Goal: Task Accomplishment & Management: Manage account settings

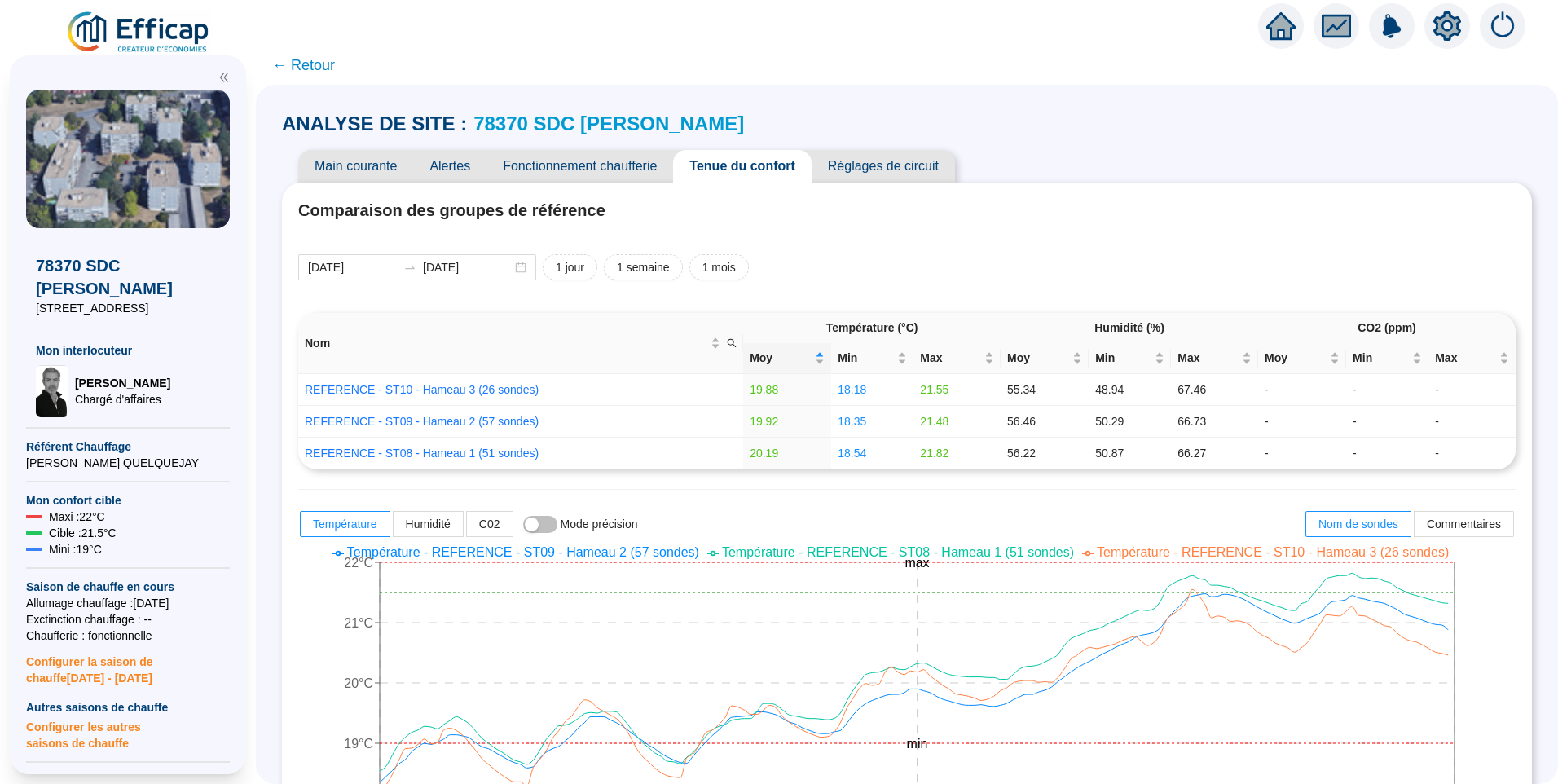
scroll to position [82, 0]
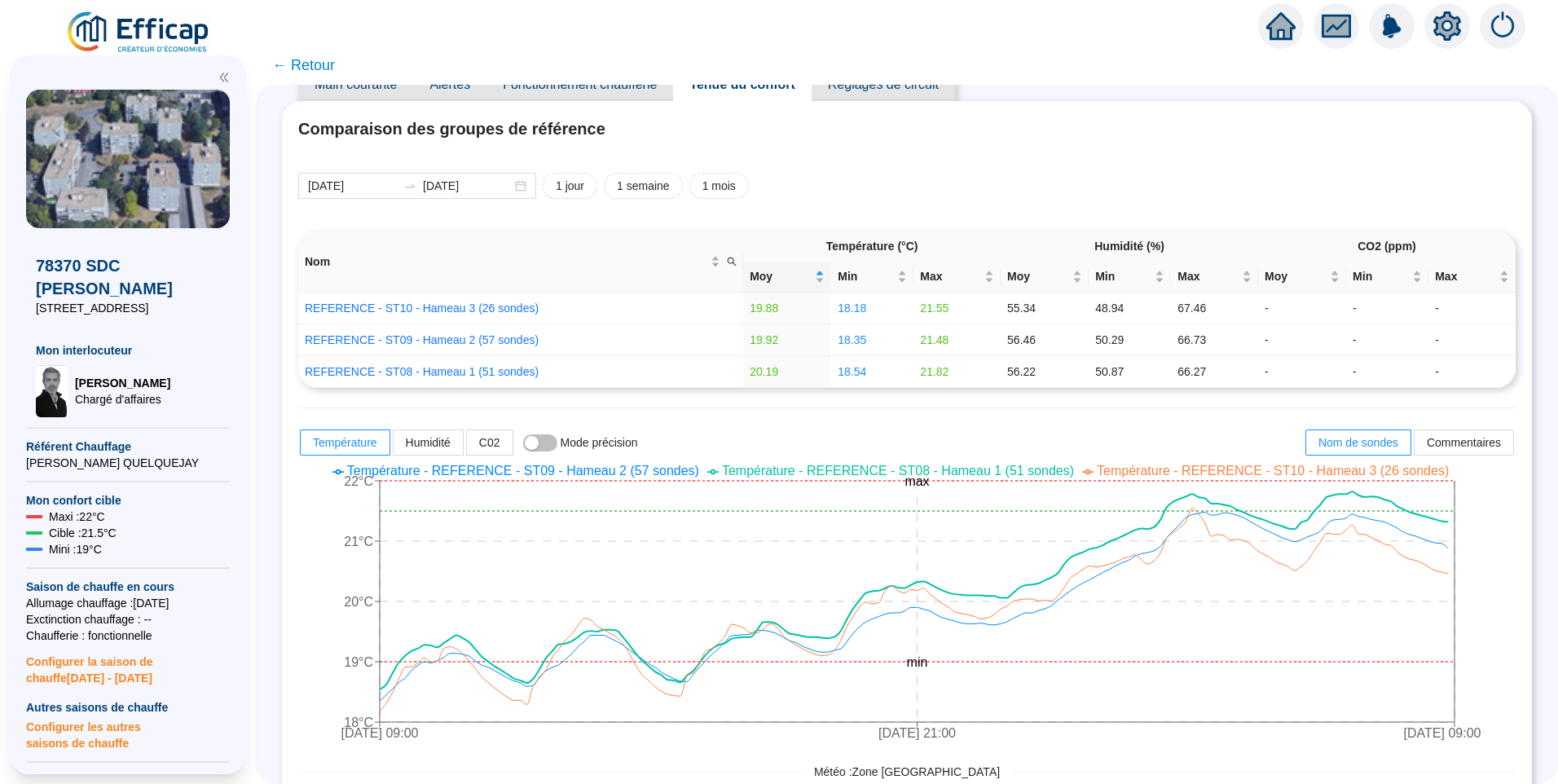
click at [949, 474] on span "Température - REFERENCE - ST08 - Hameau 1 (51 sondes)" at bounding box center [898, 471] width 352 height 14
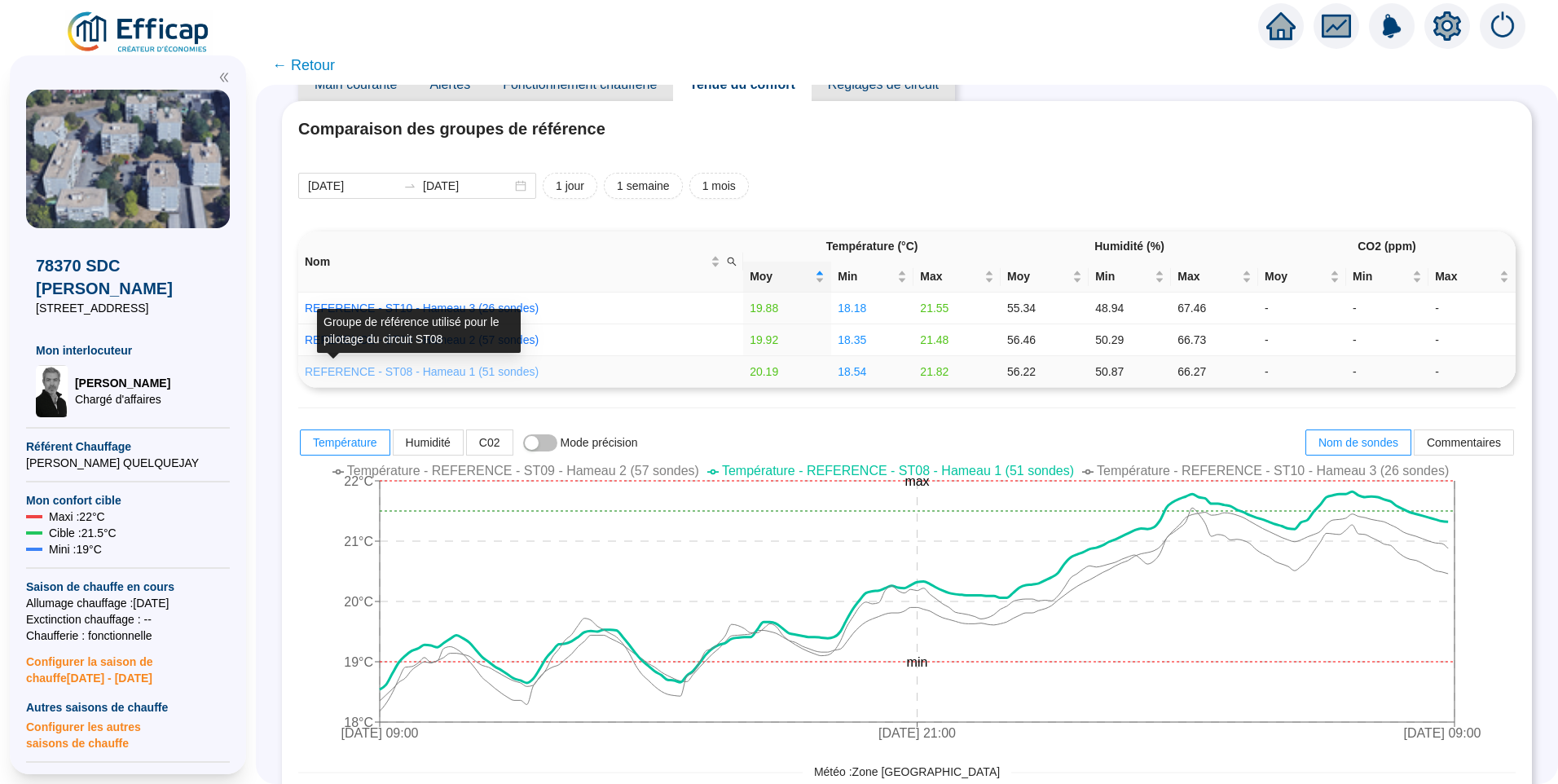
click at [474, 374] on link "REFERENCE - ST08 - Hameau 1 (51 sondes)" at bounding box center [422, 371] width 234 height 13
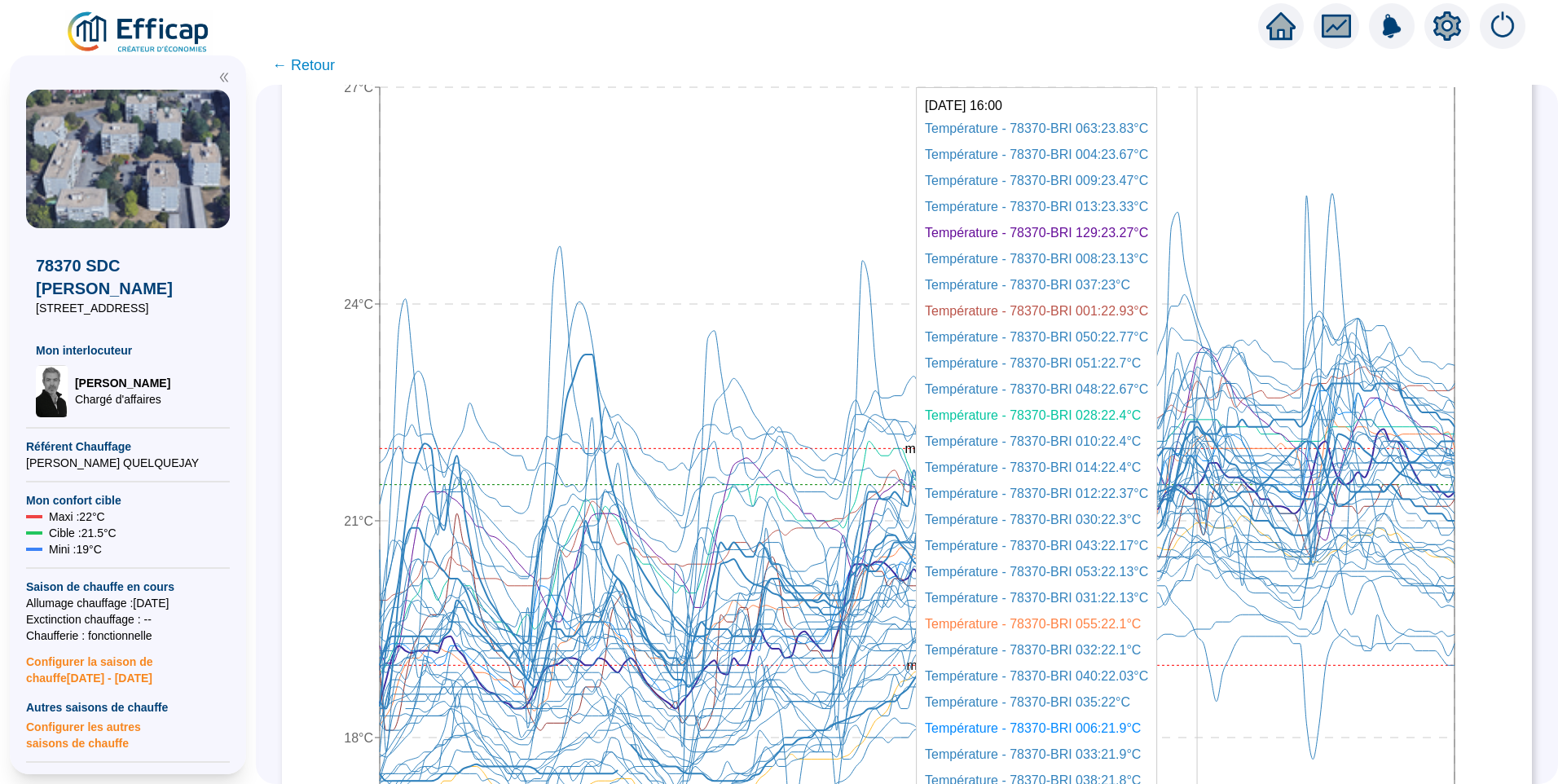
scroll to position [570, 0]
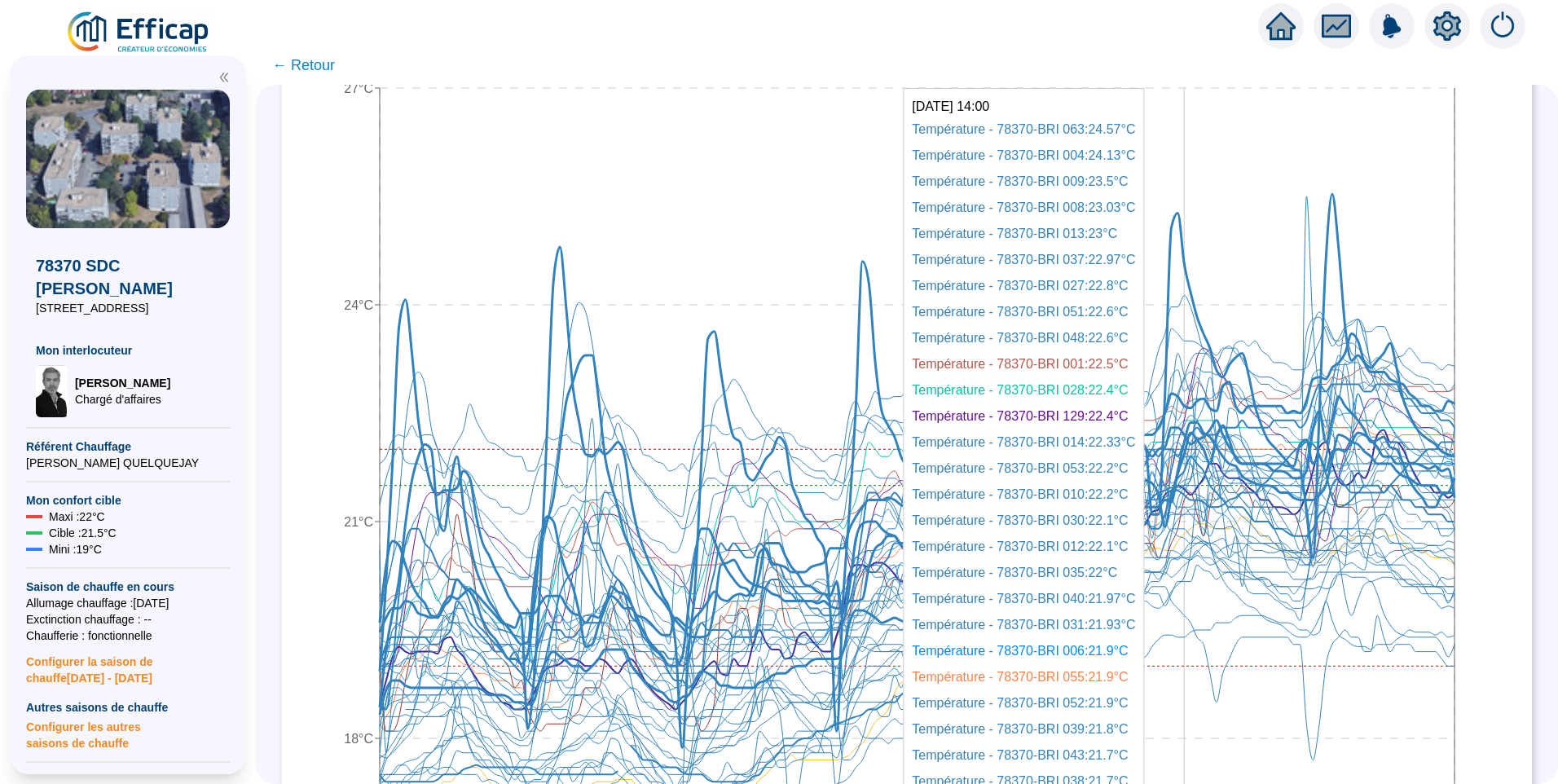
click at [1194, 256] on icon at bounding box center [916, 470] width 1075 height 553
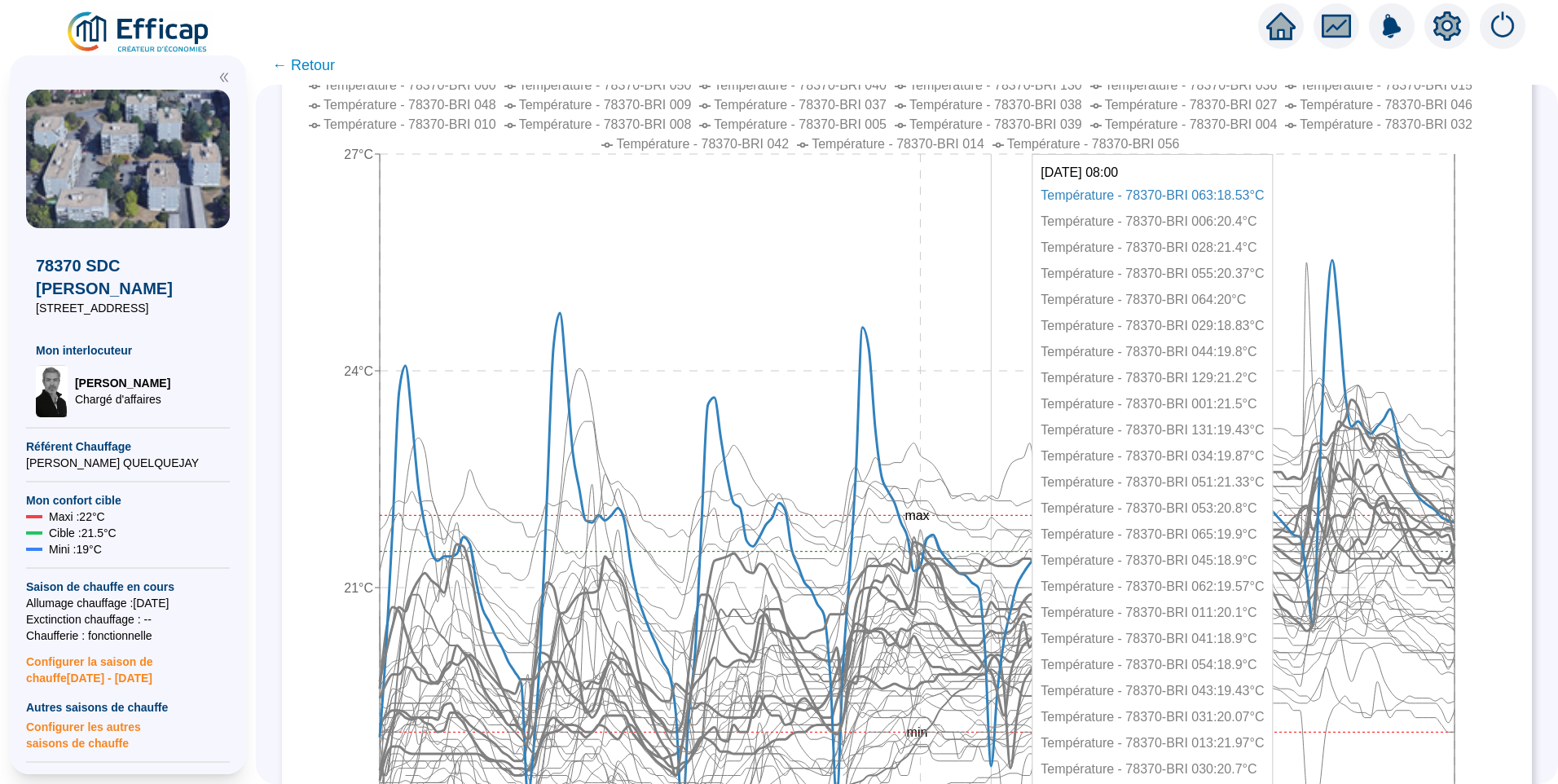
scroll to position [489, 0]
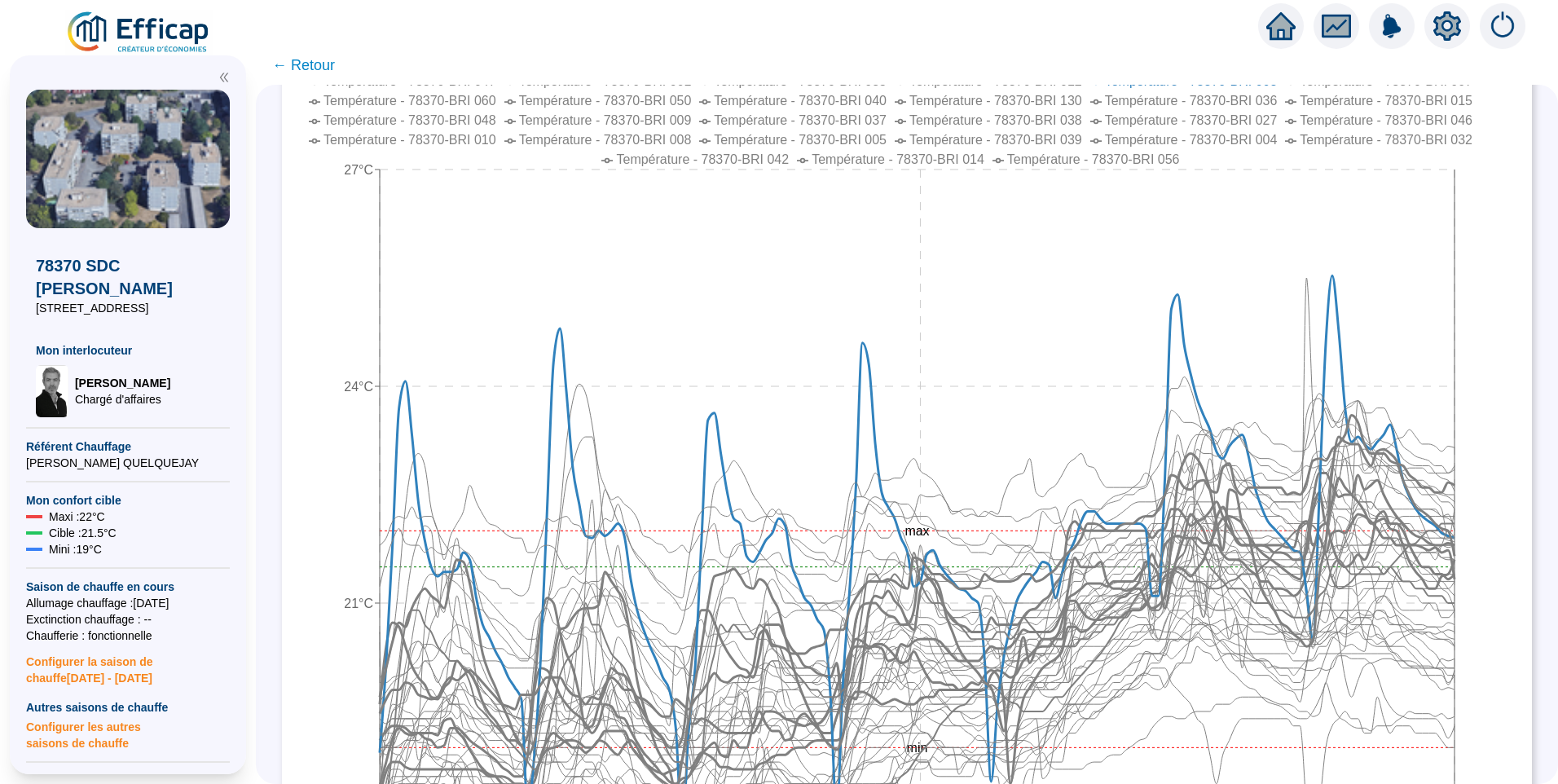
click at [1490, 272] on icon "29 sept. 2025 09:00 2 oct. 2025 21:00 6 oct. 2025 08:00 15°C 18°C 21°C 24°C 27°…" at bounding box center [894, 527] width 1193 height 1075
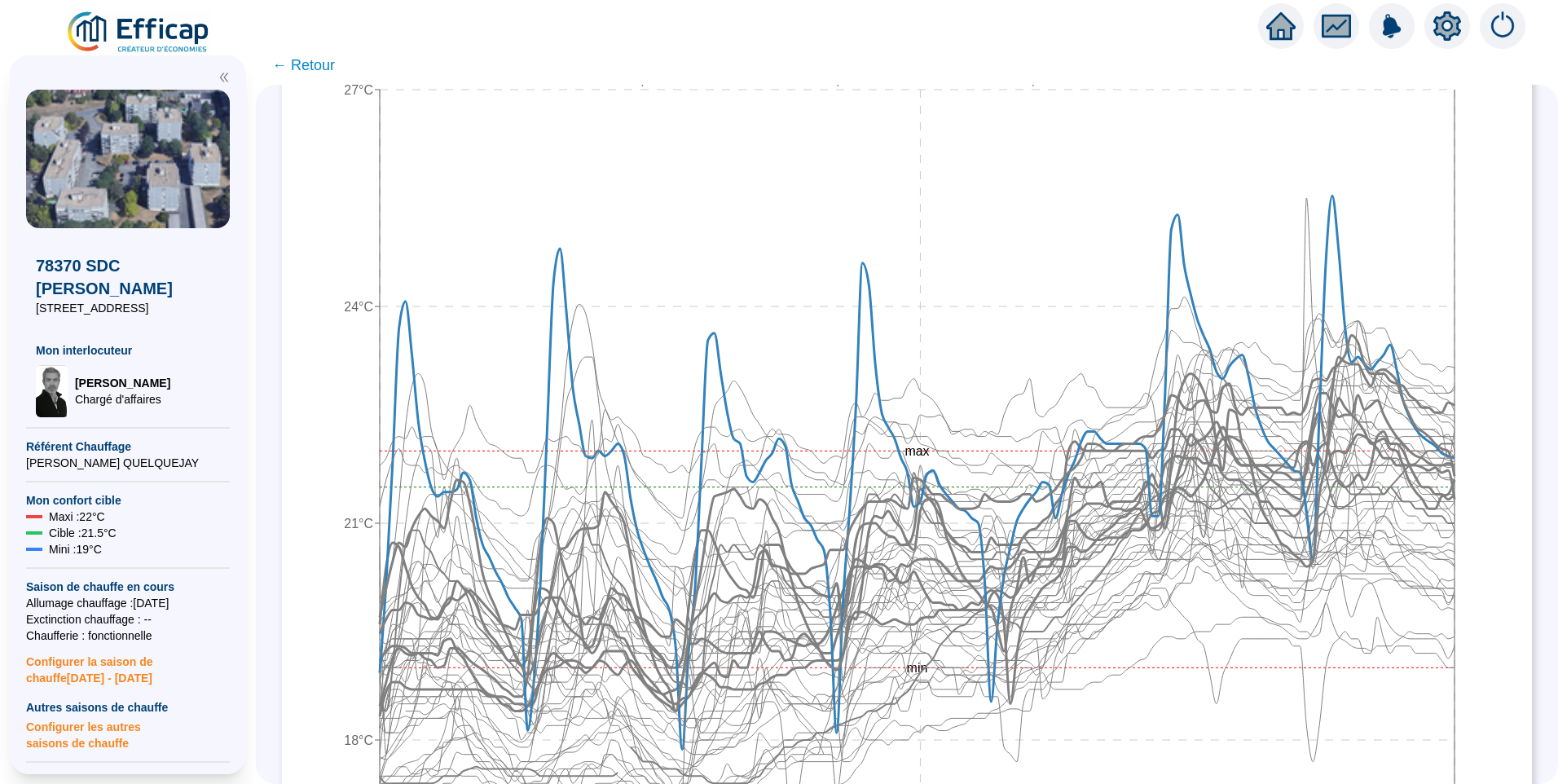
scroll to position [652, 0]
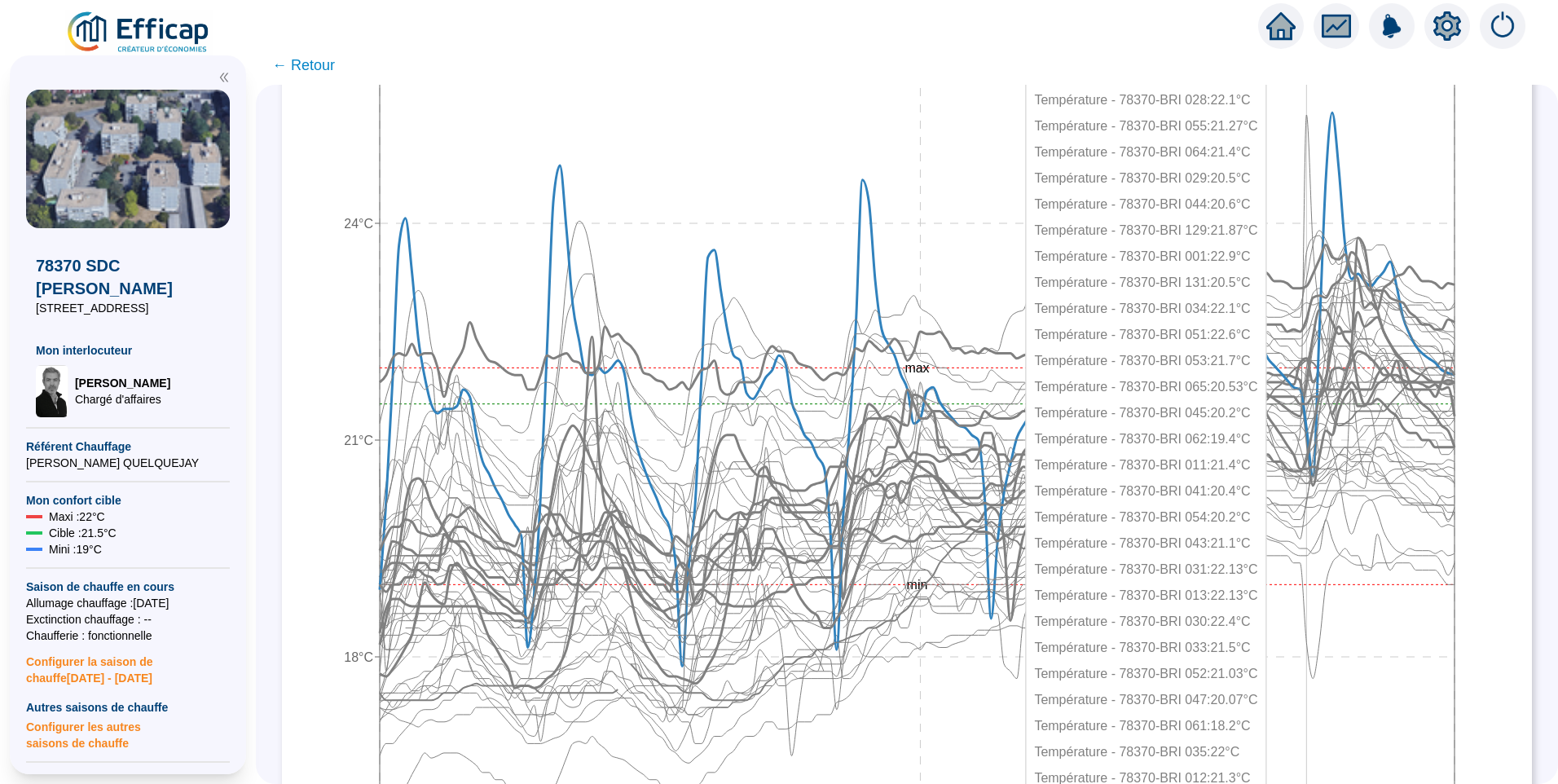
click at [1318, 208] on icon "29 sept. 2025 09:00 2 oct. 2025 21:00 6 oct. 2025 08:00 15°C 18°C 21°C 24°C 27°…" at bounding box center [894, 364] width 1193 height 1075
click at [1322, 184] on icon at bounding box center [916, 411] width 1075 height 592
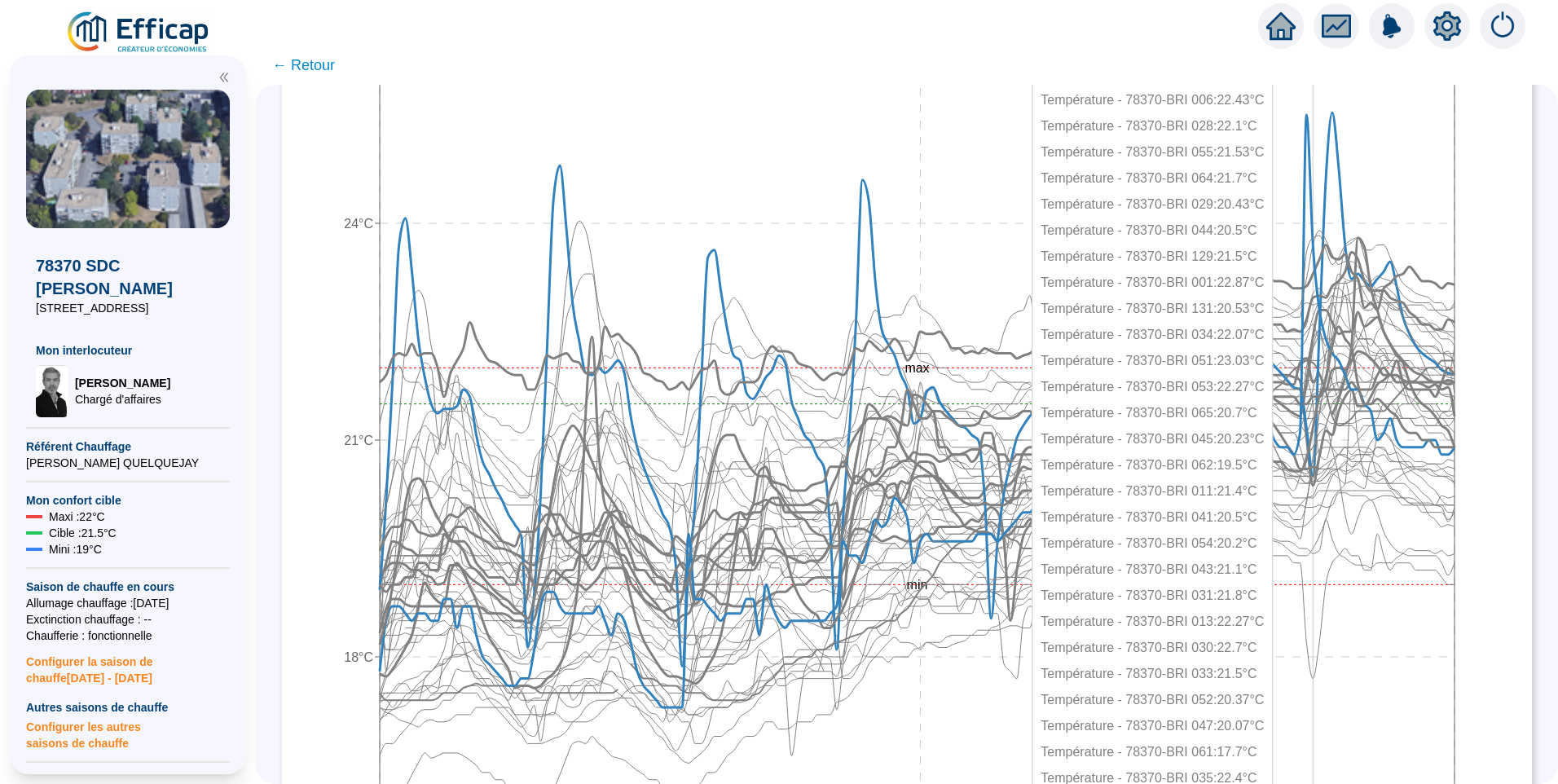
click at [1325, 211] on icon at bounding box center [916, 411] width 1075 height 592
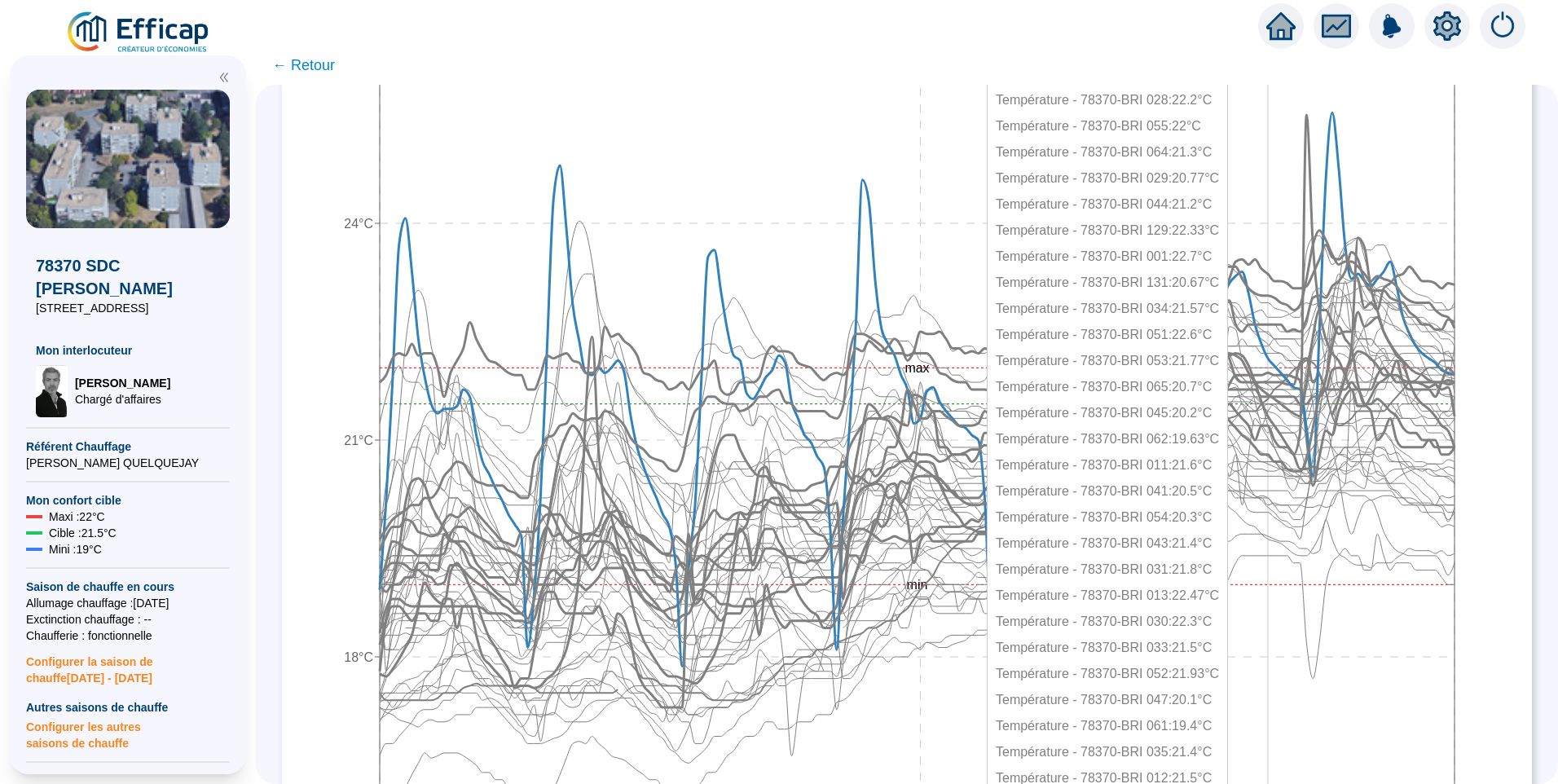
click at [1280, 296] on icon at bounding box center [916, 385] width 1075 height 309
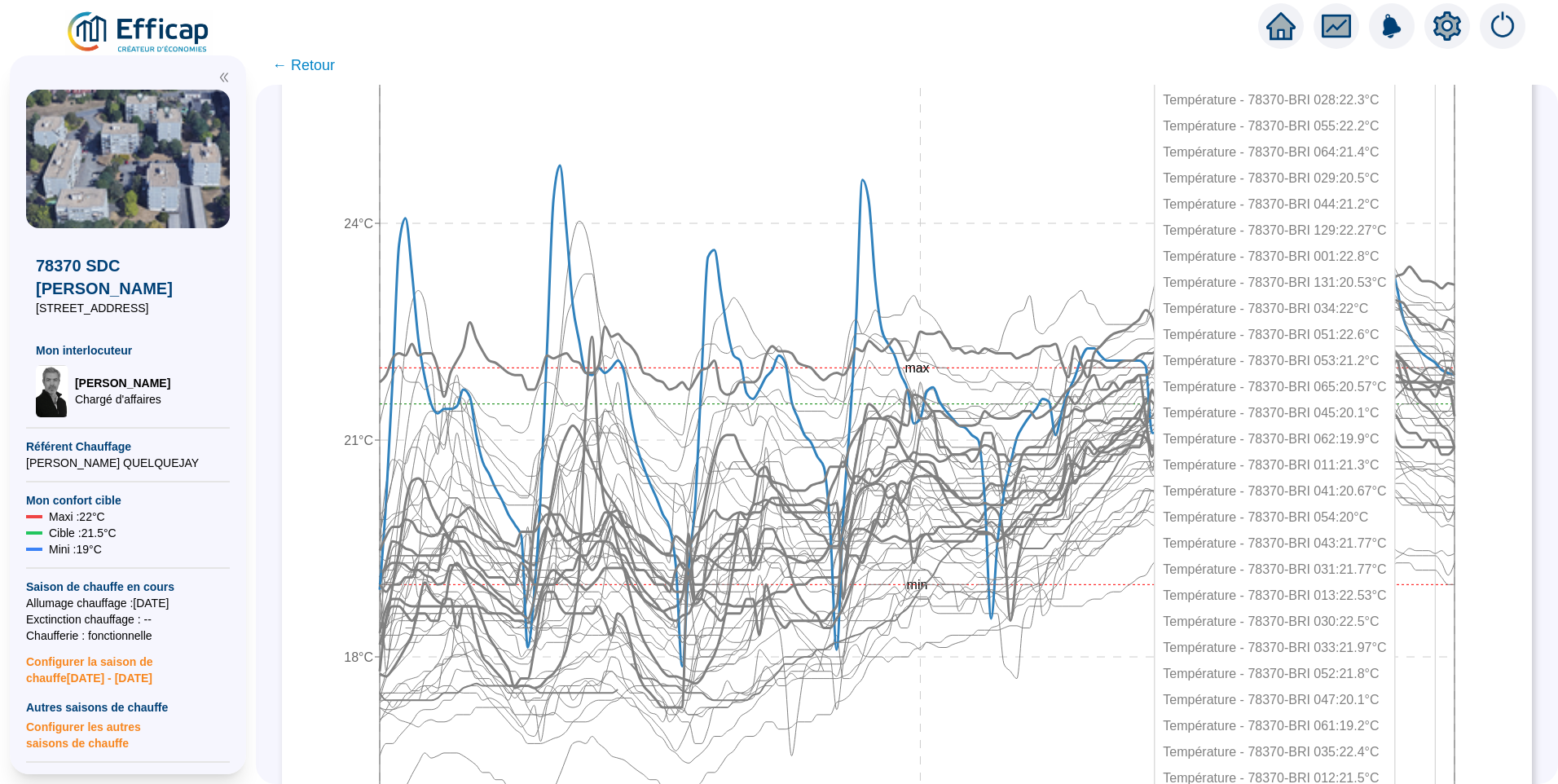
click at [1445, 282] on icon at bounding box center [916, 321] width 1075 height 151
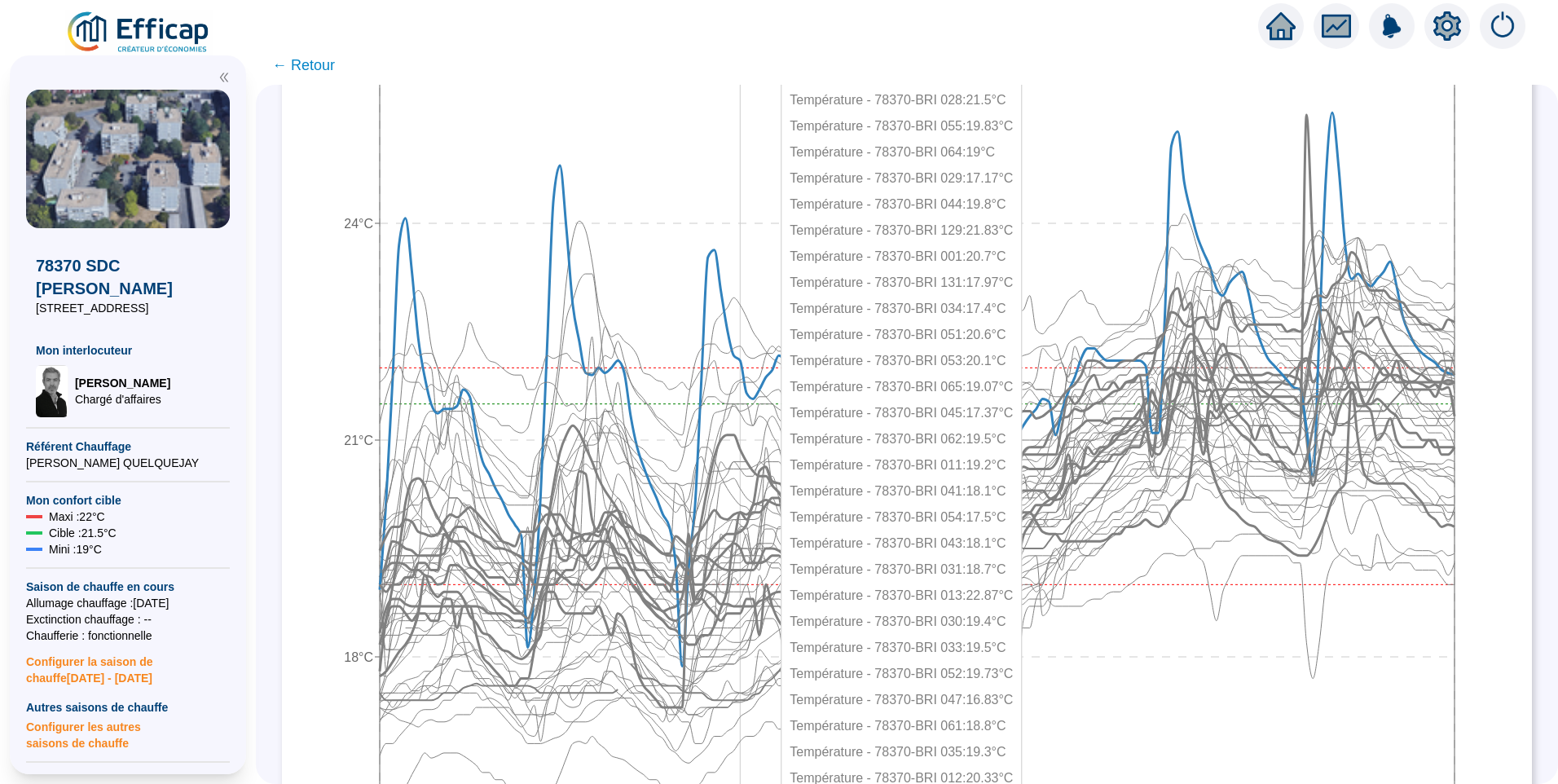
click at [753, 449] on icon at bounding box center [916, 485] width 1075 height 318
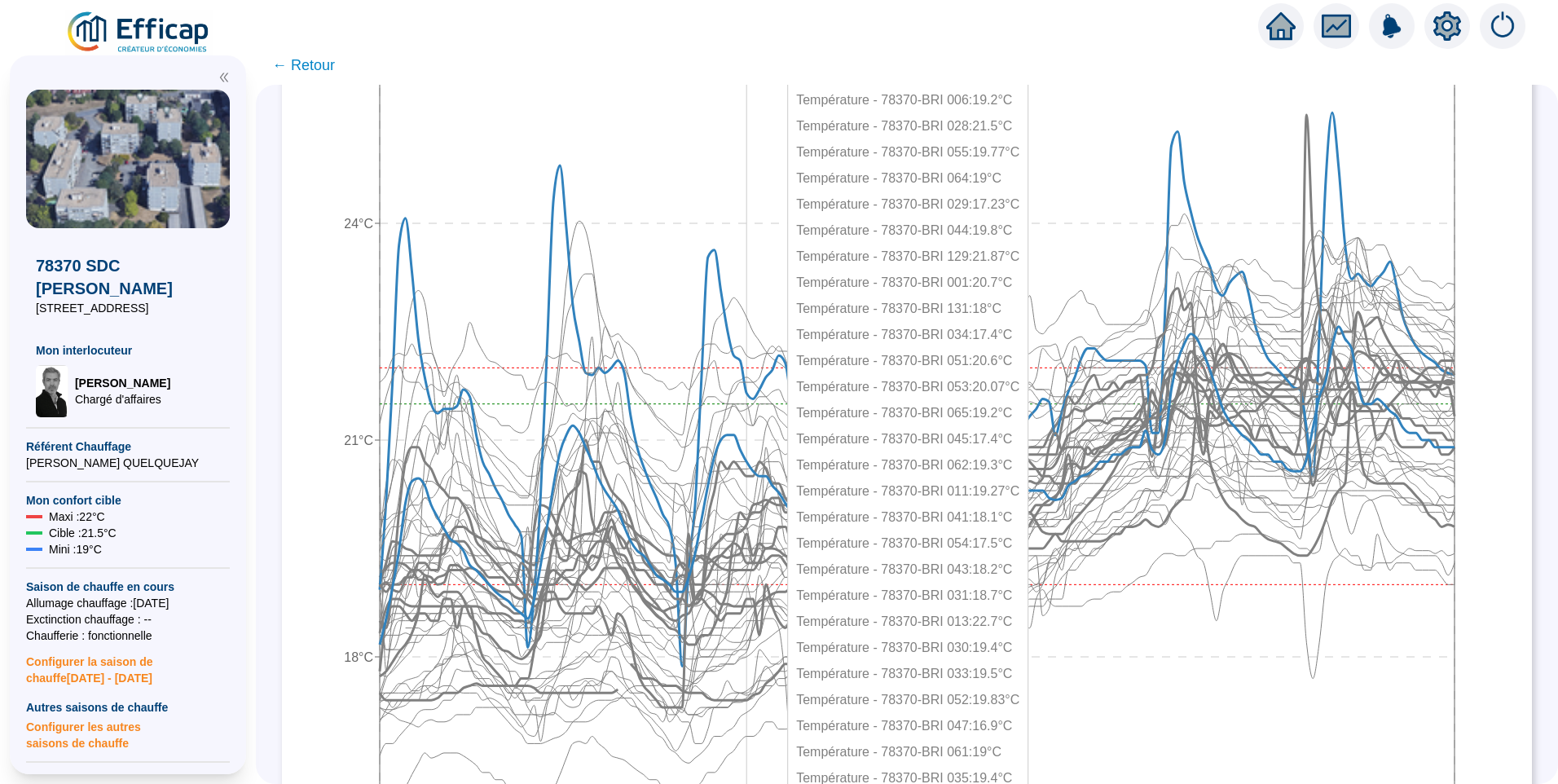
click at [756, 453] on icon "29 sept. 2025 09:00 2 oct. 2025 21:00 6 oct. 2025 08:00 15°C 18°C 21°C 24°C 27°…" at bounding box center [894, 364] width 1193 height 1075
click at [758, 455] on icon "29 sept. 2025 09:00 2 oct. 2025 21:00 6 oct. 2025 08:00 15°C 18°C 21°C 24°C 27°…" at bounding box center [894, 364] width 1193 height 1075
click at [753, 454] on icon "29 sept. 2025 09:00 2 oct. 2025 21:00 6 oct. 2025 08:00 15°C 18°C 21°C 24°C 27°…" at bounding box center [894, 364] width 1193 height 1075
click at [751, 454] on icon "29 sept. 2025 09:00 2 oct. 2025 21:00 6 oct. 2025 08:00 15°C 18°C 21°C 24°C 27°…" at bounding box center [894, 364] width 1193 height 1075
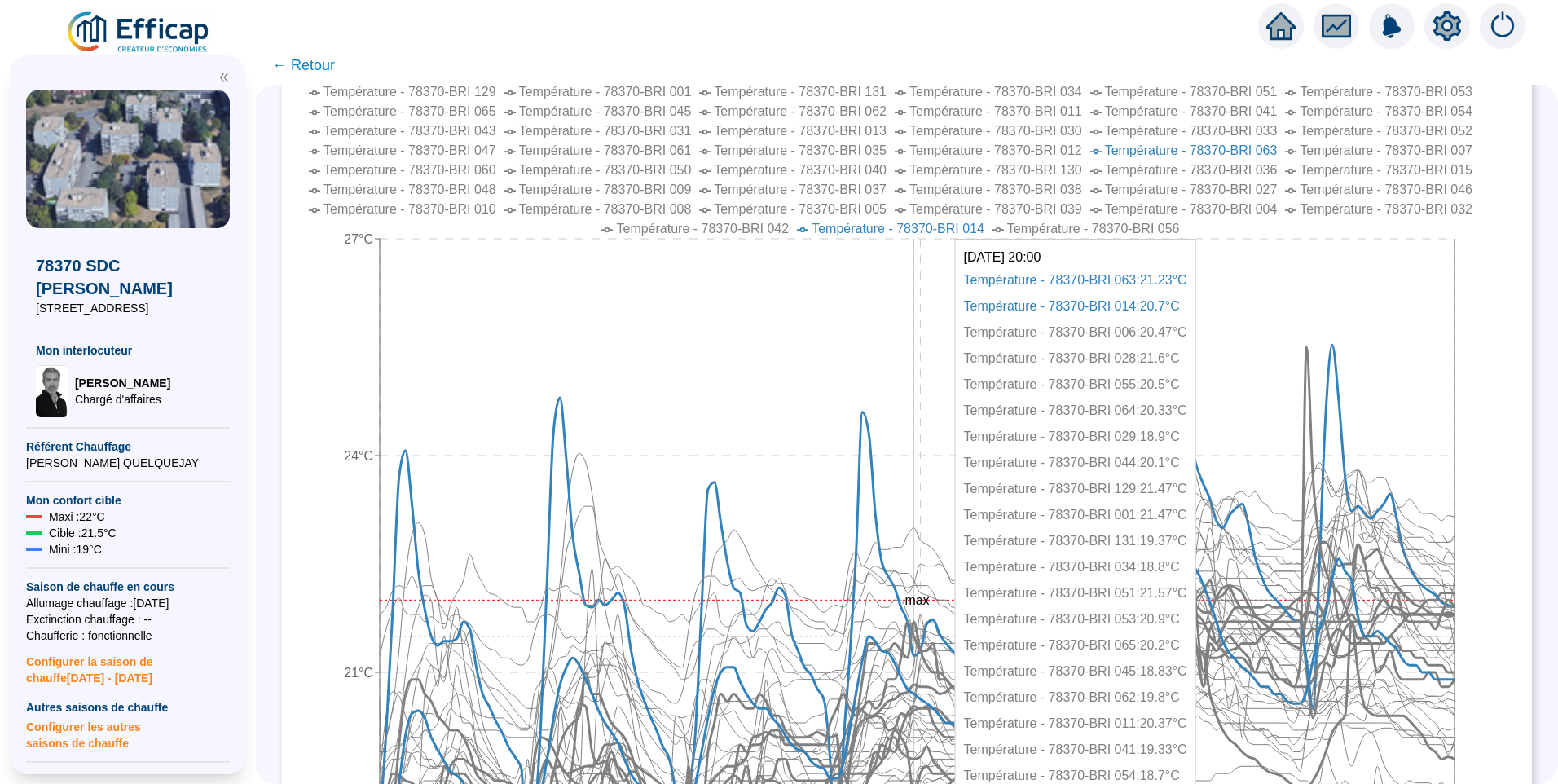
scroll to position [326, 0]
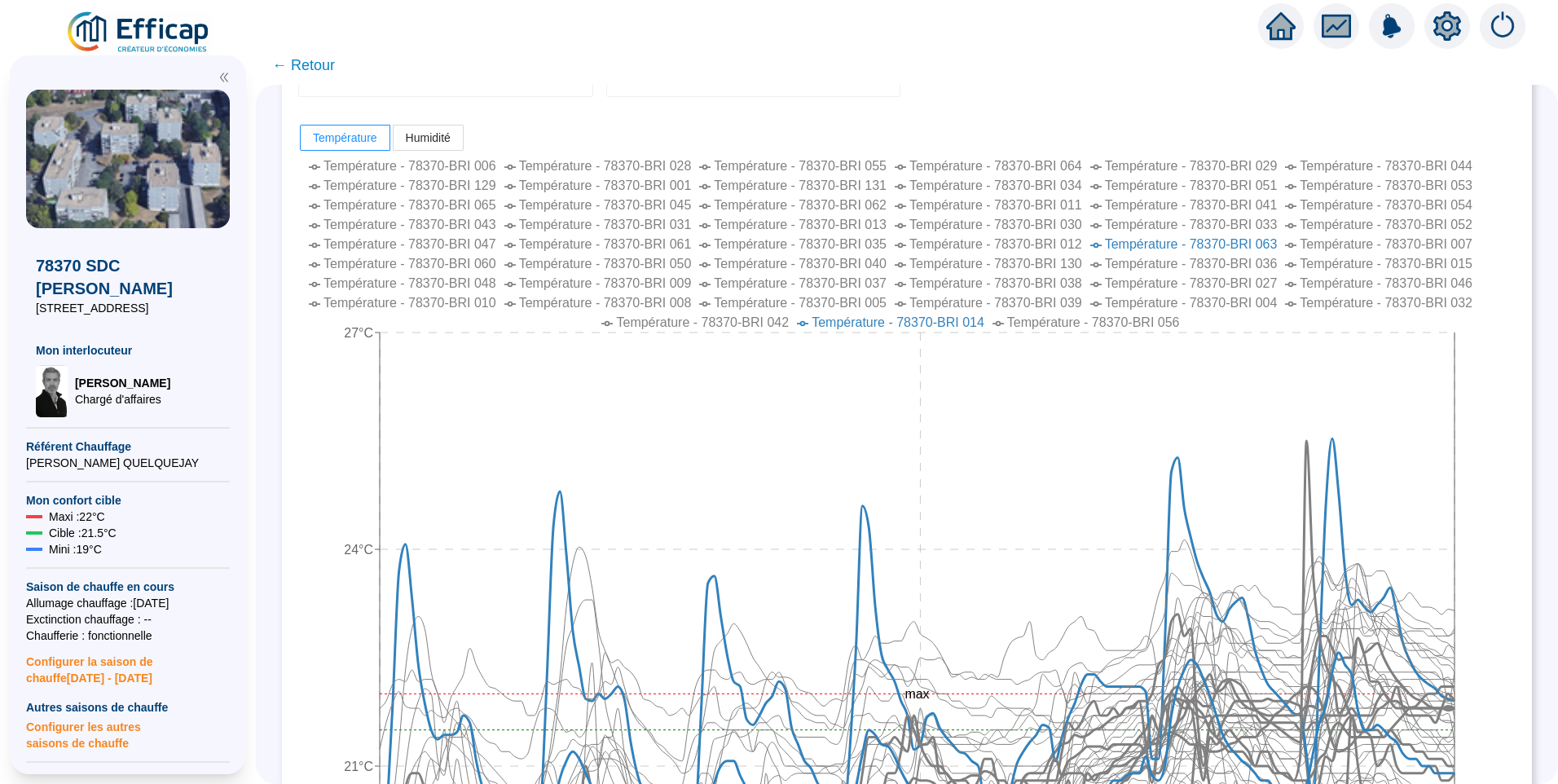
click at [928, 324] on span "Température - 78370-BRI 014" at bounding box center [898, 322] width 173 height 14
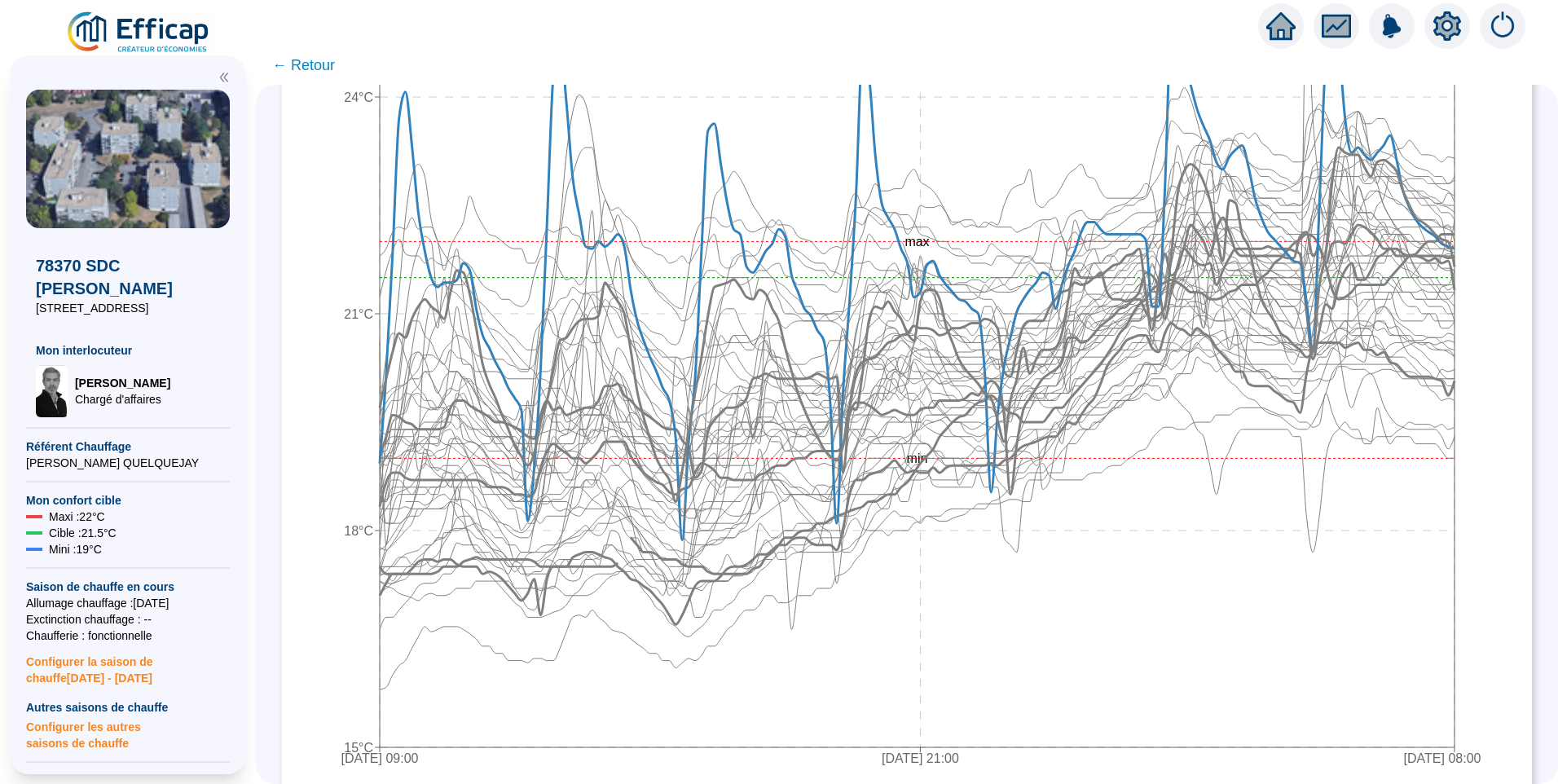
scroll to position [733, 0]
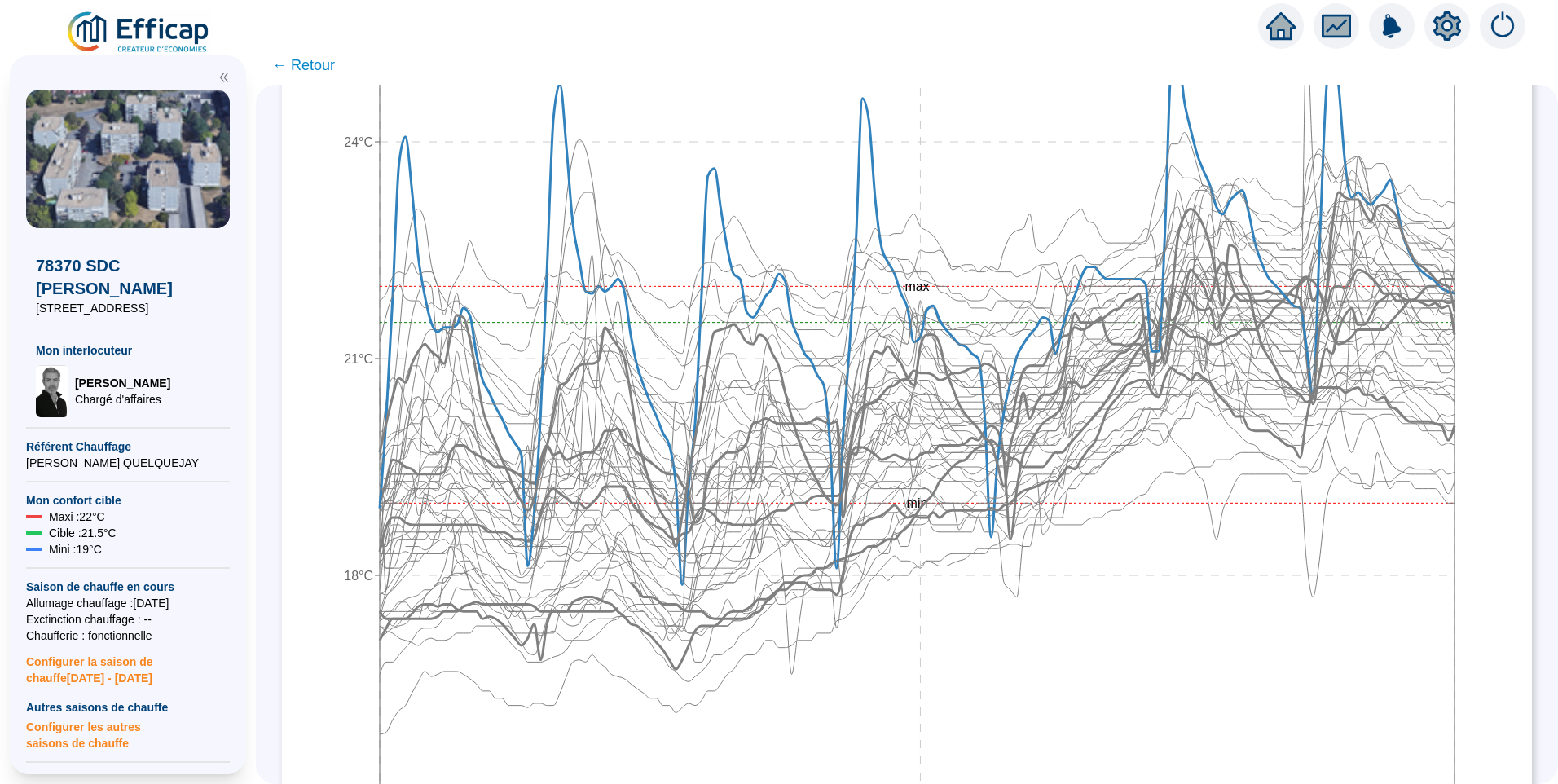
click at [303, 64] on span "← Retour" at bounding box center [303, 65] width 62 height 23
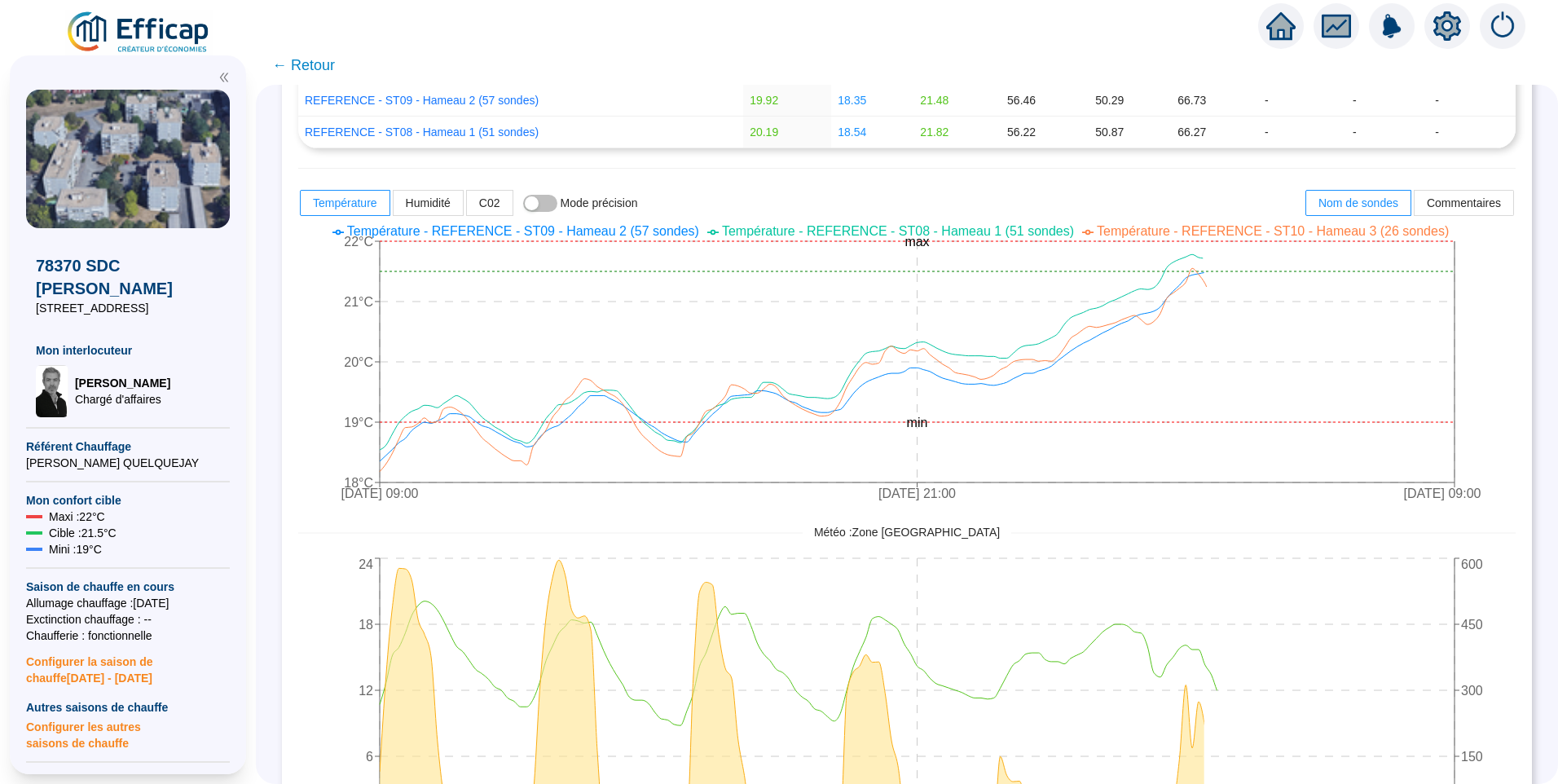
scroll to position [326, 0]
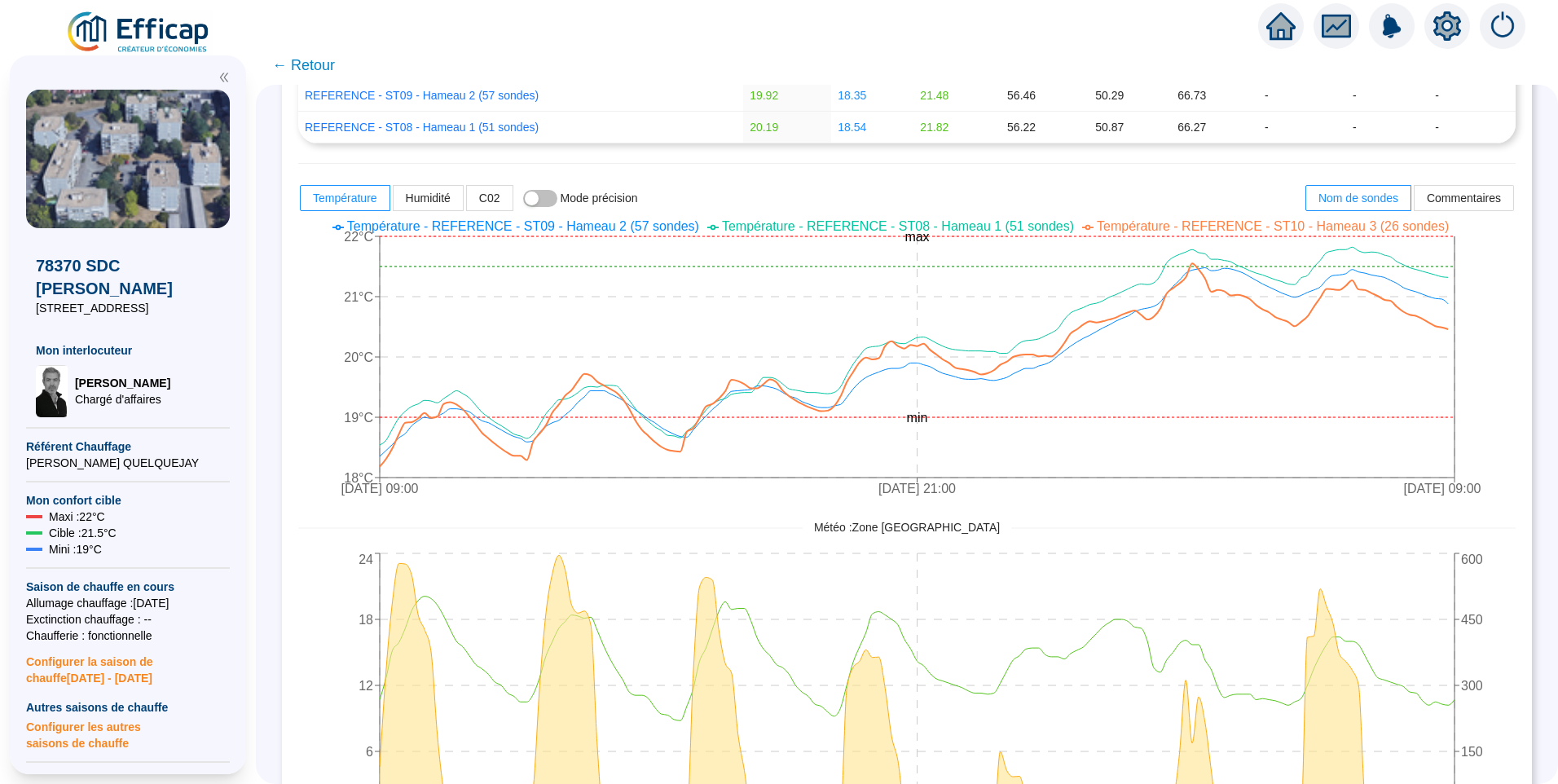
click at [1152, 223] on span "Température - REFERENCE - ST10 - Hameau 3 (26 sondes)" at bounding box center [1273, 226] width 352 height 14
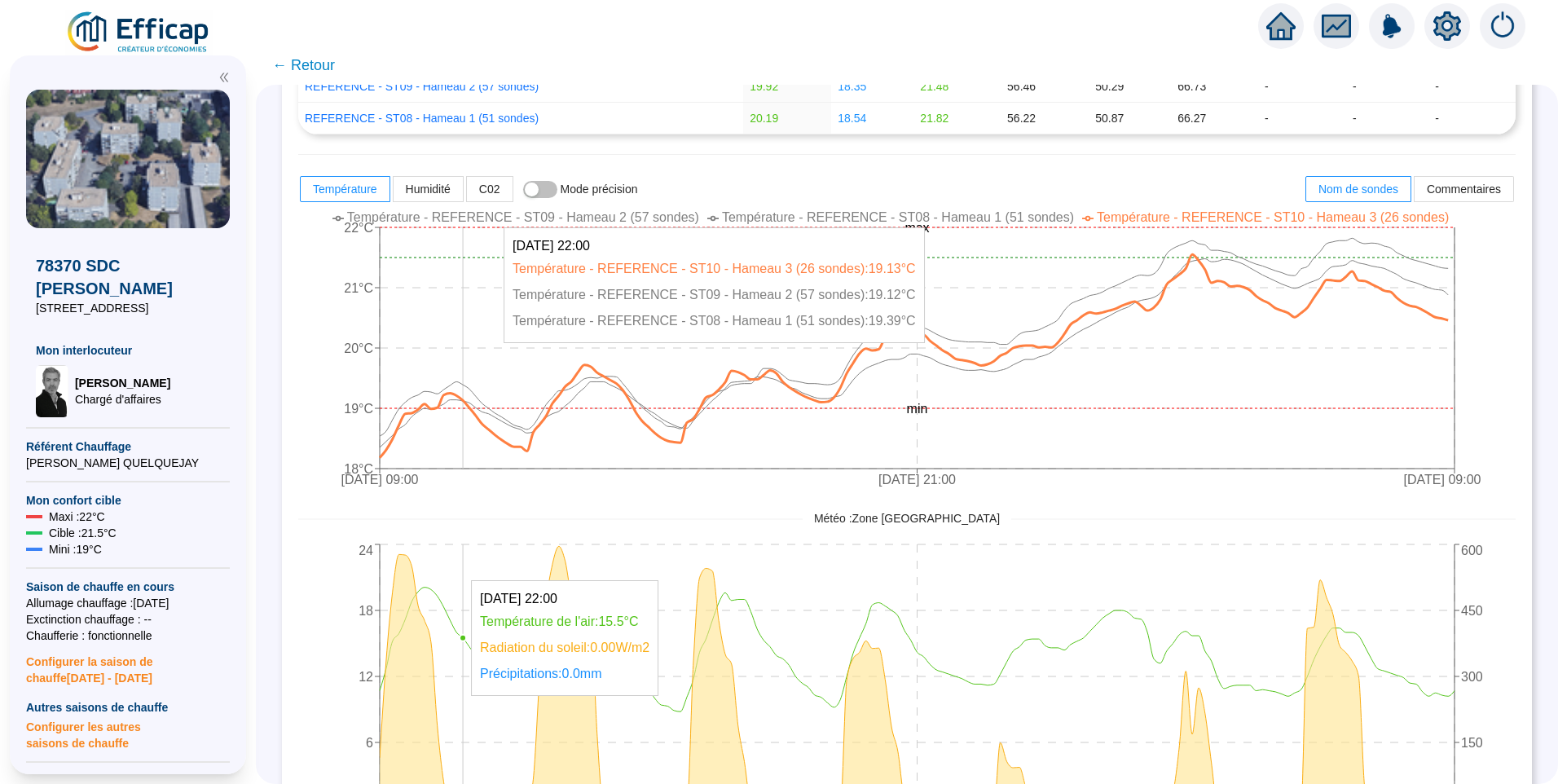
scroll to position [245, 0]
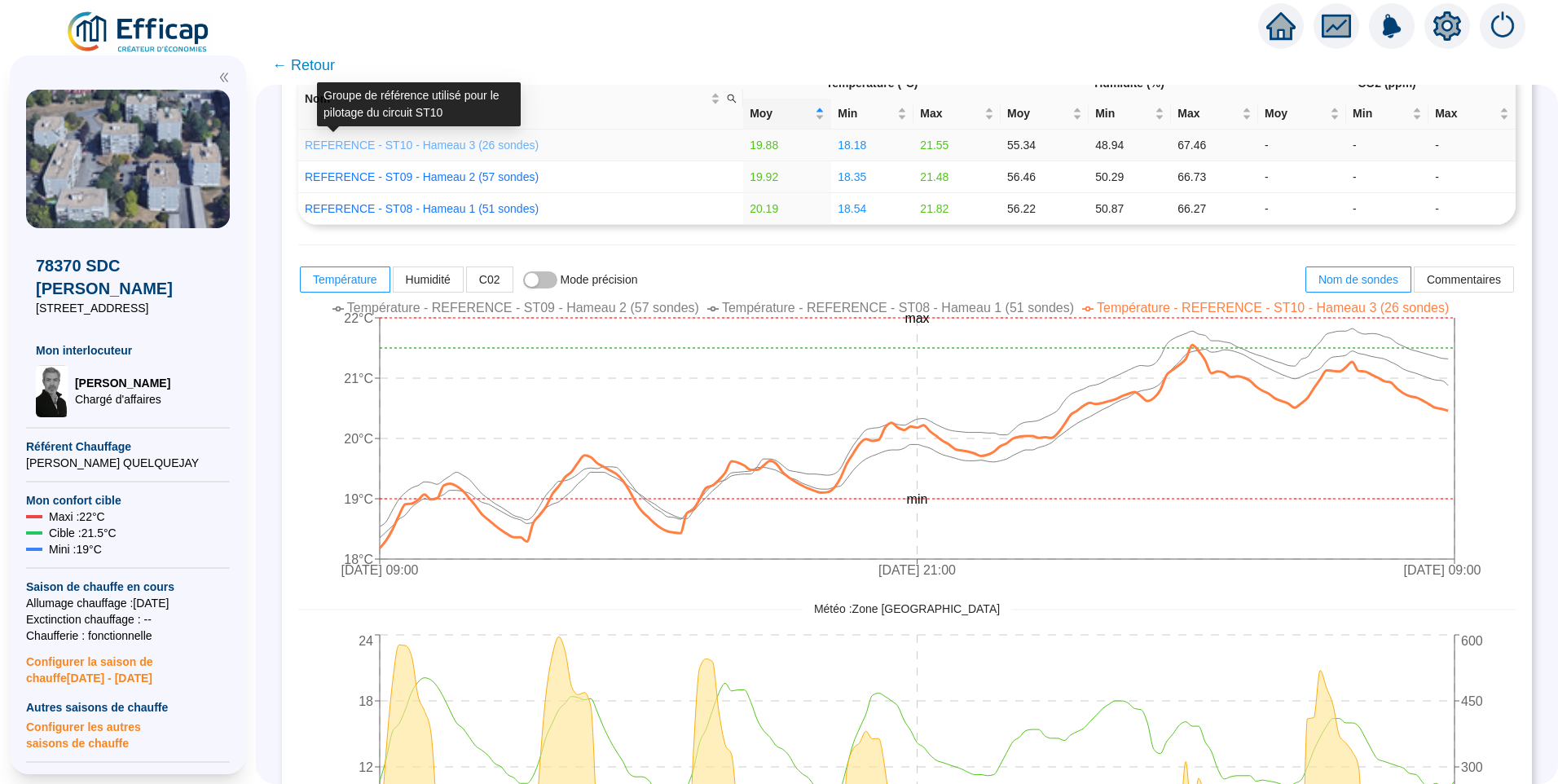
click at [440, 138] on link "REFERENCE - ST10 - Hameau 3 (26 sondes)" at bounding box center [422, 144] width 234 height 13
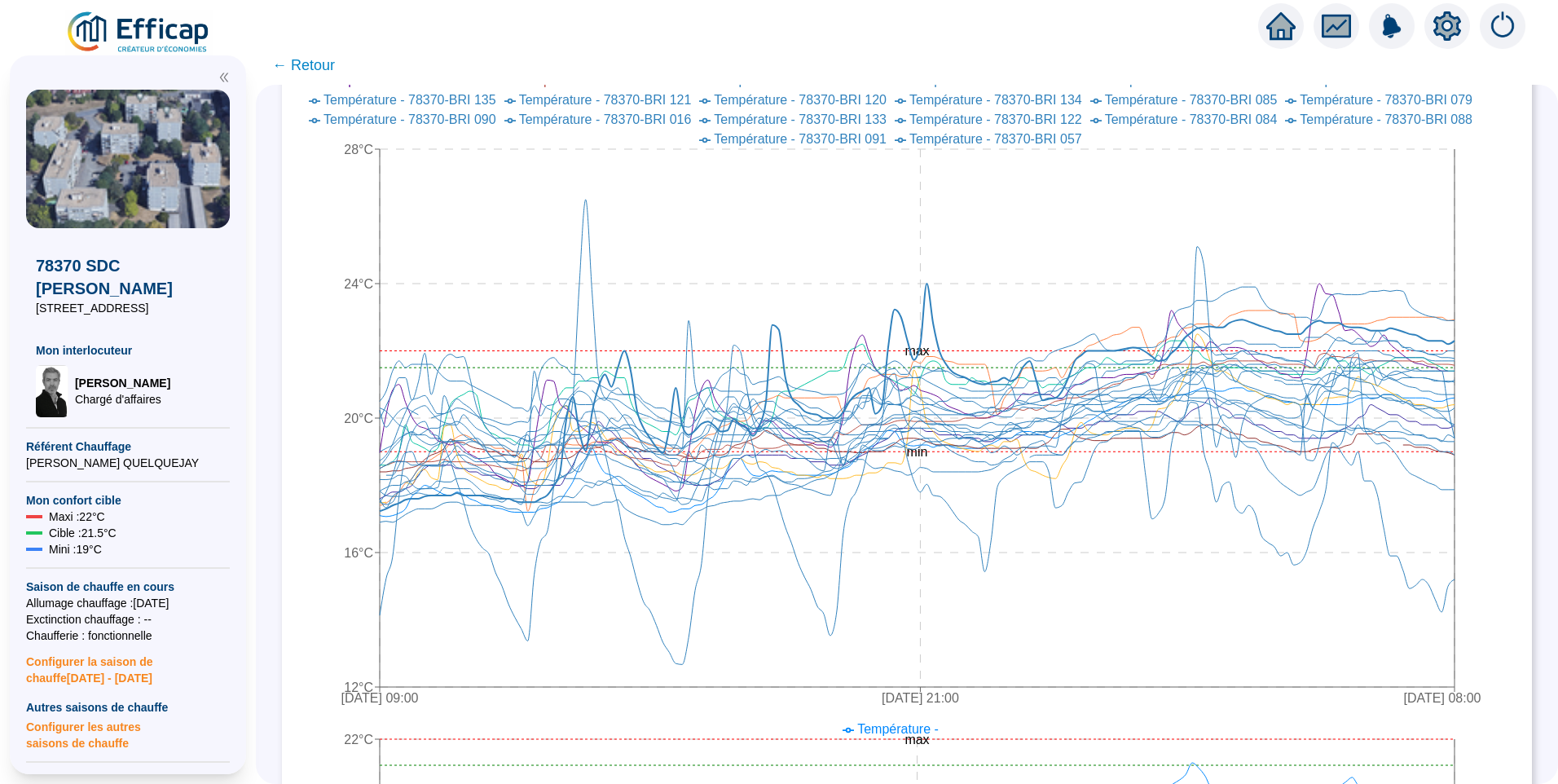
scroll to position [489, 0]
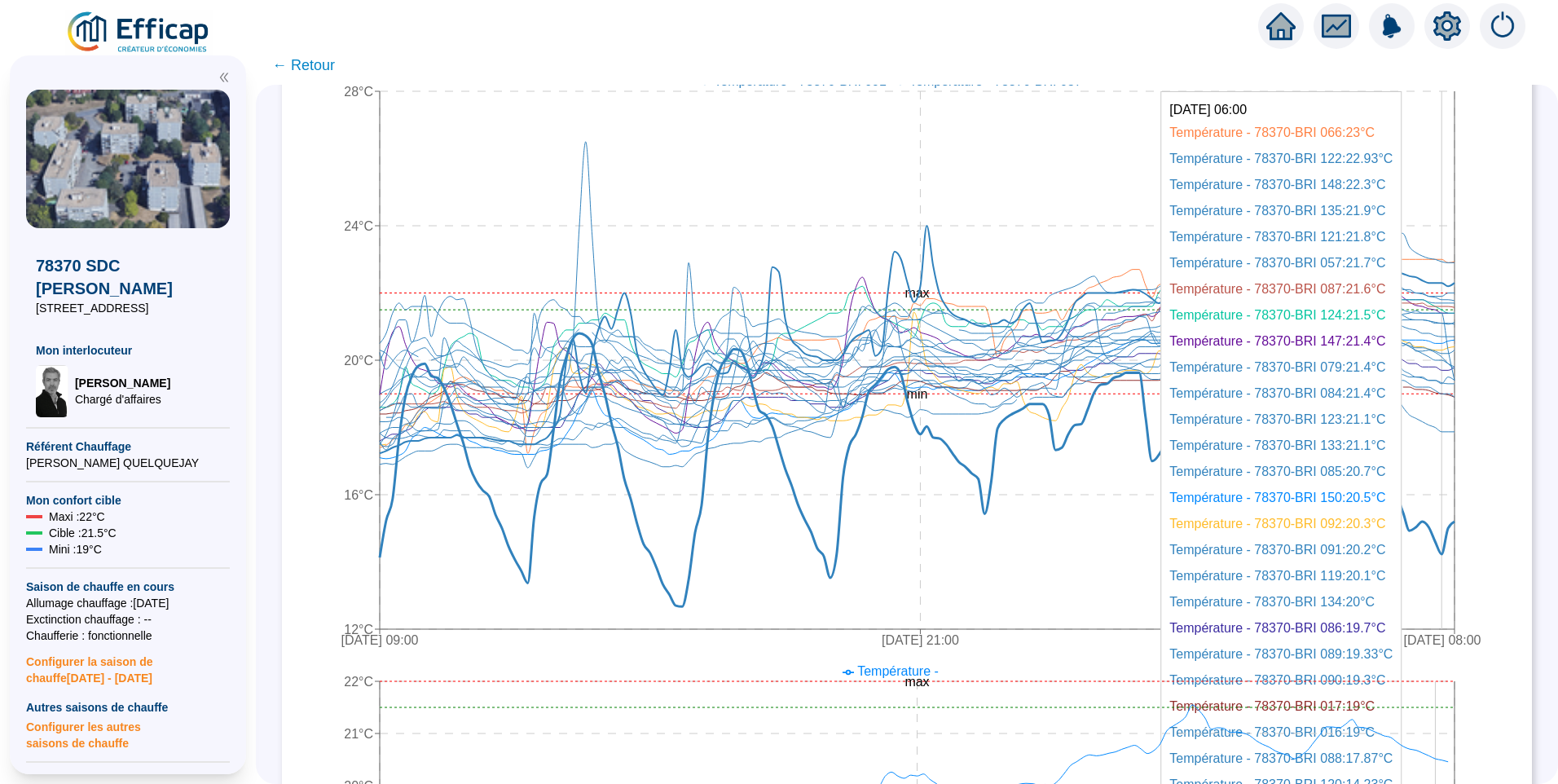
click at [1455, 550] on icon at bounding box center [916, 470] width 1075 height 273
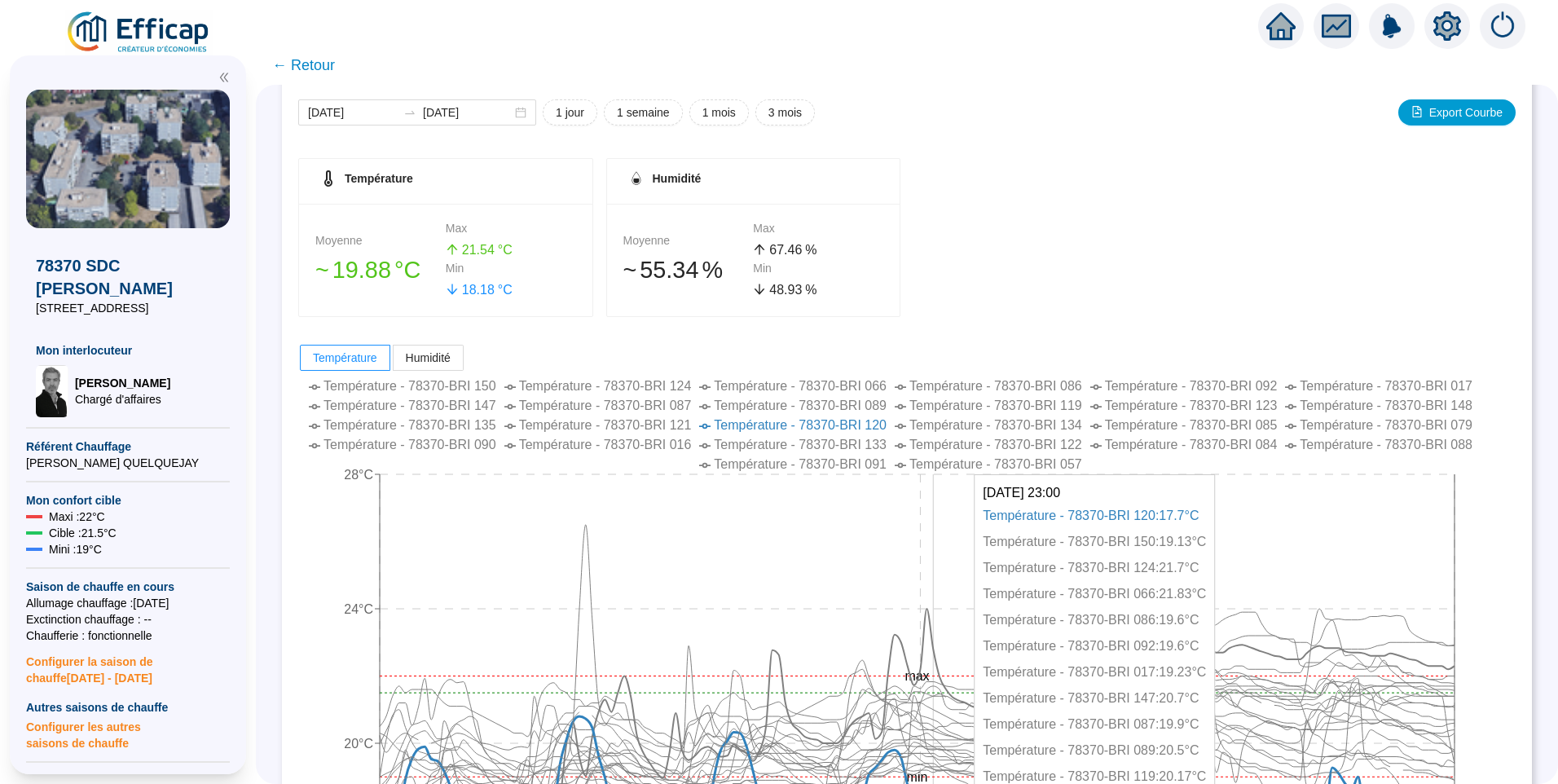
scroll to position [82, 0]
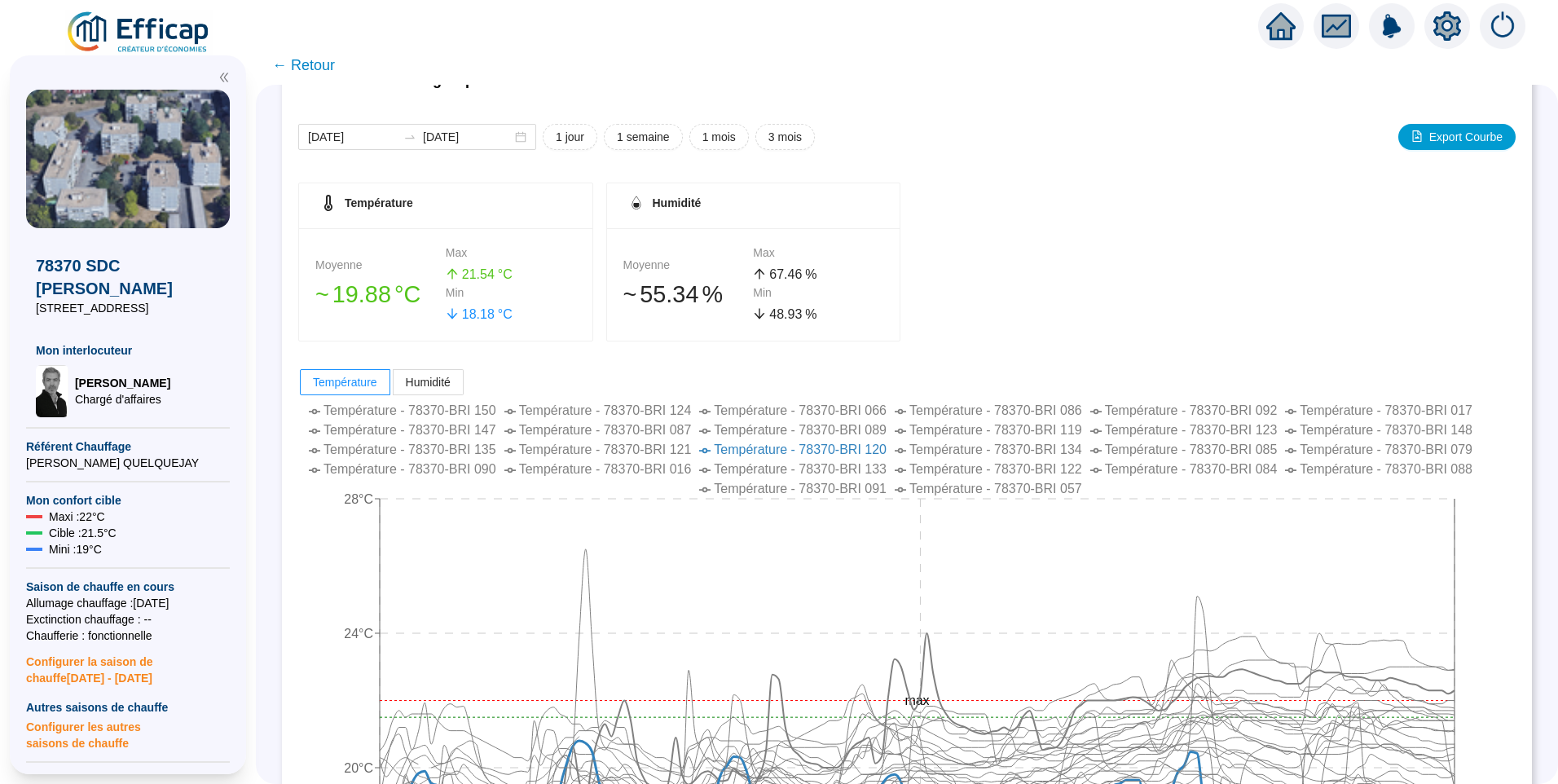
click at [321, 66] on span "← Retour" at bounding box center [303, 65] width 62 height 23
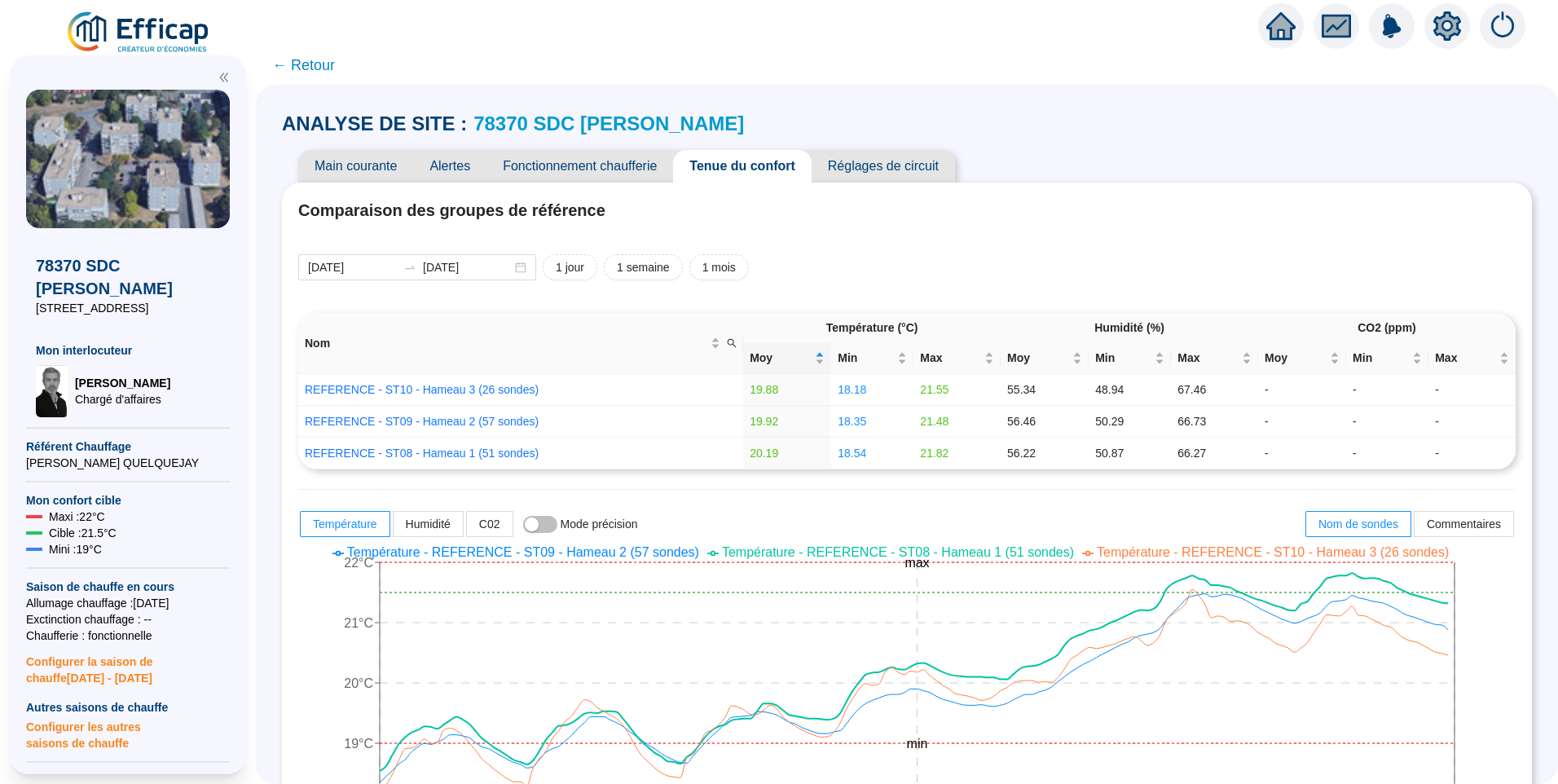
click at [578, 120] on link "78370 SDC Brigitte" at bounding box center [608, 123] width 270 height 22
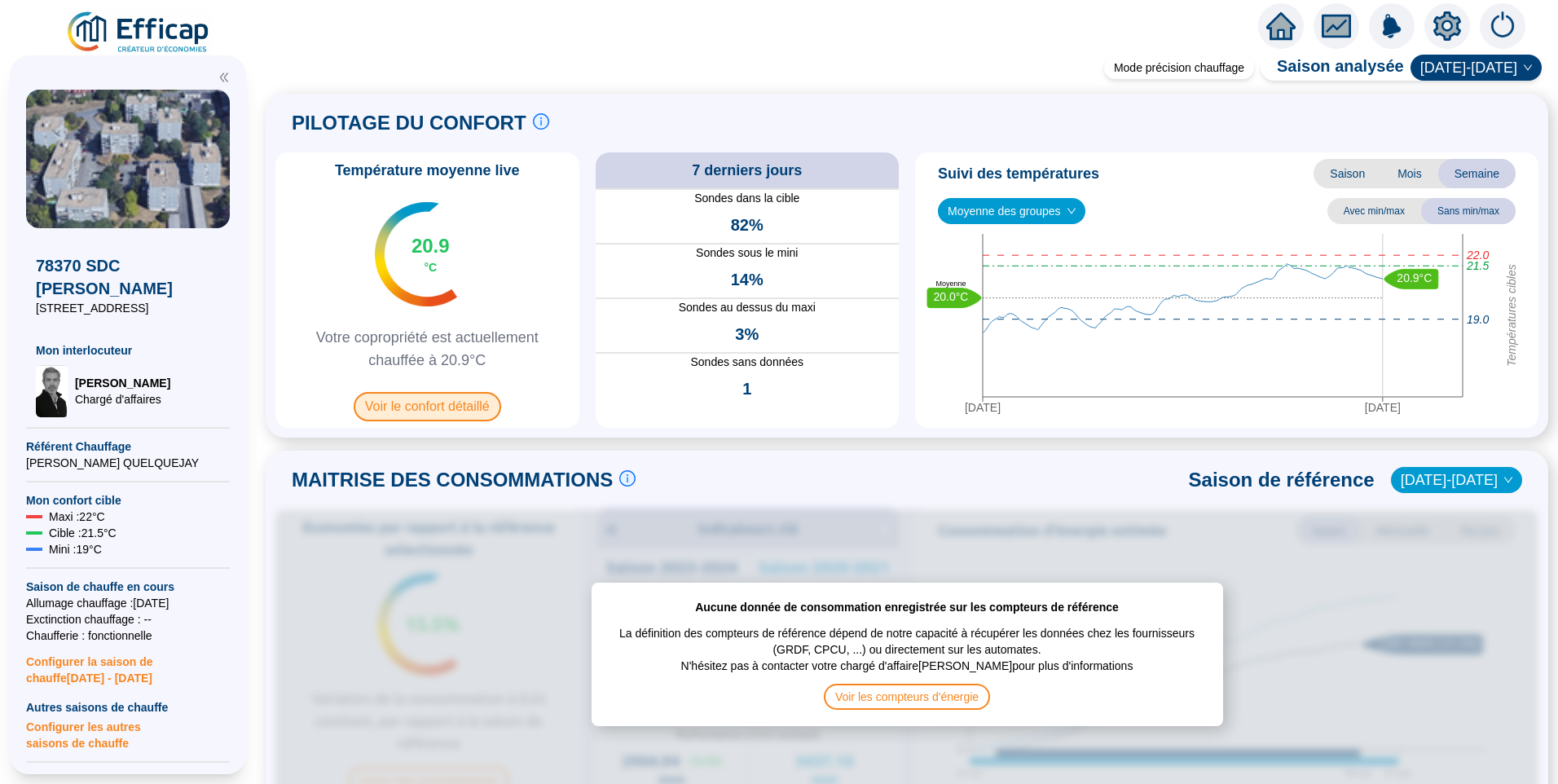
click at [466, 412] on span "Voir le confort détaillé" at bounding box center [428, 406] width 148 height 29
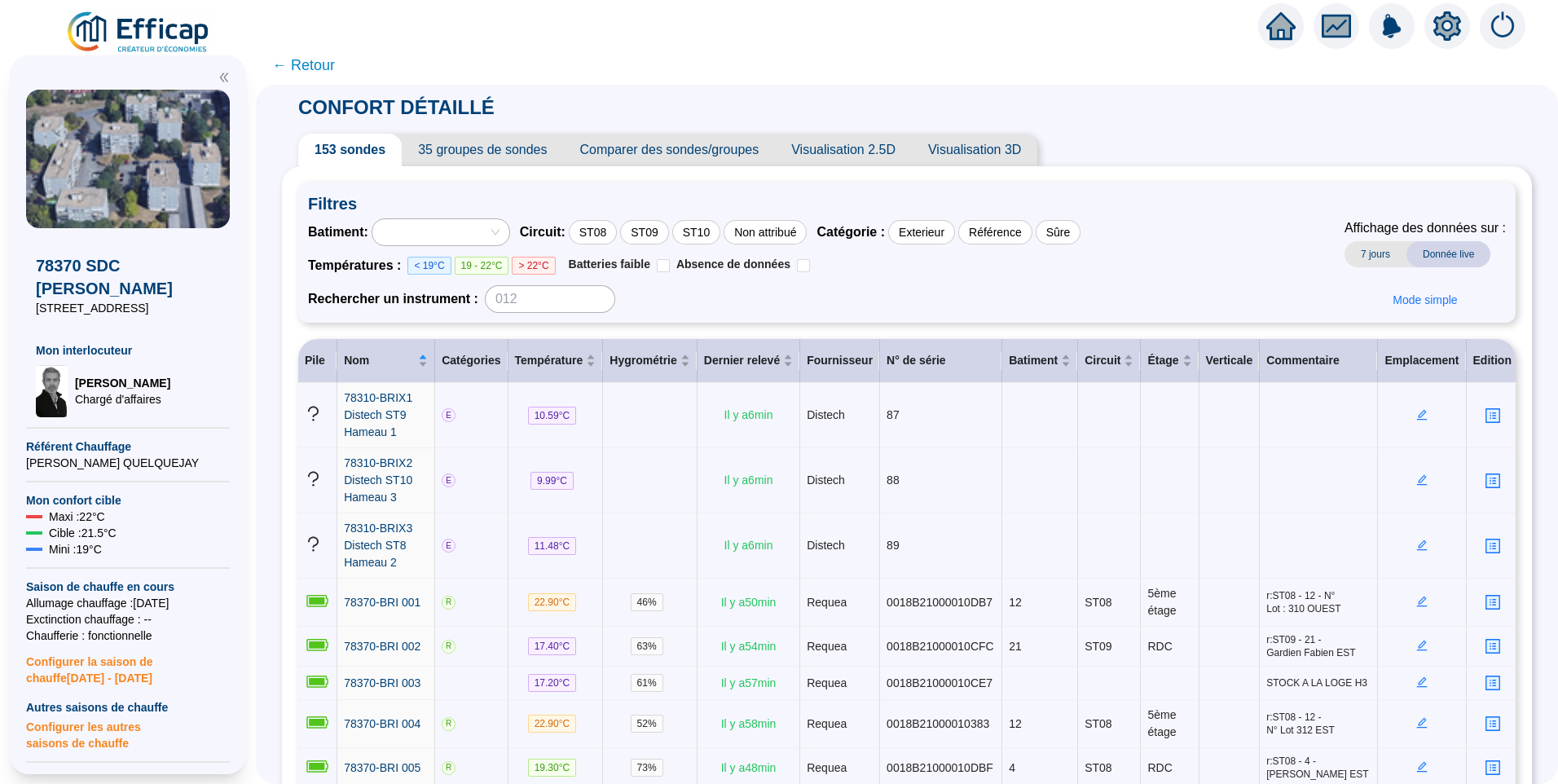
click at [476, 153] on span "35 groupes de sondes" at bounding box center [481, 150] width 161 height 33
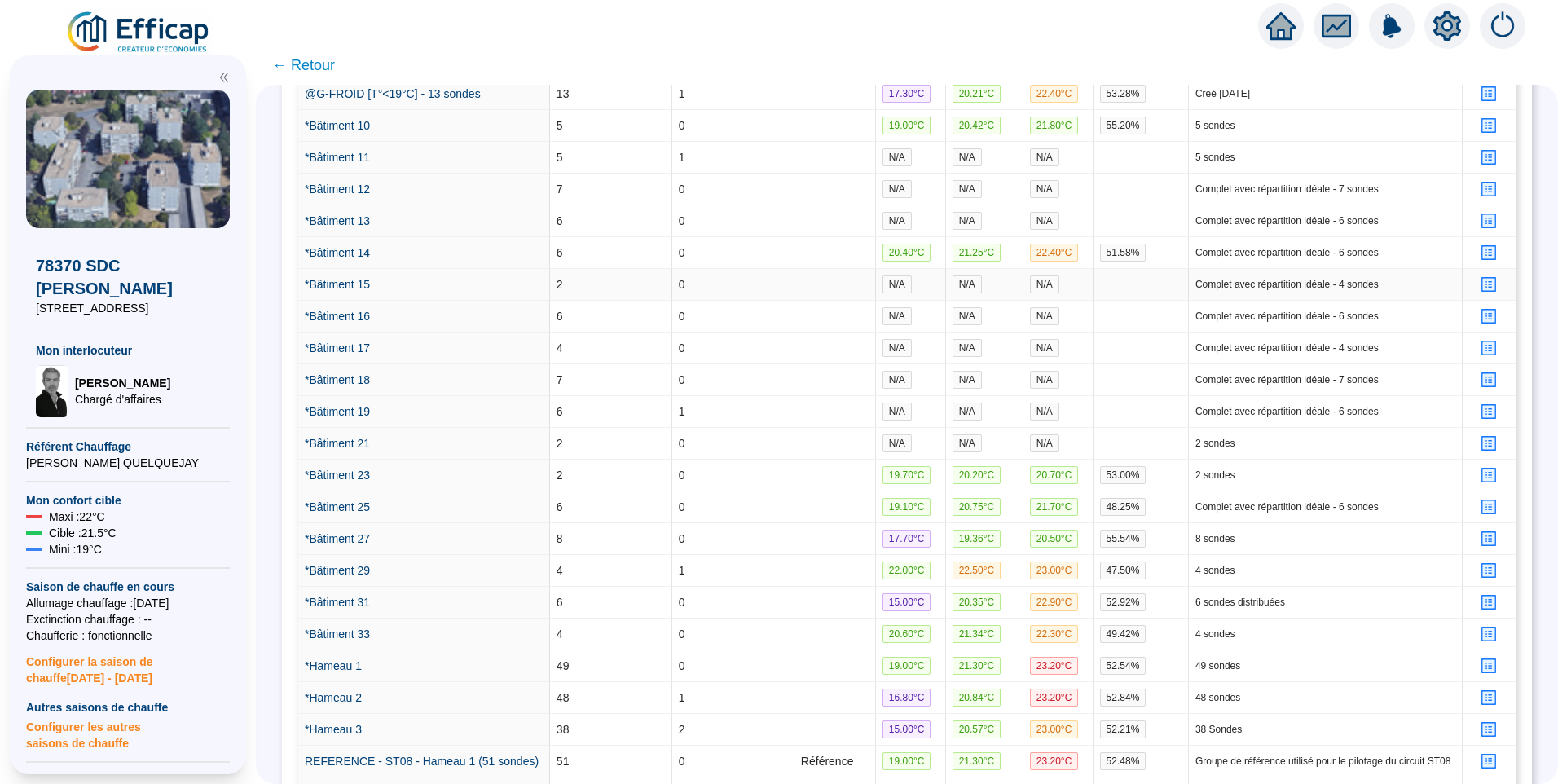
scroll to position [899, 0]
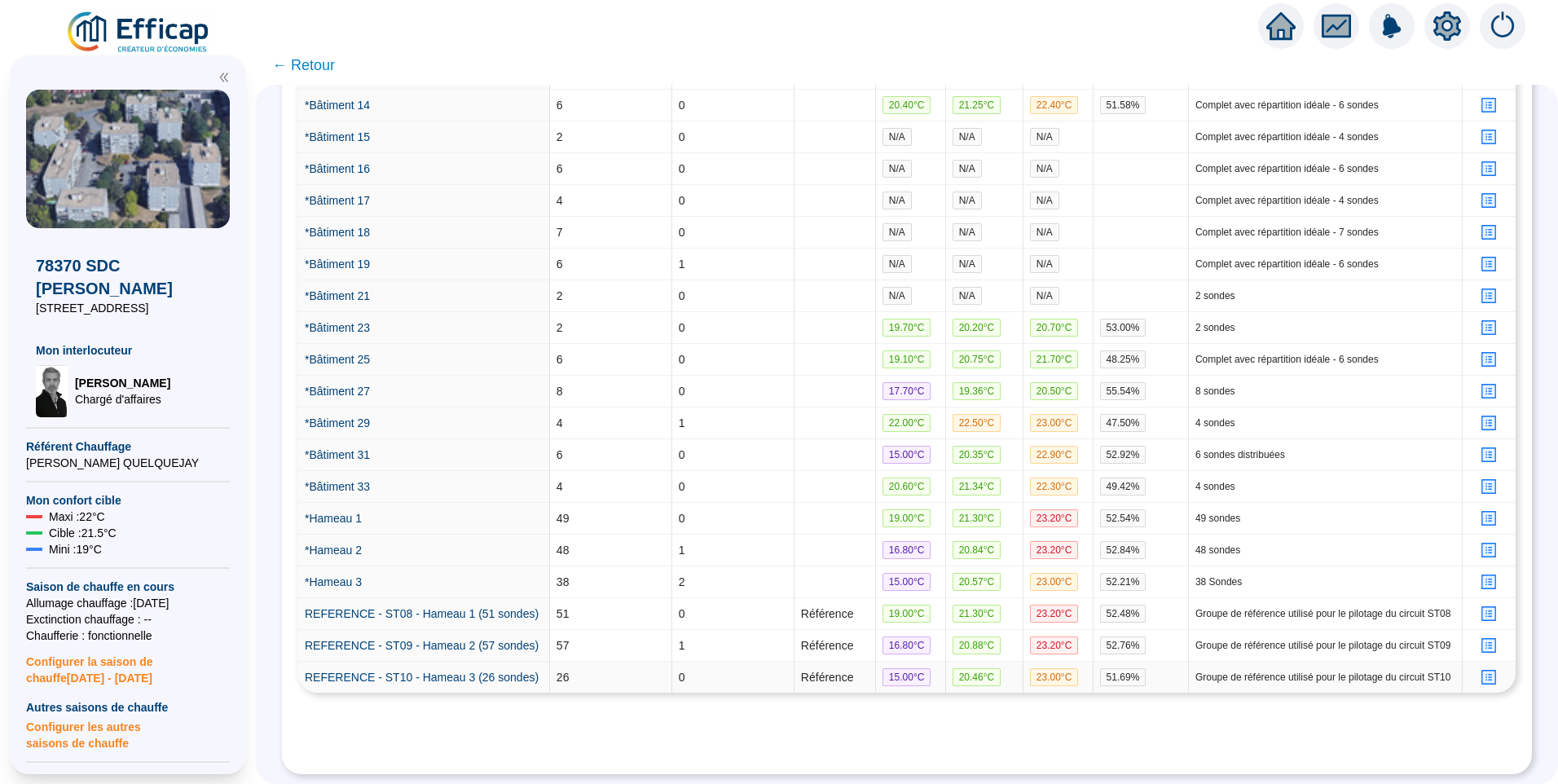
click at [1483, 671] on icon "profile" at bounding box center [1489, 678] width 12 height 12
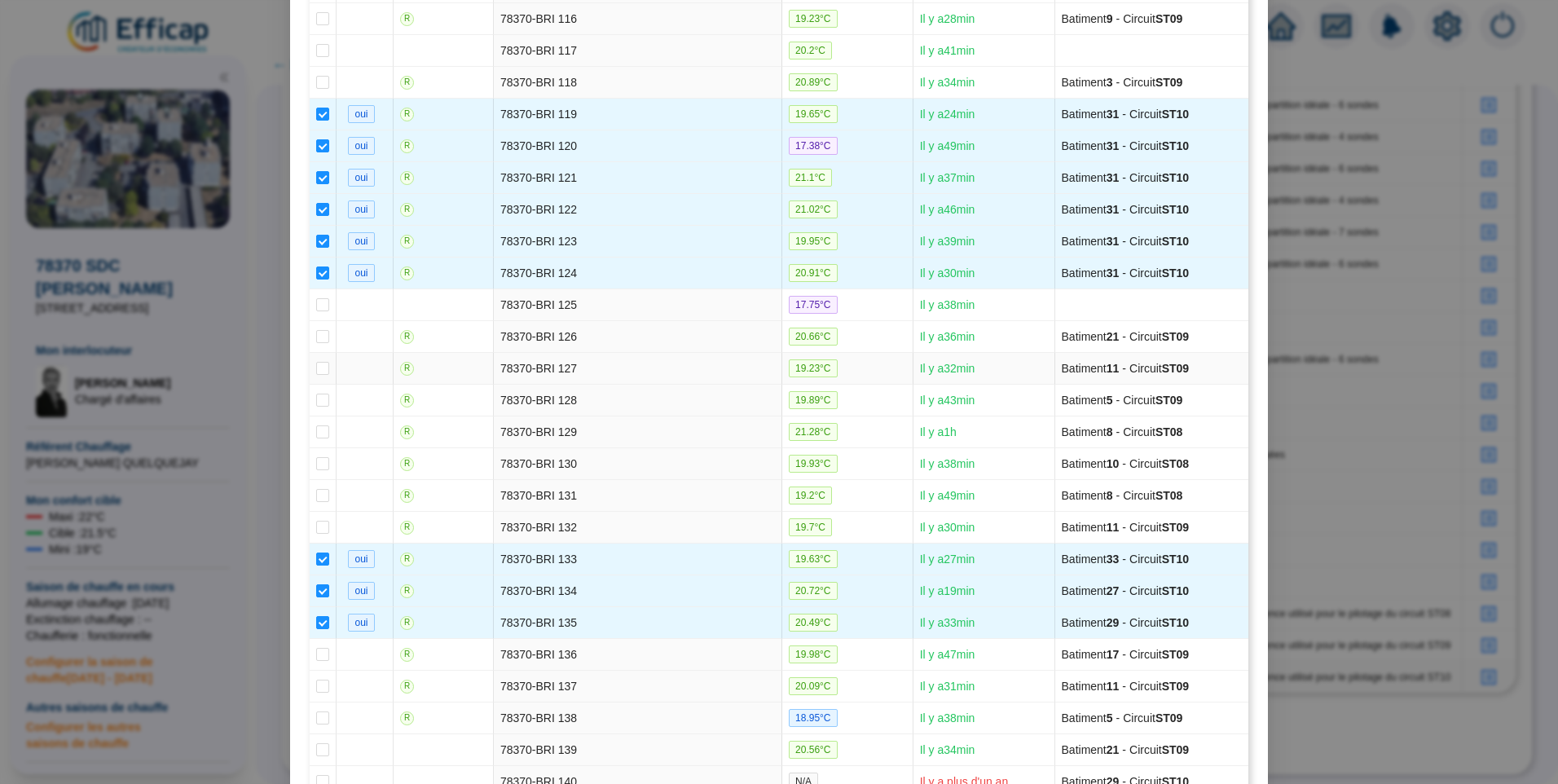
scroll to position [3992, 0]
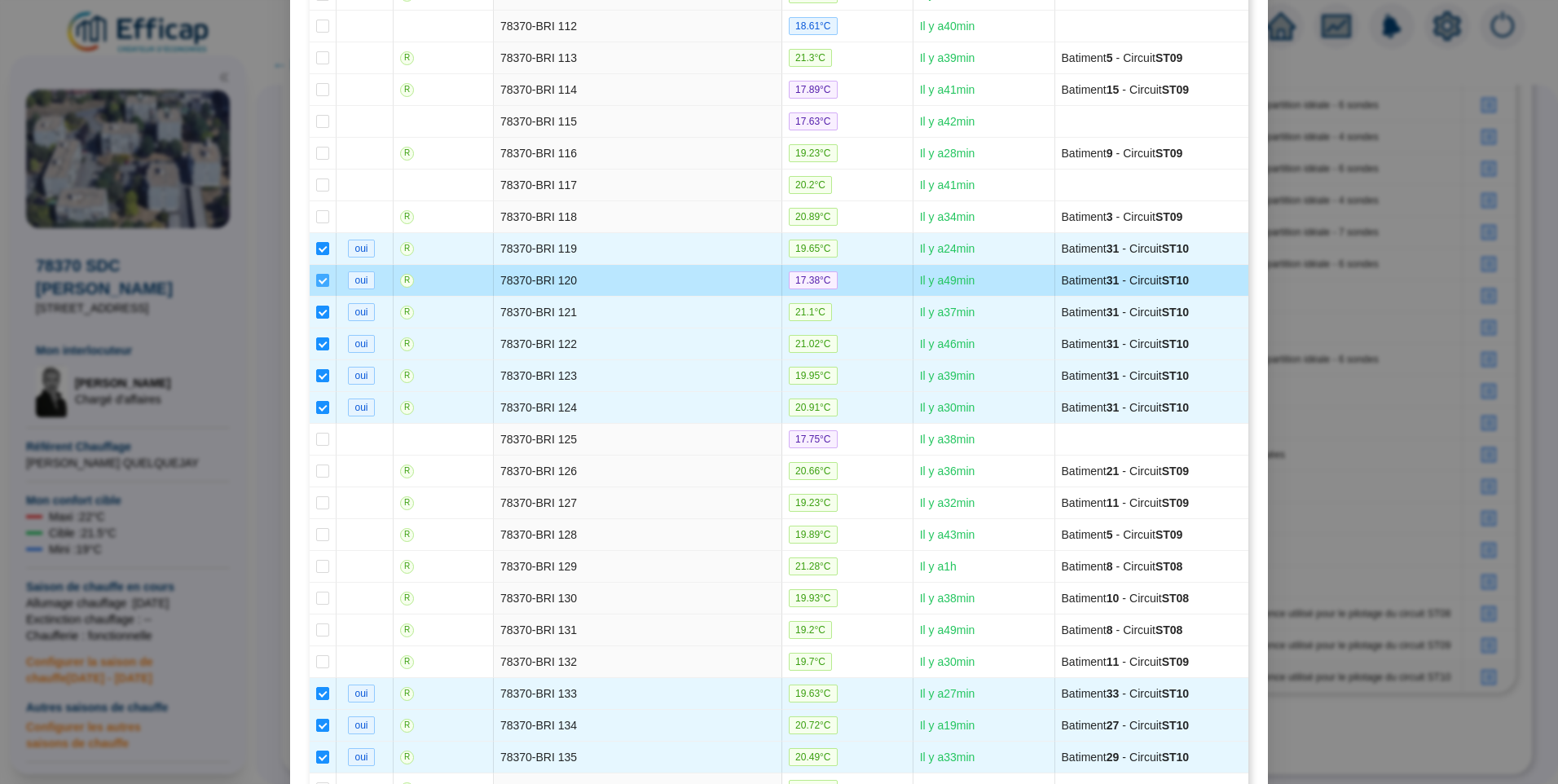
click at [316, 280] on input "checkbox" at bounding box center [322, 280] width 13 height 13
checkbox input "false"
type input "REFERENCE - ST10 - Hameau 3 (25 sondes)"
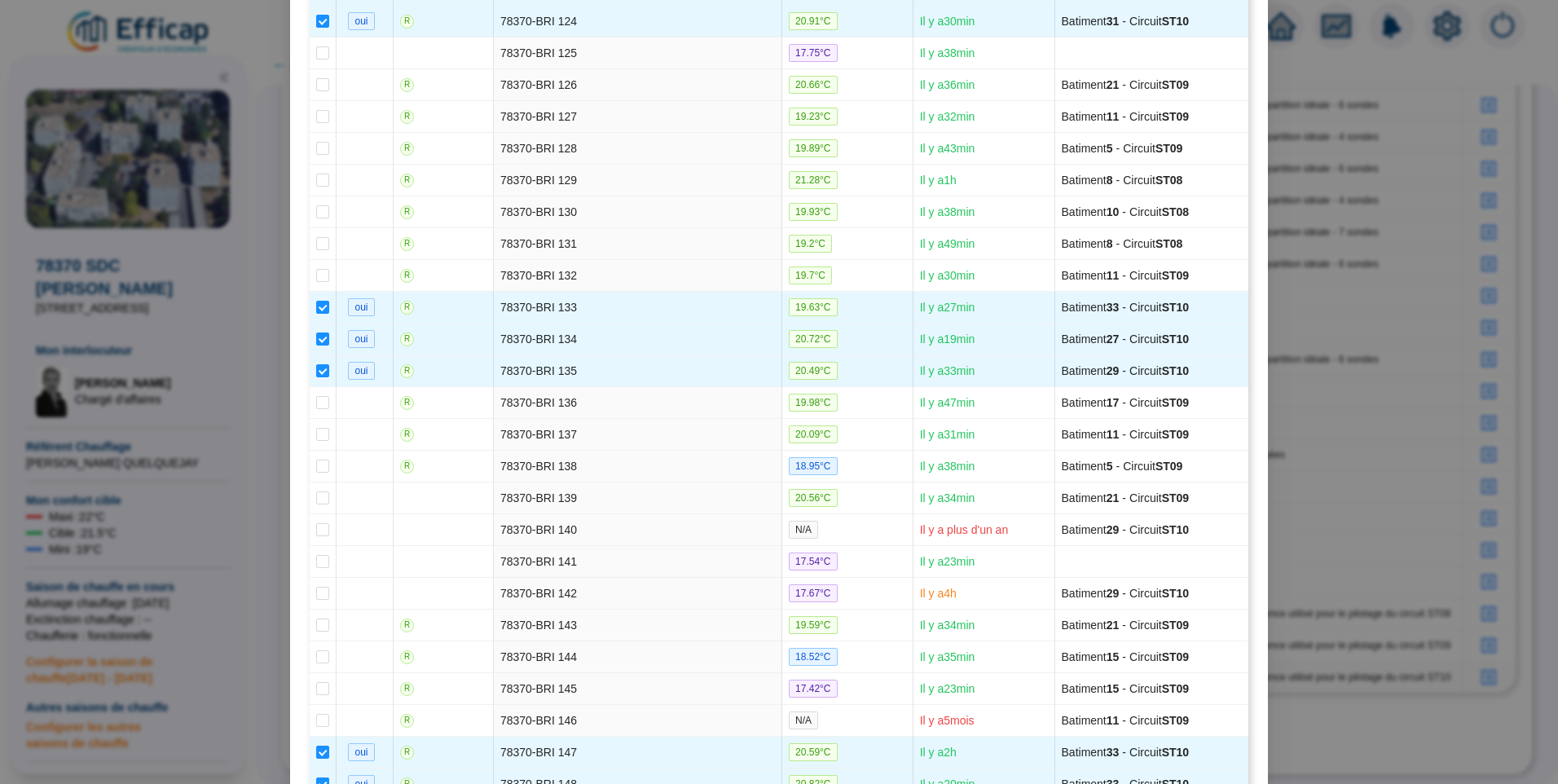
scroll to position [4622, 0]
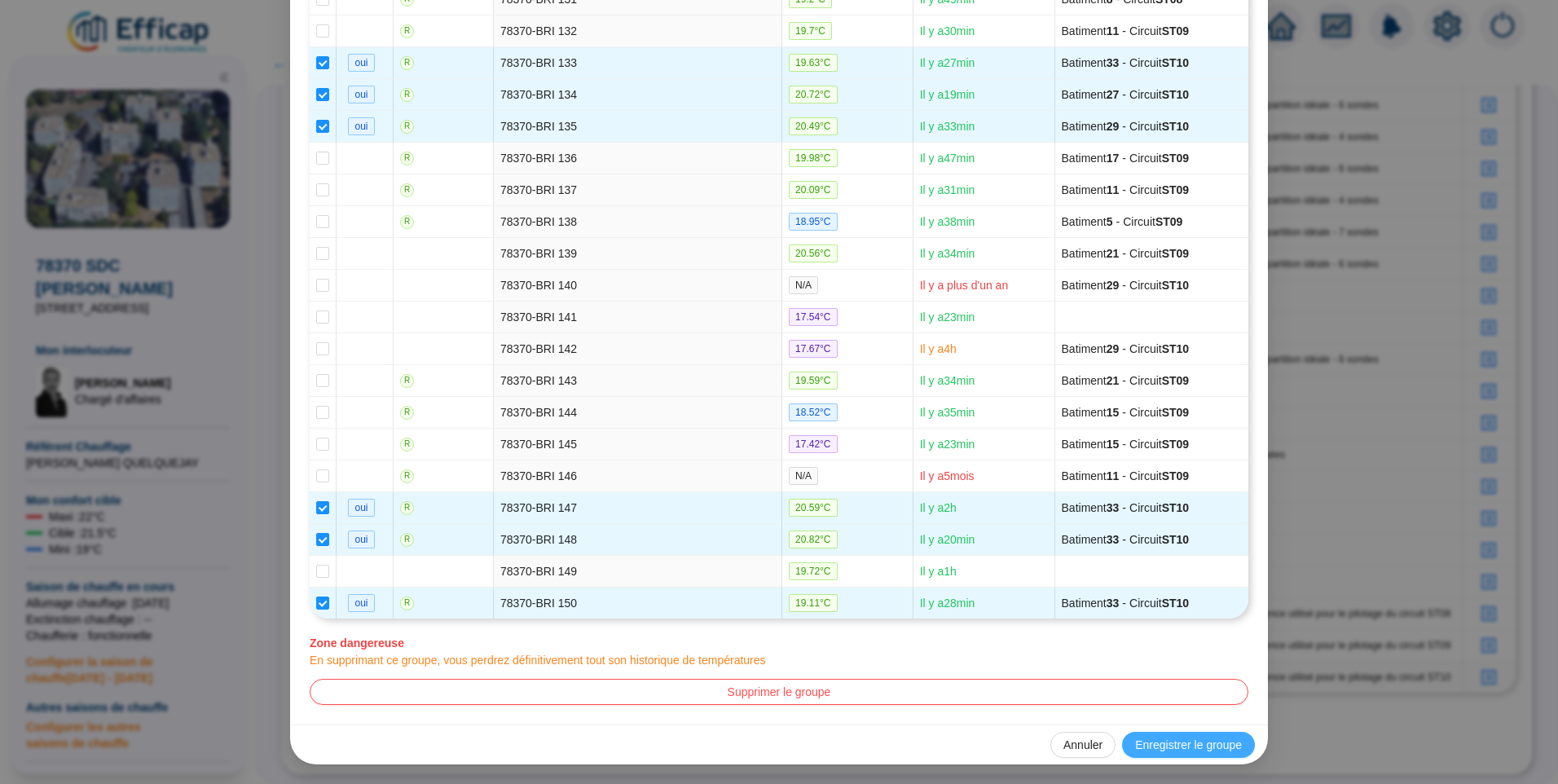
click at [1189, 747] on span "Enregistrer le groupe" at bounding box center [1188, 744] width 107 height 17
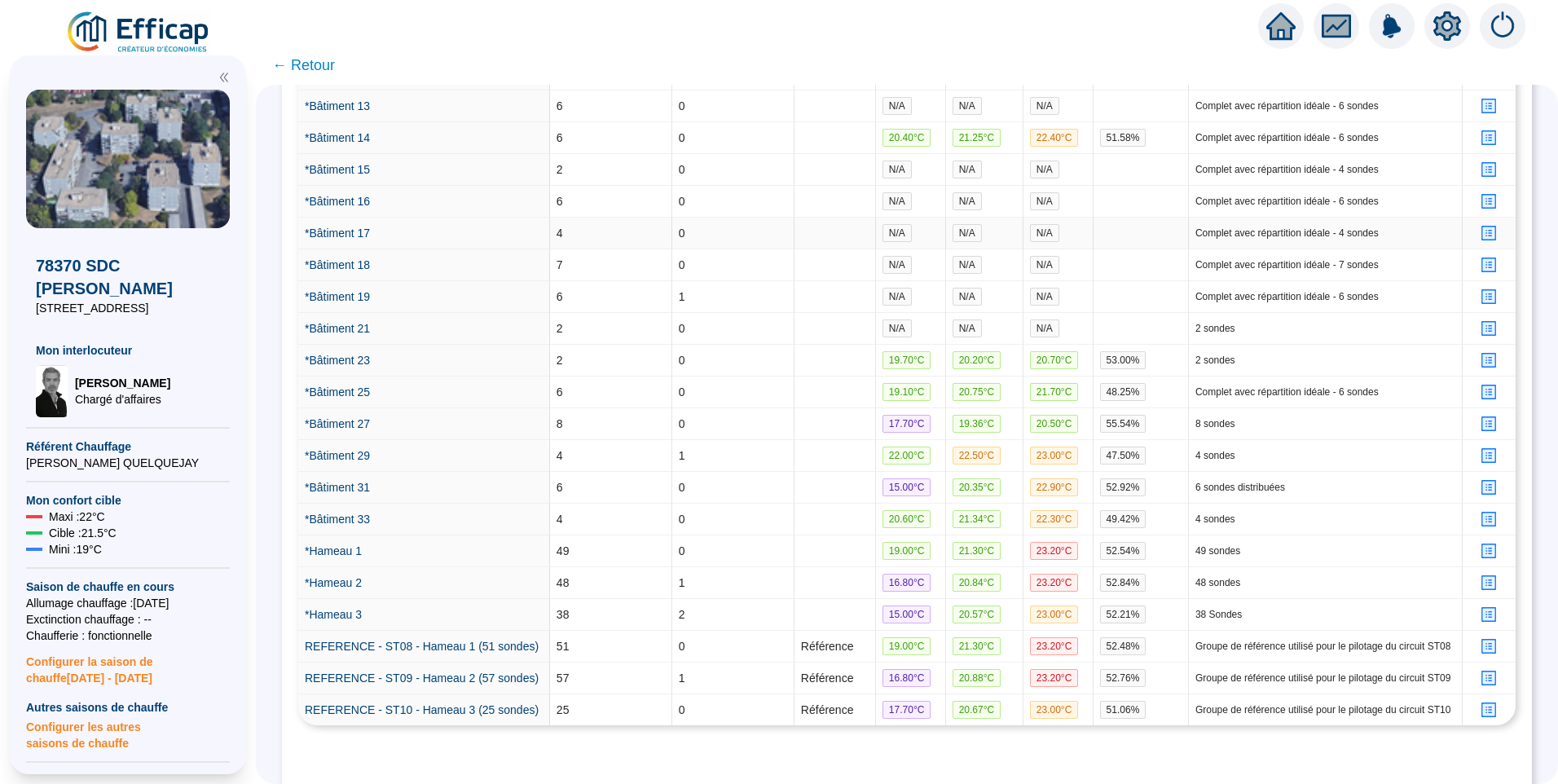
scroll to position [899, 0]
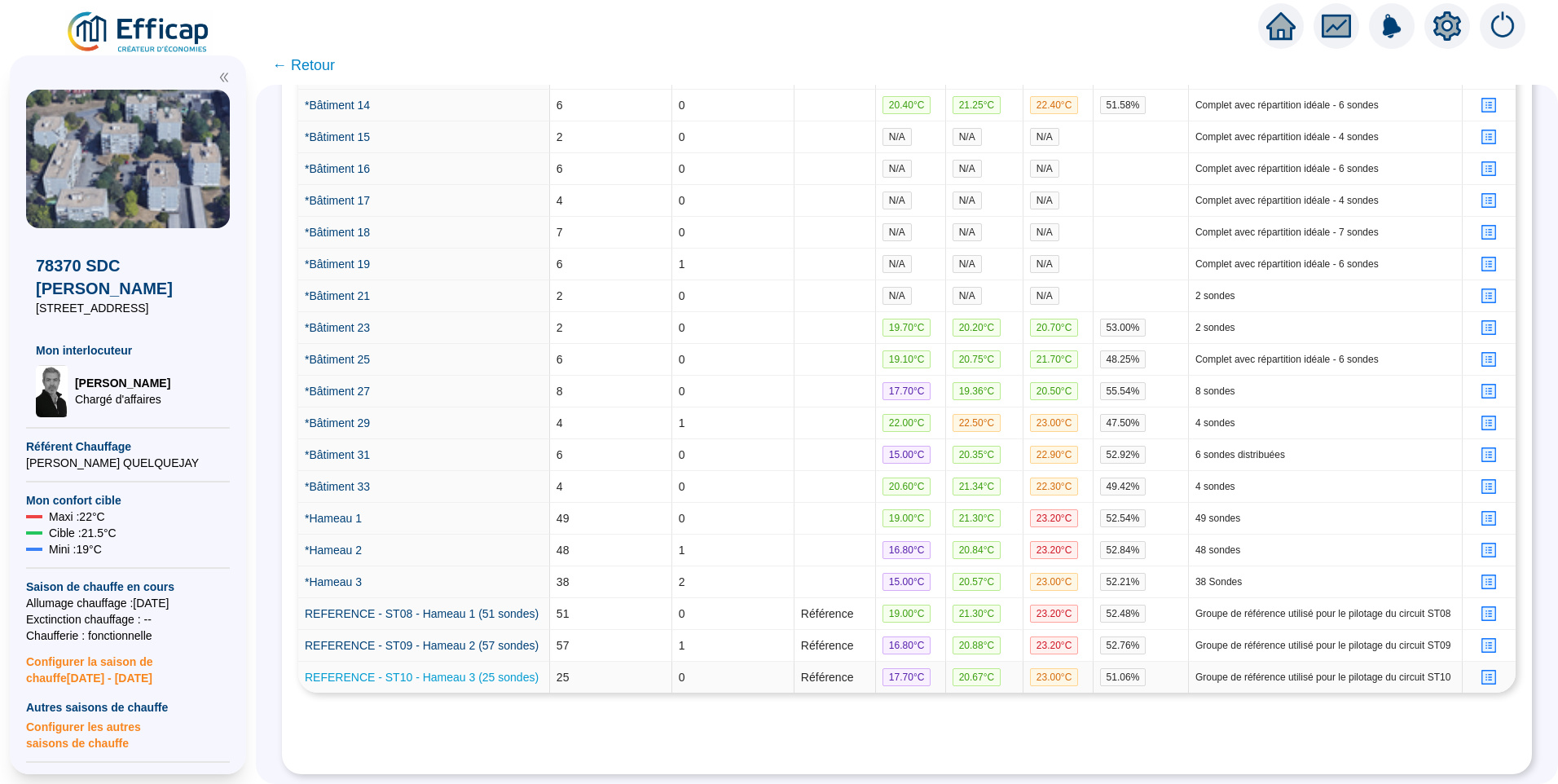
click at [412, 670] on link "REFERENCE - ST10 - Hameau 3 (25 sondes)" at bounding box center [422, 677] width 234 height 13
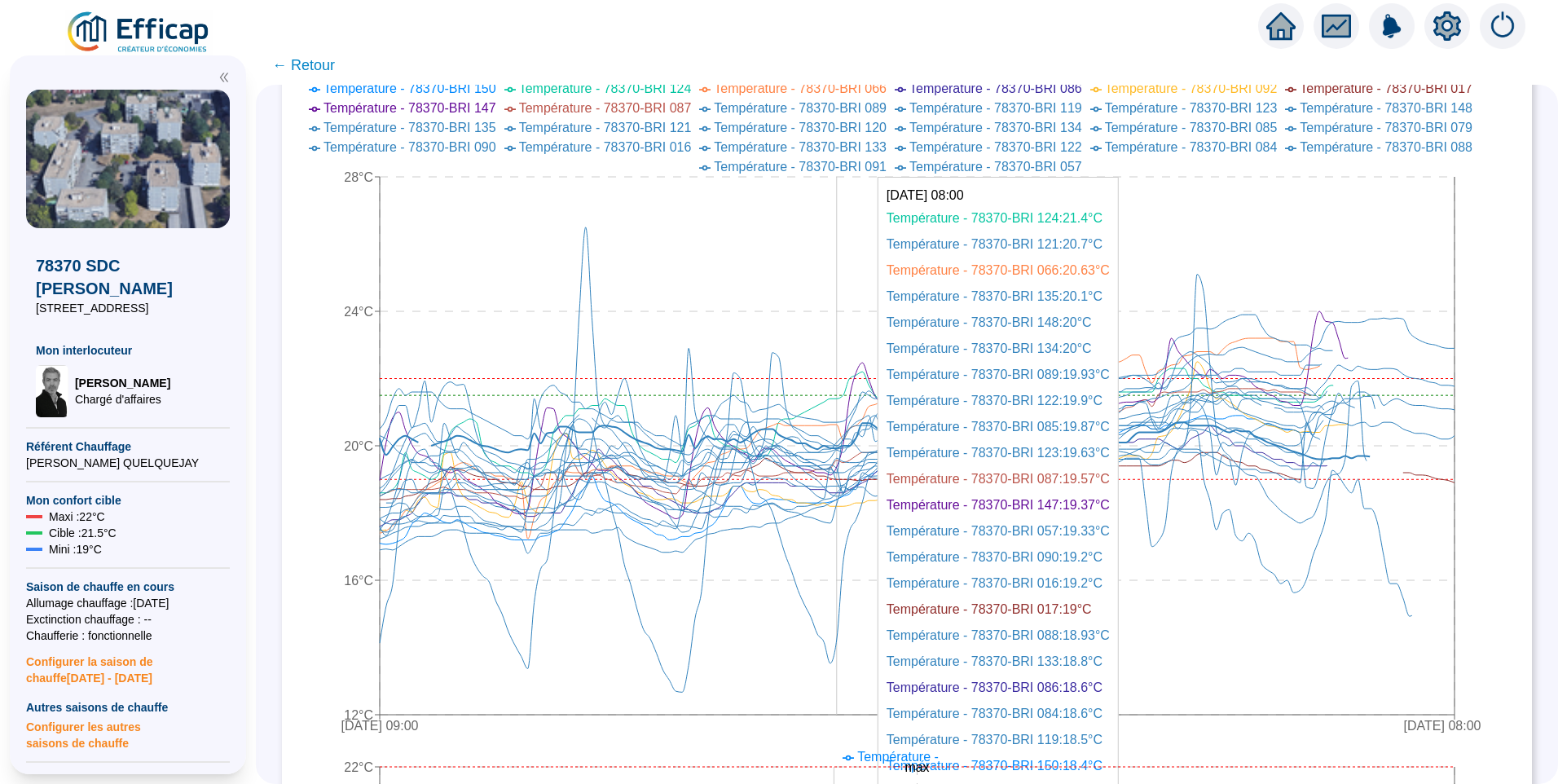
scroll to position [407, 0]
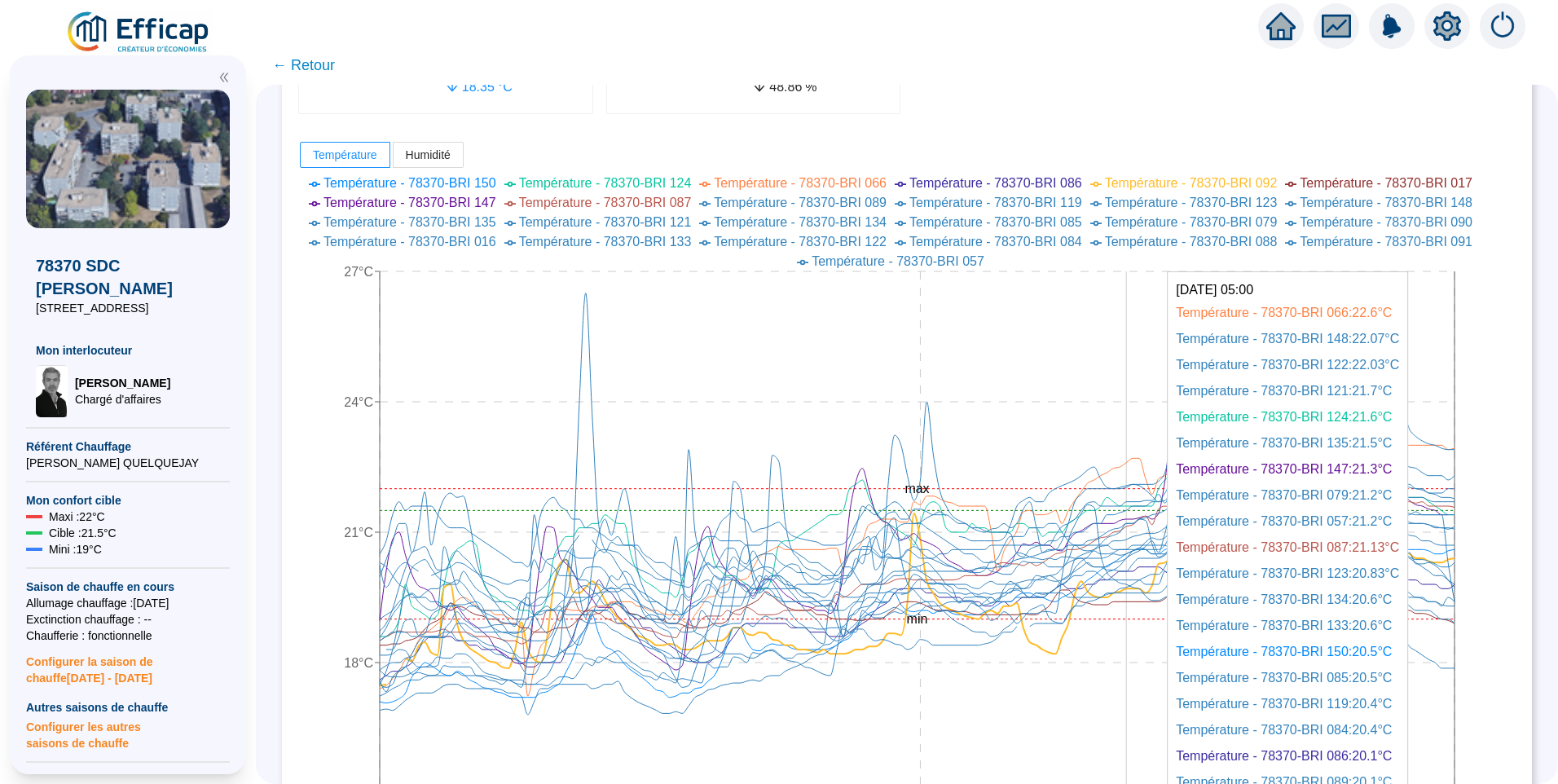
scroll to position [407, 0]
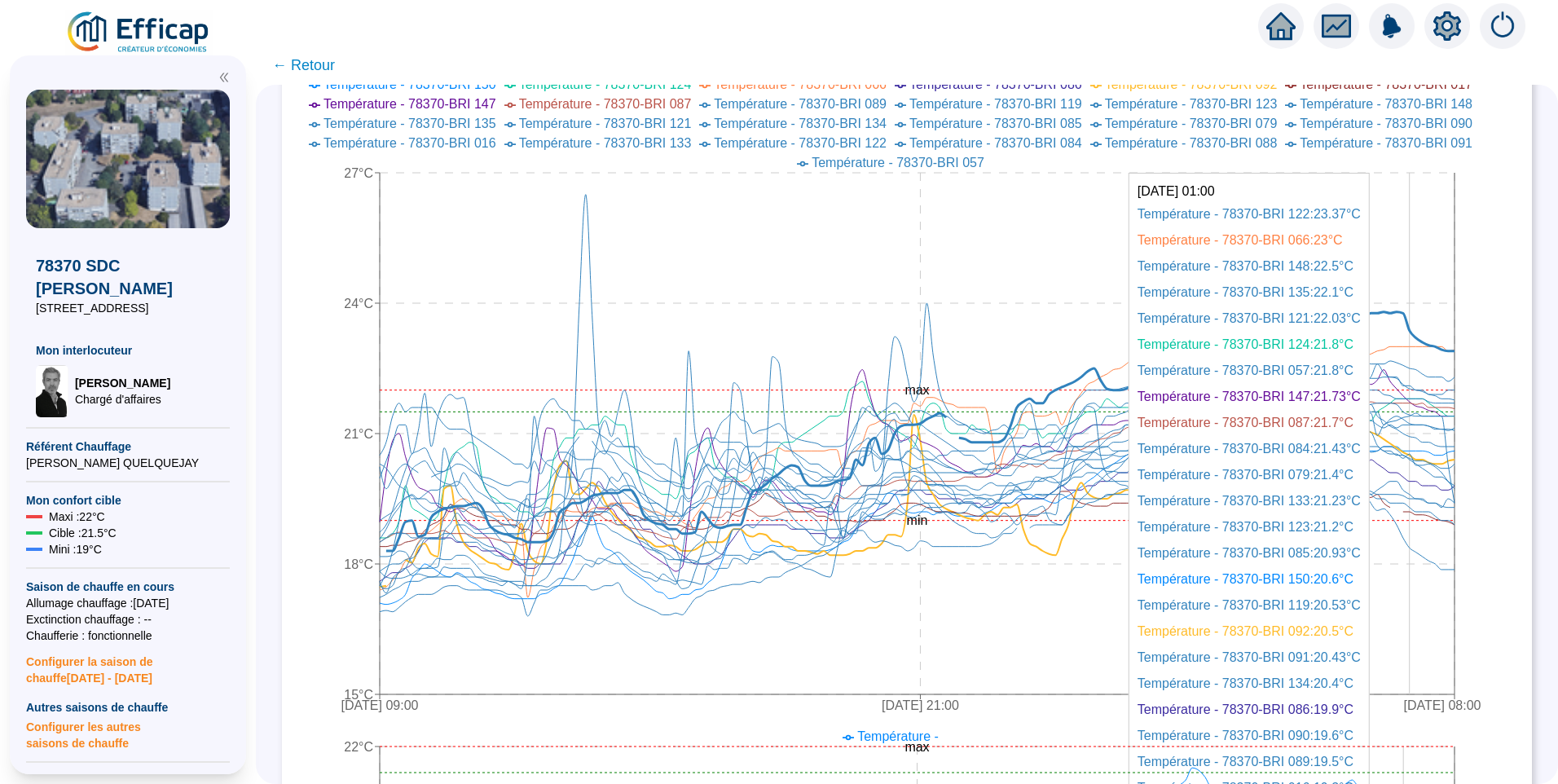
click at [1421, 328] on icon at bounding box center [921, 429] width 1069 height 244
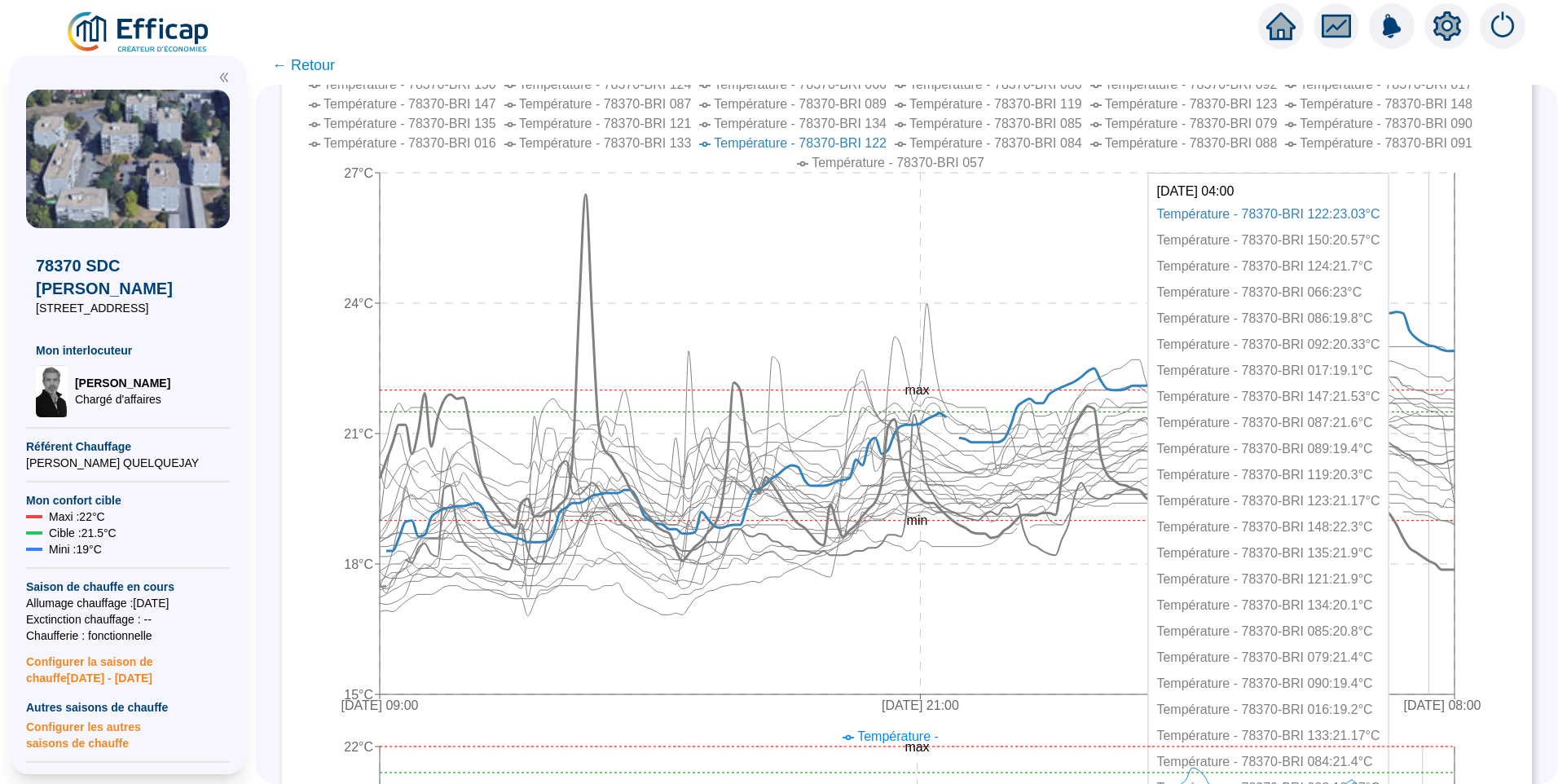
click at [1439, 559] on icon at bounding box center [916, 385] width 1075 height 382
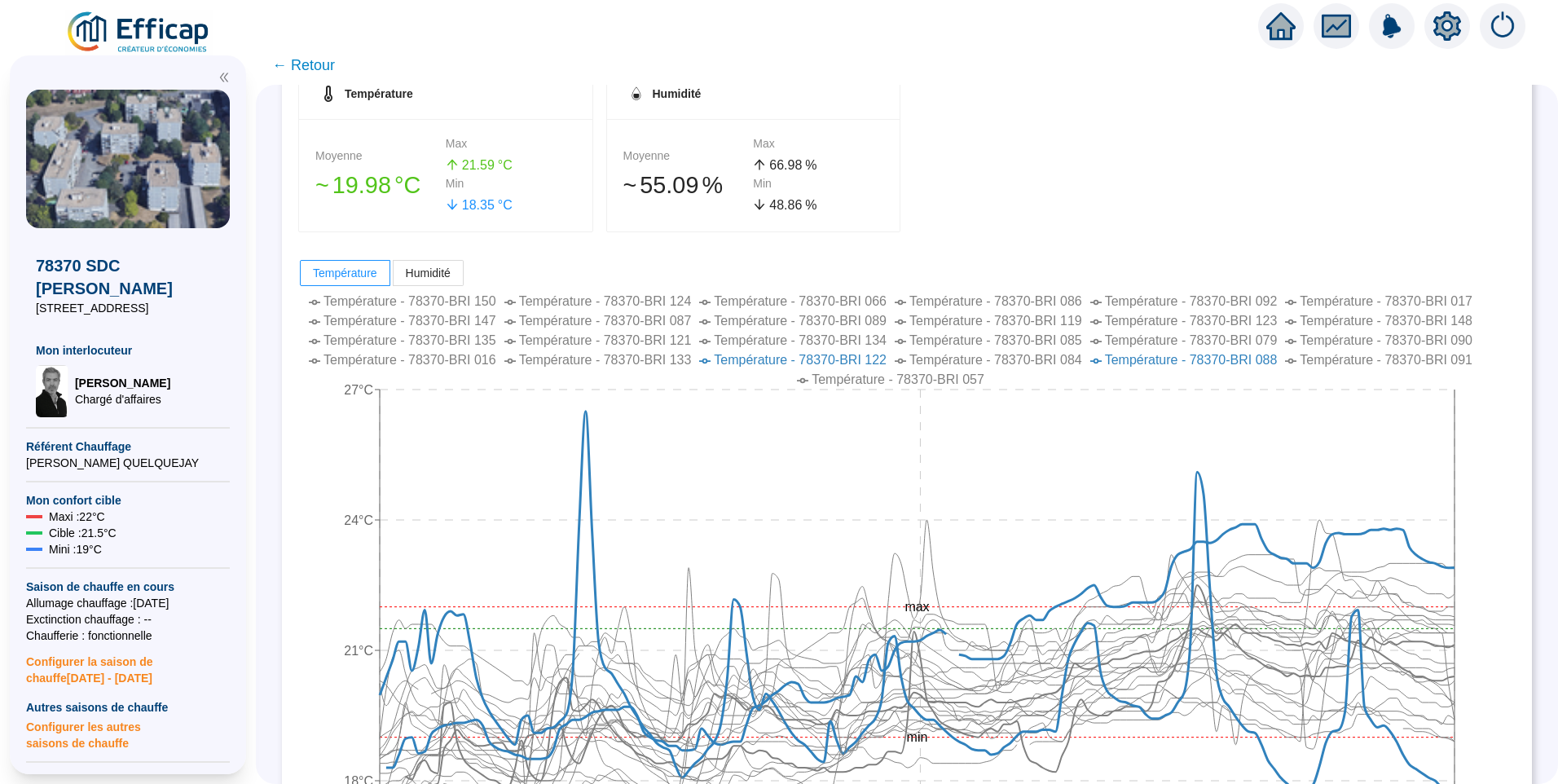
scroll to position [163, 0]
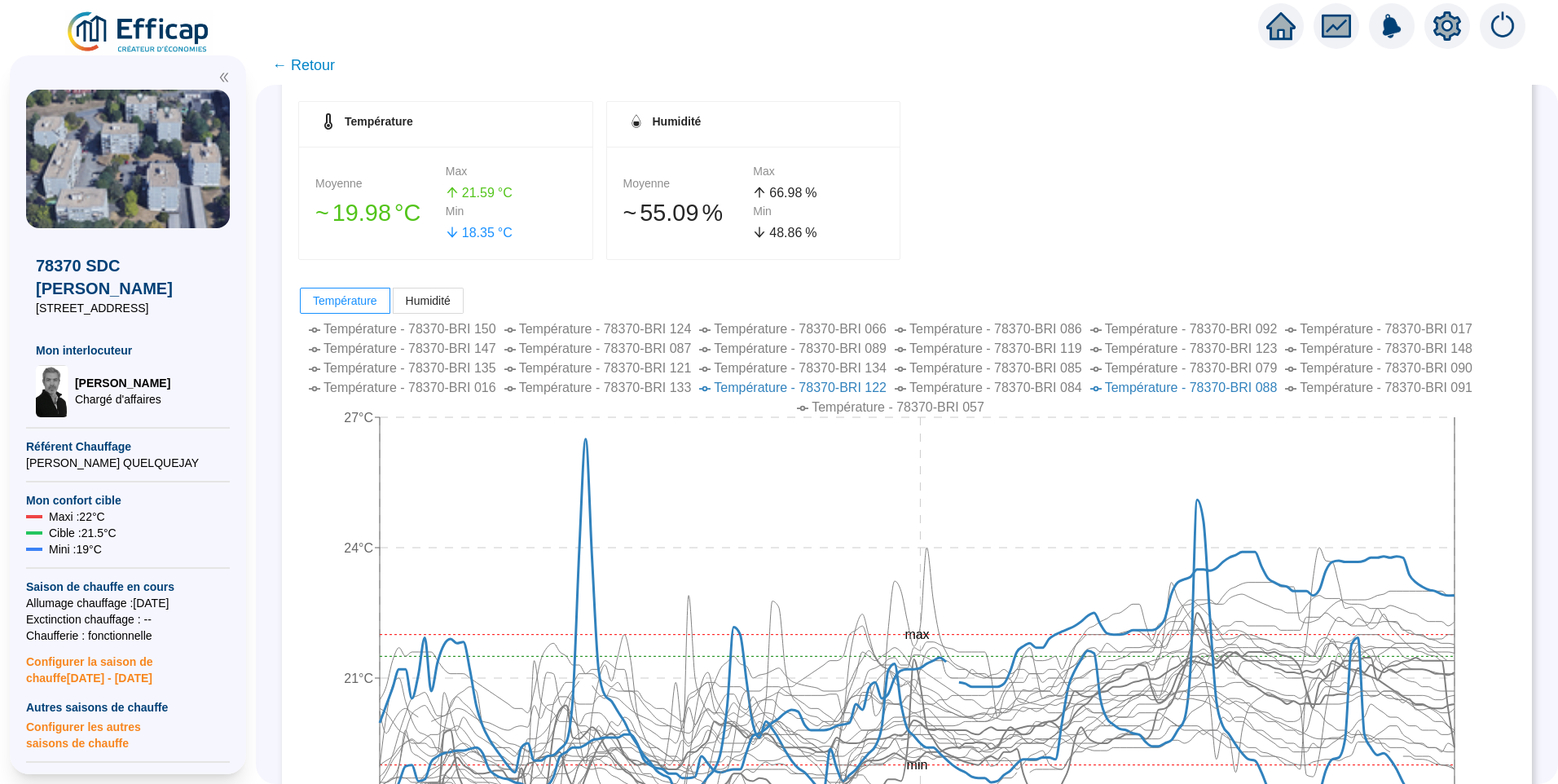
click at [1253, 384] on span "Température - 78370-BRI 088" at bounding box center [1191, 387] width 173 height 14
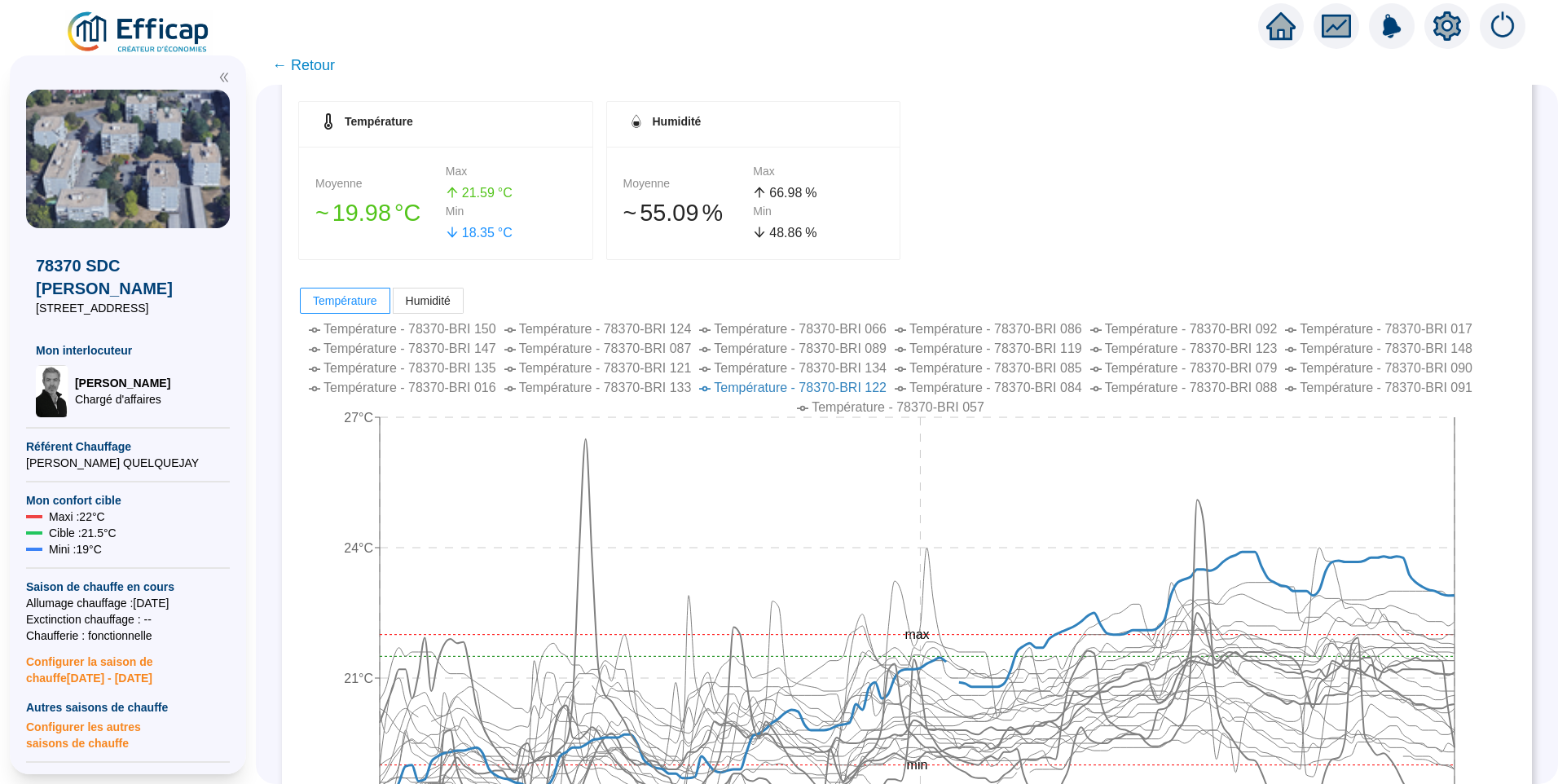
click at [1253, 384] on span "Température - 78370-BRI 088" at bounding box center [1191, 387] width 173 height 14
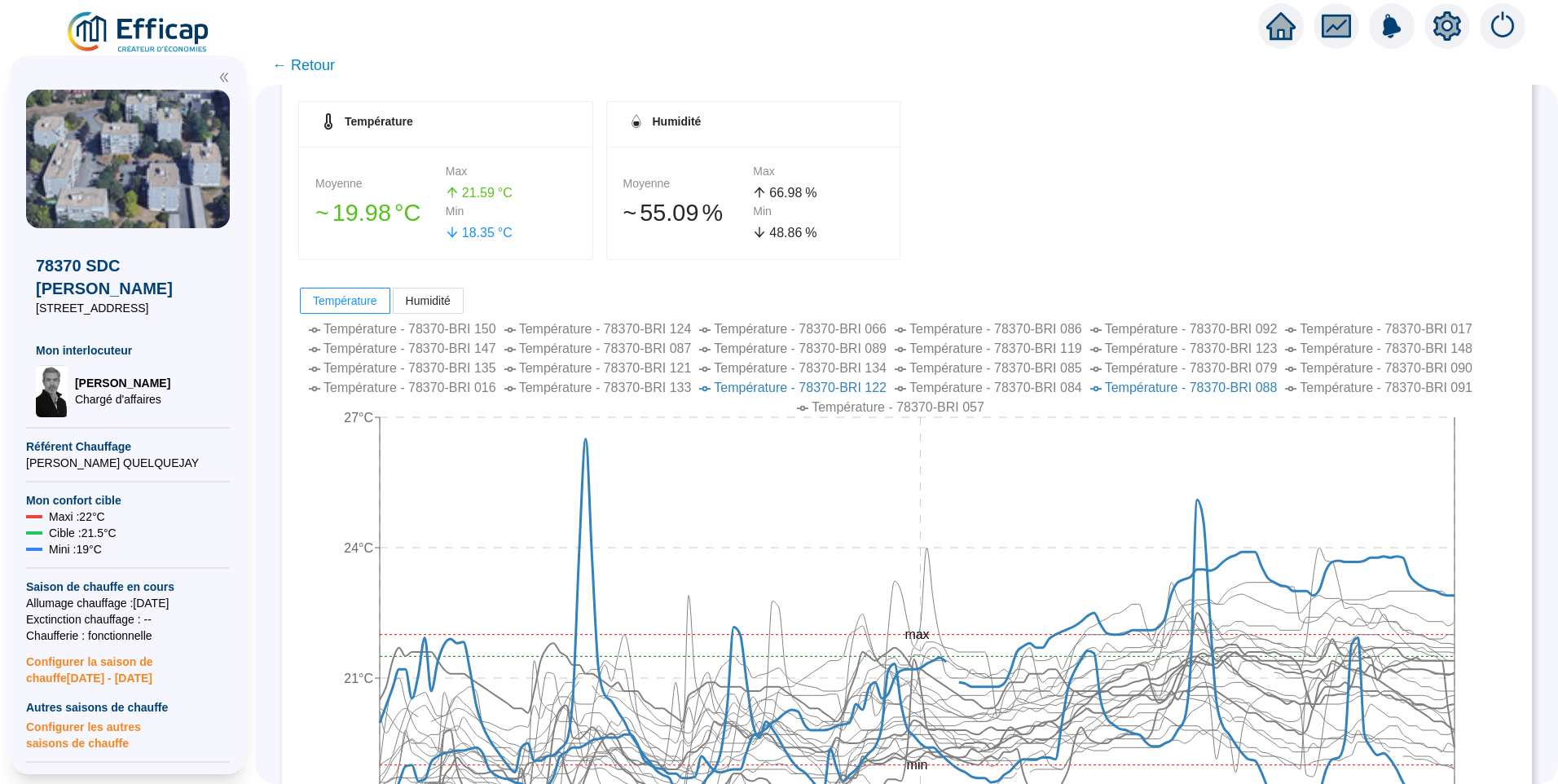
click at [800, 385] on span "Température - 78370-BRI 122" at bounding box center [800, 387] width 173 height 14
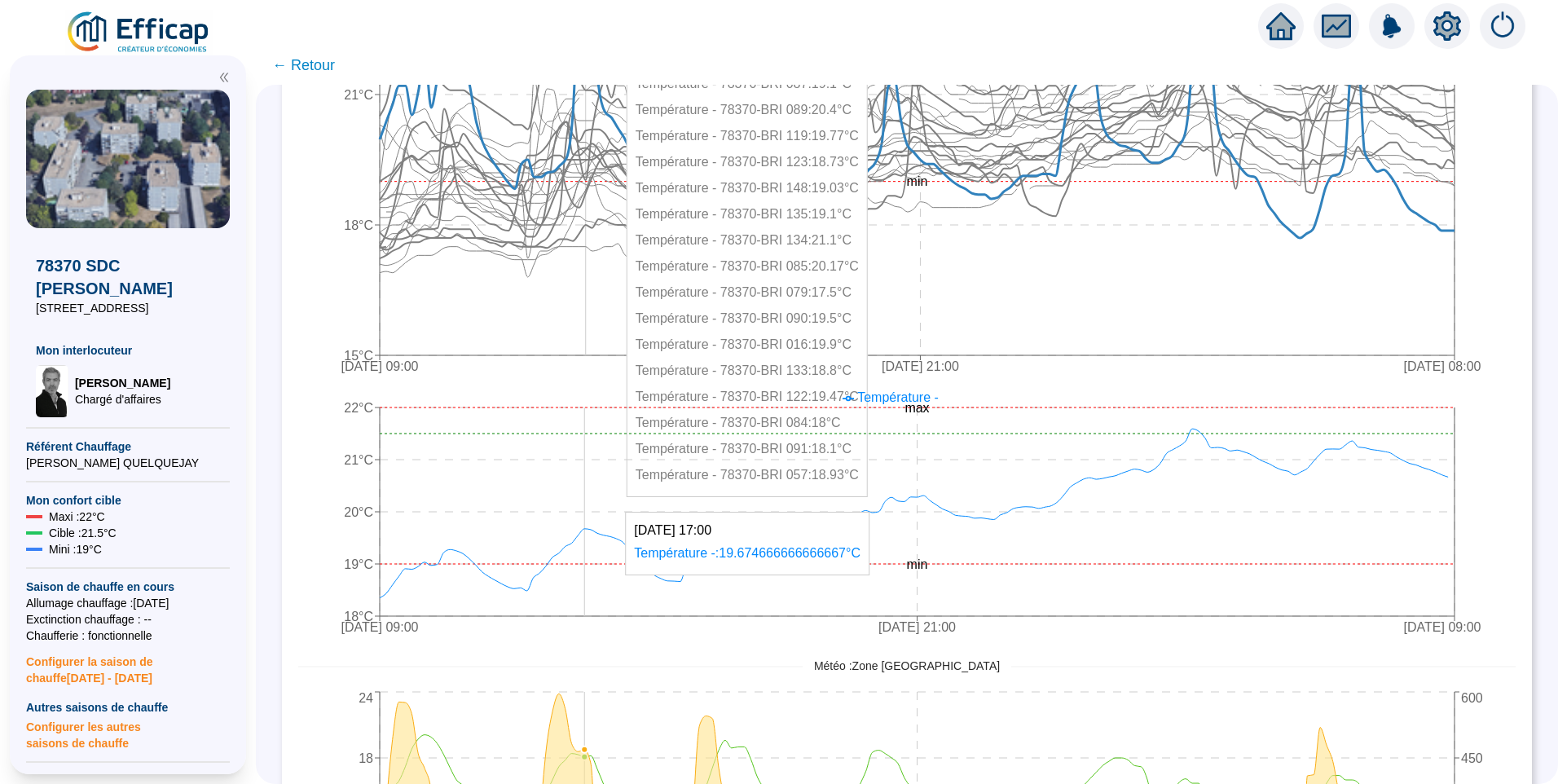
scroll to position [407, 0]
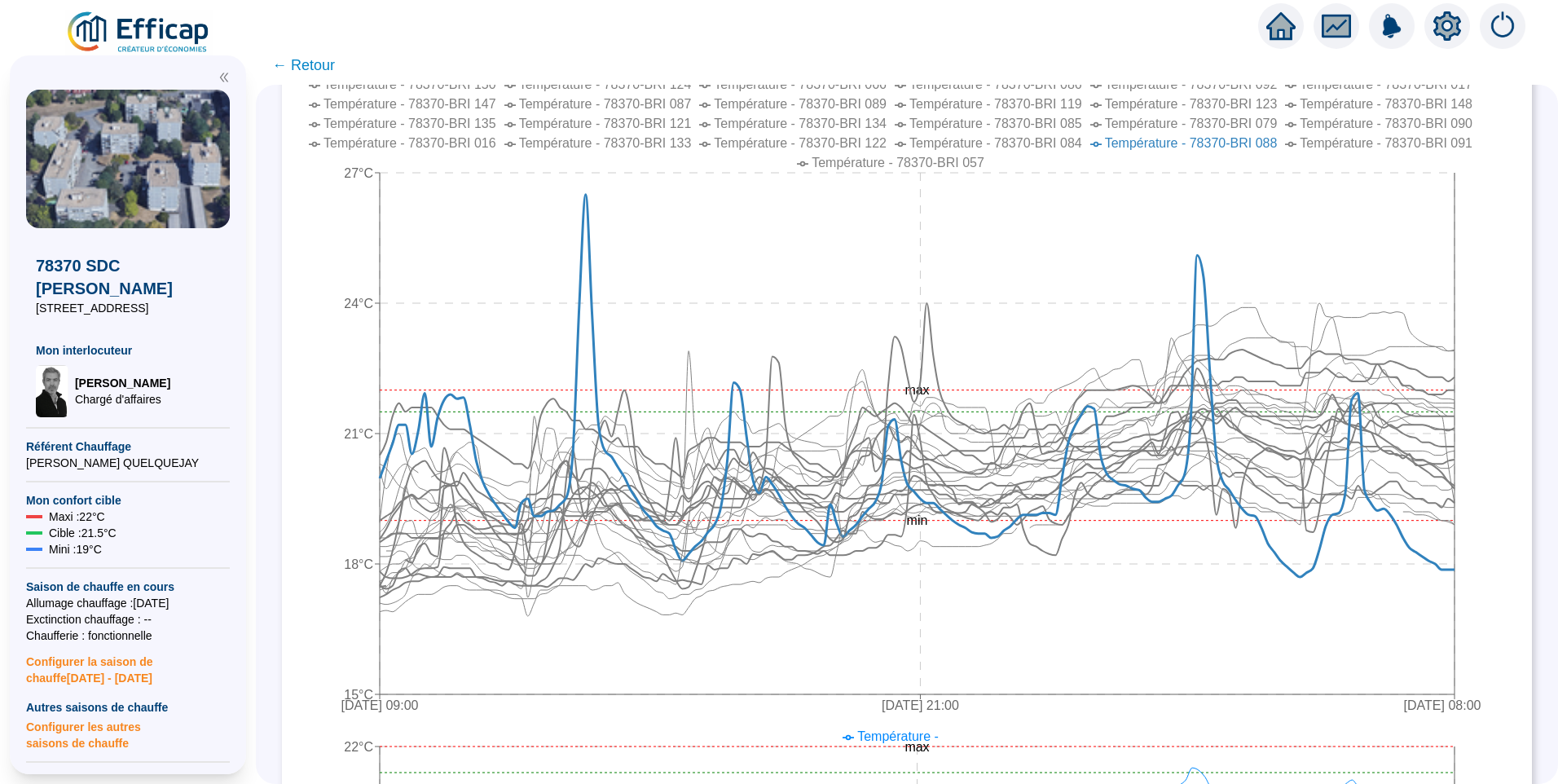
click at [318, 70] on span "← Retour" at bounding box center [303, 65] width 62 height 23
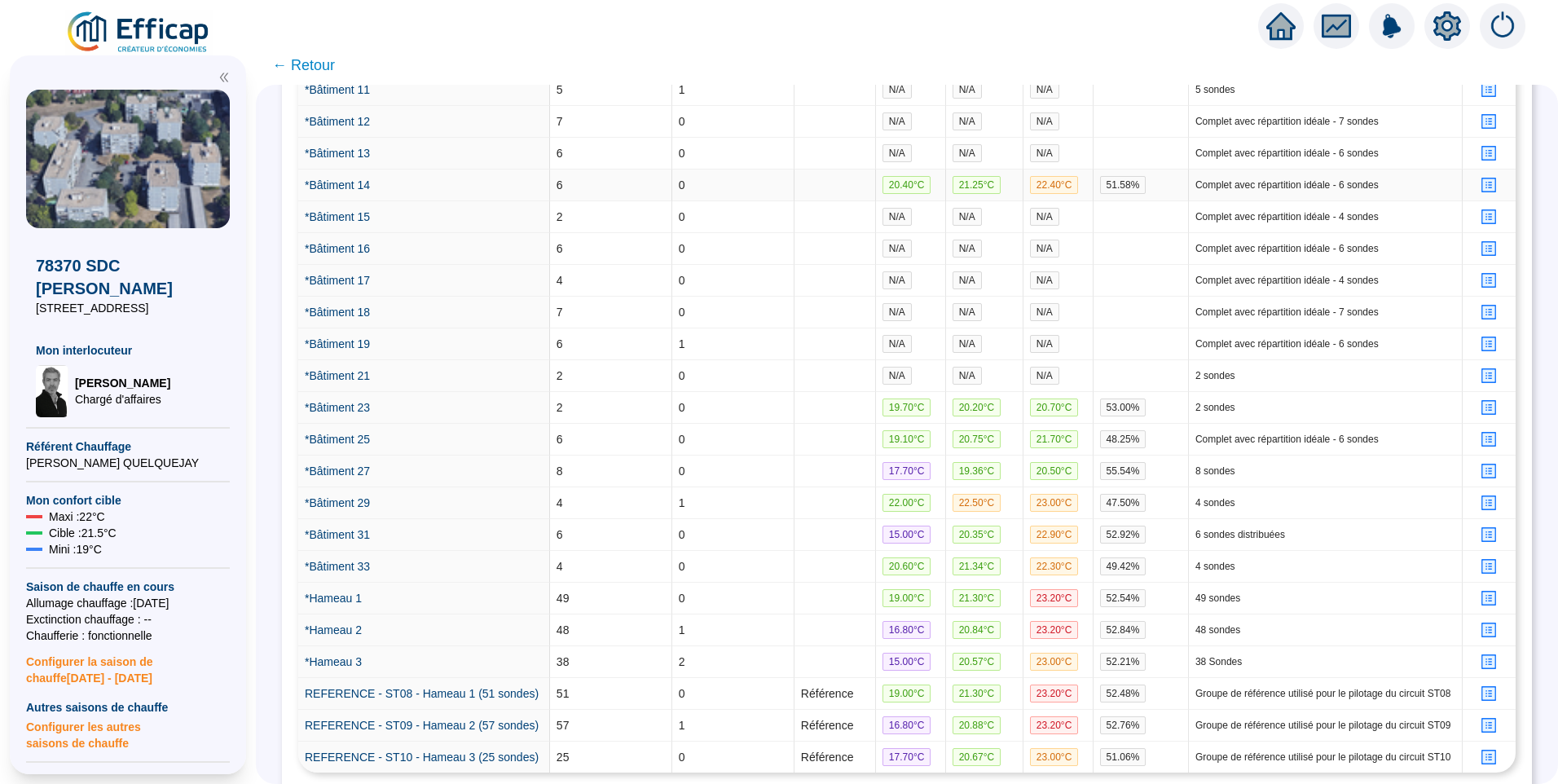
scroll to position [899, 0]
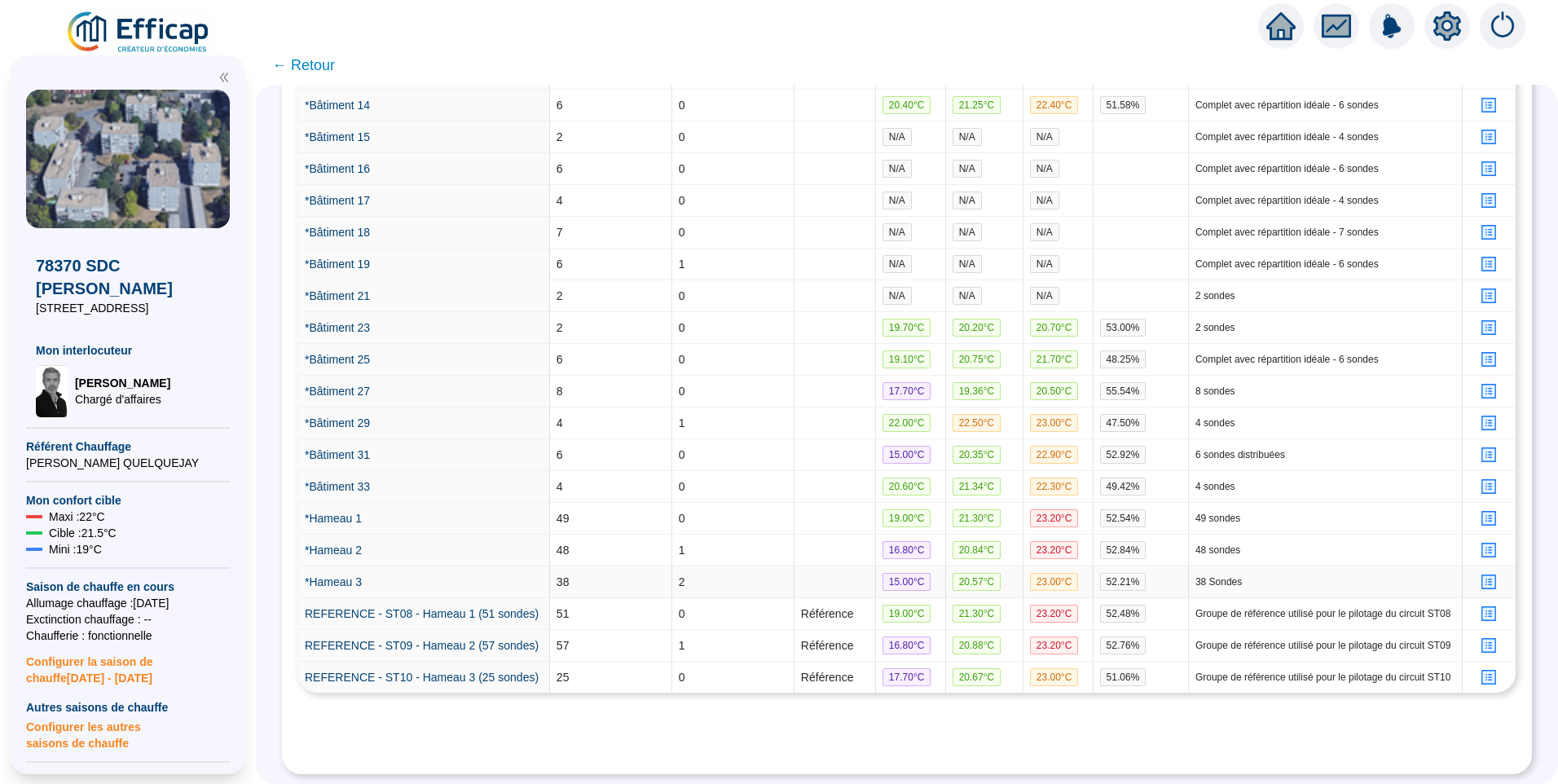
click at [345, 577] on td "*Hameau 3" at bounding box center [424, 582] width 252 height 32
click at [345, 575] on link "*Hameau 3" at bounding box center [333, 582] width 57 height 13
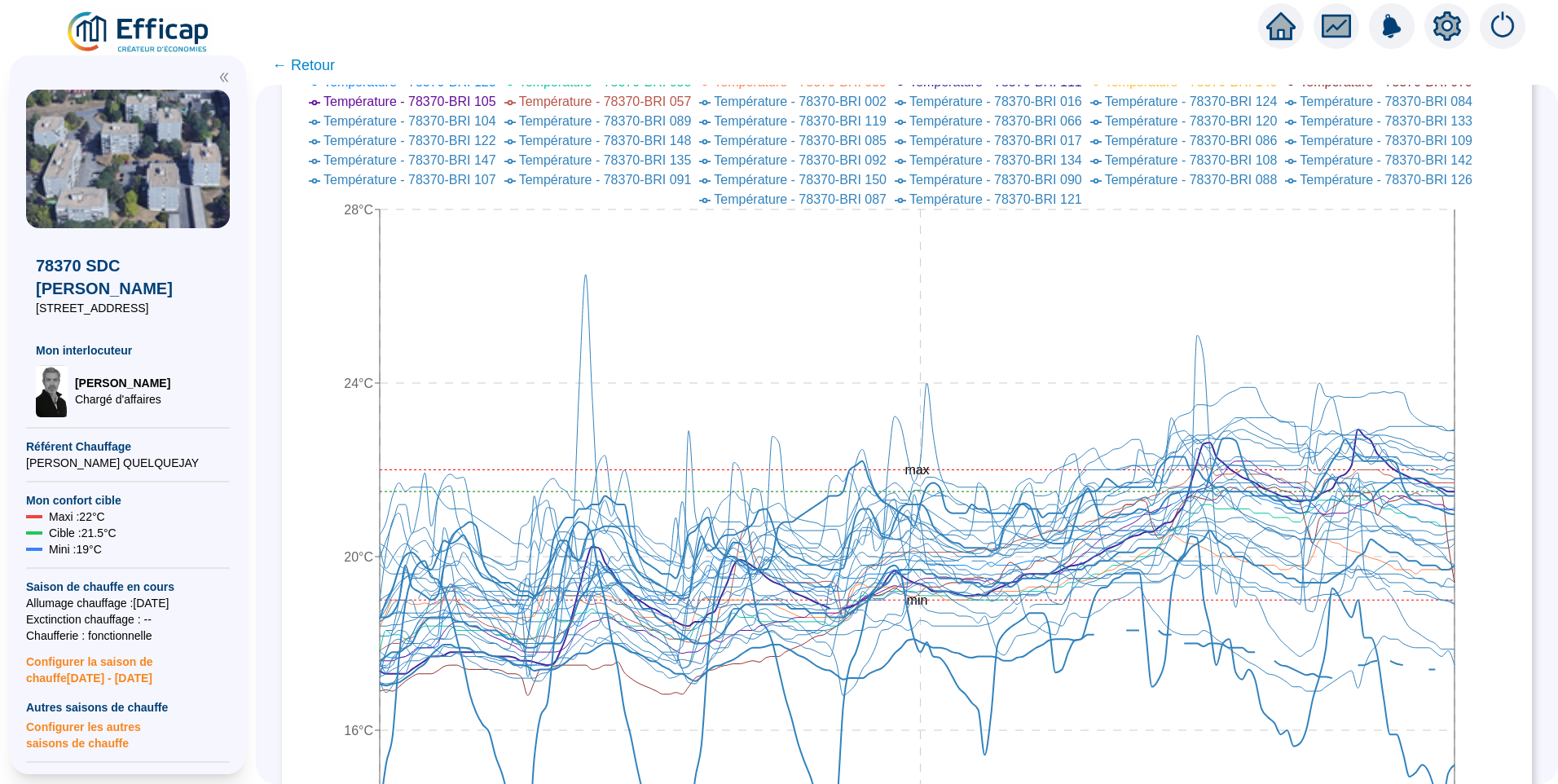
scroll to position [489, 0]
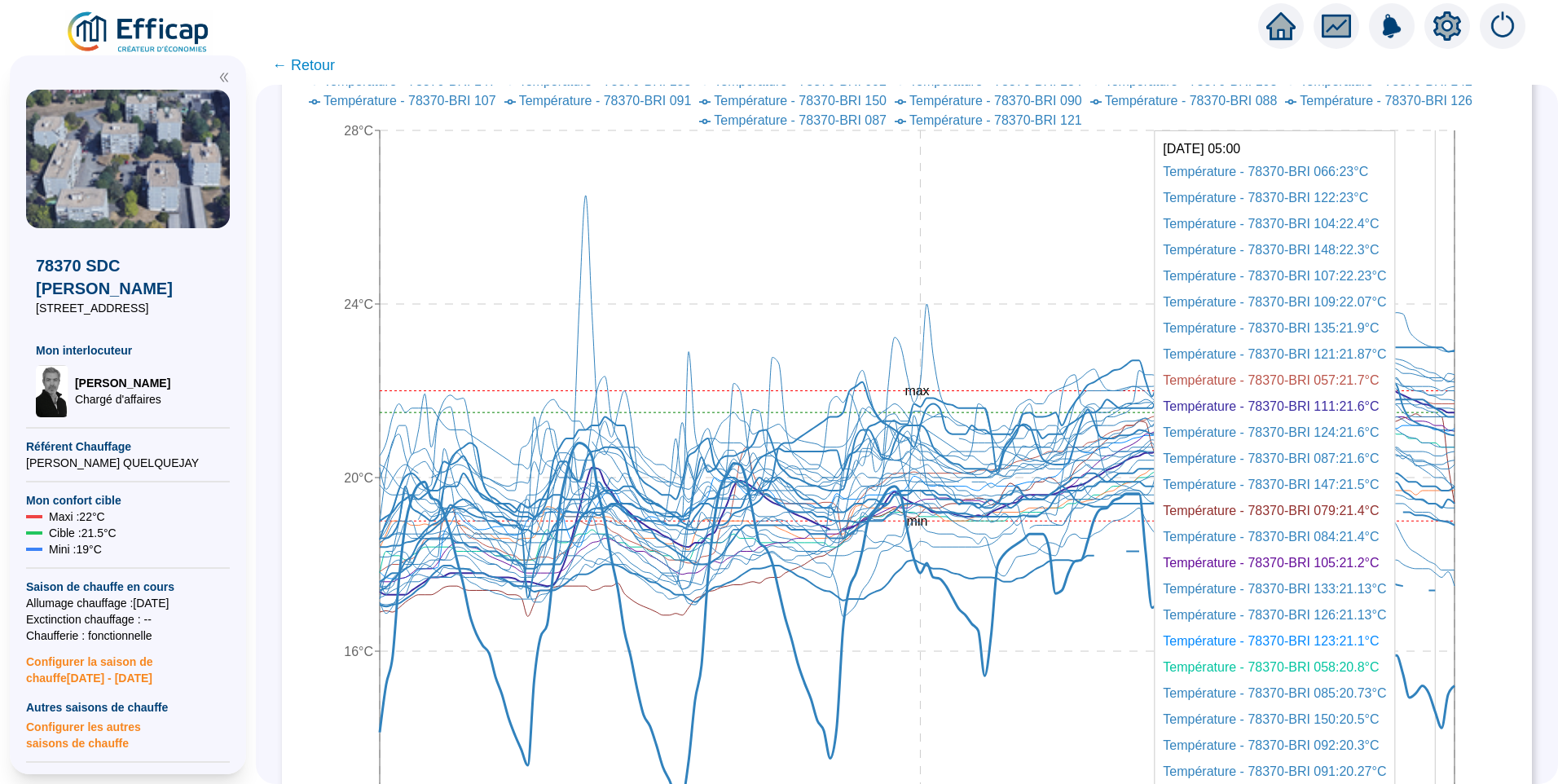
click at [1449, 717] on icon at bounding box center [916, 619] width 1075 height 353
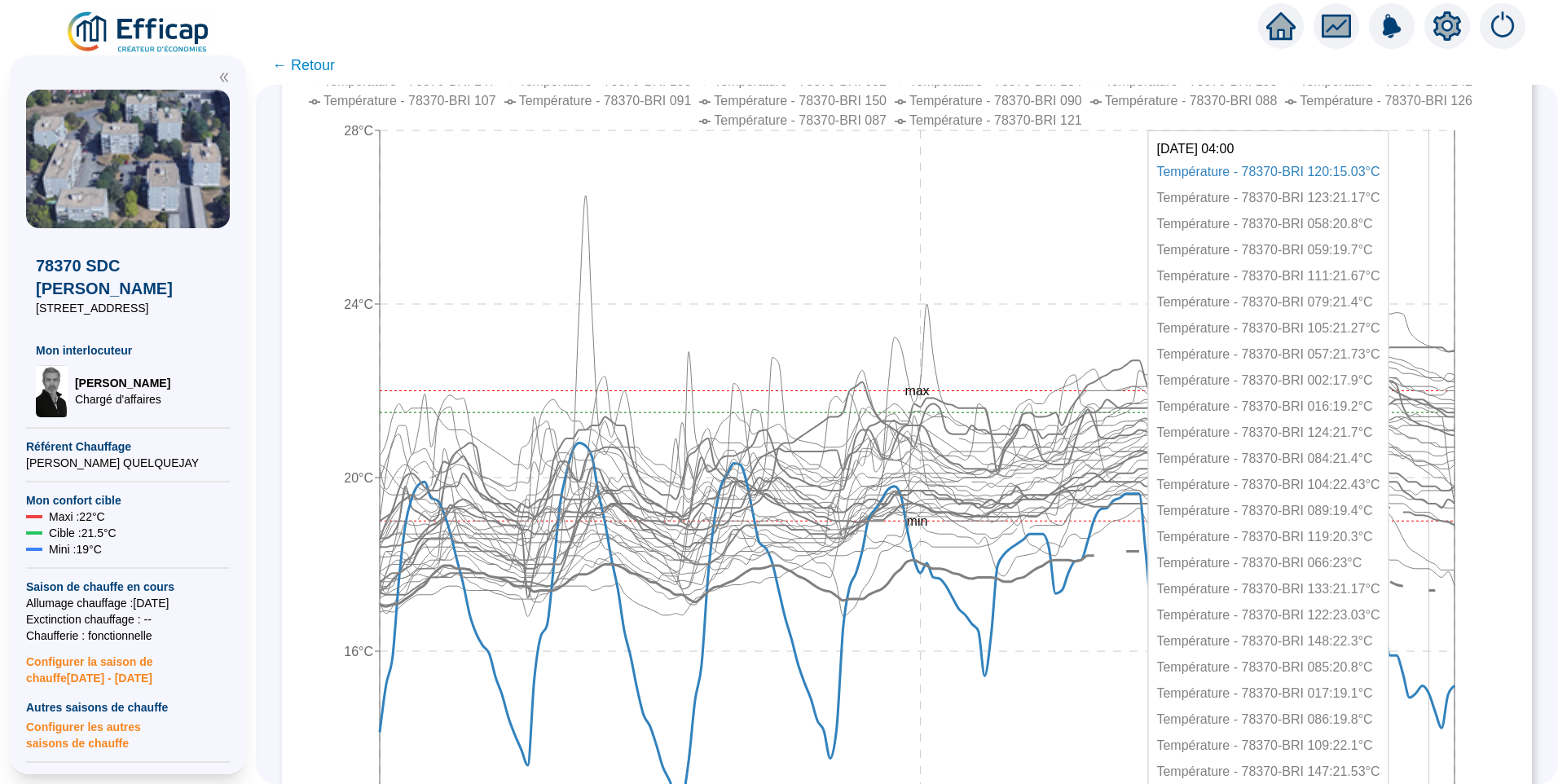
click at [1435, 590] on icon at bounding box center [907, 579] width 1055 height 55
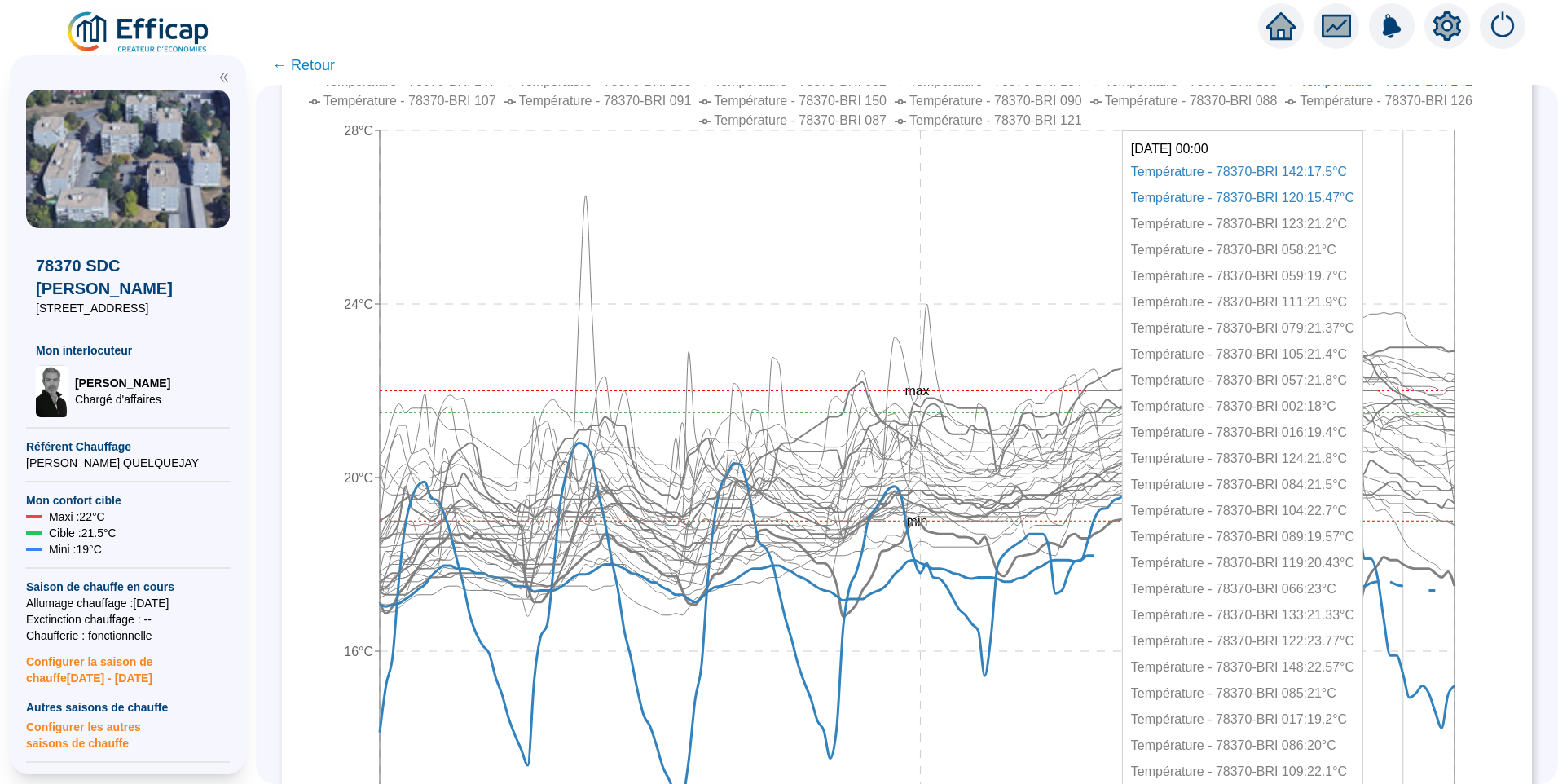
click at [1416, 565] on icon at bounding box center [916, 561] width 1075 height 108
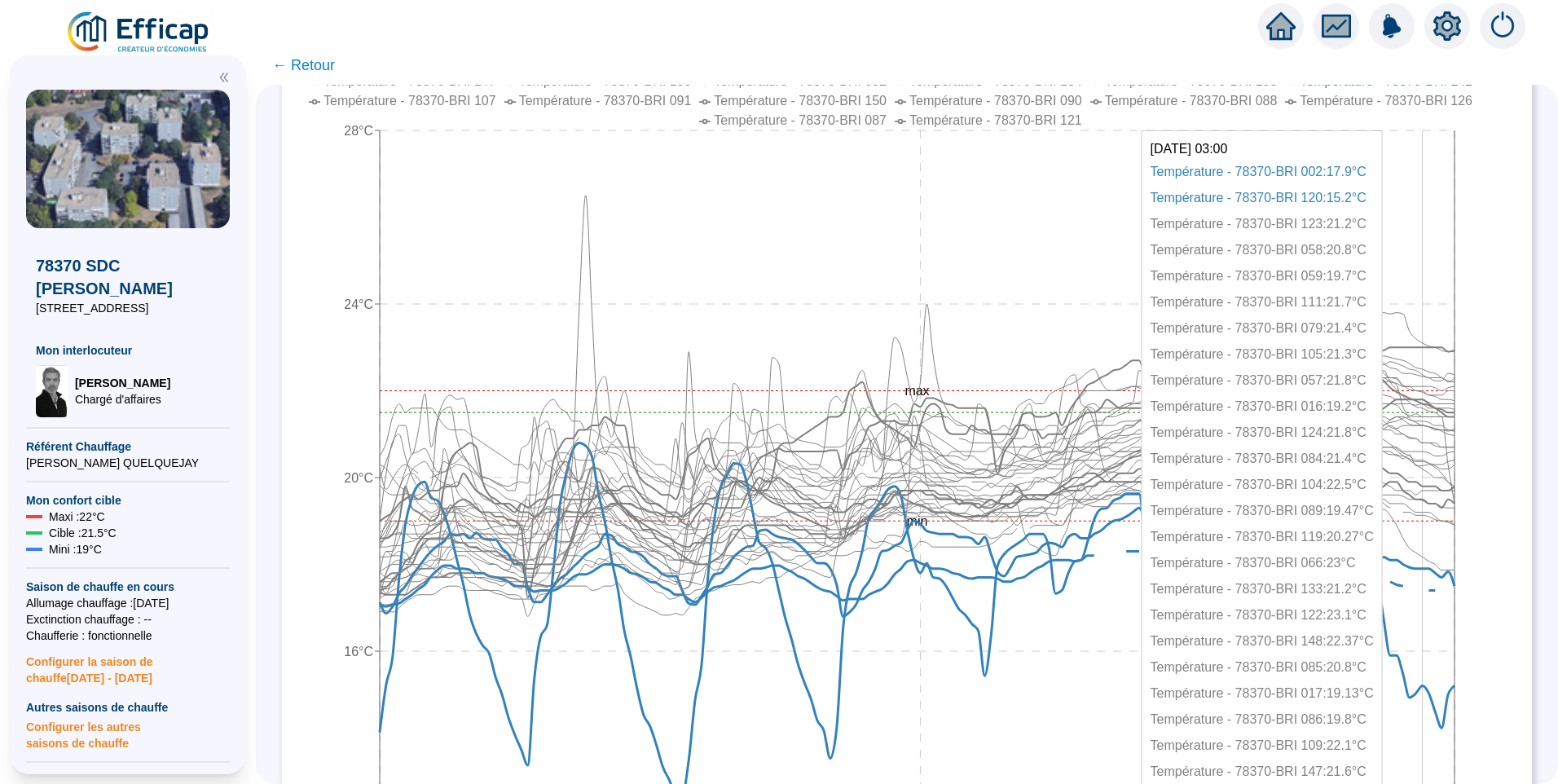
click at [1434, 566] on icon "29 sept. 2025 09:00 2 oct. 2025 21:00 6 oct. 2025 08:00 12°C 16°C 20°C 24°C 28°…" at bounding box center [894, 421] width 1193 height 863
click at [1423, 565] on icon "29 sept. 2025 09:00 2 oct. 2025 21:00 6 oct. 2025 08:00 12°C 16°C 20°C 24°C 28°…" at bounding box center [894, 421] width 1193 height 863
click at [1424, 568] on icon at bounding box center [916, 561] width 1075 height 108
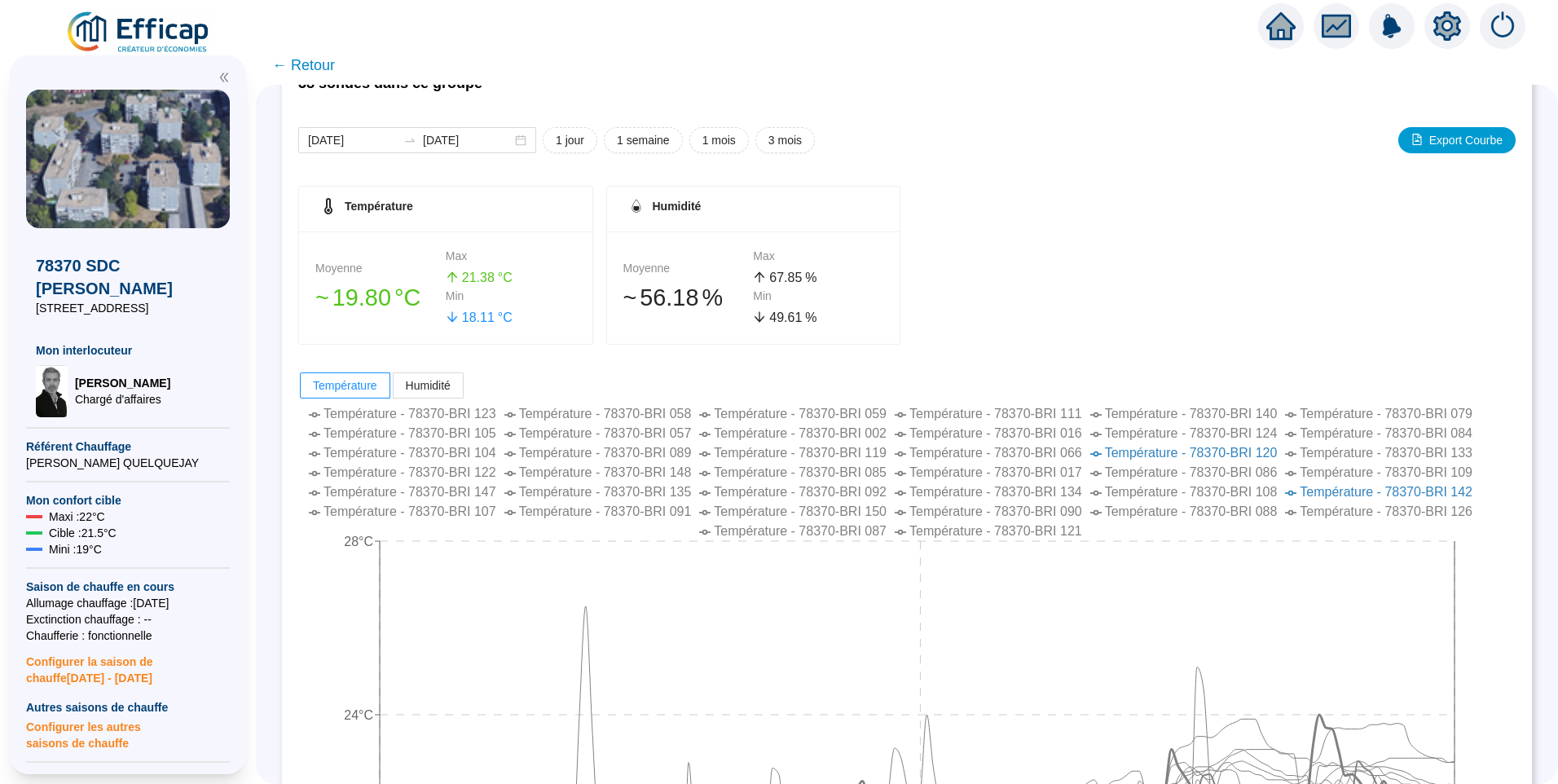
scroll to position [0, 0]
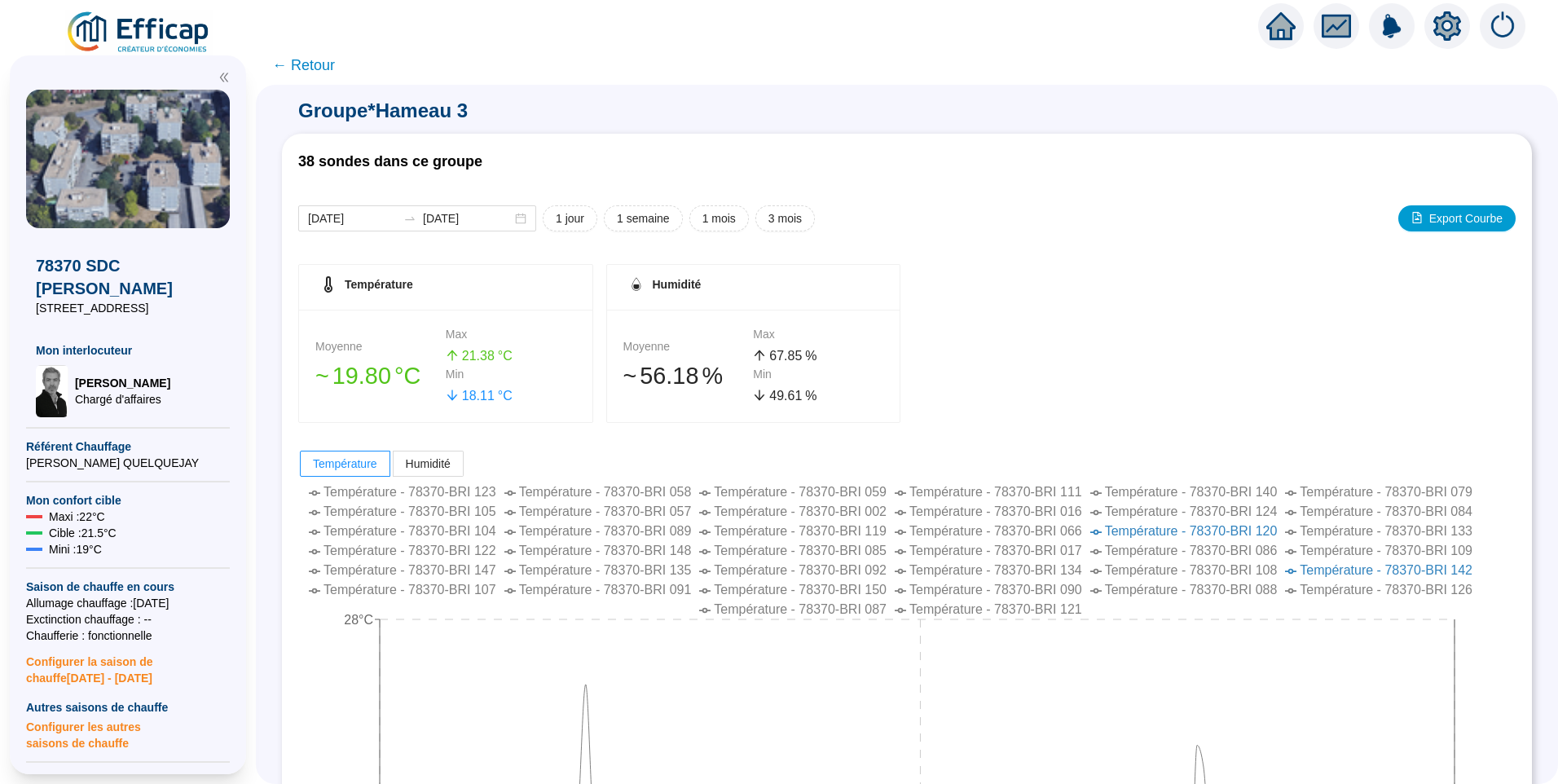
click at [314, 72] on span "← Retour" at bounding box center [303, 65] width 62 height 23
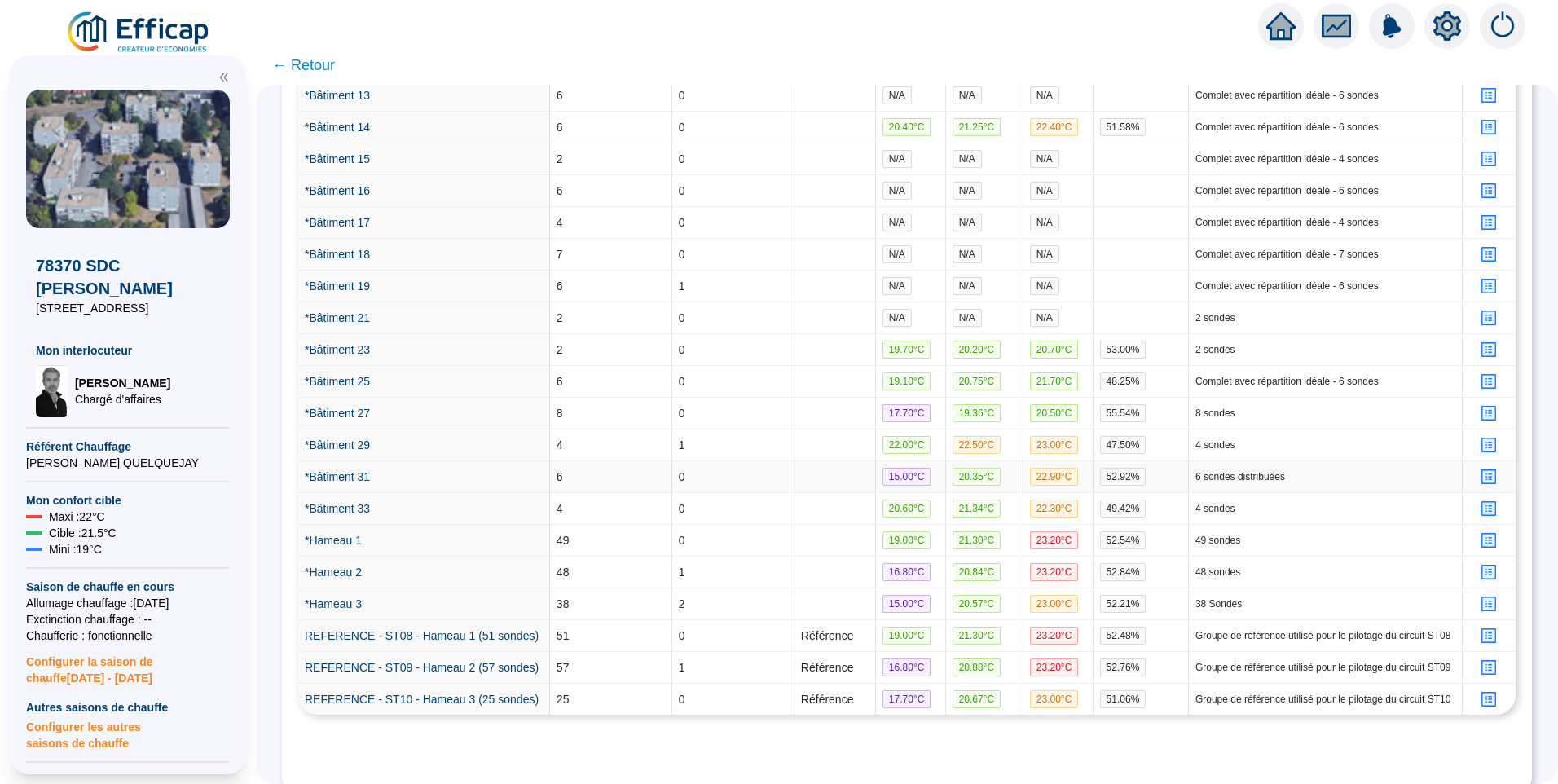
scroll to position [899, 0]
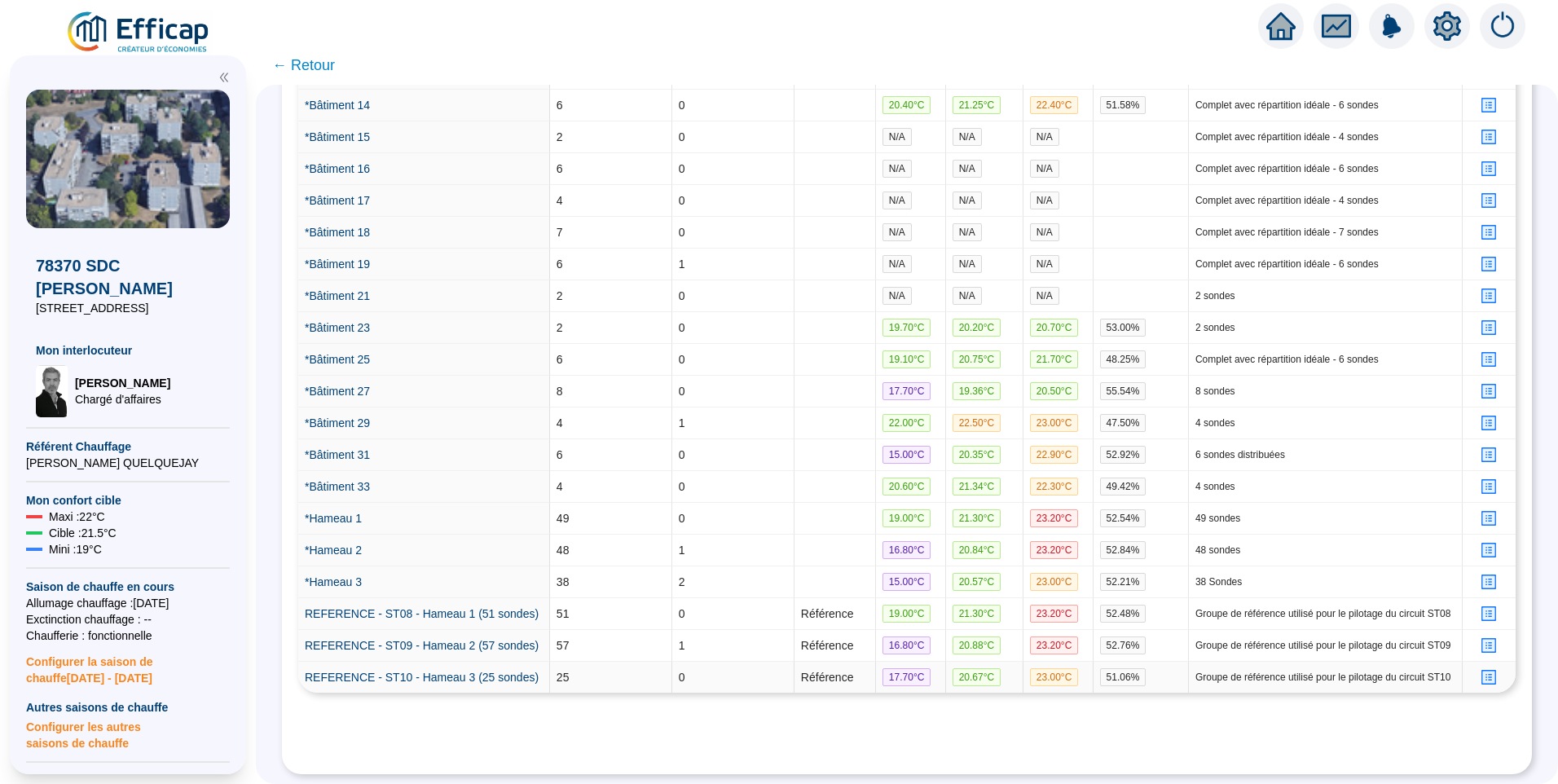
click at [1483, 671] on icon "profile" at bounding box center [1489, 678] width 12 height 12
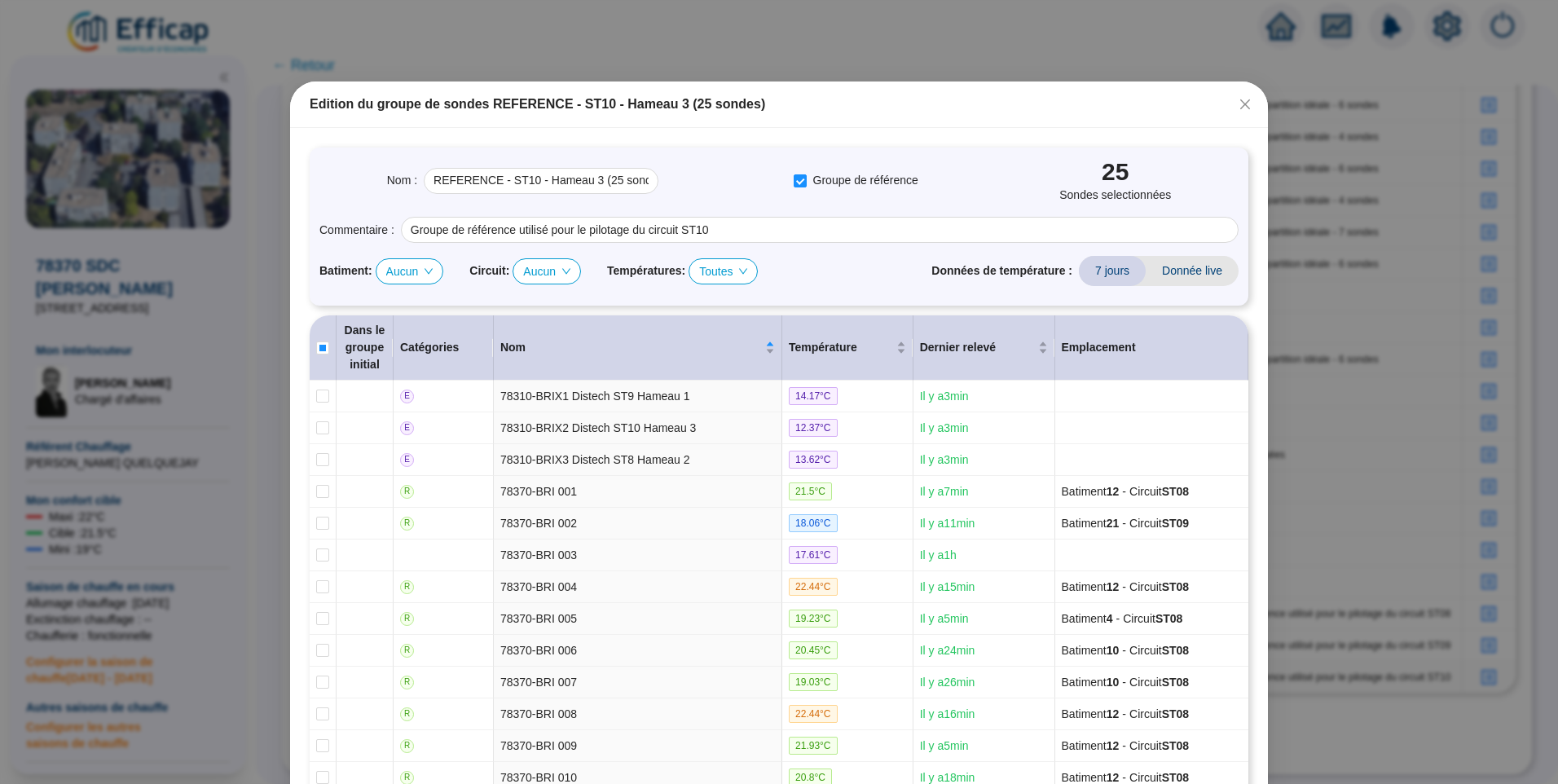
click at [533, 268] on span "Aucun" at bounding box center [547, 271] width 48 height 25
click at [862, 277] on div "Batiment : Aucun Circuit : Aucun Températures : Toutes Données de température :…" at bounding box center [779, 271] width 919 height 30
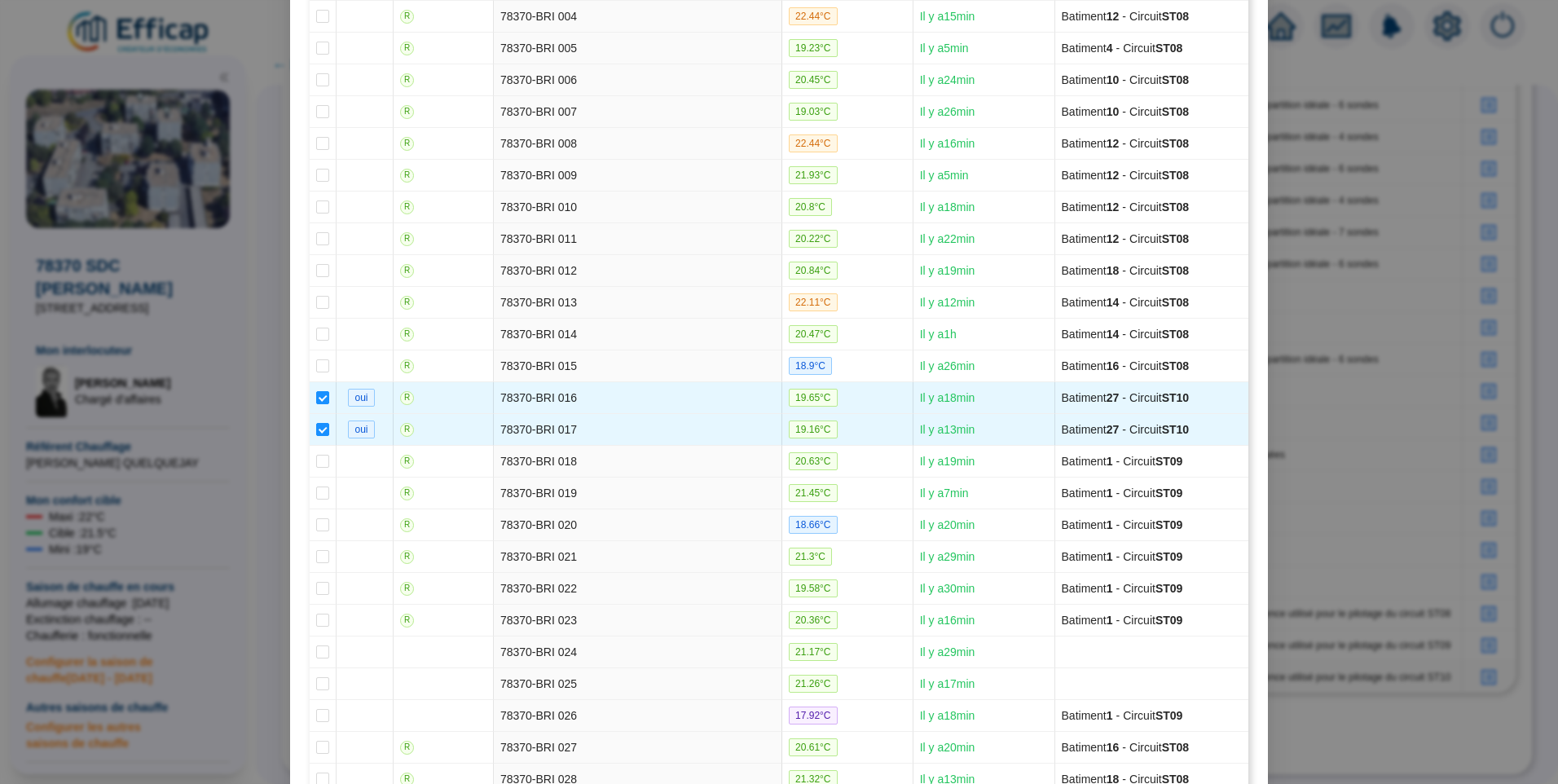
scroll to position [0, 0]
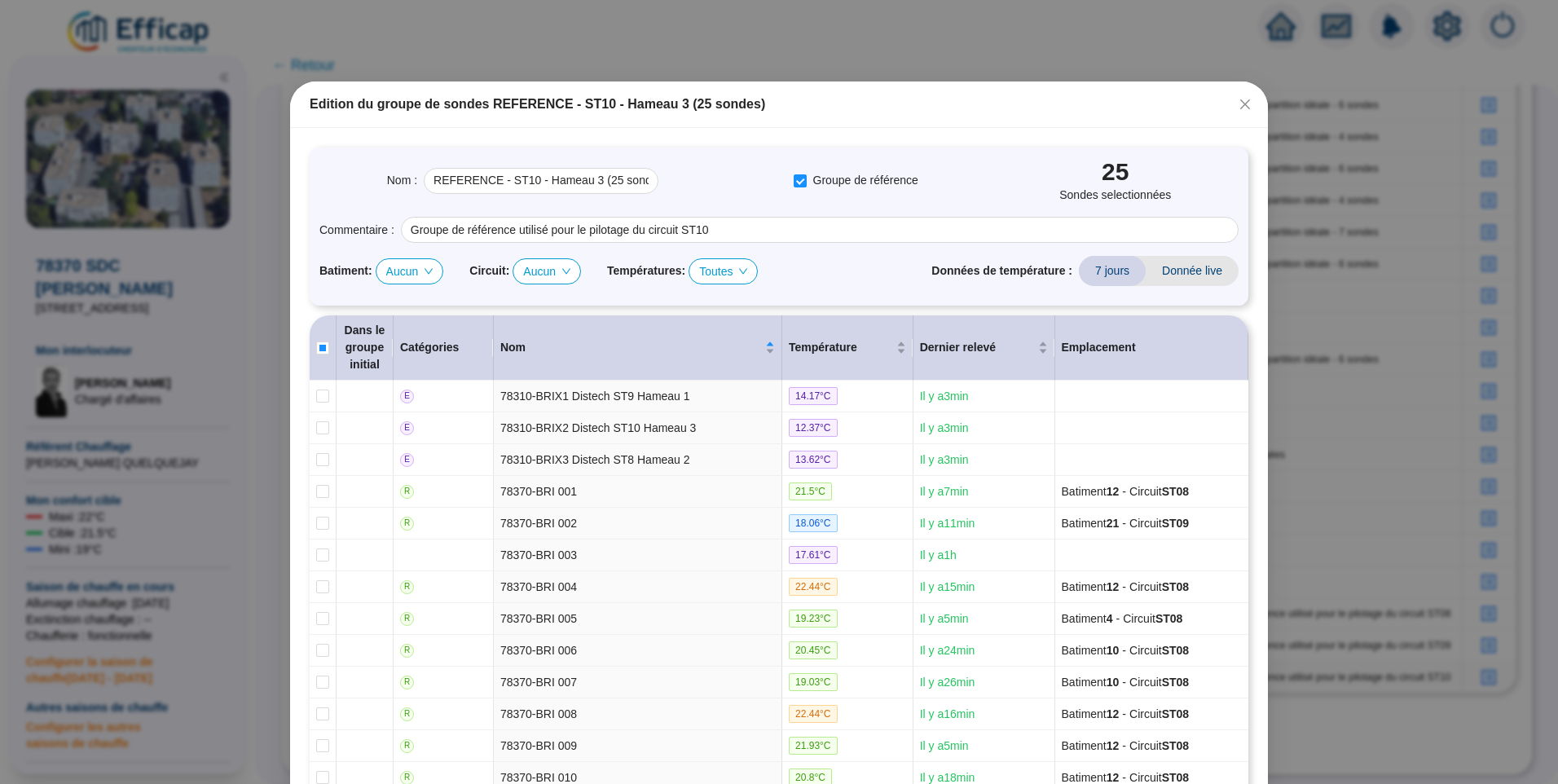
click at [532, 276] on span "Aucun" at bounding box center [547, 271] width 48 height 25
click at [545, 353] on div "ST10" at bounding box center [543, 355] width 40 height 17
checkbox input "true"
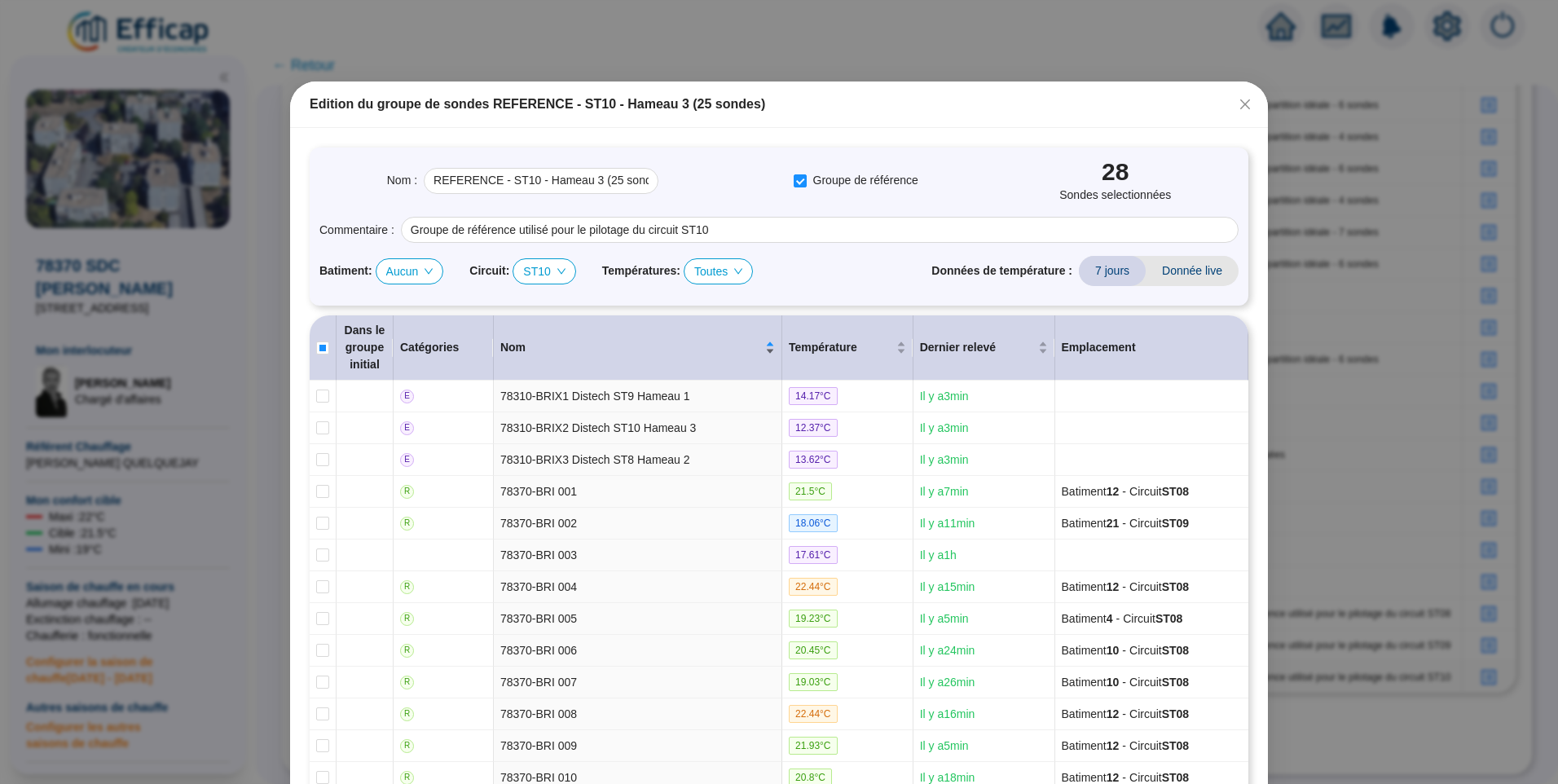
type input "REFERENCE - ST10 - Hameau 3 (28 sondes)"
click at [935, 259] on div "Données de température : 7 jours Donnée live" at bounding box center [1084, 271] width 307 height 30
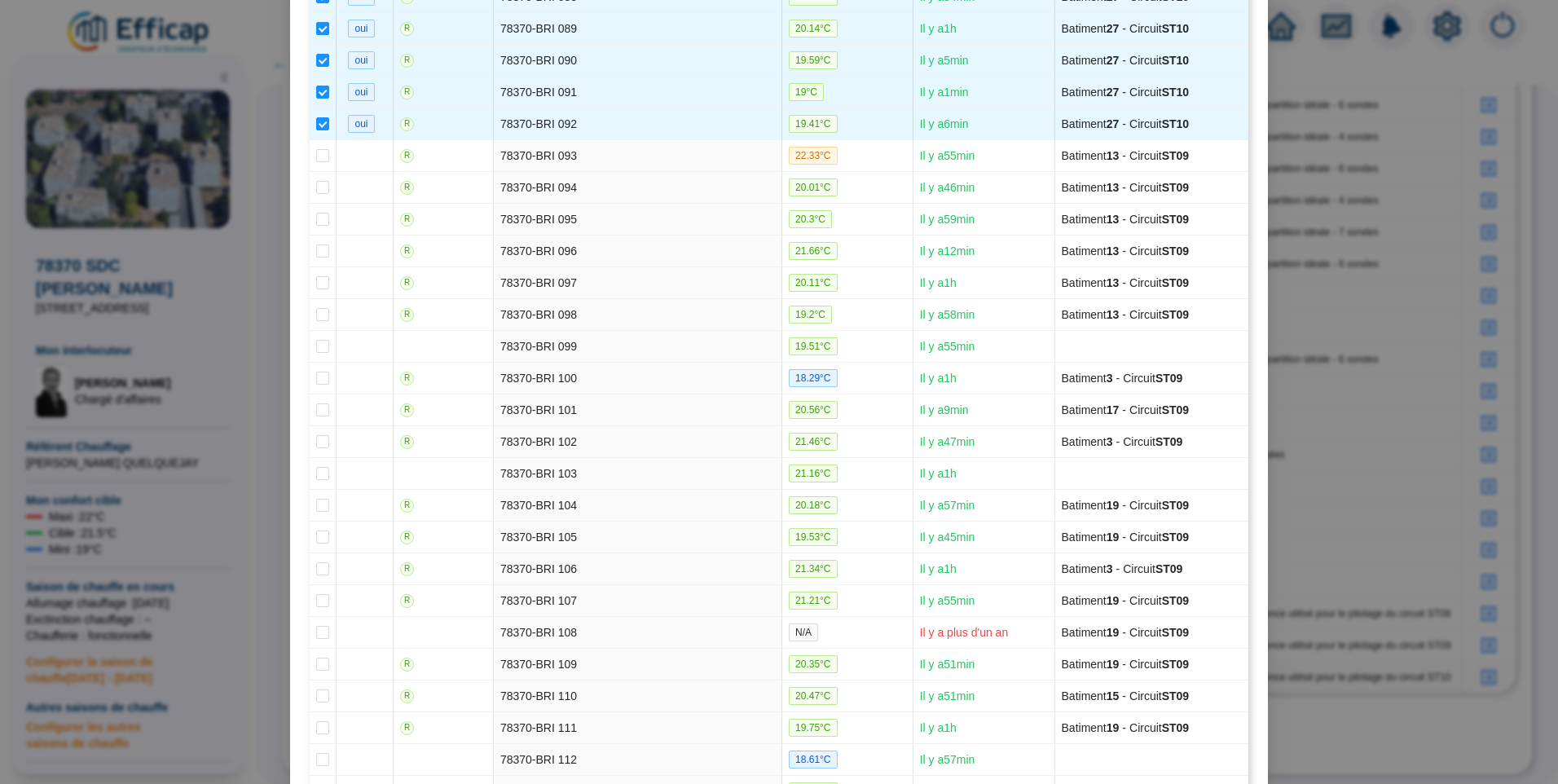
scroll to position [3992, 0]
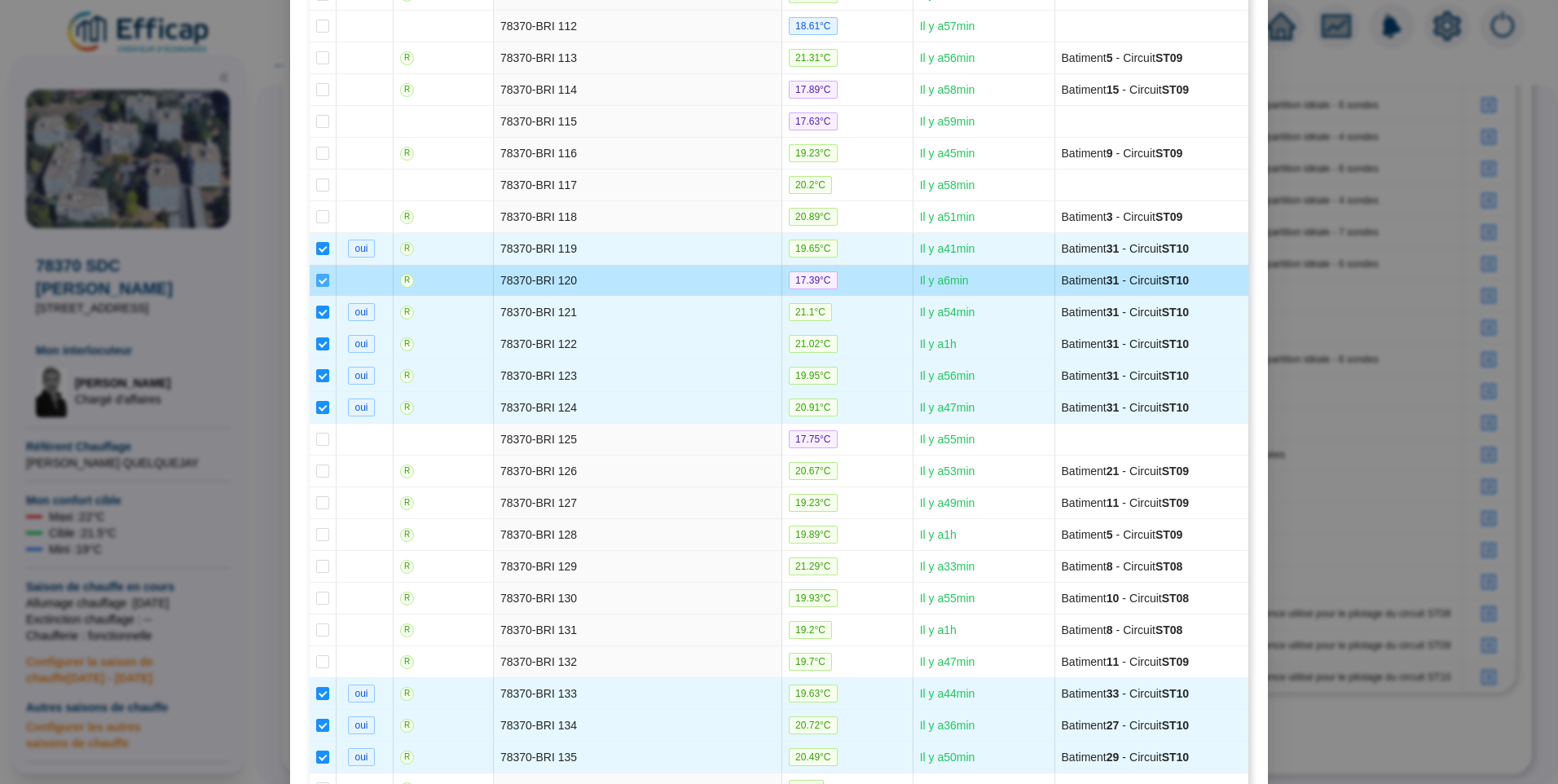
click at [316, 281] on input "checkbox" at bounding box center [322, 280] width 13 height 13
checkbox input "false"
type input "REFERENCE - ST10 - Hameau 3 (27 sondes)"
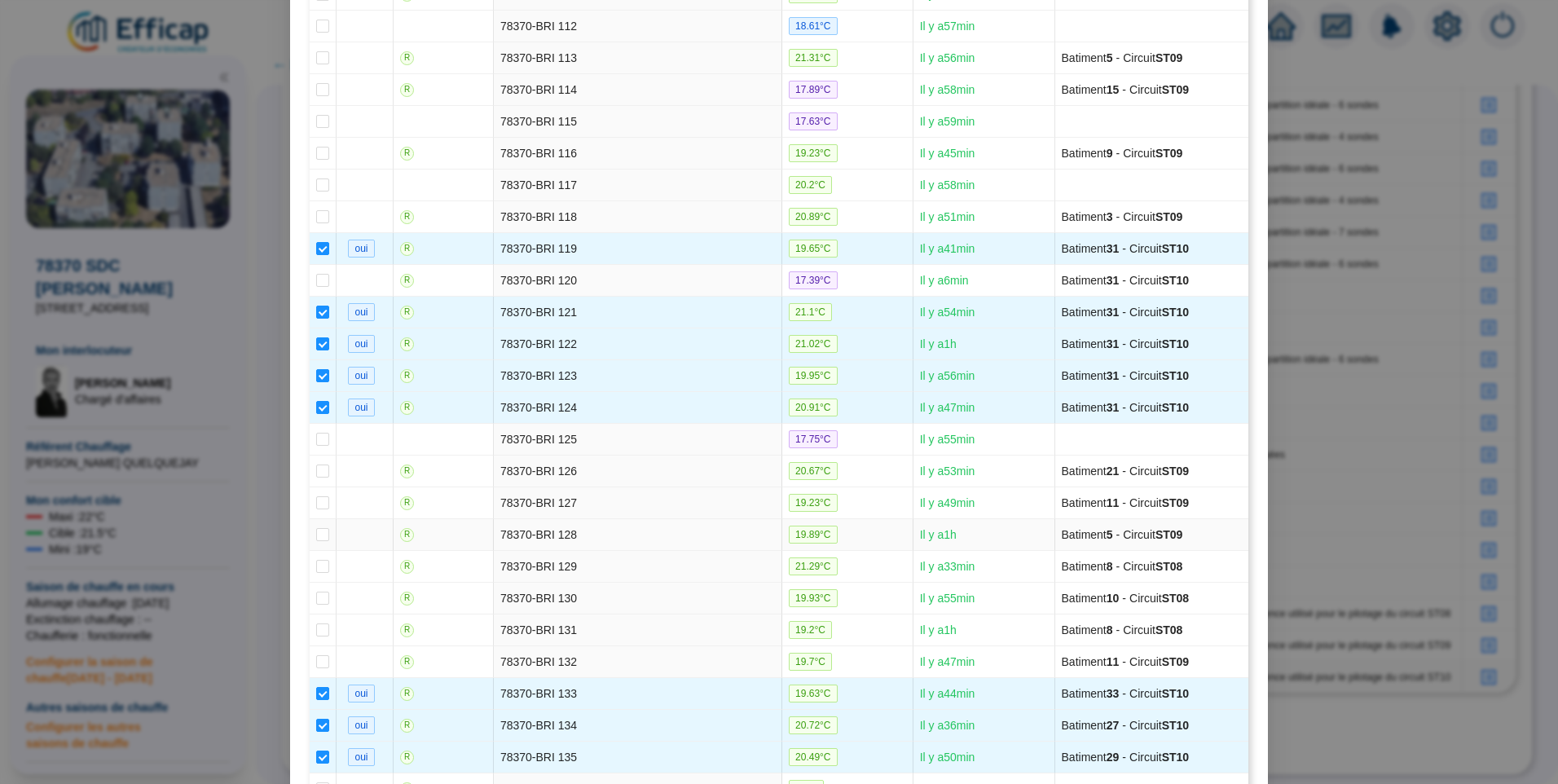
scroll to position [4318, 0]
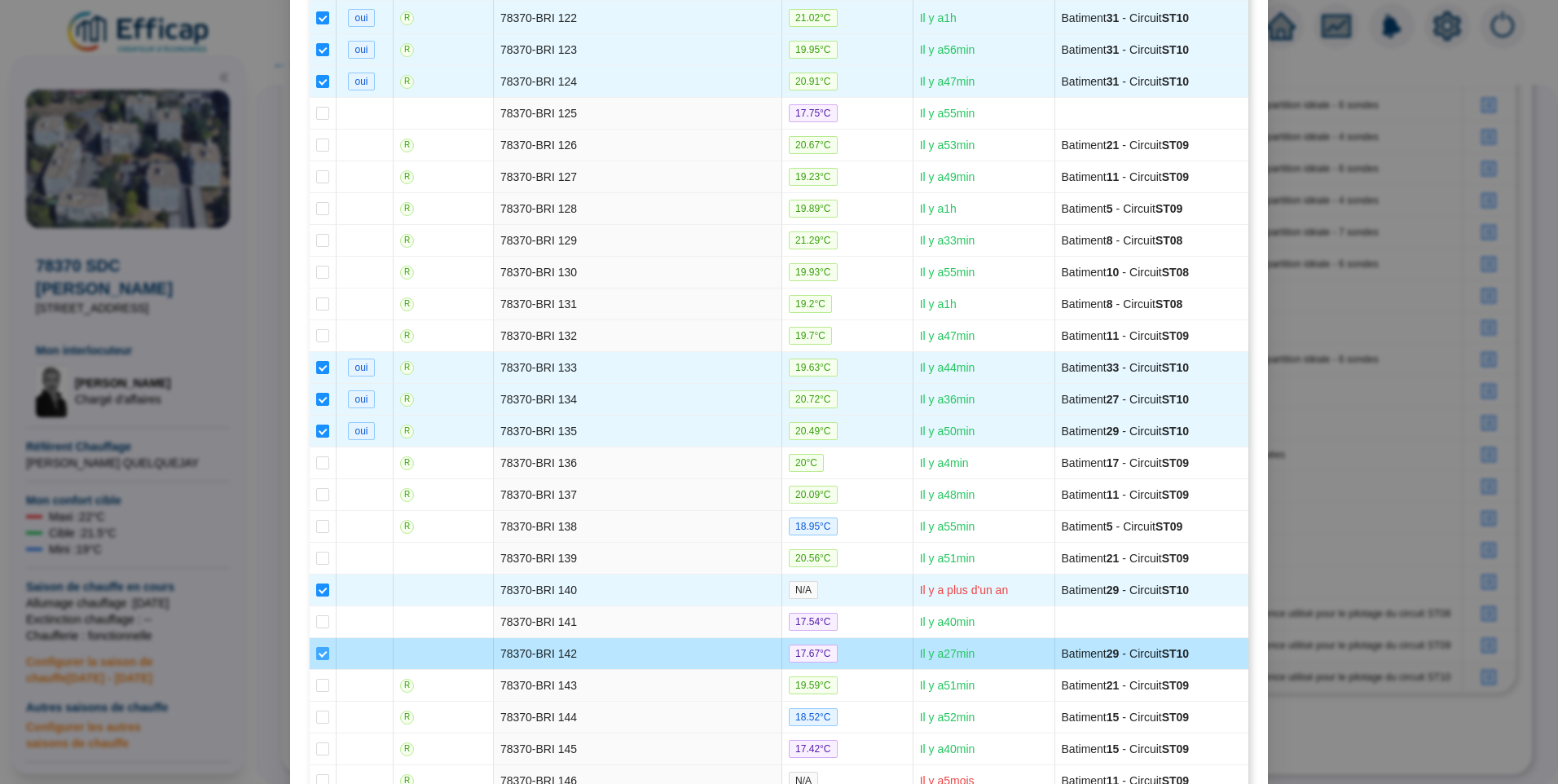
click at [320, 654] on input "checkbox" at bounding box center [322, 653] width 13 height 13
checkbox input "false"
type input "REFERENCE - ST10 - Hameau 3 (26 sondes)"
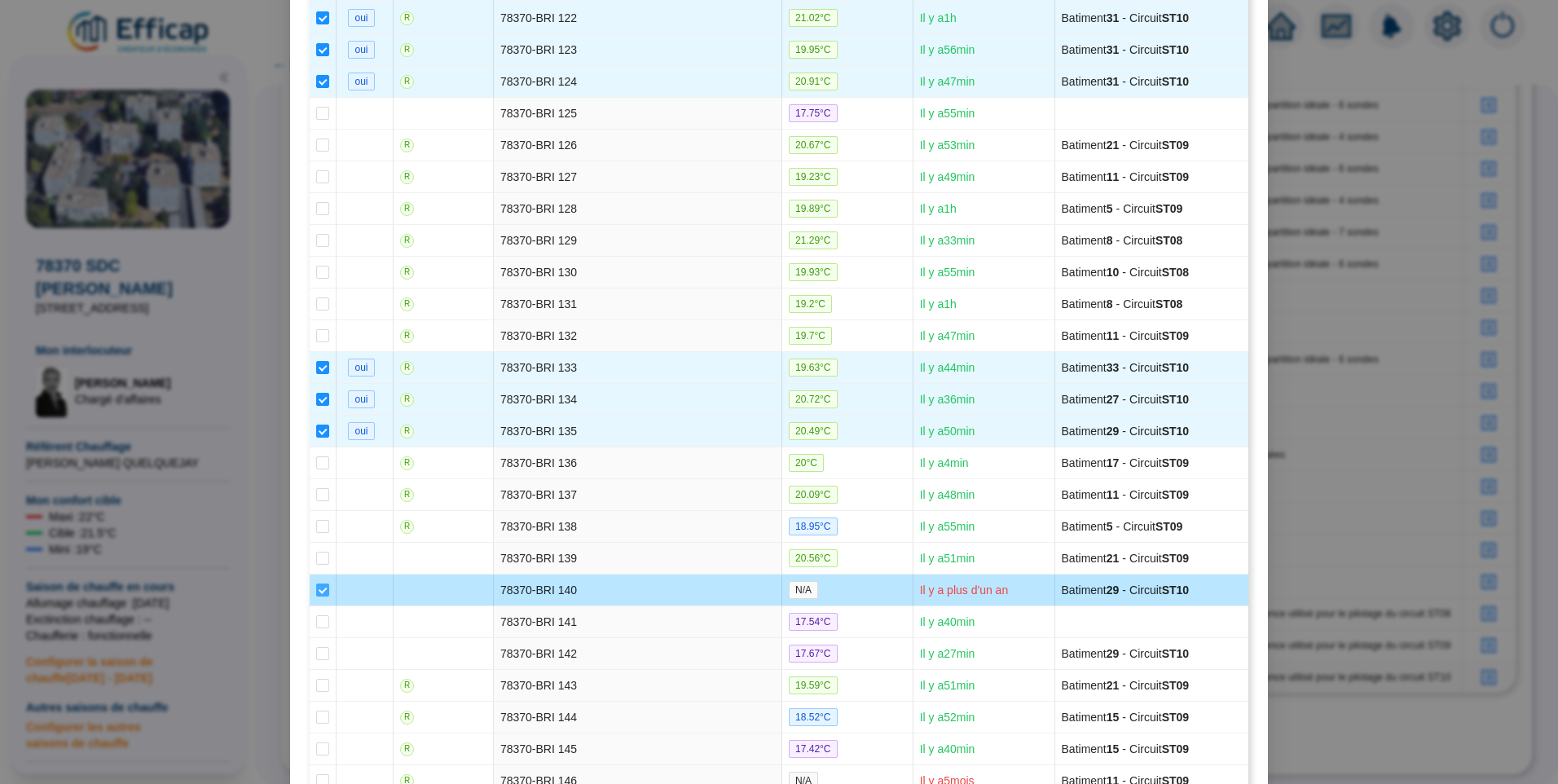
click at [319, 590] on input "checkbox" at bounding box center [322, 590] width 13 height 13
checkbox input "false"
type input "REFERENCE - ST10 - Hameau 3 (25 sondes)"
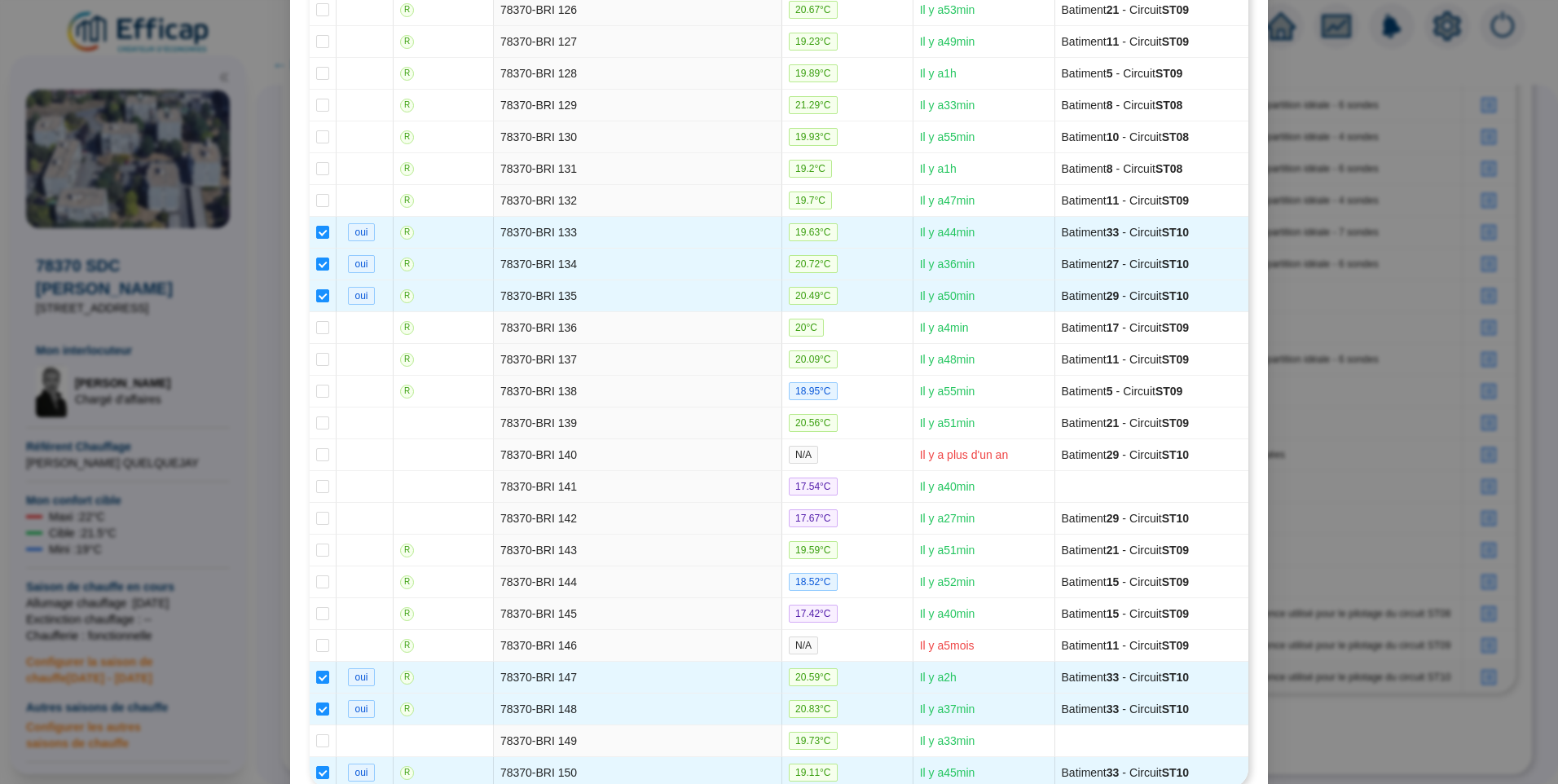
scroll to position [4622, 0]
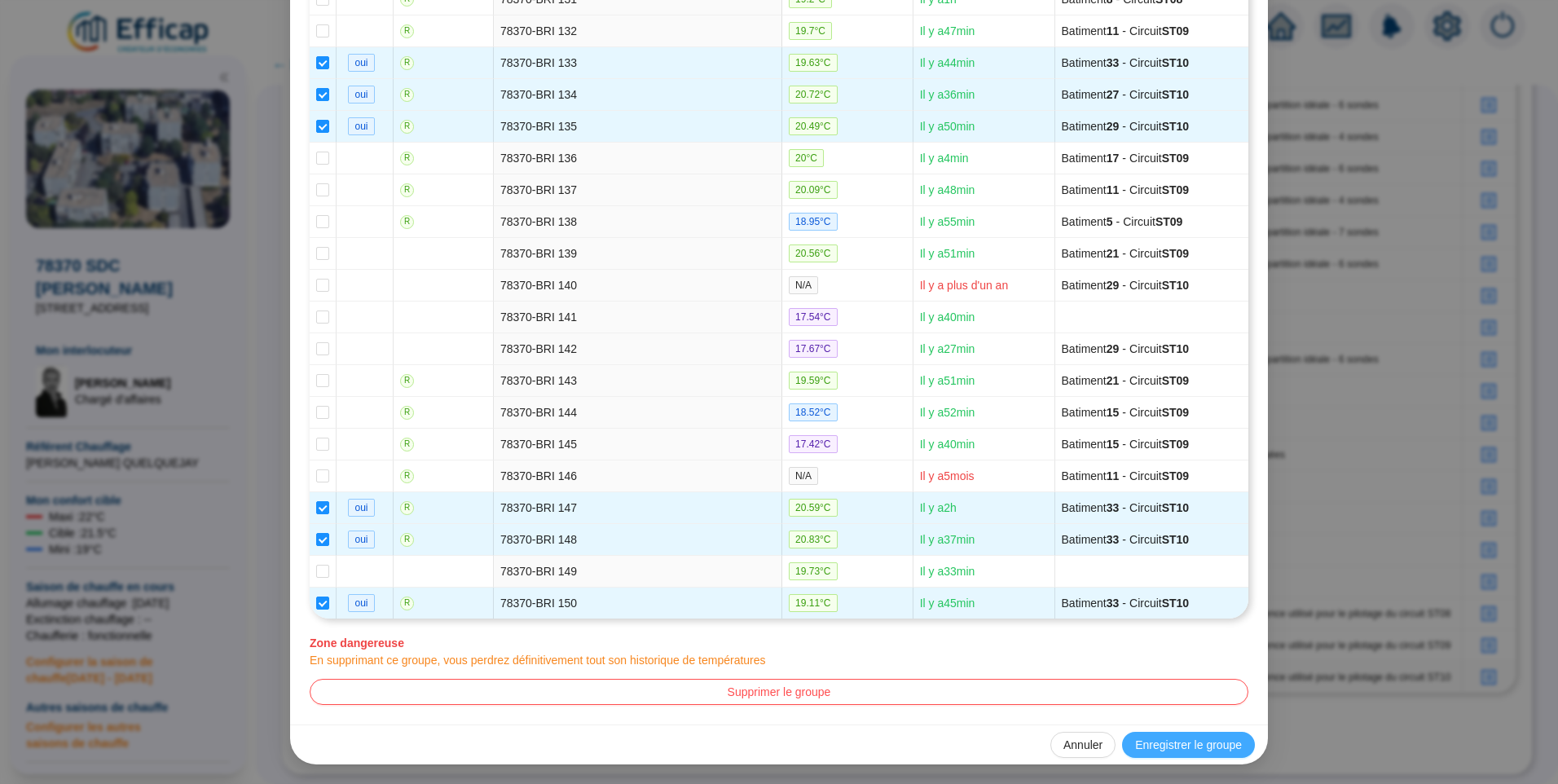
click at [1169, 748] on span "Enregistrer le groupe" at bounding box center [1188, 744] width 107 height 17
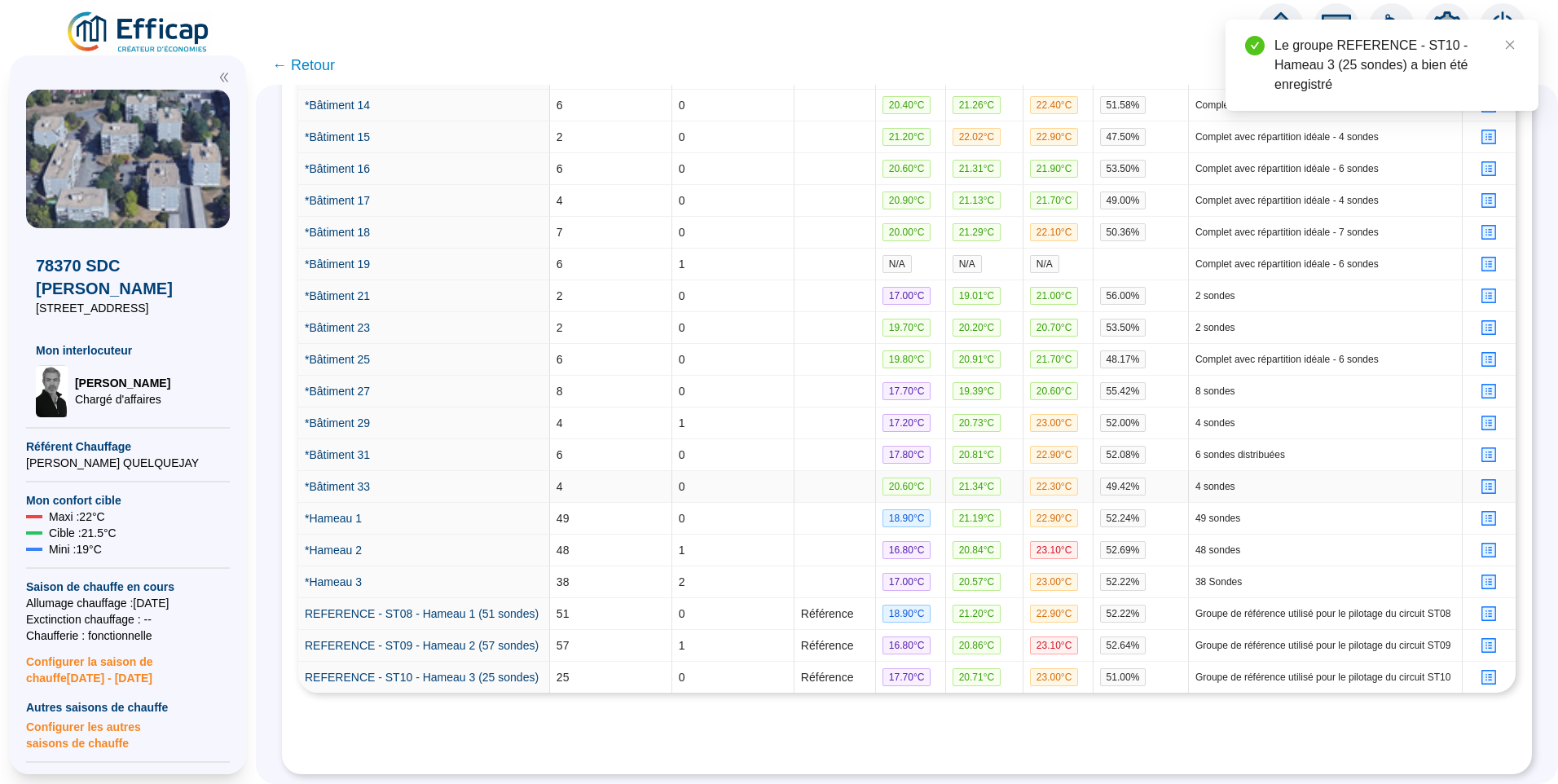
scroll to position [0, 0]
click at [430, 670] on link "REFERENCE - ST10 - Hameau 3 (25 sondes)" at bounding box center [422, 677] width 234 height 13
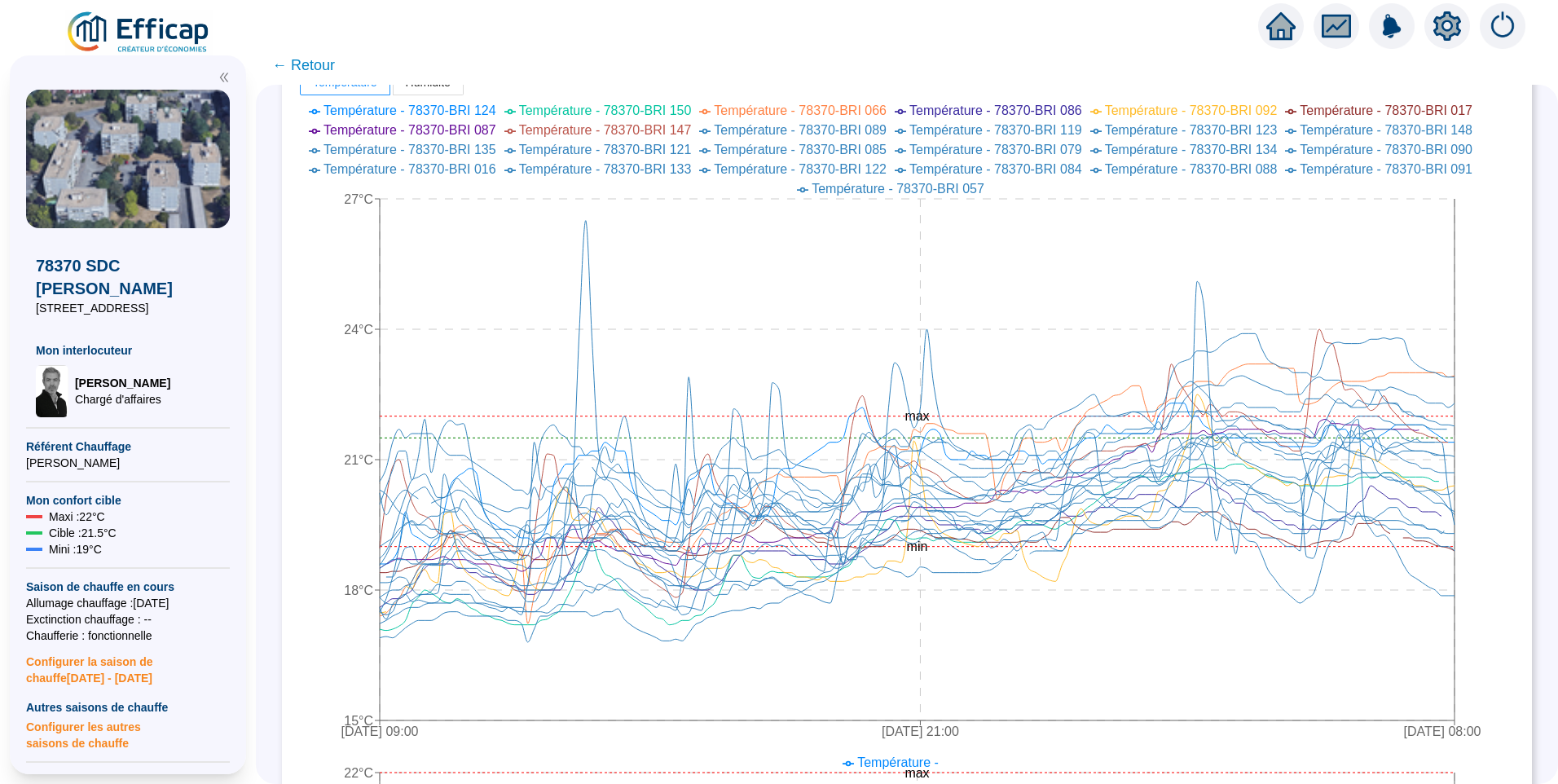
scroll to position [489, 0]
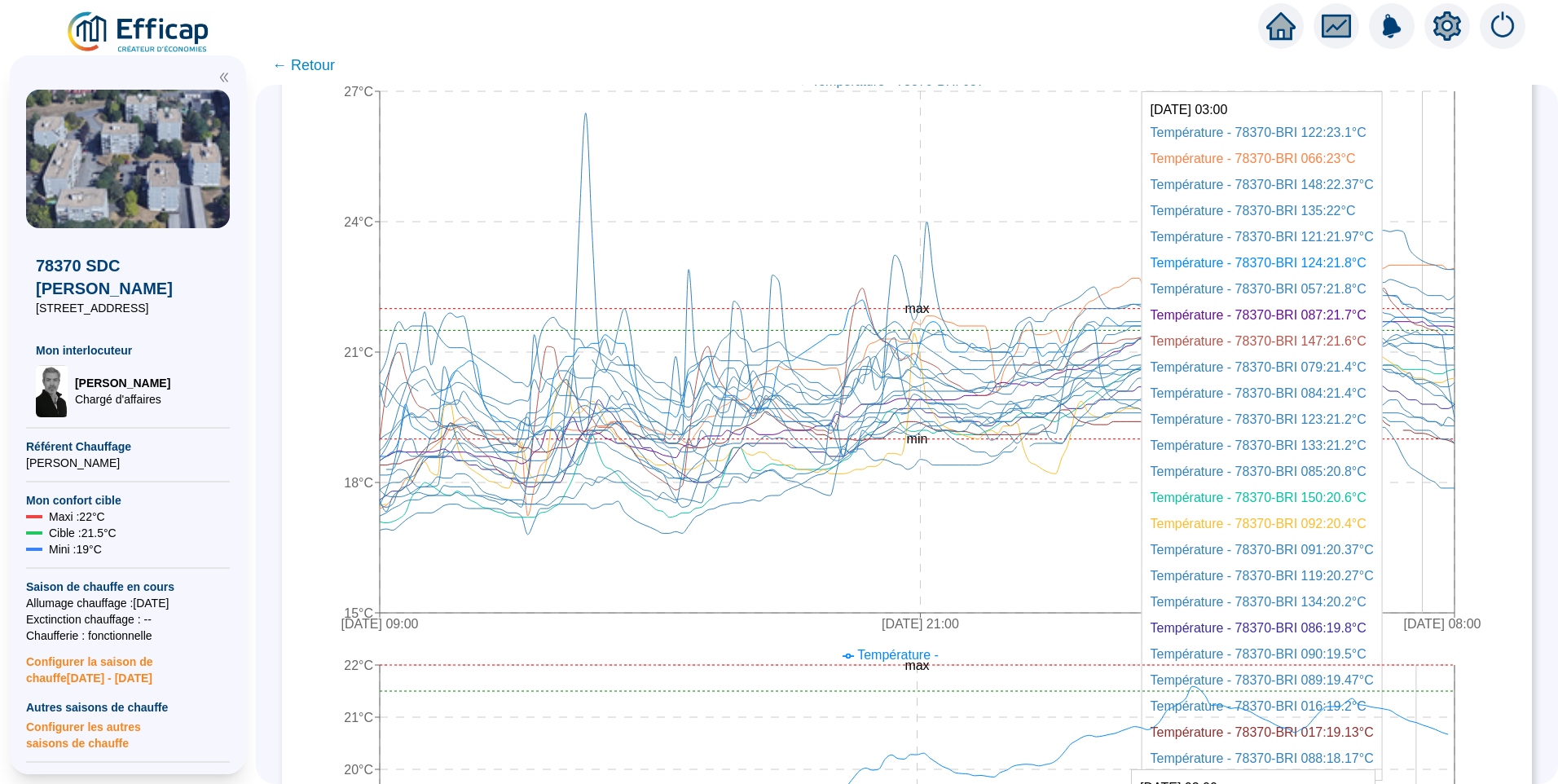
click at [1430, 473] on icon "29 sept. 2025 09:00 2 oct. 2025 21:00 6 oct. 2025 08:00 15°C 18°C 21°C 24°C 27°…" at bounding box center [894, 315] width 1193 height 652
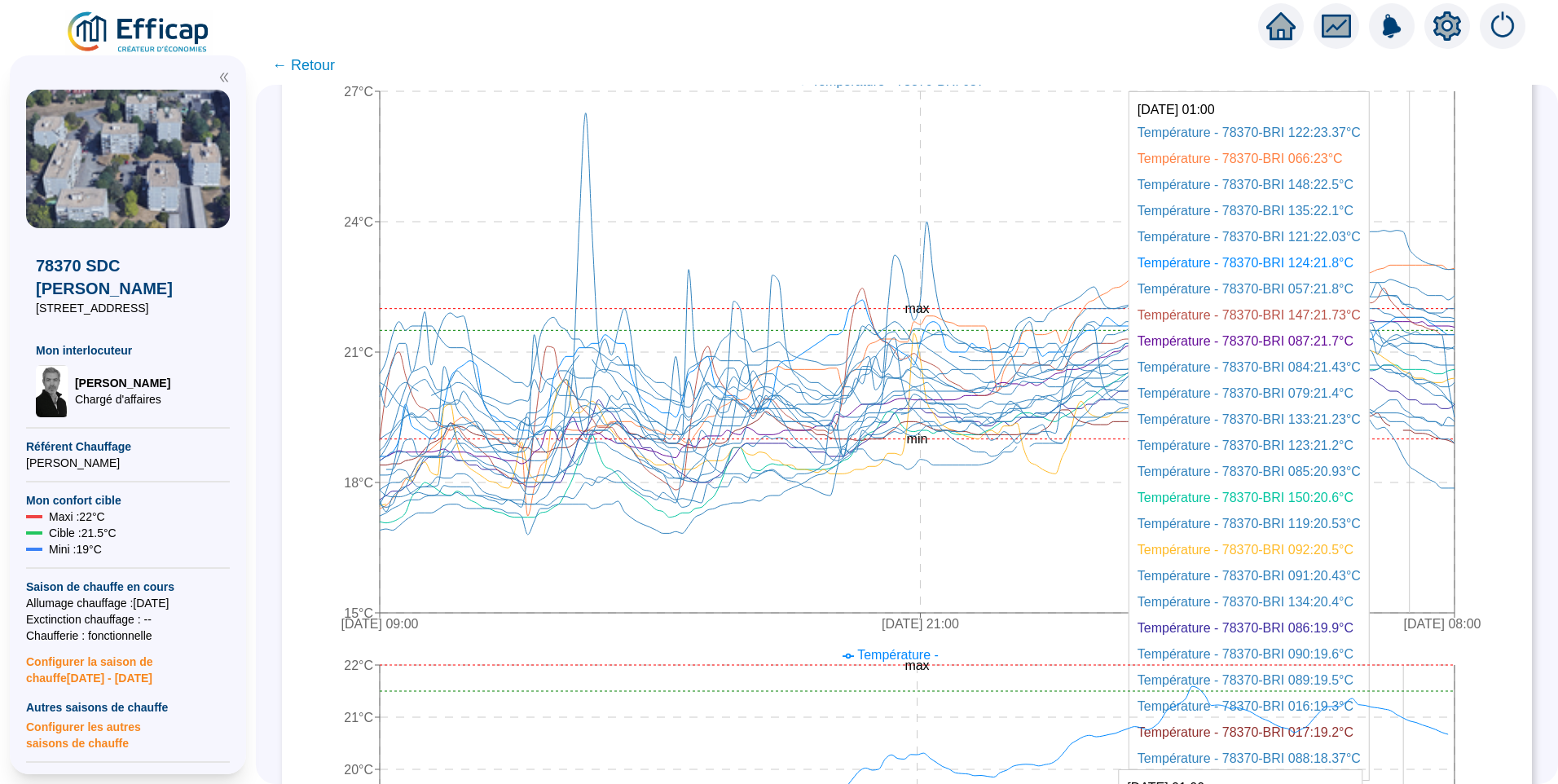
click at [1424, 467] on icon "29 sept. 2025 09:00 2 oct. 2025 21:00 6 oct. 2025 08:00 15°C 18°C 21°C 24°C 27°…" at bounding box center [894, 315] width 1193 height 652
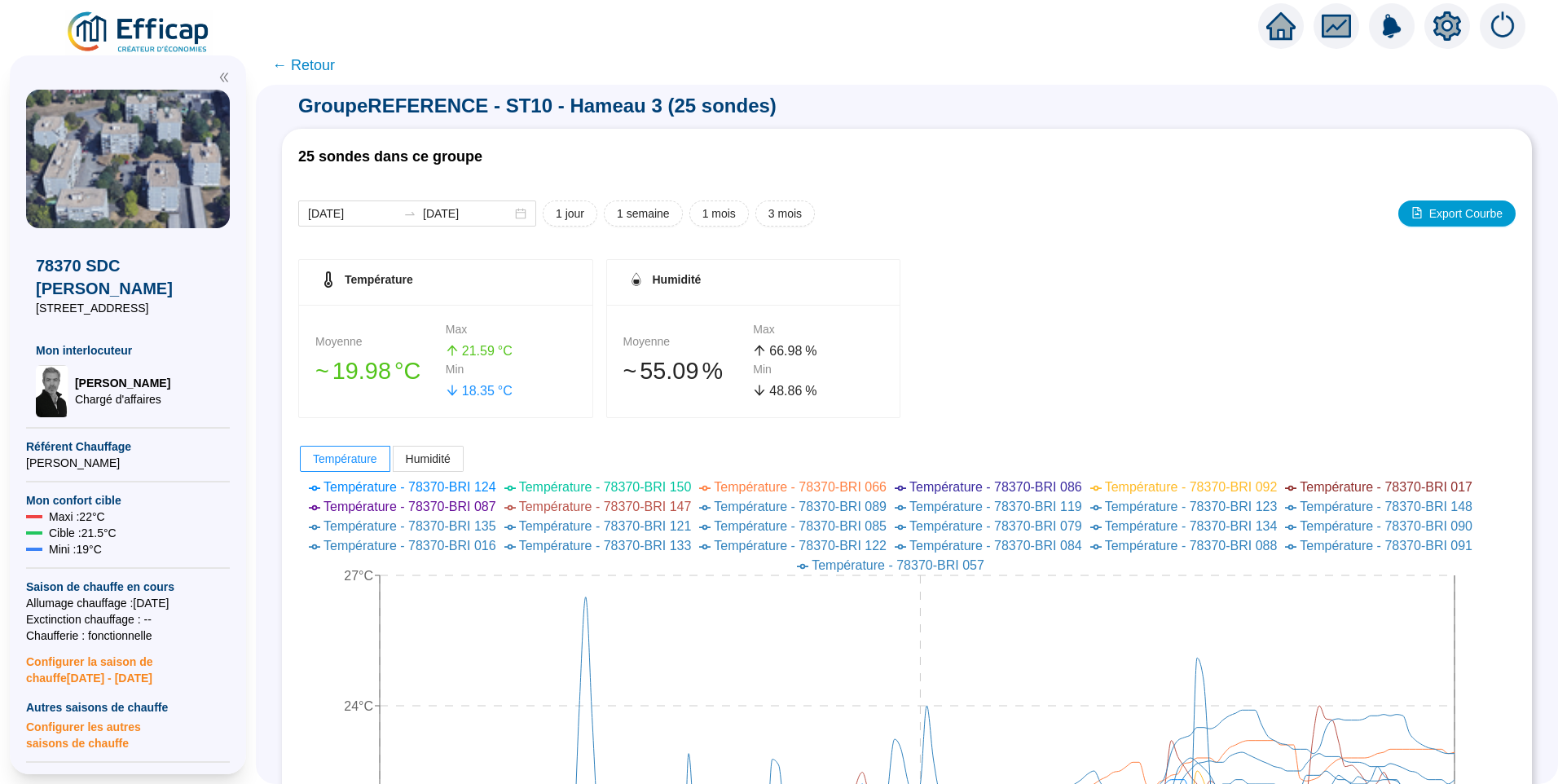
scroll to position [0, 0]
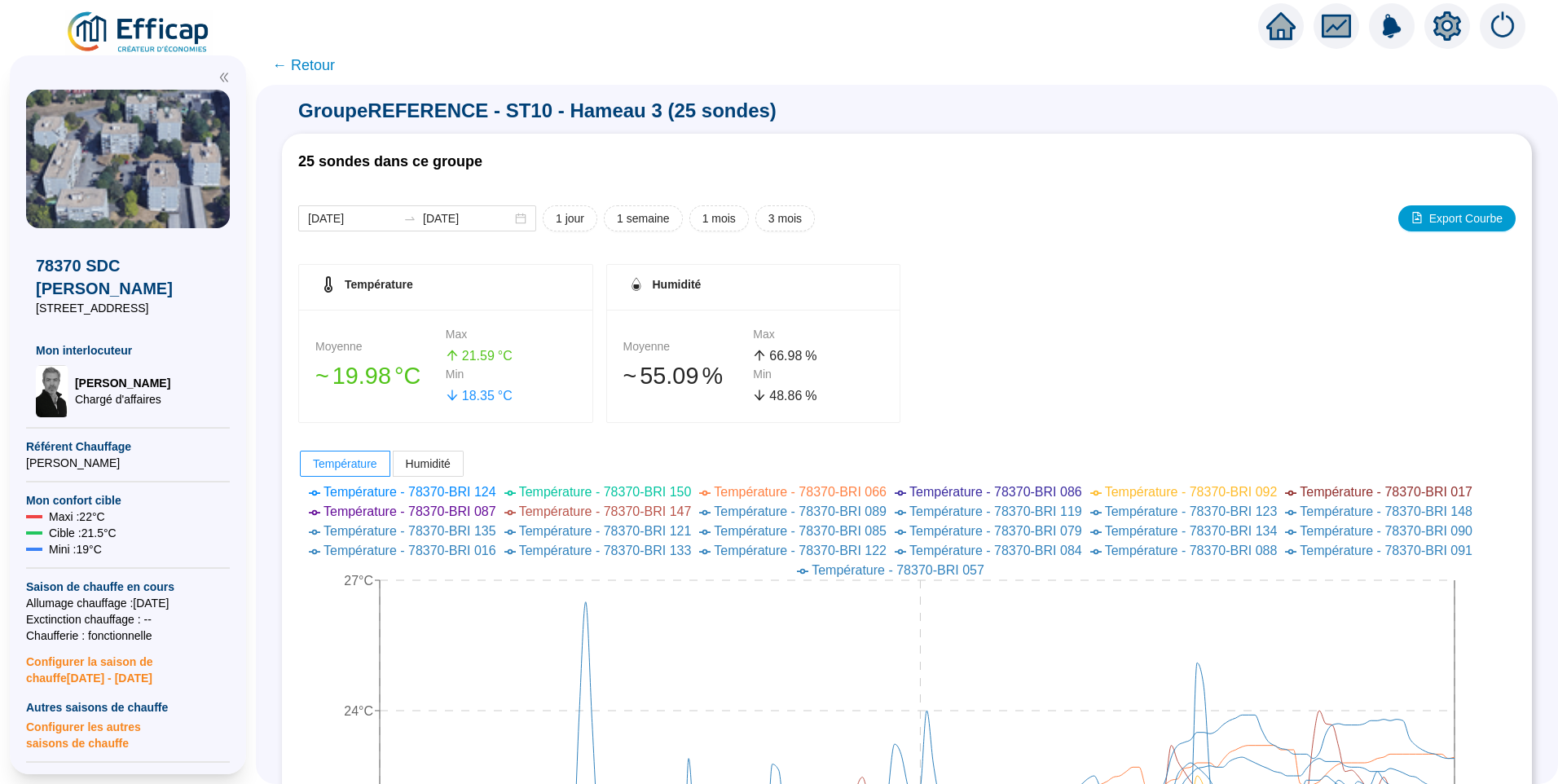
click at [331, 69] on span "← Retour" at bounding box center [303, 65] width 62 height 23
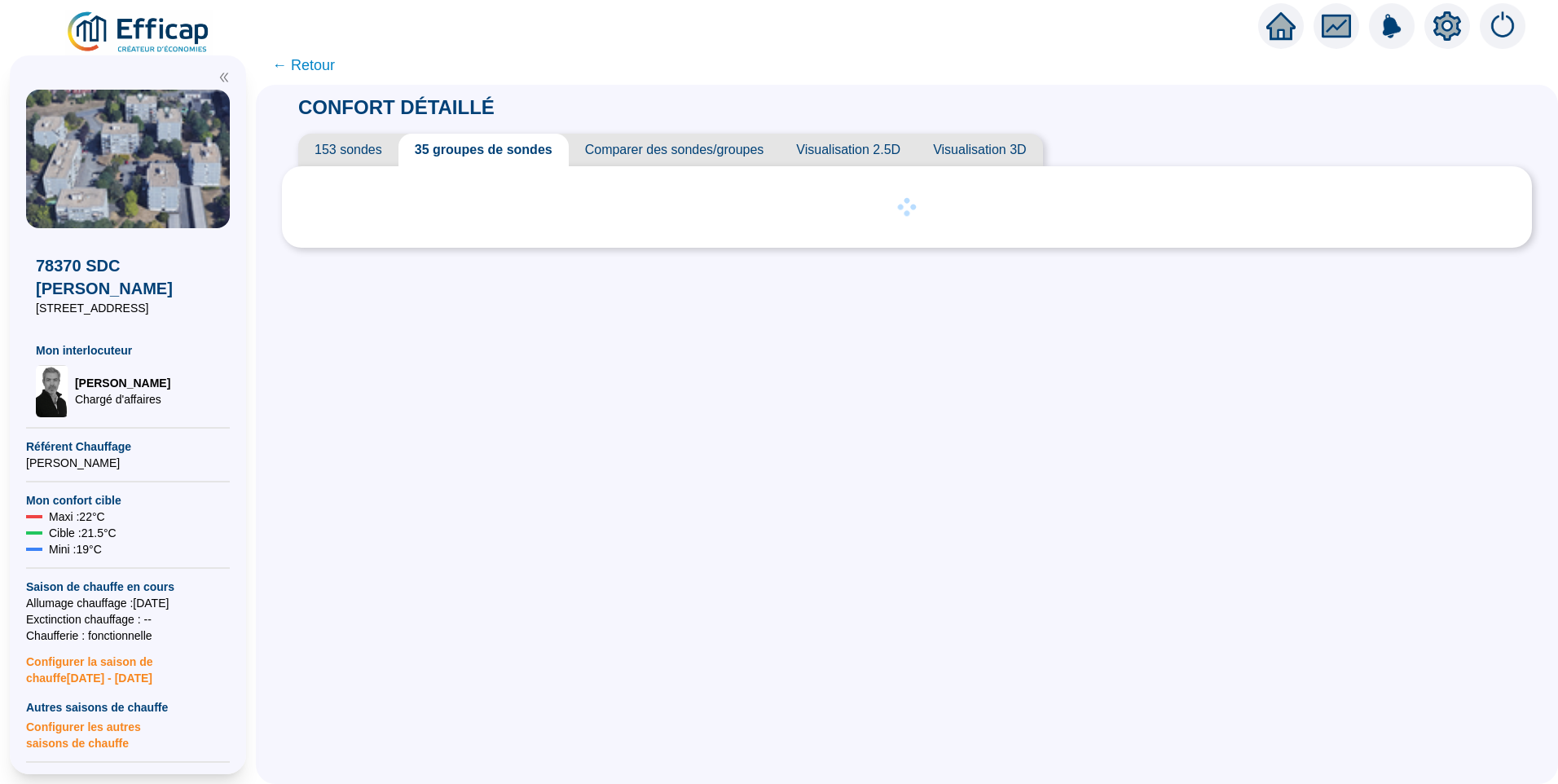
click at [321, 62] on span "← Retour" at bounding box center [303, 65] width 62 height 23
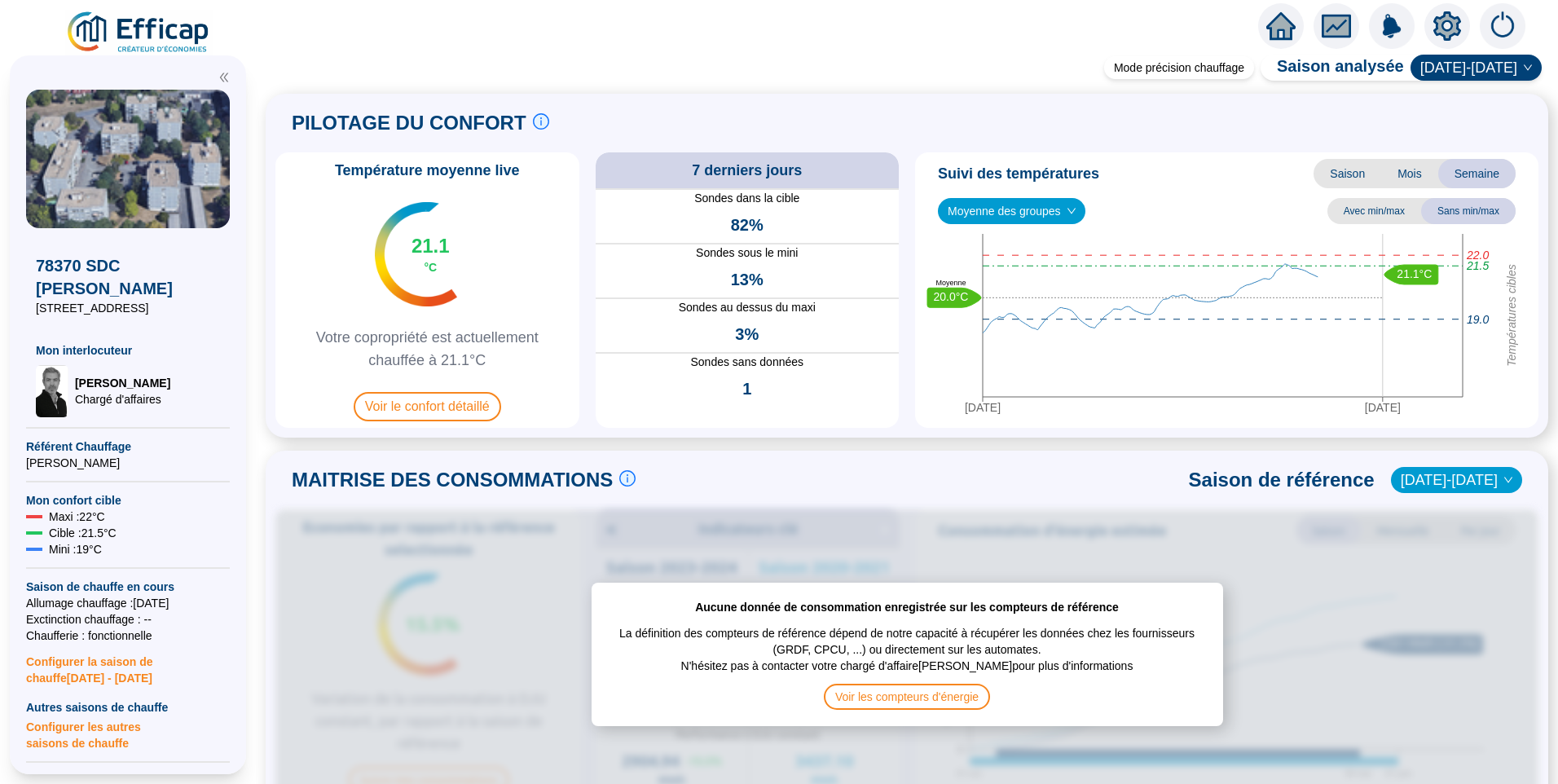
scroll to position [407, 0]
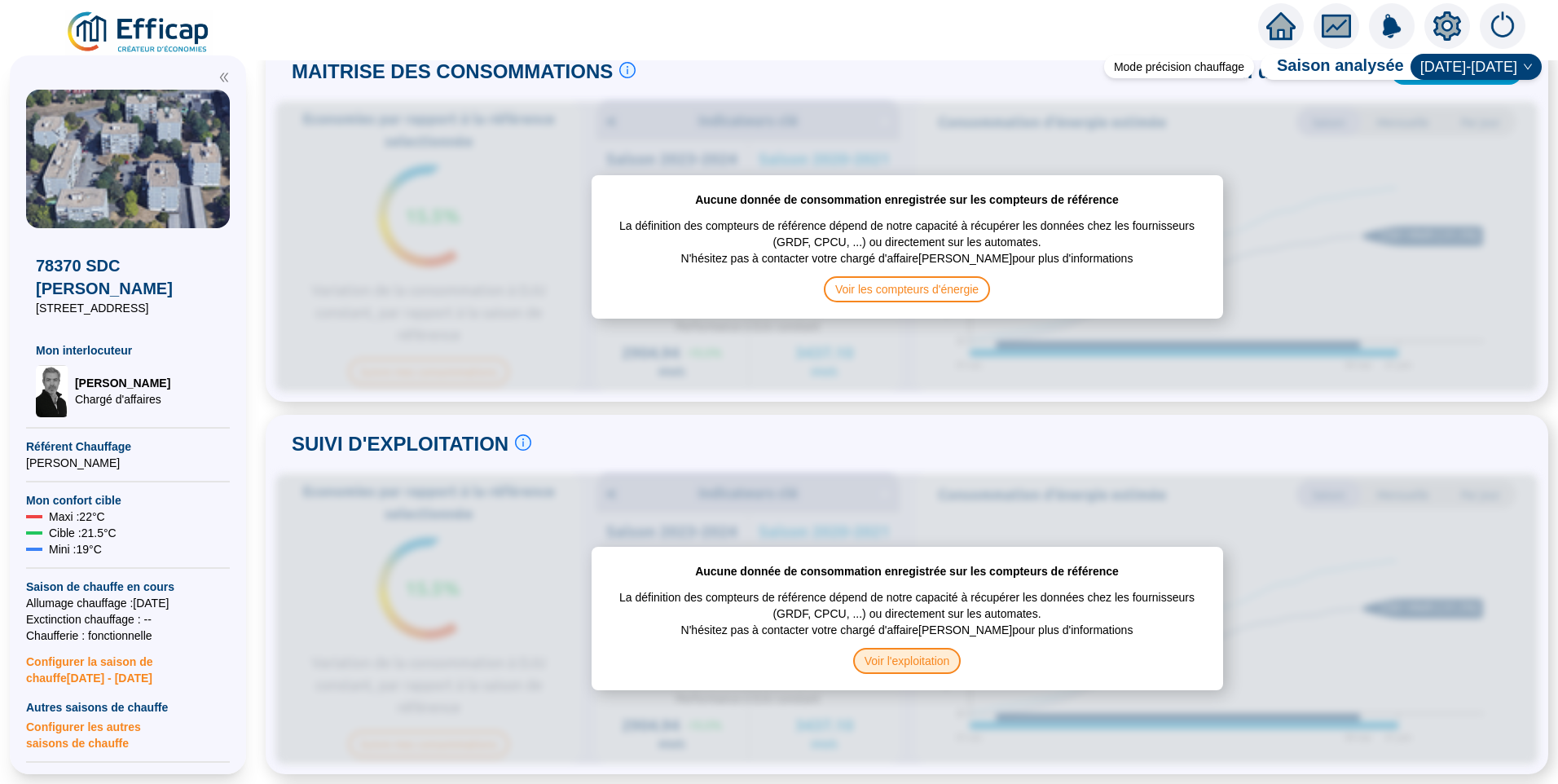
click at [899, 651] on span "Voir l'exploitation" at bounding box center [907, 661] width 108 height 26
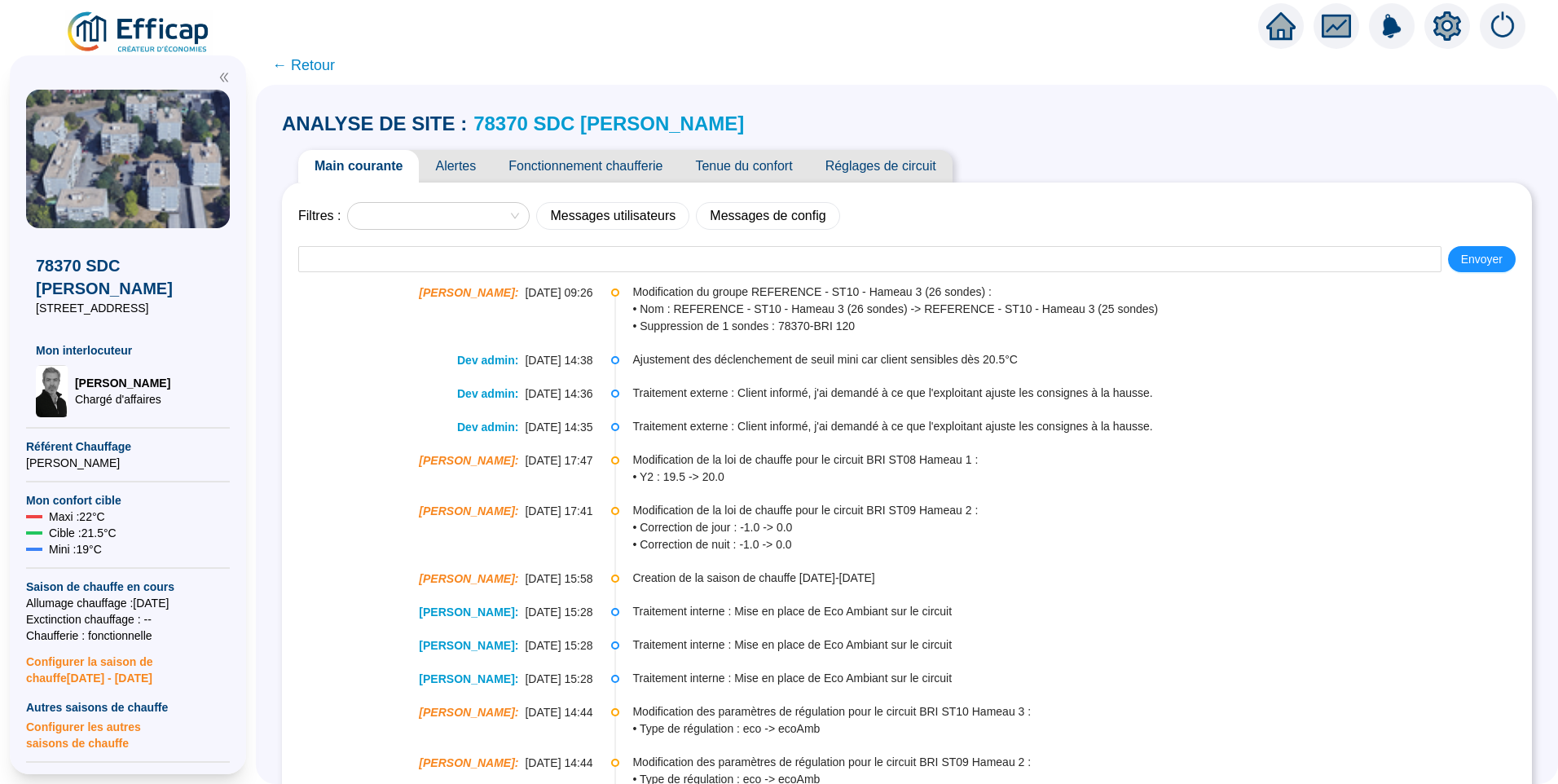
click at [892, 157] on span "Réglages de circuit" at bounding box center [880, 165] width 143 height 33
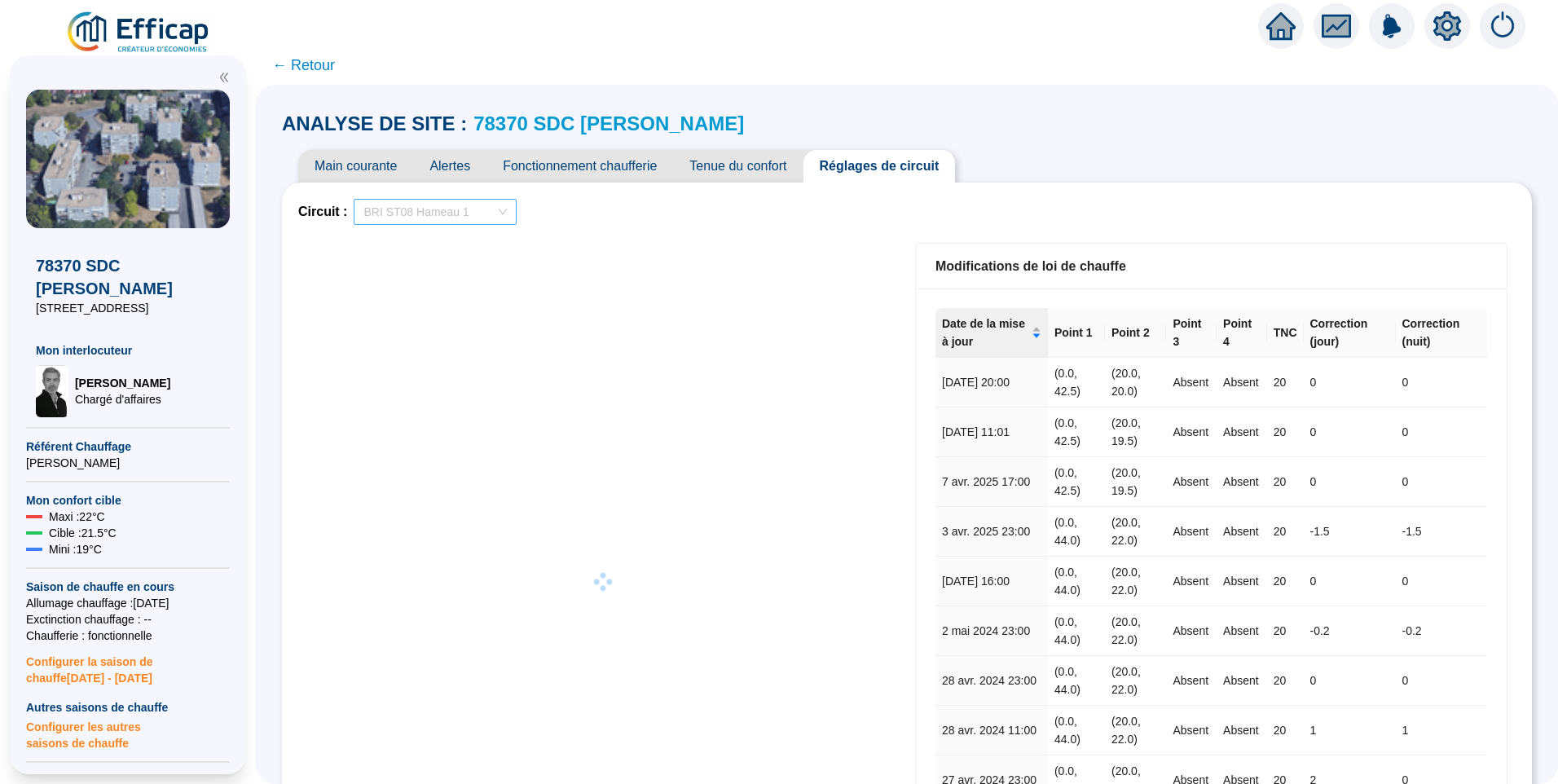
click at [402, 216] on span "BRI ST08 Hameau 1" at bounding box center [435, 212] width 143 height 25
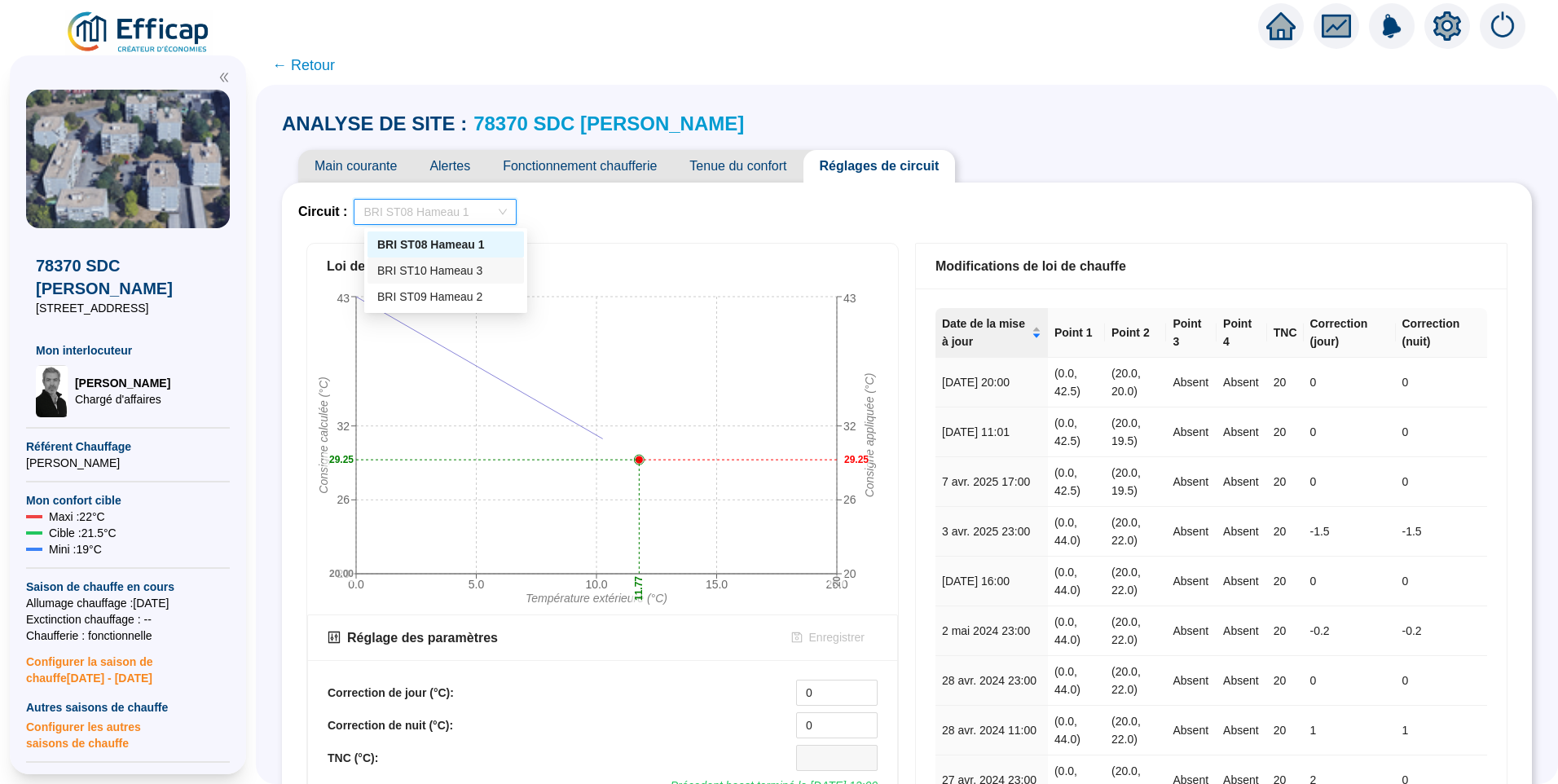
click at [420, 270] on div "BRI ST10 Hameau 3" at bounding box center [446, 270] width 137 height 17
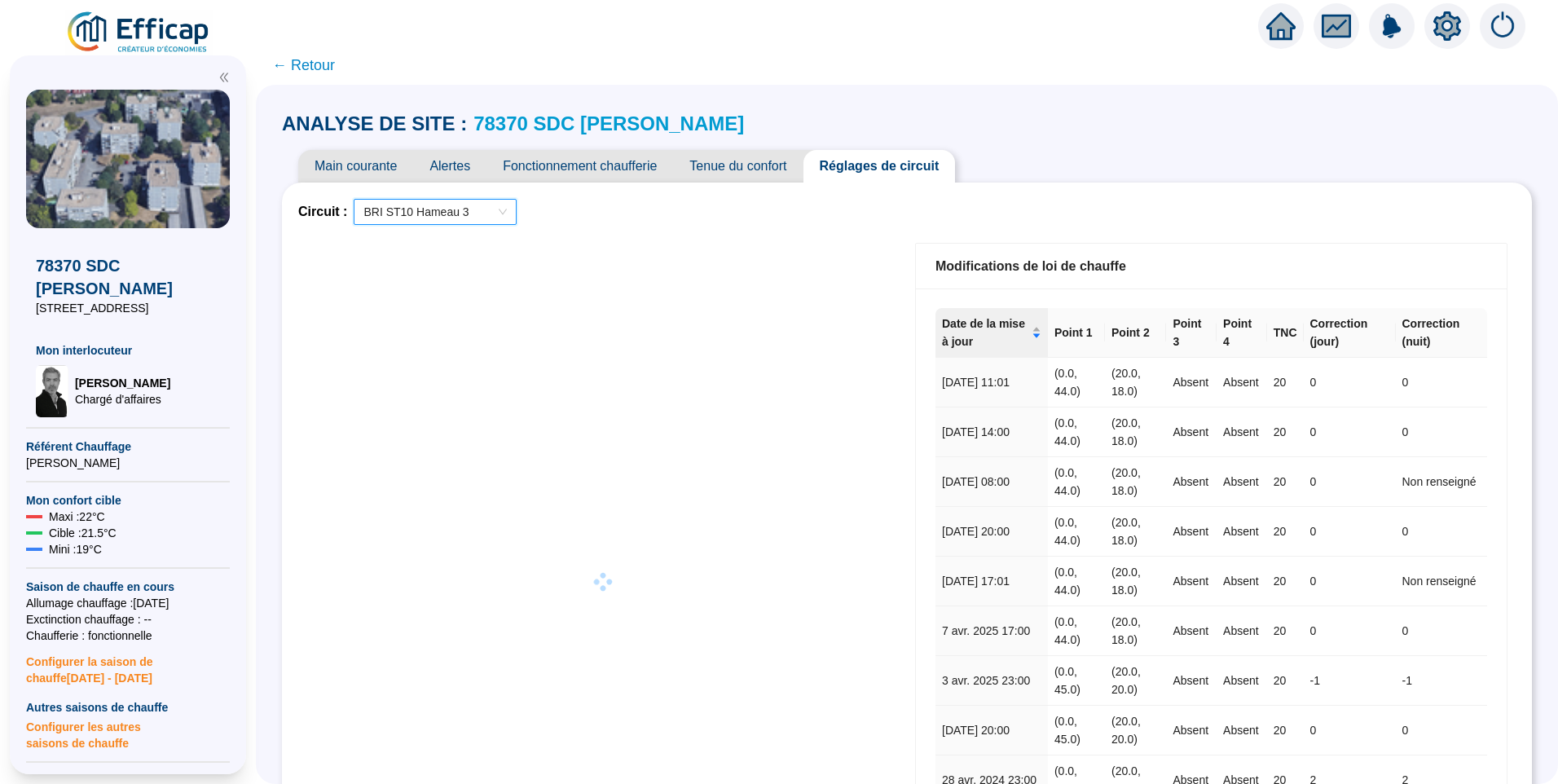
click at [375, 163] on span "Main courante" at bounding box center [356, 165] width 115 height 33
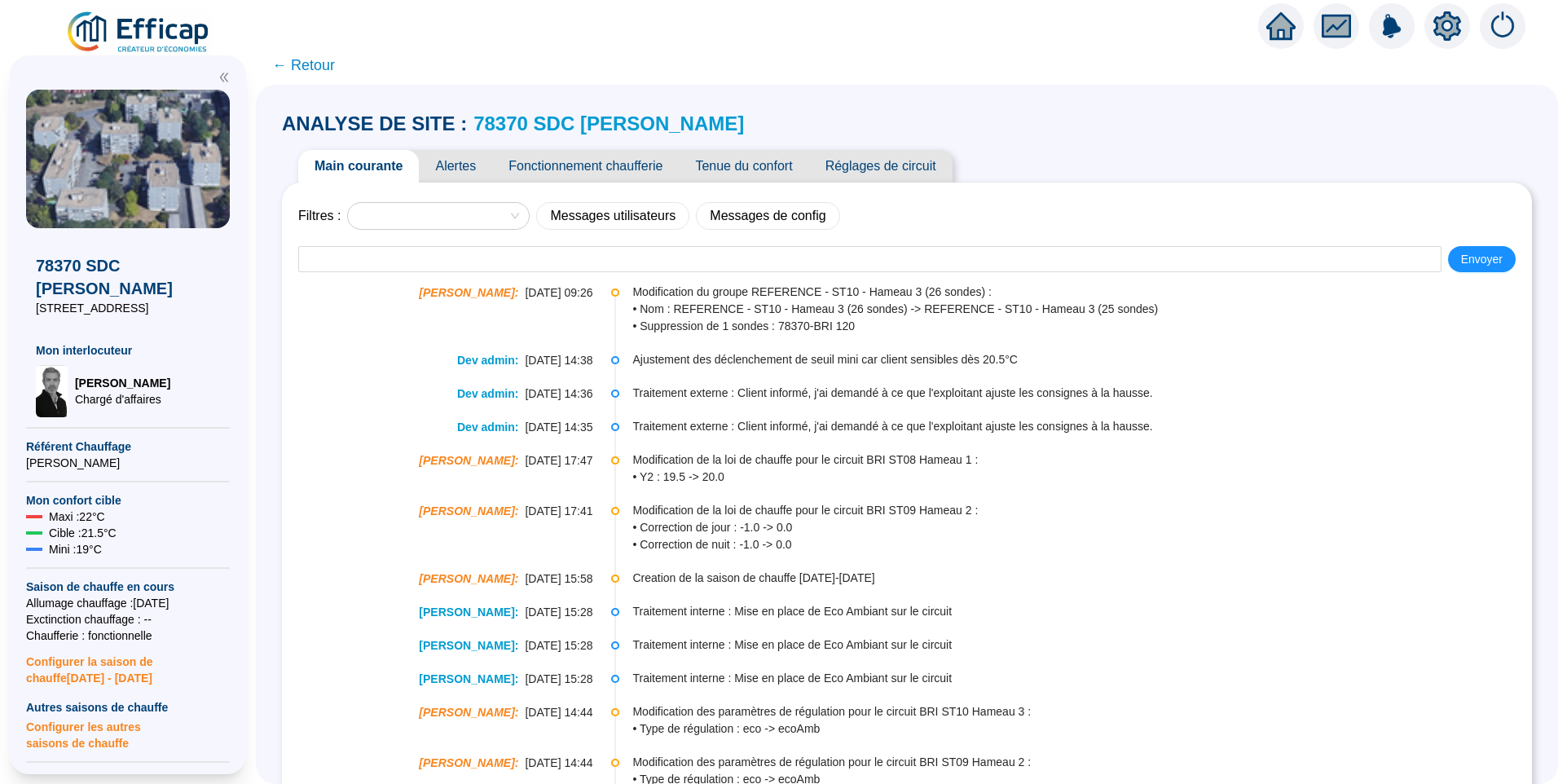
click at [890, 159] on span "Réglages de circuit" at bounding box center [880, 165] width 143 height 33
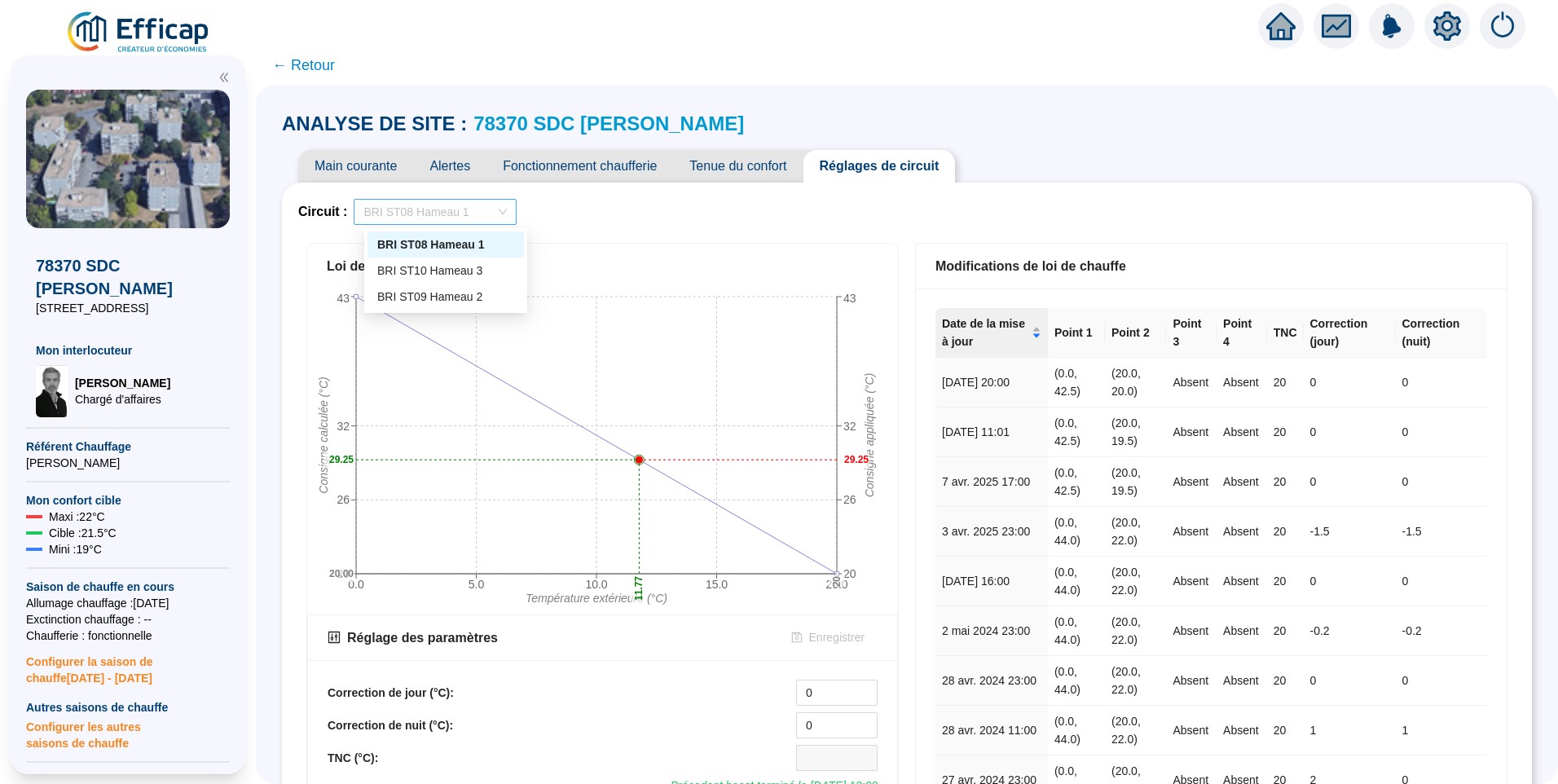
click at [464, 215] on span "BRI ST08 Hameau 1" at bounding box center [435, 212] width 143 height 25
click at [431, 280] on div "BRI ST10 Hameau 3" at bounding box center [446, 271] width 157 height 26
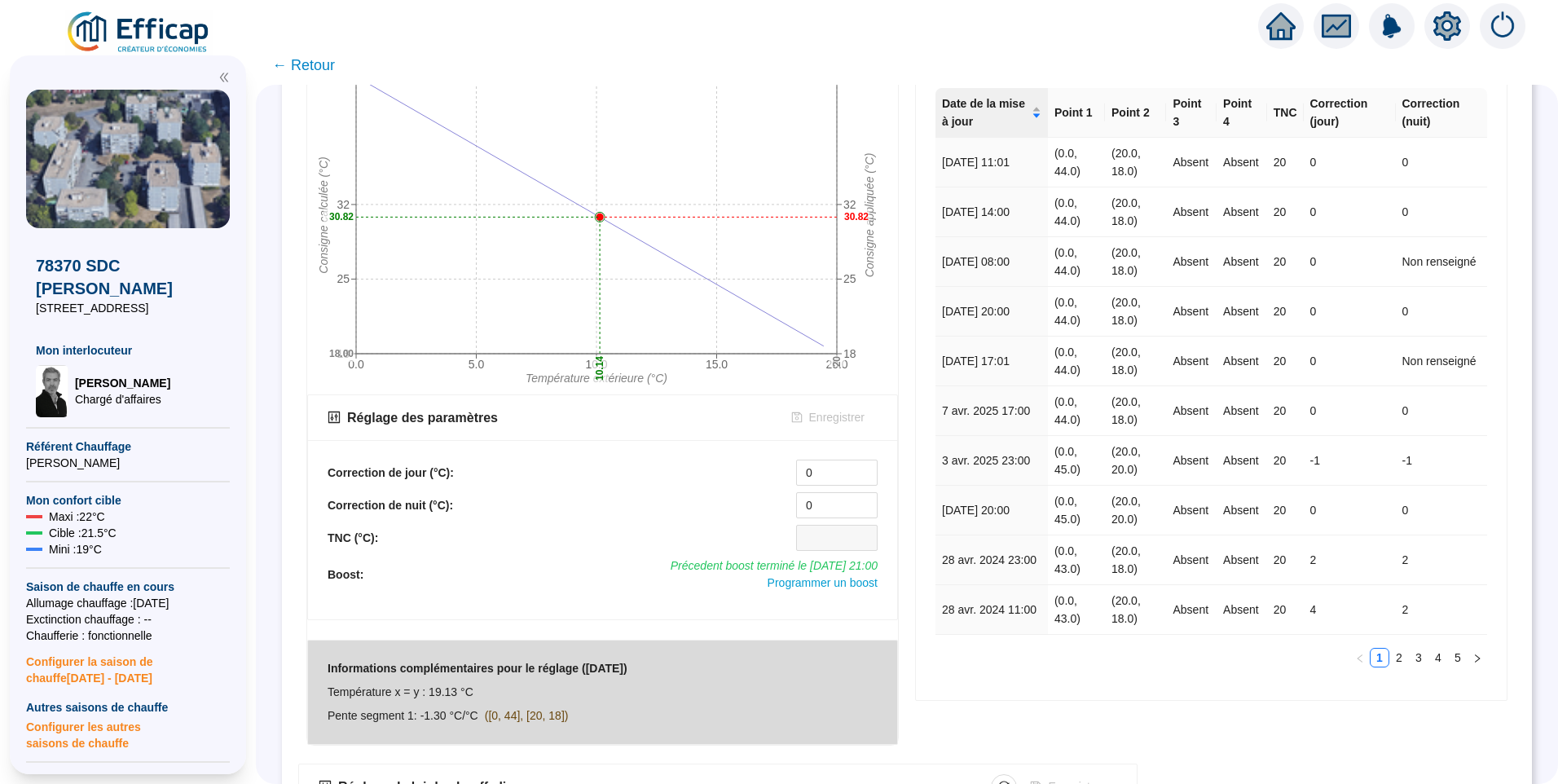
scroll to position [456, 0]
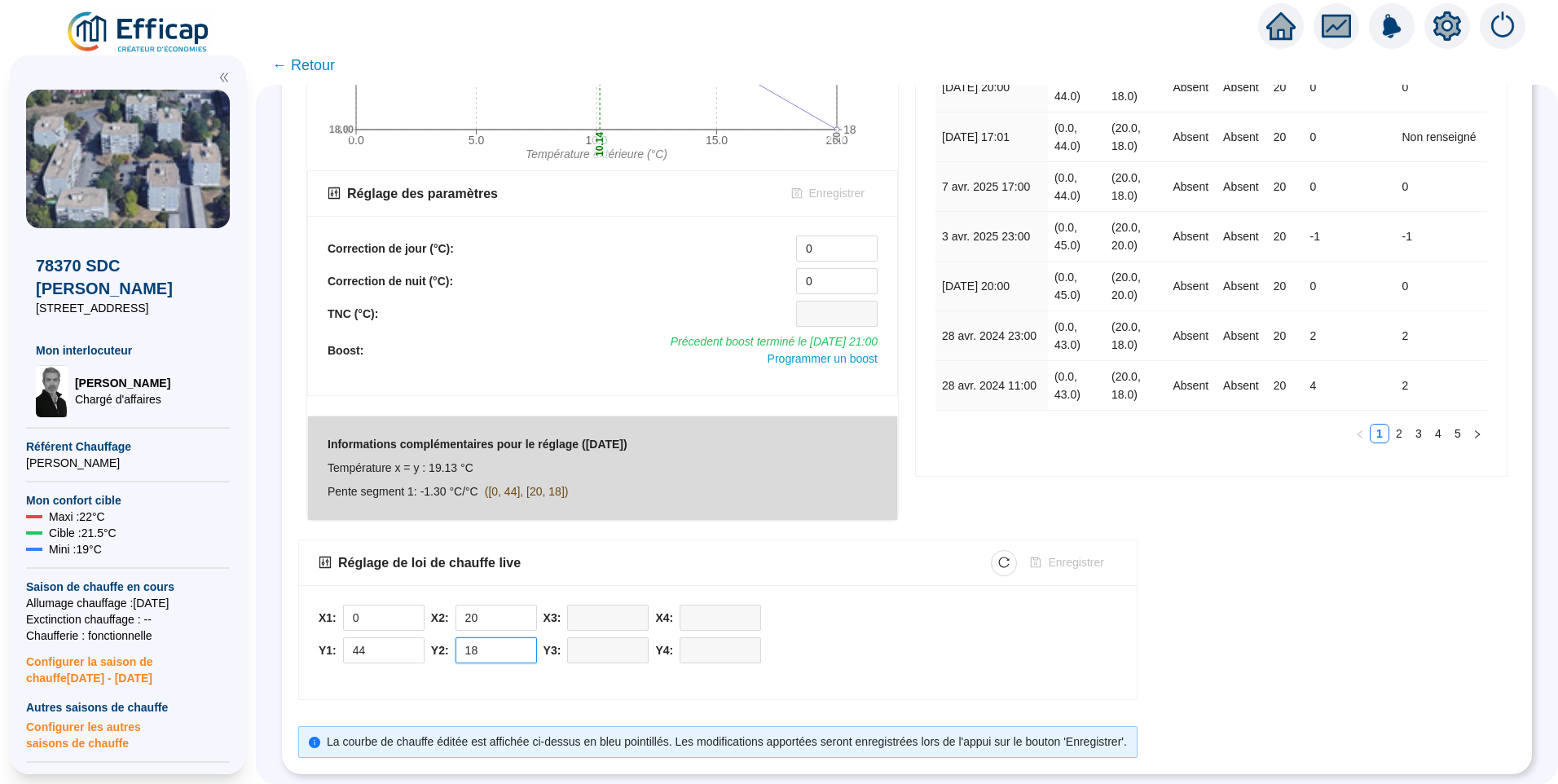
drag, startPoint x: 502, startPoint y: 639, endPoint x: 466, endPoint y: 639, distance: 36.0
click at [466, 639] on div "Y2: 18" at bounding box center [484, 650] width 106 height 26
type input "19"
click at [1067, 554] on span "Enregistrer" at bounding box center [1076, 562] width 55 height 17
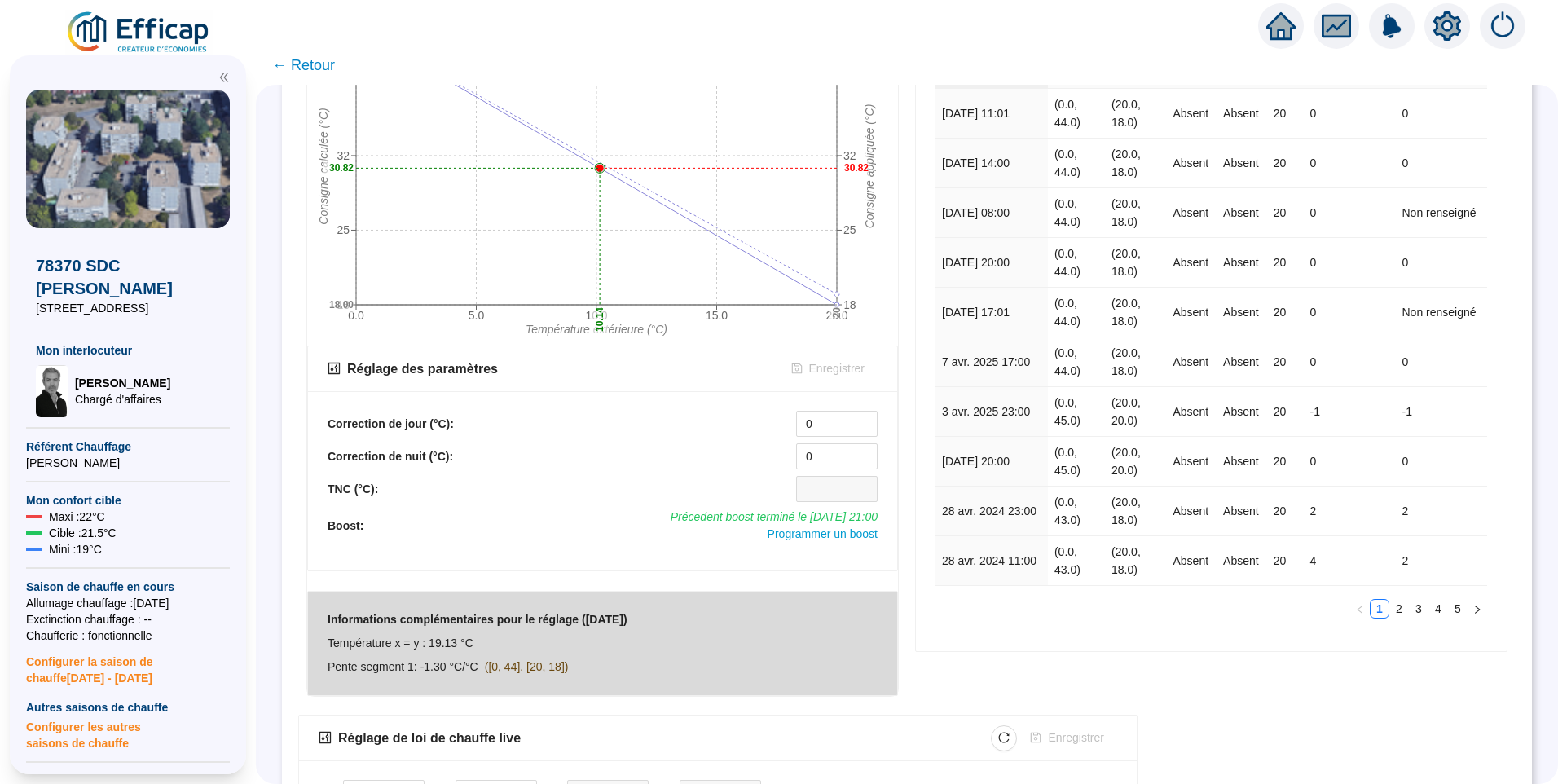
scroll to position [0, 0]
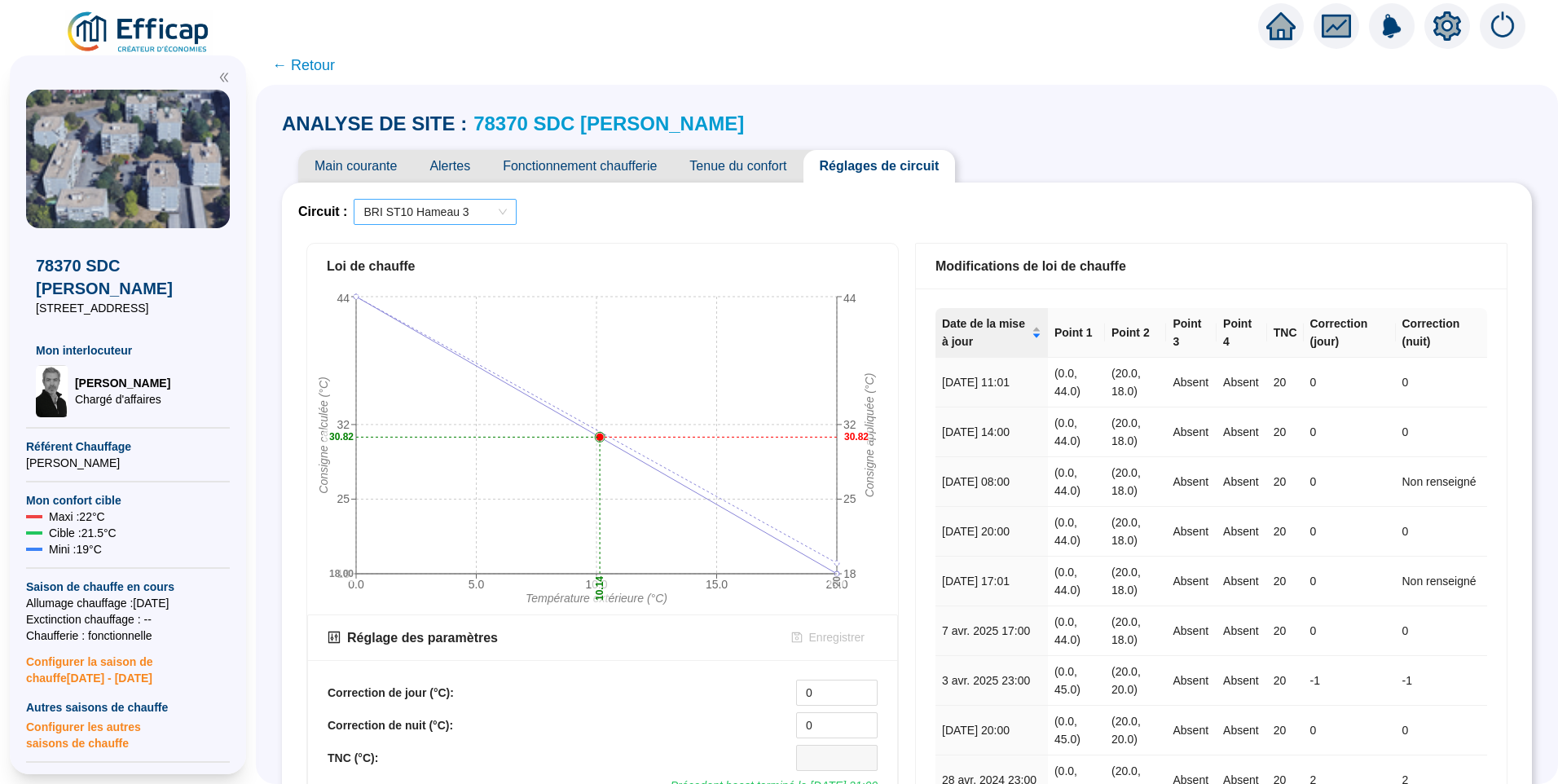
click at [434, 200] on span "BRI ST10 Hameau 3" at bounding box center [435, 212] width 143 height 25
click at [1012, 211] on div "Circuit : BRI ST10 Hameau 3" at bounding box center [907, 212] width 1217 height 26
click at [1094, 203] on div "Circuit : BRI ST10 Hameau 3" at bounding box center [907, 212] width 1217 height 26
click at [378, 169] on span "Main courante" at bounding box center [356, 165] width 115 height 33
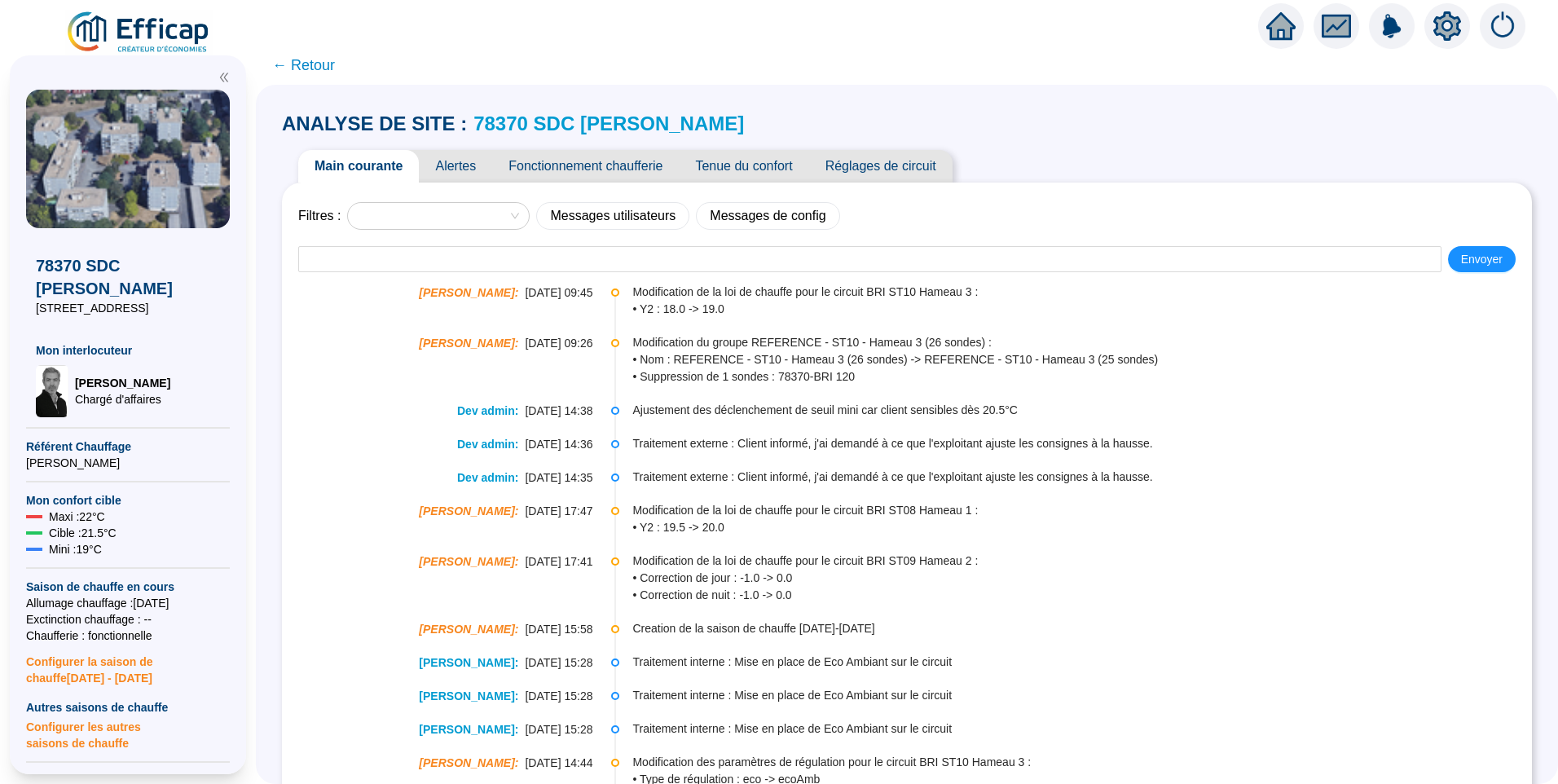
click at [894, 159] on span "Réglages de circuit" at bounding box center [880, 165] width 143 height 33
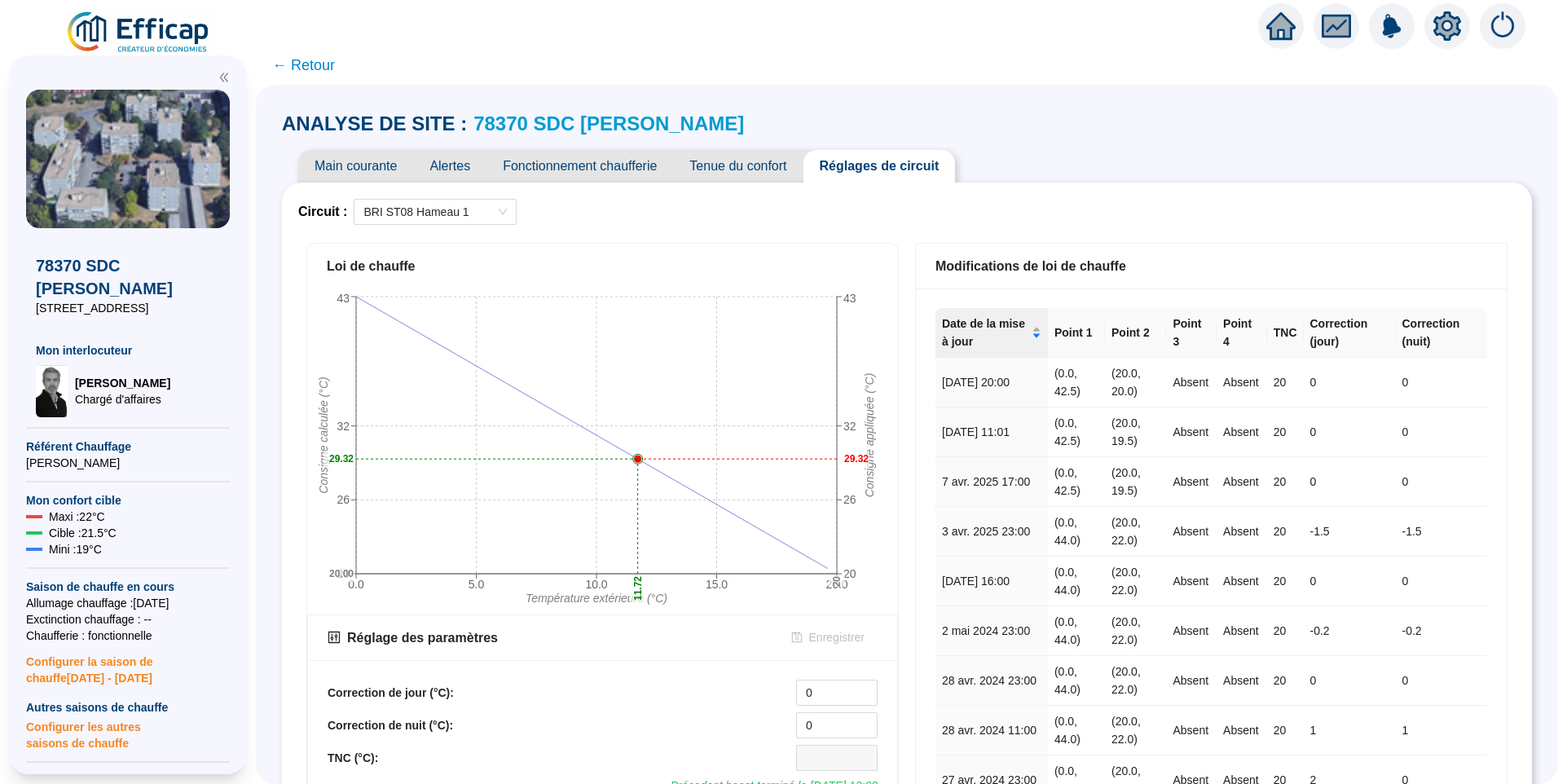
click at [610, 127] on link "78370 SDC [PERSON_NAME]" at bounding box center [608, 123] width 270 height 22
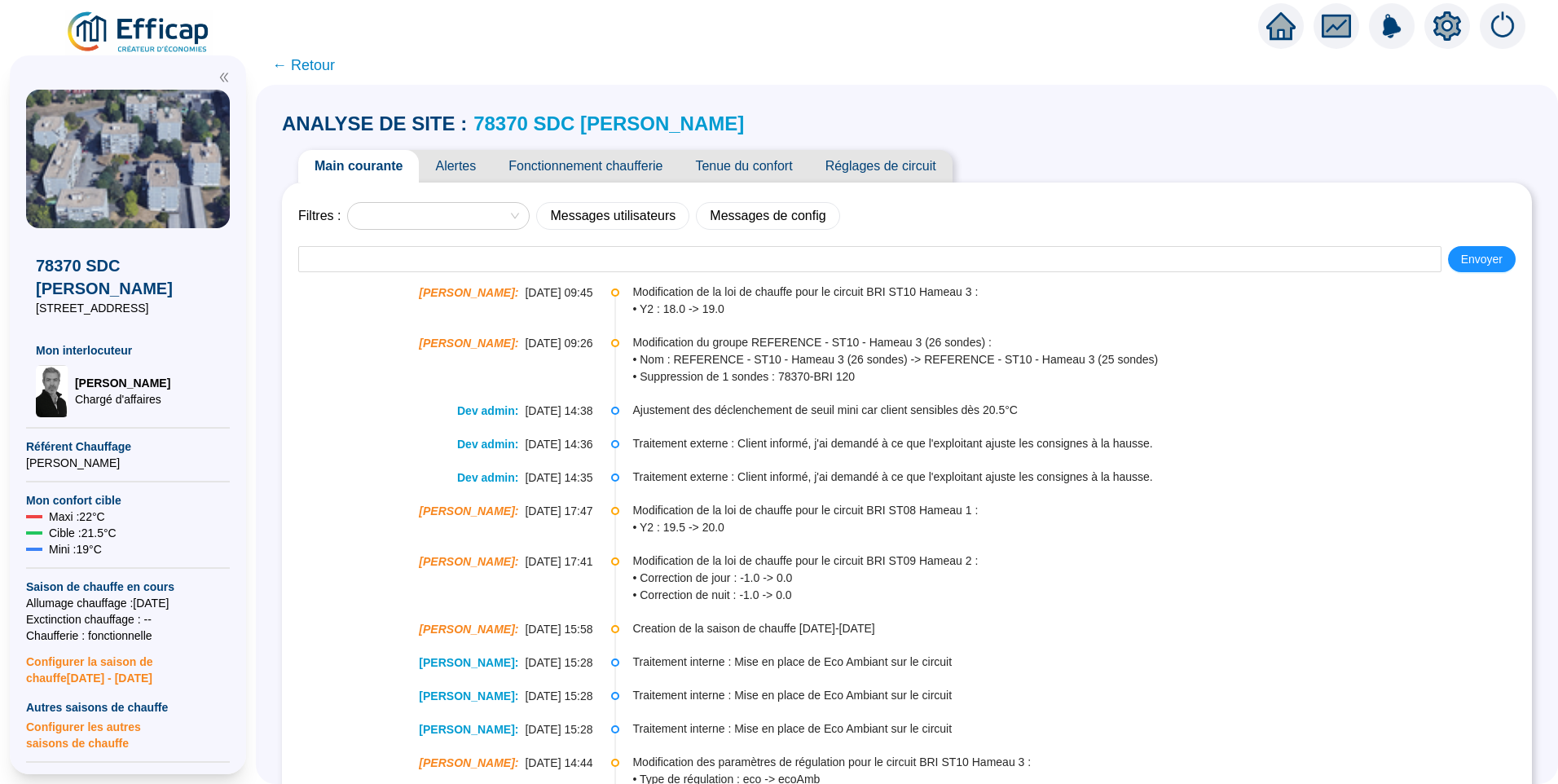
click at [763, 163] on span "Tenue du confort" at bounding box center [743, 165] width 129 height 33
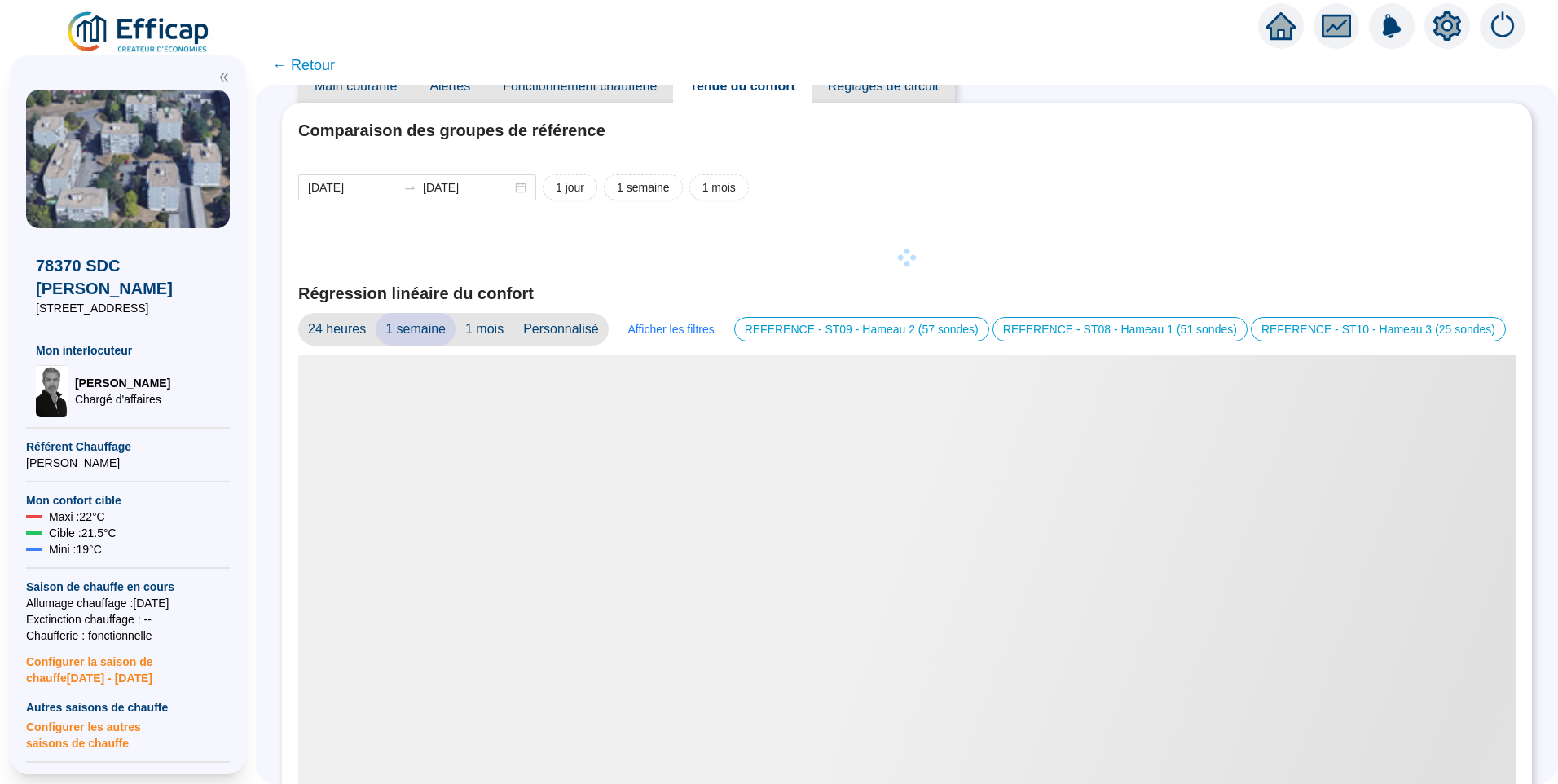
scroll to position [179, 0]
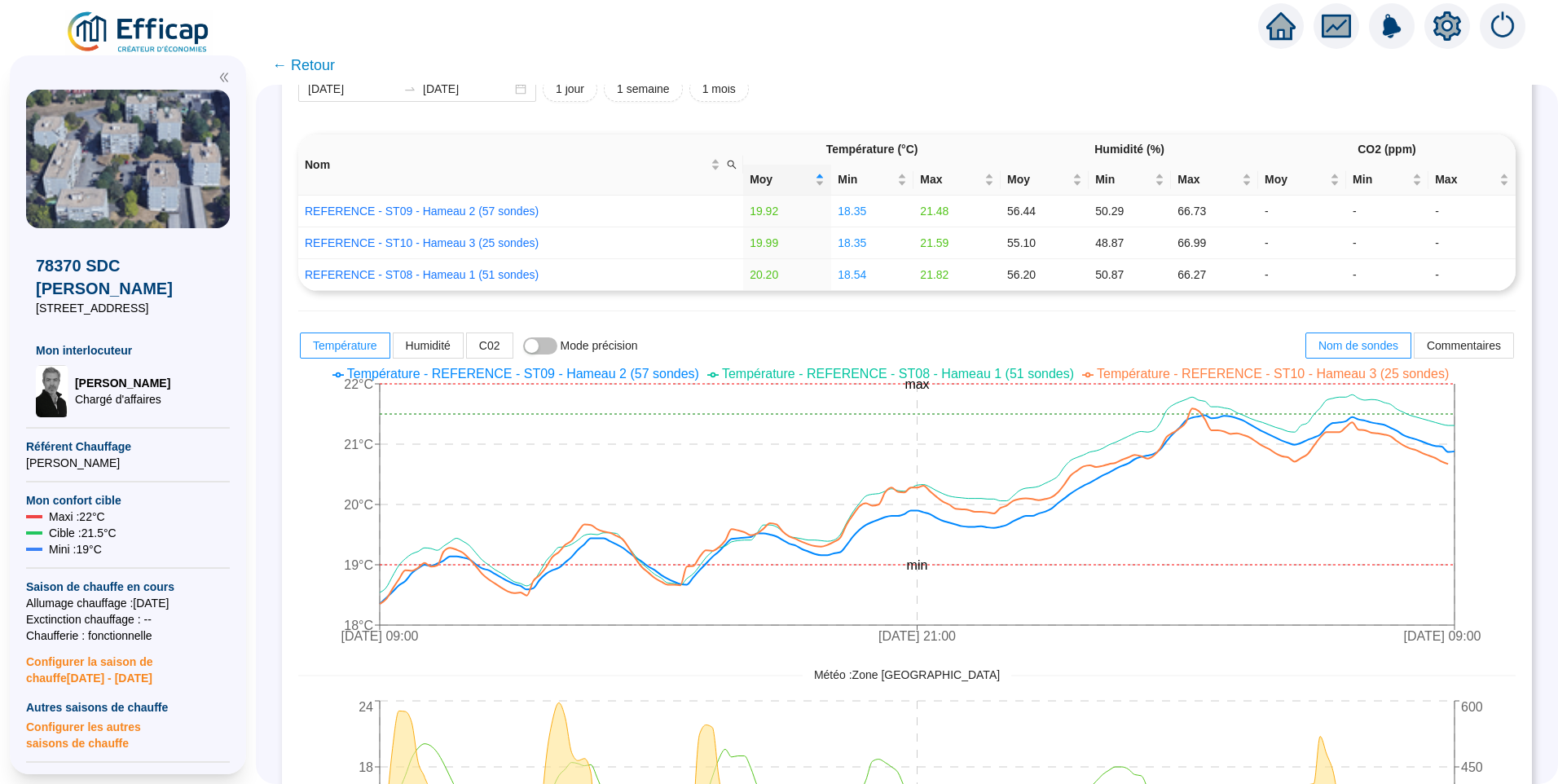
click at [654, 367] on span "Température - REFERENCE - ST09 - Hameau 2 (57 sondes)" at bounding box center [523, 374] width 352 height 14
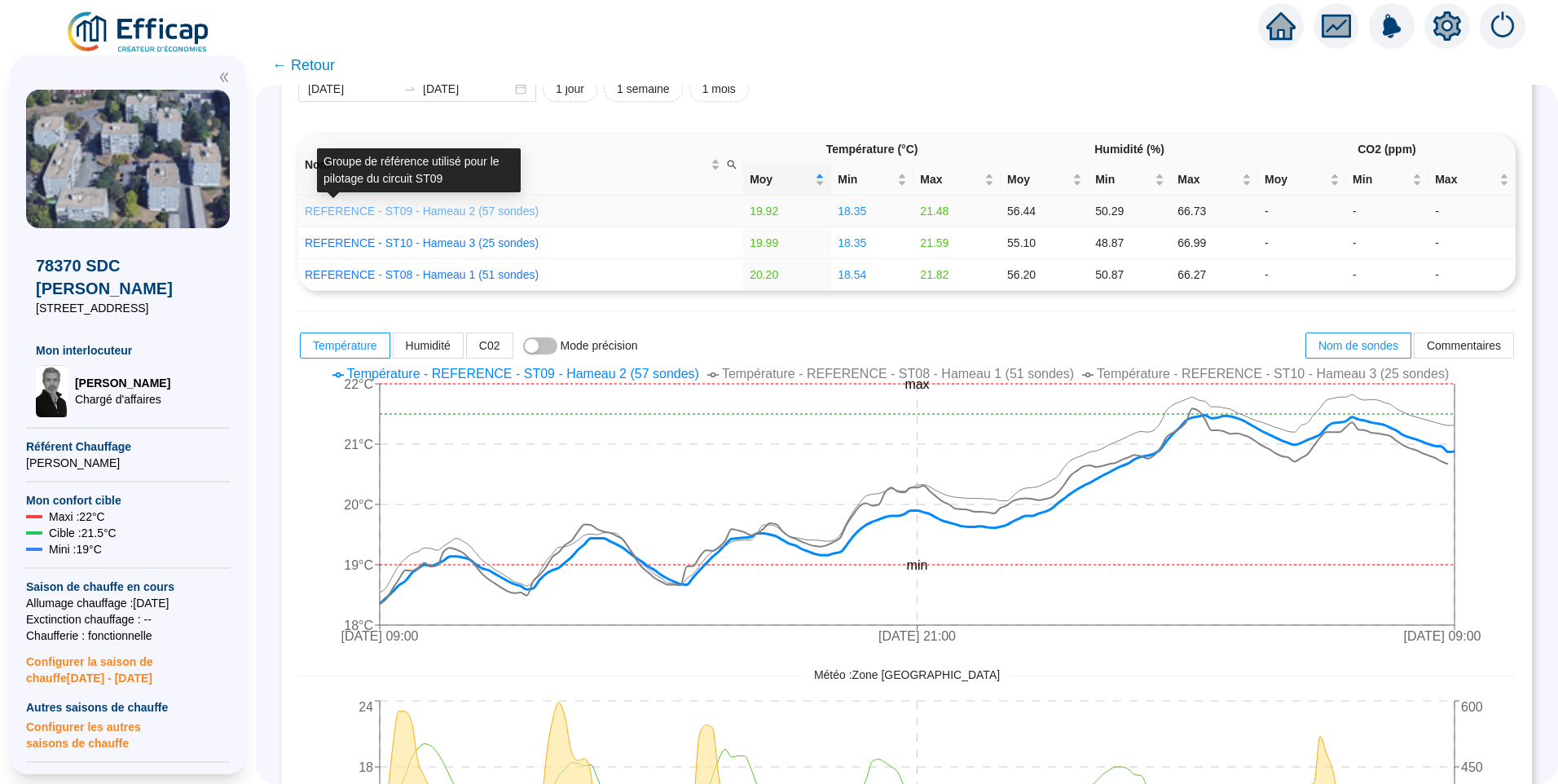
click at [480, 209] on link "REFERENCE - ST09 - Hameau 2 (57 sondes)" at bounding box center [422, 210] width 234 height 13
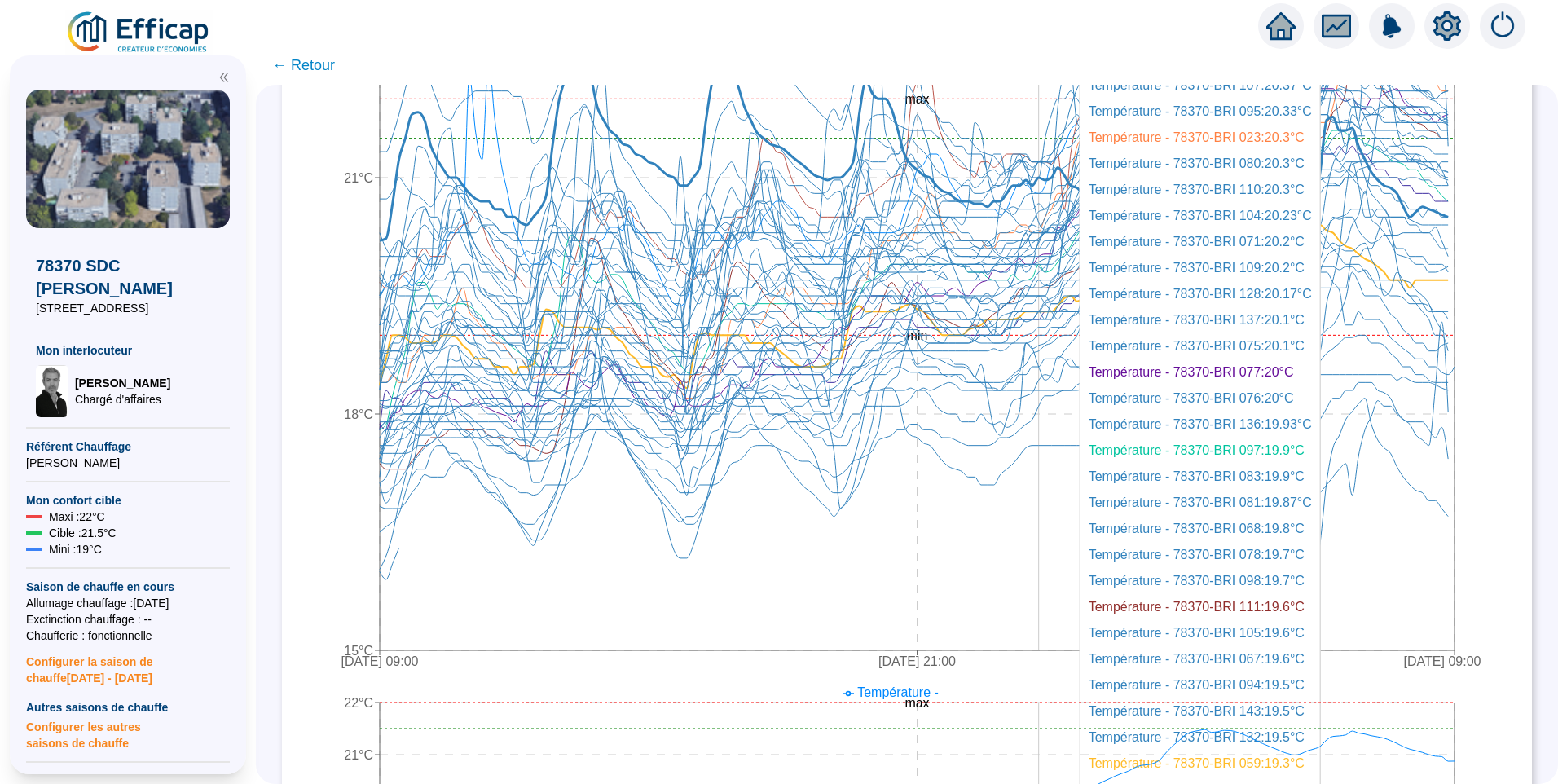
scroll to position [978, 0]
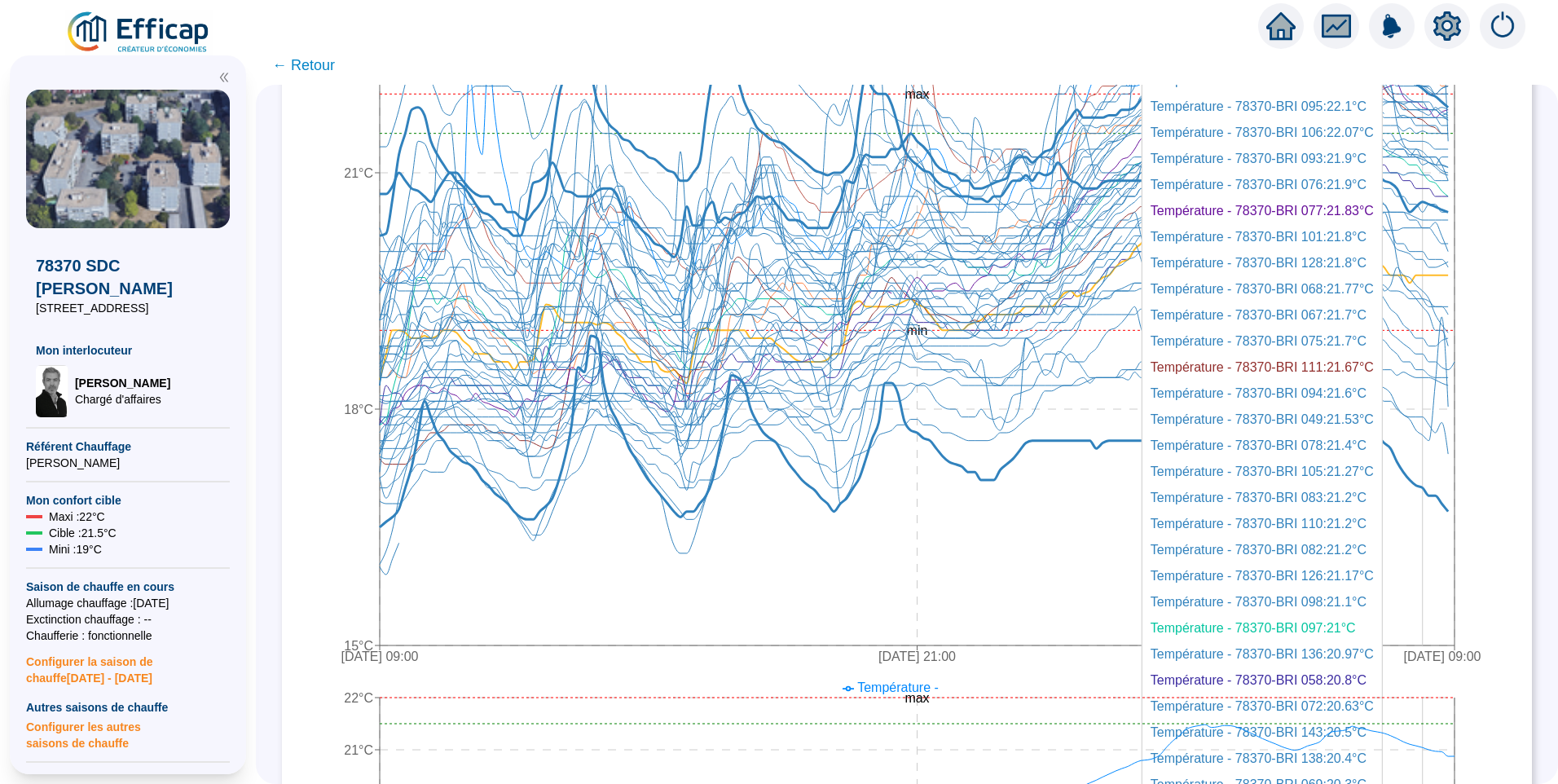
click at [1435, 487] on icon at bounding box center [914, 453] width 1069 height 237
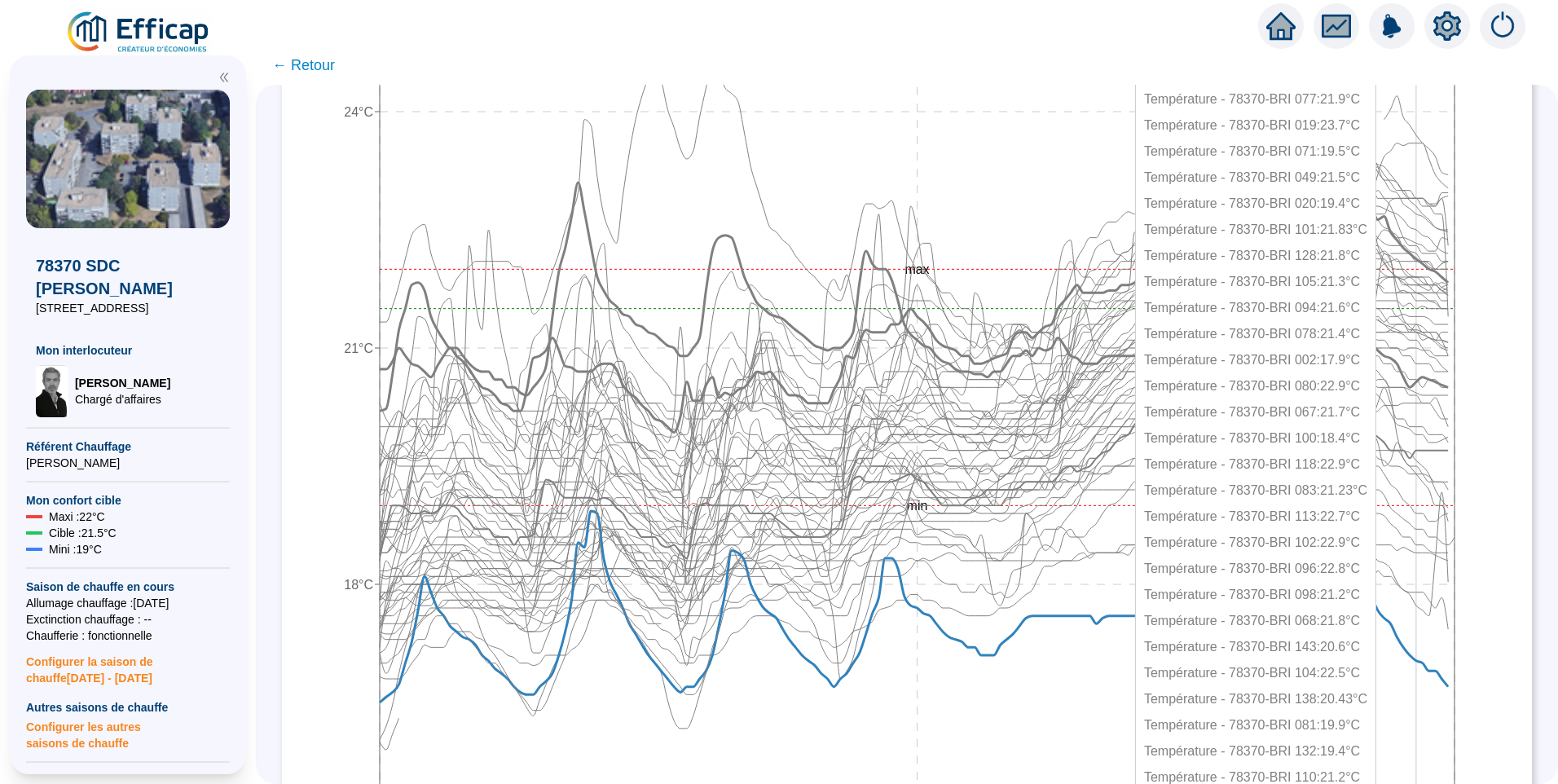
scroll to position [815, 0]
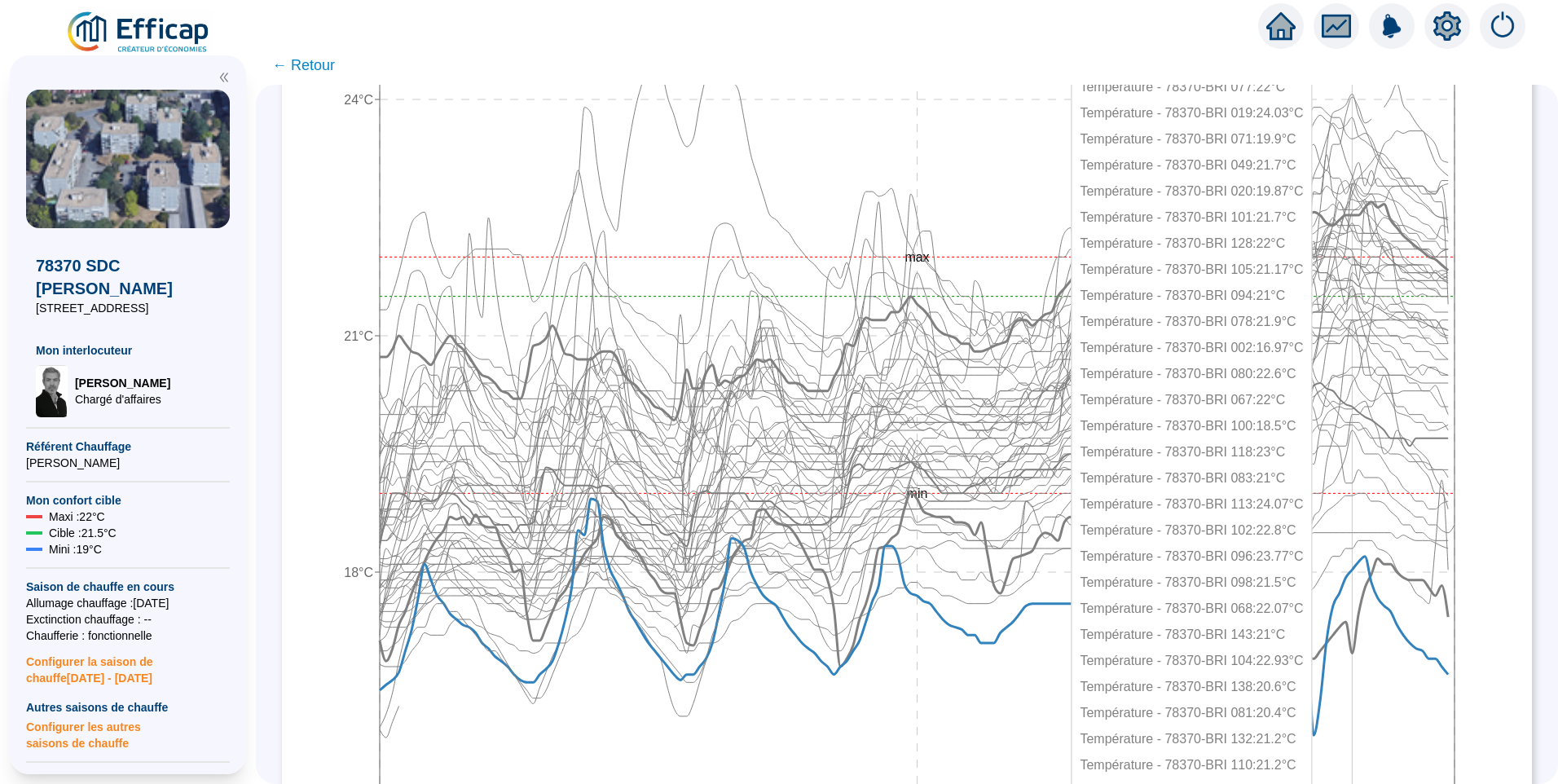
click at [1364, 648] on icon at bounding box center [914, 568] width 1069 height 197
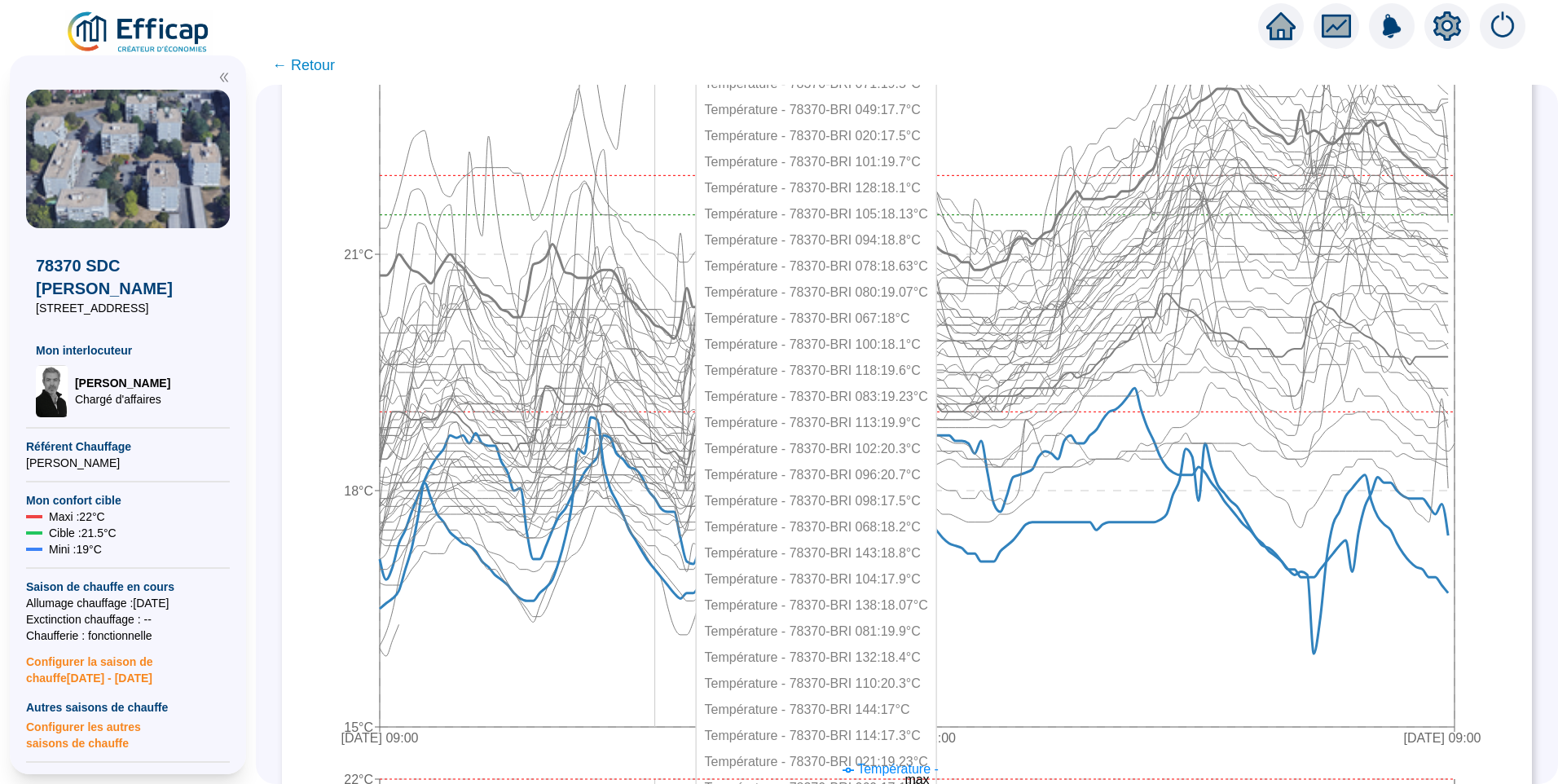
scroll to position [652, 0]
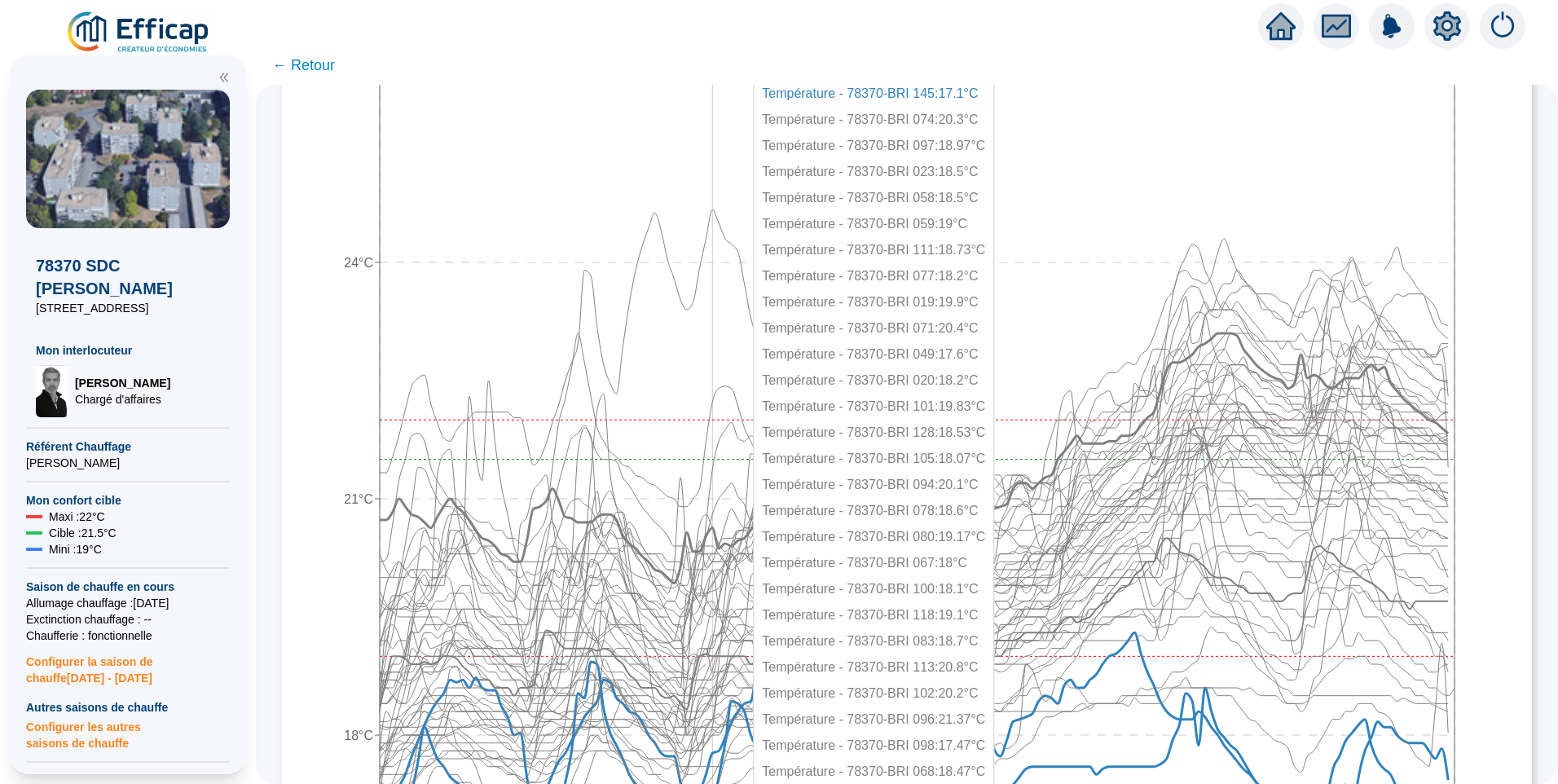
click at [723, 202] on icon "[DATE] 09:00 [DATE] 21:00 [DATE] 09:00 15°C 18°C 21°C 24°C 27°C min max" at bounding box center [894, 413] width 1193 height 1173
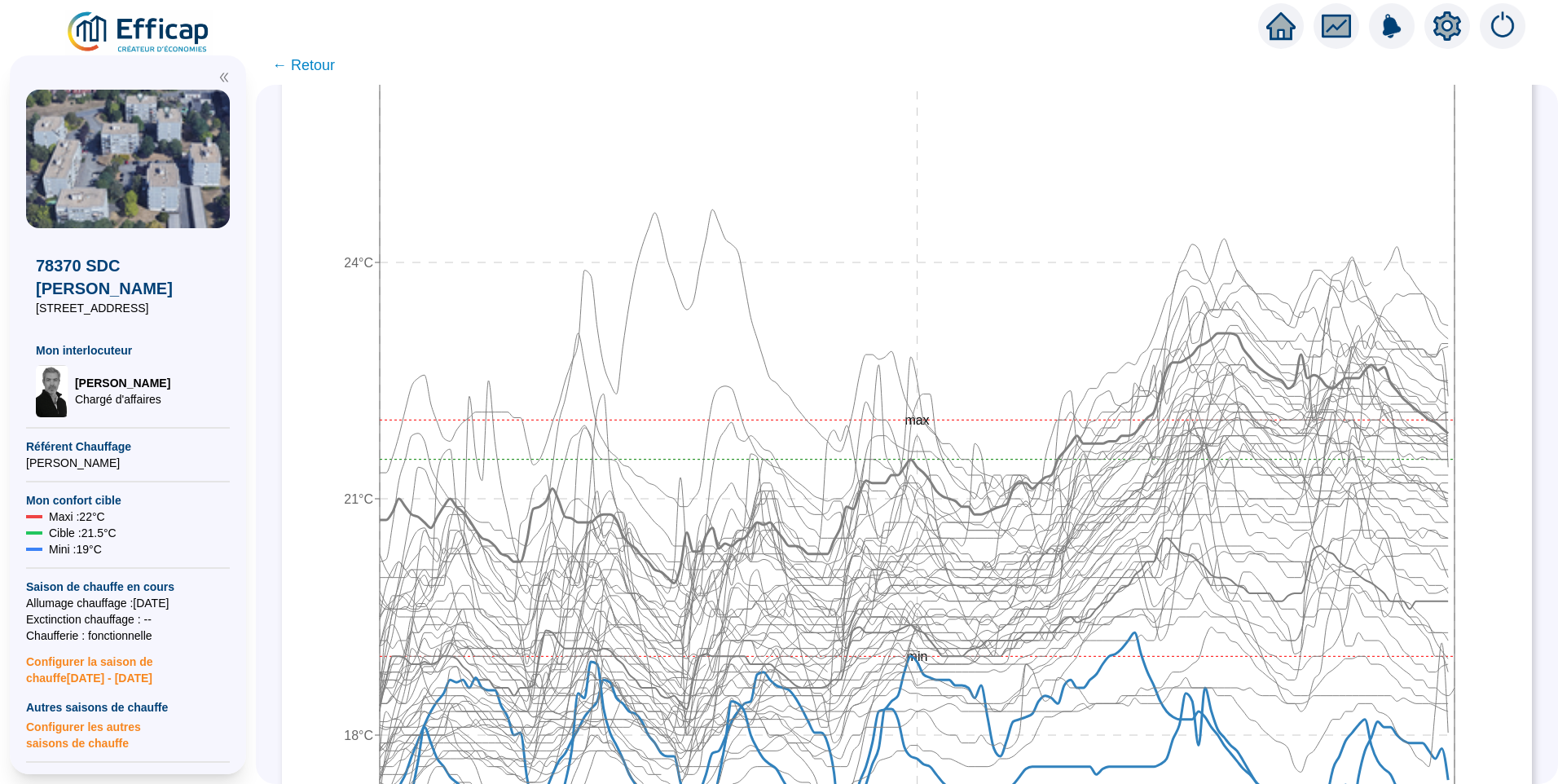
click at [1485, 360] on icon "[DATE] 09:00 [DATE] 21:00 [DATE] 09:00 15°C 18°C 21°C 24°C 27°C min max" at bounding box center [894, 413] width 1193 height 1173
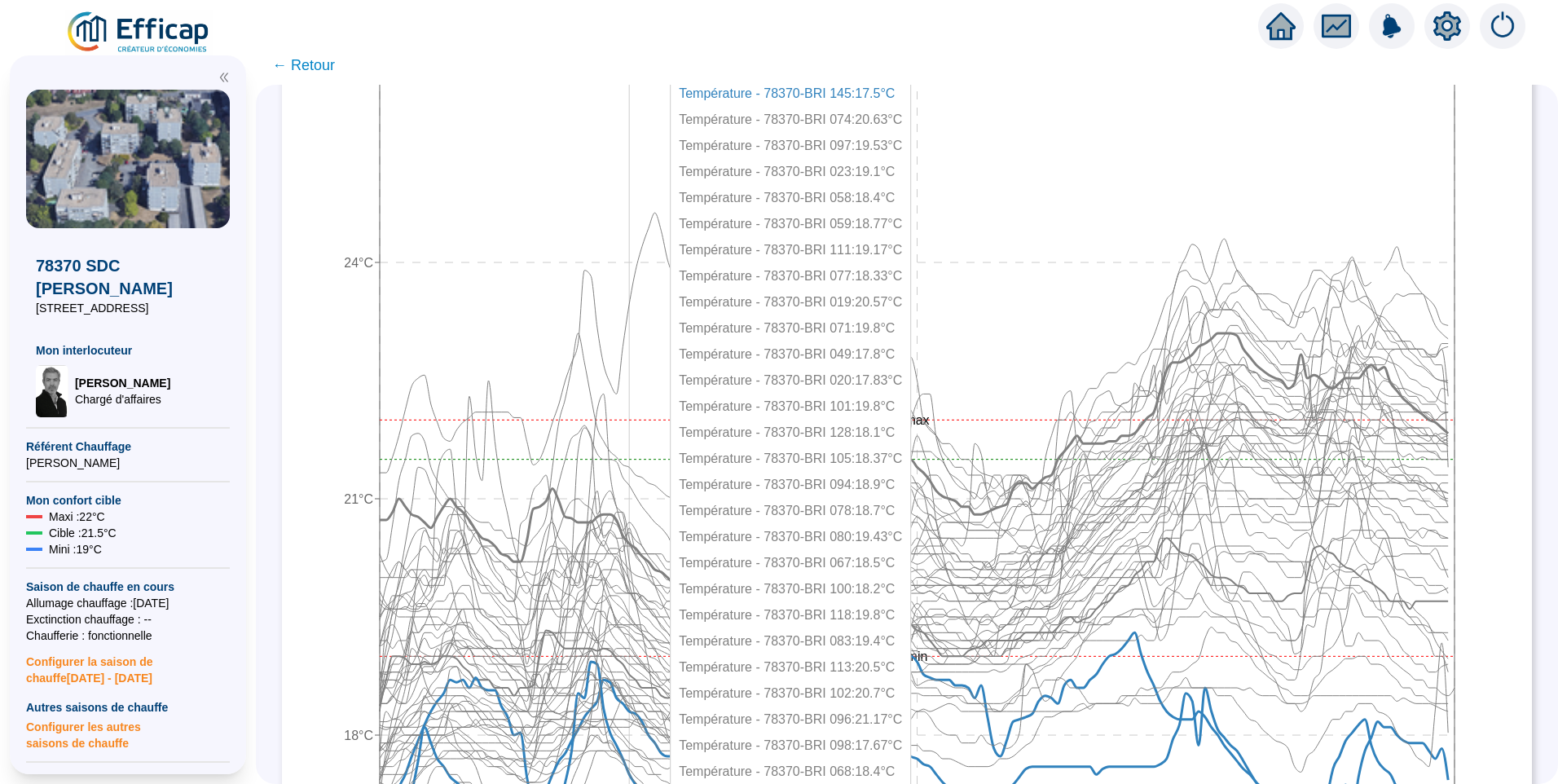
click at [640, 155] on icon "29 sept. 2025 09:00 2 oct. 2025 21:00 6 oct. 2025 09:00 15°C 18°C 21°C 24°C 27°…" at bounding box center [894, 413] width 1193 height 1173
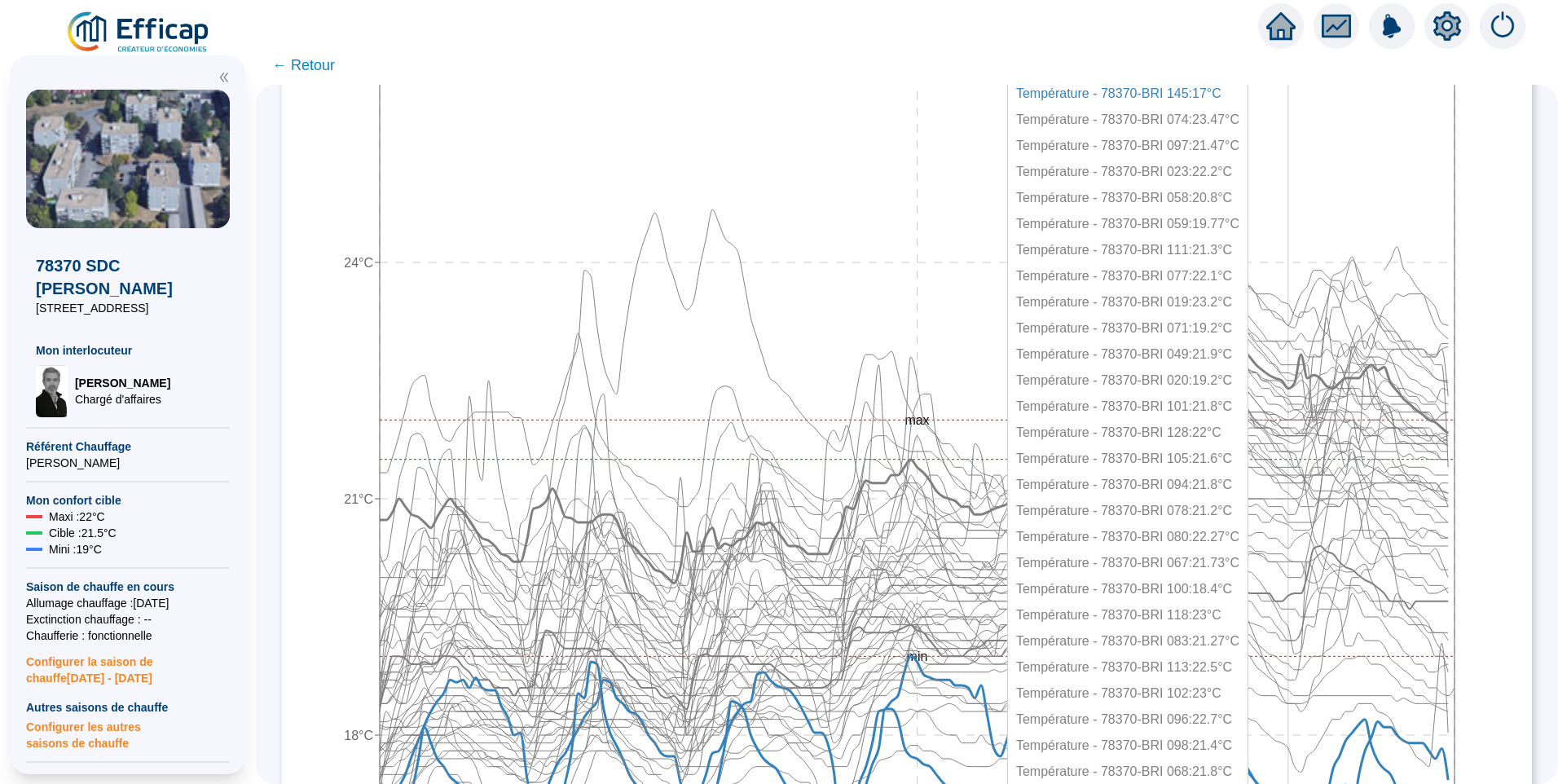
click at [1333, 147] on icon "29 sept. 2025 09:00 2 oct. 2025 21:00 6 oct. 2025 09:00 15°C 18°C 21°C 24°C 27°…" at bounding box center [894, 413] width 1193 height 1173
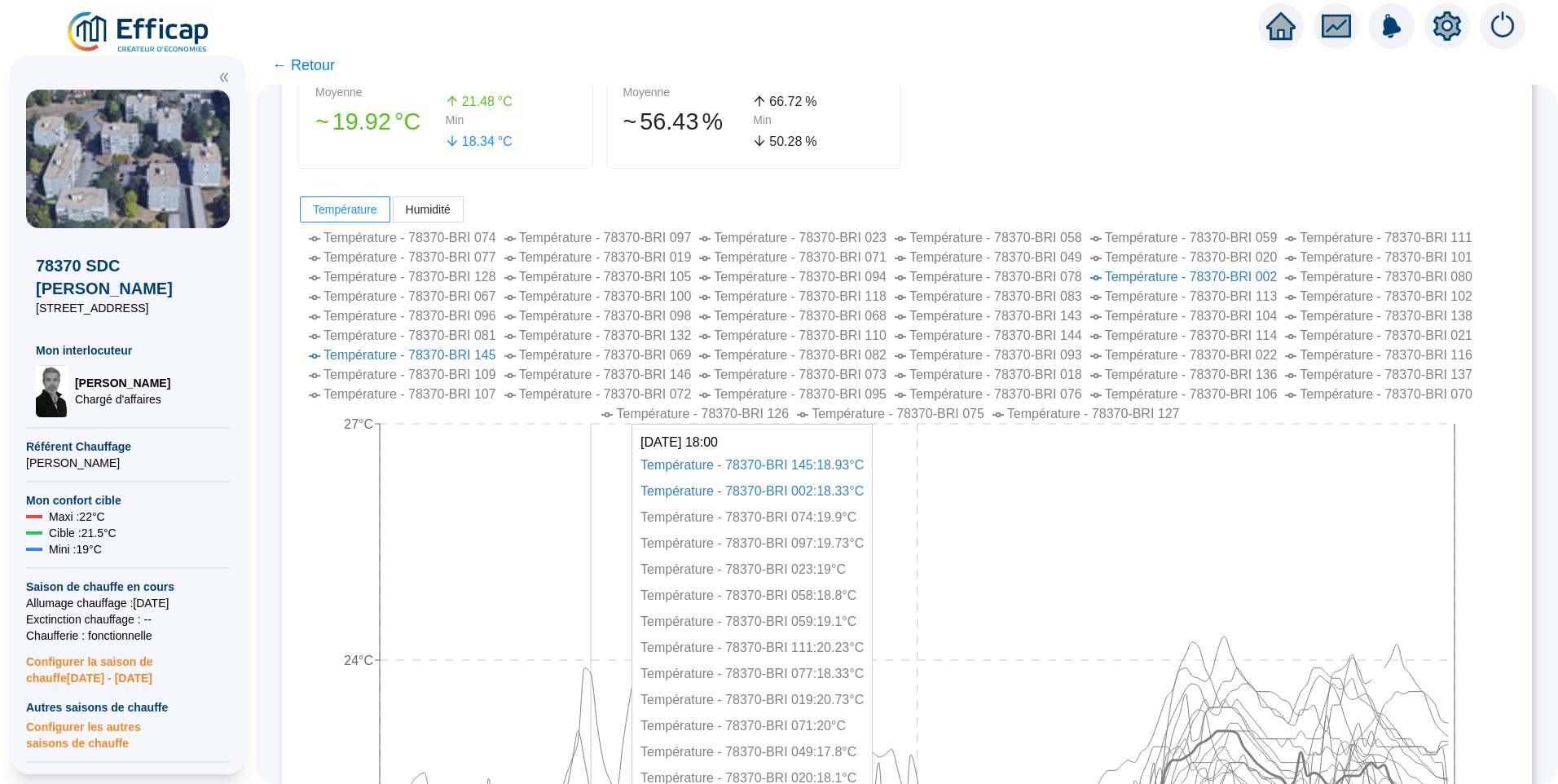
scroll to position [0, 0]
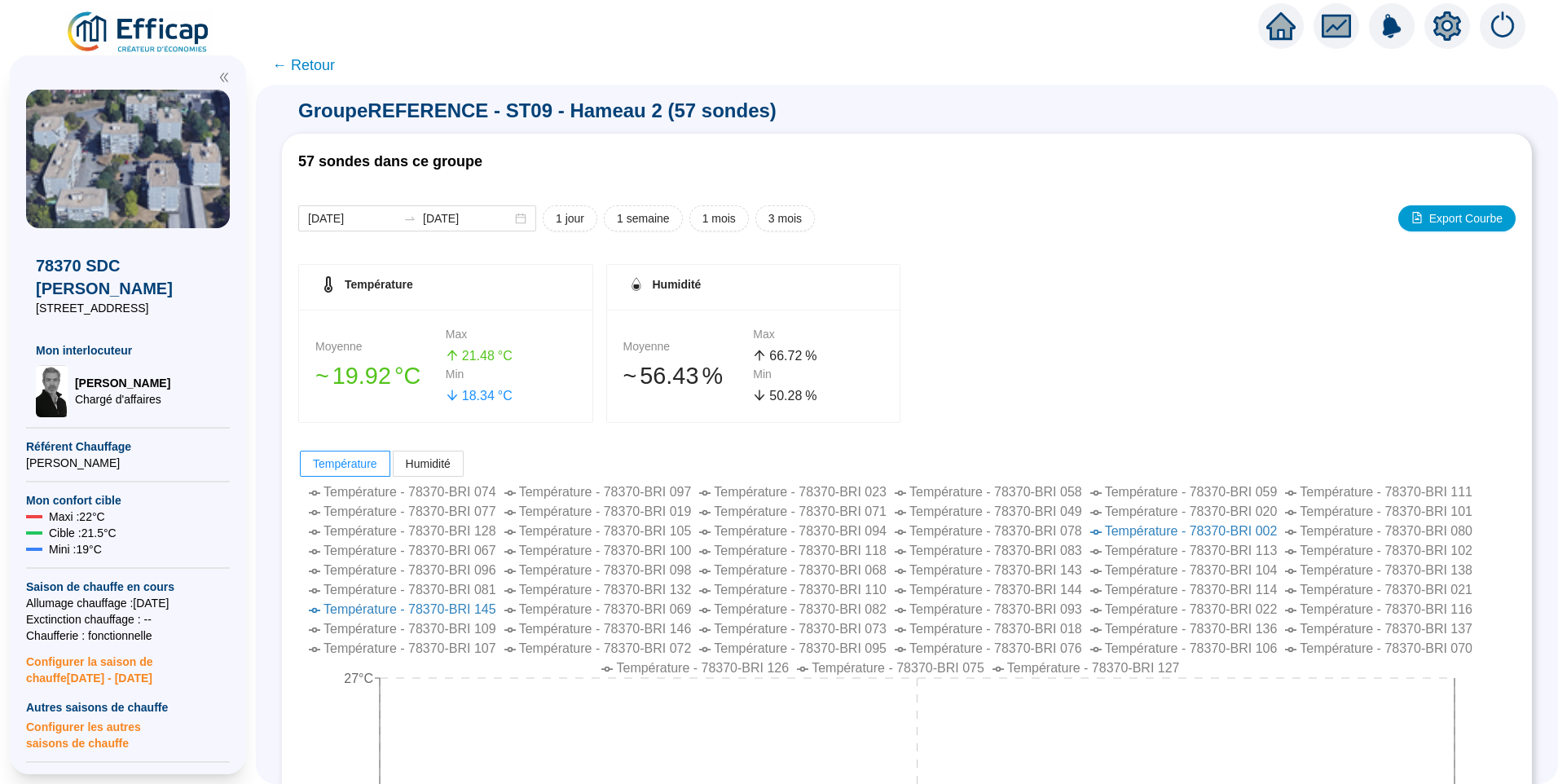
click at [316, 62] on span "← Retour" at bounding box center [303, 65] width 62 height 23
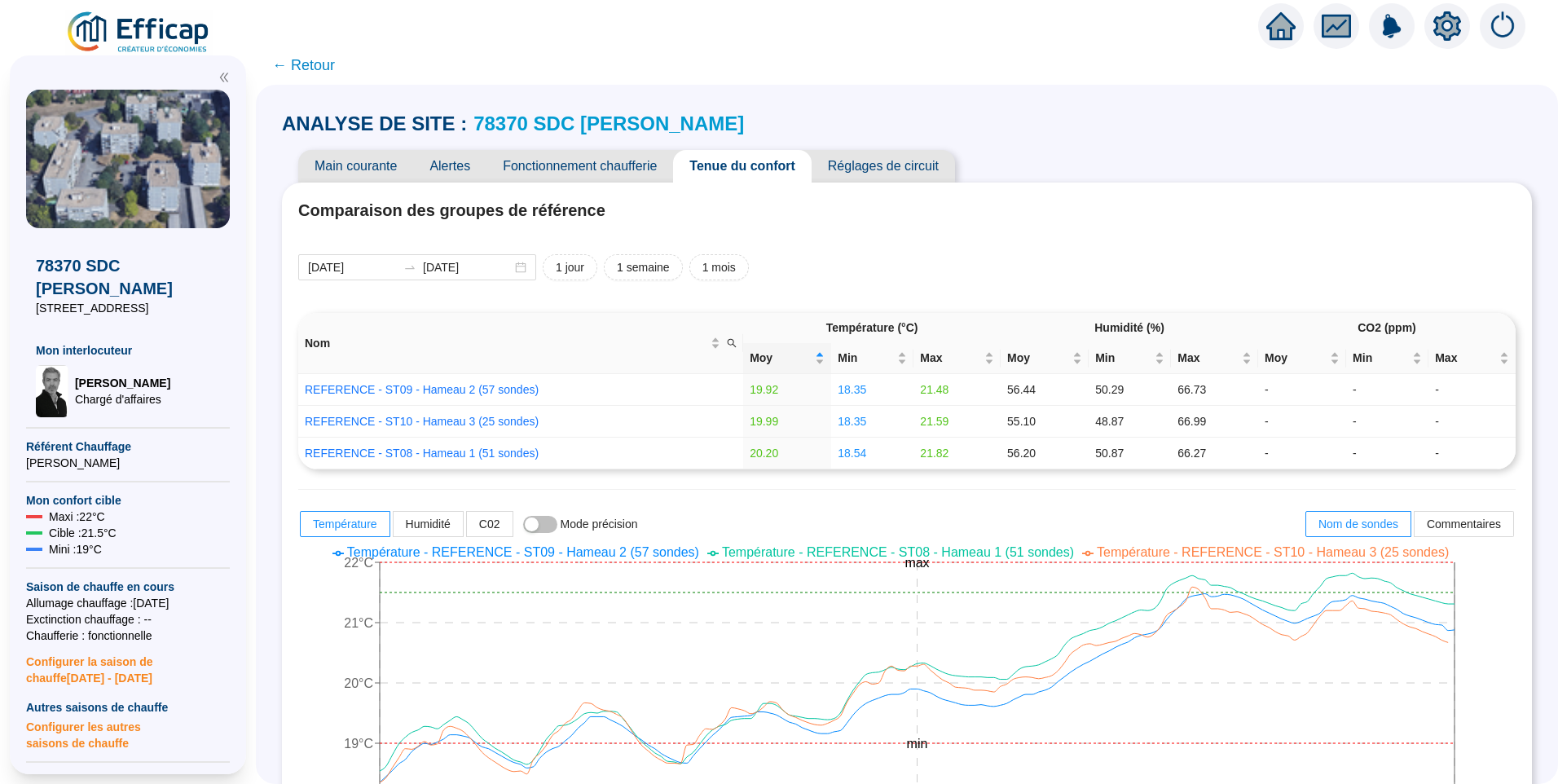
click at [570, 120] on link "78370 SDC Brigitte" at bounding box center [608, 123] width 270 height 22
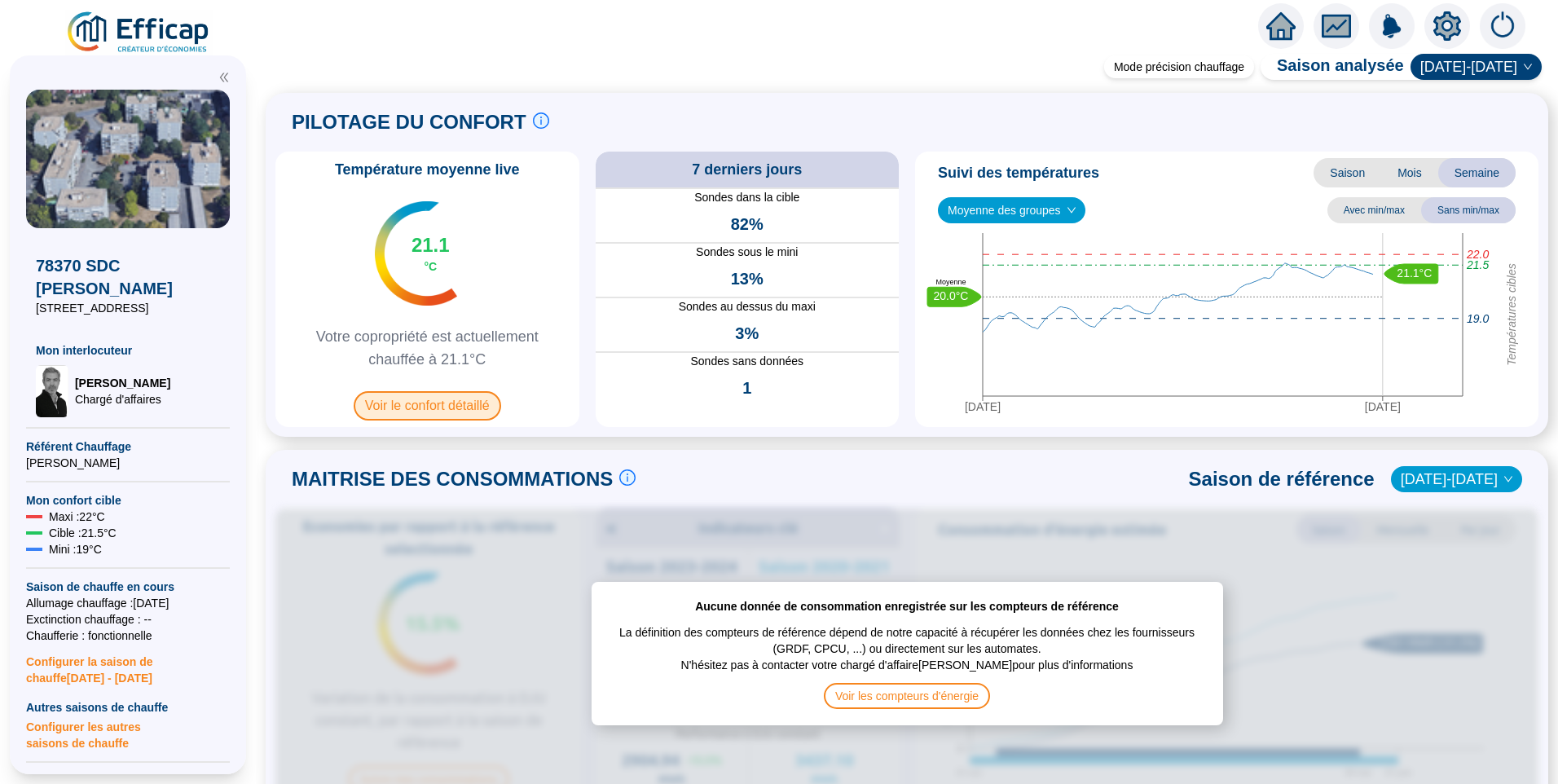
click at [437, 404] on span "Voir le confort détaillé" at bounding box center [428, 405] width 148 height 29
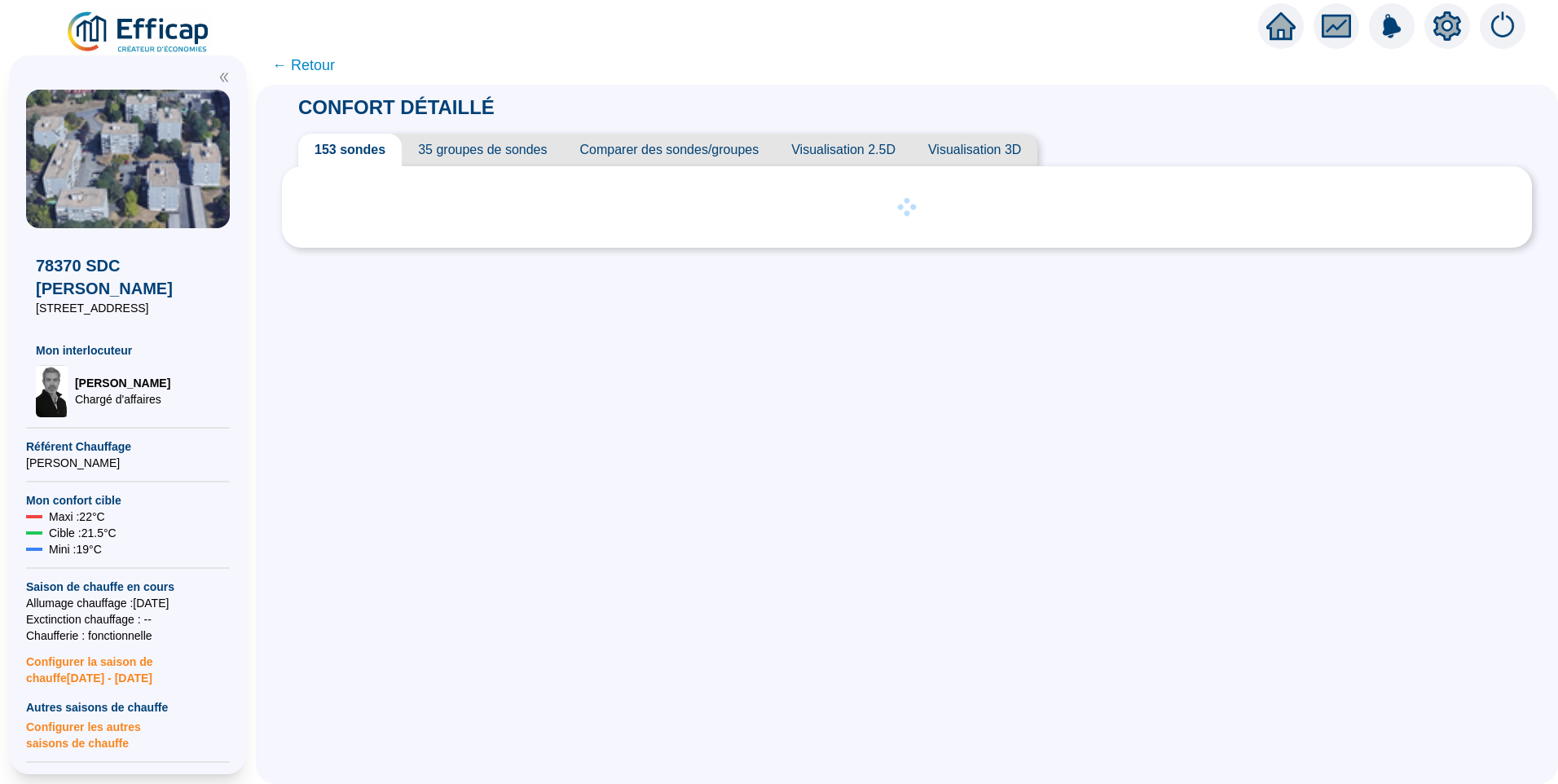
click at [521, 145] on span "35 groupes de sondes" at bounding box center [481, 150] width 161 height 33
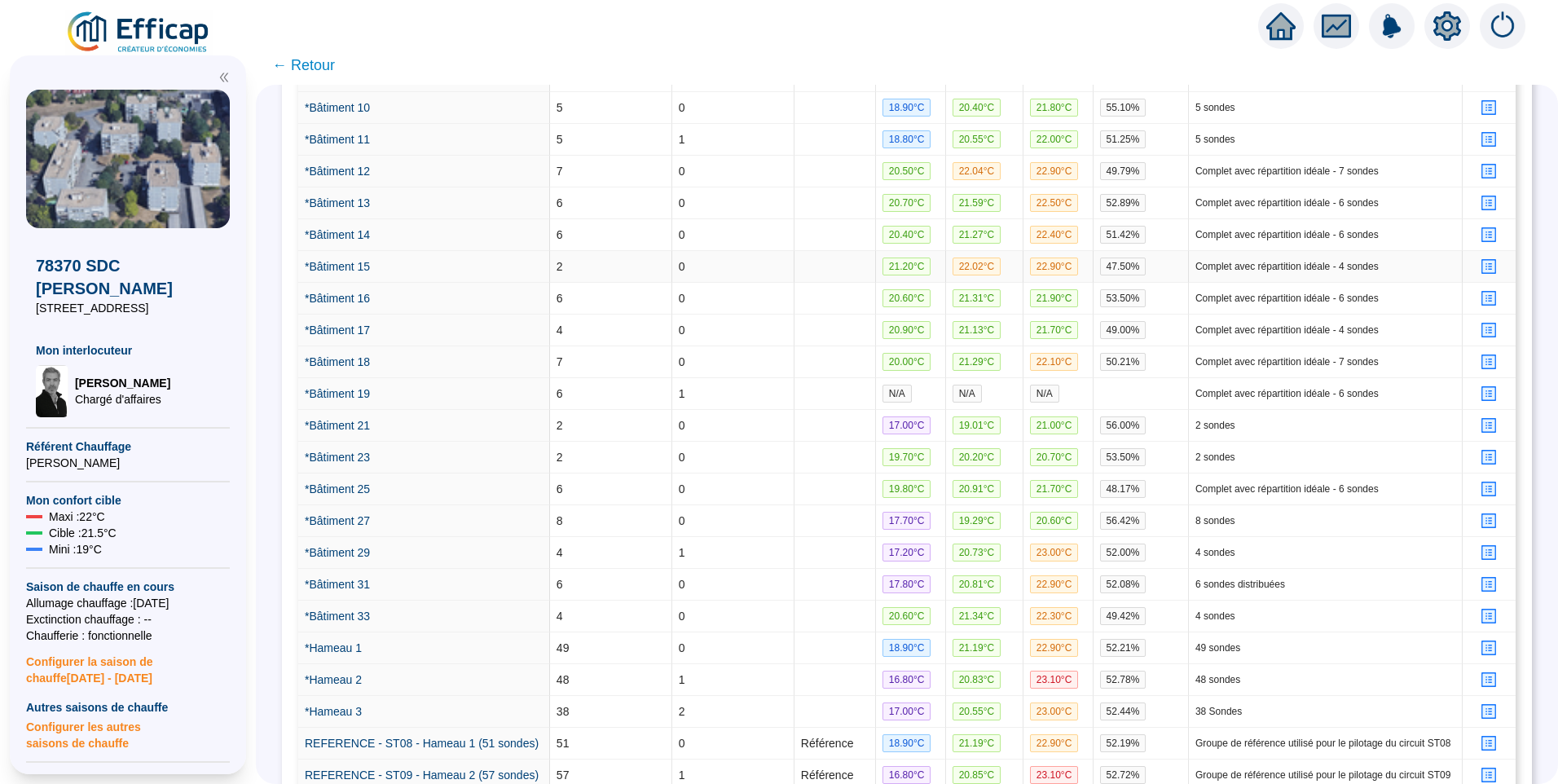
scroll to position [899, 0]
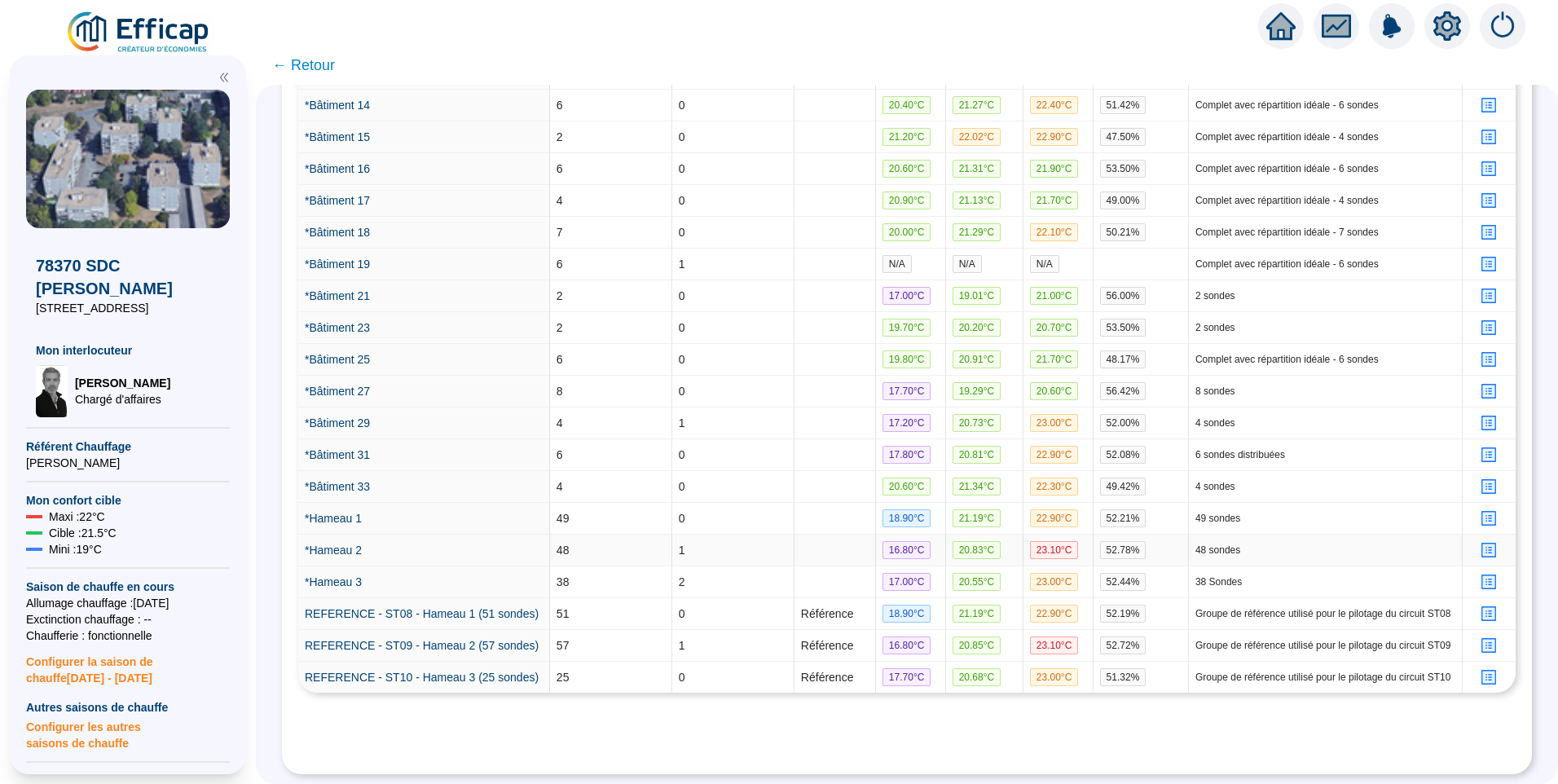
click at [1483, 544] on icon "profile" at bounding box center [1489, 550] width 12 height 12
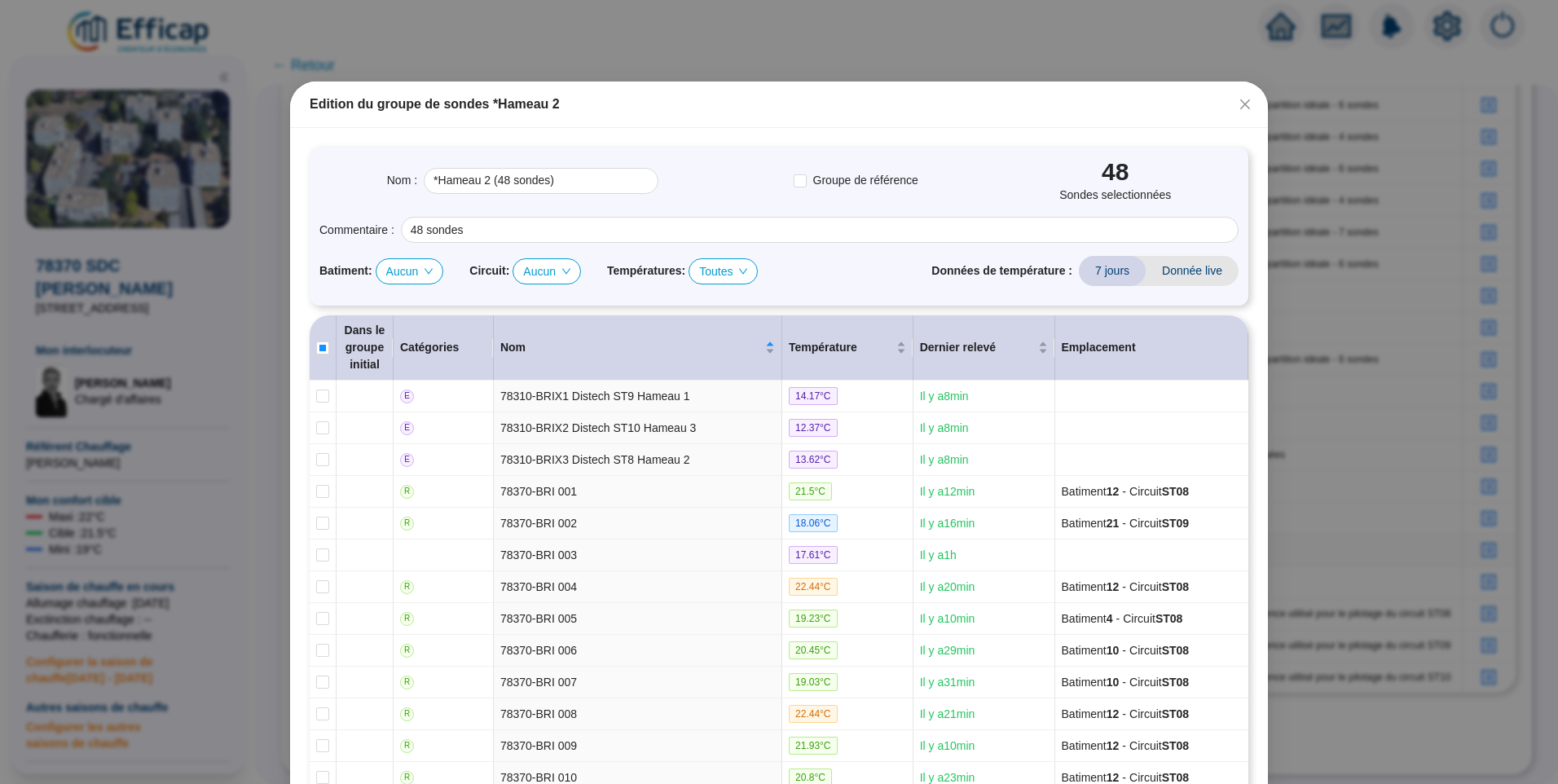
click at [548, 272] on span "Aucun" at bounding box center [547, 271] width 48 height 25
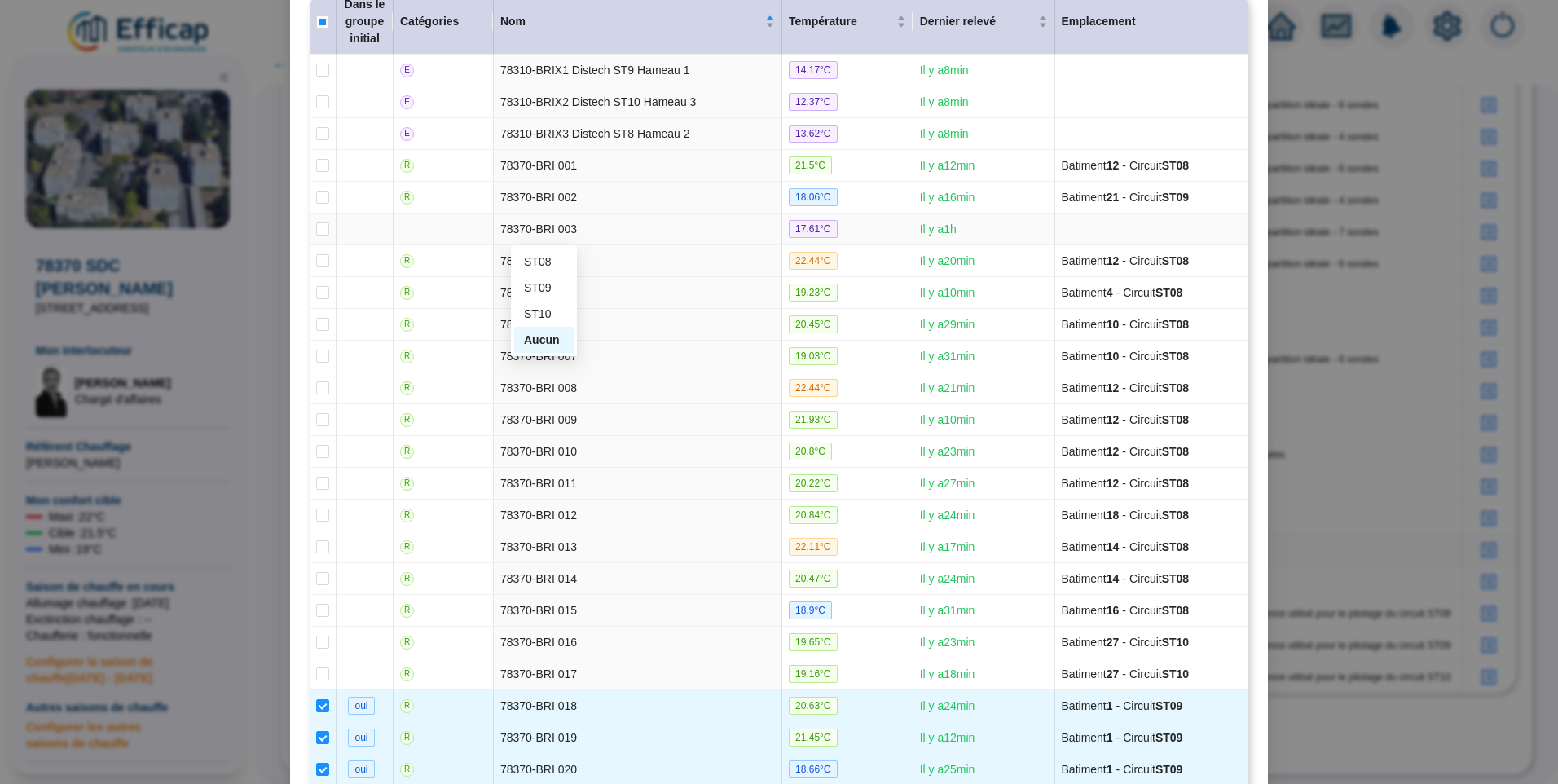
scroll to position [0, 0]
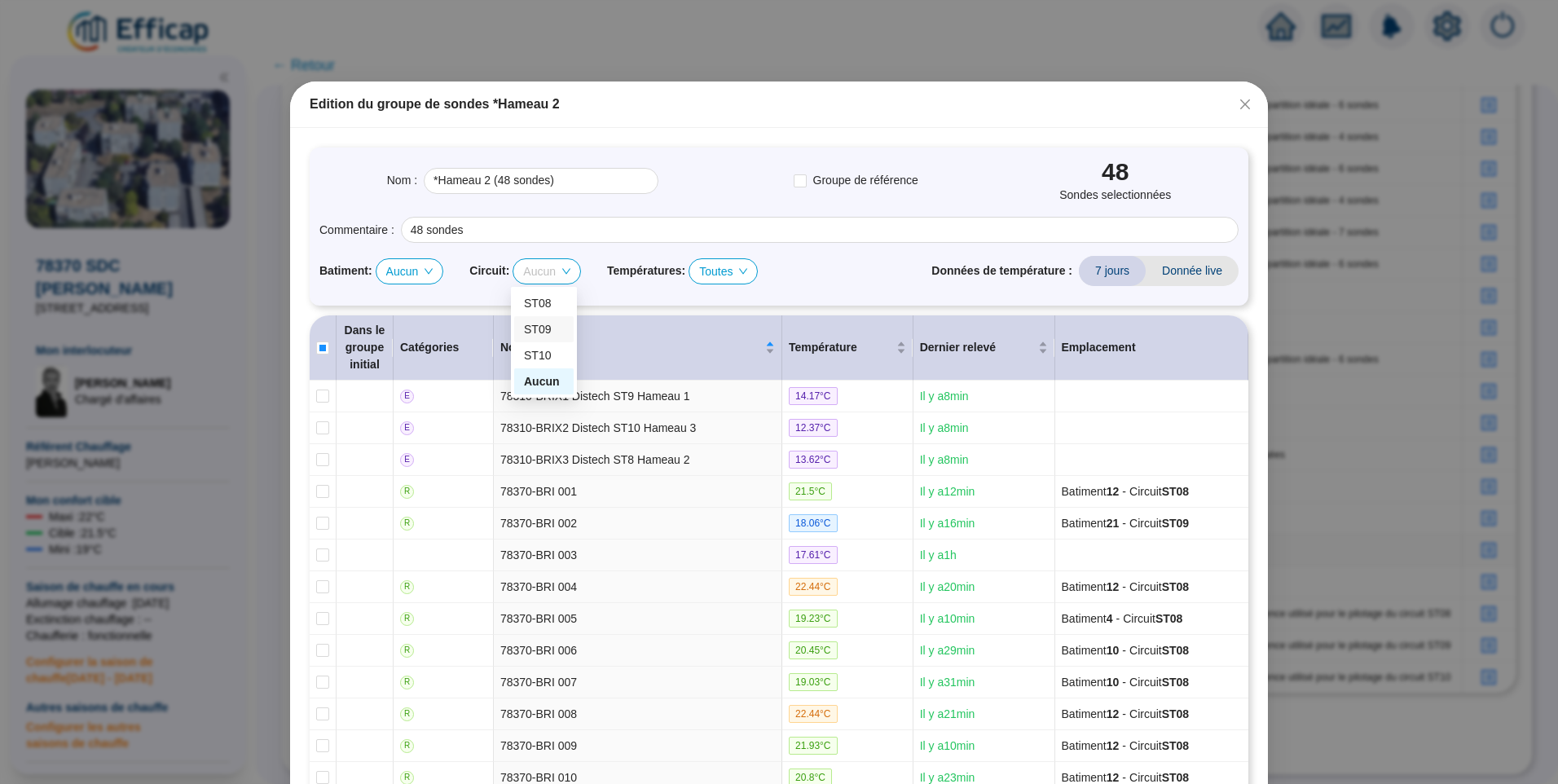
click at [534, 333] on div "ST09" at bounding box center [543, 329] width 40 height 17
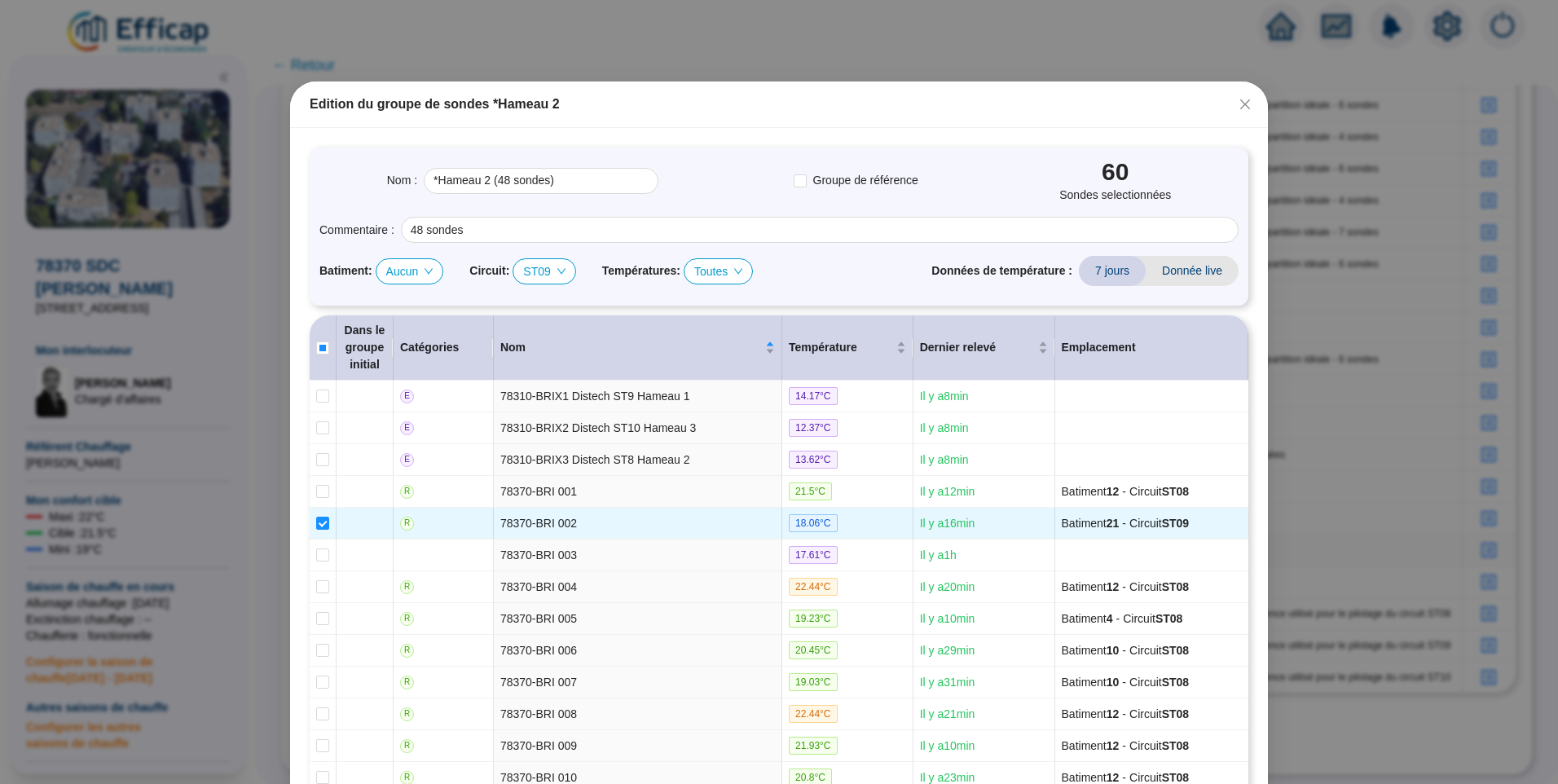
checkbox input "true"
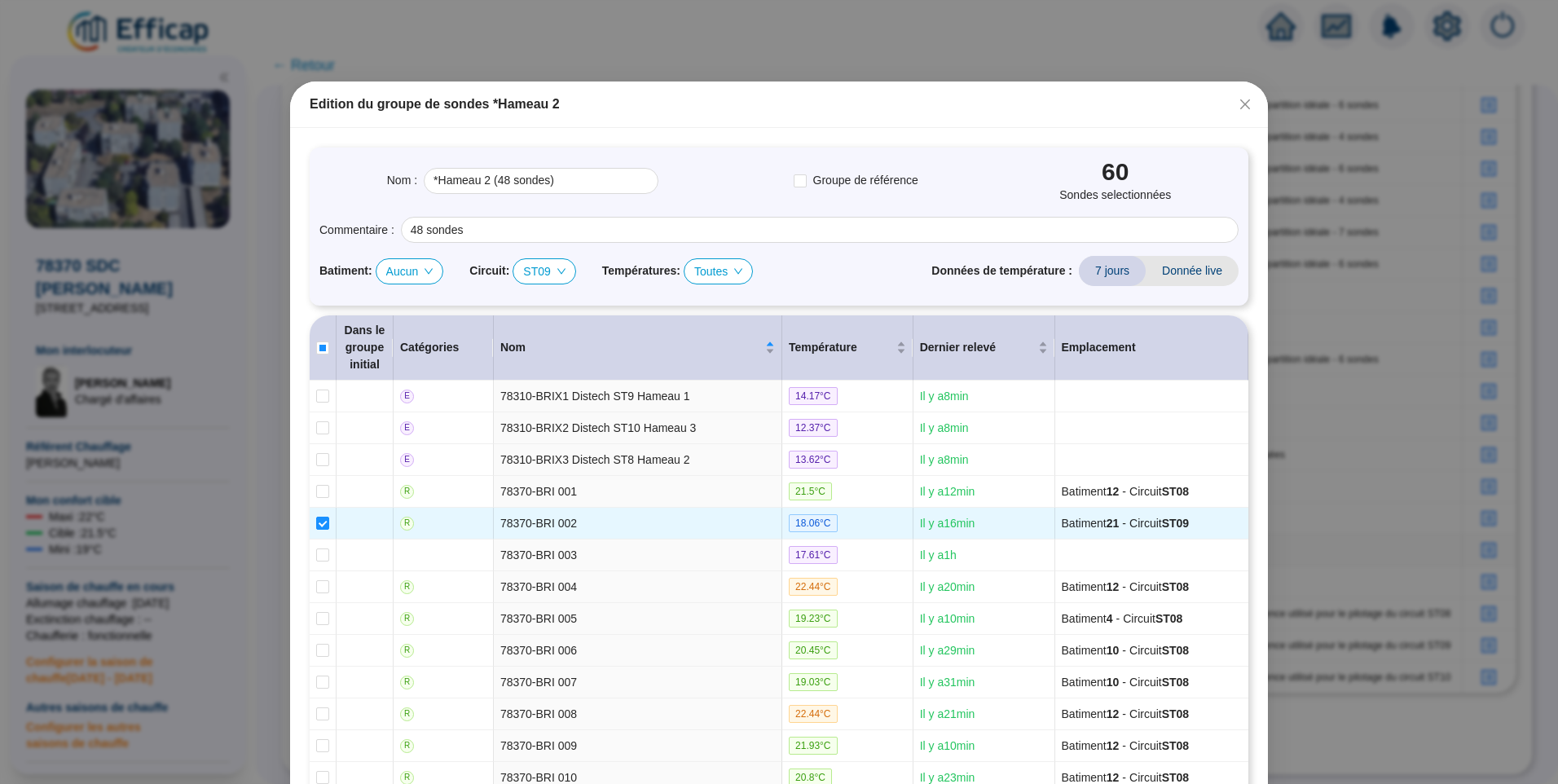
checkbox input "true"
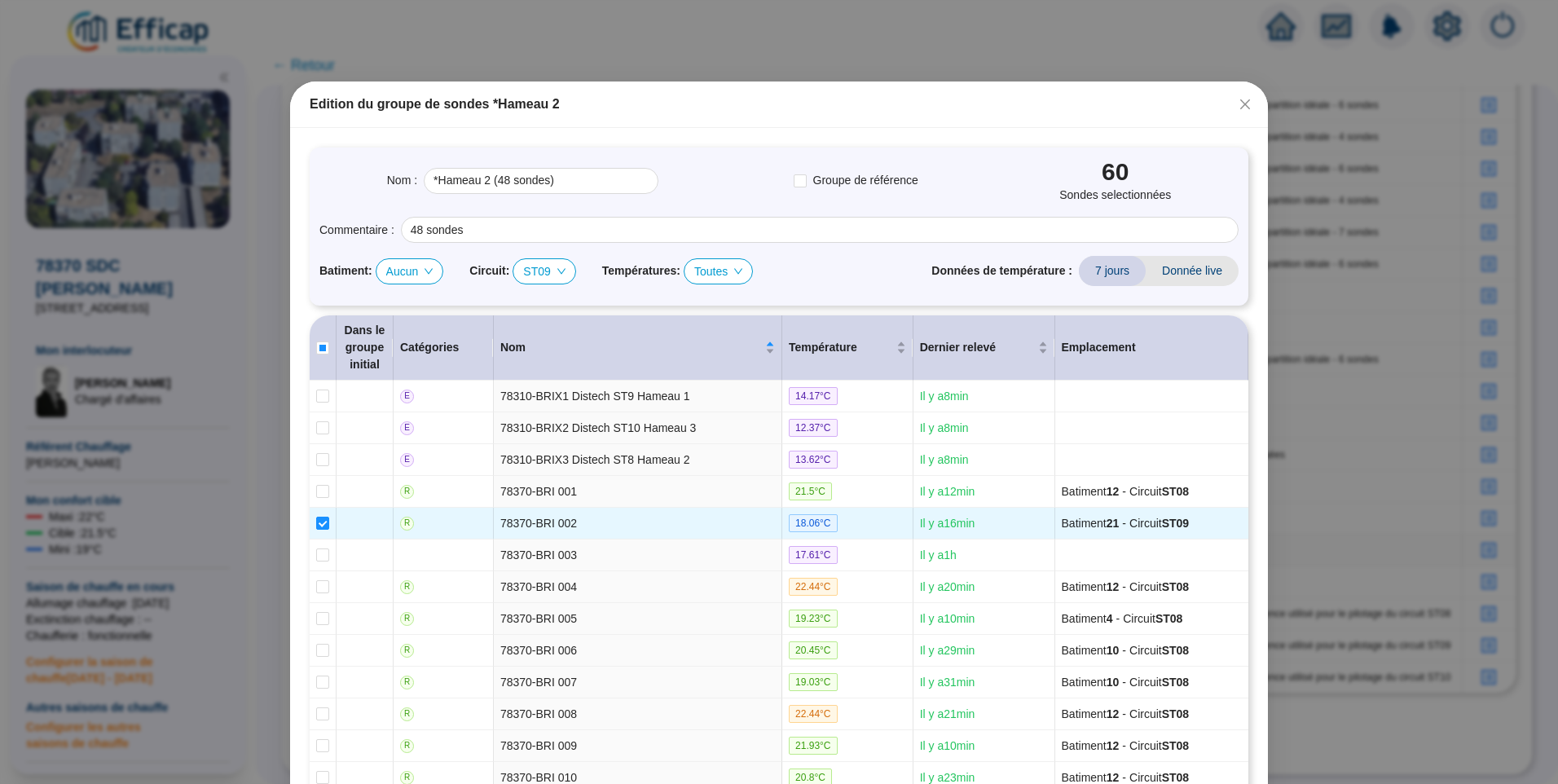
checkbox input "true"
type input "*Hameau 2 (60 sondes)"
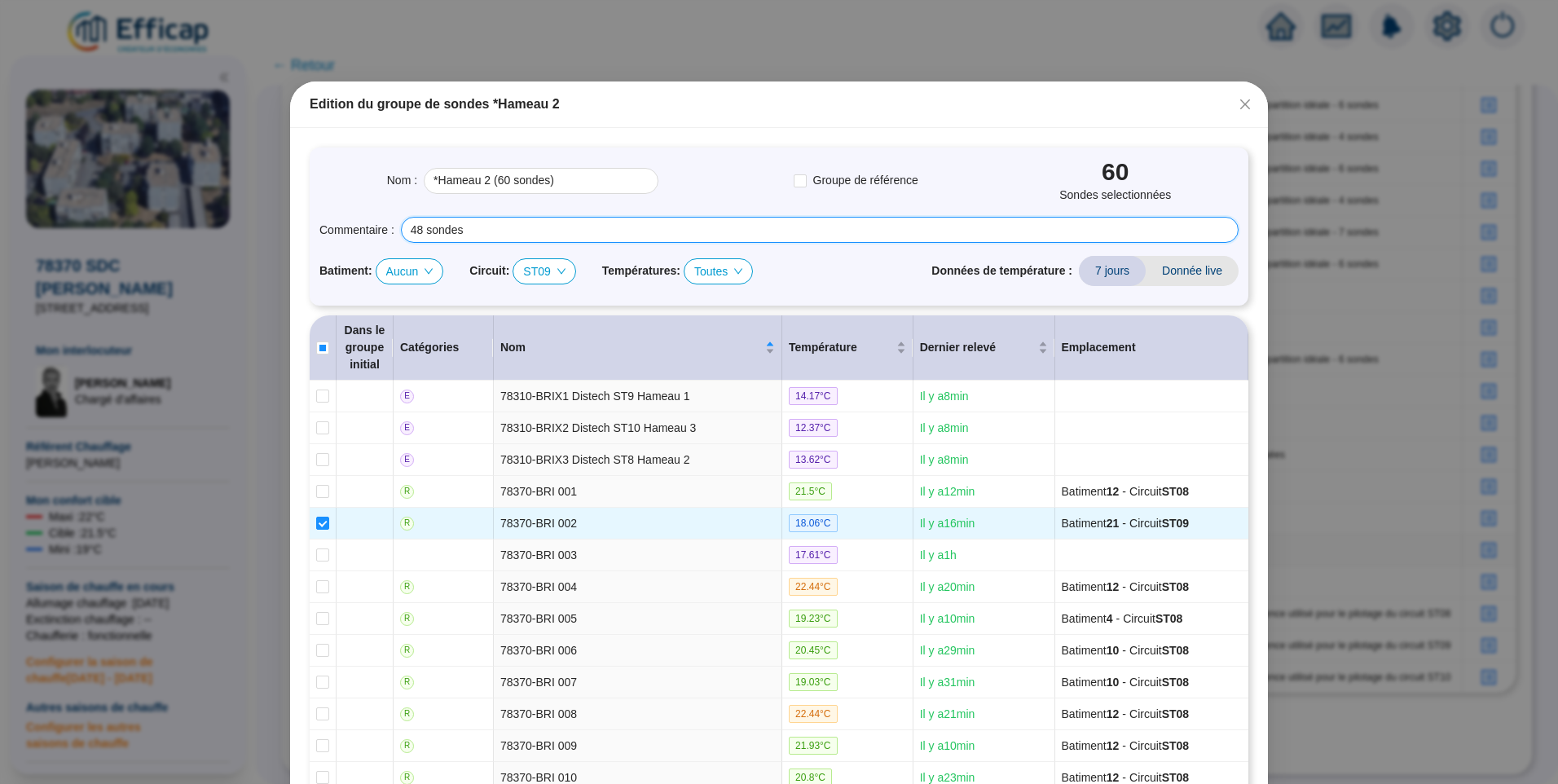
drag, startPoint x: 487, startPoint y: 230, endPoint x: 171, endPoint y: 230, distance: 316.0
click at [171, 230] on div "Edition du groupe de sondes *Hameau 2 Nom : *Hameau 2 (60 sondes) Groupe de réf…" at bounding box center [779, 392] width 1558 height 784
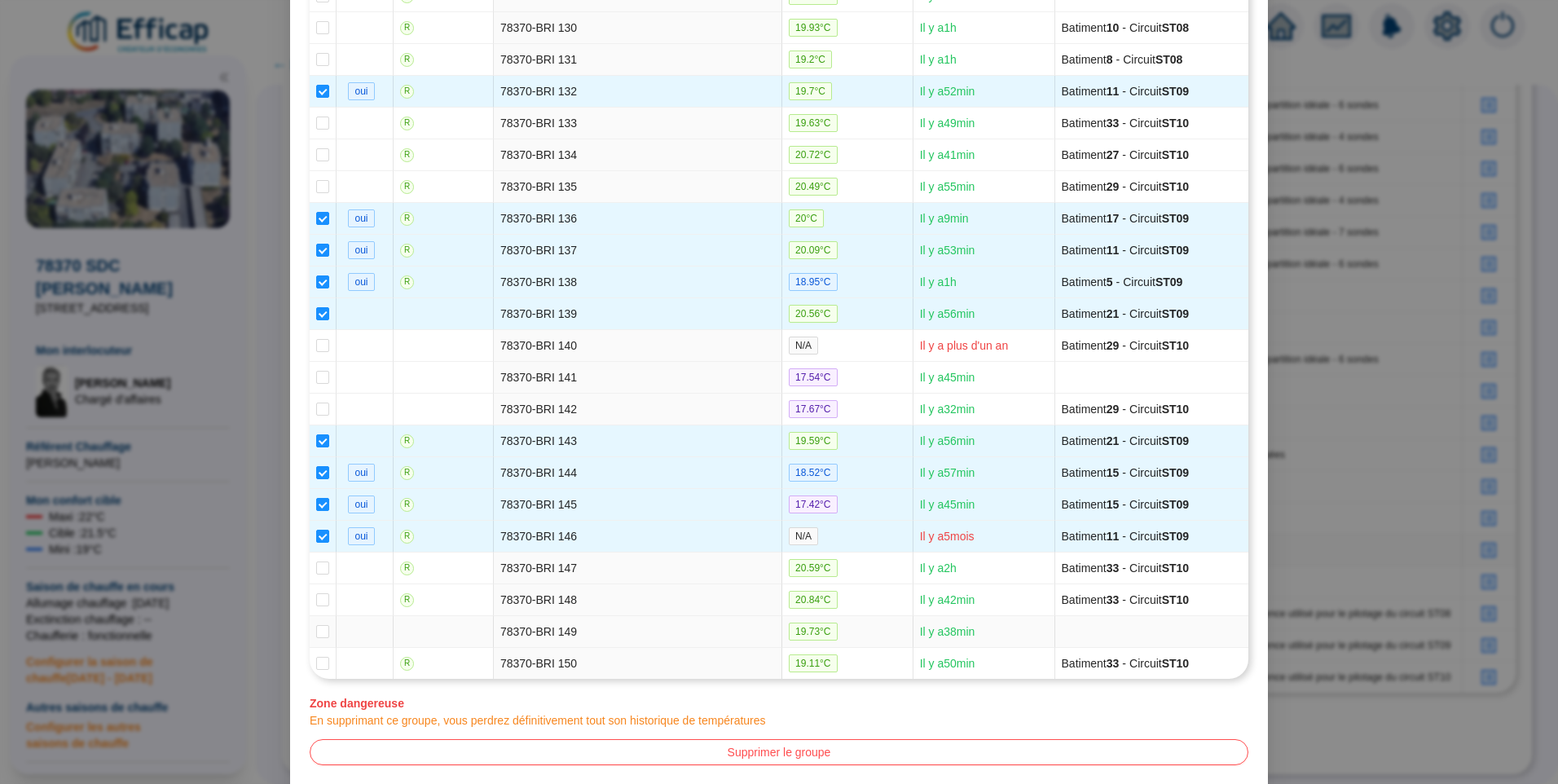
scroll to position [4622, 0]
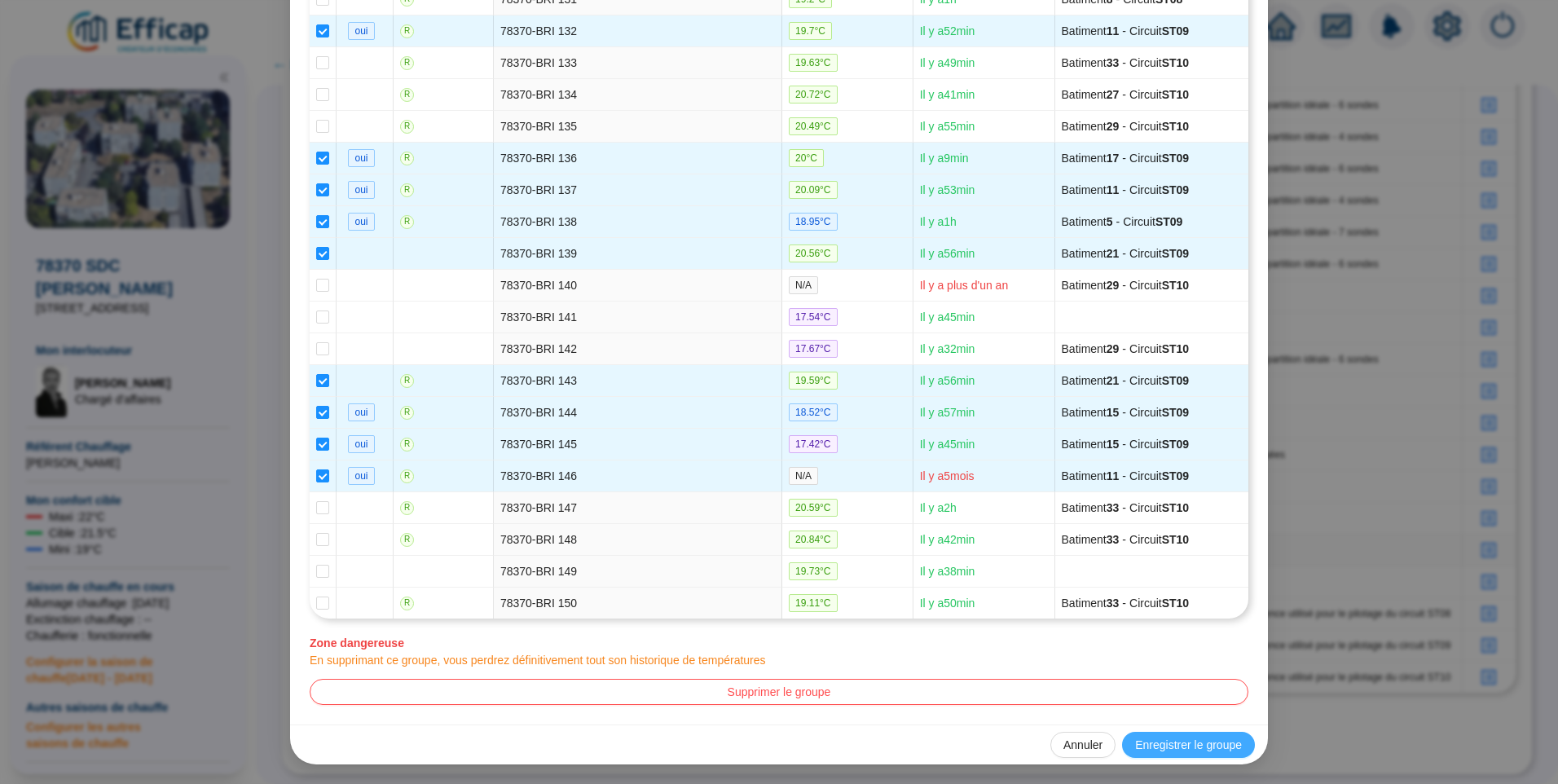
click at [1159, 737] on span "Enregistrer le groupe" at bounding box center [1188, 744] width 107 height 17
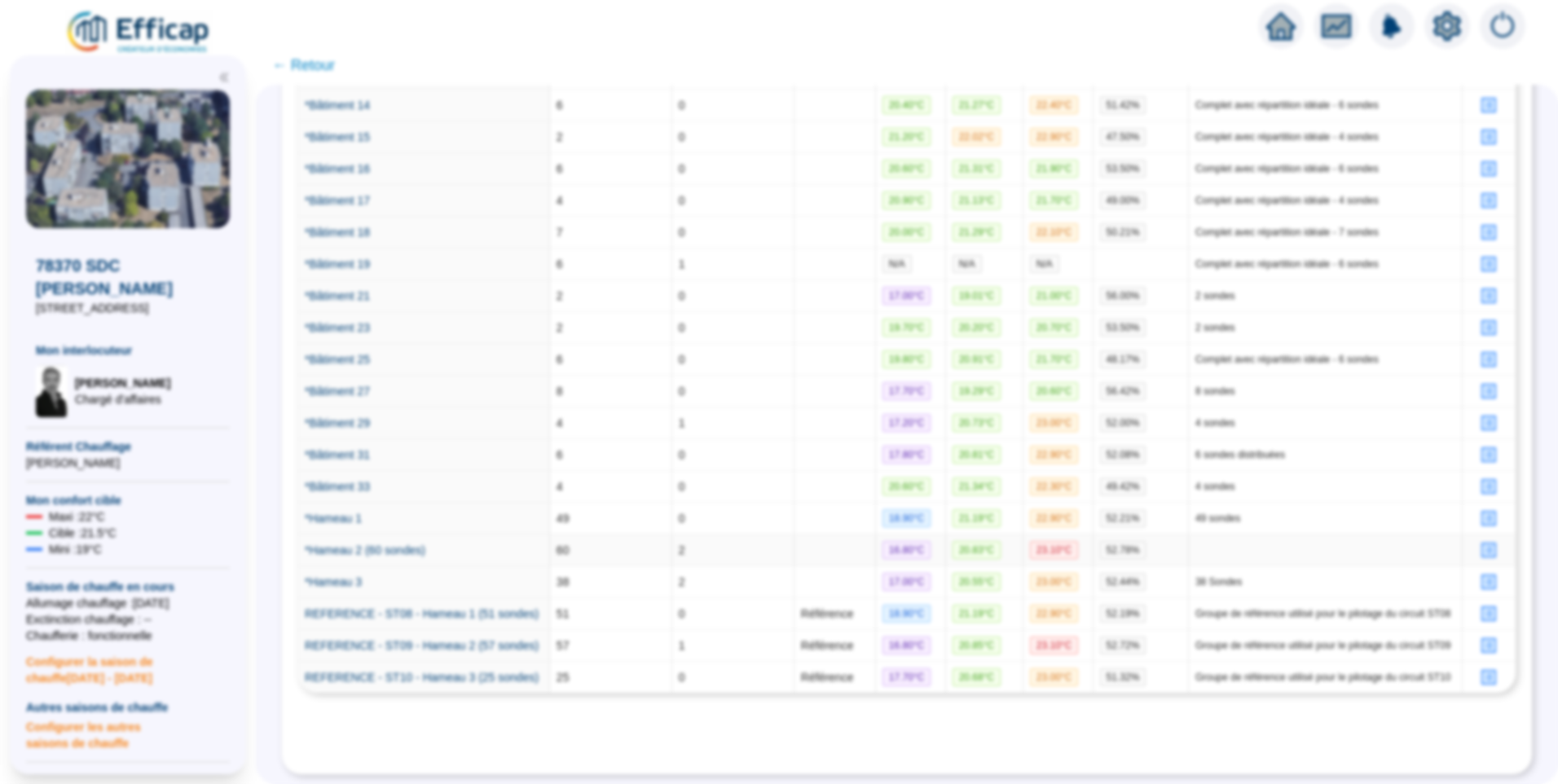
scroll to position [0, 0]
click at [393, 544] on link "*Hameau 2 (60 sondes)" at bounding box center [364, 550] width 121 height 13
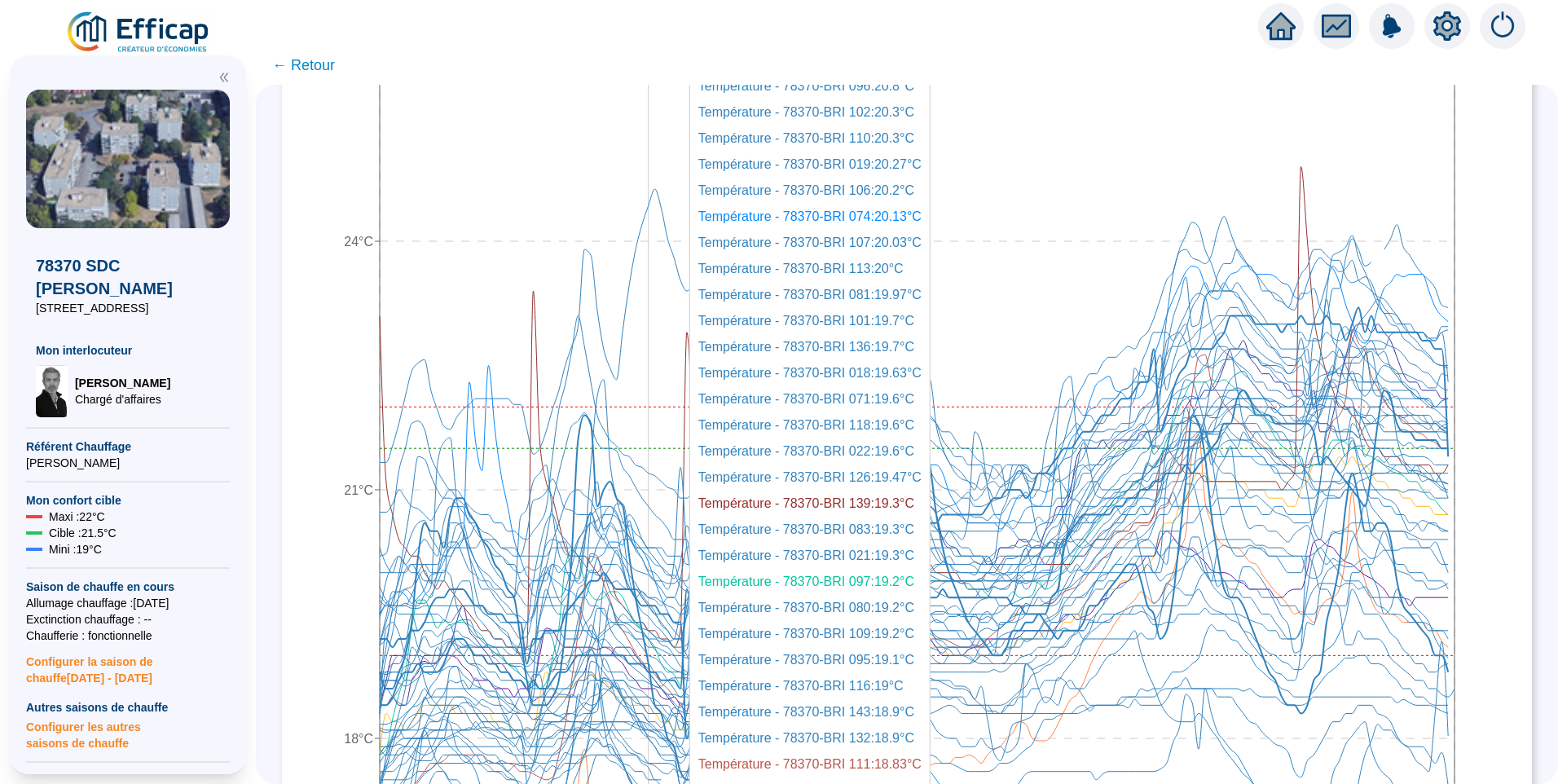
scroll to position [652, 0]
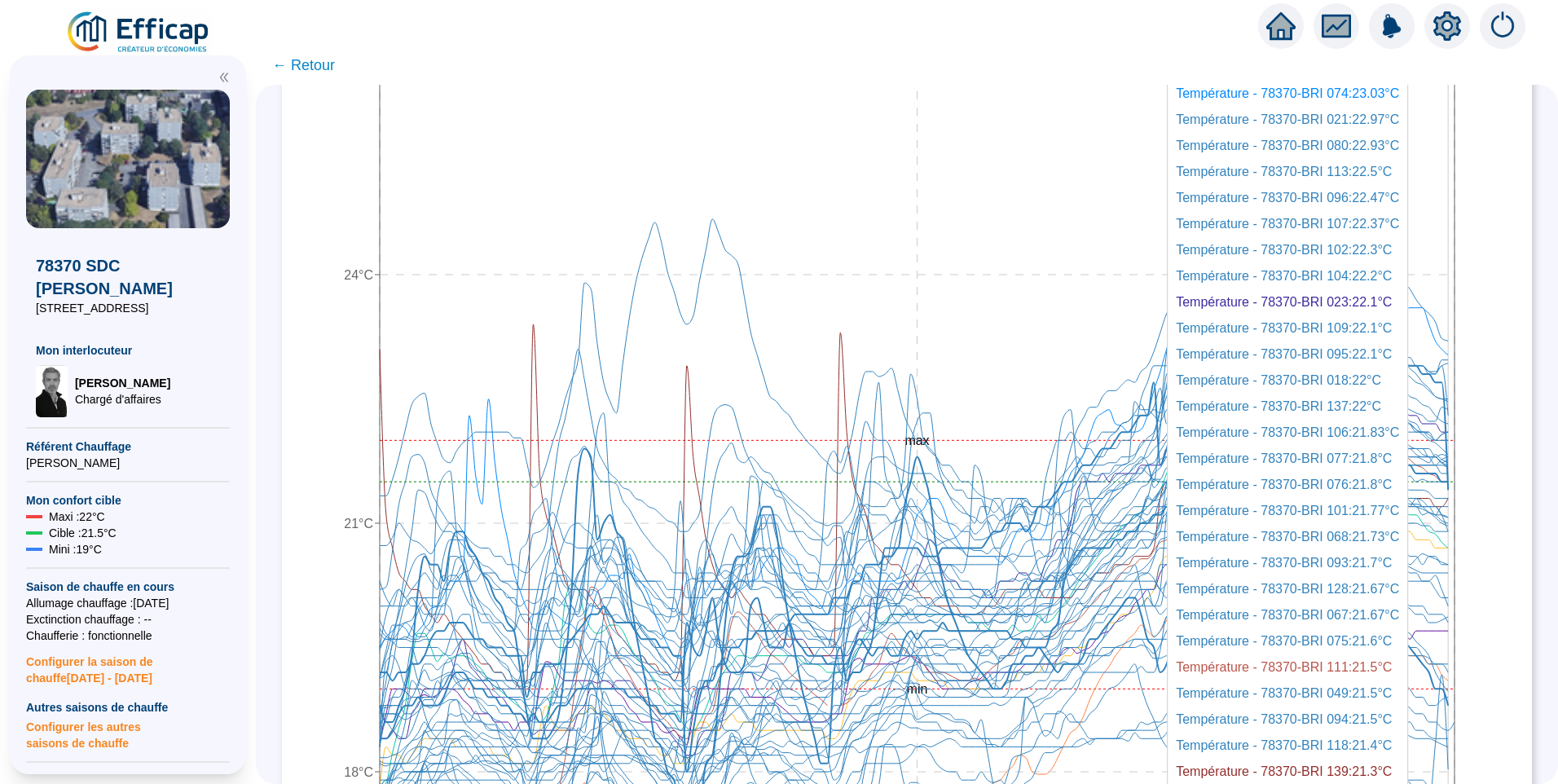
click at [1459, 423] on icon "29 sept. 2025 09:00 2 oct. 2025 21:00 6 oct. 2025 09:00 15°C 18°C 21°C 24°C 27°…" at bounding box center [894, 437] width 1193 height 1222
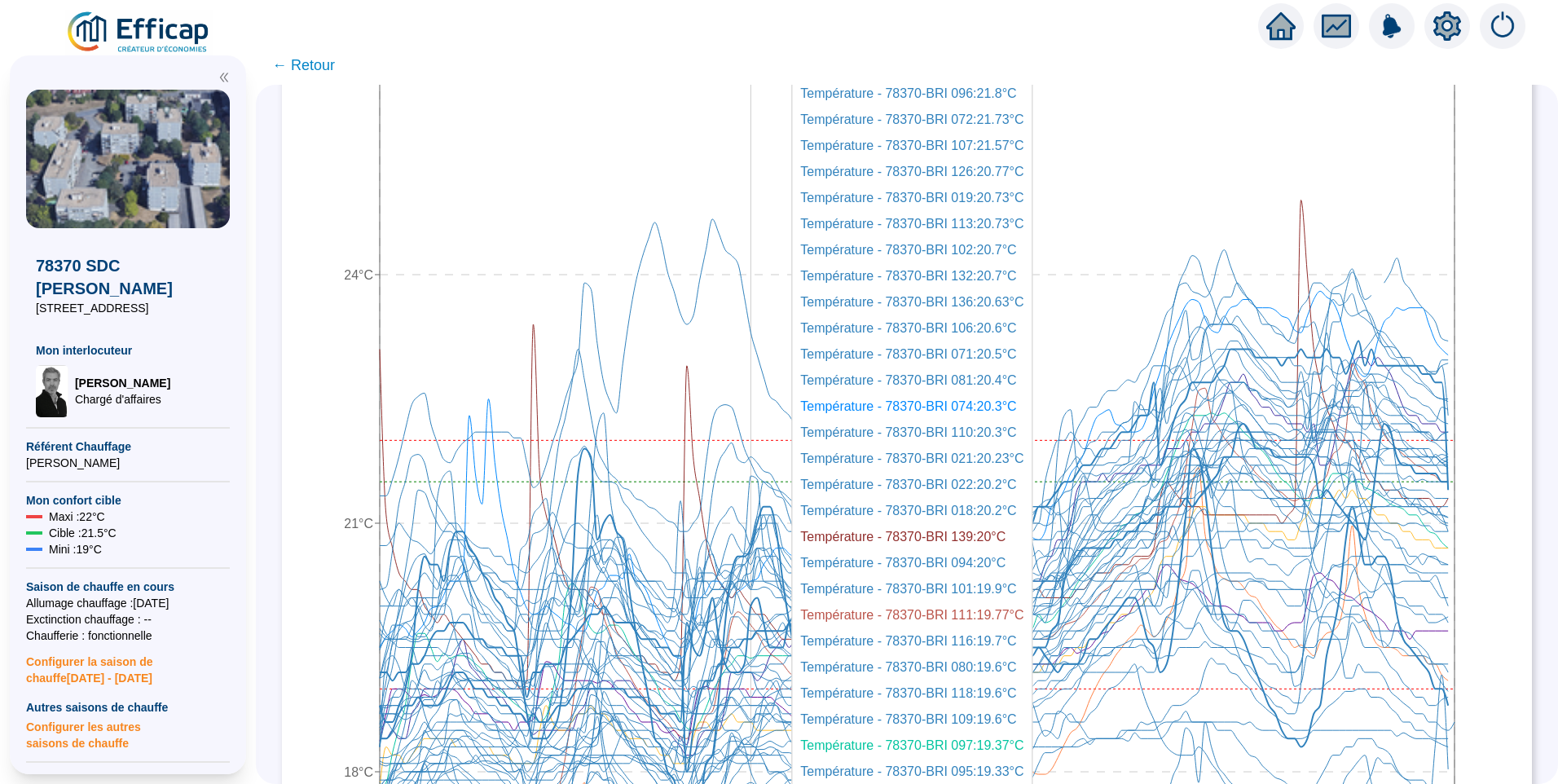
click at [762, 320] on icon "29 sept. 2025 09:00 2 oct. 2025 21:00 6 oct. 2025 09:00 15°C 18°C 21°C 24°C 27°…" at bounding box center [894, 437] width 1193 height 1222
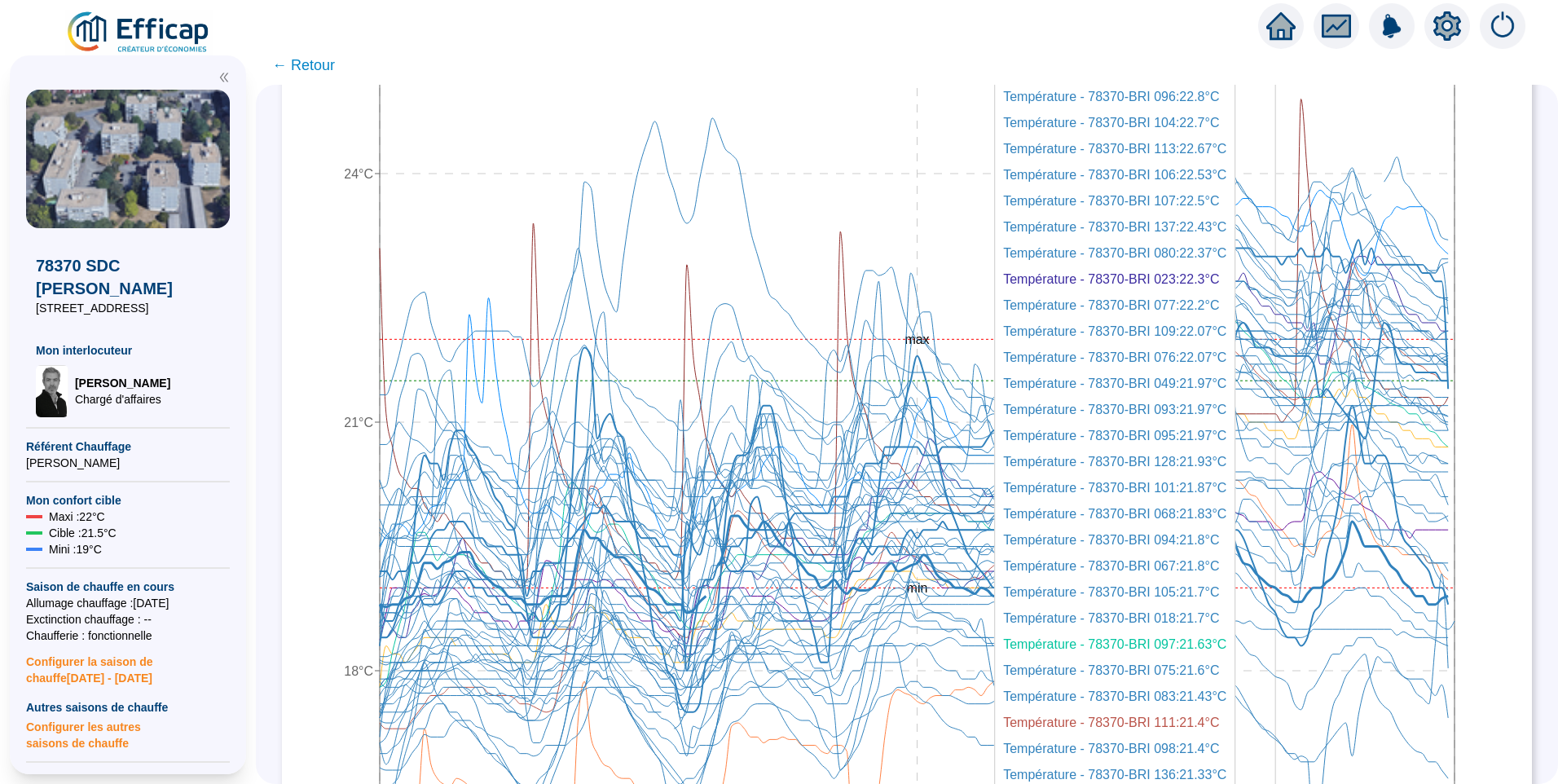
scroll to position [733, 0]
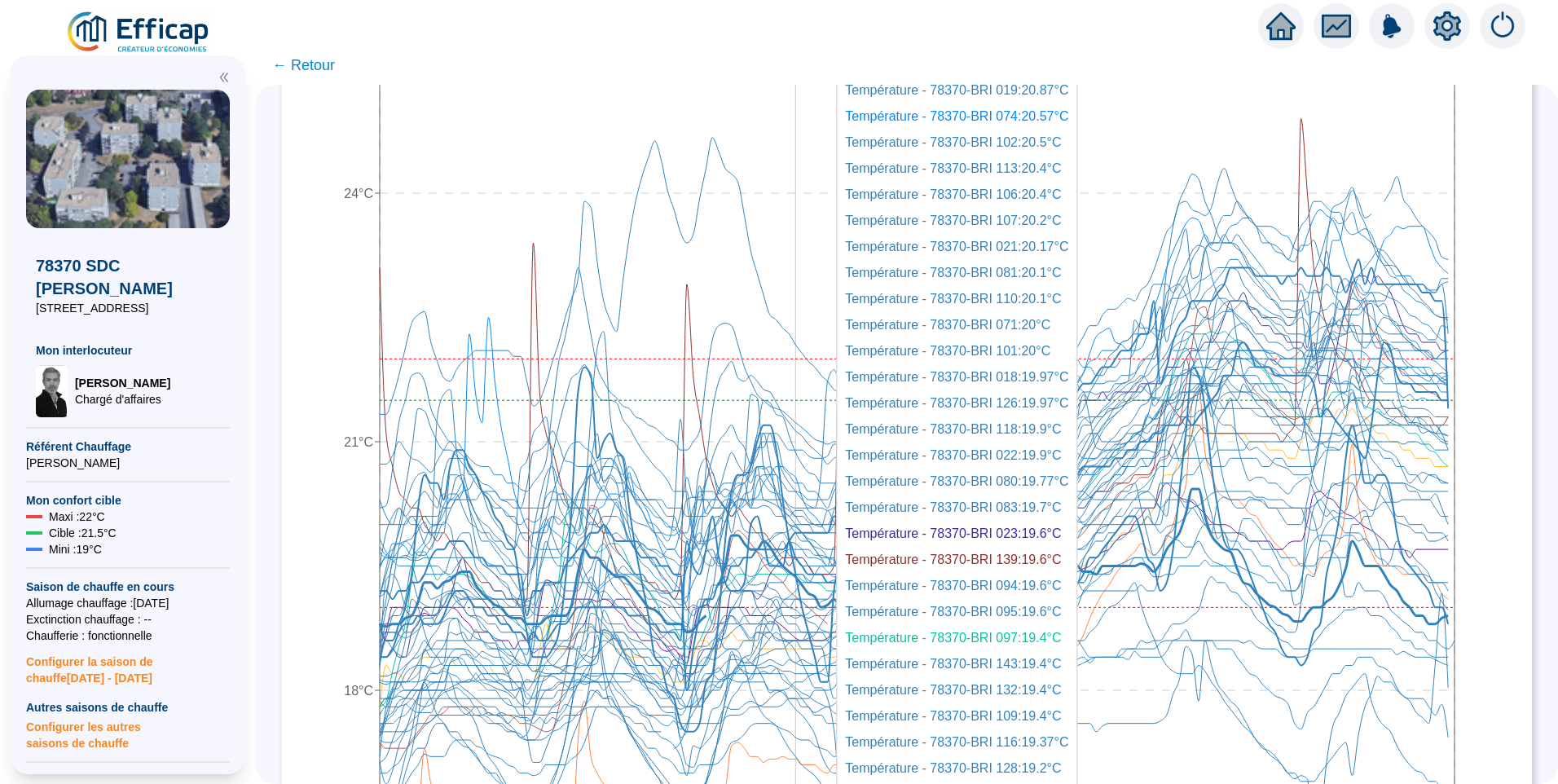
click at [807, 341] on icon "29 sept. 2025 09:00 2 oct. 2025 21:00 6 oct. 2025 09:00 15°C 18°C 21°C 24°C 27°…" at bounding box center [894, 355] width 1193 height 1222
click at [805, 341] on icon "29 sept. 2025 09:00 2 oct. 2025 21:00 6 oct. 2025 09:00 15°C 18°C 21°C 24°C 27°…" at bounding box center [894, 355] width 1193 height 1222
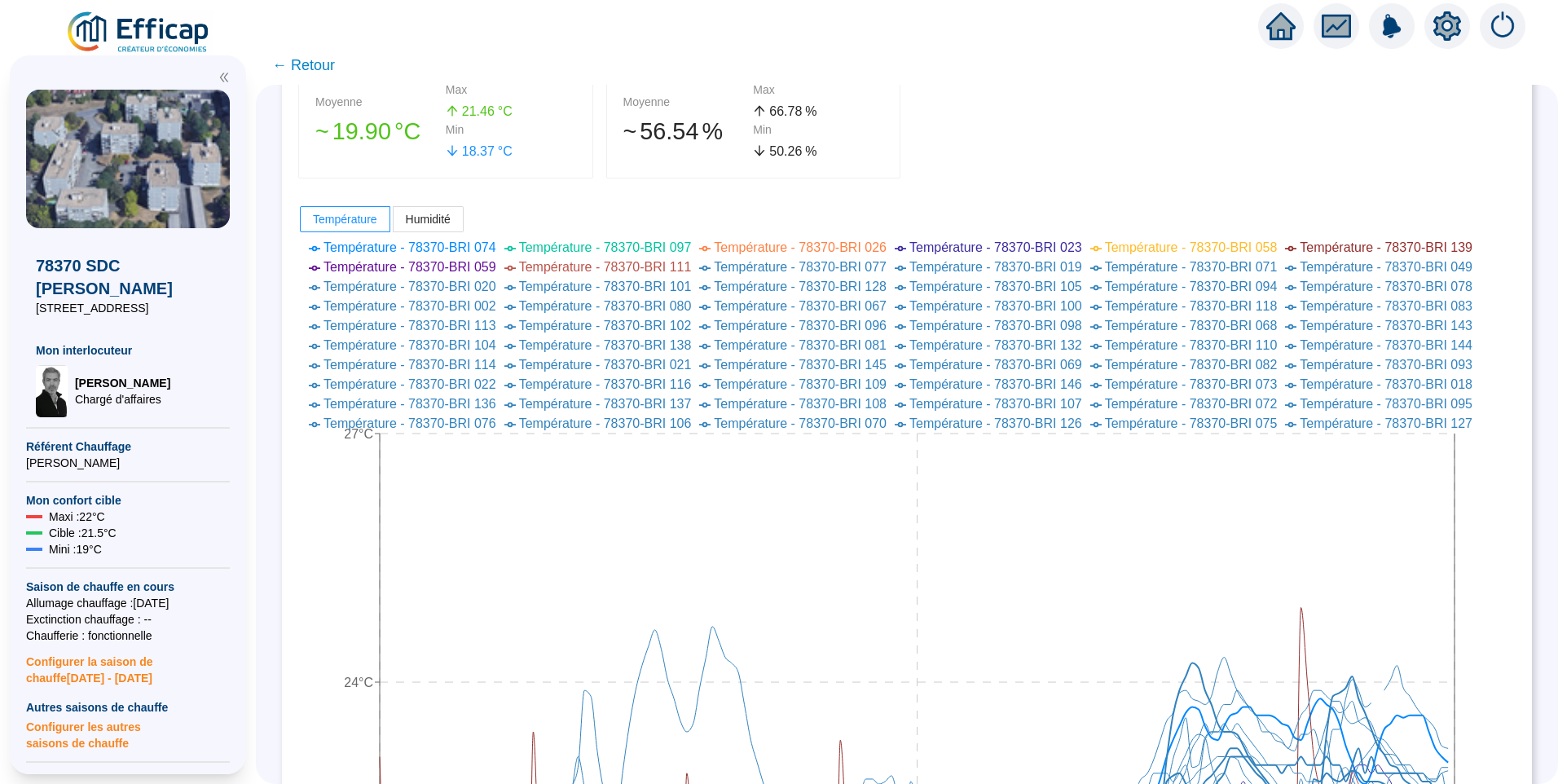
scroll to position [896, 0]
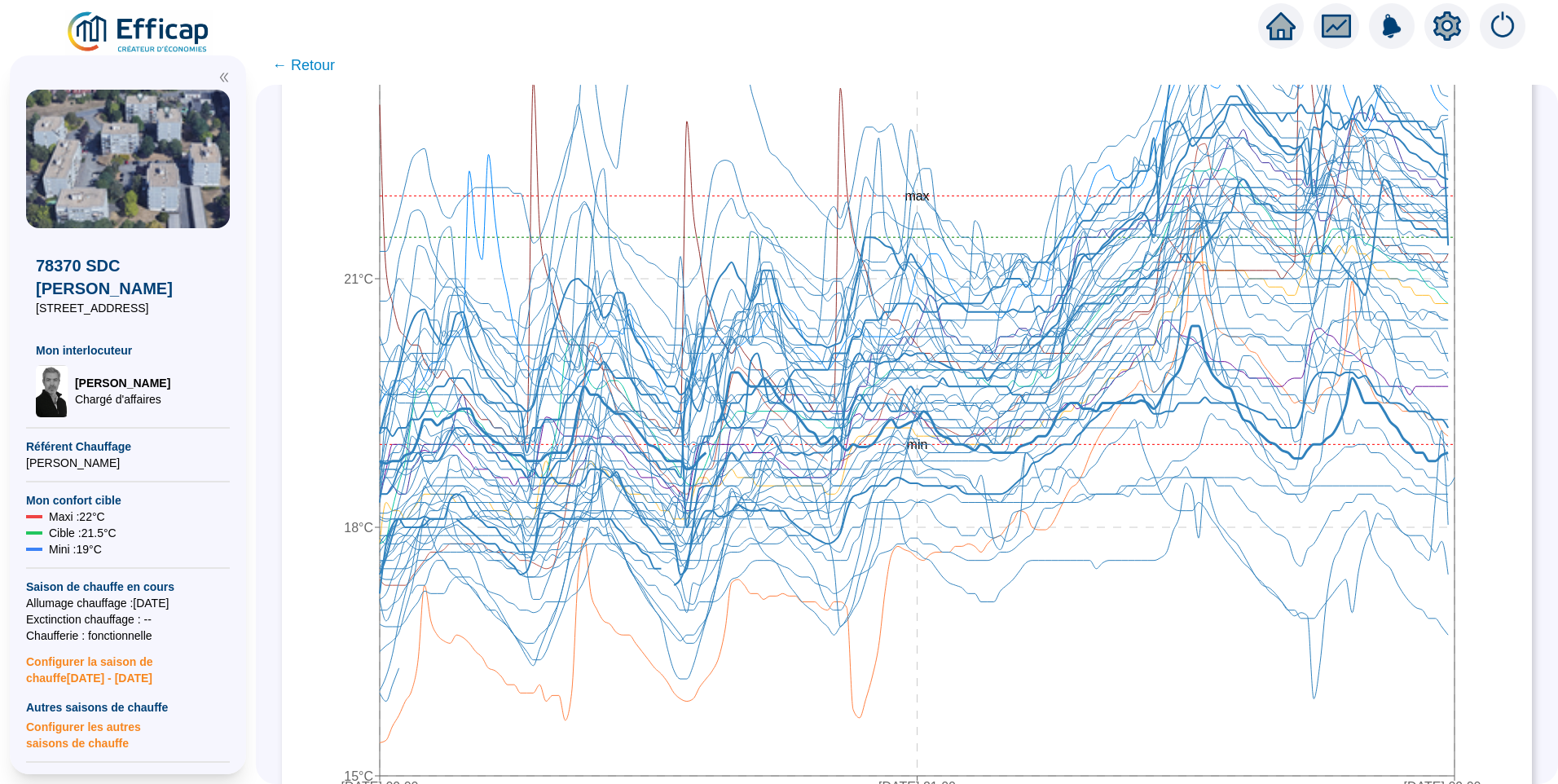
click at [320, 70] on span "← Retour" at bounding box center [303, 65] width 62 height 23
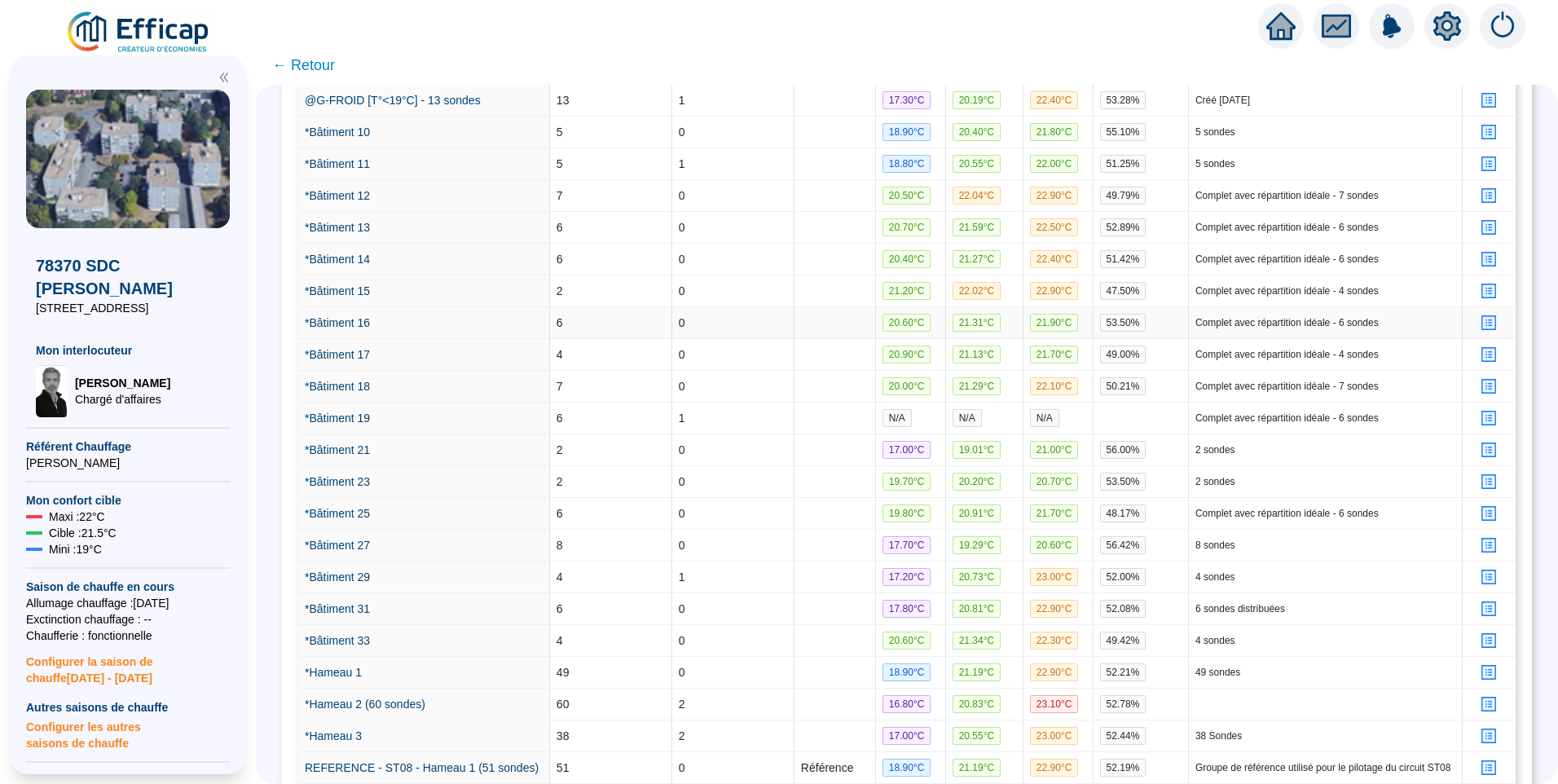
scroll to position [899, 0]
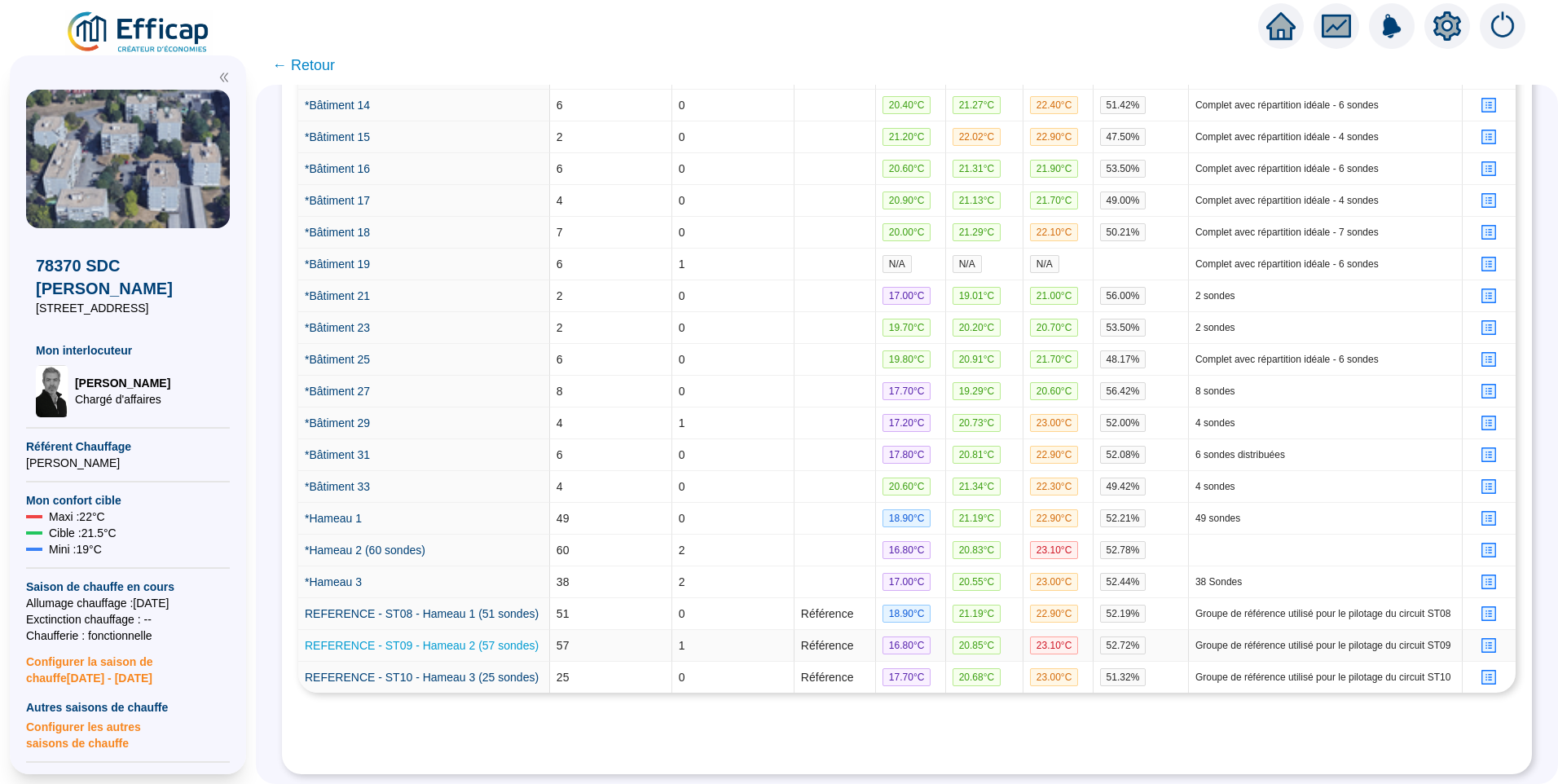
click at [401, 641] on link "REFERENCE - ST09 - Hameau 2 (57 sondes)" at bounding box center [422, 645] width 234 height 13
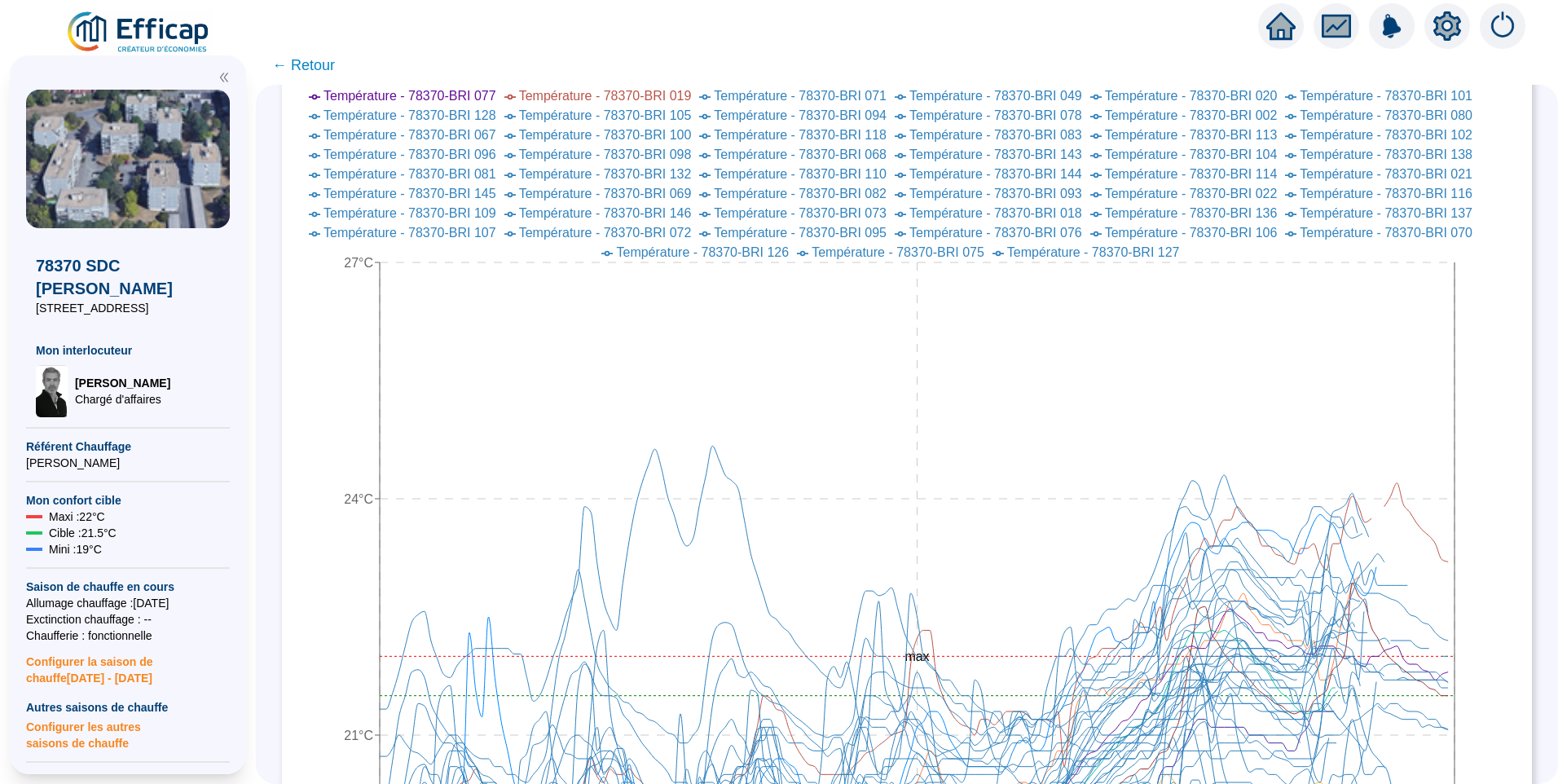
scroll to position [489, 0]
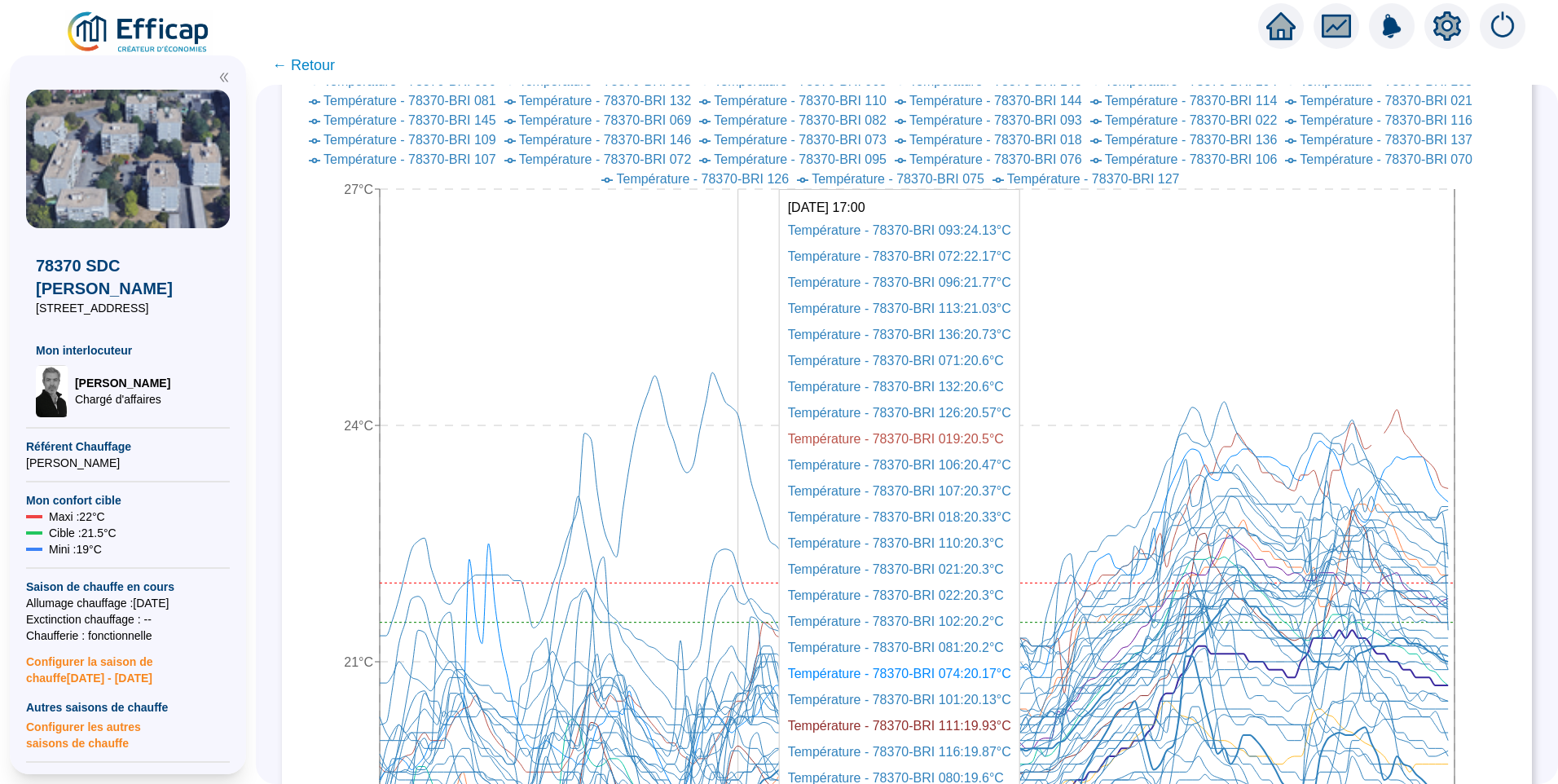
click at [753, 423] on icon "29 sept. 2025 09:00 2 oct. 2025 21:00 6 oct. 2025 09:00 15°C 18°C 21°C 24°C 27°…" at bounding box center [894, 575] width 1193 height 1173
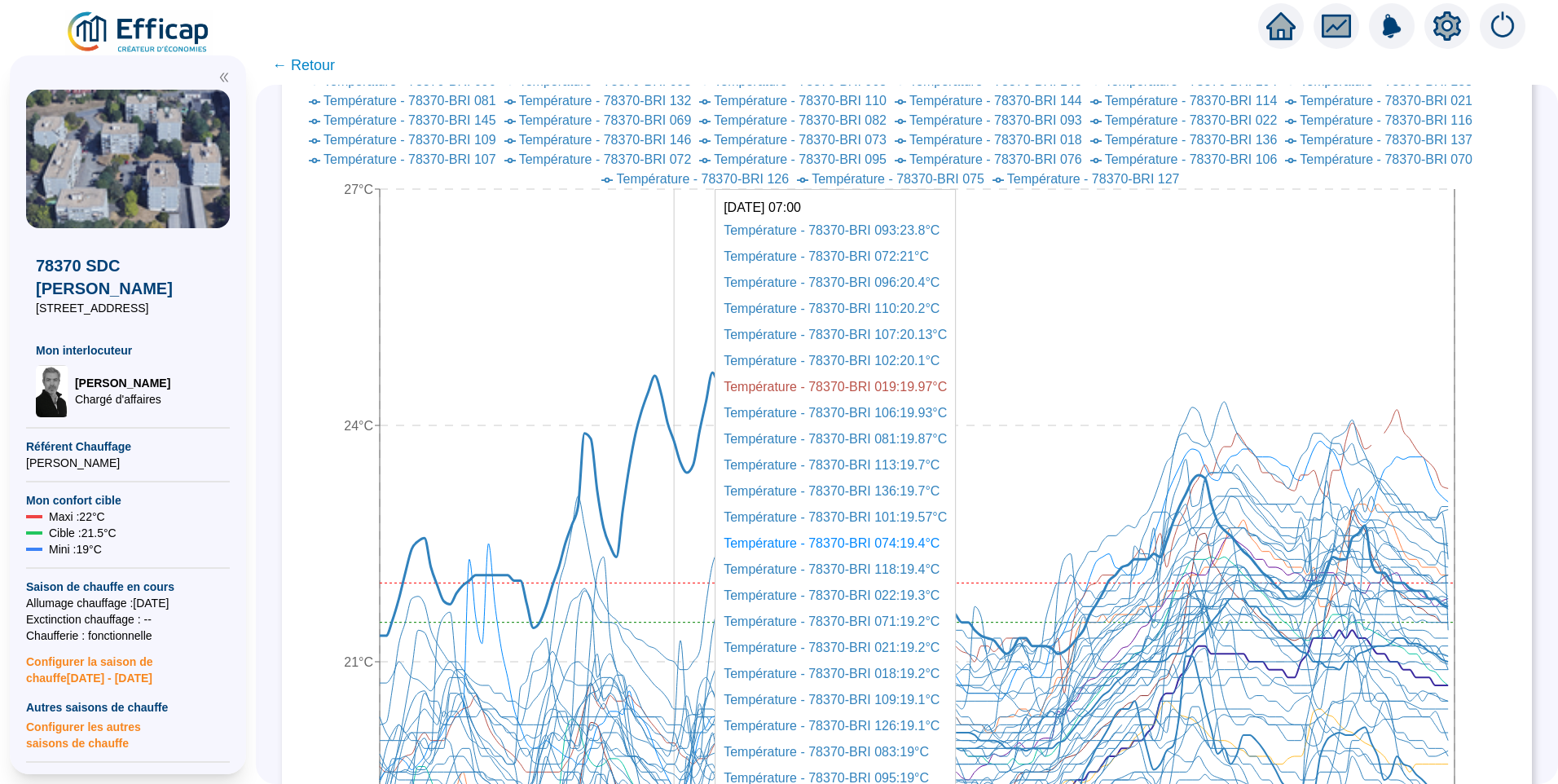
click at [688, 448] on icon at bounding box center [914, 512] width 1069 height 281
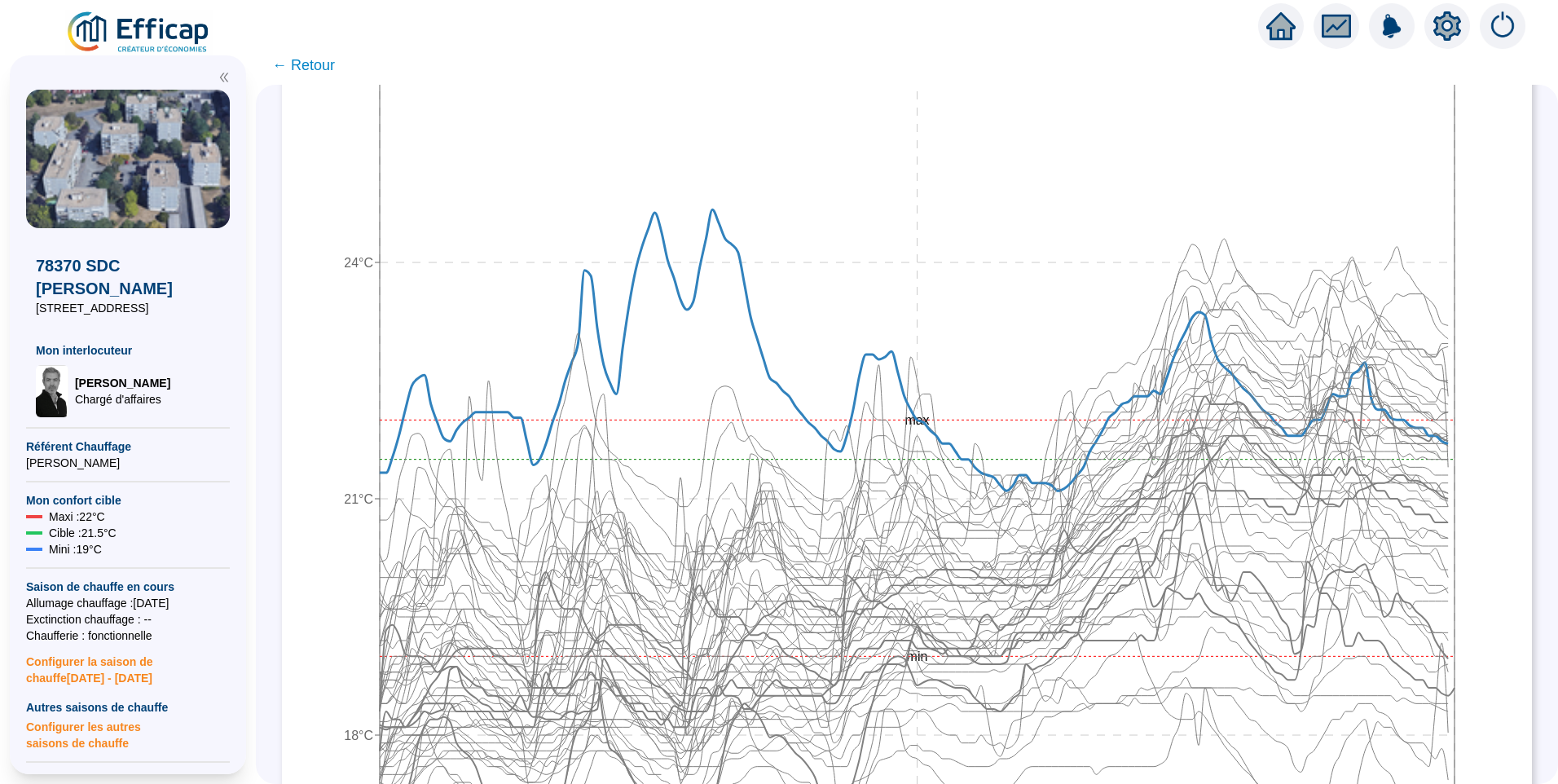
scroll to position [245, 0]
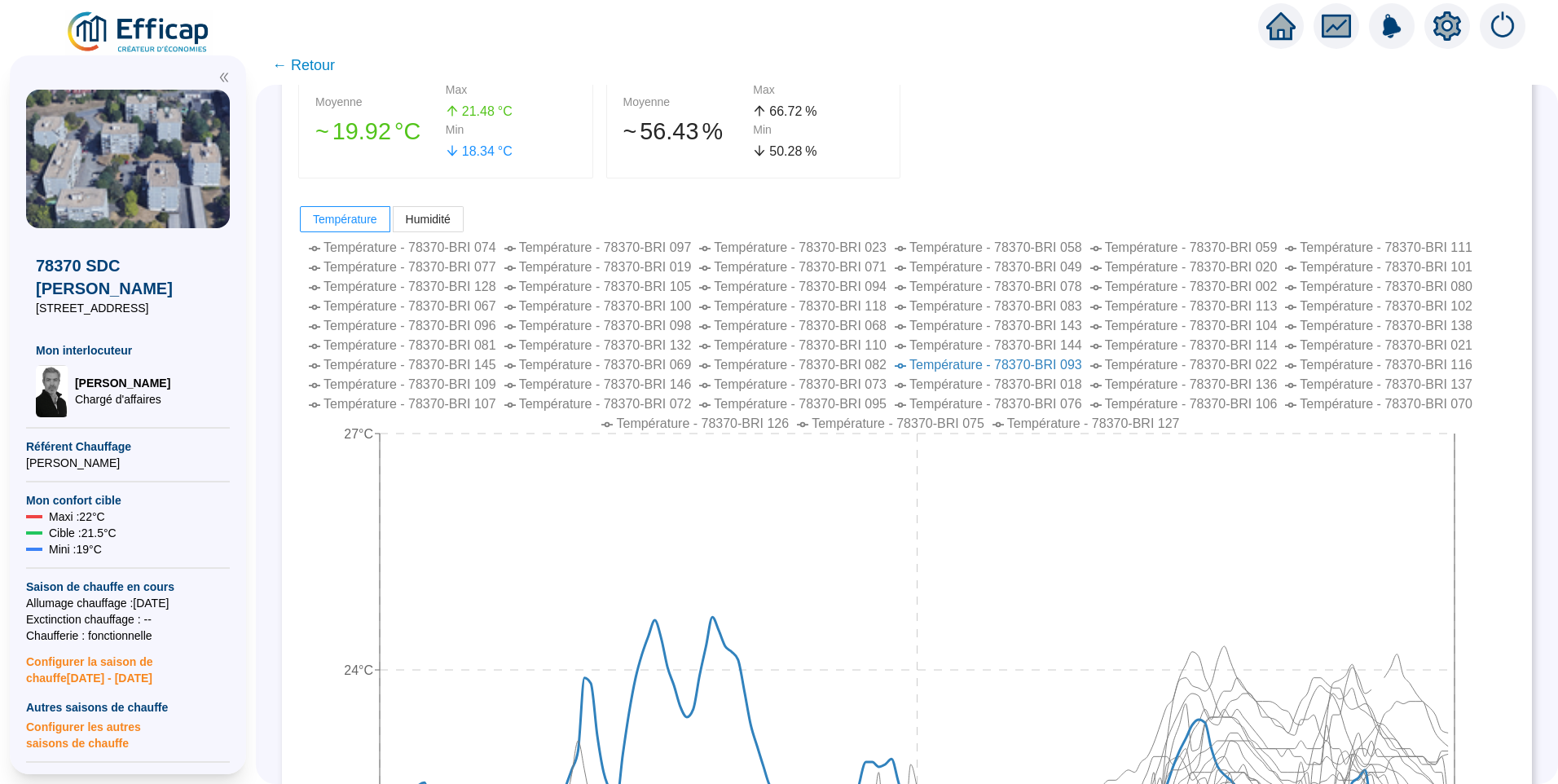
click at [319, 71] on span "← Retour" at bounding box center [303, 65] width 62 height 23
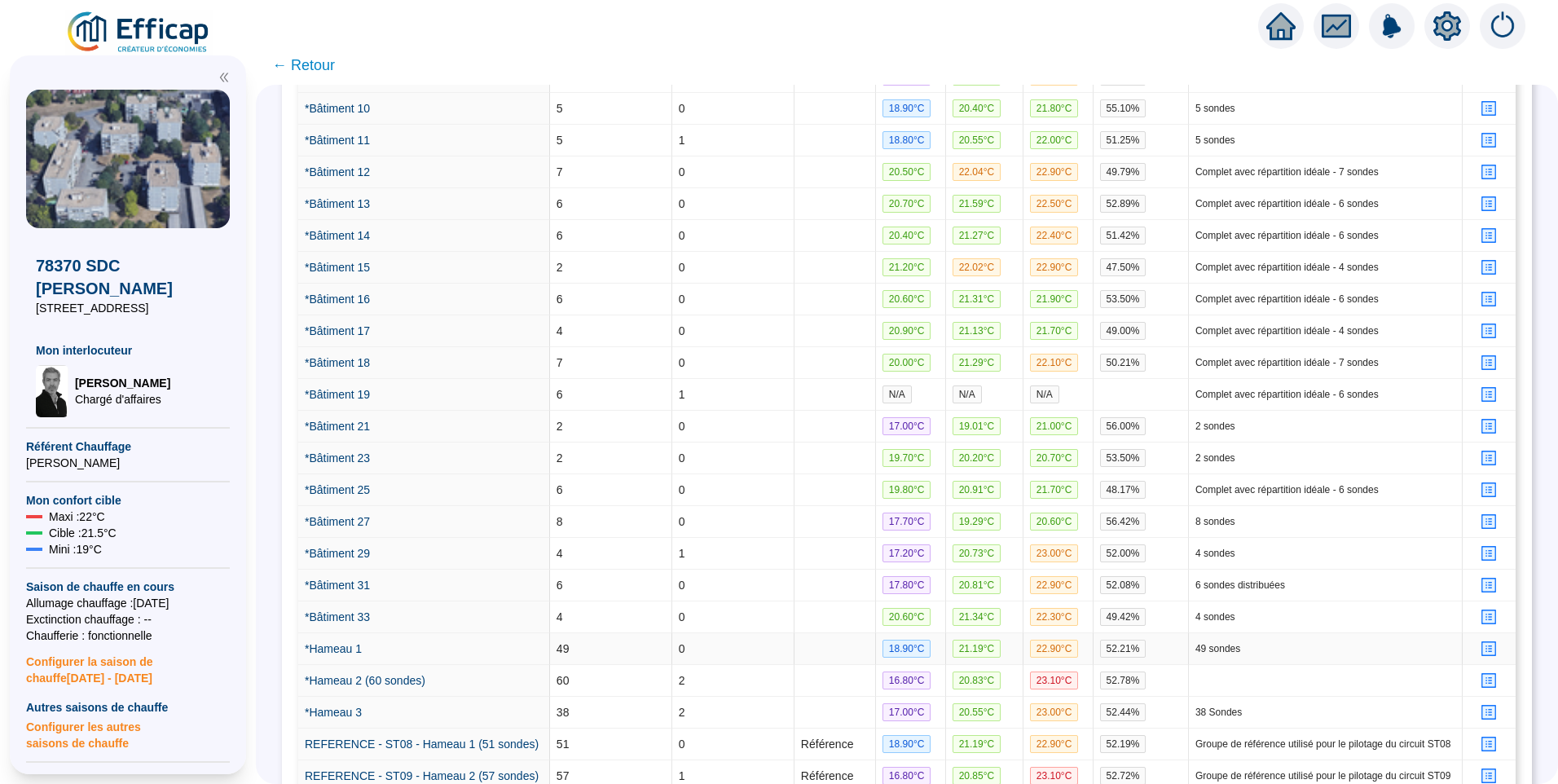
scroll to position [899, 0]
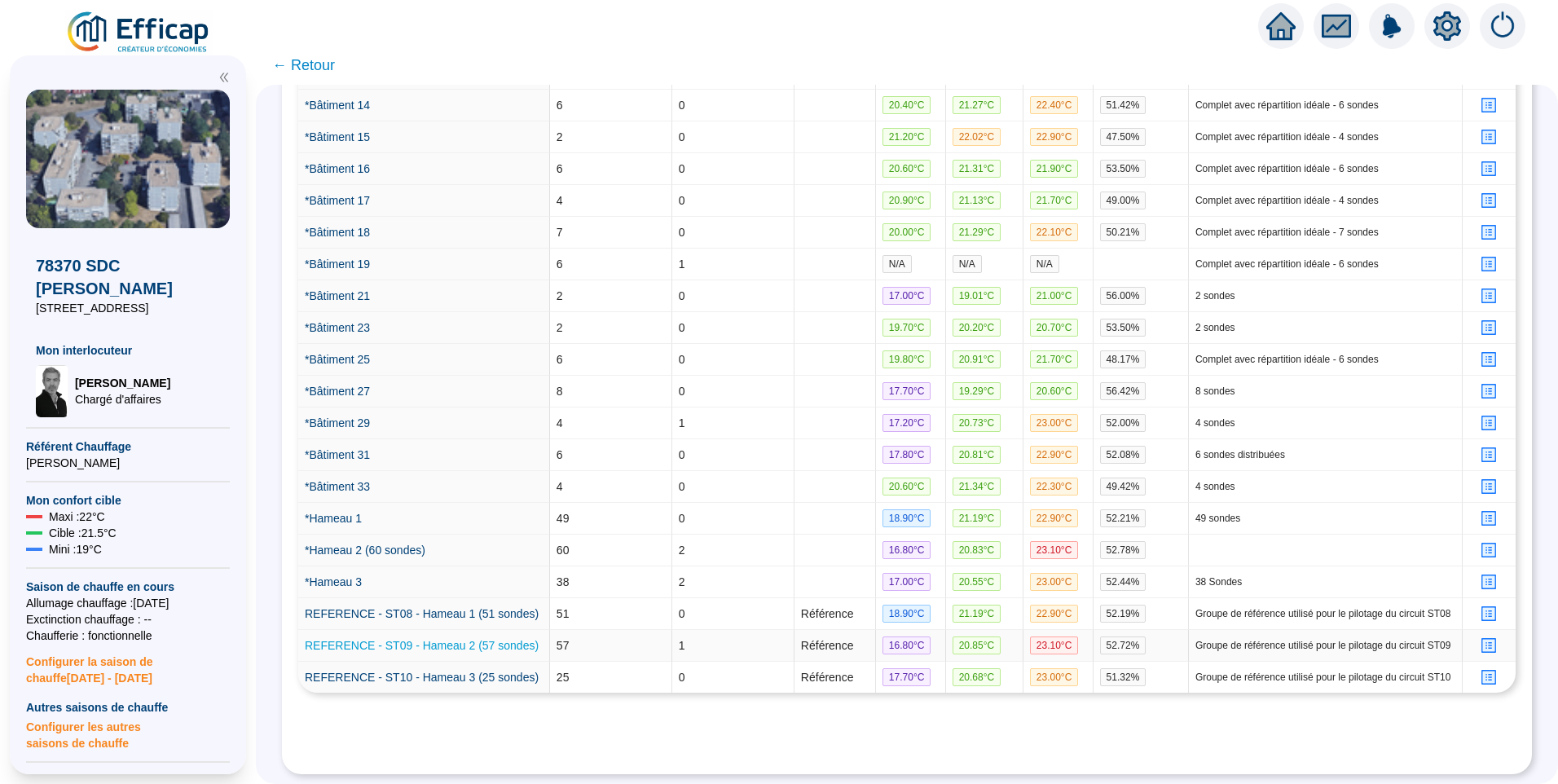
click at [443, 639] on link "REFERENCE - ST09 - Hameau 2 (57 sondes)" at bounding box center [422, 645] width 234 height 13
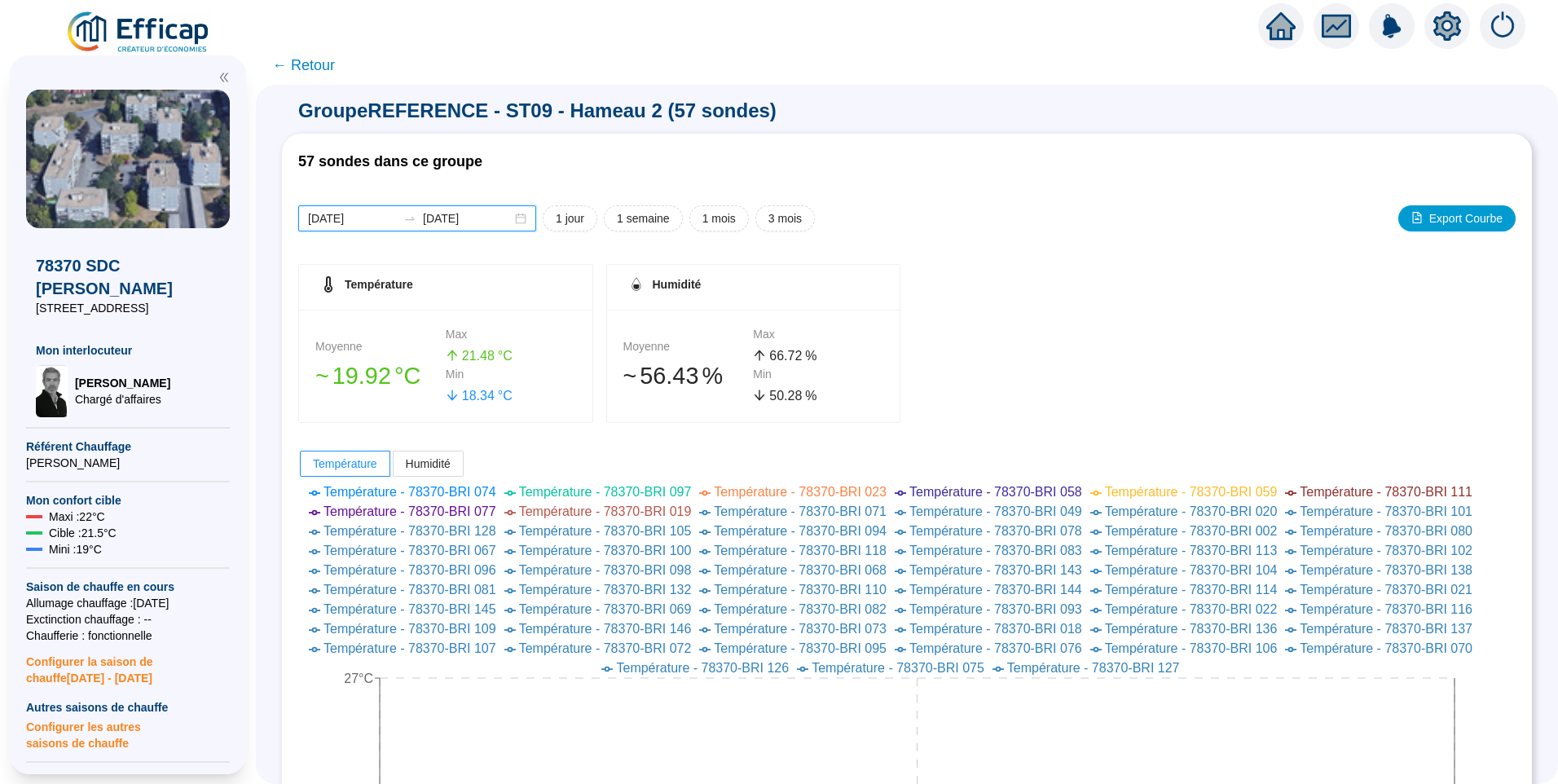
click at [369, 220] on input "2025-09-29" at bounding box center [352, 218] width 89 height 17
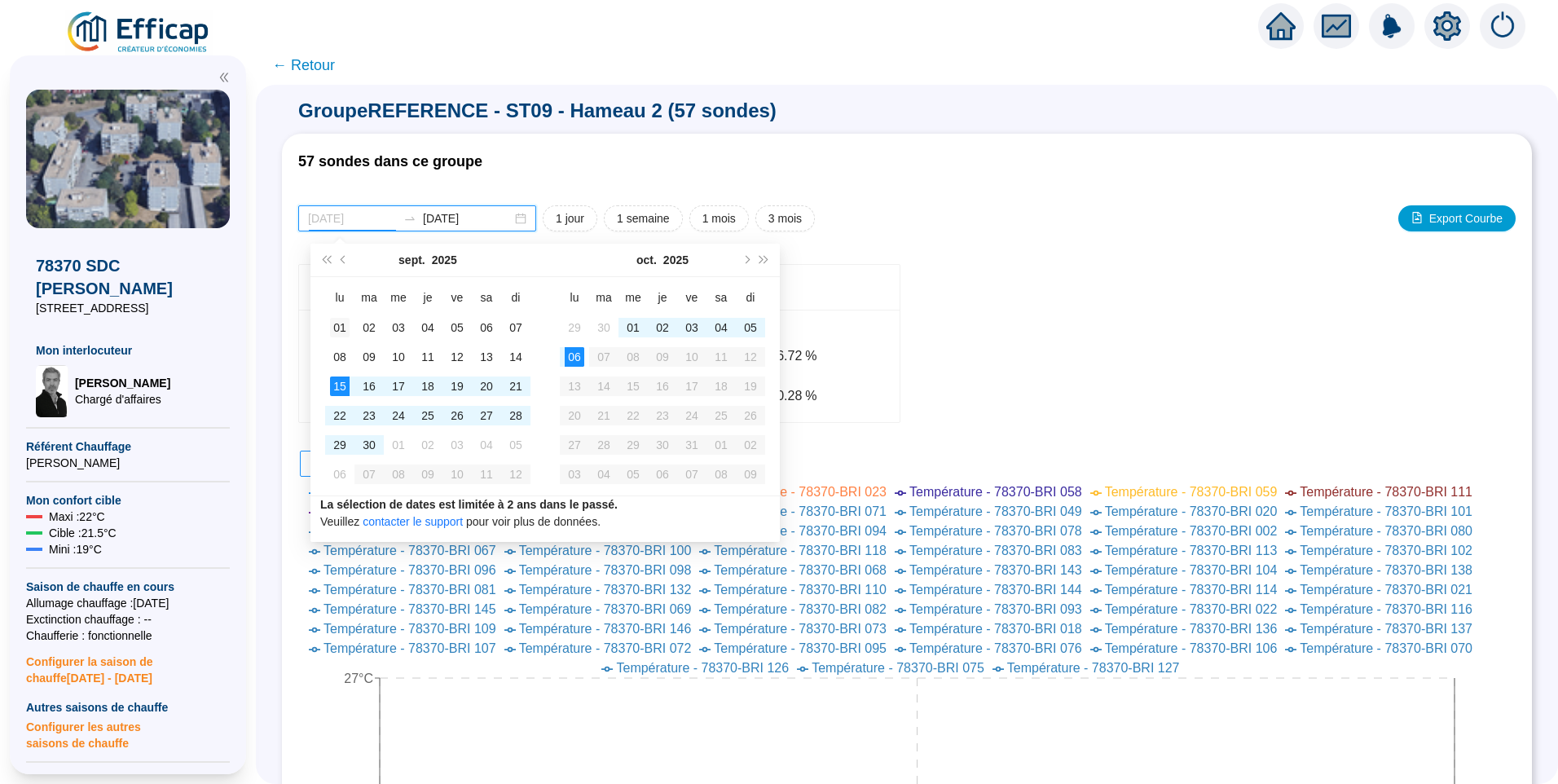
type input "2025-09-01"
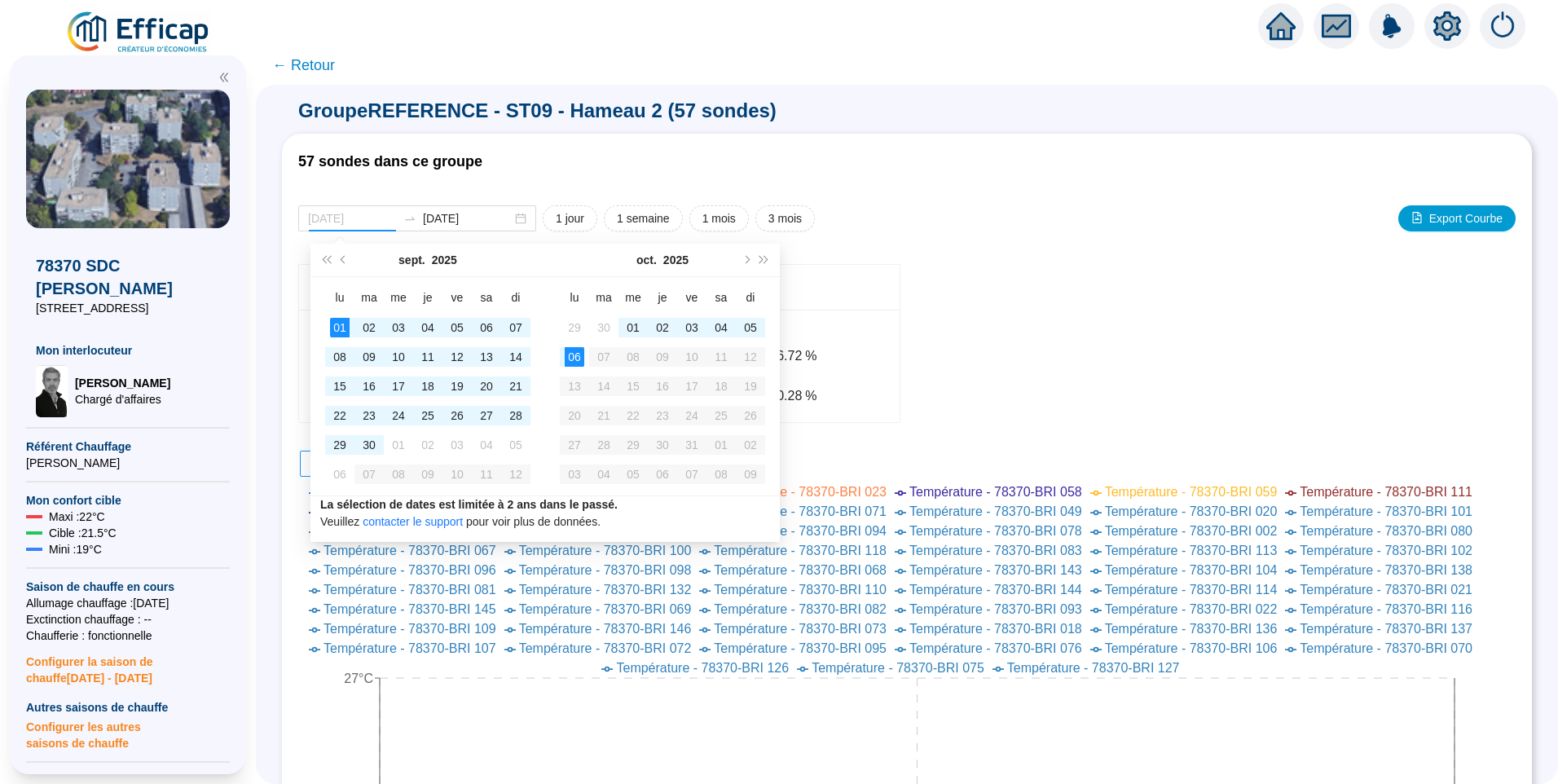
click at [334, 335] on div "01" at bounding box center [340, 327] width 19 height 19
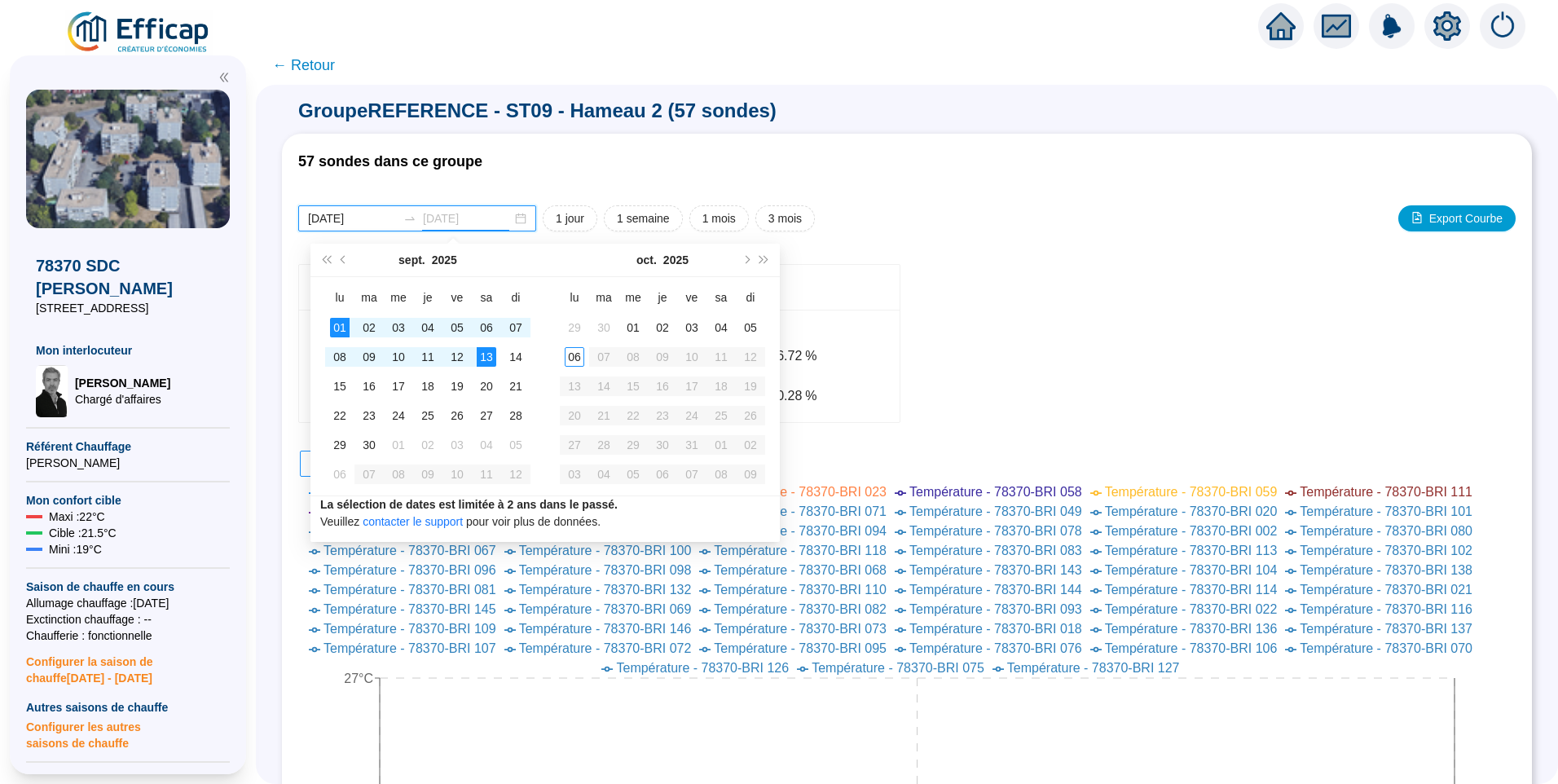
type input "2025-10-06"
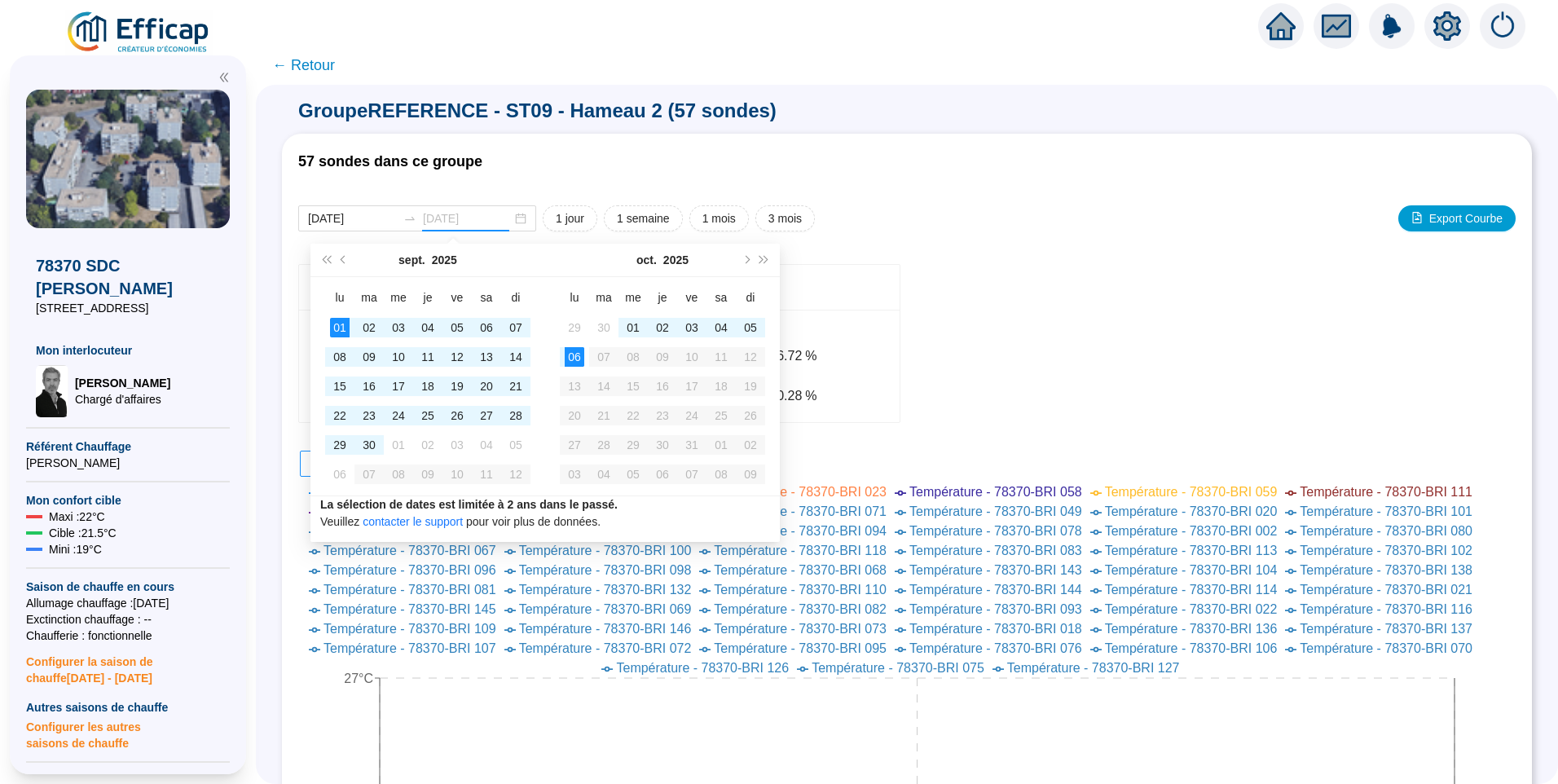
click at [578, 359] on div "06" at bounding box center [575, 356] width 19 height 19
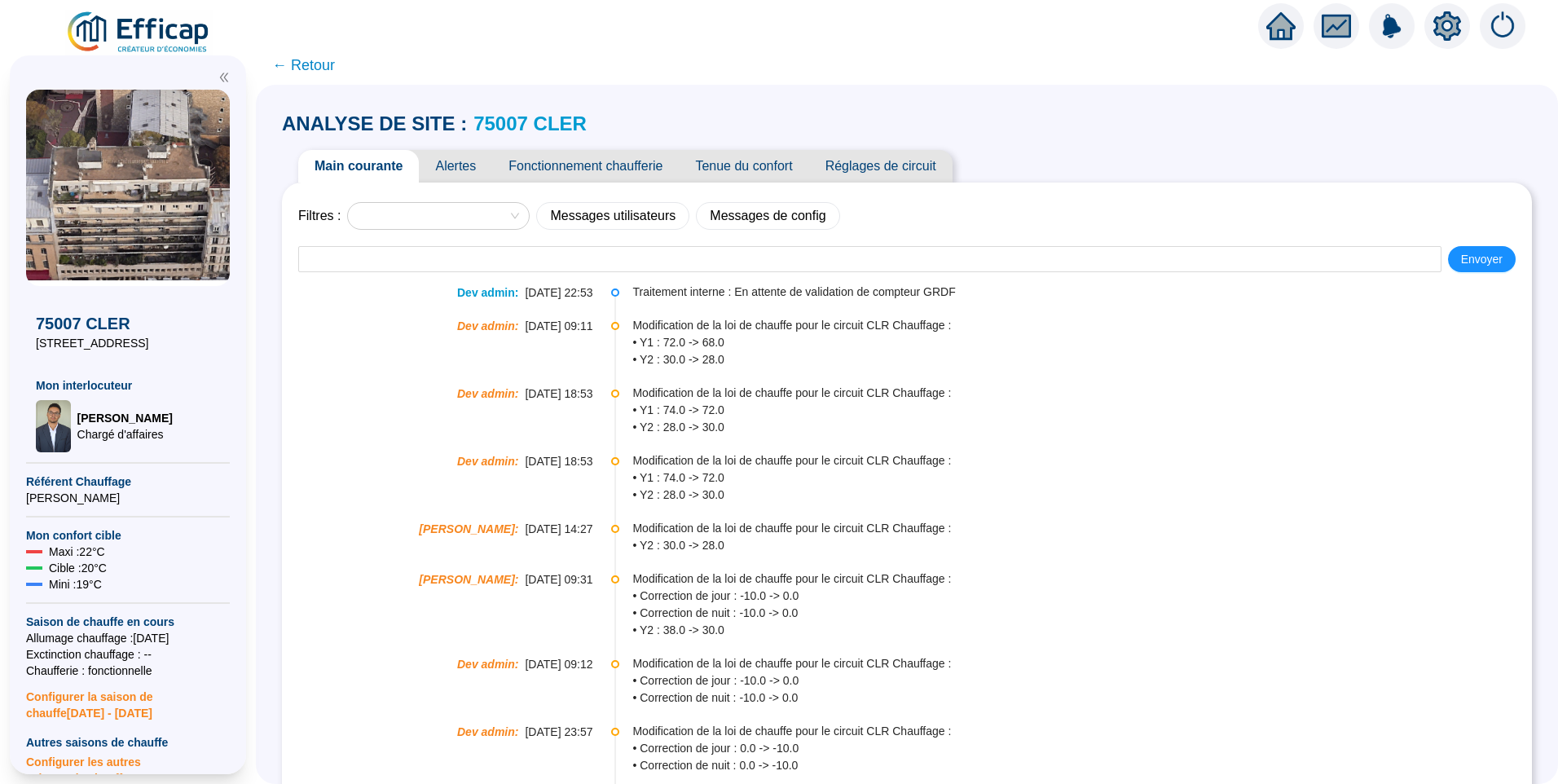
click at [1448, 34] on icon "setting" at bounding box center [1447, 26] width 27 height 26
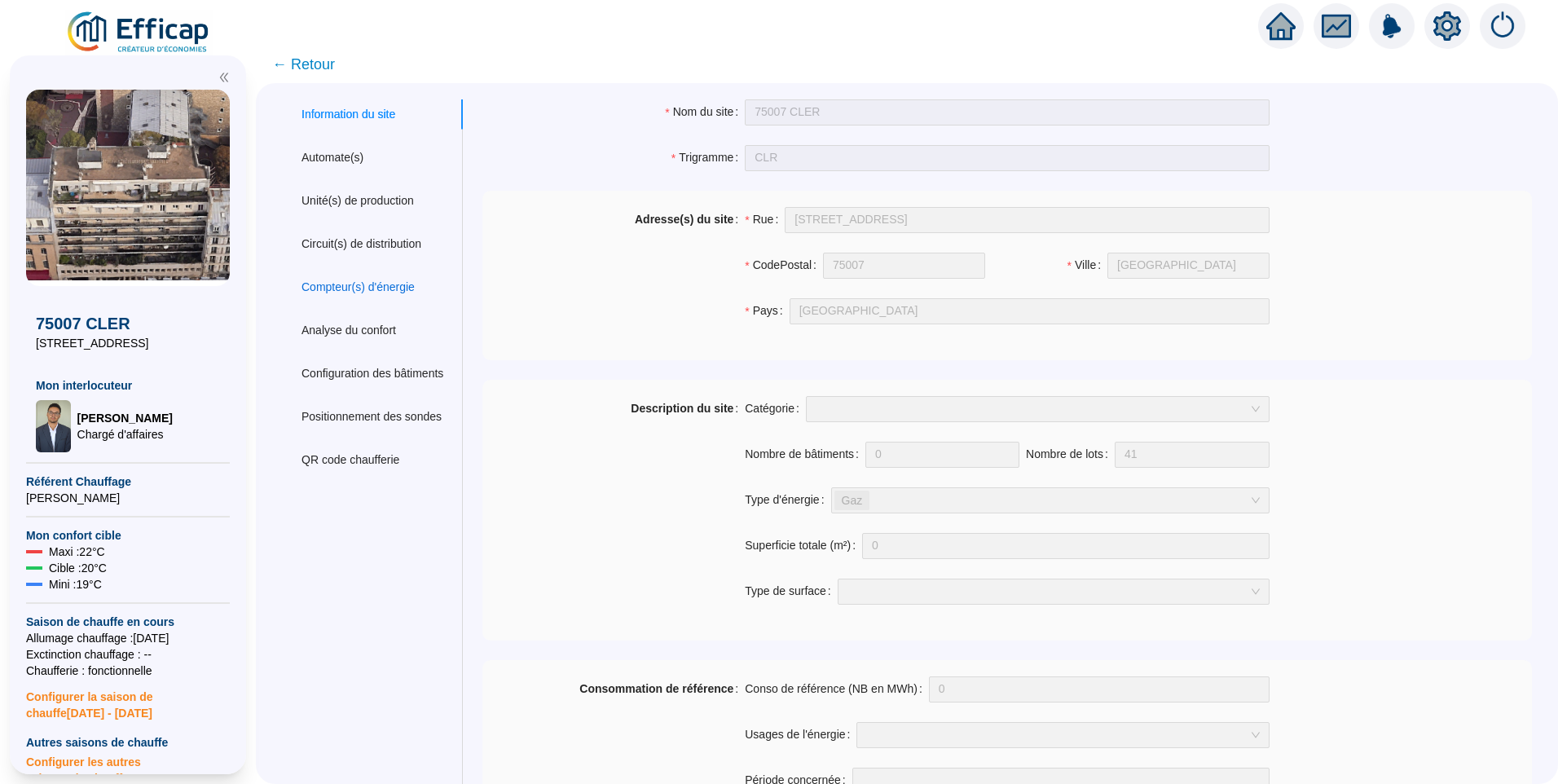
click at [390, 283] on div "Compteur(s) d'énergie" at bounding box center [358, 287] width 114 height 17
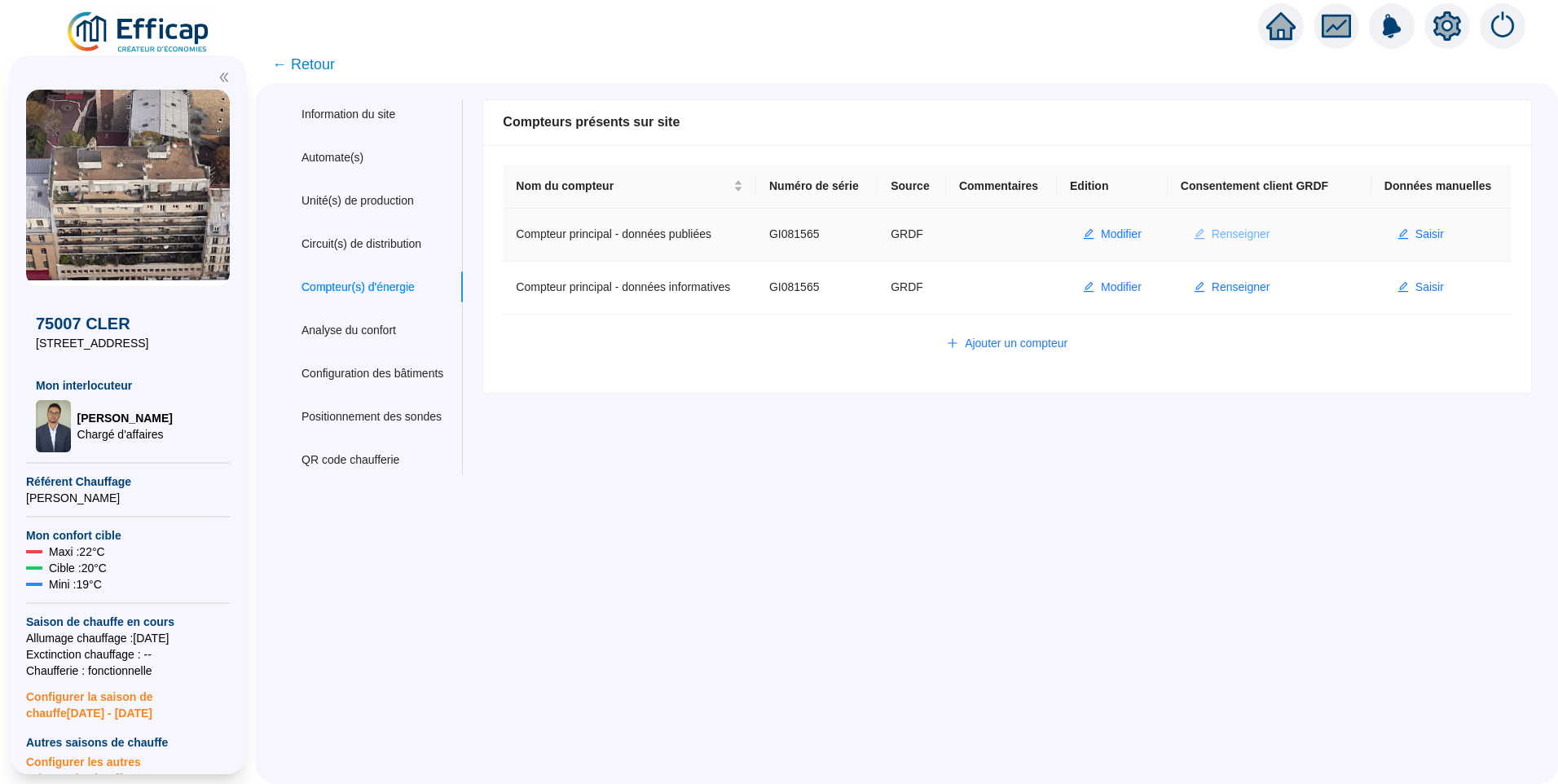
click at [1223, 231] on span "Renseigner" at bounding box center [1241, 233] width 59 height 17
type input "GI081565"
type input "75007"
type input "[EMAIL_ADDRESS][DOMAIN_NAME]"
type input "MATRAY"
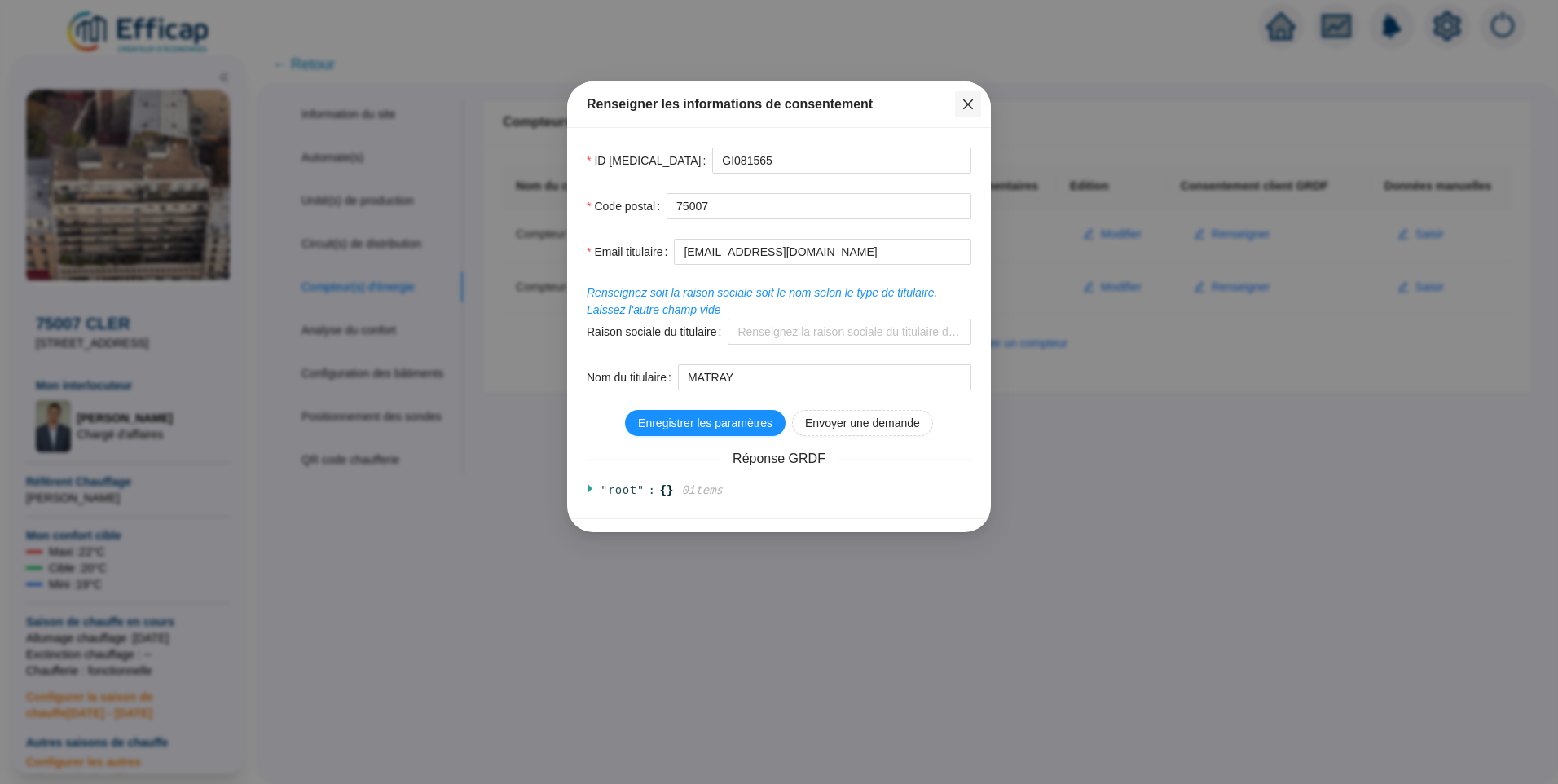
click at [968, 98] on icon "close" at bounding box center [968, 104] width 13 height 13
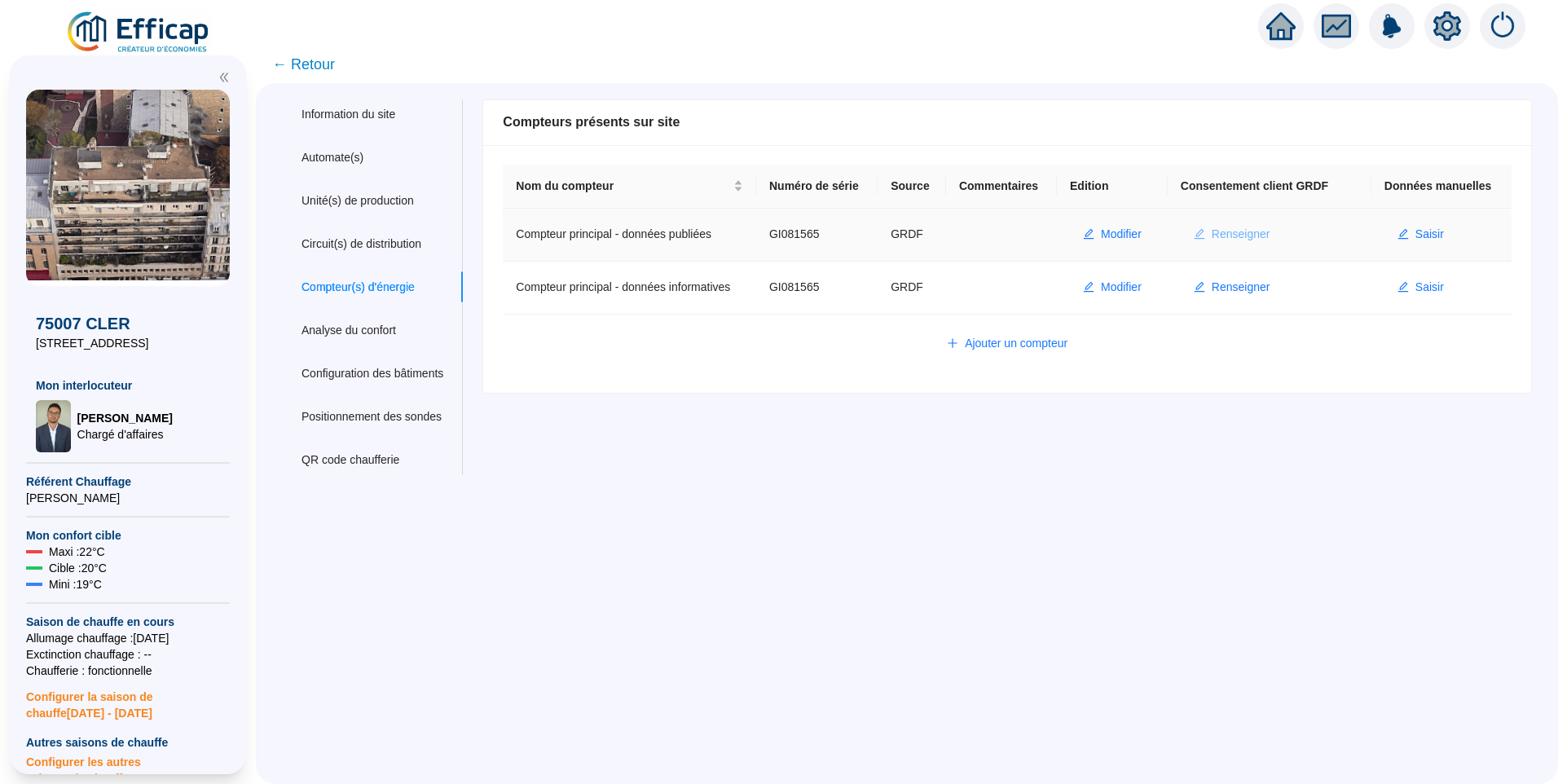
click at [1255, 240] on span "Renseigner" at bounding box center [1241, 233] width 59 height 17
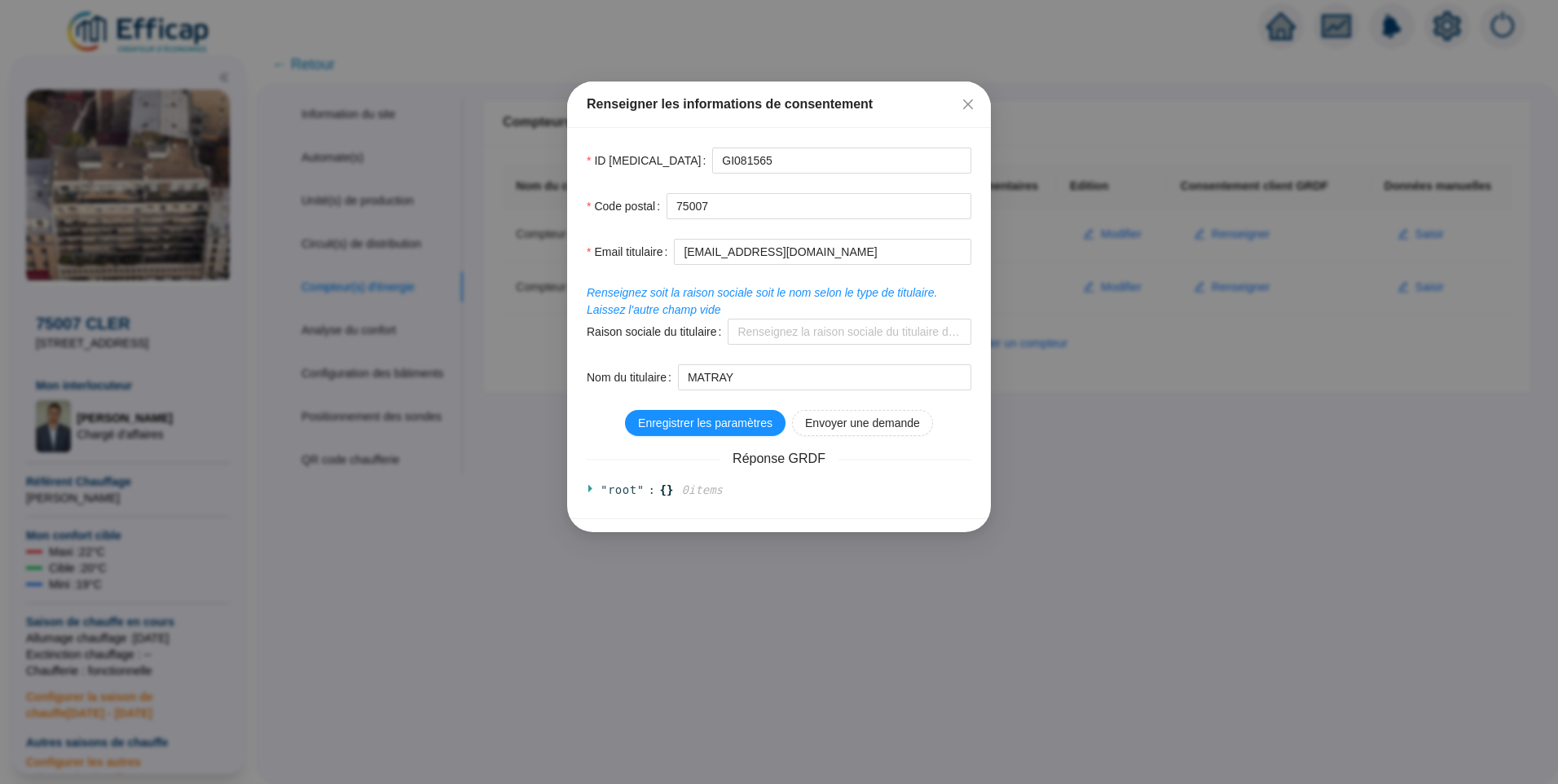
drag, startPoint x: 976, startPoint y: 104, endPoint x: 959, endPoint y: 102, distance: 17.1
click at [975, 105] on span "Fermer" at bounding box center [968, 104] width 26 height 13
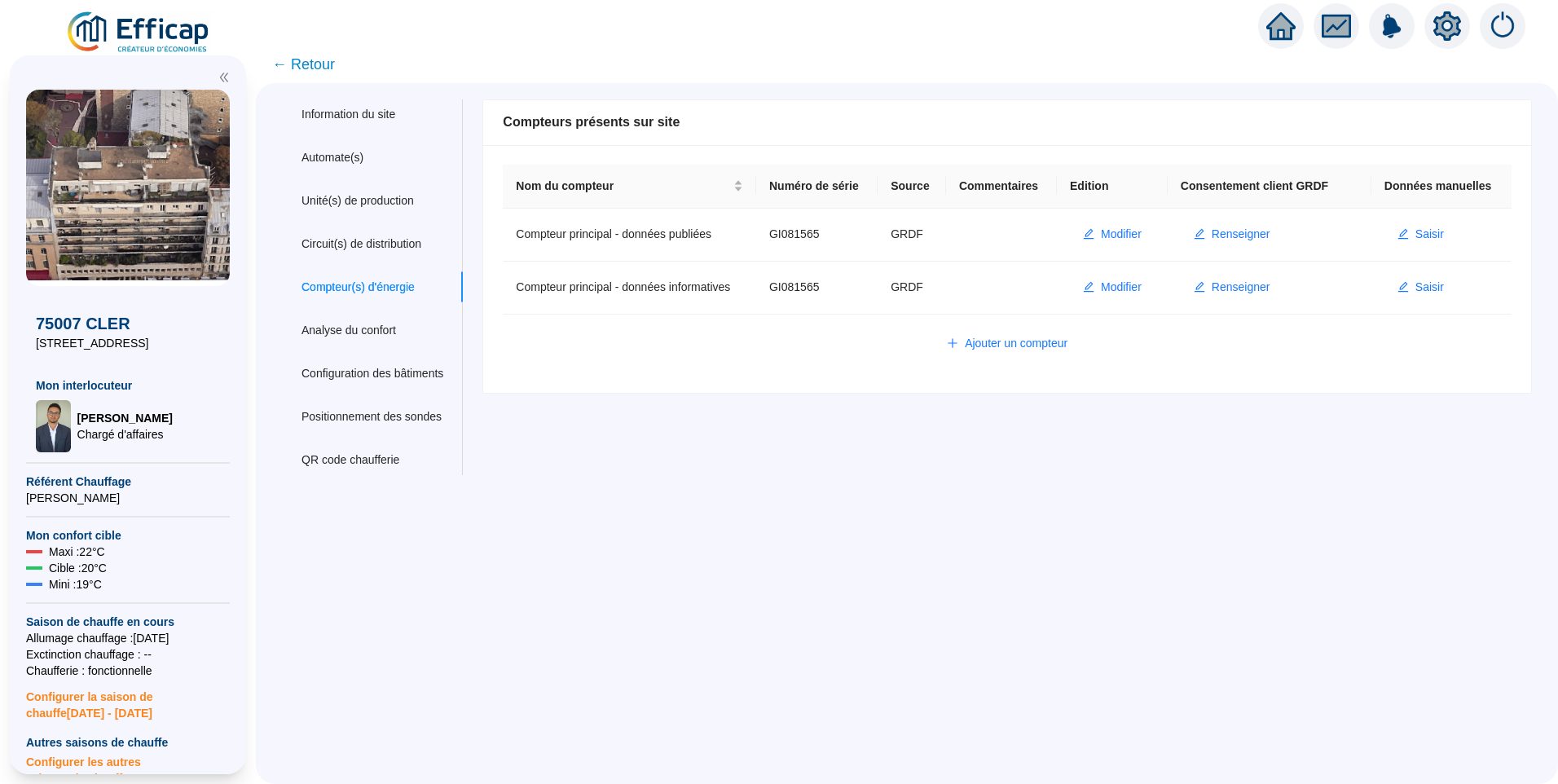
click at [326, 70] on span "← Retour" at bounding box center [303, 64] width 62 height 23
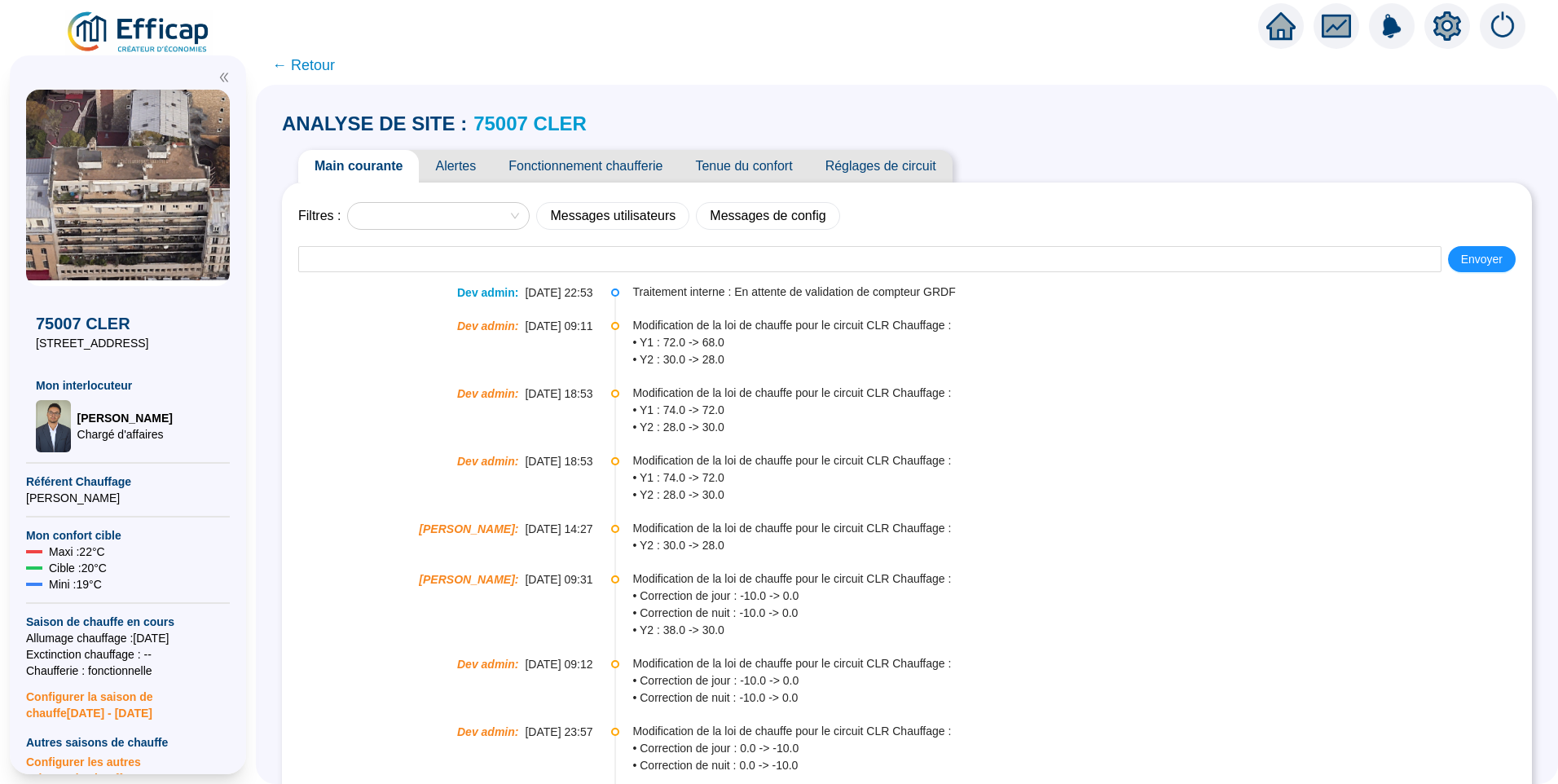
click at [493, 117] on link "75007 CLER" at bounding box center [530, 123] width 114 height 22
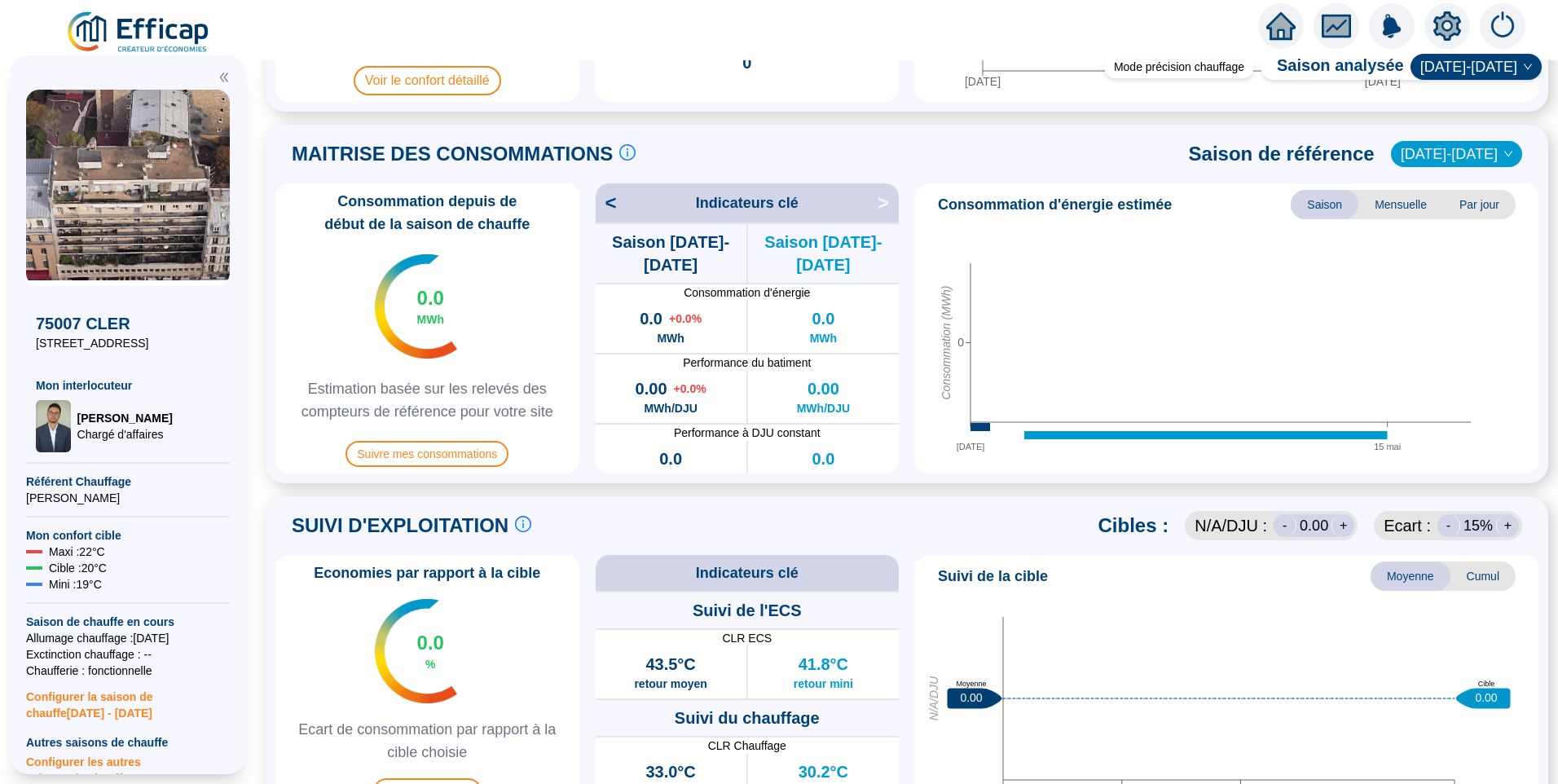
scroll to position [270, 0]
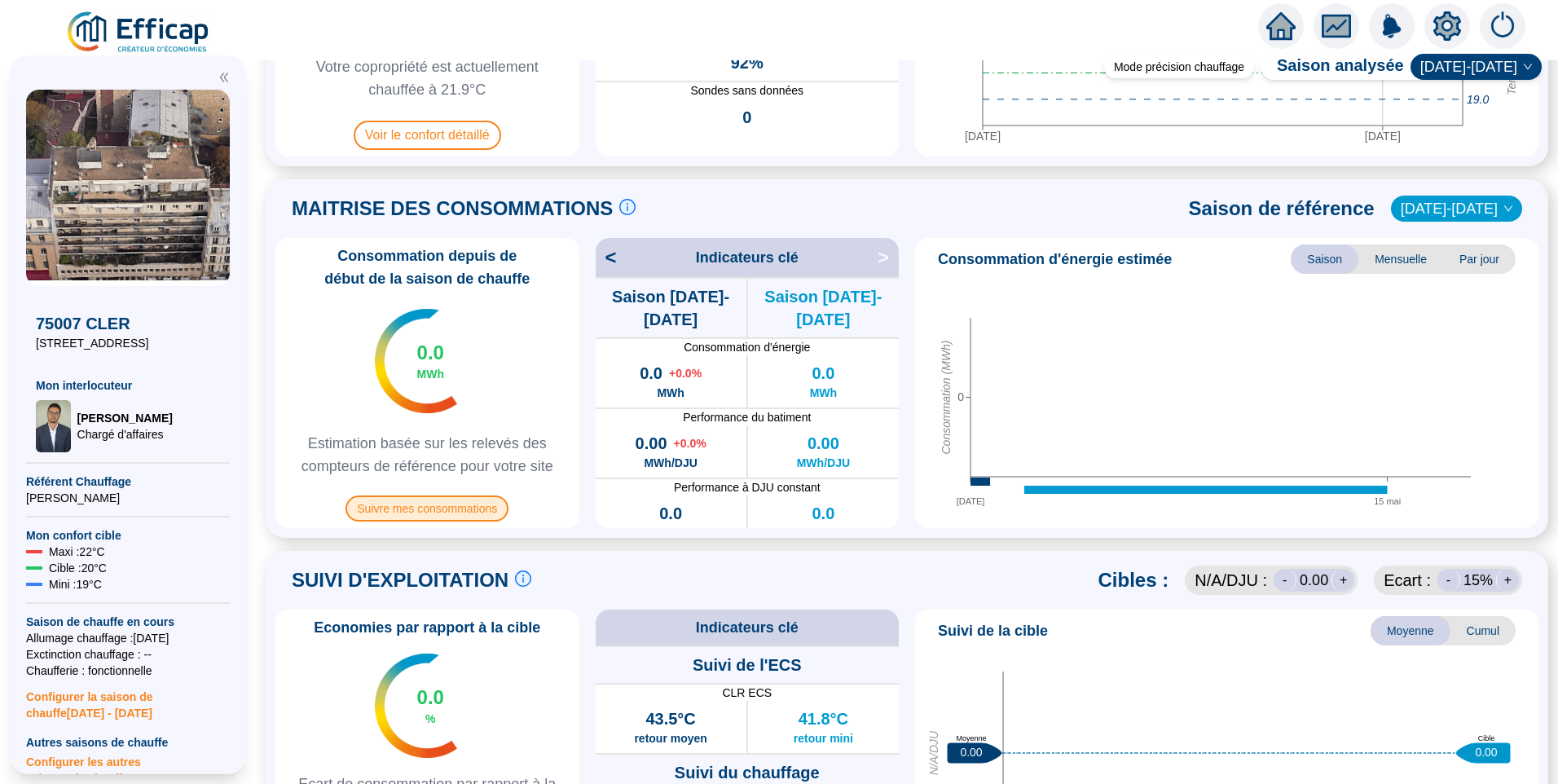
click at [406, 504] on span "Suivre mes consommations" at bounding box center [427, 509] width 163 height 26
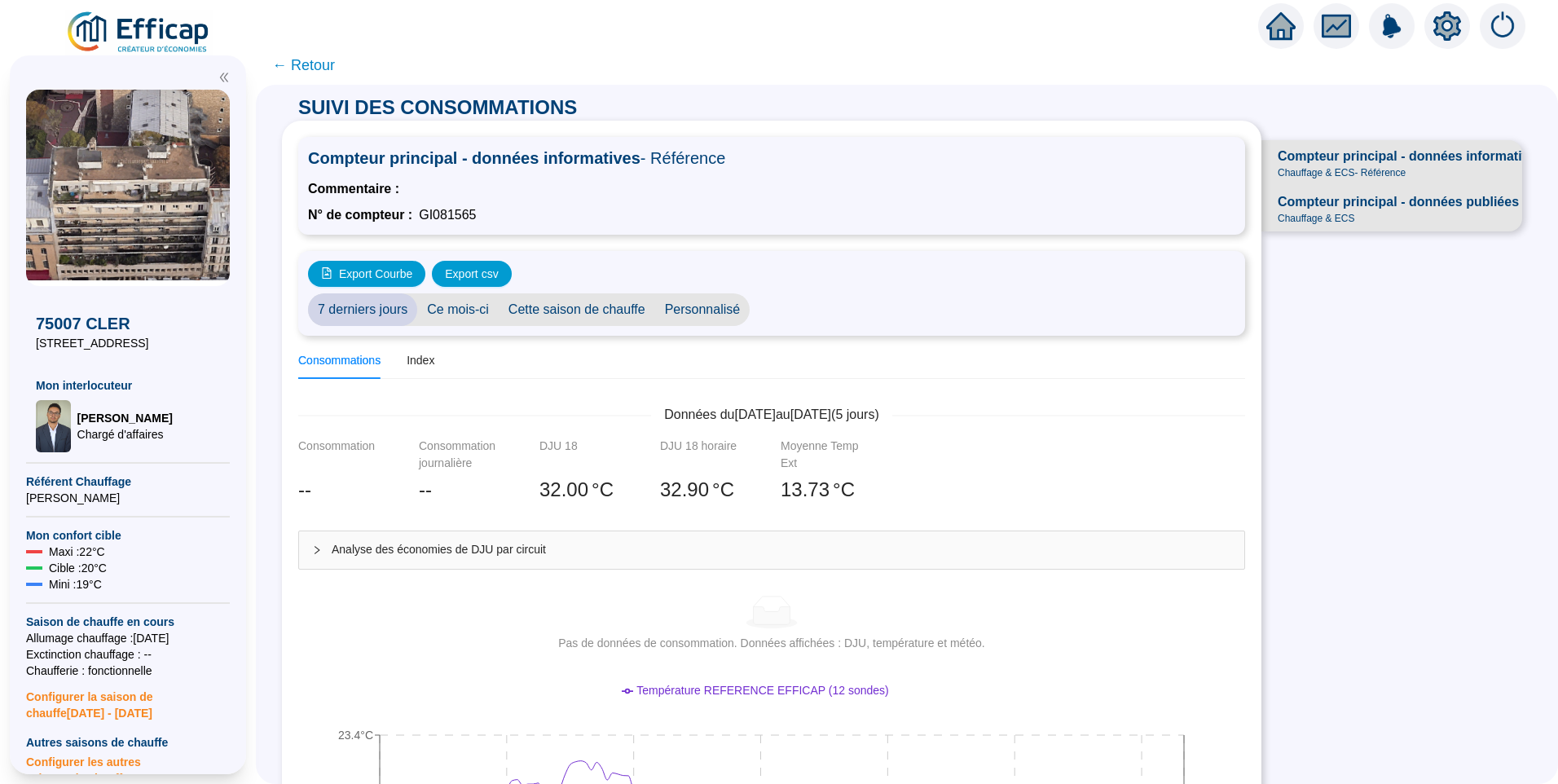
click at [1345, 166] on span "Chauffage & ECS - Référence" at bounding box center [1341, 172] width 128 height 13
click at [1349, 209] on span "Compteur principal - données publiées" at bounding box center [1399, 202] width 241 height 19
click at [305, 60] on span "← Retour" at bounding box center [303, 65] width 62 height 23
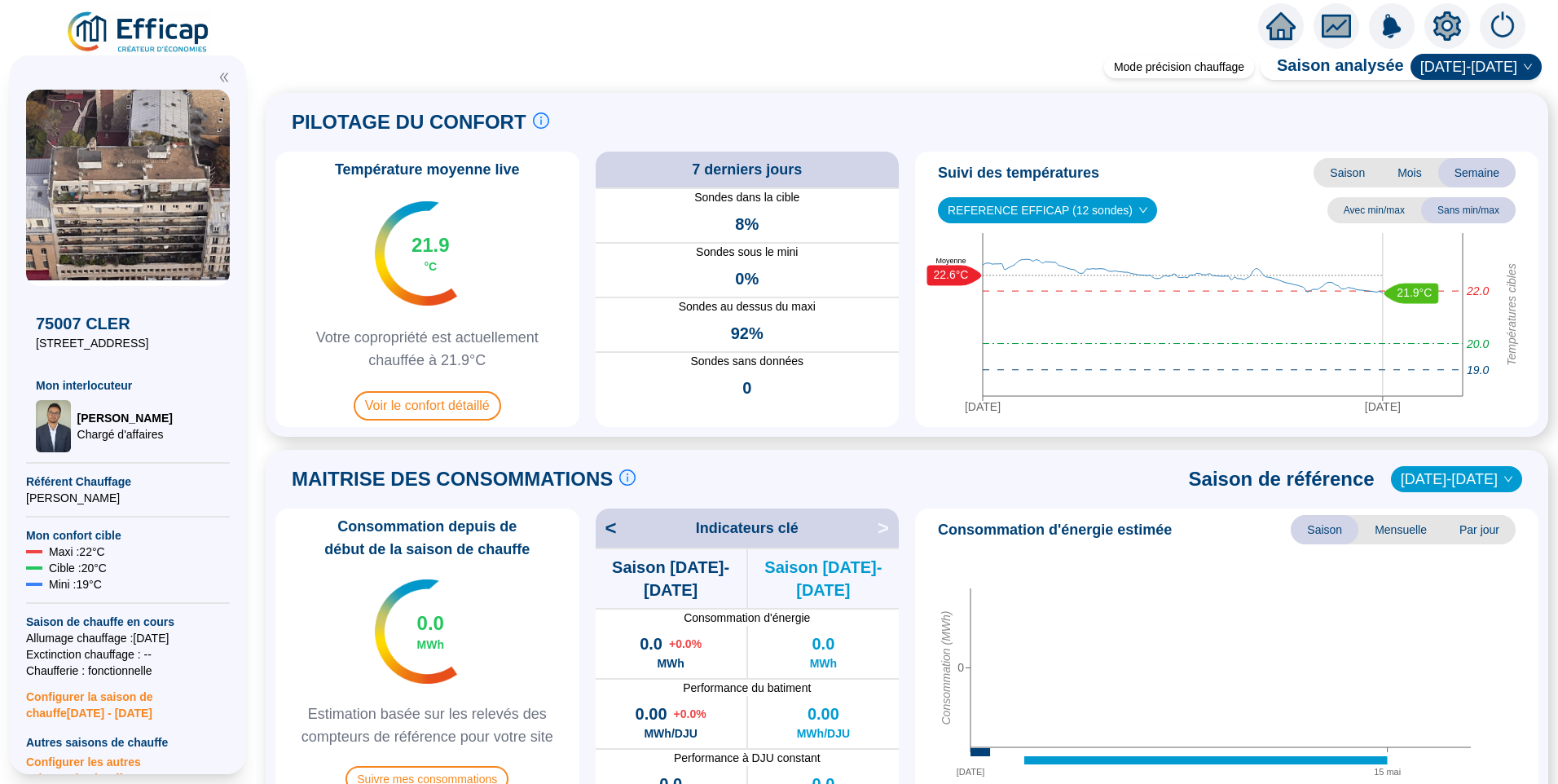
scroll to position [652, 0]
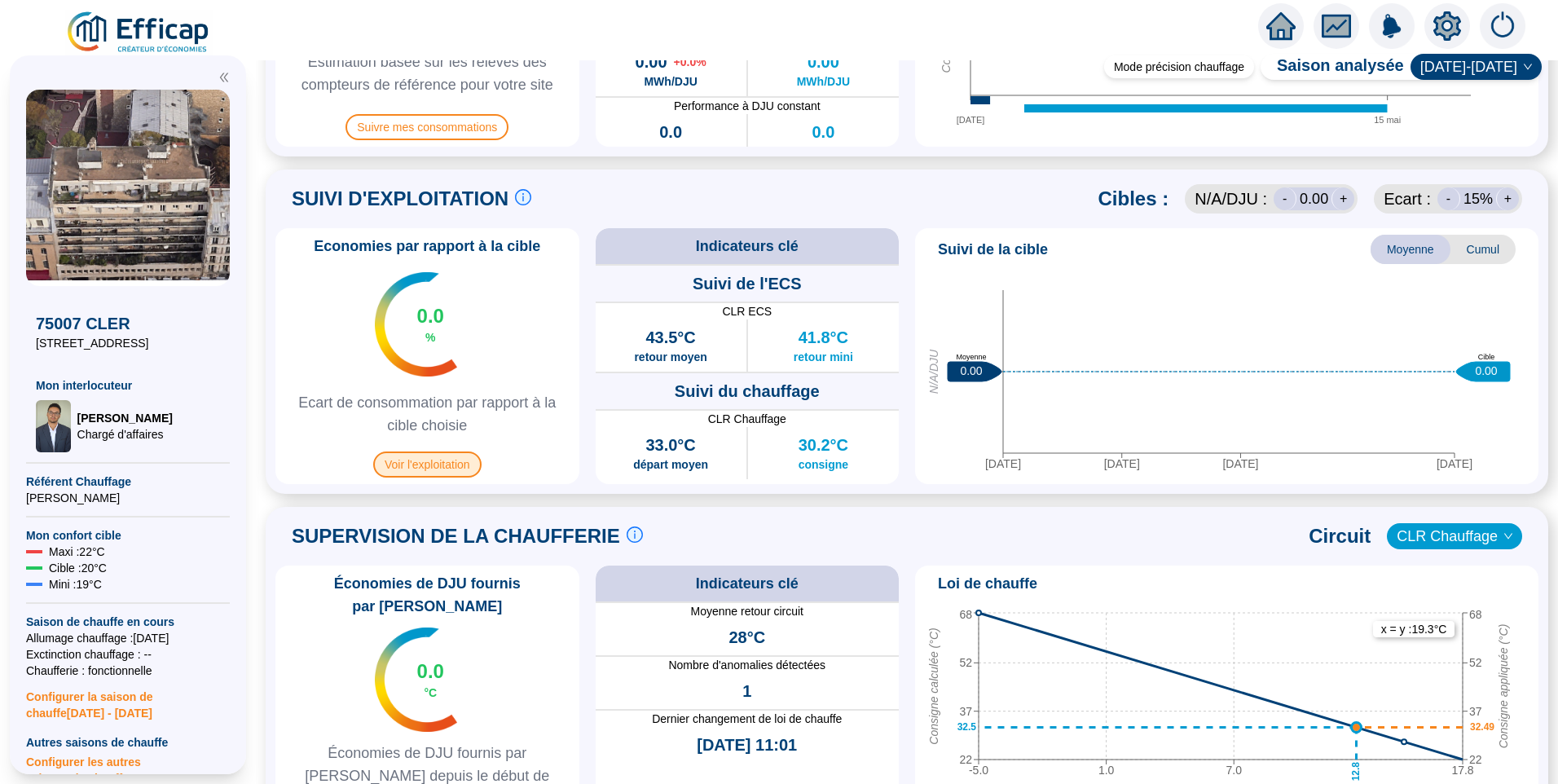
click at [414, 474] on span "Voir l'exploitation" at bounding box center [427, 465] width 108 height 26
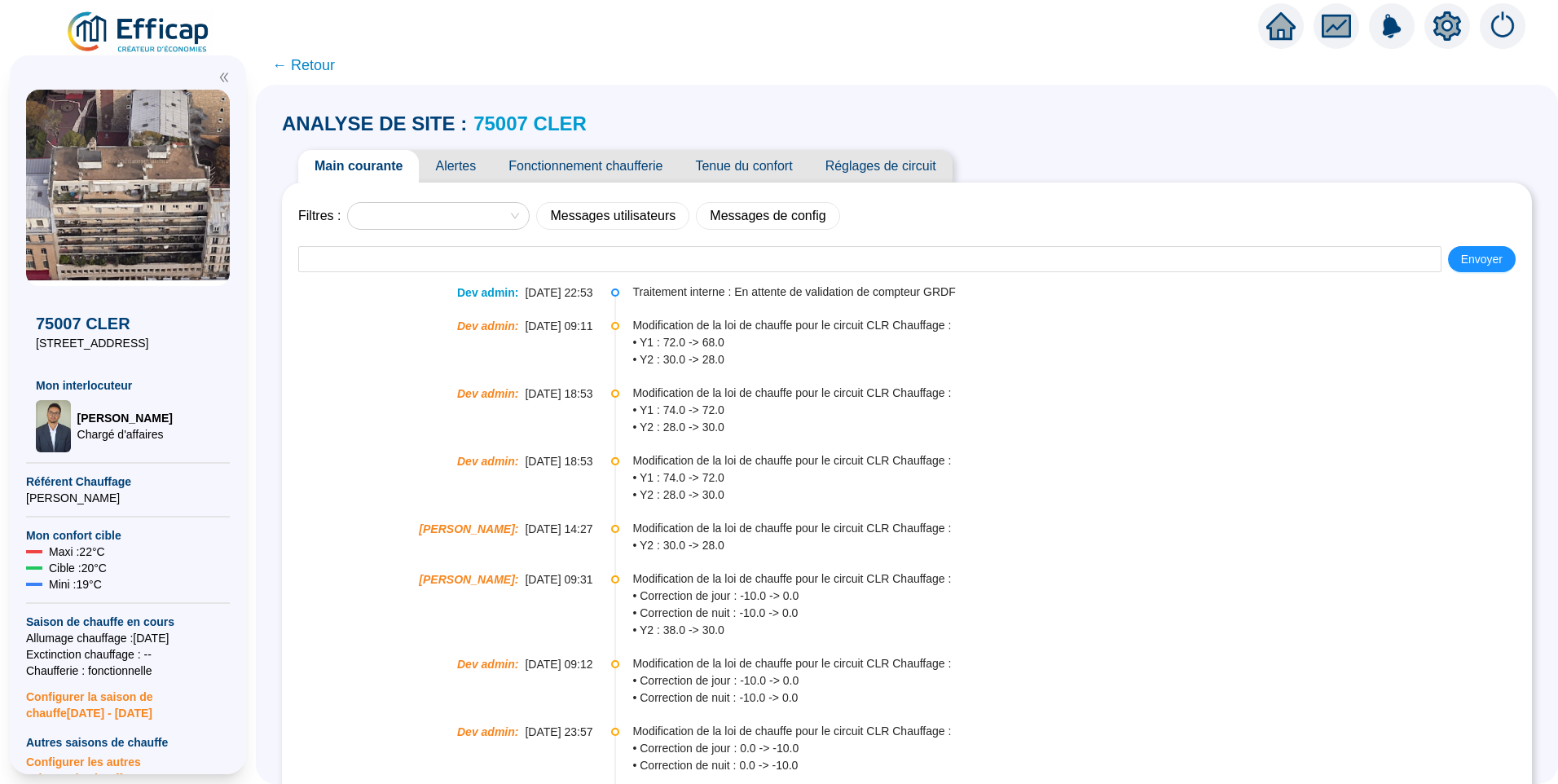
click at [777, 167] on span "Tenue du confort" at bounding box center [743, 165] width 129 height 33
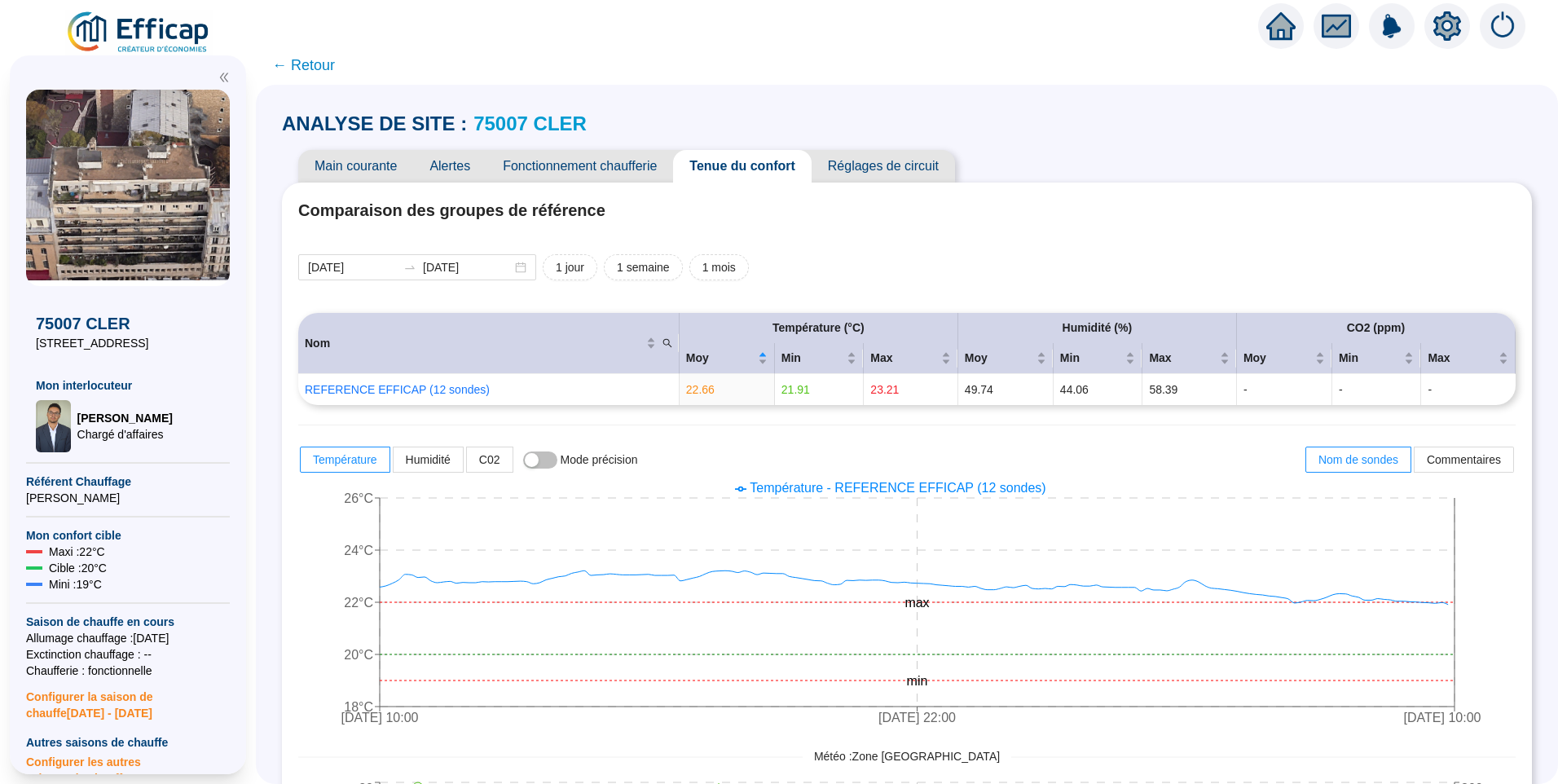
click at [369, 171] on span "Main courante" at bounding box center [356, 165] width 115 height 33
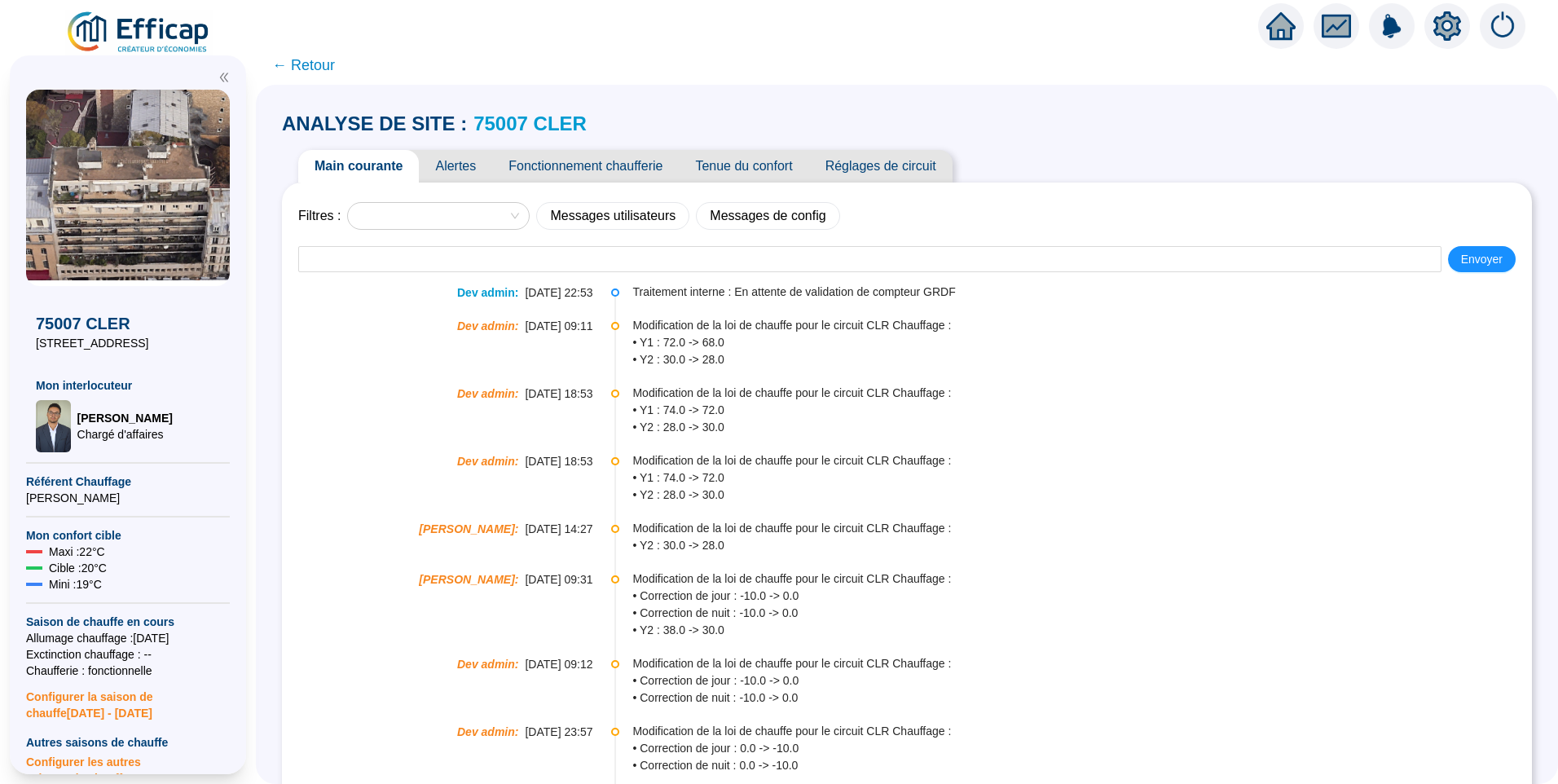
click at [1437, 22] on icon "setting" at bounding box center [1447, 26] width 27 height 29
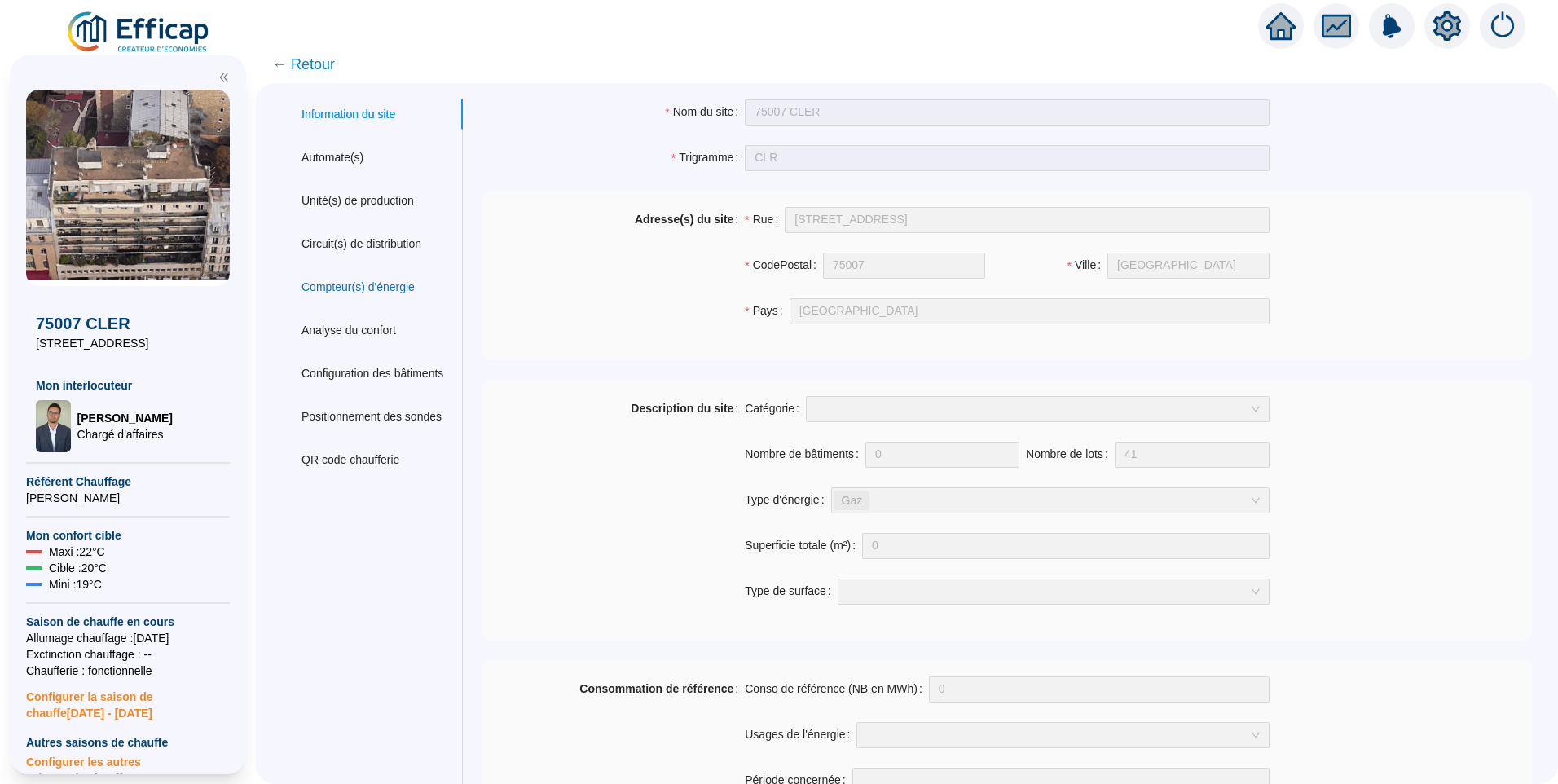
click at [376, 288] on div "Compteur(s) d'énergie" at bounding box center [358, 287] width 114 height 17
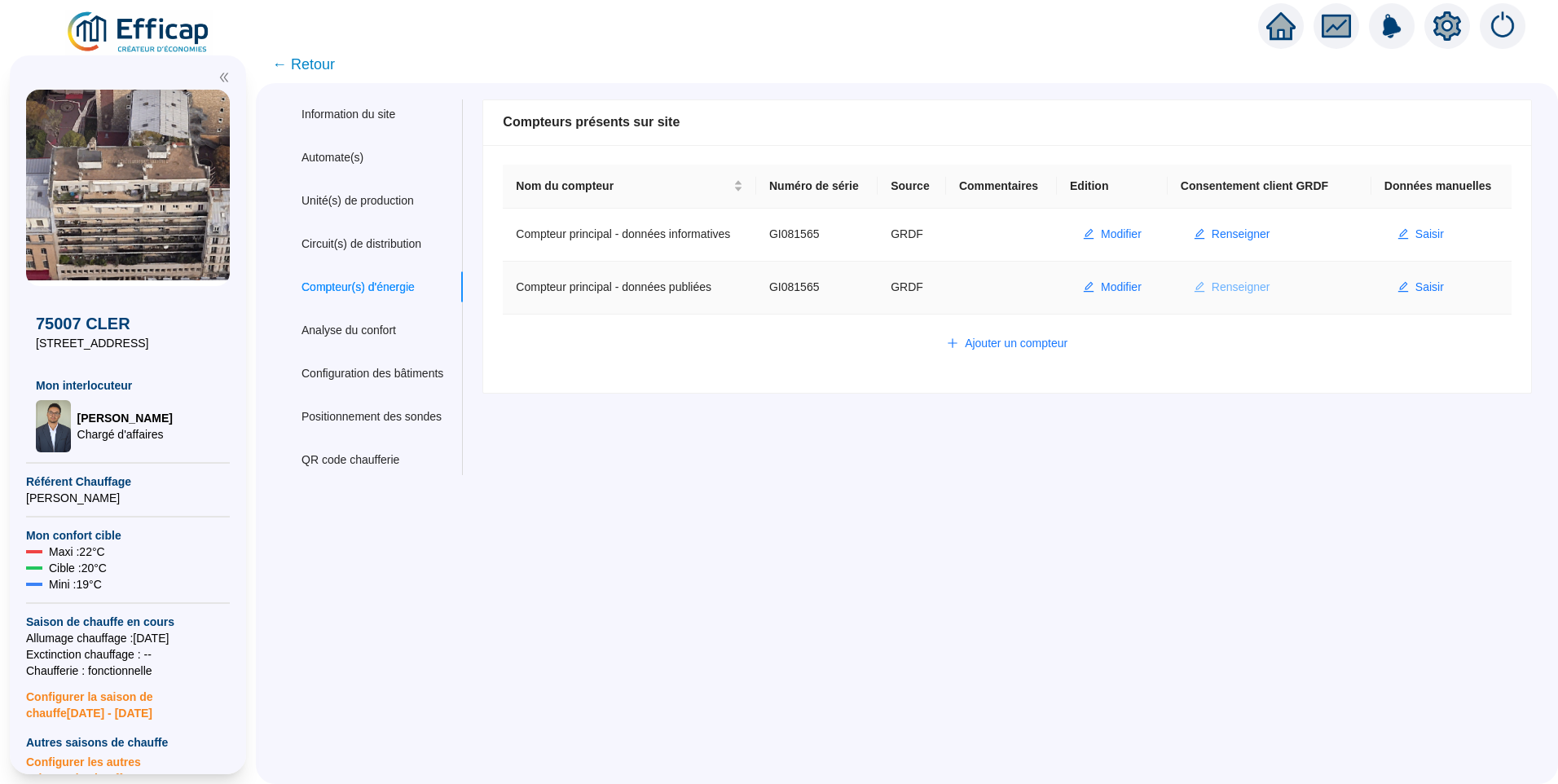
click at [1226, 288] on span "Renseigner" at bounding box center [1241, 287] width 59 height 17
type input "GI081565"
type input "75007"
type input "[EMAIL_ADDRESS][DOMAIN_NAME]"
type input "MATRAY"
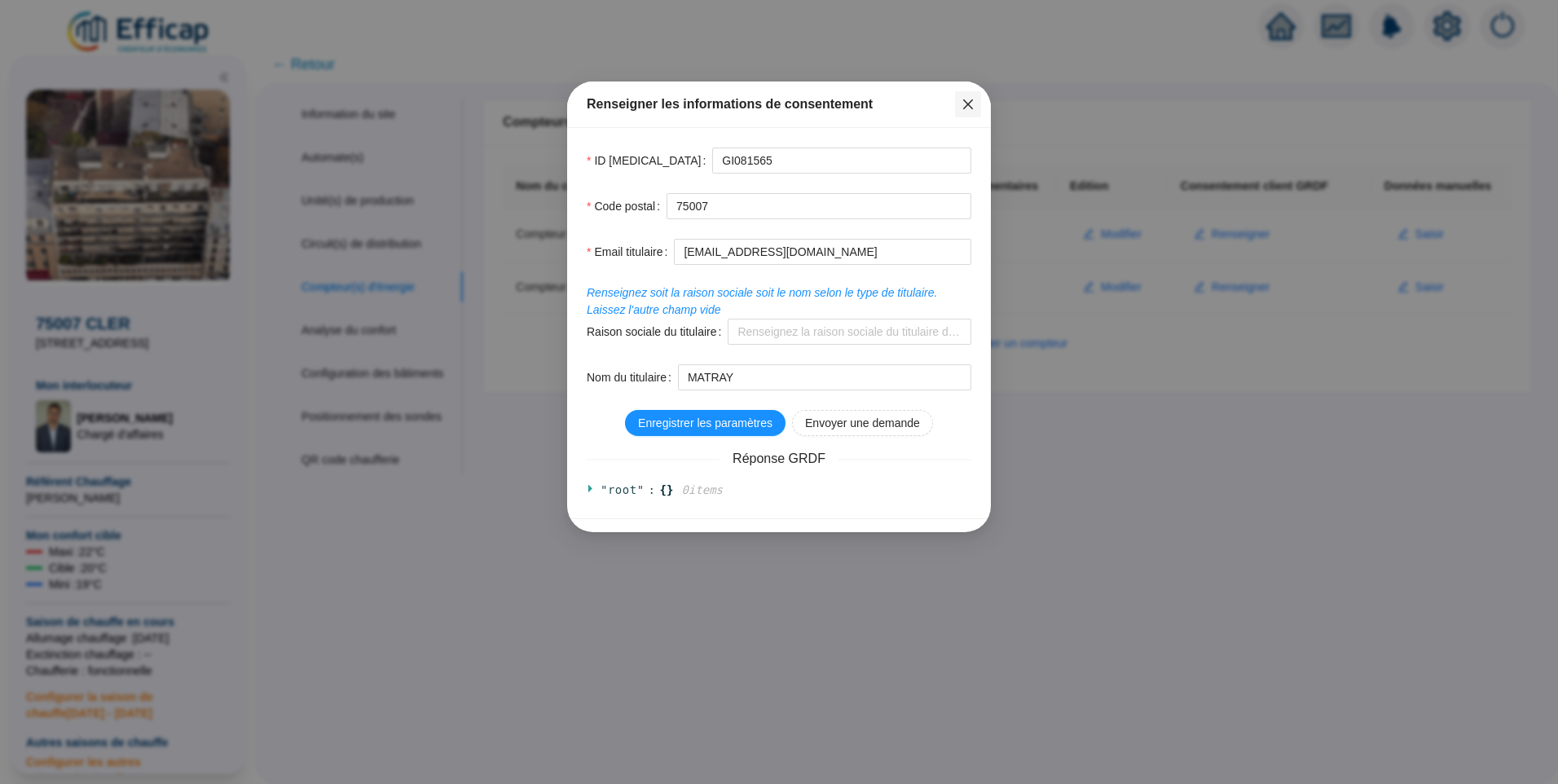
click at [963, 101] on icon "close" at bounding box center [968, 104] width 13 height 13
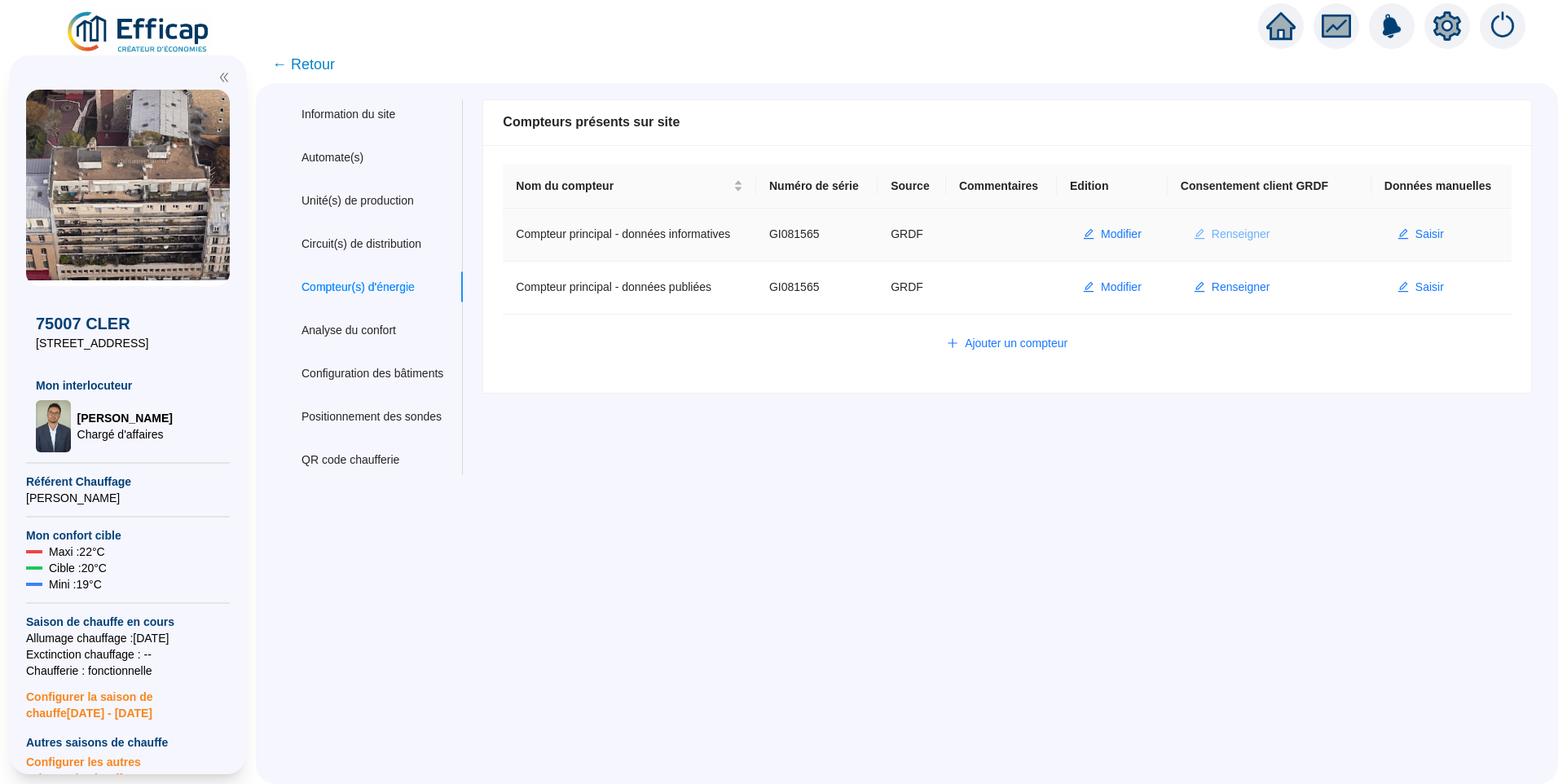
click at [1253, 231] on span "Renseigner" at bounding box center [1241, 233] width 59 height 17
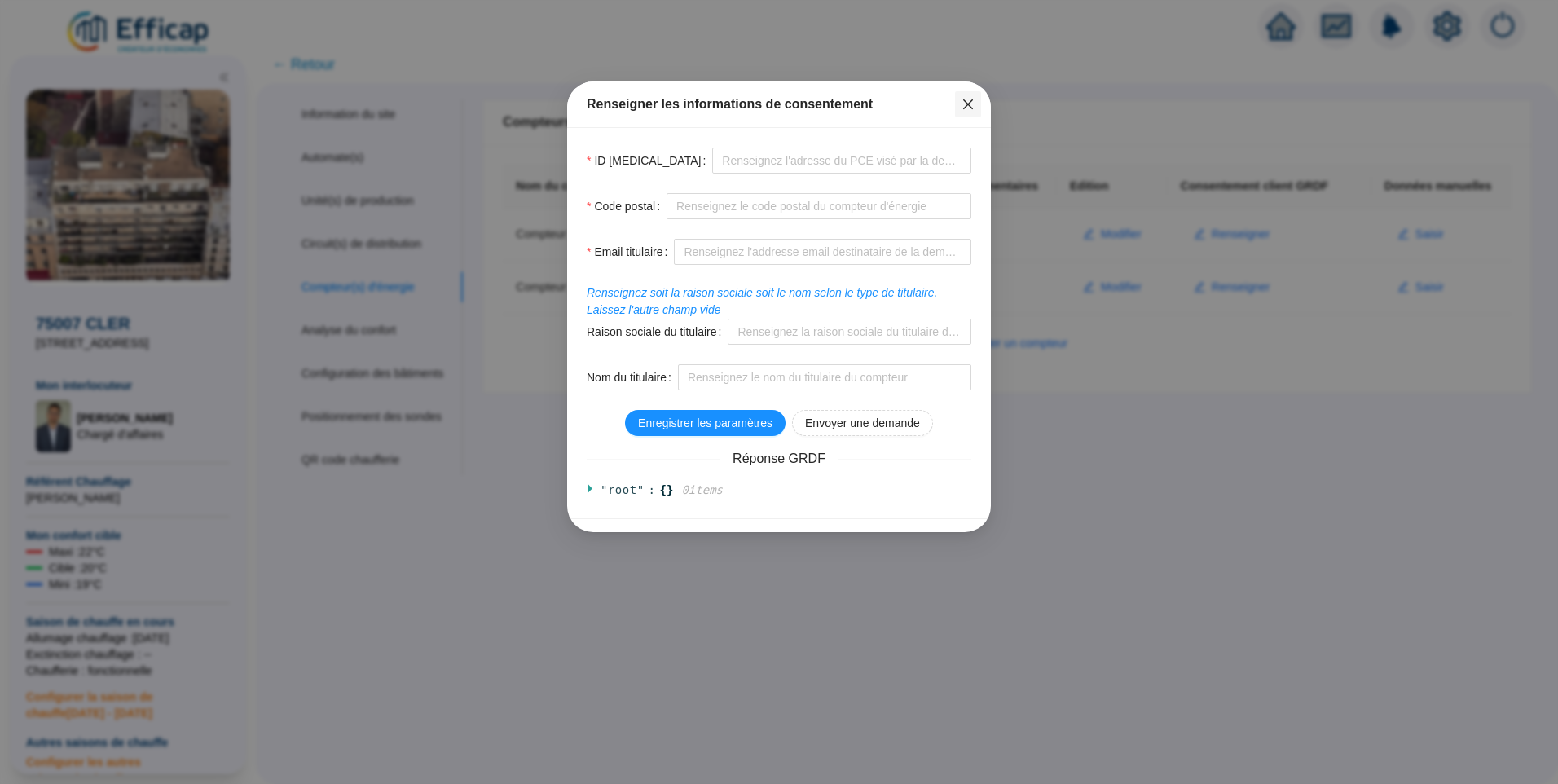
click at [969, 101] on icon "close" at bounding box center [968, 104] width 13 height 13
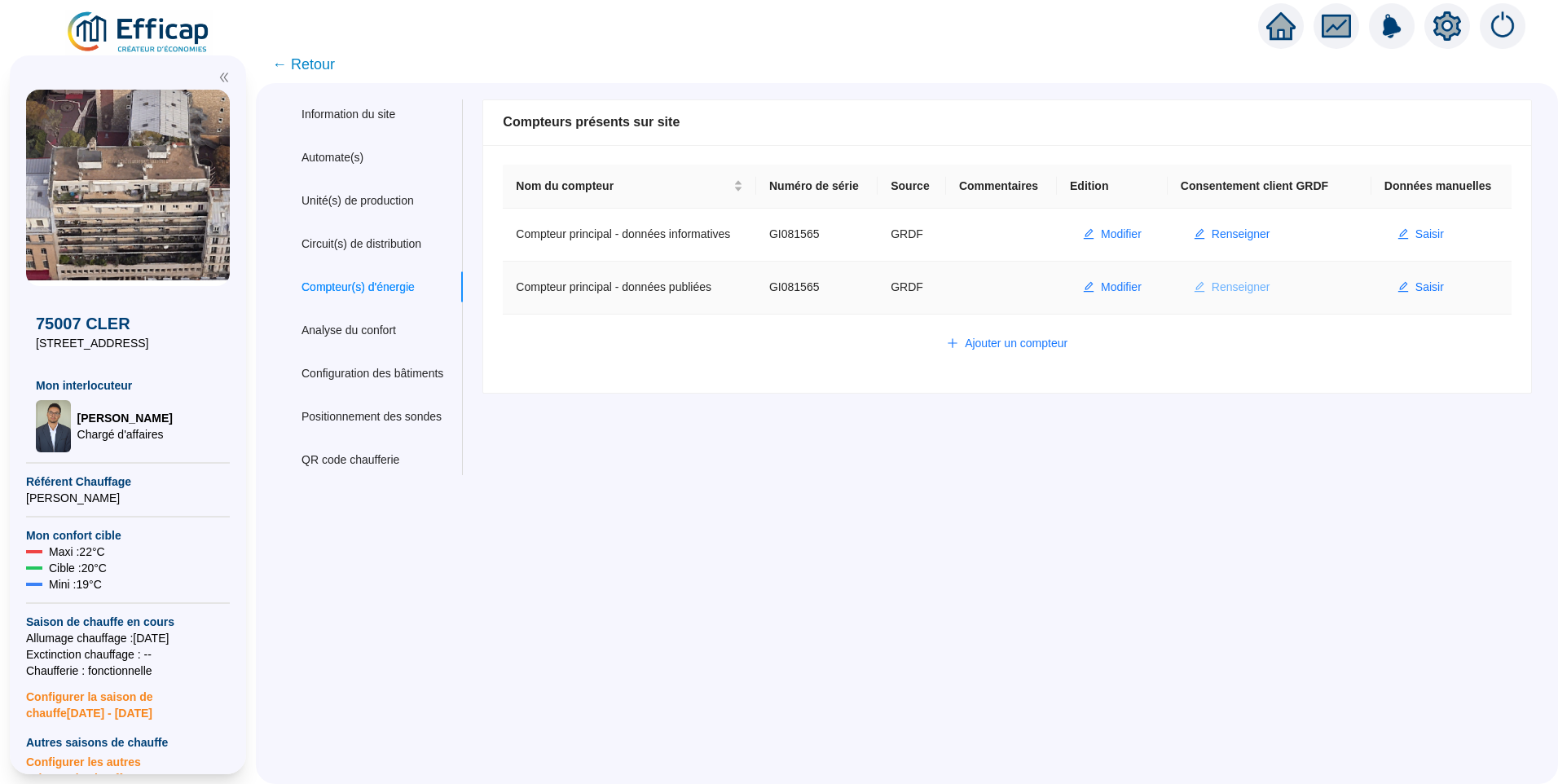
click at [1232, 285] on span "Renseigner" at bounding box center [1241, 287] width 59 height 17
type input "GI081565"
type input "75007"
type input "[EMAIL_ADDRESS][DOMAIN_NAME]"
type input "MATRAY"
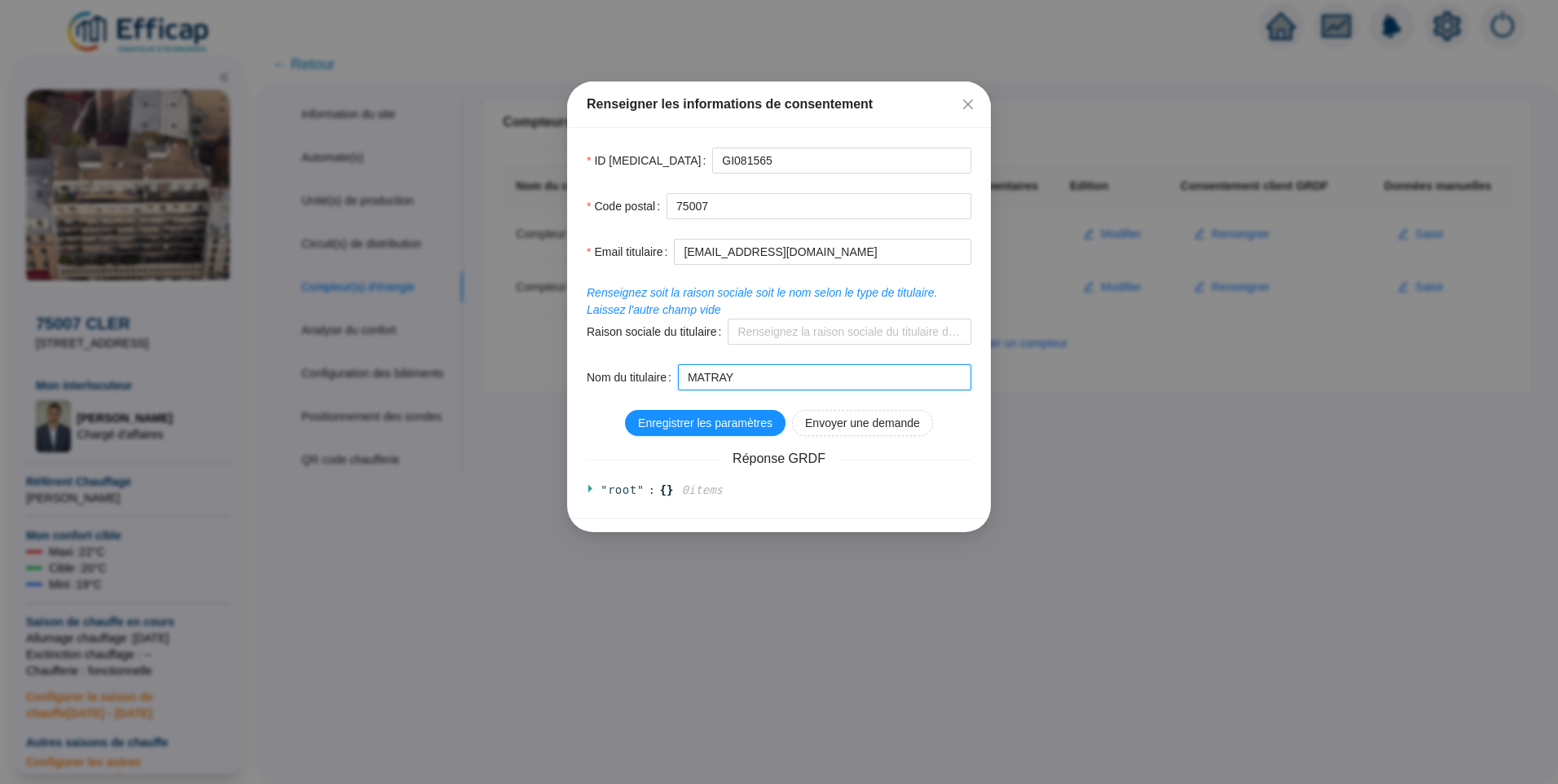
drag, startPoint x: 760, startPoint y: 381, endPoint x: 643, endPoint y: 381, distance: 117.0
click at [643, 381] on div "Nom du titulaire MATRAY" at bounding box center [779, 377] width 385 height 26
click at [765, 379] on input "MATRAY" at bounding box center [824, 377] width 293 height 26
drag, startPoint x: 762, startPoint y: 379, endPoint x: 649, endPoint y: 376, distance: 113.0
click at [649, 376] on div "Nom du titulaire MATRAY" at bounding box center [779, 377] width 385 height 26
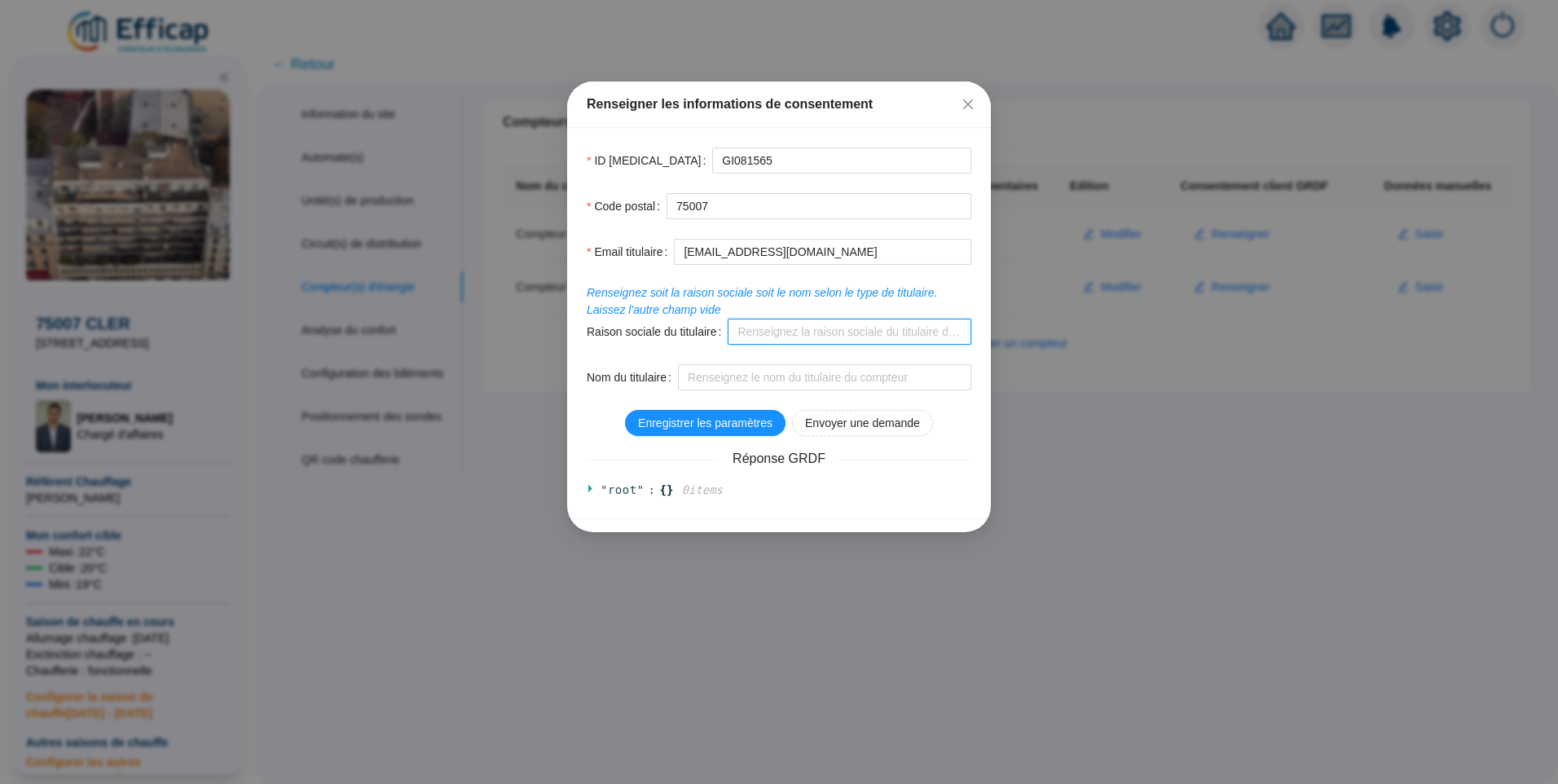
click at [808, 339] on input "Raison sociale du titulaire" at bounding box center [849, 332] width 244 height 26
drag, startPoint x: 860, startPoint y: 329, endPoint x: 665, endPoint y: 321, distance: 195.2
click at [665, 321] on div "Raison sociale du titulaire CABINET [PERSON_NAME]" at bounding box center [779, 332] width 385 height 26
paste input "[EMAIL_ADDRESS][DOMAIN_NAME]"
click at [900, 333] on input "[EMAIL_ADDRESS][DOMAIN_NAME]" at bounding box center [849, 332] width 244 height 26
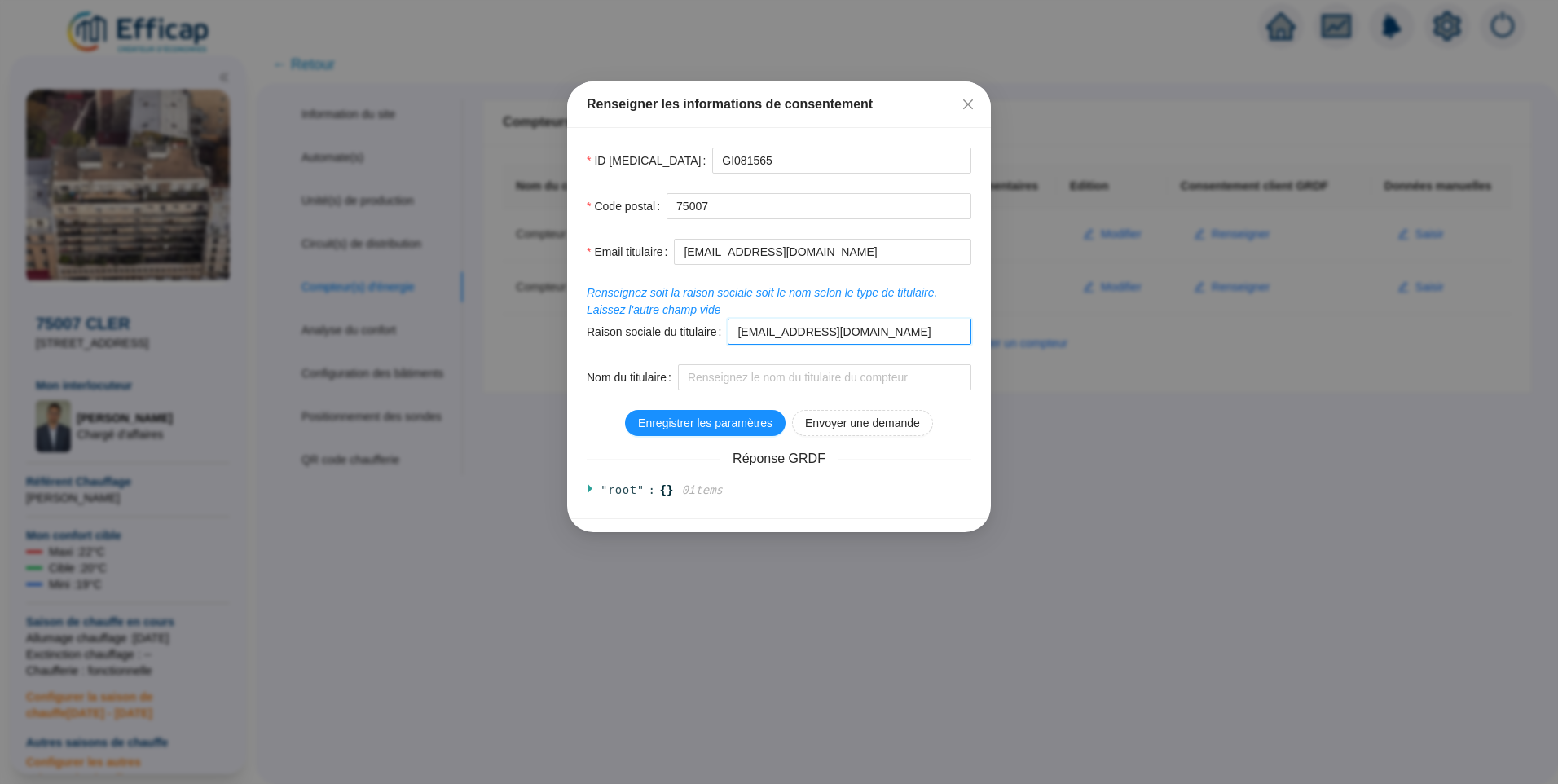
drag, startPoint x: 786, startPoint y: 333, endPoint x: 626, endPoint y: 323, distance: 160.3
click at [626, 323] on div "Raison sociale du titulaire [EMAIL_ADDRESS][DOMAIN_NAME]" at bounding box center [779, 332] width 385 height 26
click at [780, 333] on input "[DOMAIN_NAME]" at bounding box center [849, 332] width 244 height 26
drag, startPoint x: 852, startPoint y: 329, endPoint x: 815, endPoint y: 333, distance: 37.2
click at [815, 333] on input "Cabinet [DOMAIN_NAME]" at bounding box center [849, 332] width 244 height 26
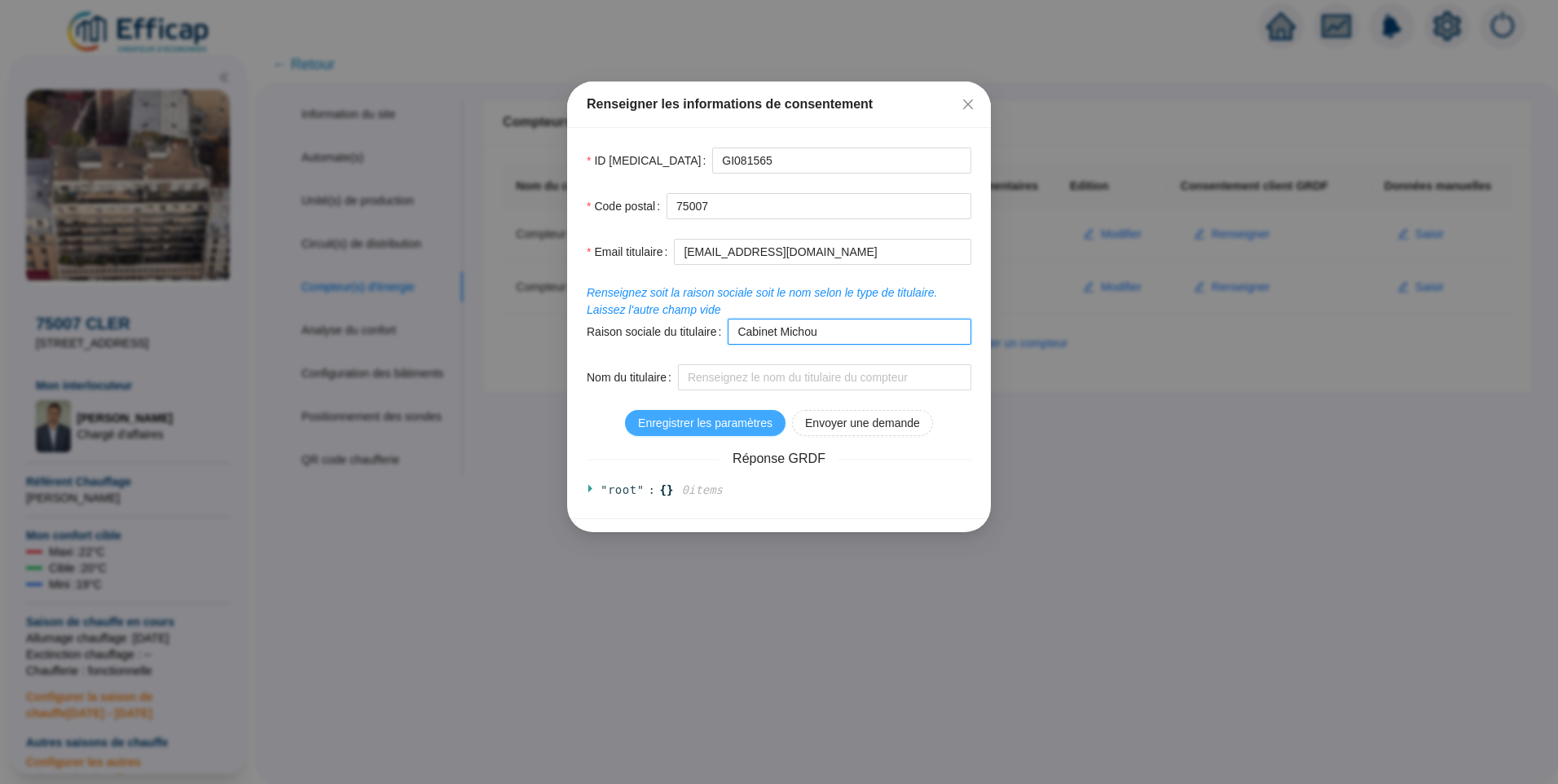
type input "Cabinet Michou"
click at [687, 420] on span "Enregistrer les paramètres" at bounding box center [705, 422] width 135 height 17
click at [745, 421] on span "Enregistrer les paramètres" at bounding box center [705, 422] width 135 height 17
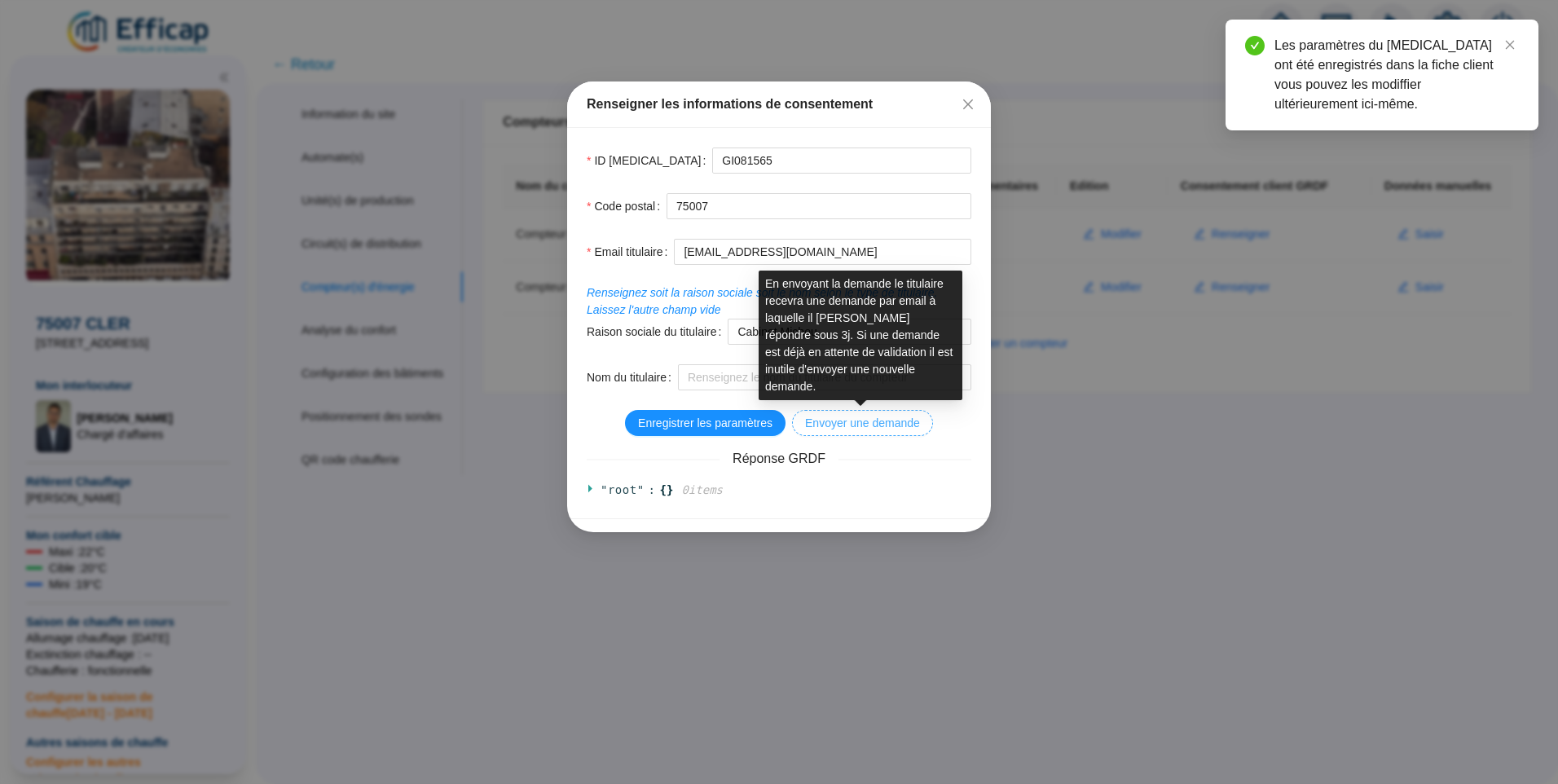
click at [874, 432] on button "Envoyer une demande" at bounding box center [863, 423] width 141 height 26
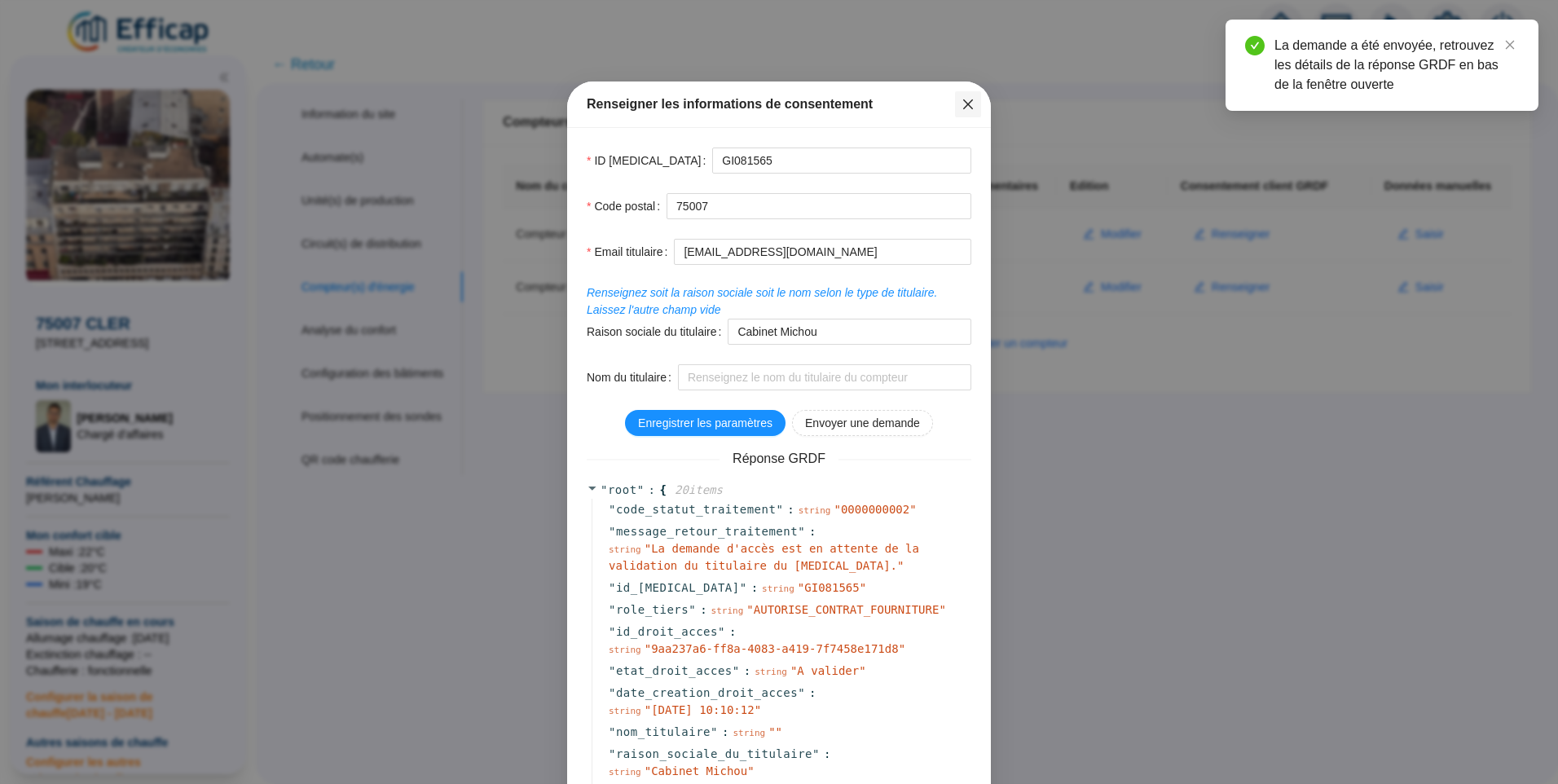
click at [966, 100] on icon "close" at bounding box center [967, 104] width 10 height 10
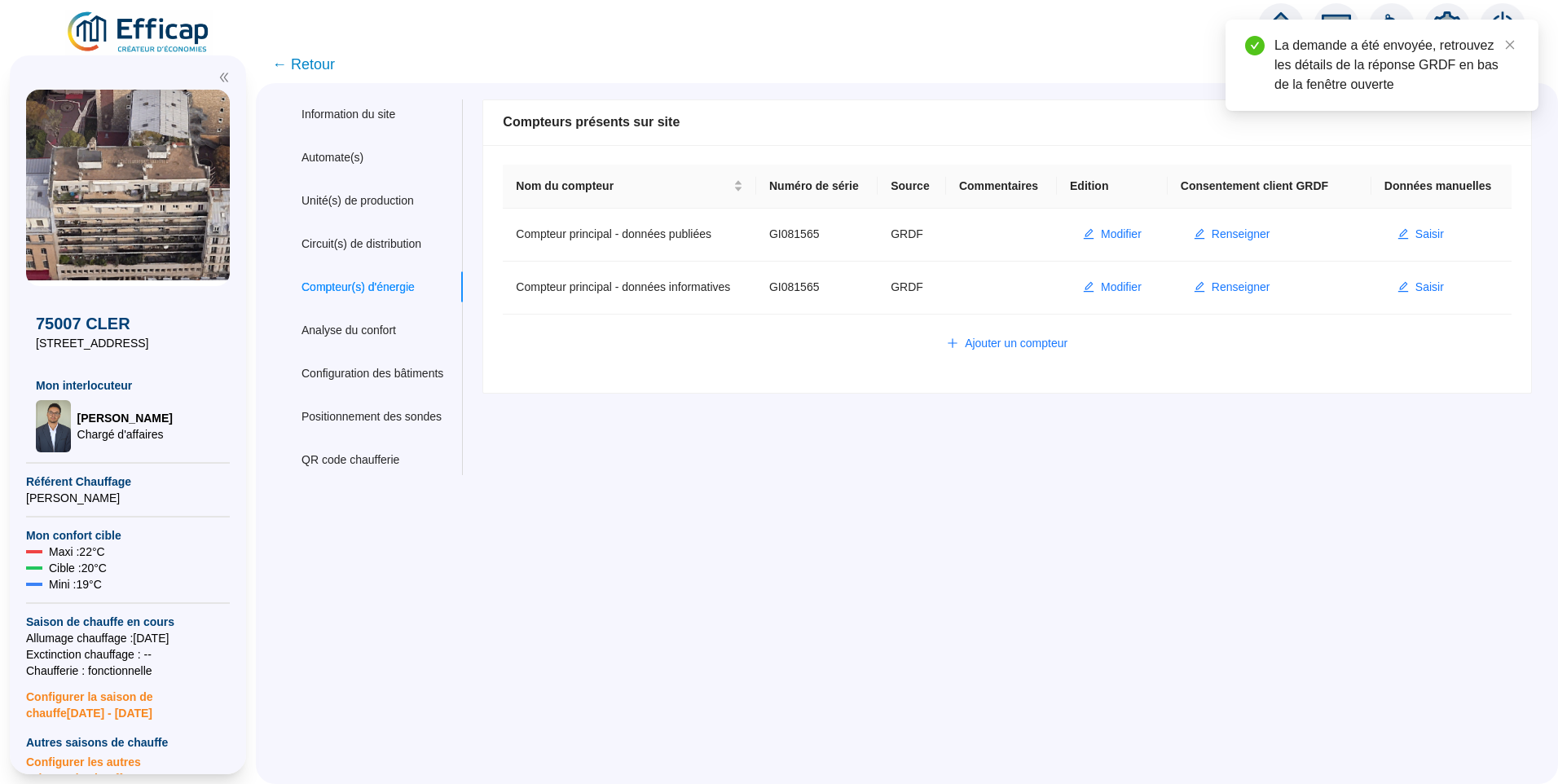
click at [320, 71] on span "← Retour" at bounding box center [303, 64] width 62 height 23
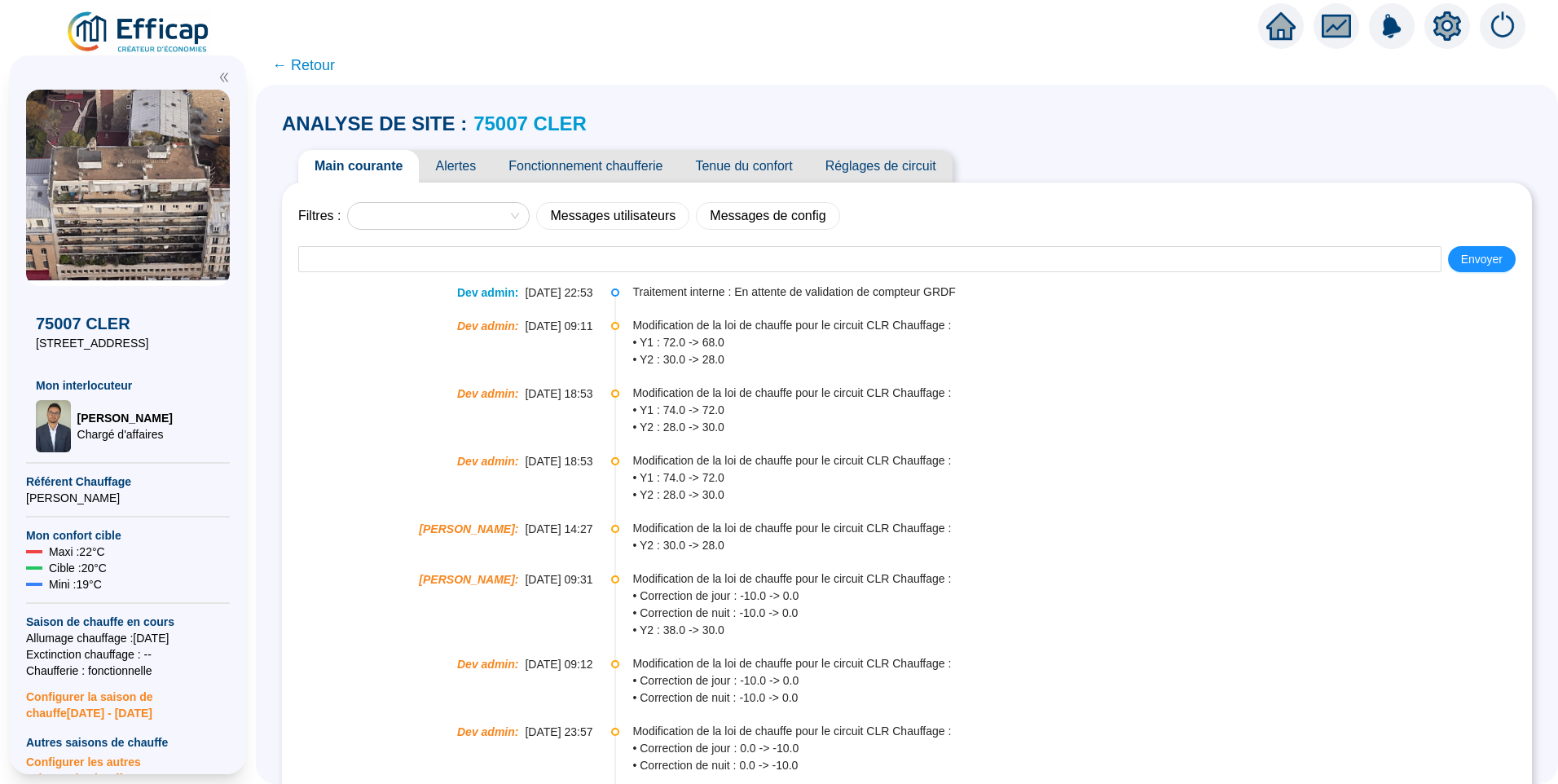
click at [747, 159] on span "Tenue du confort" at bounding box center [743, 165] width 129 height 33
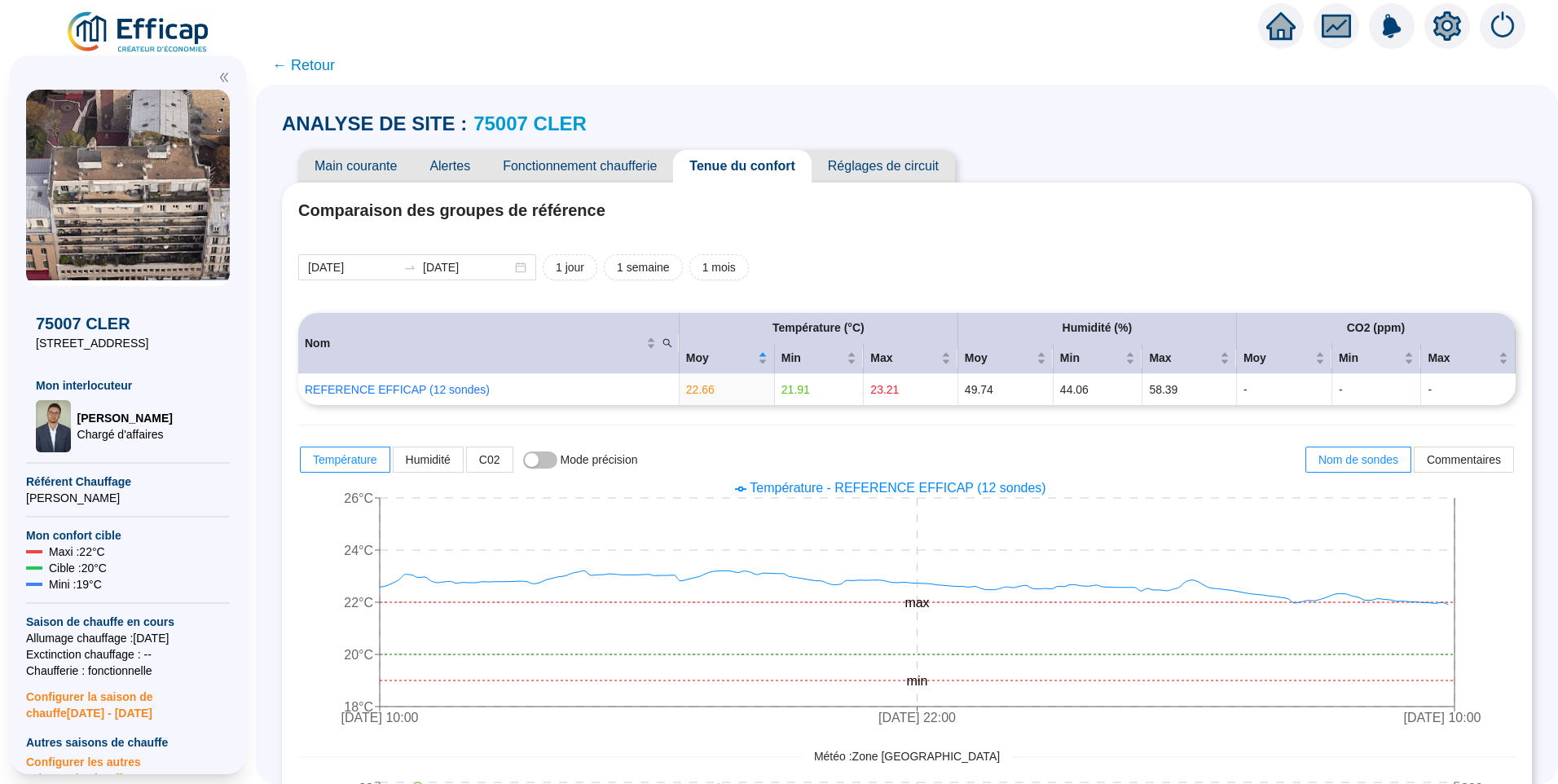
click at [371, 161] on span "Main courante" at bounding box center [356, 165] width 115 height 33
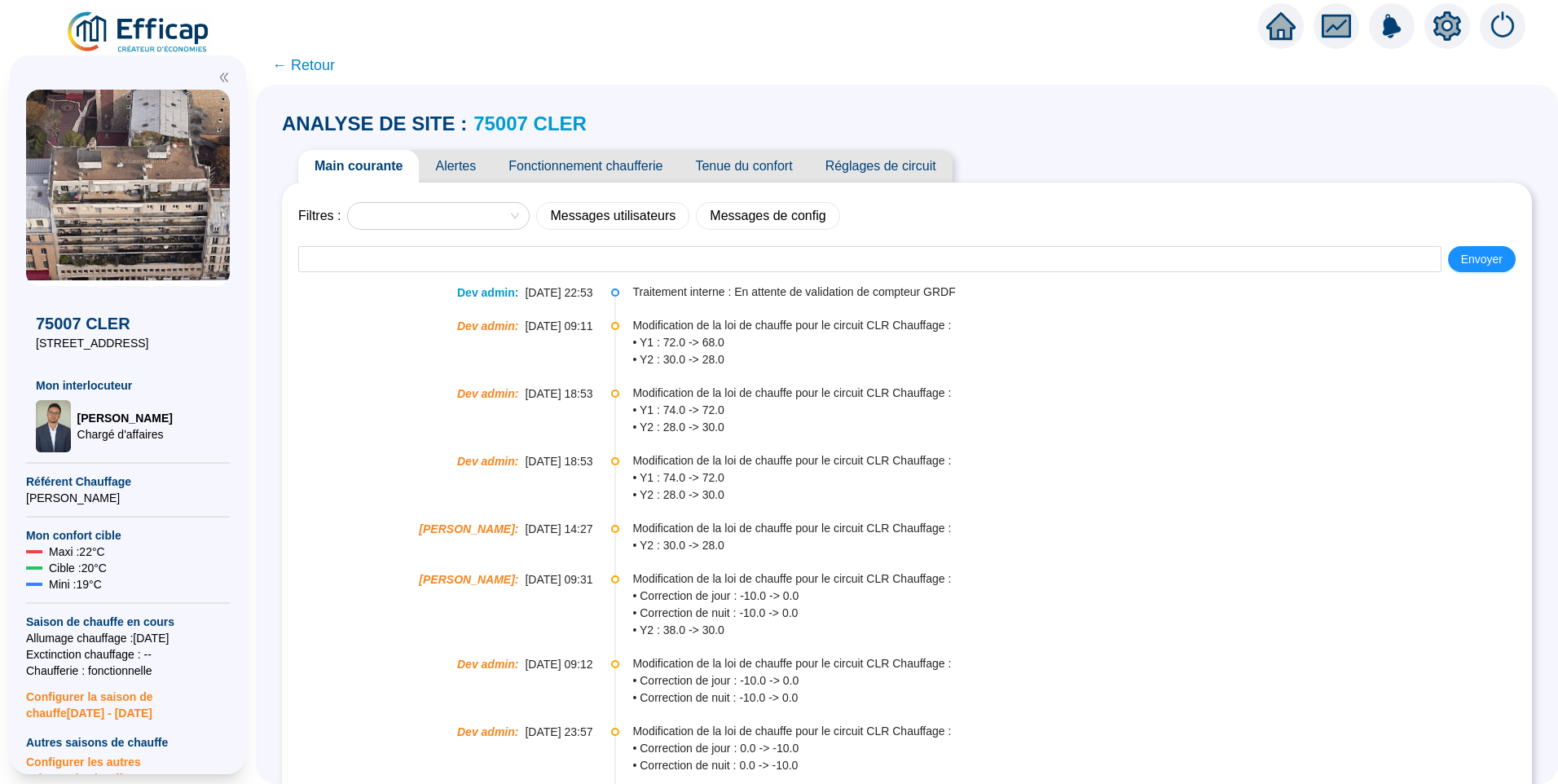
click at [763, 165] on span "Tenue du confort" at bounding box center [743, 165] width 129 height 33
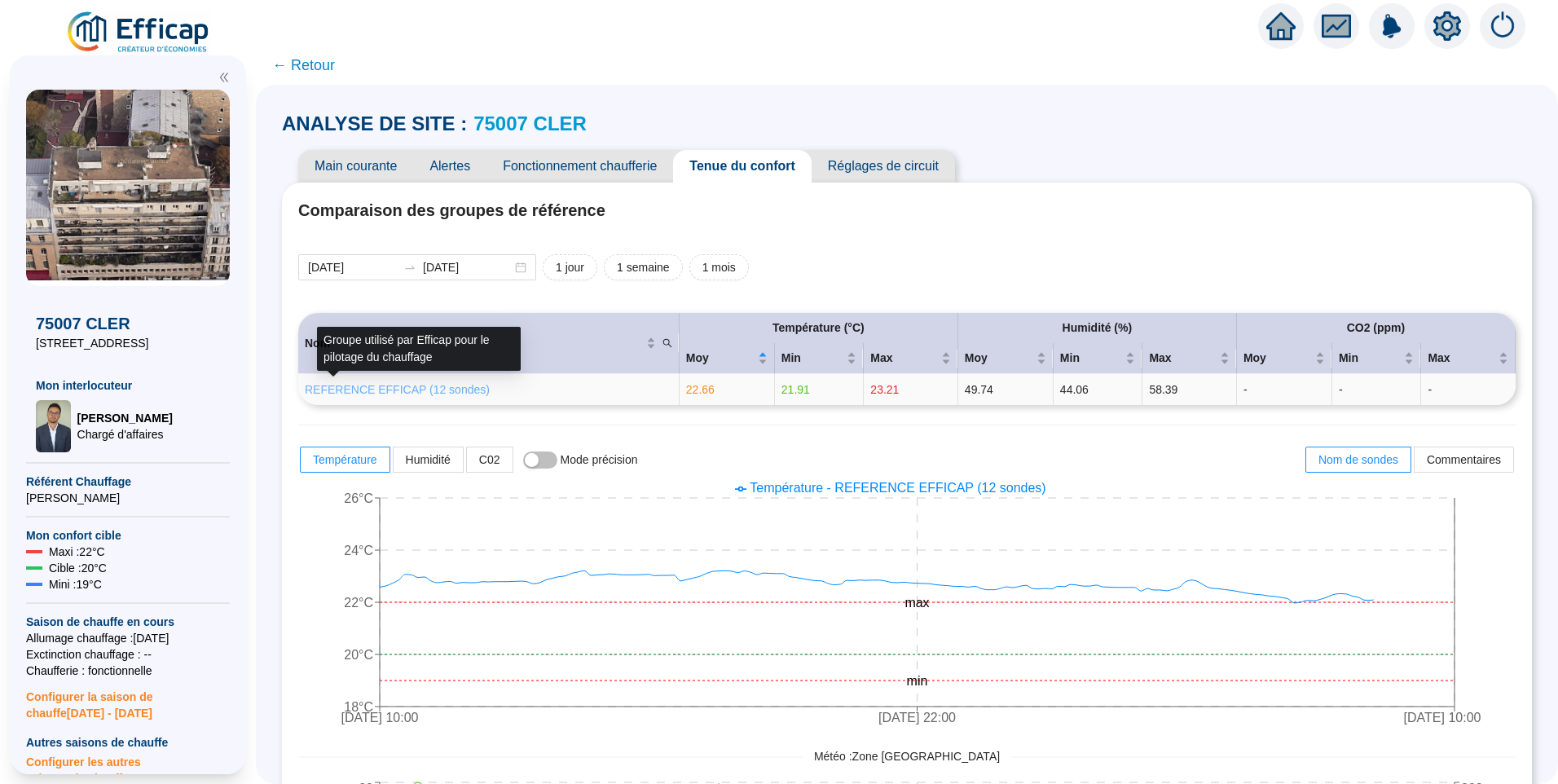
click at [445, 392] on link "REFERENCE EFFICAP (12 sondes)" at bounding box center [397, 389] width 185 height 13
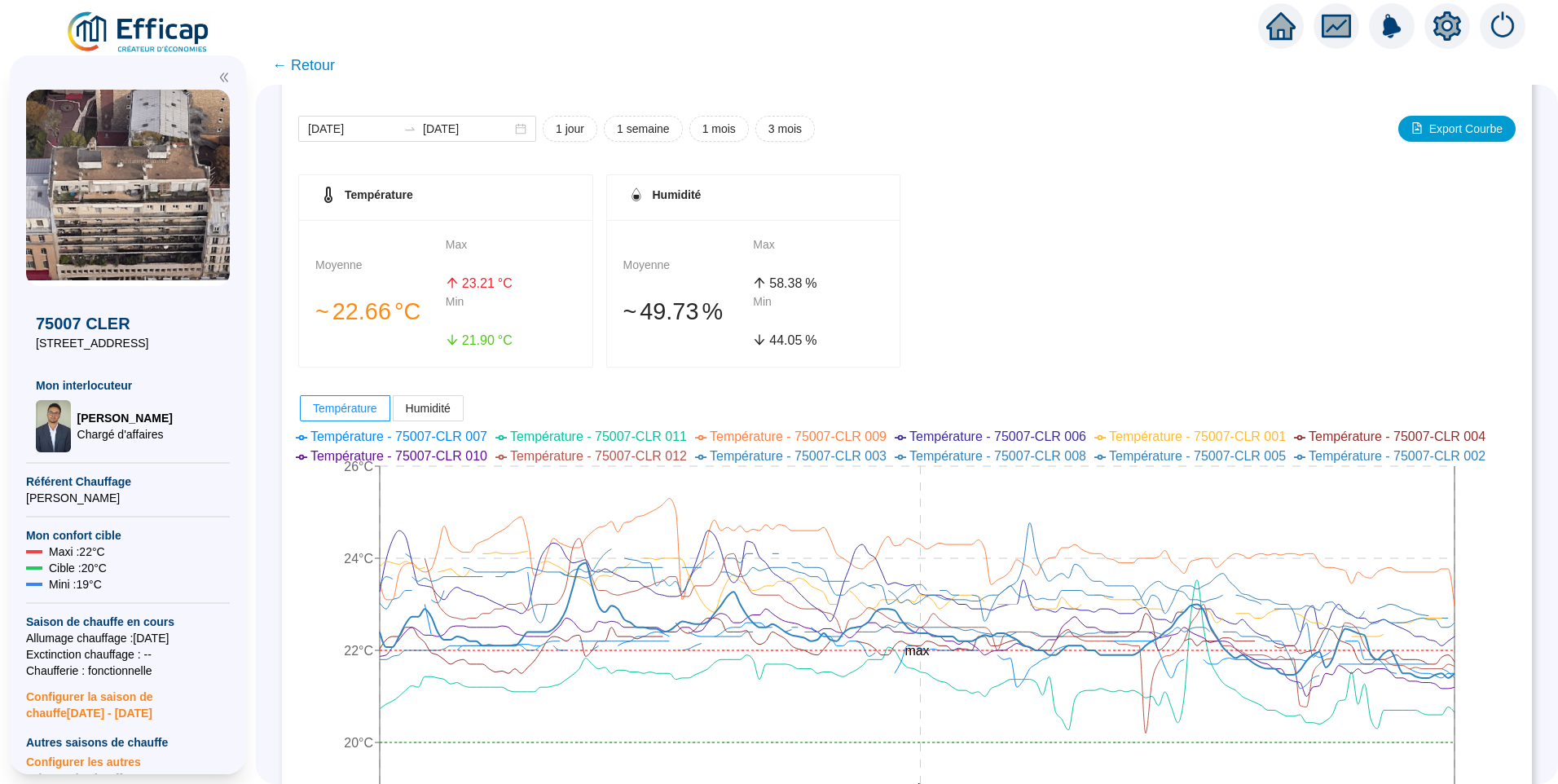
scroll to position [82, 0]
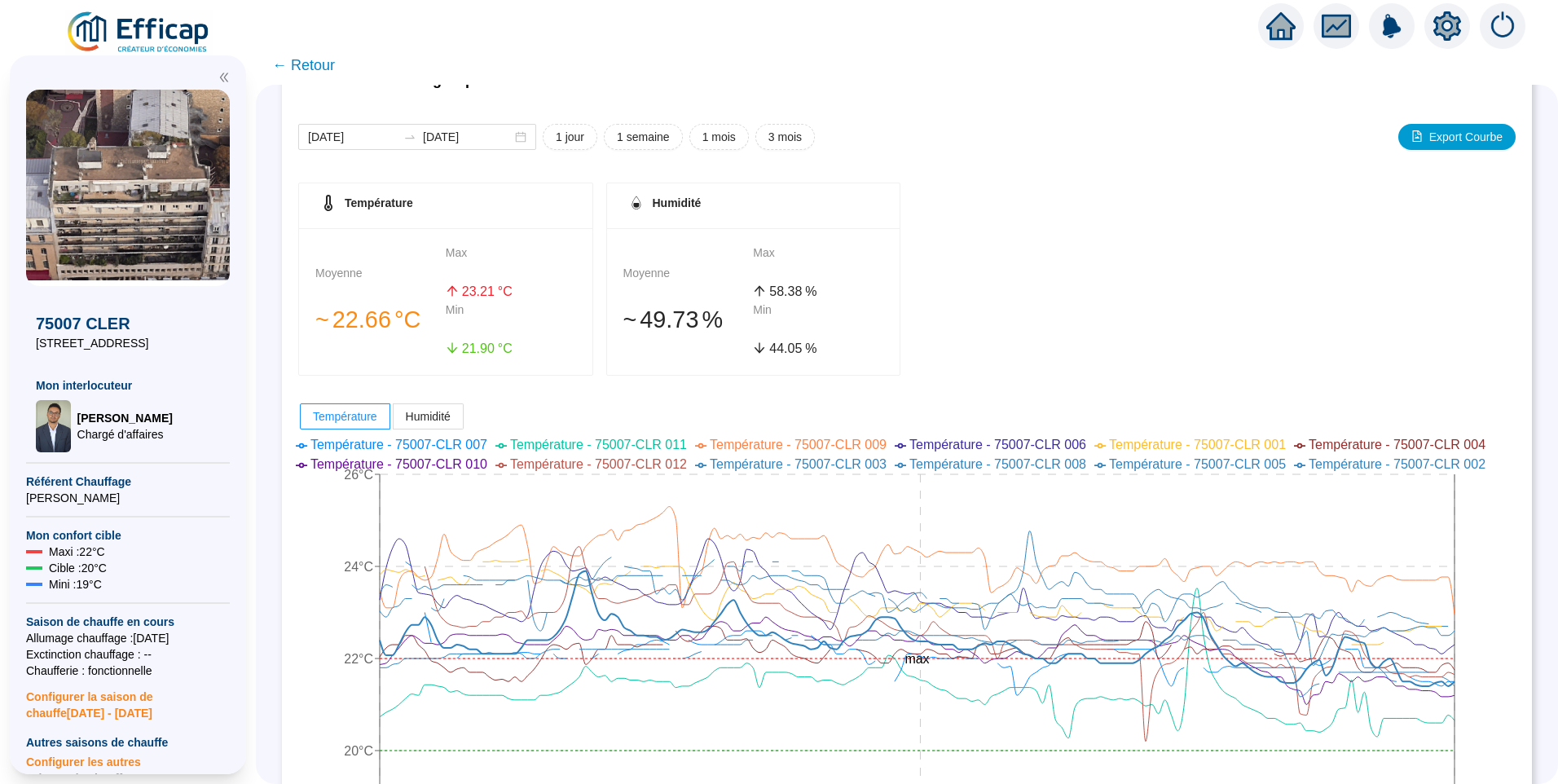
click at [328, 61] on span "← Retour" at bounding box center [303, 65] width 62 height 23
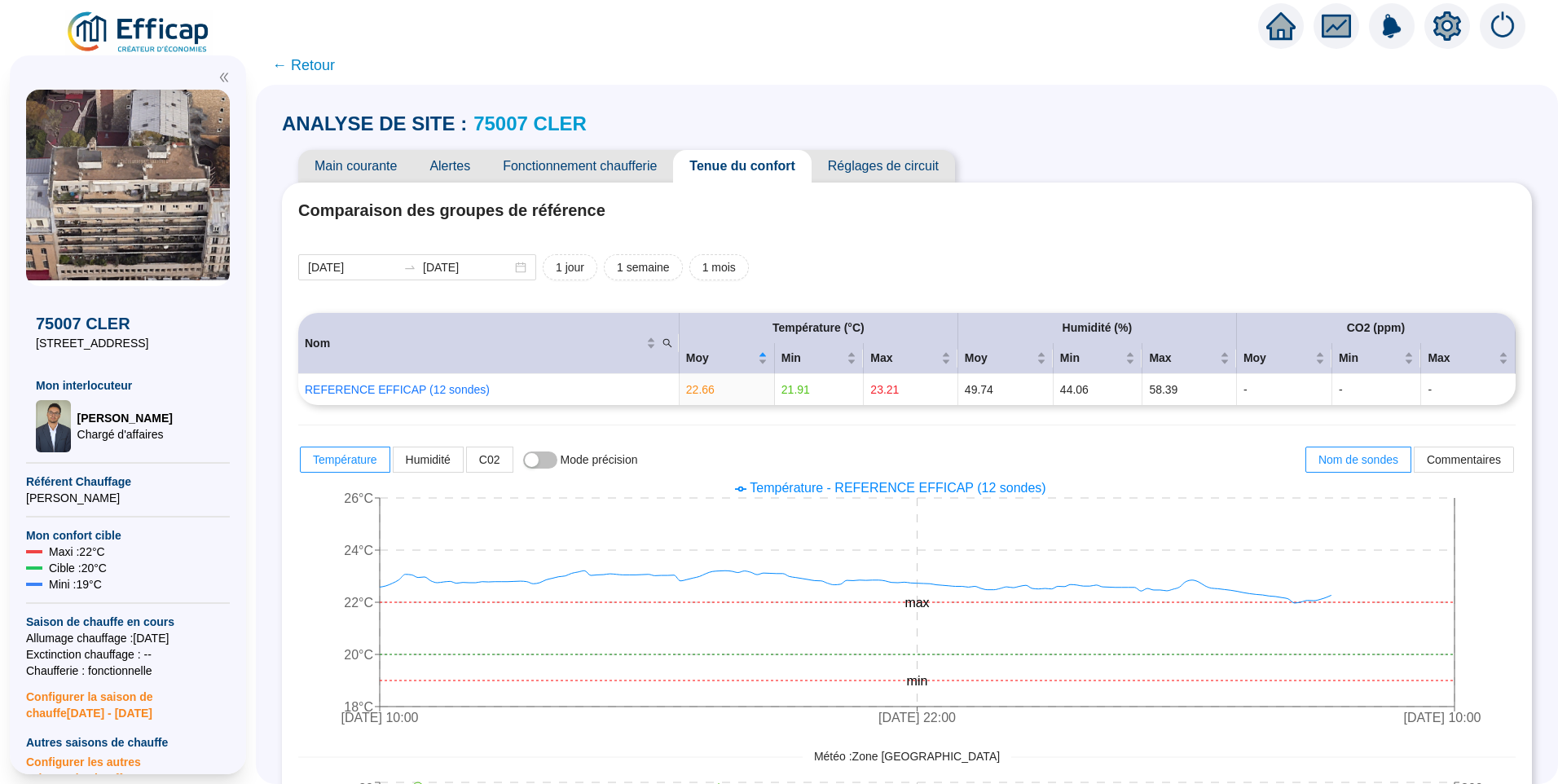
click at [875, 171] on span "Réglages de circuit" at bounding box center [883, 165] width 143 height 33
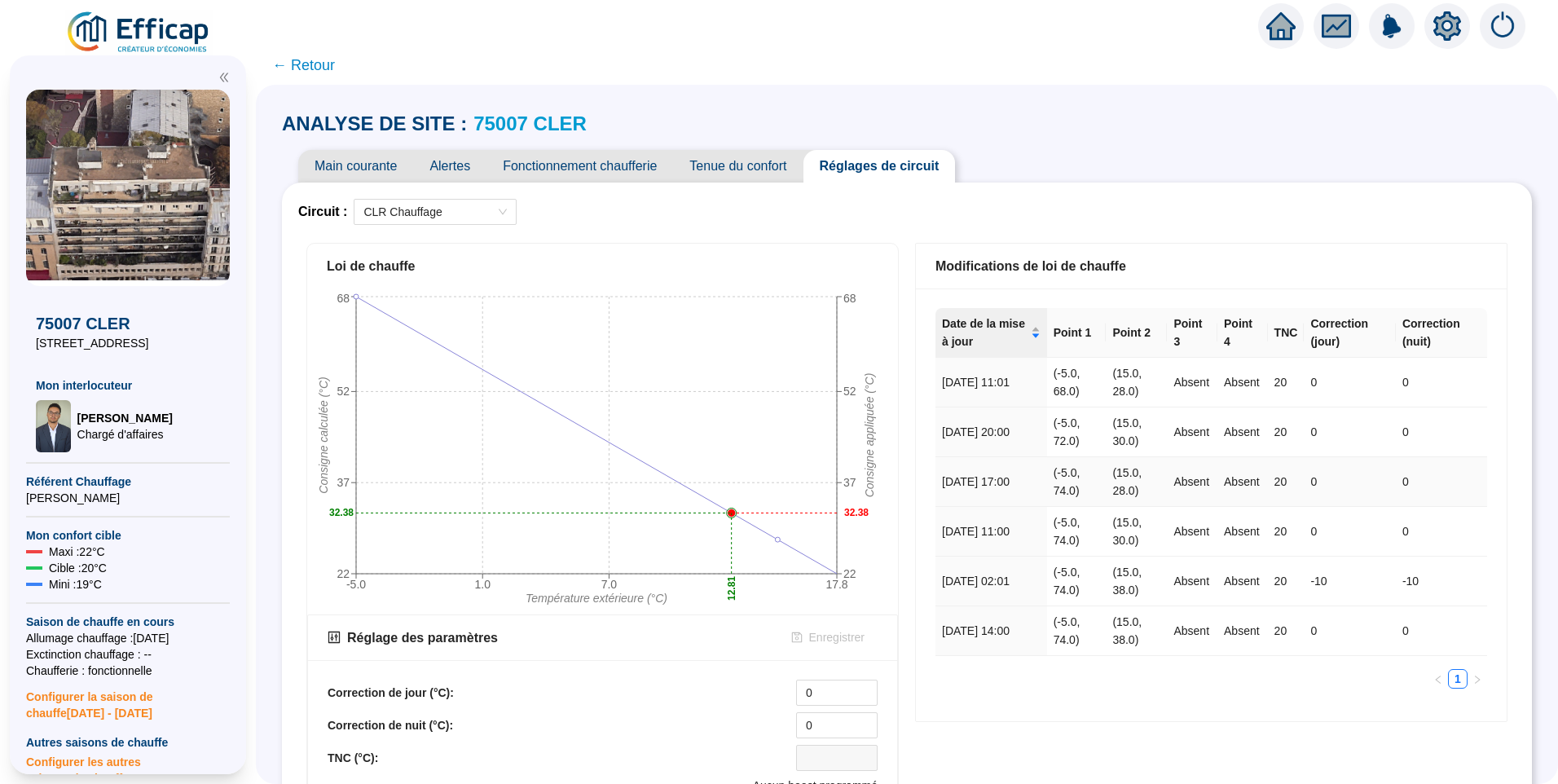
scroll to position [456, 0]
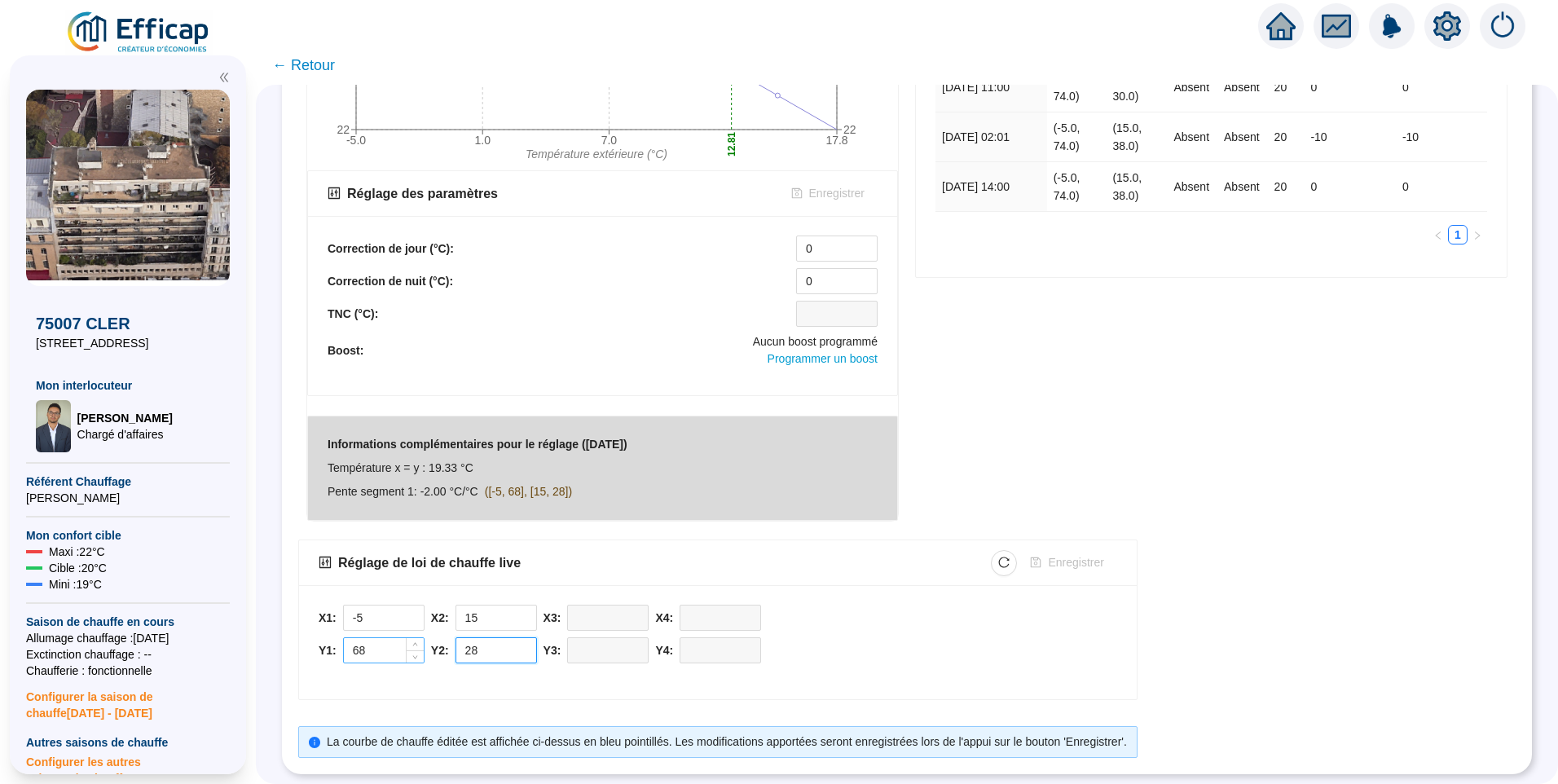
drag, startPoint x: 495, startPoint y: 642, endPoint x: 387, endPoint y: 632, distance: 108.5
click at [387, 632] on div "X1: -5 Y1: 68 X2: 15 Y2: 28 X3: Y3: X4: Y4:" at bounding box center [717, 638] width 798 height 67
drag, startPoint x: 379, startPoint y: 643, endPoint x: 335, endPoint y: 650, distance: 44.6
click at [335, 650] on div "Y1: 68" at bounding box center [371, 650] width 106 height 26
type input "67"
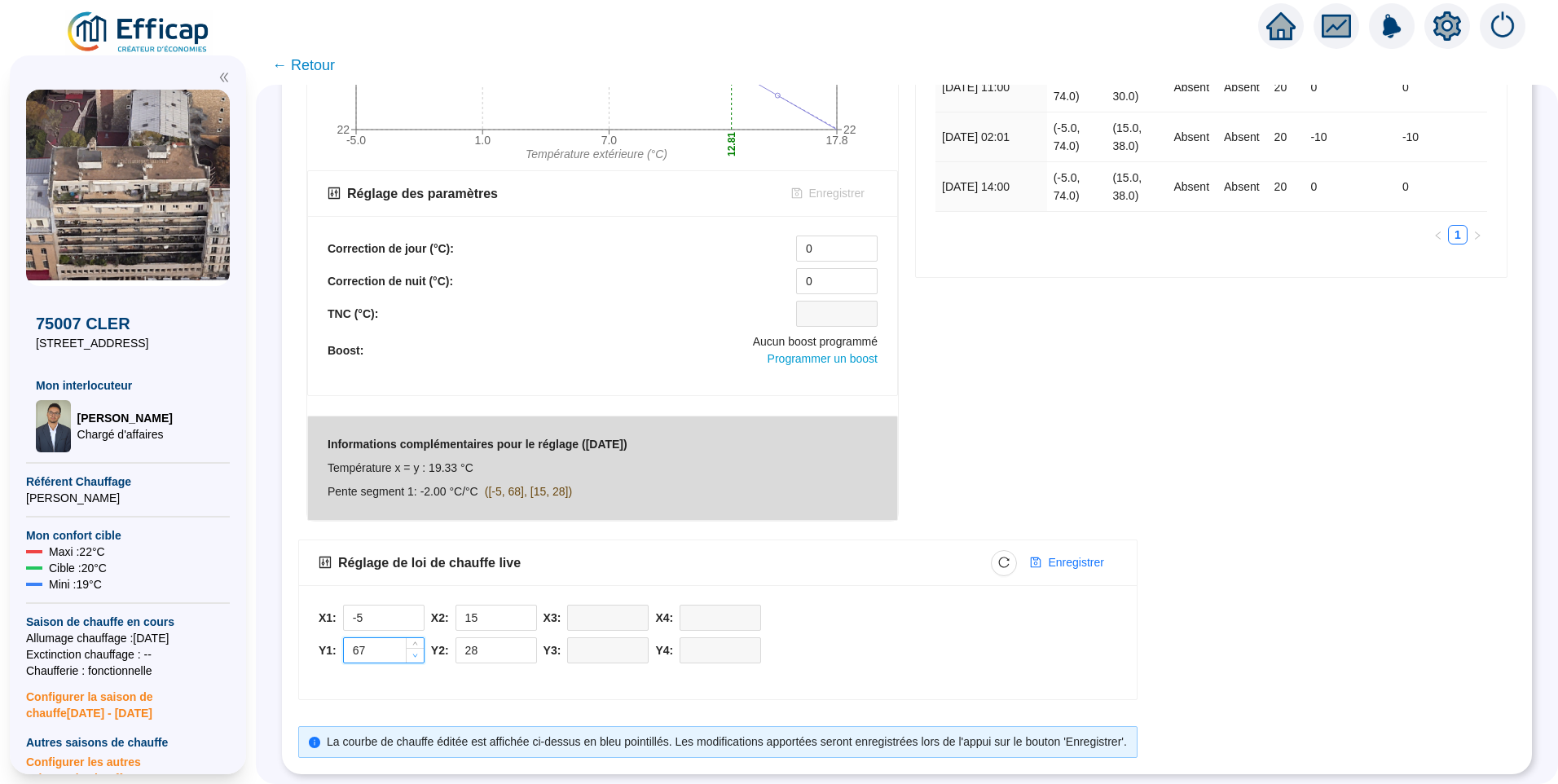
click at [418, 653] on icon "down" at bounding box center [415, 656] width 5 height 5
type input "27"
click at [536, 648] on span "Decrease Value" at bounding box center [527, 655] width 18 height 15
click at [886, 614] on div "X1: -5 Y1: 67 X2: 15 Y2: 27 X3: Y3: X4: Y4:" at bounding box center [717, 638] width 798 height 67
click at [1090, 554] on span "Enregistrer" at bounding box center [1076, 562] width 55 height 17
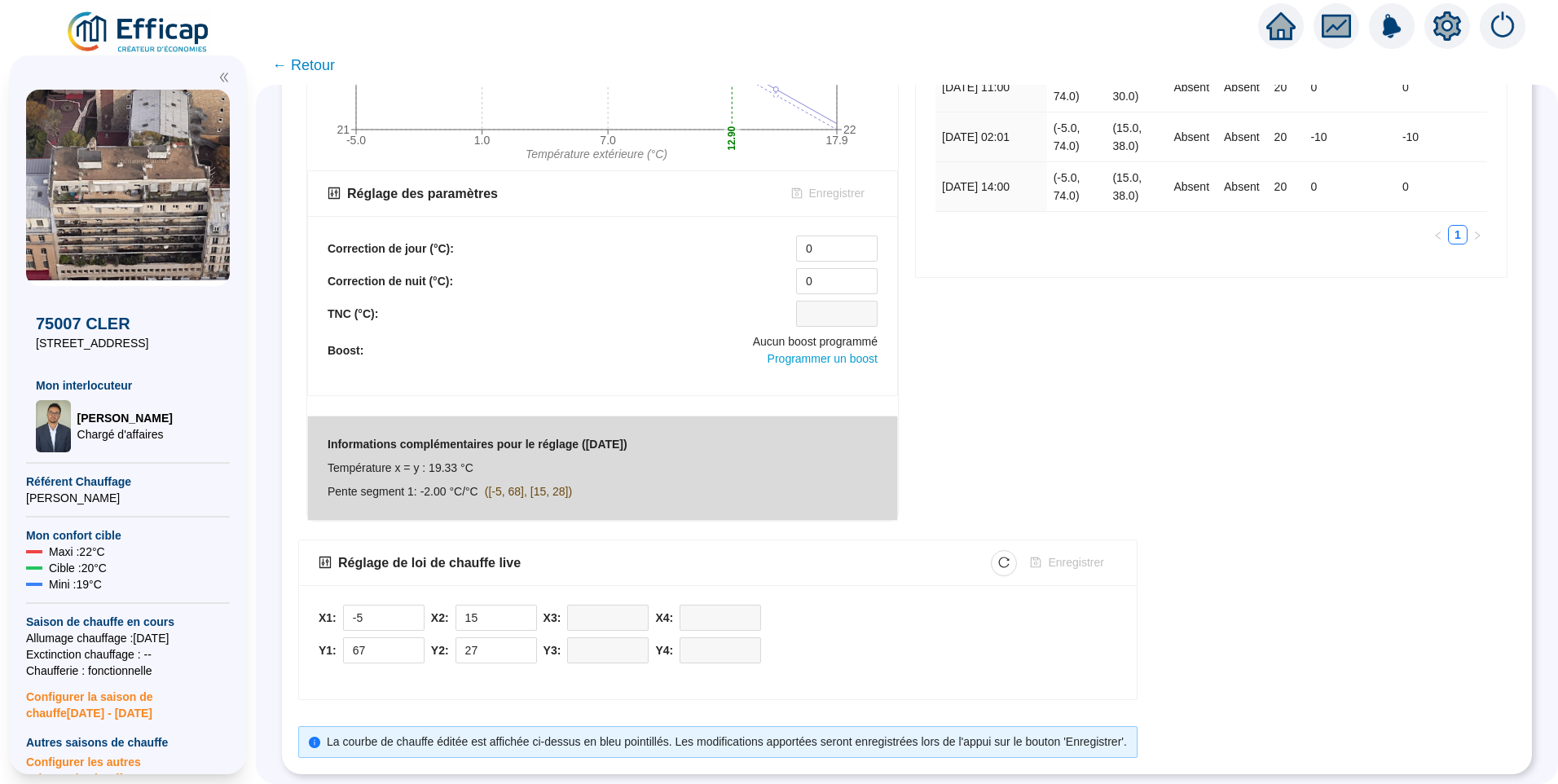
click at [136, 29] on img at bounding box center [139, 33] width 148 height 46
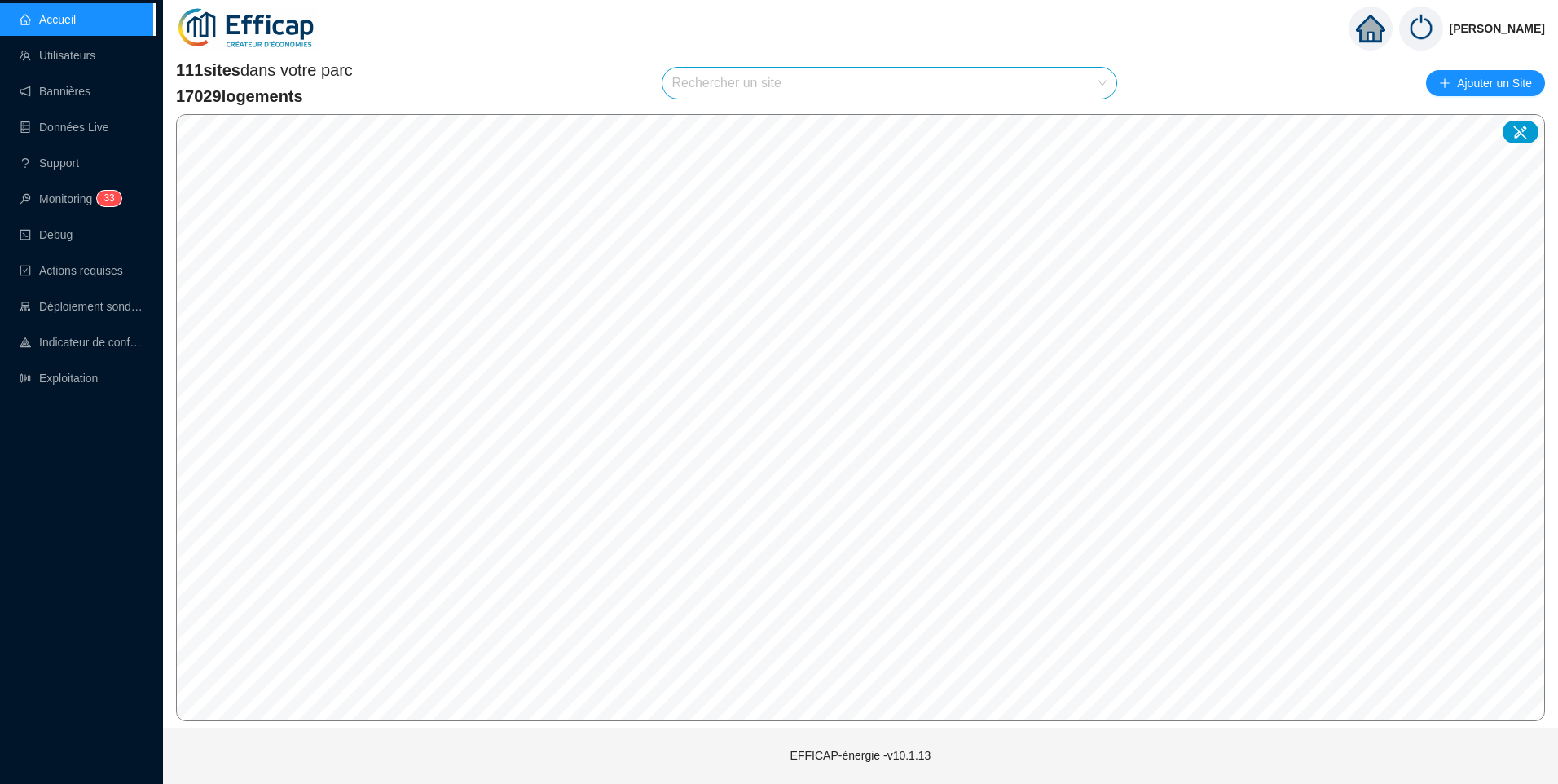
click at [716, 85] on input "search" at bounding box center [883, 83] width 421 height 31
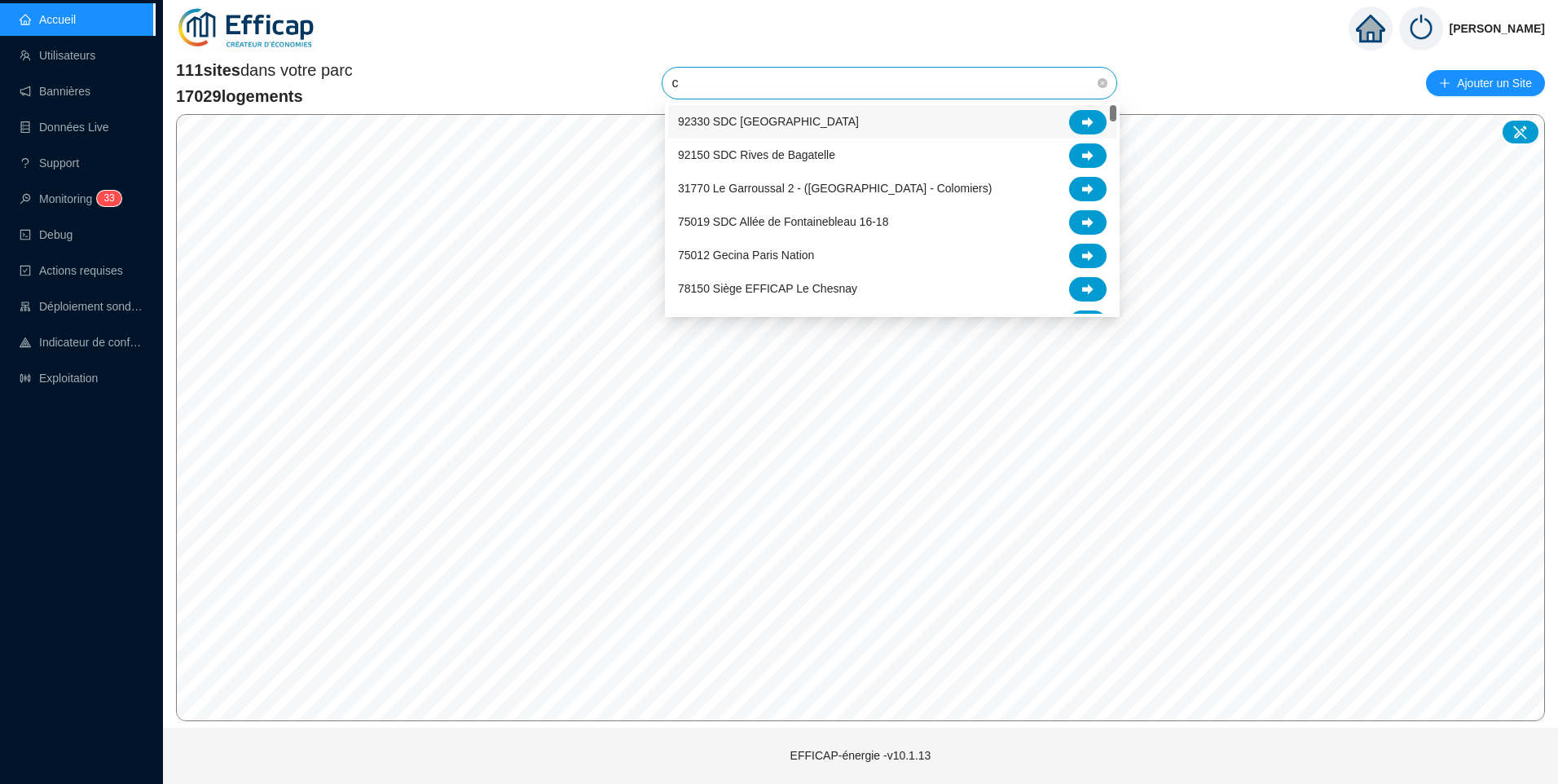
type input "cl"
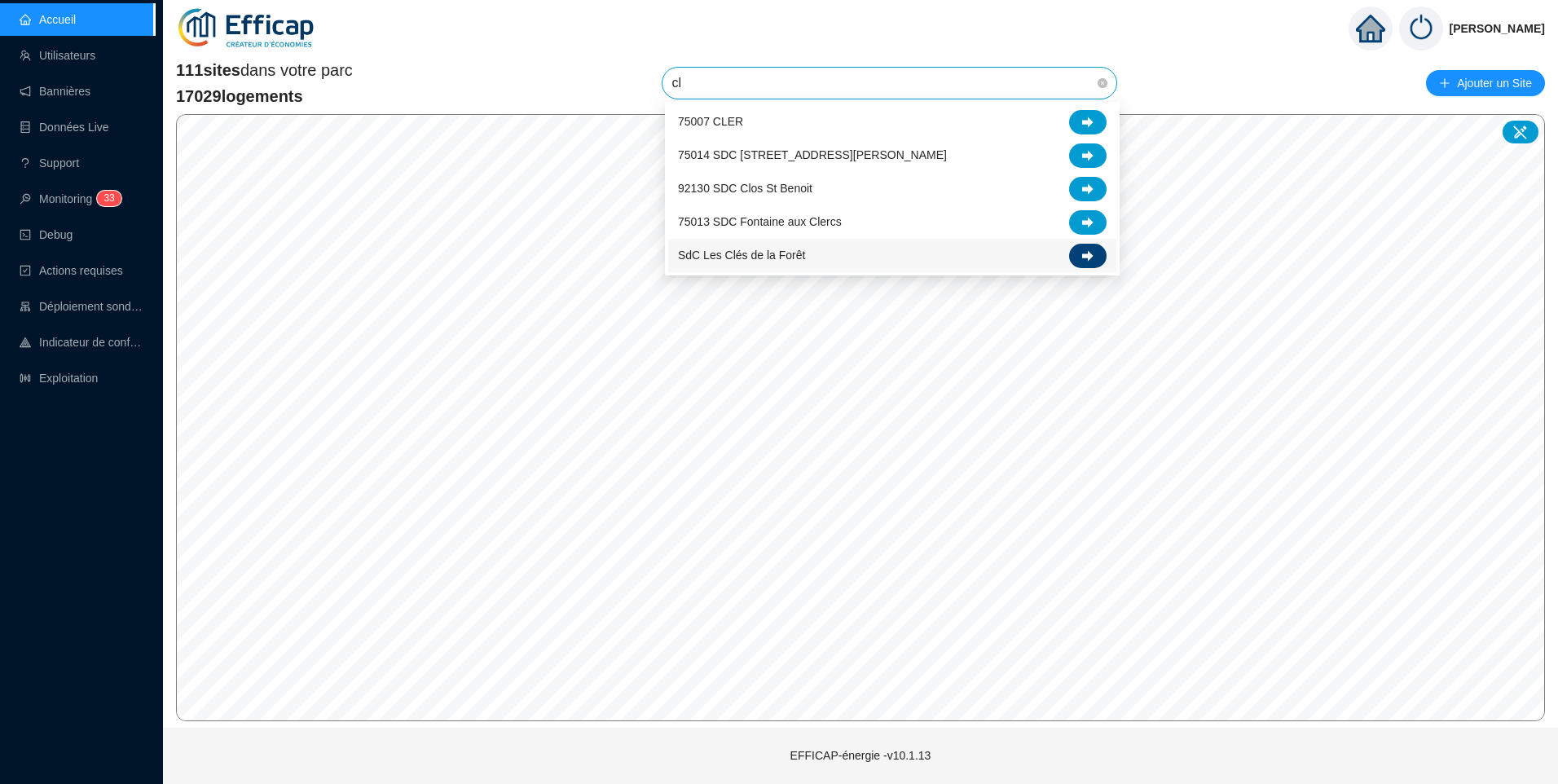
click at [1083, 252] on icon at bounding box center [1088, 255] width 11 height 11
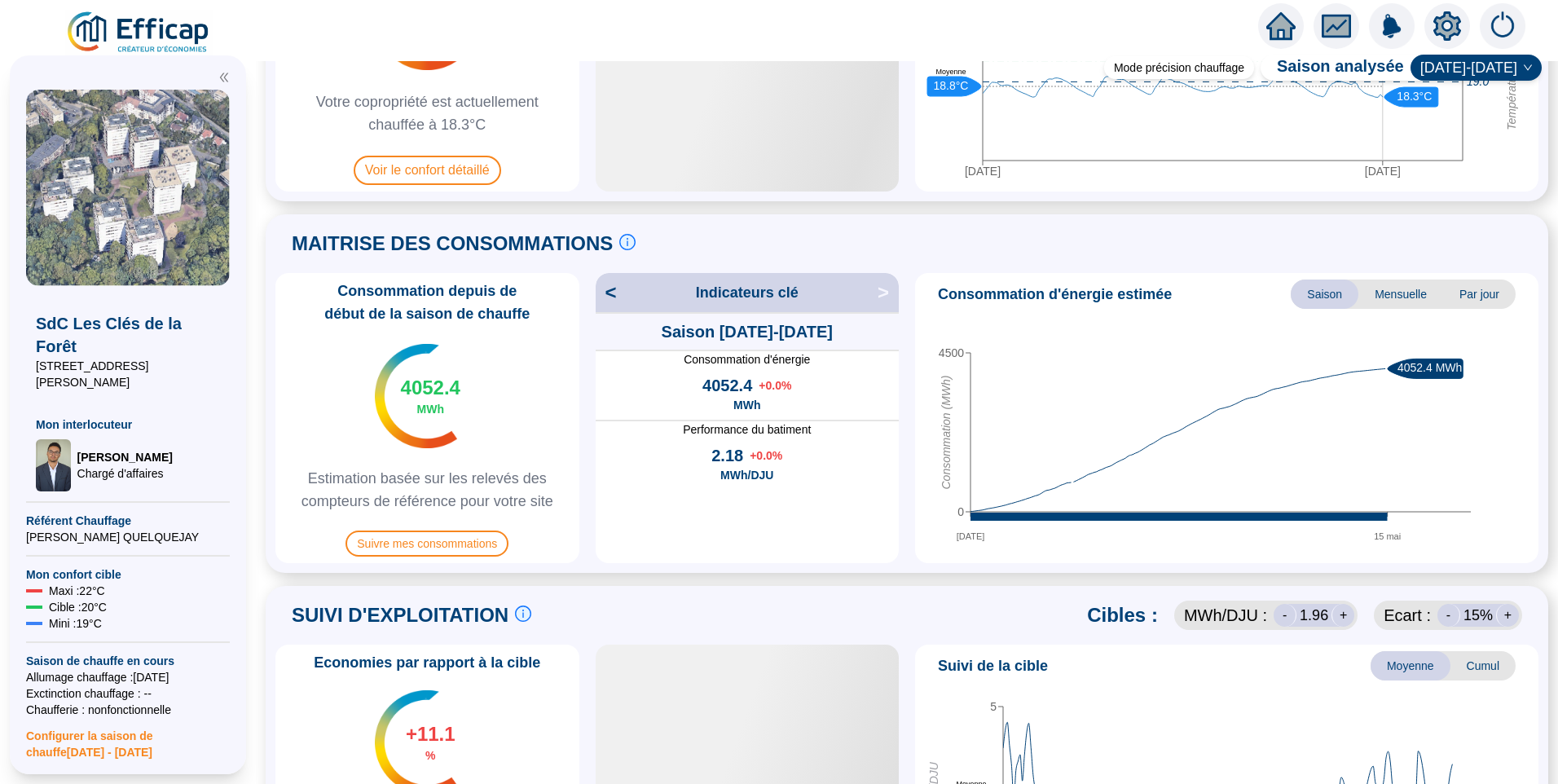
scroll to position [245, 0]
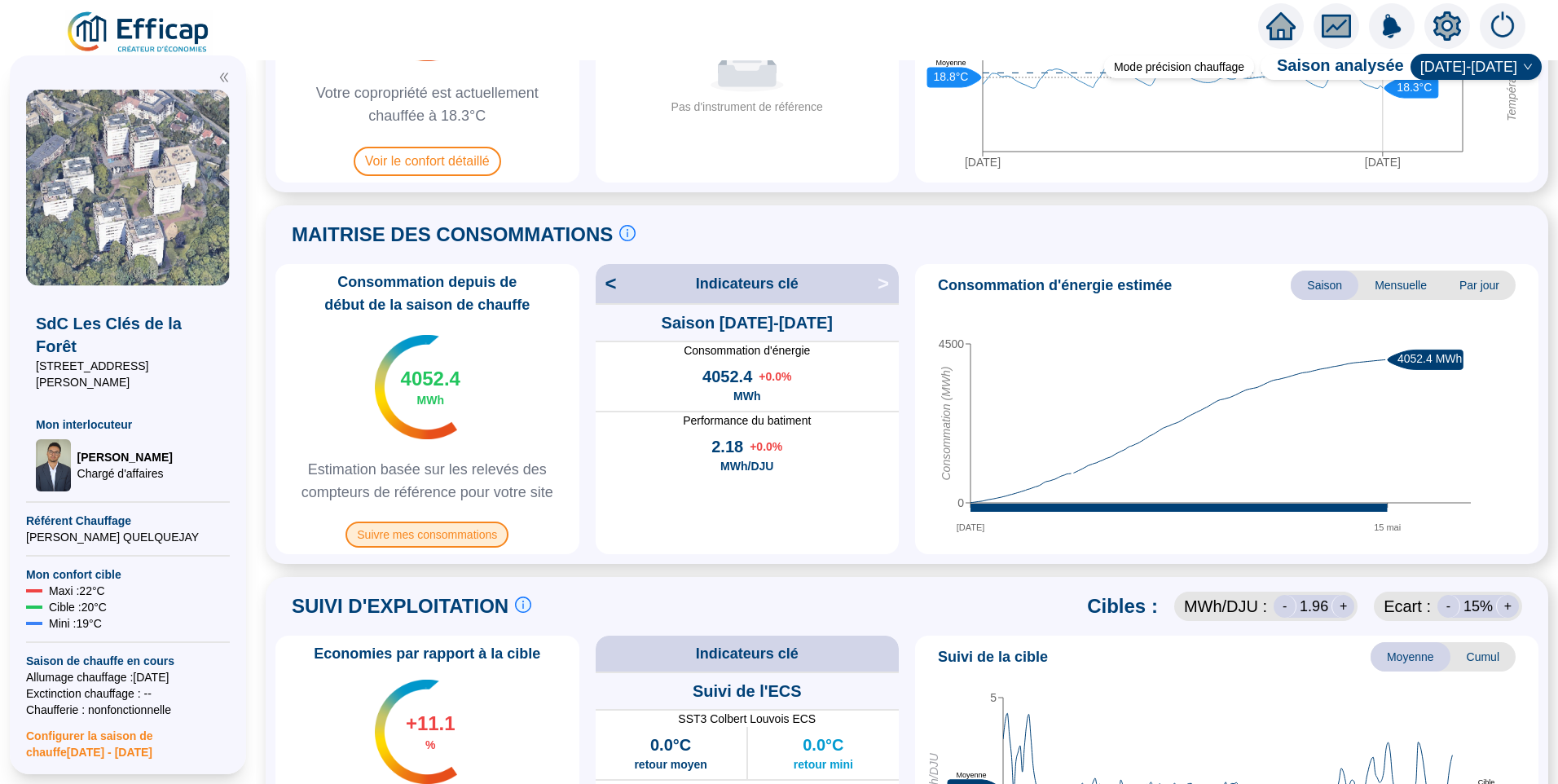
click at [459, 528] on span "Suivre mes consommations" at bounding box center [427, 535] width 163 height 26
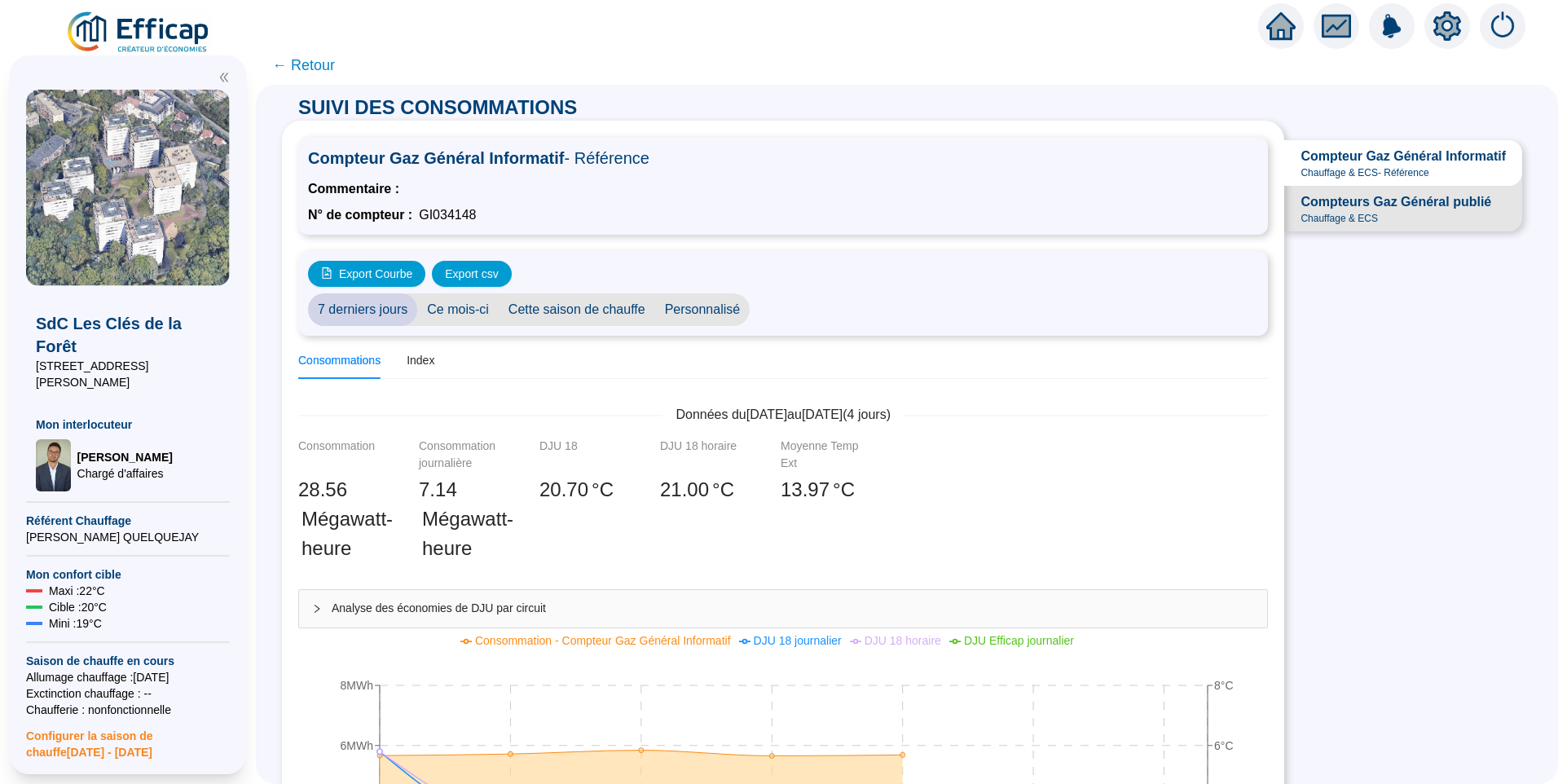
drag, startPoint x: 327, startPoint y: 59, endPoint x: 372, endPoint y: 48, distance: 46.3
click at [327, 59] on span "← Retour" at bounding box center [303, 65] width 62 height 23
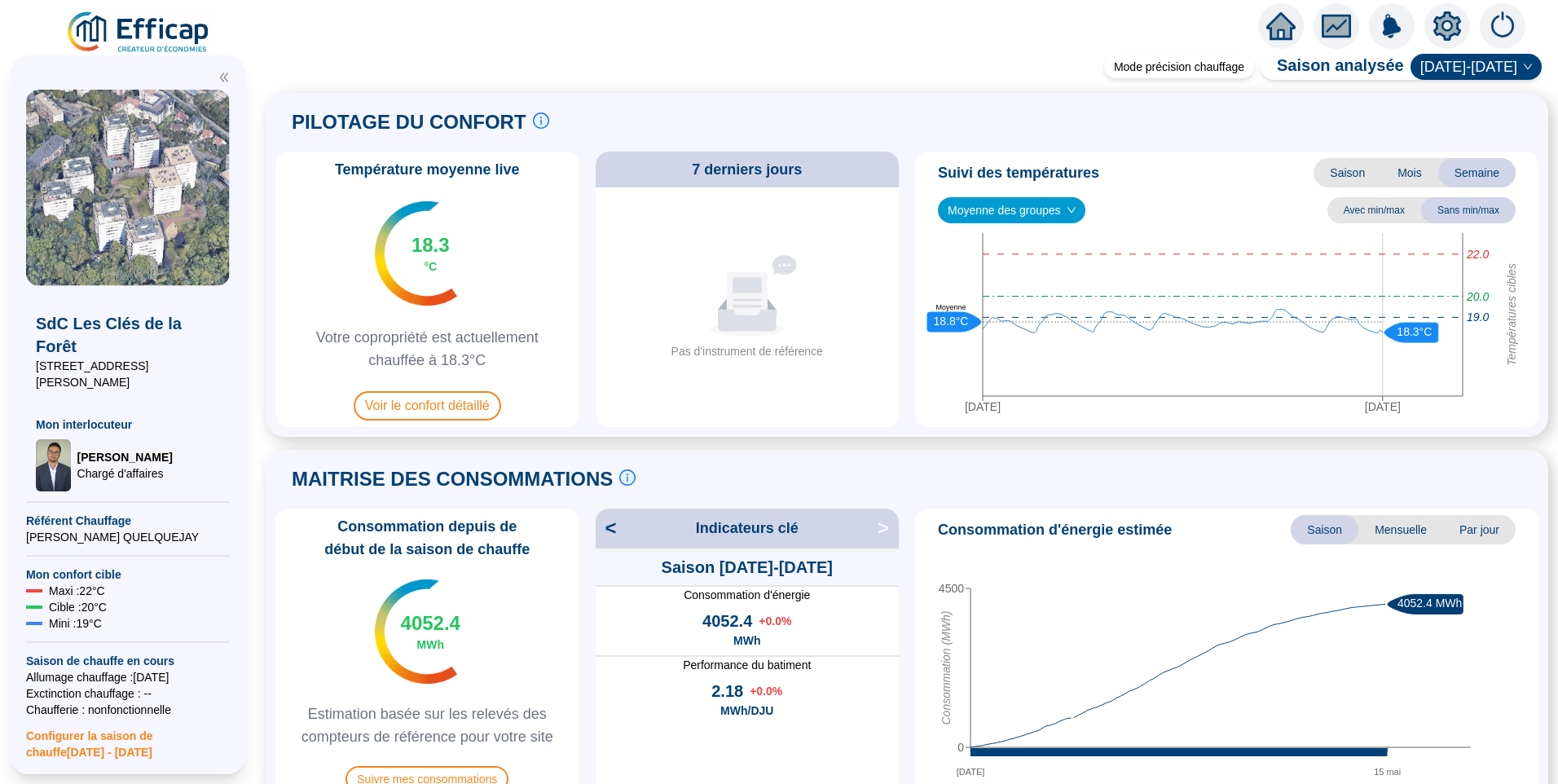
click at [159, 30] on img at bounding box center [139, 33] width 148 height 46
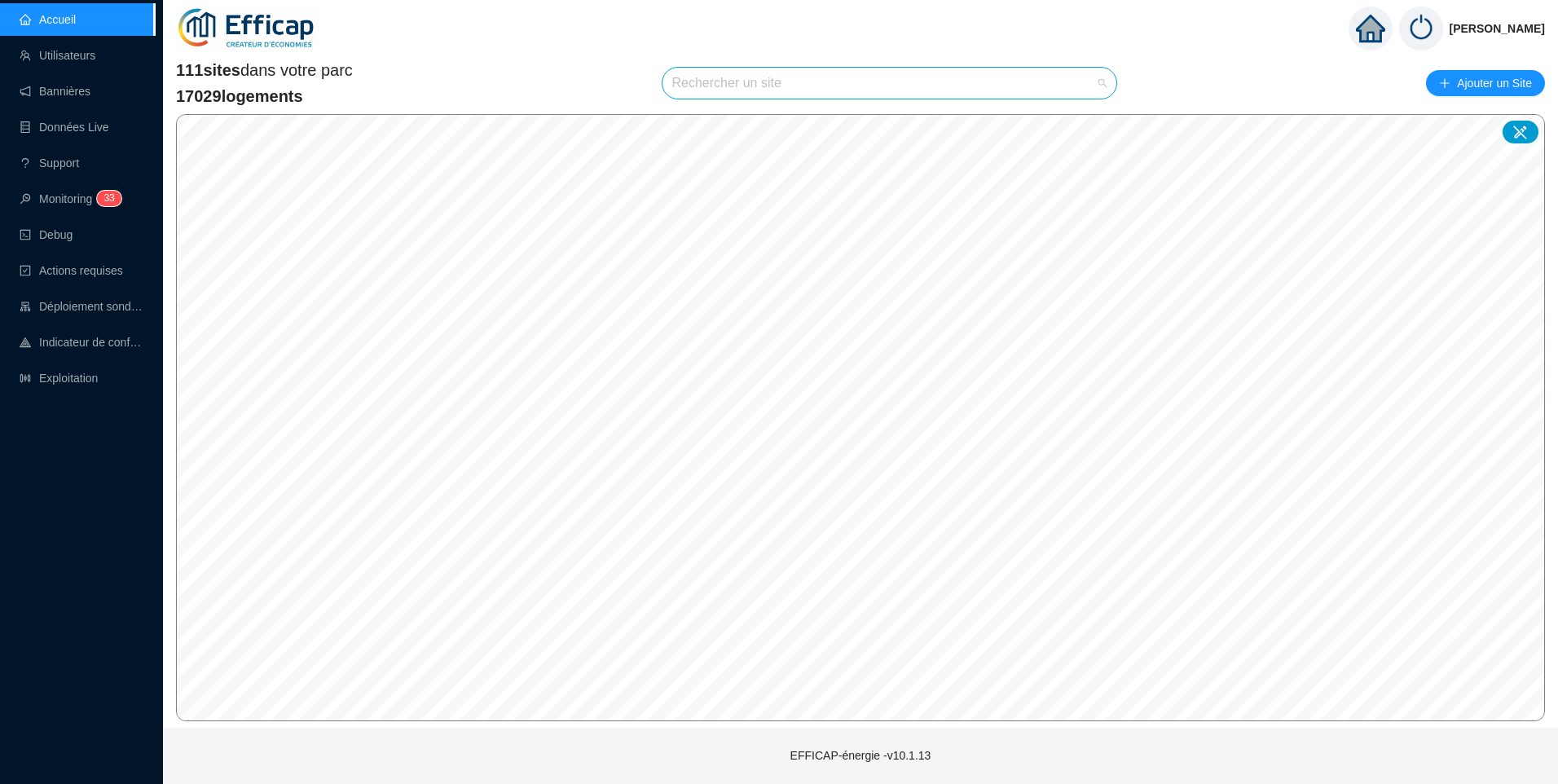
click at [753, 83] on input "search" at bounding box center [883, 83] width 421 height 31
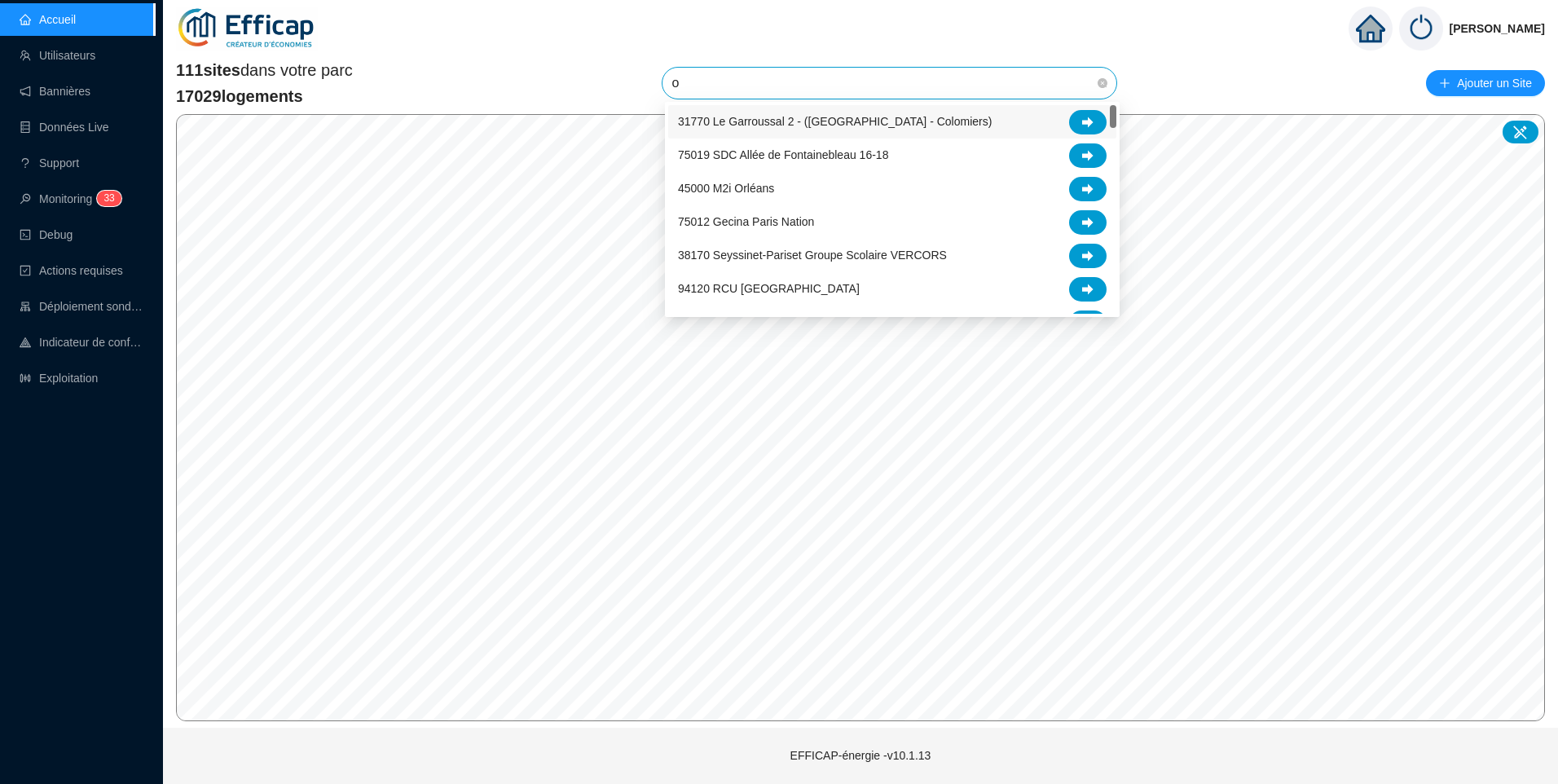
type input "ob"
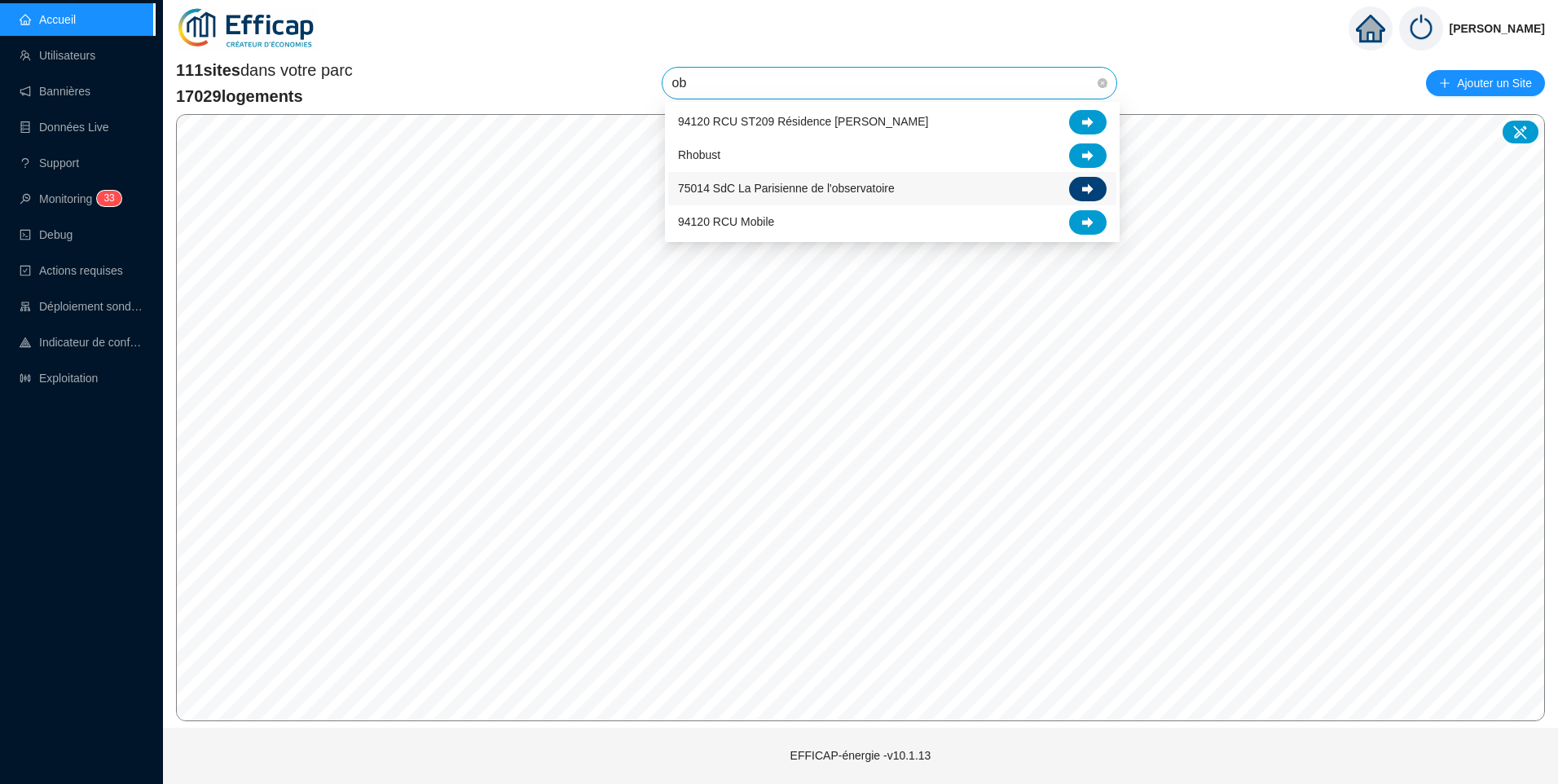
click at [1083, 192] on icon at bounding box center [1088, 188] width 11 height 11
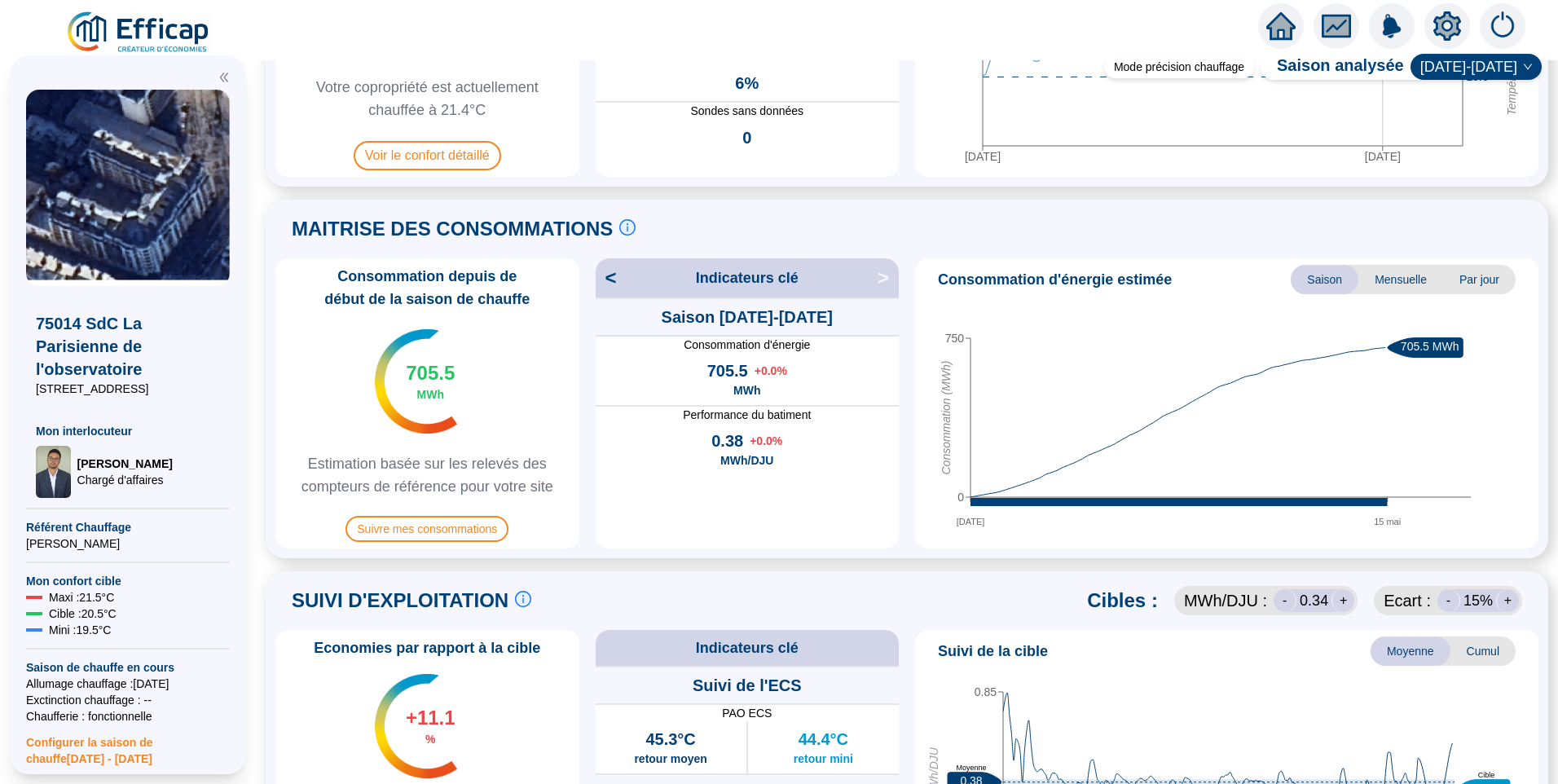
scroll to position [570, 0]
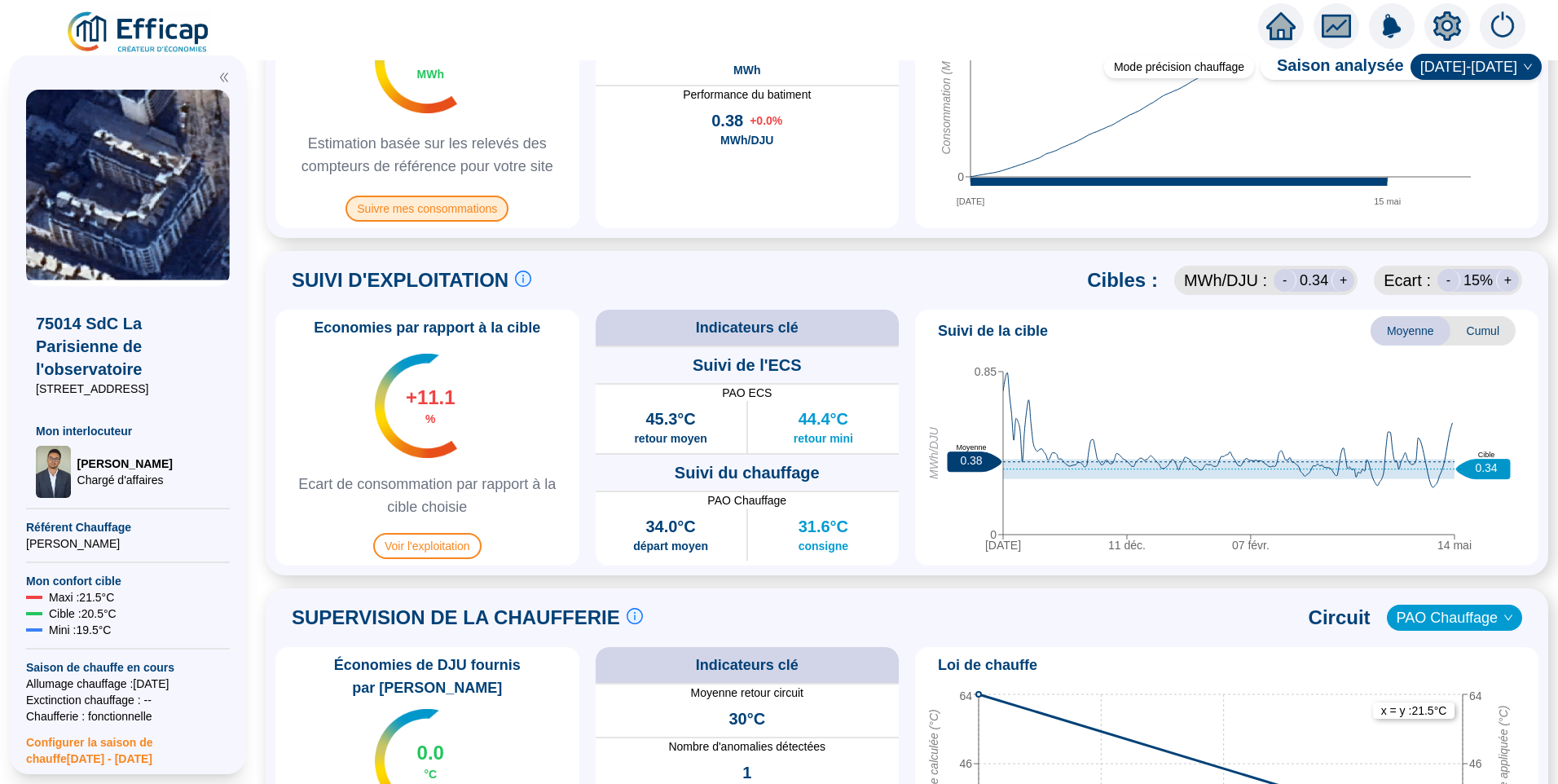
click at [462, 217] on span "Suivre mes consommations" at bounding box center [427, 209] width 163 height 26
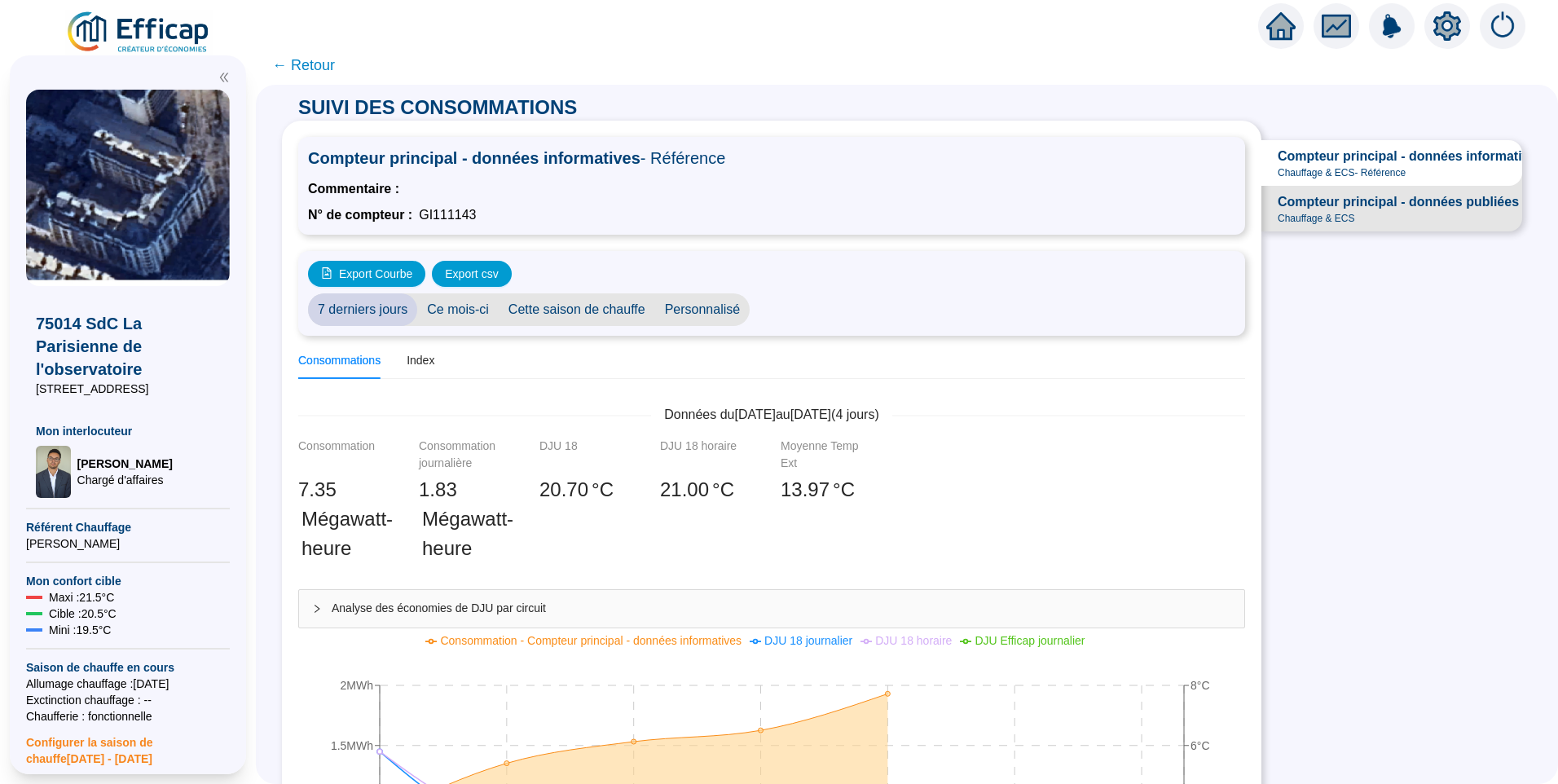
click at [1378, 212] on span "Compteur principal - données publiées" at bounding box center [1399, 202] width 241 height 19
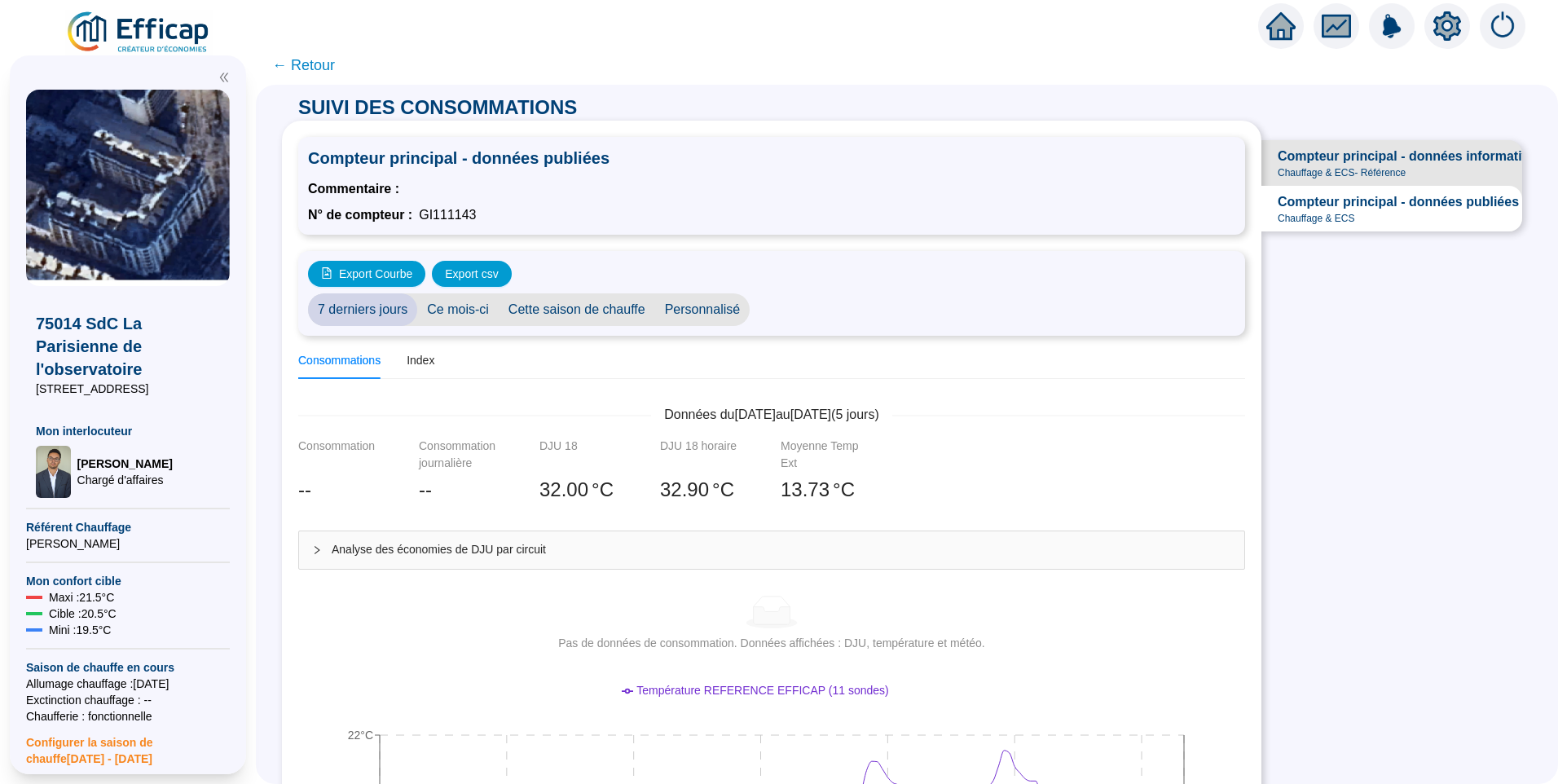
click at [1335, 150] on span "Compteur principal - données informatives" at bounding box center [1411, 157] width 266 height 19
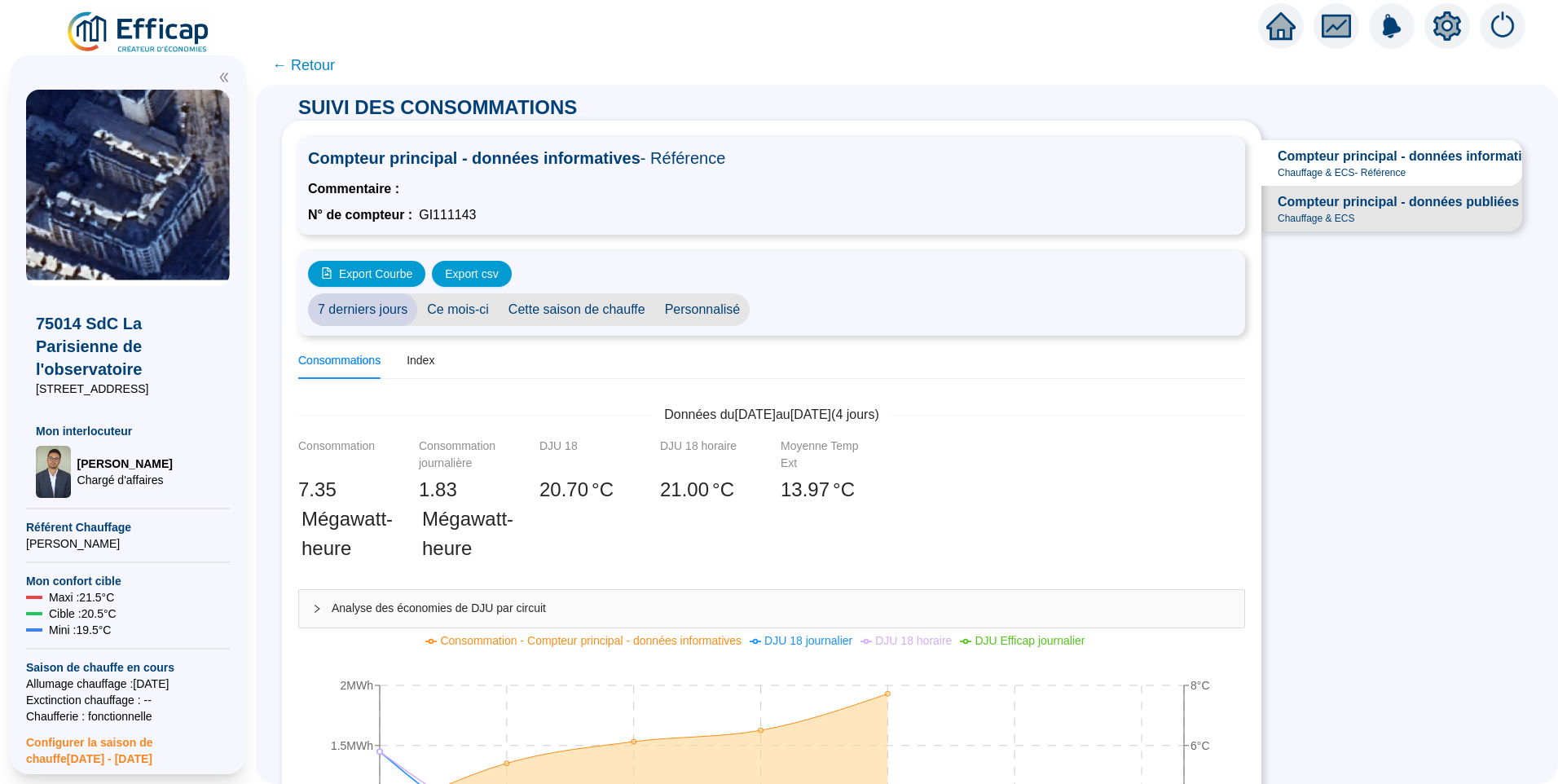
click at [306, 66] on span "← Retour" at bounding box center [303, 65] width 62 height 23
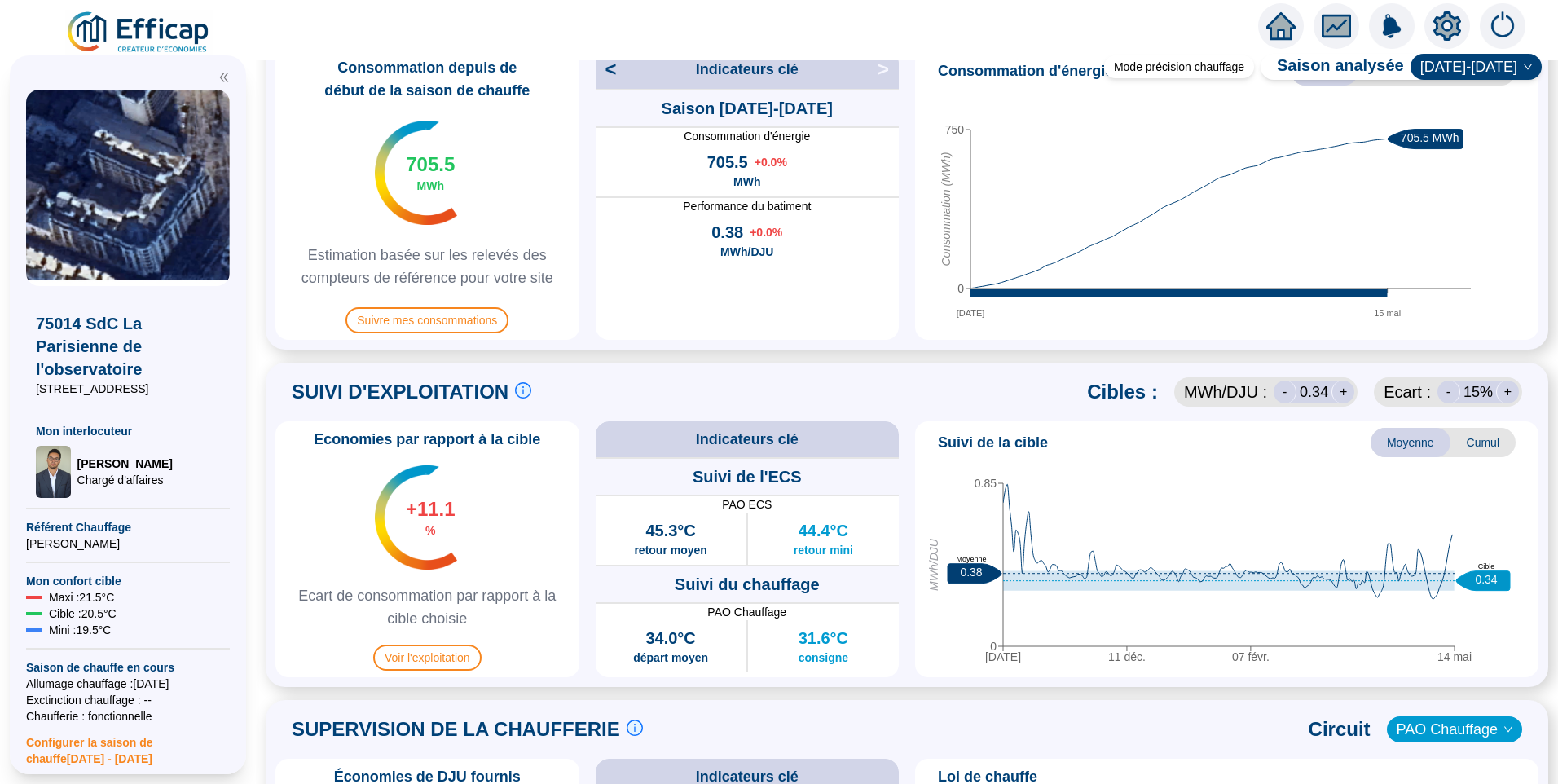
scroll to position [570, 0]
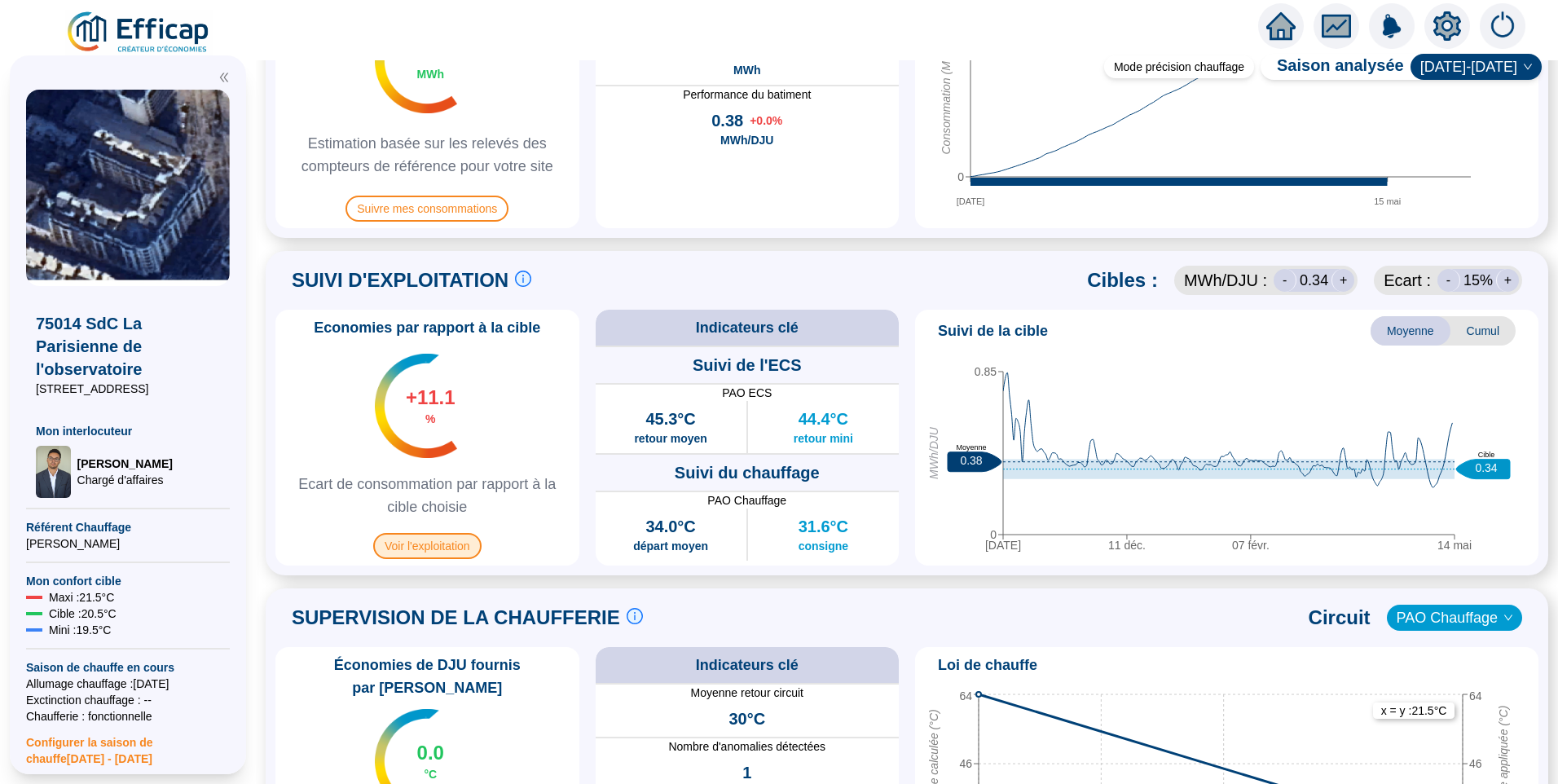
click at [437, 554] on span "Voir l'exploitation" at bounding box center [427, 546] width 108 height 26
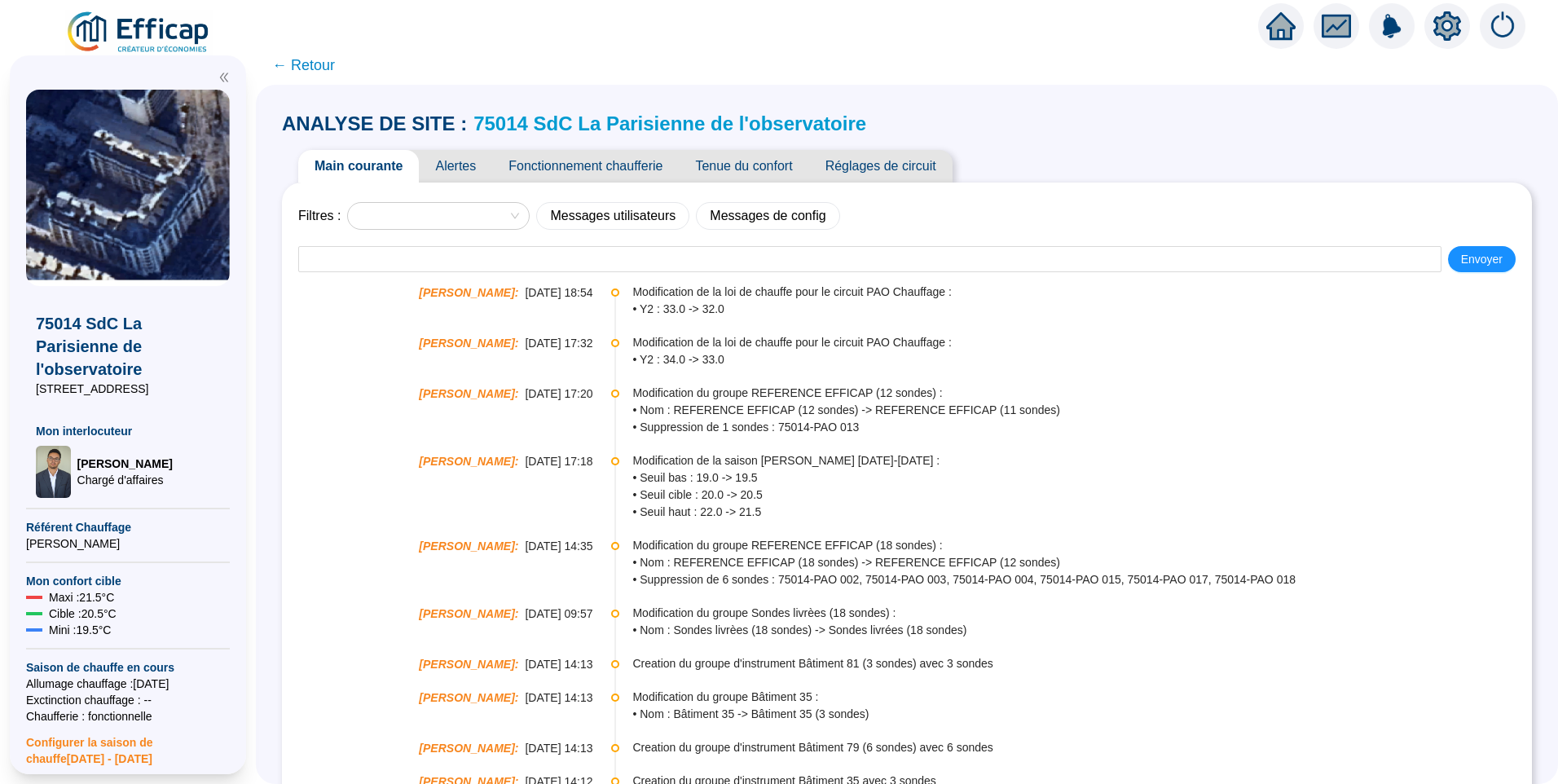
click at [754, 169] on span "Tenue du confort" at bounding box center [743, 165] width 129 height 33
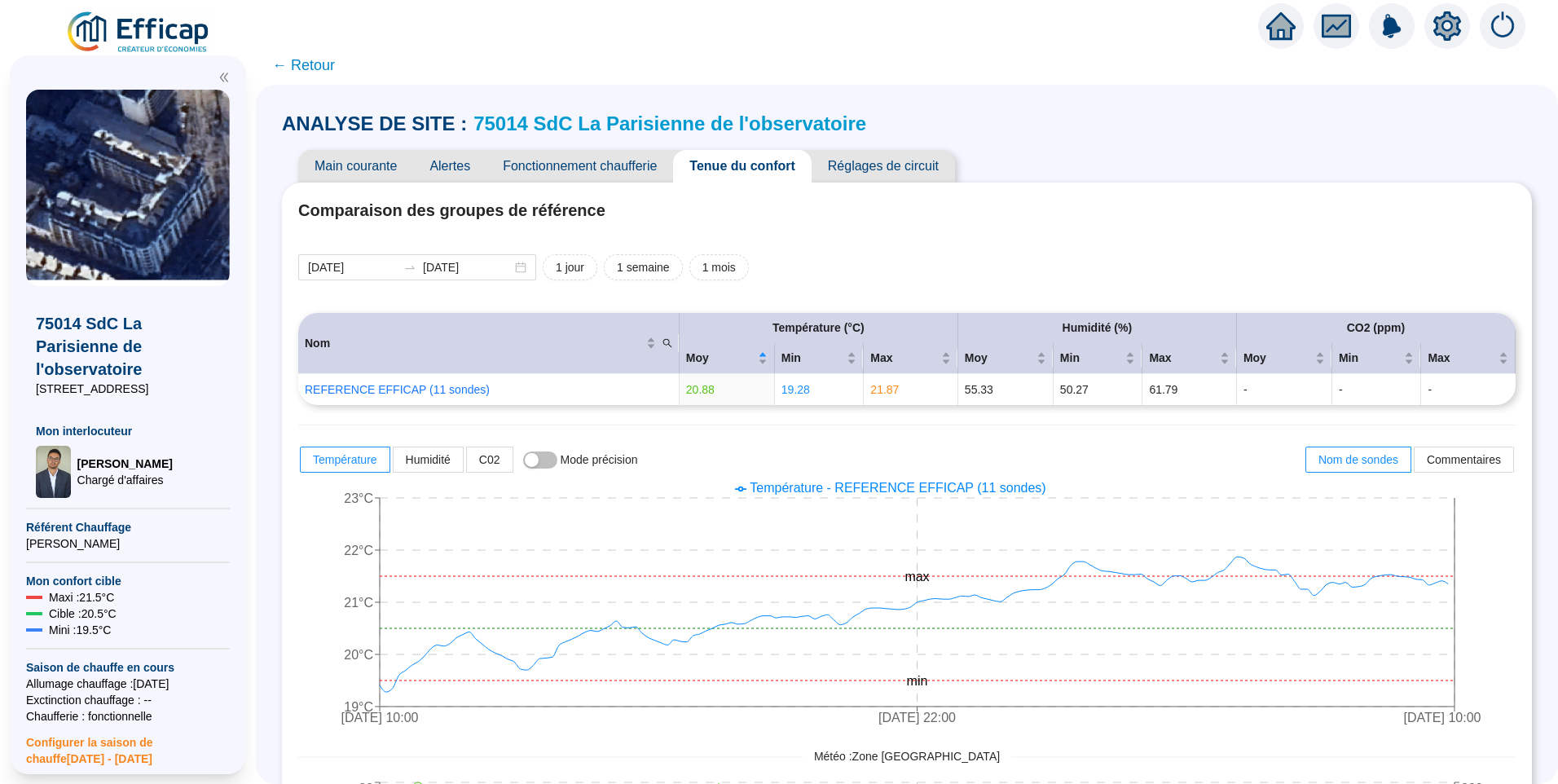
click at [474, 164] on span "Alertes" at bounding box center [449, 165] width 73 height 33
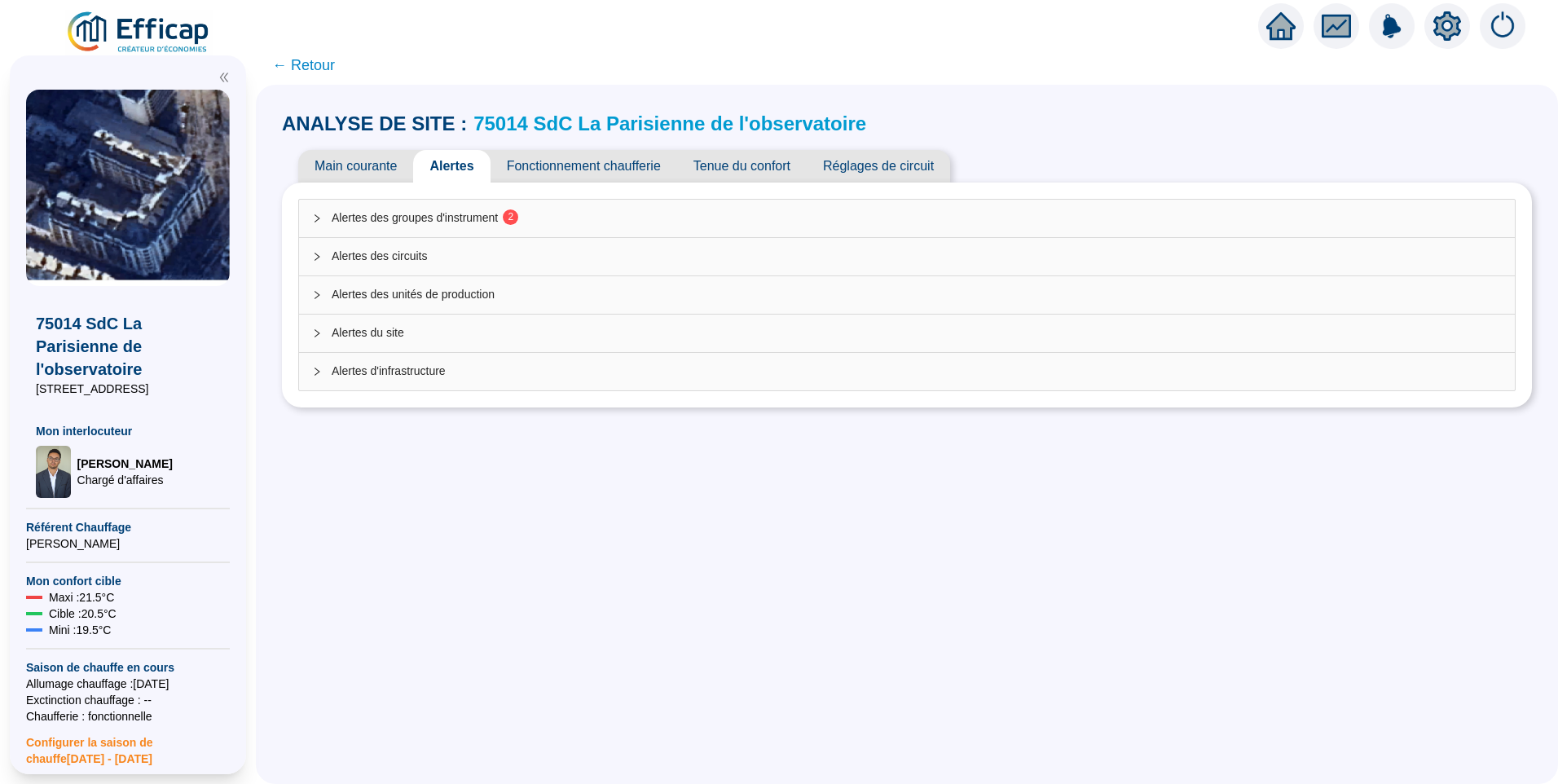
click at [484, 222] on span "Alertes des groupes d'instrument 2" at bounding box center [917, 217] width 1171 height 17
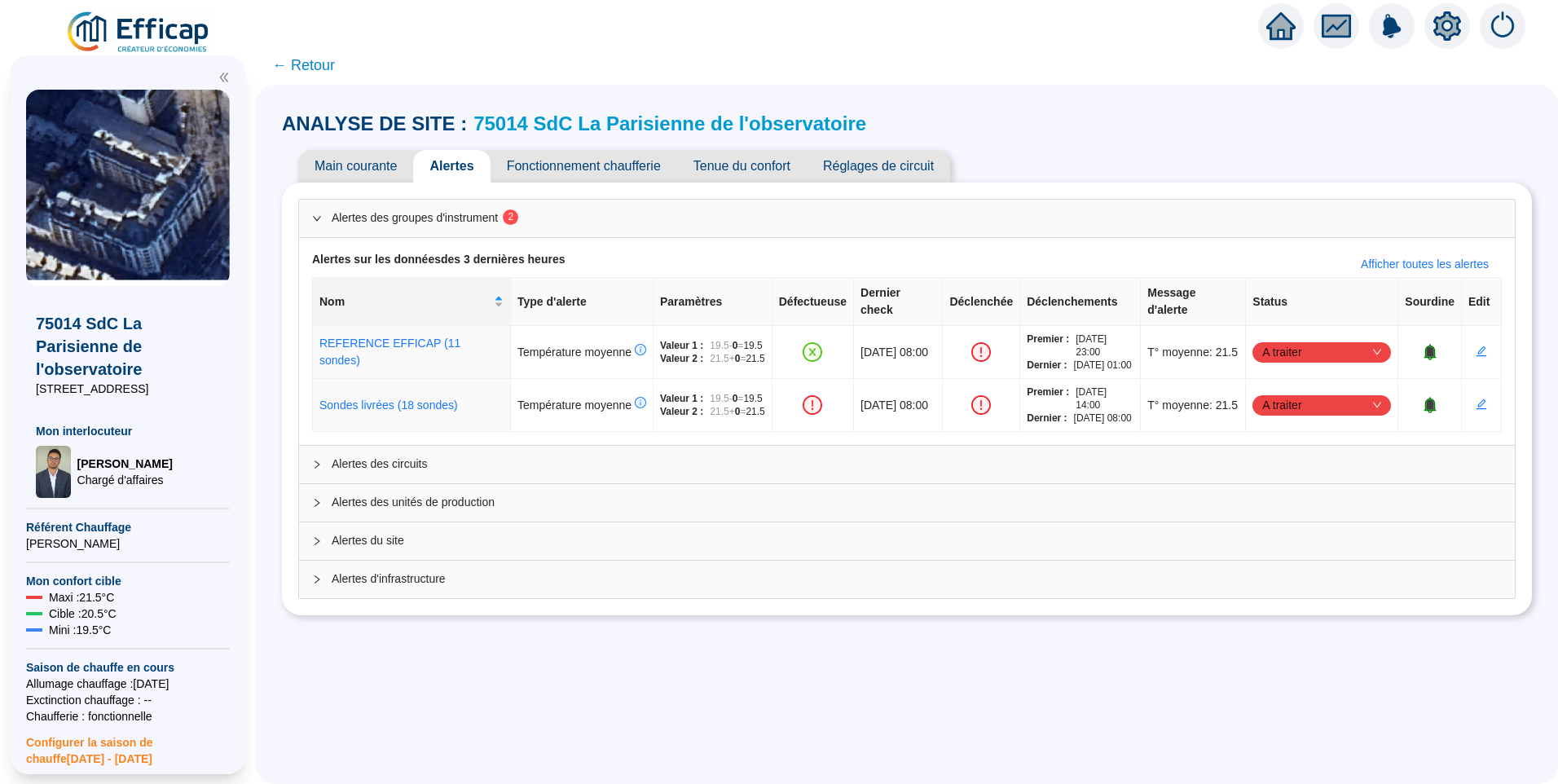
click at [1185, 126] on div "ANALYSE DE SITE : 75014 SdC La Parisienne de l'observatoire" at bounding box center [907, 124] width 1250 height 26
click at [754, 120] on link "75014 SdC La Parisienne de l'observatoire" at bounding box center [670, 123] width 393 height 22
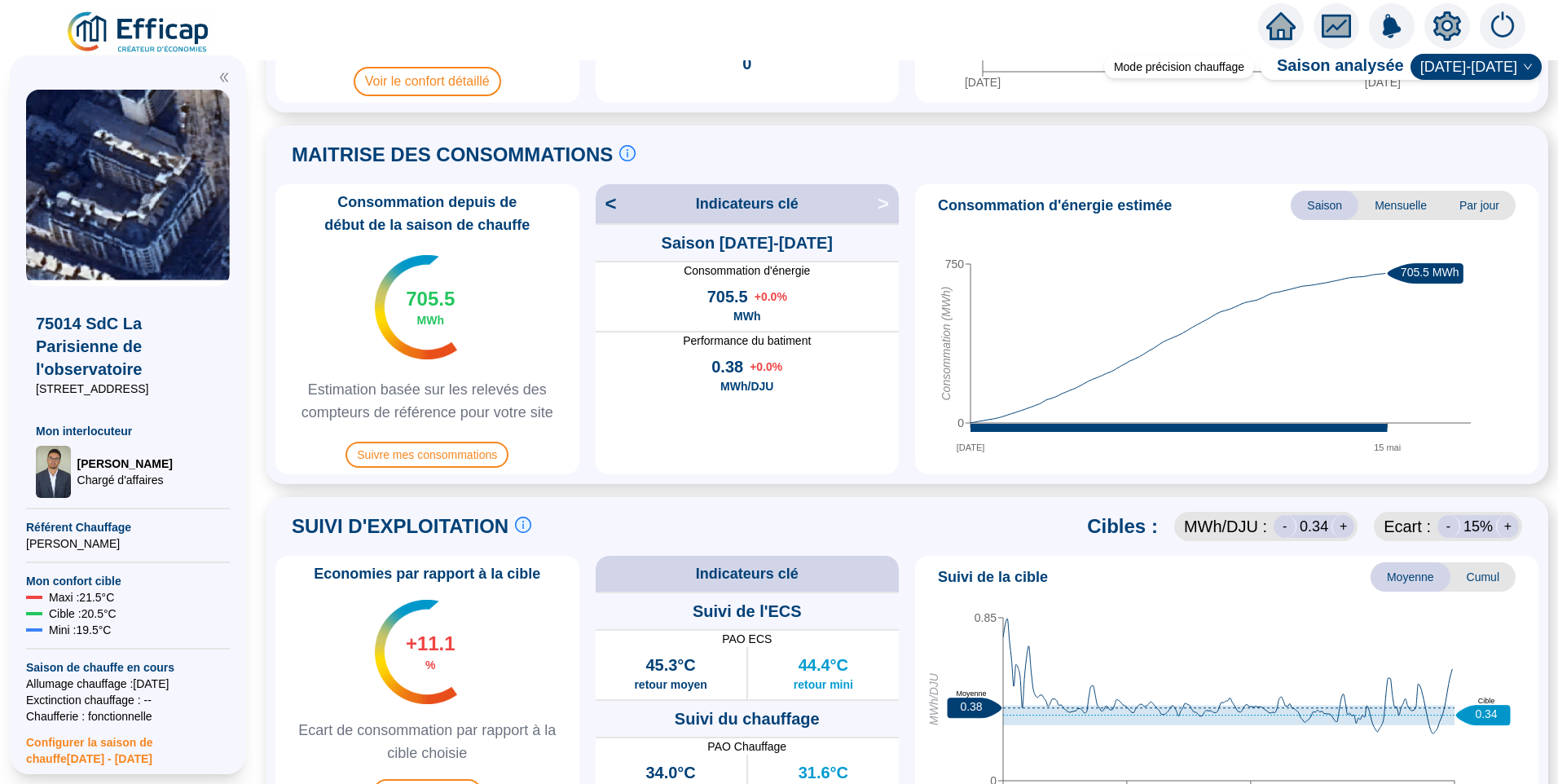
scroll to position [489, 0]
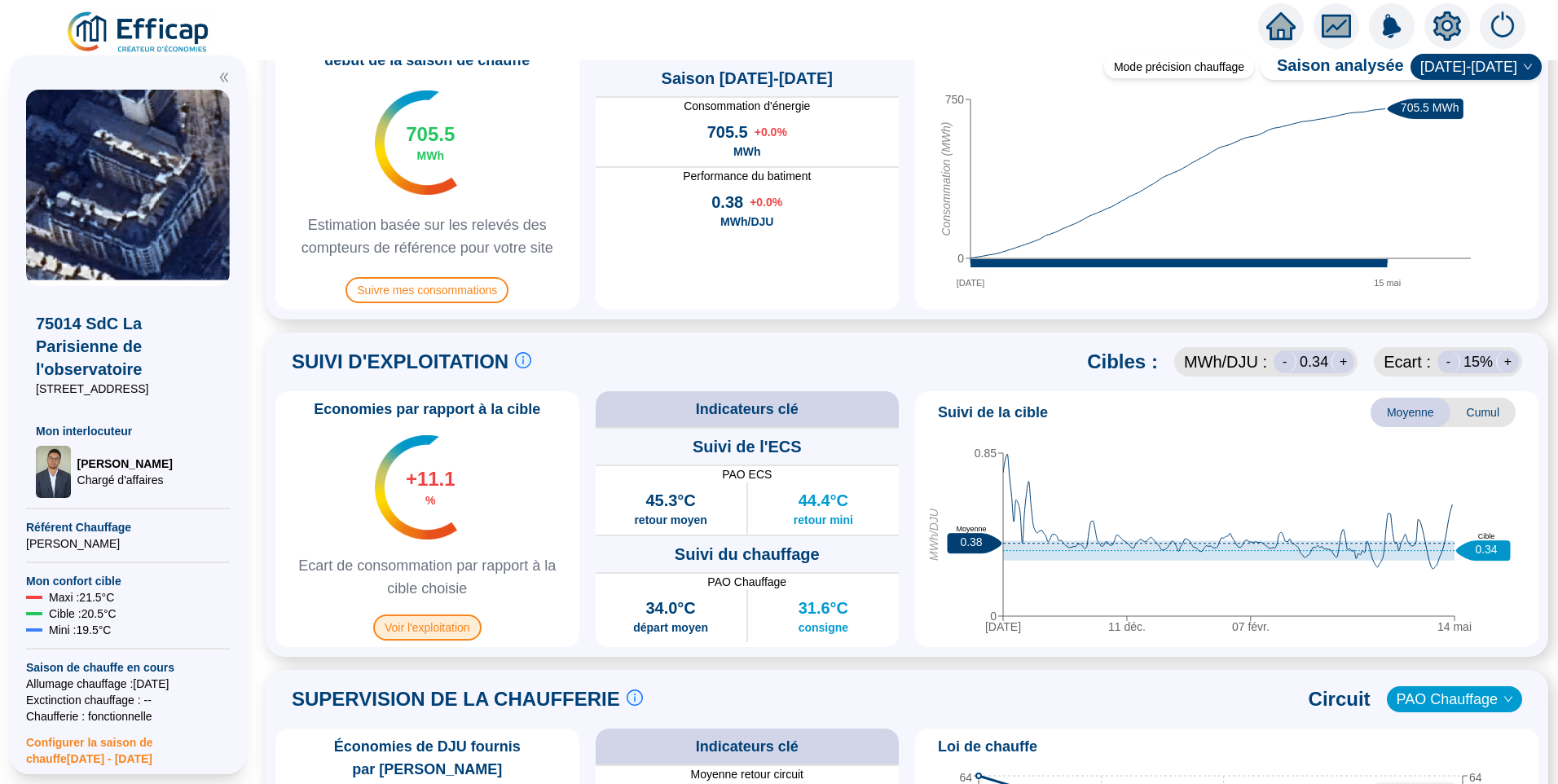
click at [442, 630] on span "Voir l'exploitation" at bounding box center [427, 627] width 108 height 26
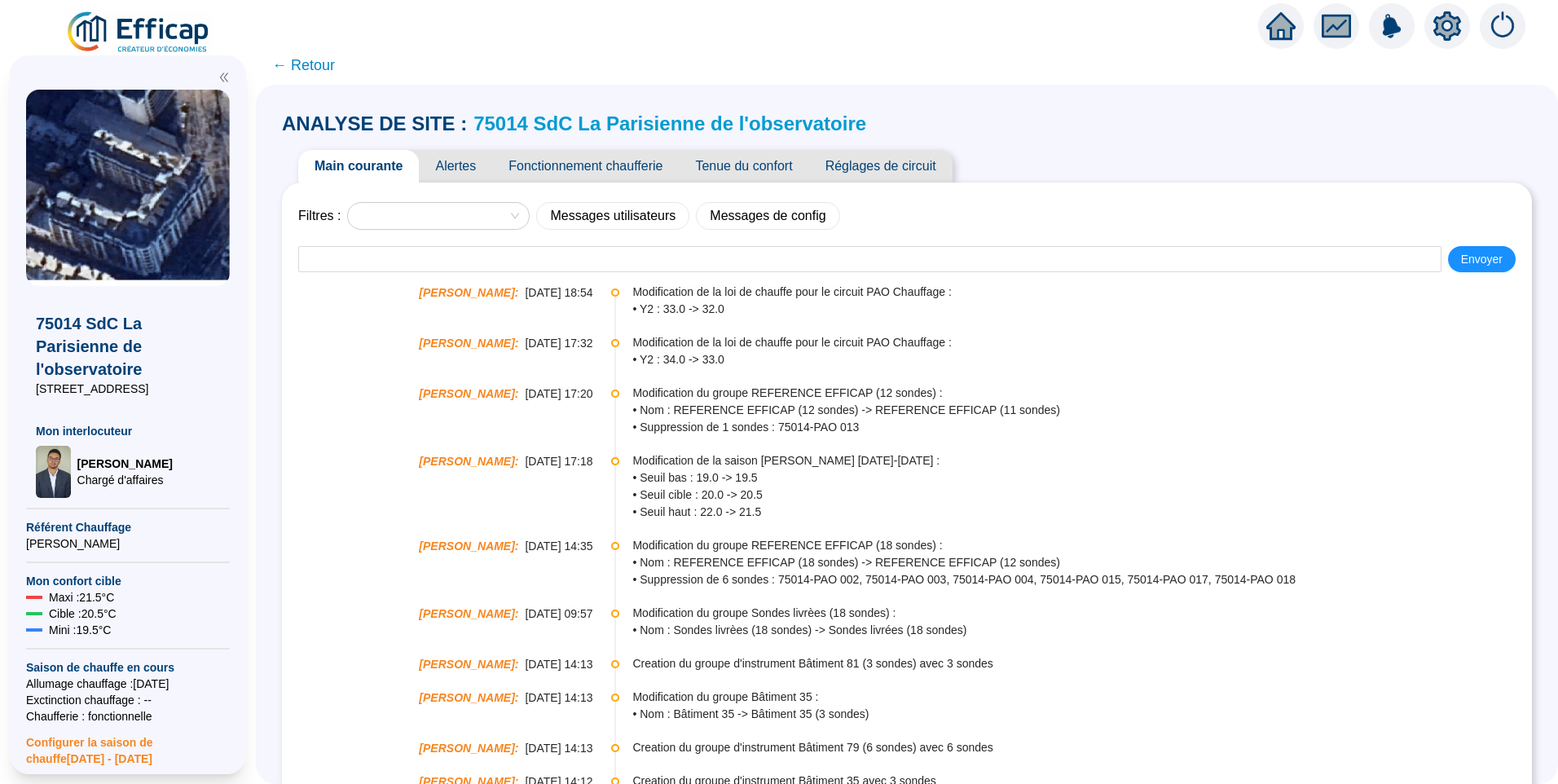
click at [737, 161] on span "Tenue du confort" at bounding box center [743, 165] width 129 height 33
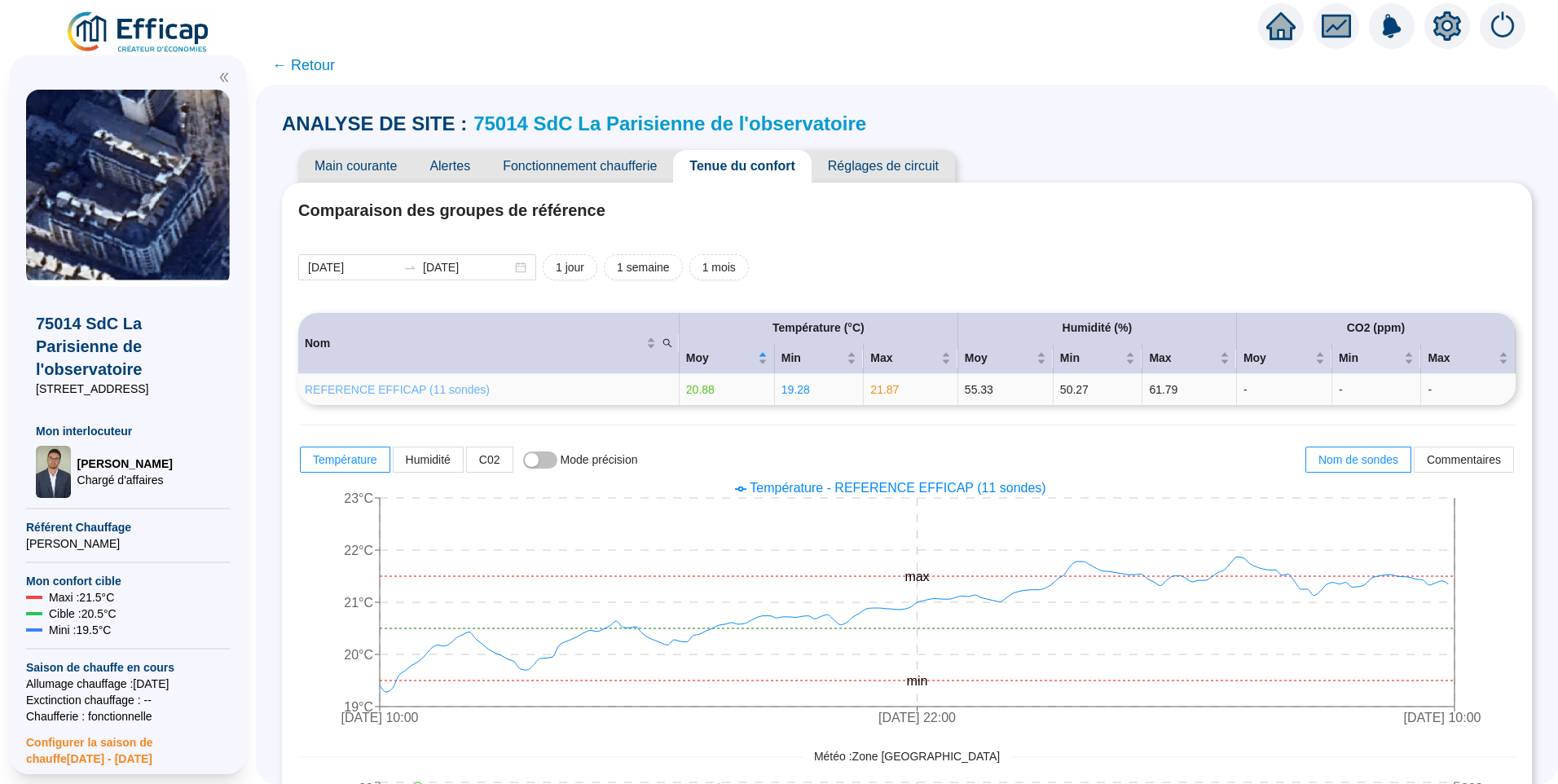
click at [436, 384] on link "REFERENCE EFFICAP (11 sondes)" at bounding box center [397, 389] width 185 height 13
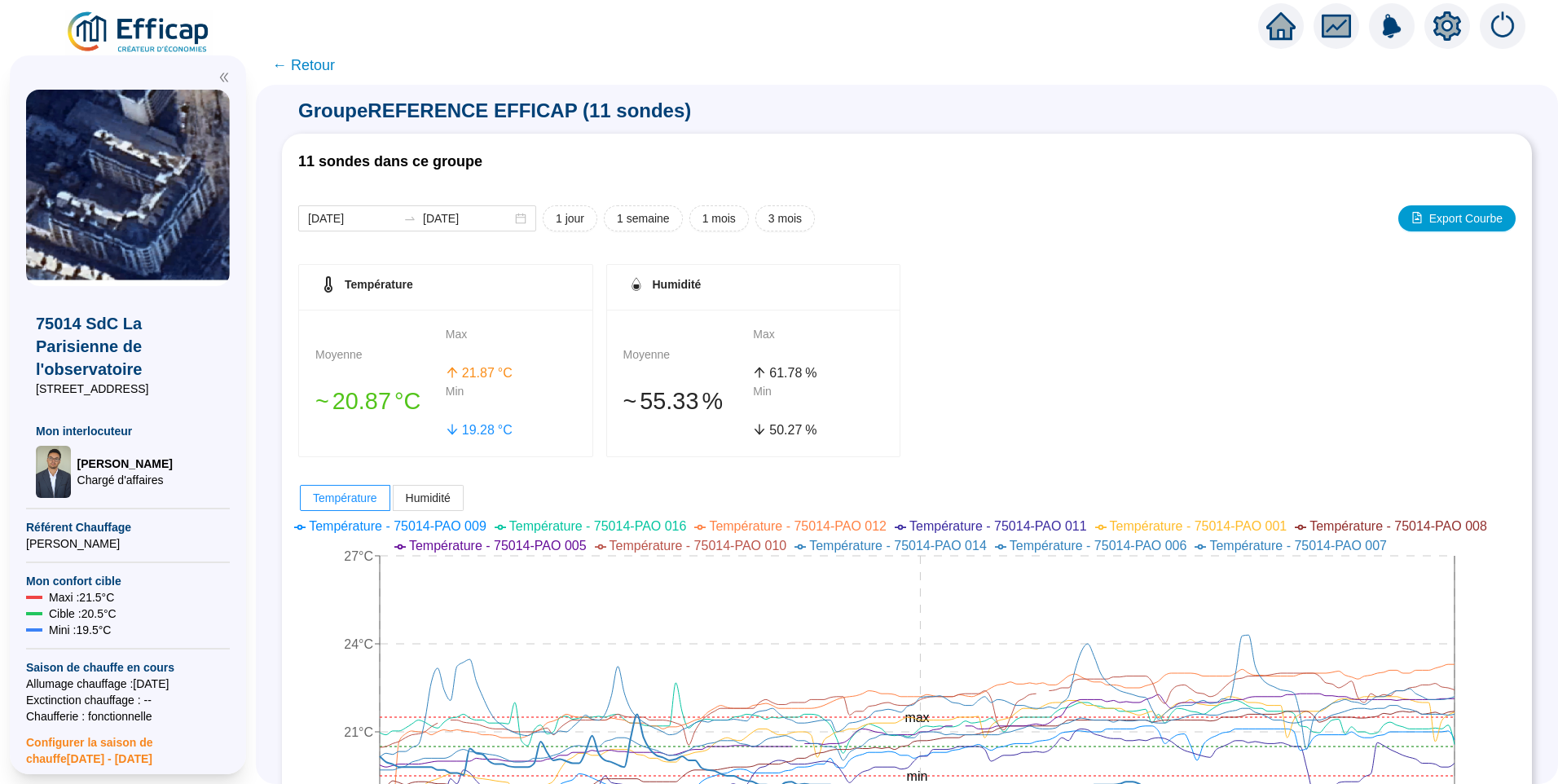
drag, startPoint x: 324, startPoint y: 67, endPoint x: 379, endPoint y: 71, distance: 55.1
click at [323, 68] on span "← Retour" at bounding box center [303, 65] width 62 height 23
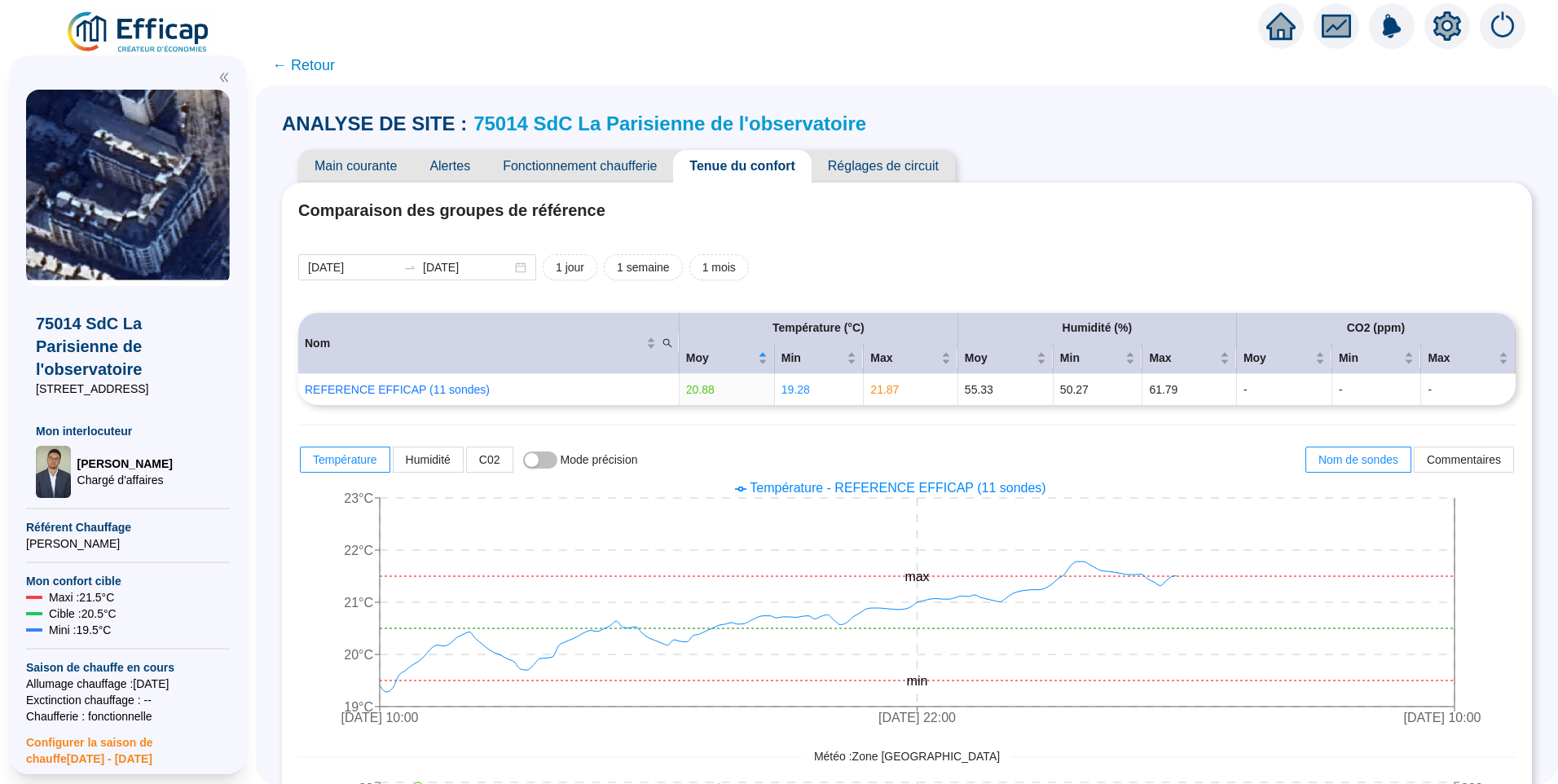
click at [890, 161] on span "Réglages de circuit" at bounding box center [883, 165] width 143 height 33
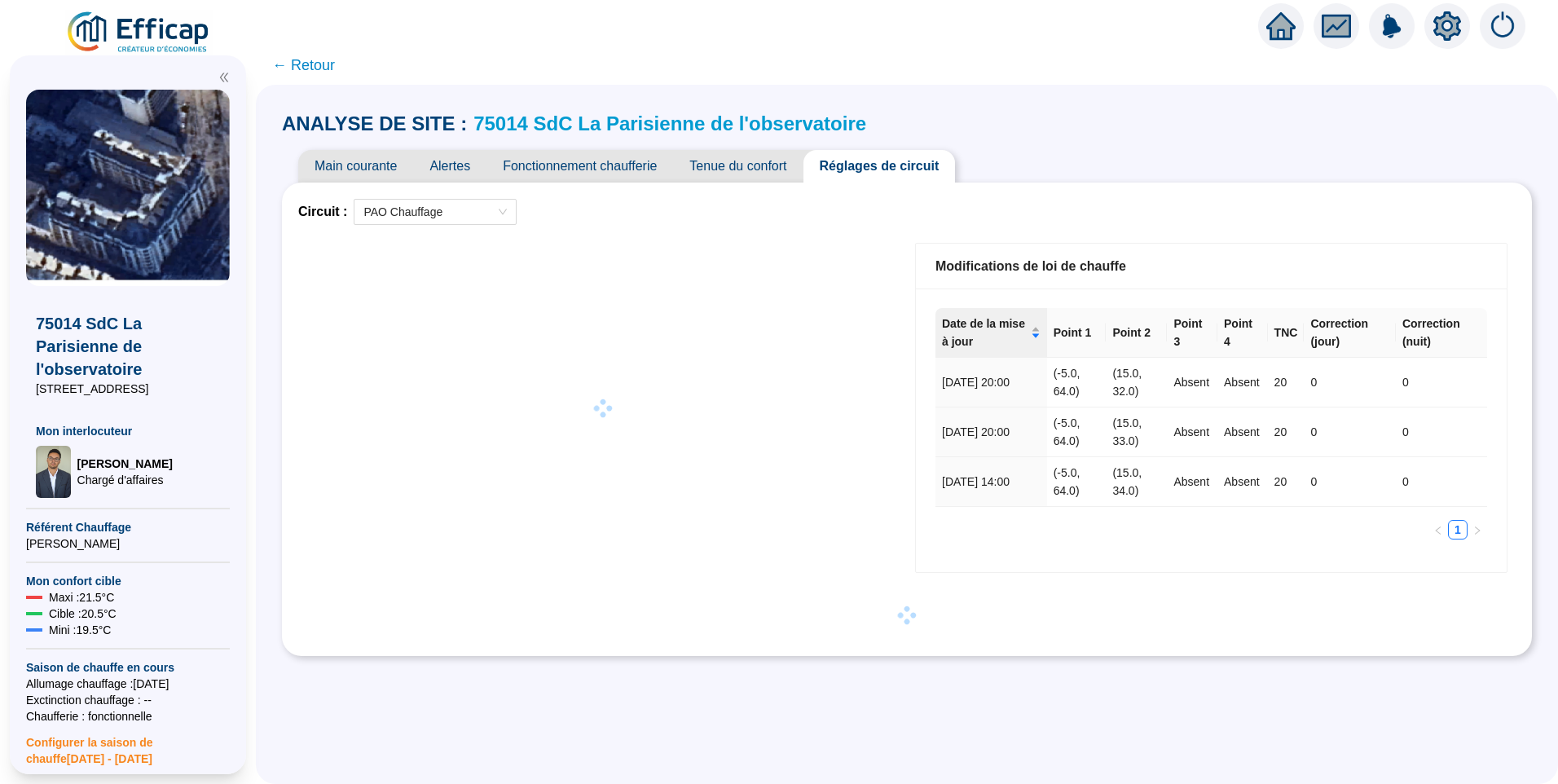
click at [340, 164] on span "Main courante" at bounding box center [356, 165] width 115 height 33
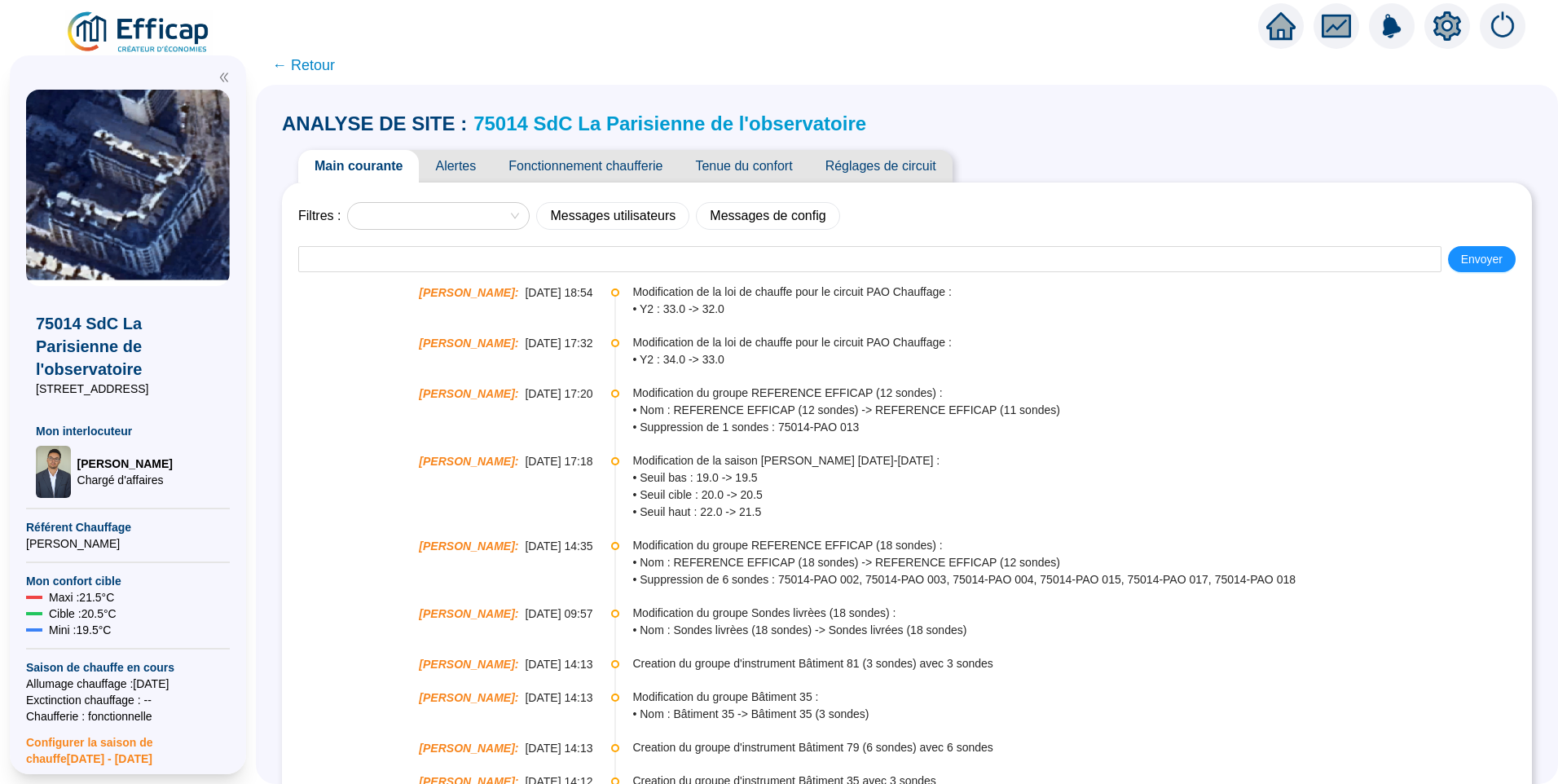
click at [777, 166] on span "Tenue du confort" at bounding box center [743, 165] width 129 height 33
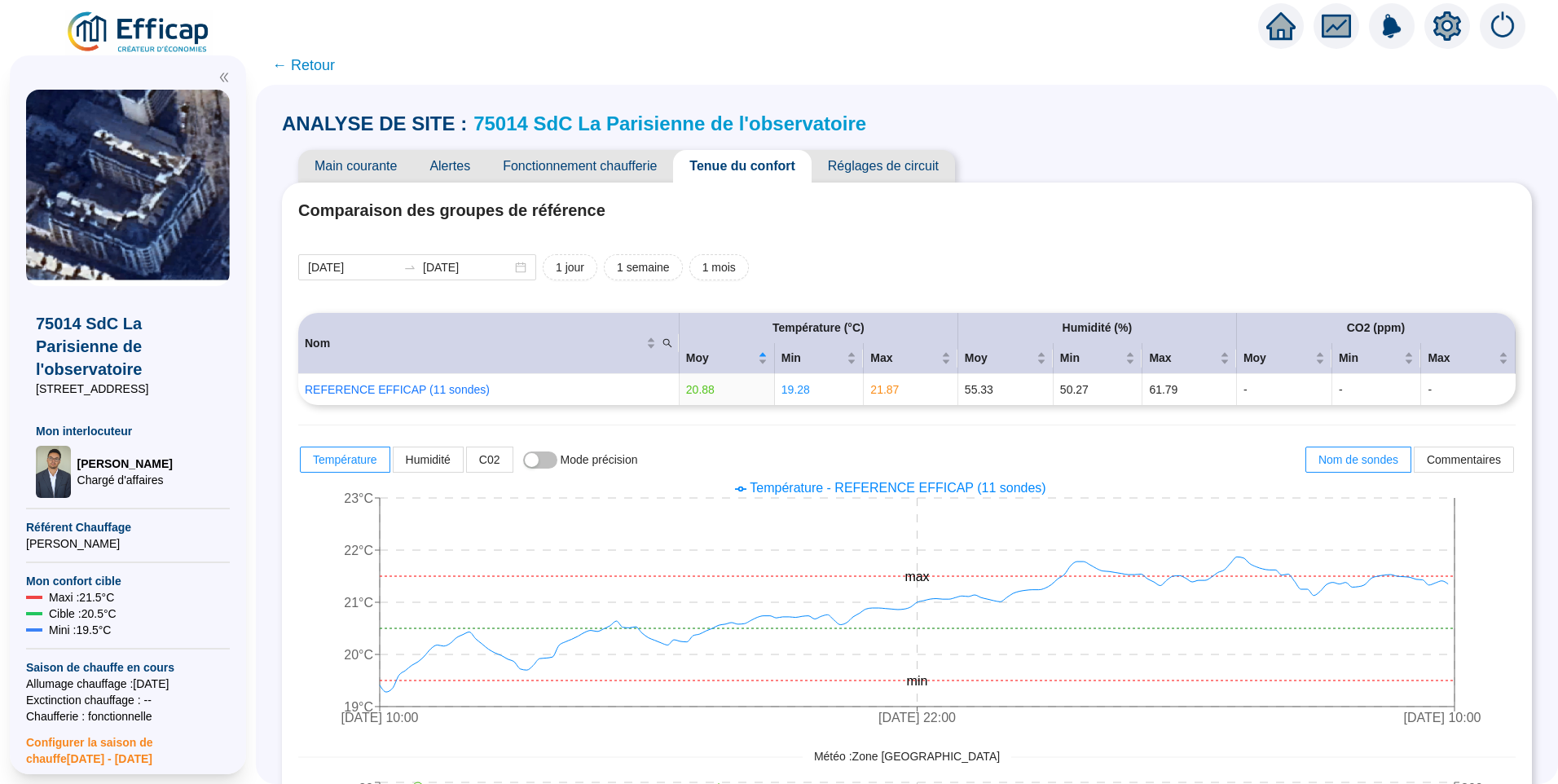
click at [1452, 22] on icon "setting" at bounding box center [1447, 26] width 27 height 26
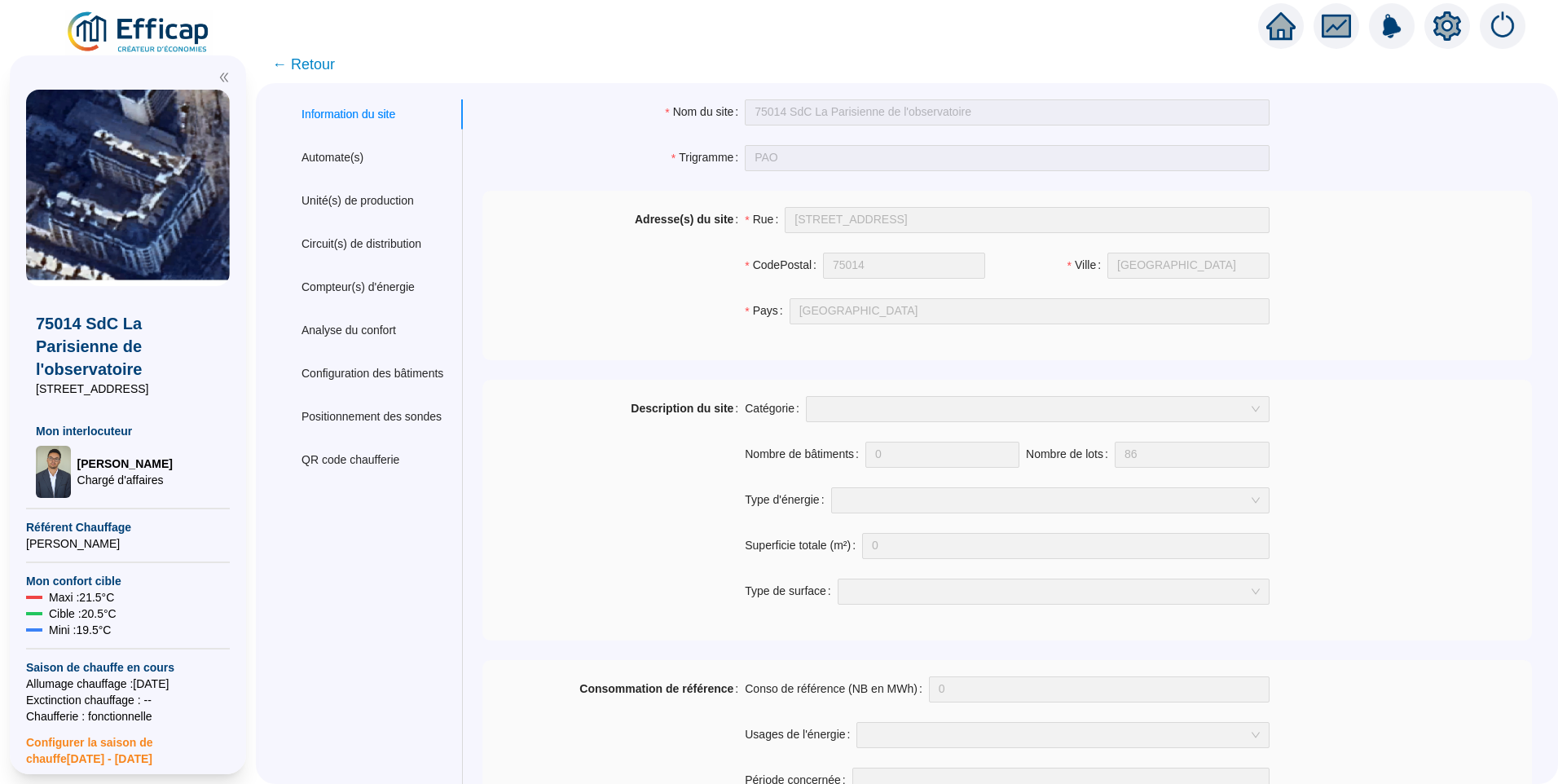
click at [334, 58] on span "← Retour" at bounding box center [303, 64] width 62 height 23
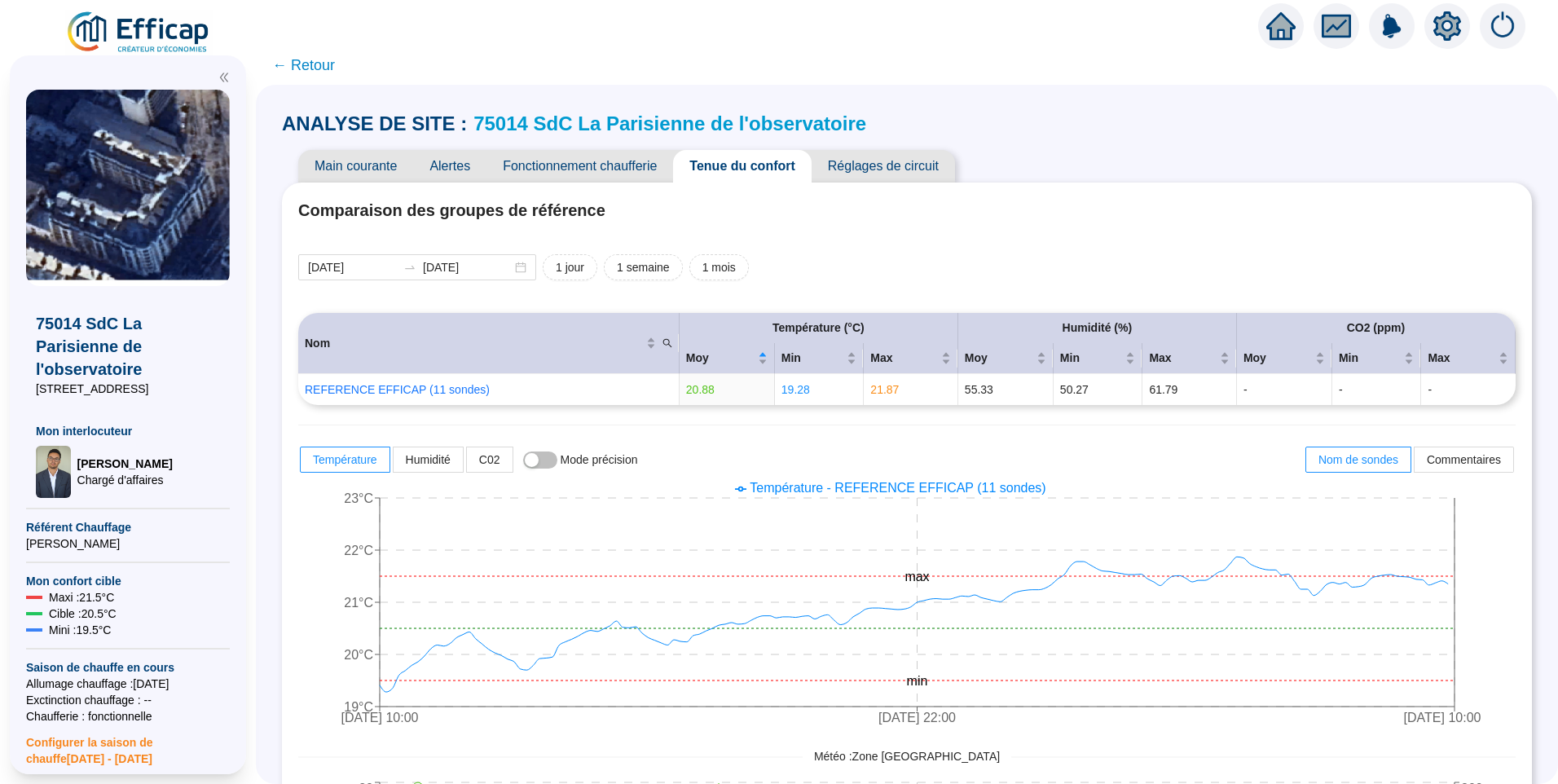
click at [934, 159] on span "Réglages de circuit" at bounding box center [883, 165] width 143 height 33
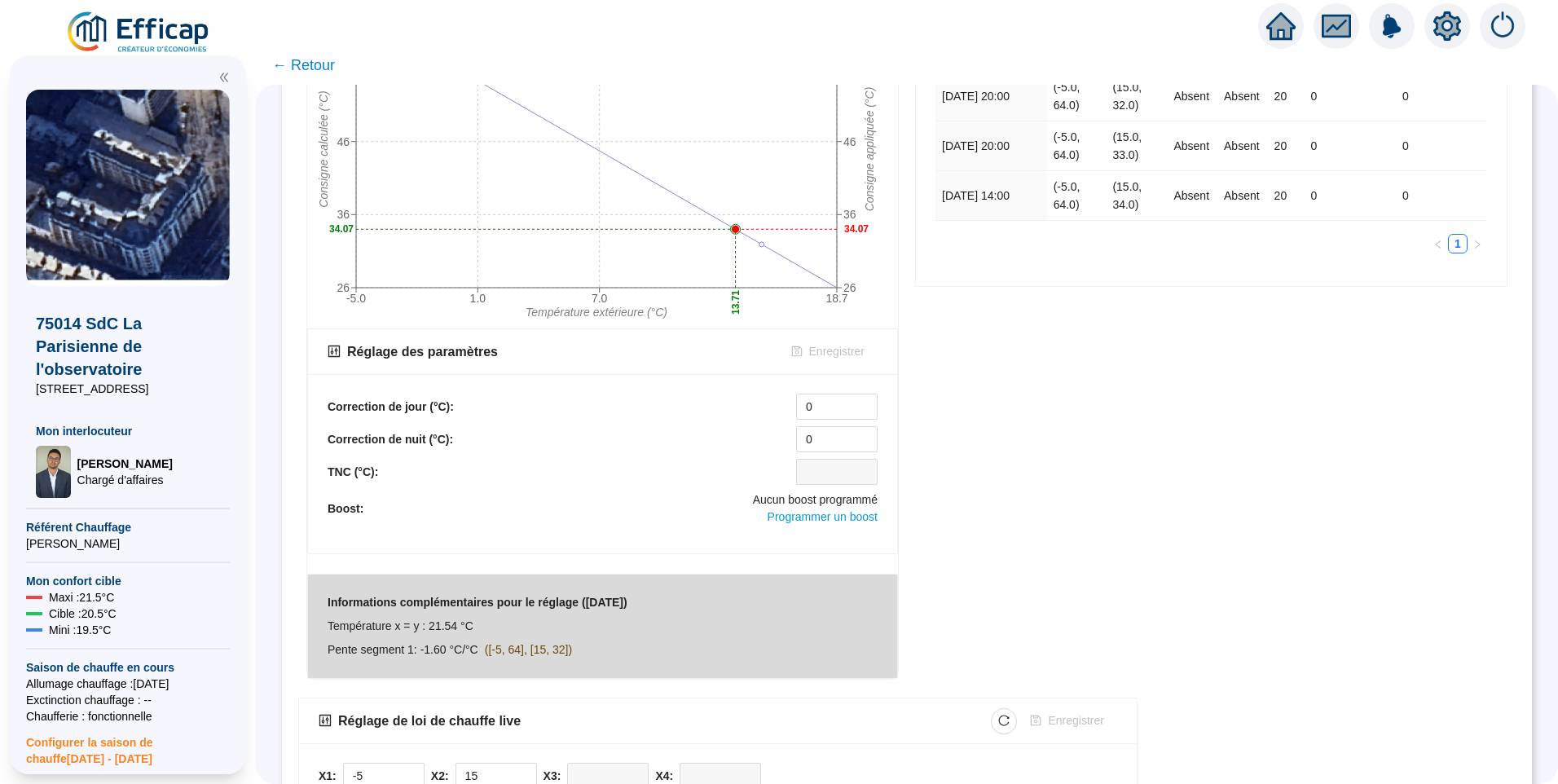
scroll to position [375, 0]
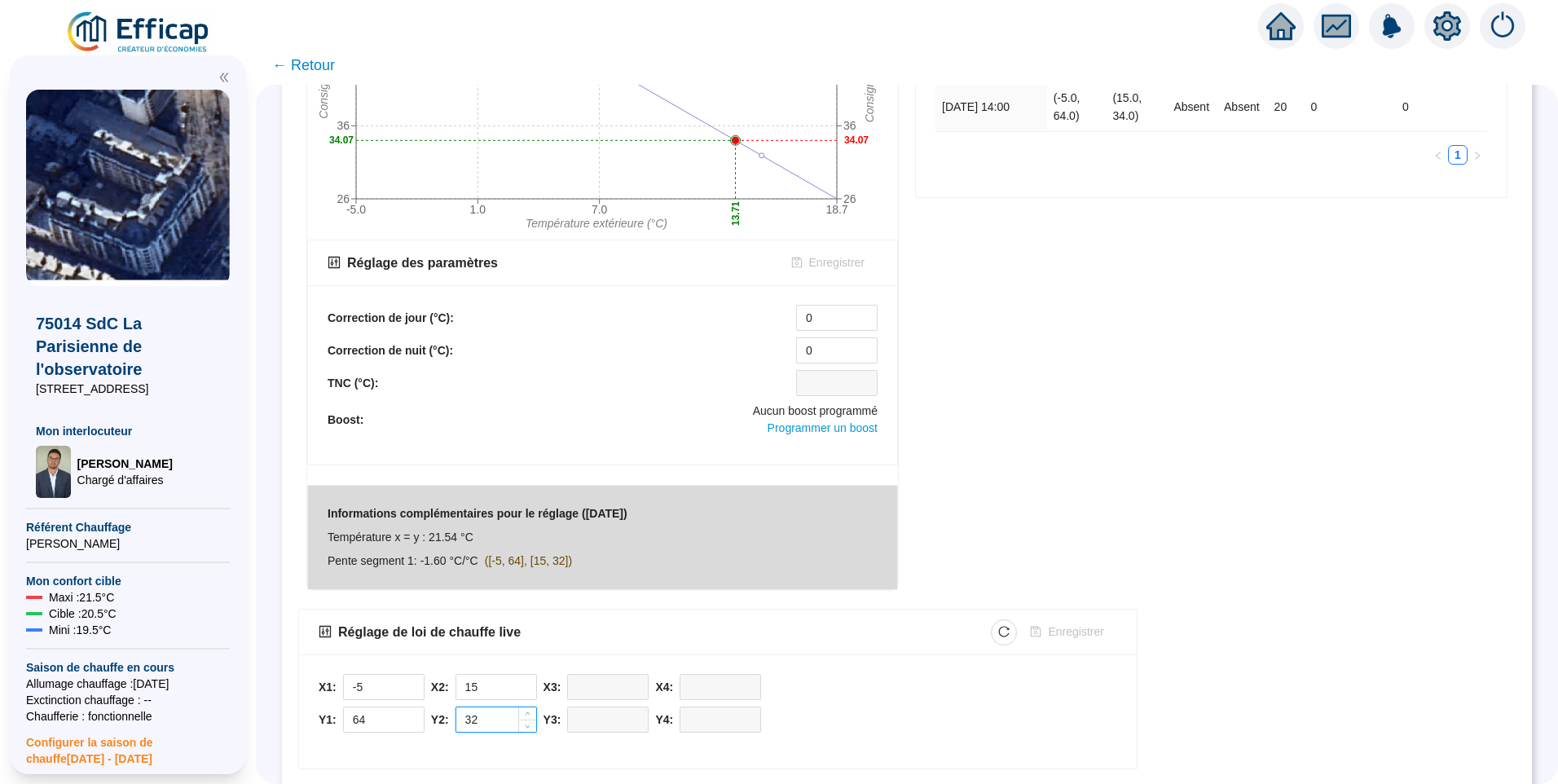
click at [503, 720] on input "32" at bounding box center [496, 720] width 80 height 25
type input "31"
click at [531, 726] on icon "down" at bounding box center [527, 724] width 5 height 5
click at [1088, 634] on span "Enregistrer" at bounding box center [1076, 631] width 55 height 17
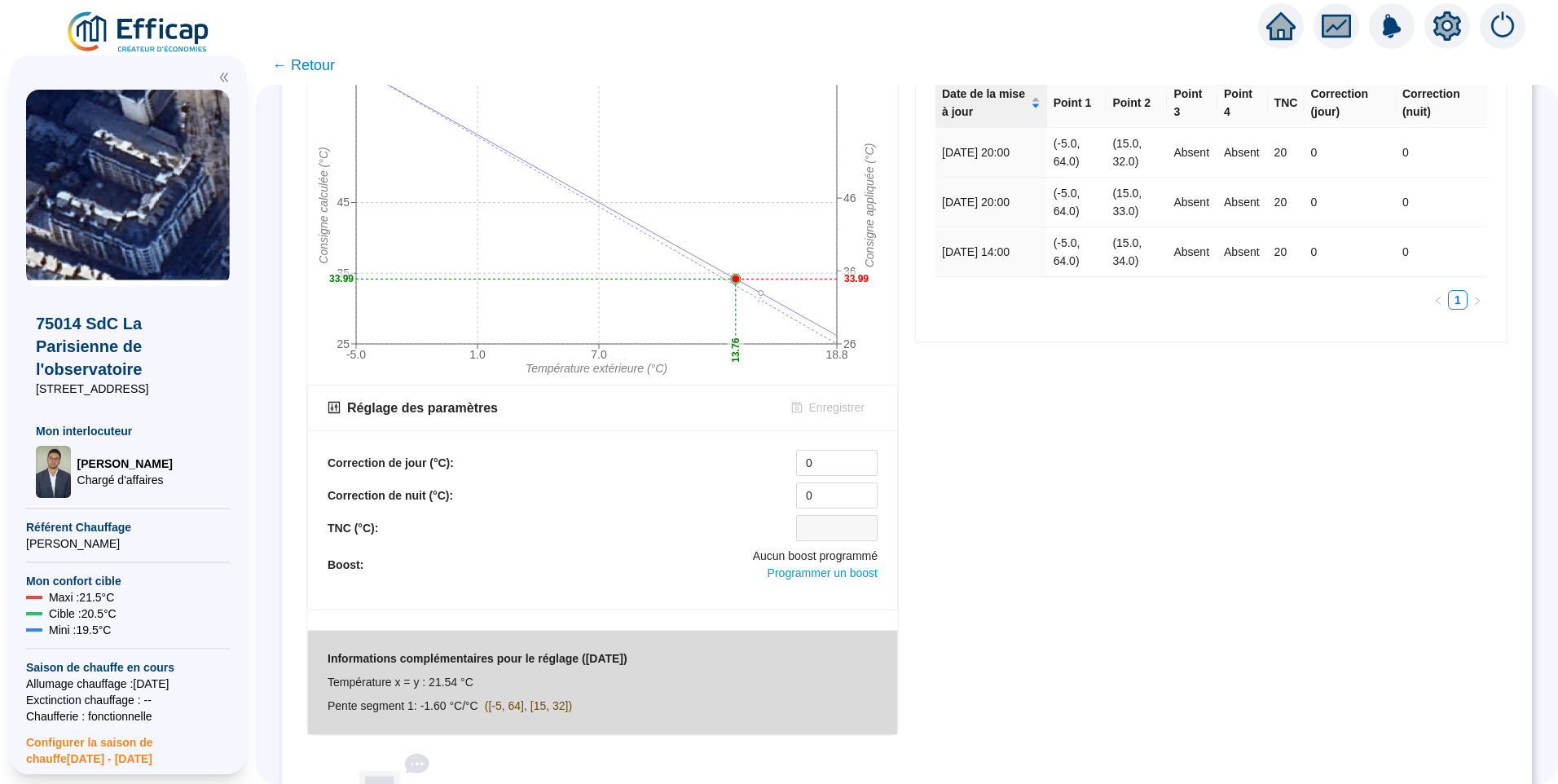
scroll to position [0, 0]
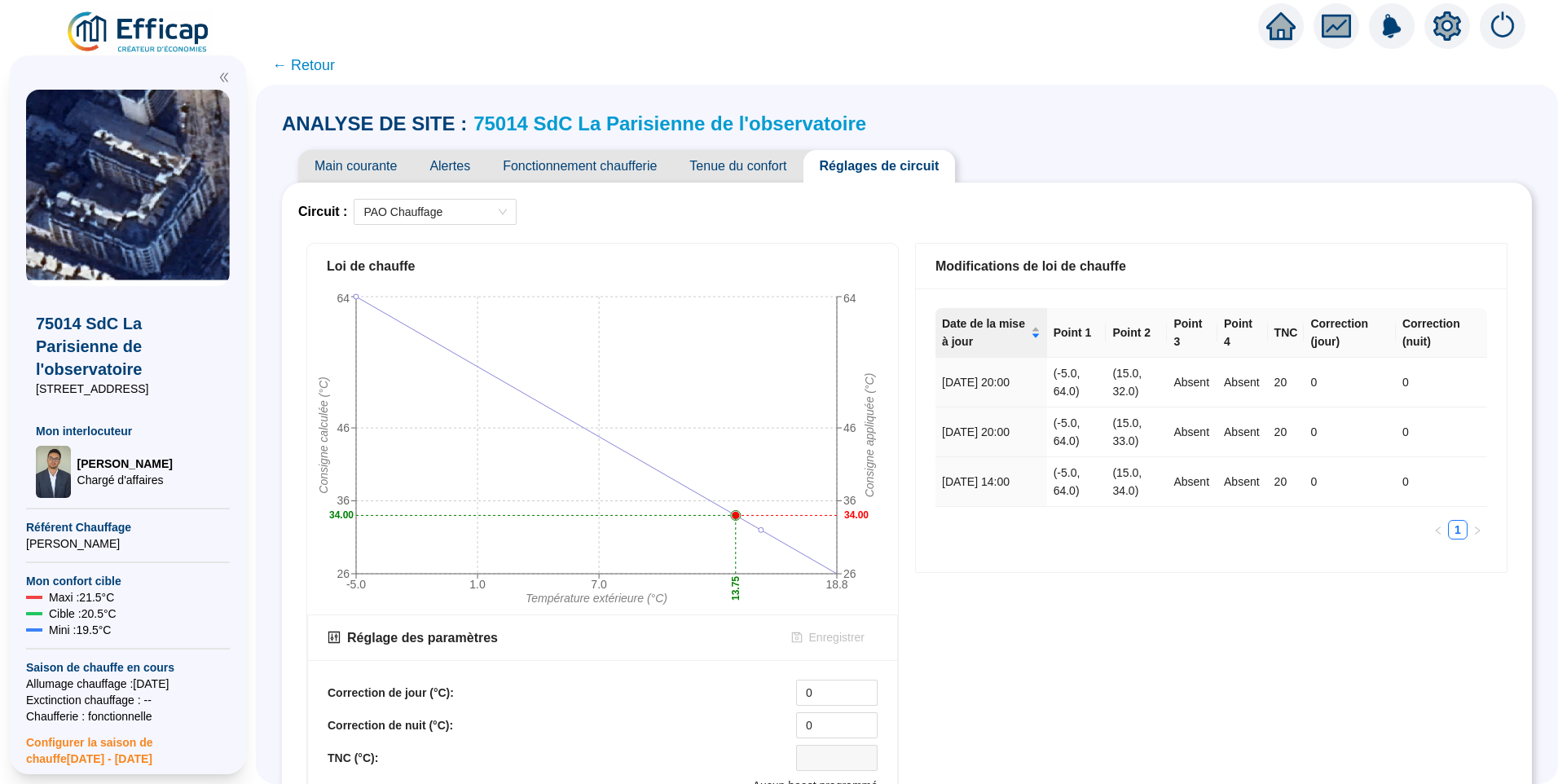
click at [384, 162] on span "Main courante" at bounding box center [356, 165] width 115 height 33
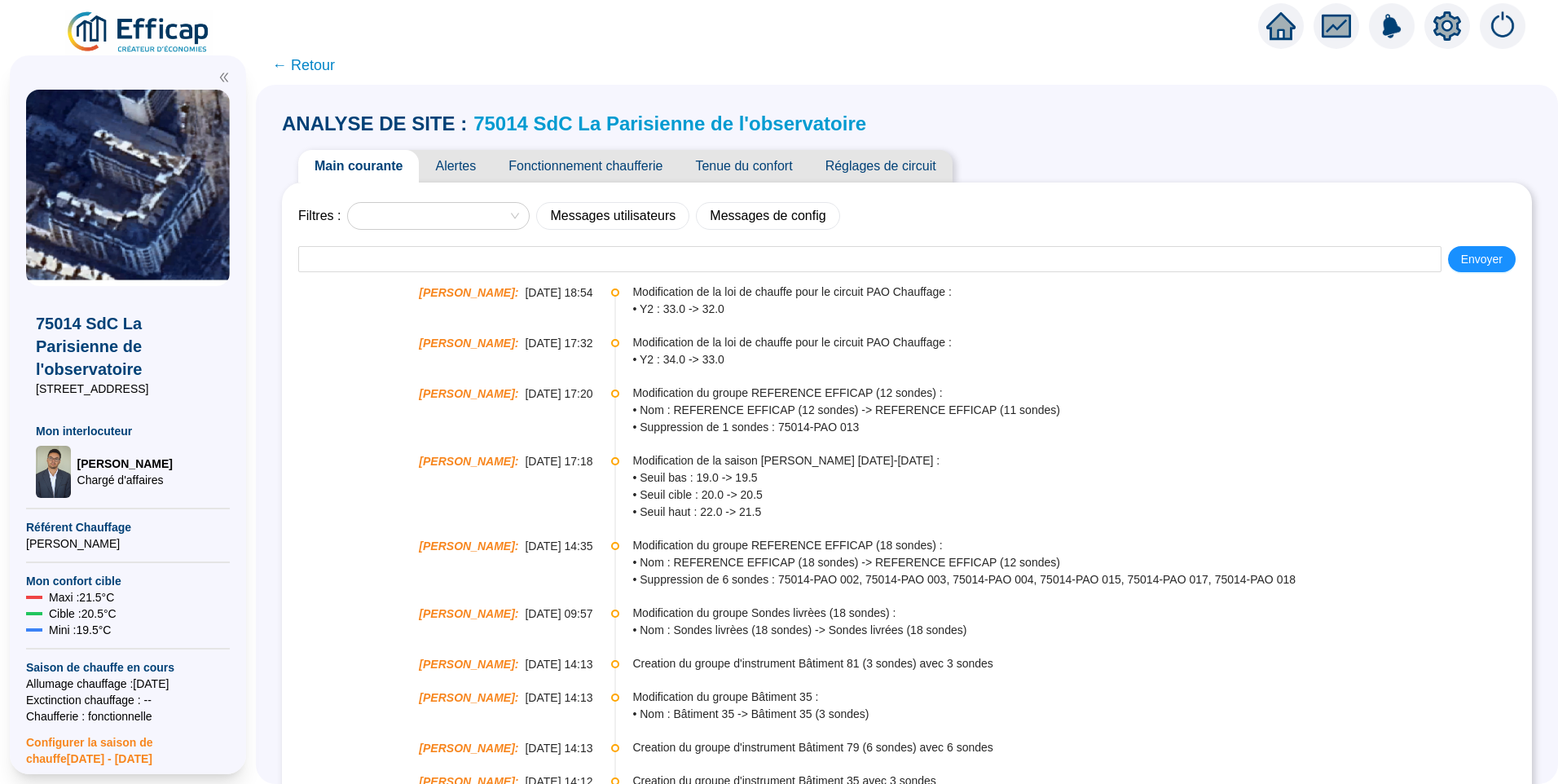
click at [913, 163] on span "Réglages de circuit" at bounding box center [880, 165] width 143 height 33
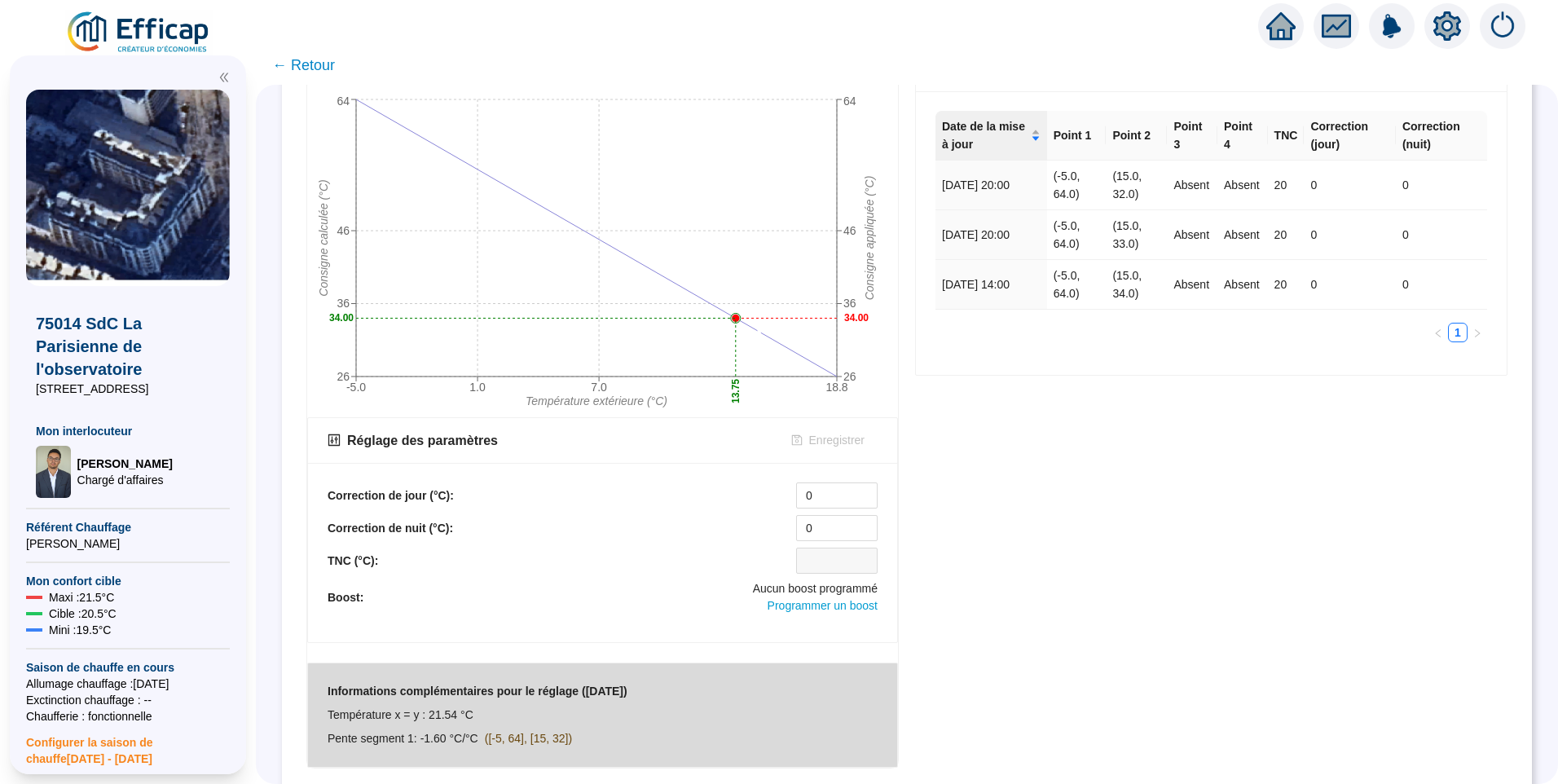
scroll to position [456, 0]
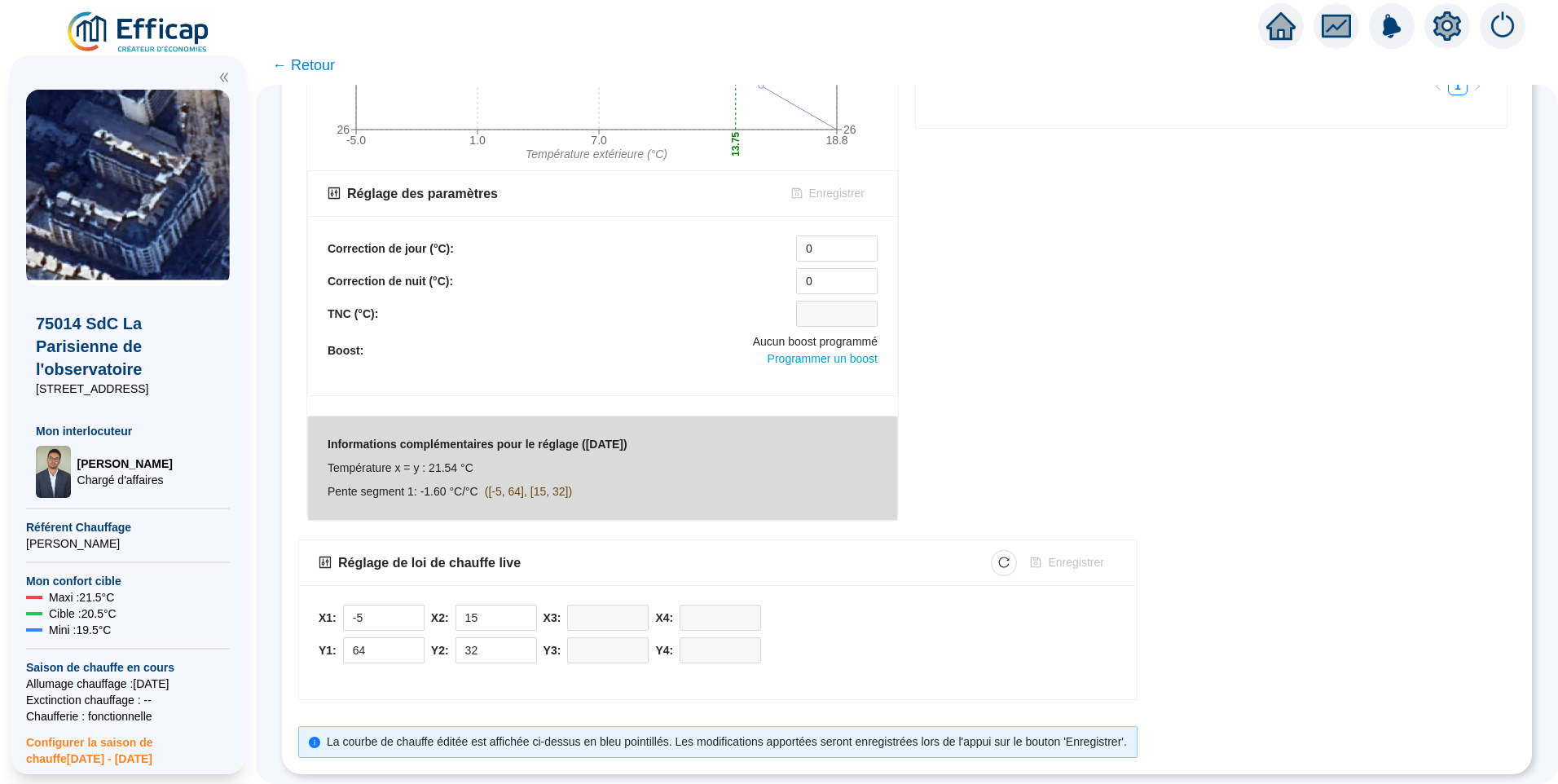
click at [1135, 343] on div "Modifications de loi de chauffe Date de la mise à jour Point 1 Point 2 Point 3 …" at bounding box center [1211, 160] width 609 height 739
click at [1165, 313] on div "Modifications de loi de chauffe Date de la mise à jour Point 1 Point 2 Point 3 …" at bounding box center [1211, 160] width 609 height 739
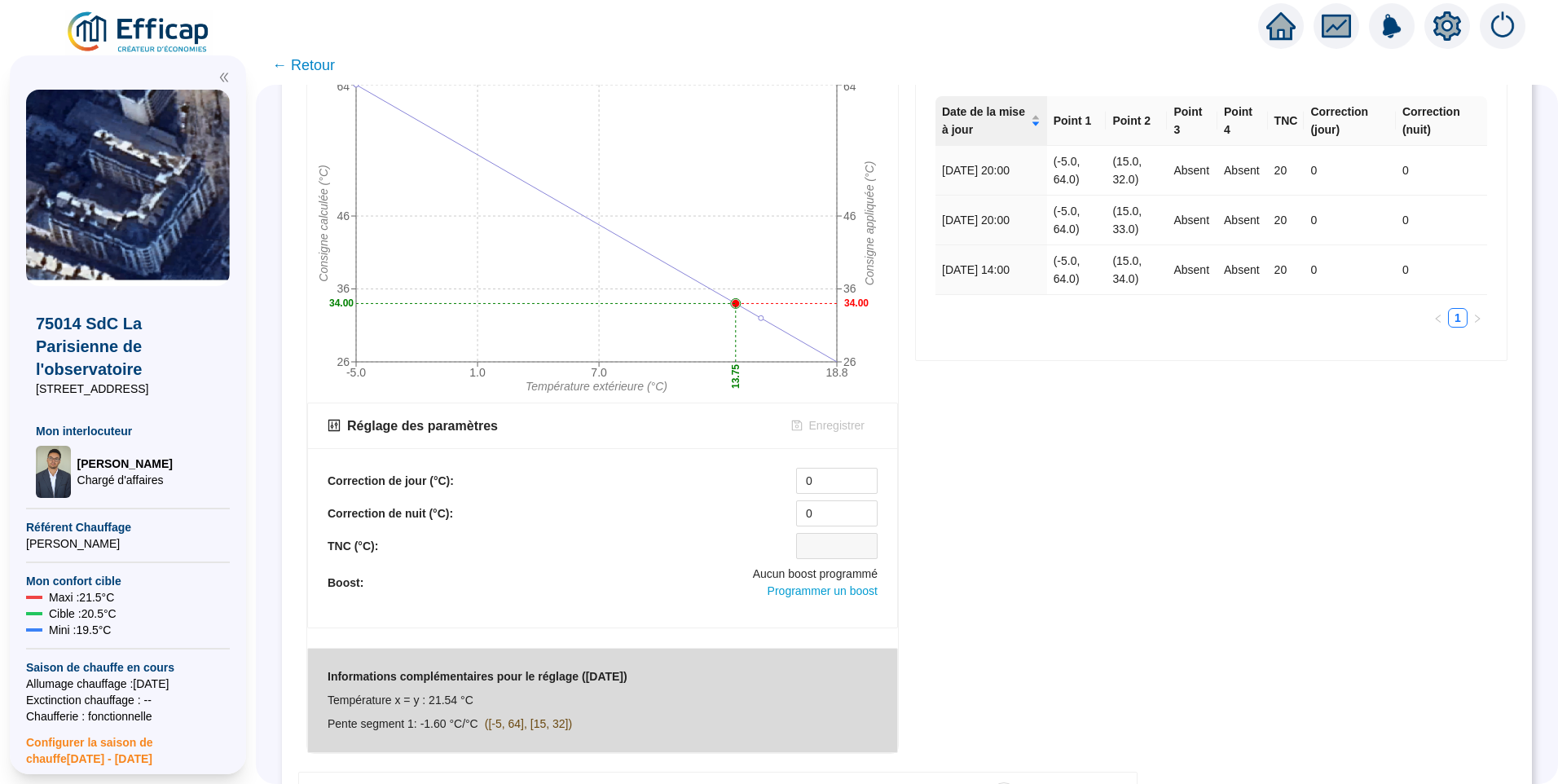
click at [1078, 460] on div "Modifications de loi de chauffe Date de la mise à jour Point 1 Point 2 Point 3 …" at bounding box center [1211, 392] width 609 height 739
click at [1079, 460] on div "Modifications de loi de chauffe Date de la mise à jour Point 1 Point 2 Point 3 …" at bounding box center [1211, 392] width 609 height 739
click at [1229, 481] on div "Modifications de loi de chauffe Date de la mise à jour Point 1 Point 2 Point 3 …" at bounding box center [1211, 392] width 609 height 739
click at [1161, 524] on div "Modifications de loi de chauffe Date de la mise à jour Point 1 Point 2 Point 3 …" at bounding box center [1211, 392] width 609 height 739
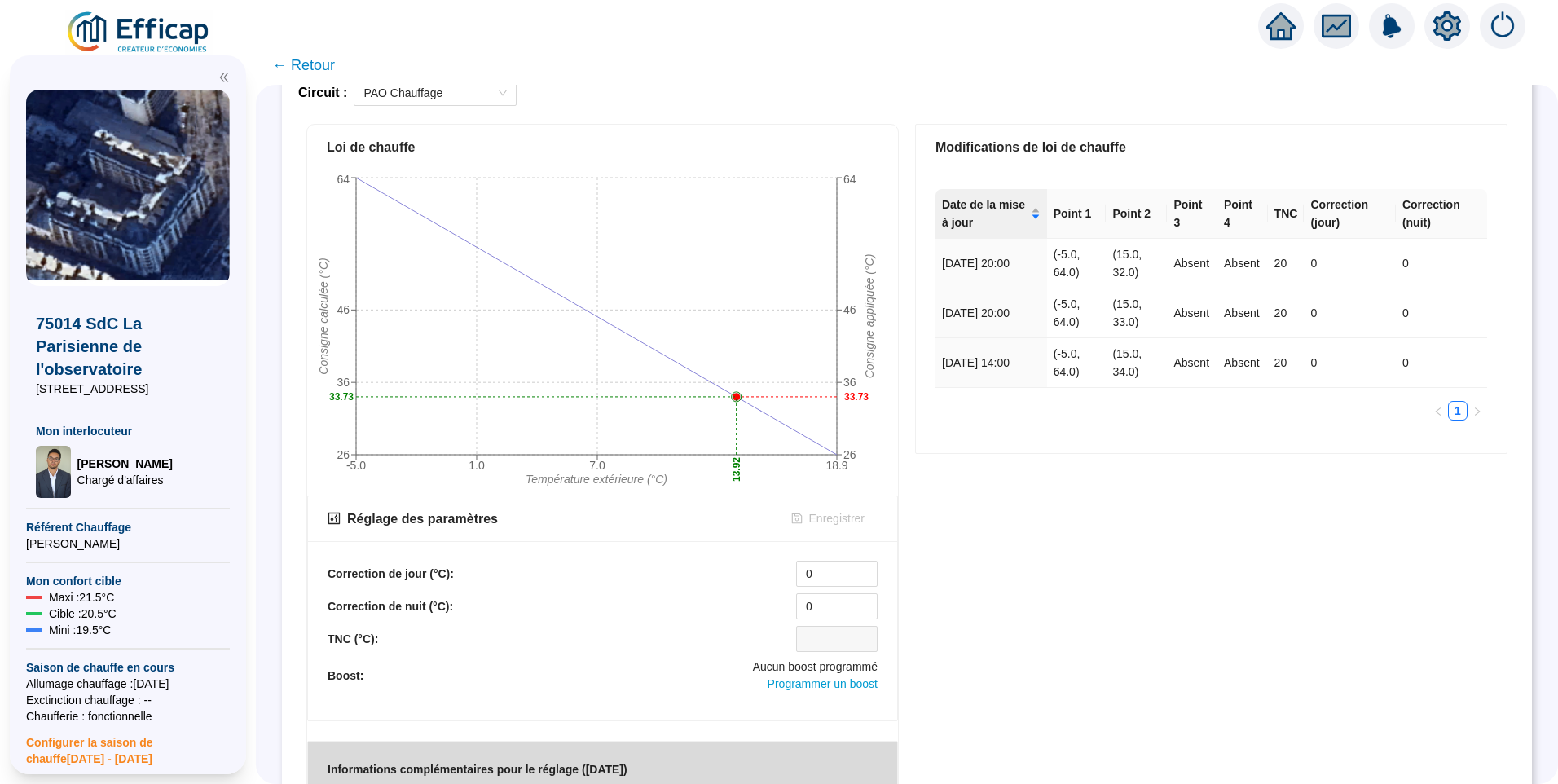
scroll to position [0, 0]
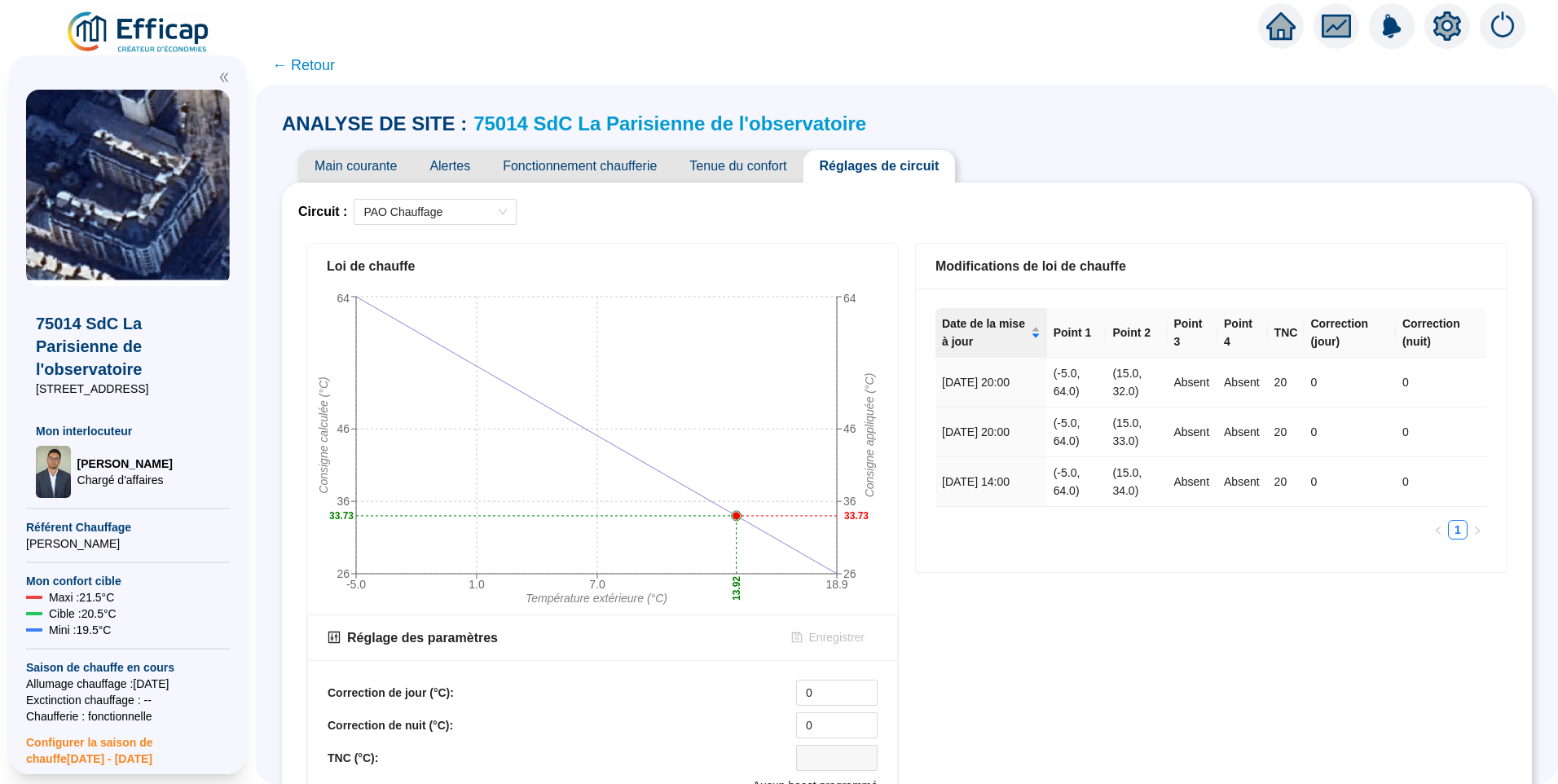
click at [590, 171] on span "Fonctionnement chaufferie" at bounding box center [580, 165] width 187 height 33
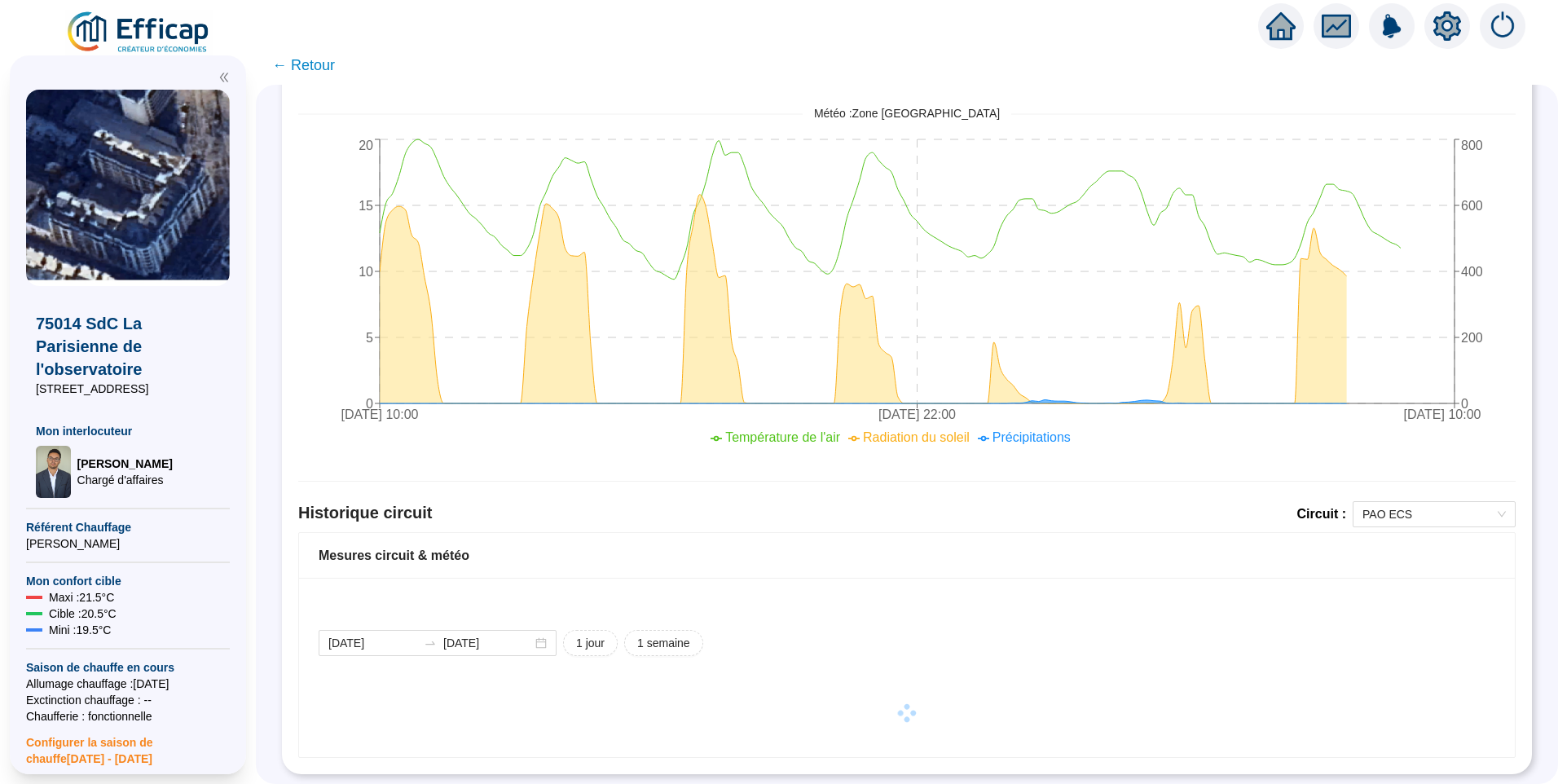
scroll to position [704, 0]
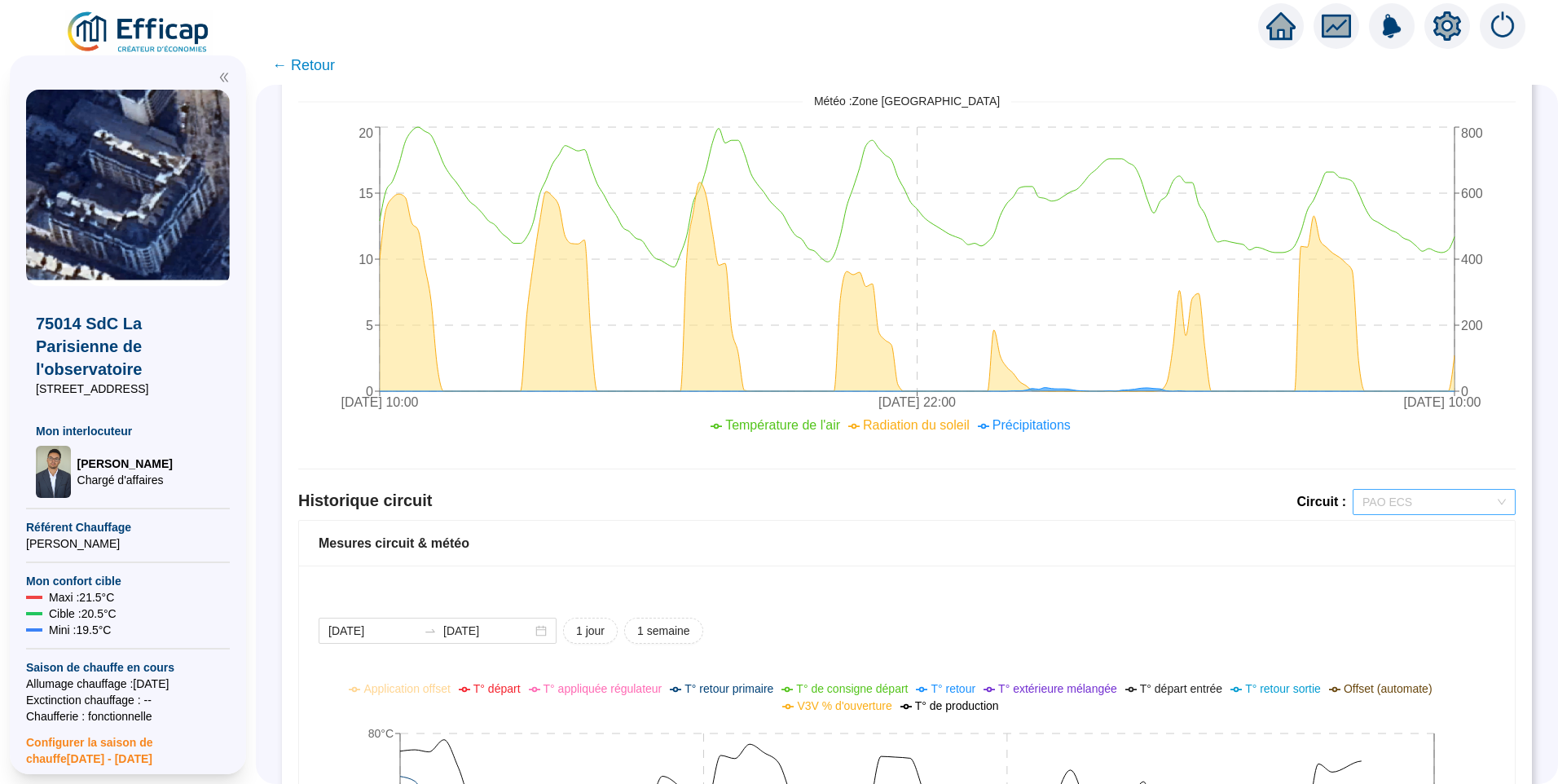
click at [1444, 499] on span "PAO ECS" at bounding box center [1434, 502] width 143 height 25
click at [1409, 553] on div "PAO Chauffage" at bounding box center [1422, 561] width 137 height 17
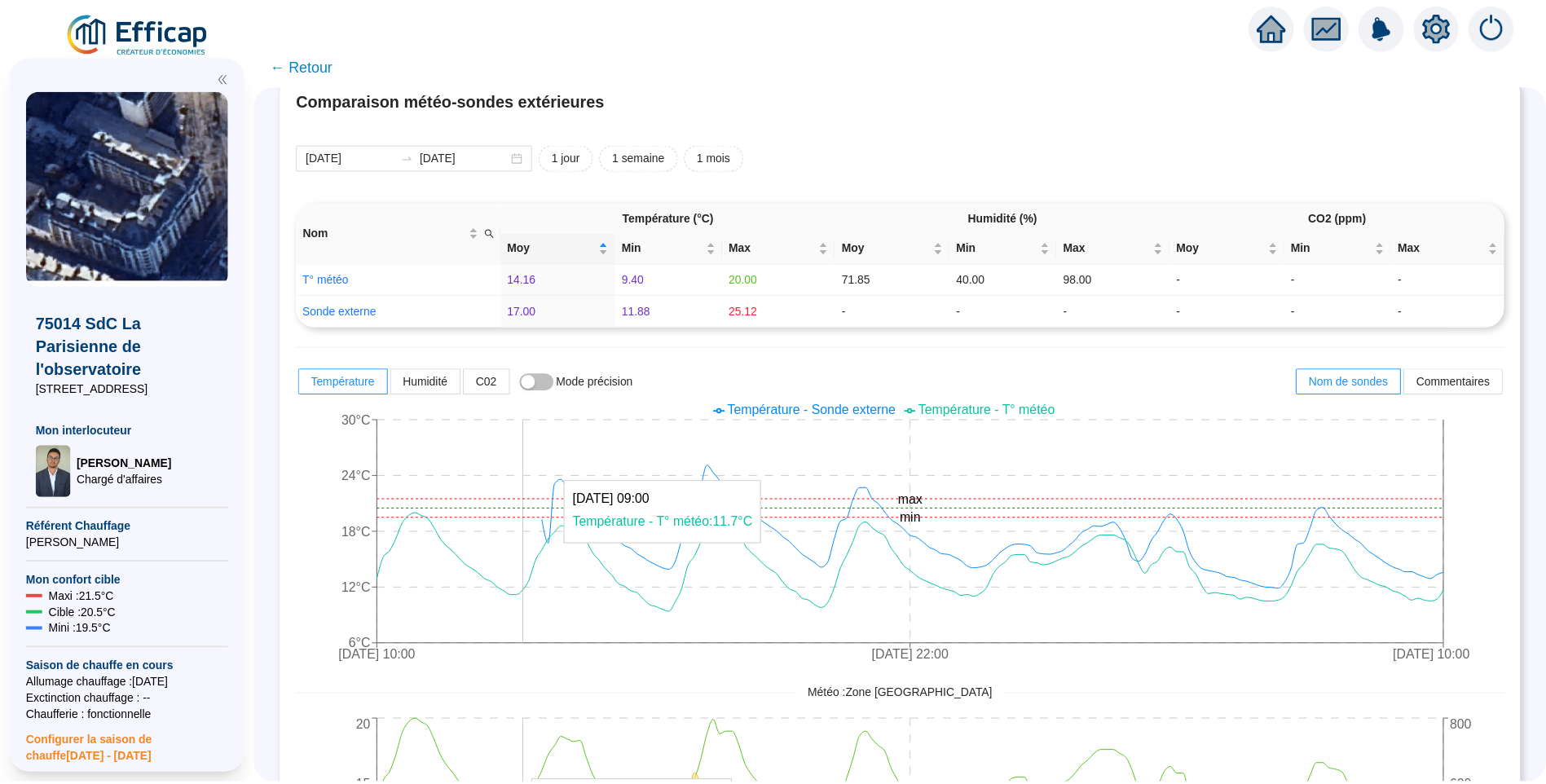
scroll to position [0, 0]
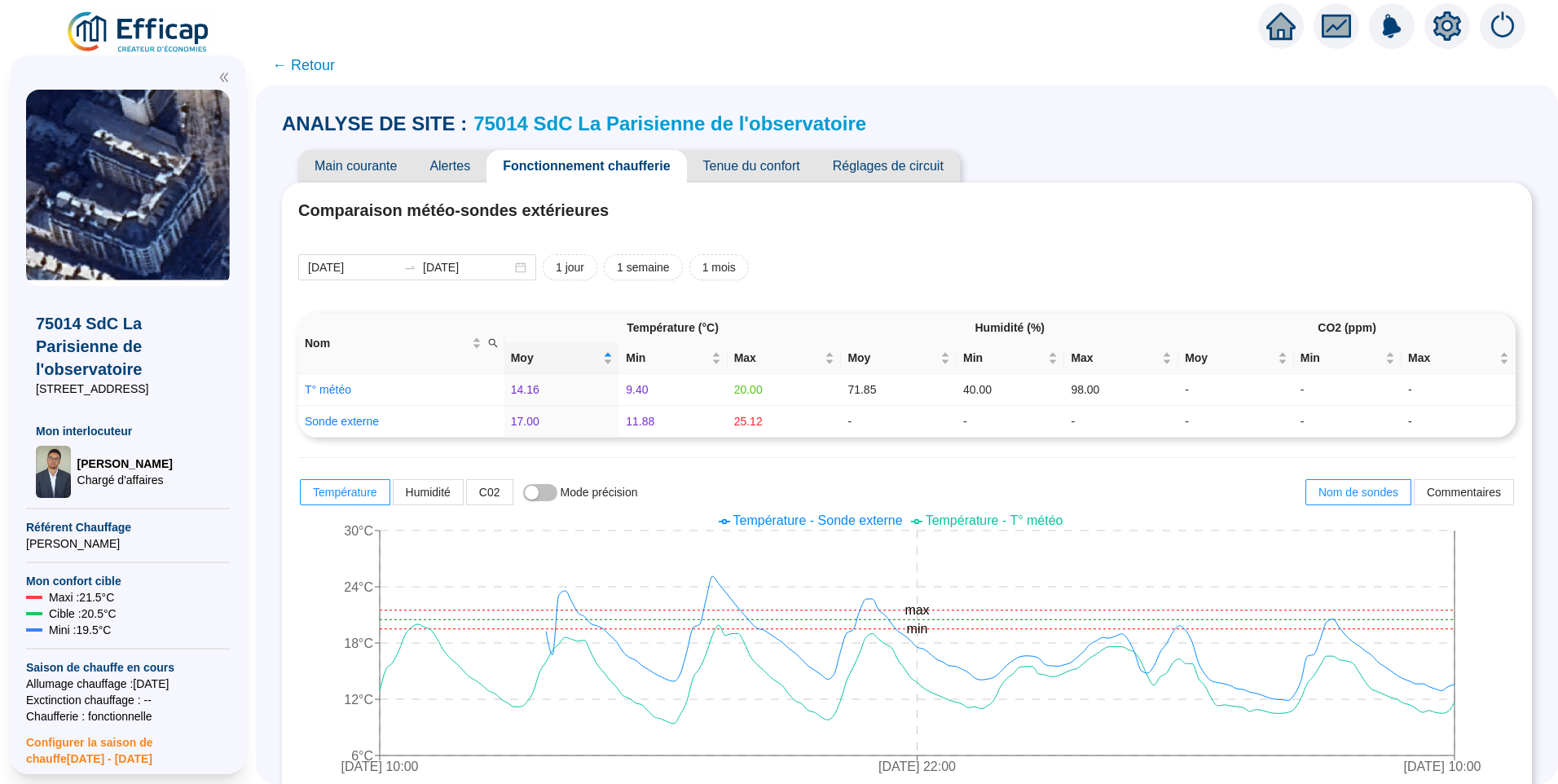
click at [1445, 27] on icon "setting" at bounding box center [1447, 26] width 29 height 29
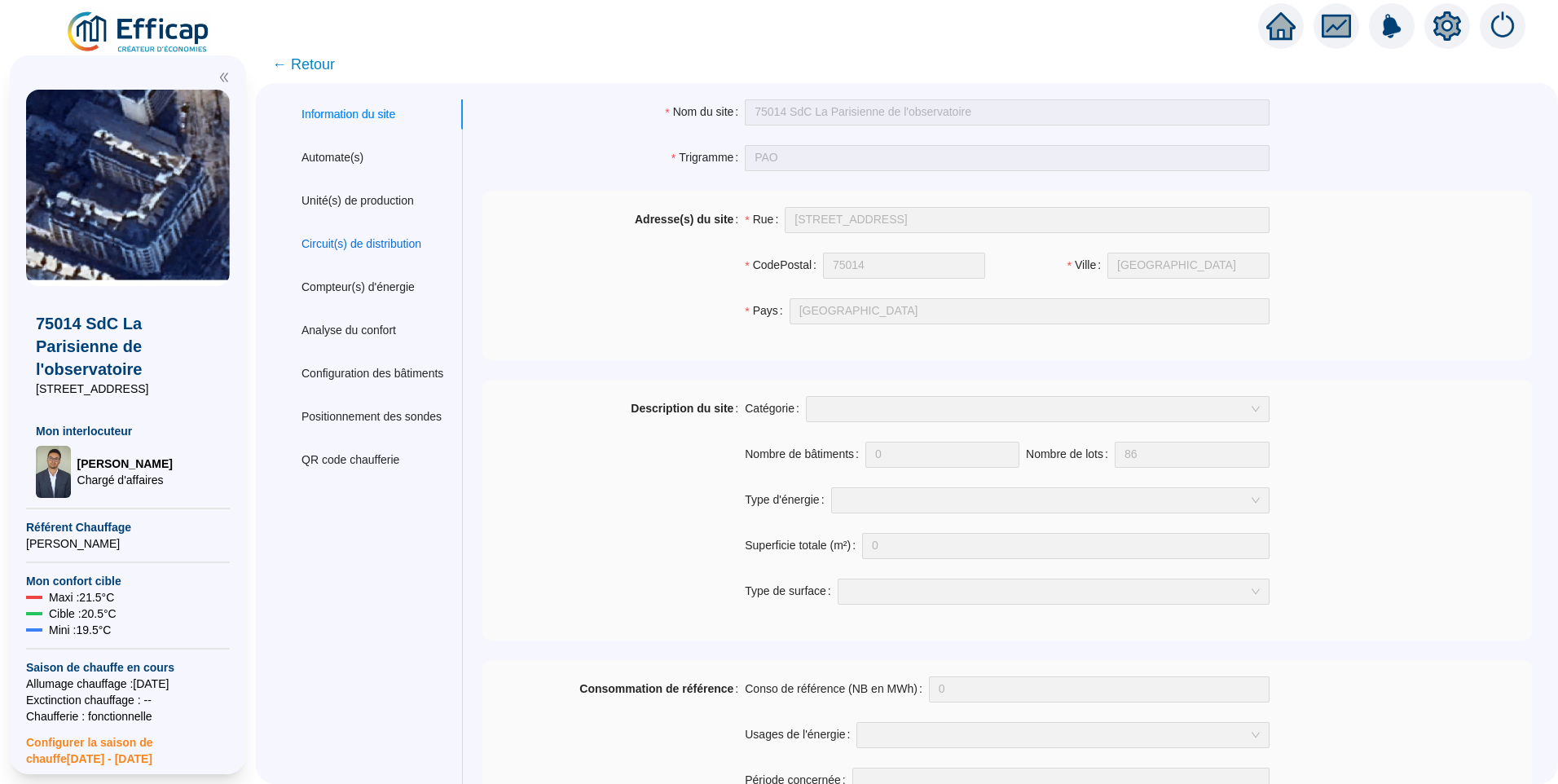
click at [391, 246] on div "Circuit(s) de distribution" at bounding box center [362, 244] width 120 height 17
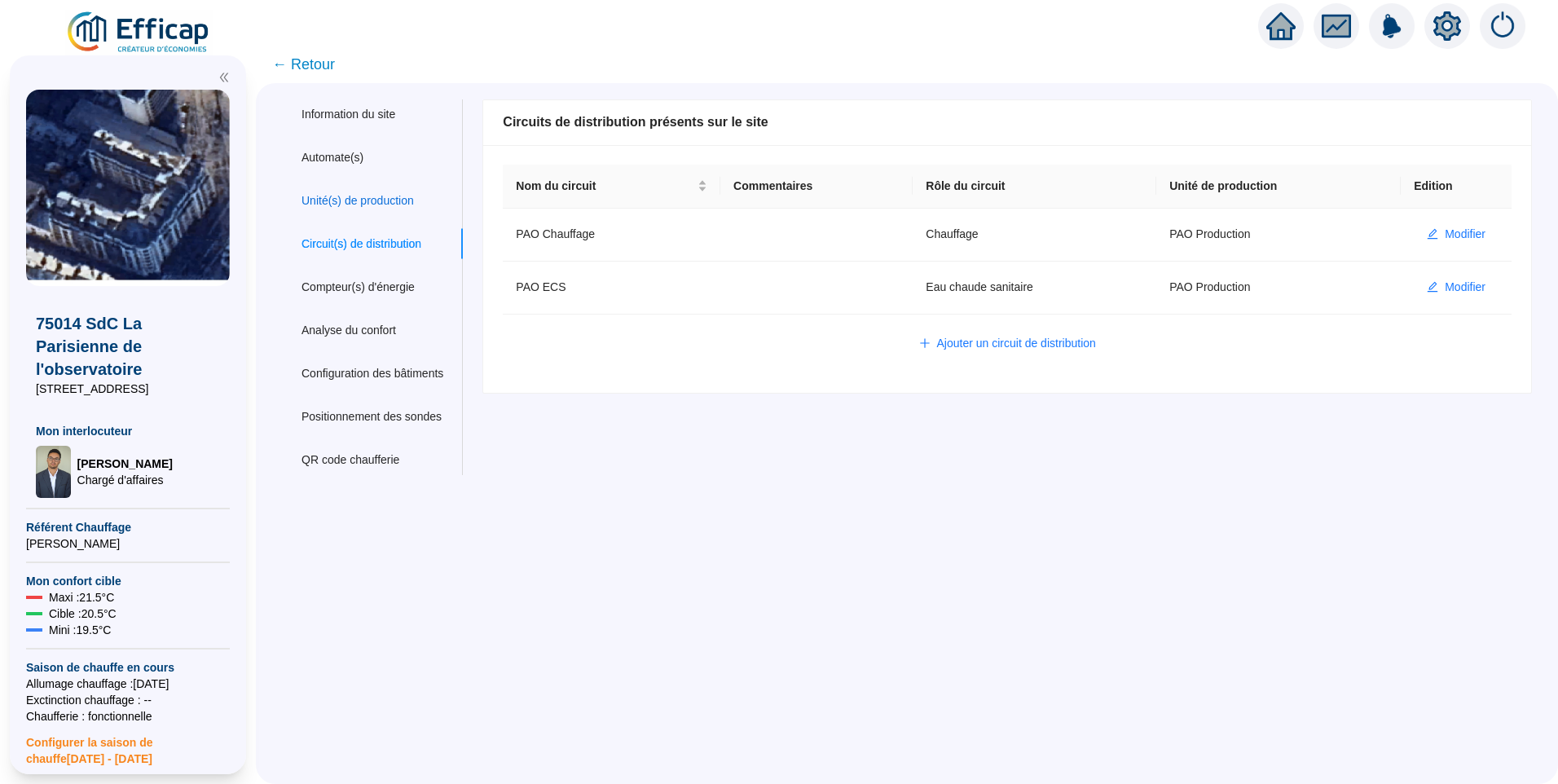
click at [372, 194] on div "Unité(s) de production" at bounding box center [358, 201] width 113 height 17
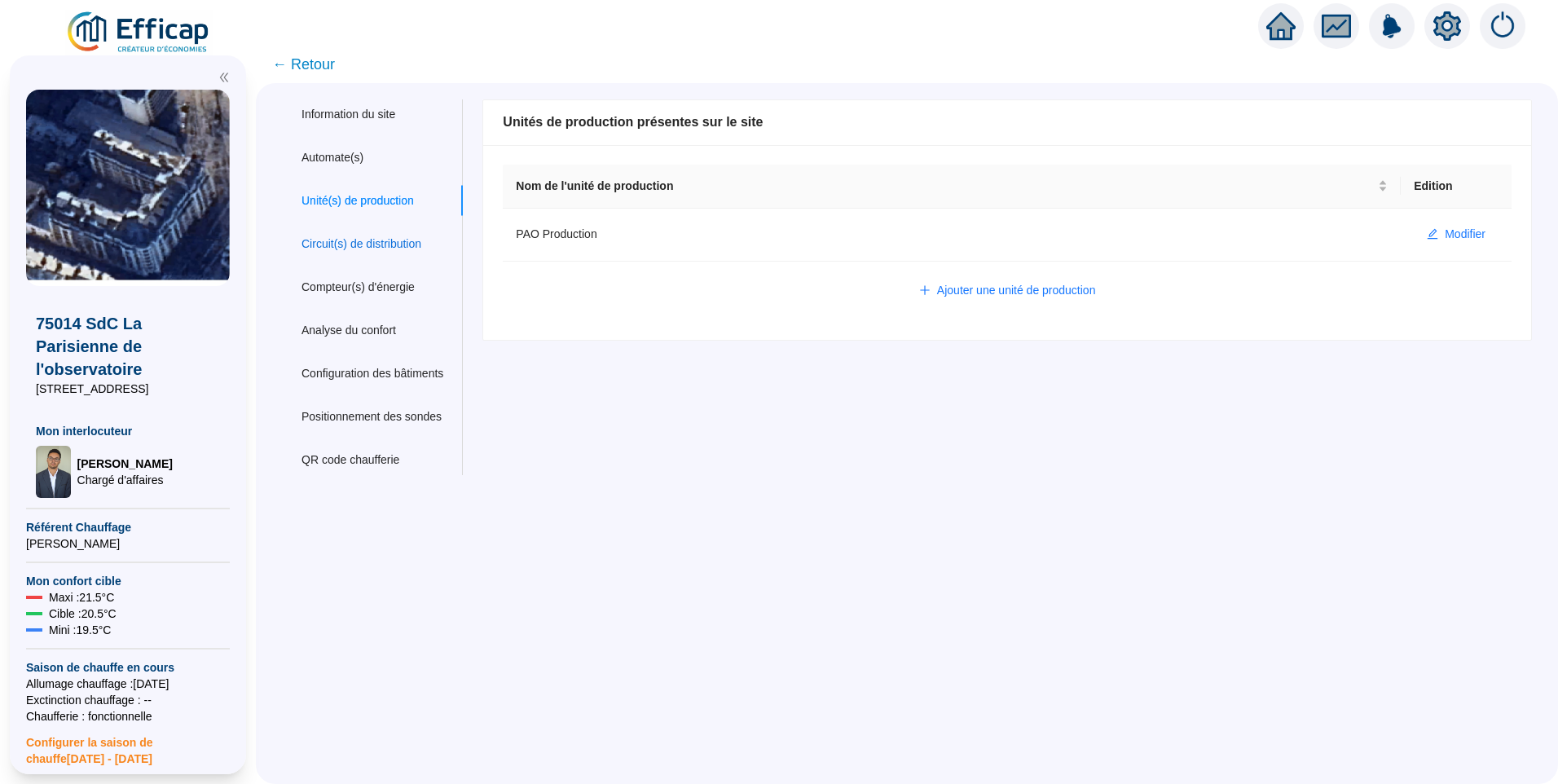
click at [365, 246] on div "Circuit(s) de distribution" at bounding box center [362, 244] width 120 height 17
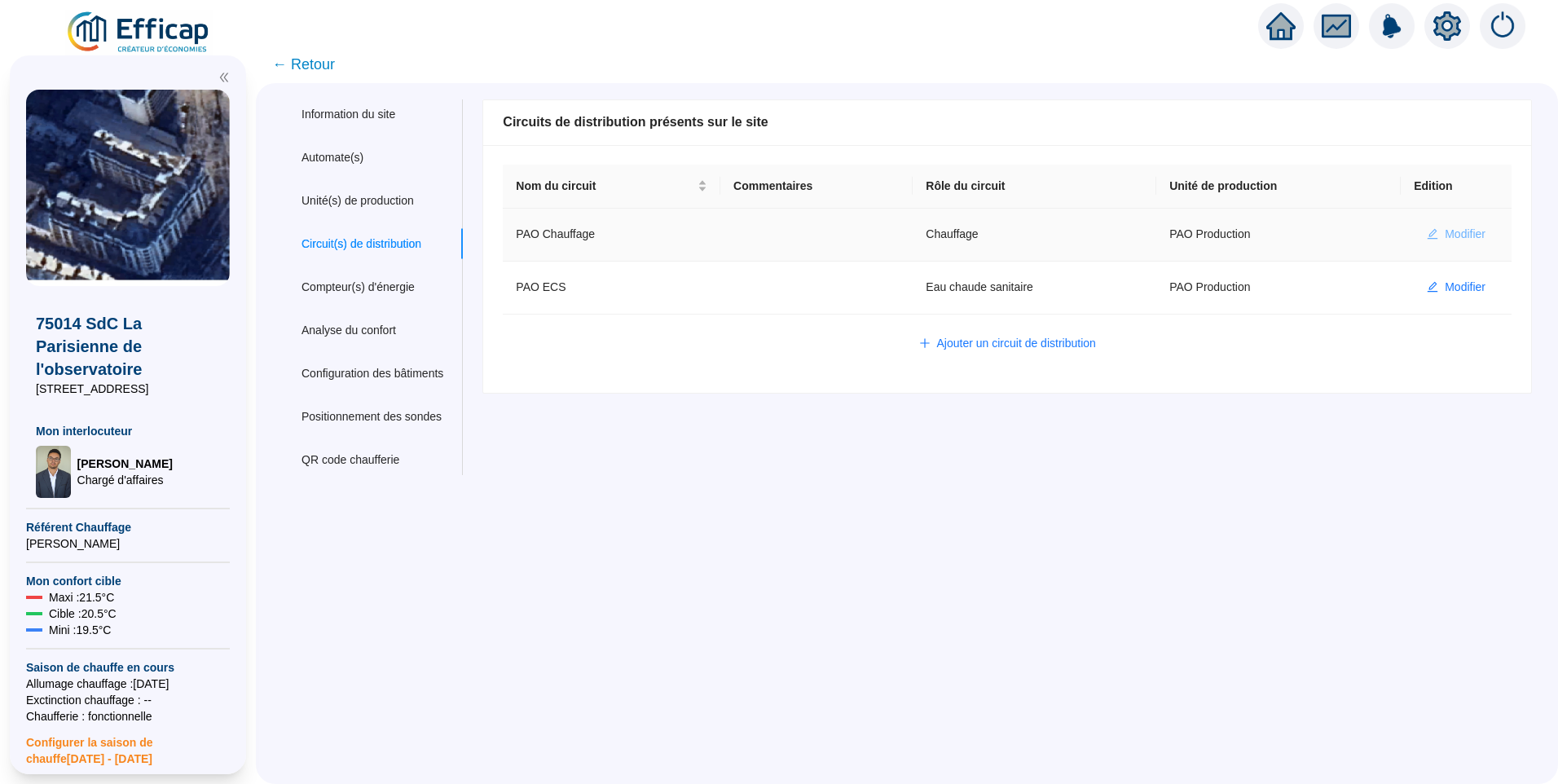
click at [1467, 229] on span "Modifier" at bounding box center [1466, 233] width 40 height 17
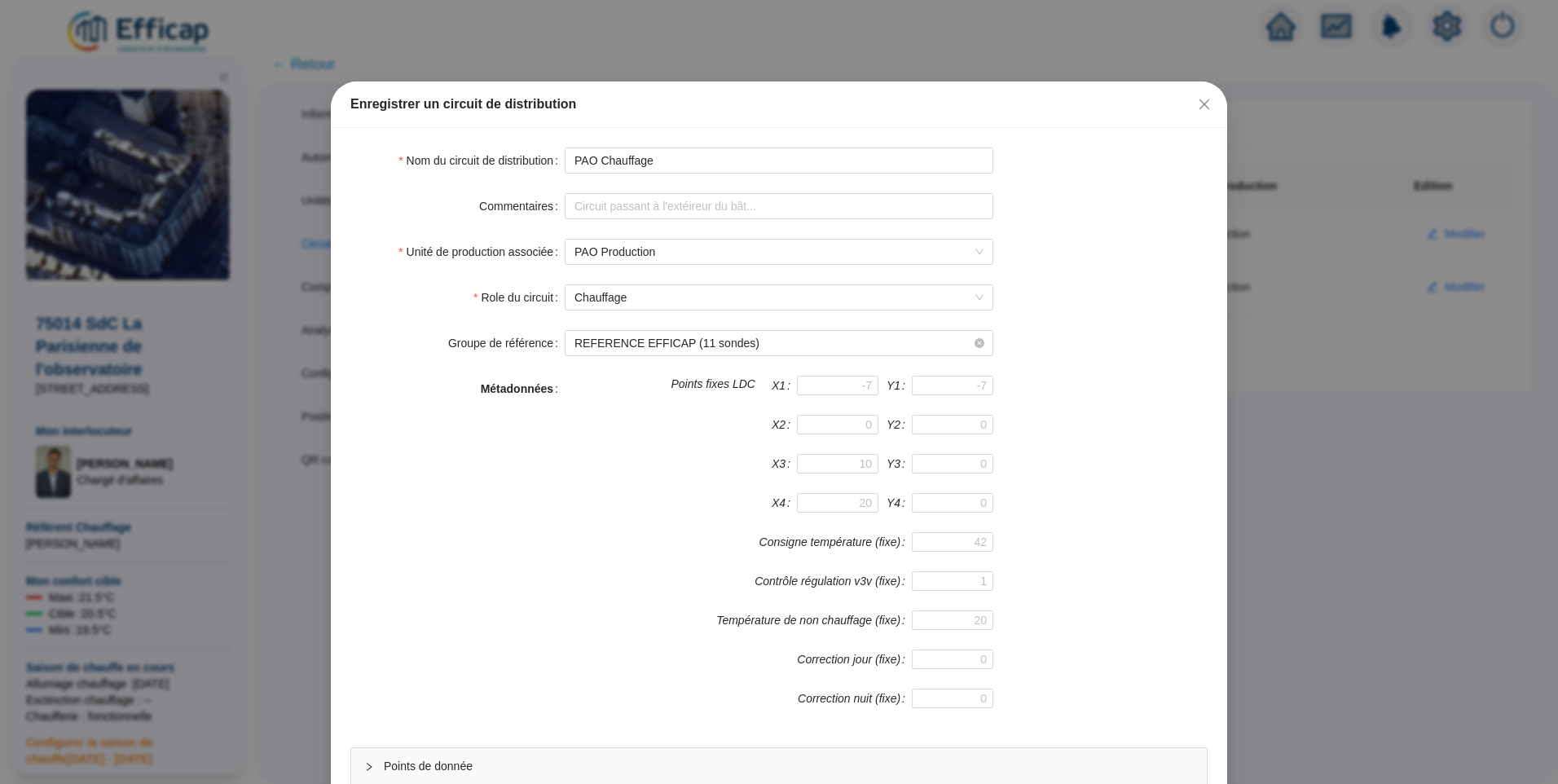
click at [1173, 93] on div "Enregistrer un circuit de distribution" at bounding box center [779, 105] width 896 height 47
click at [1202, 108] on icon "close" at bounding box center [1204, 104] width 10 height 10
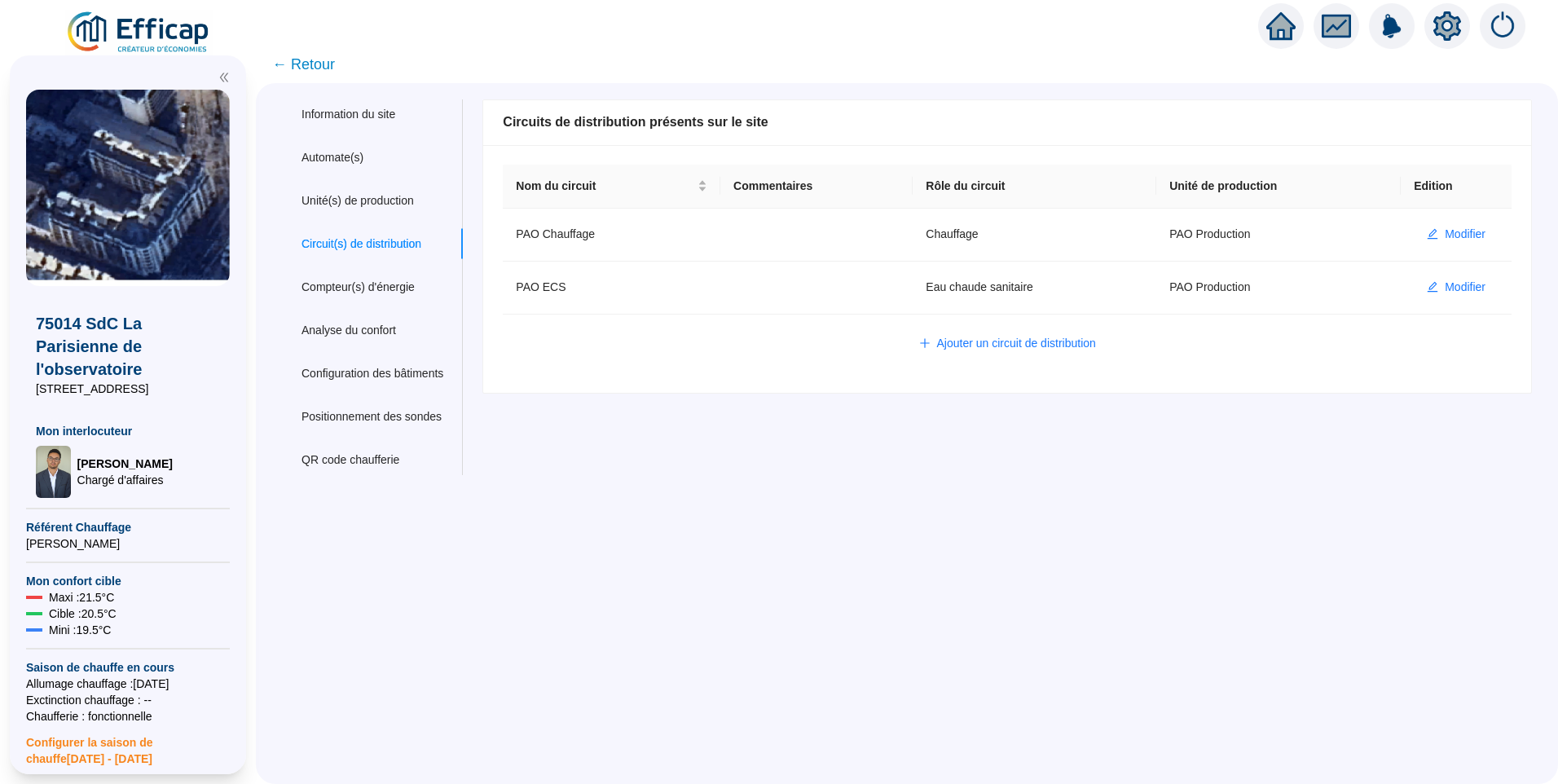
click at [319, 60] on span "← Retour" at bounding box center [303, 64] width 62 height 23
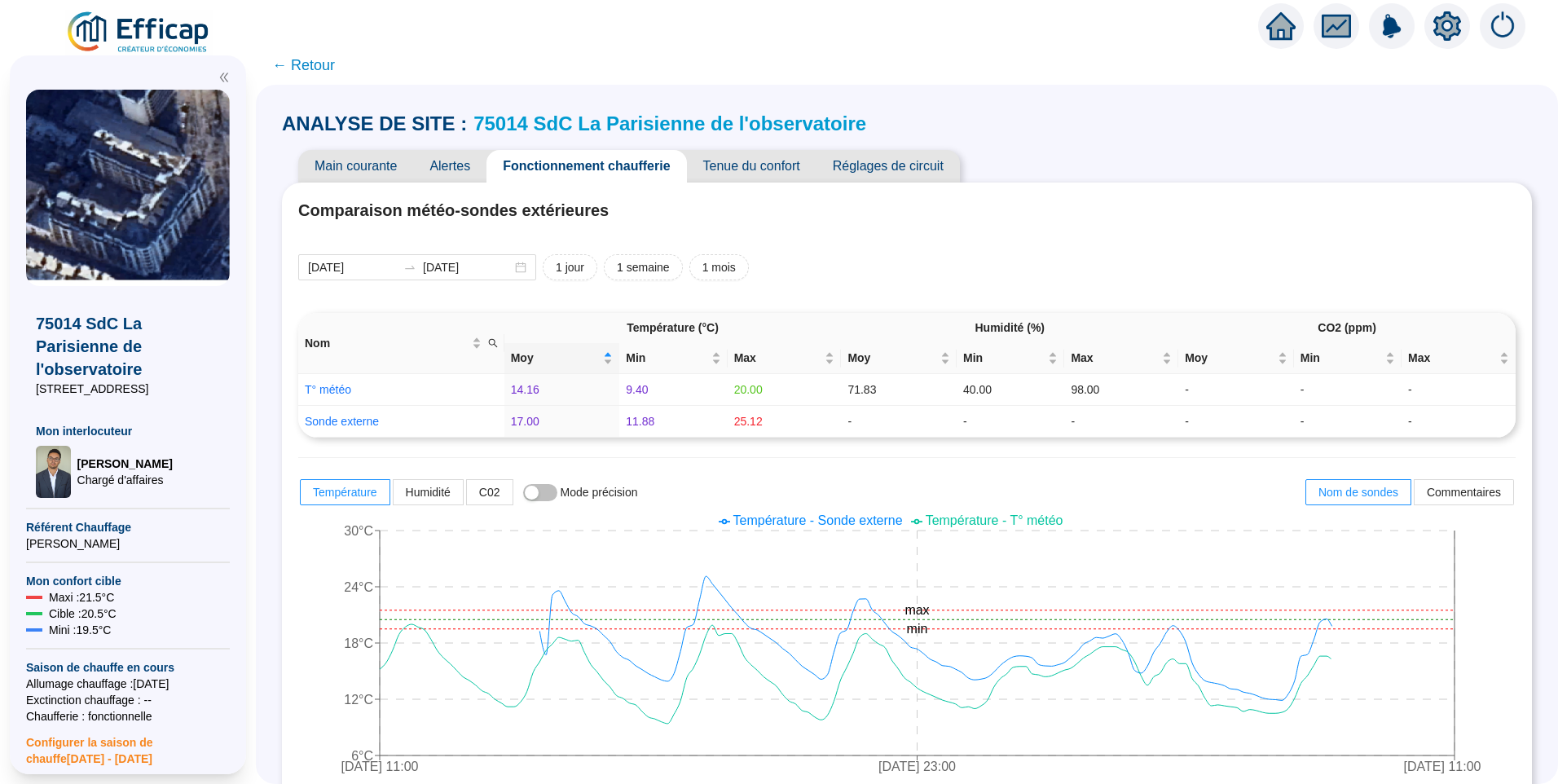
click at [159, 27] on img at bounding box center [139, 33] width 148 height 46
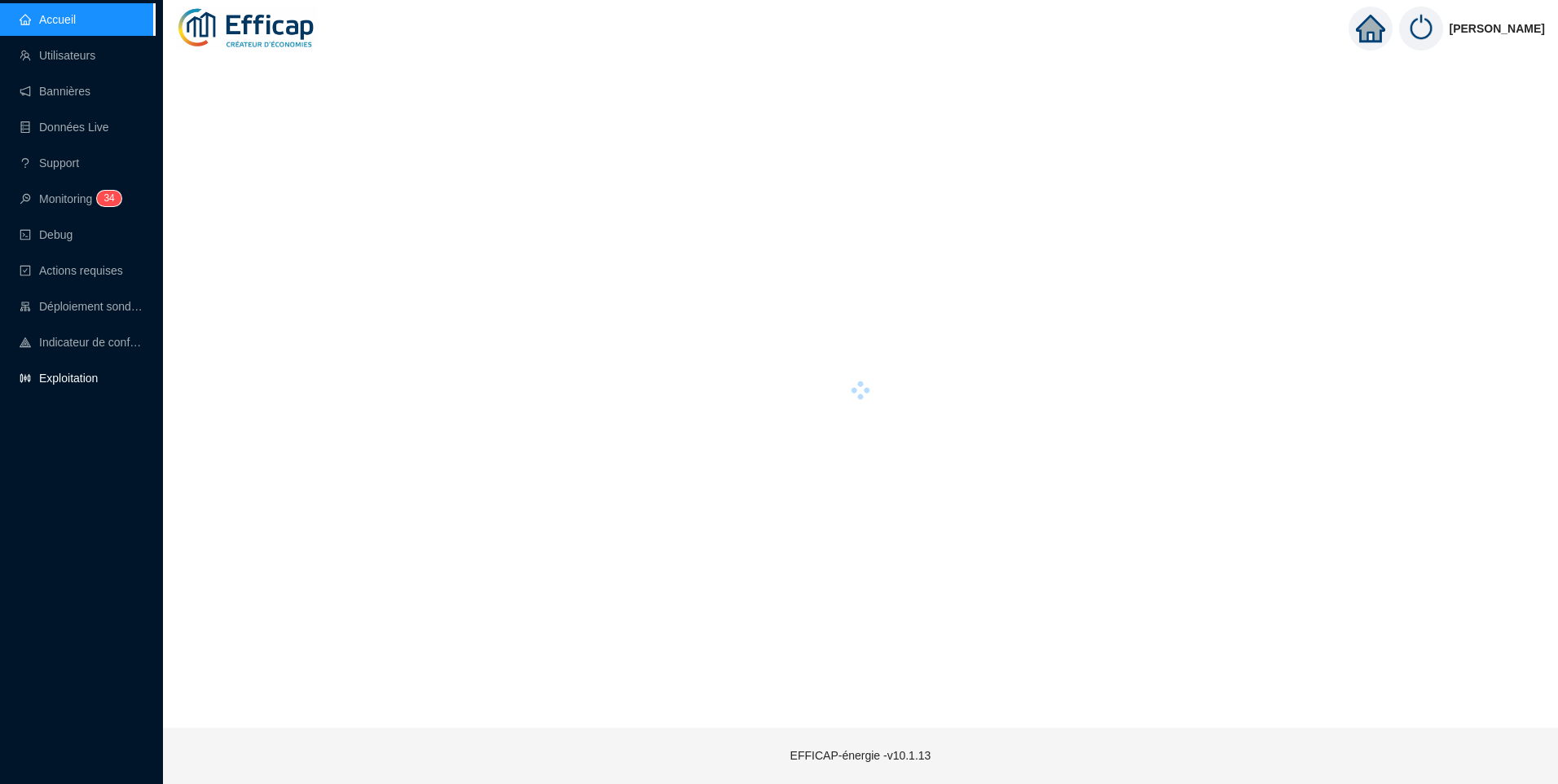
click at [83, 377] on link "Exploitation" at bounding box center [58, 377] width 78 height 13
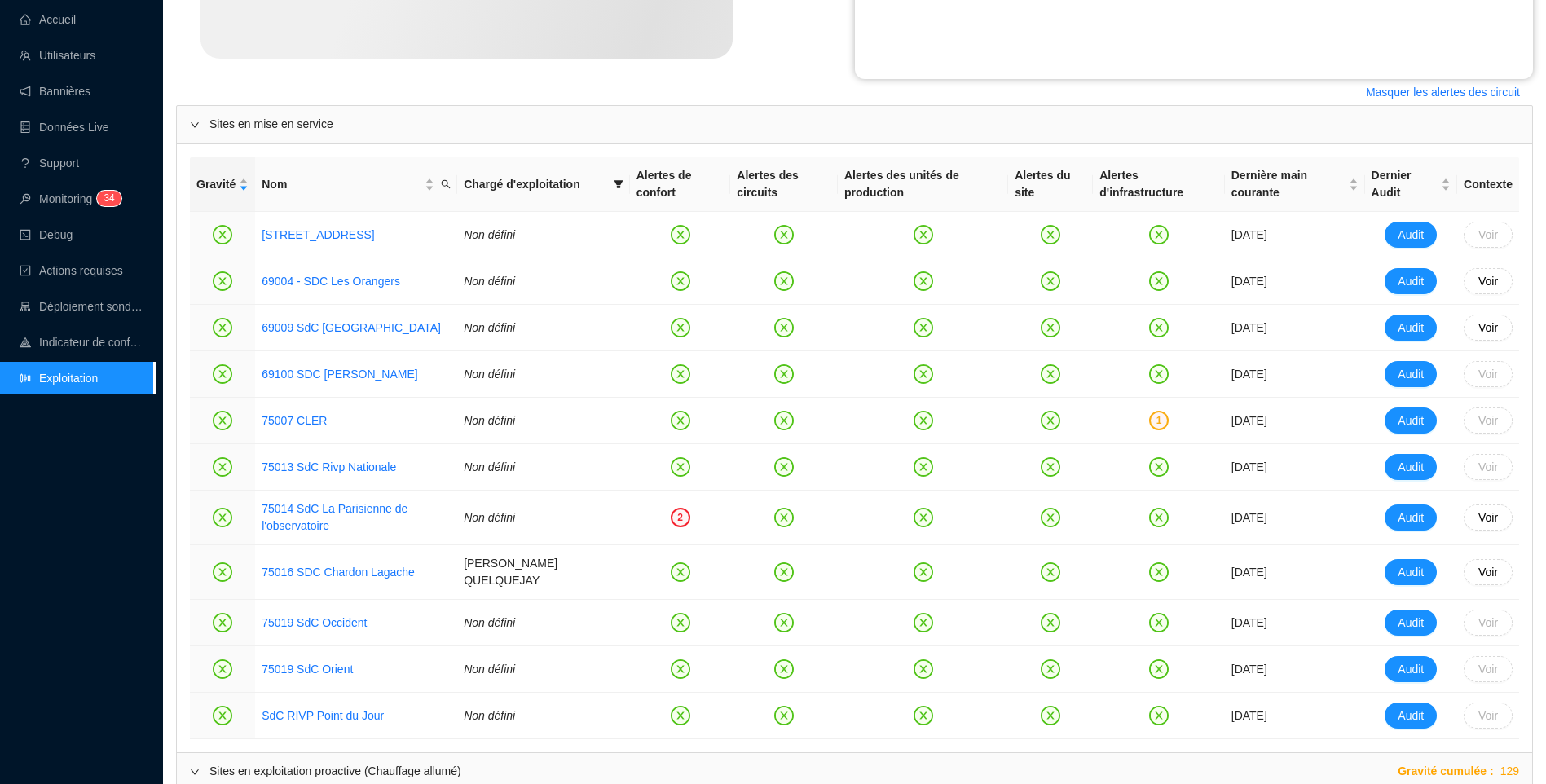
scroll to position [652, 0]
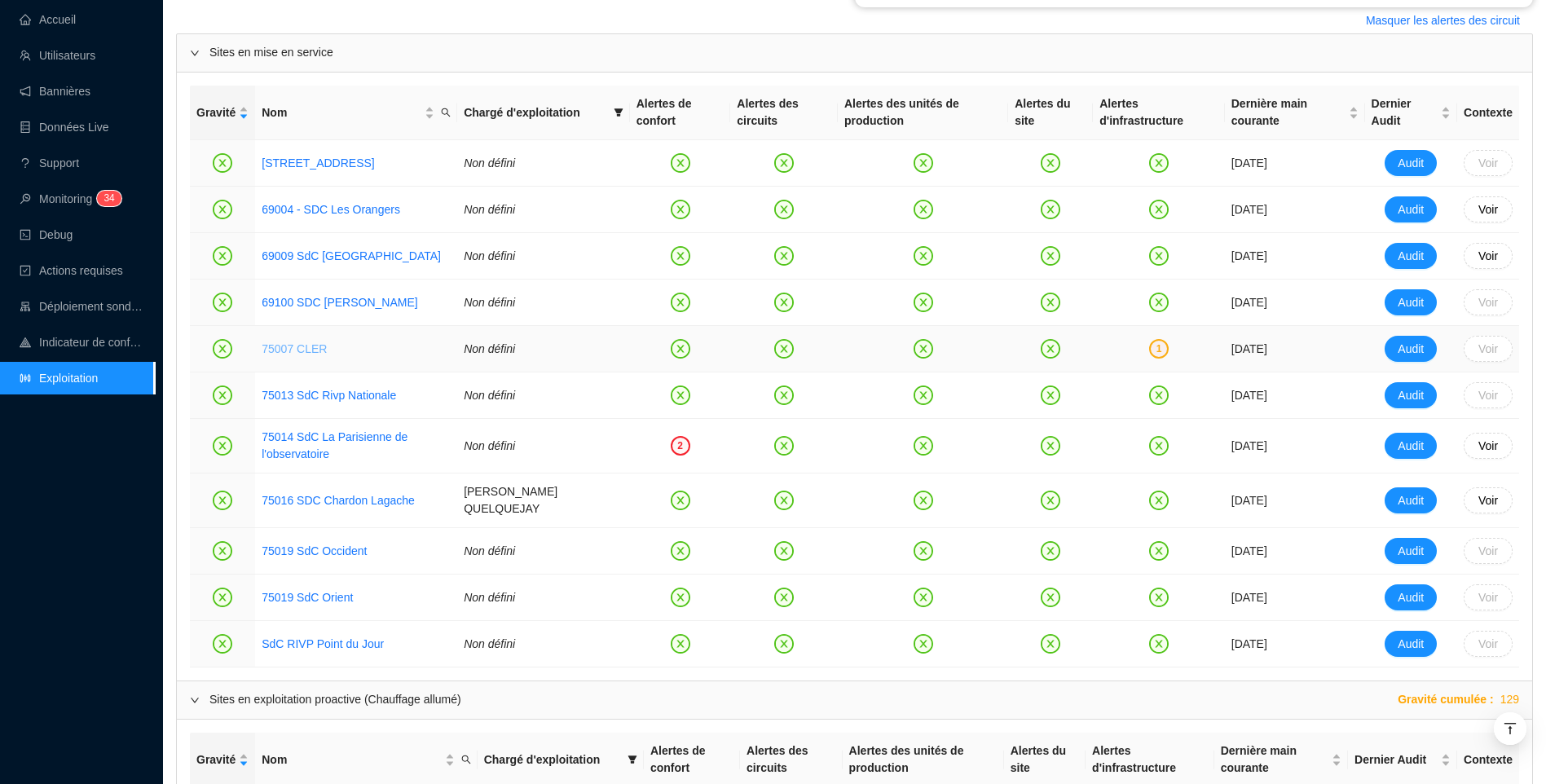
click at [276, 344] on link "75007 CLER" at bounding box center [294, 348] width 65 height 13
click at [308, 434] on link "75014 SdC La Parisienne de l'observatoire" at bounding box center [335, 445] width 146 height 30
click at [349, 495] on link "75016 SDC Chardon Lagache" at bounding box center [338, 500] width 153 height 13
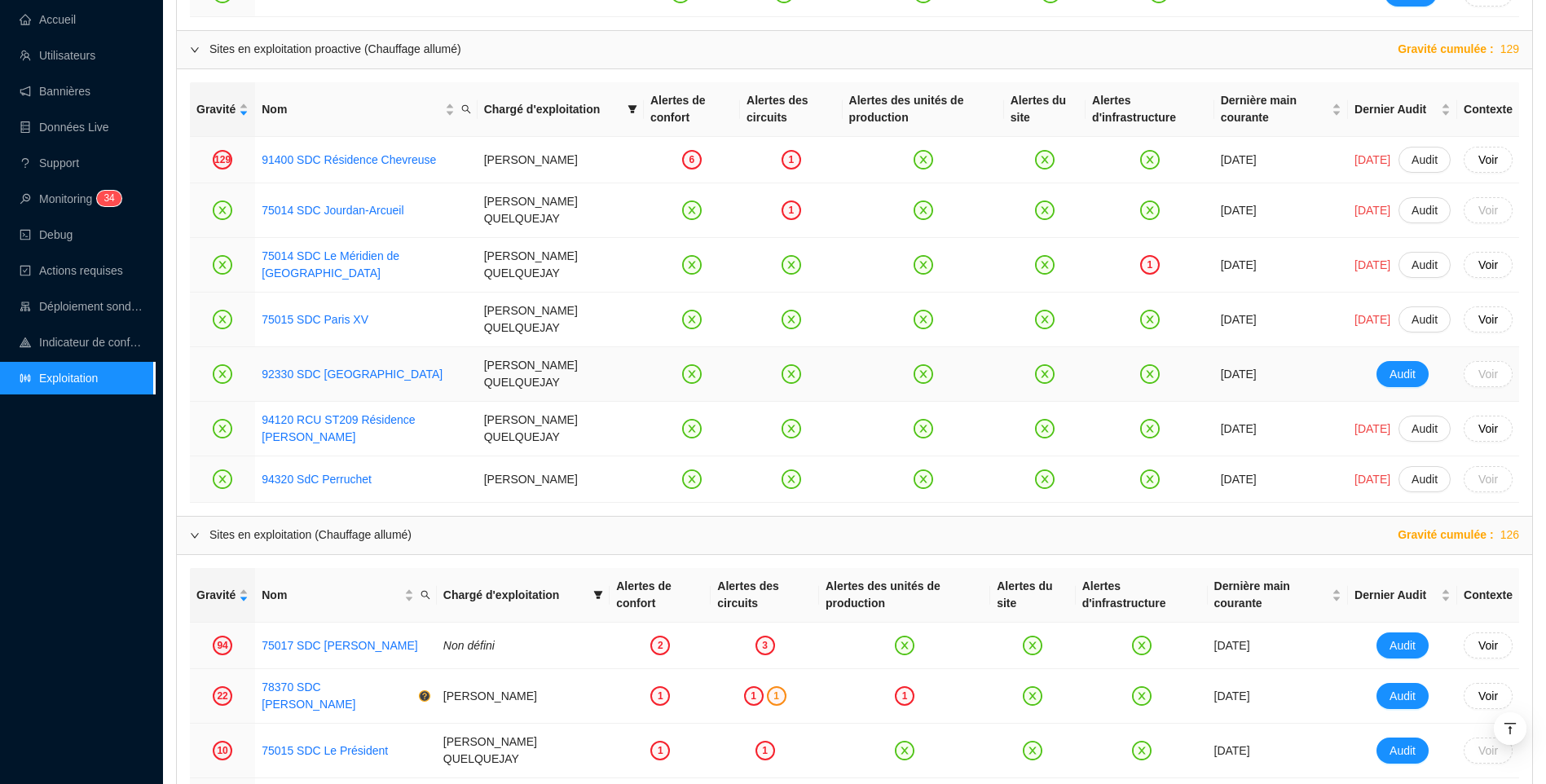
scroll to position [1294, 0]
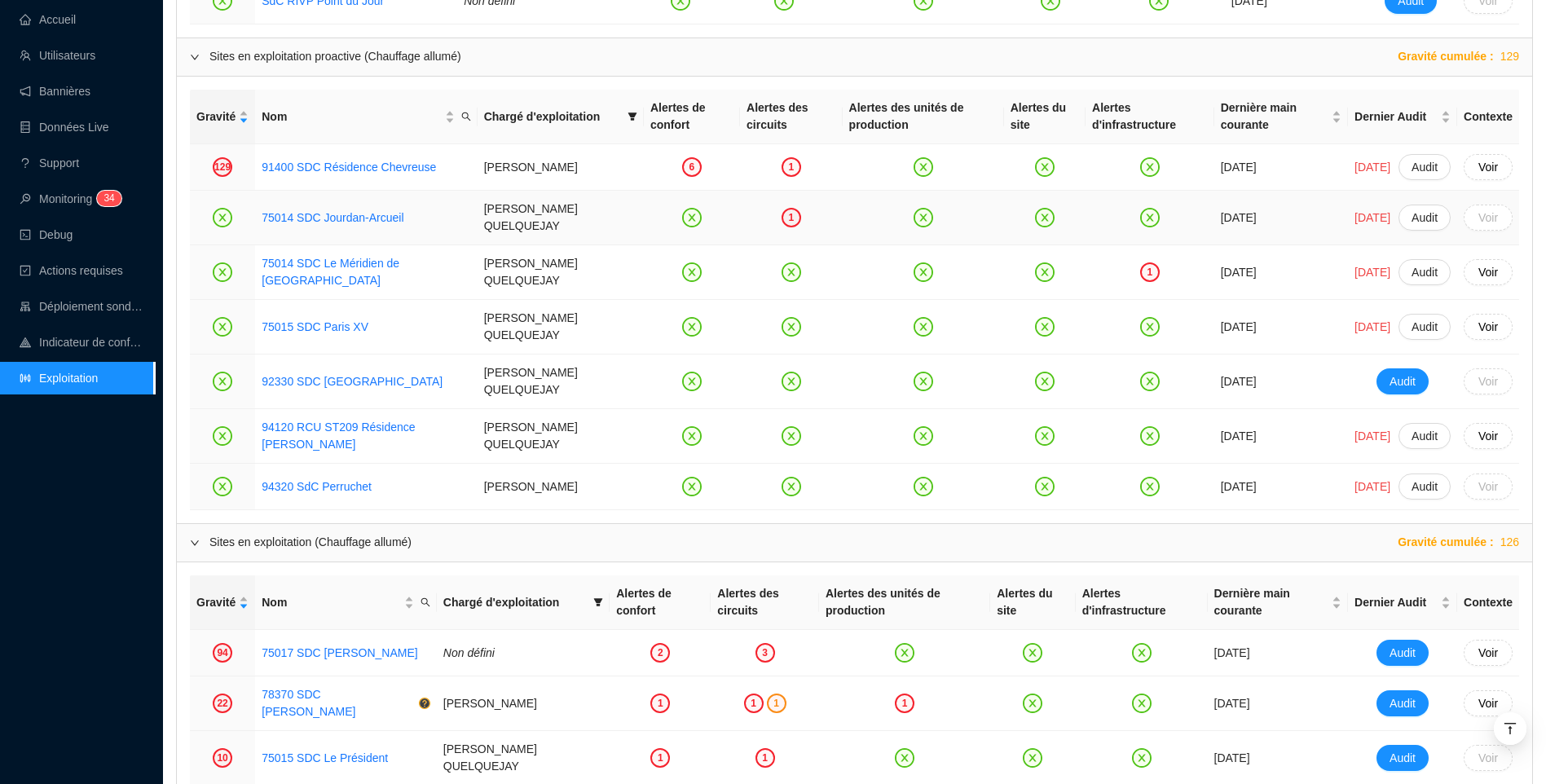
drag, startPoint x: 332, startPoint y: 219, endPoint x: 136, endPoint y: 543, distance: 378.7
click at [132, 548] on div "Accueil Utilisateurs Bannières Données Live Support Monitoring 3 4 Debug Action…" at bounding box center [77, 392] width 155 height 784
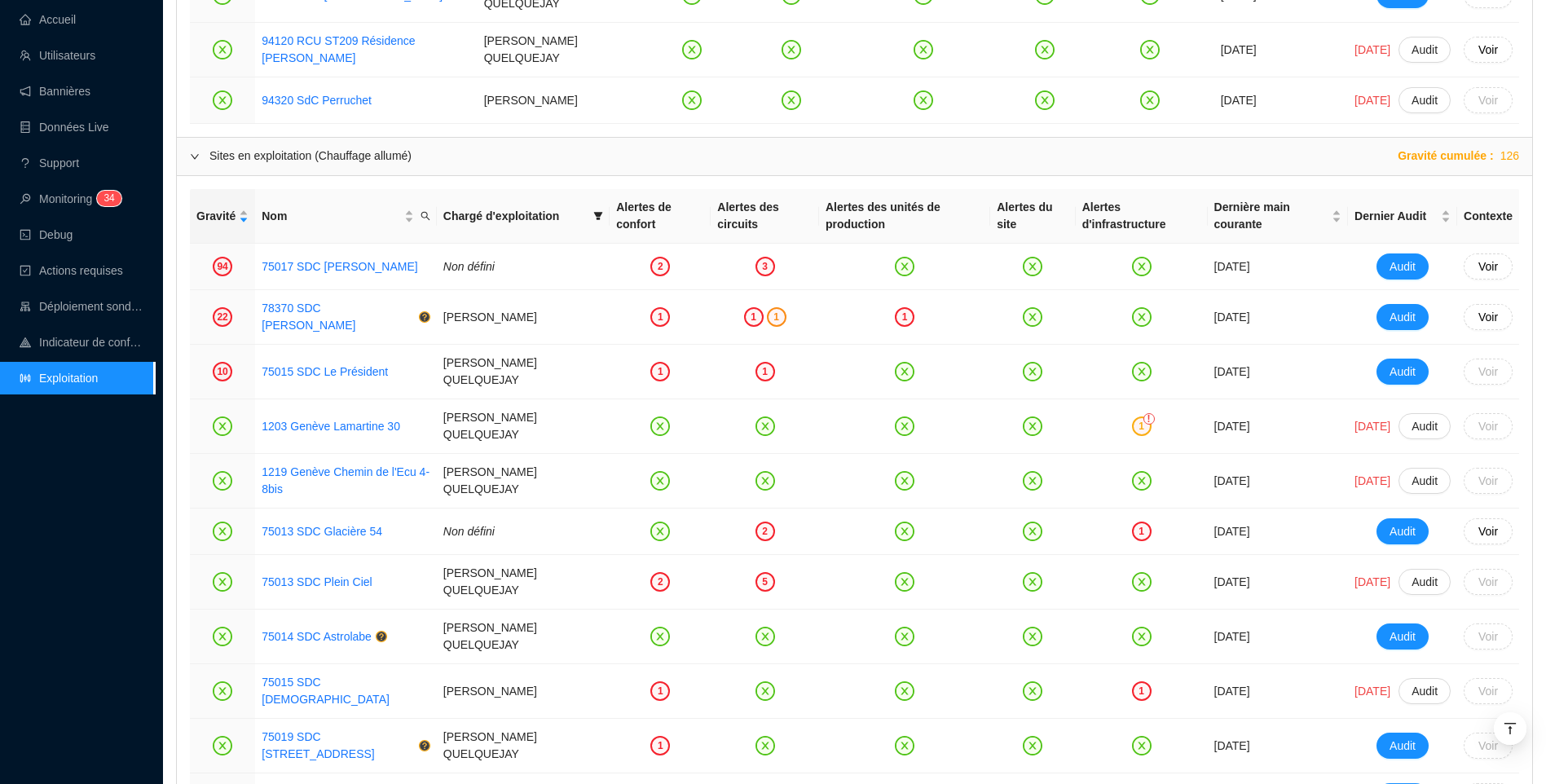
scroll to position [1702, 0]
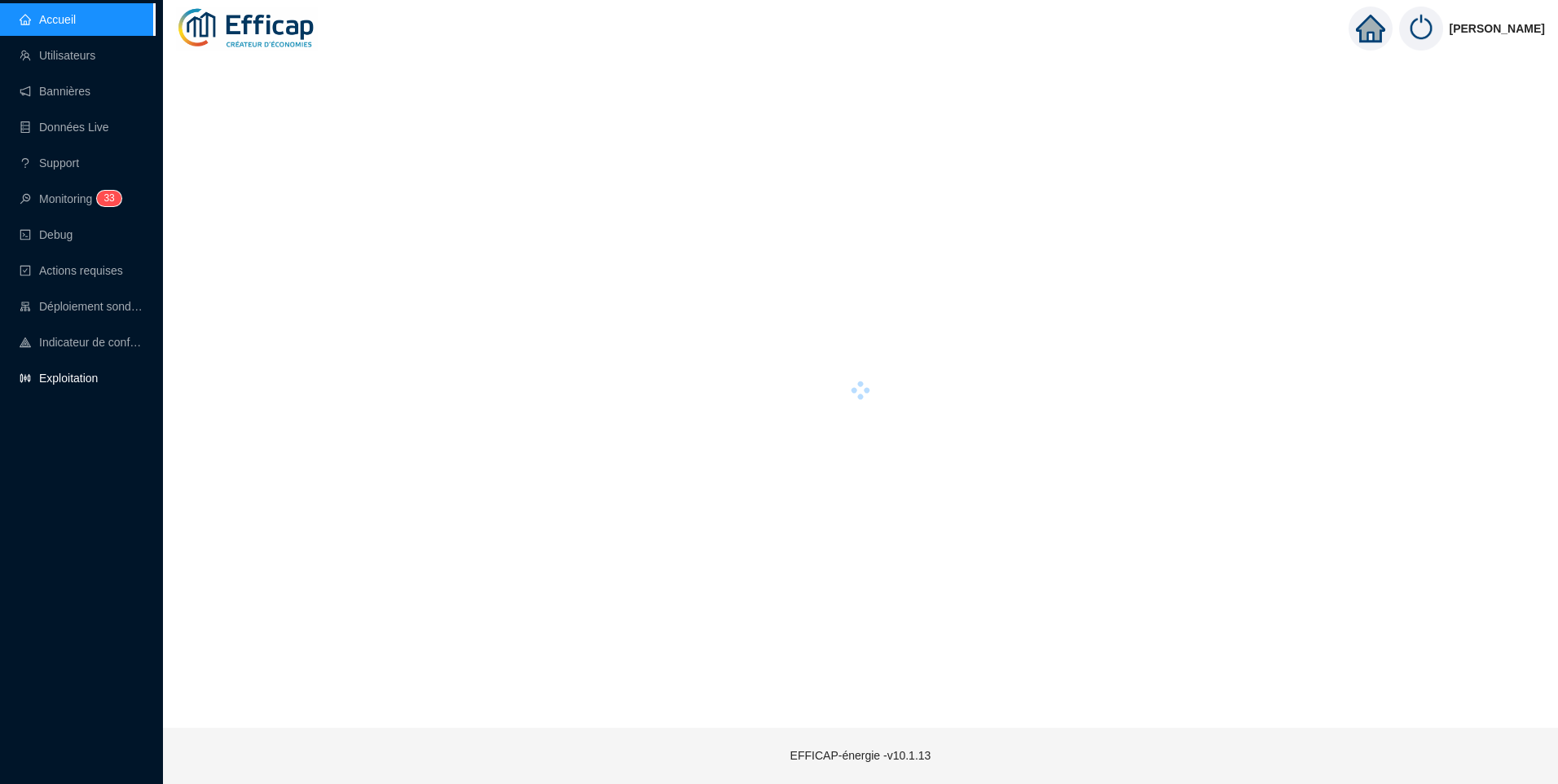
drag, startPoint x: 85, startPoint y: 372, endPoint x: 105, endPoint y: 368, distance: 20.4
click at [85, 372] on link "Exploitation" at bounding box center [58, 377] width 78 height 13
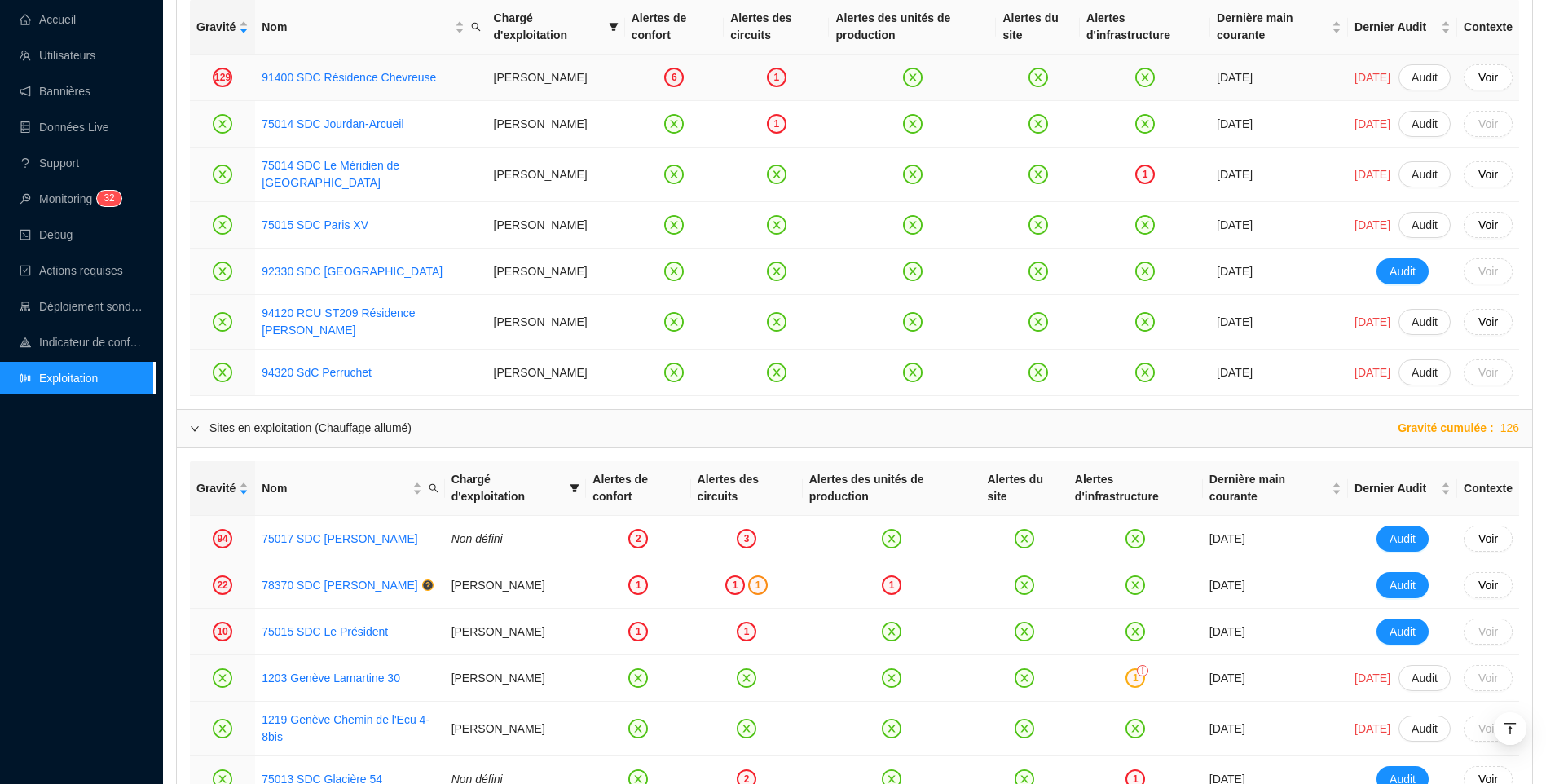
scroll to position [1385, 0]
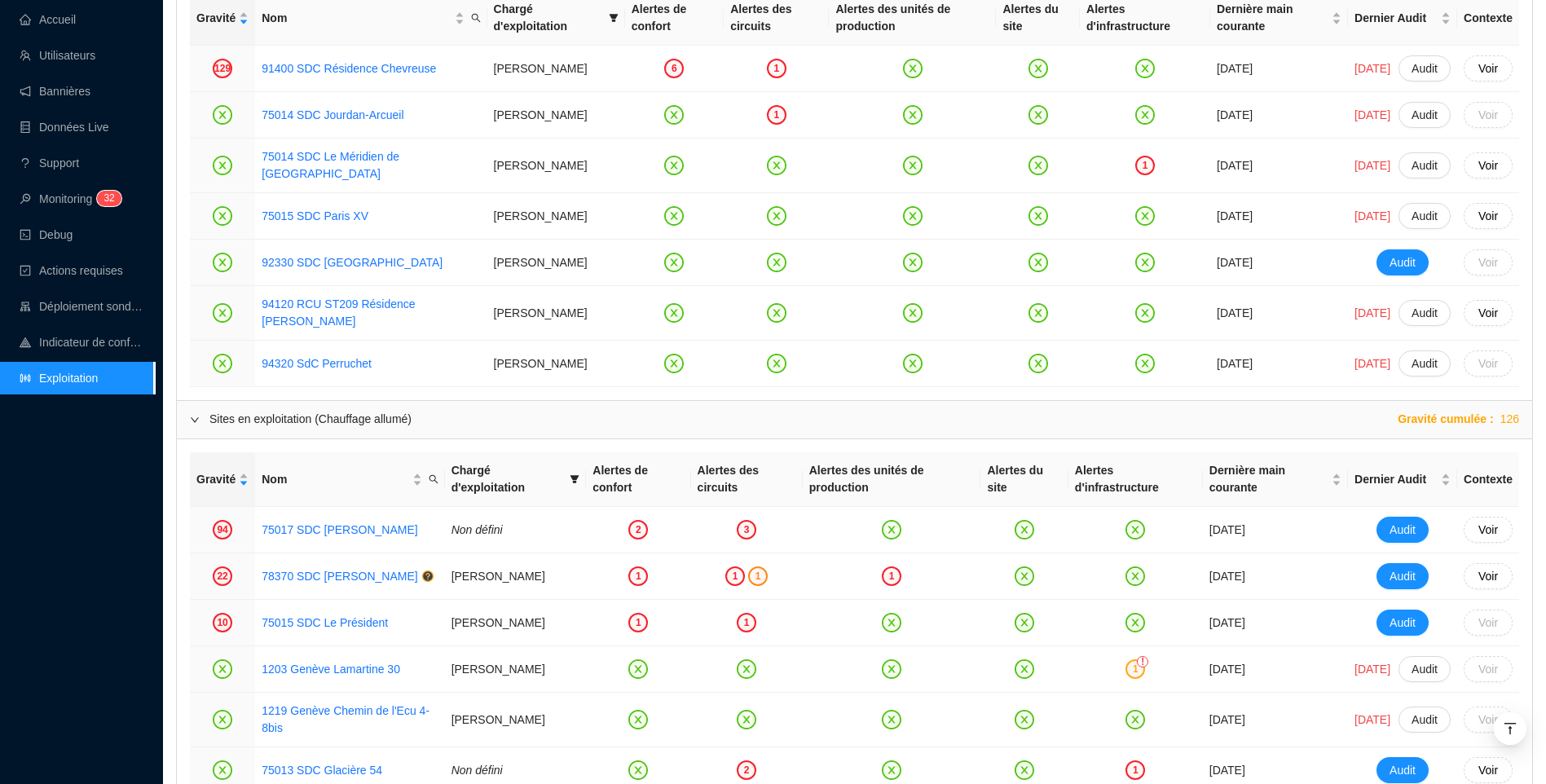
click at [132, 513] on div "Accueil Utilisateurs Bannières Données Live Support Monitoring 3 2 Debug Action…" at bounding box center [77, 392] width 155 height 784
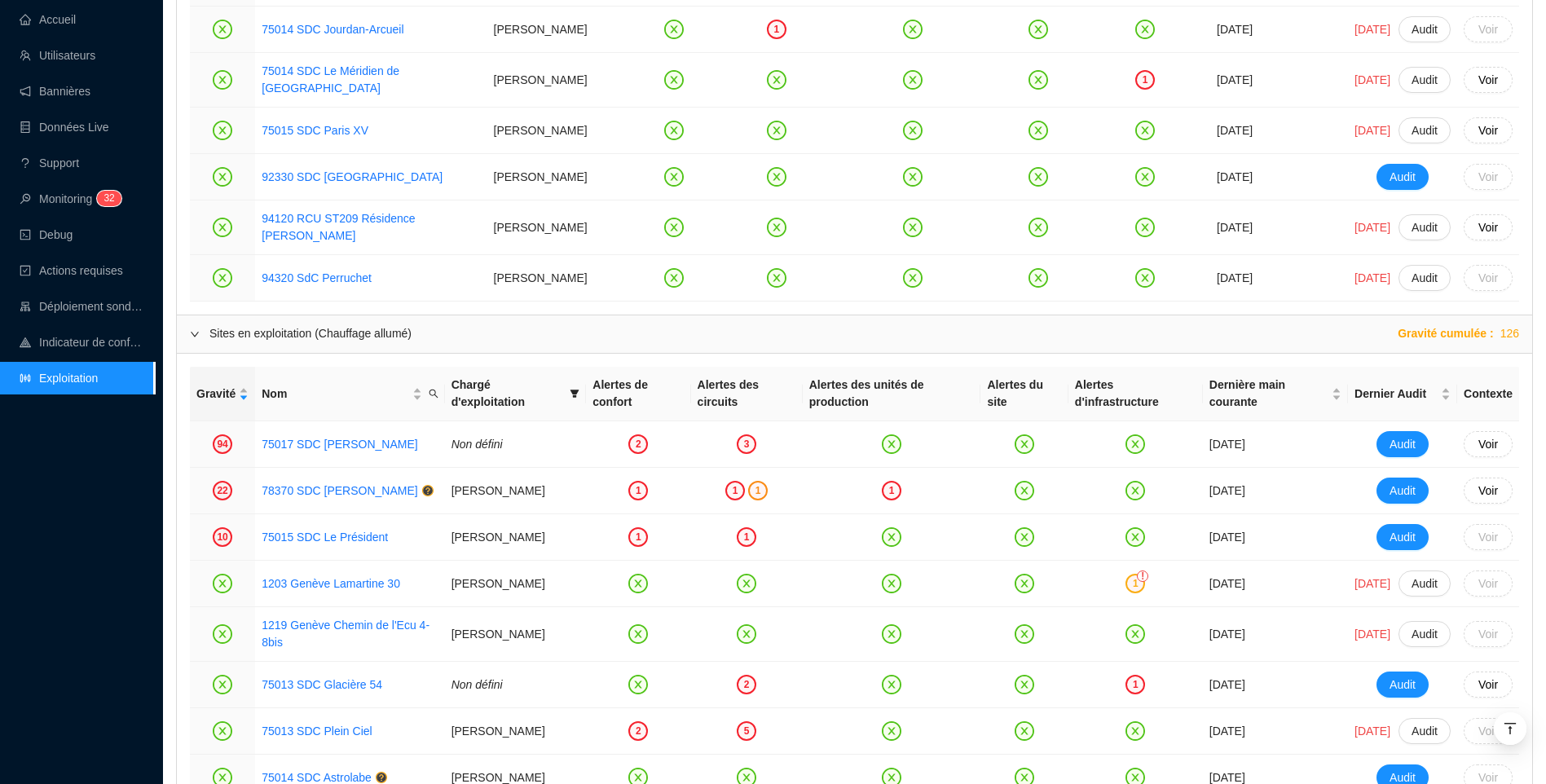
scroll to position [1548, 0]
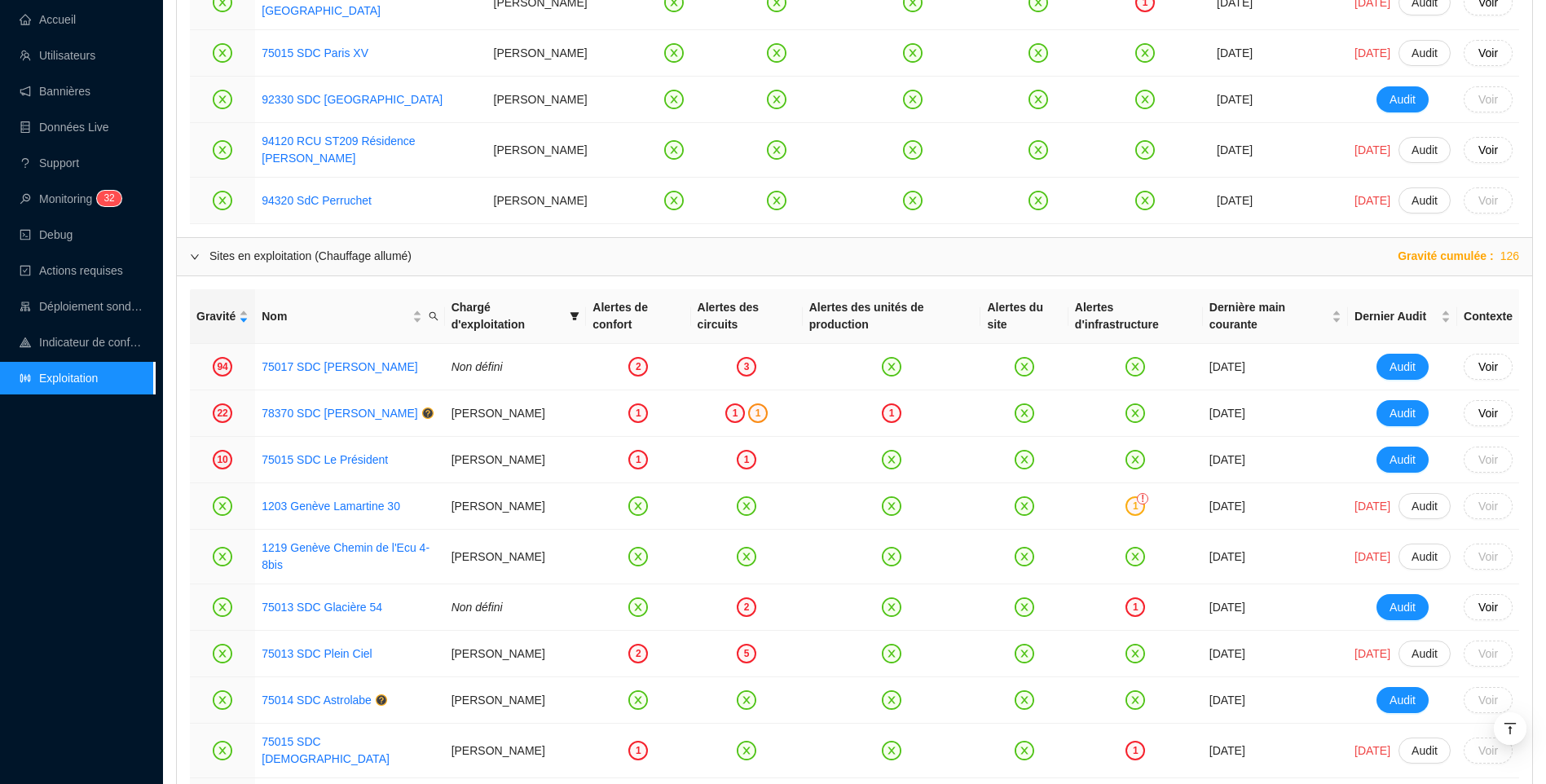
click at [114, 539] on div "Accueil Utilisateurs Bannières Données Live Support Monitoring 3 2 Debug Action…" at bounding box center [77, 392] width 155 height 784
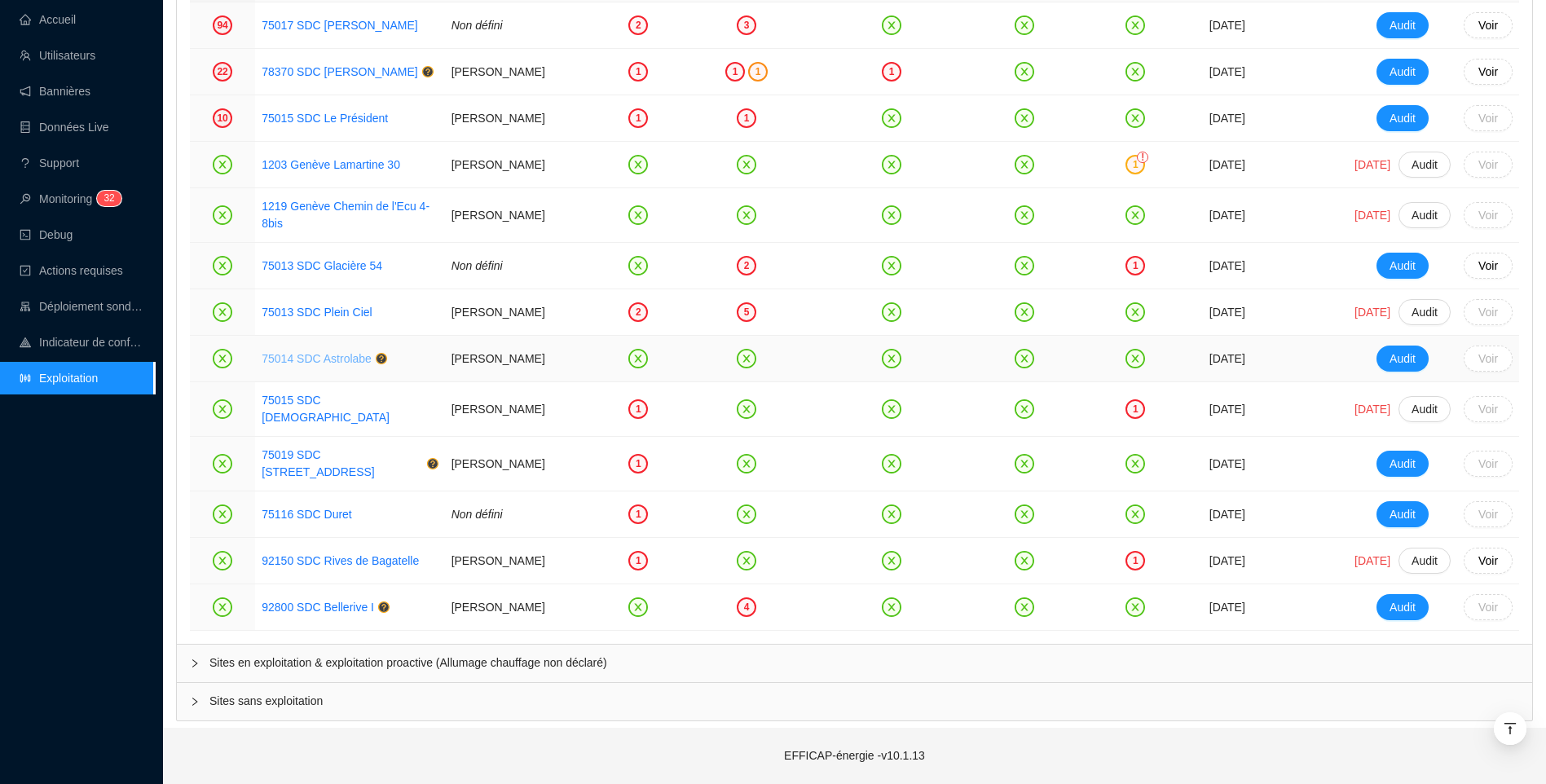
click at [304, 365] on link "75014 SDC Astrolabe" at bounding box center [316, 358] width 110 height 13
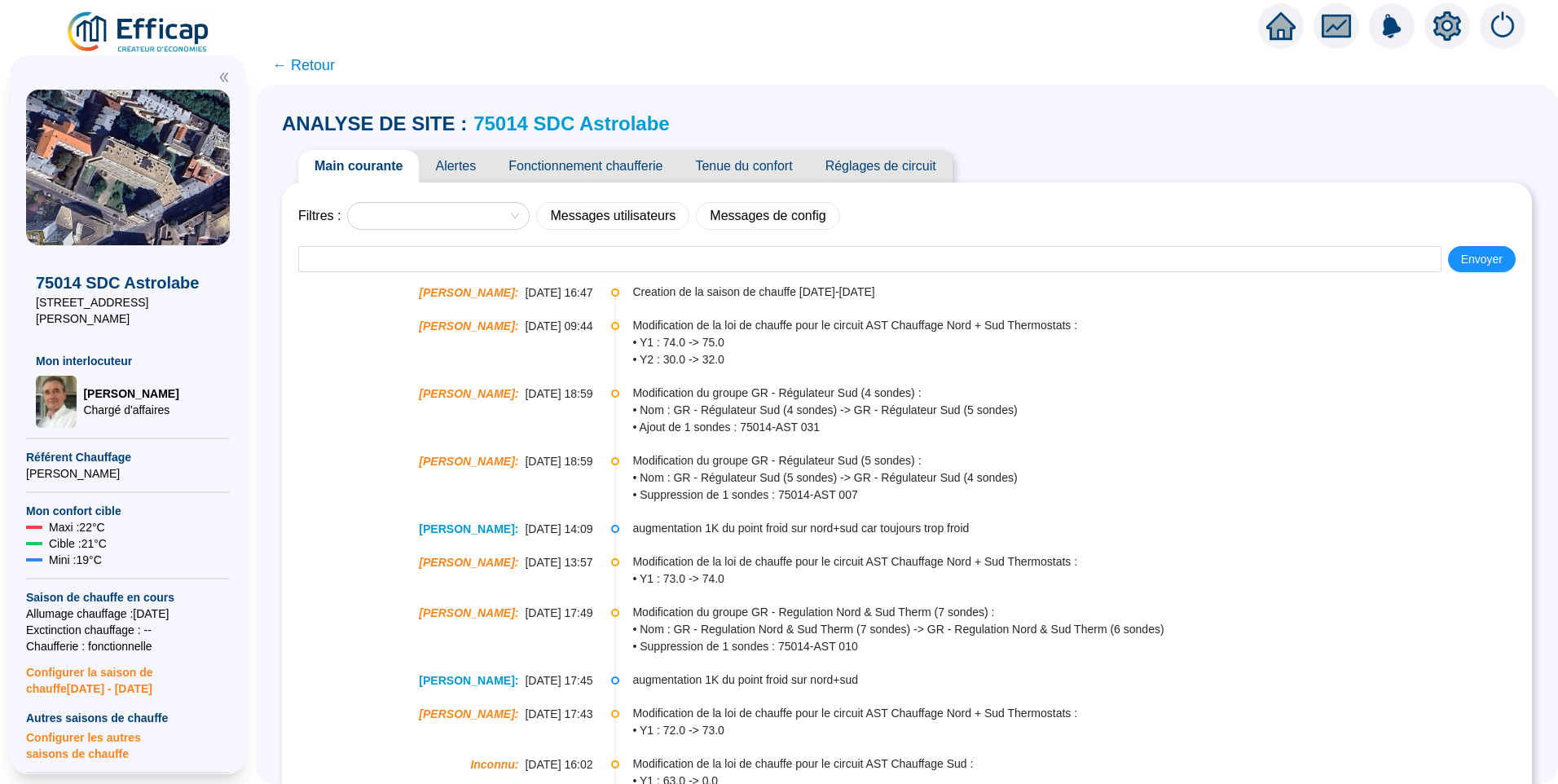
click at [566, 168] on span "Fonctionnement chaufferie" at bounding box center [585, 165] width 187 height 33
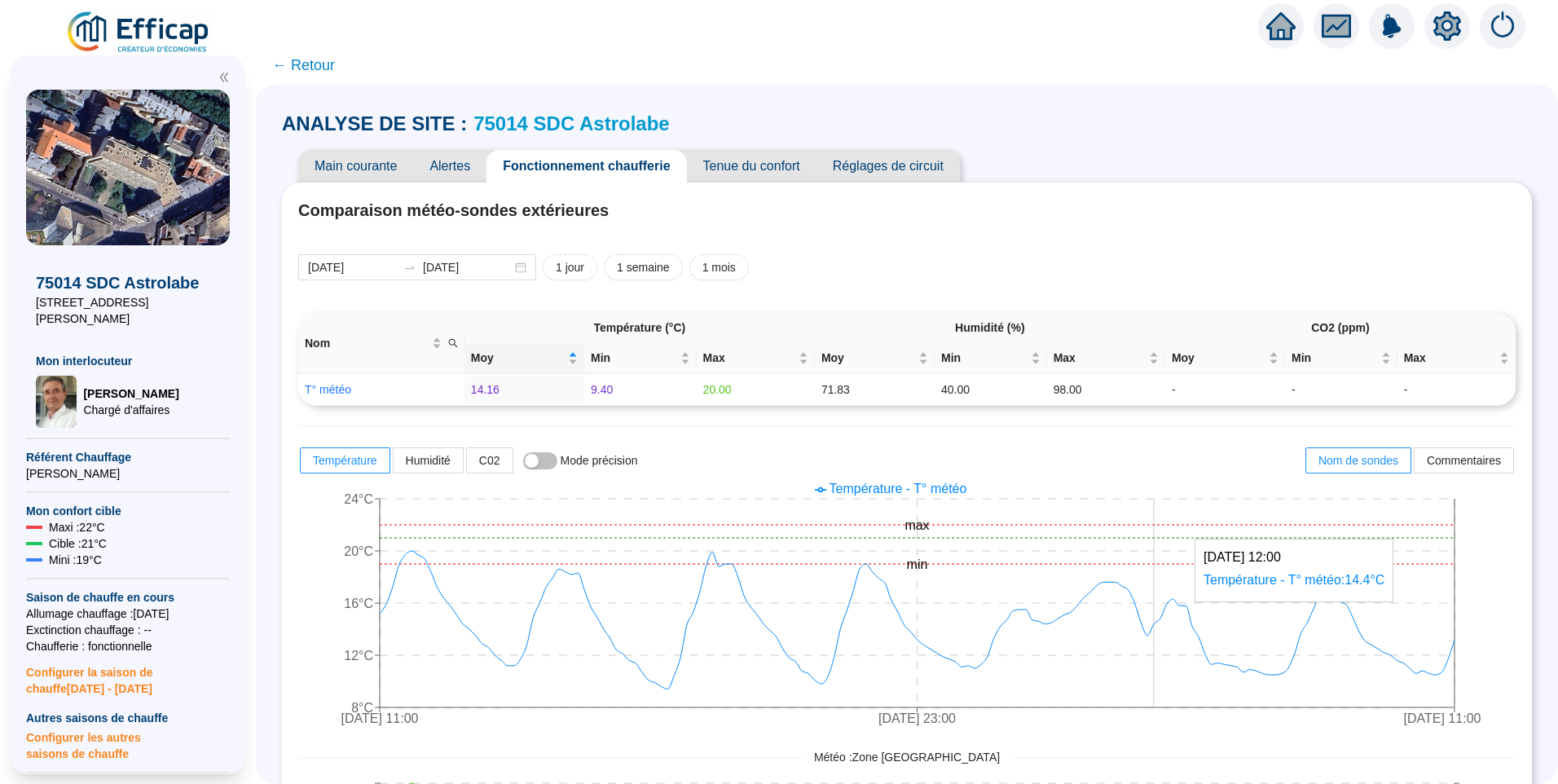
scroll to position [489, 0]
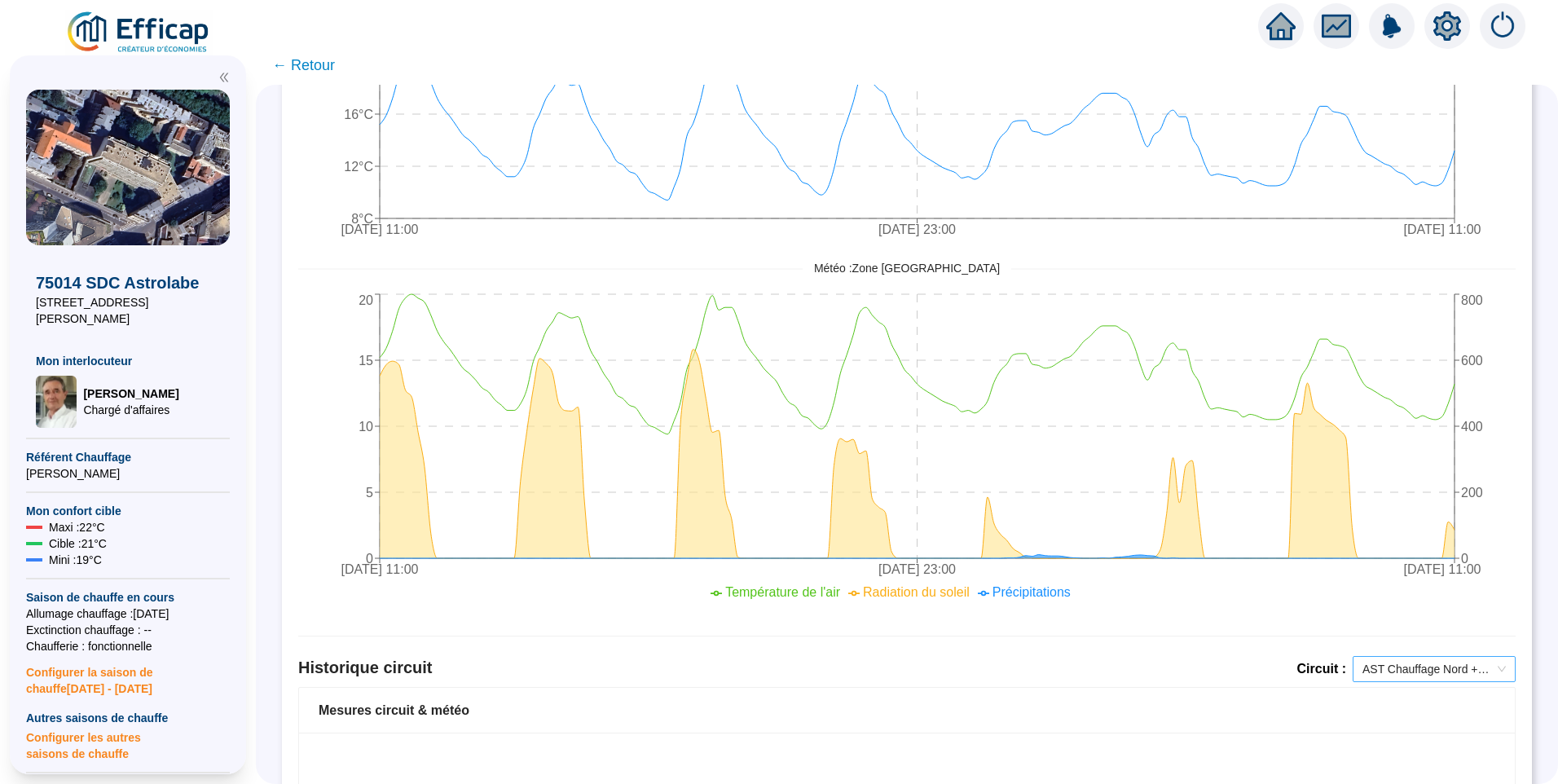
click at [1414, 677] on span "AST Chauffage Nord + Sud Thermostats" at bounding box center [1434, 669] width 143 height 25
click at [1399, 757] on div "AST ECS" at bounding box center [1422, 753] width 137 height 17
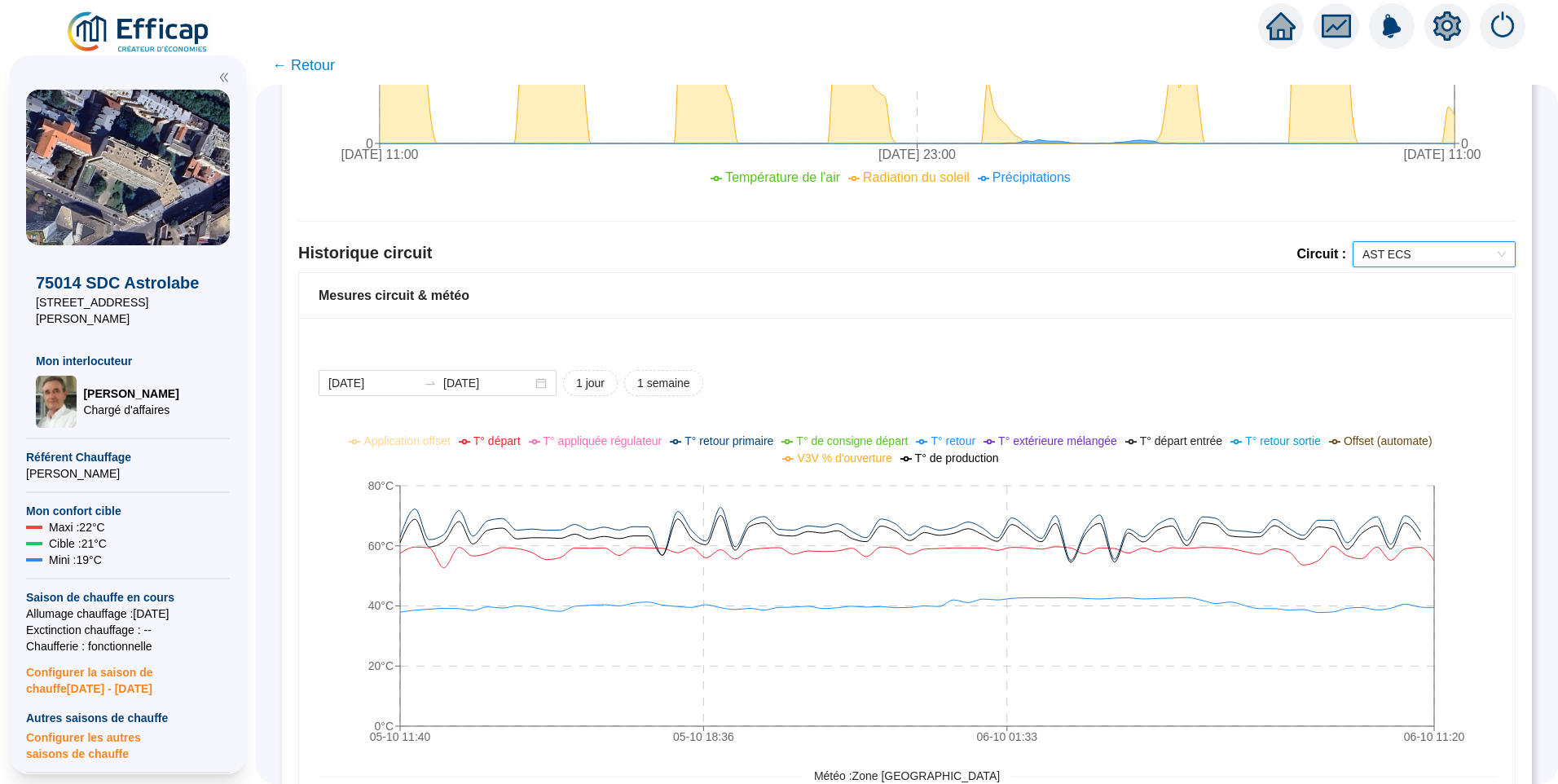
scroll to position [896, 0]
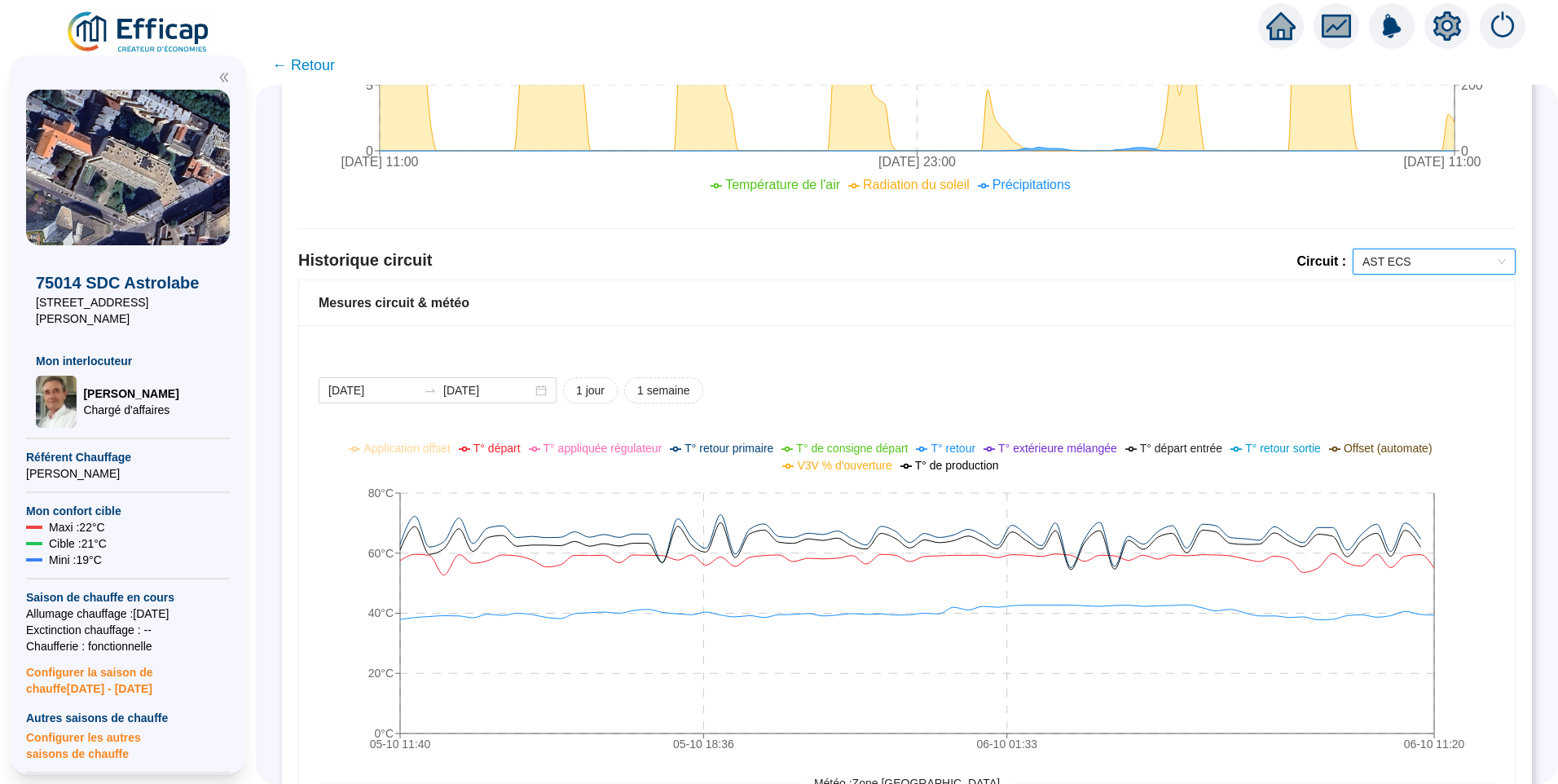
click at [1428, 259] on span "AST ECS" at bounding box center [1434, 261] width 143 height 25
click at [1204, 355] on div "2025-10-05 2025-10-06 1 jour 1 semaine 05-10 11:40 05-10 18:36 06-10 01:33 06-1…" at bounding box center [907, 737] width 1216 height 825
click at [1406, 259] on span "AST ECS" at bounding box center [1434, 261] width 143 height 25
click at [1374, 326] on div "AST Chauffage Sud" at bounding box center [1422, 320] width 137 height 17
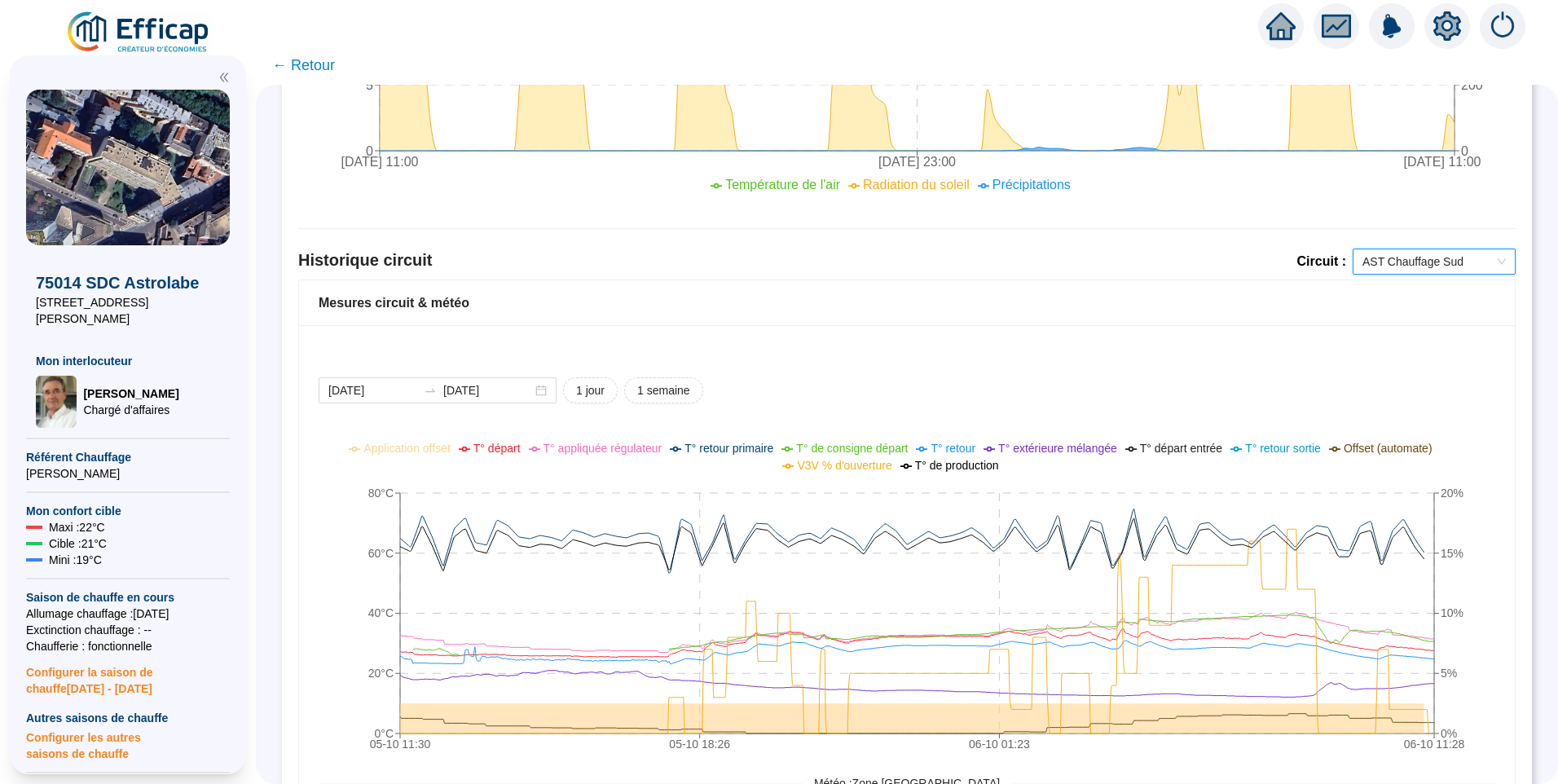
click at [1398, 258] on span "AST Chauffage Sud" at bounding box center [1434, 261] width 143 height 25
click at [1378, 296] on div "AST Chauffage Nord + Sud Thermostats" at bounding box center [1422, 294] width 137 height 17
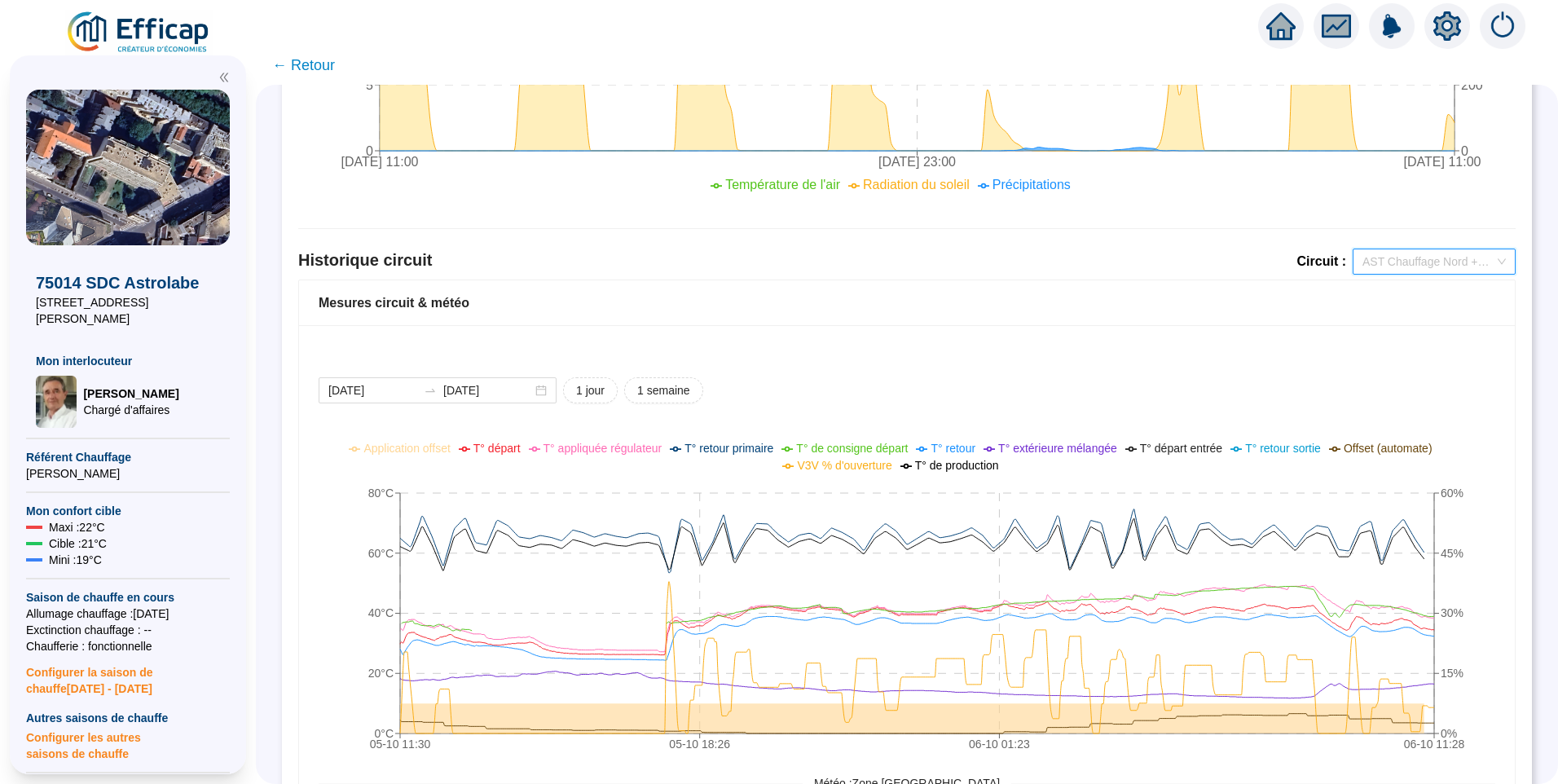
click at [1381, 260] on span "AST Chauffage Nord + Sud Thermostats" at bounding box center [1434, 261] width 143 height 25
click at [1375, 314] on div "AST Chauffage Sud" at bounding box center [1422, 320] width 137 height 17
click at [1413, 259] on span "AST Chauffage Sud" at bounding box center [1434, 261] width 143 height 25
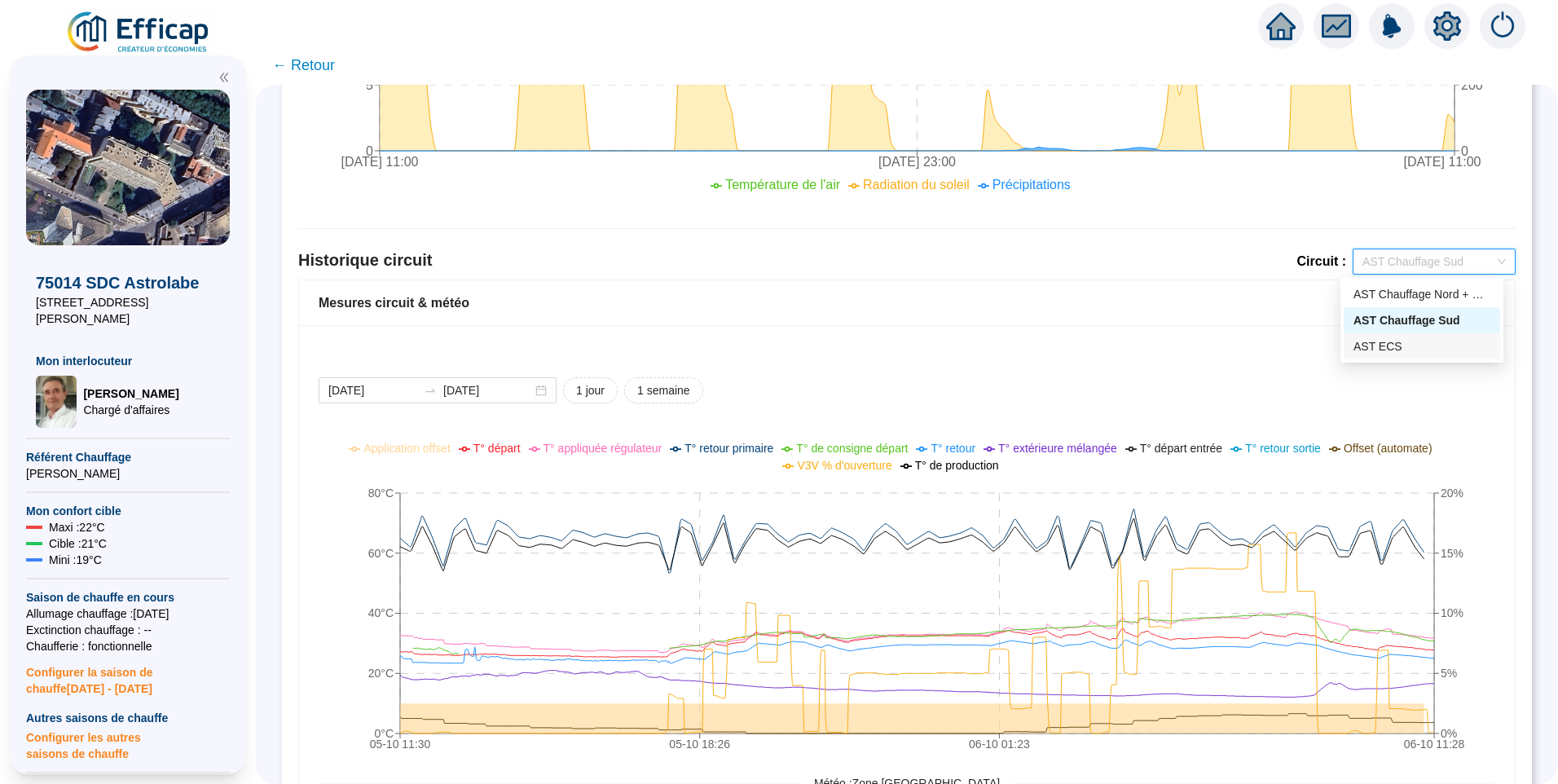
click at [1382, 348] on div "AST ECS" at bounding box center [1422, 346] width 137 height 17
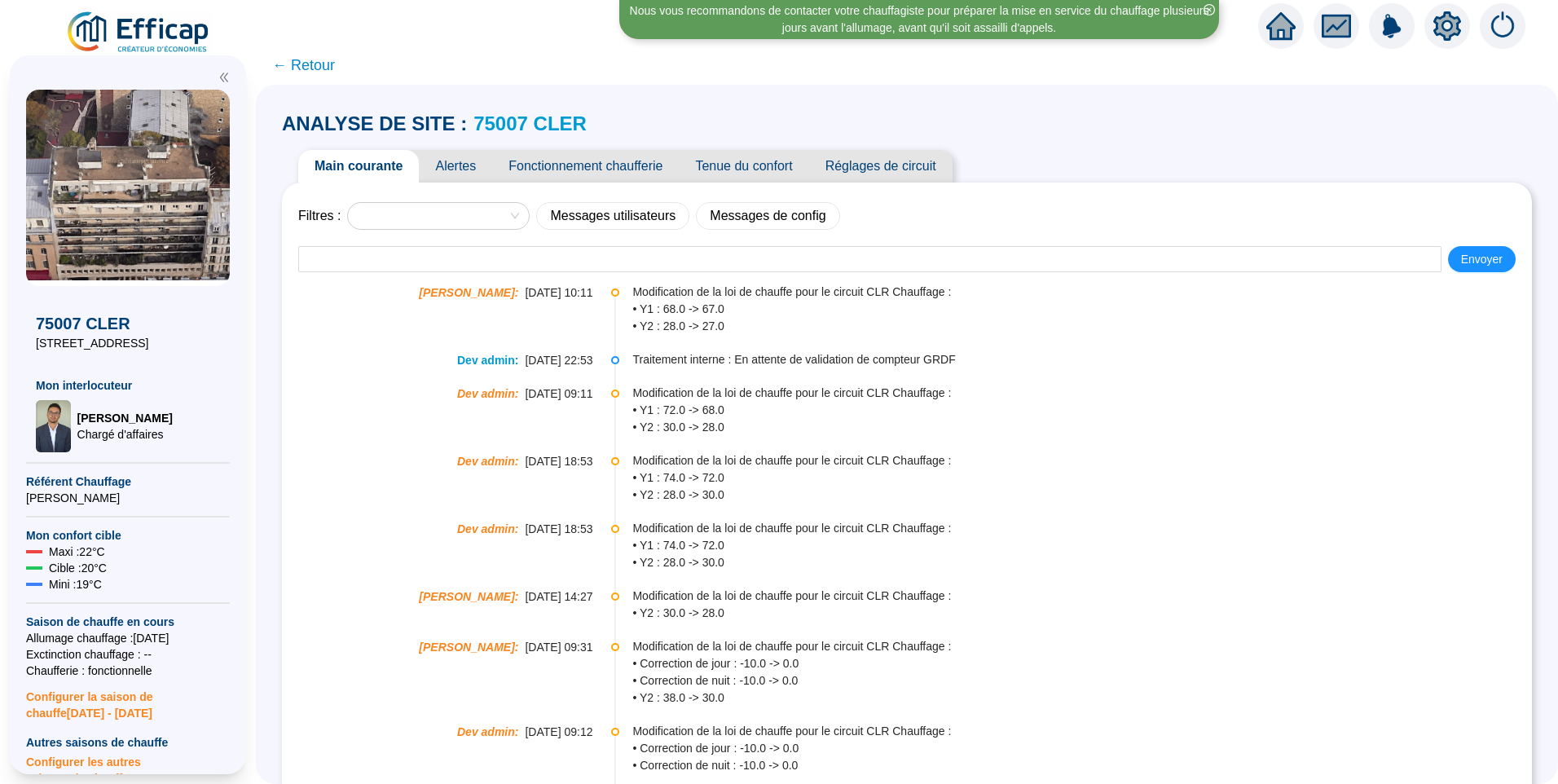
click at [529, 116] on link "75007 CLER" at bounding box center [530, 123] width 114 height 22
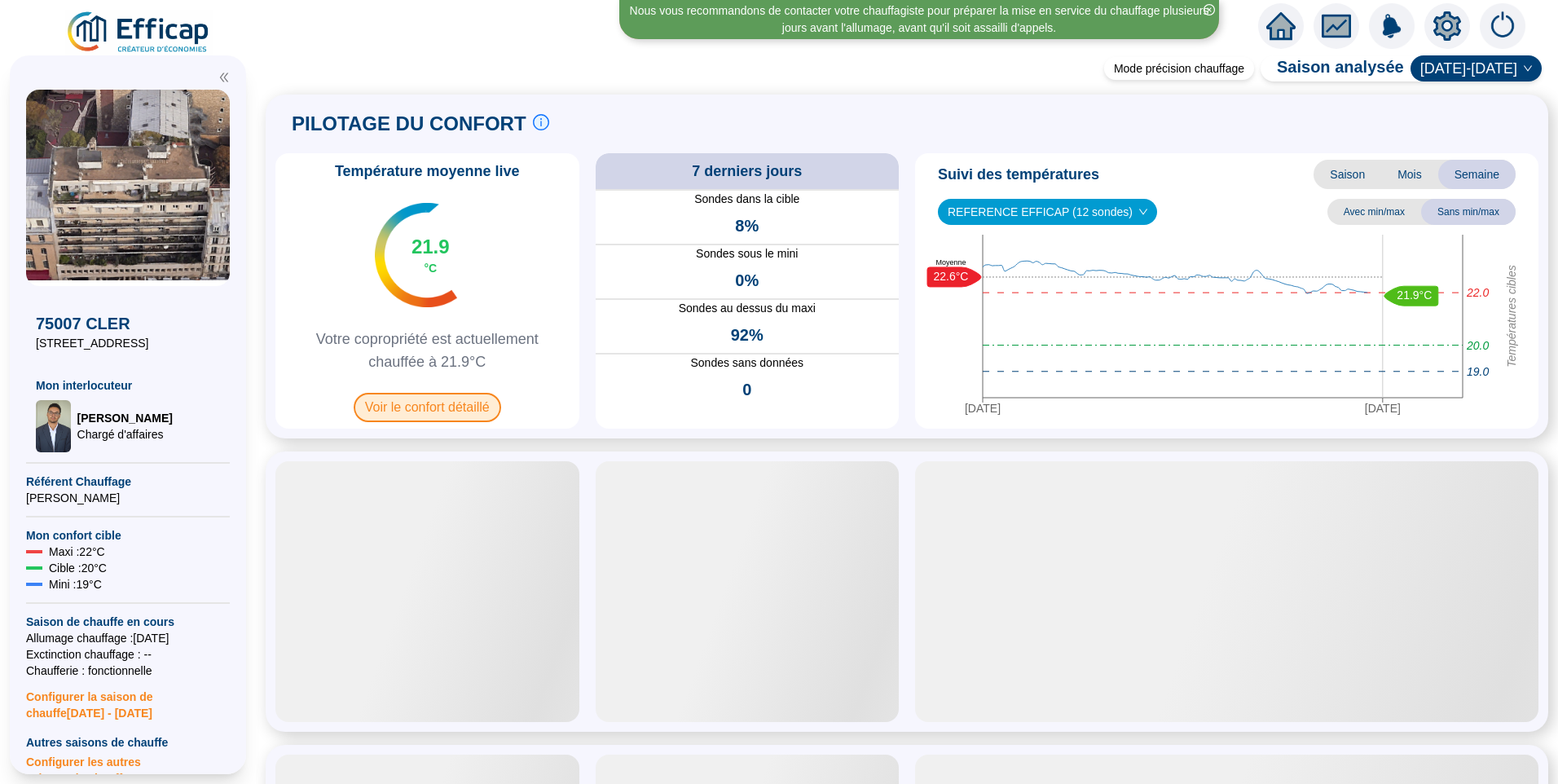
click at [467, 411] on span "Voir le confort détaillé" at bounding box center [428, 407] width 148 height 29
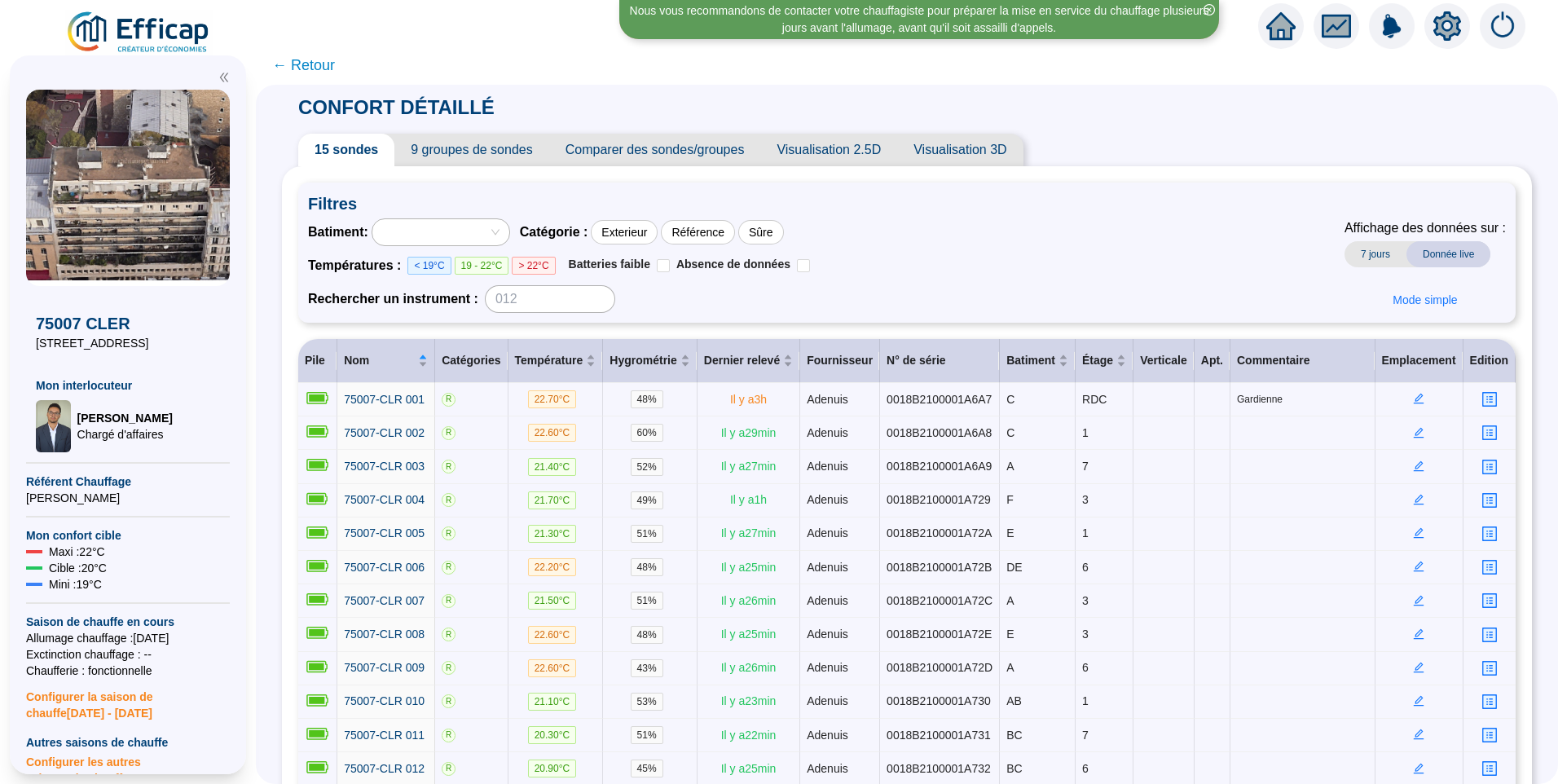
click at [499, 149] on span "9 groupes de sondes" at bounding box center [471, 150] width 154 height 33
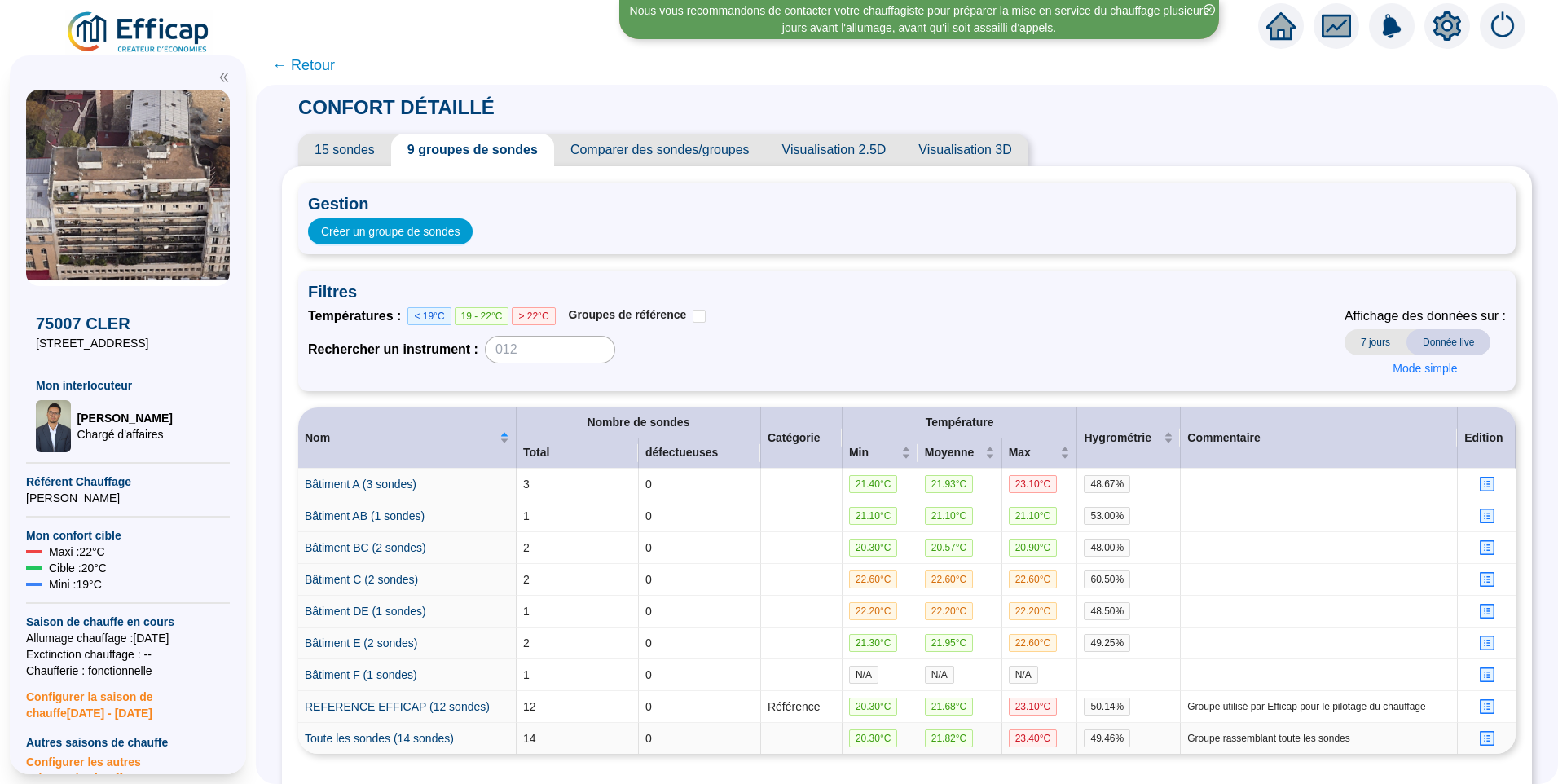
click at [1481, 736] on icon "profile" at bounding box center [1487, 738] width 12 height 12
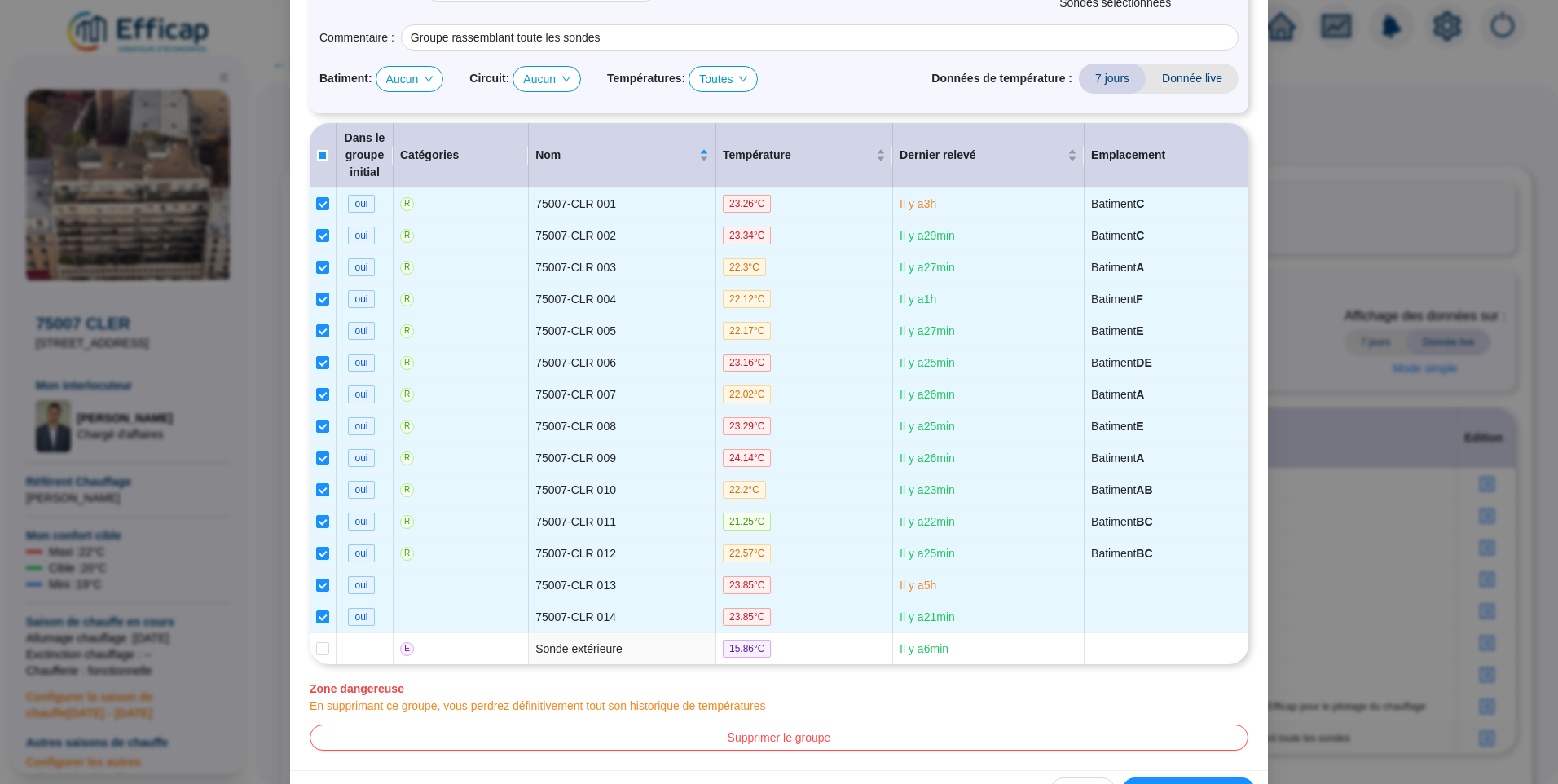
scroll to position [238, 0]
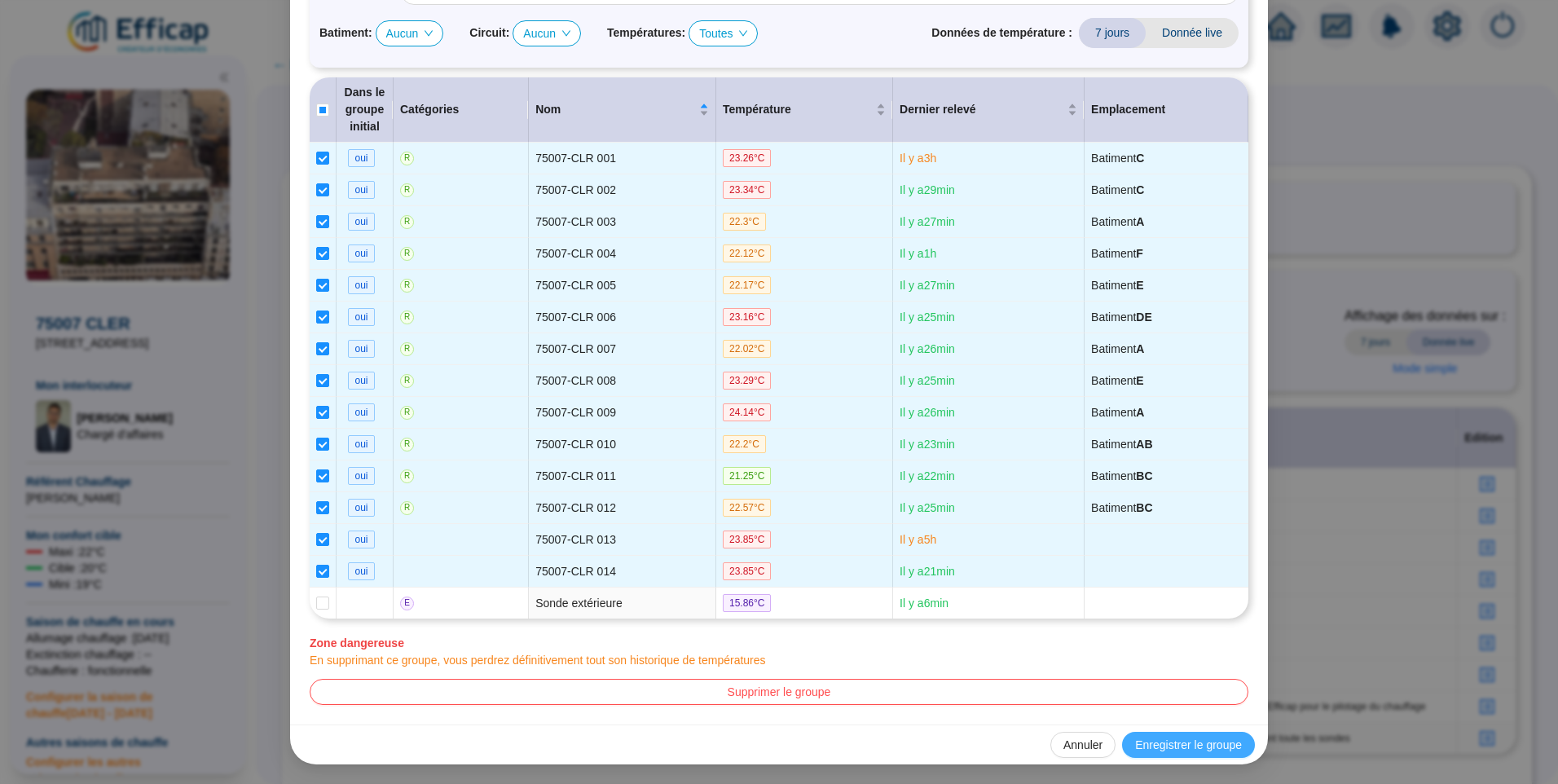
click at [1182, 747] on span "Enregistrer le groupe" at bounding box center [1188, 744] width 107 height 17
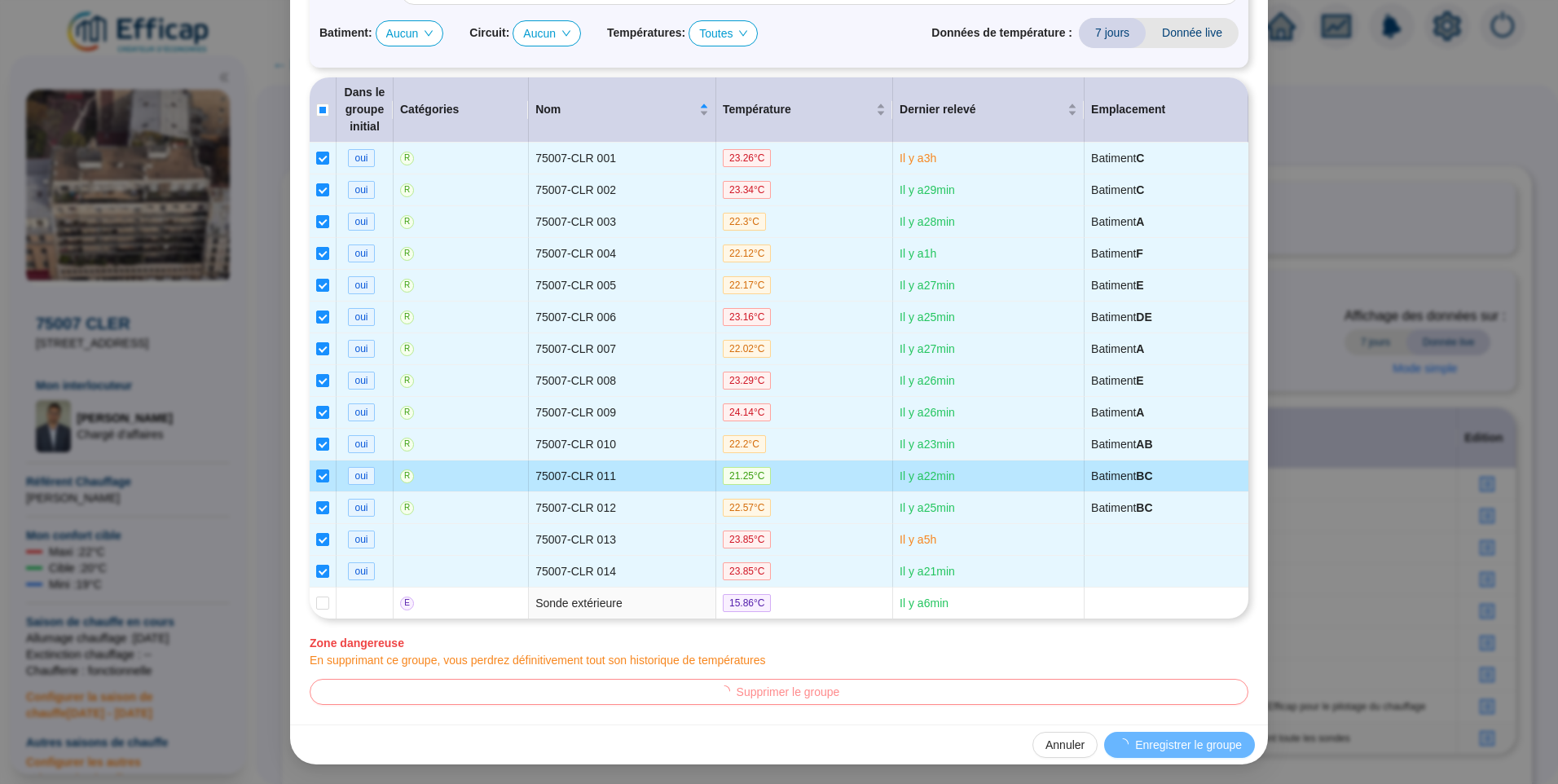
scroll to position [0, 0]
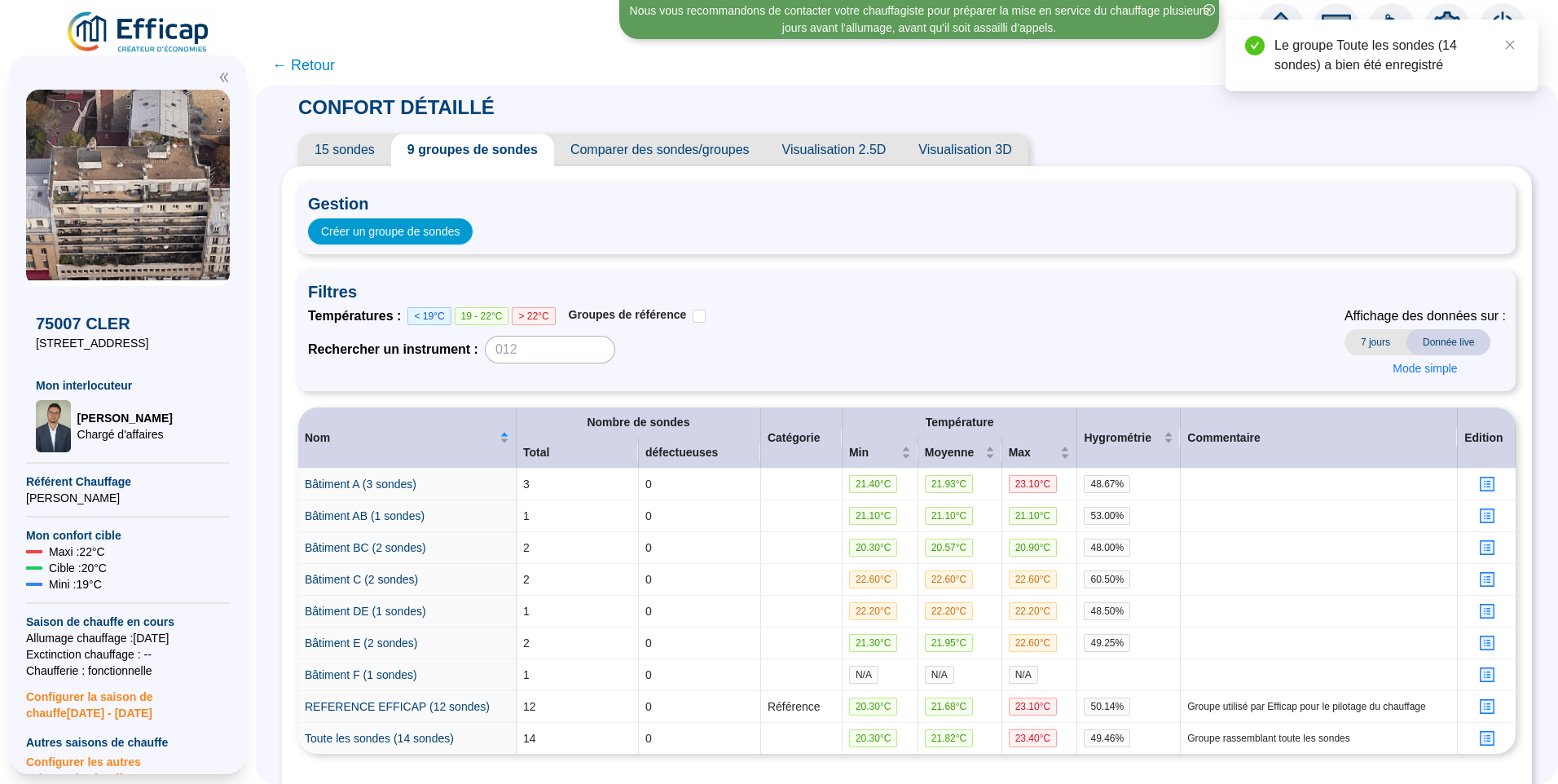
click at [314, 67] on span "← Retour" at bounding box center [303, 65] width 62 height 23
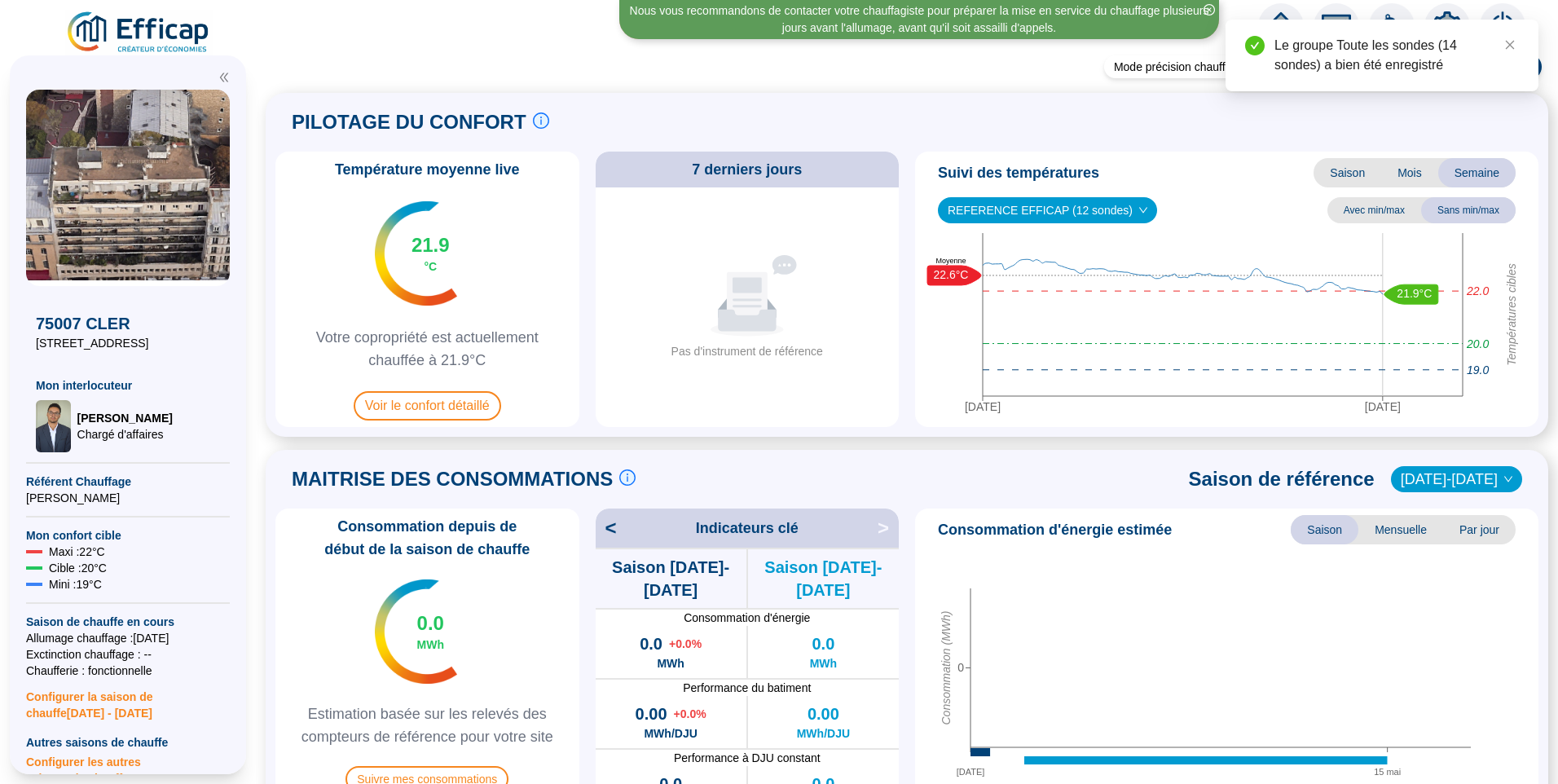
click at [805, 328] on icon "Aucune donnée" at bounding box center [747, 296] width 150 height 82
click at [460, 401] on span "Voir le confort détaillé" at bounding box center [428, 405] width 148 height 29
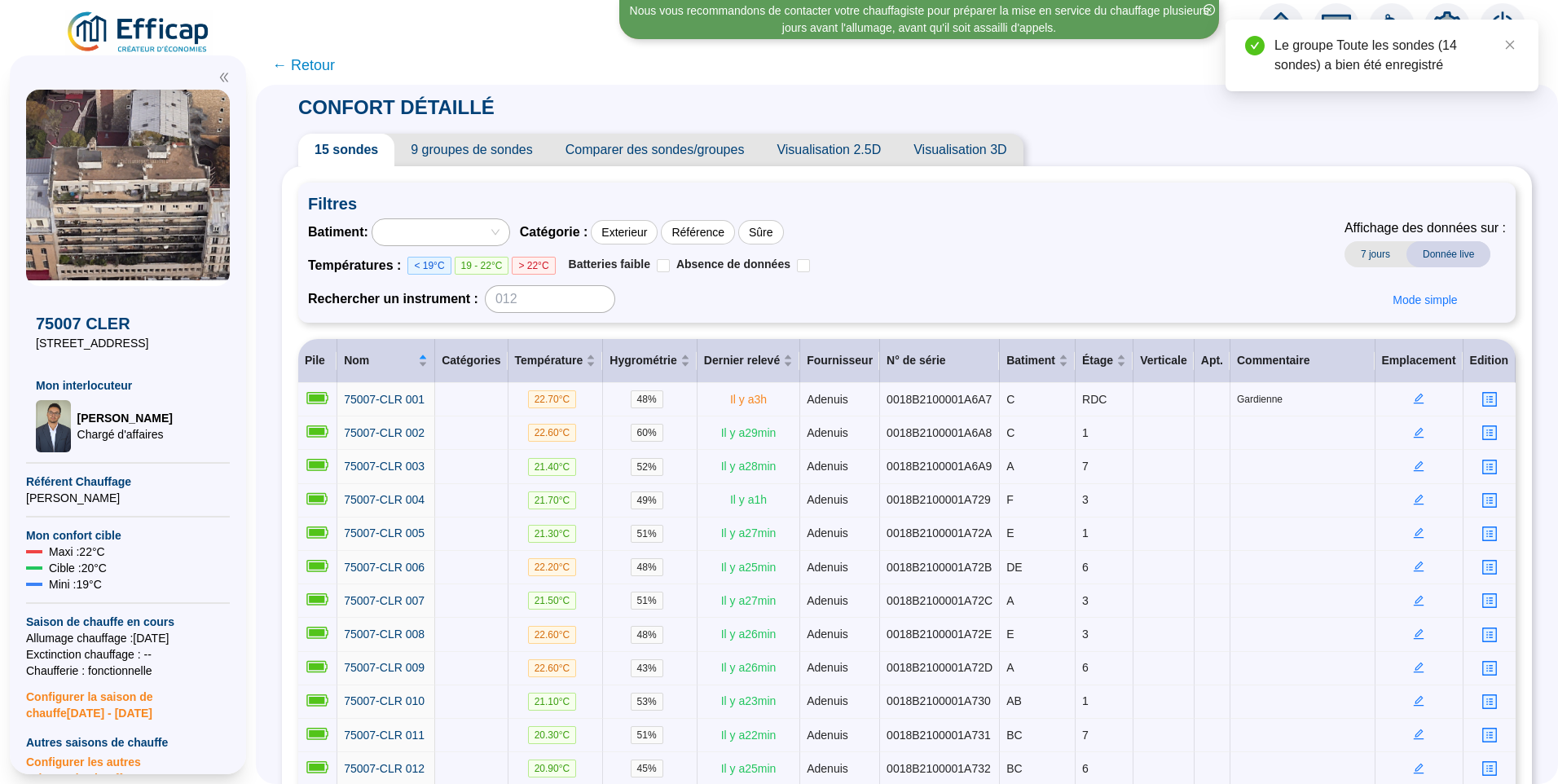
click at [481, 144] on span "9 groupes de sondes" at bounding box center [471, 150] width 154 height 33
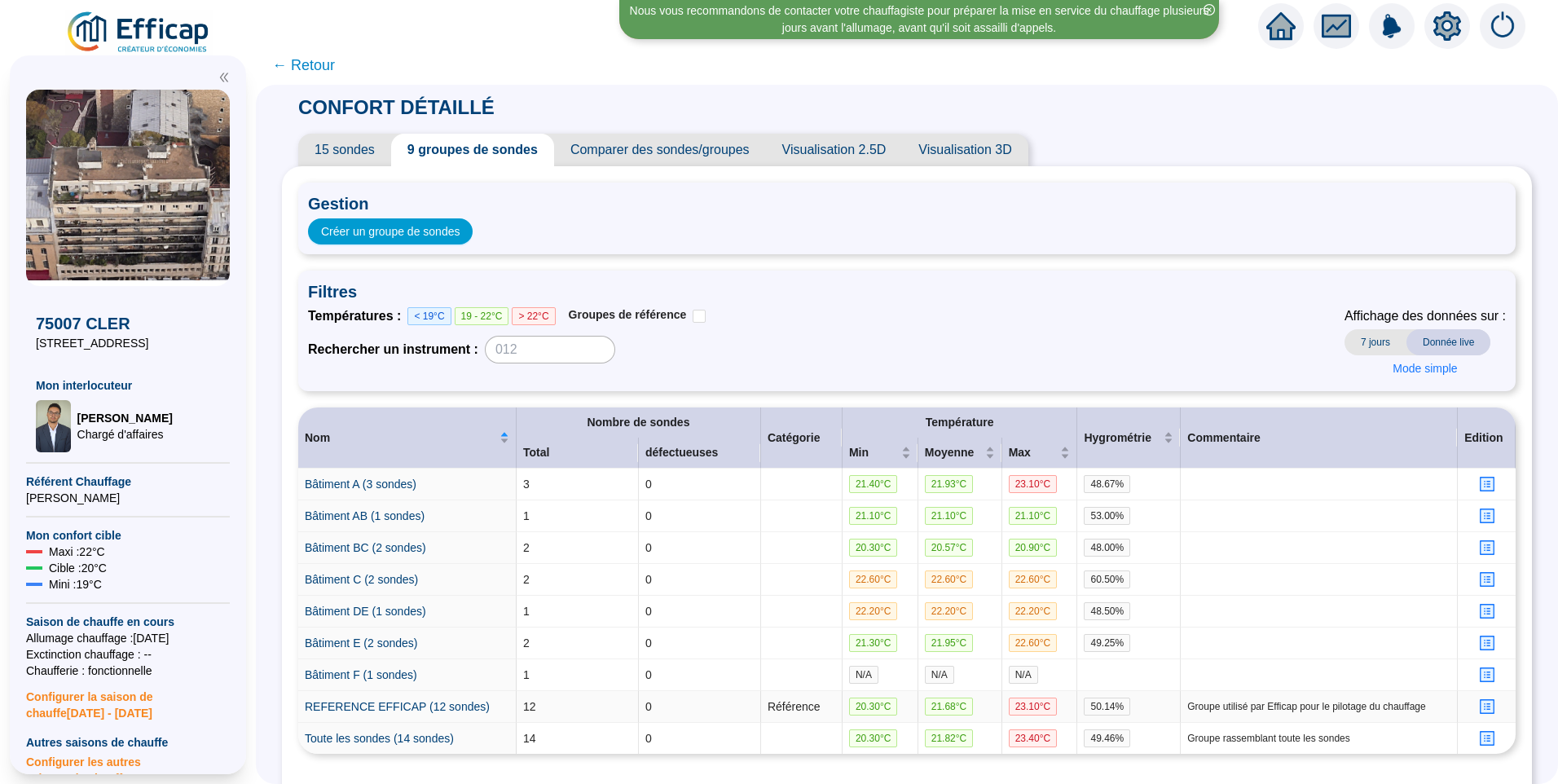
click at [1481, 709] on icon "profile" at bounding box center [1487, 707] width 12 height 12
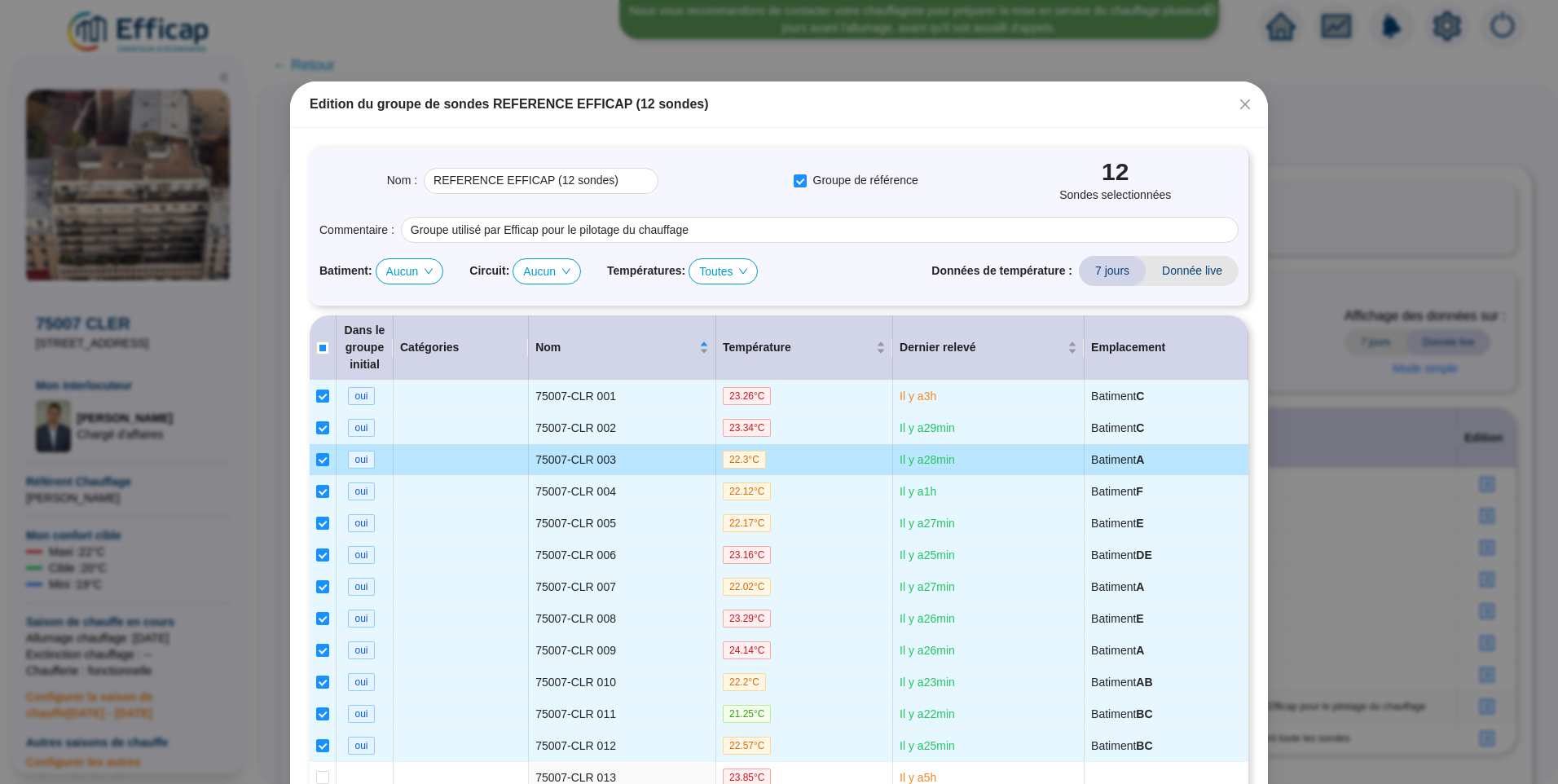
scroll to position [238, 0]
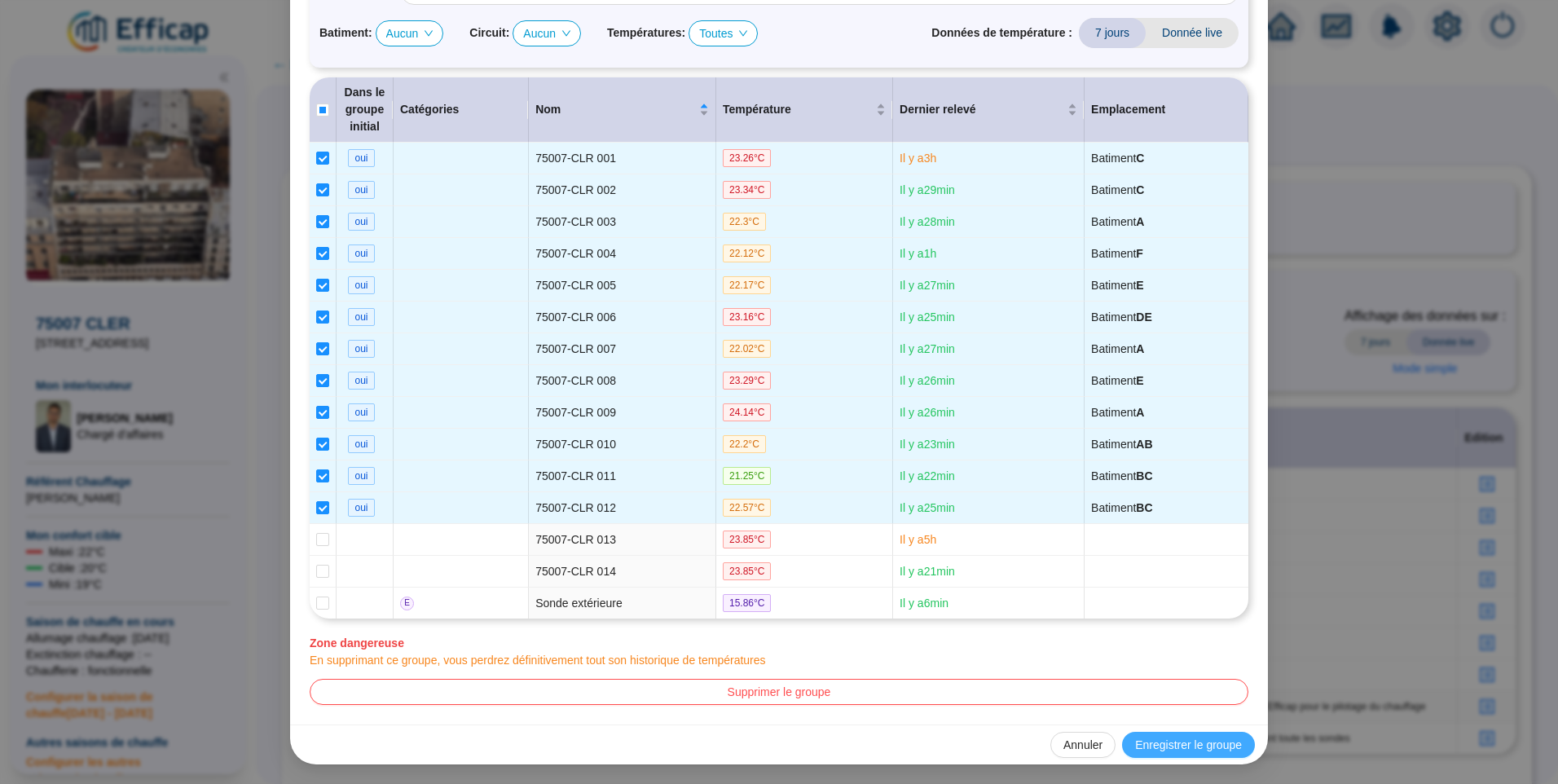
click at [1193, 735] on button "Enregistrer le groupe" at bounding box center [1188, 744] width 133 height 26
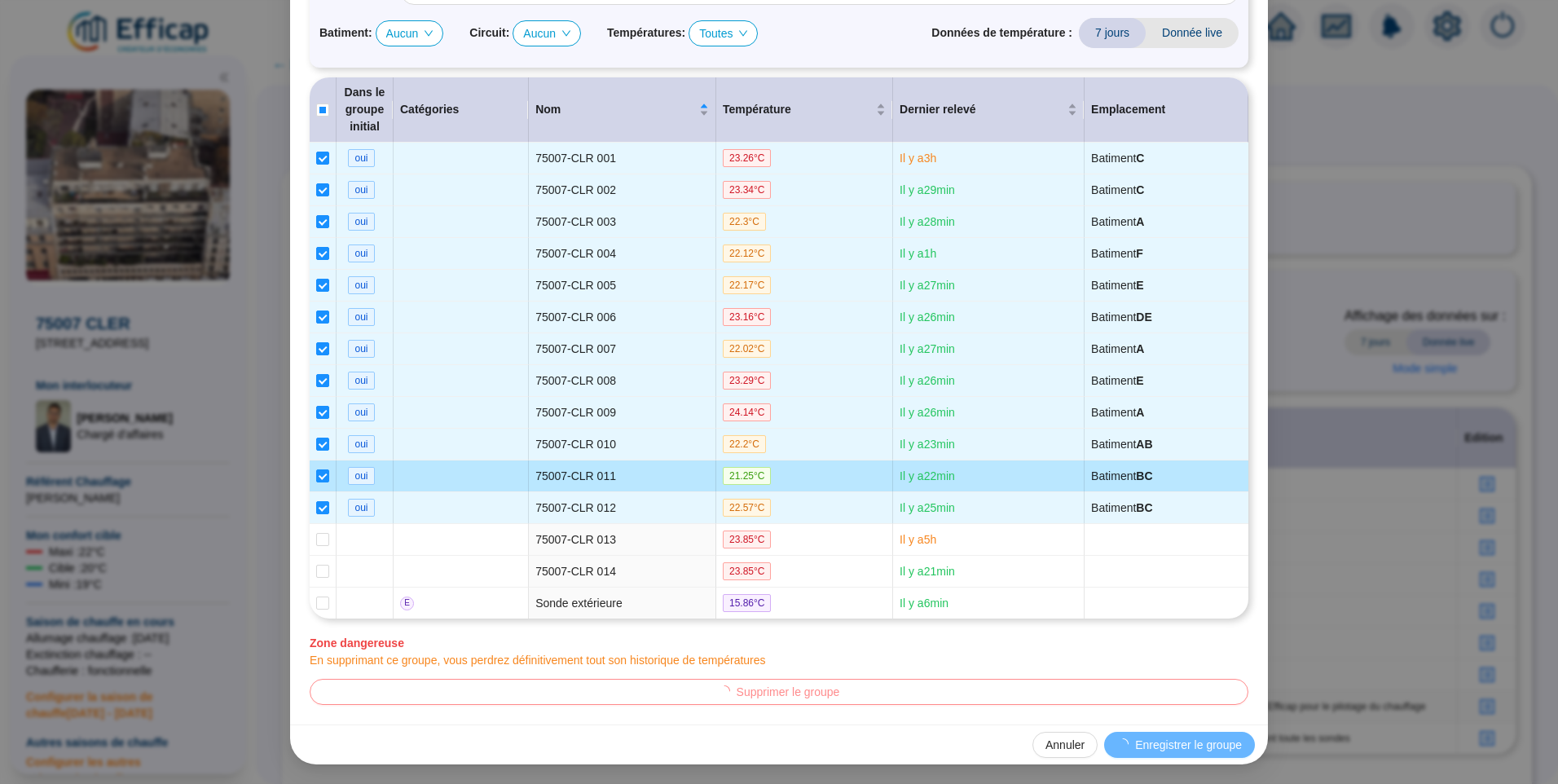
scroll to position [0, 0]
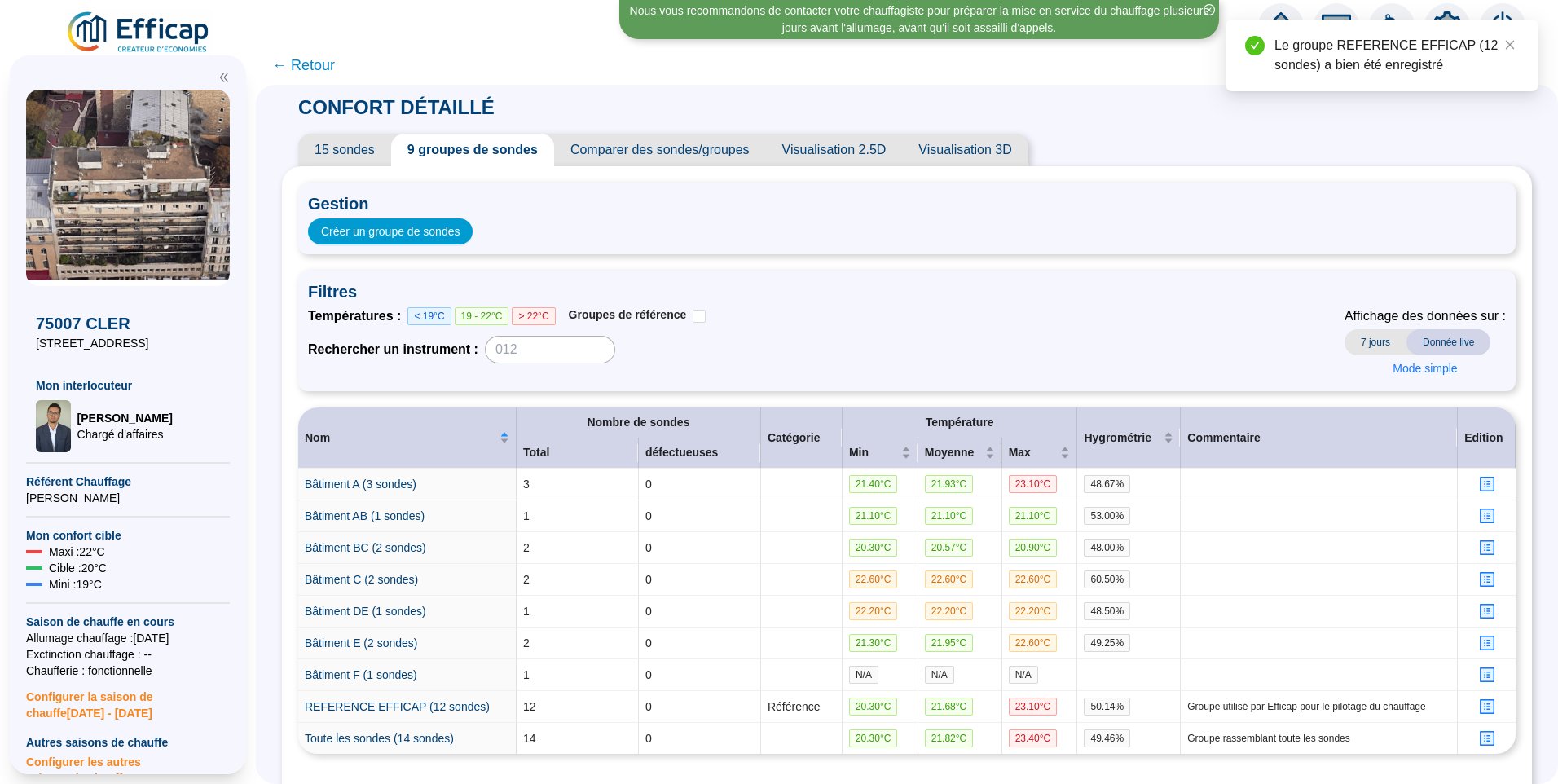
click at [317, 71] on span "← Retour" at bounding box center [303, 65] width 62 height 23
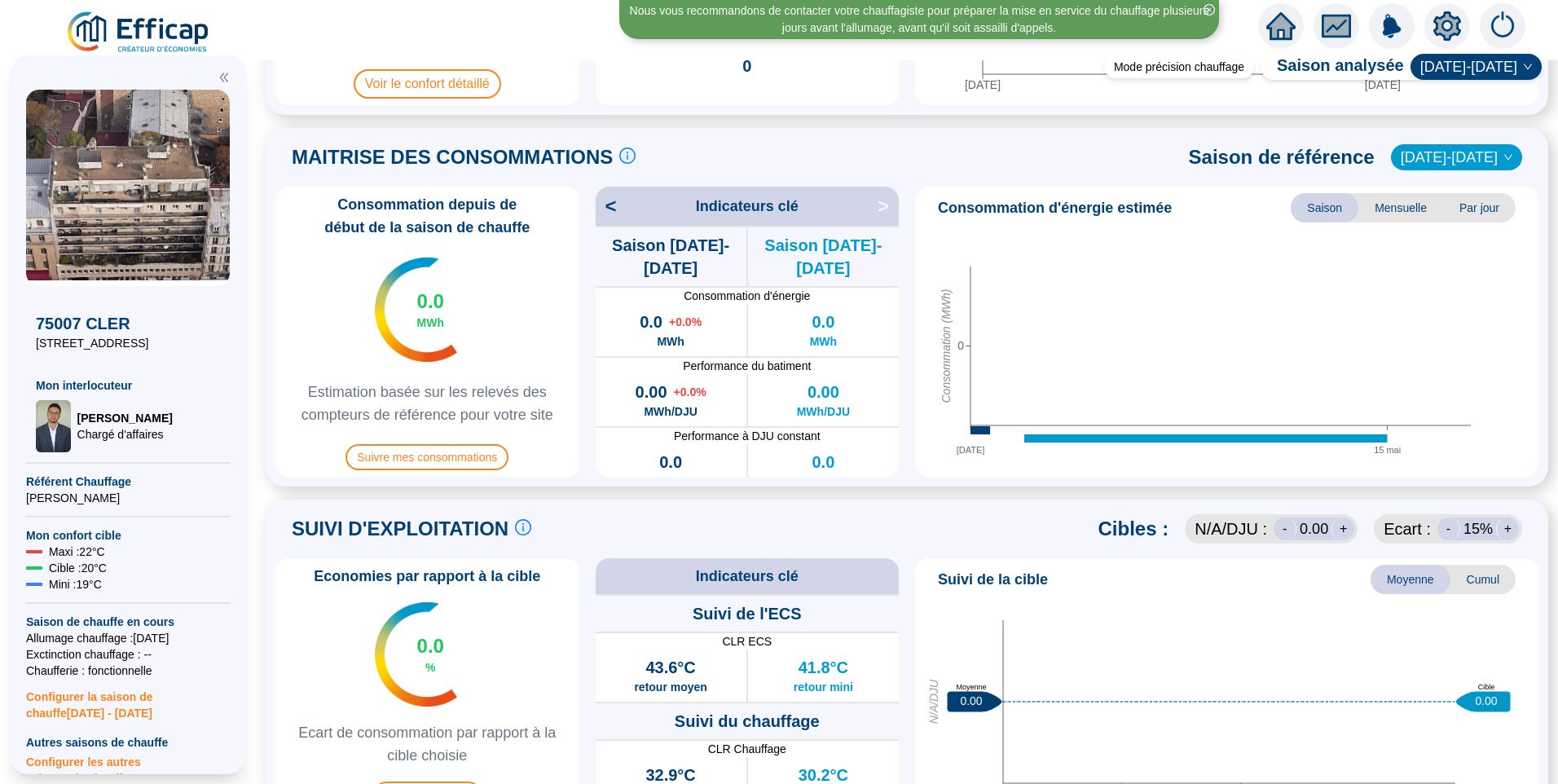
scroll to position [245, 0]
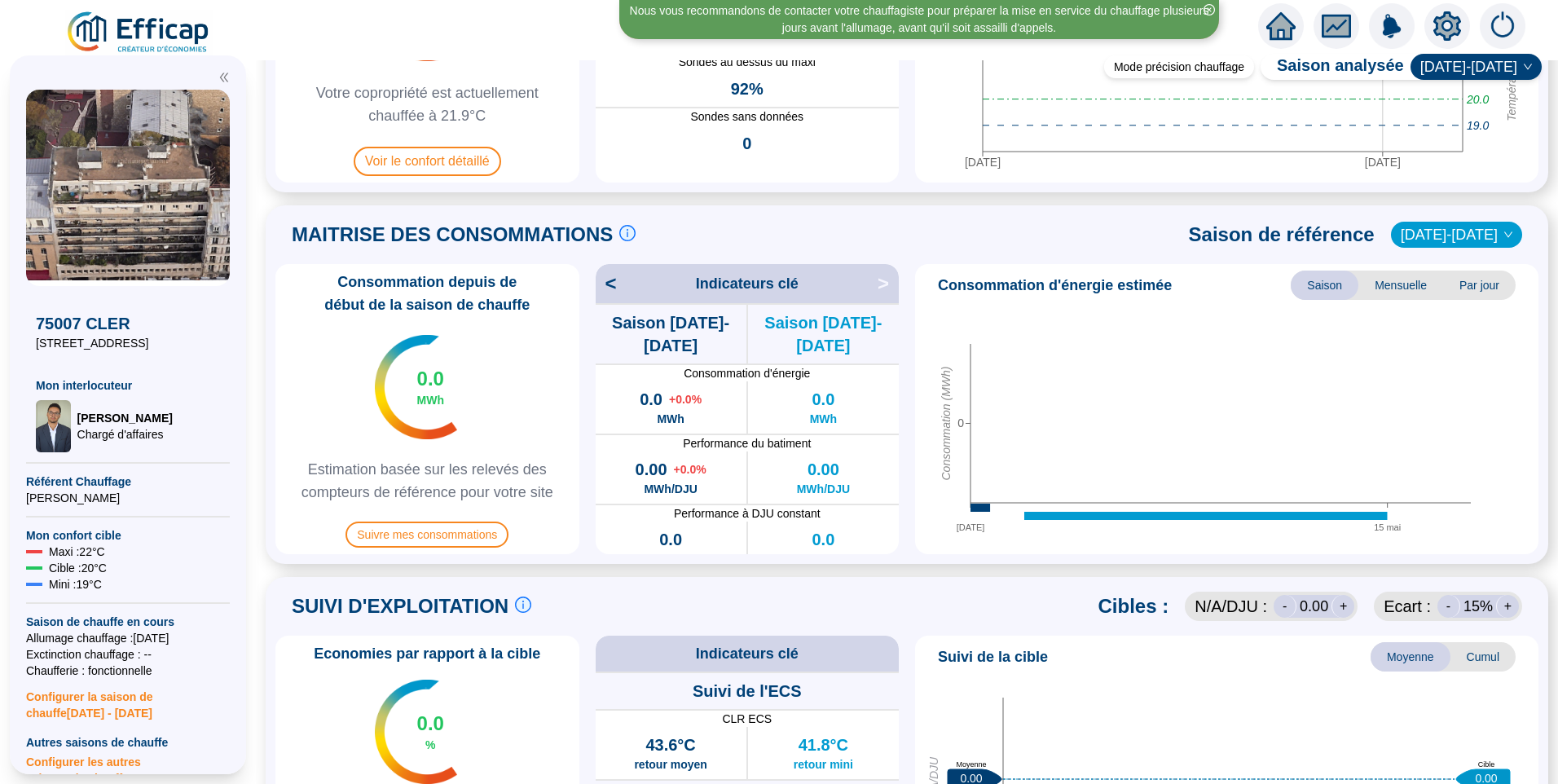
click at [1475, 280] on span "Par jour" at bounding box center [1480, 284] width 72 height 29
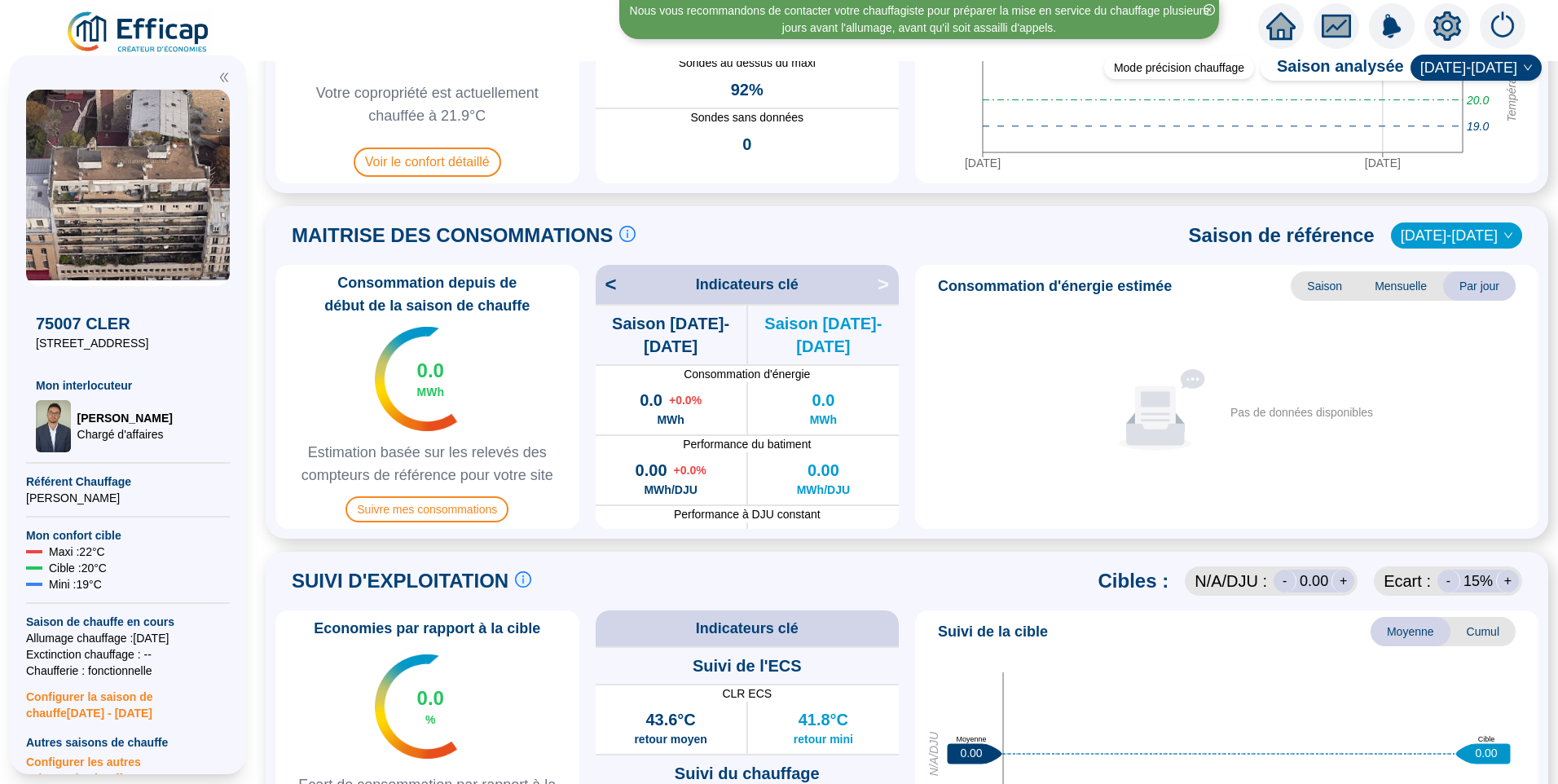
click at [1383, 285] on span "Mensuelle" at bounding box center [1400, 285] width 85 height 29
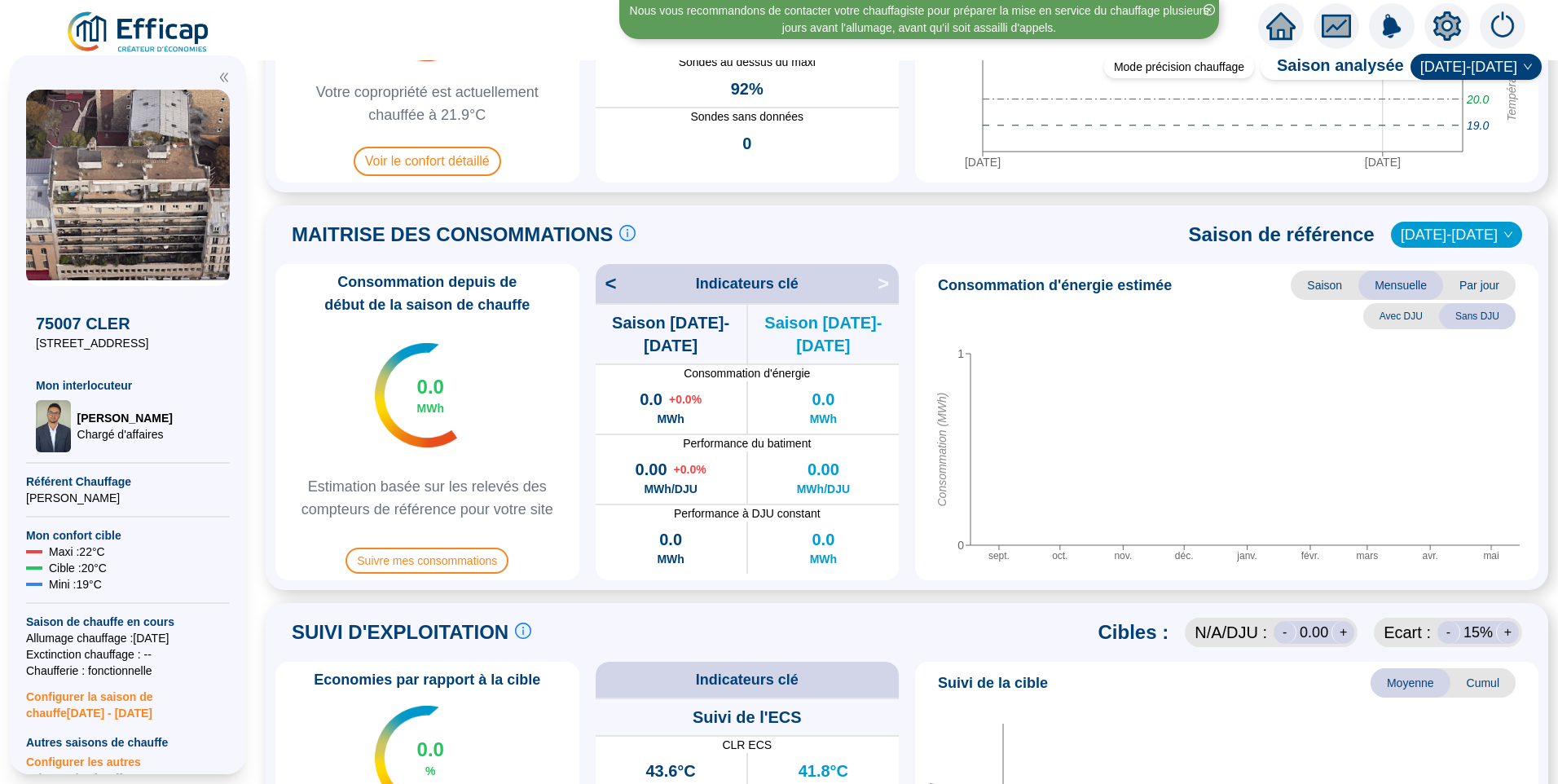
click at [979, 243] on div "MAITRISE DES CONSOMMATIONS Les consommations d'énergie proviennent des fourniss…" at bounding box center [907, 234] width 1263 height 39
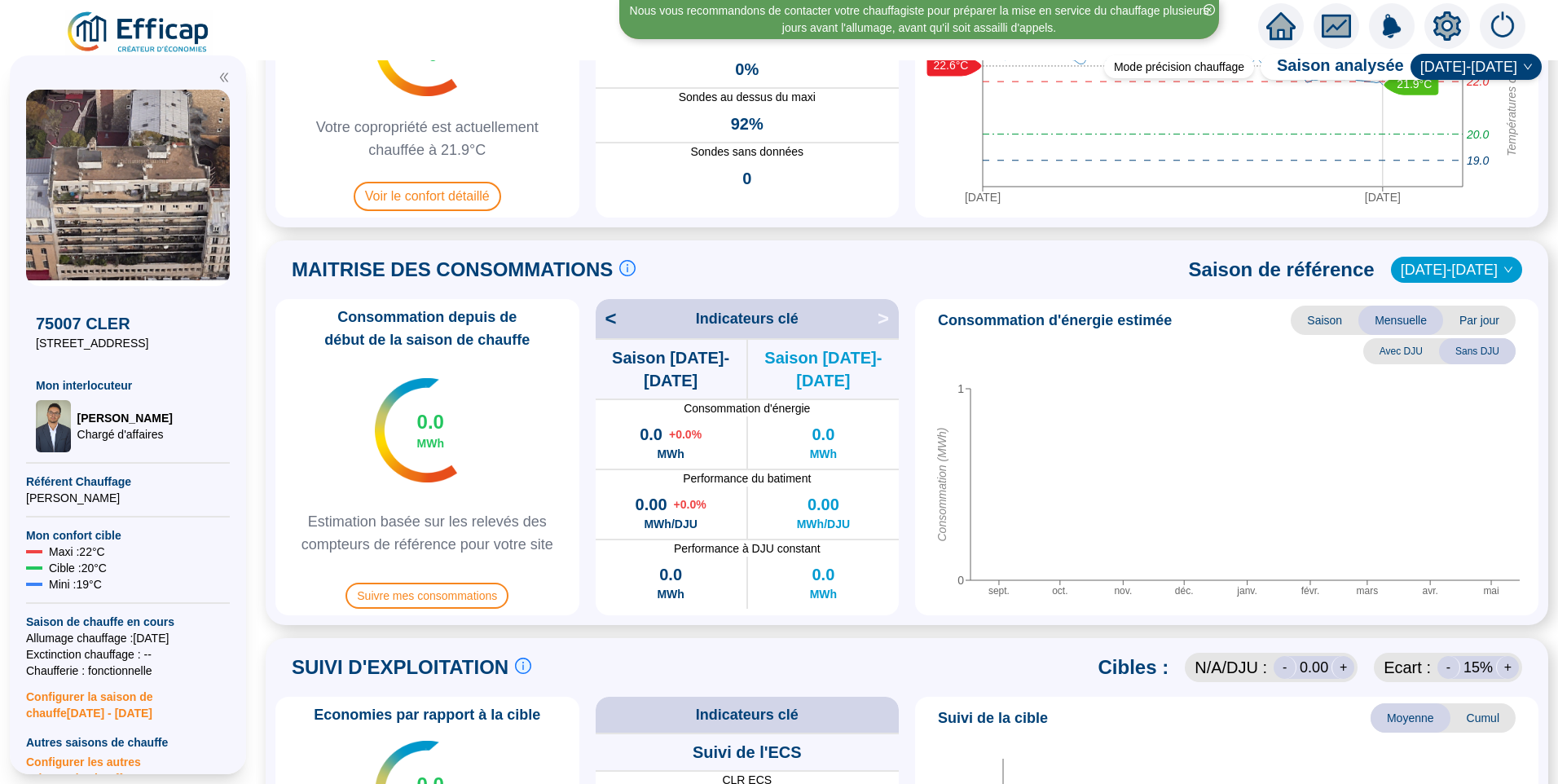
scroll to position [489, 0]
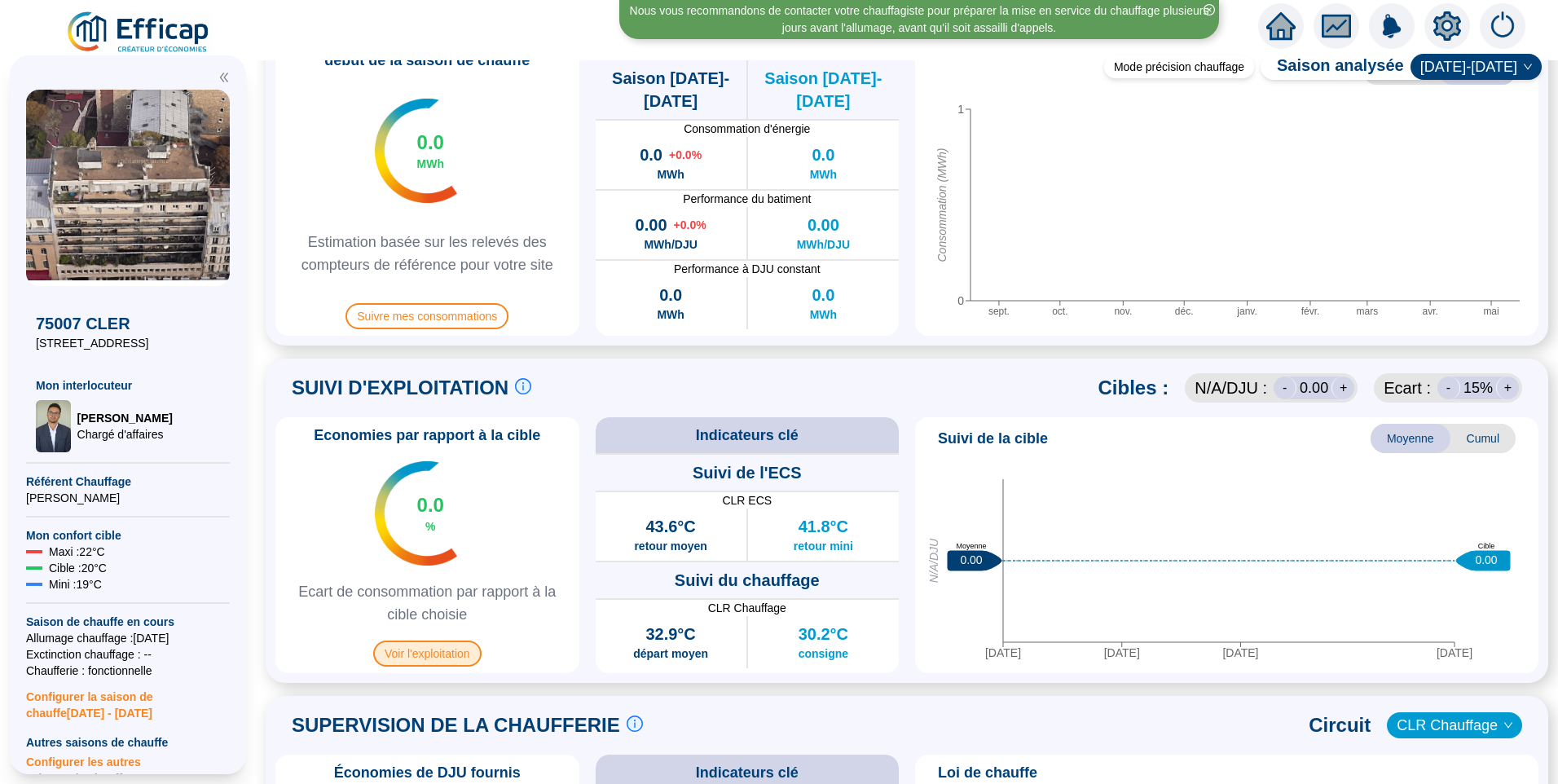
click at [453, 652] on span "Voir l'exploitation" at bounding box center [427, 654] width 108 height 26
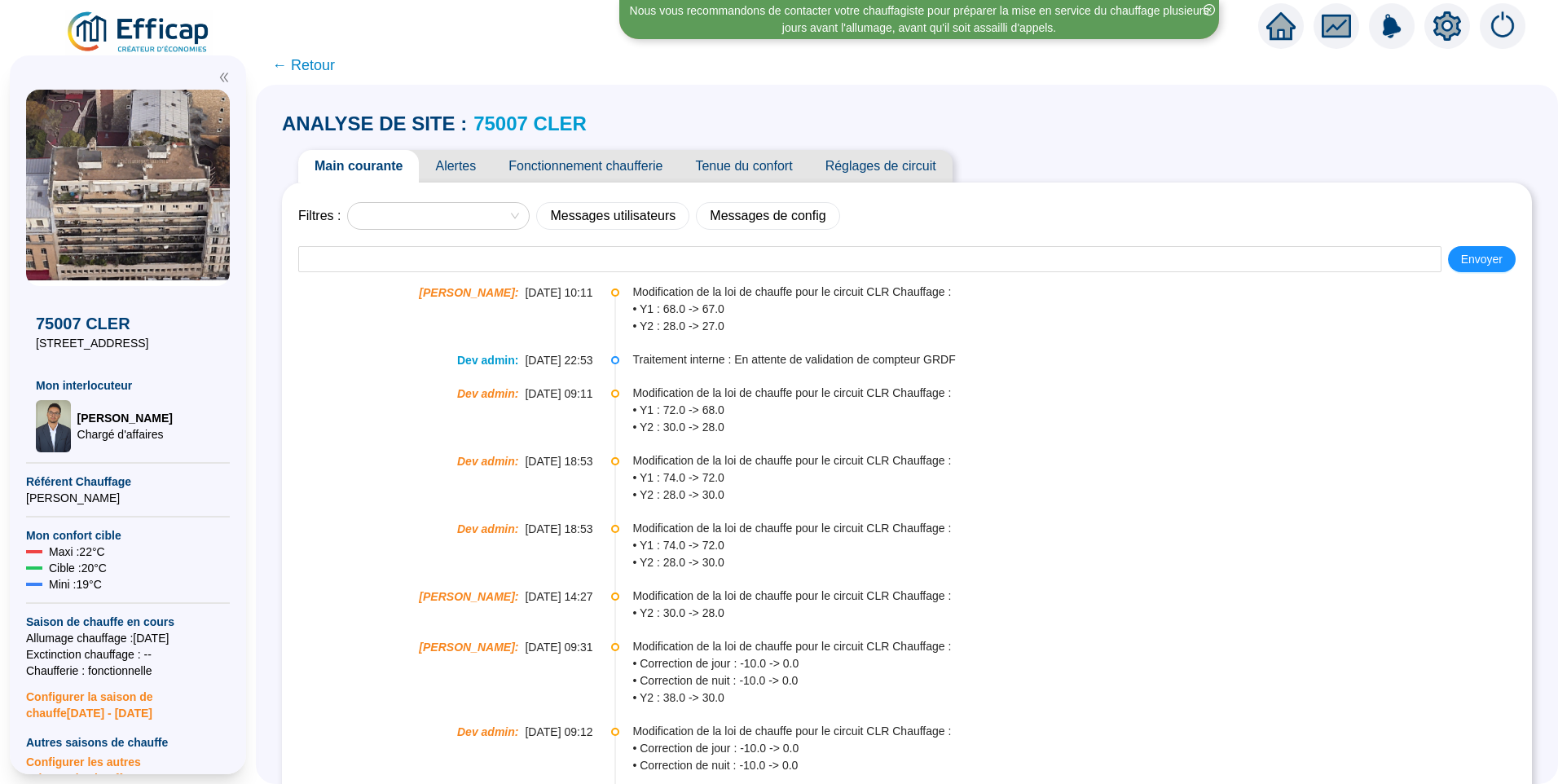
click at [470, 161] on span "Alertes" at bounding box center [455, 165] width 73 height 33
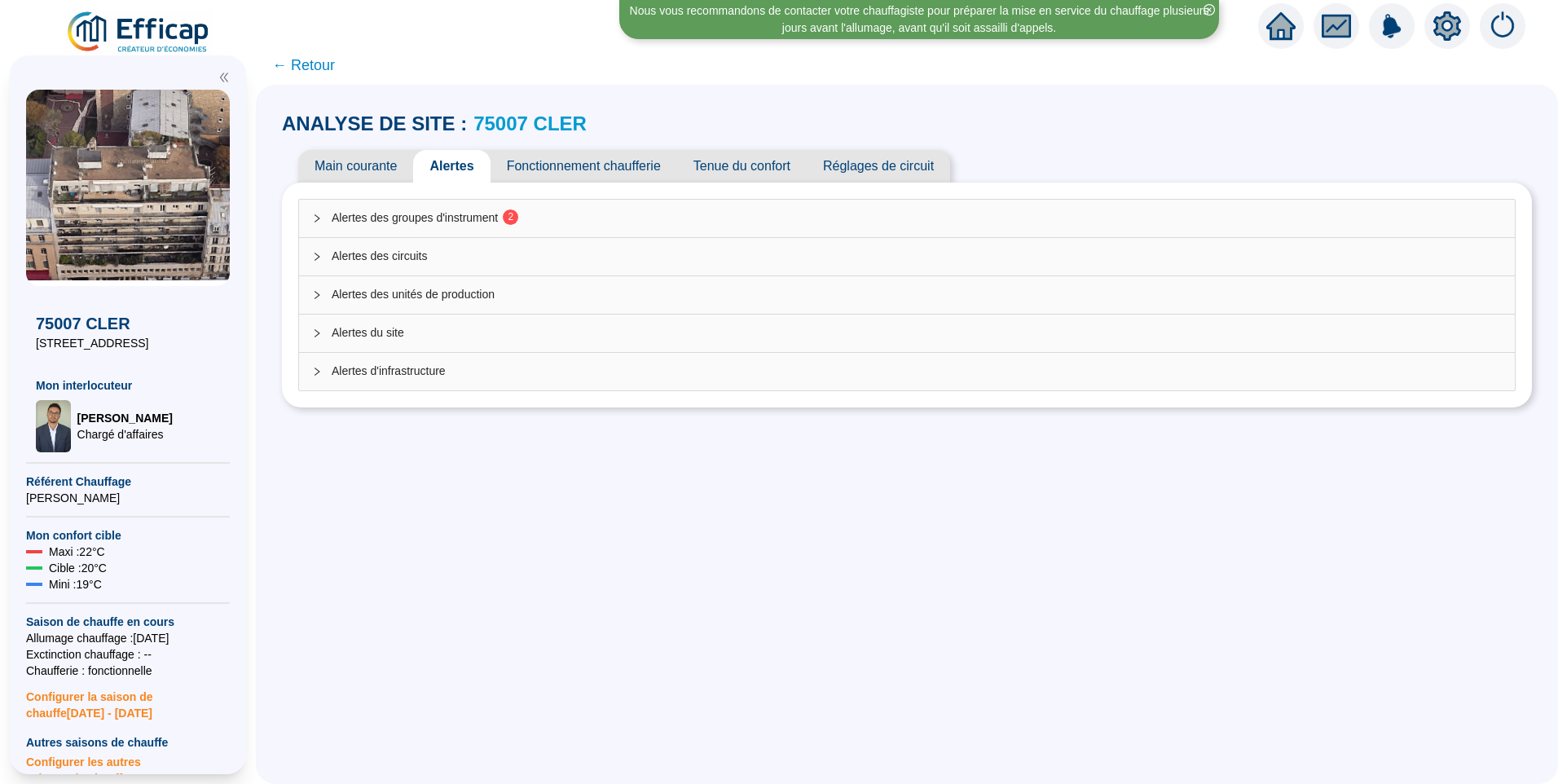
click at [459, 207] on div "Alertes des groupes d'instrument 2" at bounding box center [907, 218] width 1216 height 38
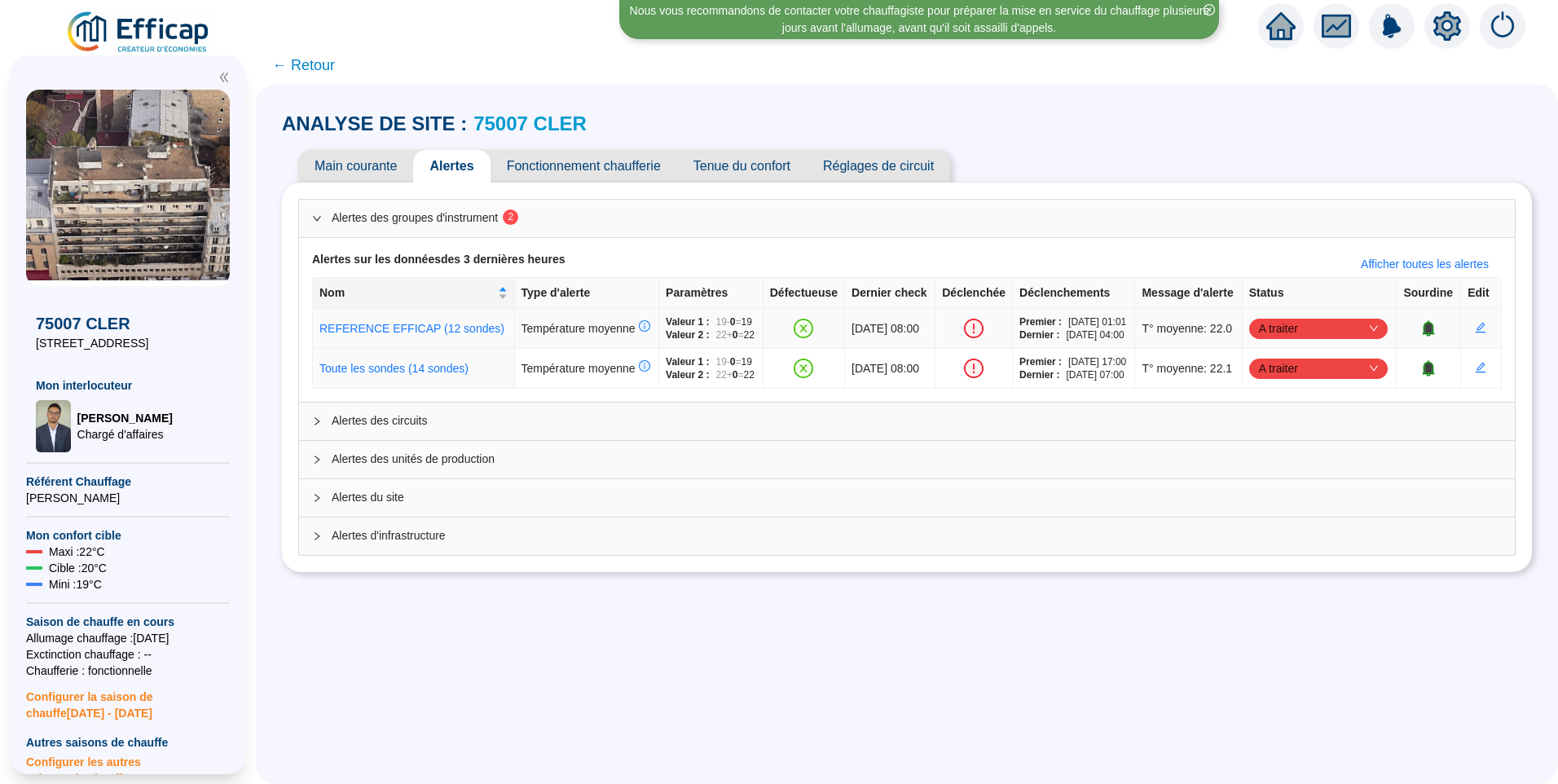
click at [1351, 341] on span "A traiter" at bounding box center [1318, 328] width 119 height 25
click at [1294, 448] on div "Traité" at bounding box center [1313, 441] width 113 height 17
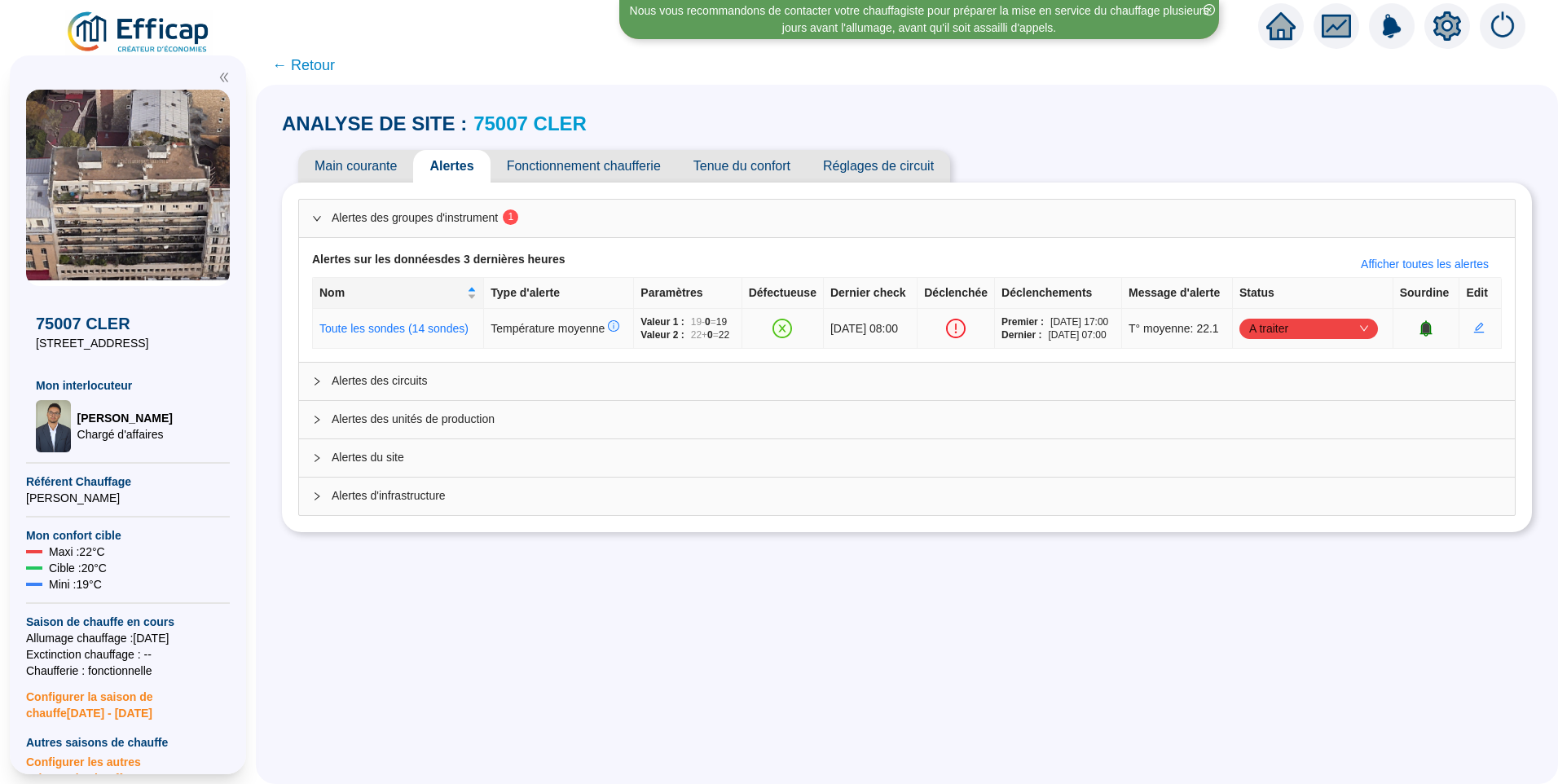
click at [1290, 341] on span "A traiter" at bounding box center [1308, 328] width 119 height 25
click at [1282, 439] on div "Traité" at bounding box center [1313, 434] width 113 height 17
click at [449, 504] on span "Alertes d'infrastructure" at bounding box center [917, 495] width 1171 height 17
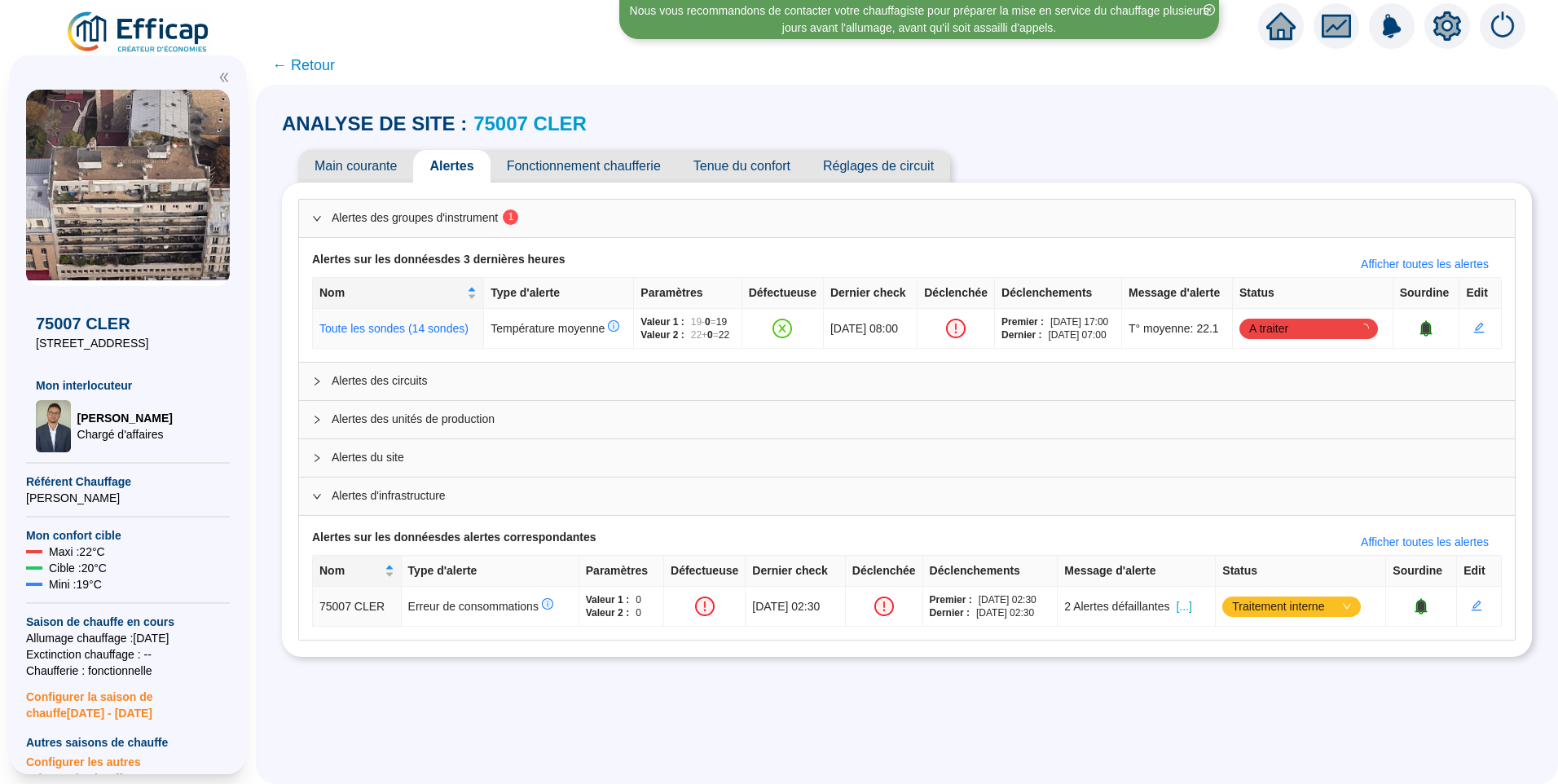
click at [421, 466] on span "Alertes du site" at bounding box center [917, 457] width 1171 height 17
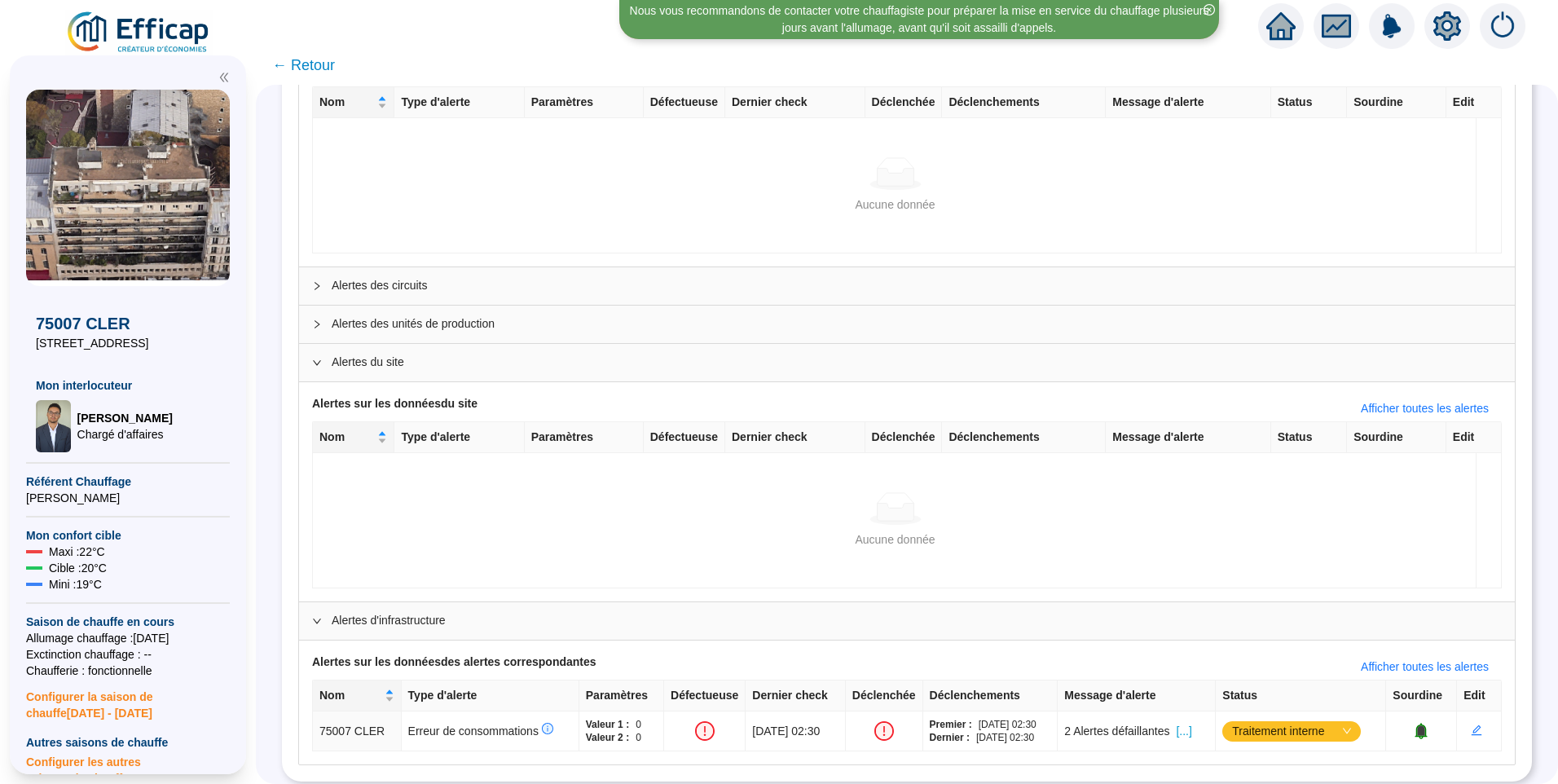
scroll to position [210, 0]
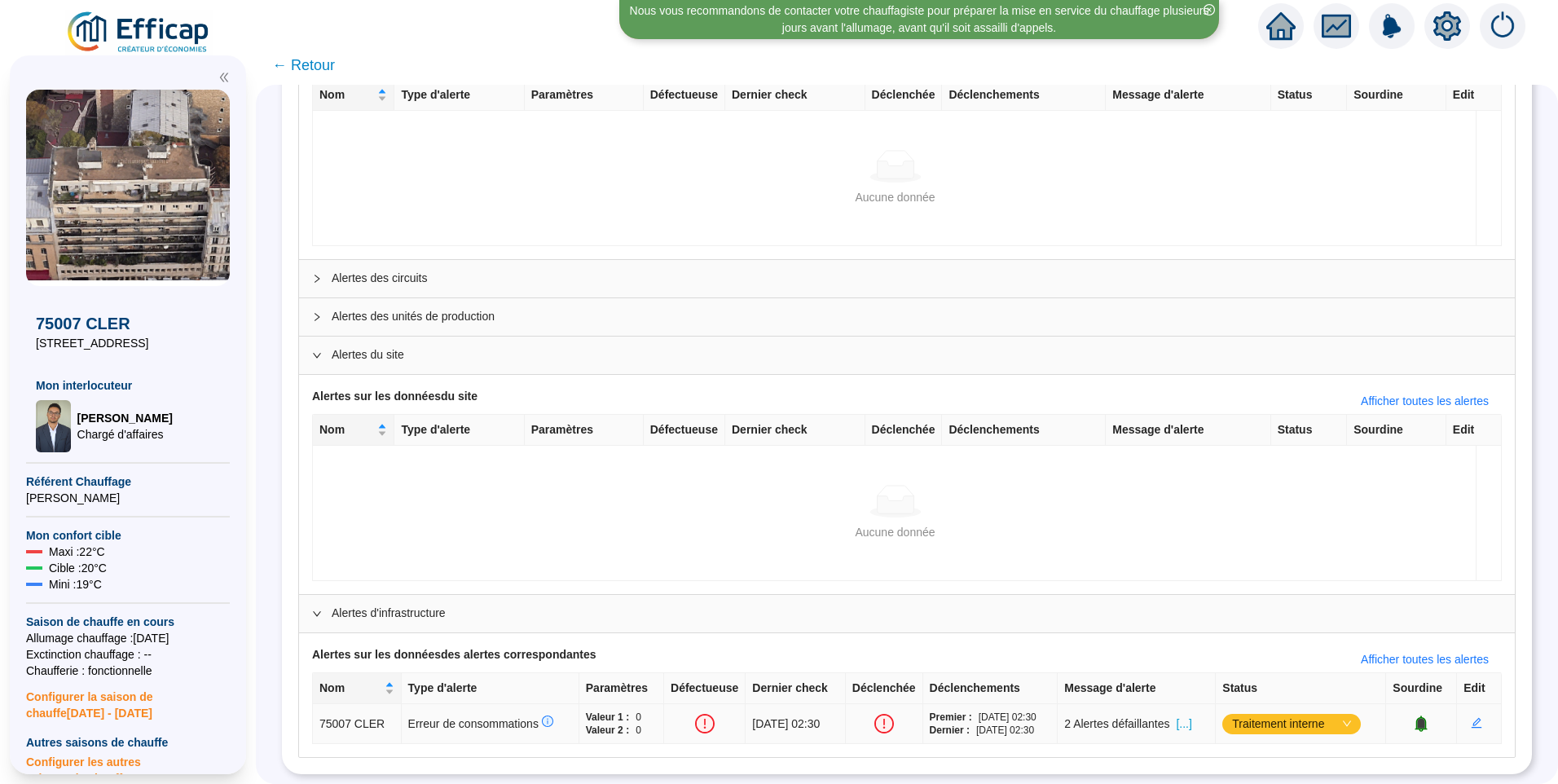
click at [1192, 715] on span "[...]" at bounding box center [1184, 723] width 16 height 17
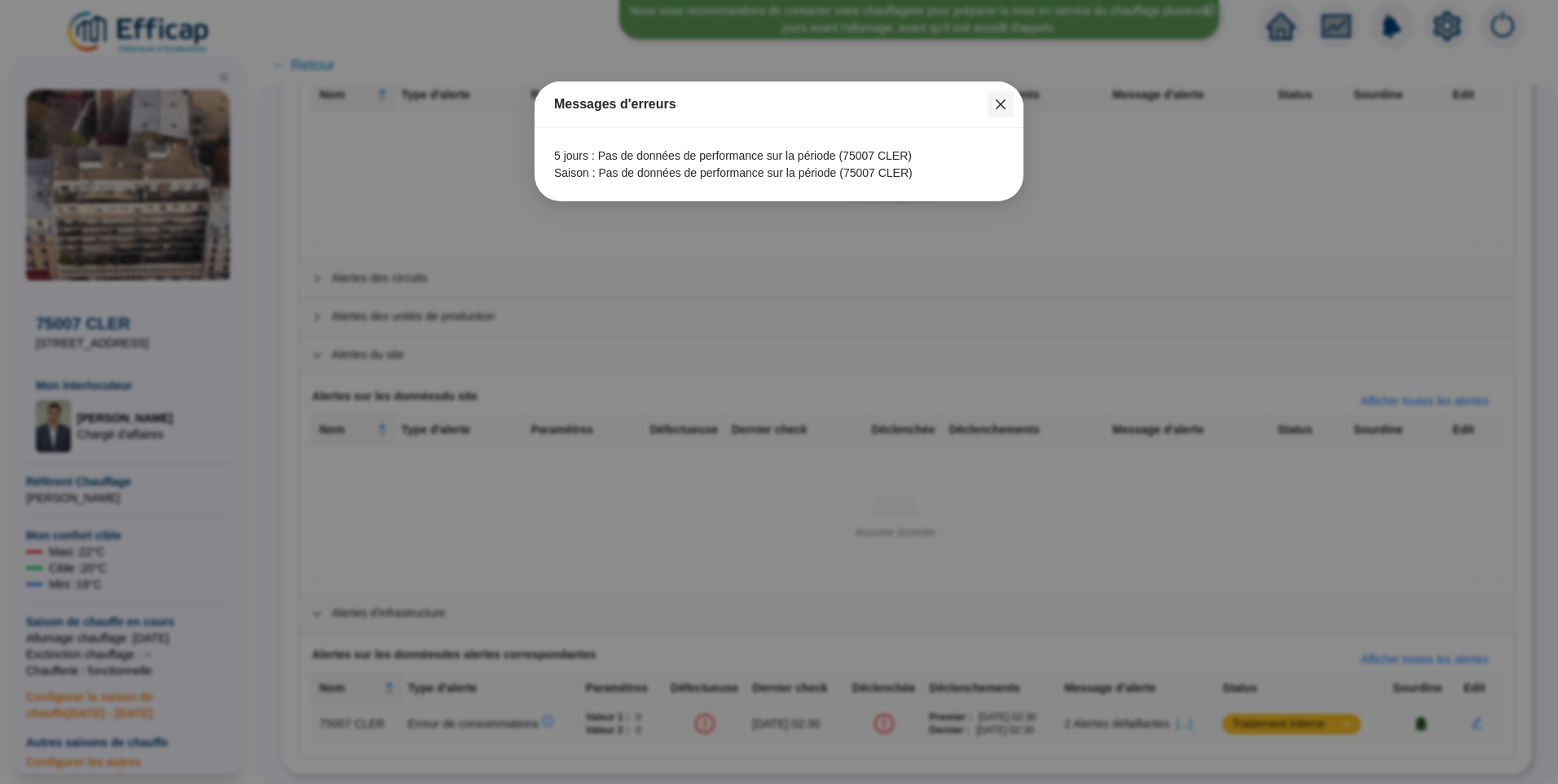
click at [996, 99] on icon "close" at bounding box center [1001, 104] width 13 height 13
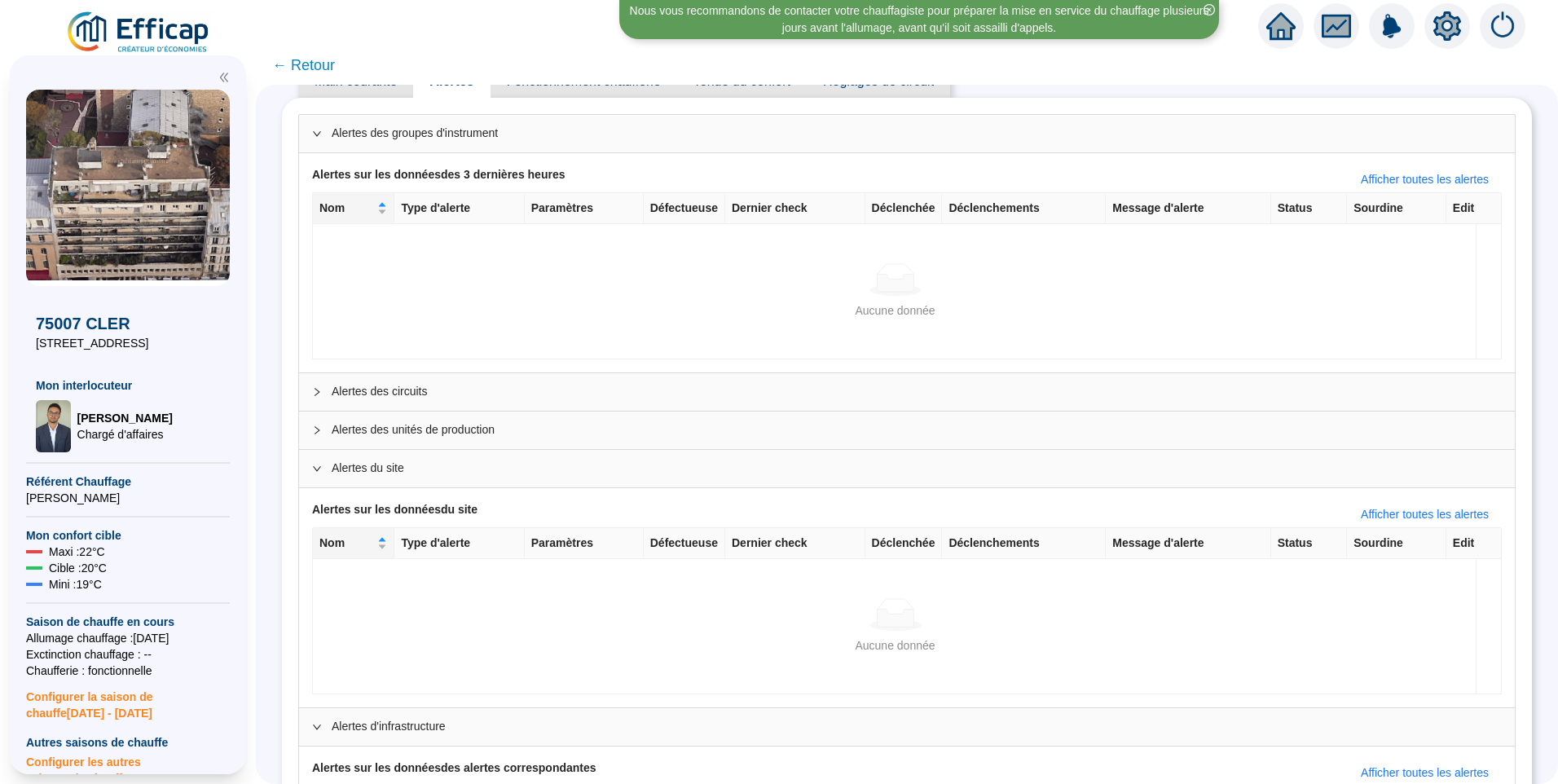
scroll to position [0, 0]
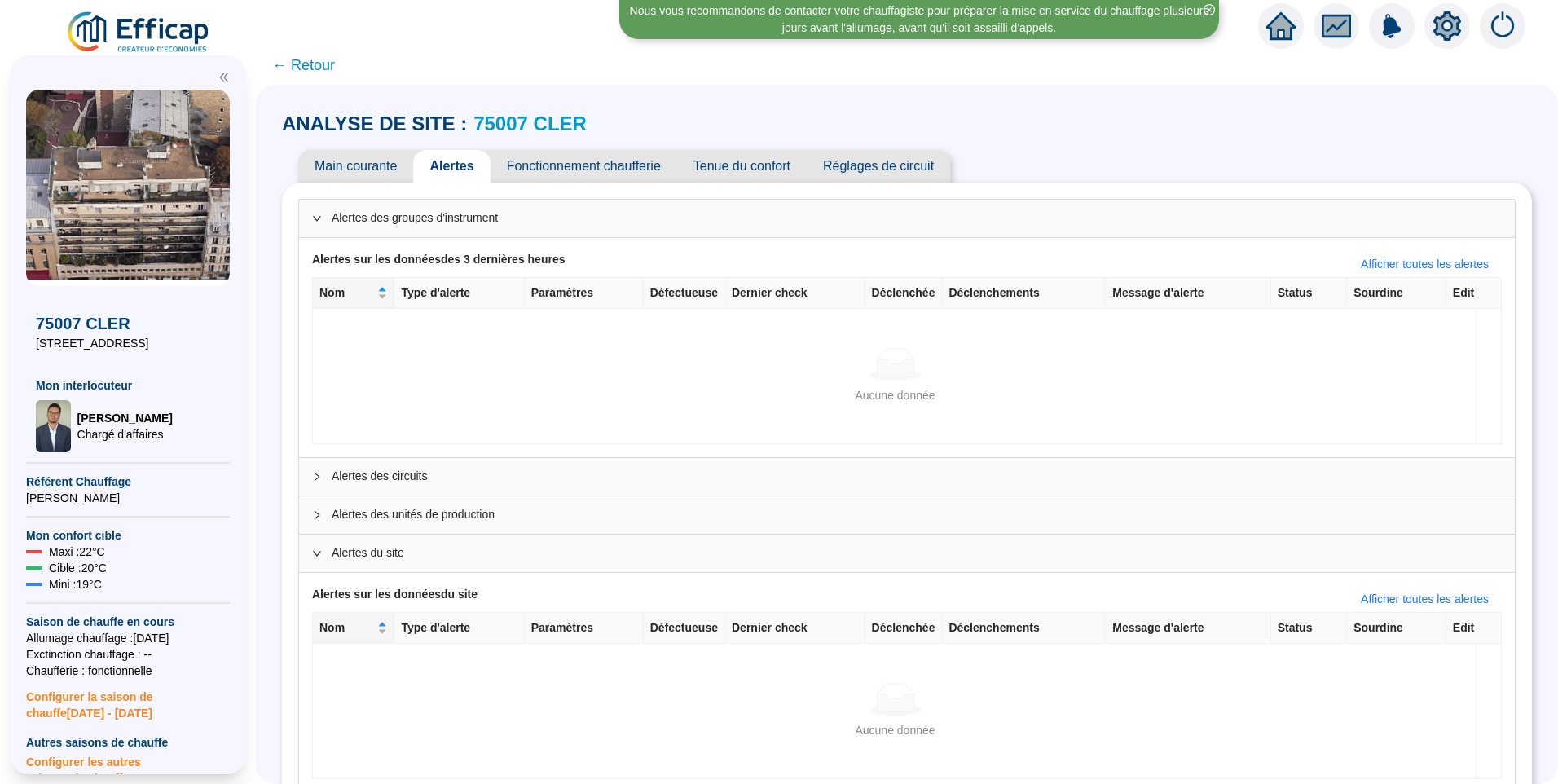
click at [377, 165] on span "Main courante" at bounding box center [356, 165] width 115 height 33
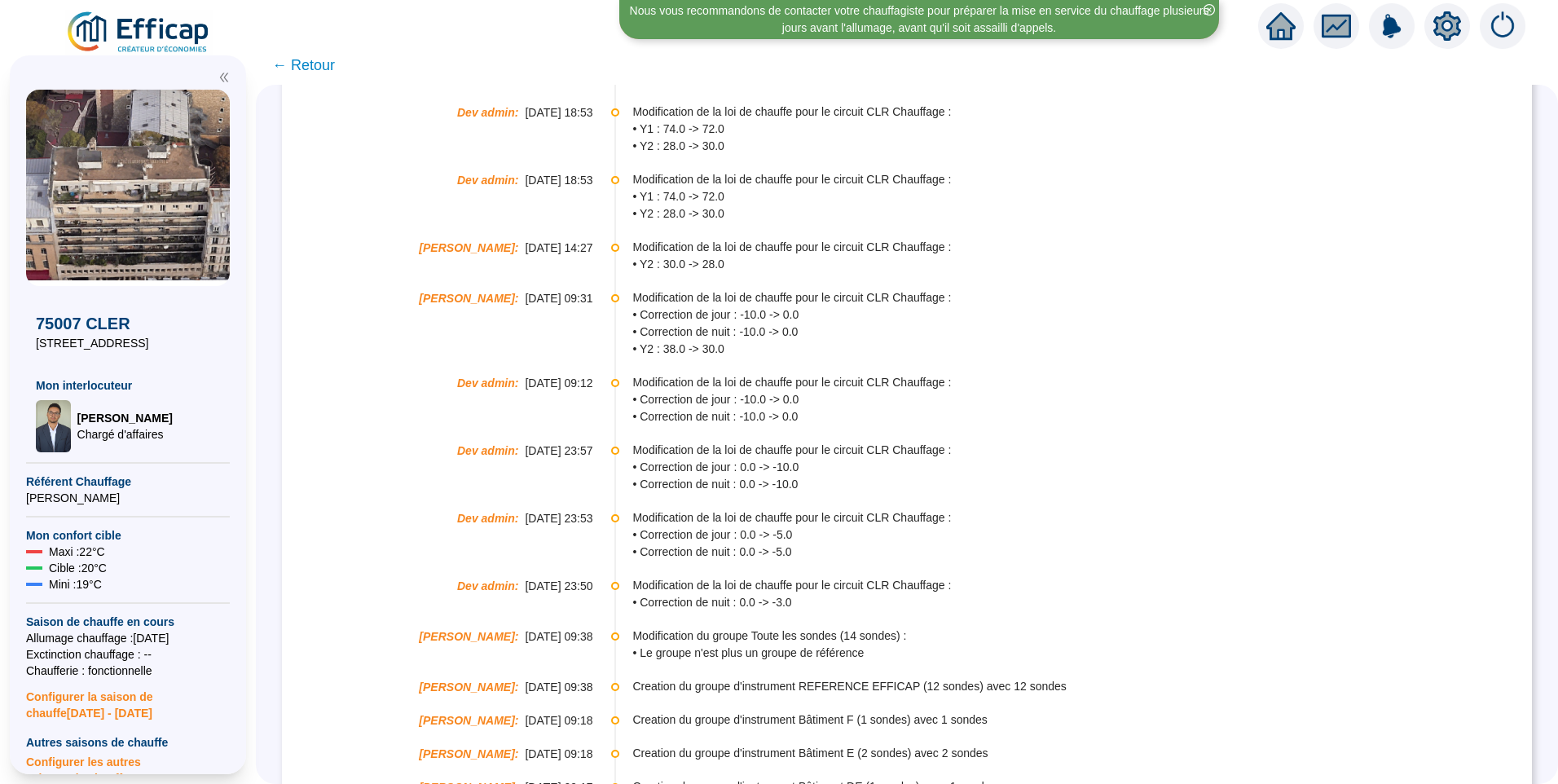
scroll to position [153, 0]
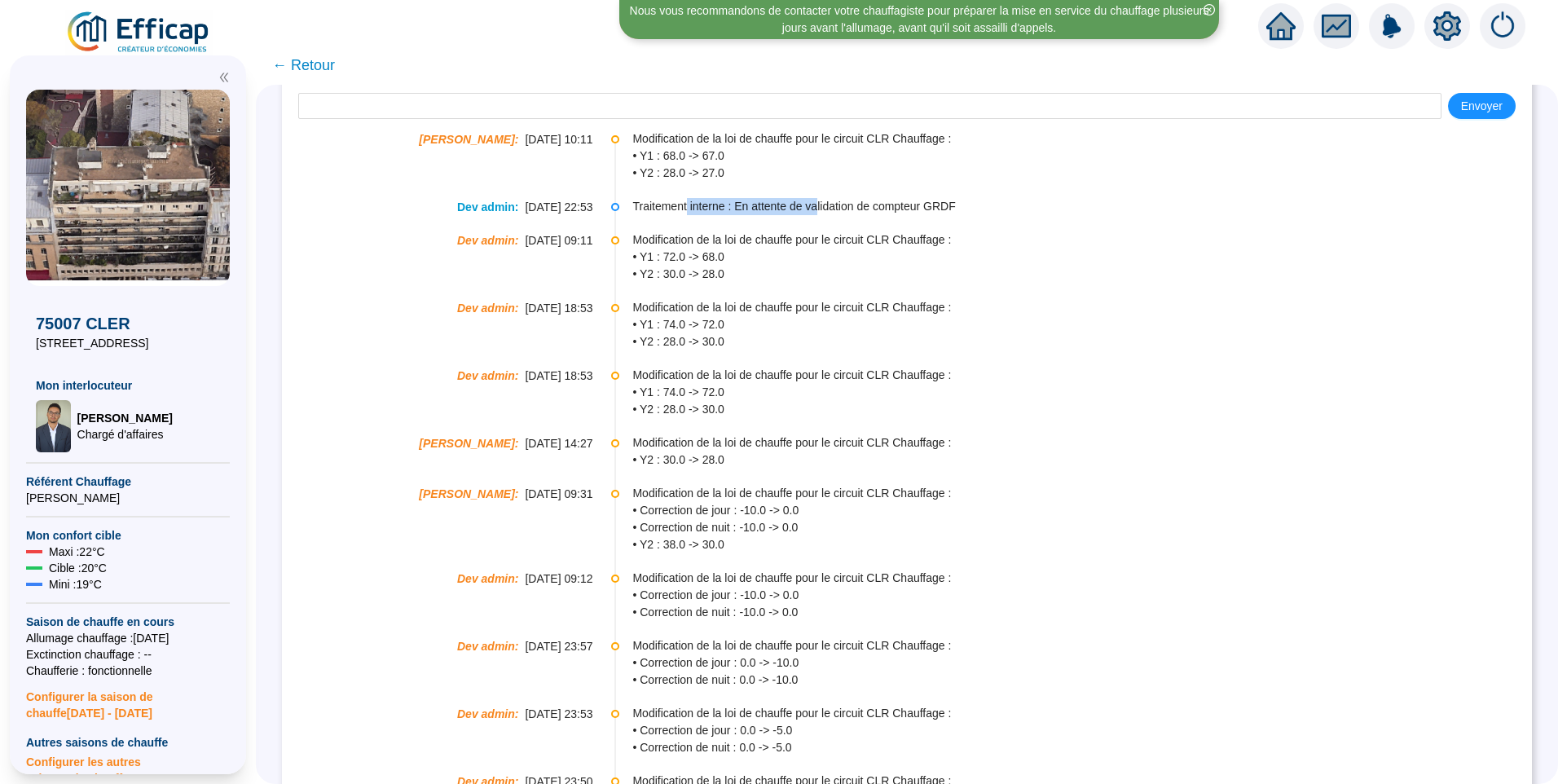
drag, startPoint x: 690, startPoint y: 209, endPoint x: 819, endPoint y: 210, distance: 129.0
click at [819, 210] on span "Traitement interne : En attente de validation de compteur GRDF" at bounding box center [1081, 206] width 898 height 17
click at [887, 210] on span "Traitement interne : En attente de validation de compteur GRDF" at bounding box center [1081, 206] width 898 height 17
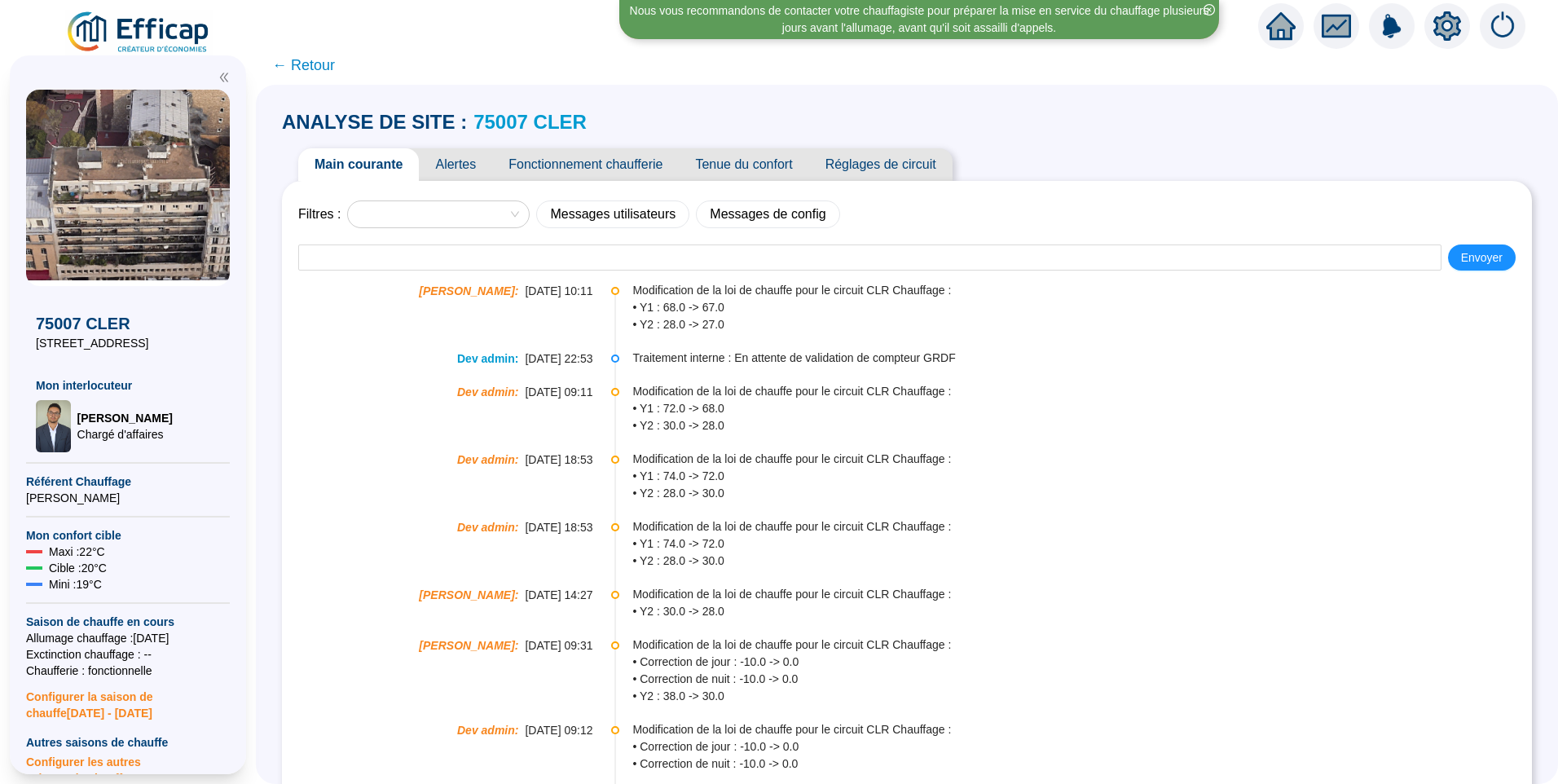
scroll to position [0, 0]
drag, startPoint x: 768, startPoint y: 357, endPoint x: 952, endPoint y: 372, distance: 184.6
click at [952, 372] on li "Dev admin : 04-10-2025 22:53 Traitement interne : En attente de validation de c…" at bounding box center [907, 373] width 1217 height 33
click at [538, 128] on link "75007 CLER" at bounding box center [530, 123] width 114 height 22
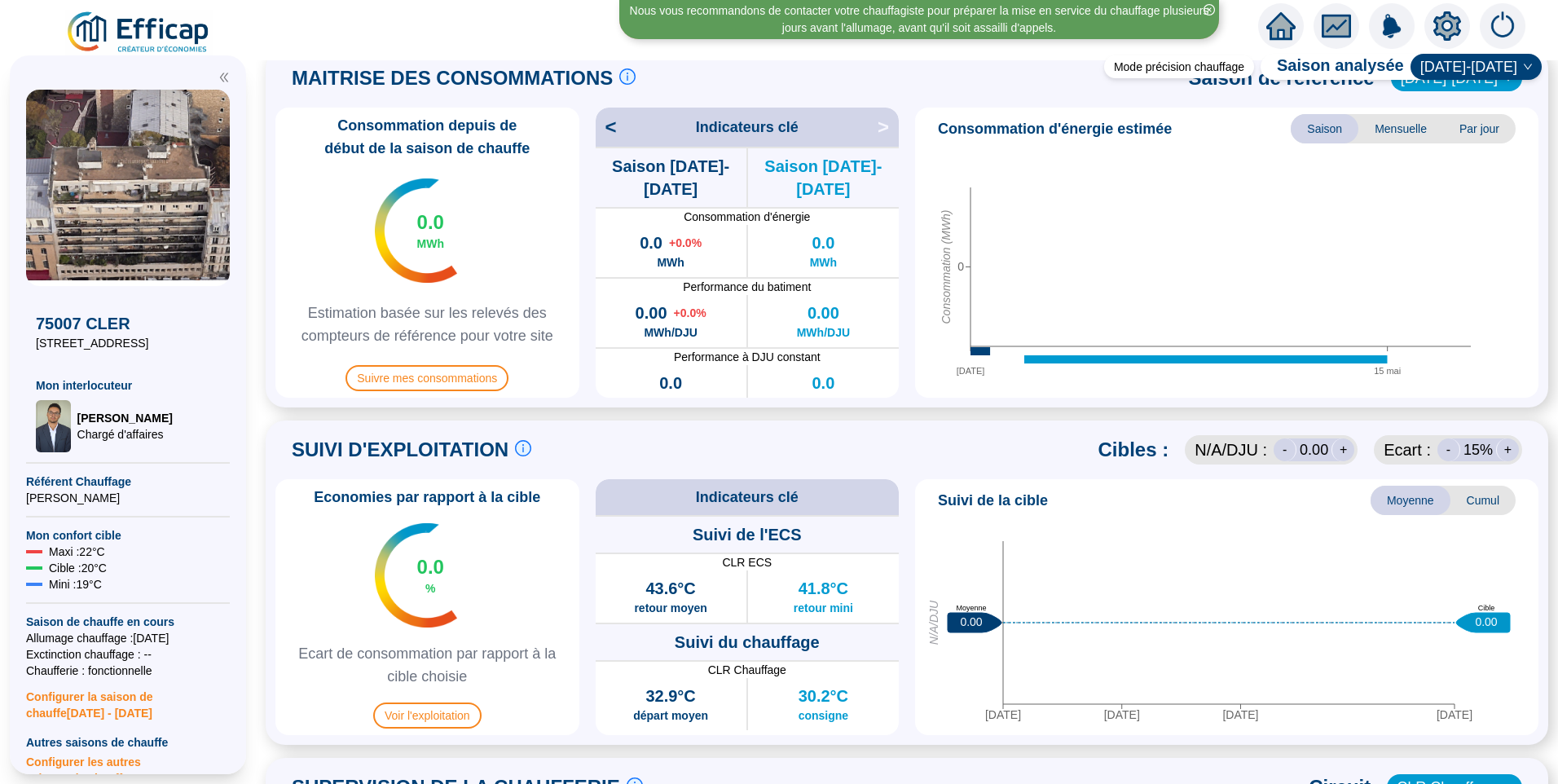
scroll to position [652, 0]
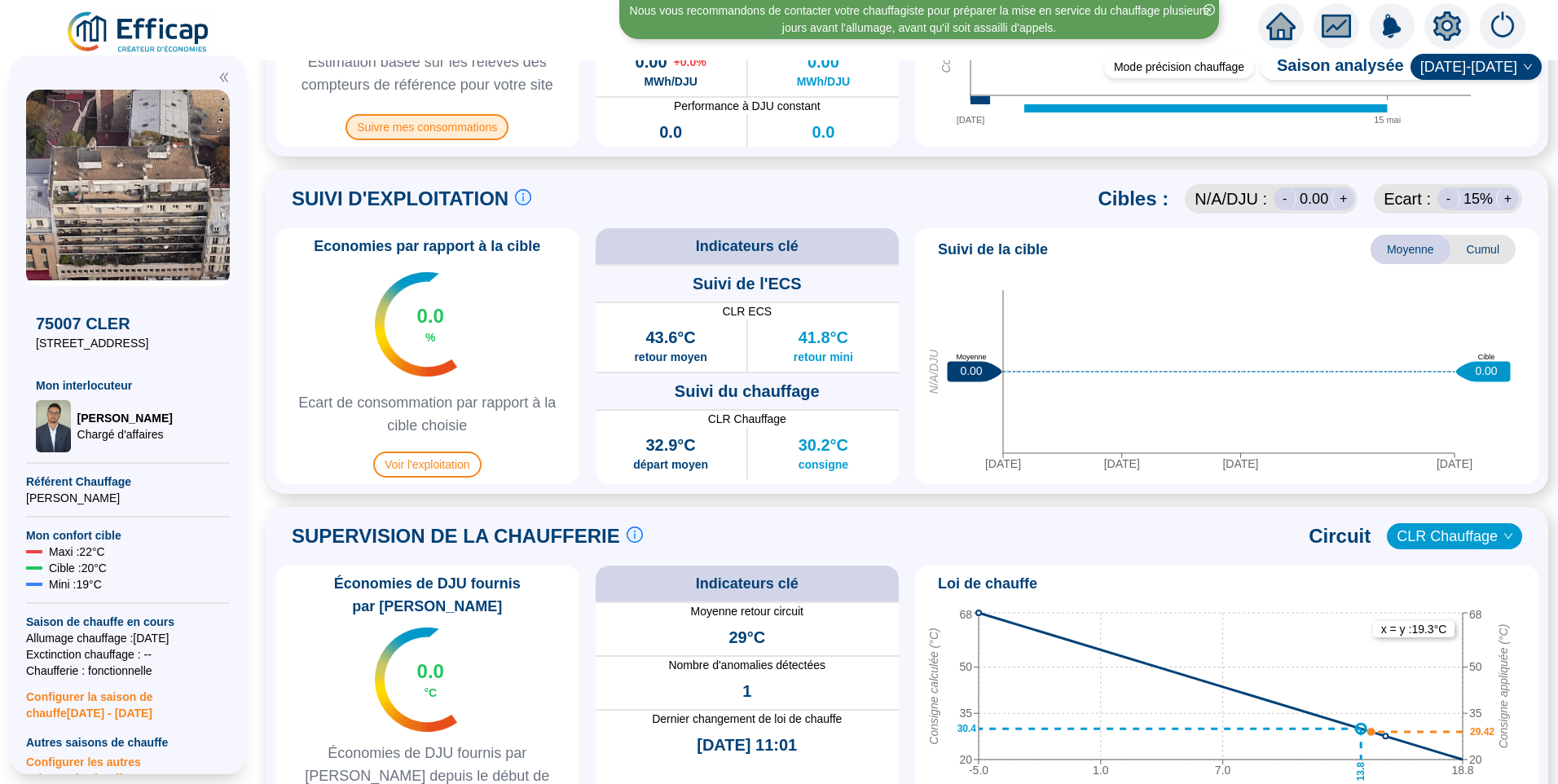
click at [437, 126] on span "Suivre mes consommations" at bounding box center [427, 128] width 163 height 26
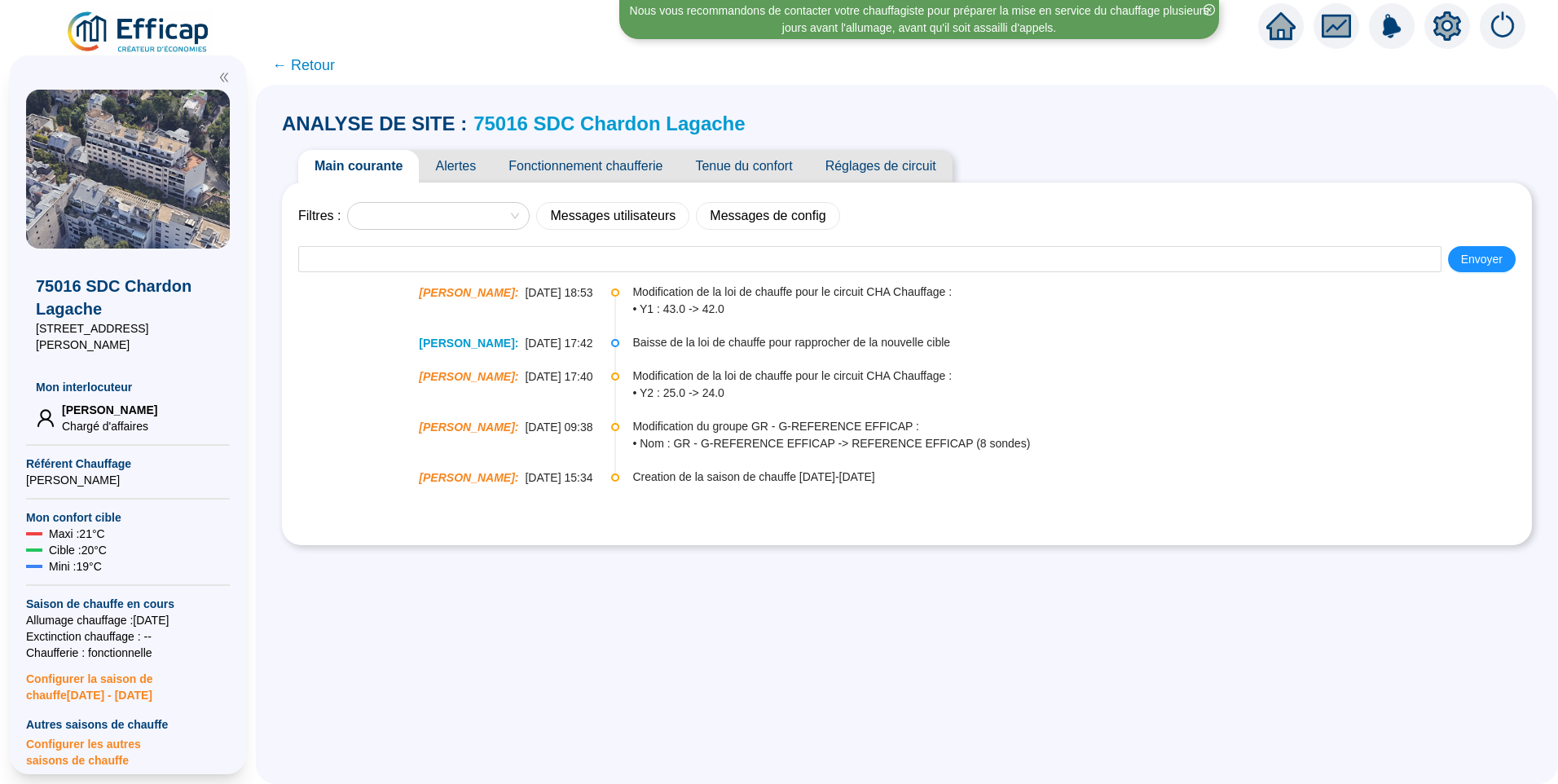
click at [773, 165] on span "Tenue du confort" at bounding box center [743, 165] width 129 height 33
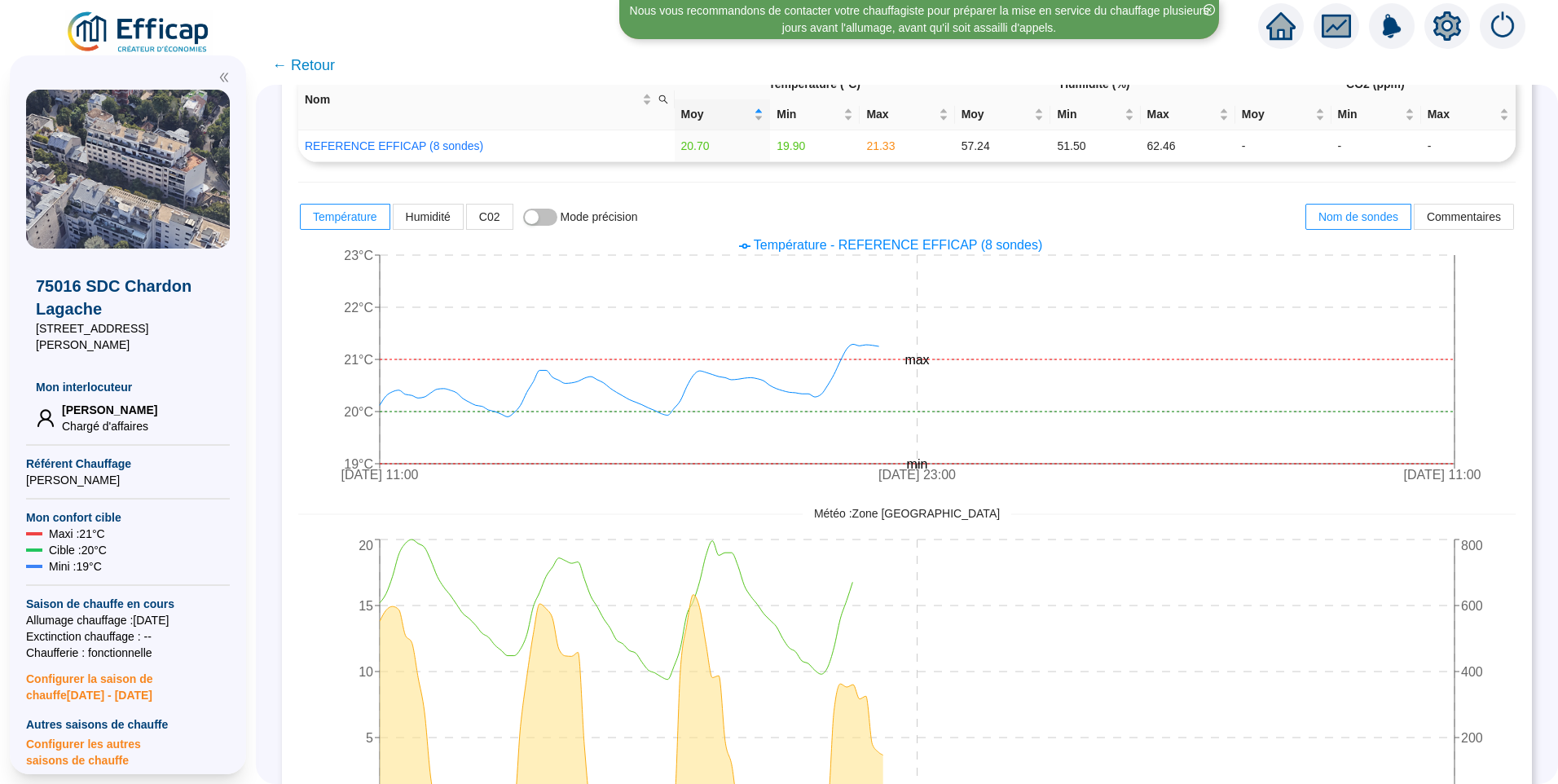
scroll to position [245, 0]
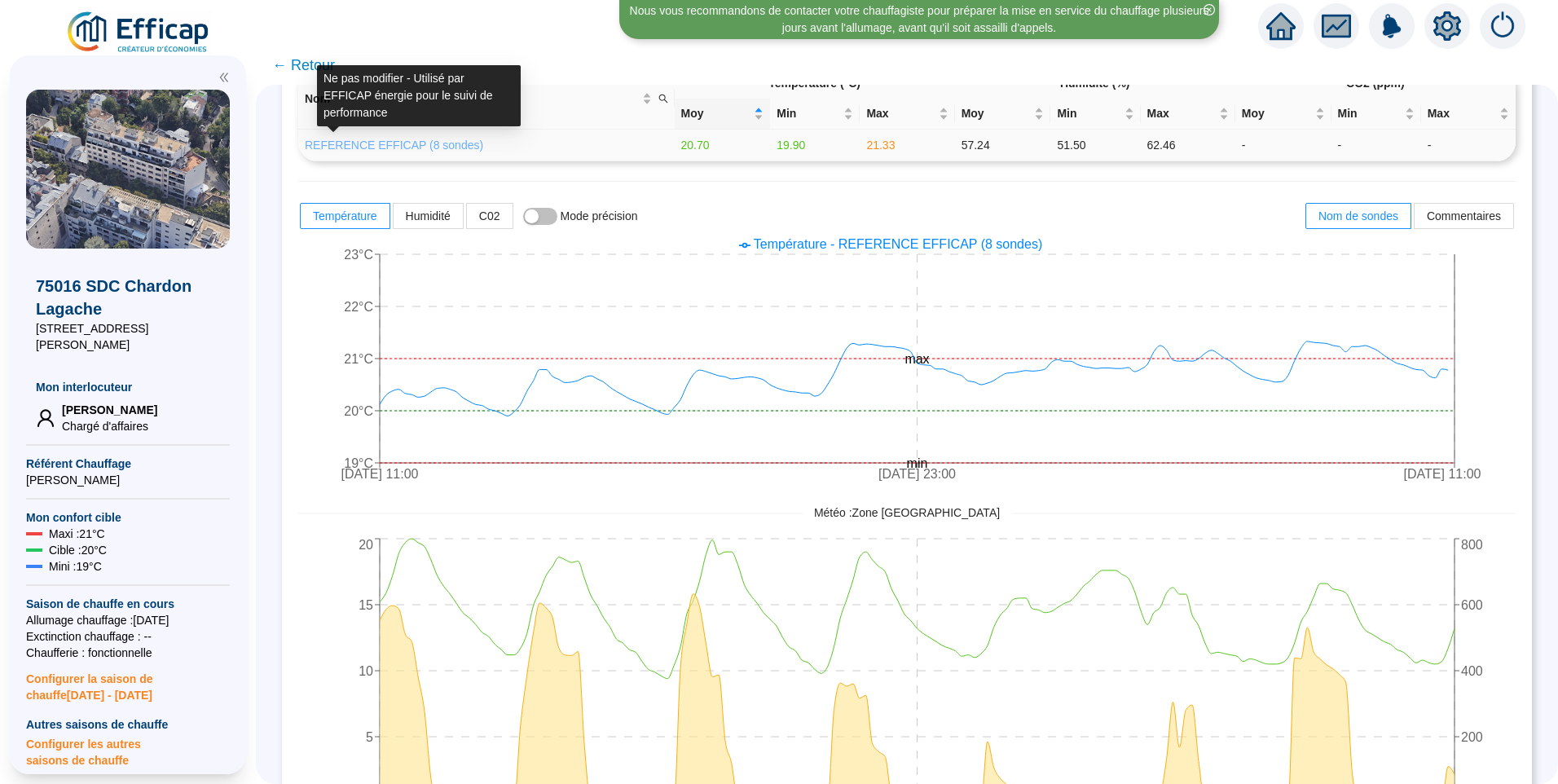
click at [418, 144] on link "REFERENCE EFFICAP (8 sondes)" at bounding box center [393, 144] width 179 height 13
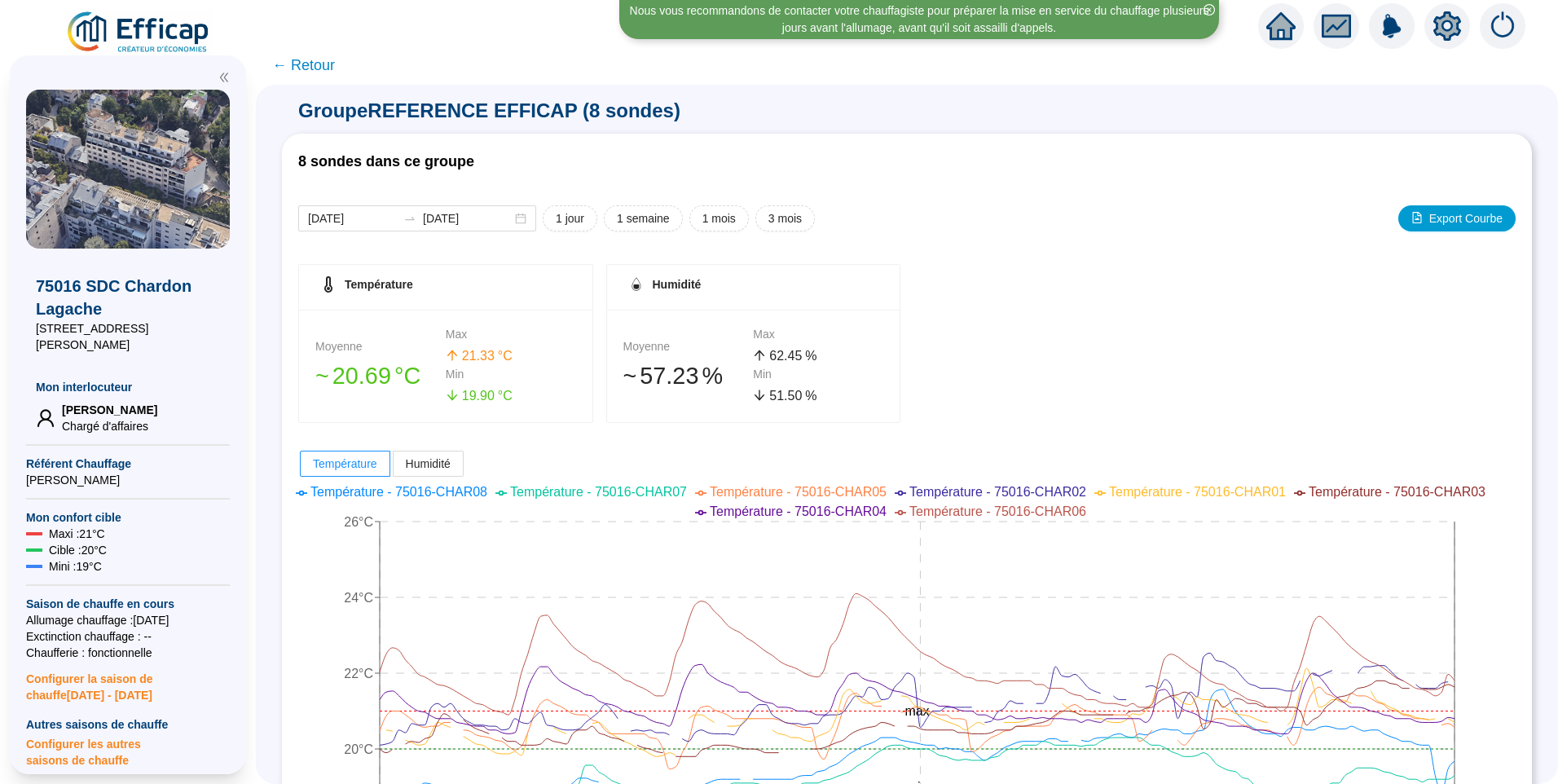
click at [1444, 24] on icon "setting" at bounding box center [1447, 26] width 11 height 11
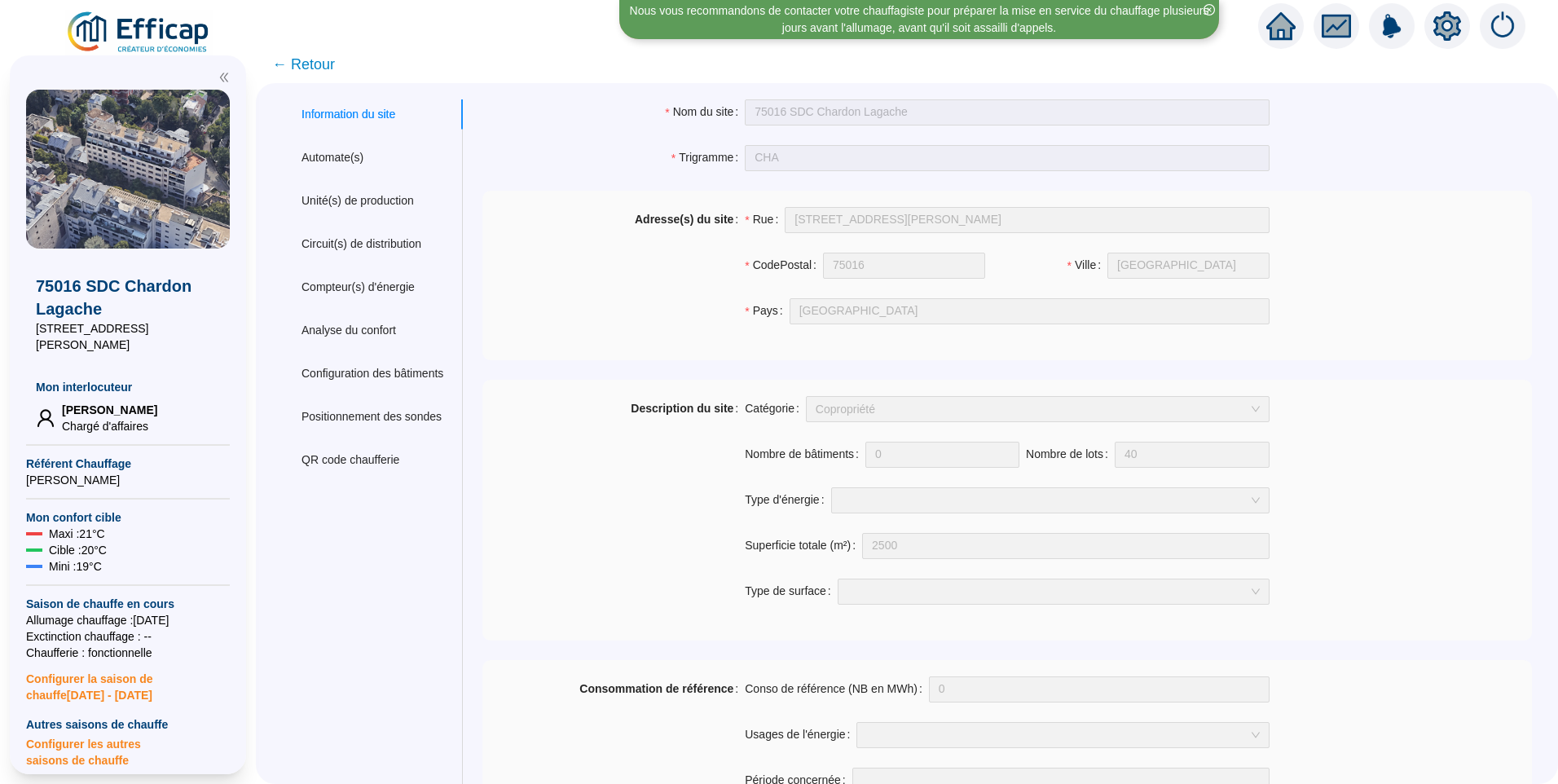
click at [318, 60] on span "← Retour" at bounding box center [303, 64] width 62 height 23
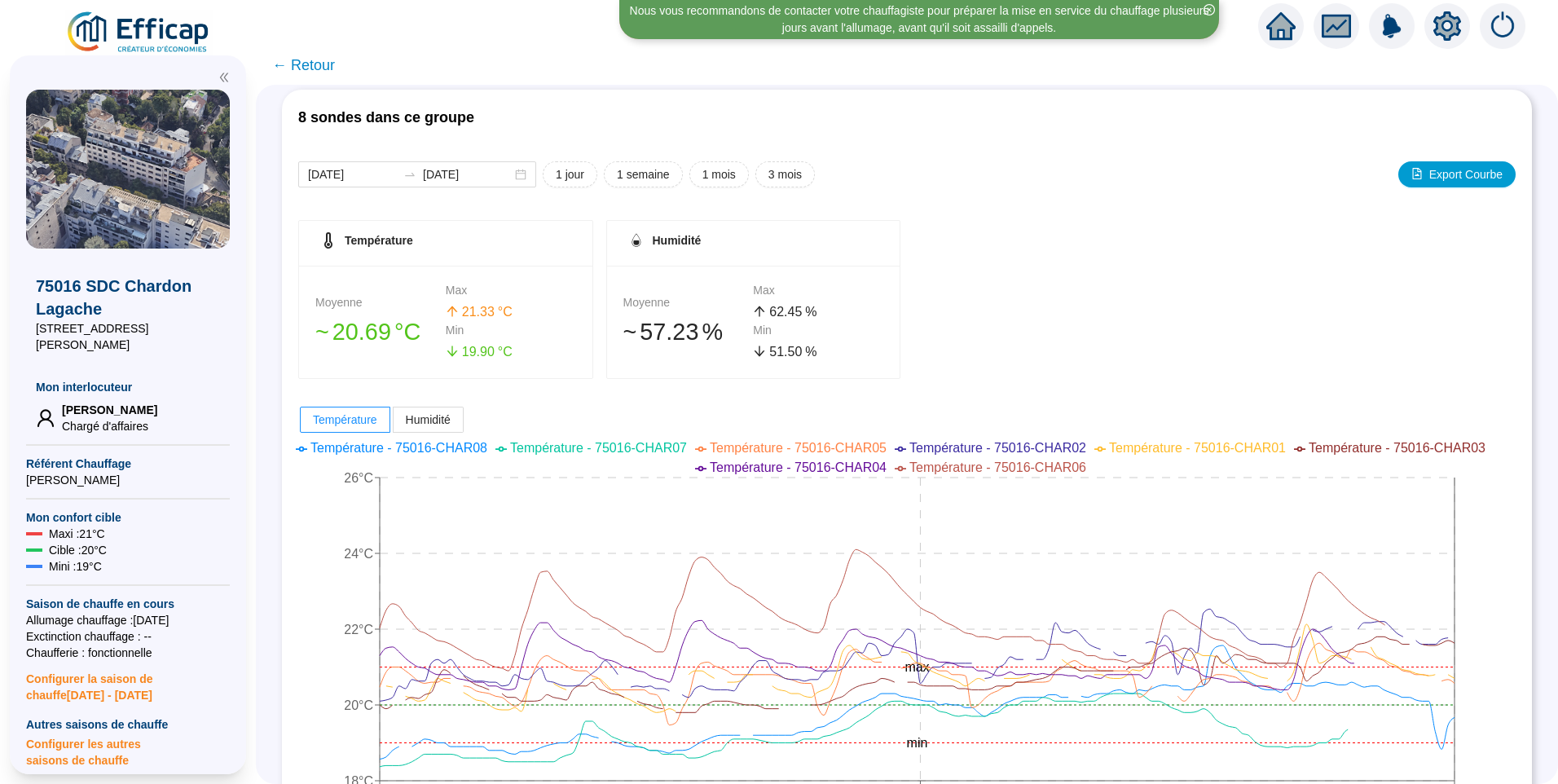
scroll to position [82, 0]
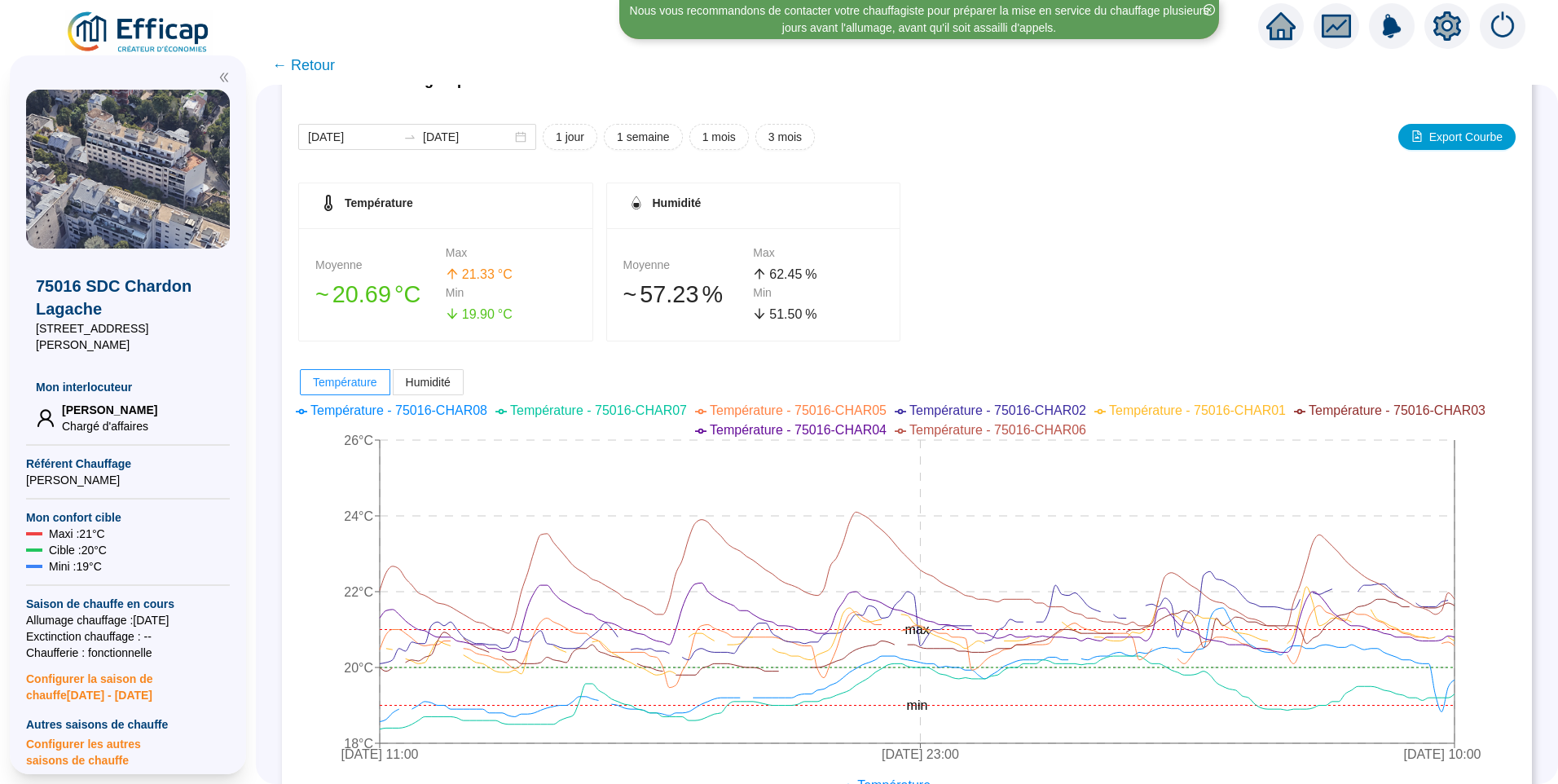
click at [325, 59] on span "← Retour" at bounding box center [303, 65] width 62 height 23
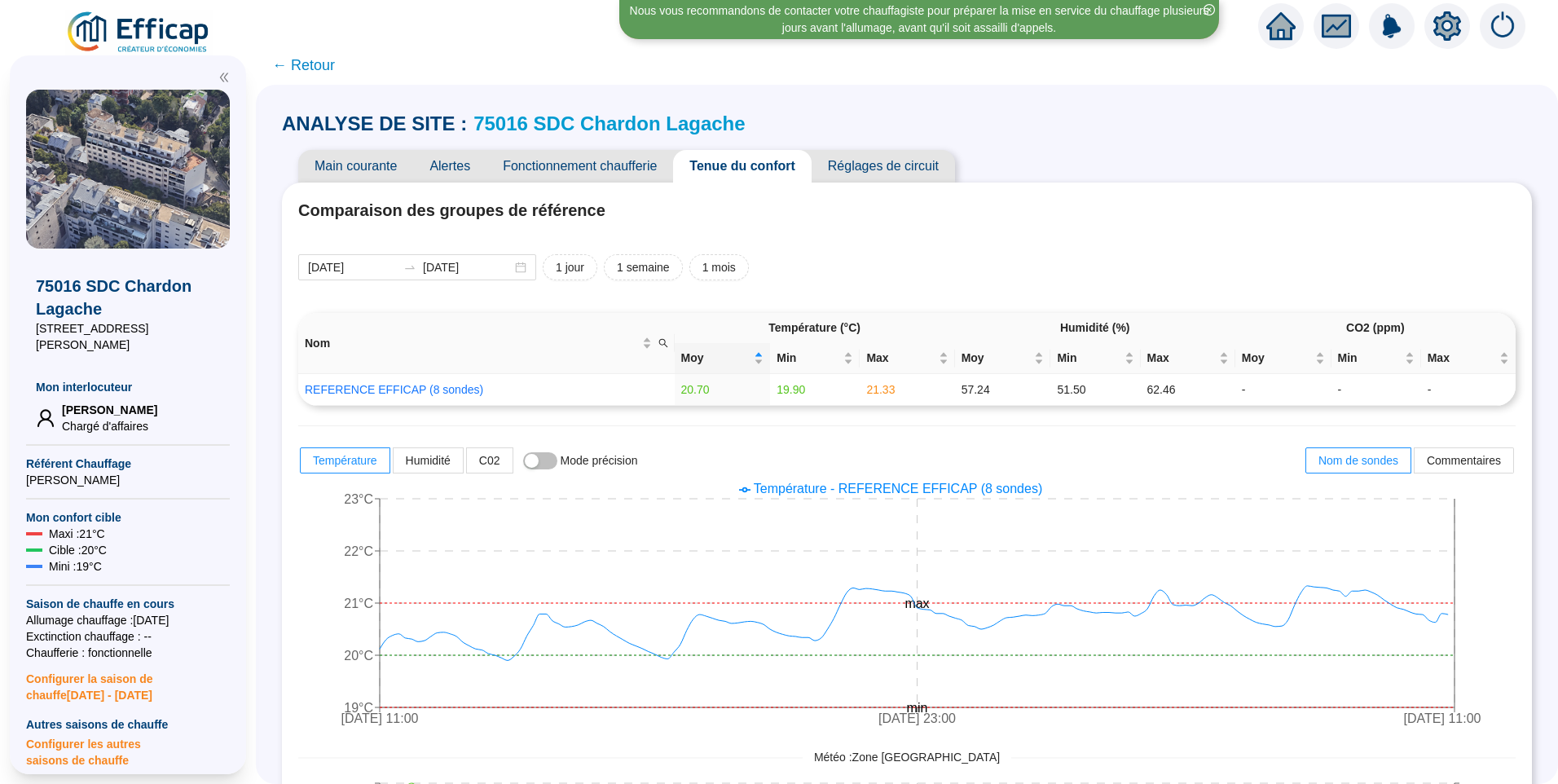
click at [378, 168] on span "Main courante" at bounding box center [356, 165] width 115 height 33
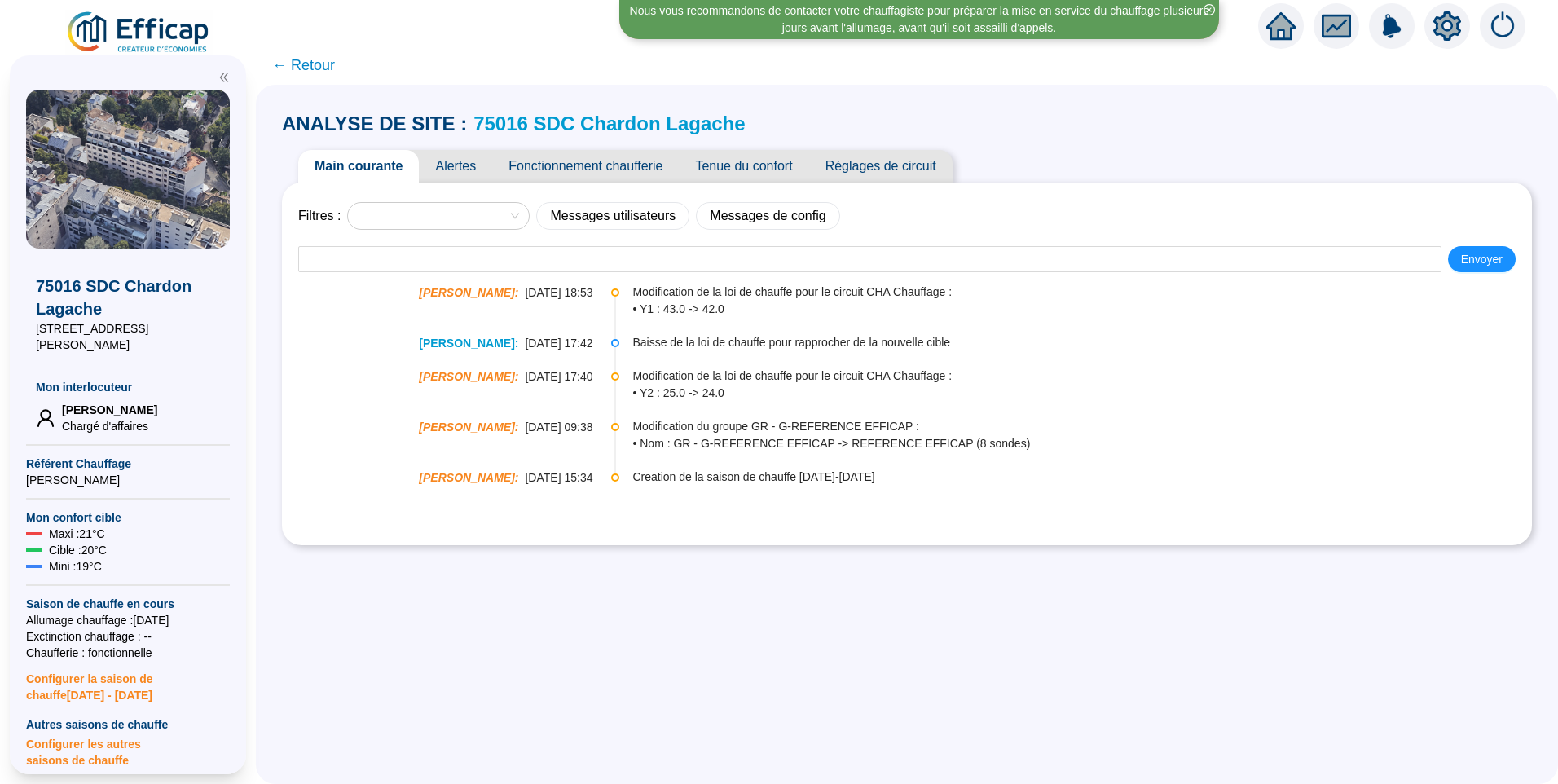
click at [452, 172] on span "Alertes" at bounding box center [455, 165] width 73 height 33
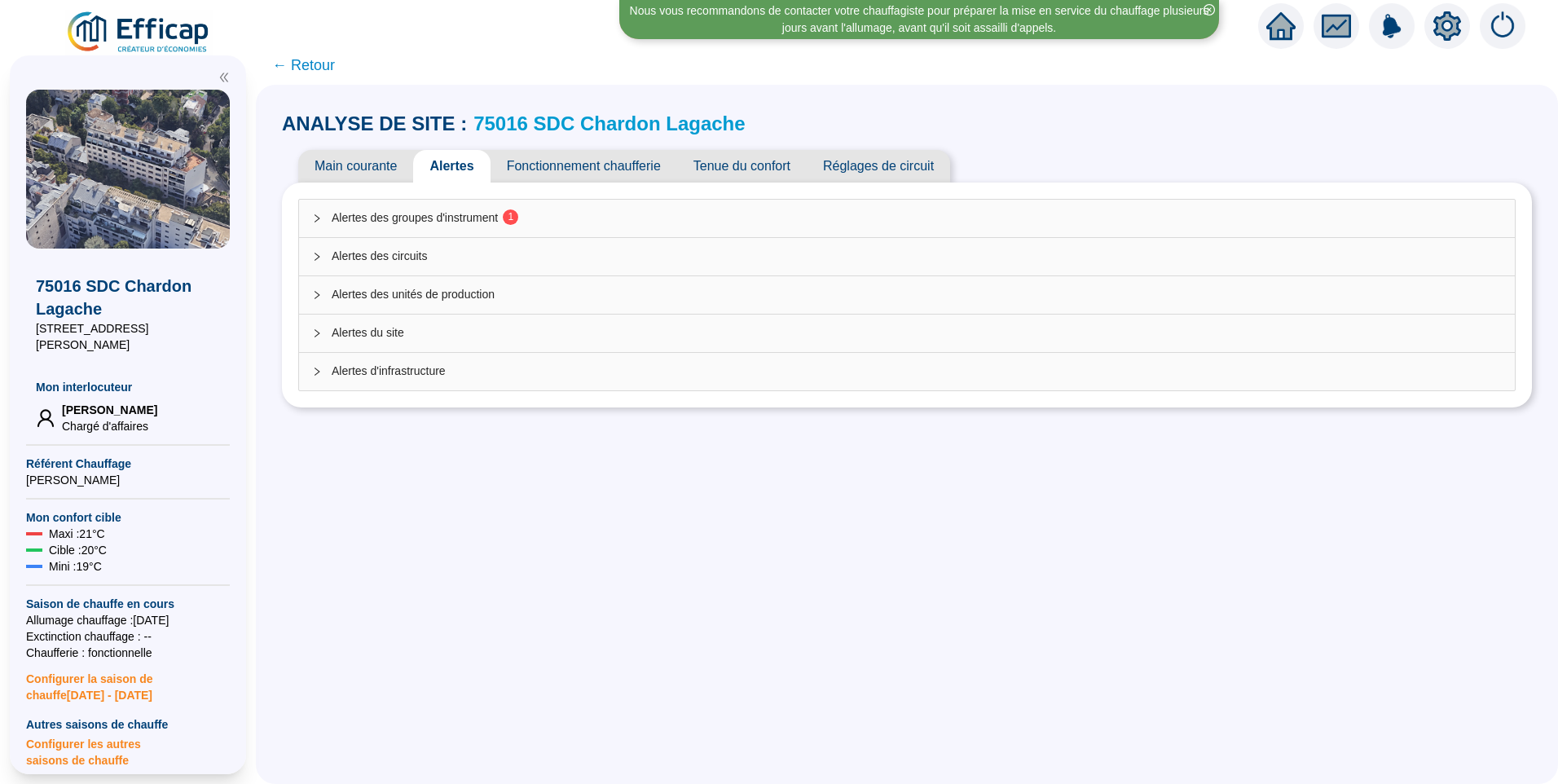
click at [524, 232] on div "Alertes des groupes d'instrument 1" at bounding box center [907, 218] width 1216 height 38
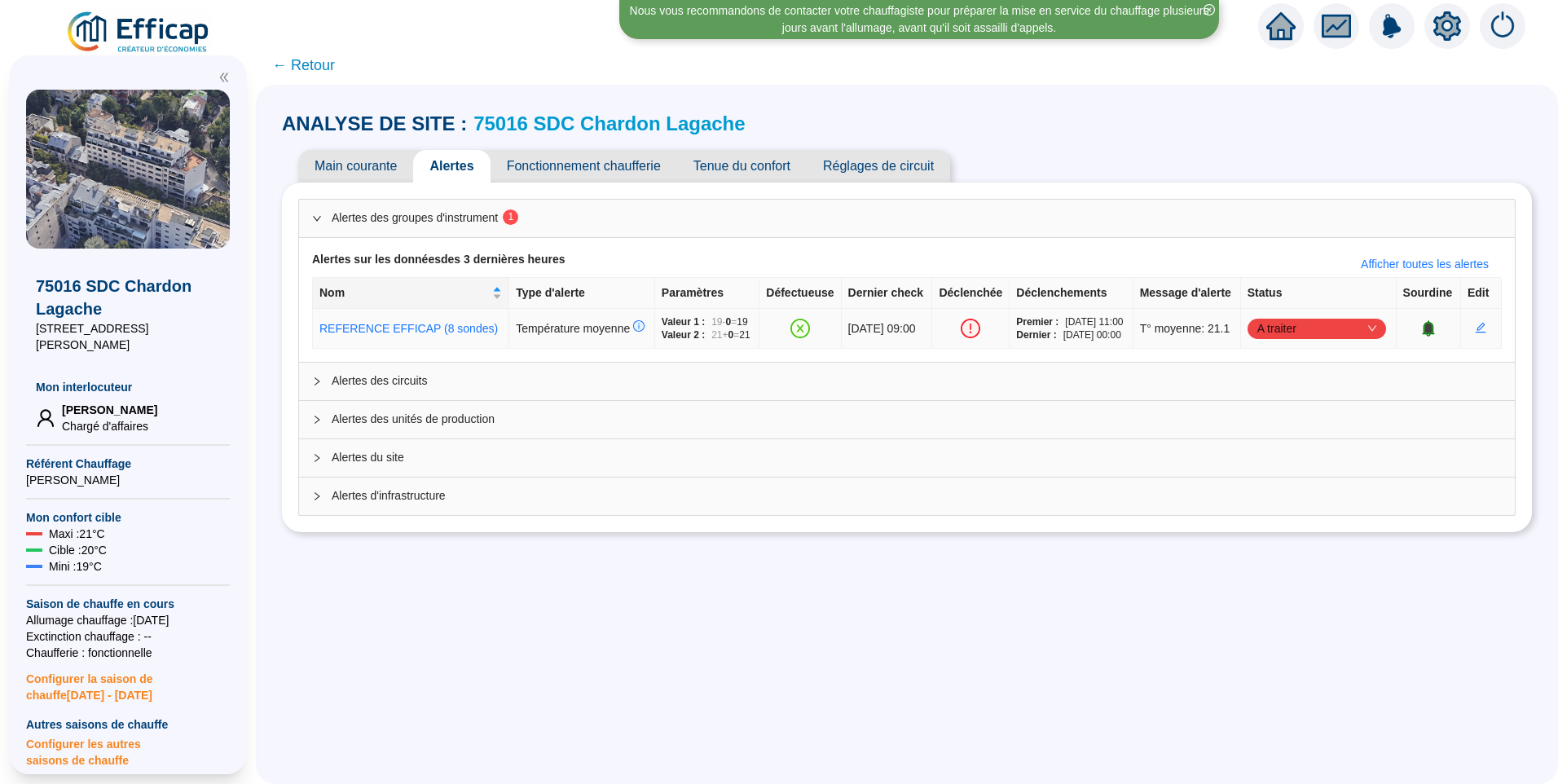
click at [1331, 341] on span "A traiter" at bounding box center [1317, 328] width 119 height 25
click at [1289, 449] on div "Traité" at bounding box center [1313, 441] width 113 height 17
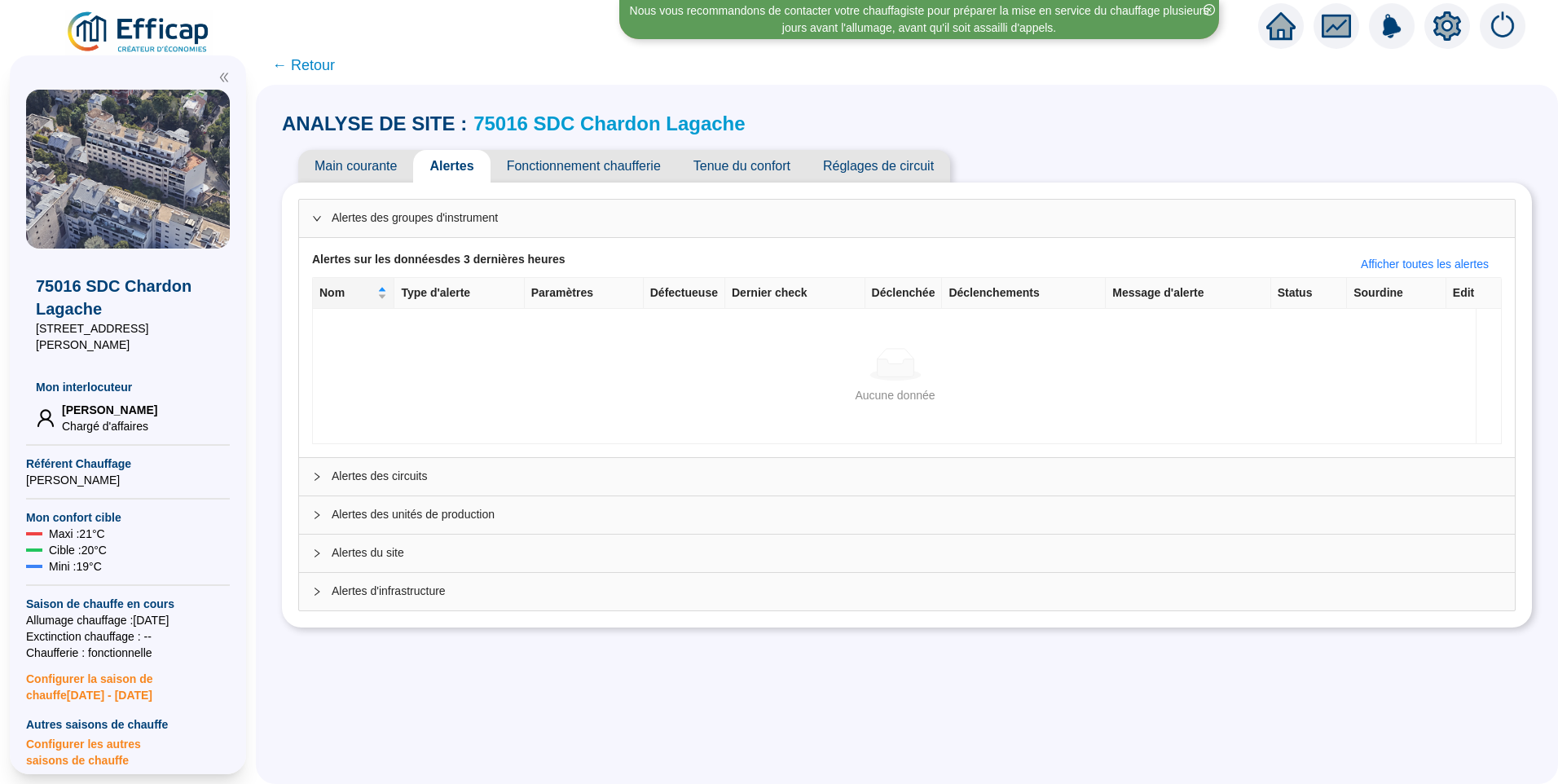
click at [373, 167] on span "Main courante" at bounding box center [356, 165] width 115 height 33
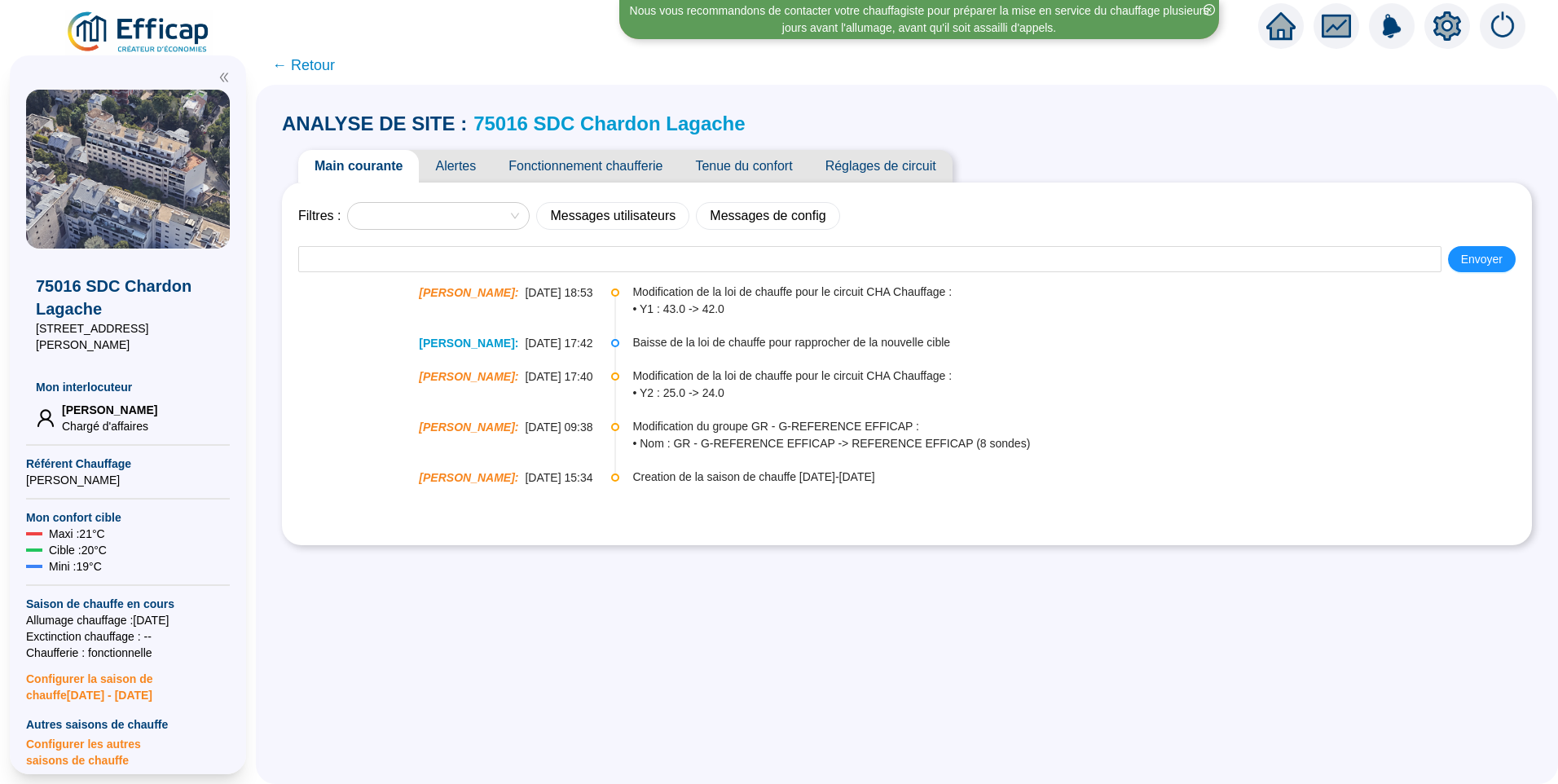
click at [886, 173] on span "Réglages de circuit" at bounding box center [880, 165] width 143 height 33
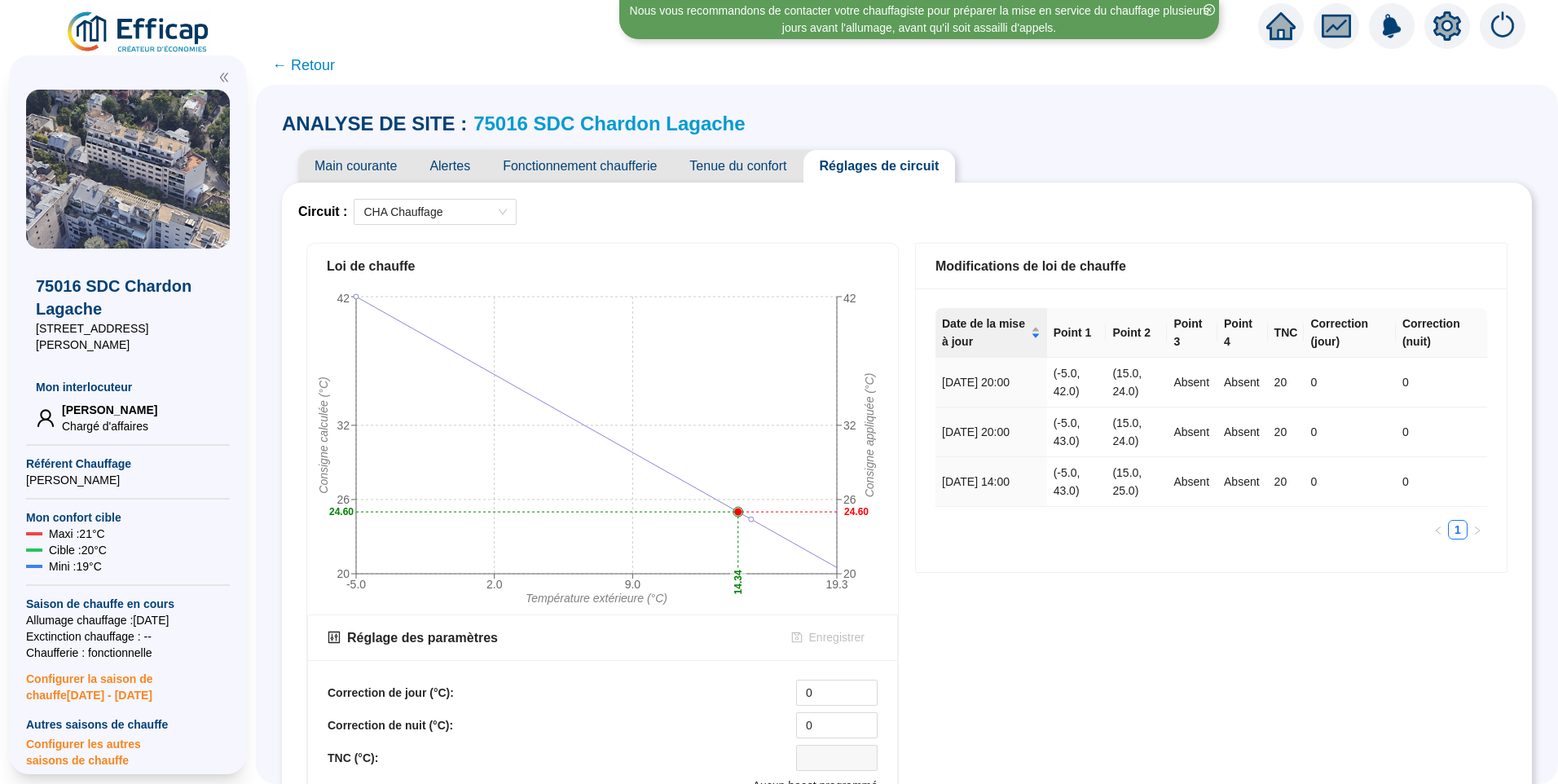
click at [1058, 611] on div "Modifications de loi de chauffe Date de la mise à jour Point 1 Point 2 Point 3 …" at bounding box center [1211, 604] width 609 height 739
click at [721, 171] on span "Tenue du confort" at bounding box center [738, 165] width 129 height 33
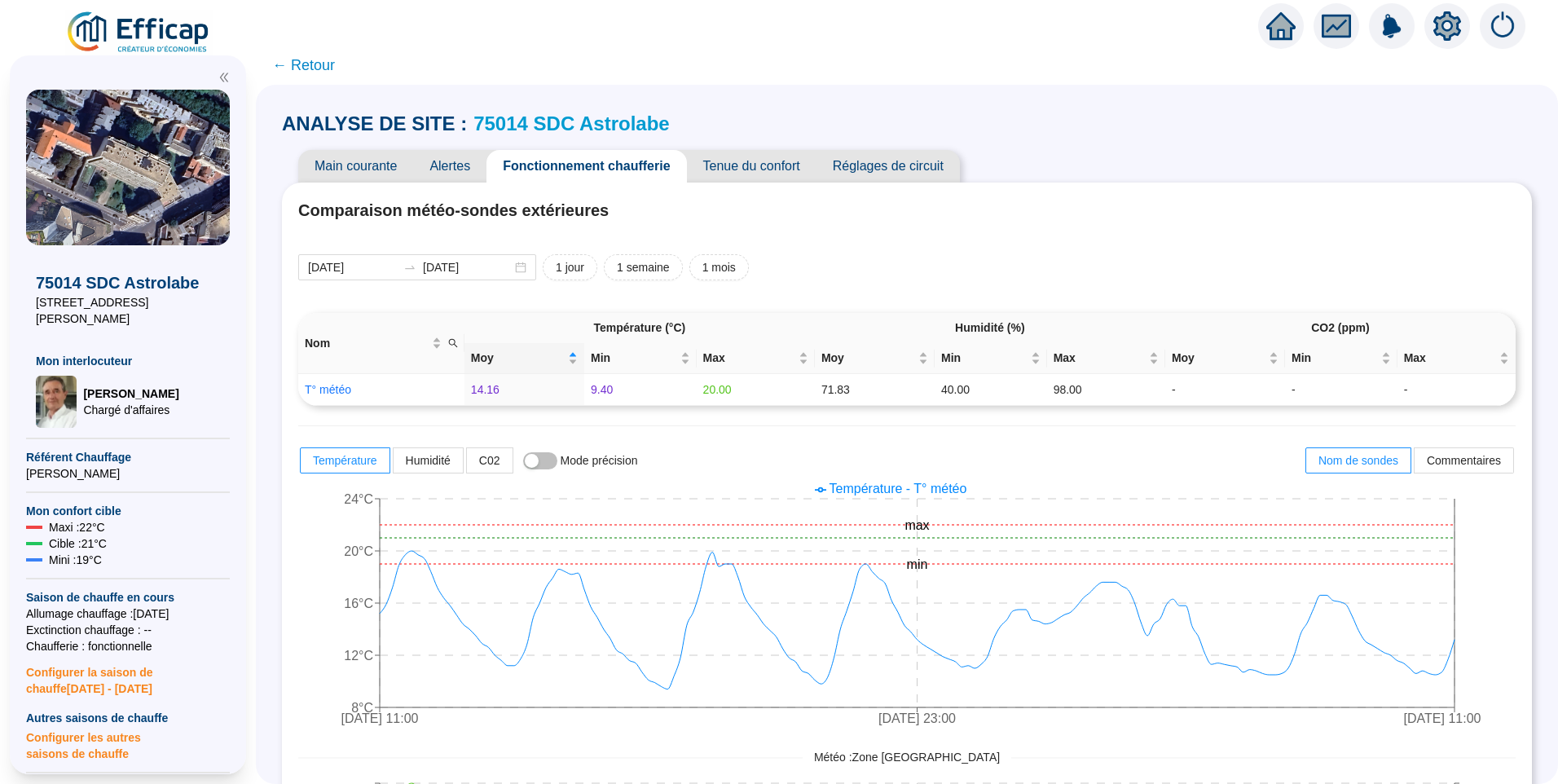
click at [538, 116] on link "75014 SDC Astrolabe" at bounding box center [571, 123] width 196 height 22
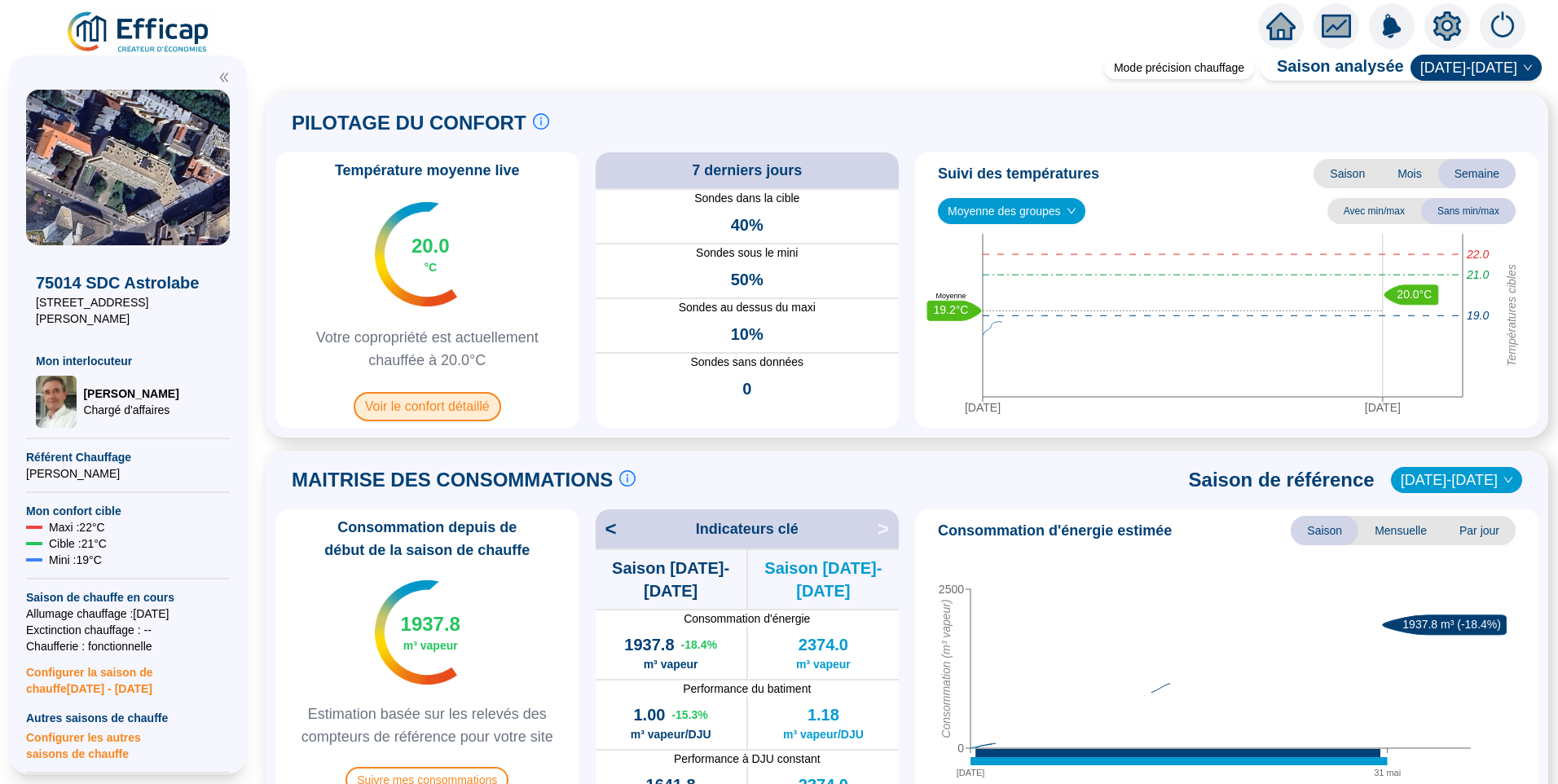
click at [449, 403] on span "Voir le confort détaillé" at bounding box center [428, 406] width 148 height 29
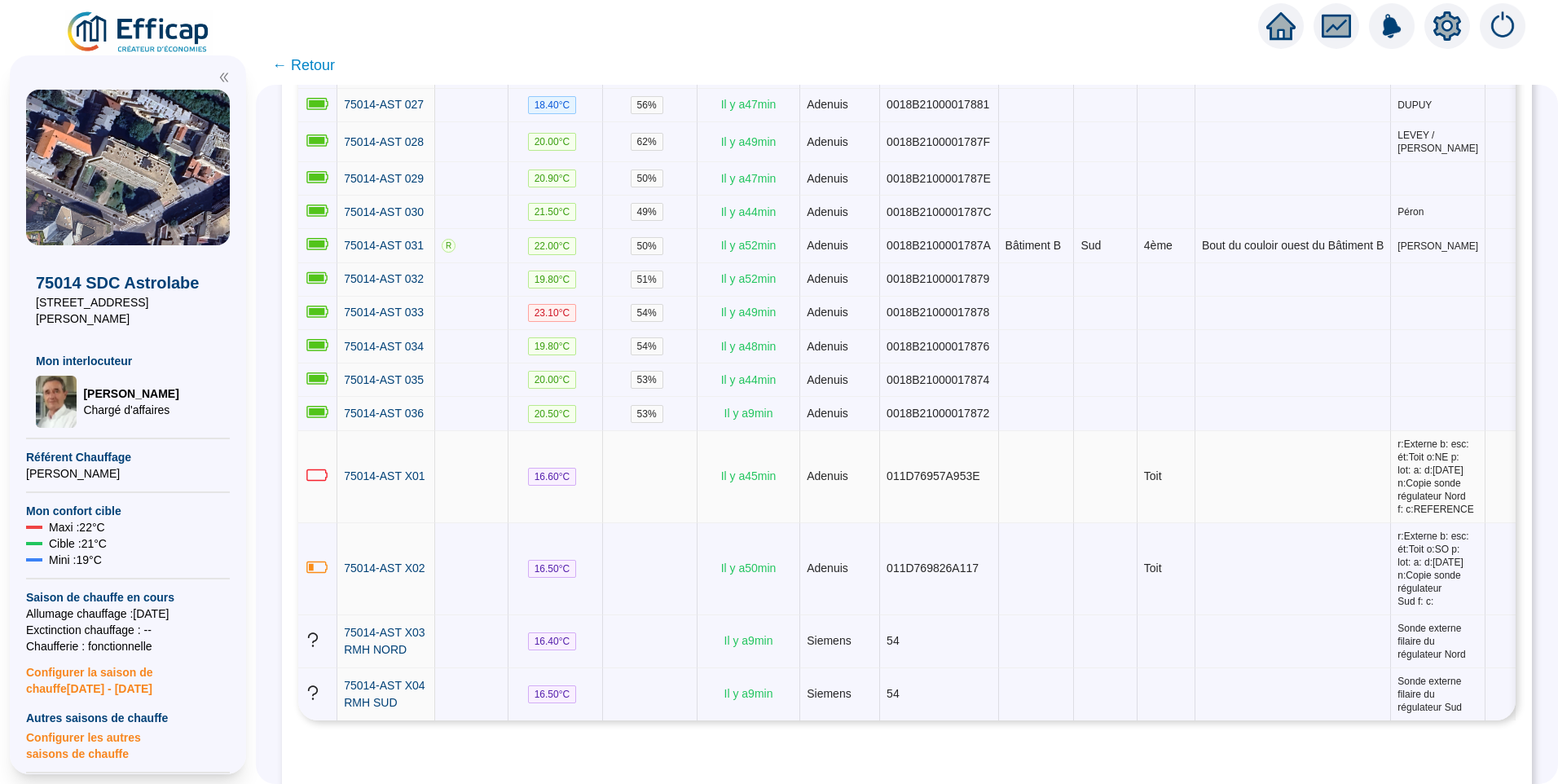
scroll to position [2159, 0]
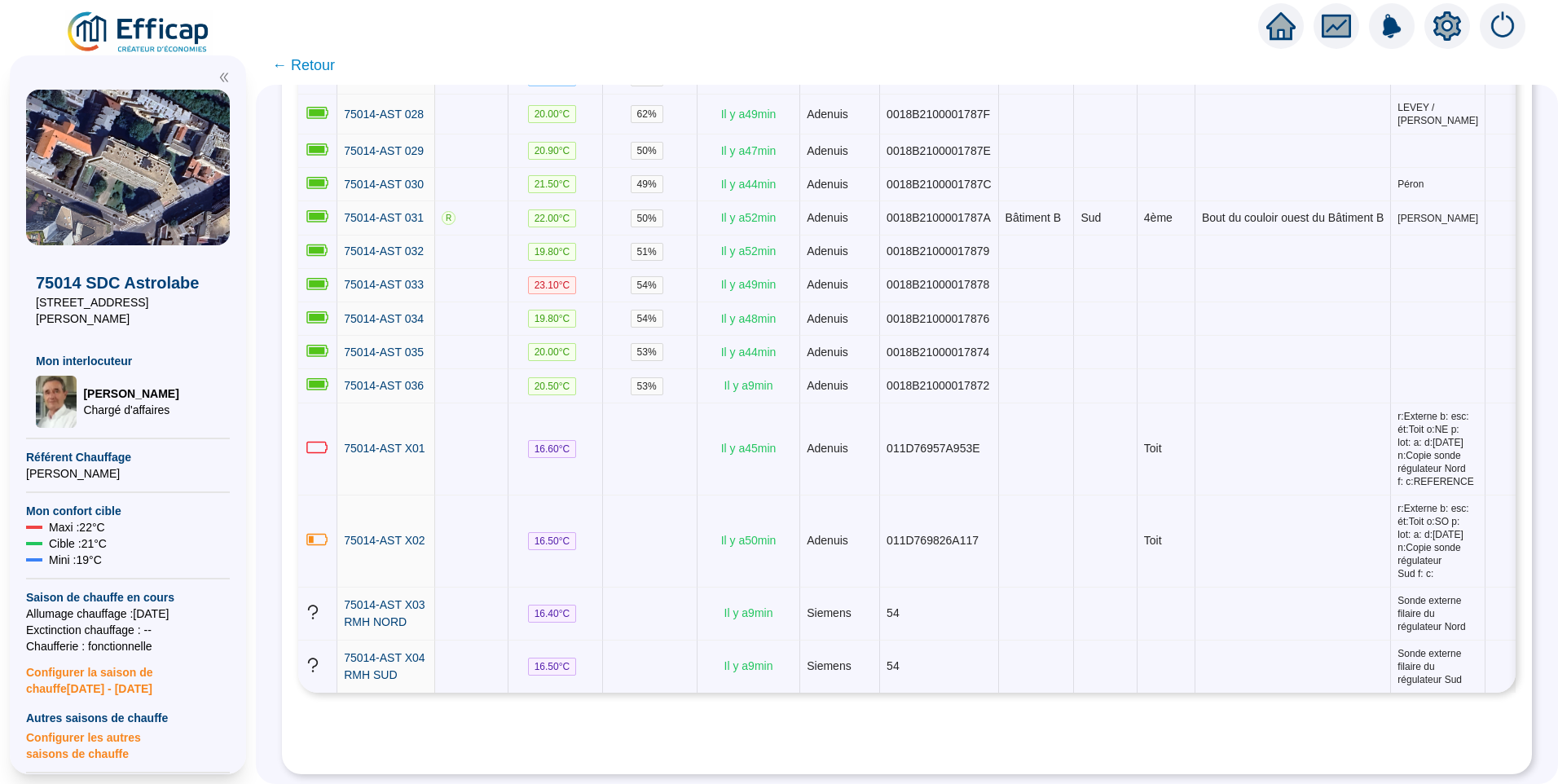
click at [1455, 27] on icon "setting" at bounding box center [1447, 26] width 27 height 26
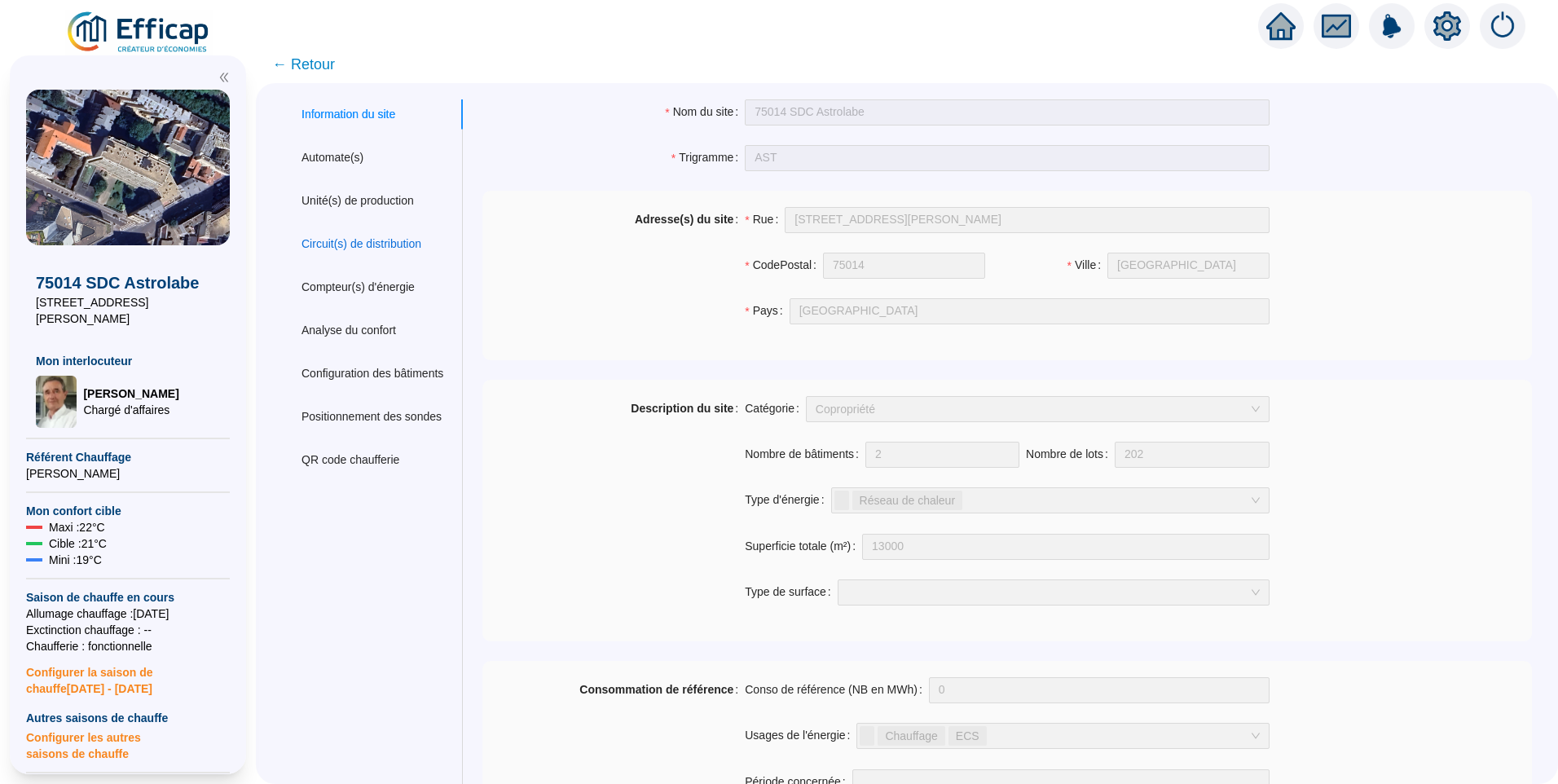
click at [377, 240] on div "Circuit(s) de distribution" at bounding box center [362, 244] width 120 height 17
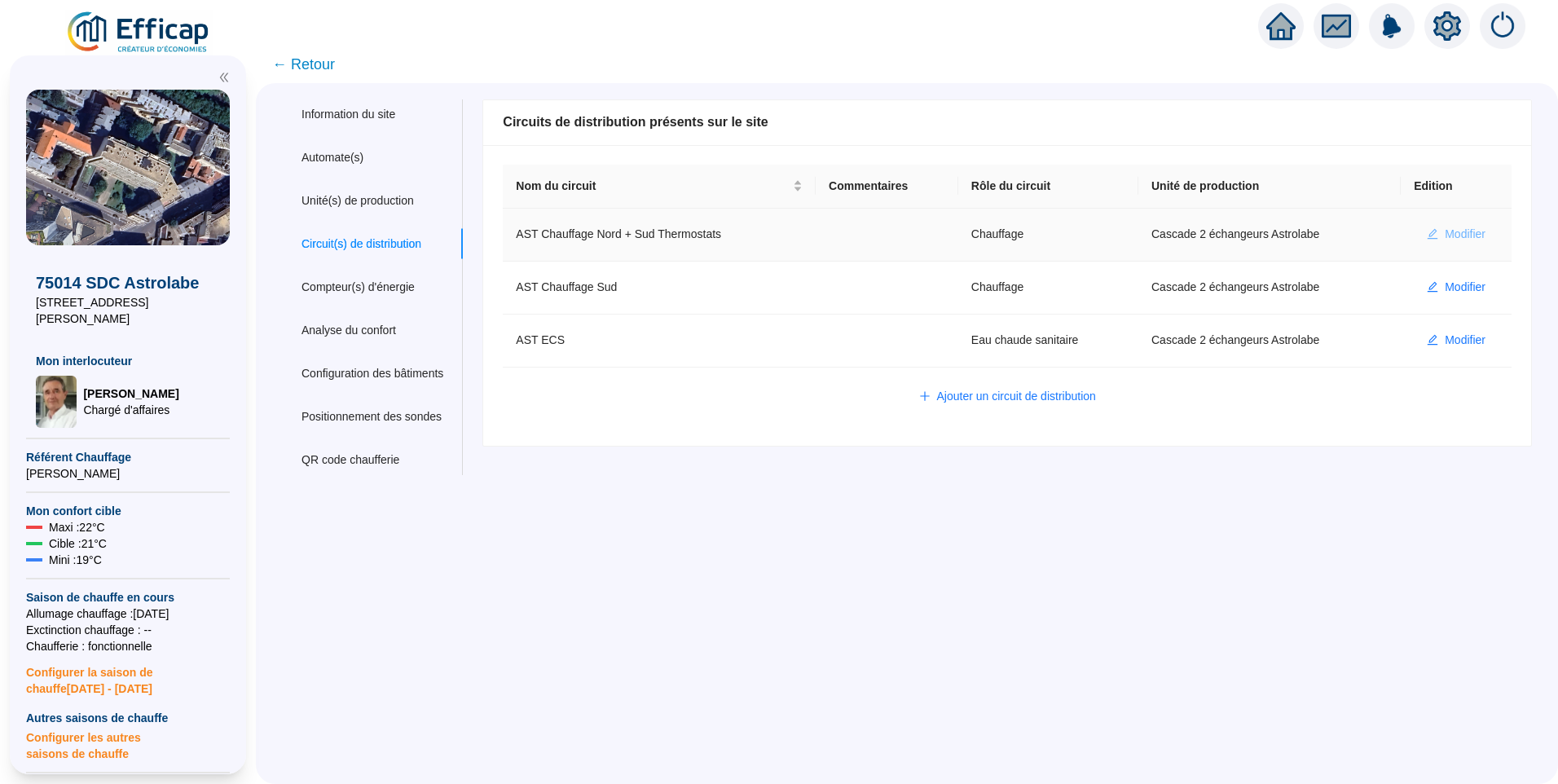
click at [1453, 237] on span "Modifier" at bounding box center [1466, 233] width 40 height 17
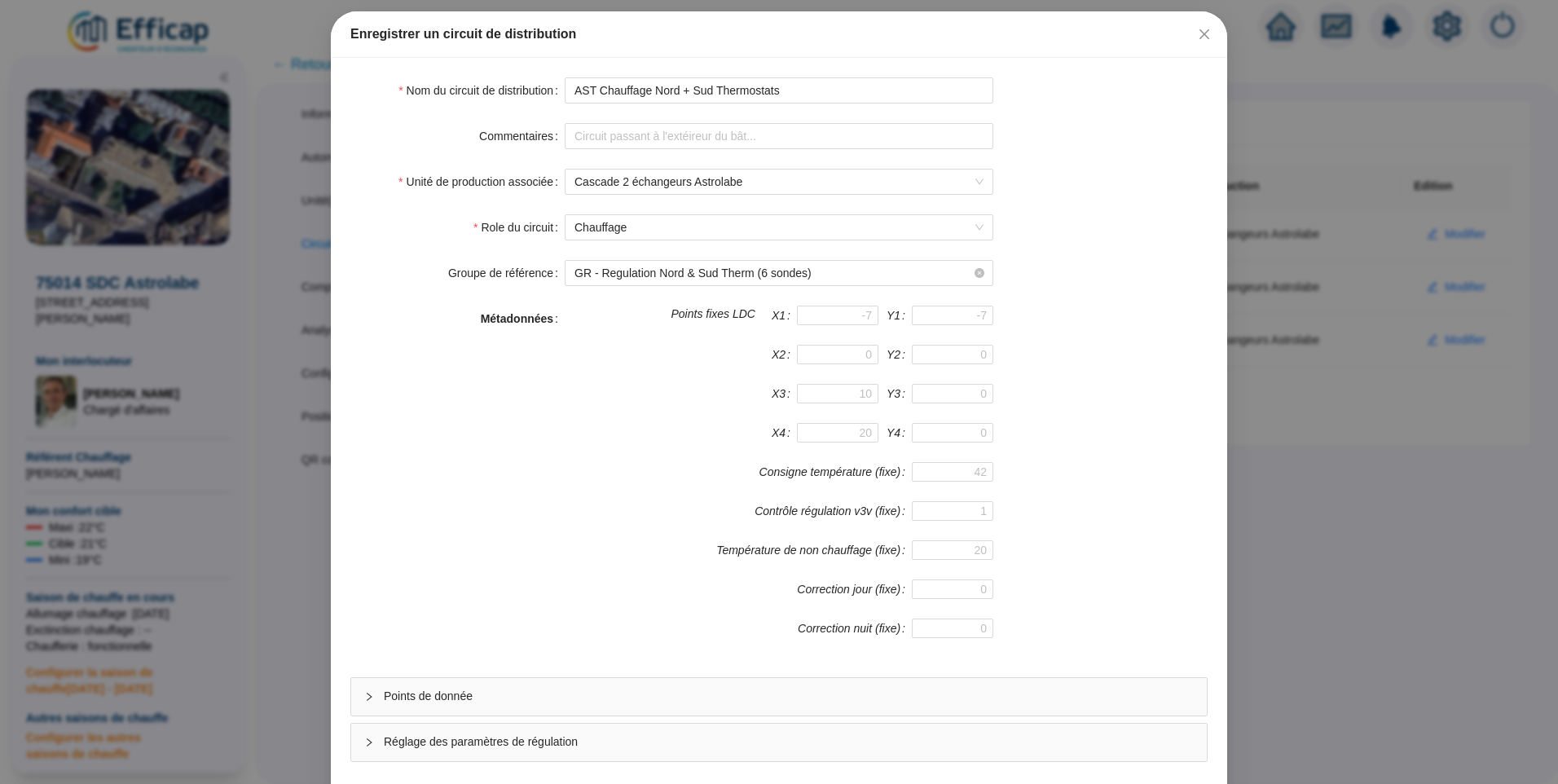
scroll to position [143, 0]
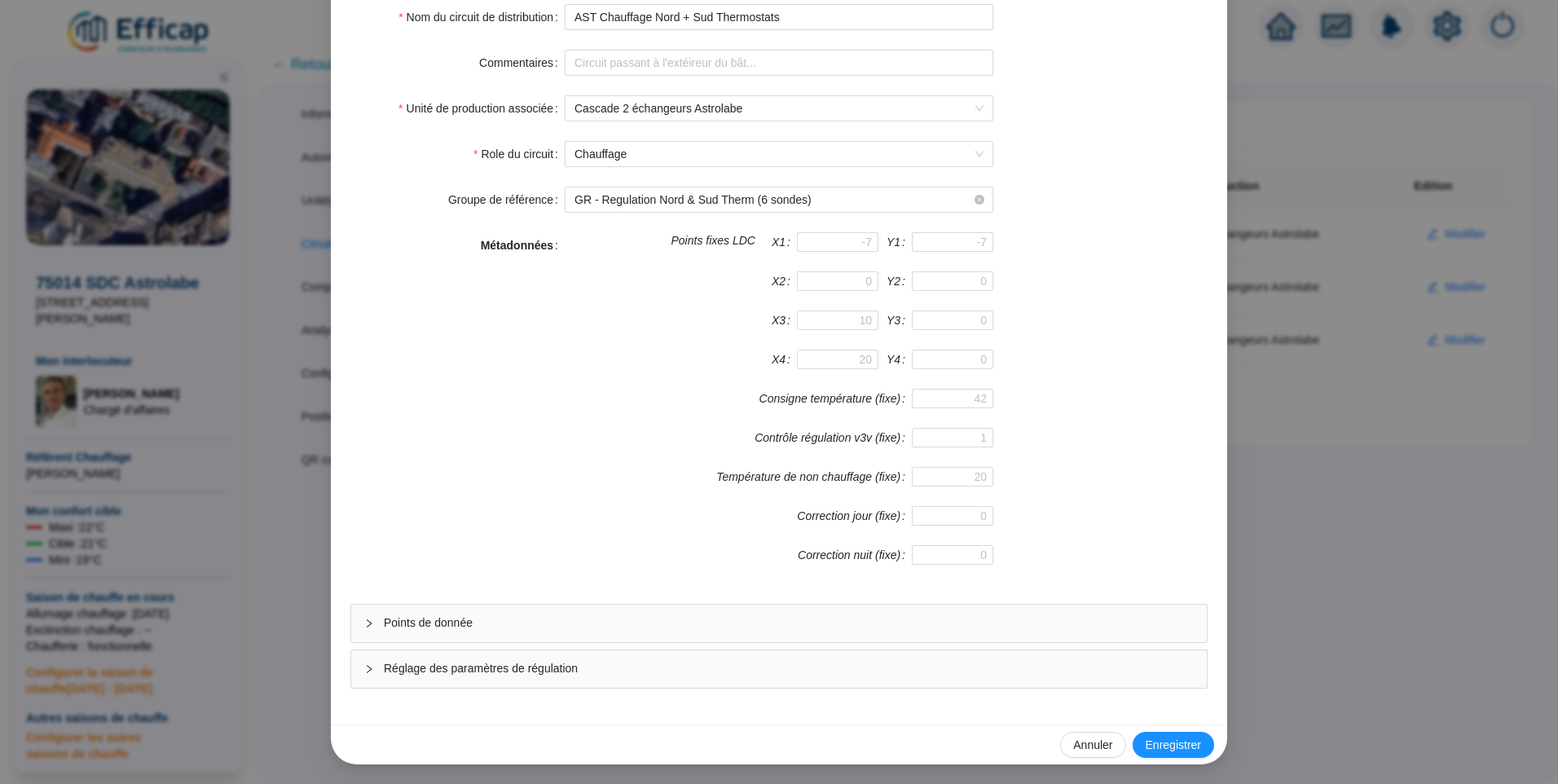
click at [517, 670] on span "Réglage des paramètres de régulation" at bounding box center [789, 668] width 810 height 17
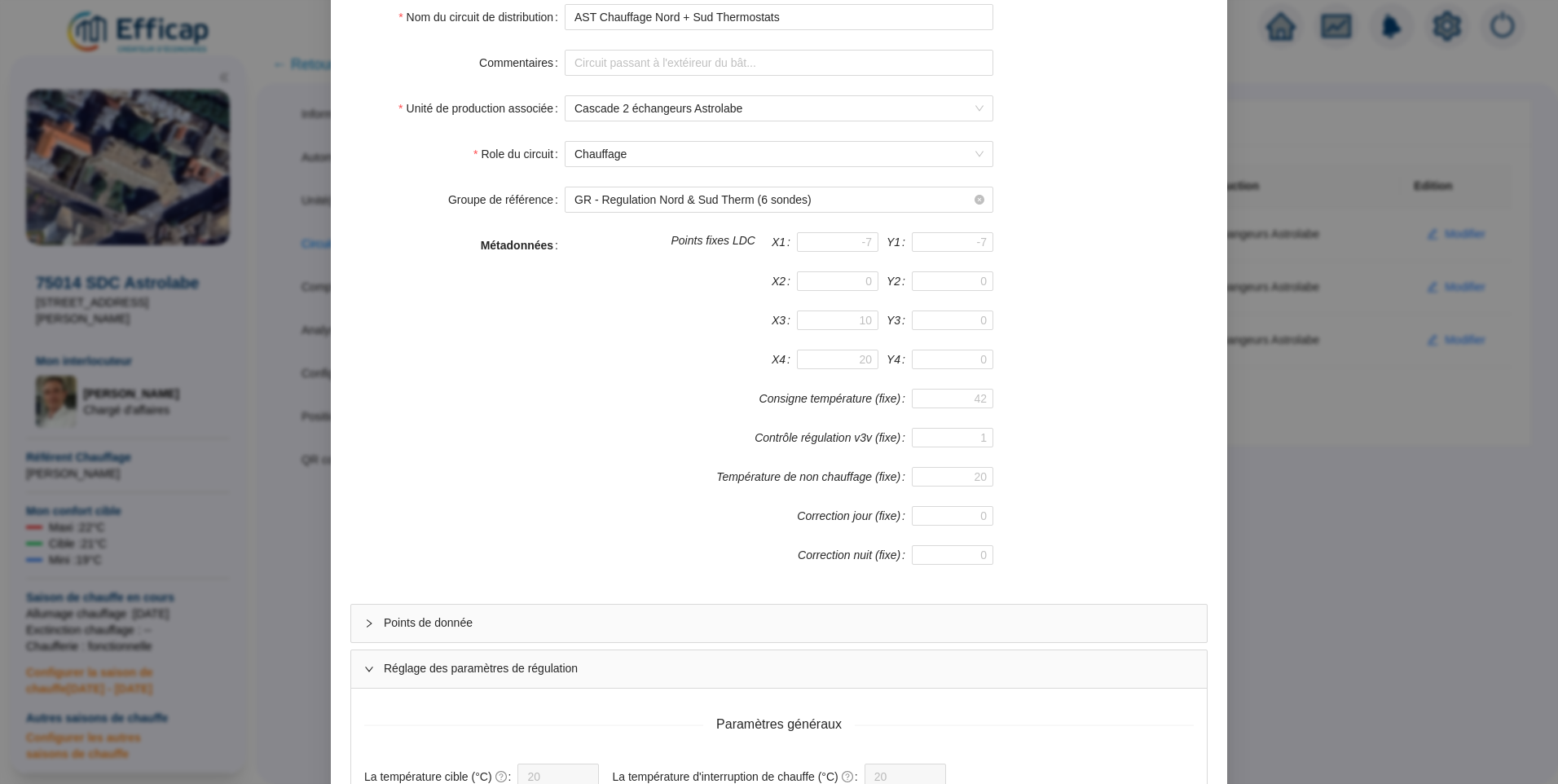
click at [480, 619] on span "Points de donnée" at bounding box center [789, 622] width 810 height 17
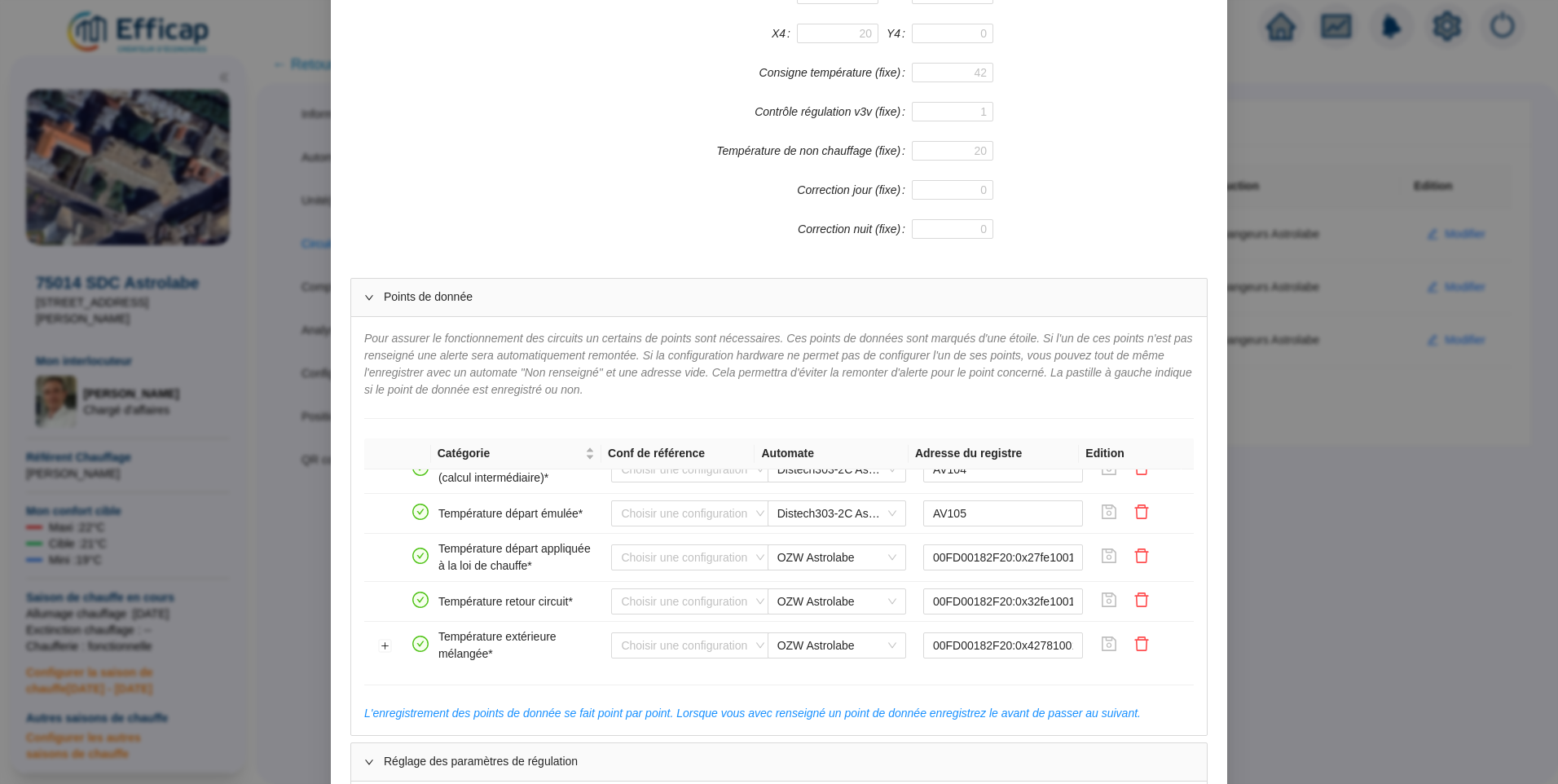
scroll to position [252, 0]
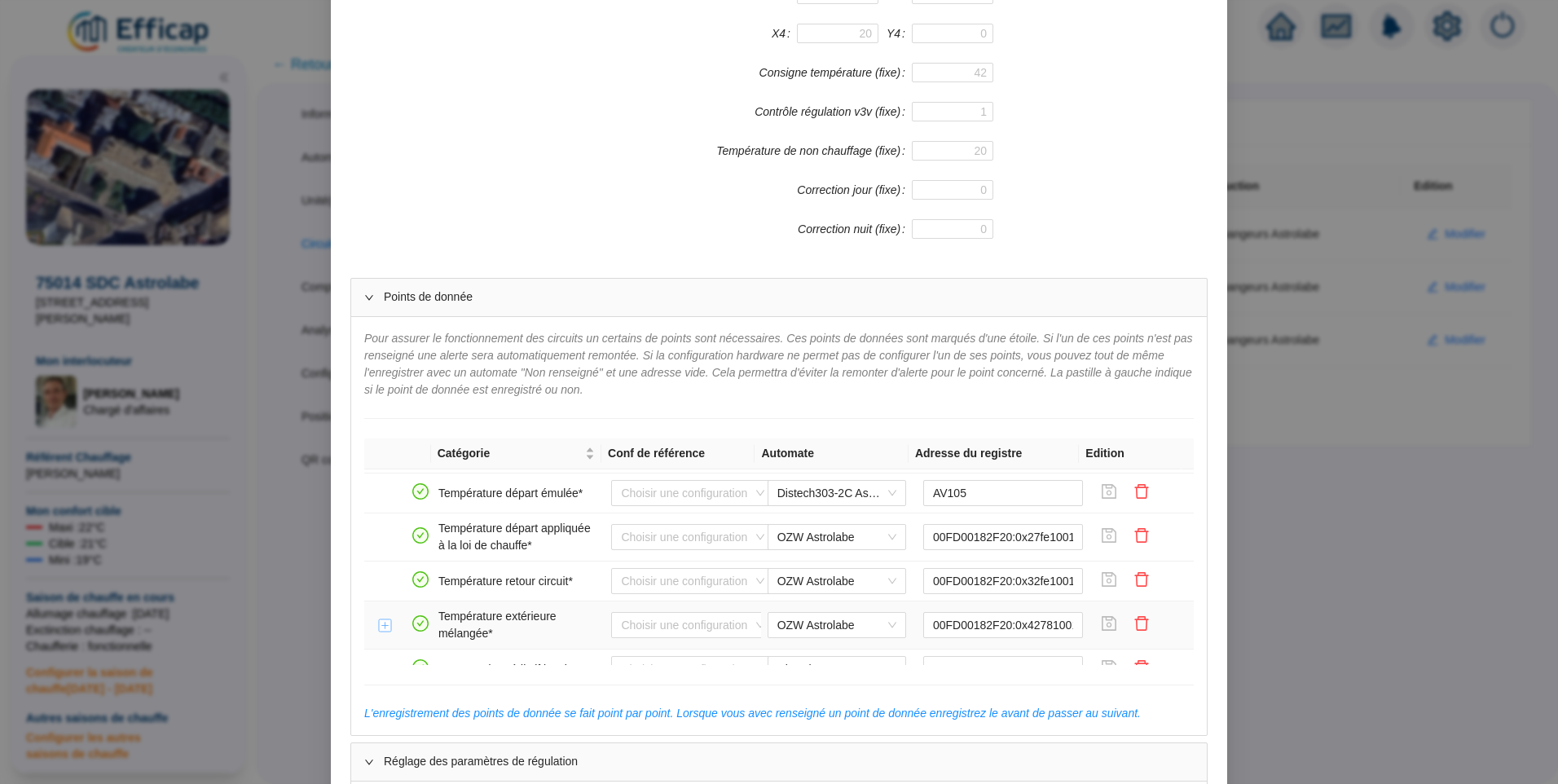
click at [379, 626] on button "Développer la ligne" at bounding box center [386, 626] width 13 height 13
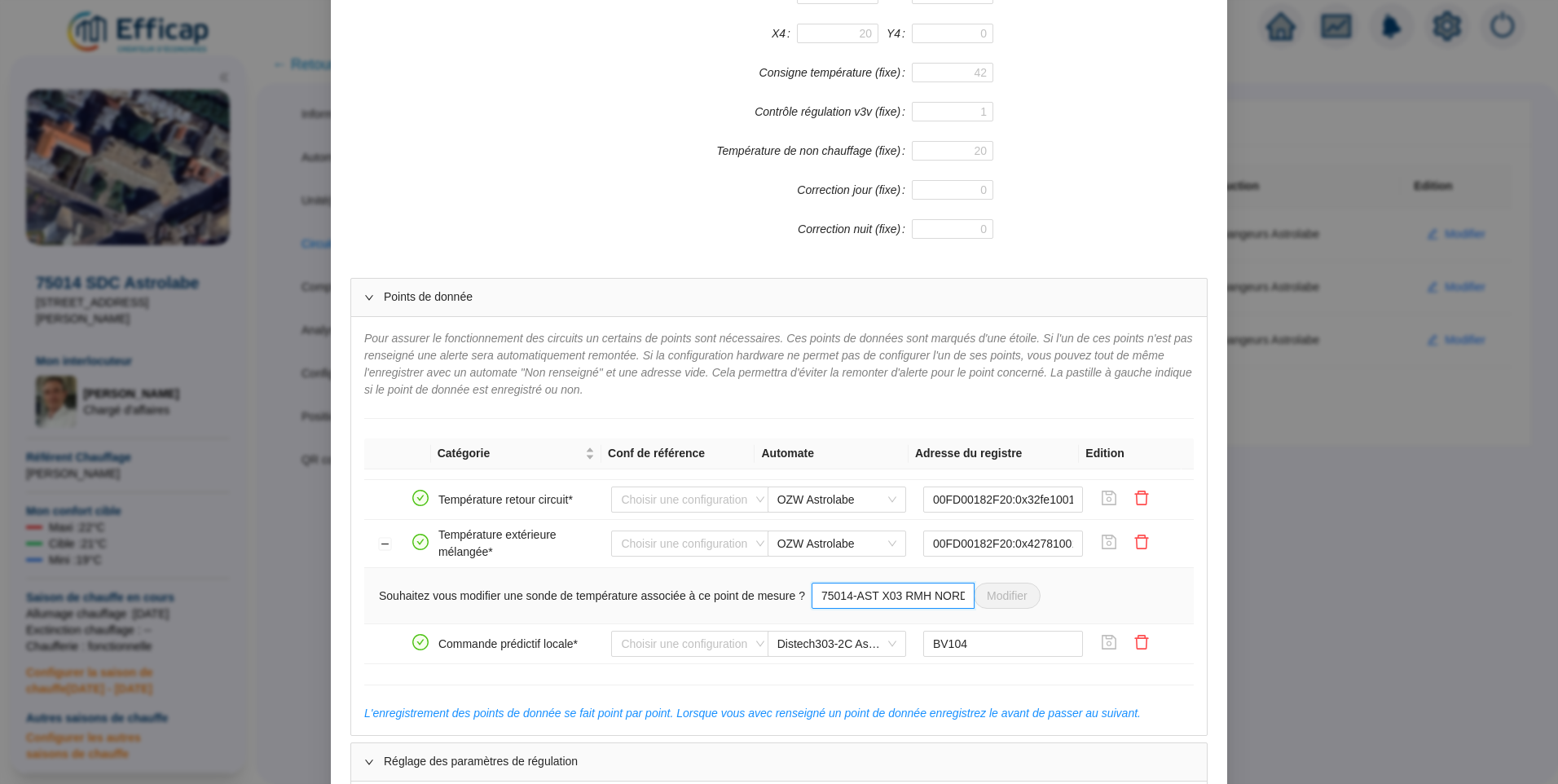
click at [840, 597] on input "75014-AST X03 RMH NORD" at bounding box center [893, 596] width 163 height 26
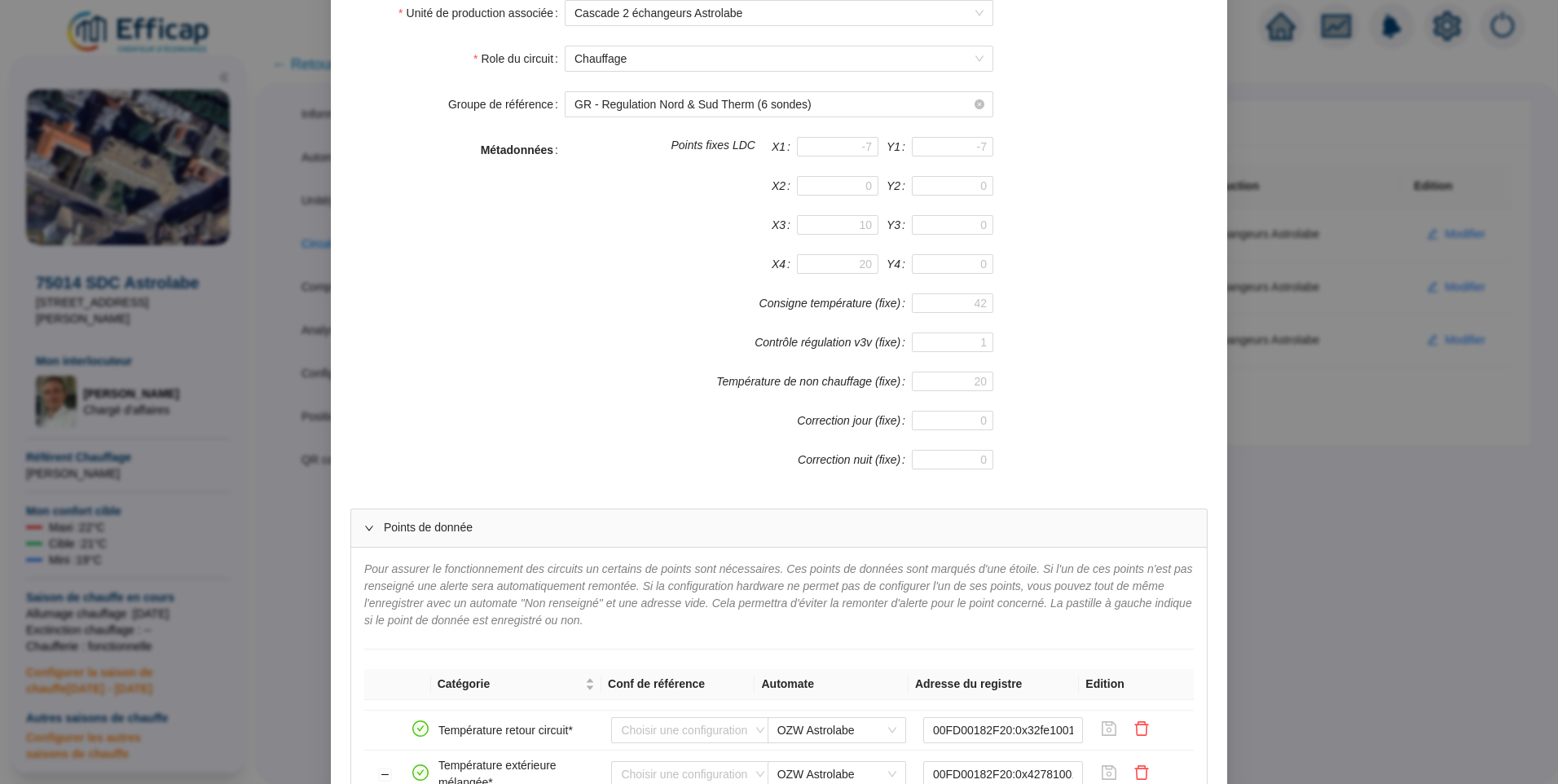
scroll to position [489, 0]
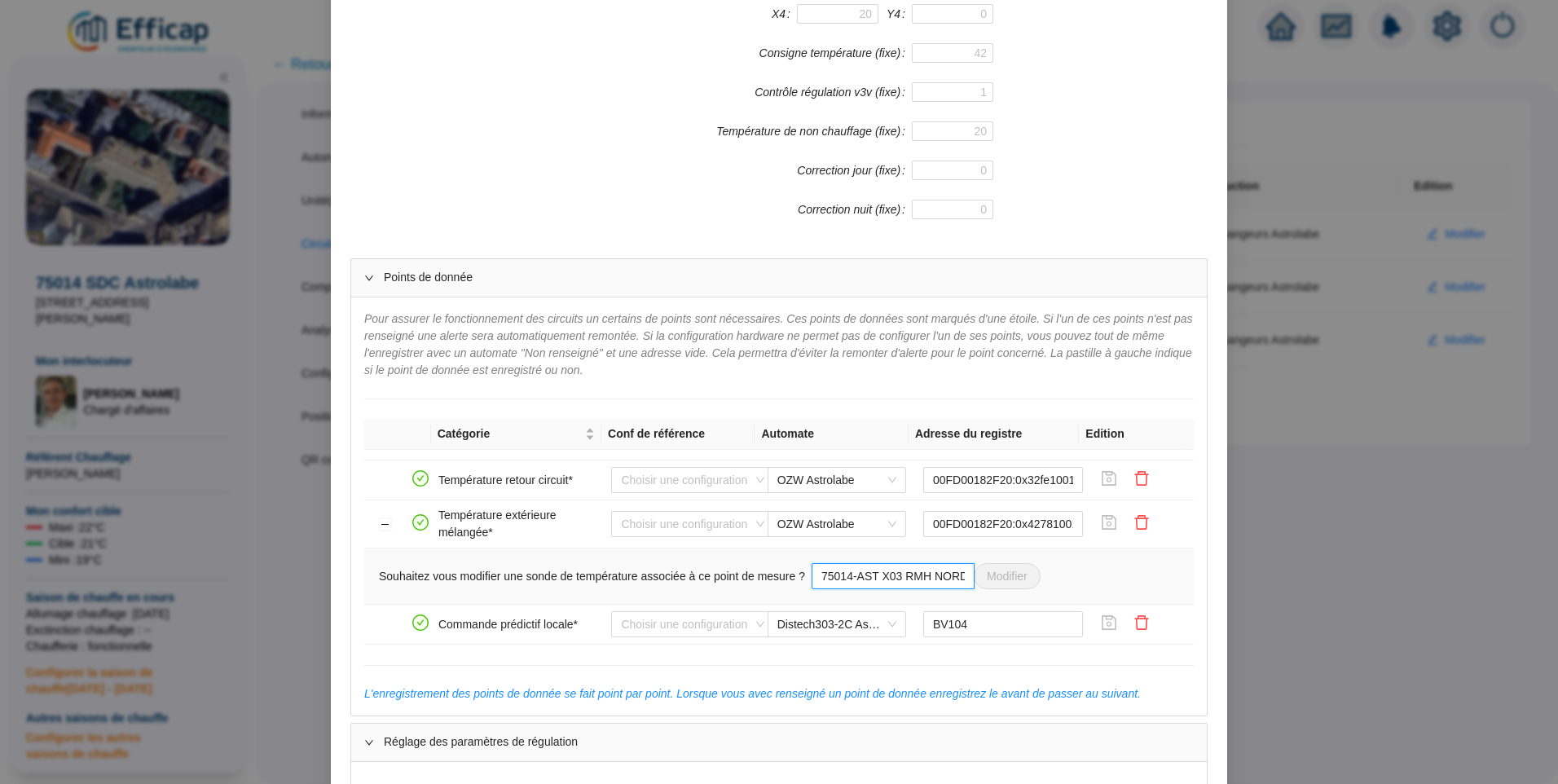
drag, startPoint x: 913, startPoint y: 576, endPoint x: 831, endPoint y: 568, distance: 82.4
click at [953, 580] on input "75014-AST X03 RMH NORD" at bounding box center [893, 576] width 163 height 26
click at [975, 587] on span "75014-AST X03 RMH NORD Modifier" at bounding box center [926, 576] width 229 height 26
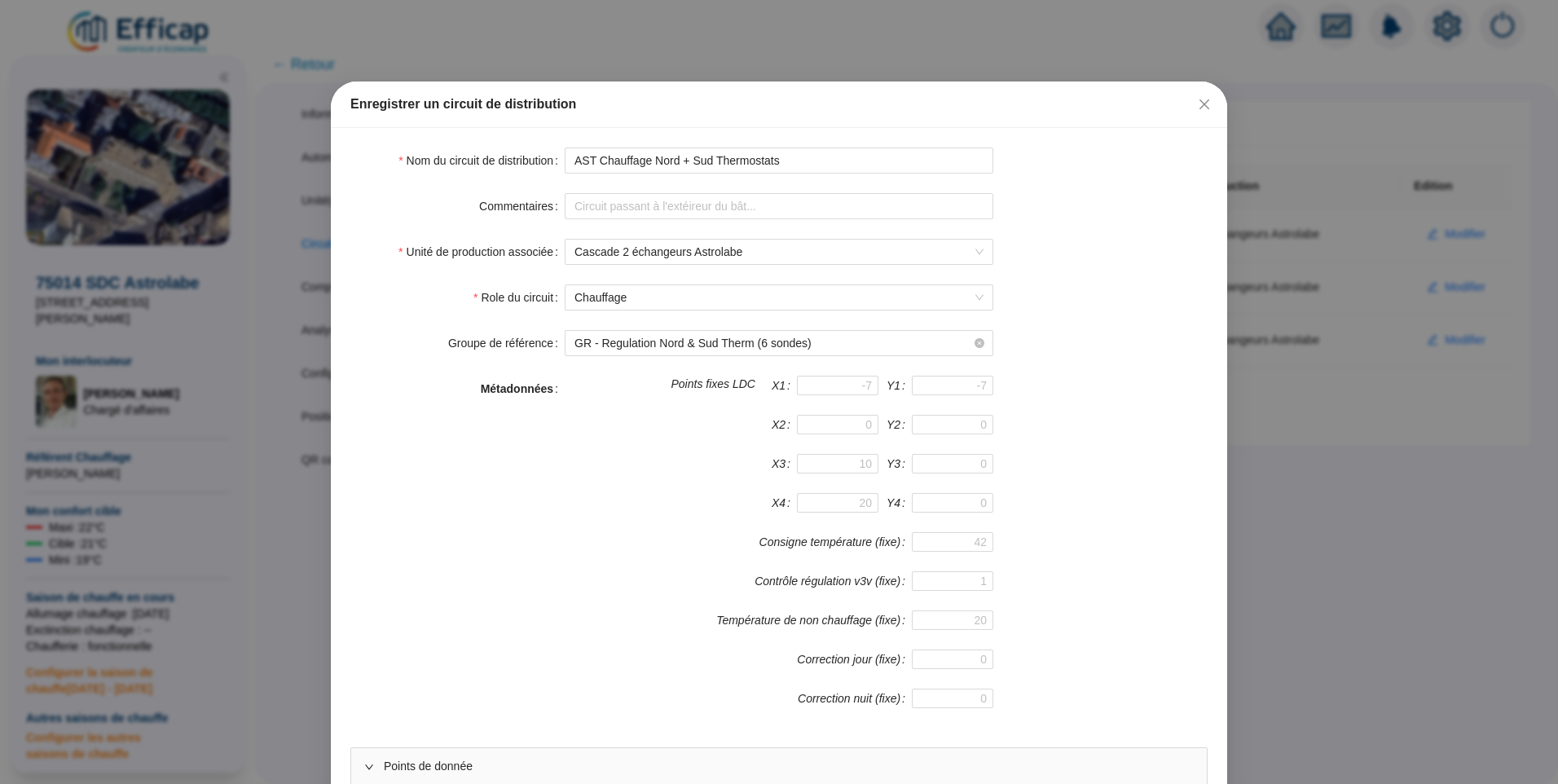
click at [1200, 102] on icon "close" at bounding box center [1204, 104] width 13 height 13
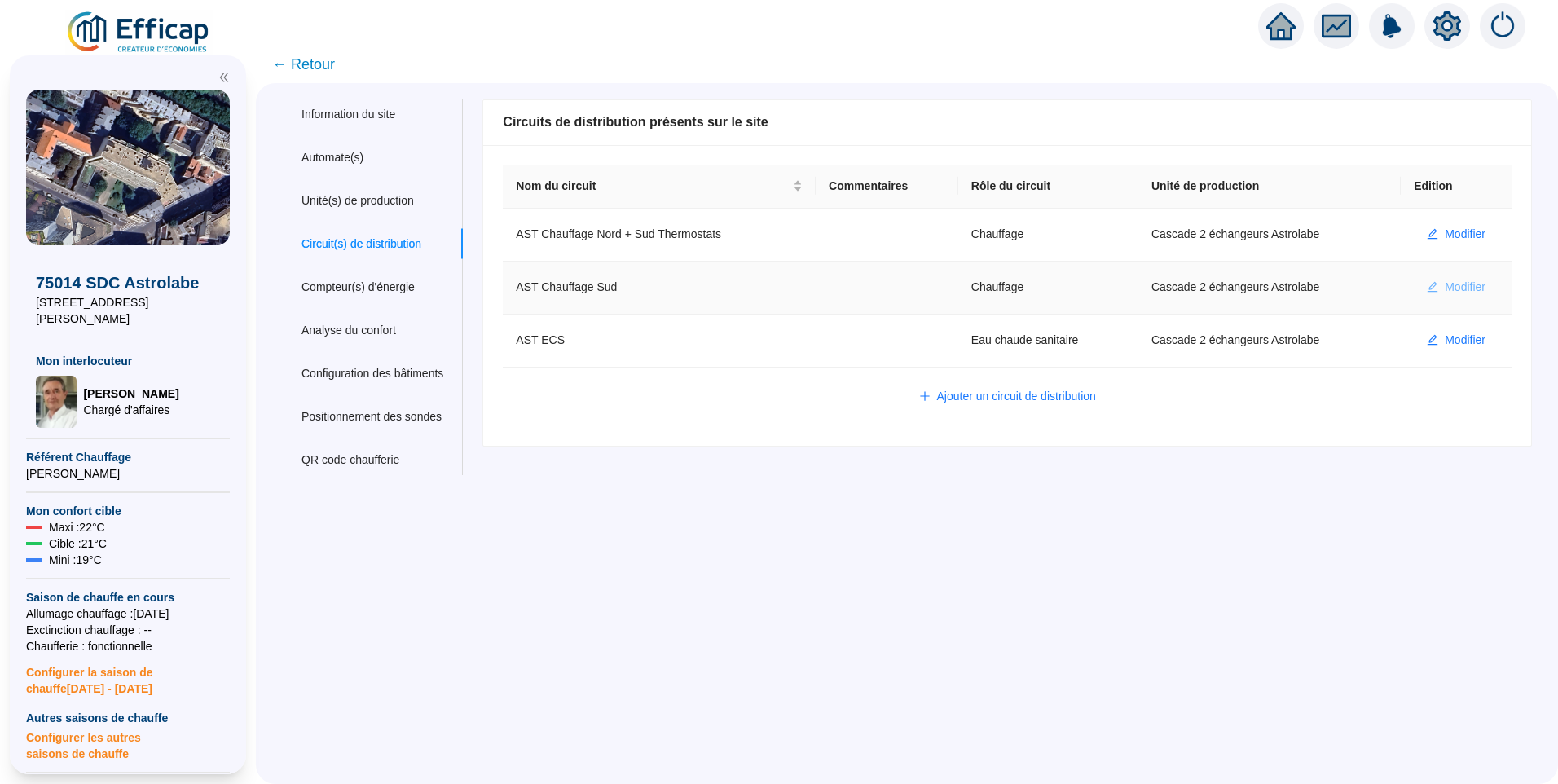
click at [1445, 285] on span "Modifier" at bounding box center [1466, 287] width 40 height 17
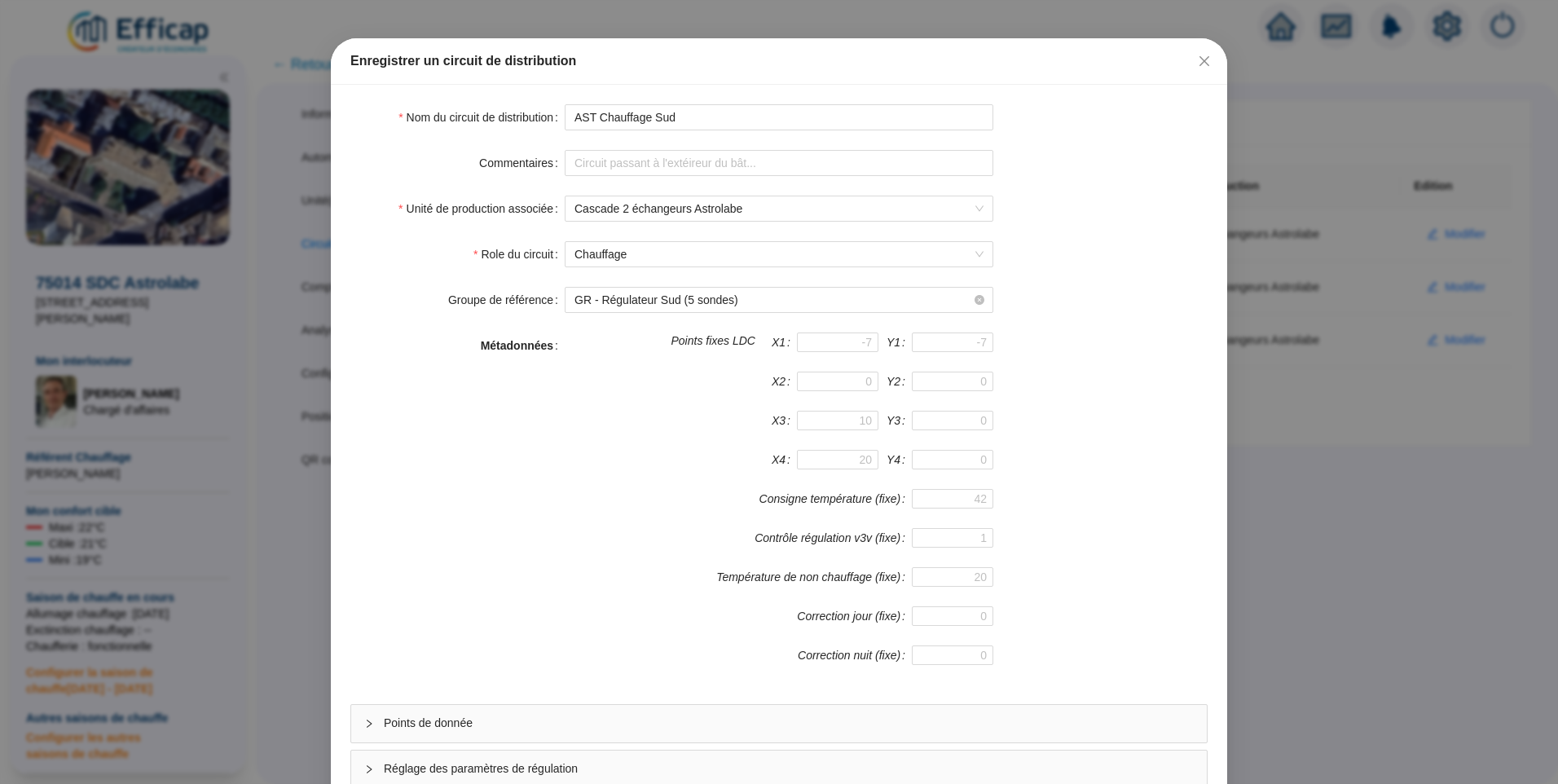
scroll to position [143, 0]
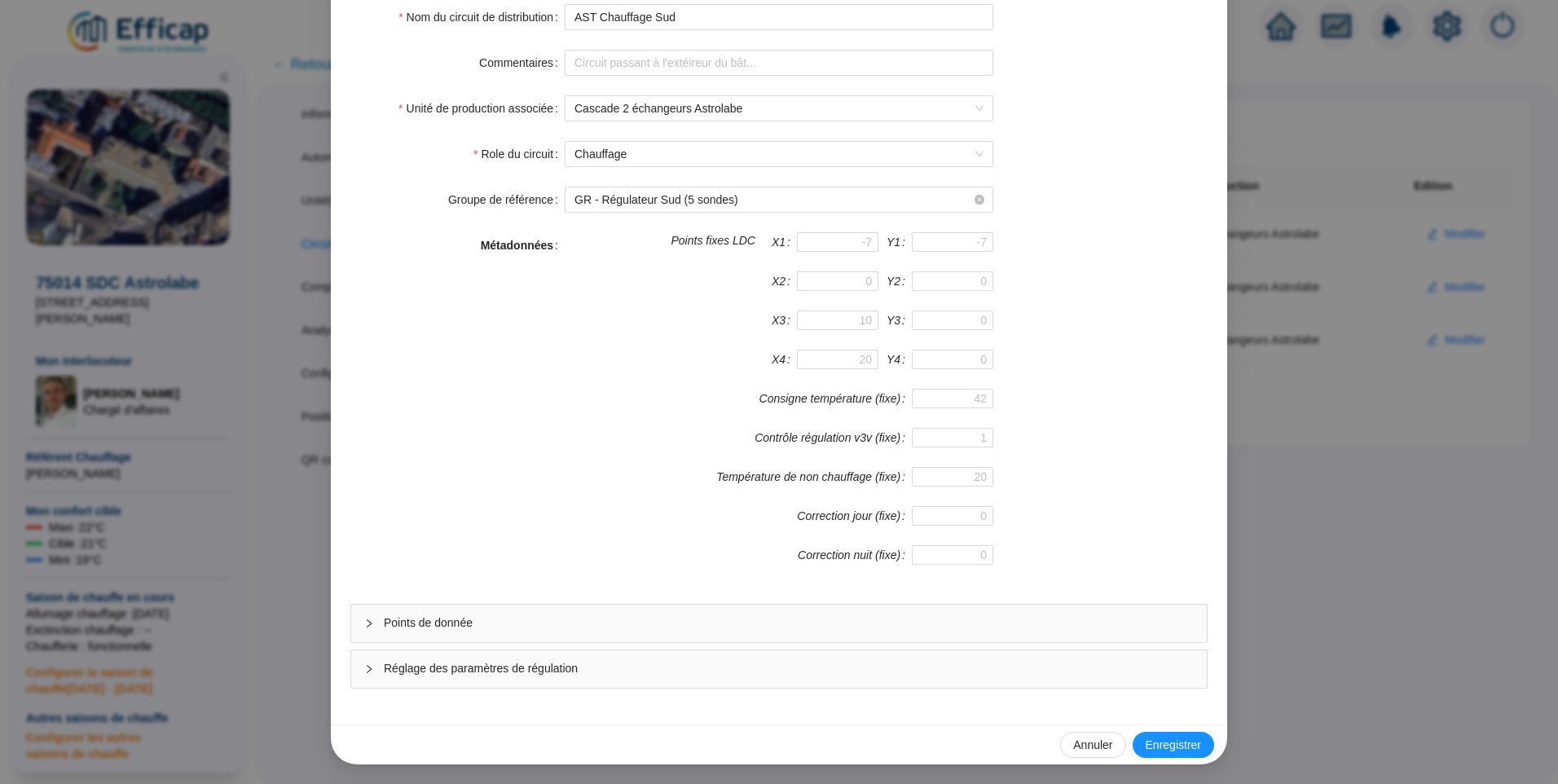
click at [494, 614] on span "Points de donnée" at bounding box center [789, 622] width 810 height 17
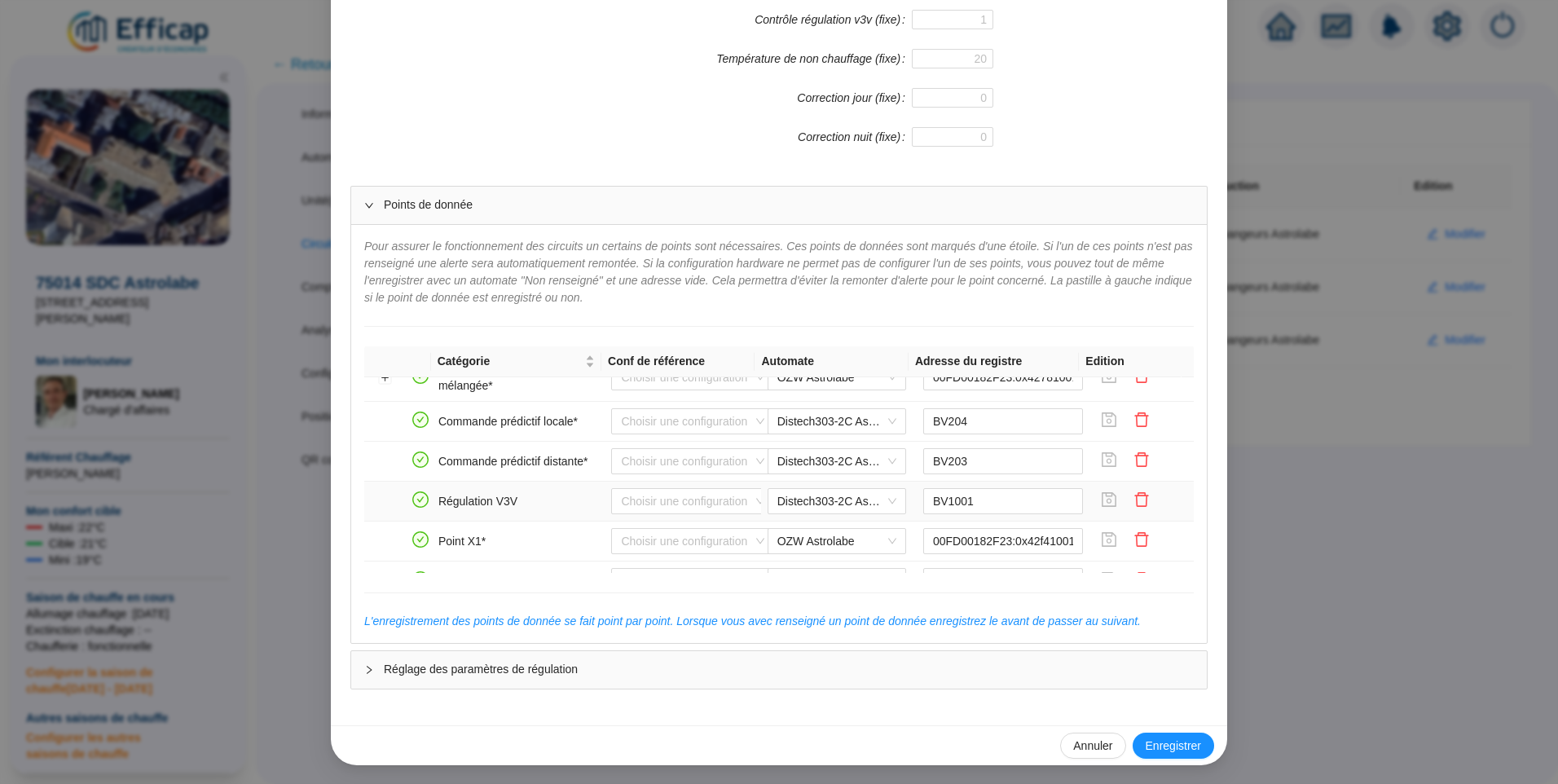
scroll to position [326, 0]
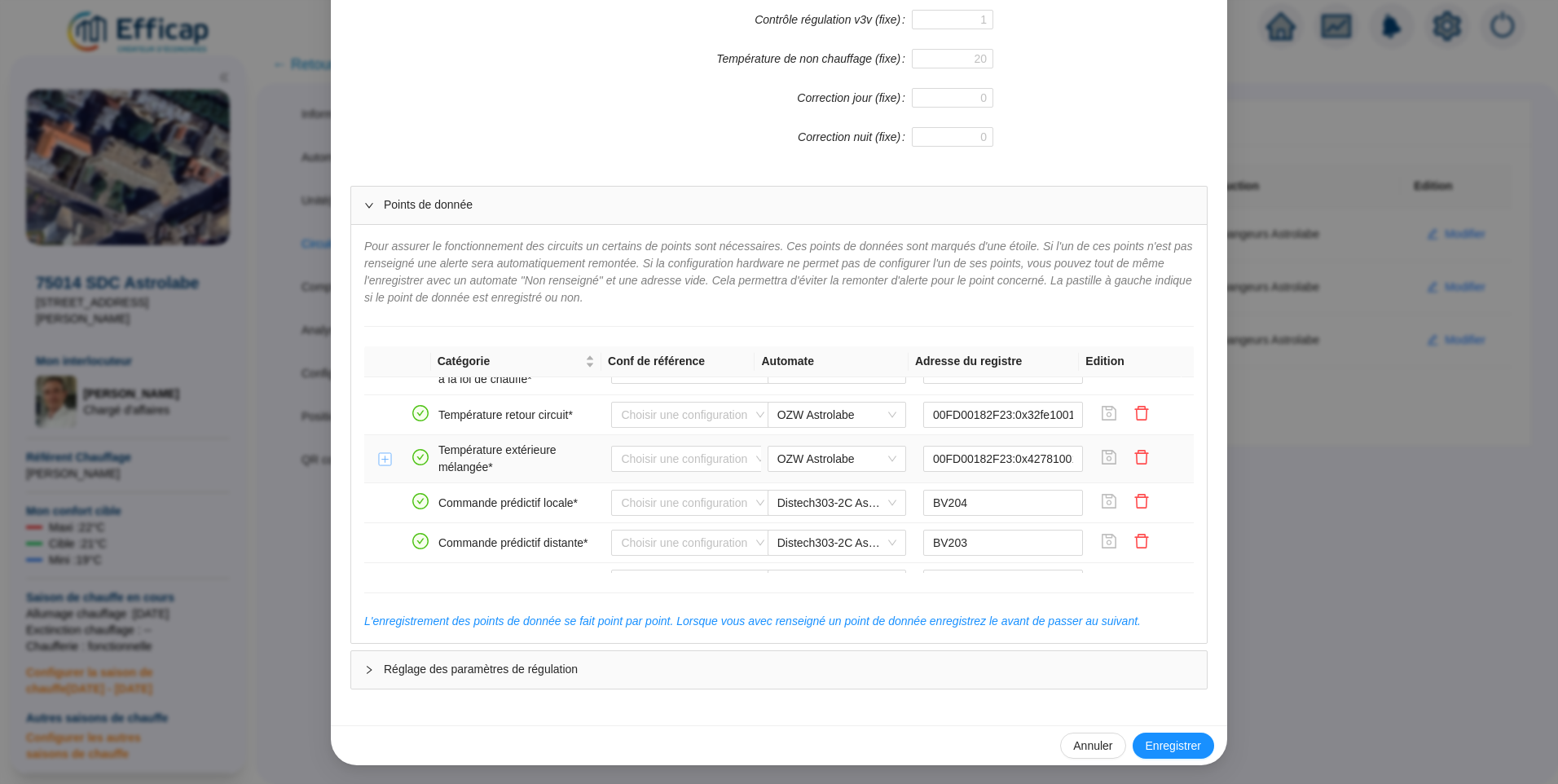
click at [379, 465] on button "Développer la ligne" at bounding box center [386, 459] width 13 height 13
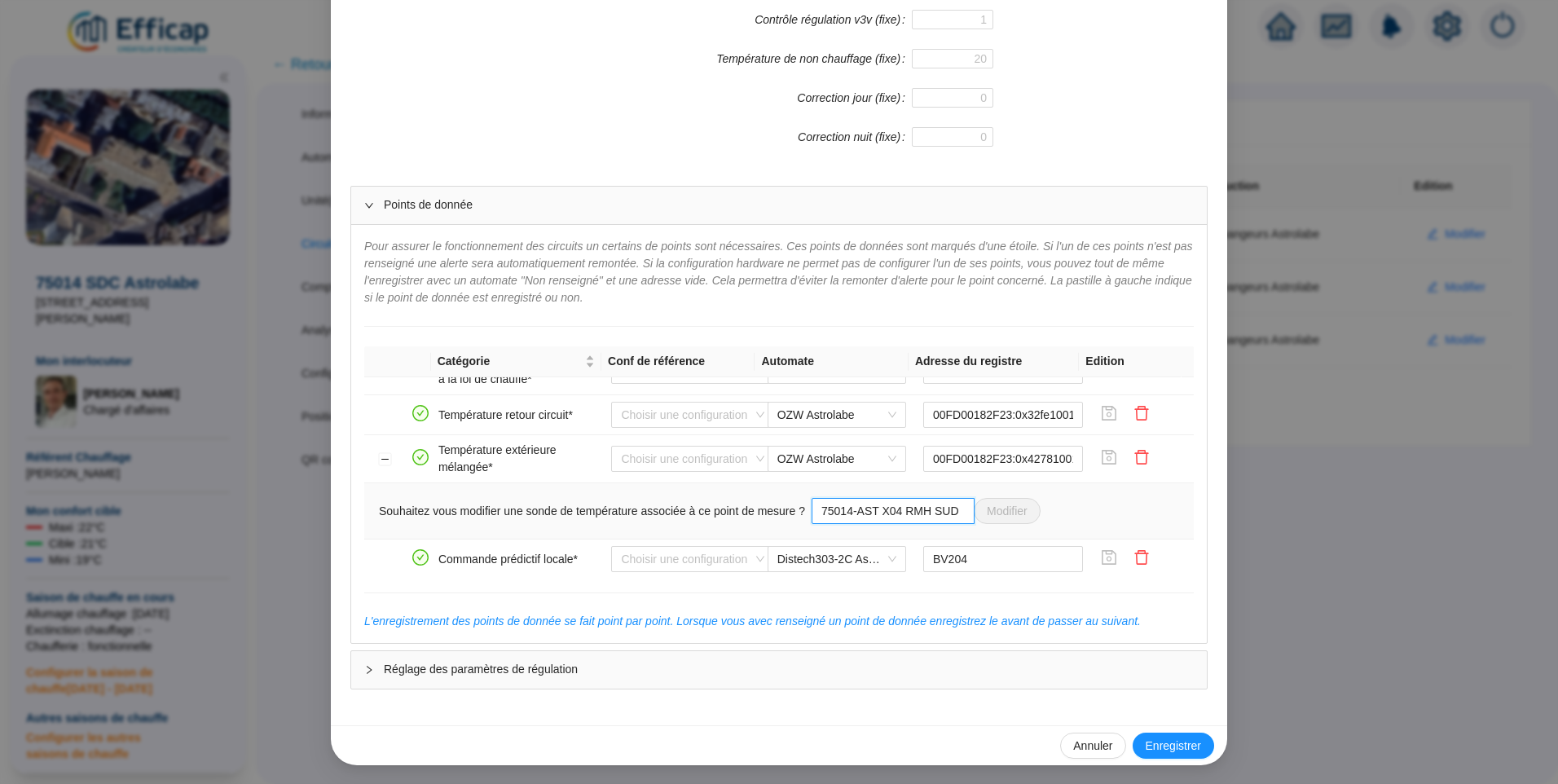
click at [836, 510] on input "75014-AST X04 RMH SUD" at bounding box center [893, 511] width 163 height 26
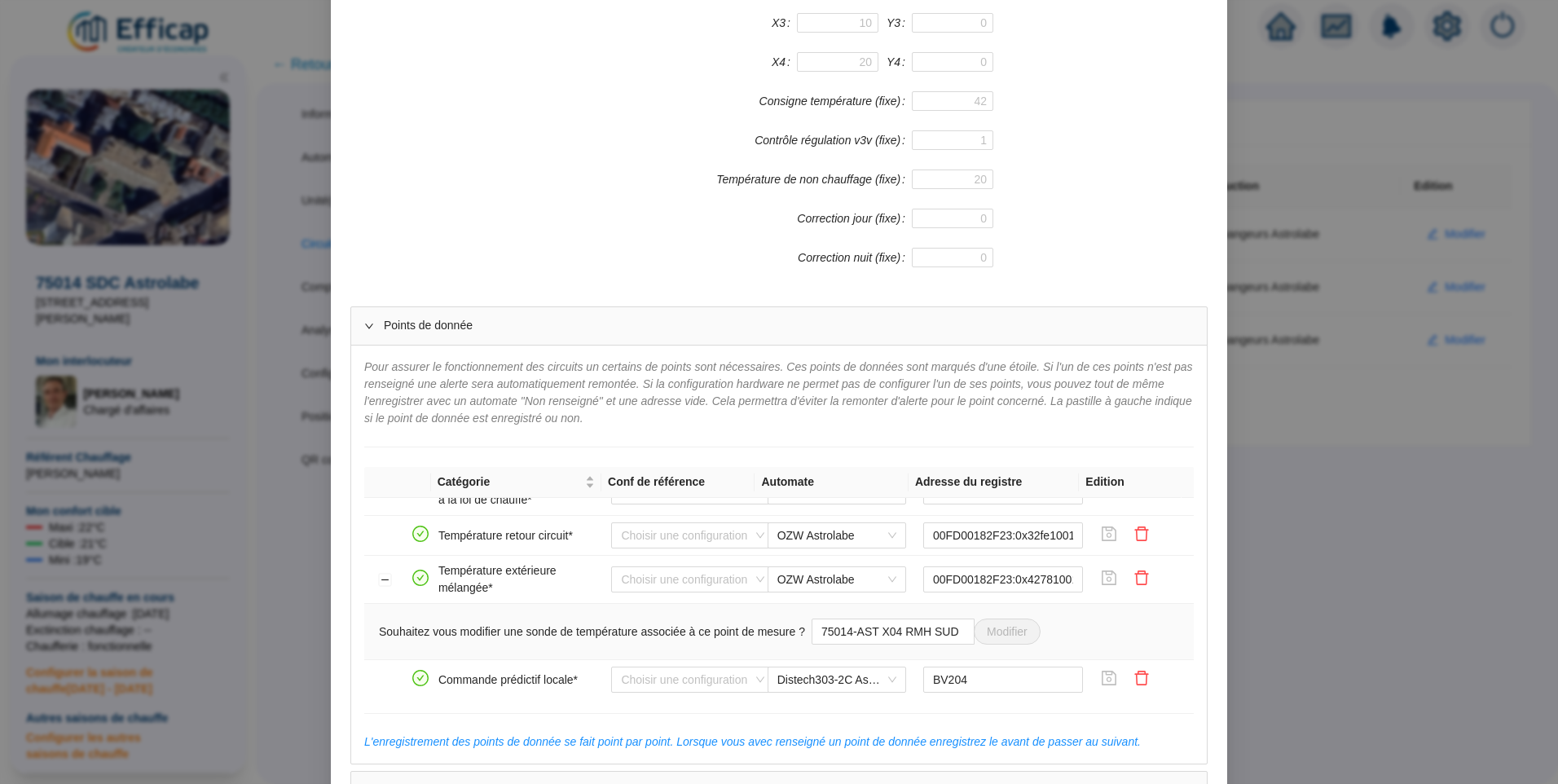
scroll to position [0, 0]
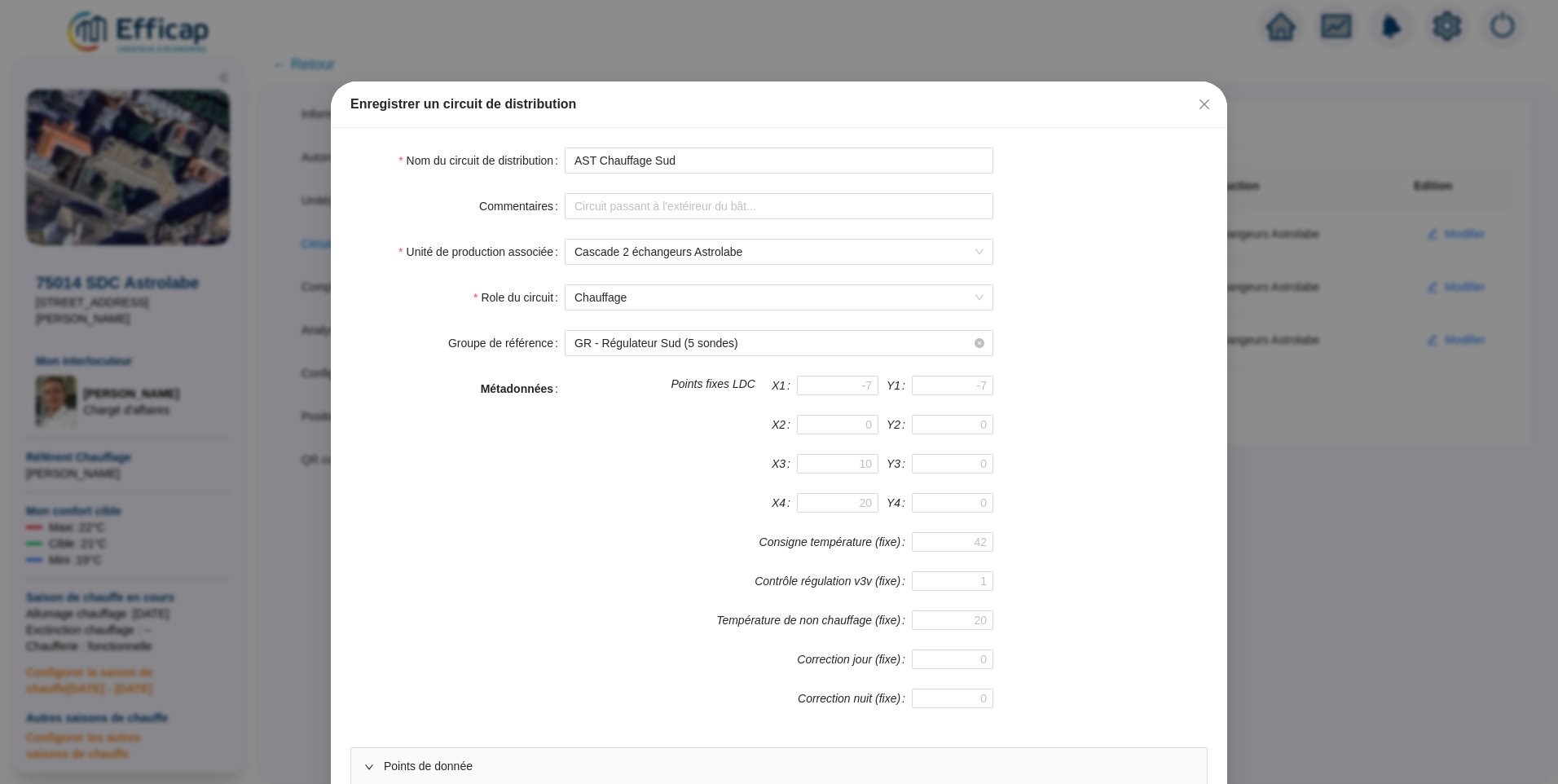
click at [1201, 105] on icon "close" at bounding box center [1204, 104] width 13 height 13
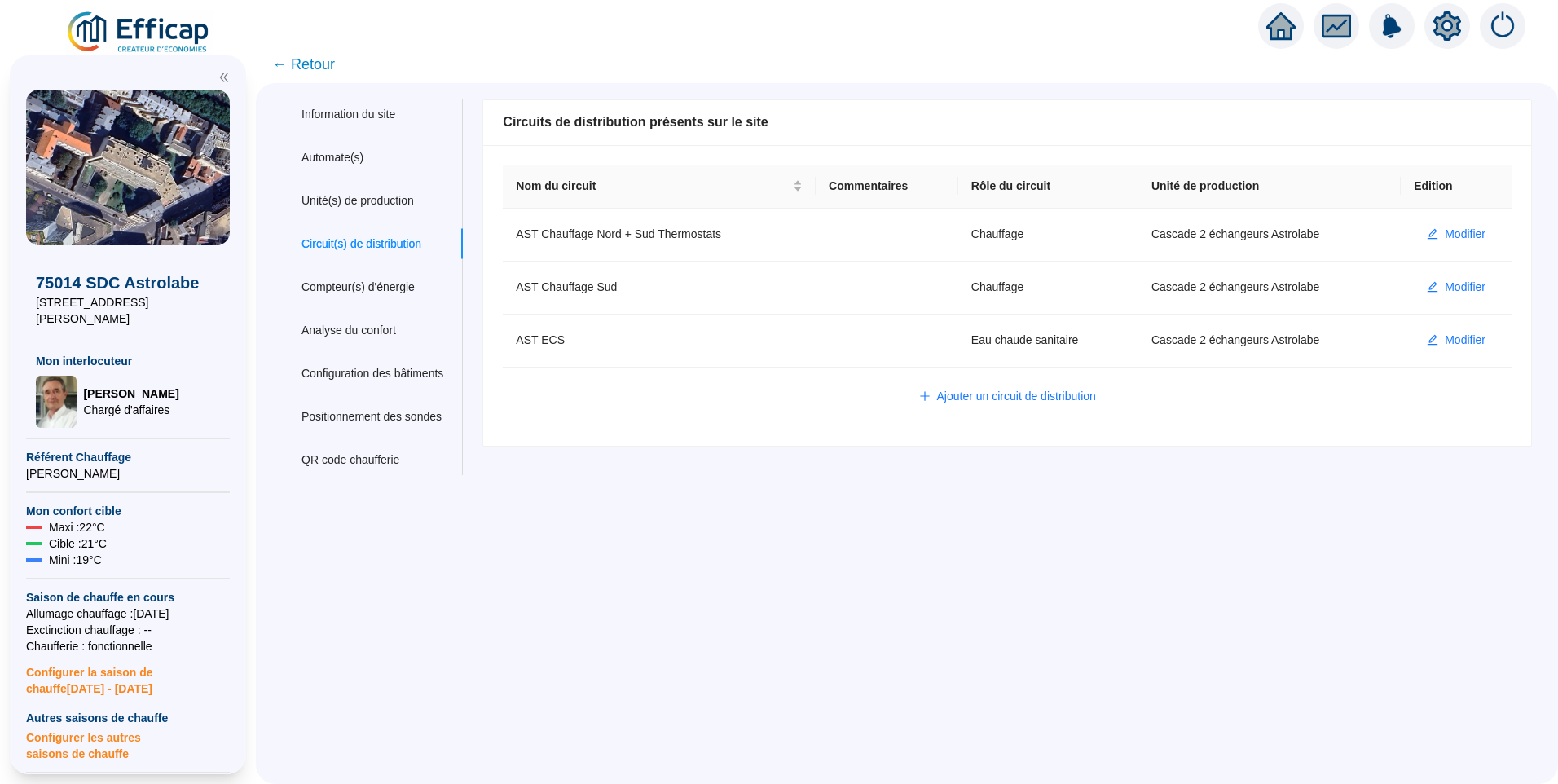
click at [308, 61] on span "← Retour" at bounding box center [303, 64] width 62 height 23
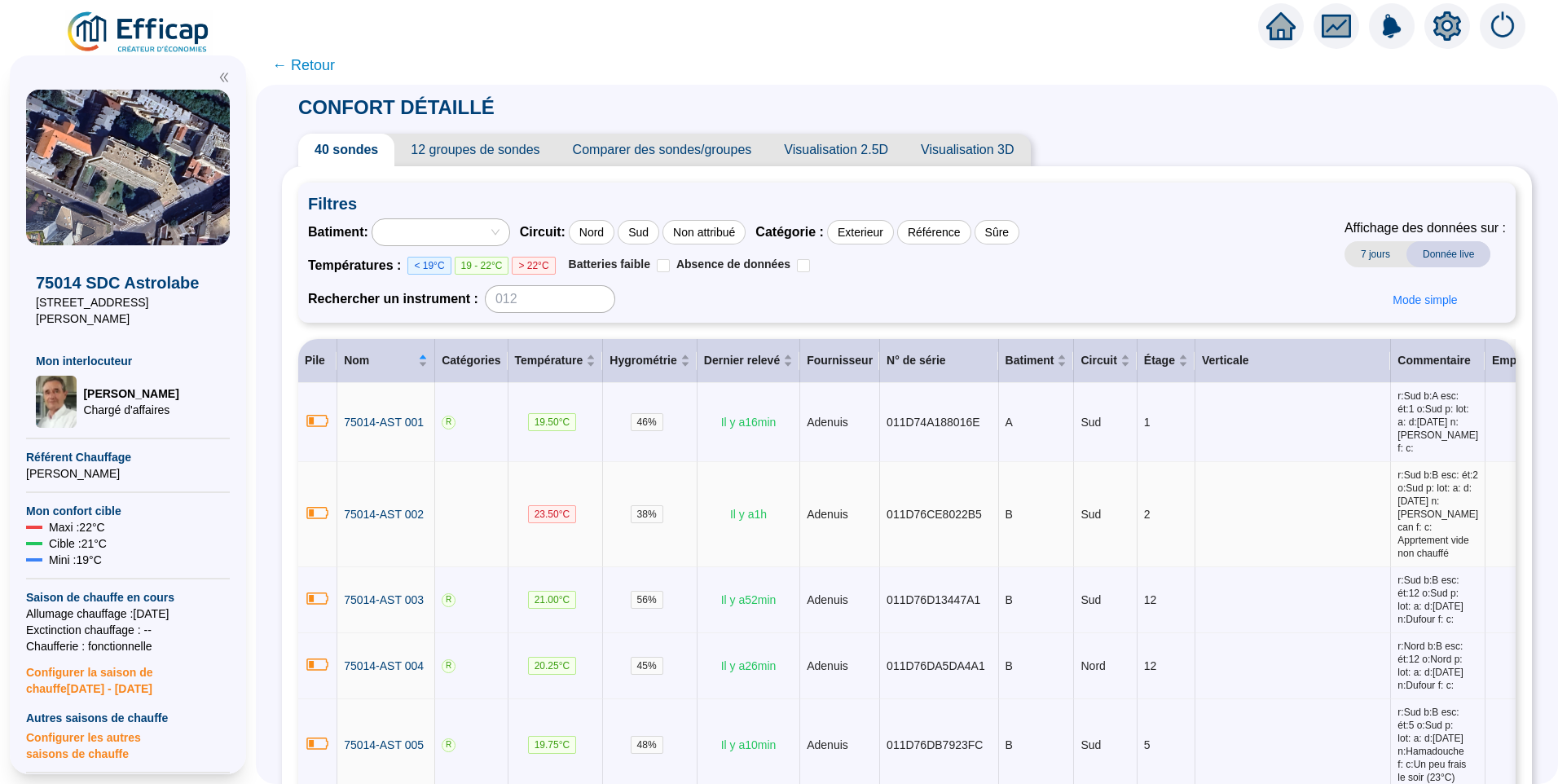
drag, startPoint x: 1218, startPoint y: 449, endPoint x: 1140, endPoint y: 465, distance: 79.6
click at [1144, 247] on div "Batiment : Circuit : Nord Sud Non attribué Catégorie : Exterieur Référence Sûre…" at bounding box center [907, 265] width 1198 height 94
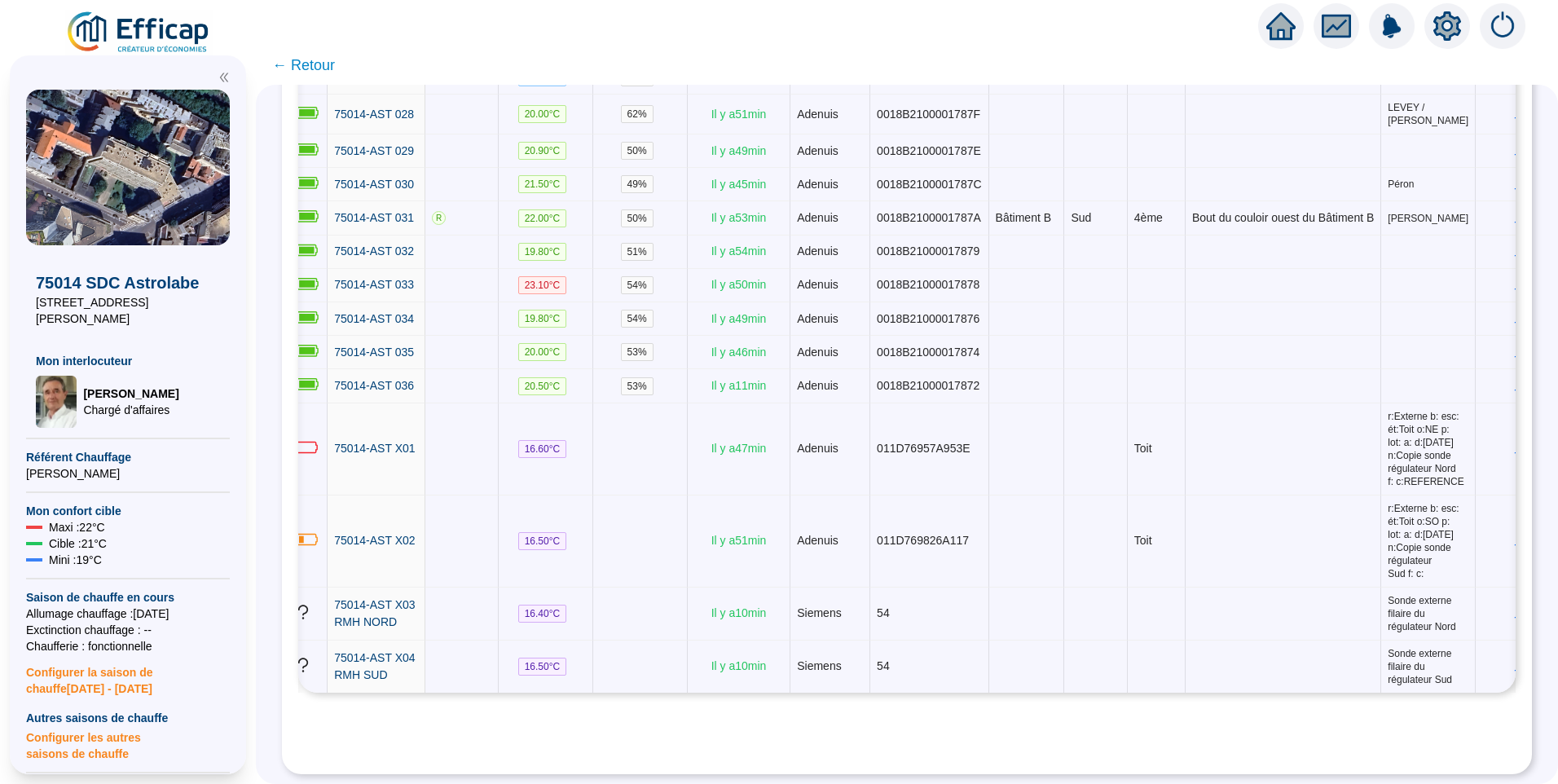
scroll to position [0, 89]
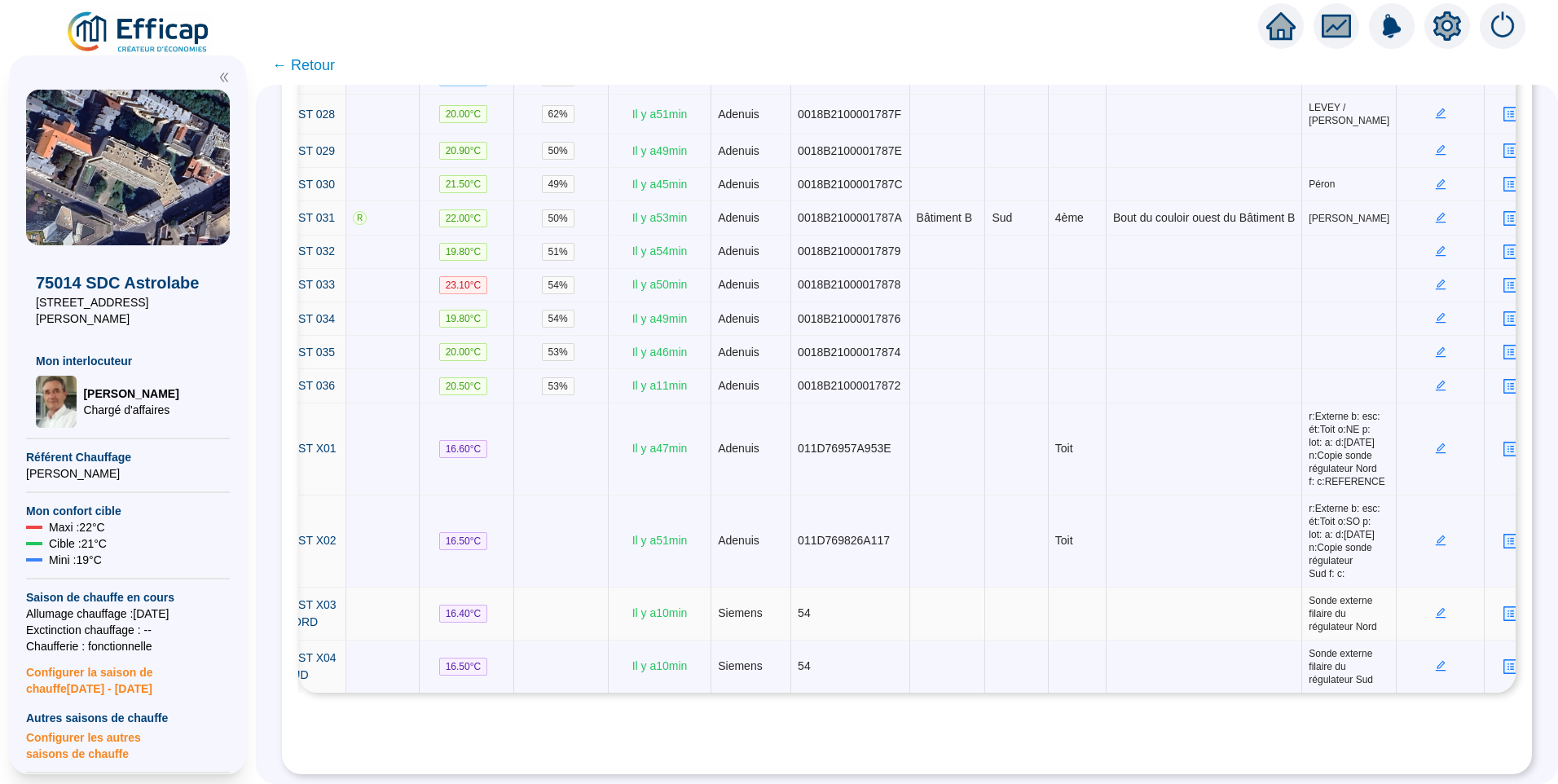
click at [1503, 606] on icon "profile" at bounding box center [1510, 613] width 15 height 15
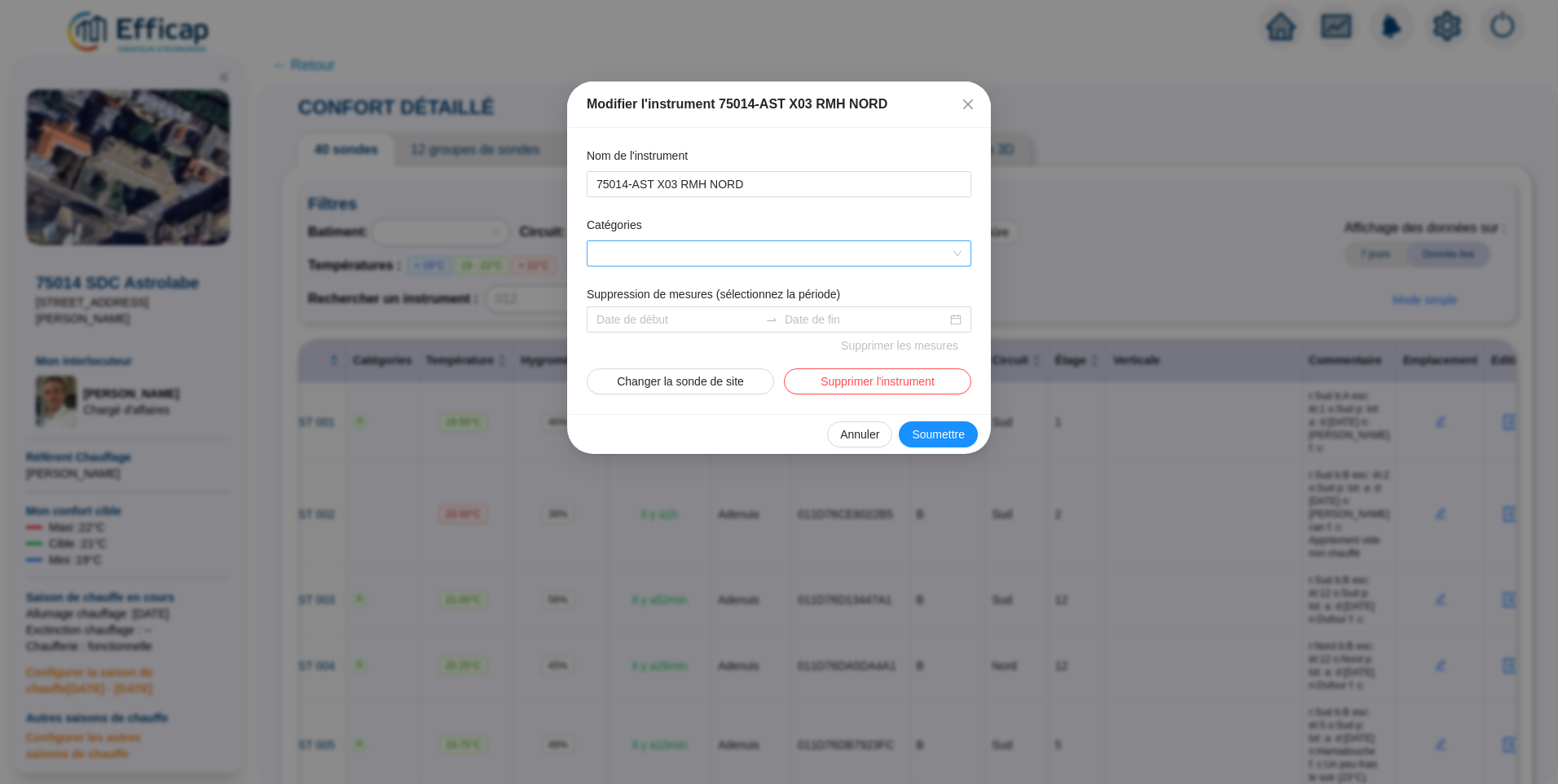
click at [639, 259] on div at bounding box center [770, 253] width 361 height 23
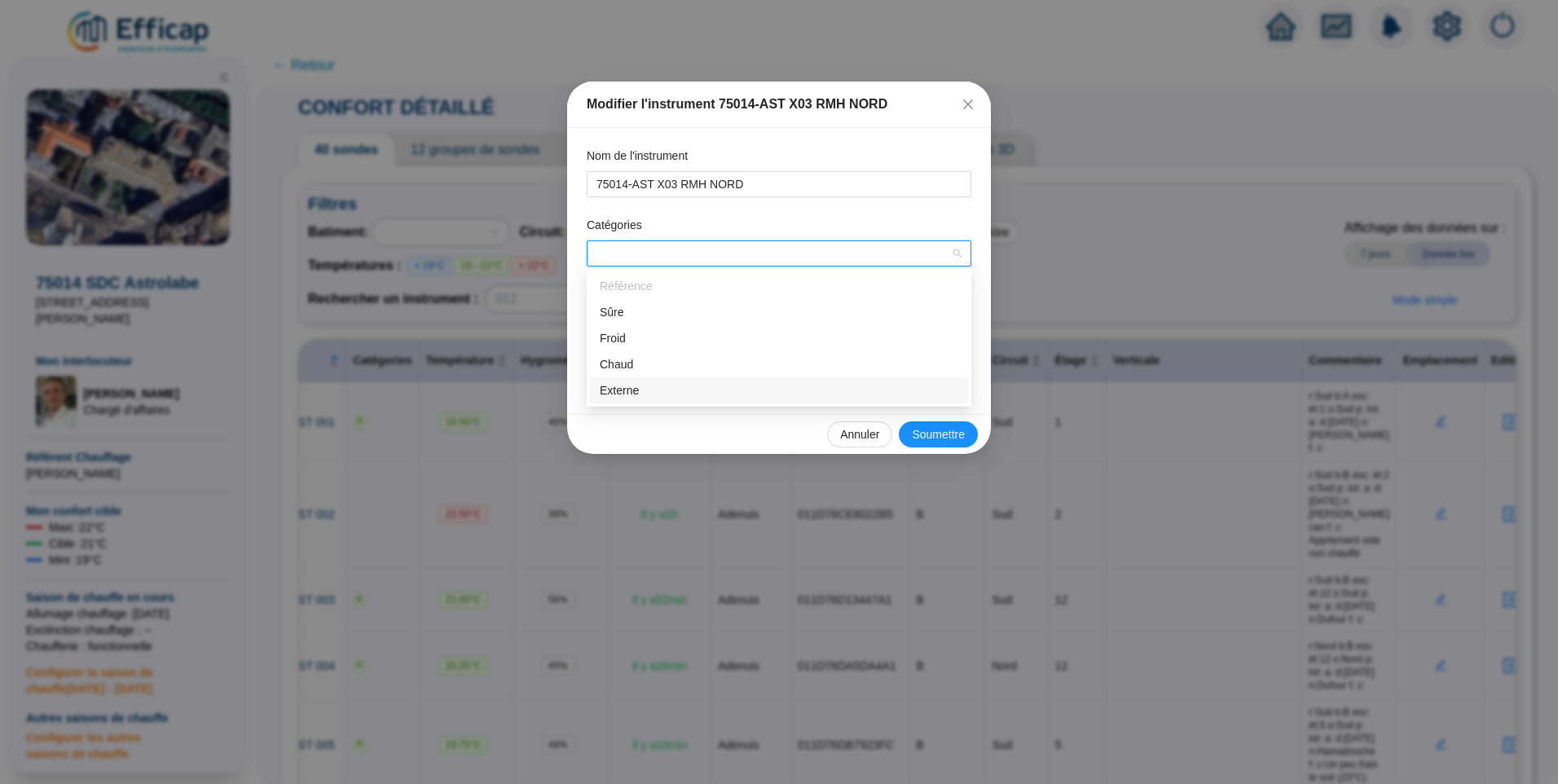
click at [630, 391] on div "Externe" at bounding box center [778, 390] width 358 height 17
click at [949, 439] on span "Soumettre" at bounding box center [938, 434] width 53 height 17
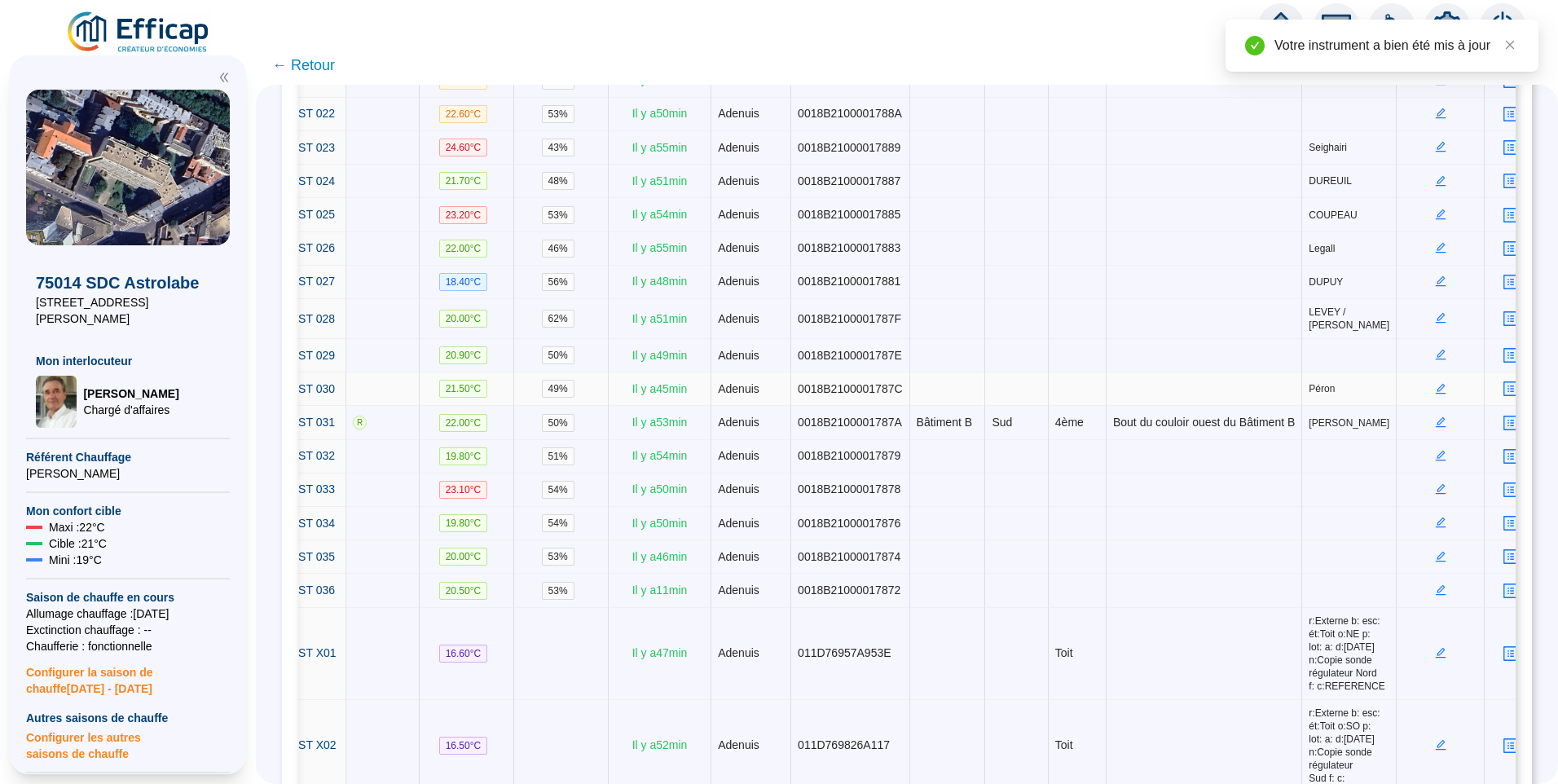
scroll to position [2159, 0]
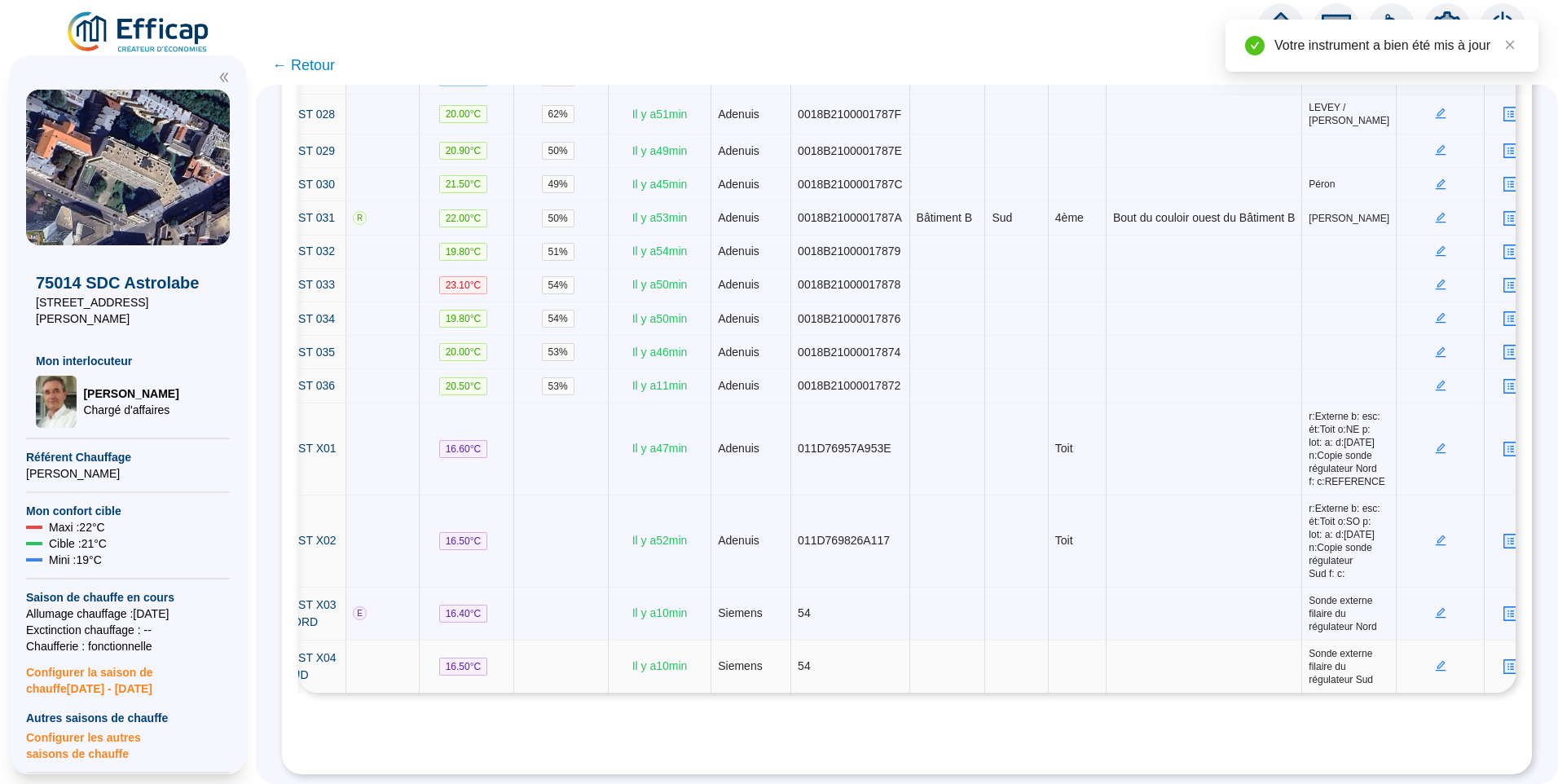
click at [1505, 660] on icon "profile" at bounding box center [1511, 666] width 12 height 12
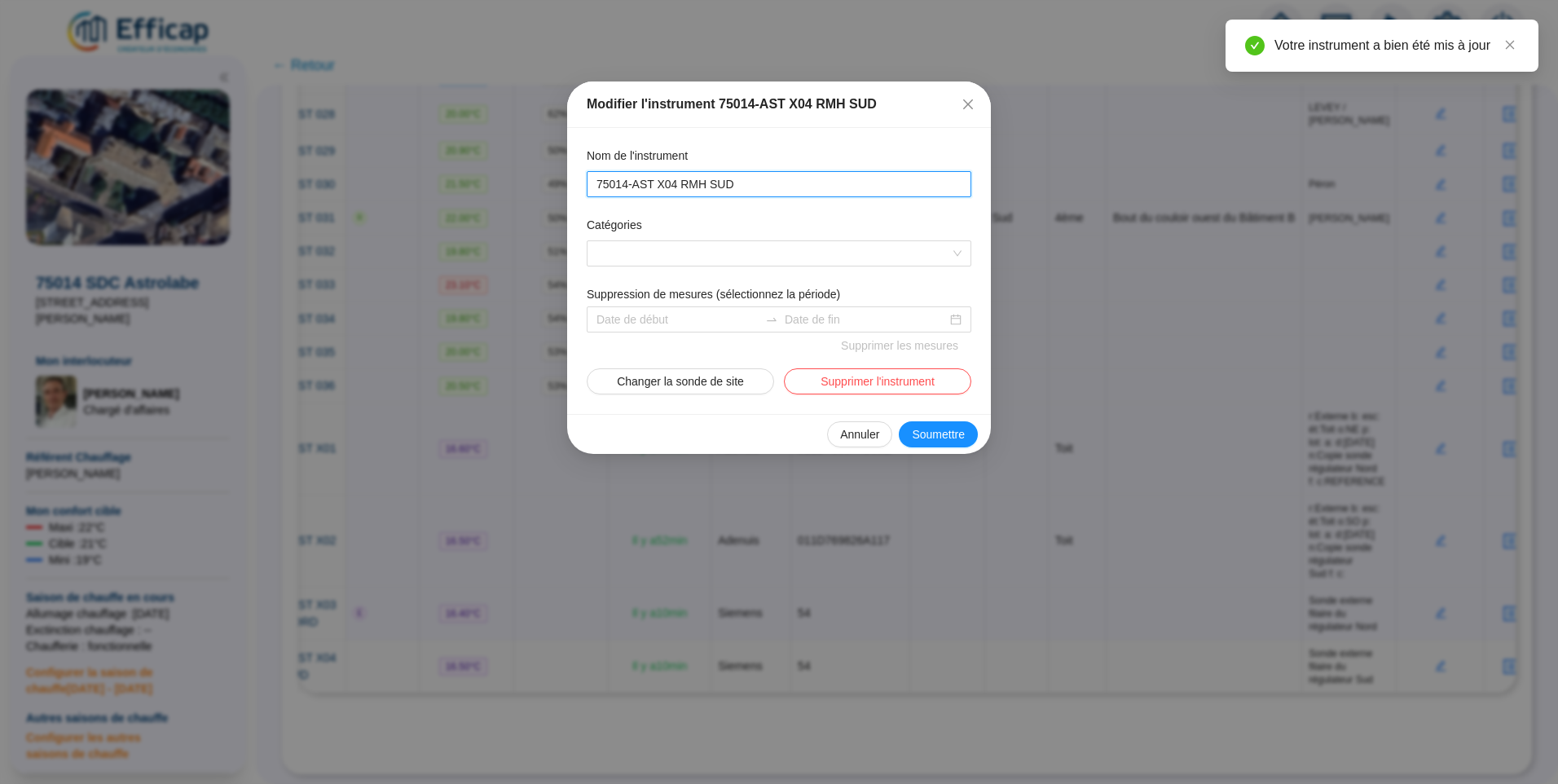
click at [738, 185] on input "75014-AST X04 RMH SUD" at bounding box center [777, 184] width 362 height 17
click at [783, 704] on div "Modifier l'instrument 75014-AST X04 RMH SUD Nom de l'instrument 75014-AST X04 R…" at bounding box center [779, 392] width 1558 height 784
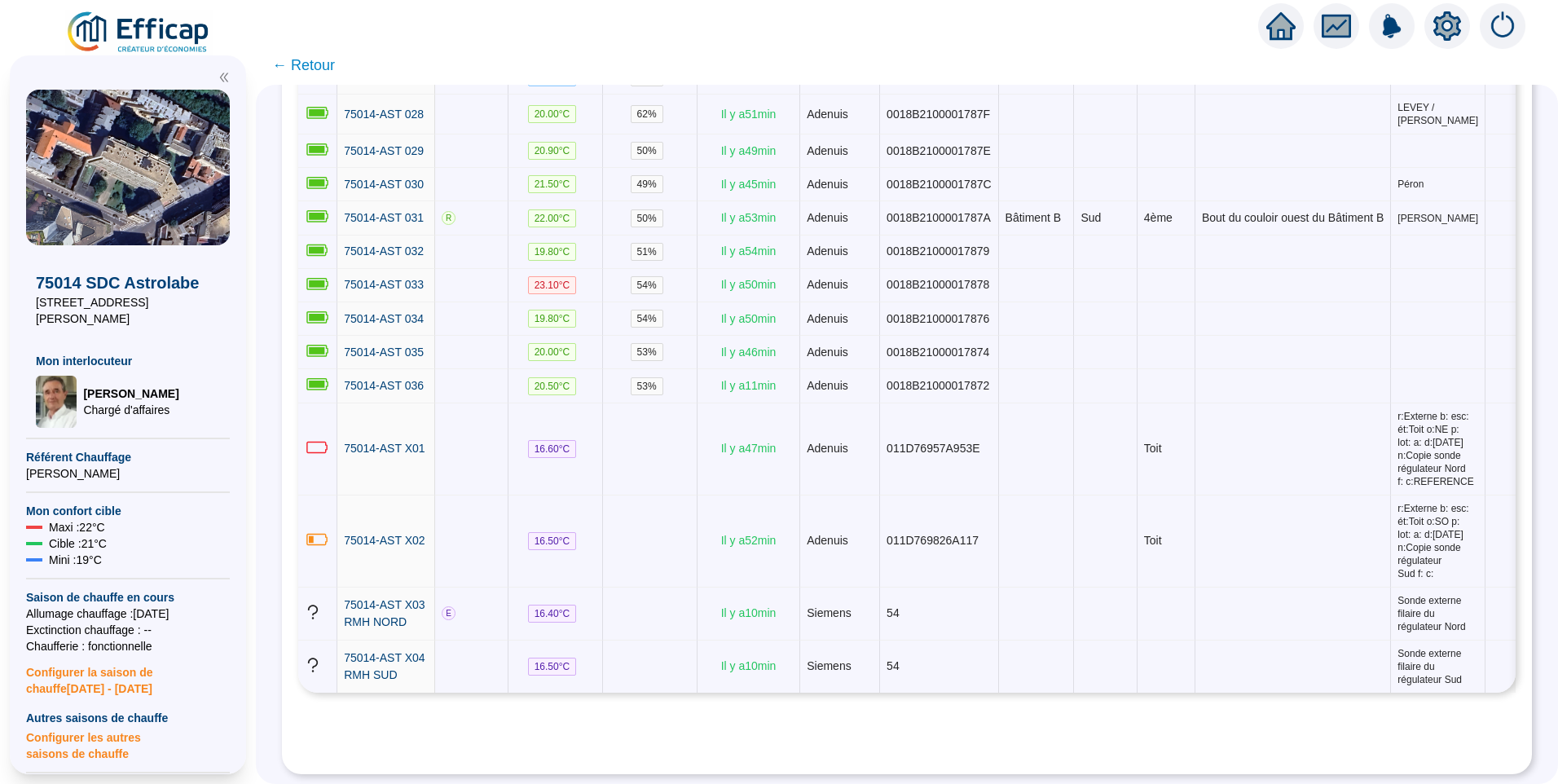
scroll to position [0, 89]
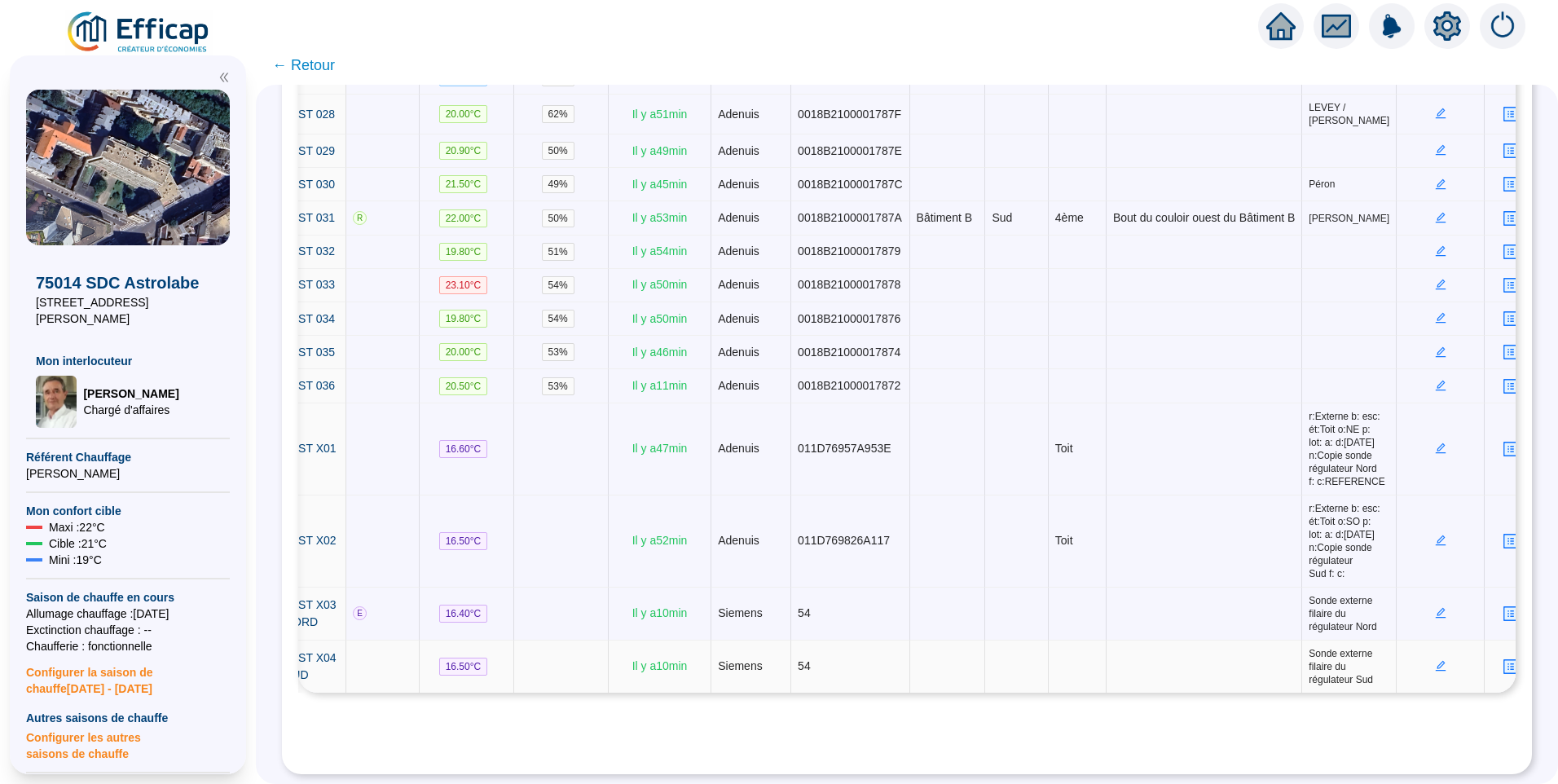
click at [1508, 663] on icon "profile" at bounding box center [1510, 666] width 6 height 6
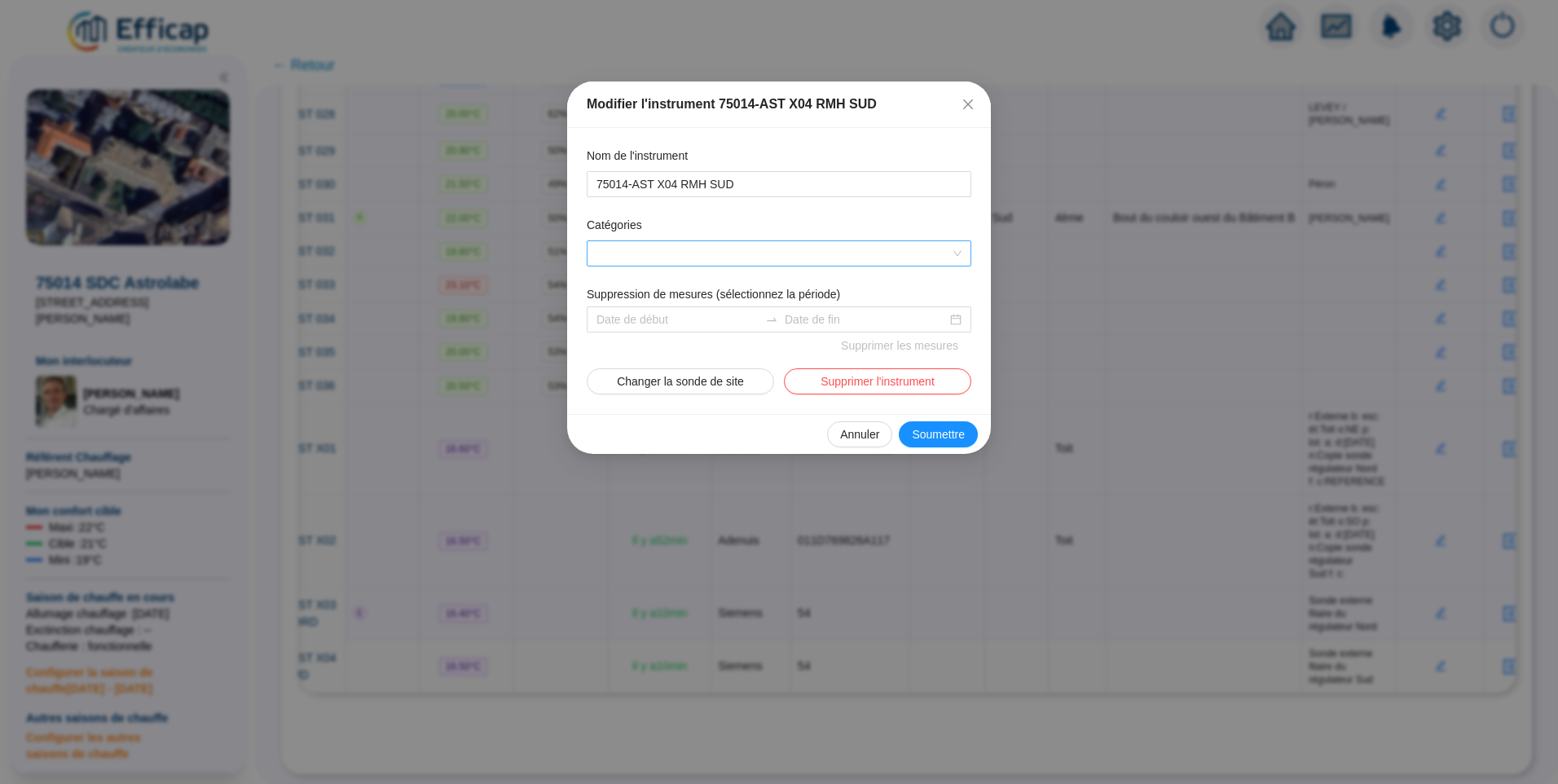
click at [680, 264] on div at bounding box center [770, 253] width 361 height 23
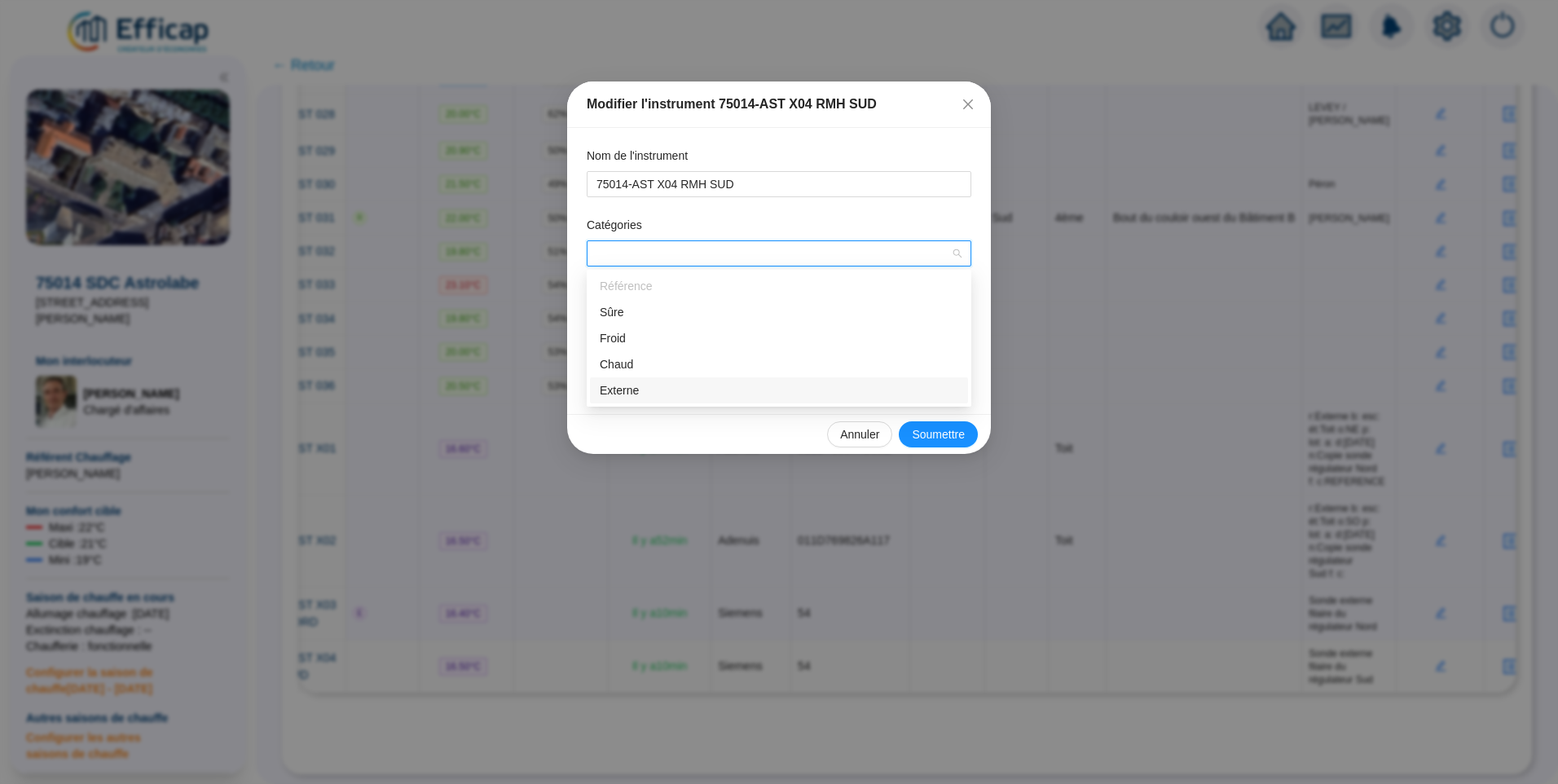
click at [621, 390] on div "Externe" at bounding box center [778, 390] width 358 height 17
click at [952, 436] on span "Soumettre" at bounding box center [938, 434] width 53 height 17
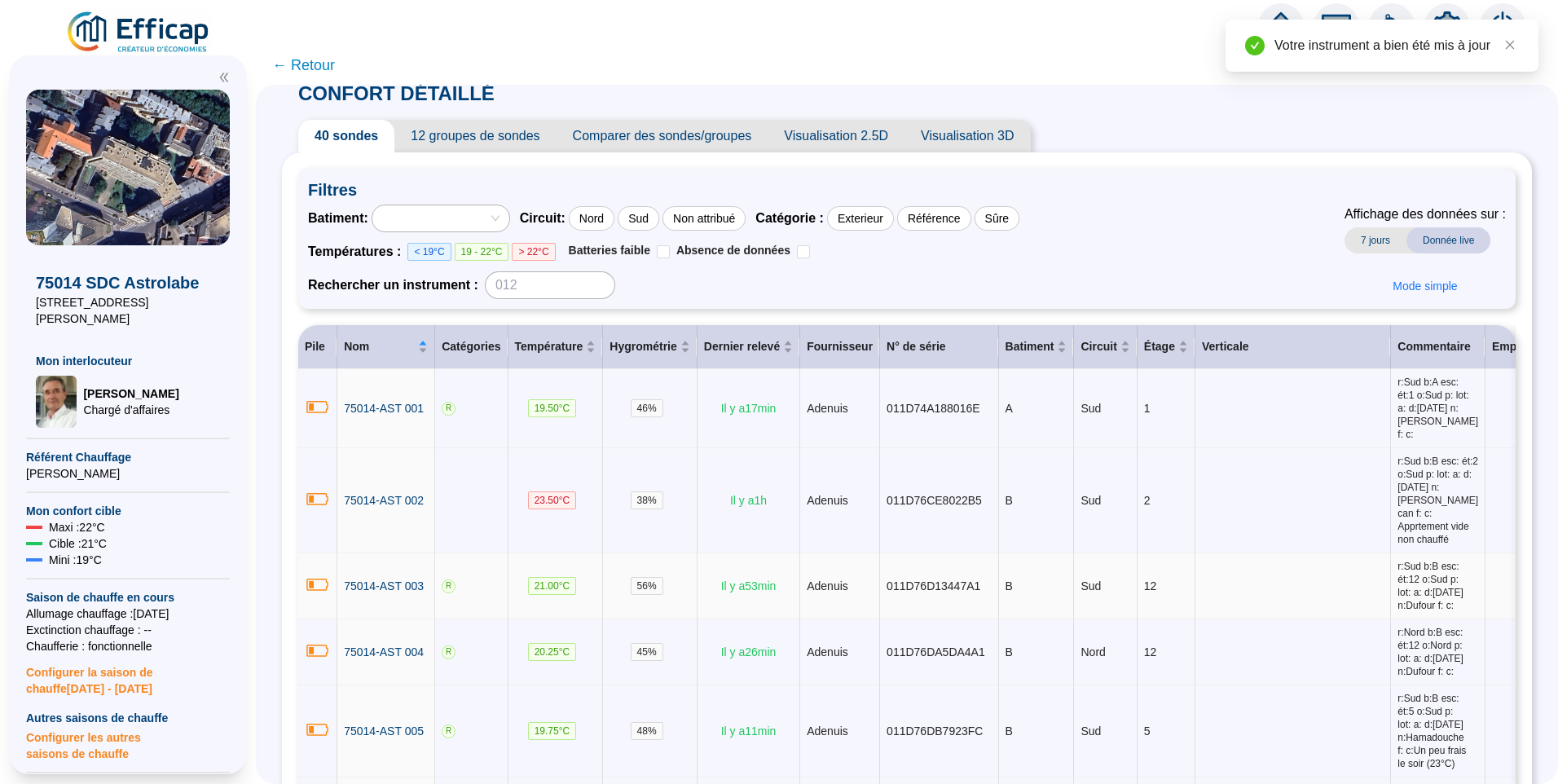
scroll to position [0, 0]
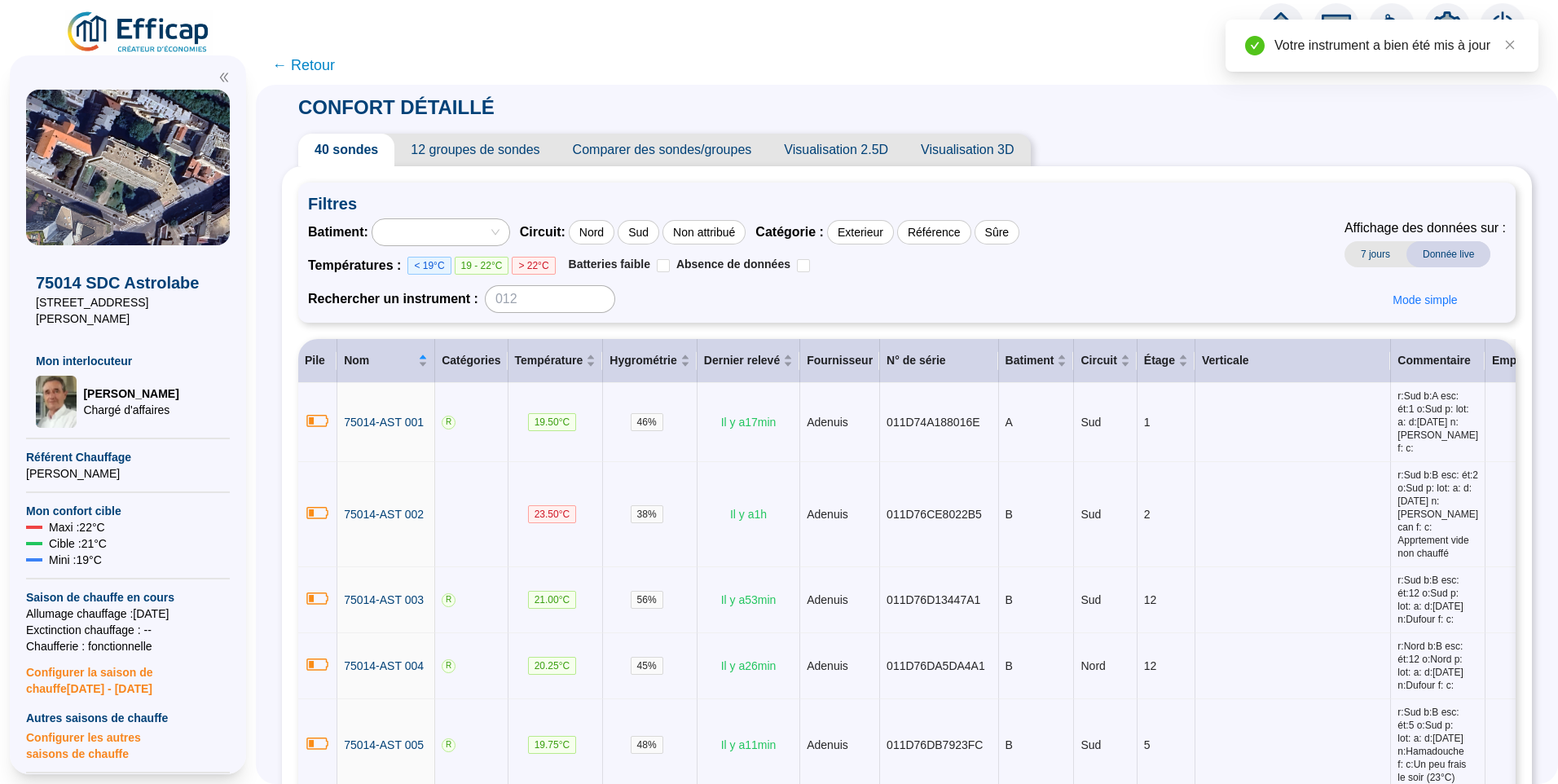
click at [474, 226] on div at bounding box center [432, 232] width 114 height 23
click at [423, 314] on div "Bâtiment B" at bounding box center [457, 317] width 111 height 17
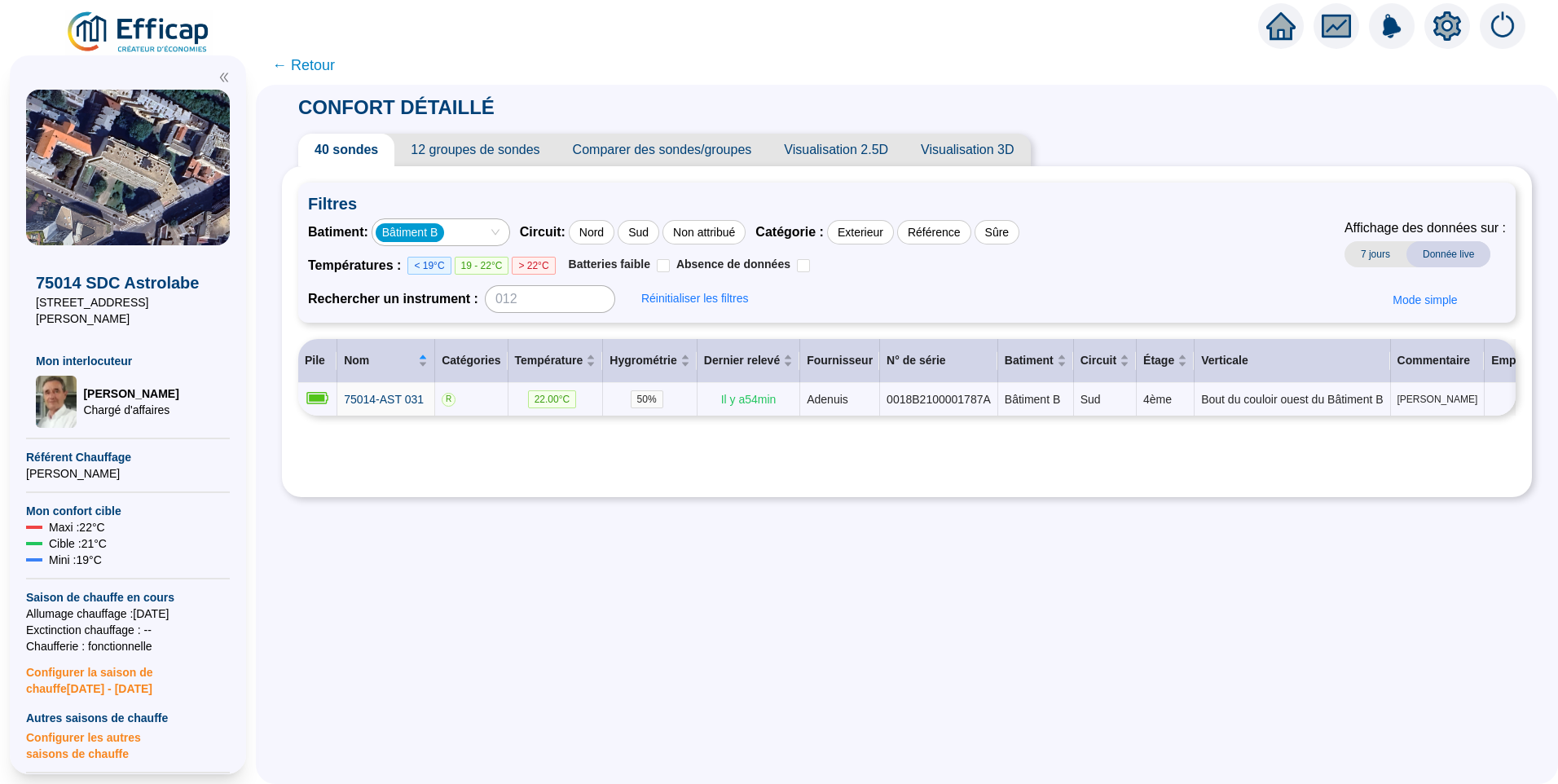
click at [489, 237] on div "Bâtiment B" at bounding box center [432, 232] width 114 height 23
click at [696, 198] on span "Filtres" at bounding box center [907, 204] width 1198 height 23
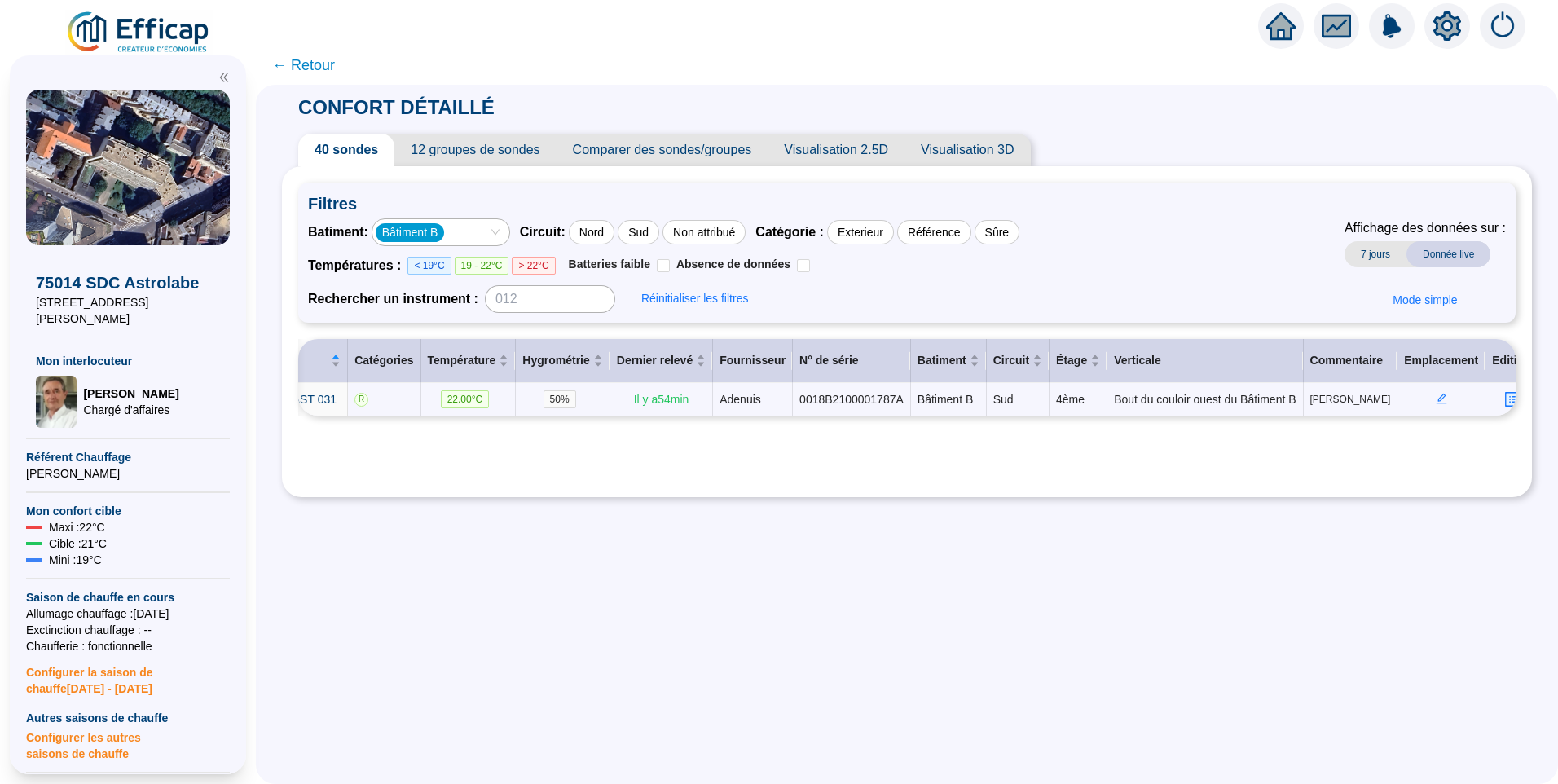
scroll to position [0, 89]
click at [1435, 404] on icon "edit" at bounding box center [1440, 399] width 11 height 11
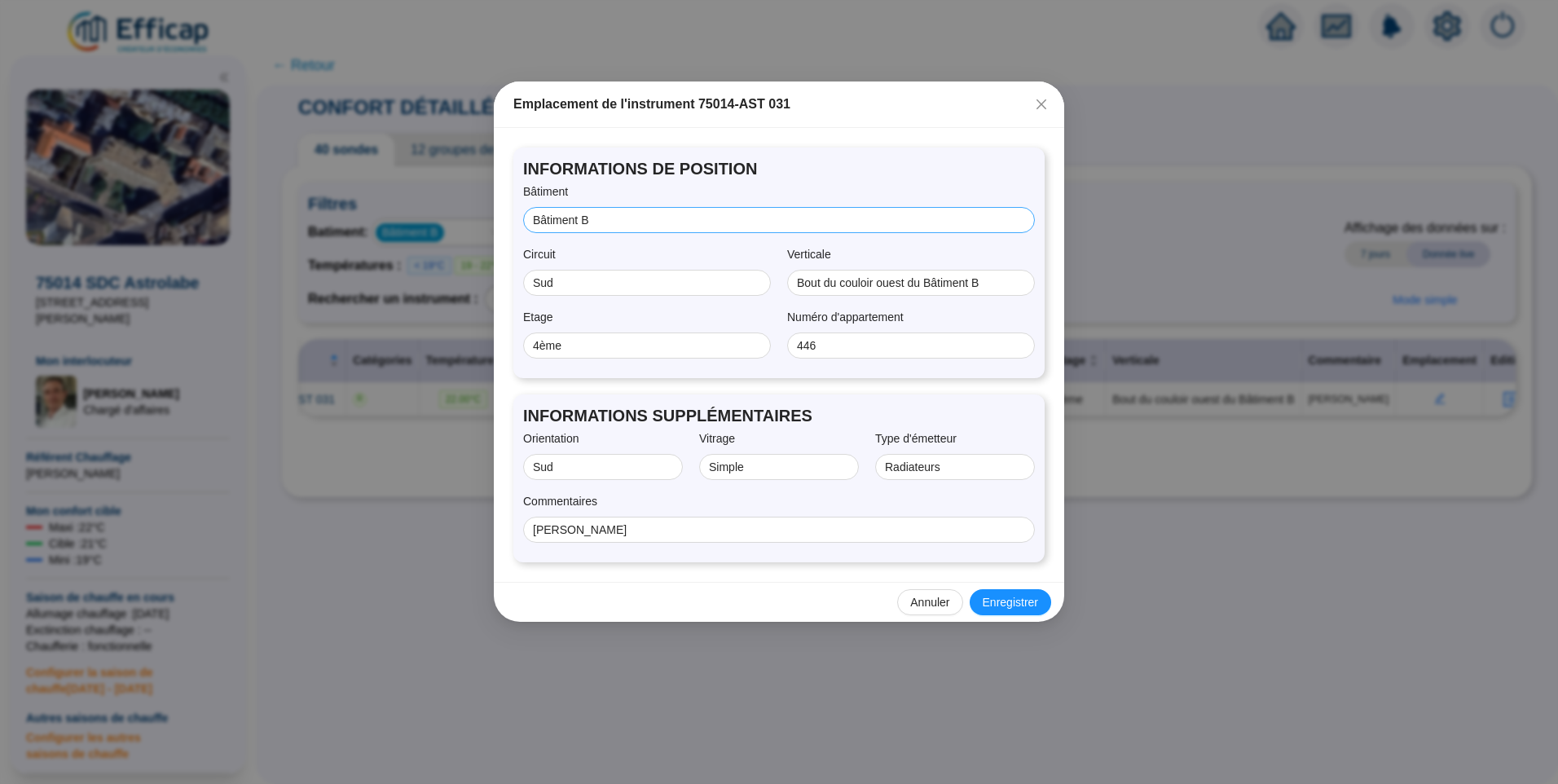
click at [641, 210] on span "Bâtiment B" at bounding box center [778, 220] width 511 height 26
drag, startPoint x: 624, startPoint y: 216, endPoint x: 457, endPoint y: 217, distance: 167.0
click at [457, 217] on div "Emplacement de l'instrument 75014-AST 031 INFORMATIONS DE POSITION Bâtiment Bât…" at bounding box center [779, 392] width 1558 height 784
type input "B"
click at [1016, 601] on span "Enregistrer" at bounding box center [1010, 602] width 55 height 17
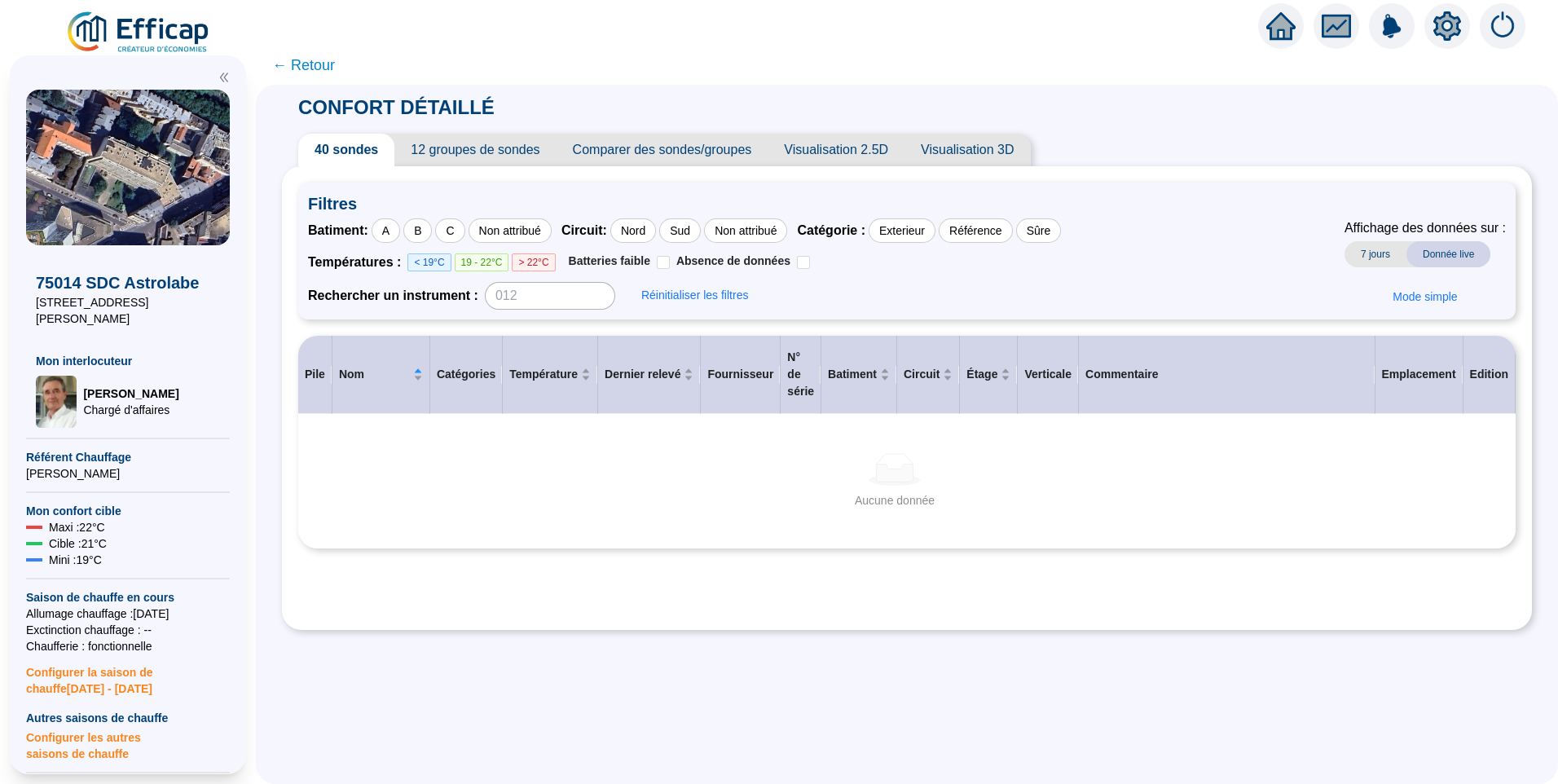
scroll to position [0, 0]
click at [393, 231] on div "A" at bounding box center [386, 231] width 28 height 25
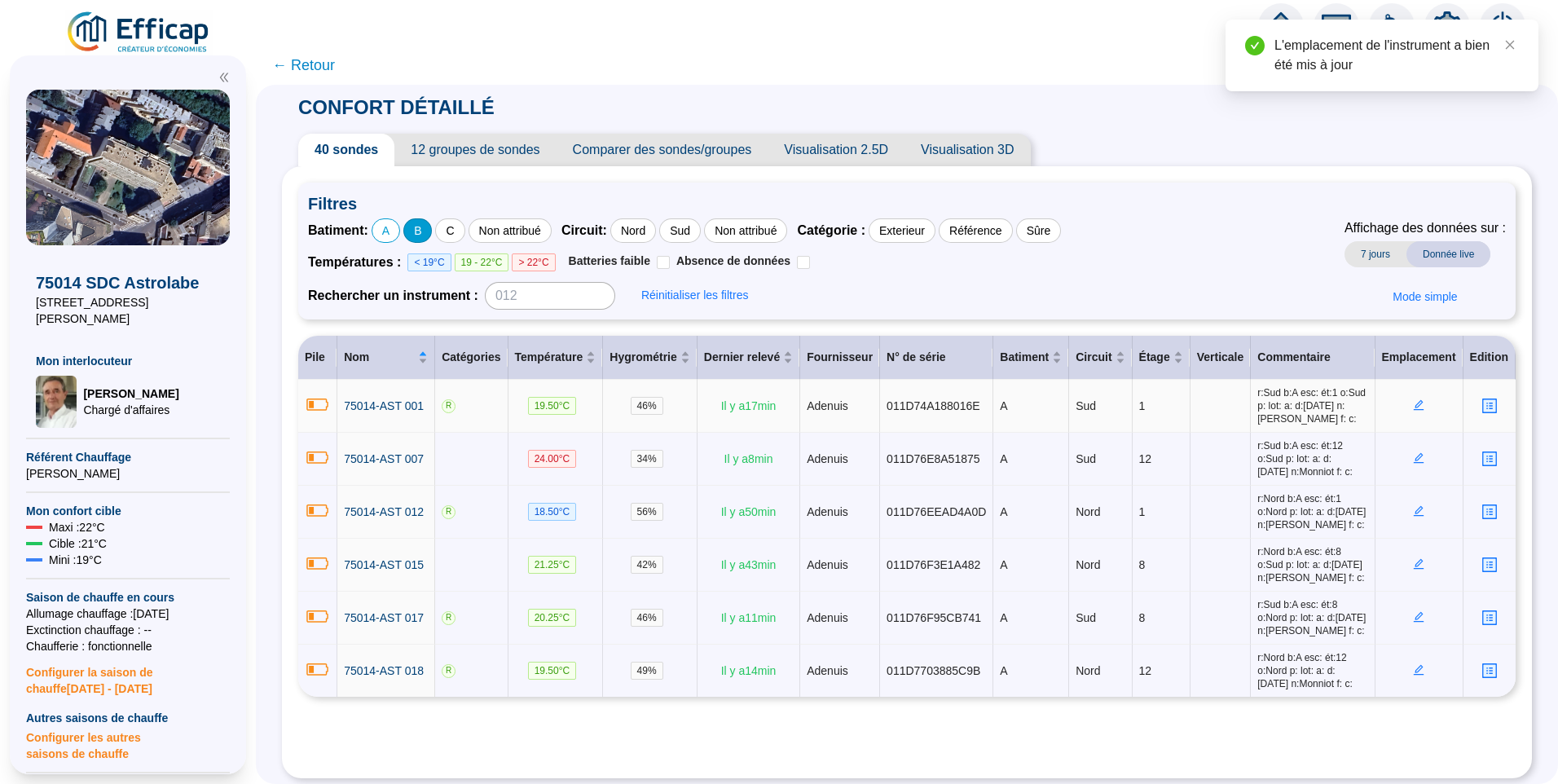
click at [432, 236] on div "B" at bounding box center [417, 231] width 28 height 25
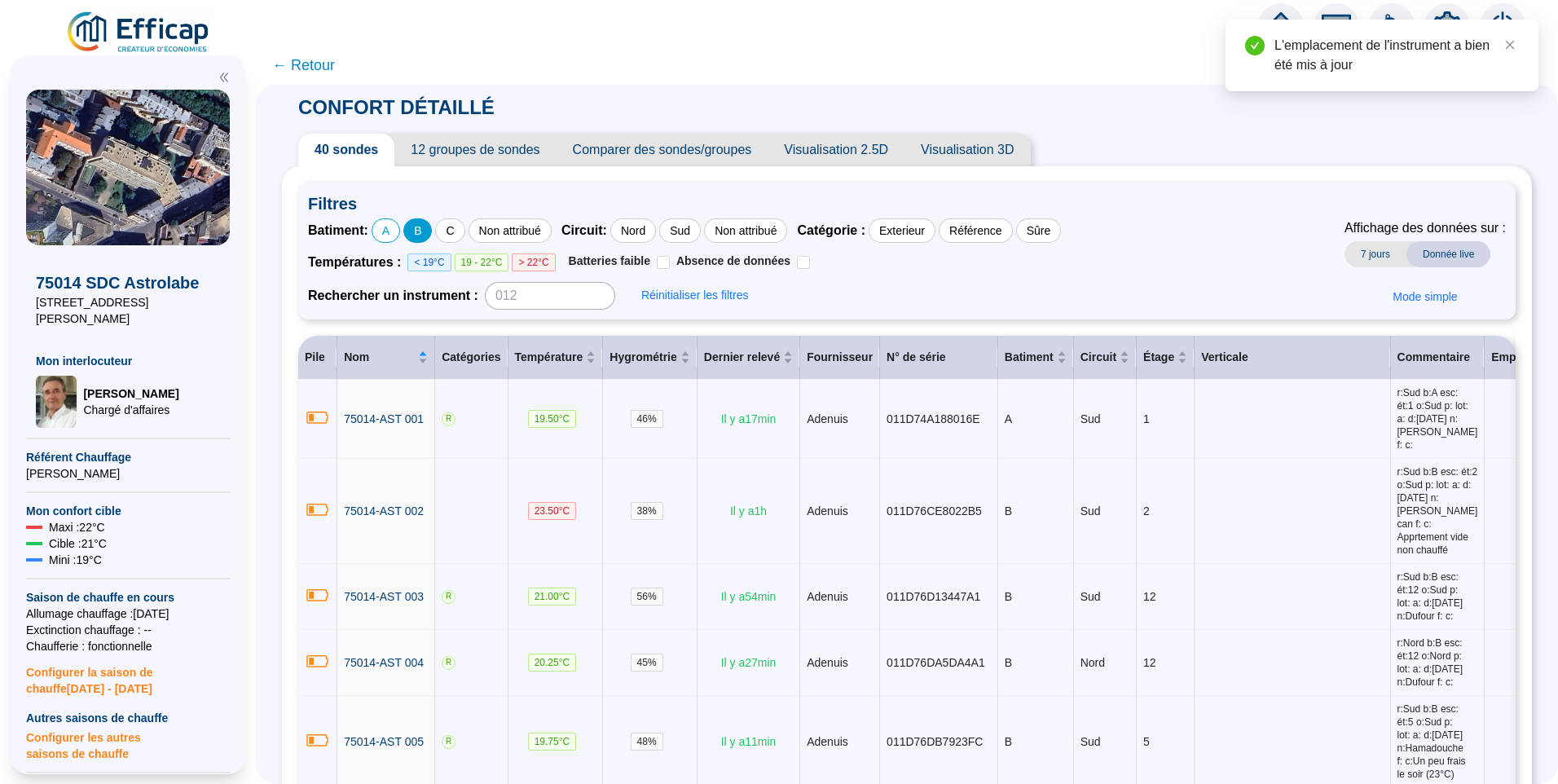
click at [432, 233] on div "B" at bounding box center [417, 231] width 28 height 25
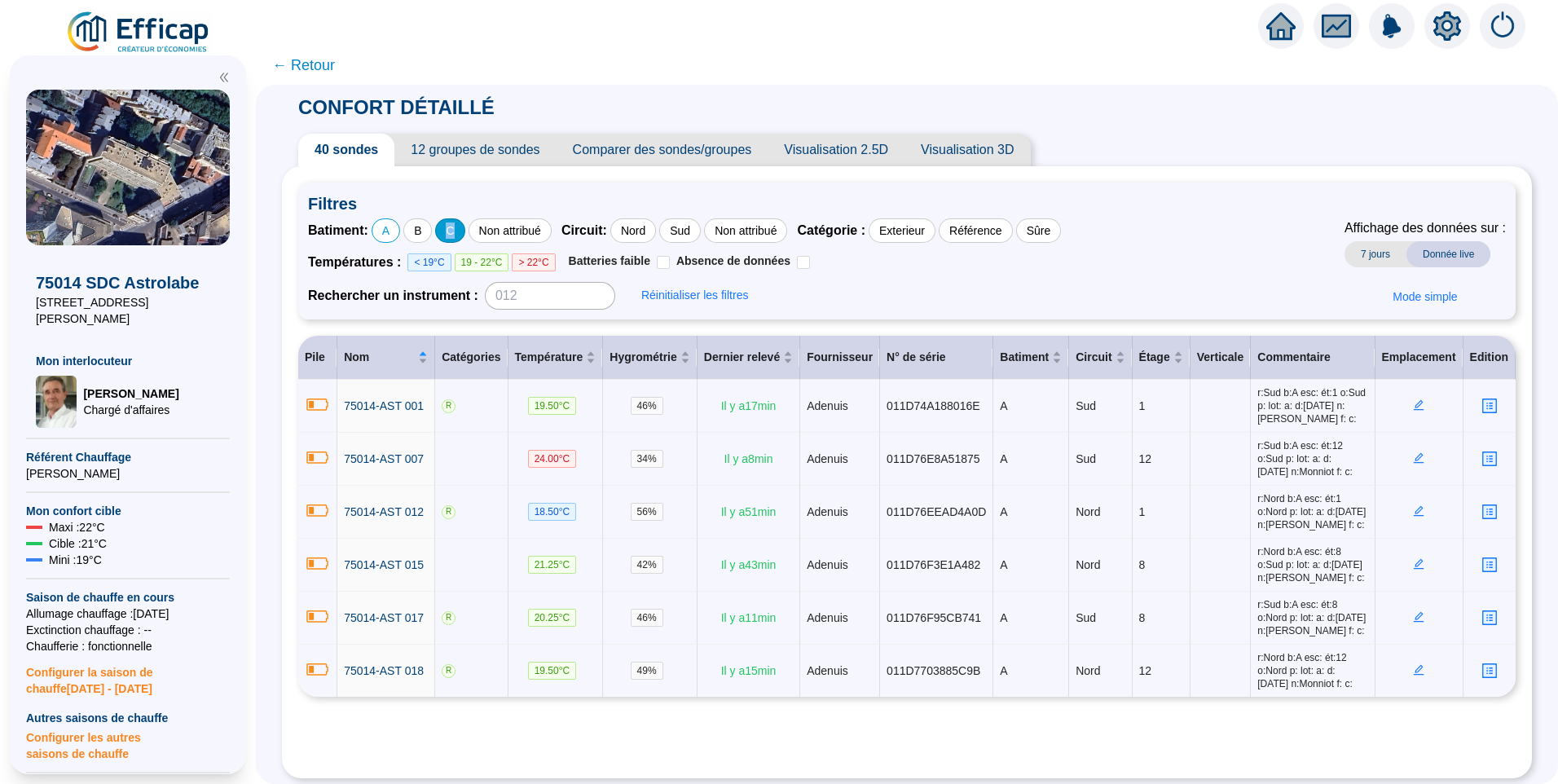
click at [465, 229] on div "C" at bounding box center [449, 231] width 29 height 25
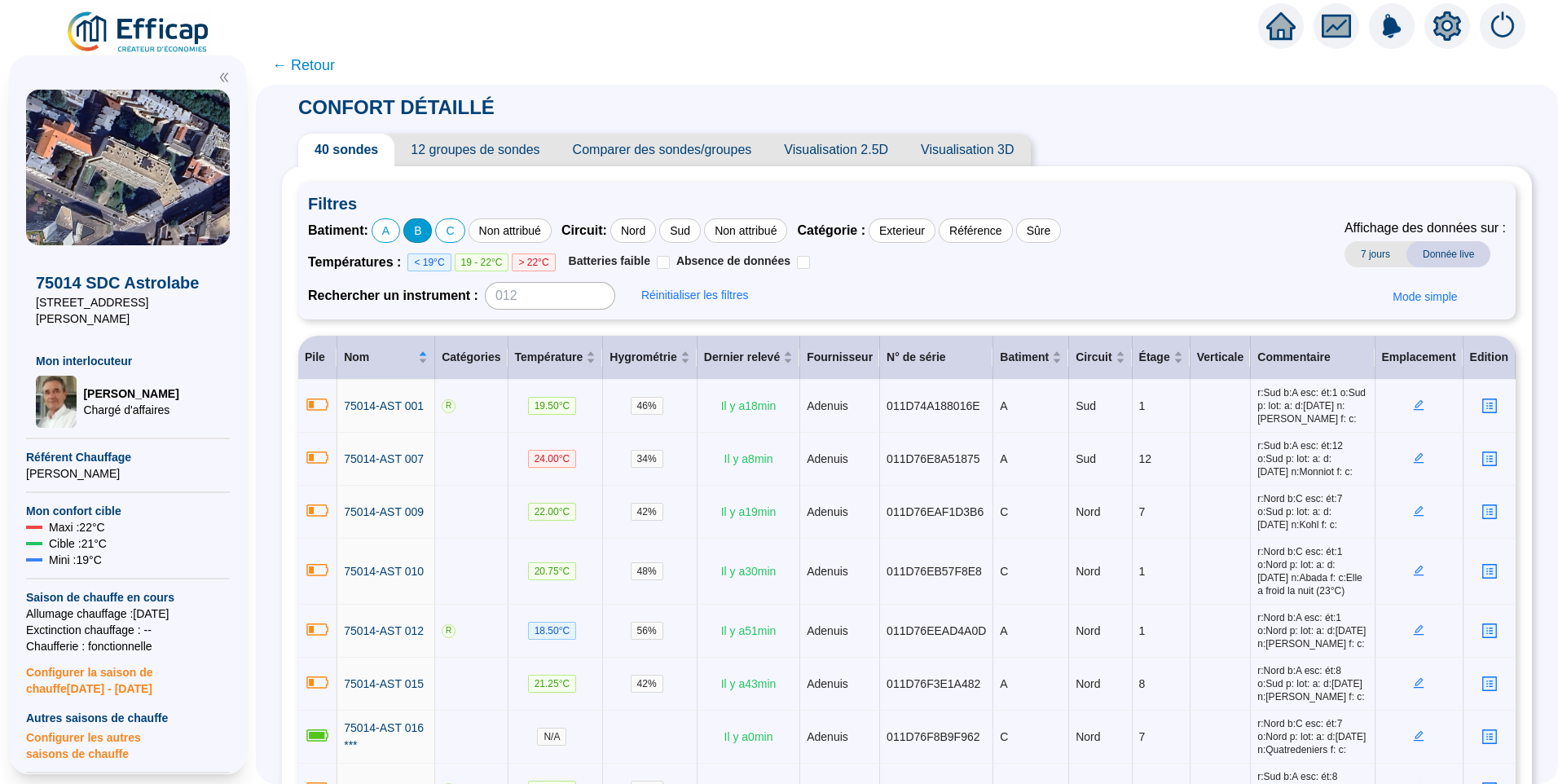
click at [431, 231] on div "B" at bounding box center [417, 231] width 28 height 25
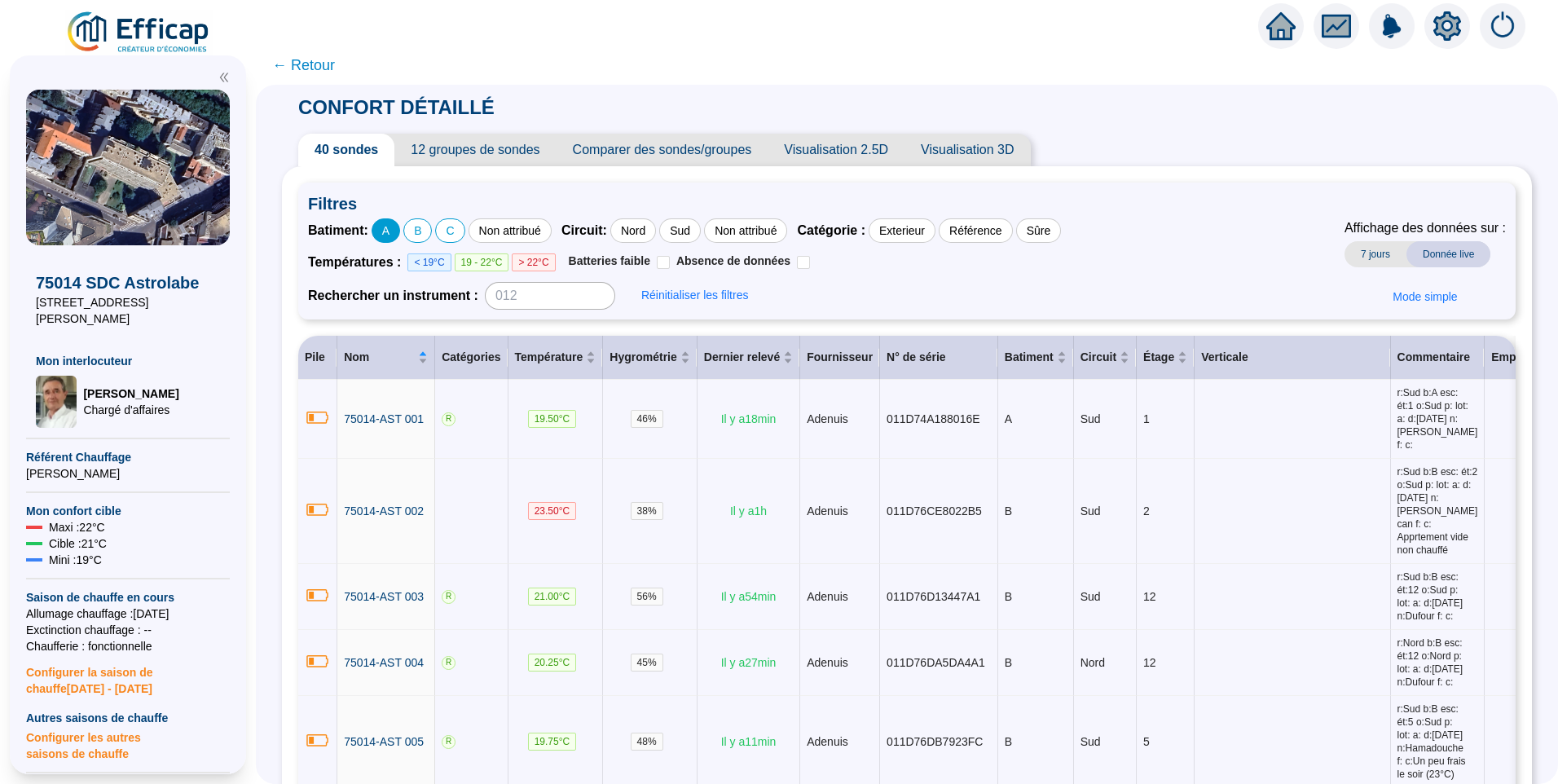
click at [401, 235] on div "A" at bounding box center [386, 231] width 28 height 25
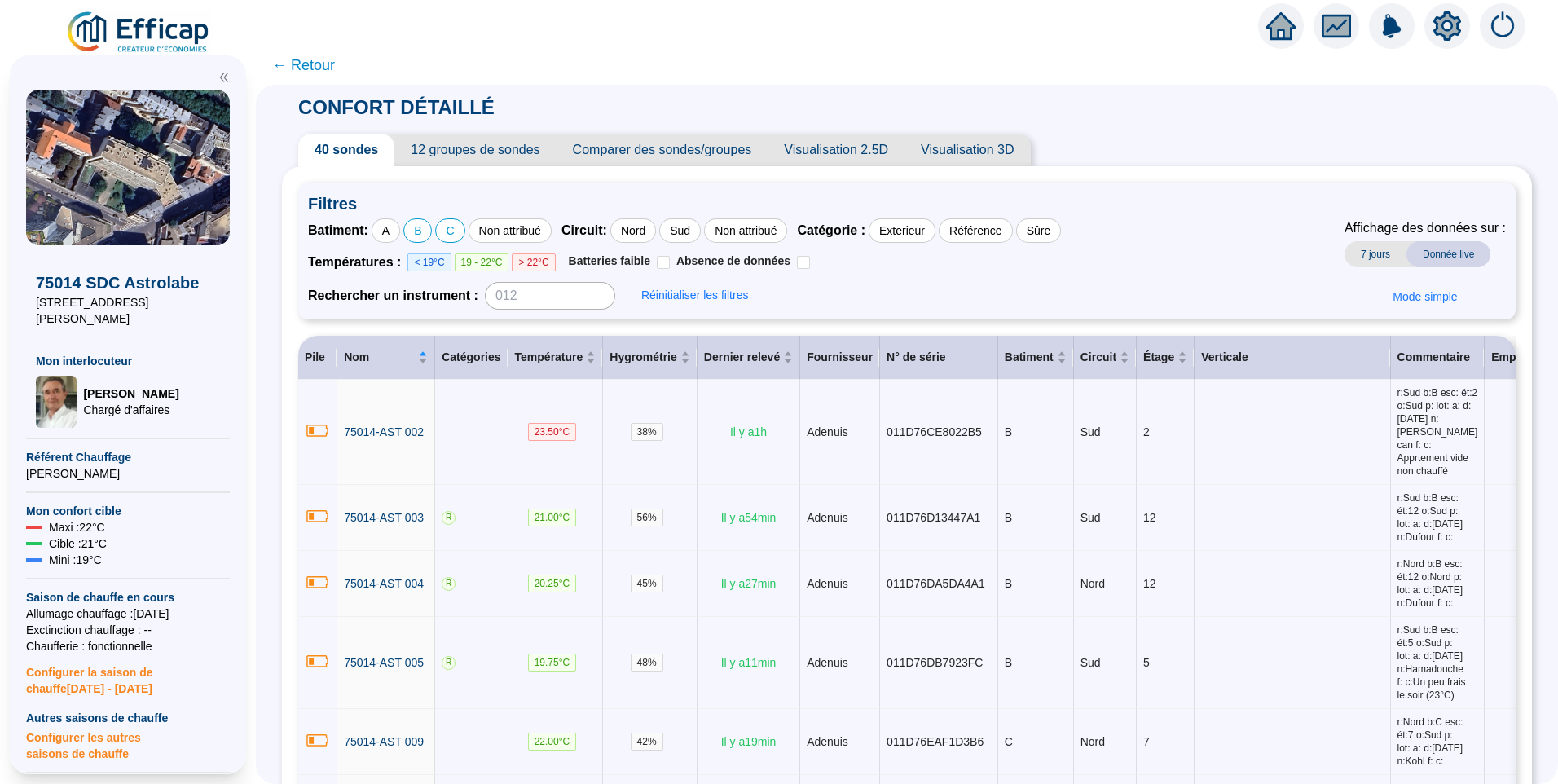
click at [1181, 273] on div "Batiment : A B C Non attribué Circuit : Nord Sud Non attribué Catégorie : Exter…" at bounding box center [907, 264] width 1198 height 92
click at [1456, 27] on icon "setting" at bounding box center [1447, 26] width 27 height 26
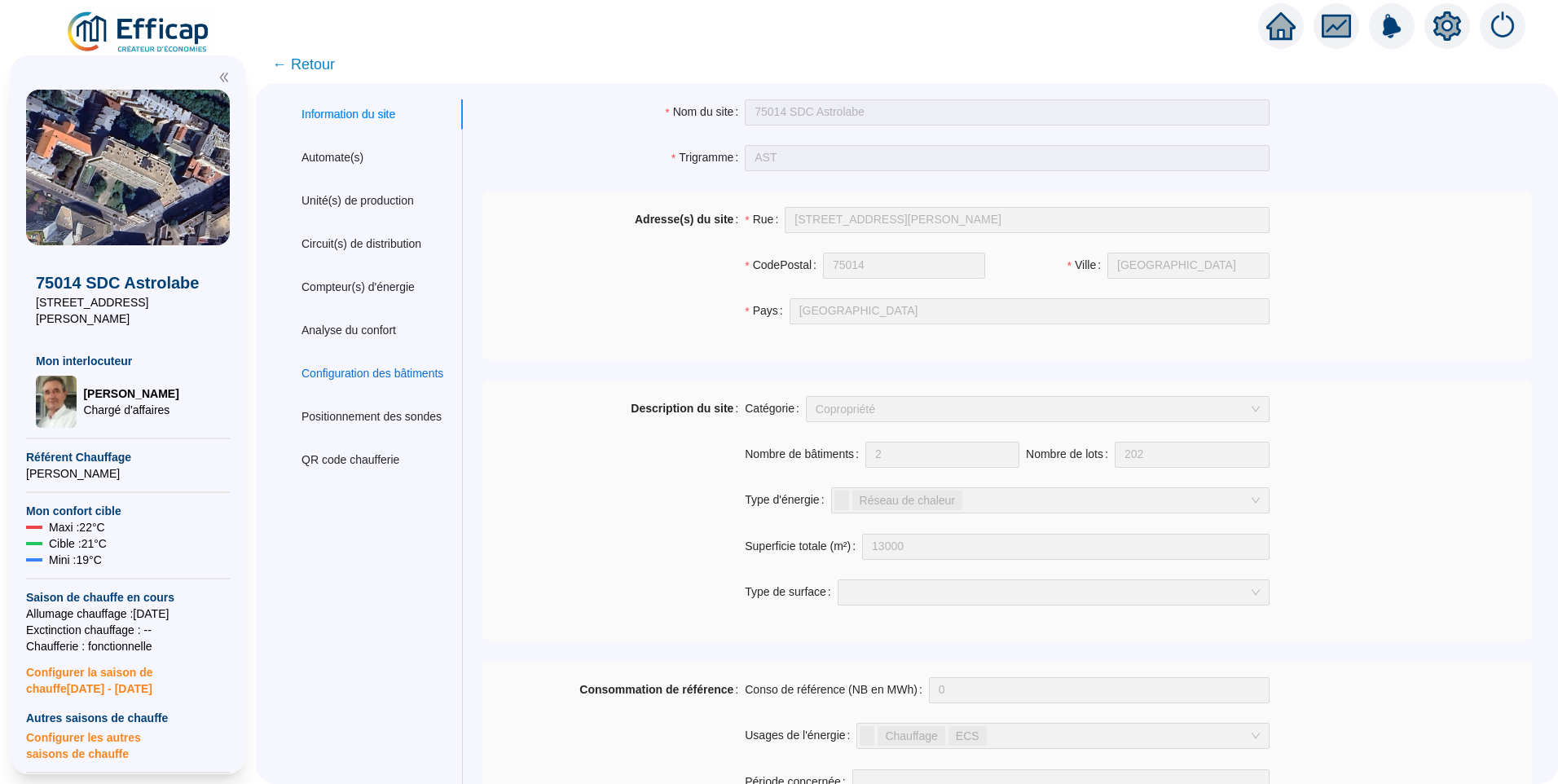
click at [361, 377] on div "Configuration des bâtiments" at bounding box center [372, 373] width 142 height 17
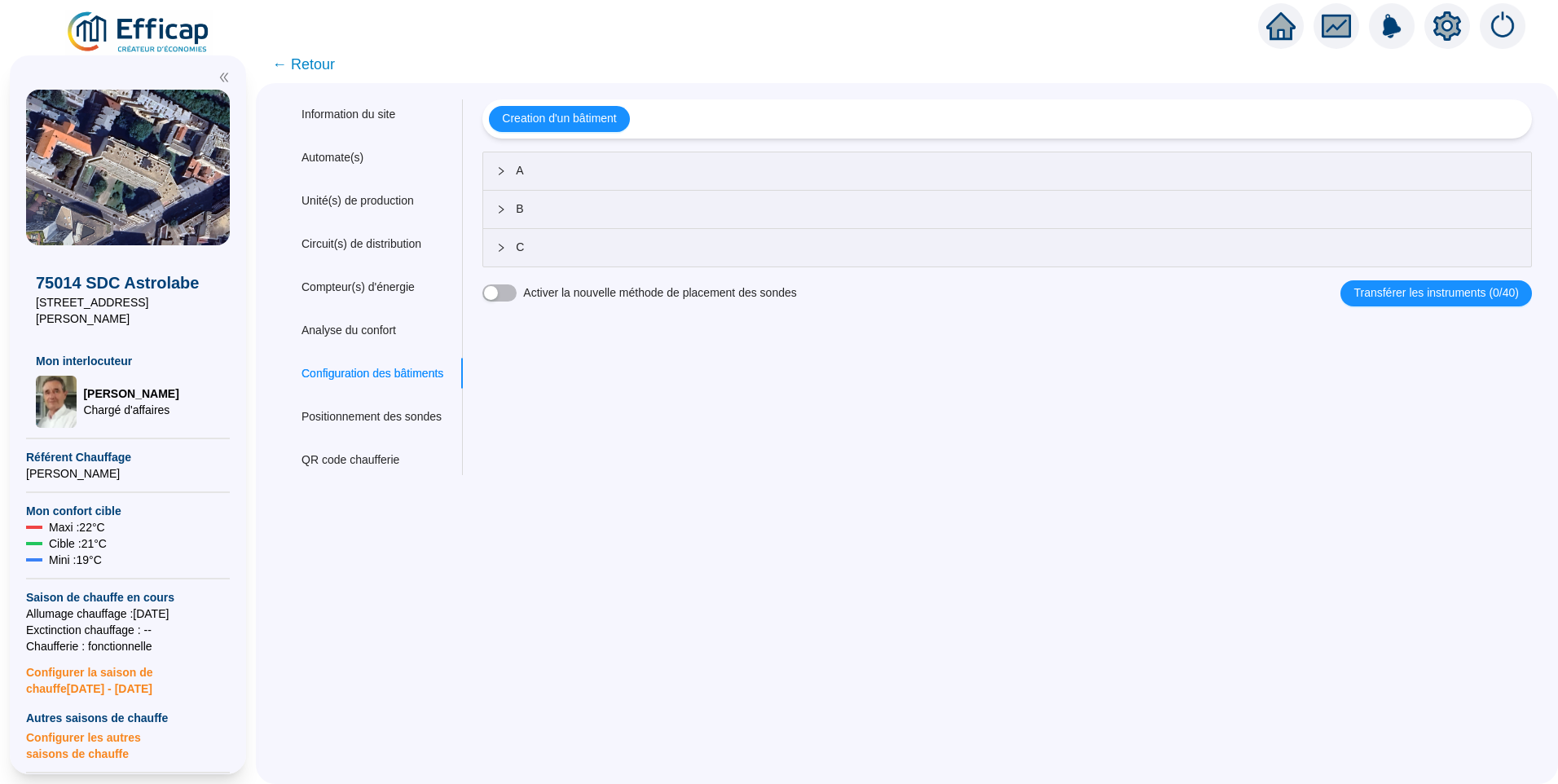
click at [548, 164] on span "A" at bounding box center [1017, 170] width 1003 height 17
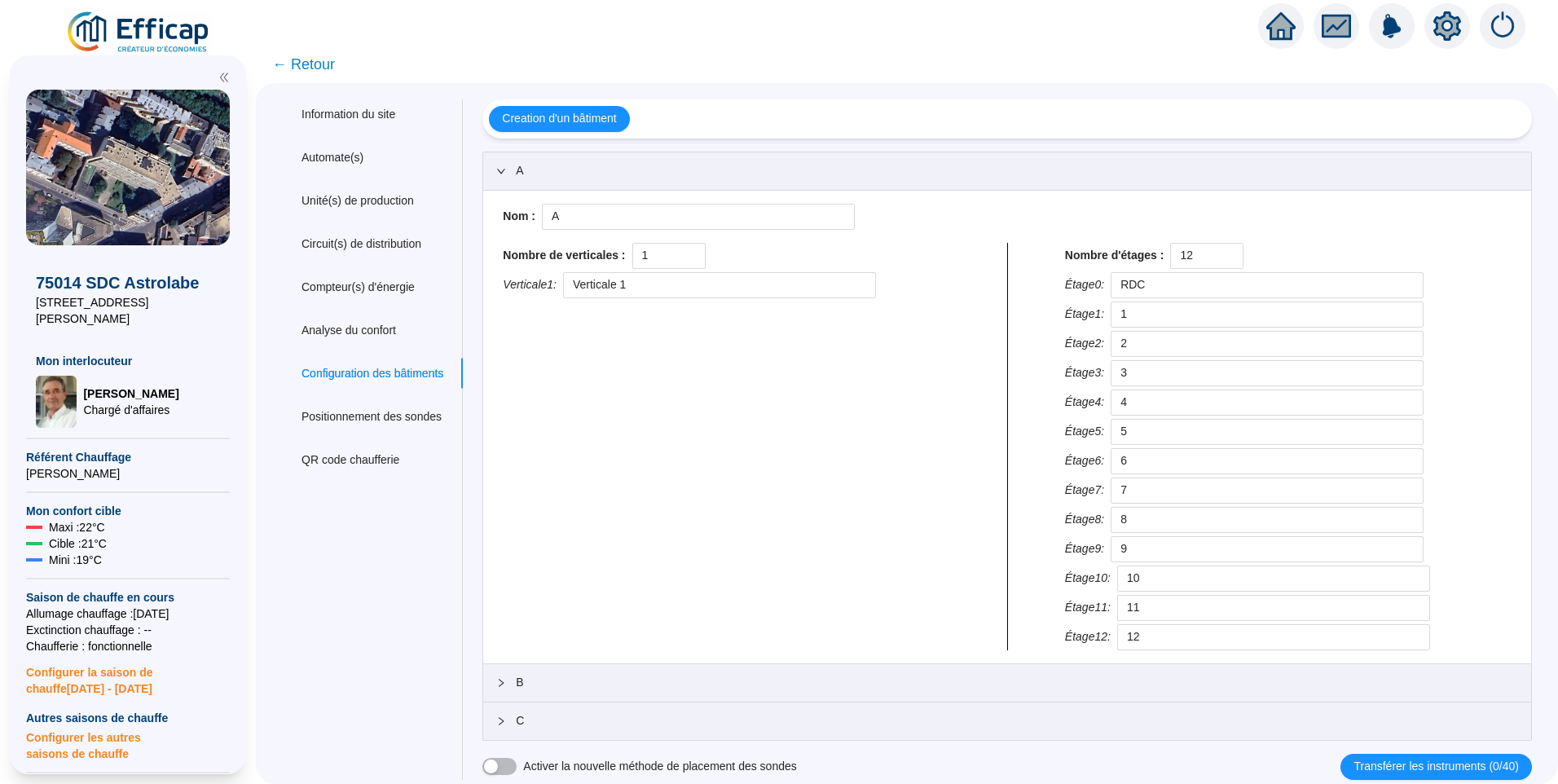
click at [532, 175] on span "A" at bounding box center [1017, 170] width 1003 height 17
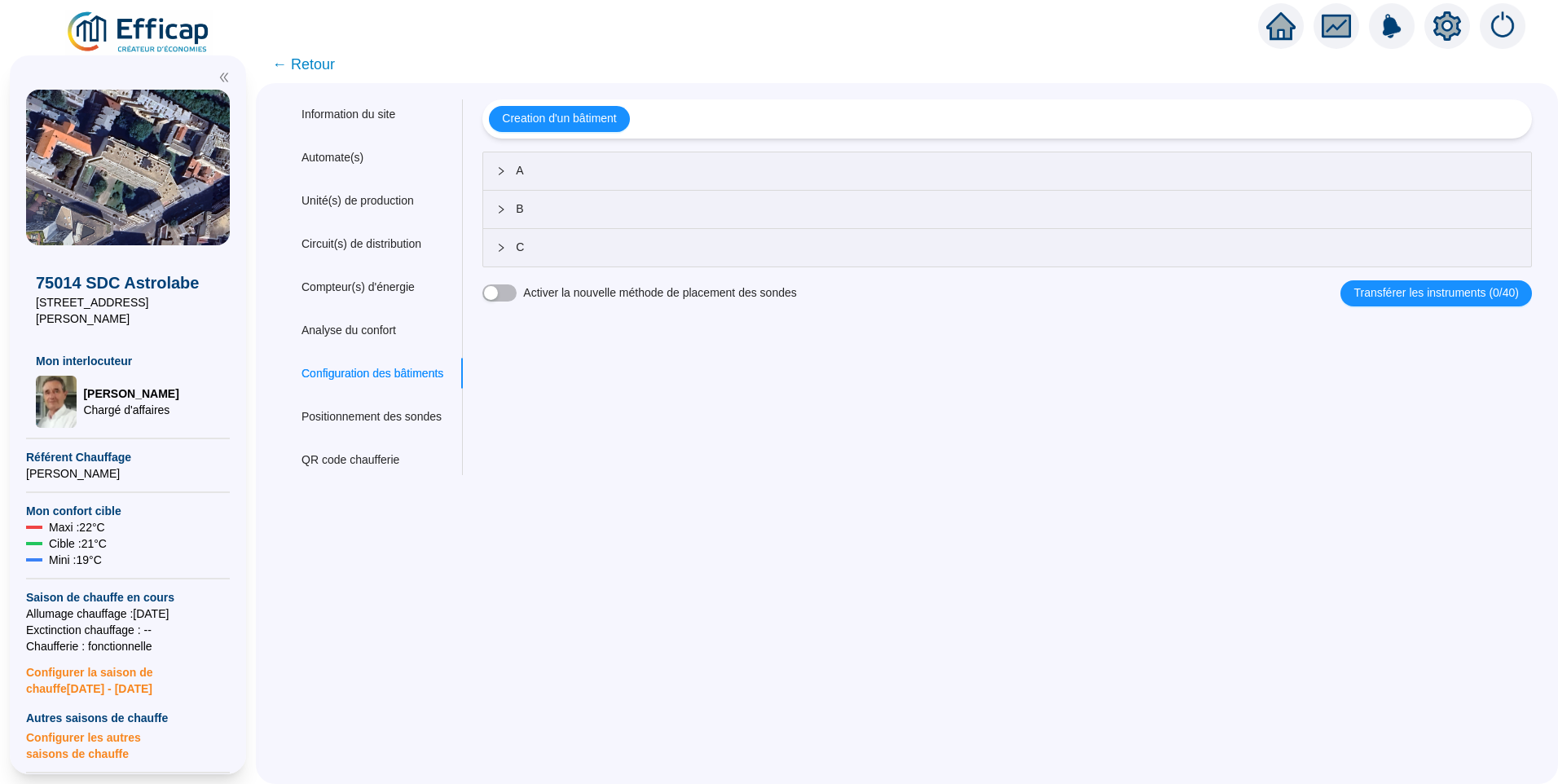
click at [533, 215] on span "B" at bounding box center [1017, 209] width 1003 height 17
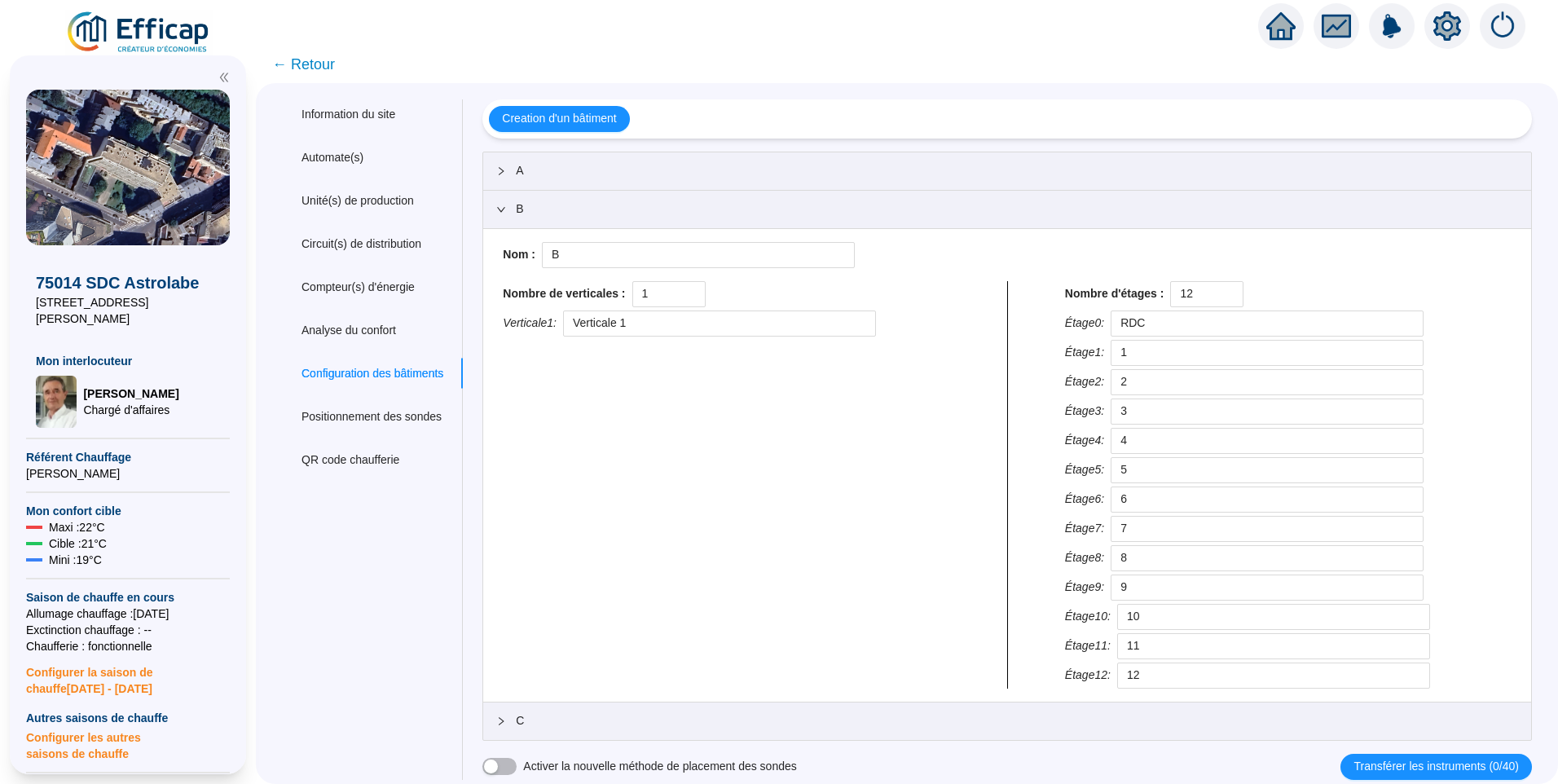
click at [576, 210] on span "B" at bounding box center [1017, 209] width 1003 height 17
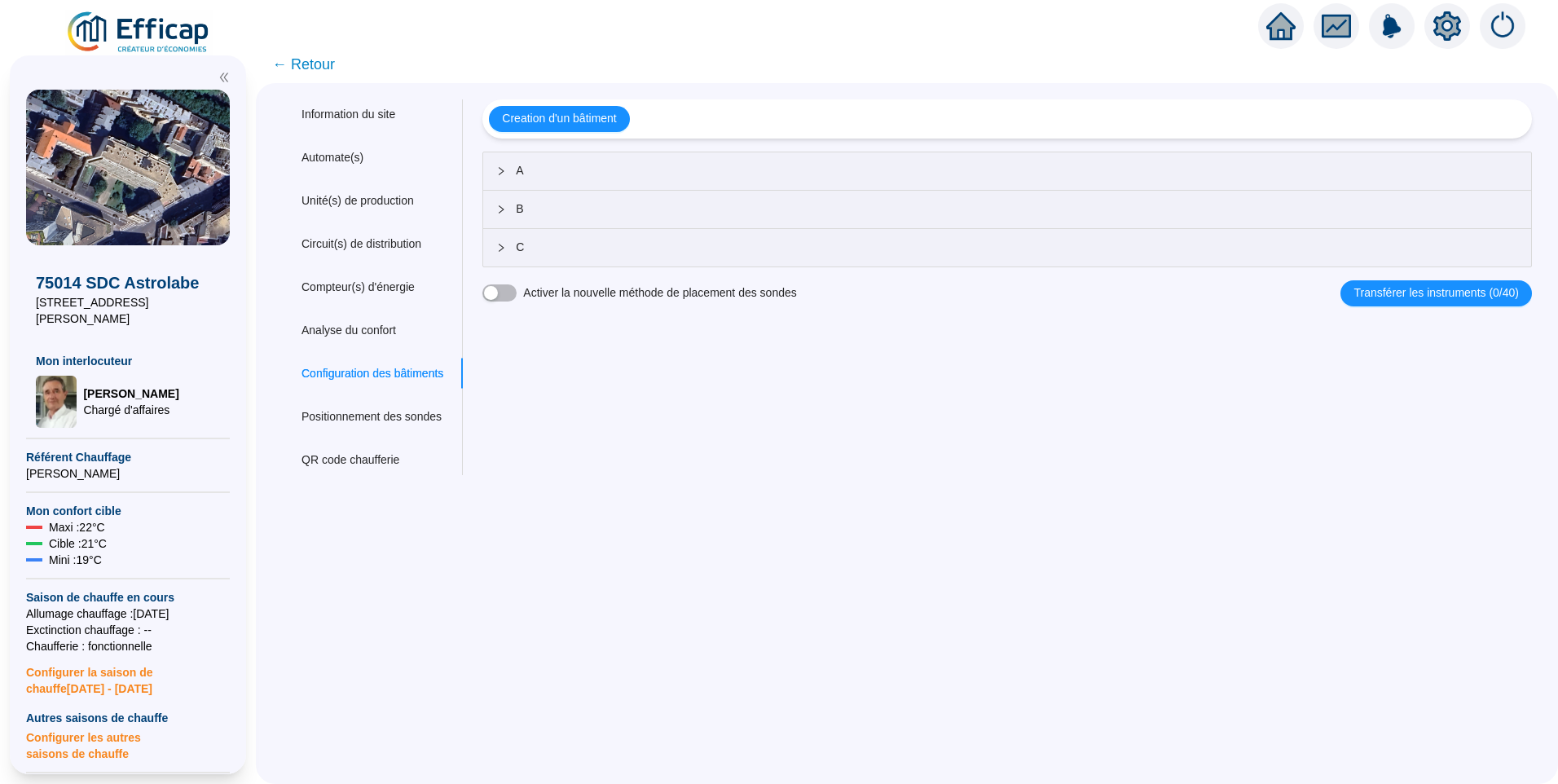
click at [575, 256] on div "C" at bounding box center [1007, 247] width 1048 height 38
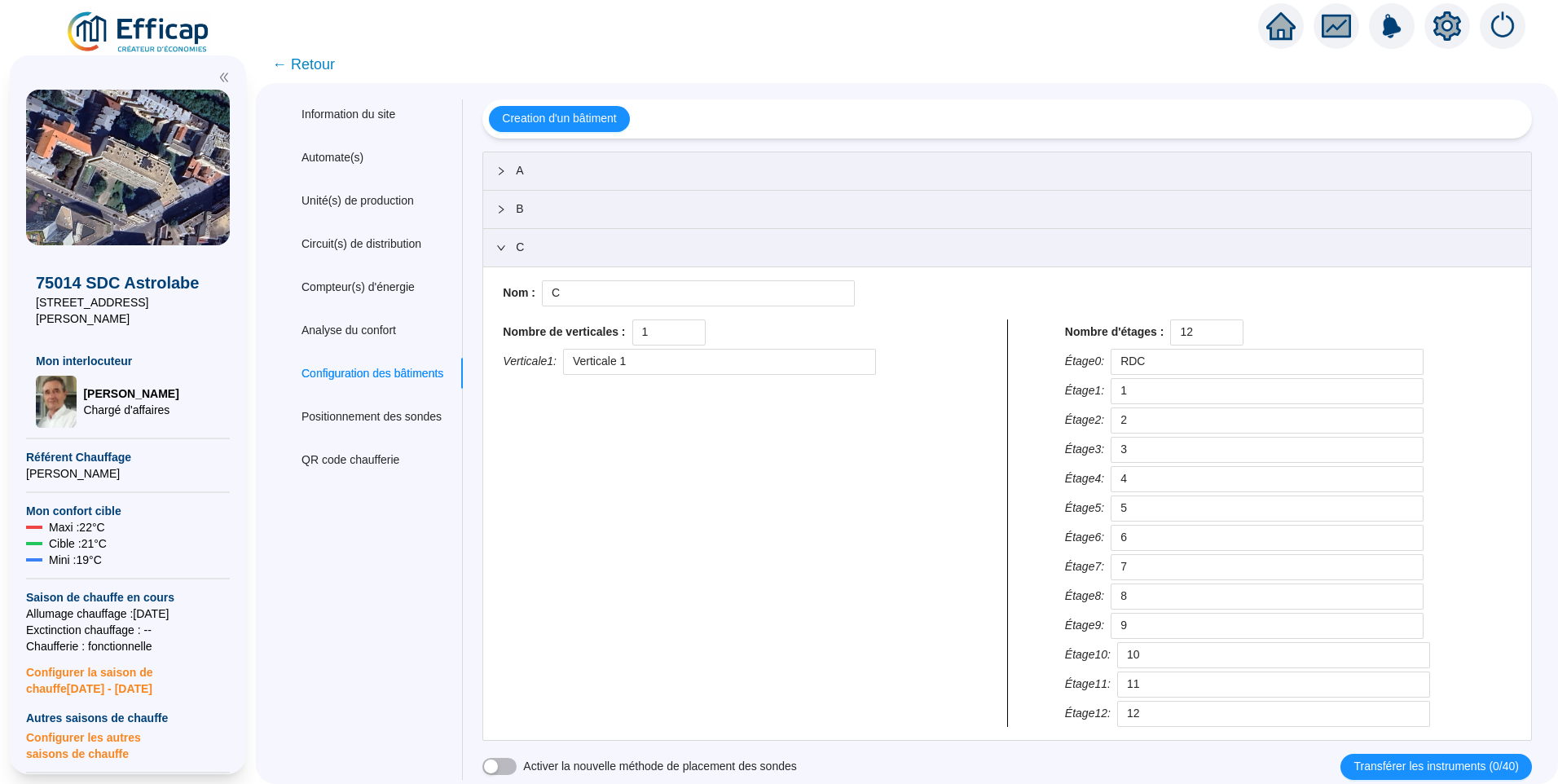
click at [324, 63] on span "← Retour" at bounding box center [303, 64] width 62 height 23
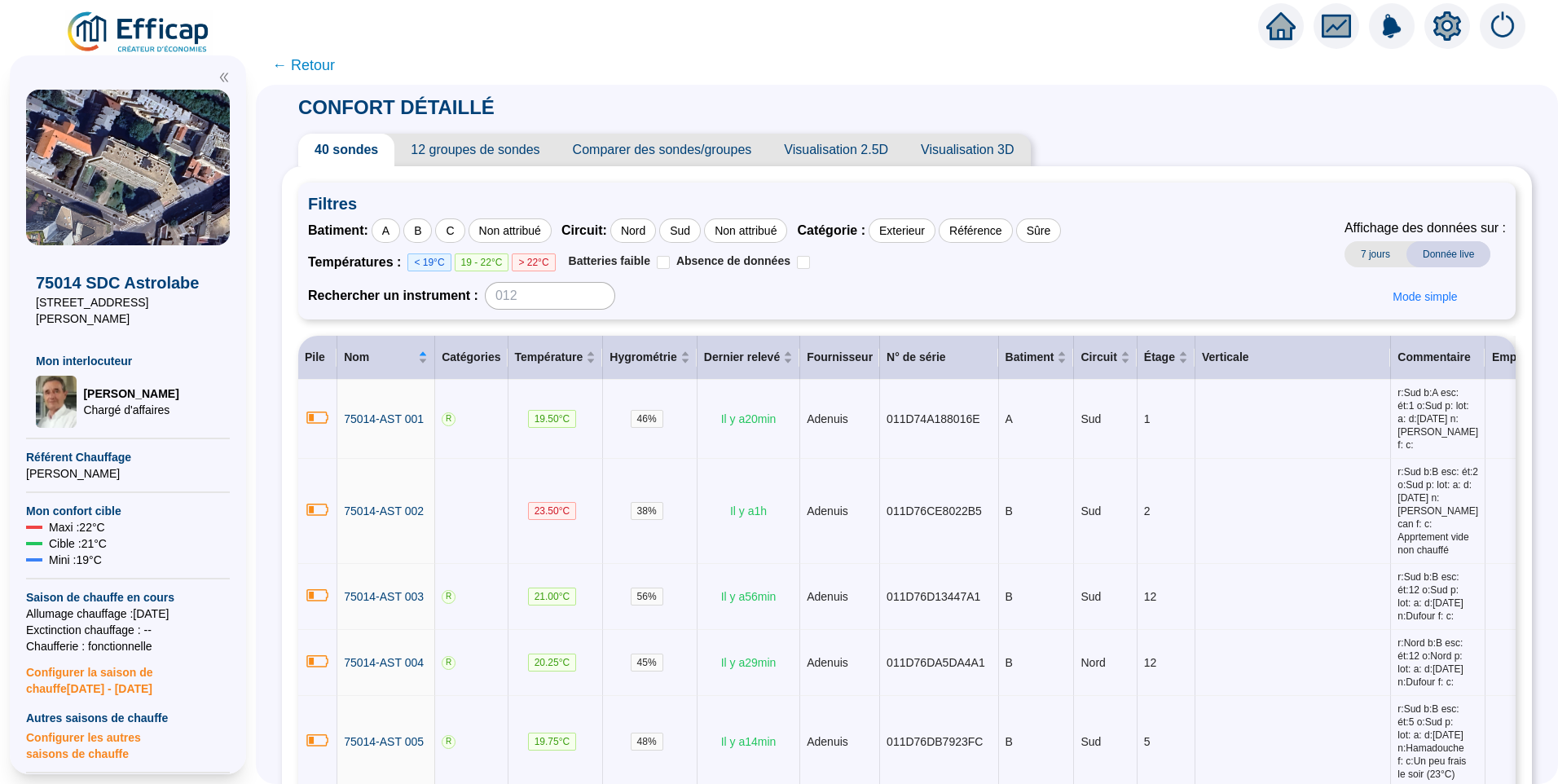
click at [1202, 201] on span "Filtres" at bounding box center [907, 204] width 1198 height 23
click at [1225, 252] on div "Batiment : A B C Non attribué Circuit : Nord Sud Non attribué Catégorie : Exter…" at bounding box center [907, 264] width 1198 height 92
click at [487, 146] on span "12 groupes de sondes" at bounding box center [474, 150] width 161 height 33
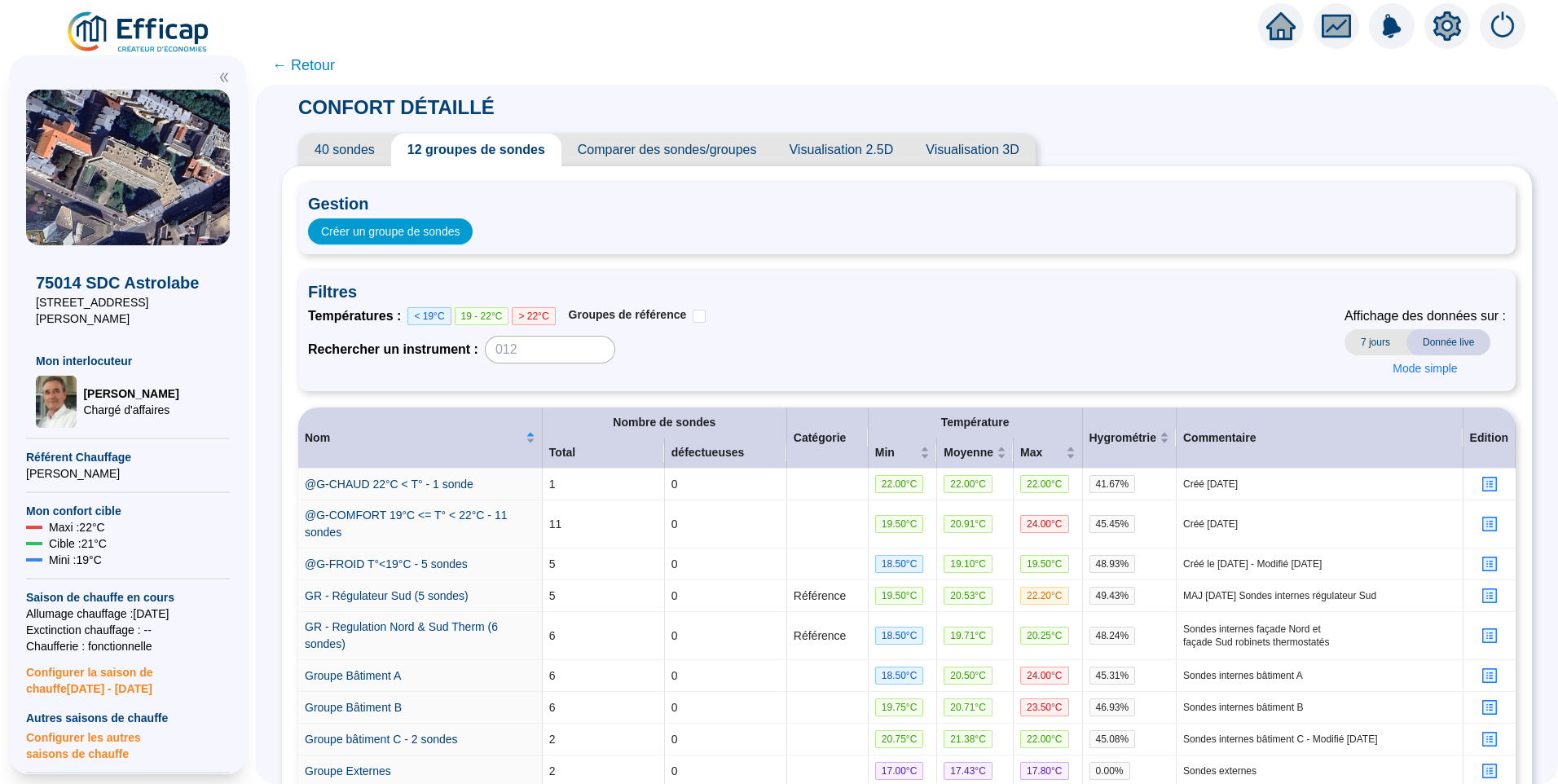
drag, startPoint x: 1449, startPoint y: 13, endPoint x: 1143, endPoint y: 77, distance: 312.6
click at [1449, 13] on icon "setting" at bounding box center [1447, 26] width 27 height 29
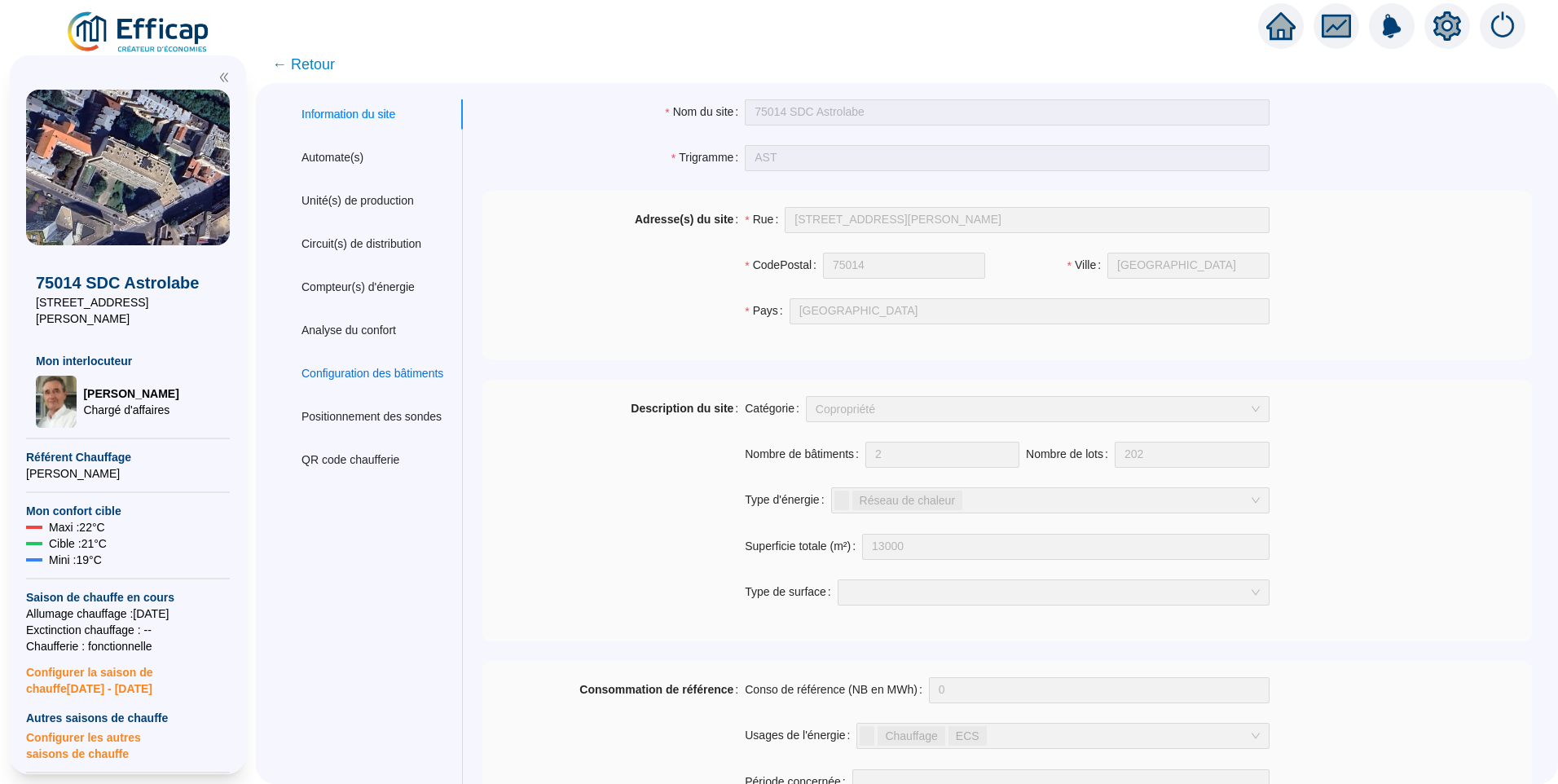
click at [336, 371] on div "Configuration des bâtiments" at bounding box center [372, 373] width 142 height 17
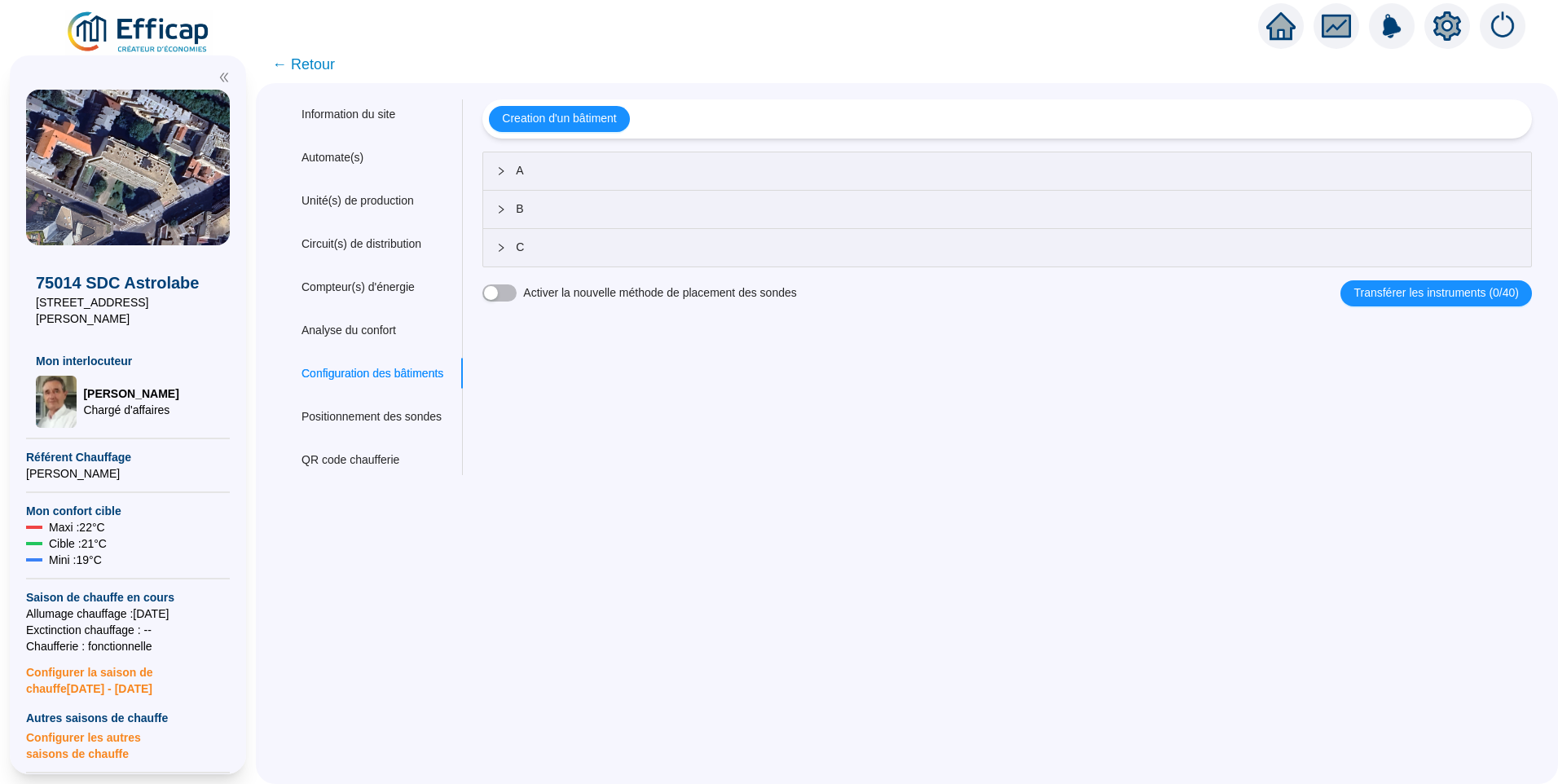
click at [658, 166] on span "A" at bounding box center [1017, 170] width 1003 height 17
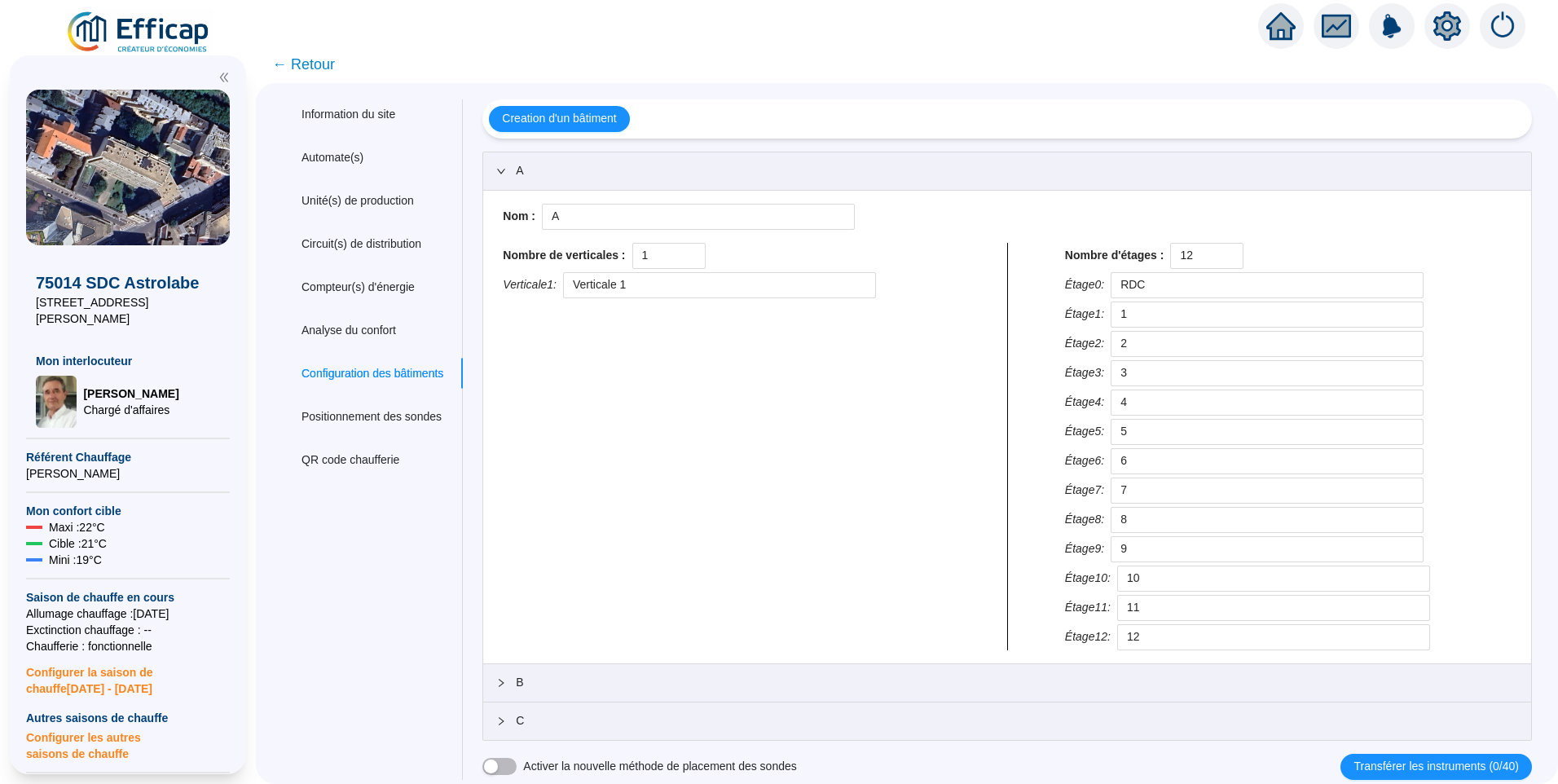
click at [558, 685] on span "B" at bounding box center [1017, 682] width 1003 height 17
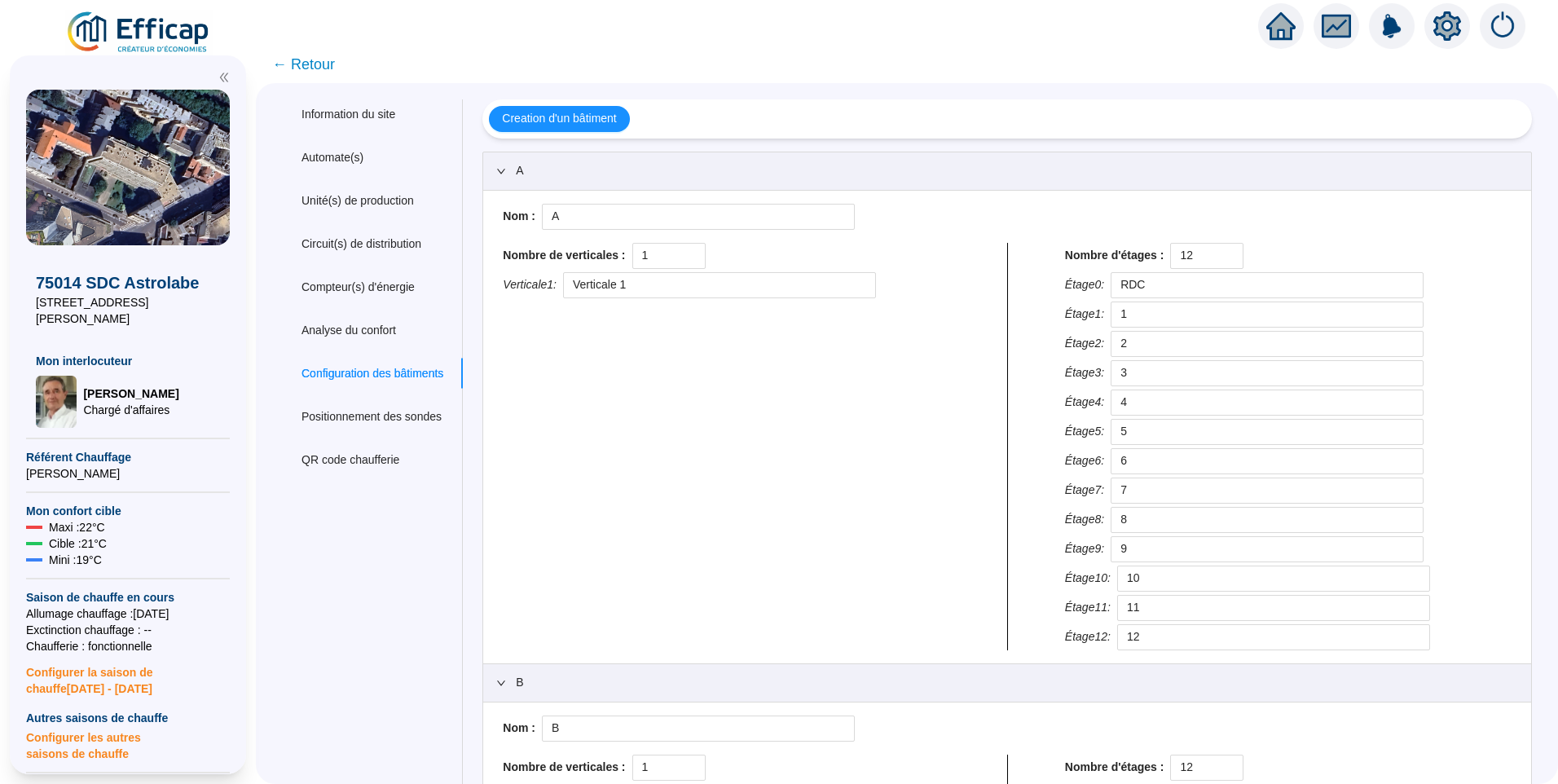
scroll to position [469, 0]
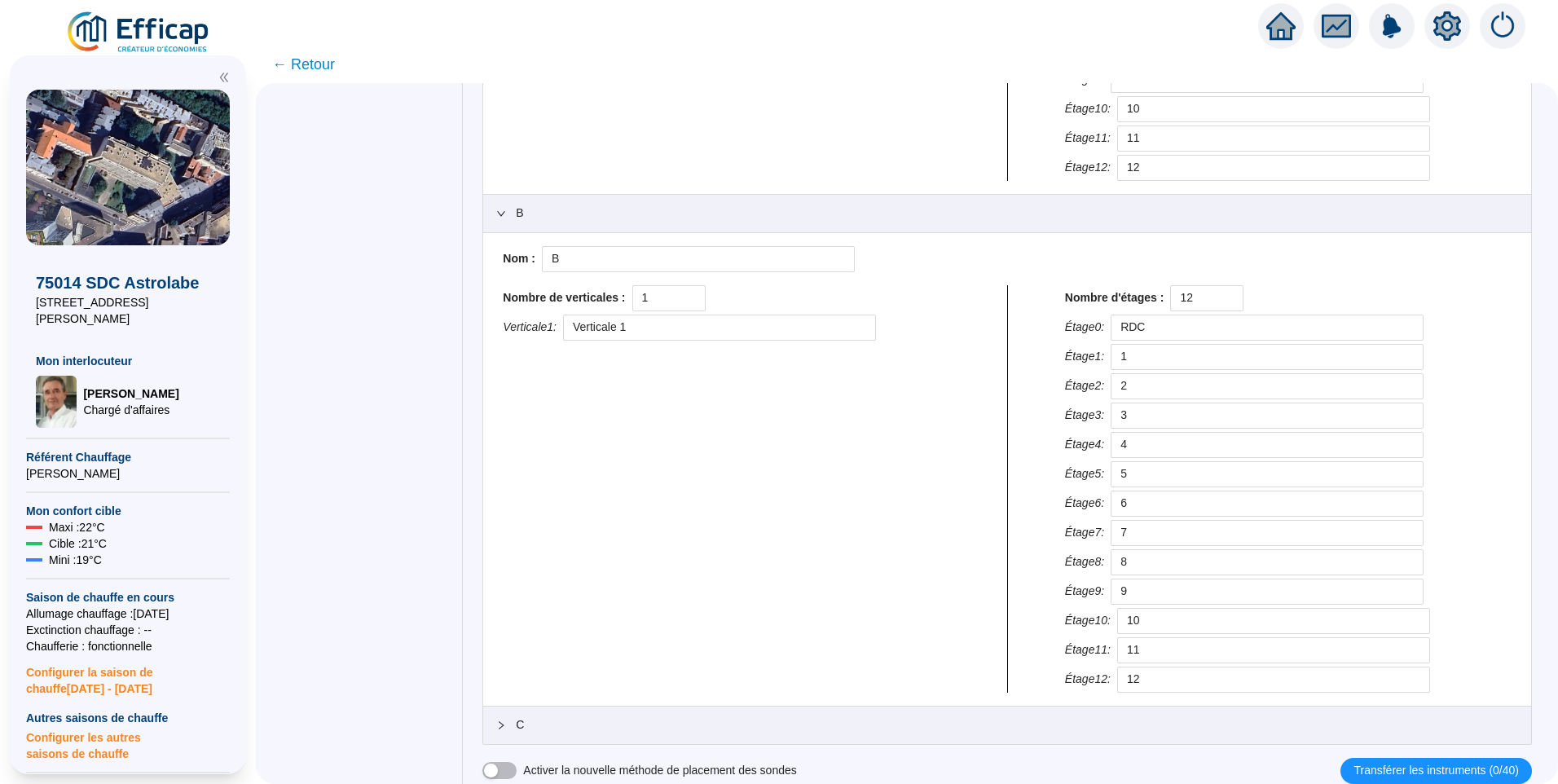
click at [591, 728] on span "C" at bounding box center [1017, 724] width 1003 height 17
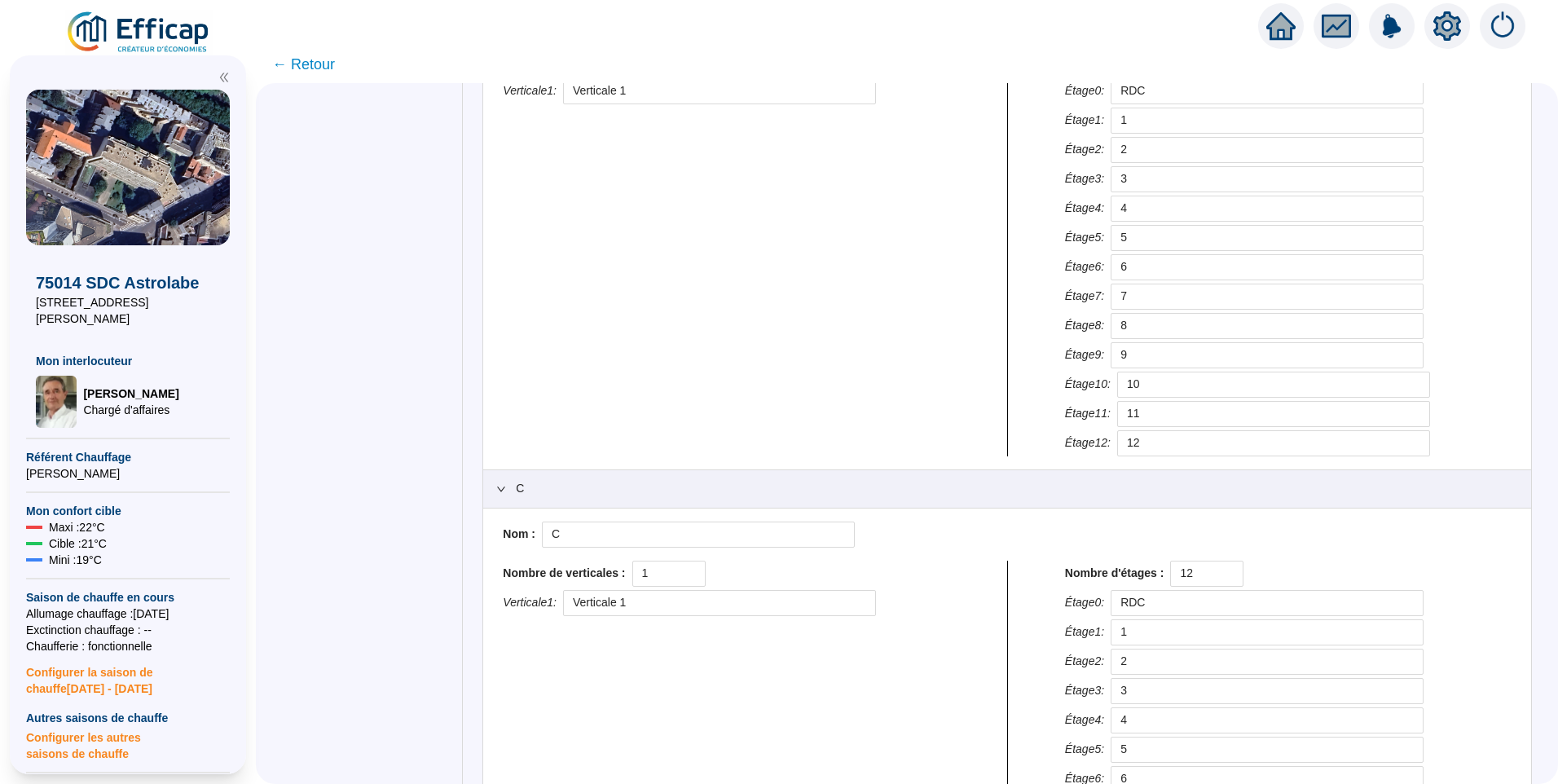
scroll to position [209, 0]
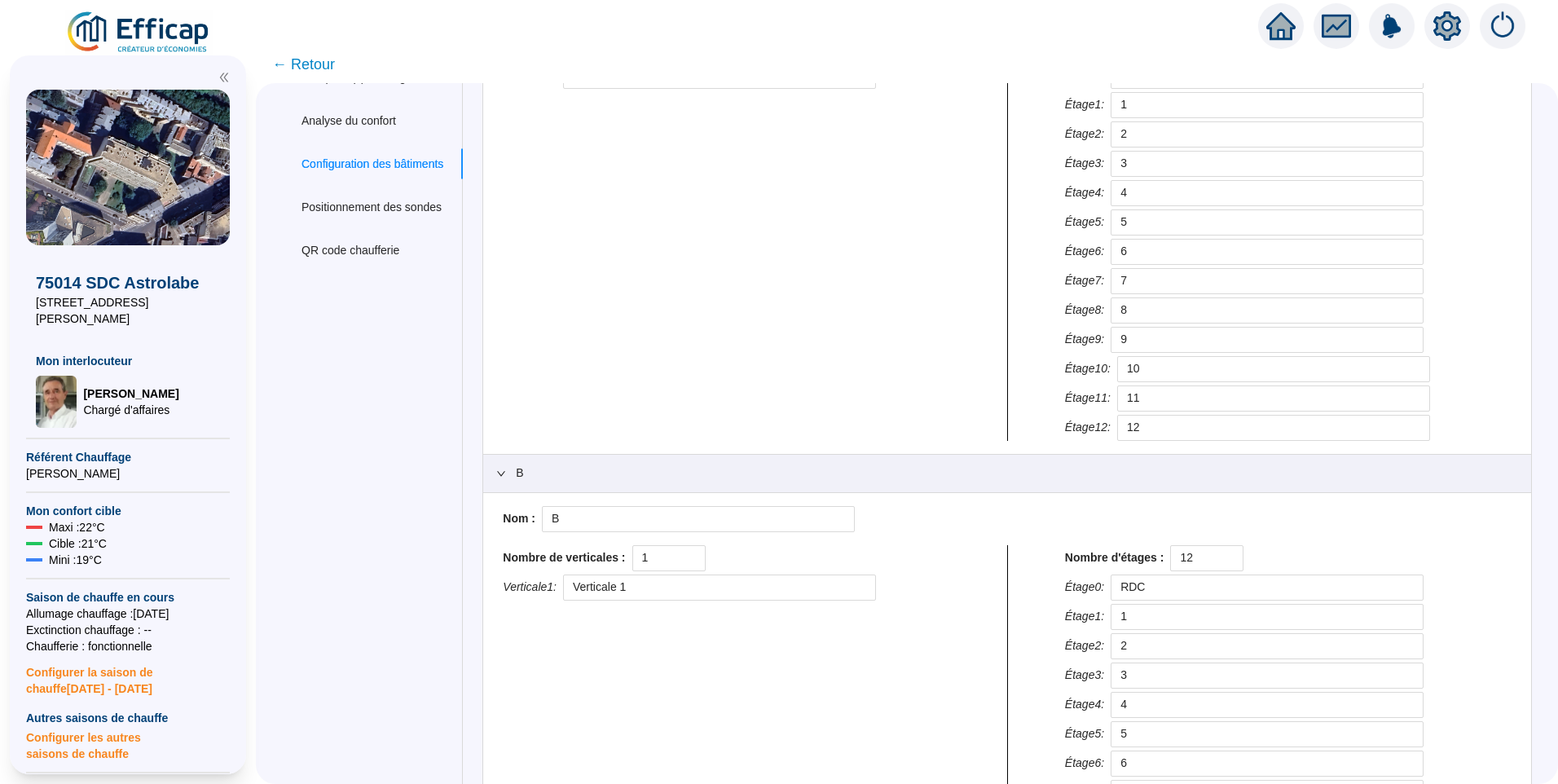
click at [340, 76] on span "← Retour" at bounding box center [908, 64] width 1303 height 38
click at [334, 71] on span "← Retour" at bounding box center [303, 64] width 62 height 23
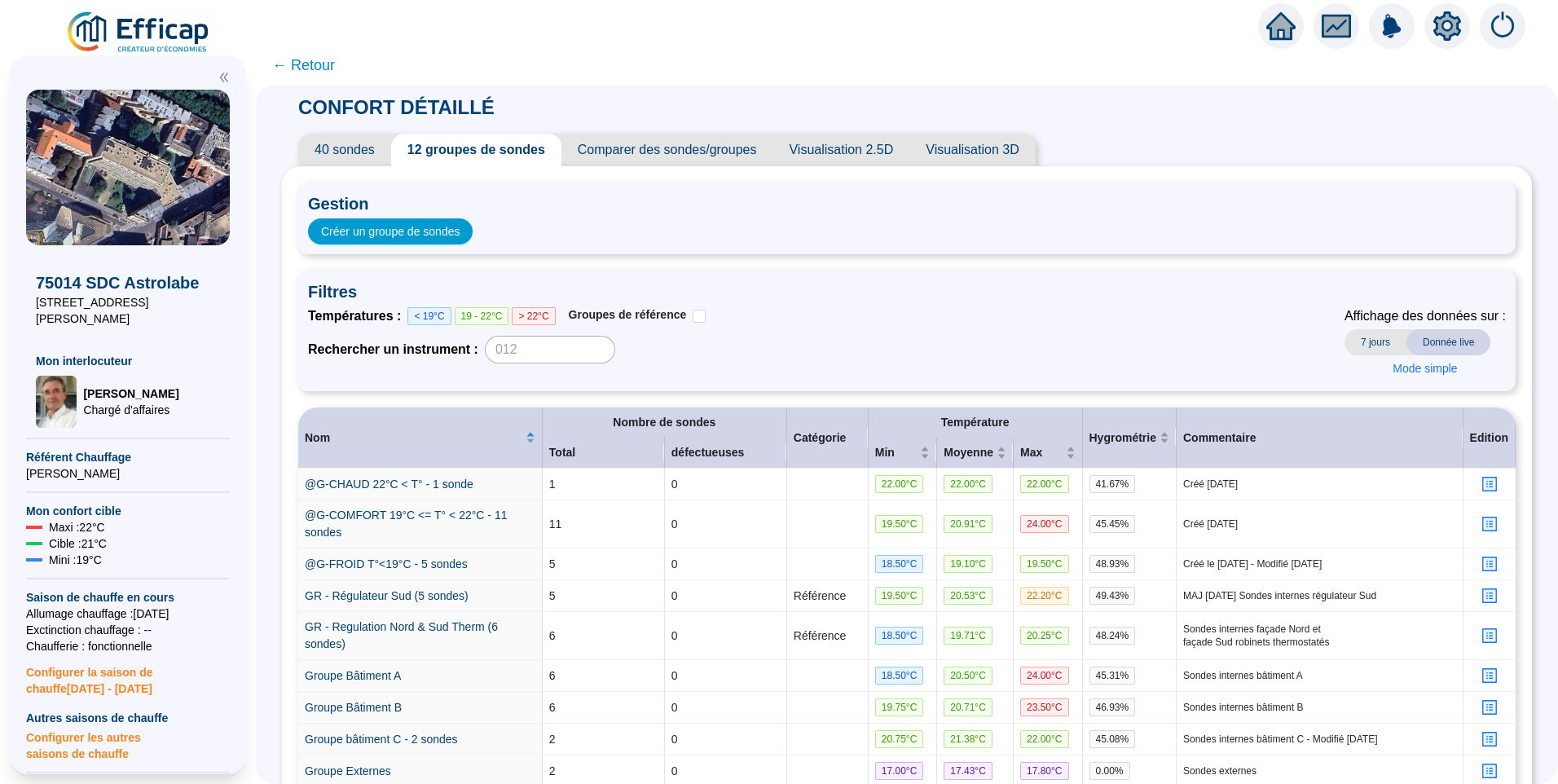
click at [349, 144] on span "40 sondes" at bounding box center [345, 150] width 93 height 33
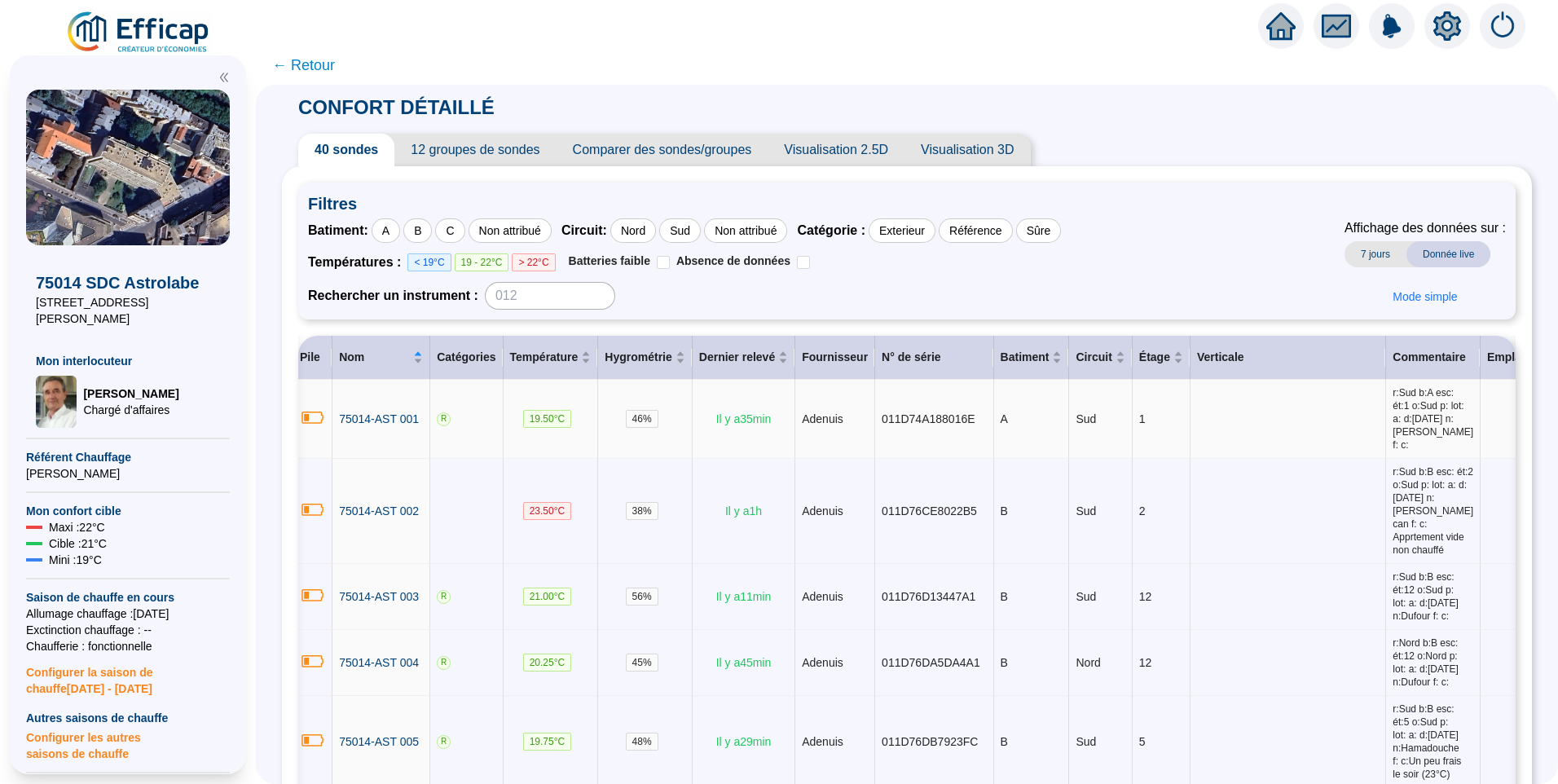
drag, startPoint x: 1204, startPoint y: 435, endPoint x: 1222, endPoint y: 435, distance: 18.0
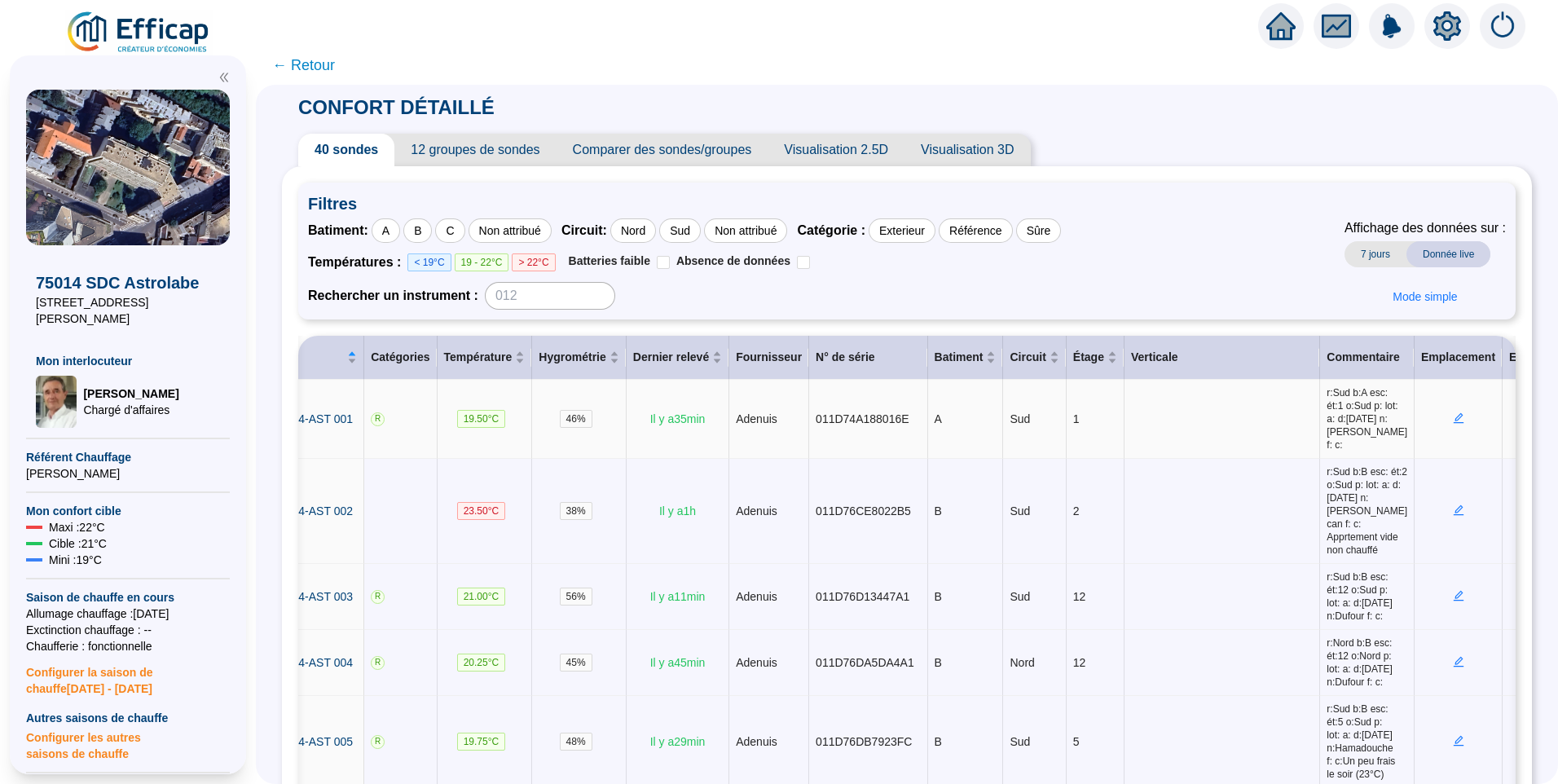
scroll to position [0, 89]
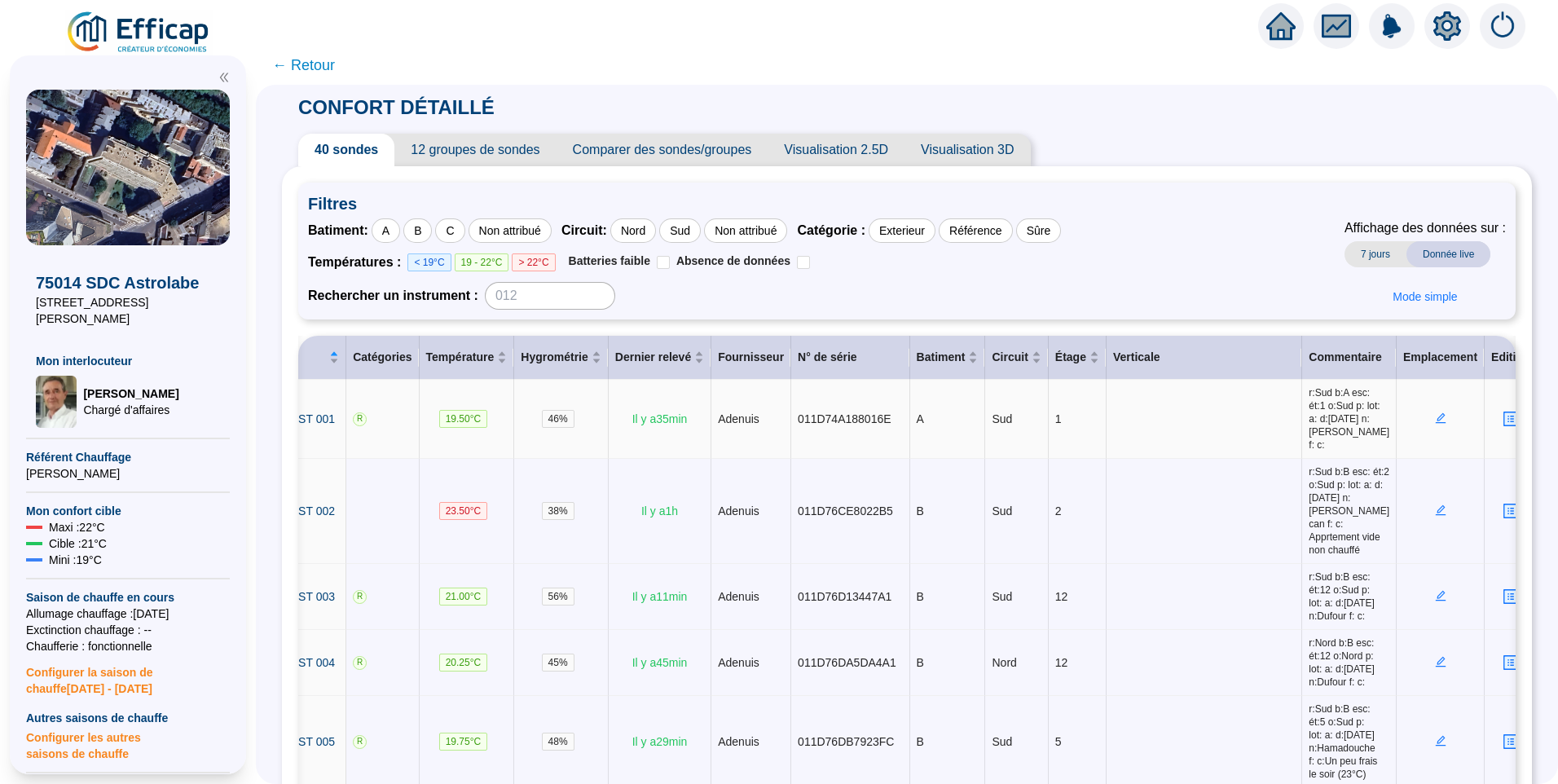
drag, startPoint x: 1222, startPoint y: 435, endPoint x: 1263, endPoint y: 438, distance: 41.1
drag, startPoint x: 1302, startPoint y: 398, endPoint x: 1307, endPoint y: 413, distance: 15.8
click at [1309, 413] on span "r:Sud b:A esc: ét:1 o:Sud p: lot: a: d:23/10/2019 n:Hermant Perret f: c:" at bounding box center [1349, 419] width 81 height 65
click at [1315, 541] on span "r:Sud b:B esc: ét:2 o:Sud p: lot: a: d:23/10/2019 n:Nguyen Noc can f: c: Apprte…" at bounding box center [1349, 511] width 81 height 92
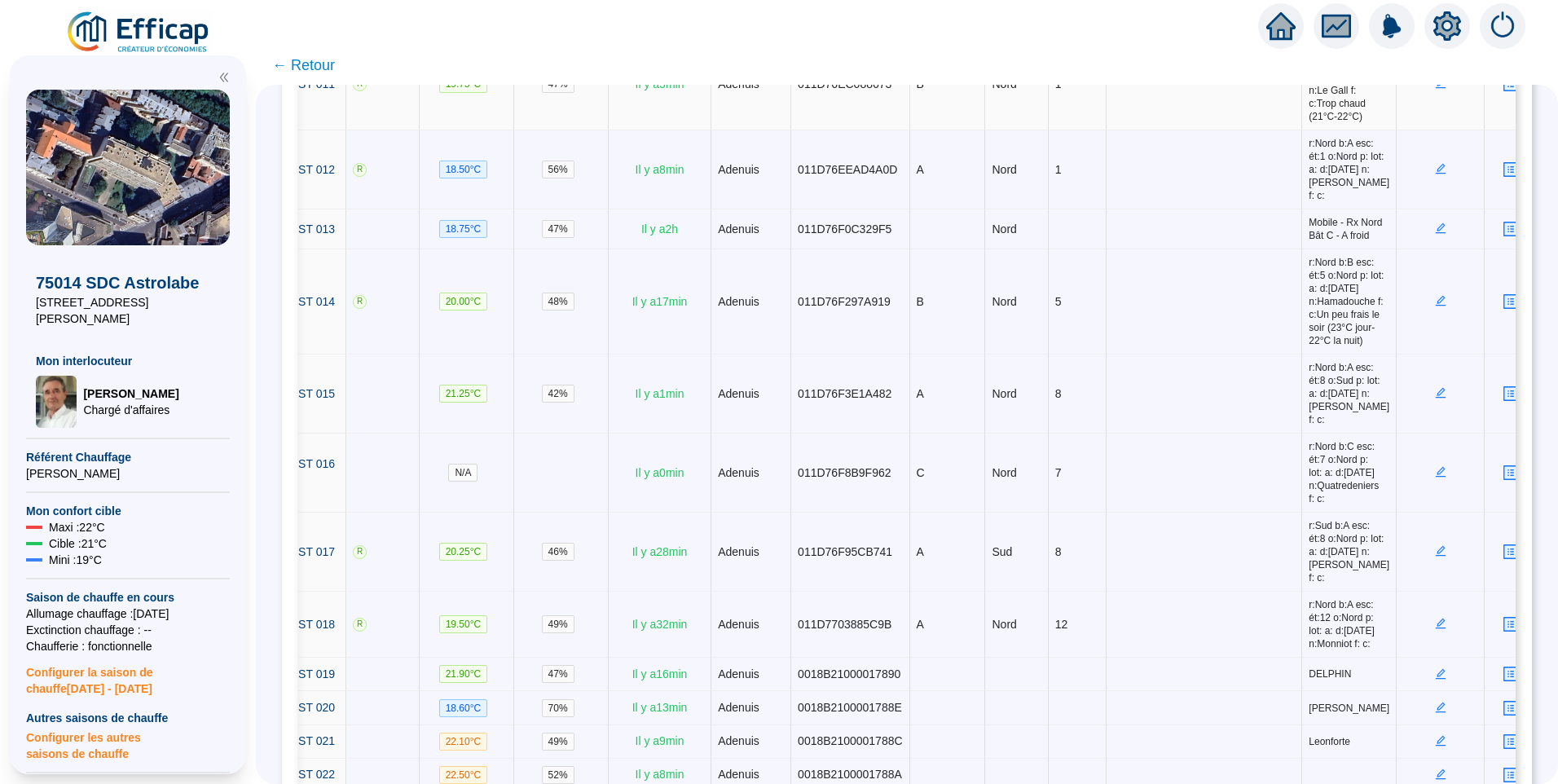
scroll to position [1059, 0]
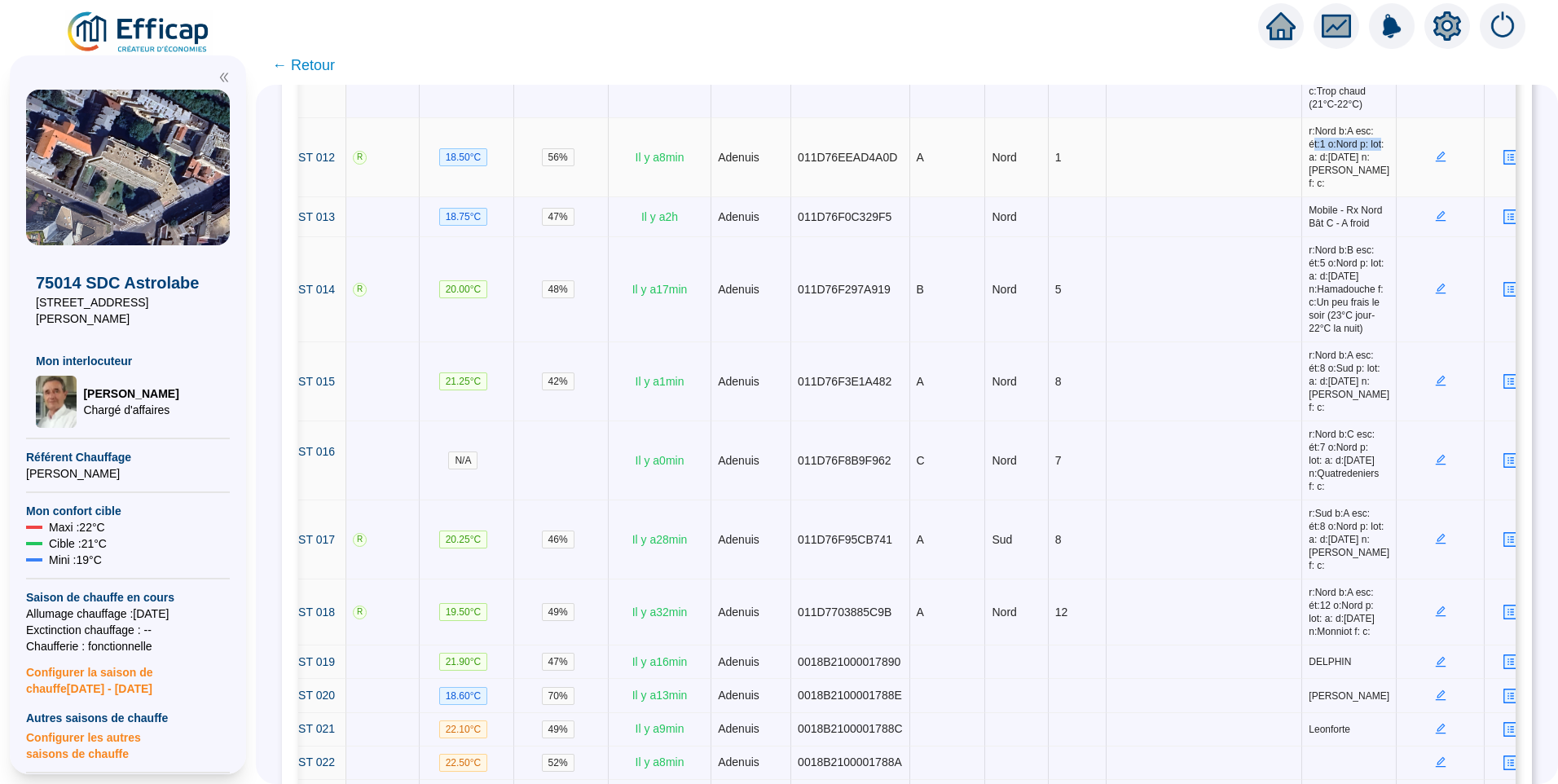
drag, startPoint x: 1294, startPoint y: 255, endPoint x: 1309, endPoint y: 280, distance: 29.2
click at [1309, 190] on span "r:Nord b:A esc: ét:1 o:Nord p: lot: a: d:23/10/2019 n:Hermant Perret f: c:" at bounding box center [1349, 158] width 81 height 65
drag, startPoint x: 1294, startPoint y: 149, endPoint x: 1335, endPoint y: 218, distance: 80.3
click at [1335, 111] on span "r:Nord b:B esc: ét:1 o:Nord p: lot: a: d:05/11/2019 n:Le Gall f: c:Trop chaud (…" at bounding box center [1349, 71] width 81 height 78
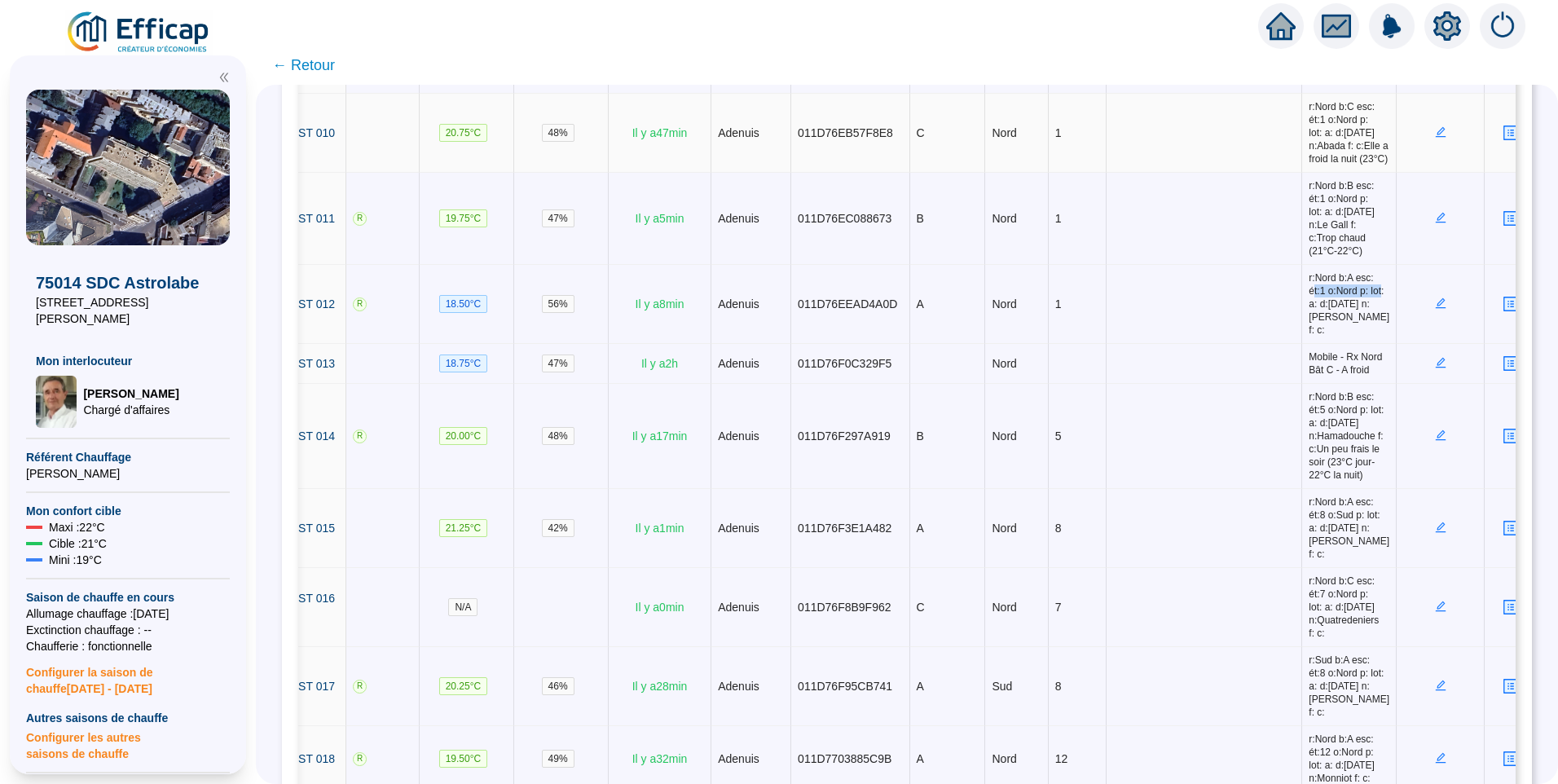
scroll to position [896, 0]
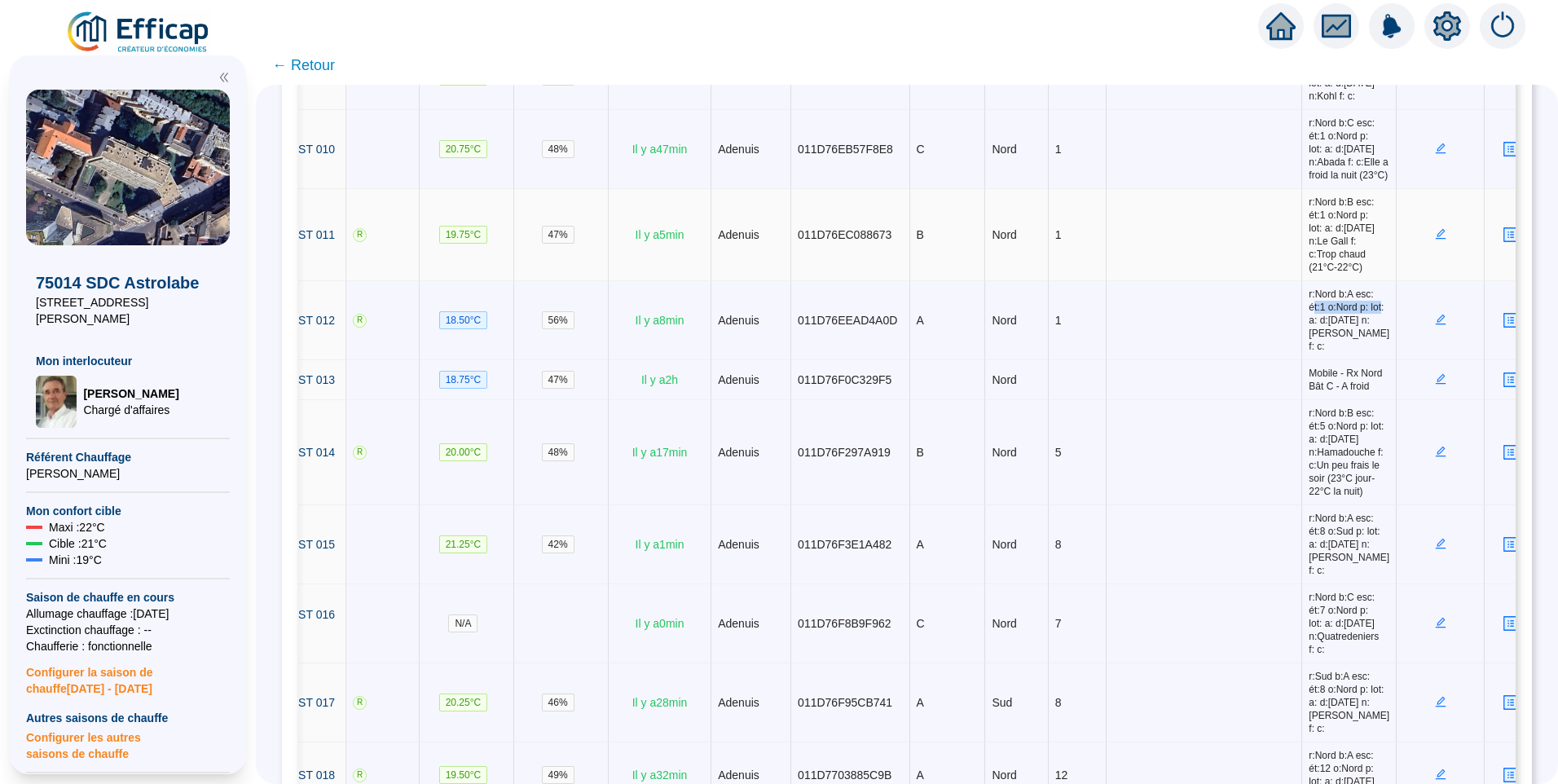
click at [1309, 274] on span "r:Nord b:B esc: ét:1 o:Nord p: lot: a: d:05/11/2019 n:Le Gall f: c:Trop chaud (…" at bounding box center [1349, 234] width 81 height 78
drag, startPoint x: 1293, startPoint y: 305, endPoint x: 1341, endPoint y: 383, distance: 91.6
click at [1341, 274] on span "r:Nord b:B esc: ét:1 o:Nord p: lot: a: d:05/11/2019 n:Le Gall f: c:Trop chaud (…" at bounding box center [1349, 234] width 81 height 78
click at [1309, 274] on span "r:Nord b:B esc: ét:1 o:Nord p: lot: a: d:05/11/2019 n:Le Gall f: c:Trop chaud (…" at bounding box center [1349, 234] width 81 height 78
click at [1309, 181] on span "r:Nord b:C esc: ét:1 o:Nord p: lot: a: d:23/10/2019 n:Abada f: c:Elle a froid l…" at bounding box center [1349, 149] width 81 height 65
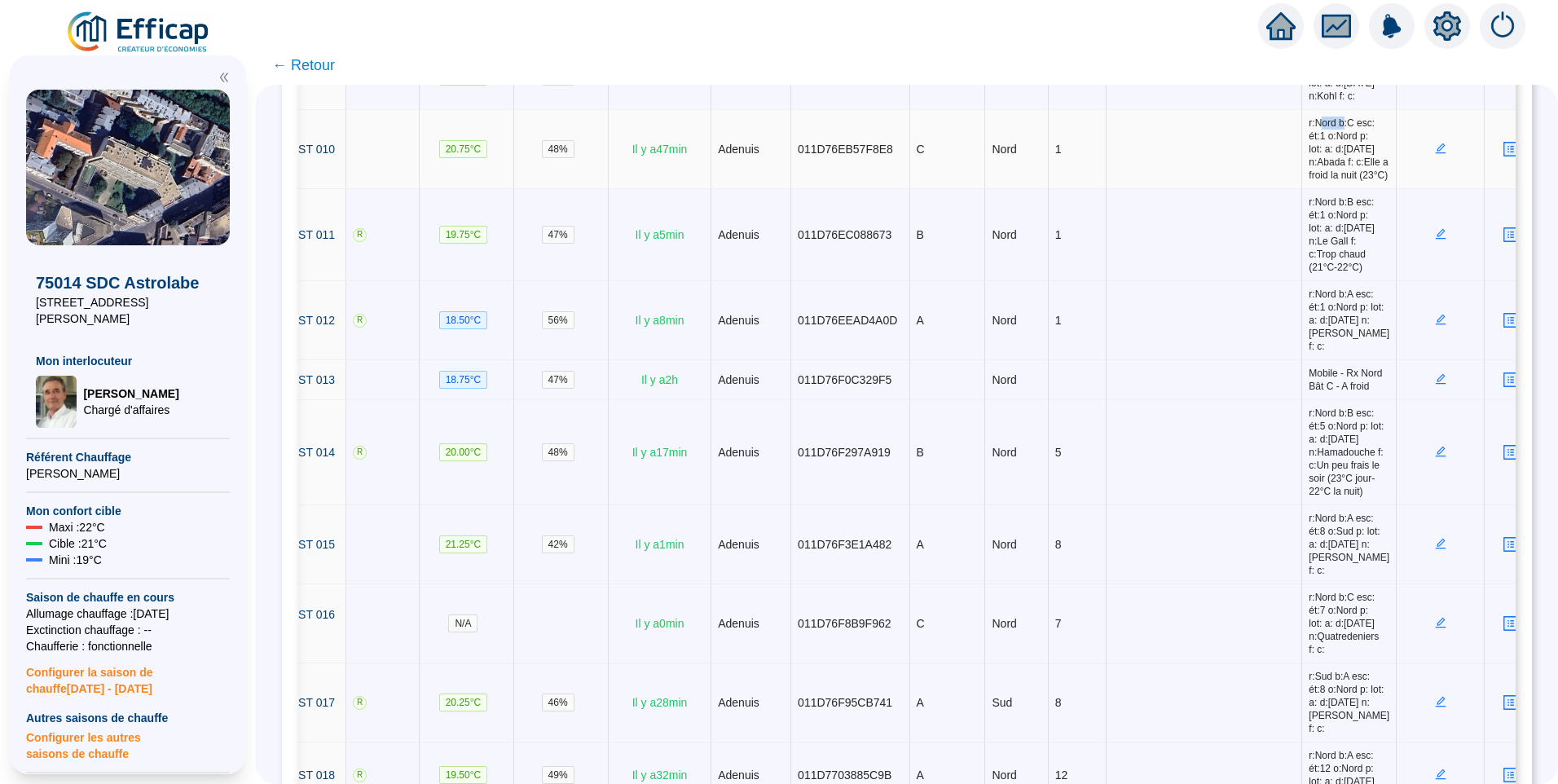
click at [1309, 181] on span "r:Nord b:C esc: ét:1 o:Nord p: lot: a: d:23/10/2019 n:Abada f: c:Elle a froid l…" at bounding box center [1349, 149] width 81 height 65
click at [1324, 181] on span "r:Nord b:C esc: ét:1 o:Nord p: lot: a: d:23/10/2019 n:Abada f: c:Elle a froid l…" at bounding box center [1349, 149] width 81 height 65
drag, startPoint x: 1312, startPoint y: 321, endPoint x: 1319, endPoint y: 331, distance: 12.2
click at [1319, 274] on span "r:Nord b:B esc: ét:1 o:Nord p: lot: a: d:05/11/2019 n:Le Gall f: c:Trop chaud (…" at bounding box center [1349, 234] width 81 height 78
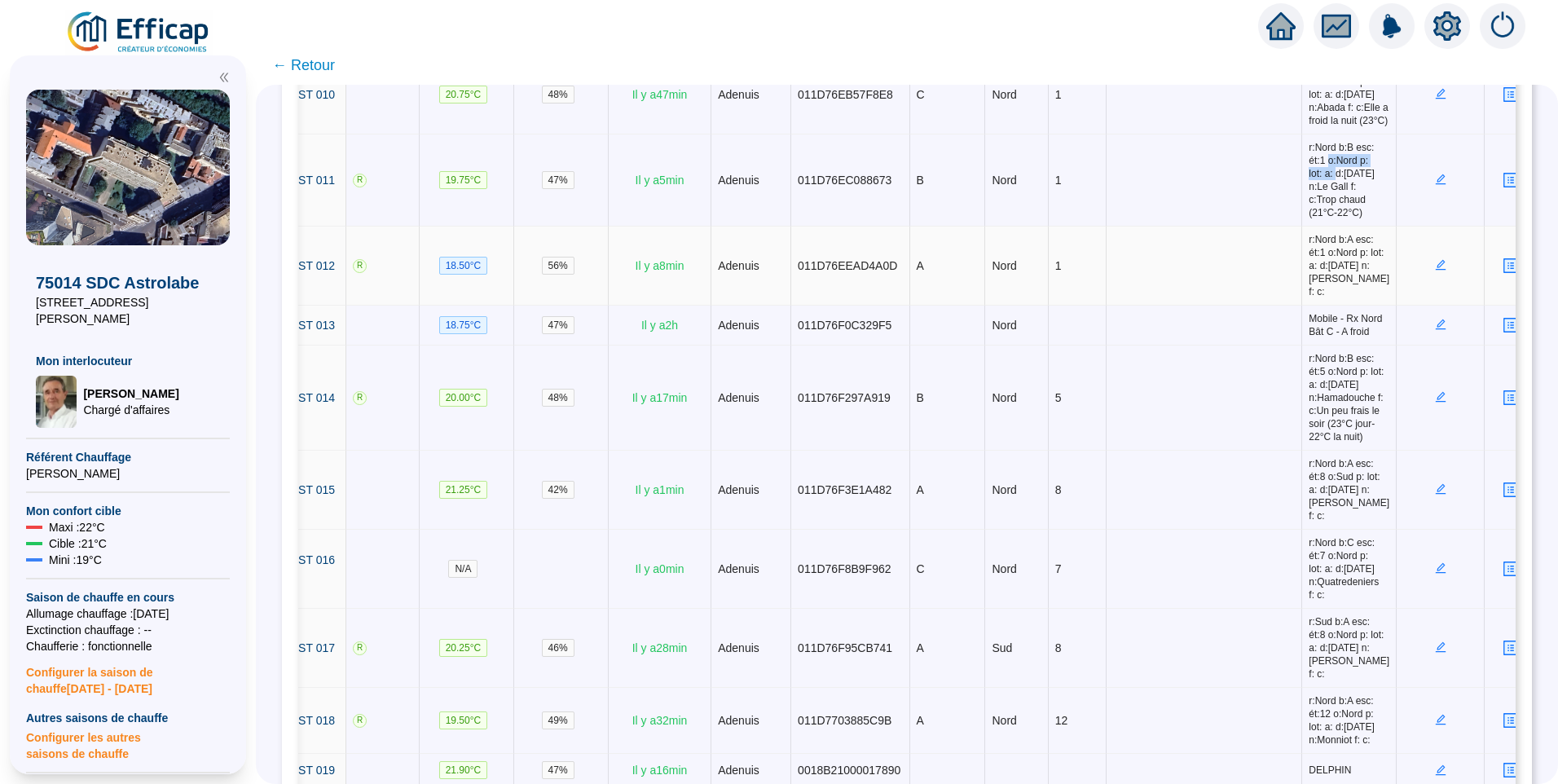
scroll to position [978, 0]
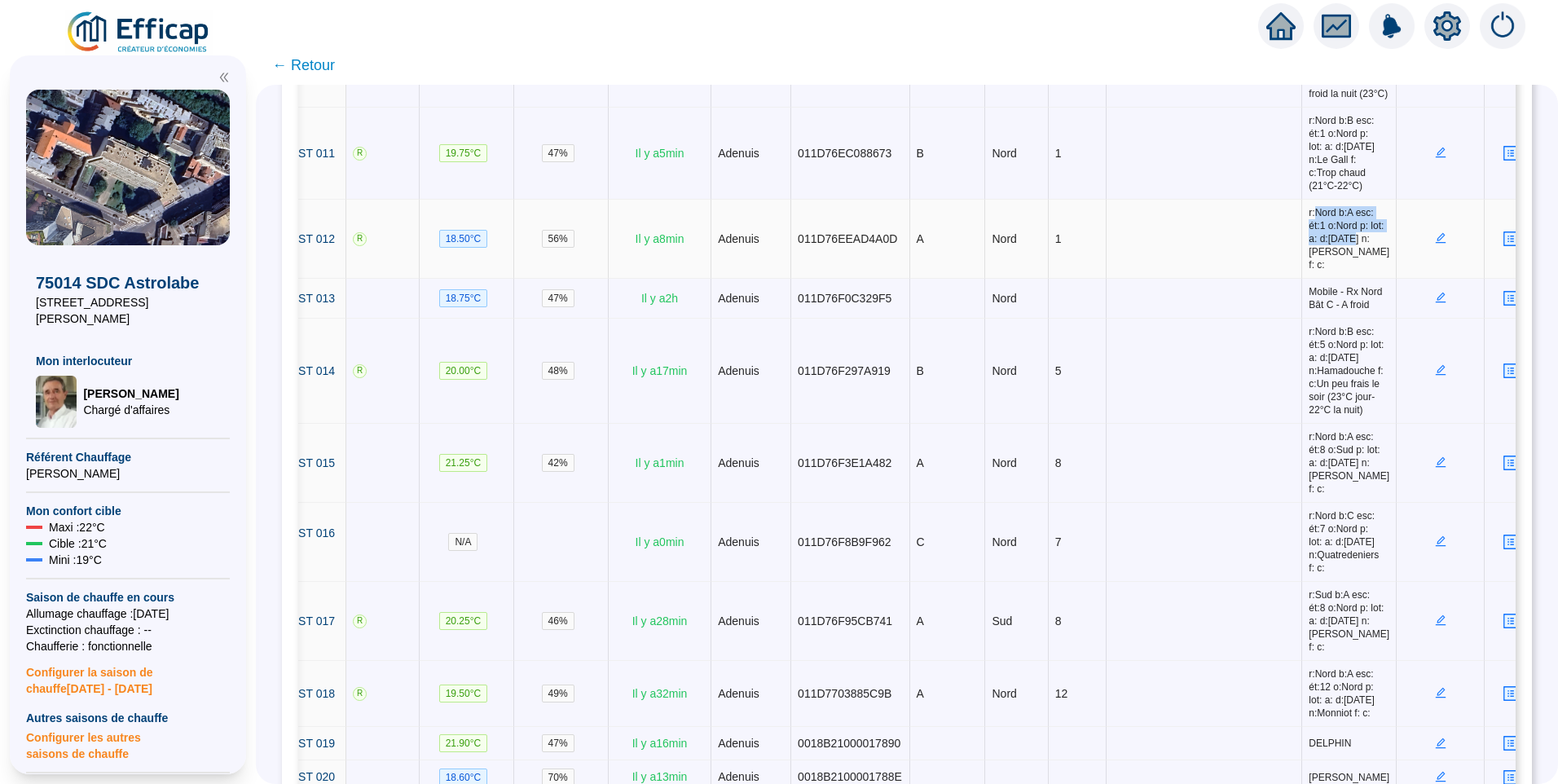
drag, startPoint x: 1295, startPoint y: 329, endPoint x: 1319, endPoint y: 363, distance: 41.6
click at [1319, 271] on span "r:Nord b:A esc: ét:1 o:Nord p: lot: a: d:23/10/2019 n:Hermant Perret f: c:" at bounding box center [1349, 238] width 81 height 65
click at [1319, 271] on span "r:Nord b:A esc: ét:1 o:Nord p: lot: a: d:23/10/2019 n:Hermant Perret f: c:" at bounding box center [1349, 238] width 81 height 65
drag, startPoint x: 1305, startPoint y: 327, endPoint x: 1325, endPoint y: 374, distance: 51.1
click at [1325, 271] on span "r:Nord b:A esc: ét:1 o:Nord p: lot: a: d:23/10/2019 n:Hermant Perret f: c:" at bounding box center [1349, 238] width 81 height 65
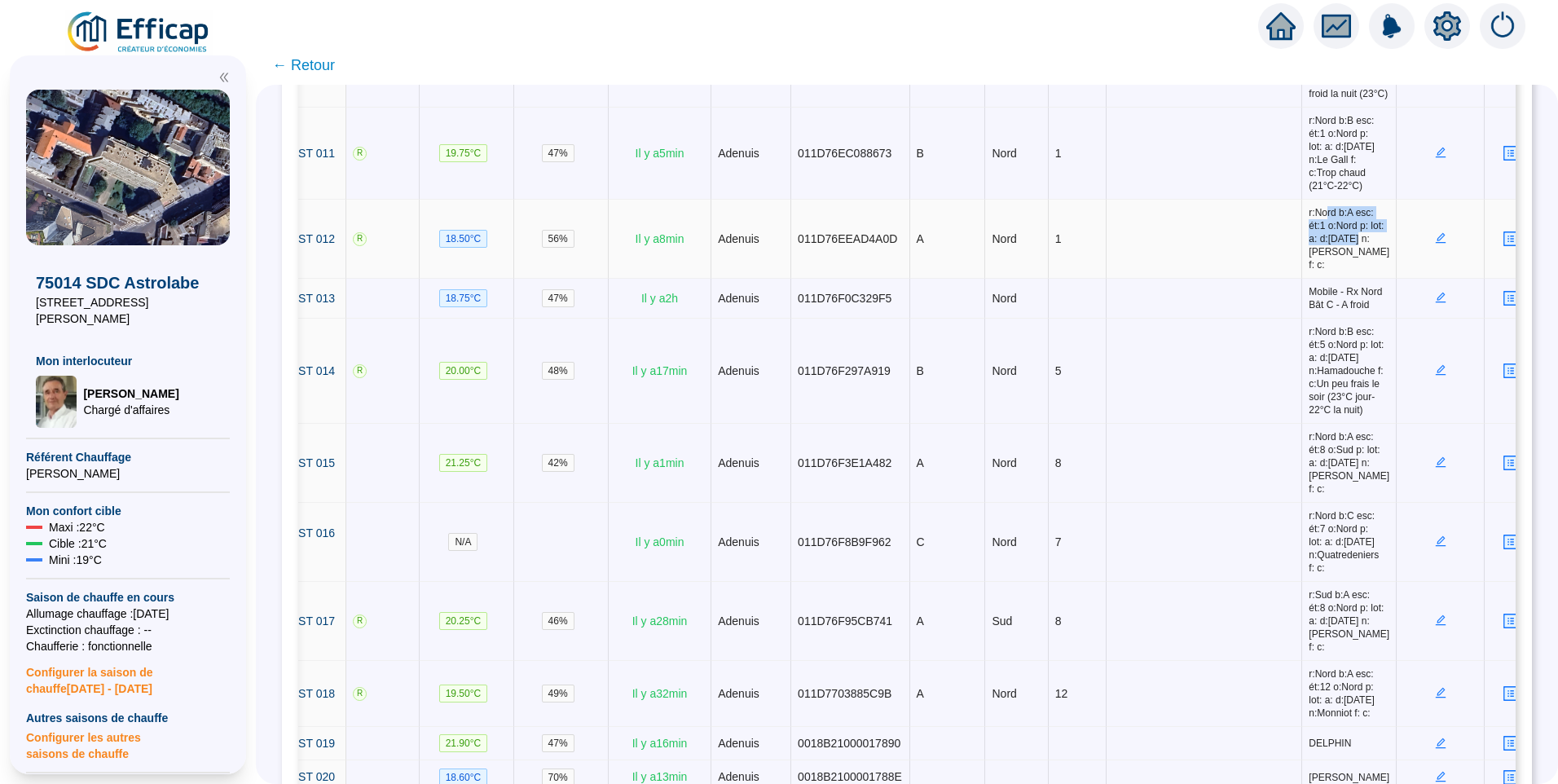
click at [1312, 271] on span "r:Nord b:A esc: ét:1 o:Nord p: lot: a: d:23/10/2019 n:Hermant Perret f: c:" at bounding box center [1349, 238] width 81 height 65
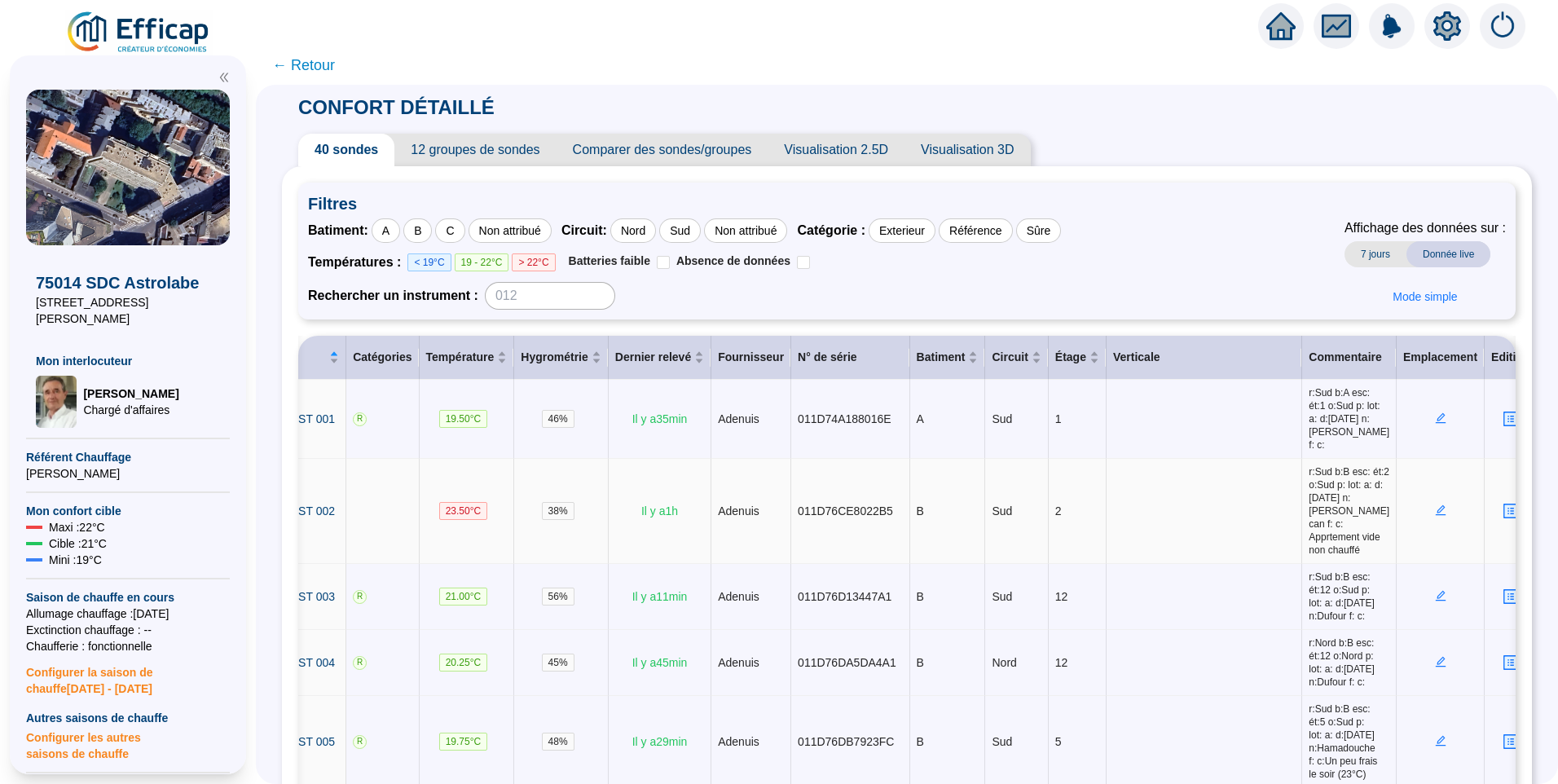
scroll to position [0, 0]
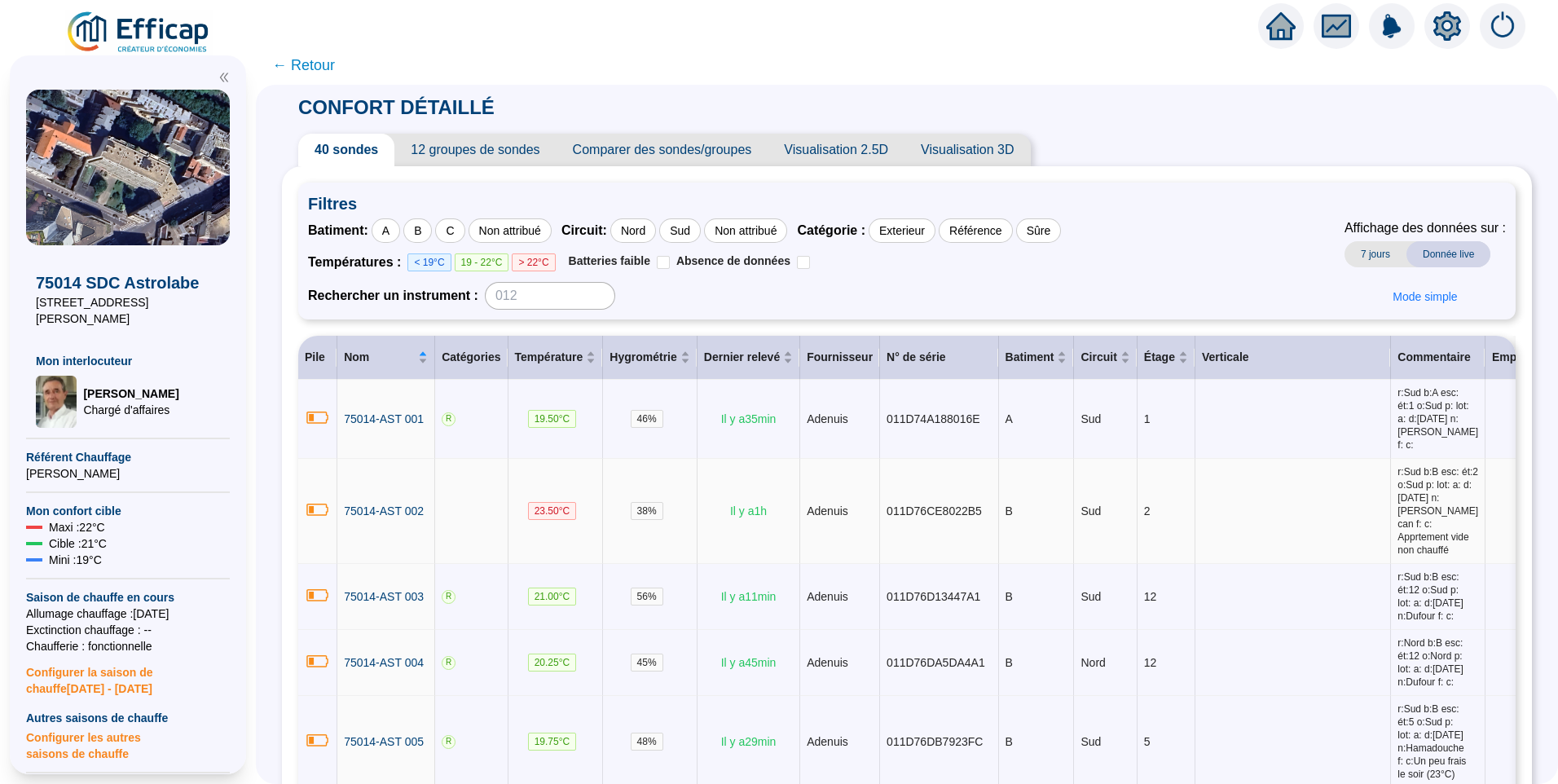
drag, startPoint x: 889, startPoint y: 499, endPoint x: 677, endPoint y: 524, distance: 213.5
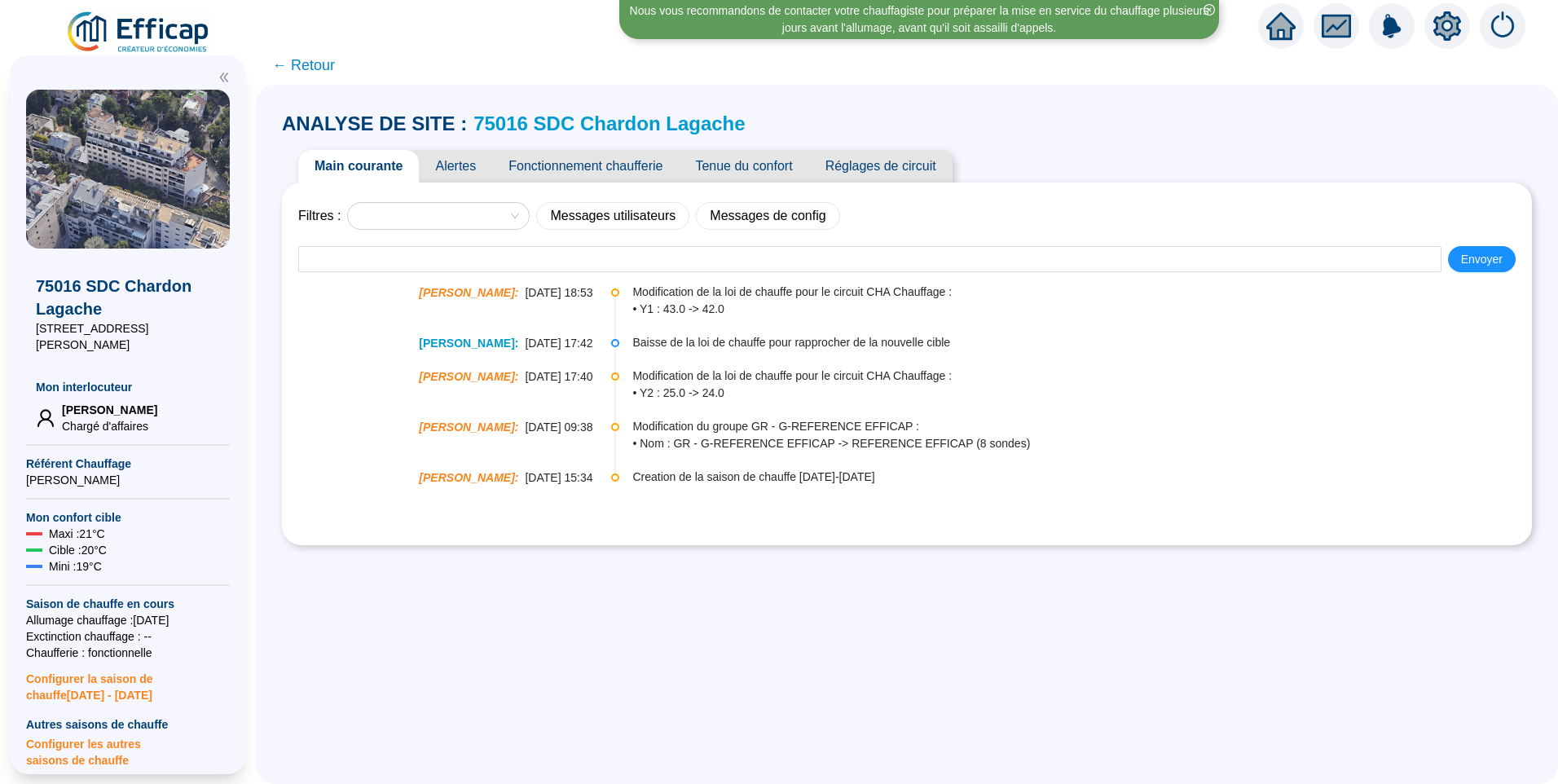
click at [1447, 33] on icon "setting" at bounding box center [1447, 26] width 27 height 26
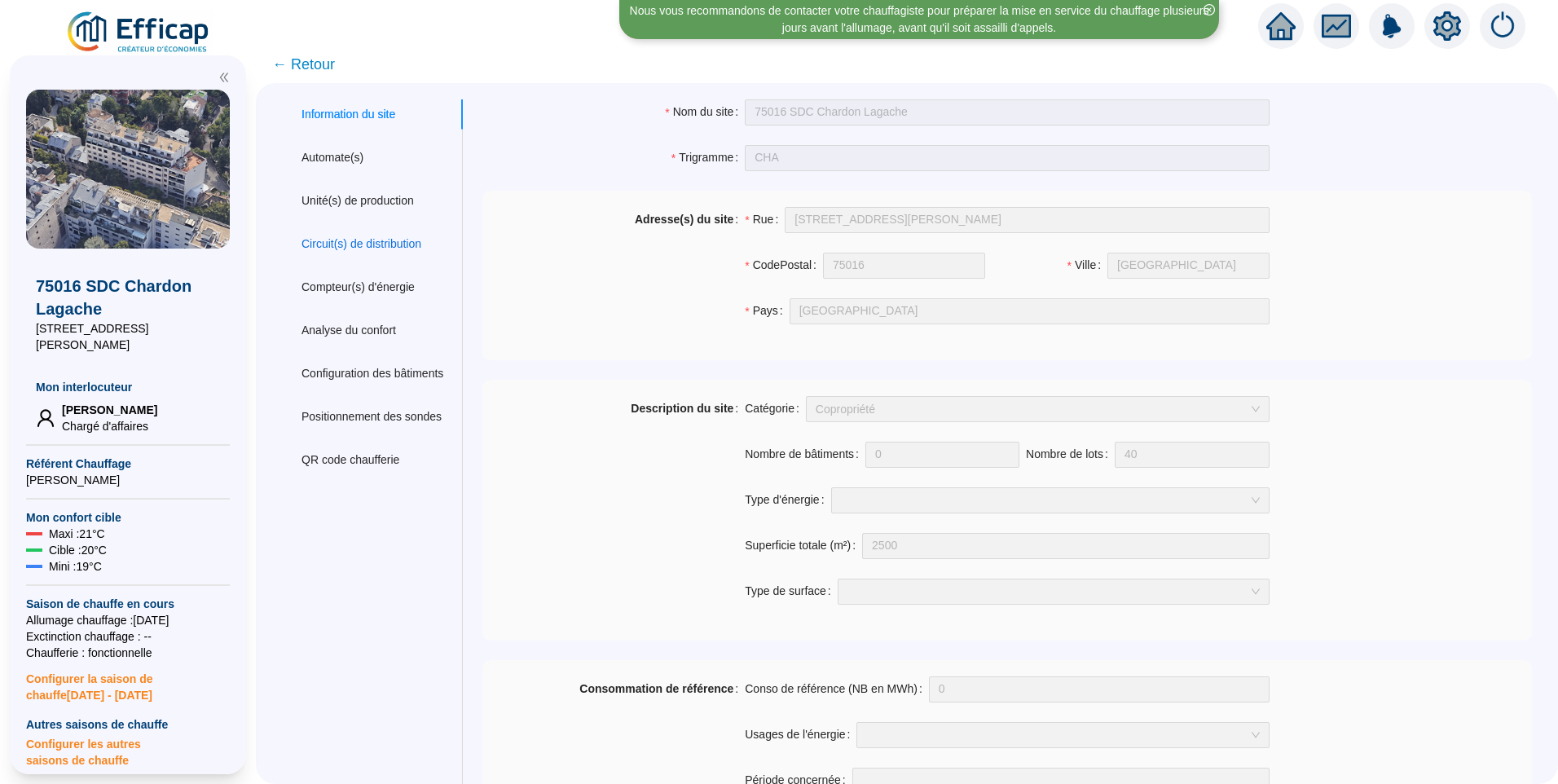
click at [414, 241] on div "Circuit(s) de distribution" at bounding box center [362, 244] width 120 height 17
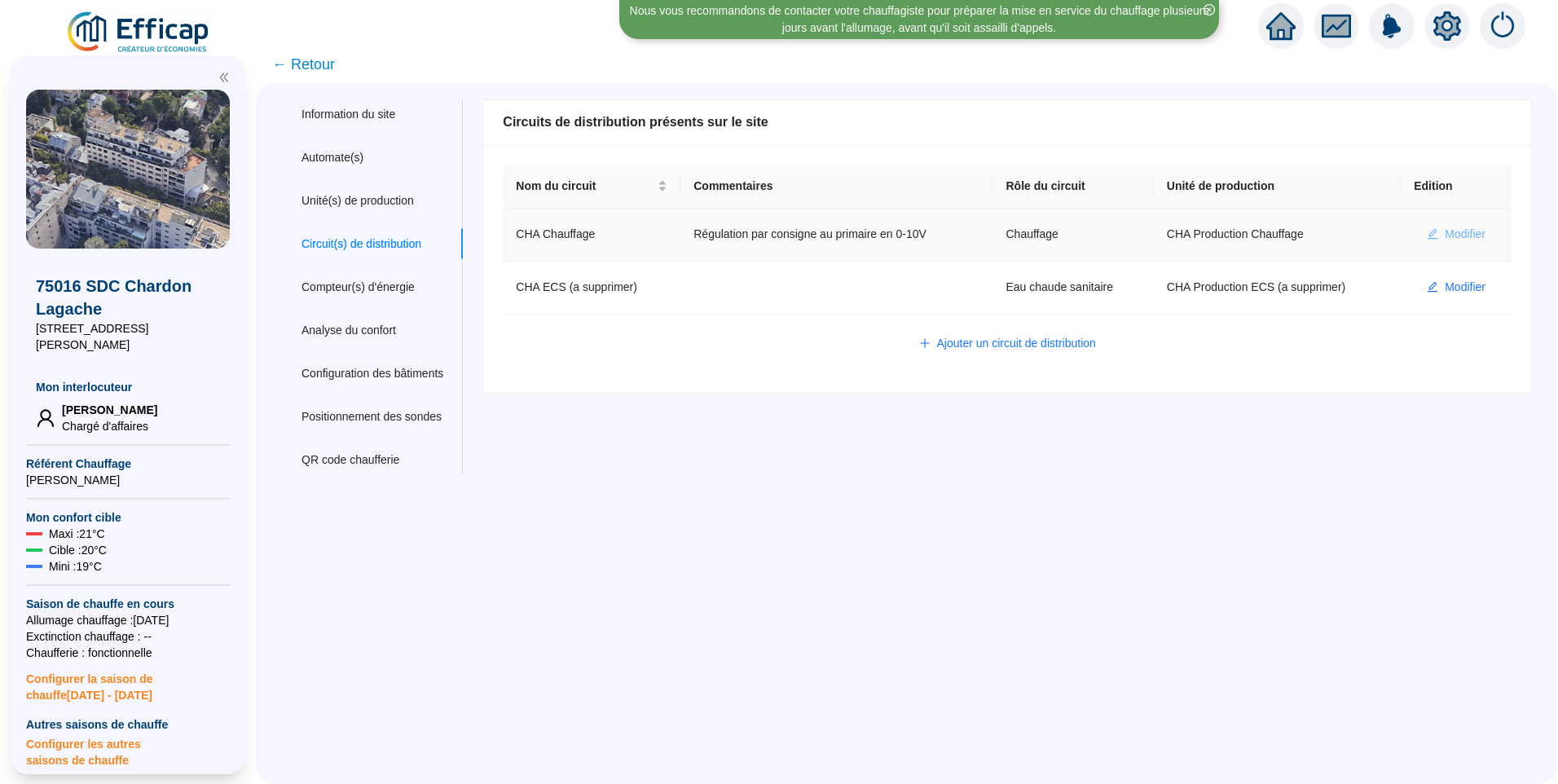
click at [1445, 229] on span "Modifier" at bounding box center [1466, 233] width 40 height 17
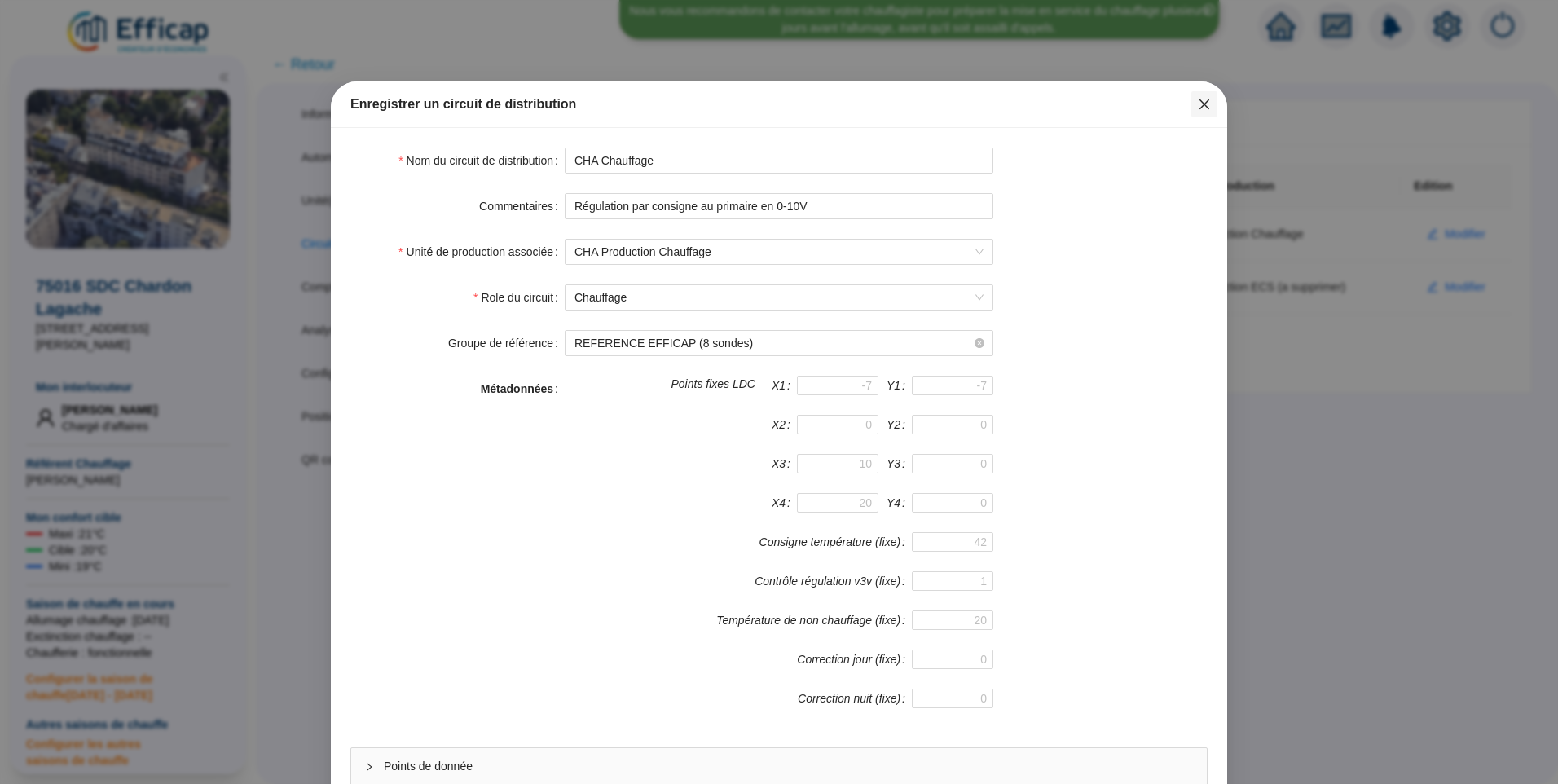
click at [1198, 103] on icon "close" at bounding box center [1204, 104] width 13 height 13
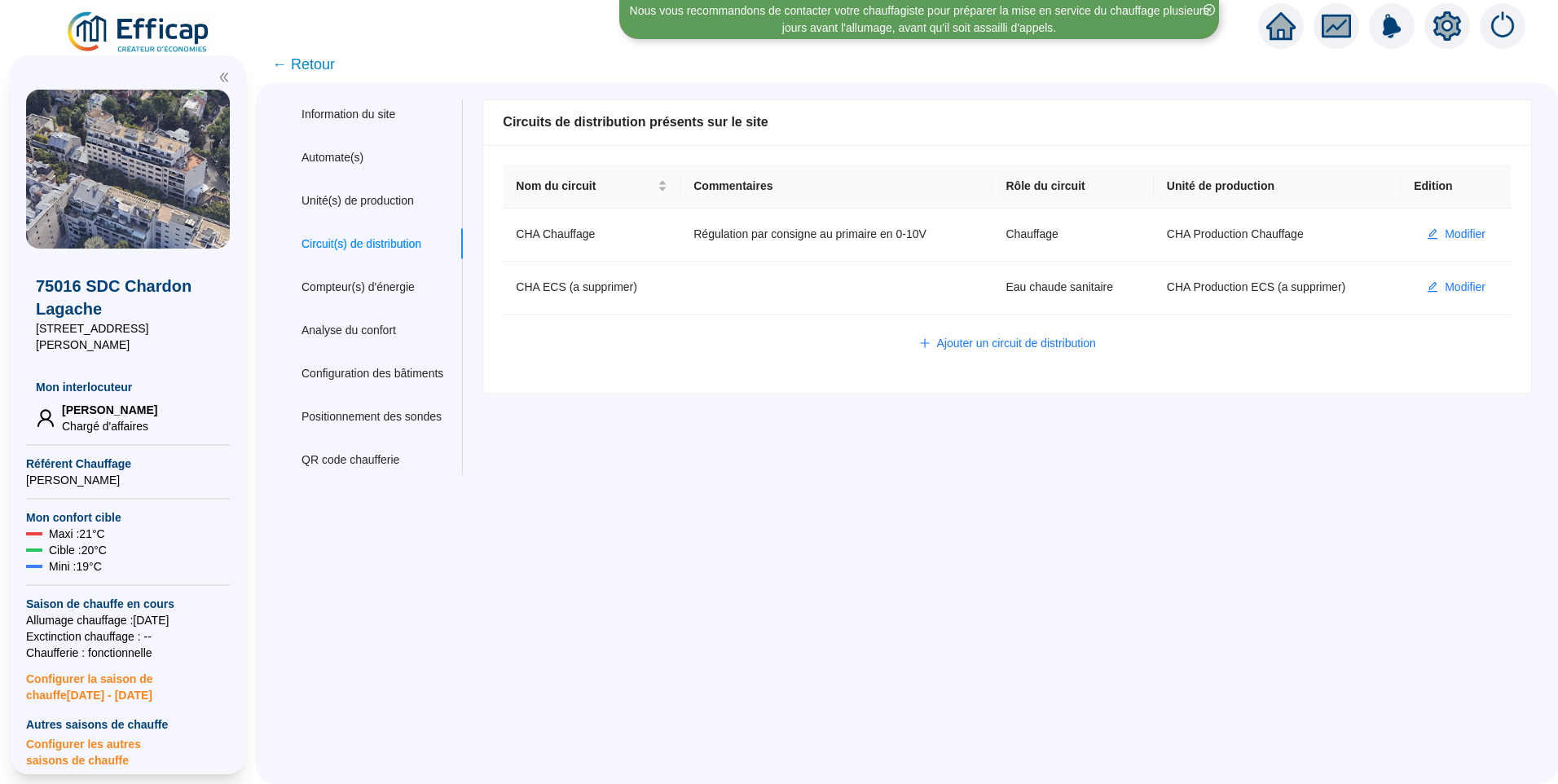
click at [332, 69] on span "← Retour" at bounding box center [303, 64] width 62 height 23
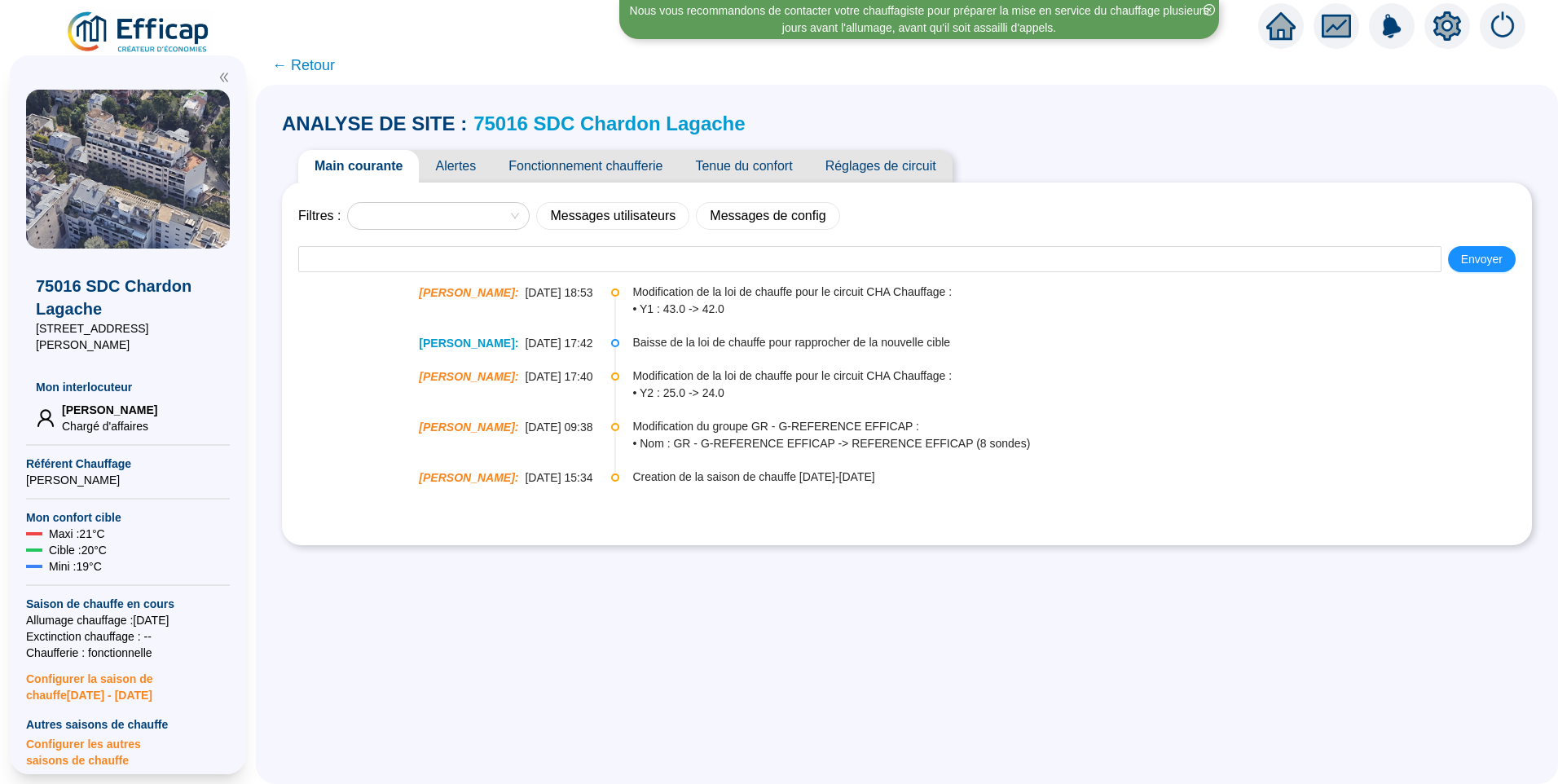
click at [577, 105] on div "ANALYSE DE SITE : 75016 SDC Chardon Lagache Main courante Alertes Fonctionnemen…" at bounding box center [907, 328] width 1250 height 454
click at [577, 121] on link "75016 SDC Chardon Lagache" at bounding box center [609, 123] width 271 height 22
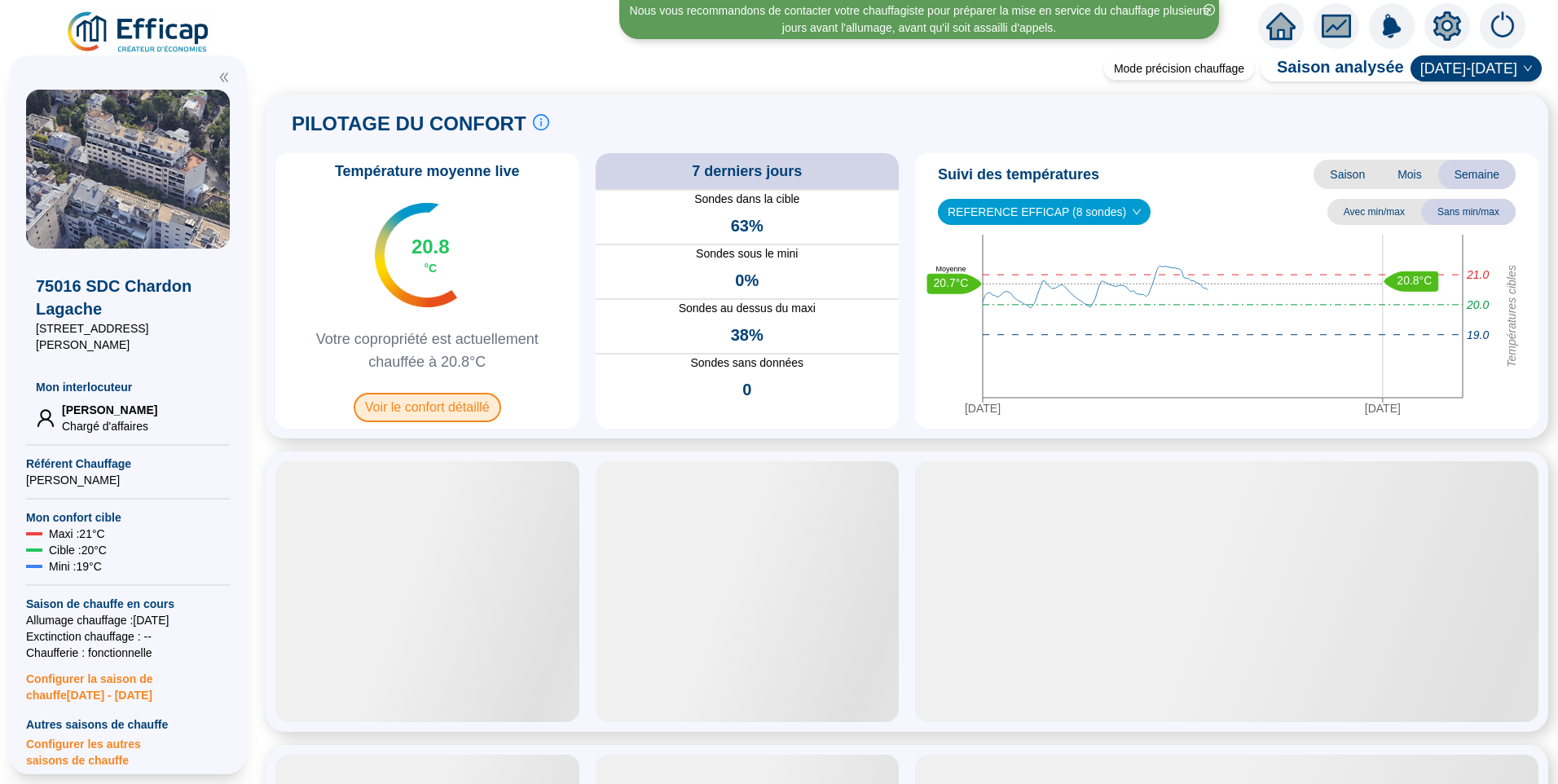
click at [421, 408] on span "Voir le confort détaillé" at bounding box center [428, 407] width 148 height 29
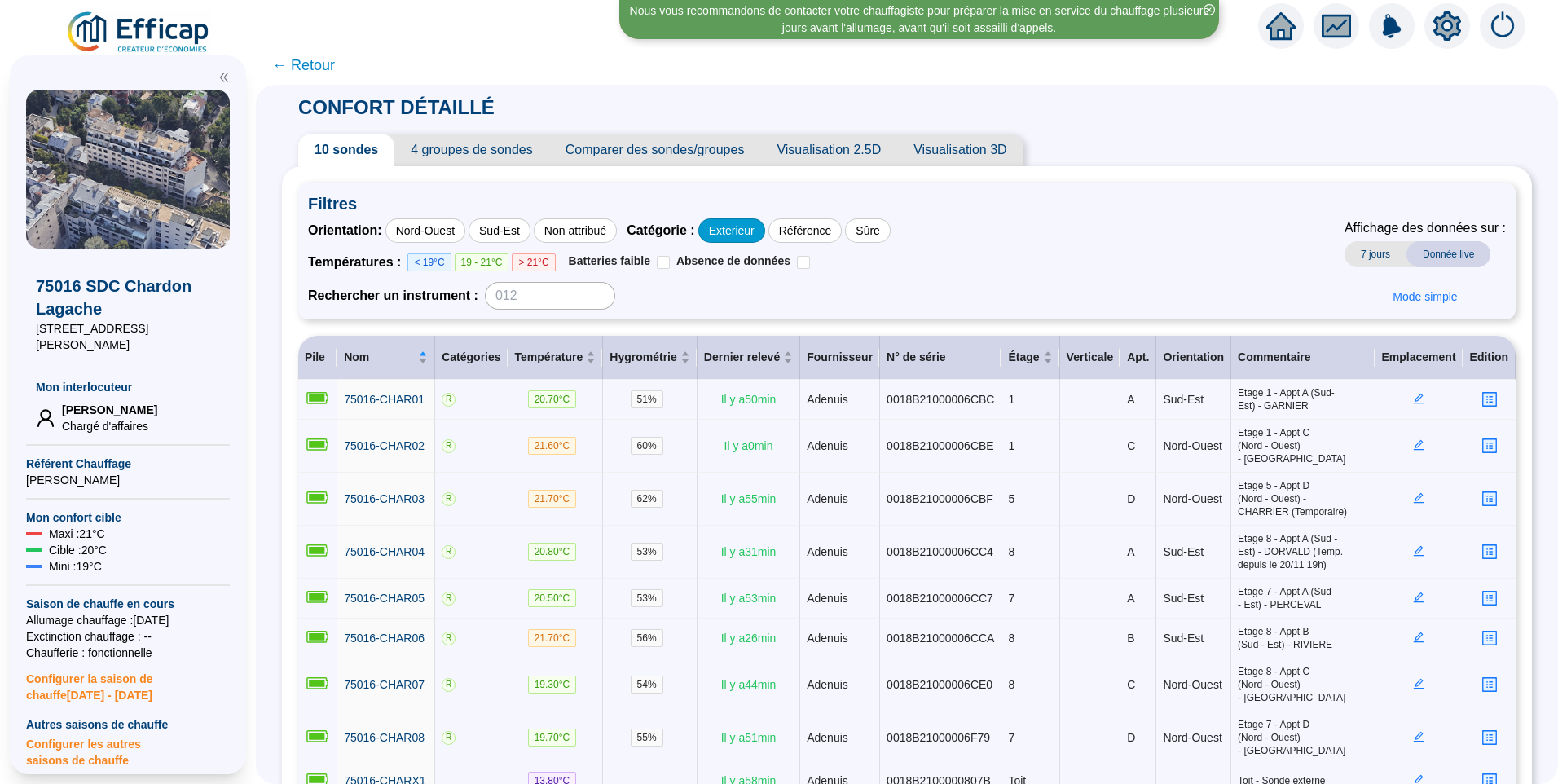
click at [738, 226] on div "Exterieur" at bounding box center [731, 231] width 67 height 25
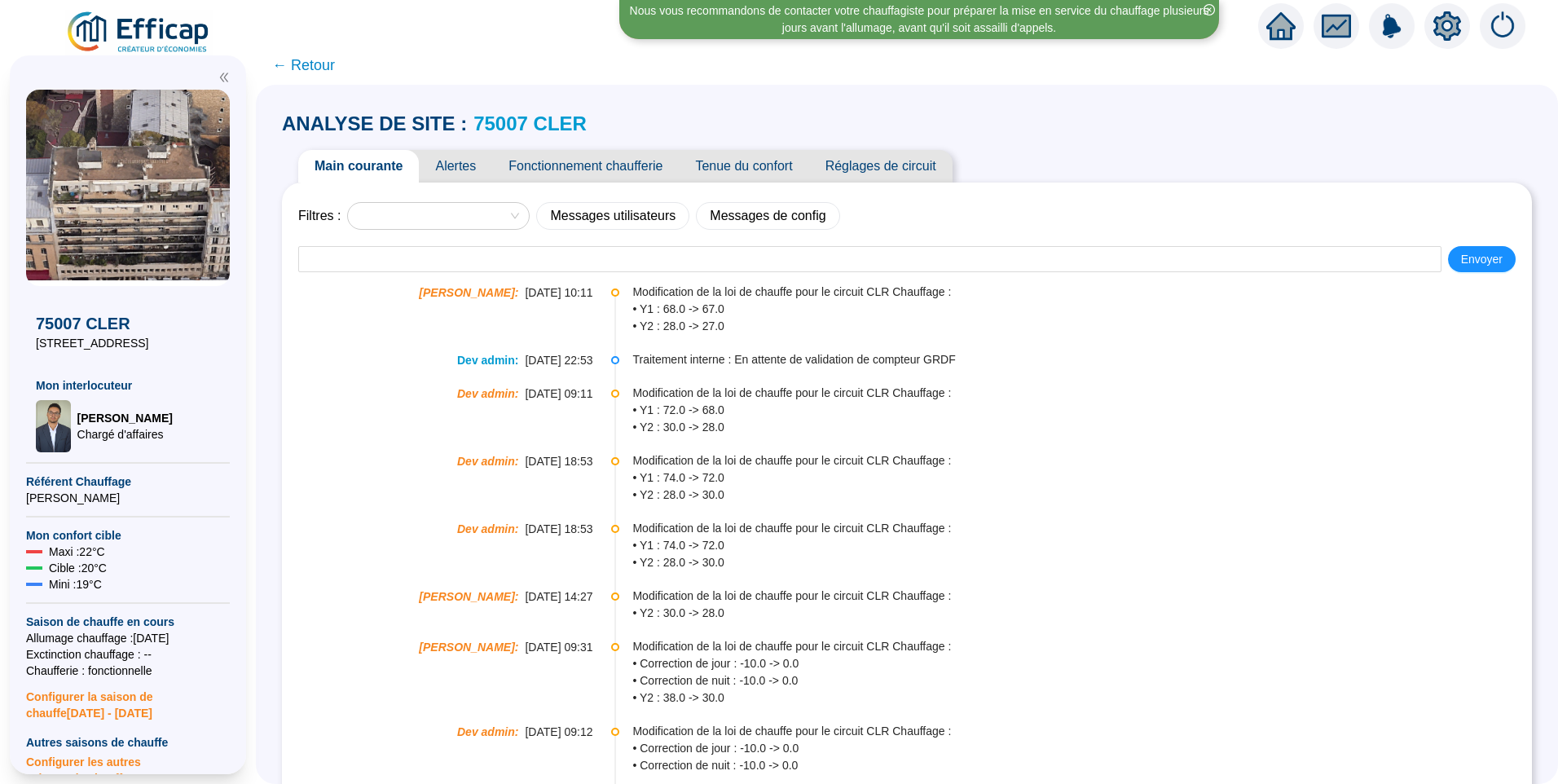
click at [1443, 32] on icon "setting" at bounding box center [1447, 26] width 27 height 26
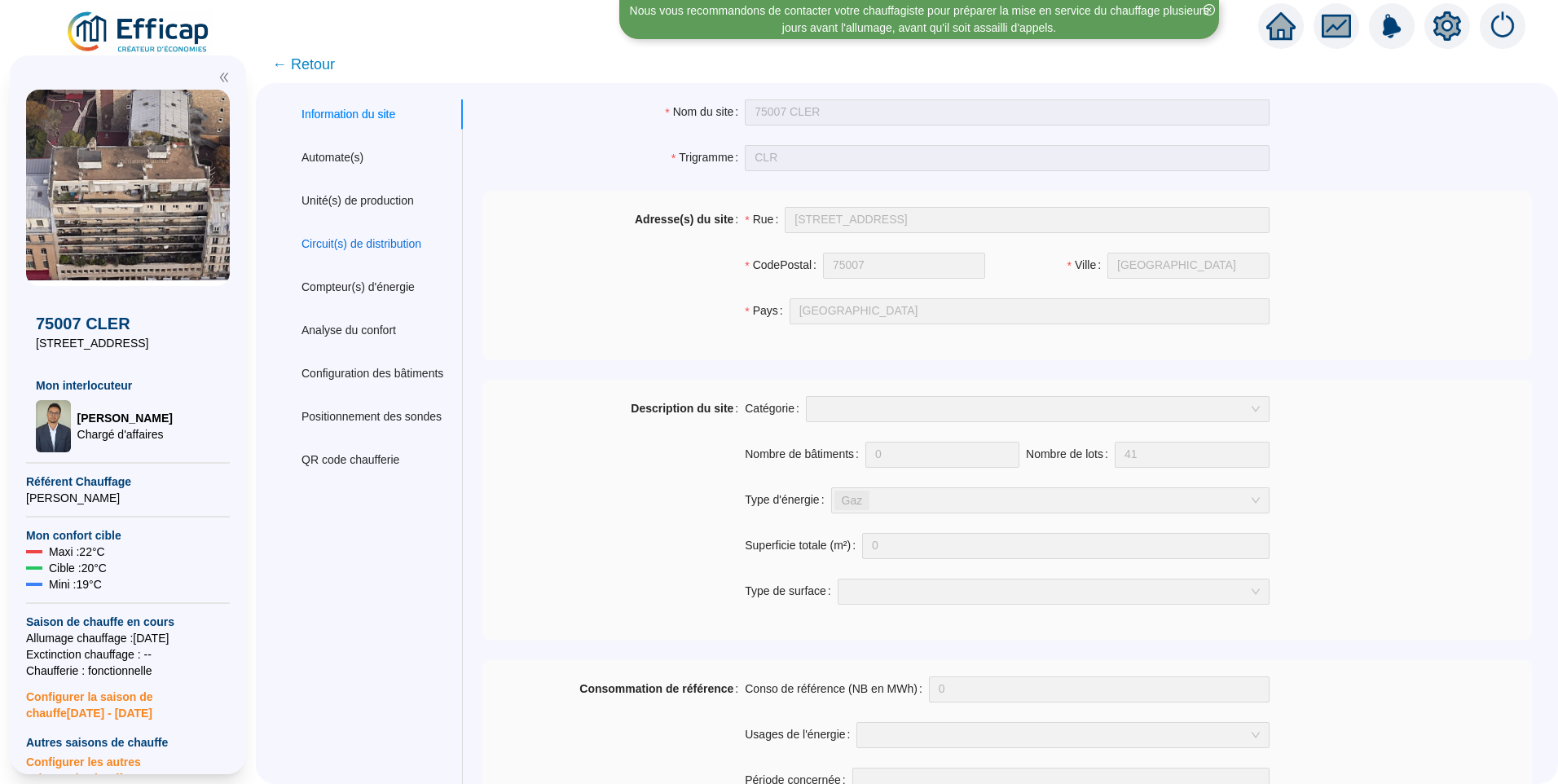
click at [368, 236] on div "Circuit(s) de distribution" at bounding box center [362, 244] width 120 height 17
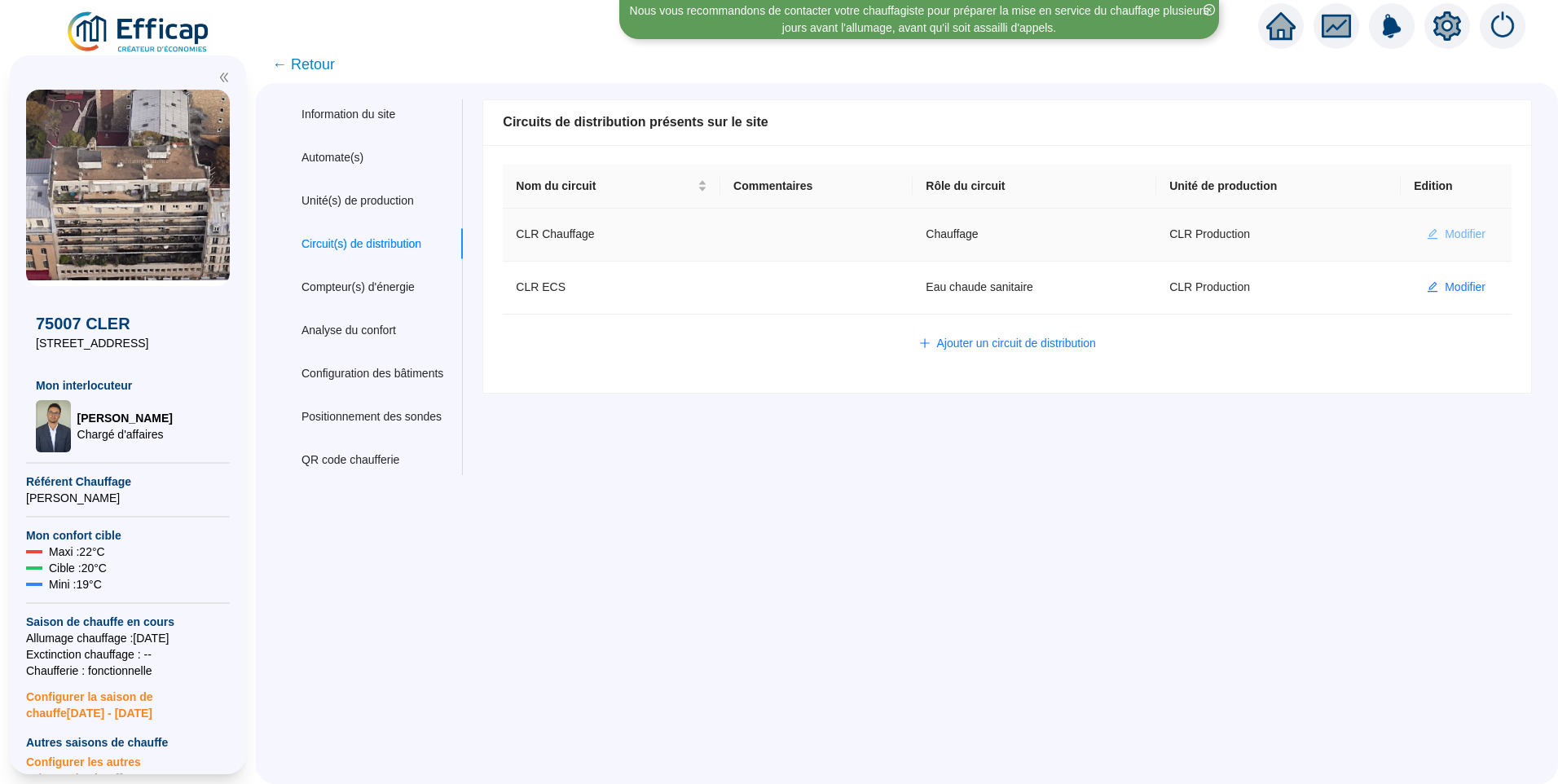
click at [1426, 237] on button "Modifier" at bounding box center [1456, 235] width 85 height 26
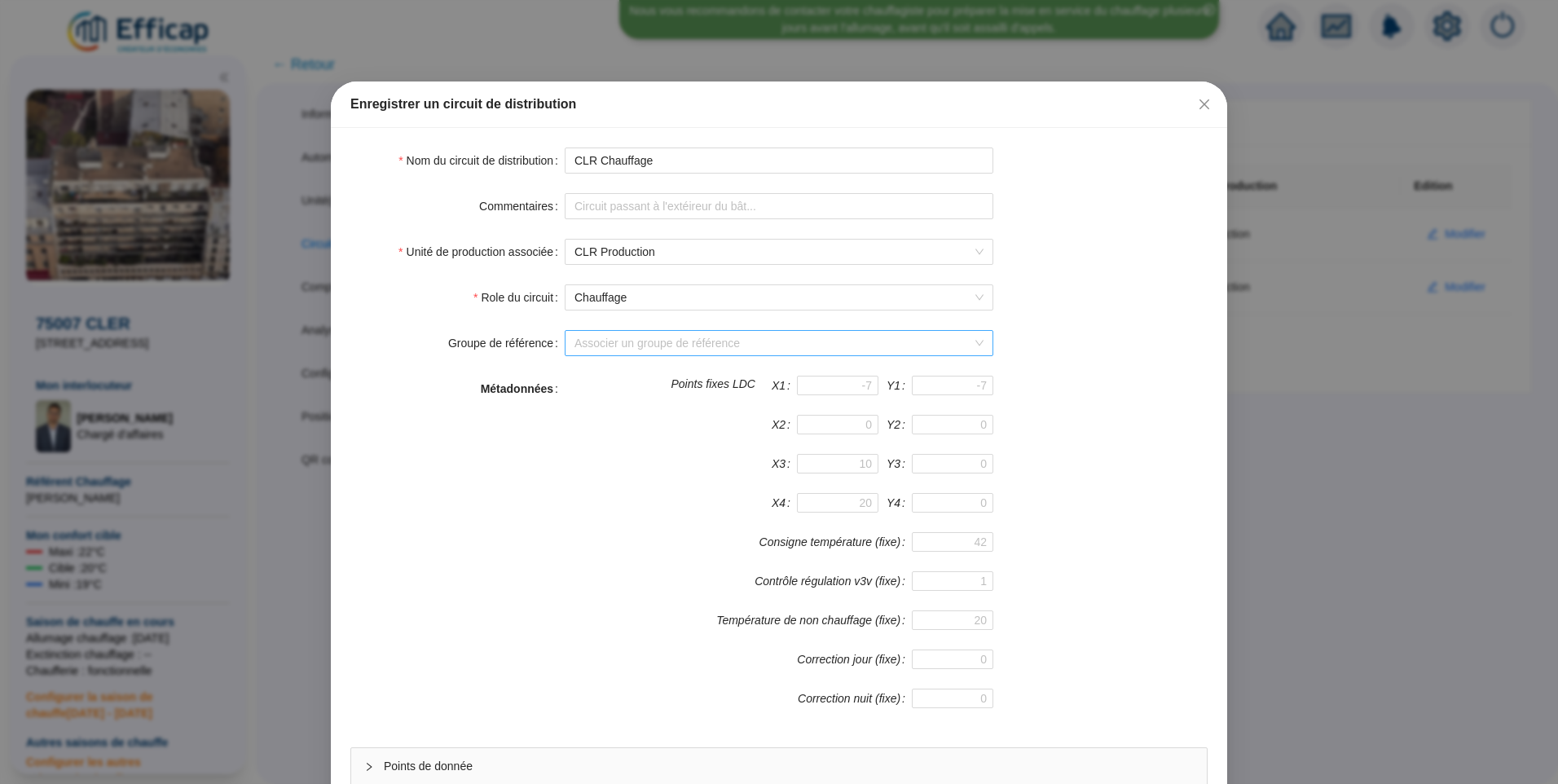
click at [649, 334] on input "Groupe de référence" at bounding box center [772, 343] width 394 height 25
click at [651, 370] on div "REFERENCE EFFICAP (12 sondes)" at bounding box center [773, 376] width 402 height 17
click at [1161, 480] on div "Métadonnées Points fixes LDC X1 Y1 X2 Y2 X3 Y3 X4 Y4 Consigne température (fixe…" at bounding box center [779, 552] width 857 height 352
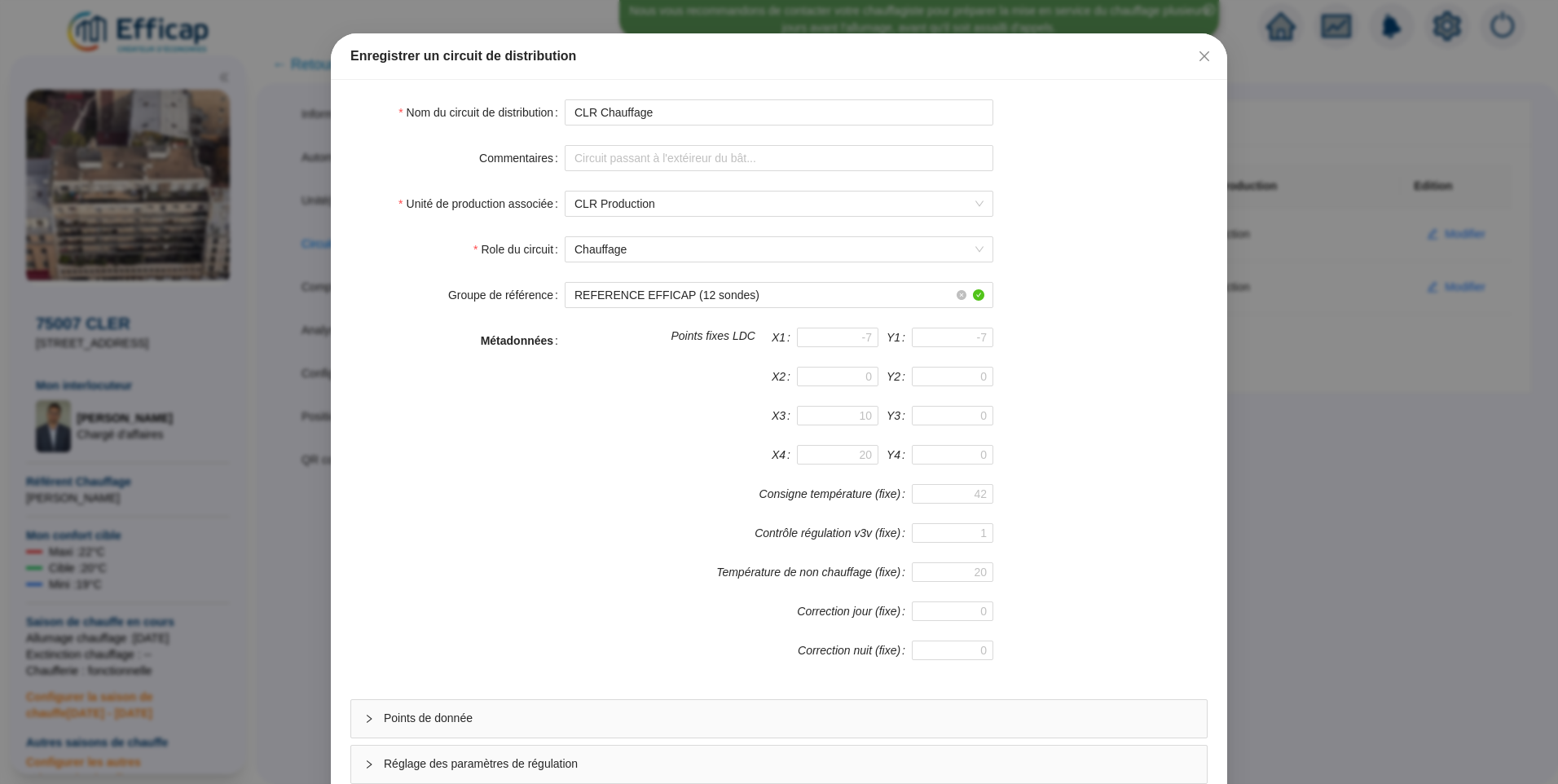
scroll to position [143, 0]
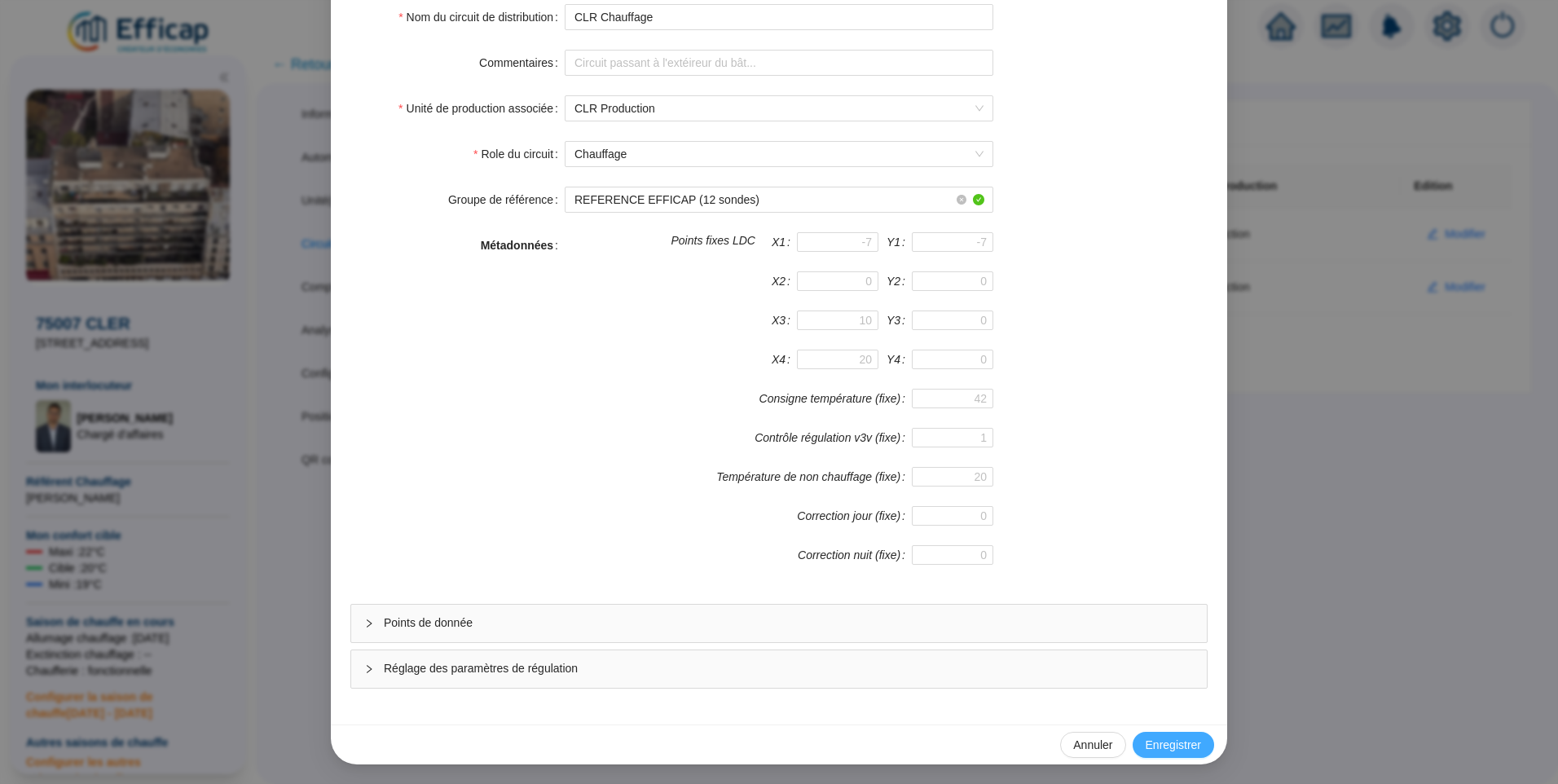
click at [1180, 743] on span "Enregistrer" at bounding box center [1173, 744] width 55 height 17
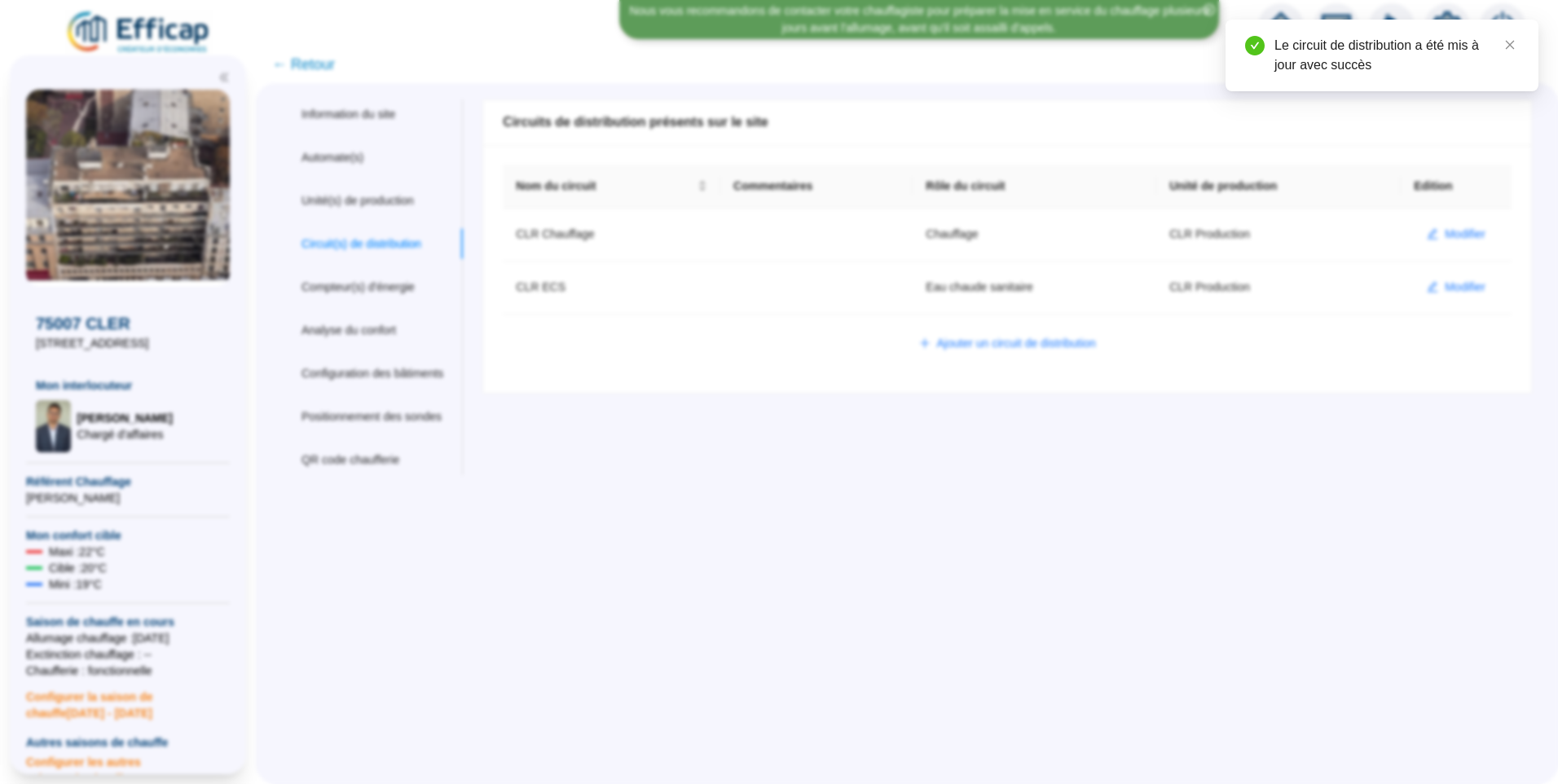
scroll to position [62, 0]
click at [832, 561] on div "Information du site Automate(s) Unité(s) de production Circuit(s) de distributi…" at bounding box center [908, 433] width 1303 height 700
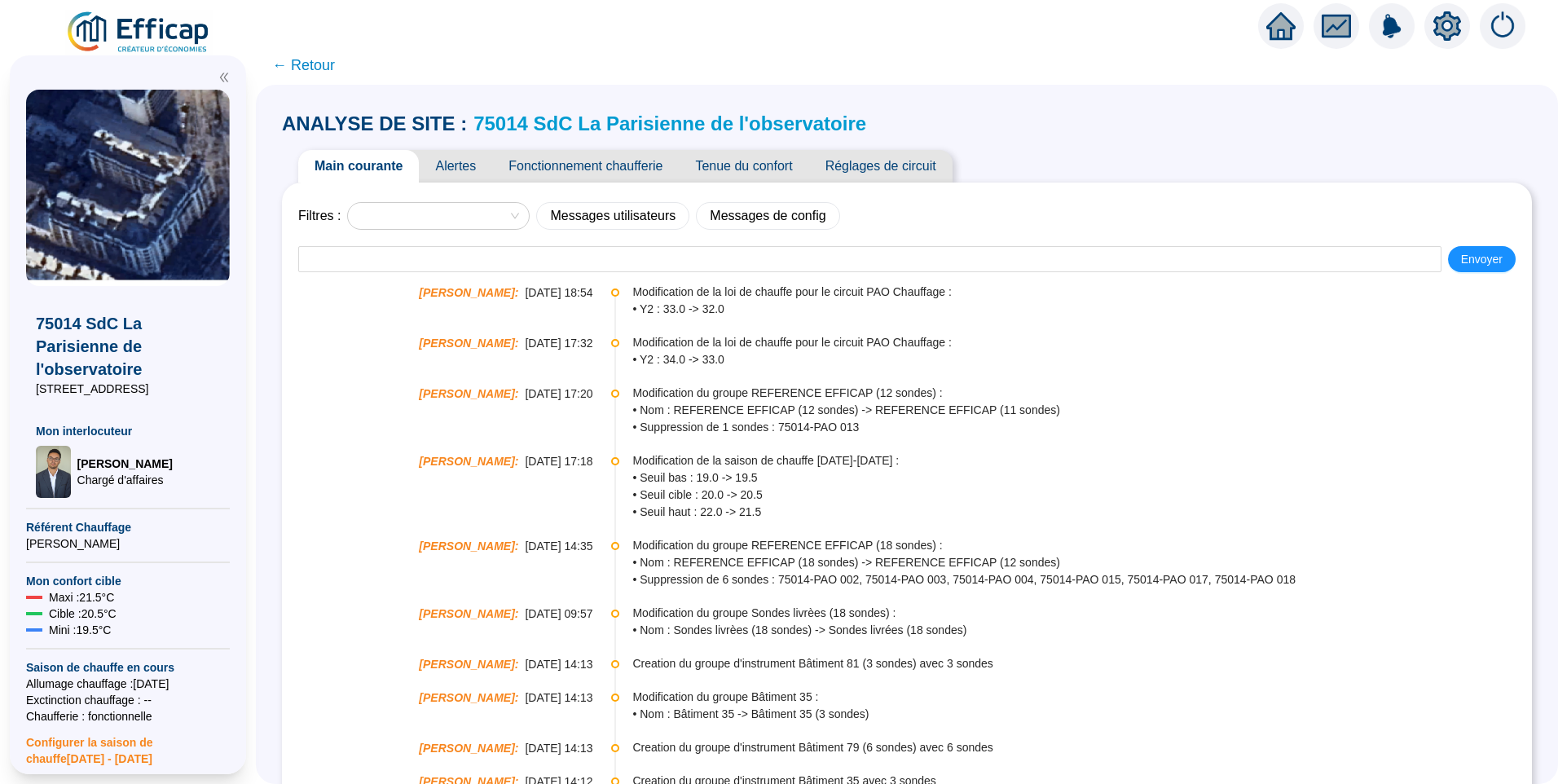
click at [1448, 29] on icon "setting" at bounding box center [1447, 26] width 11 height 11
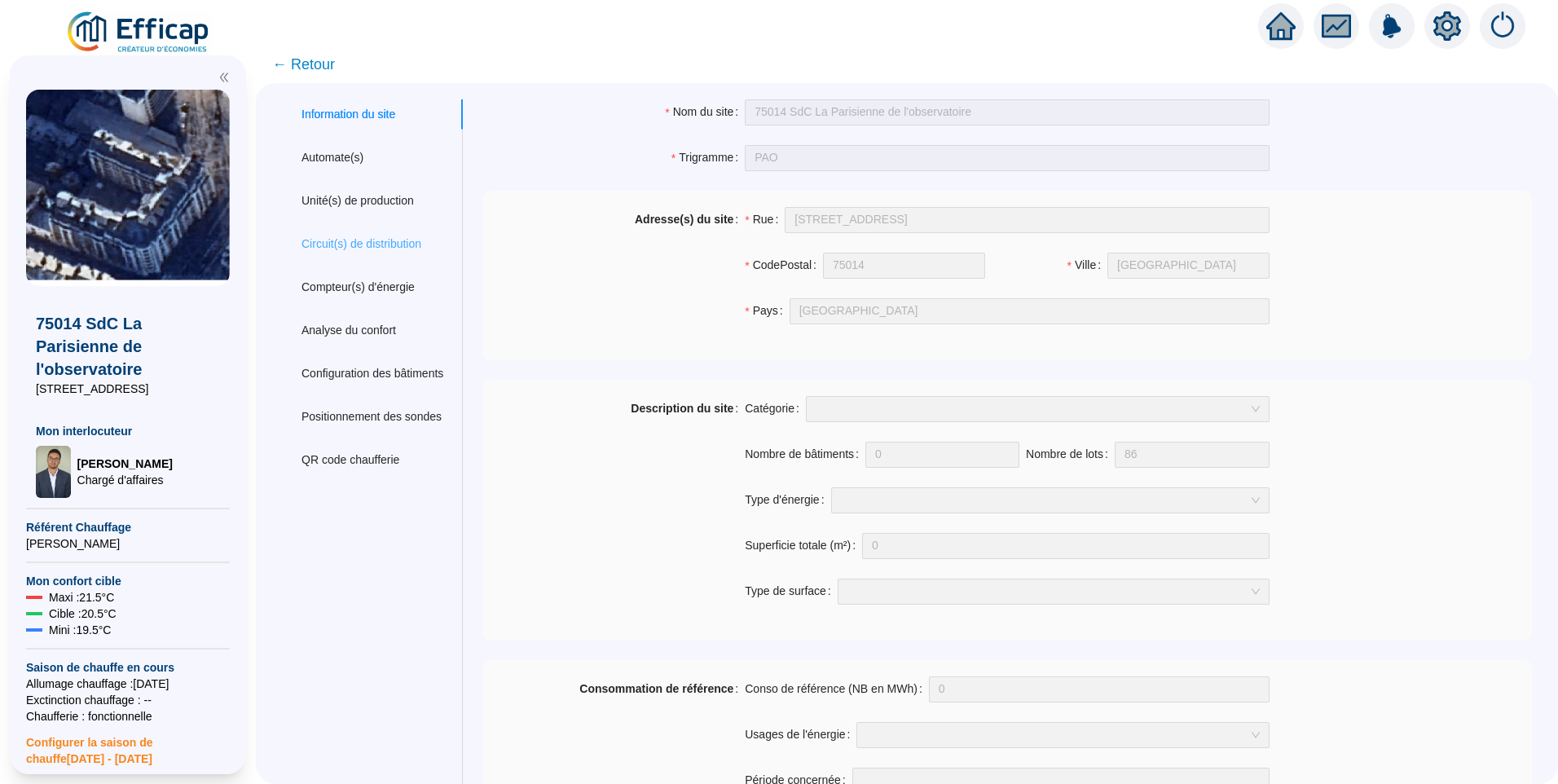
click at [353, 234] on div "Circuit(s) de distribution" at bounding box center [372, 244] width 181 height 30
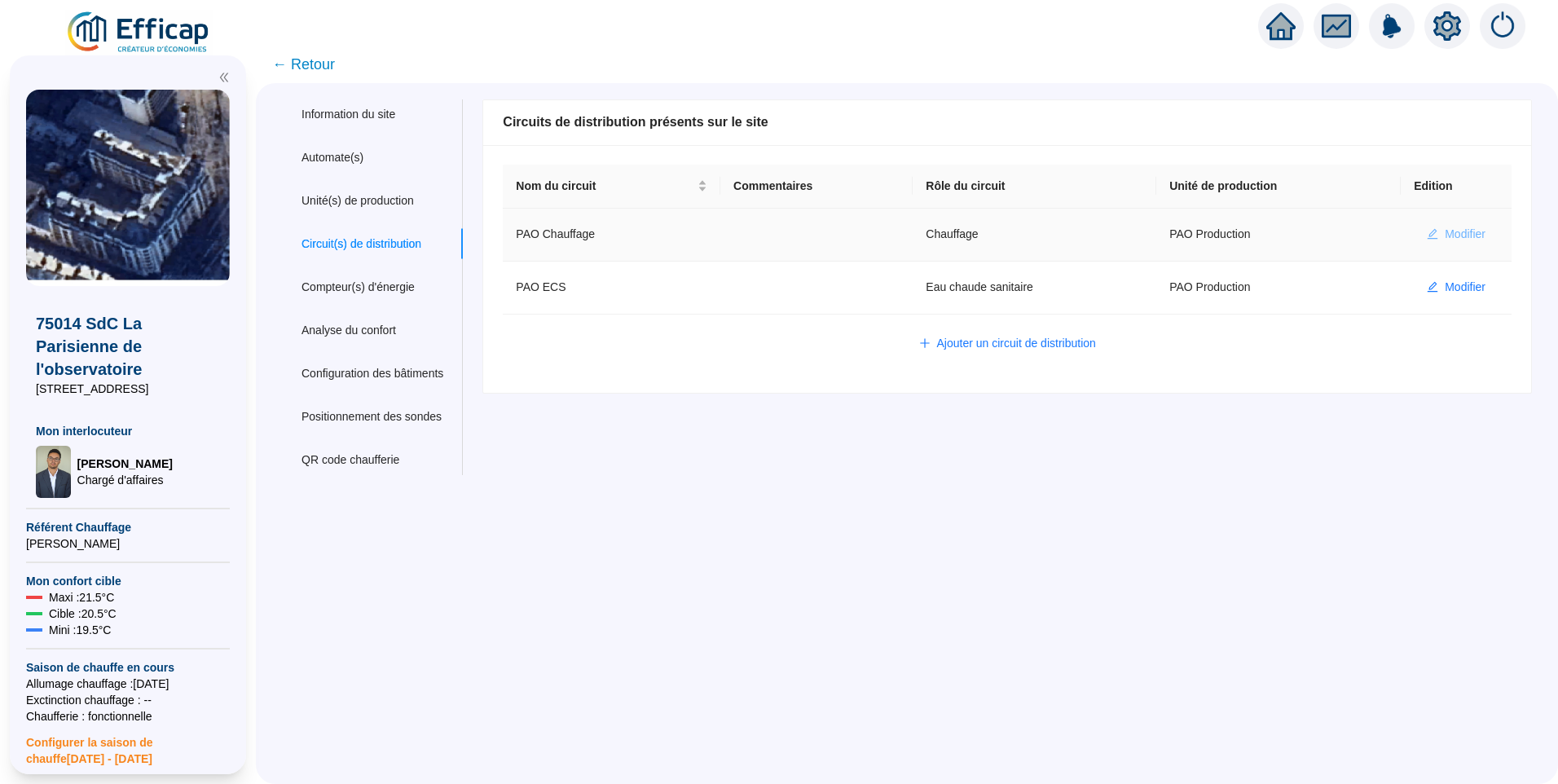
click at [1445, 228] on span "Modifier" at bounding box center [1466, 233] width 40 height 17
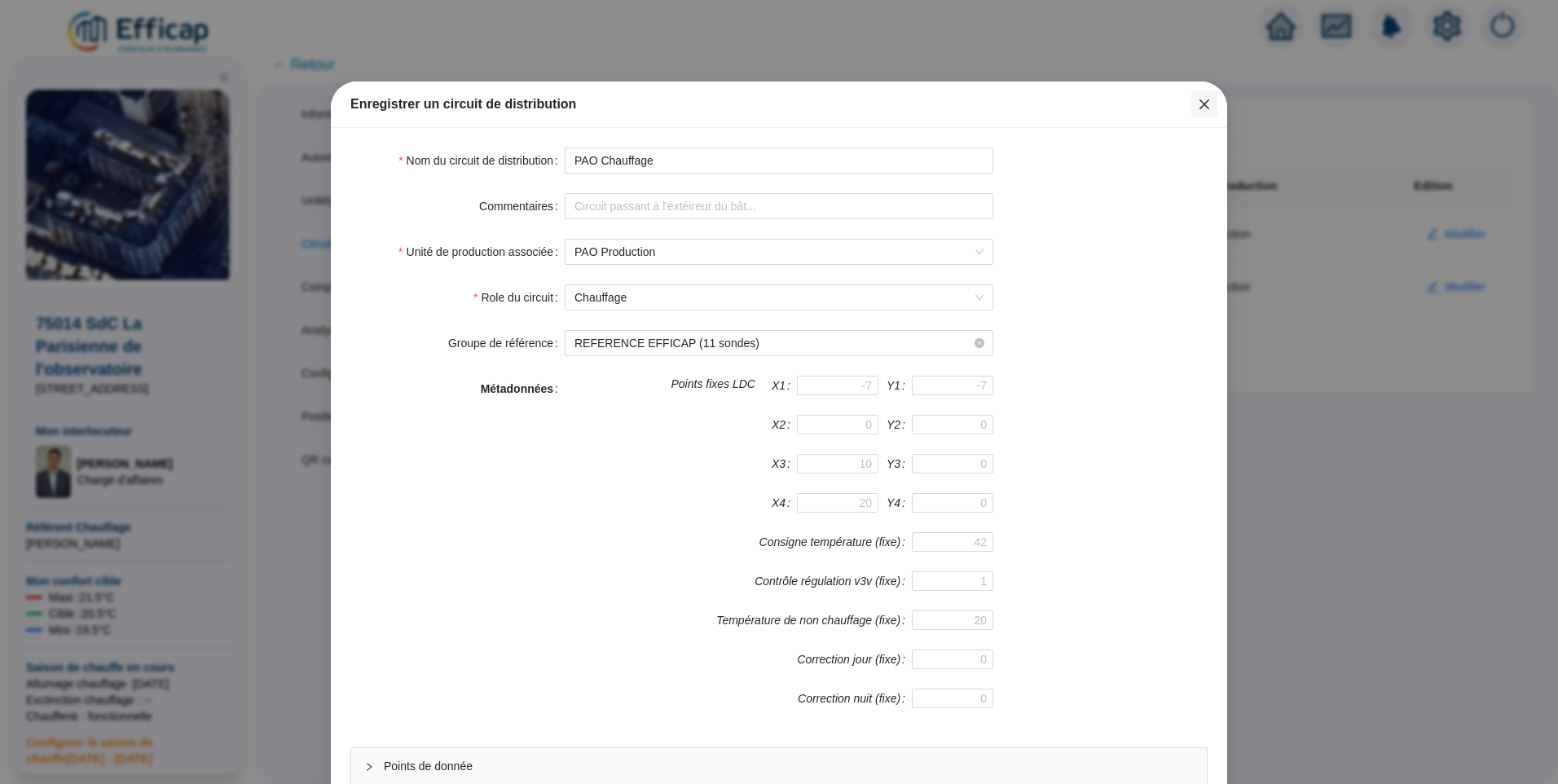
click at [1198, 99] on icon "close" at bounding box center [1204, 104] width 13 height 13
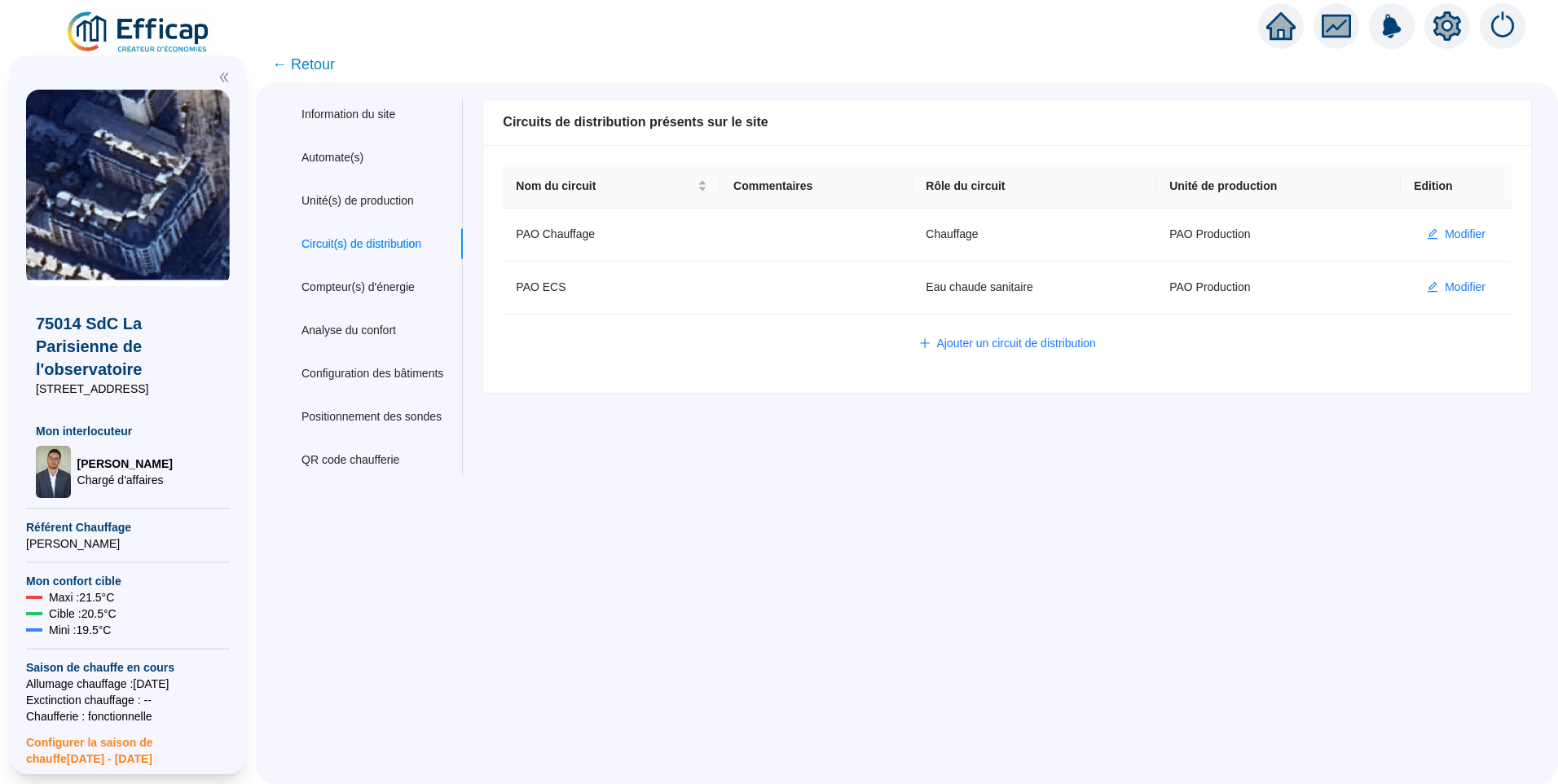
click at [311, 62] on span "← Retour" at bounding box center [303, 64] width 62 height 23
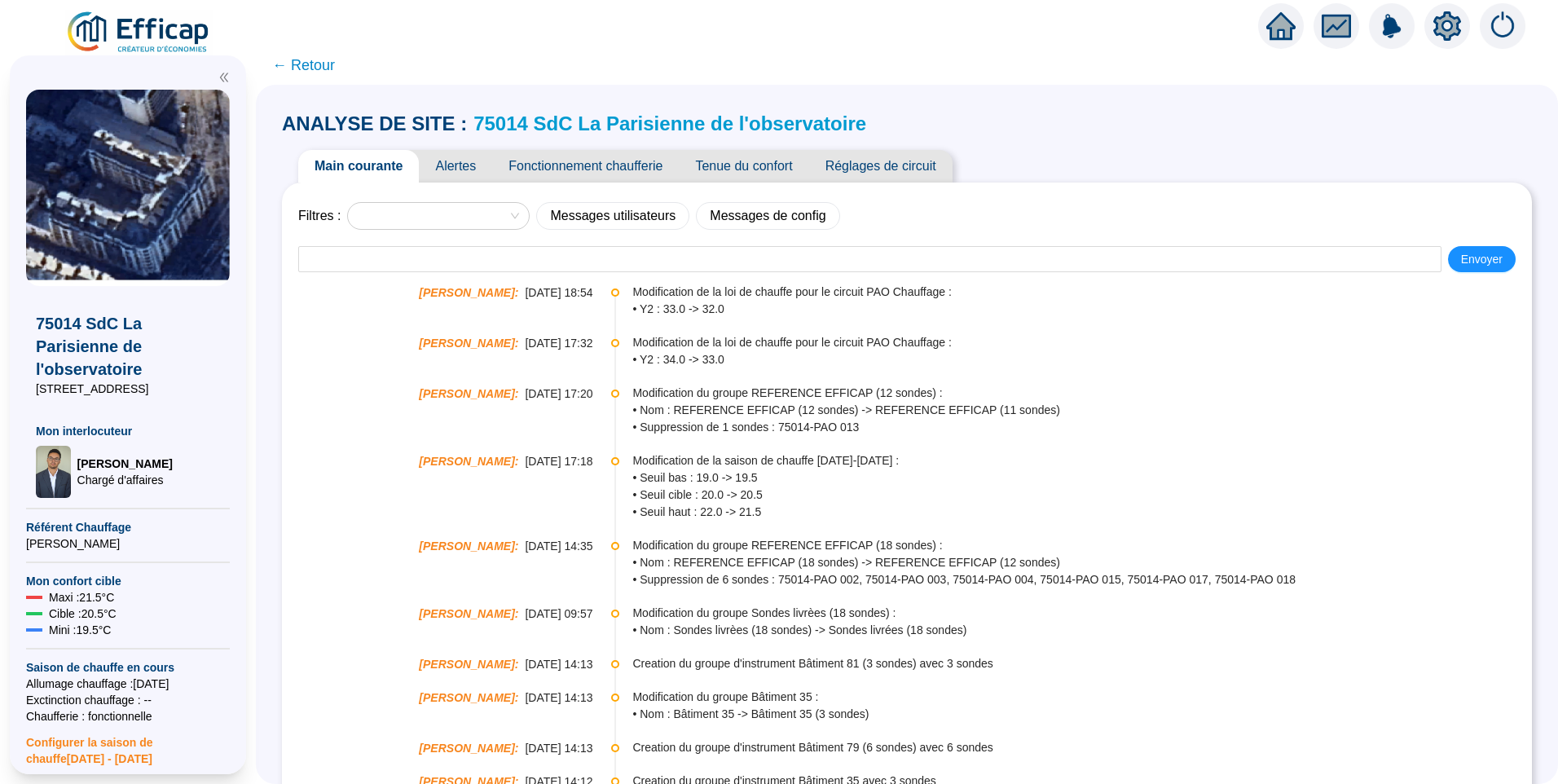
click at [634, 113] on link "75014 SdC La Parisienne de l'observatoire" at bounding box center [670, 123] width 393 height 22
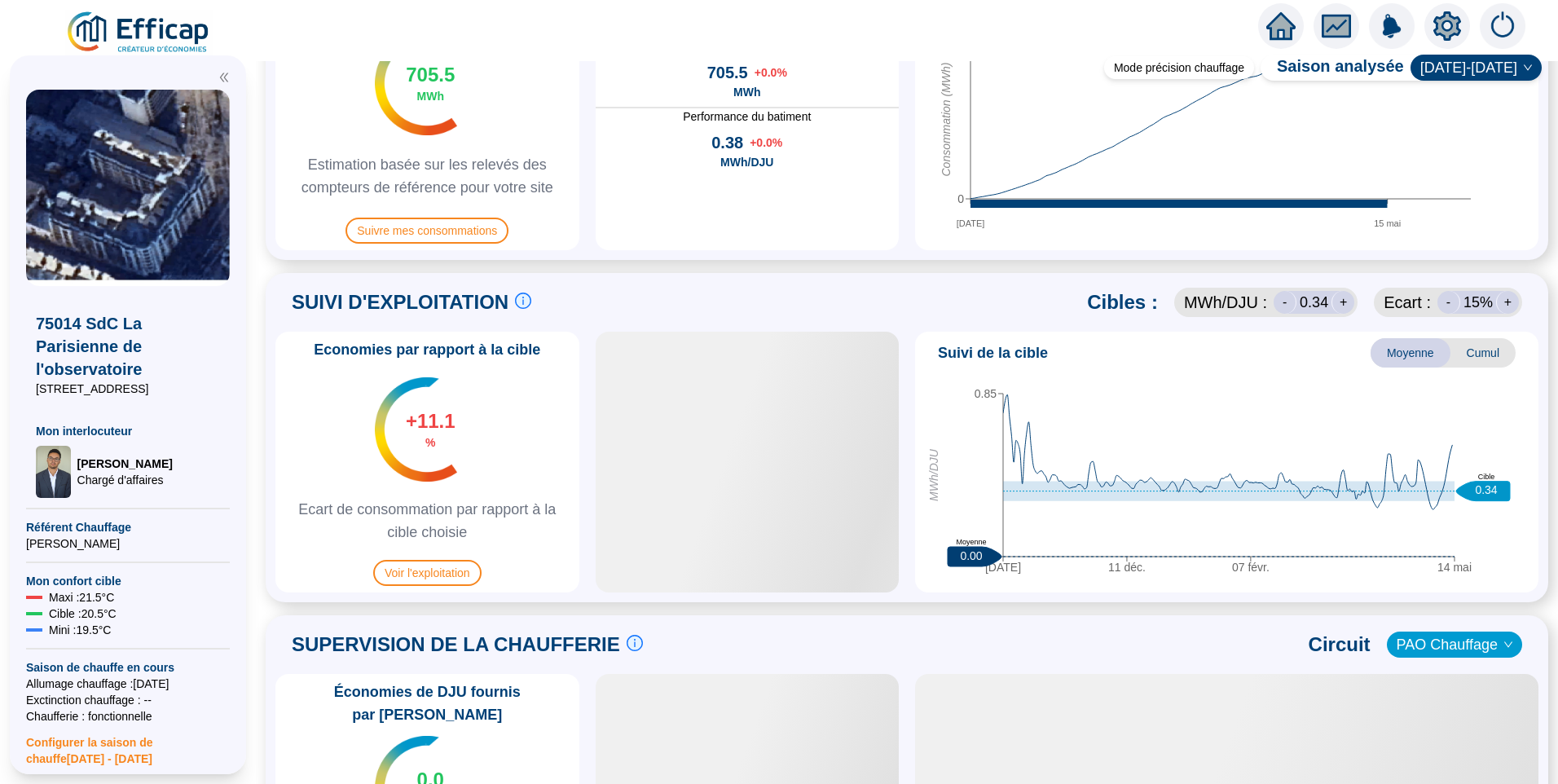
scroll to position [570, 0]
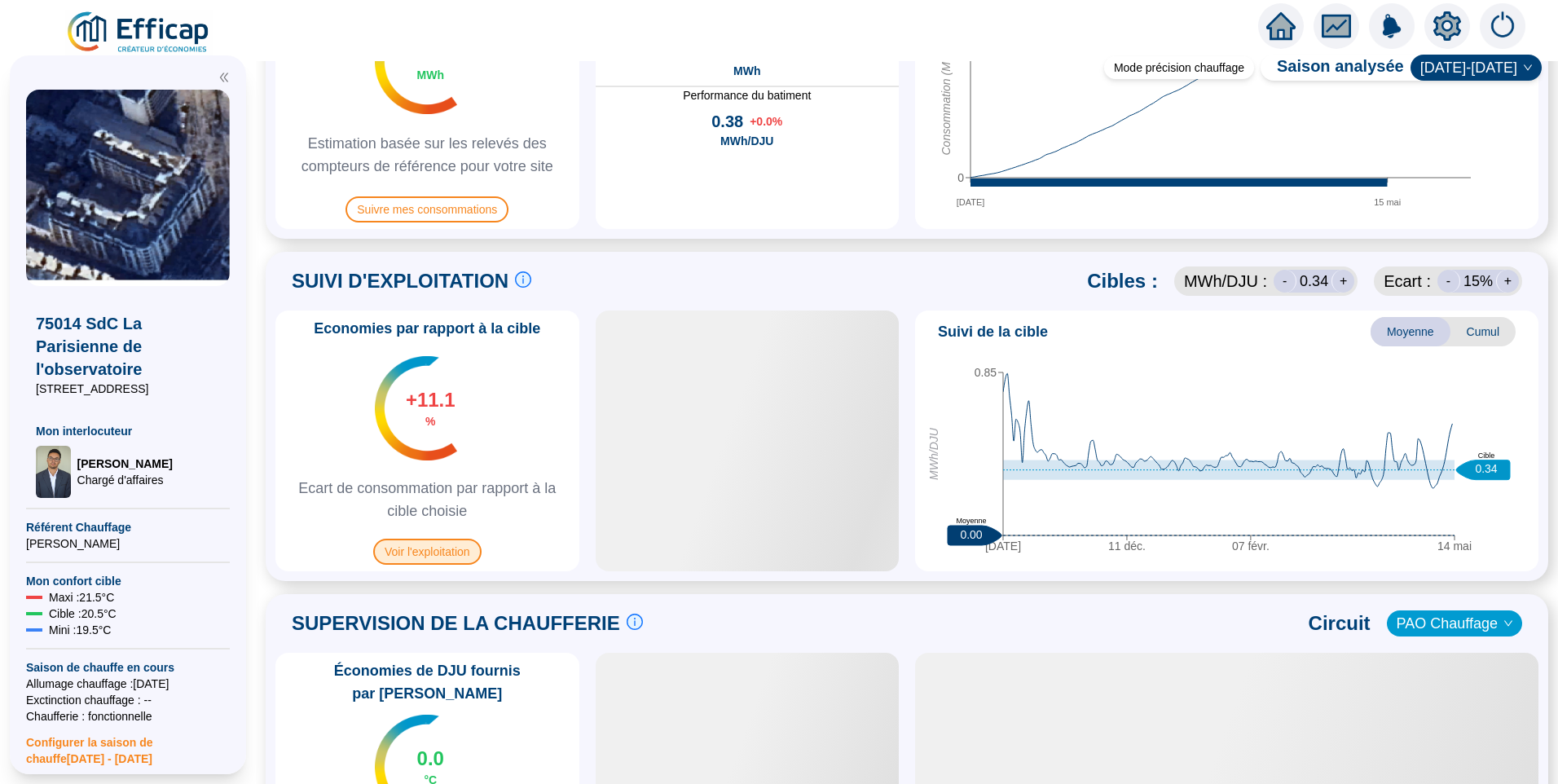
click at [457, 550] on span "Voir l'exploitation" at bounding box center [427, 552] width 108 height 26
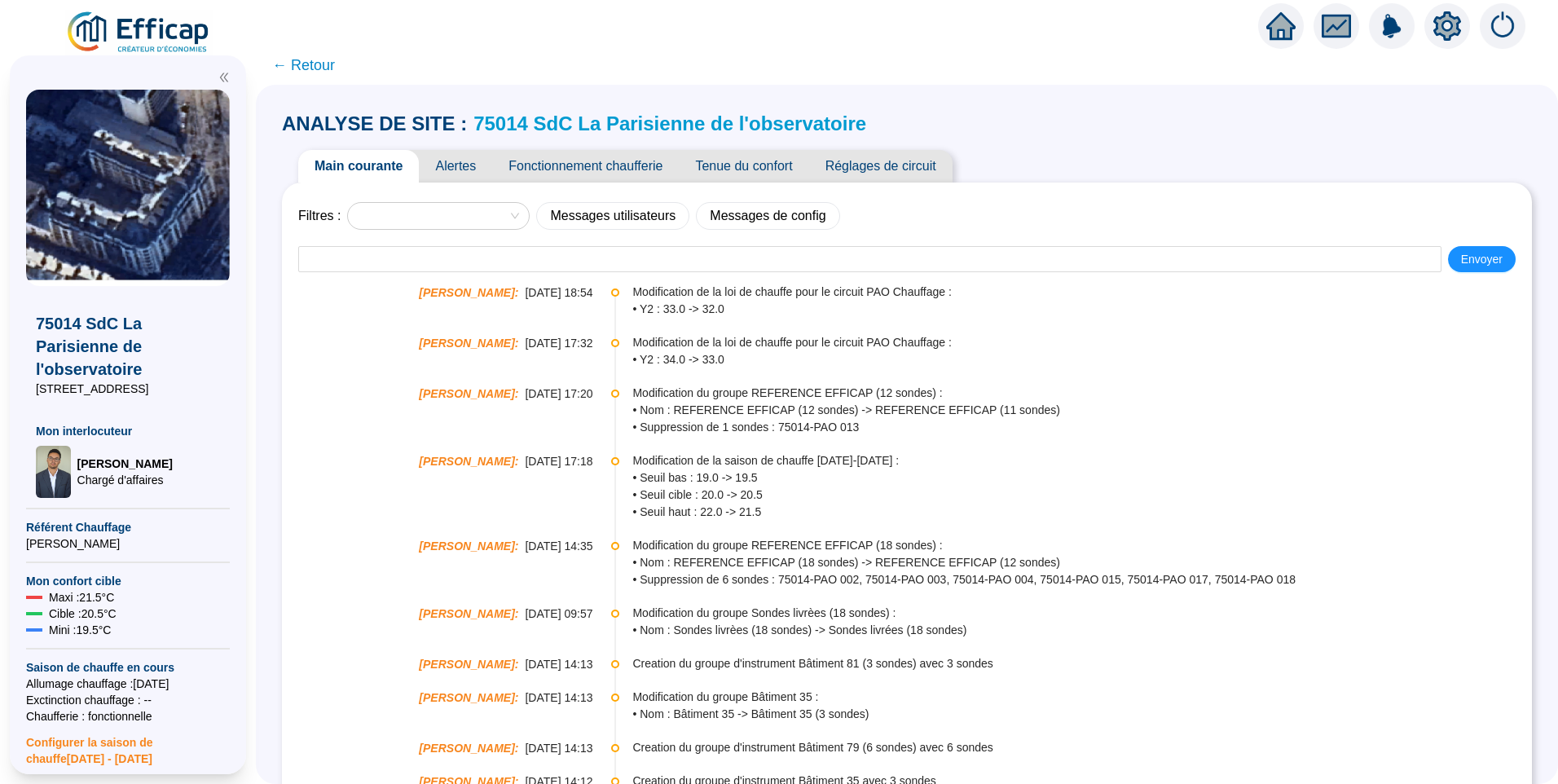
click at [305, 65] on span "← Retour" at bounding box center [303, 65] width 62 height 23
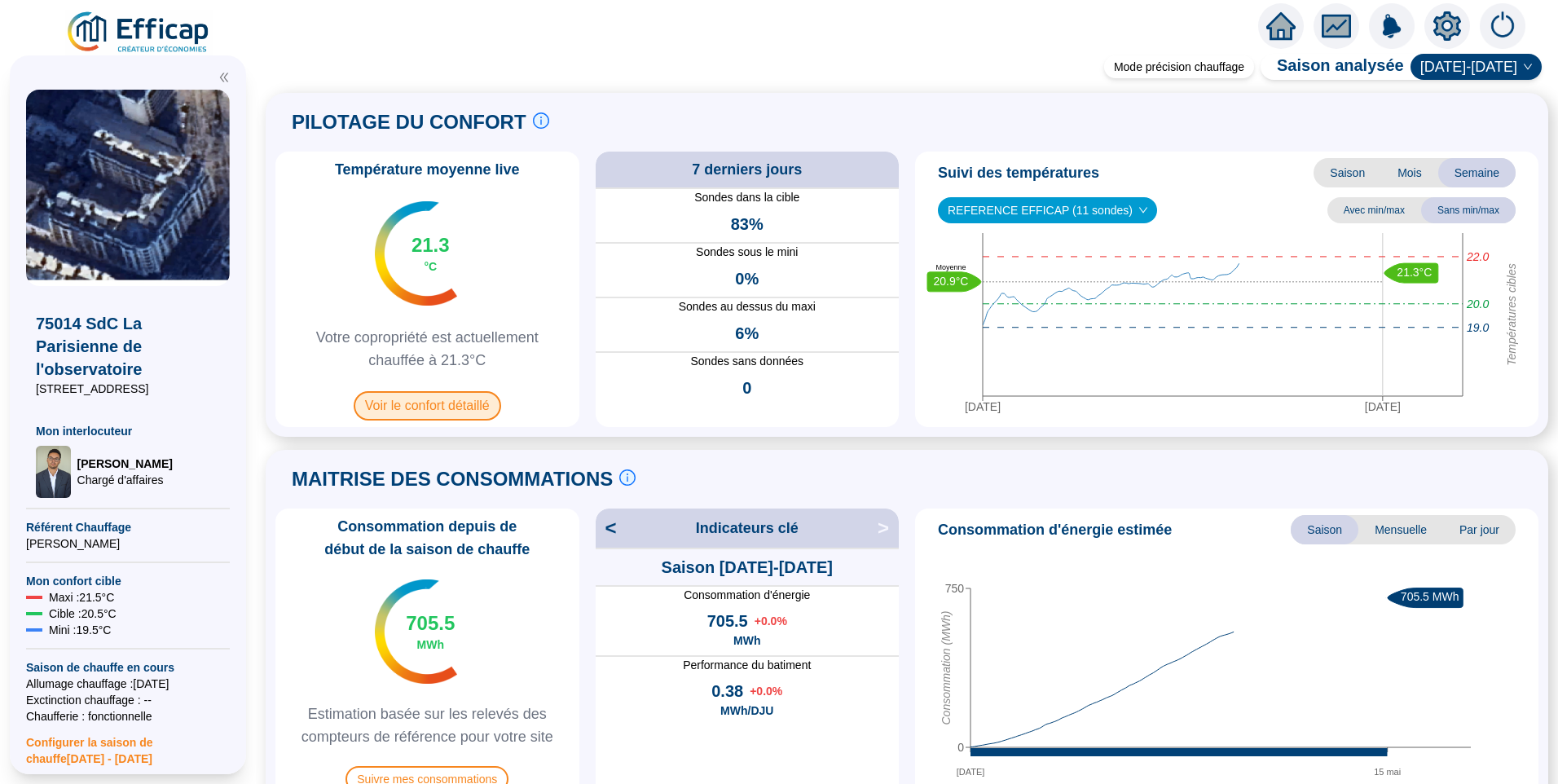
click at [434, 406] on span "Voir le confort détaillé" at bounding box center [428, 405] width 148 height 29
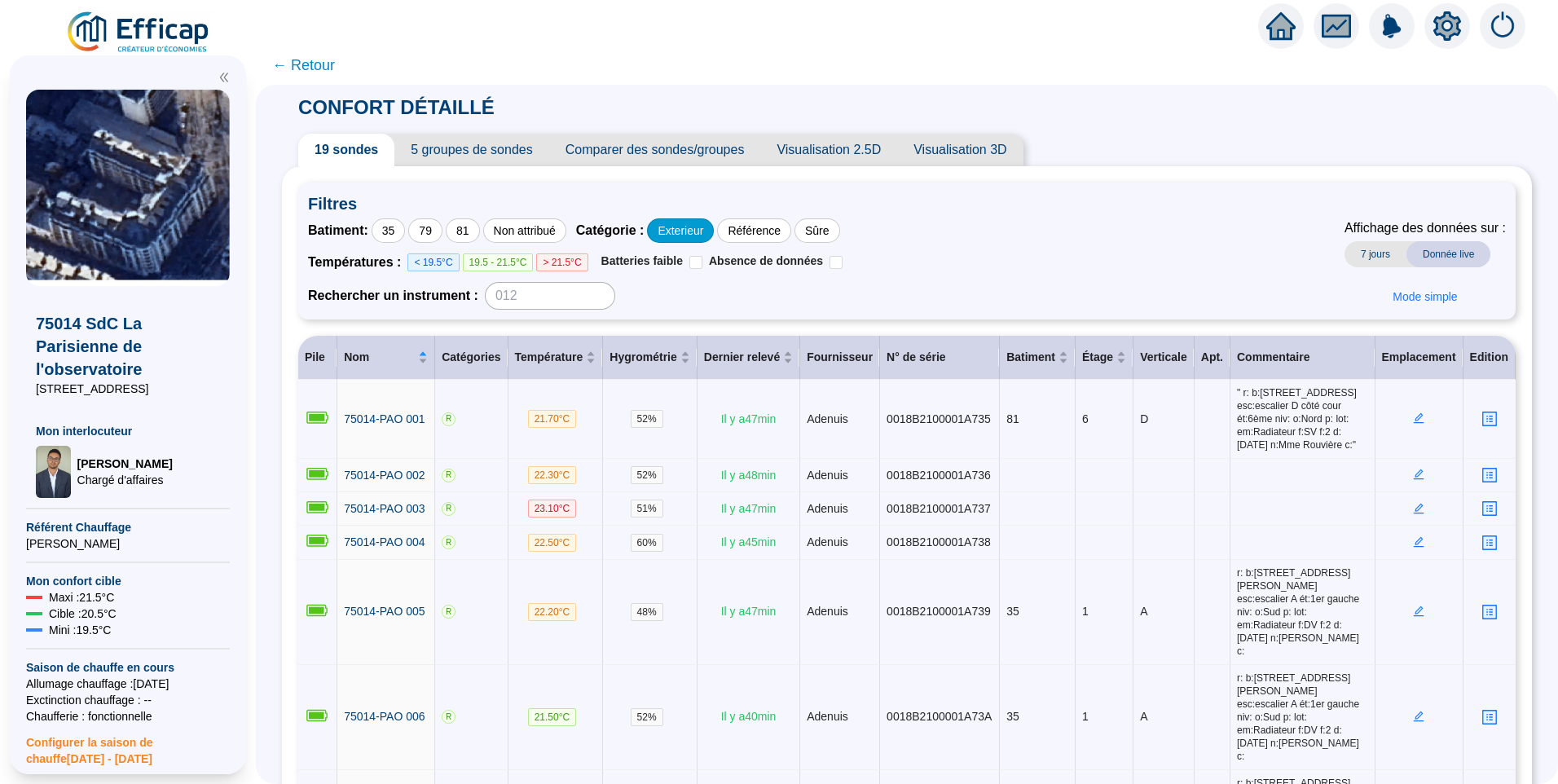
click at [698, 232] on div "Exterieur" at bounding box center [680, 231] width 67 height 25
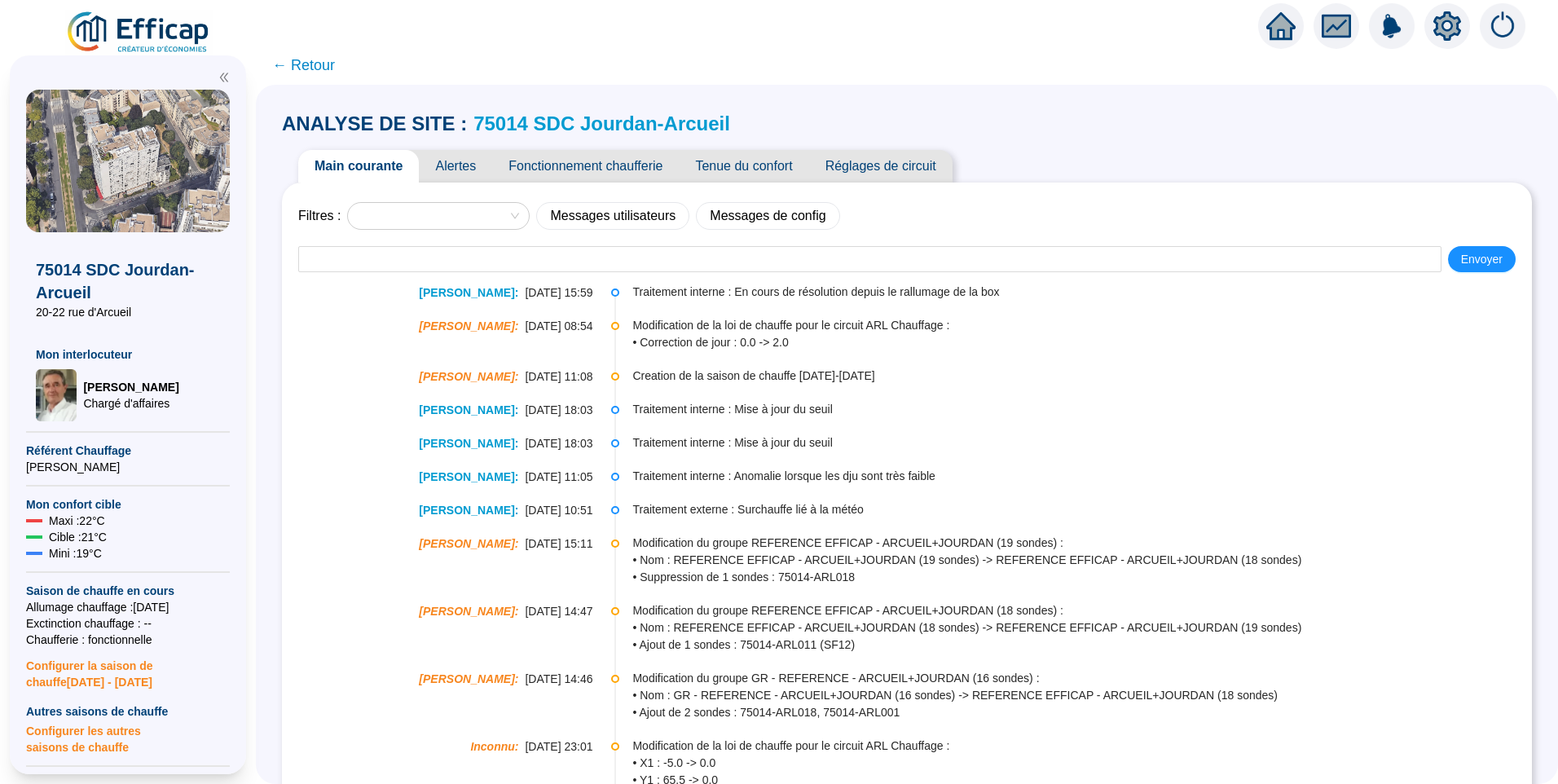
click at [466, 171] on span "Alertes" at bounding box center [455, 165] width 73 height 33
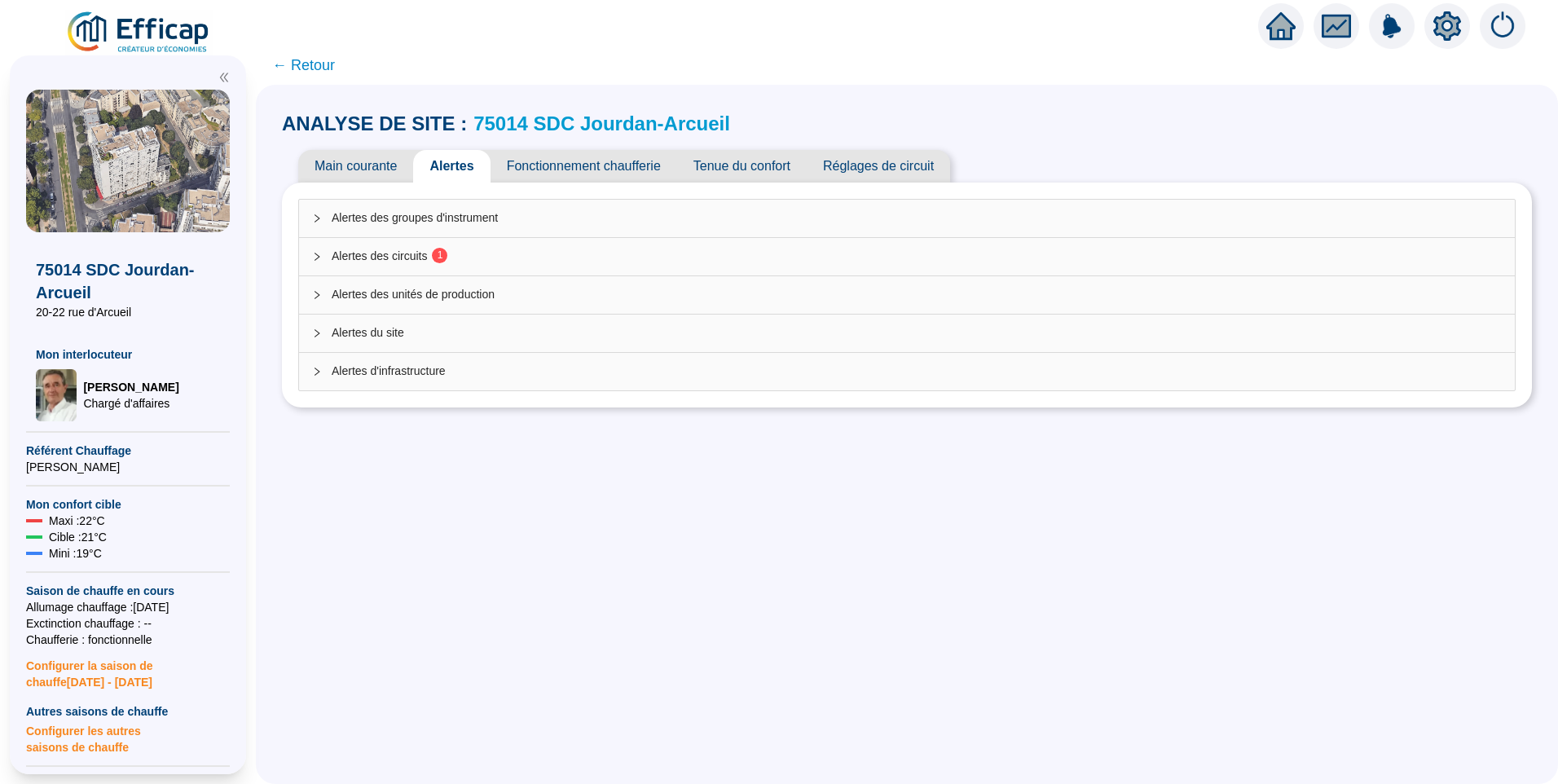
click at [408, 265] on div "Alertes des circuits 1" at bounding box center [907, 256] width 1216 height 38
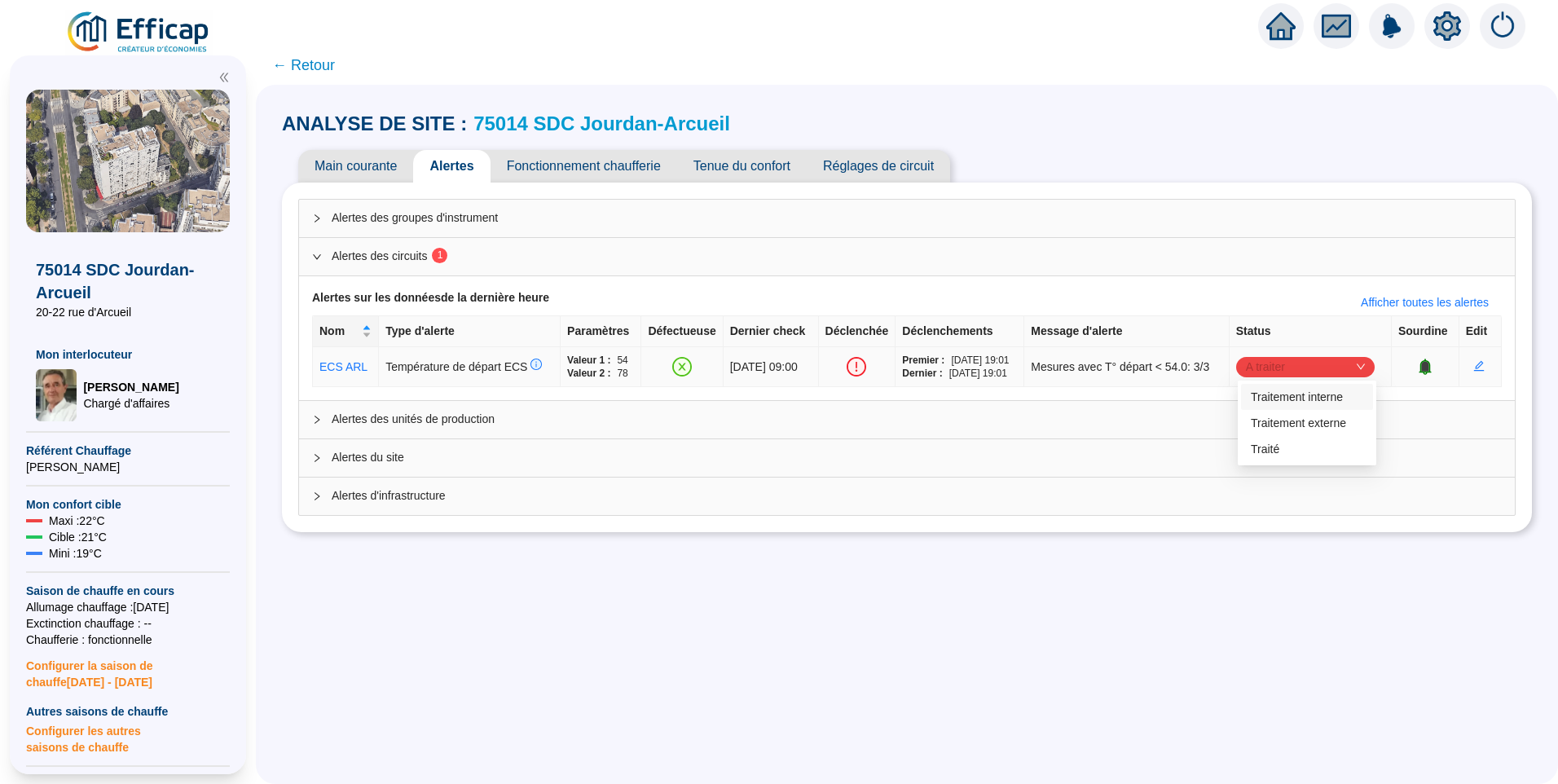
click at [1269, 368] on span "A traiter" at bounding box center [1305, 367] width 119 height 25
click at [1279, 453] on div "Traité" at bounding box center [1307, 449] width 113 height 17
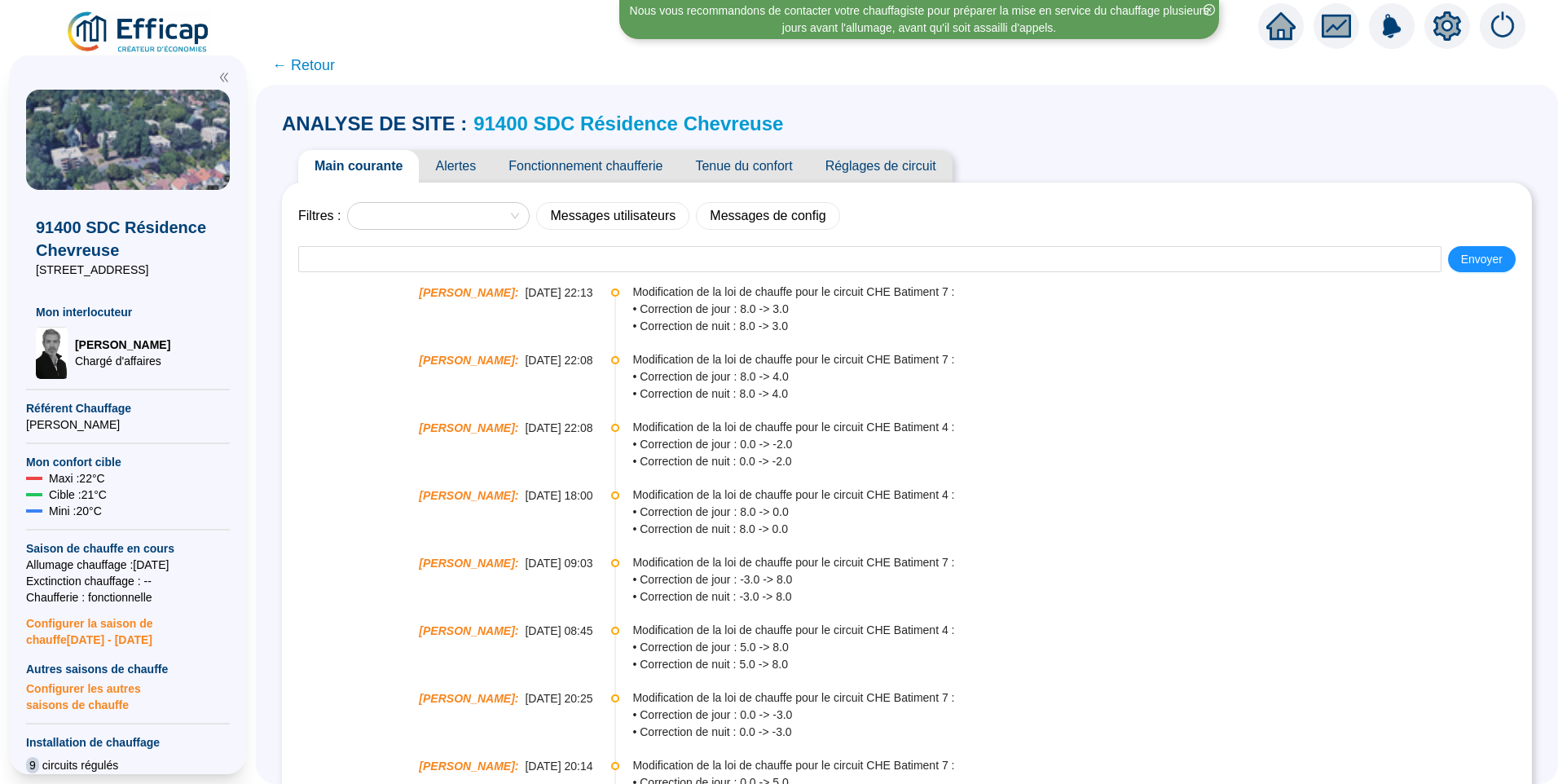
click at [460, 161] on span "Alertes" at bounding box center [455, 165] width 73 height 33
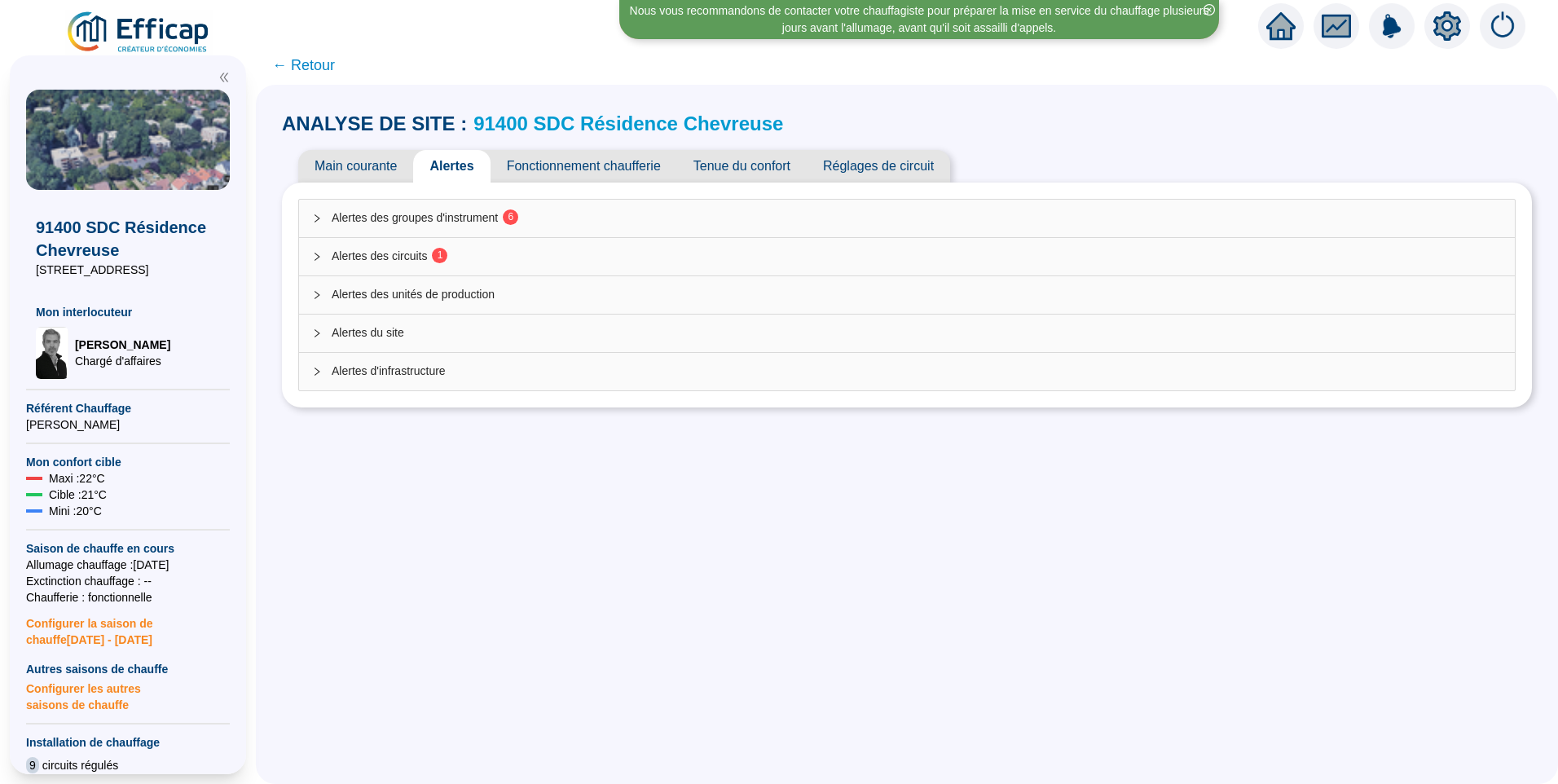
click at [401, 251] on span "Alertes des circuits 1" at bounding box center [917, 255] width 1171 height 17
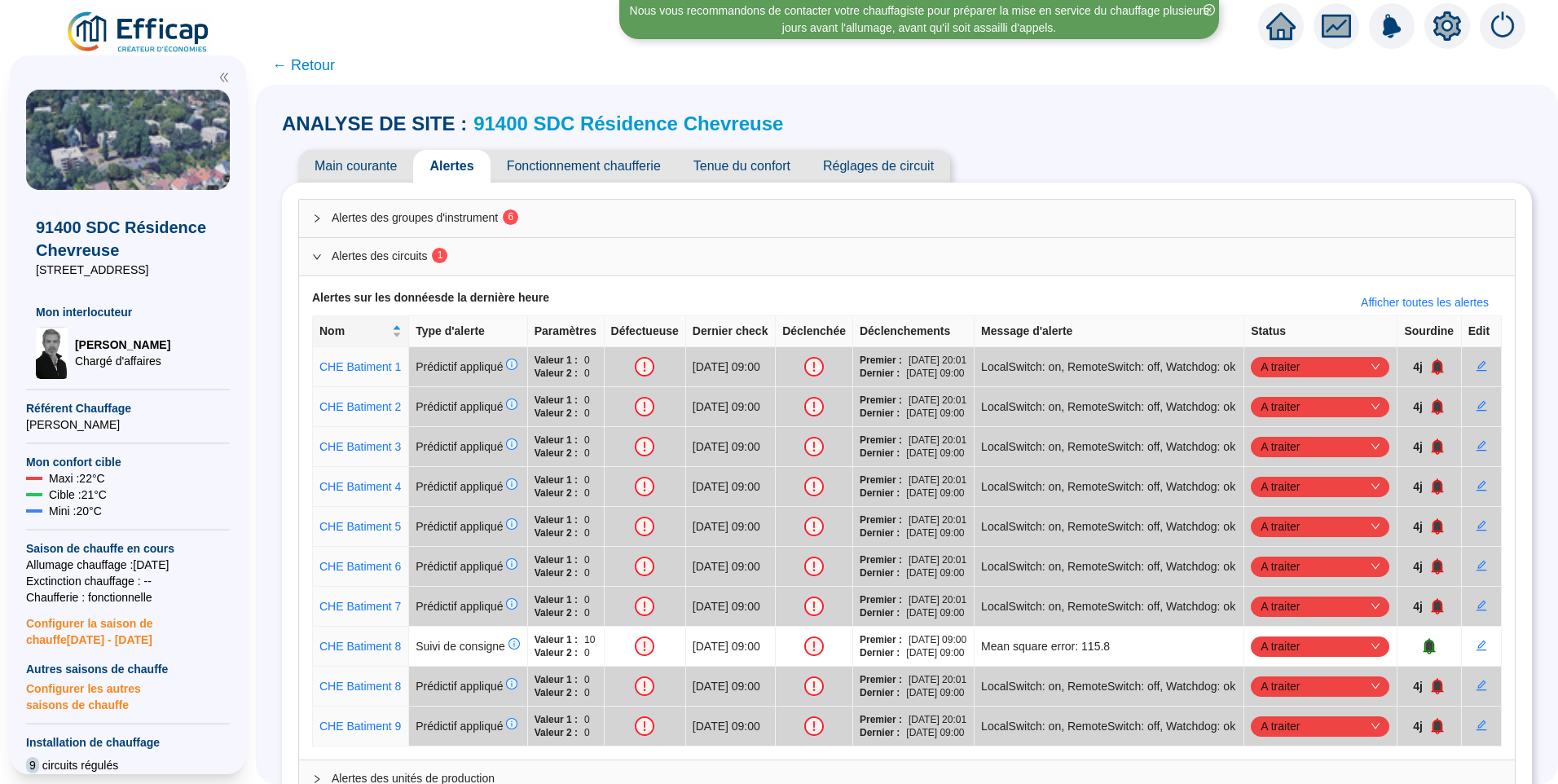
click at [459, 223] on span "Alertes des groupes d'instrument 6" at bounding box center [917, 217] width 1171 height 17
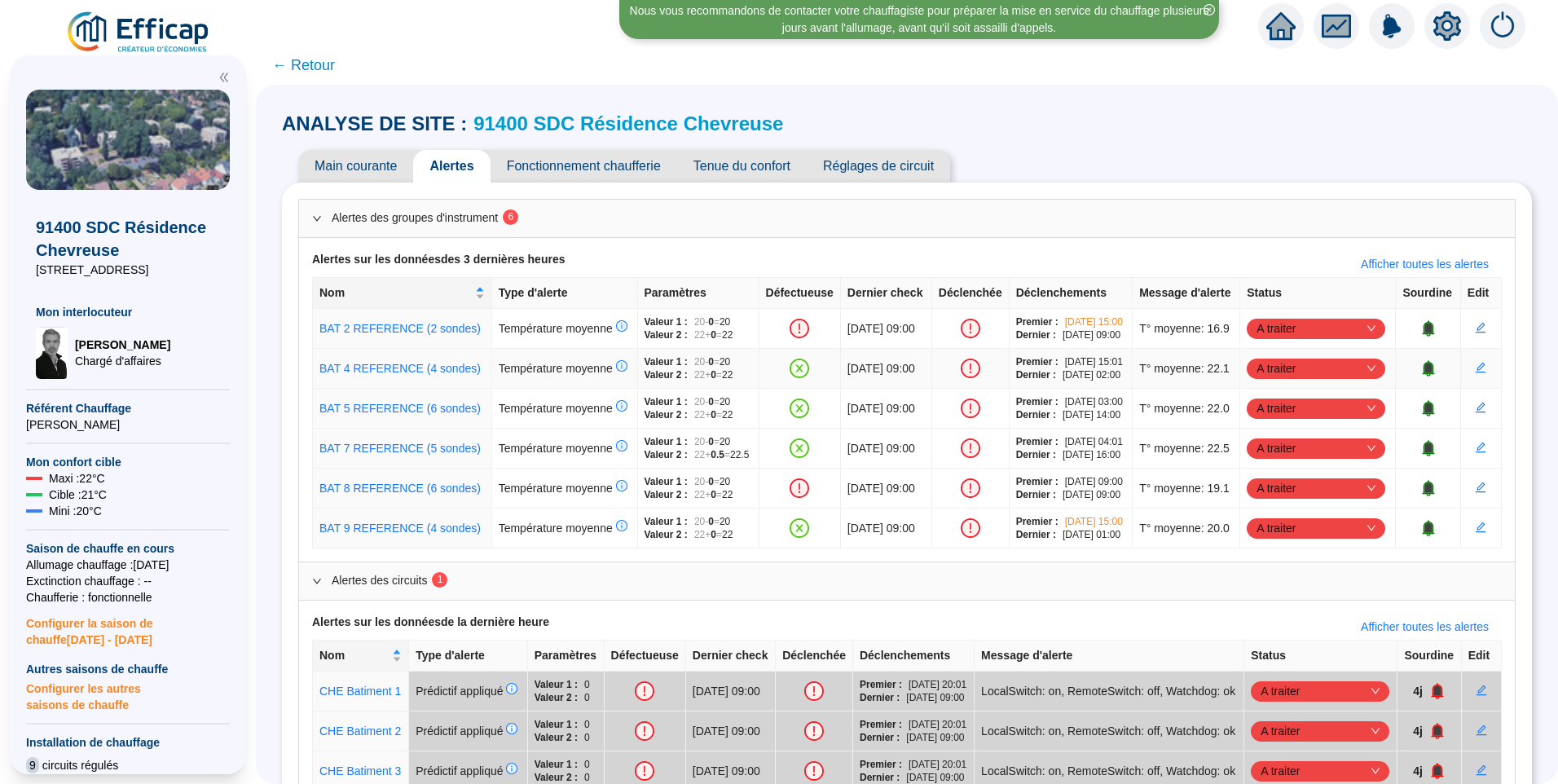
click at [1287, 380] on span "A traiter" at bounding box center [1316, 369] width 119 height 25
click at [1292, 503] on div "Traité" at bounding box center [1313, 507] width 113 height 17
click at [1286, 421] on span "A traiter" at bounding box center [1316, 408] width 119 height 25
click at [1257, 571] on div "Traité" at bounding box center [1313, 573] width 113 height 17
click at [1268, 460] on span "A traiter" at bounding box center [1316, 448] width 119 height 25
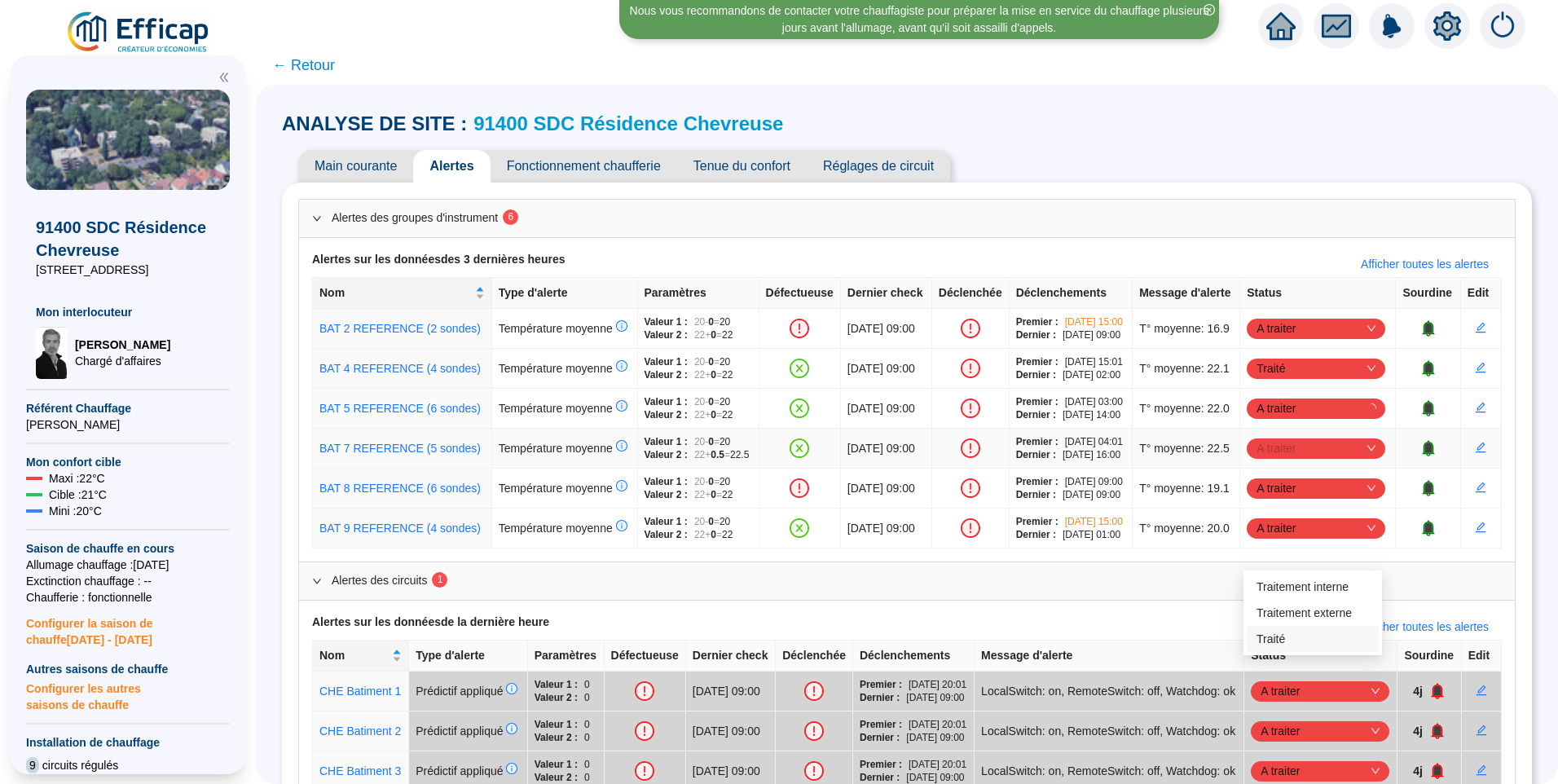
click at [1268, 647] on div "Traité" at bounding box center [1313, 639] width 113 height 17
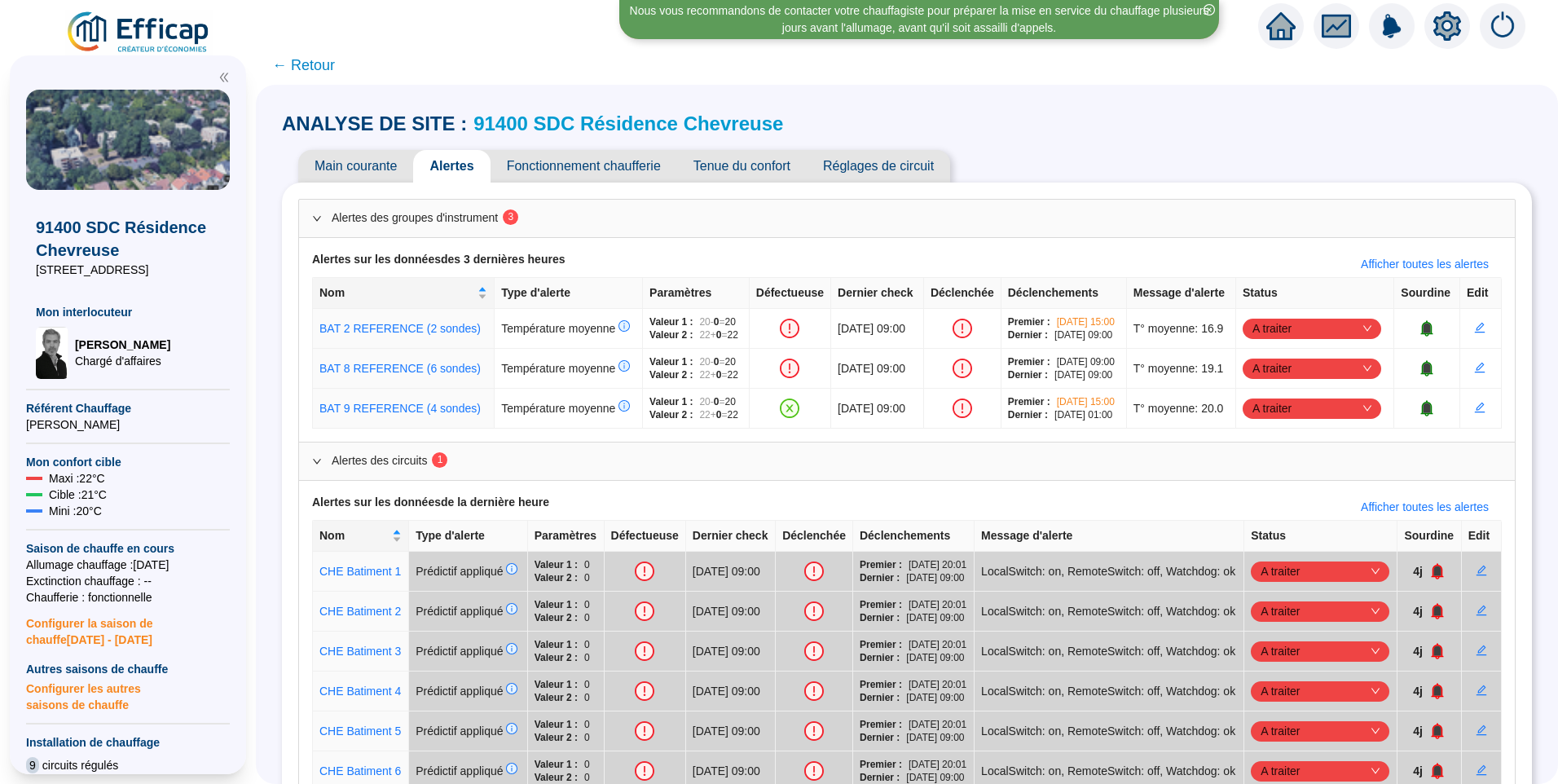
click at [1287, 520] on div "Alertes sur les données de la dernière heure Afficher toutes les alertes" at bounding box center [908, 507] width 1190 height 26
click at [1288, 421] on span "A traiter" at bounding box center [1312, 408] width 119 height 25
click at [1268, 541] on div "Traité" at bounding box center [1313, 540] width 113 height 17
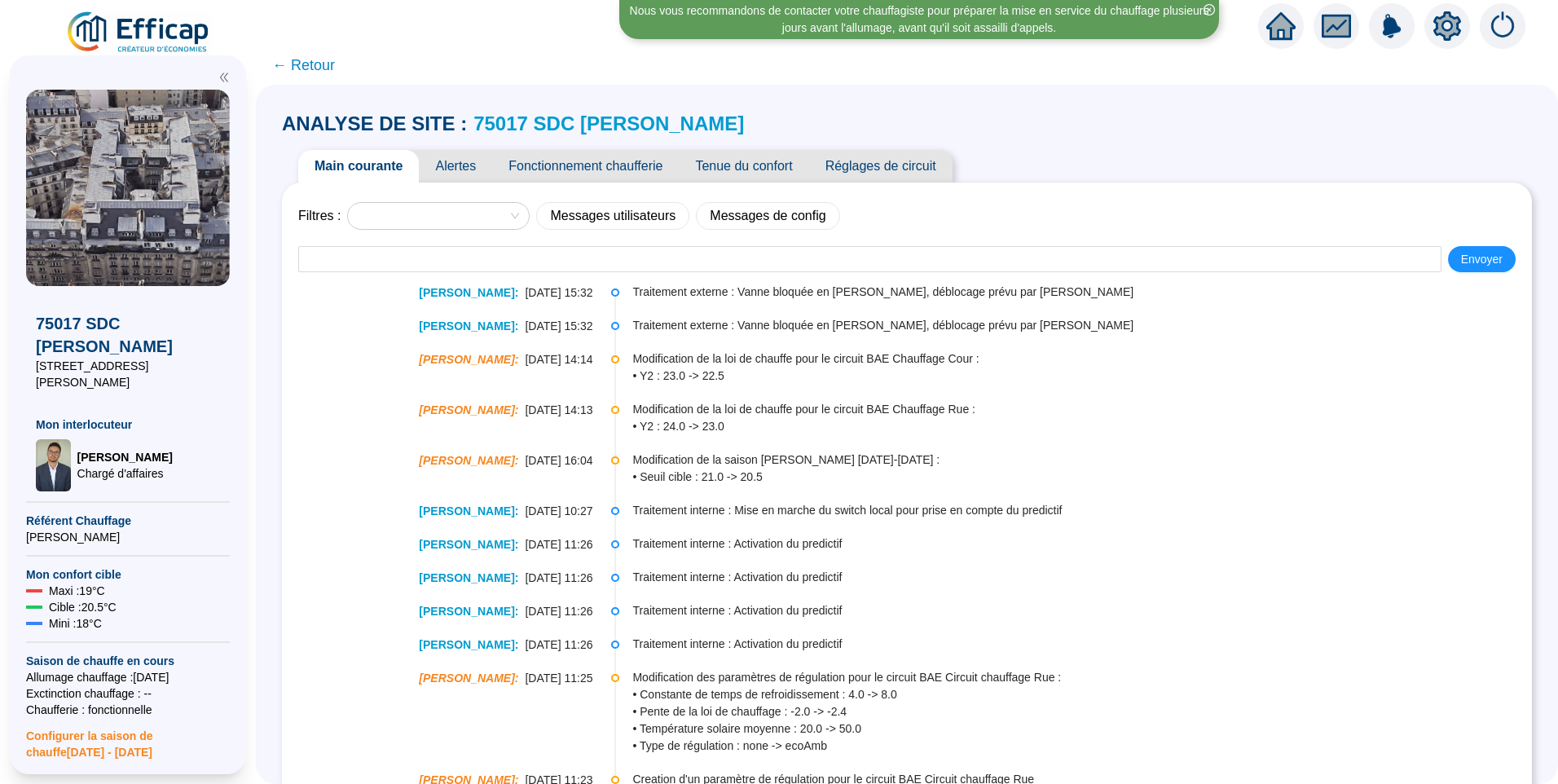
click at [456, 169] on span "Alertes" at bounding box center [455, 165] width 73 height 33
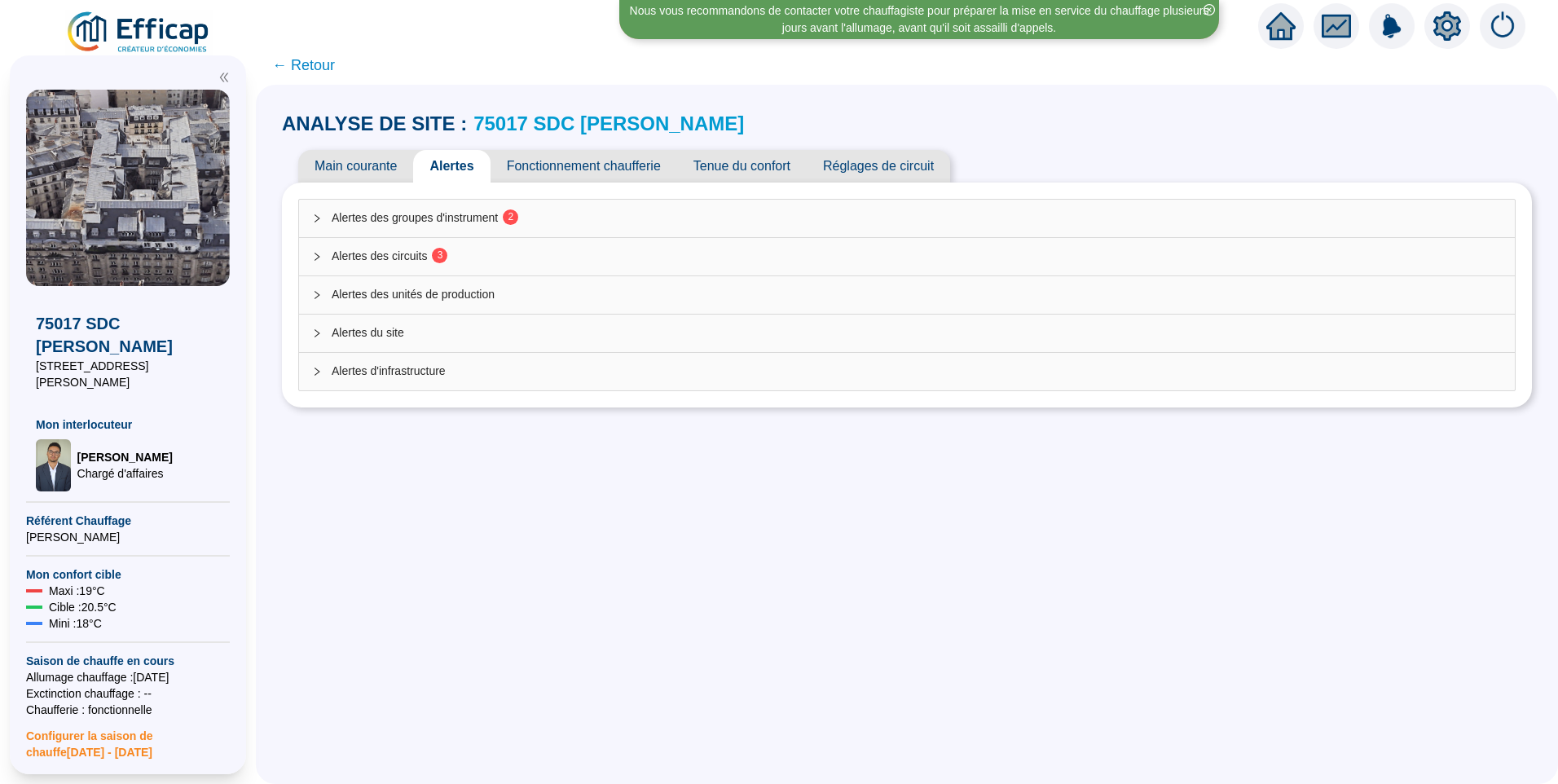
click at [445, 226] on div "Alertes des groupes d'instrument 2" at bounding box center [907, 218] width 1216 height 38
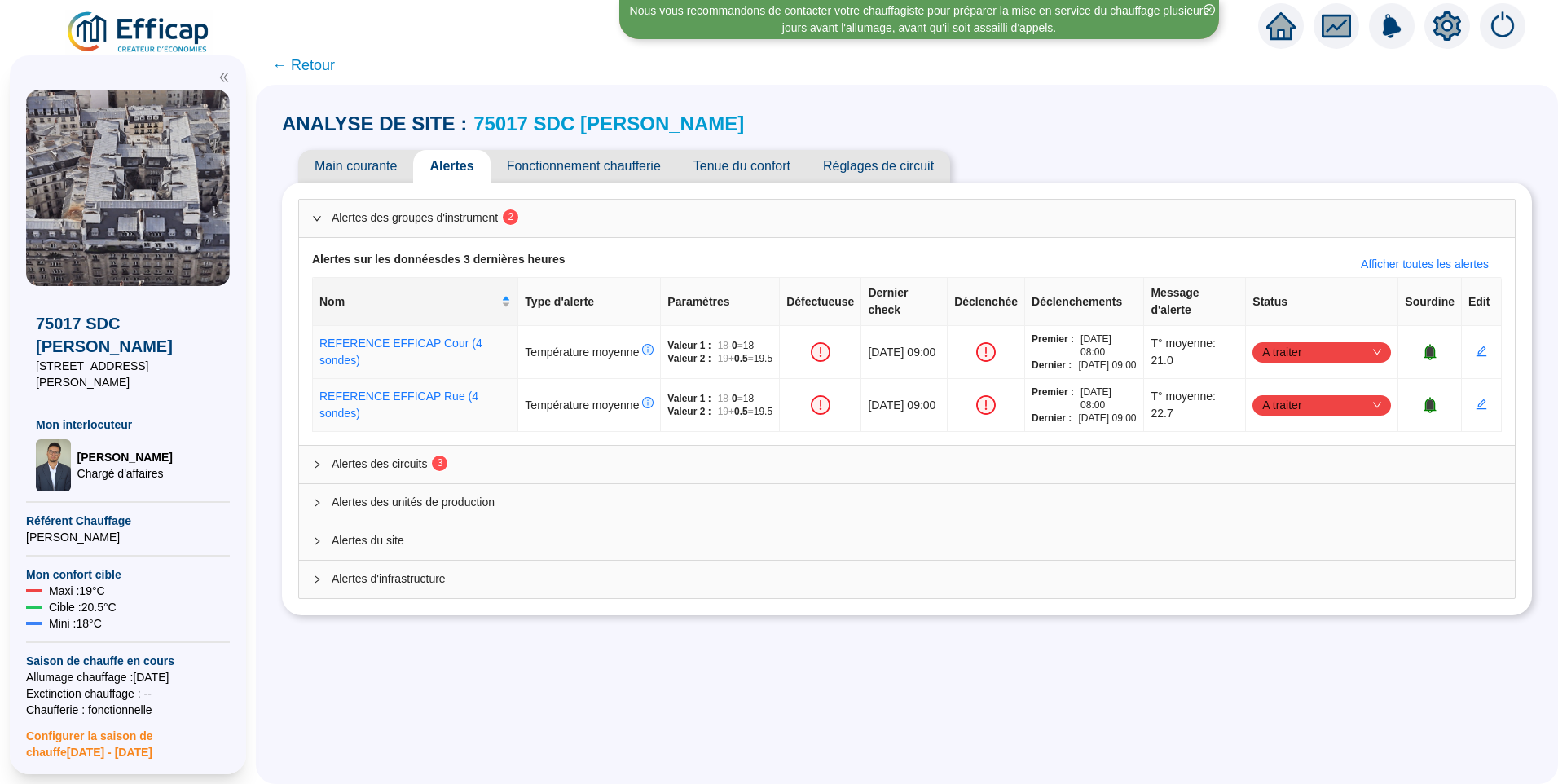
click at [404, 473] on span "Alertes des circuits 3" at bounding box center [917, 464] width 1171 height 17
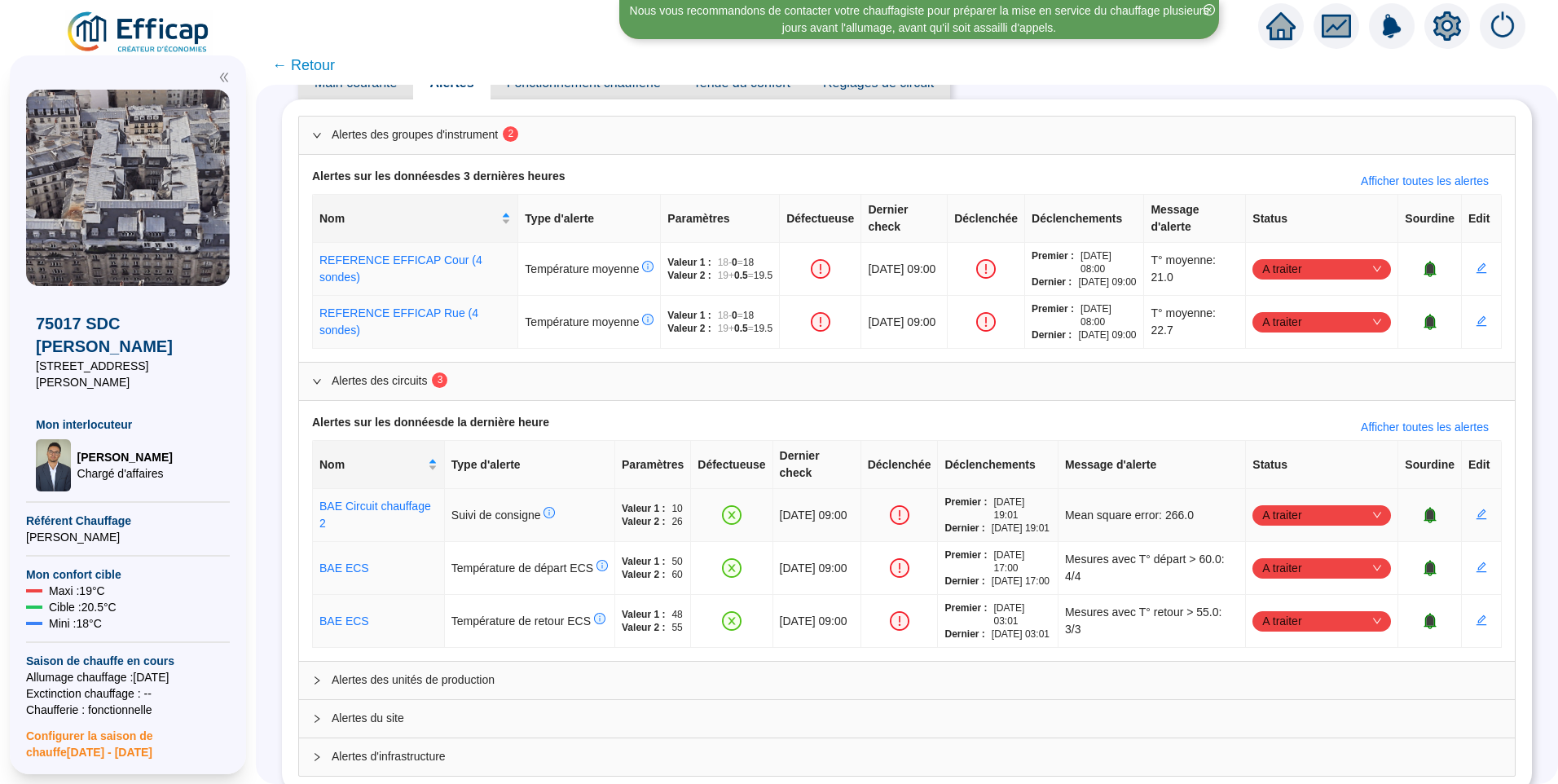
scroll to position [162, 0]
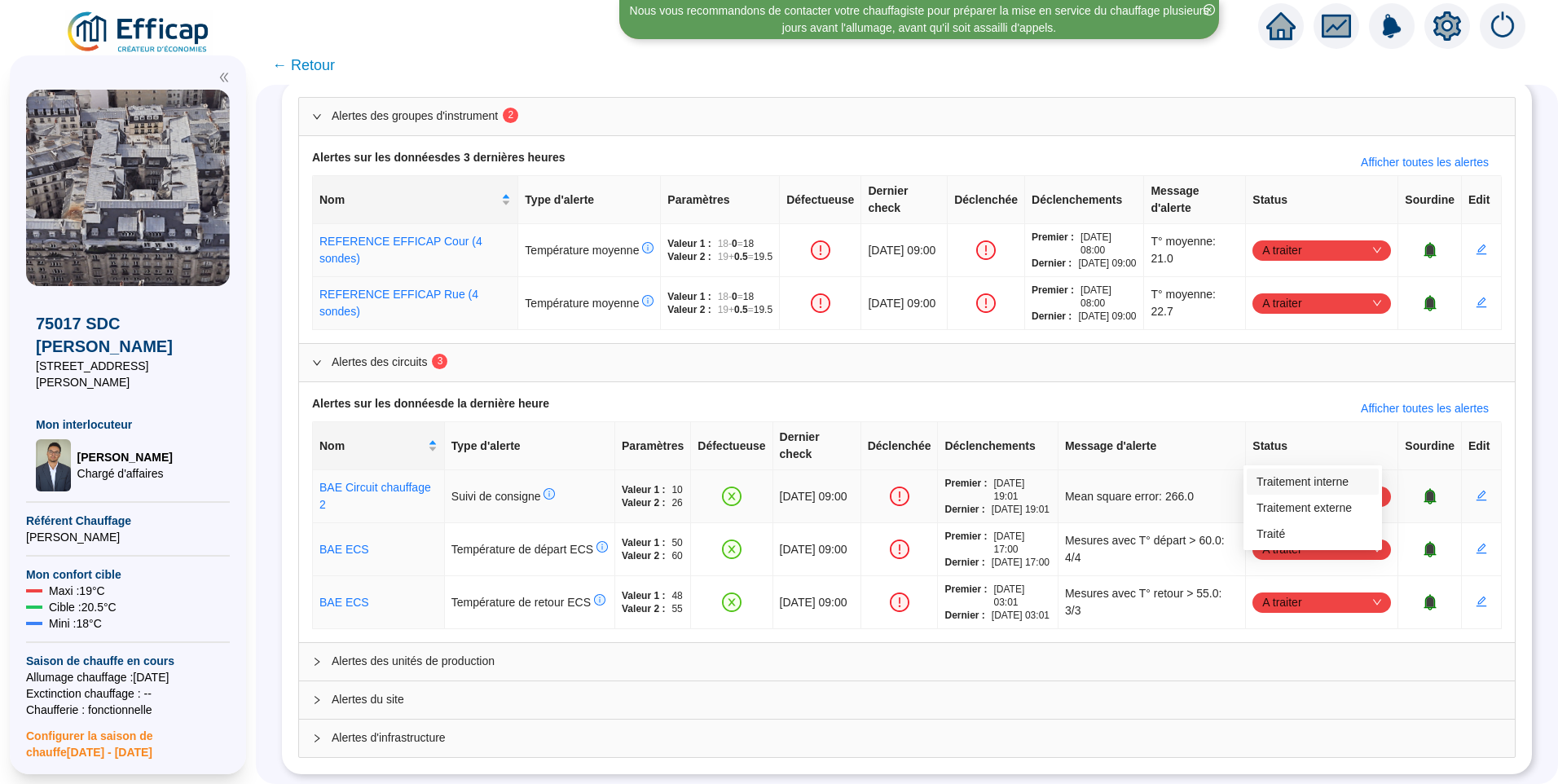
click at [1287, 484] on span "A traiter" at bounding box center [1321, 496] width 119 height 25
click at [1275, 537] on div "Traité" at bounding box center [1313, 533] width 113 height 17
click at [1290, 537] on span "A traiter" at bounding box center [1321, 549] width 119 height 25
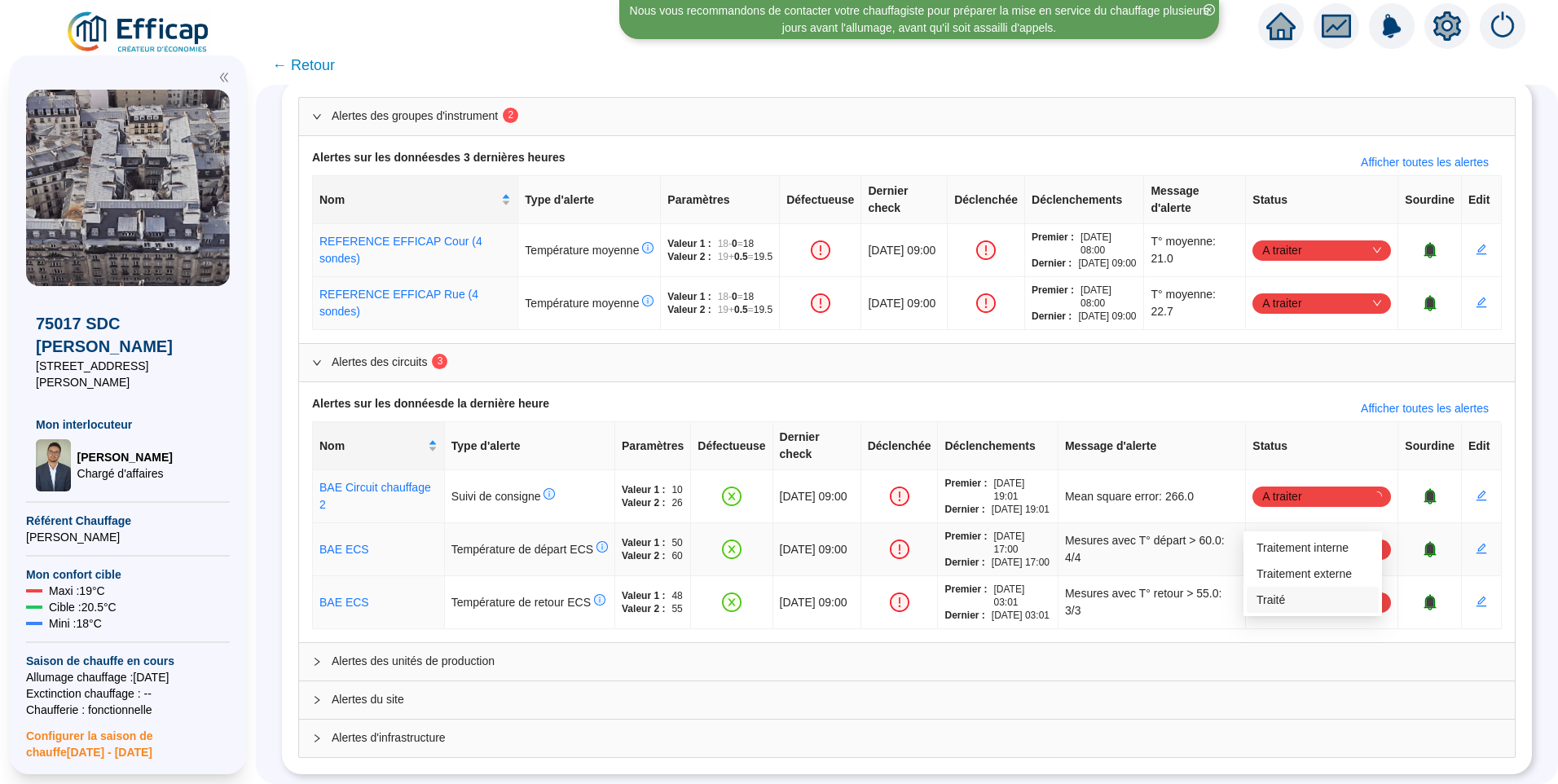
click at [1294, 598] on div "Traité" at bounding box center [1313, 599] width 113 height 17
click at [1296, 590] on span "A traiter" at bounding box center [1321, 602] width 119 height 25
drag, startPoint x: 1291, startPoint y: 666, endPoint x: 1267, endPoint y: 651, distance: 28.3
click at [1292, 666] on div "Traité" at bounding box center [1313, 665] width 113 height 17
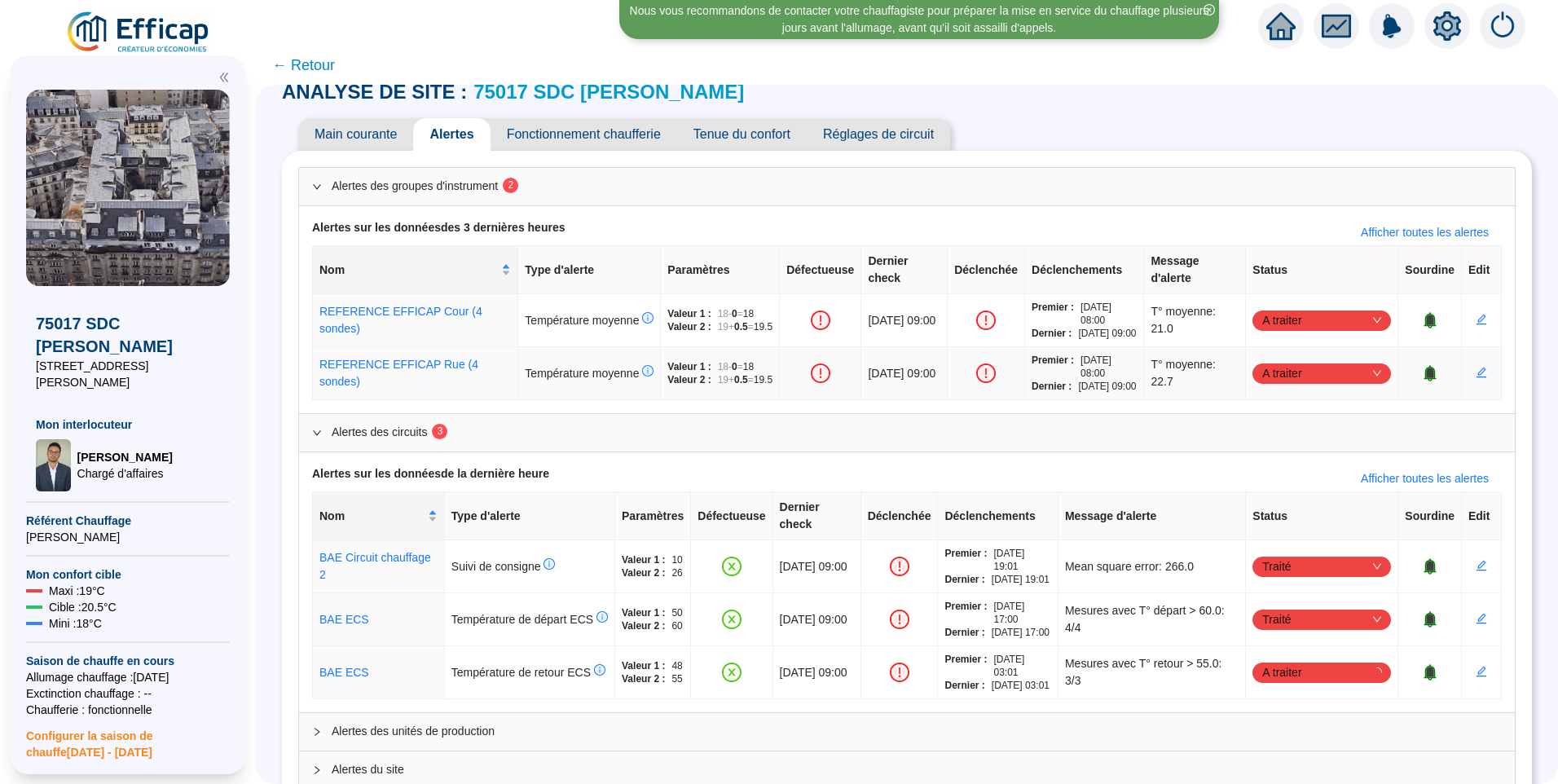
scroll to position [0, 0]
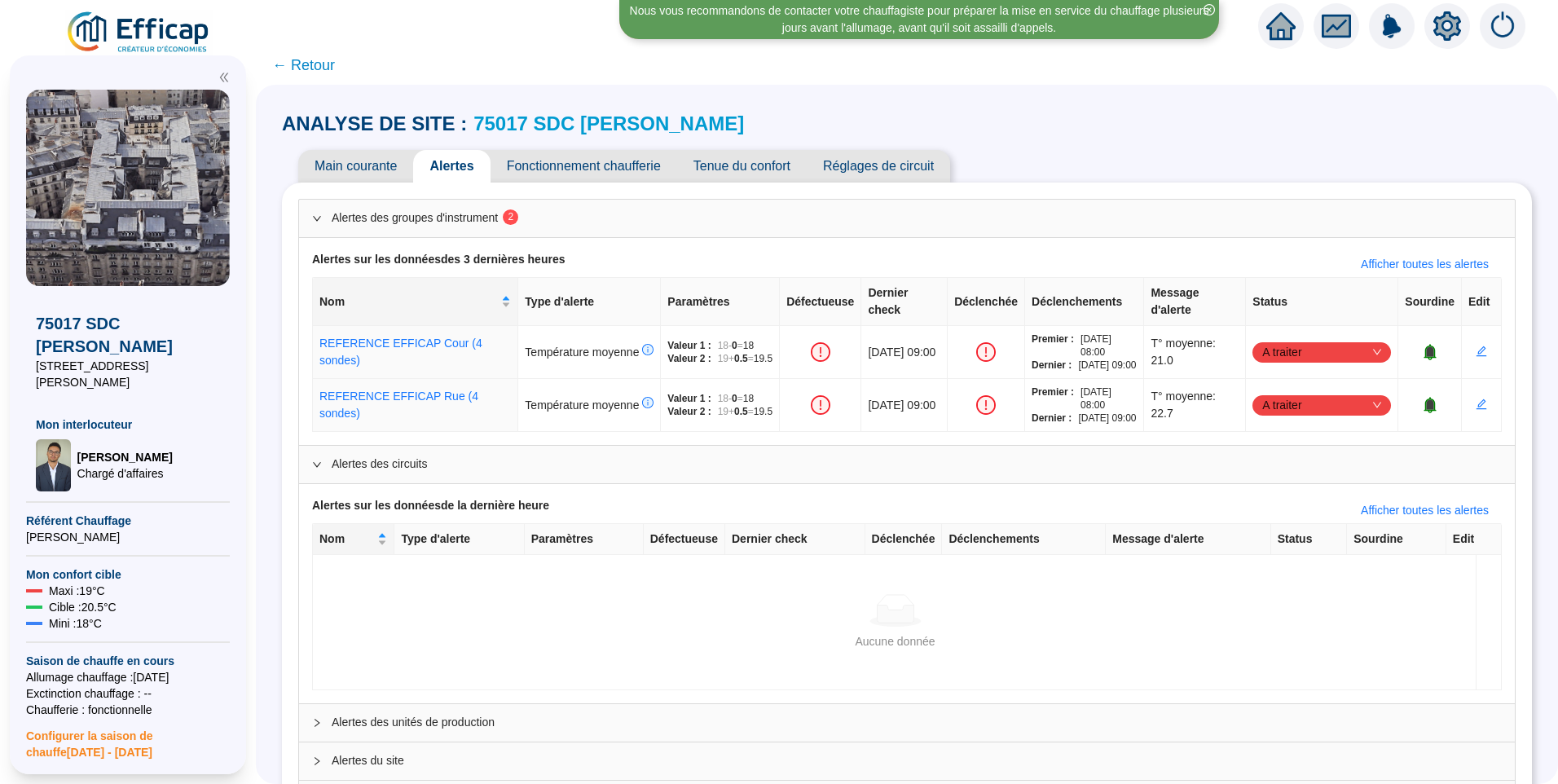
click at [747, 160] on span "Tenue du confort" at bounding box center [741, 165] width 129 height 33
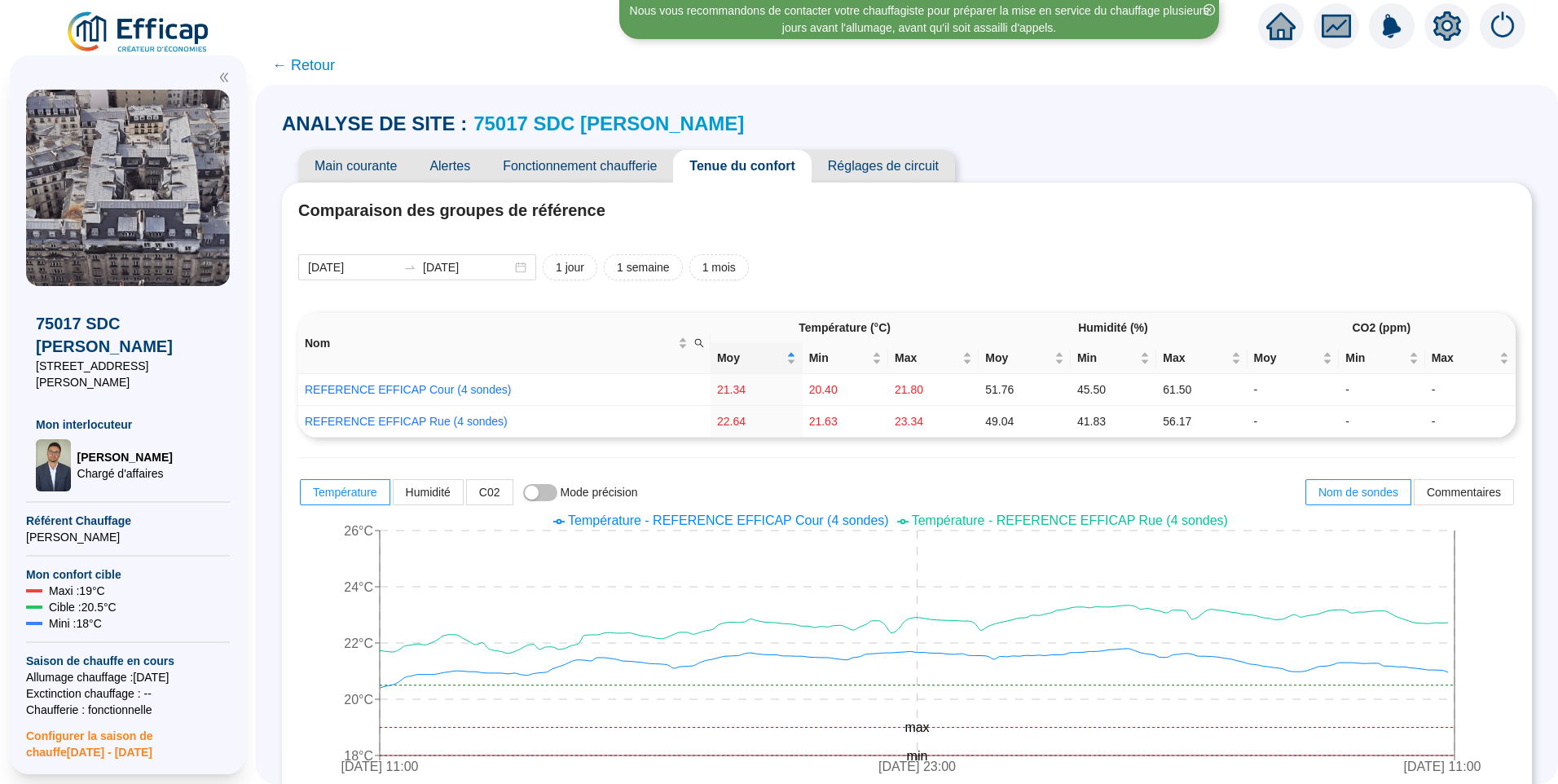
click at [558, 170] on span "Fonctionnement chaufferie" at bounding box center [580, 165] width 187 height 33
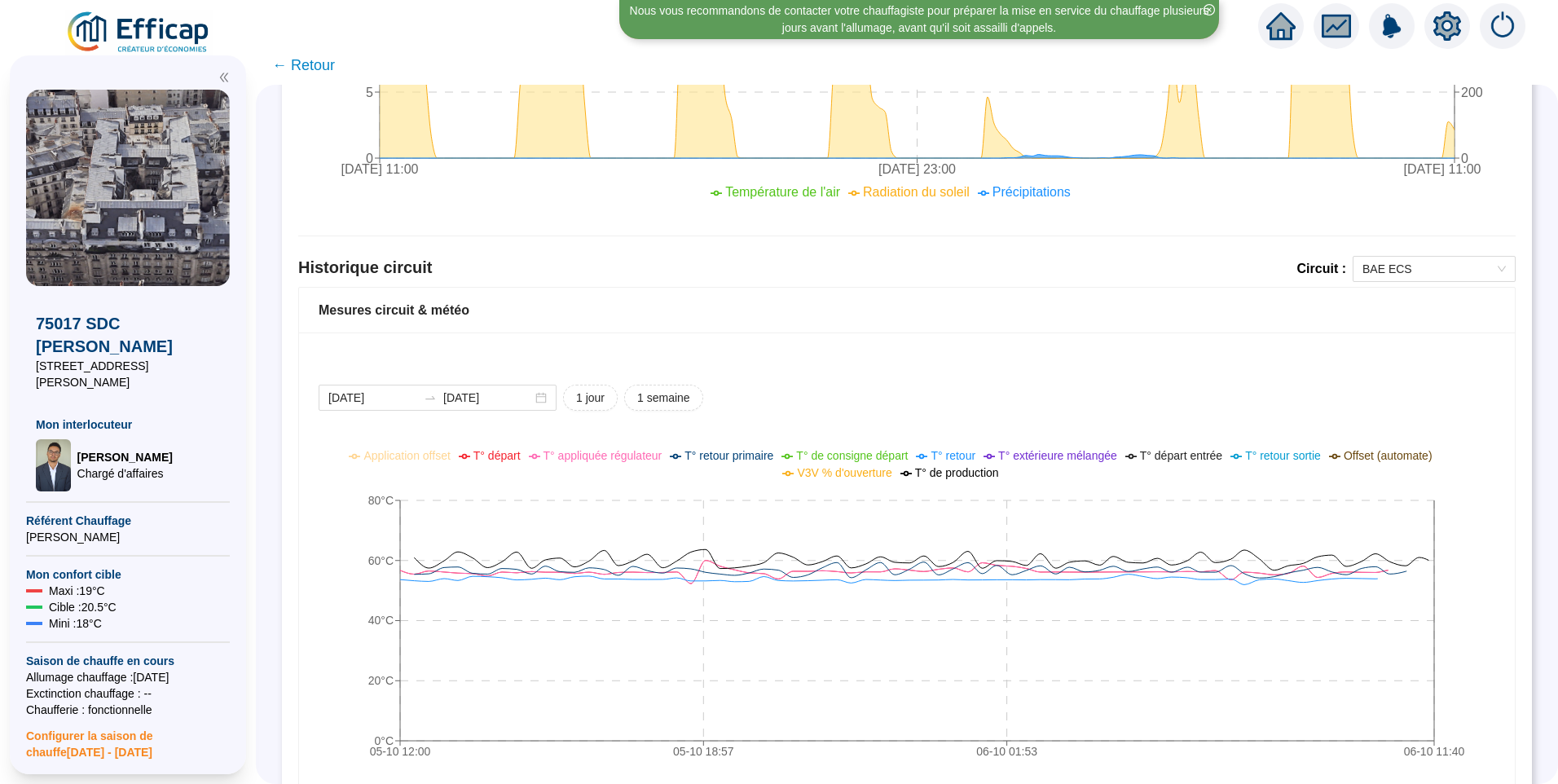
scroll to position [867, 0]
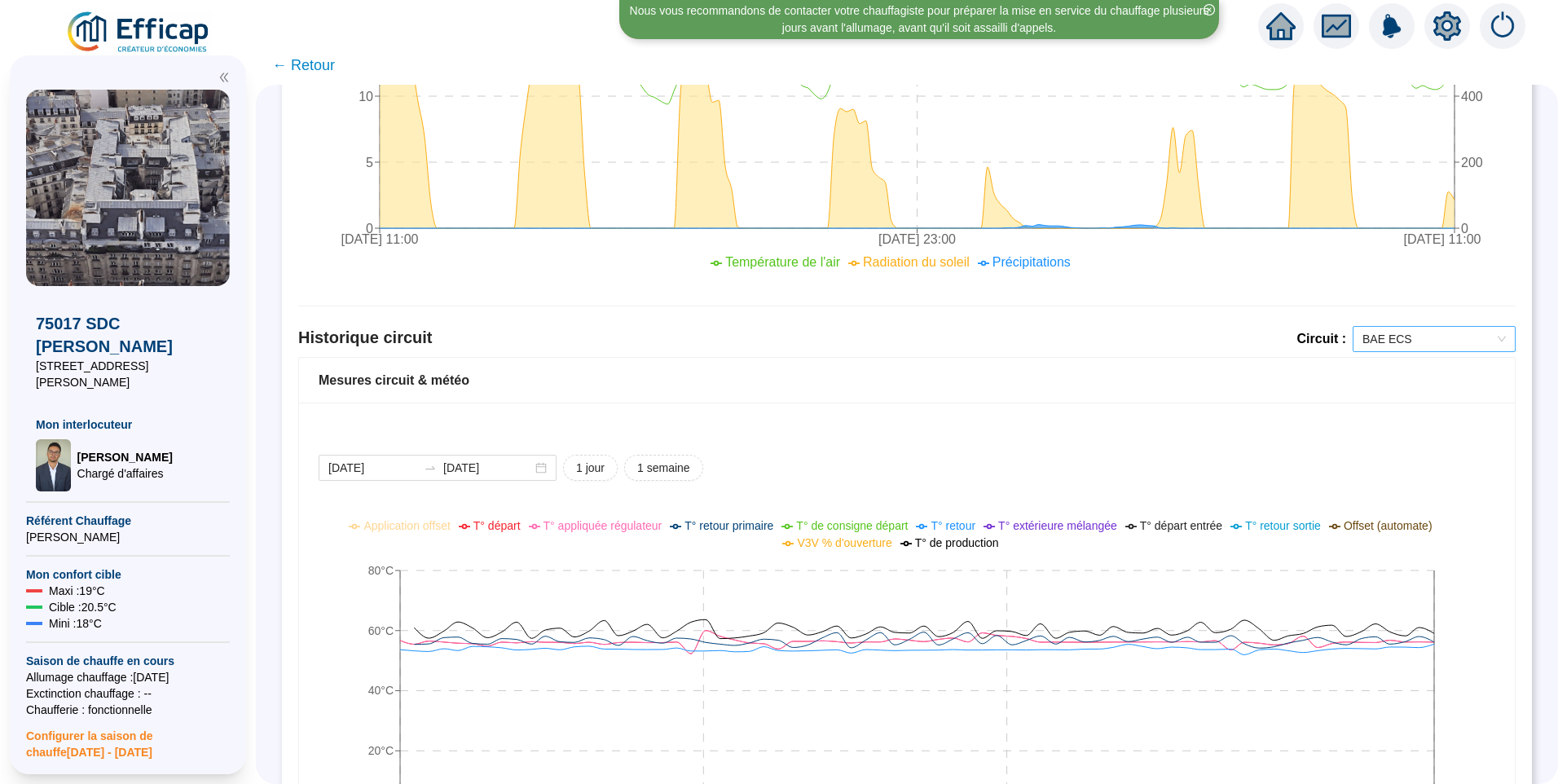
click at [1396, 335] on span "BAE ECS" at bounding box center [1434, 339] width 143 height 25
click at [1379, 397] on div "BAE Chauffage Rue" at bounding box center [1422, 398] width 137 height 17
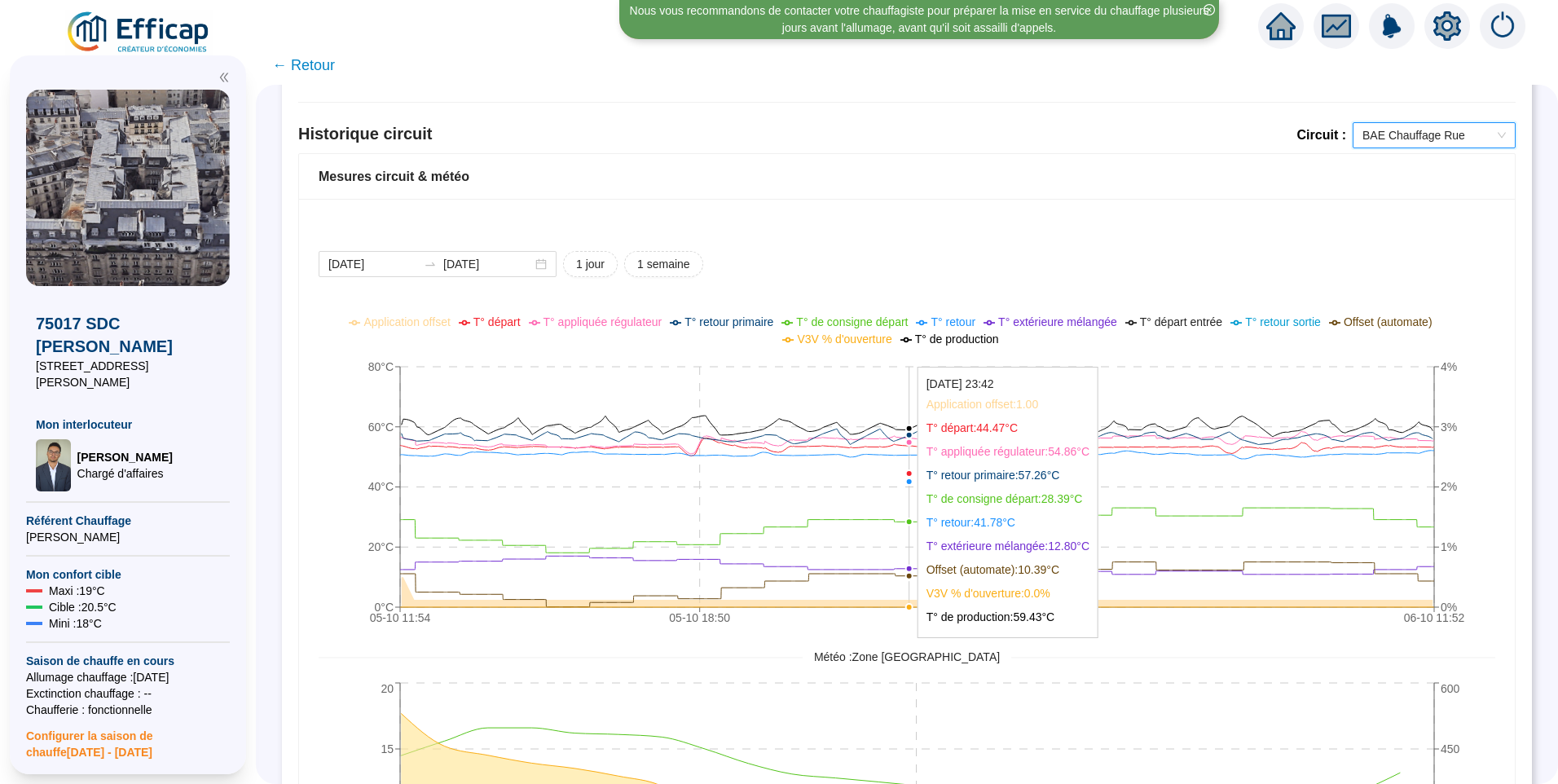
scroll to position [1111, 0]
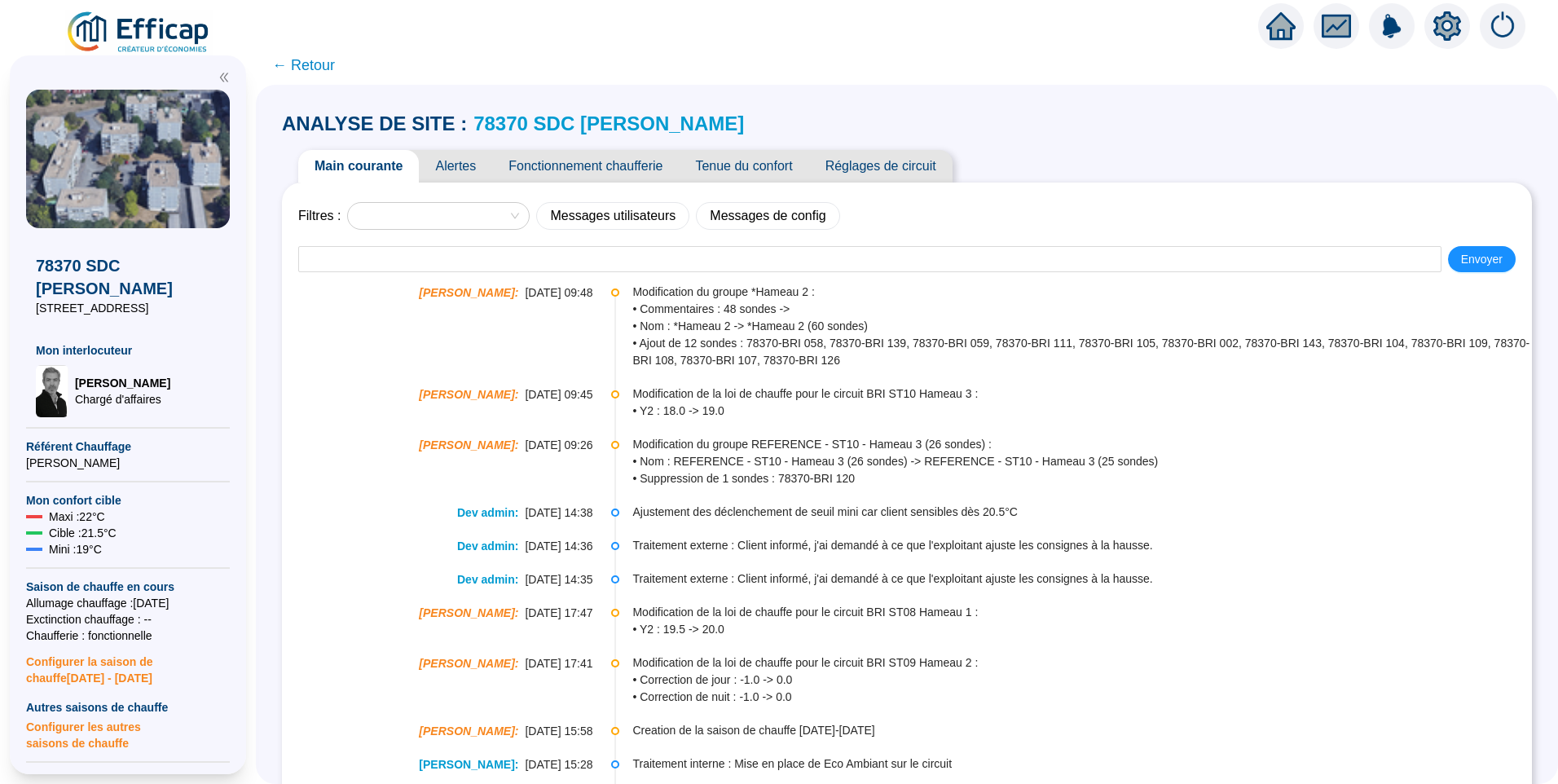
click at [469, 178] on span "Alertes" at bounding box center [455, 165] width 73 height 33
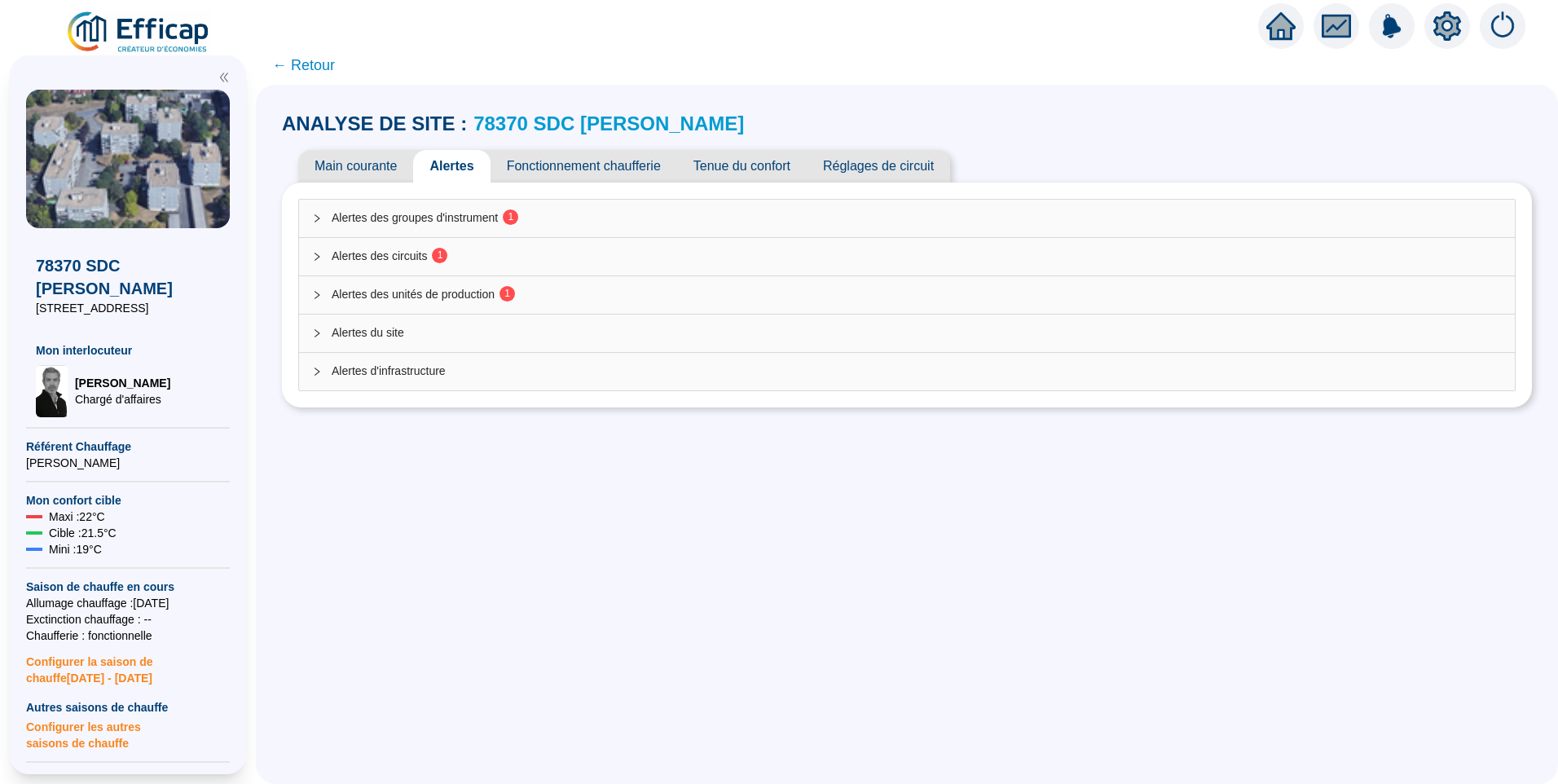
click at [442, 218] on span "Alertes des groupes d'instrument 1" at bounding box center [917, 217] width 1171 height 17
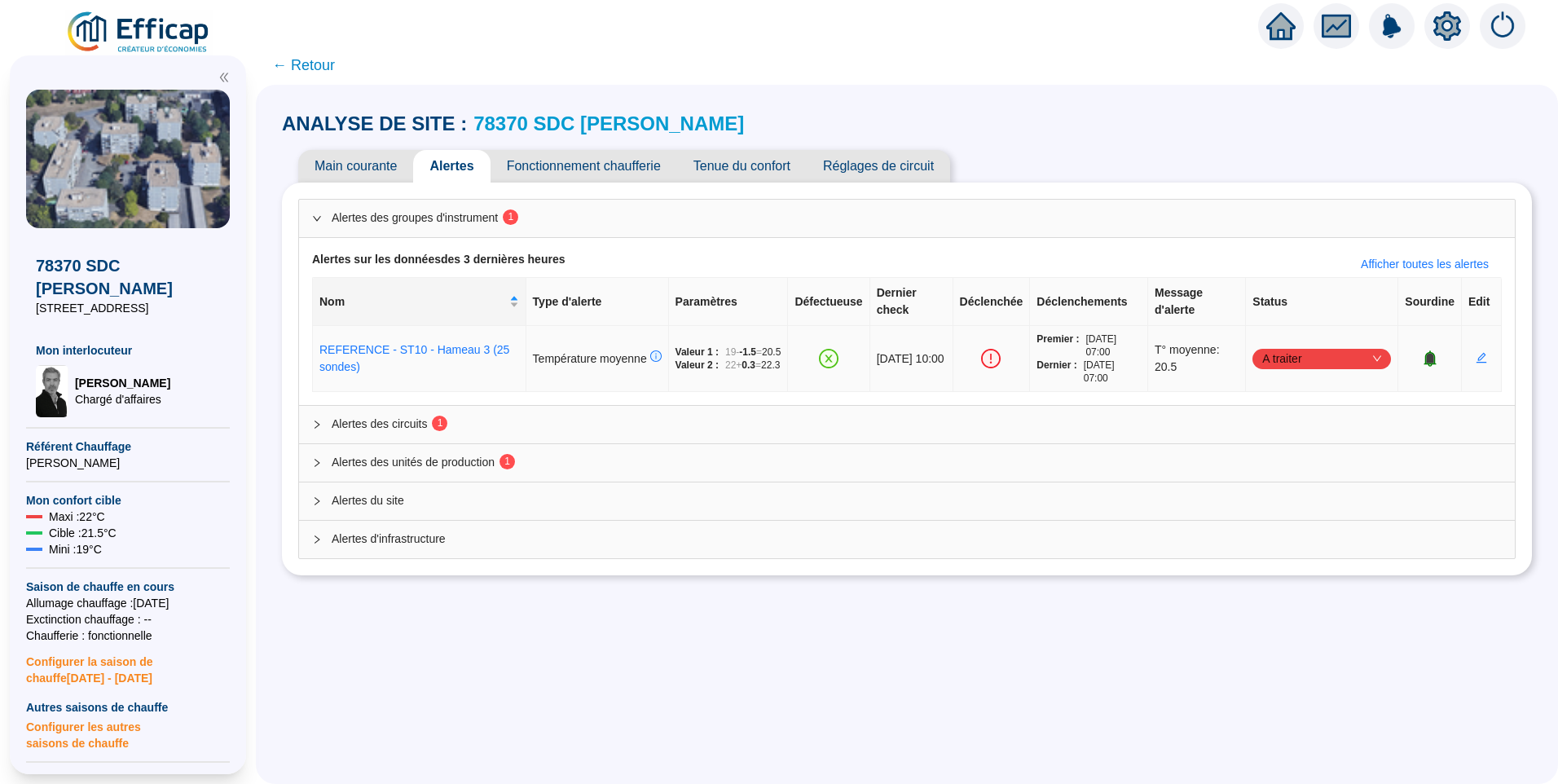
click at [1328, 360] on span "A traiter" at bounding box center [1321, 358] width 119 height 25
click at [1280, 443] on div "Traité" at bounding box center [1313, 441] width 113 height 17
click at [382, 428] on span "Alertes des circuits 1" at bounding box center [917, 423] width 1171 height 17
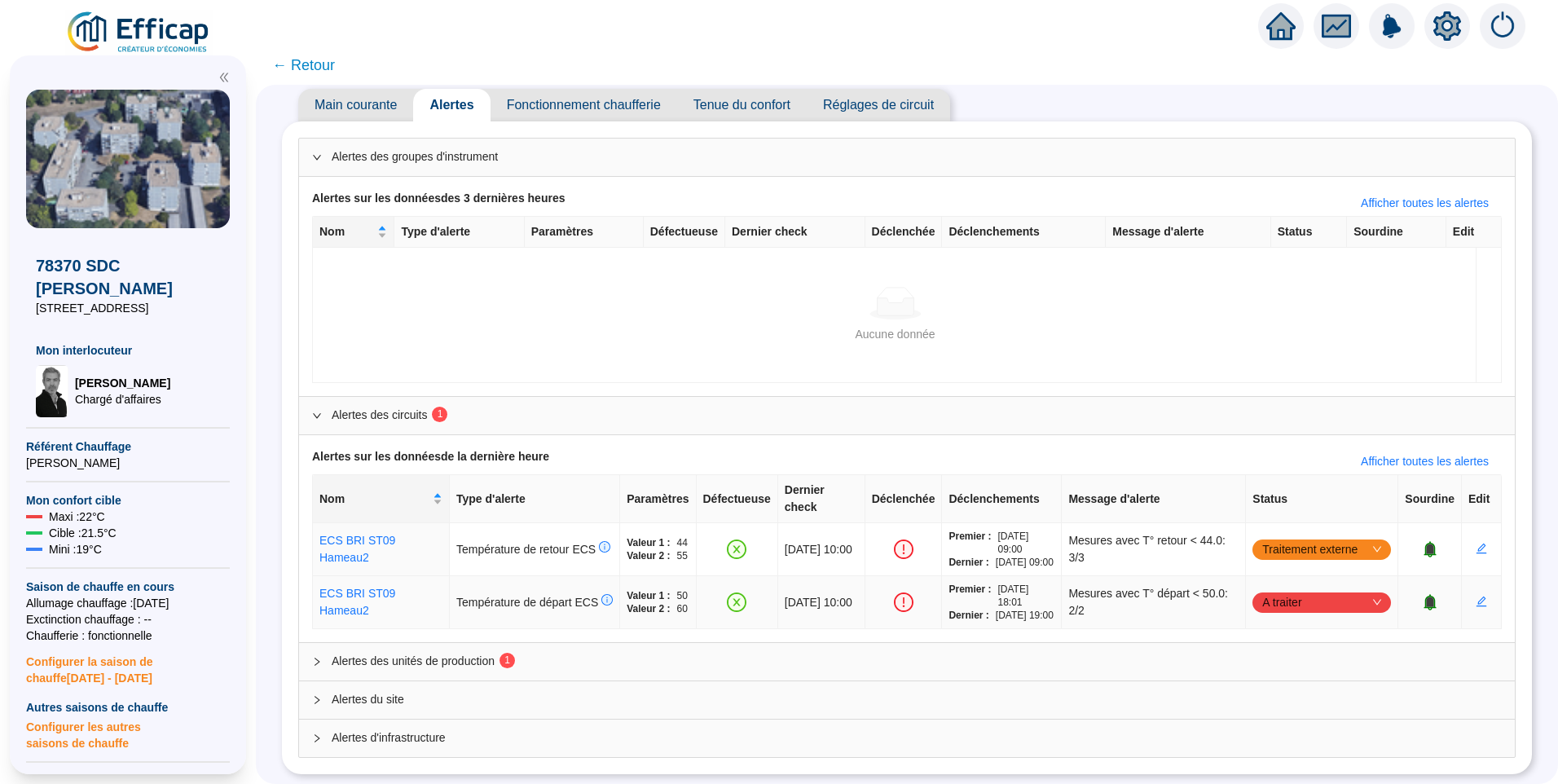
scroll to position [83, 0]
click at [467, 653] on span "Alertes des unités de production 1" at bounding box center [917, 661] width 1171 height 17
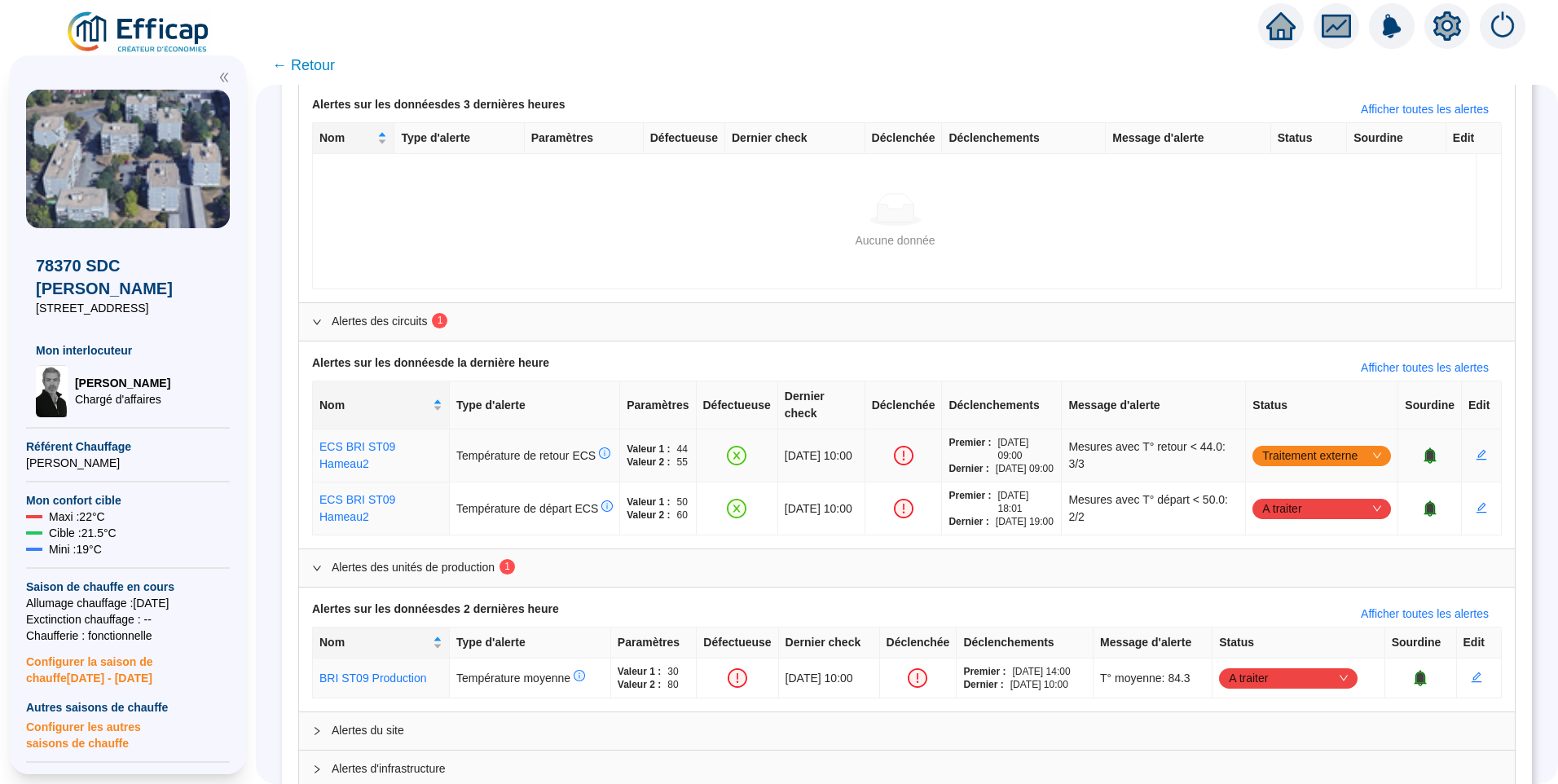
scroll to position [207, 0]
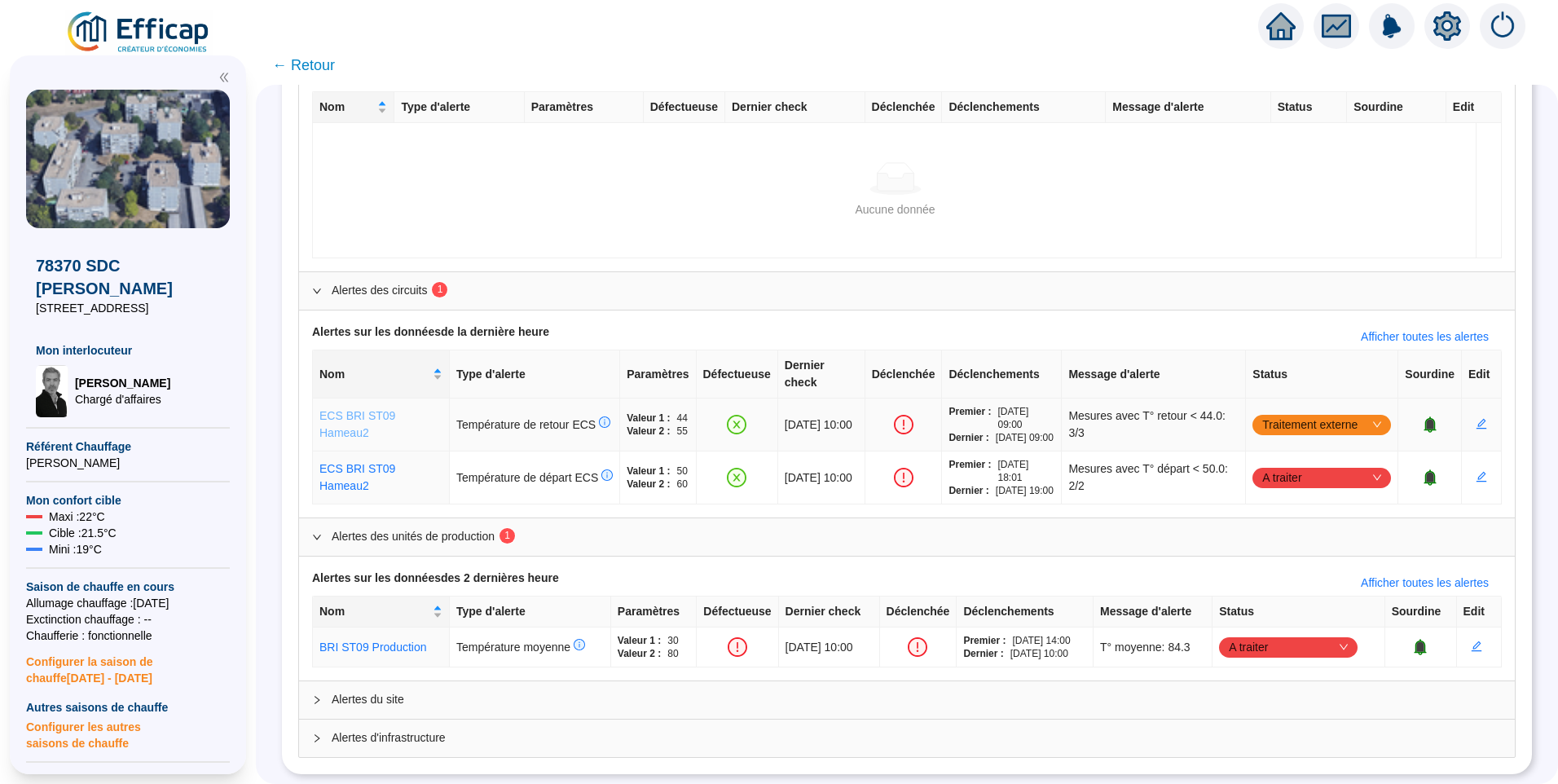
click at [352, 409] on link "ECS BRI ST09 Hameau2" at bounding box center [357, 424] width 76 height 30
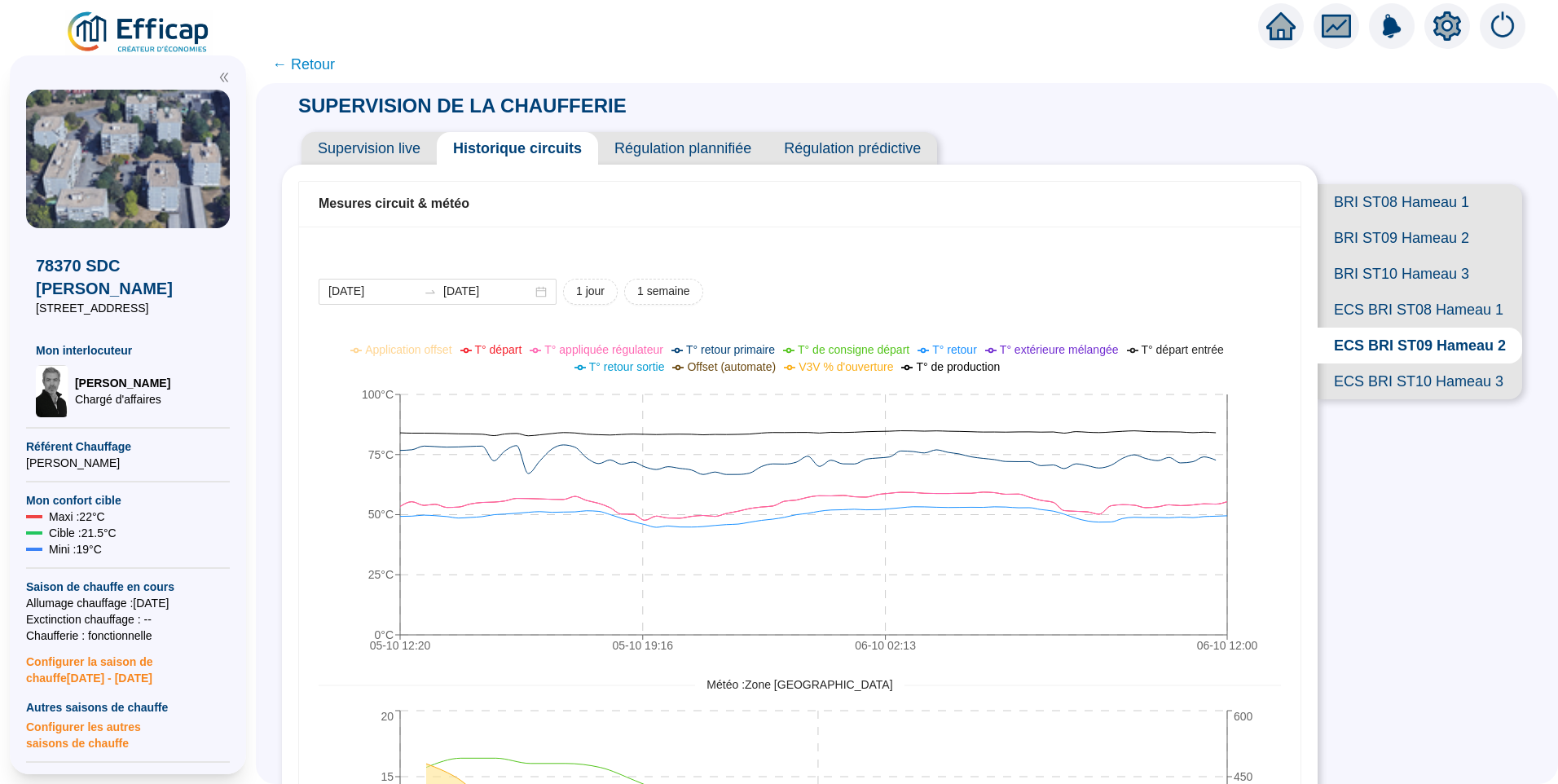
drag, startPoint x: 294, startPoint y: 287, endPoint x: 316, endPoint y: 216, distance: 74.3
click at [294, 286] on div "Mesures circuit & météo [DATE] [DATE] 1 jour 1 semaine 05-10 12:[PHONE_NUMBER]:…" at bounding box center [799, 688] width 1036 height 1047
click at [313, 61] on span "← Retour" at bounding box center [303, 64] width 62 height 23
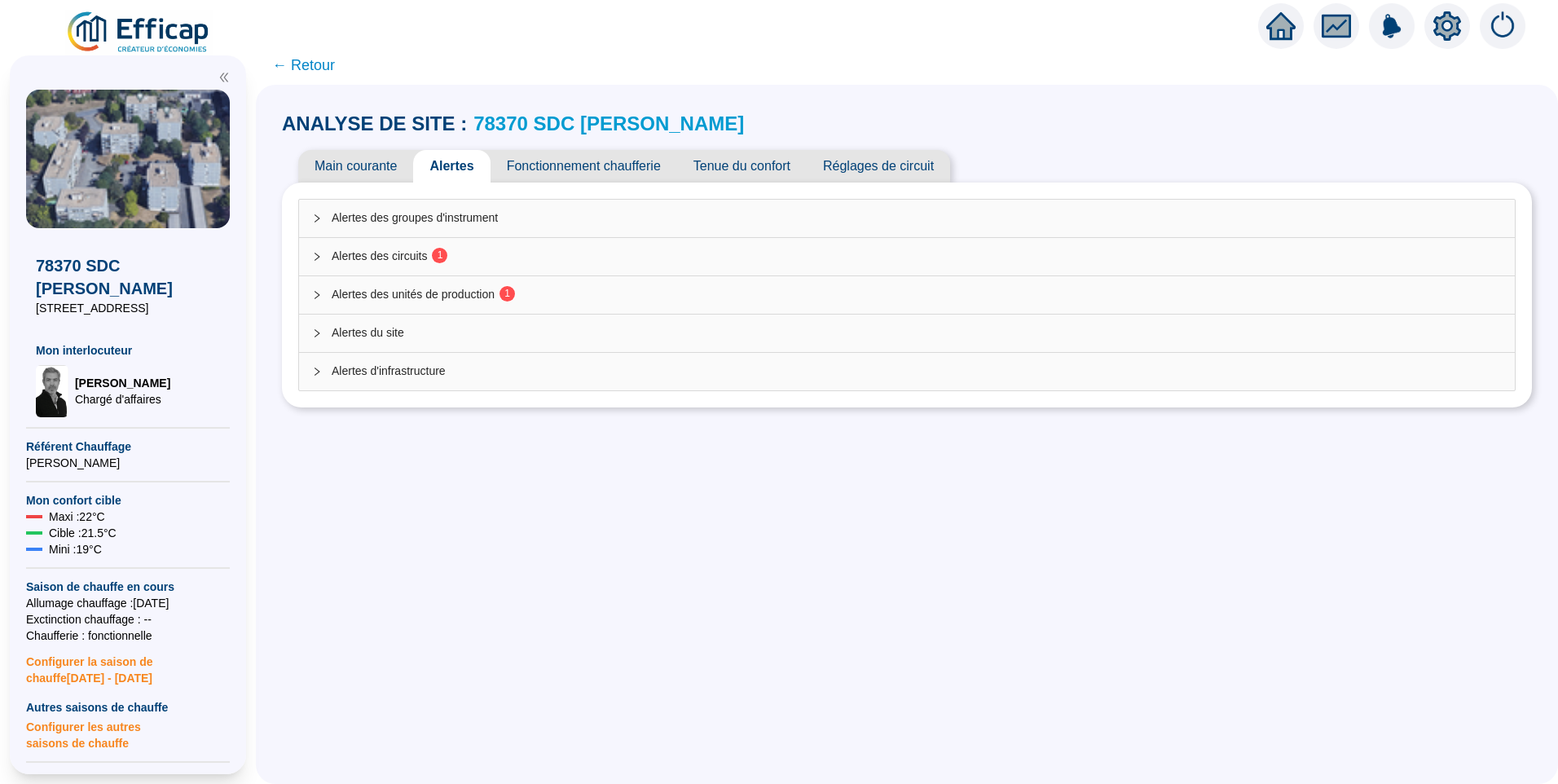
click at [401, 289] on span "Alertes des unités de production 1" at bounding box center [917, 294] width 1171 height 17
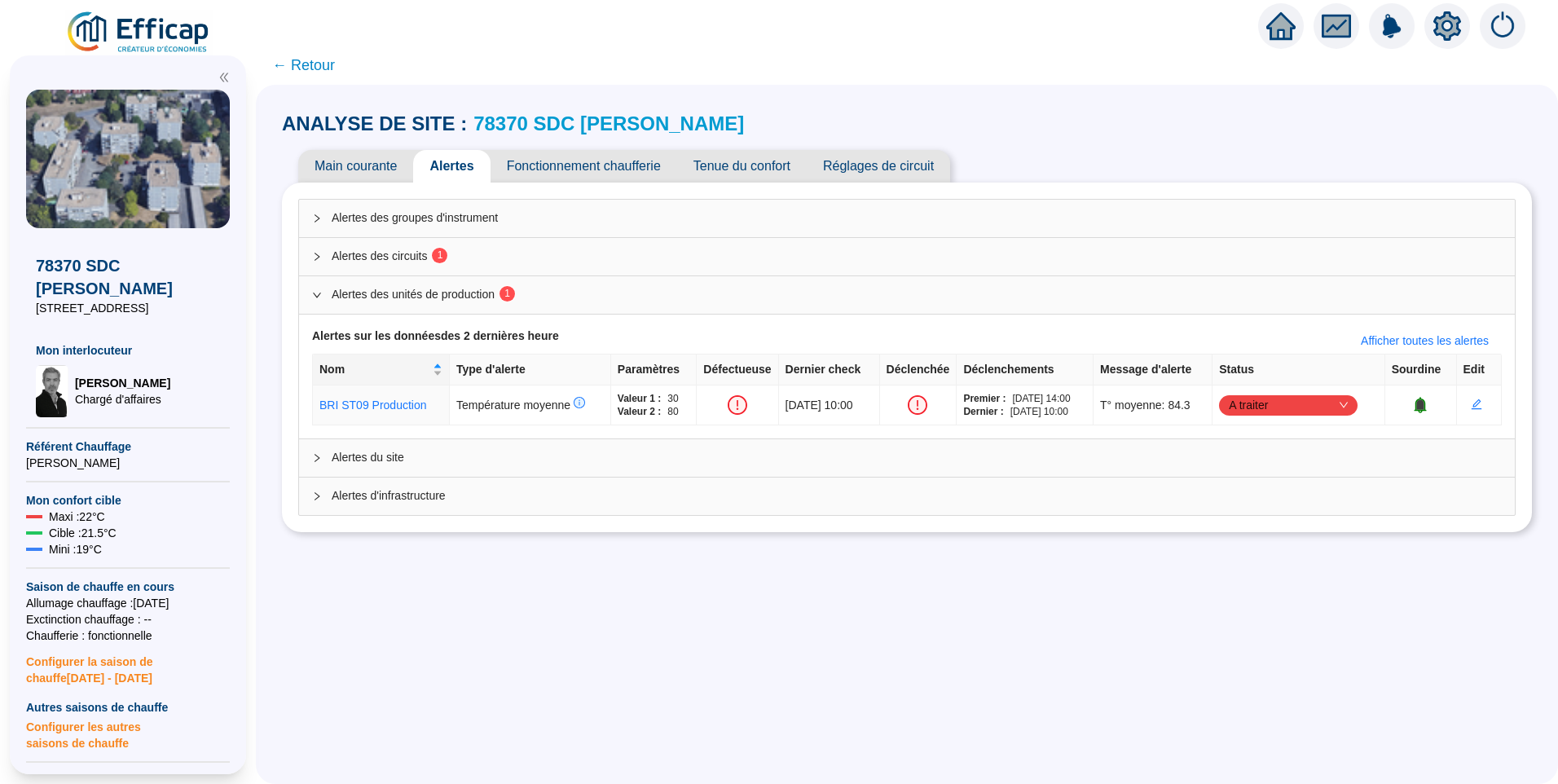
click at [1415, 590] on div "ANALYSE DE SITE : 78370 SDC [PERSON_NAME] Main courante Alertes Fonctionnement …" at bounding box center [908, 434] width 1303 height 699
click at [1301, 406] on span "A traiter" at bounding box center [1288, 405] width 119 height 25
click at [1267, 461] on div "Traitement externe" at bounding box center [1293, 461] width 113 height 17
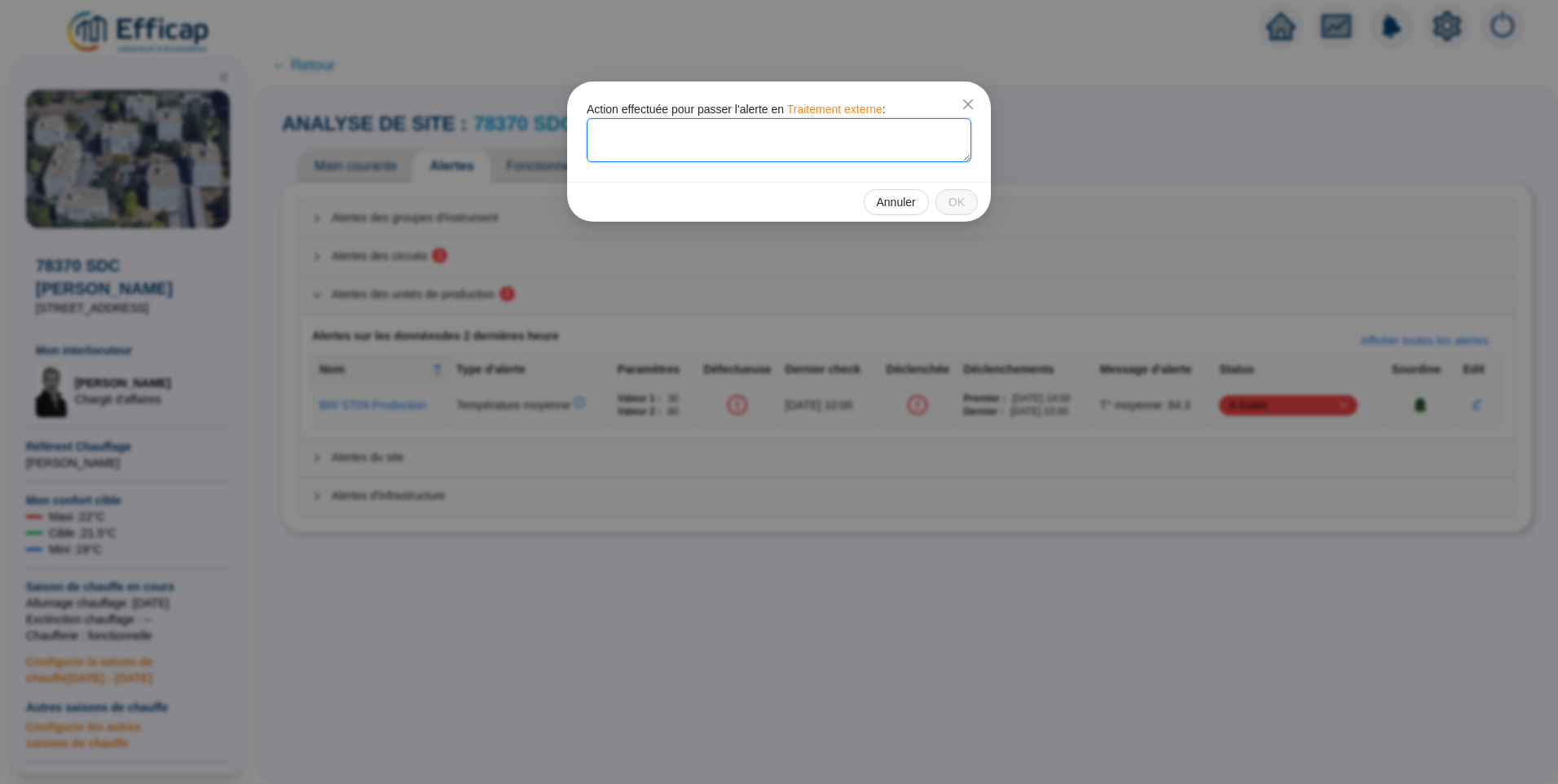
click at [654, 143] on textarea at bounding box center [779, 140] width 385 height 44
click at [668, 136] on textarea "Mail envoyé lé 02/10" at bounding box center [779, 140] width 385 height 44
click at [738, 138] on textarea "Mail envoyé le 02/10" at bounding box center [779, 140] width 385 height 44
click at [598, 134] on textarea "Mail envoyé le 02/10 à" at bounding box center [779, 140] width 385 height 44
click at [677, 135] on textarea "Mise au courant lors du mail envoyé le 02/10 à" at bounding box center [779, 140] width 385 height 44
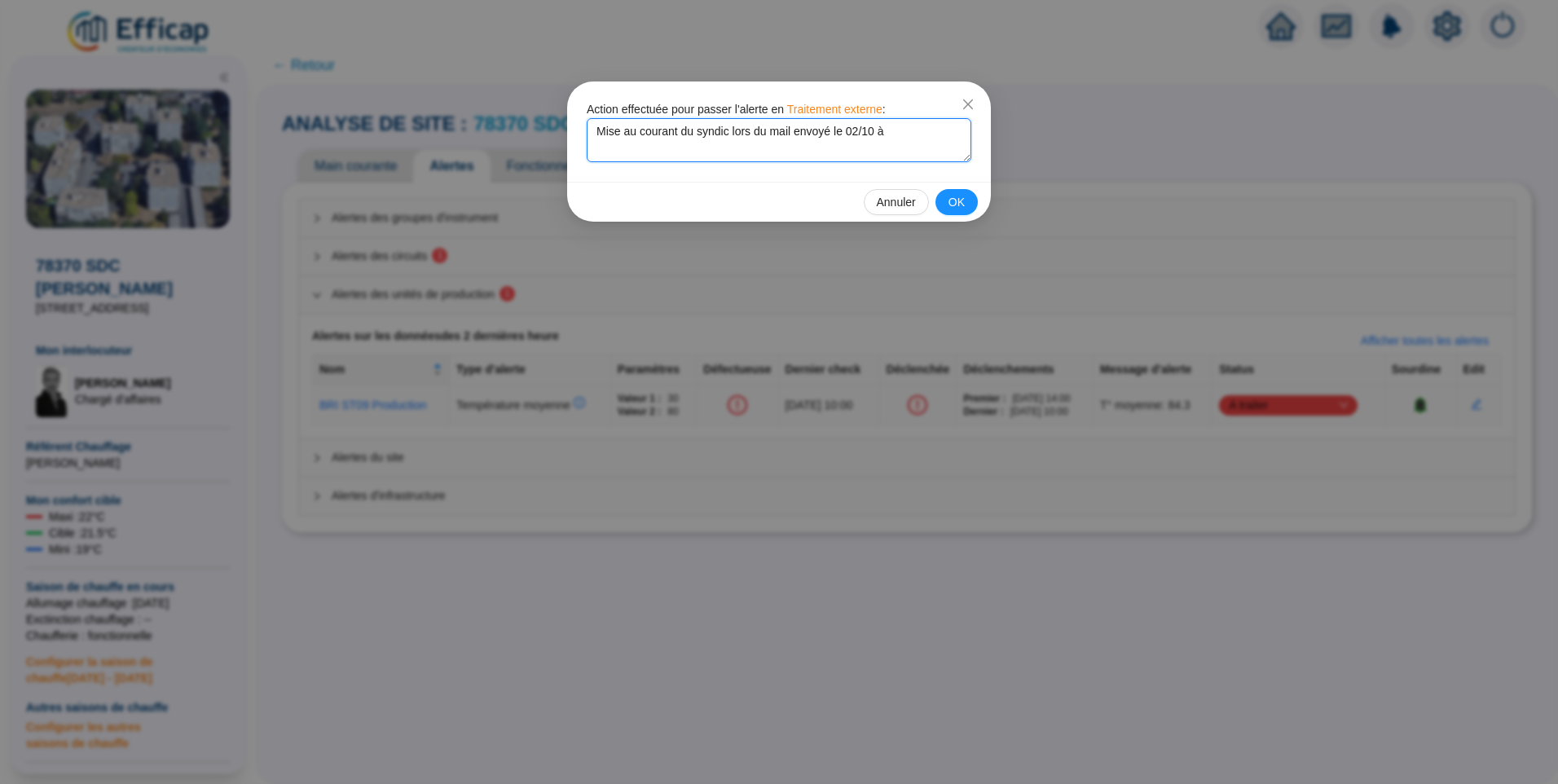
click at [787, 136] on textarea "Mise au courant du syndic lors du mail envoyé le 02/10 à" at bounding box center [779, 140] width 385 height 44
click at [793, 135] on textarea "Mise au courant du syndic lors du mail envoyé le 02/10 à" at bounding box center [779, 140] width 385 height 44
type textarea "Mise au courant du syndic lors du mail envoyé le 02/10 à [PERSON_NAME]"
click at [662, 143] on textarea "Mise au courant du syndic lors du mail envoyé le 02/10 à [PERSON_NAME]" at bounding box center [779, 140] width 385 height 44
click at [694, 131] on textarea "Mise au courant du syndic lors du mail envoyé le 02/10 à [PERSON_NAME]" at bounding box center [779, 140] width 385 height 44
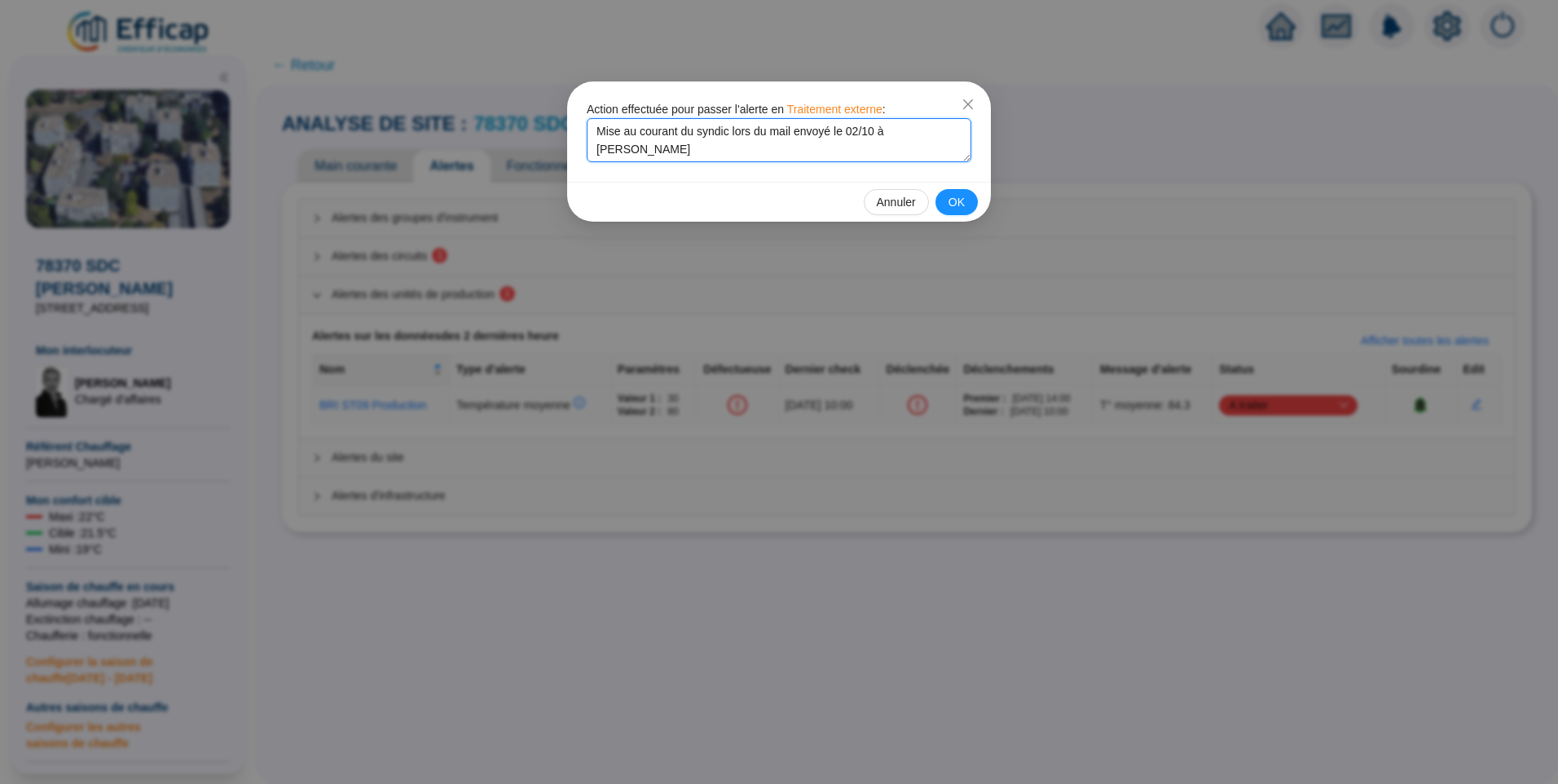
click at [690, 146] on textarea "Mise au courant du syndic lors du mail envoyé le 02/10 à [PERSON_NAME]" at bounding box center [779, 140] width 385 height 44
click at [958, 203] on span "OK" at bounding box center [957, 201] width 17 height 17
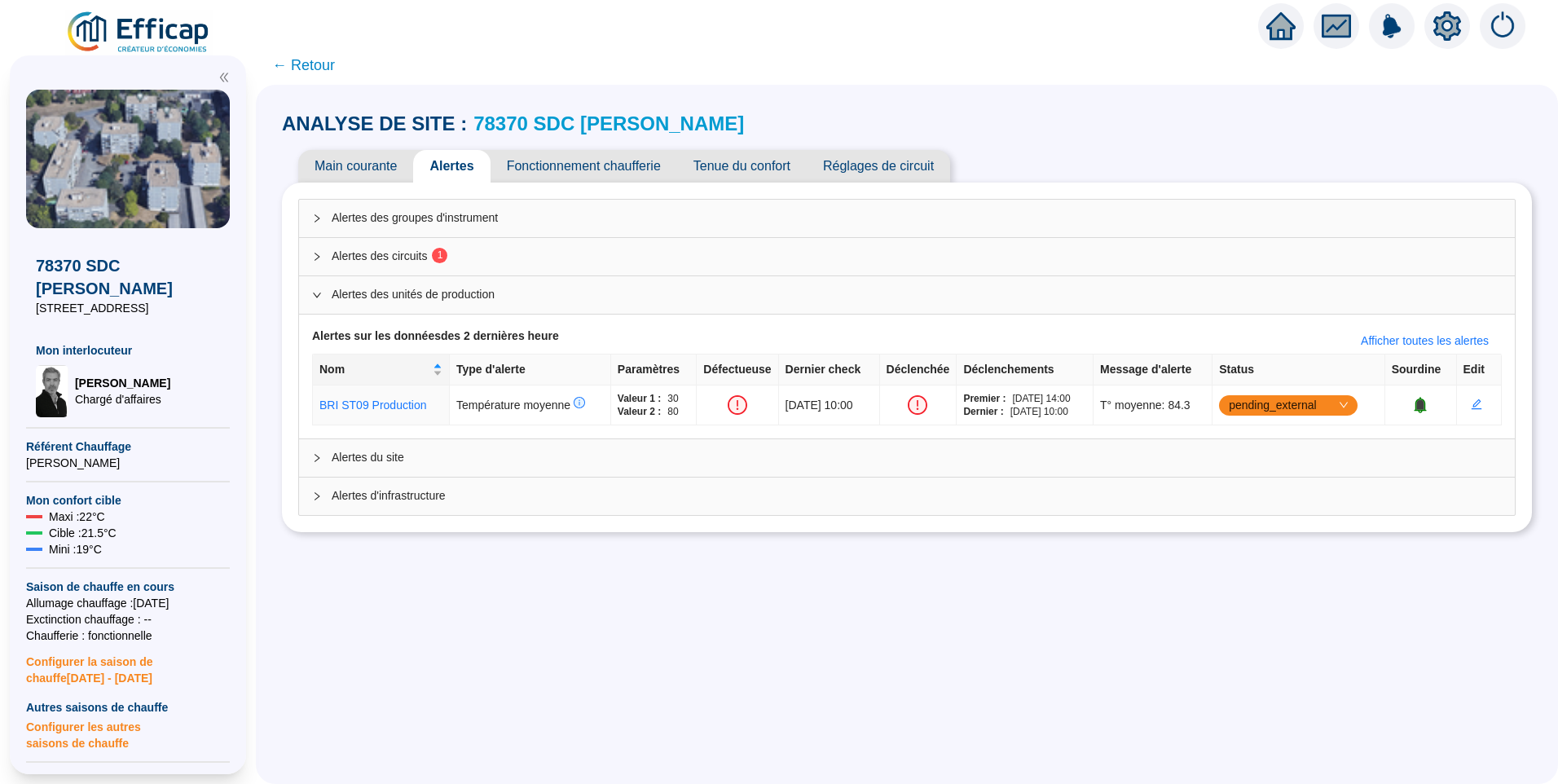
click at [445, 251] on sup "1" at bounding box center [440, 255] width 16 height 16
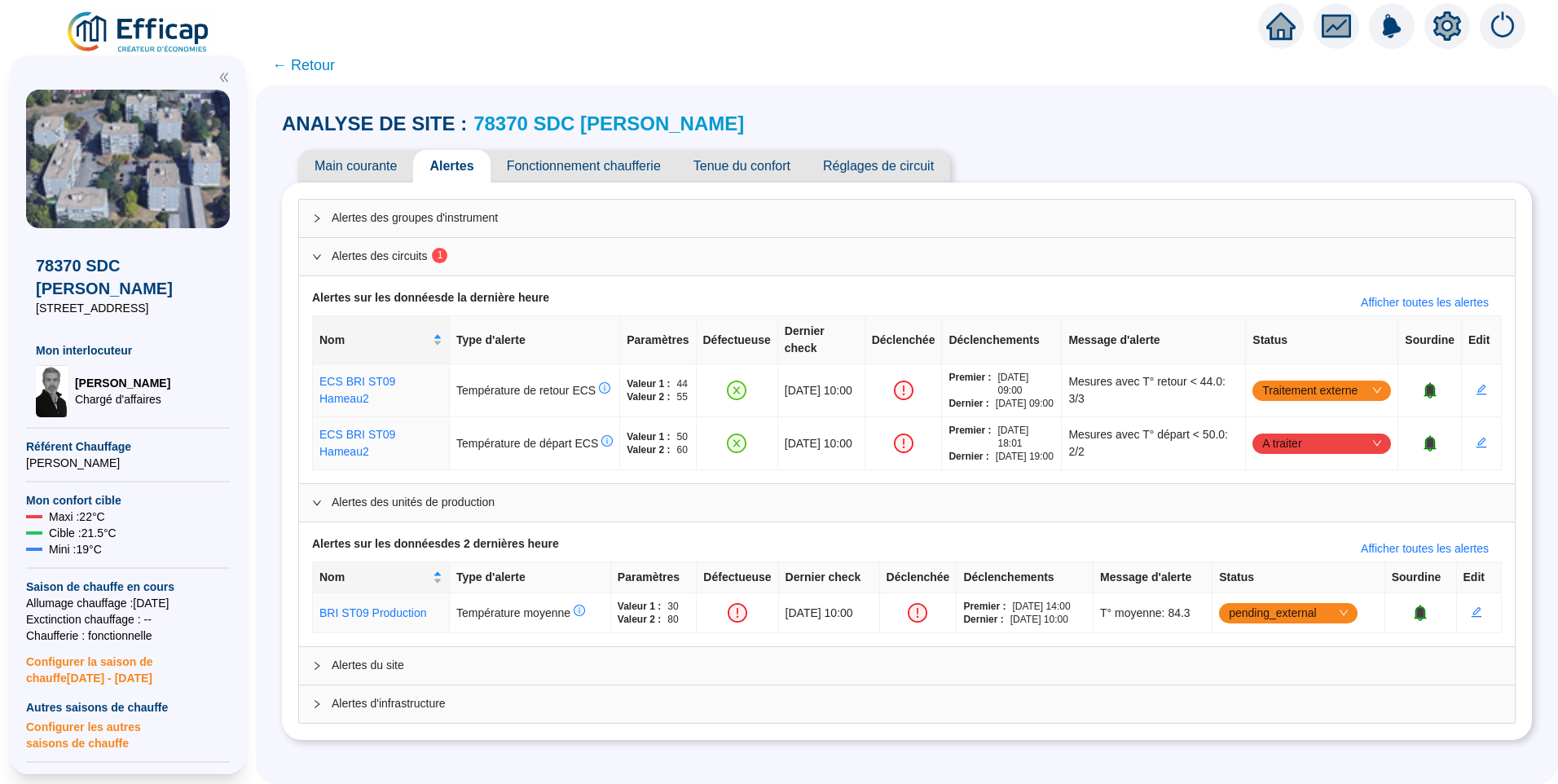
click at [1462, 136] on div "ANALYSE DE SITE : 78370 SDC [PERSON_NAME]" at bounding box center [907, 124] width 1250 height 26
click at [1303, 442] on span "A traiter" at bounding box center [1321, 443] width 119 height 25
click at [1281, 532] on div "Traité" at bounding box center [1313, 528] width 113 height 17
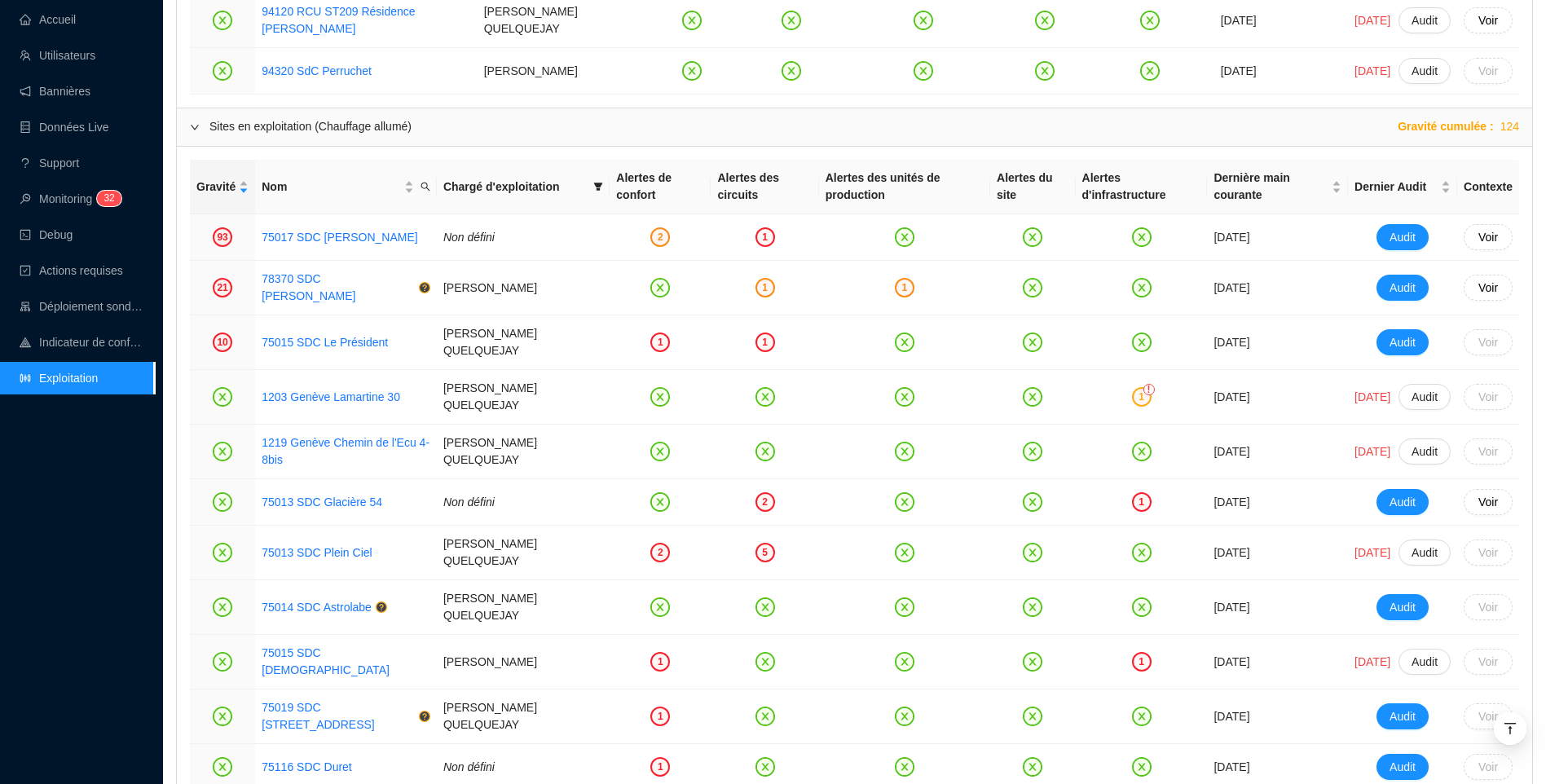
scroll to position [1711, 0]
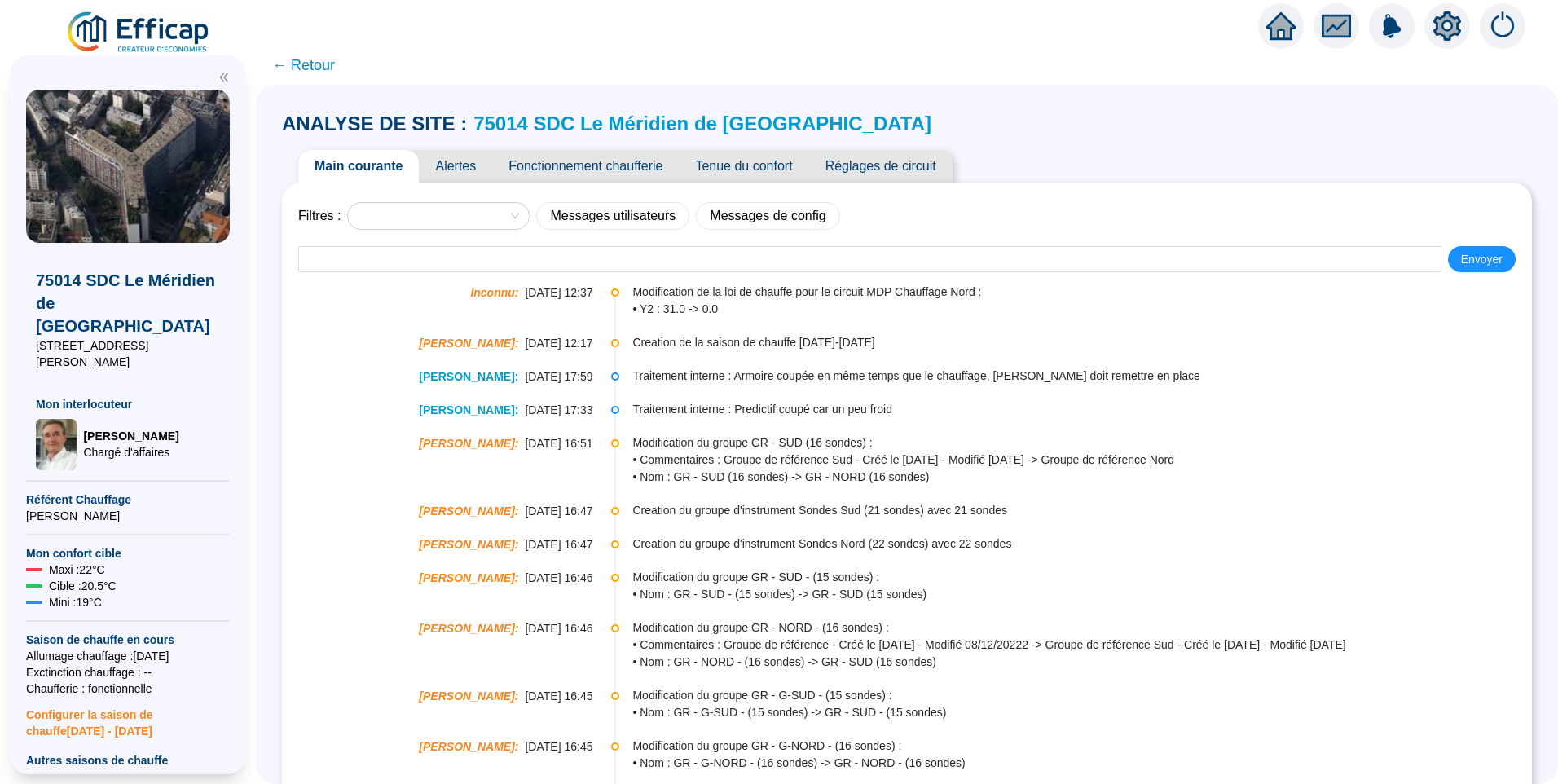
click at [478, 161] on span "Alertes" at bounding box center [455, 165] width 73 height 33
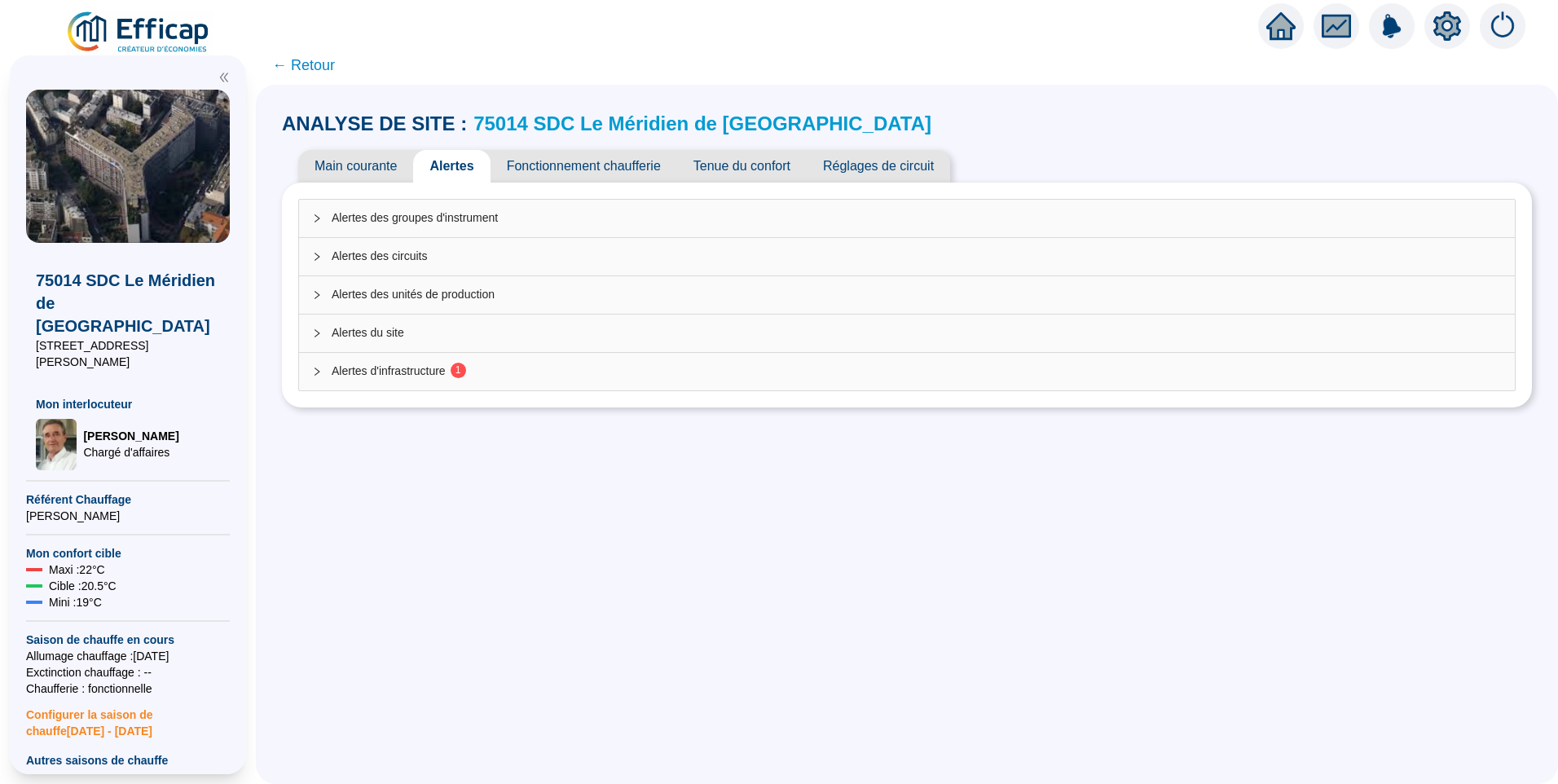
click at [430, 377] on span "Alertes d'infrastructure 1" at bounding box center [917, 370] width 1171 height 17
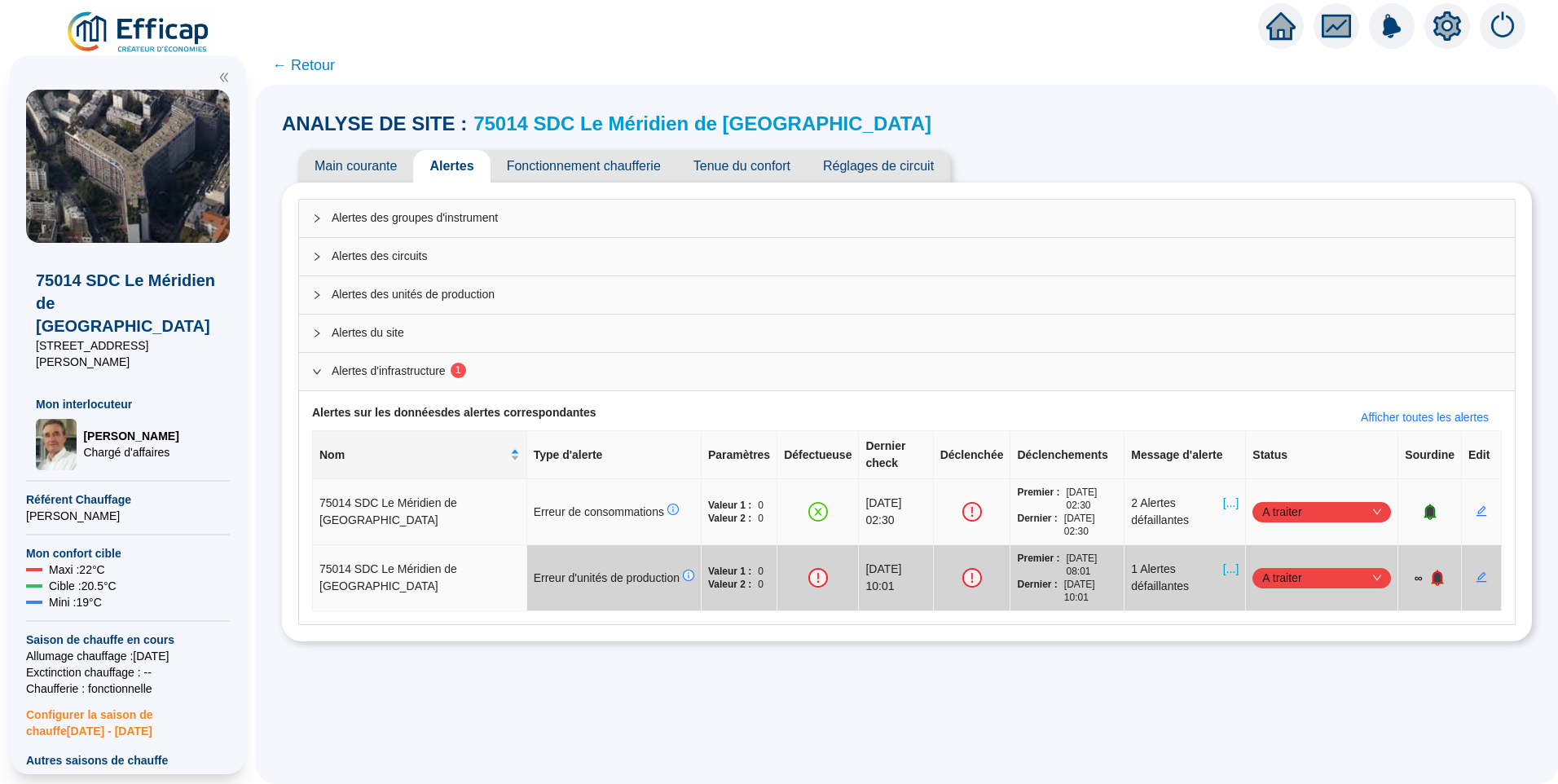
click at [1224, 495] on span "[...]" at bounding box center [1231, 511] width 16 height 34
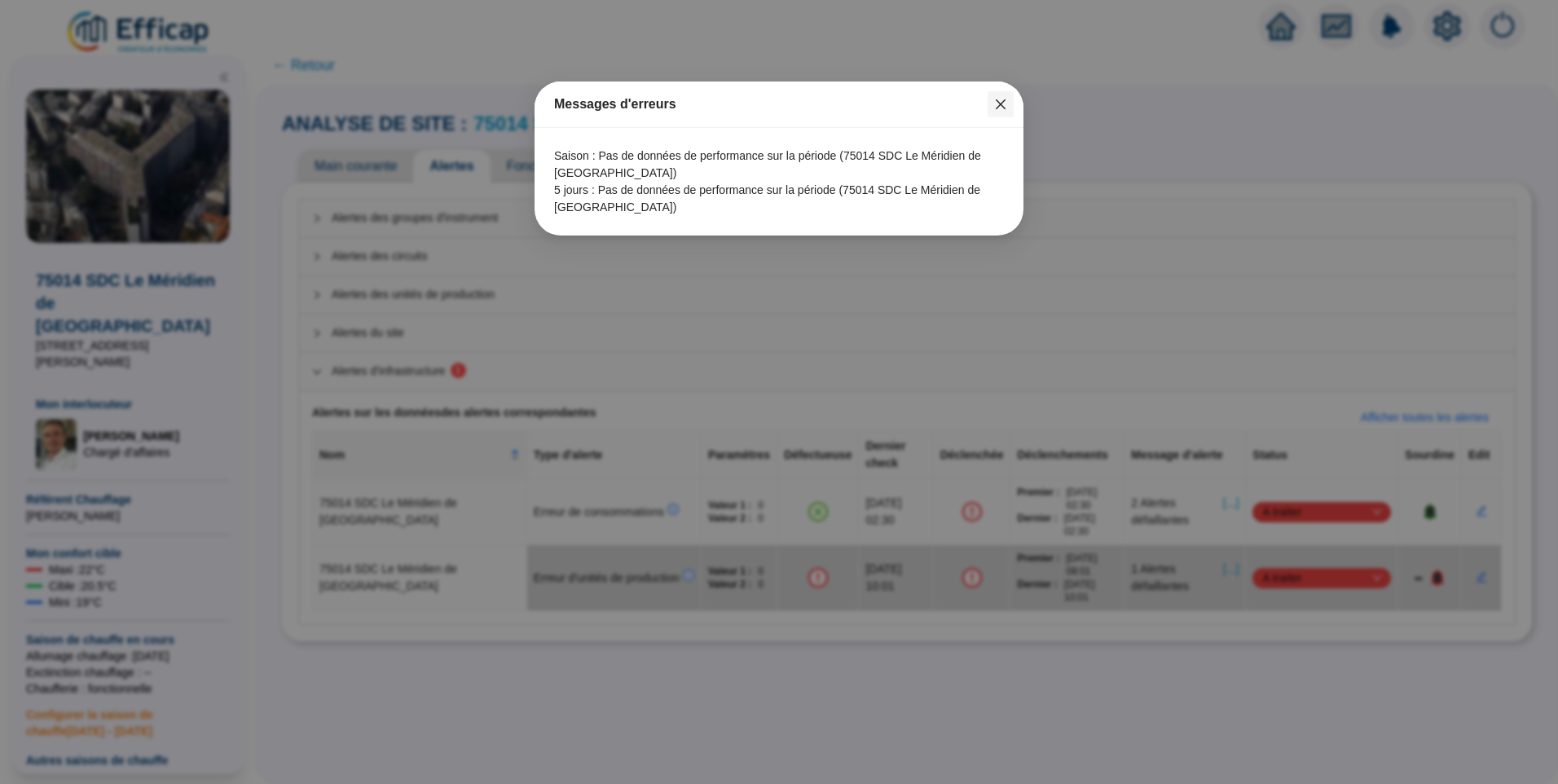
click at [999, 106] on icon "close" at bounding box center [1000, 104] width 10 height 10
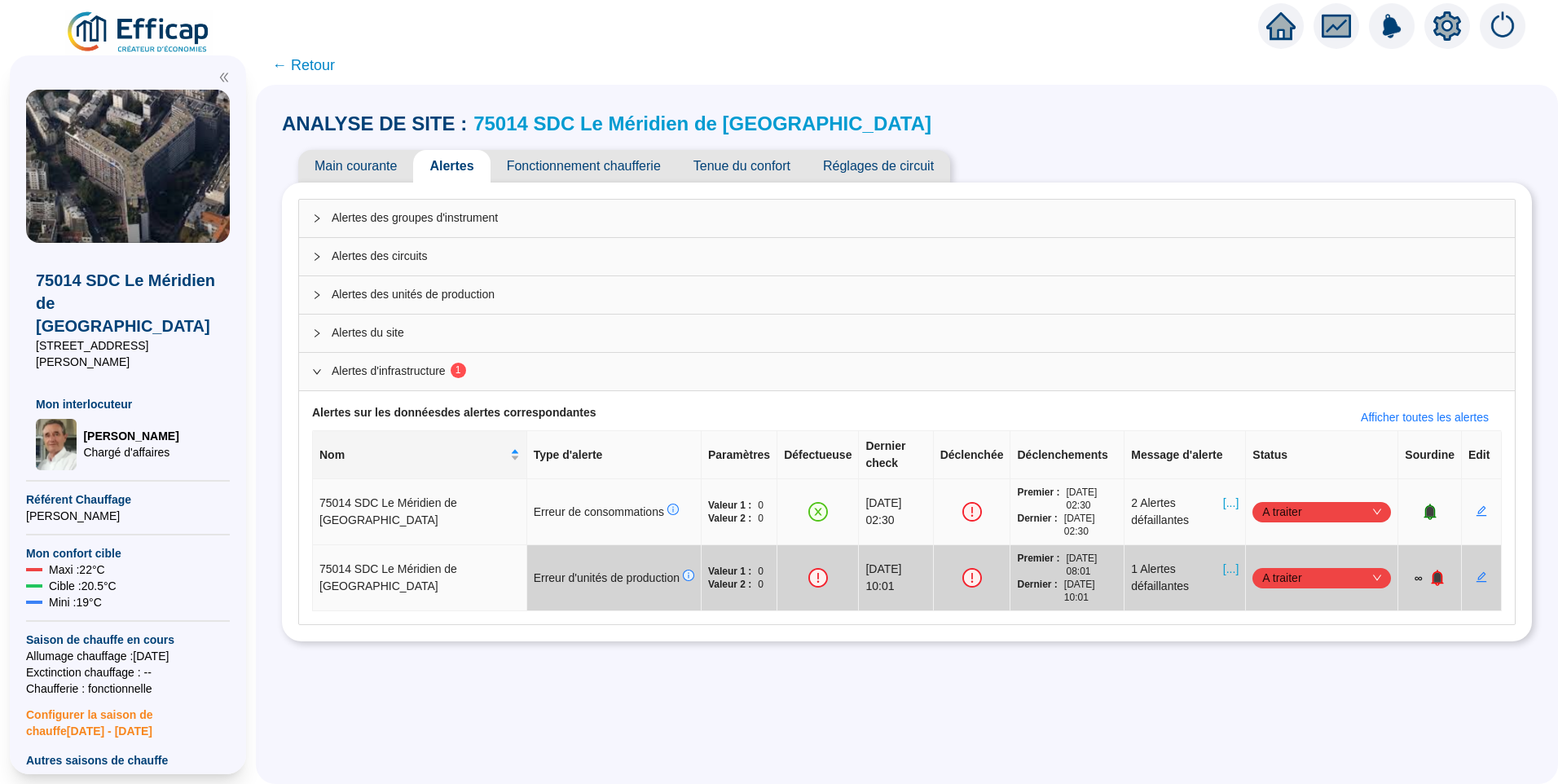
click at [1306, 500] on span "A traiter" at bounding box center [1321, 512] width 119 height 25
click at [1304, 577] on div "Traité" at bounding box center [1313, 576] width 113 height 17
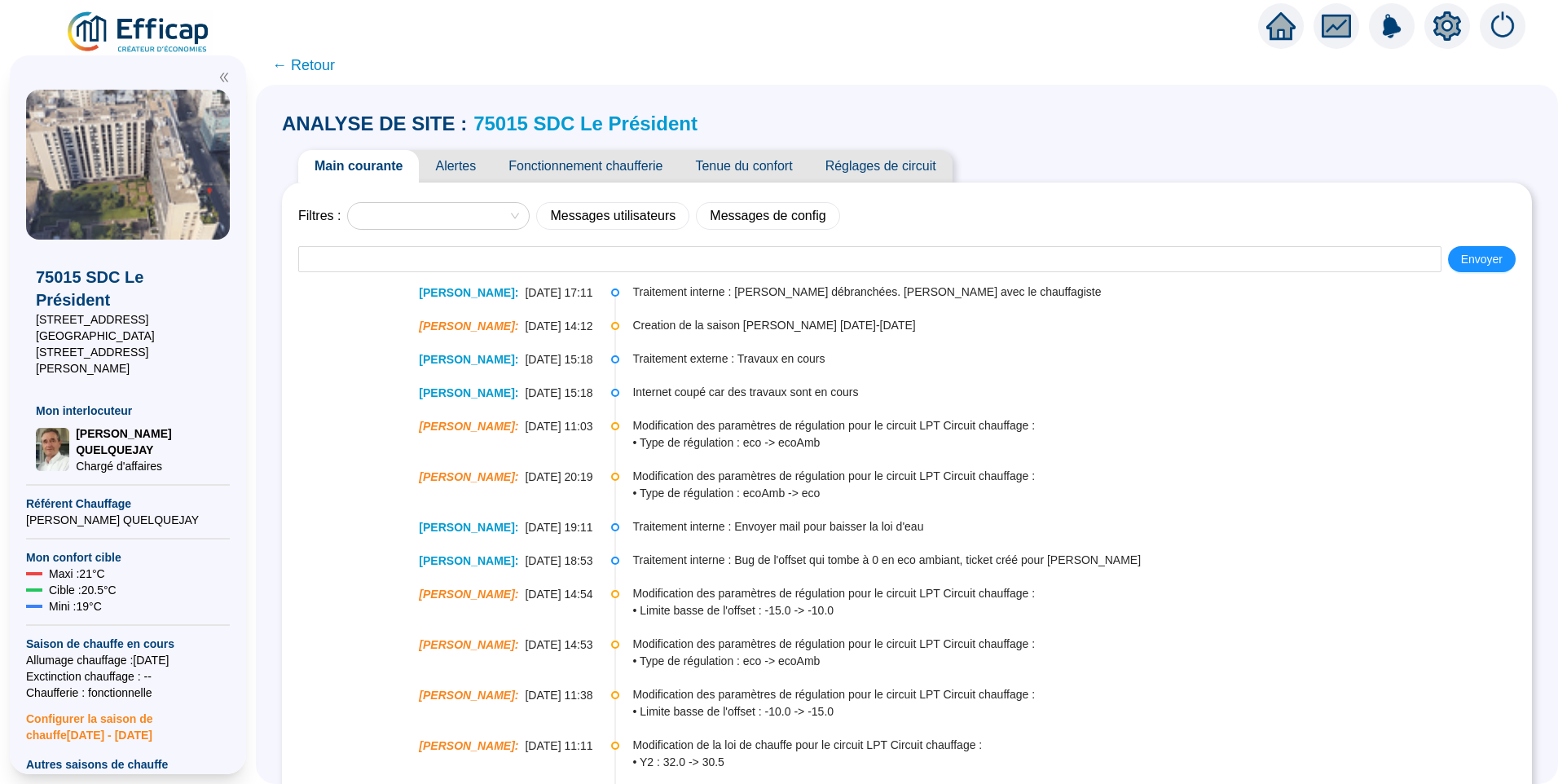
click at [464, 159] on span "Alertes" at bounding box center [455, 165] width 73 height 33
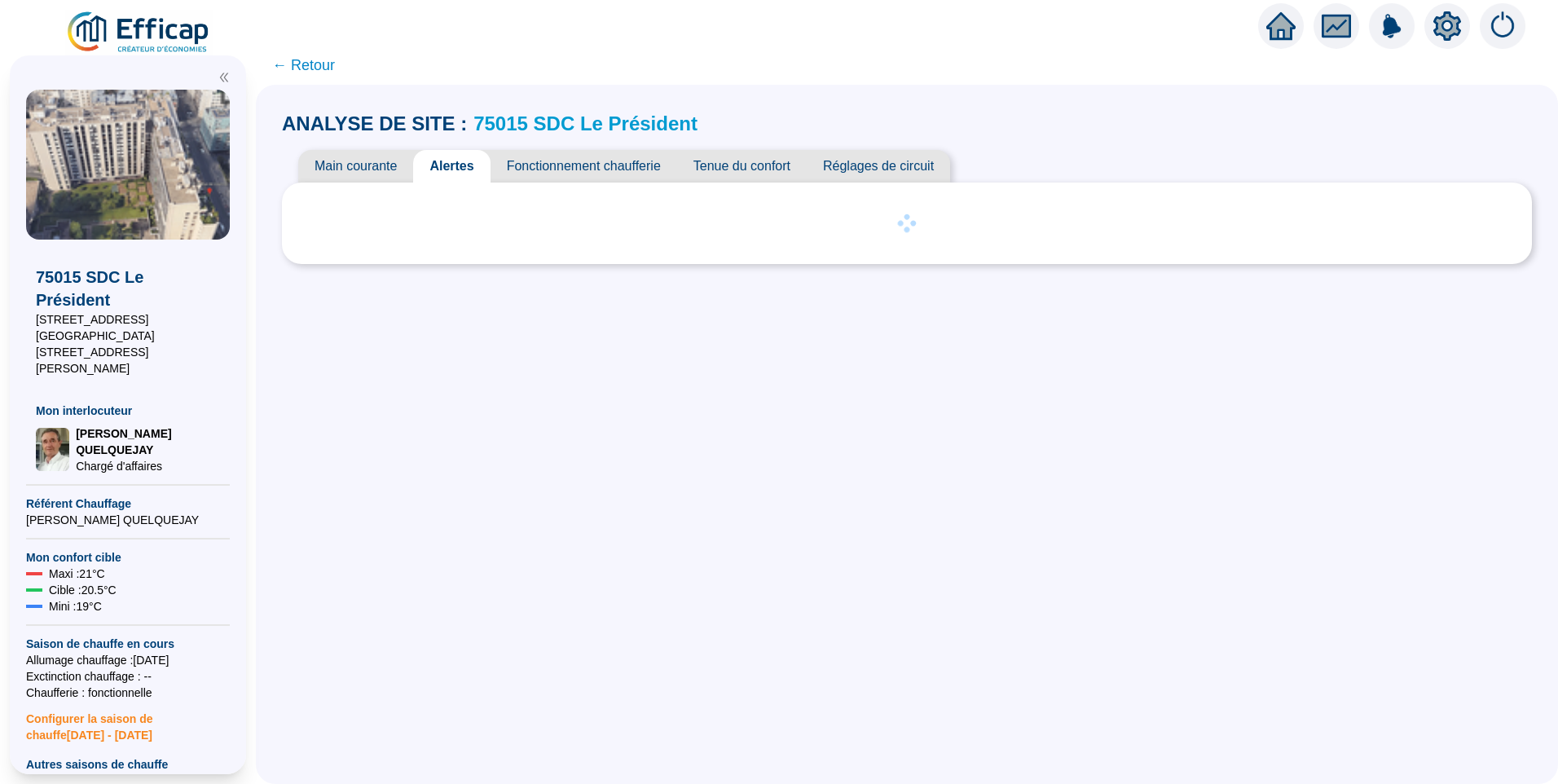
click at [386, 158] on span "Main courante" at bounding box center [356, 165] width 115 height 33
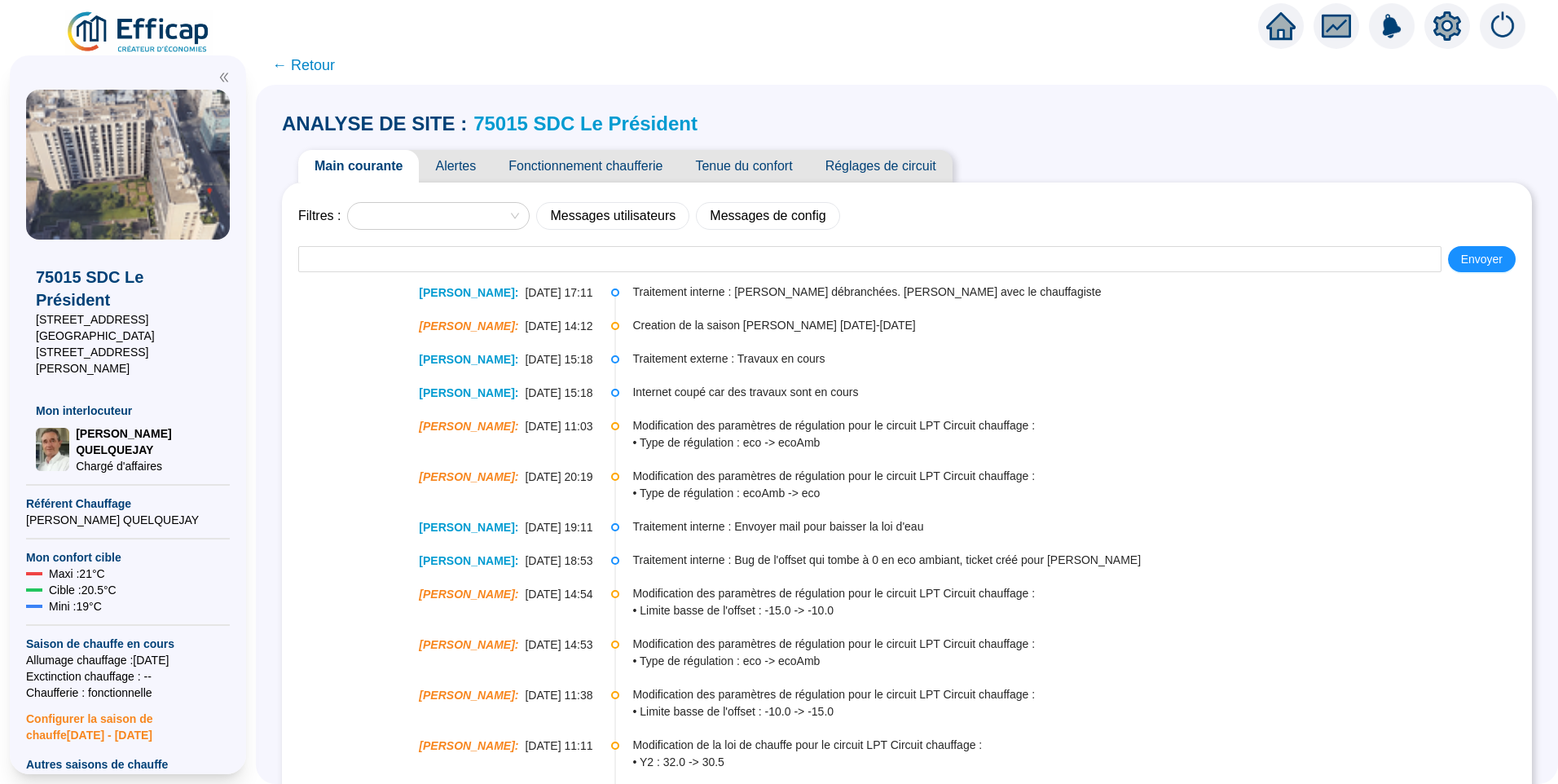
click at [462, 173] on span "Alertes" at bounding box center [455, 165] width 73 height 33
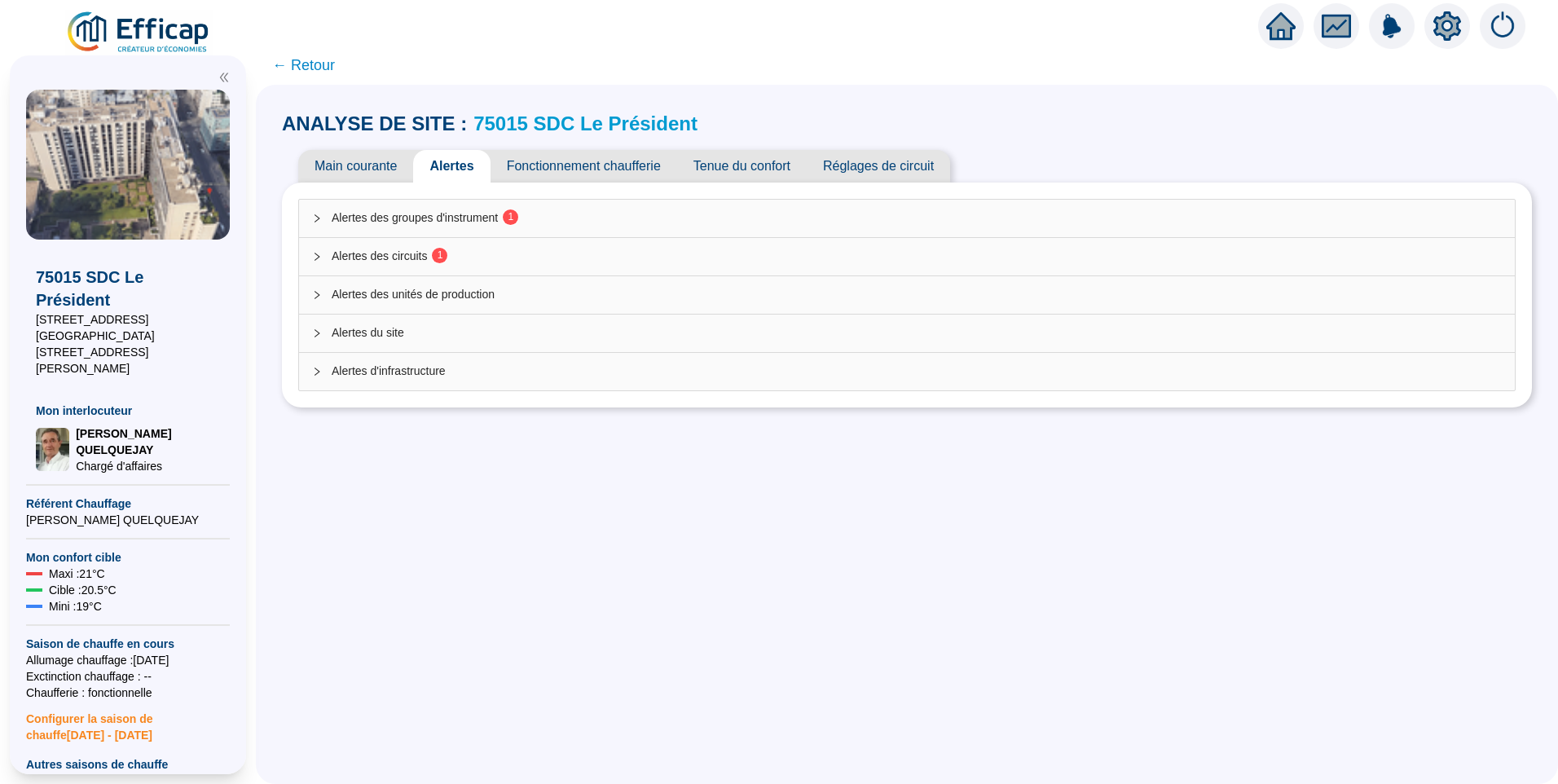
click at [430, 219] on span "Alertes des groupes d'instrument 1" at bounding box center [917, 217] width 1171 height 17
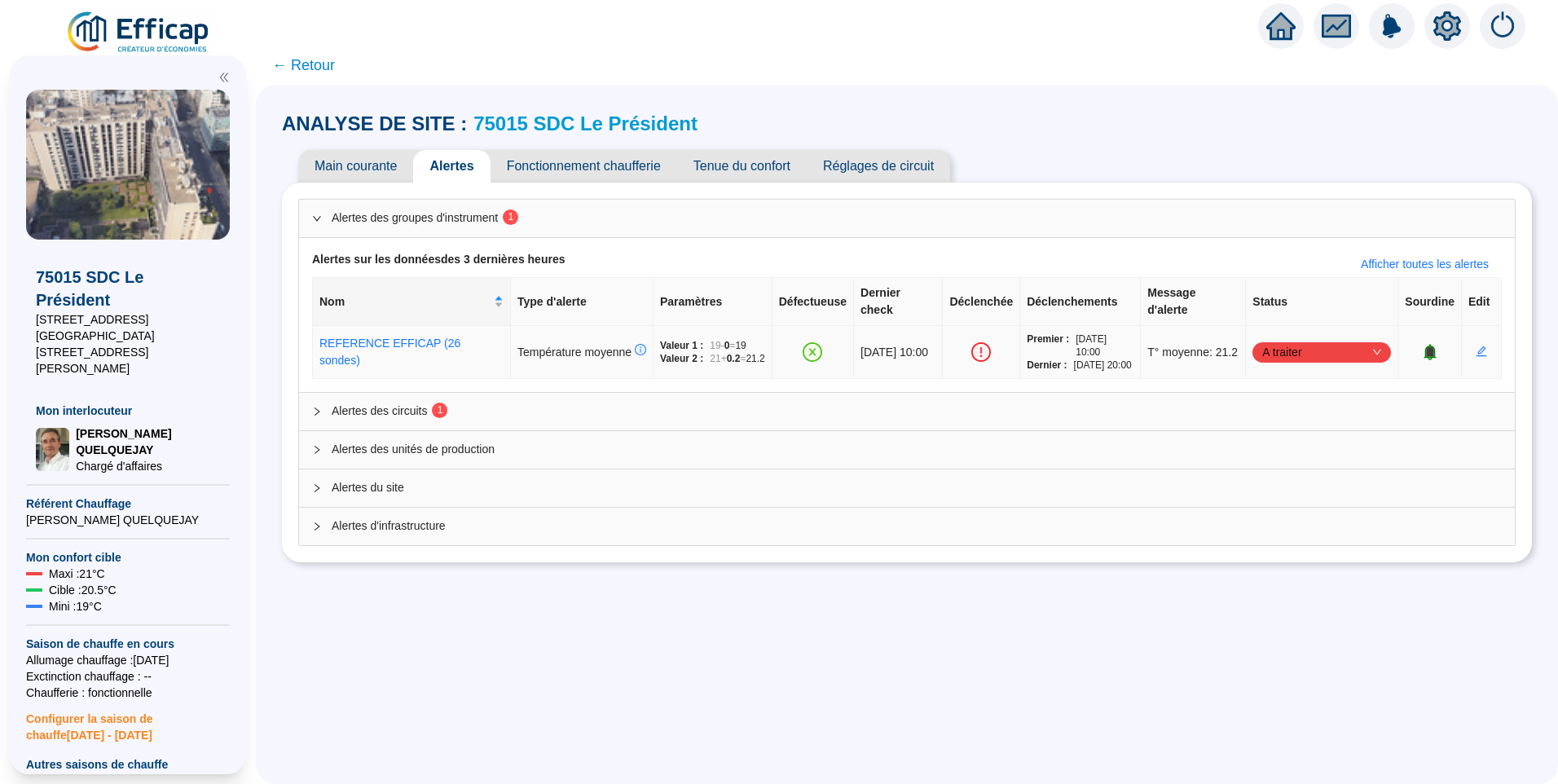
click at [1298, 362] on span "A traiter" at bounding box center [1321, 352] width 119 height 25
click at [1296, 437] on div "Traité" at bounding box center [1313, 441] width 113 height 17
click at [481, 420] on span "Alertes des circuits 1" at bounding box center [917, 410] width 1171 height 17
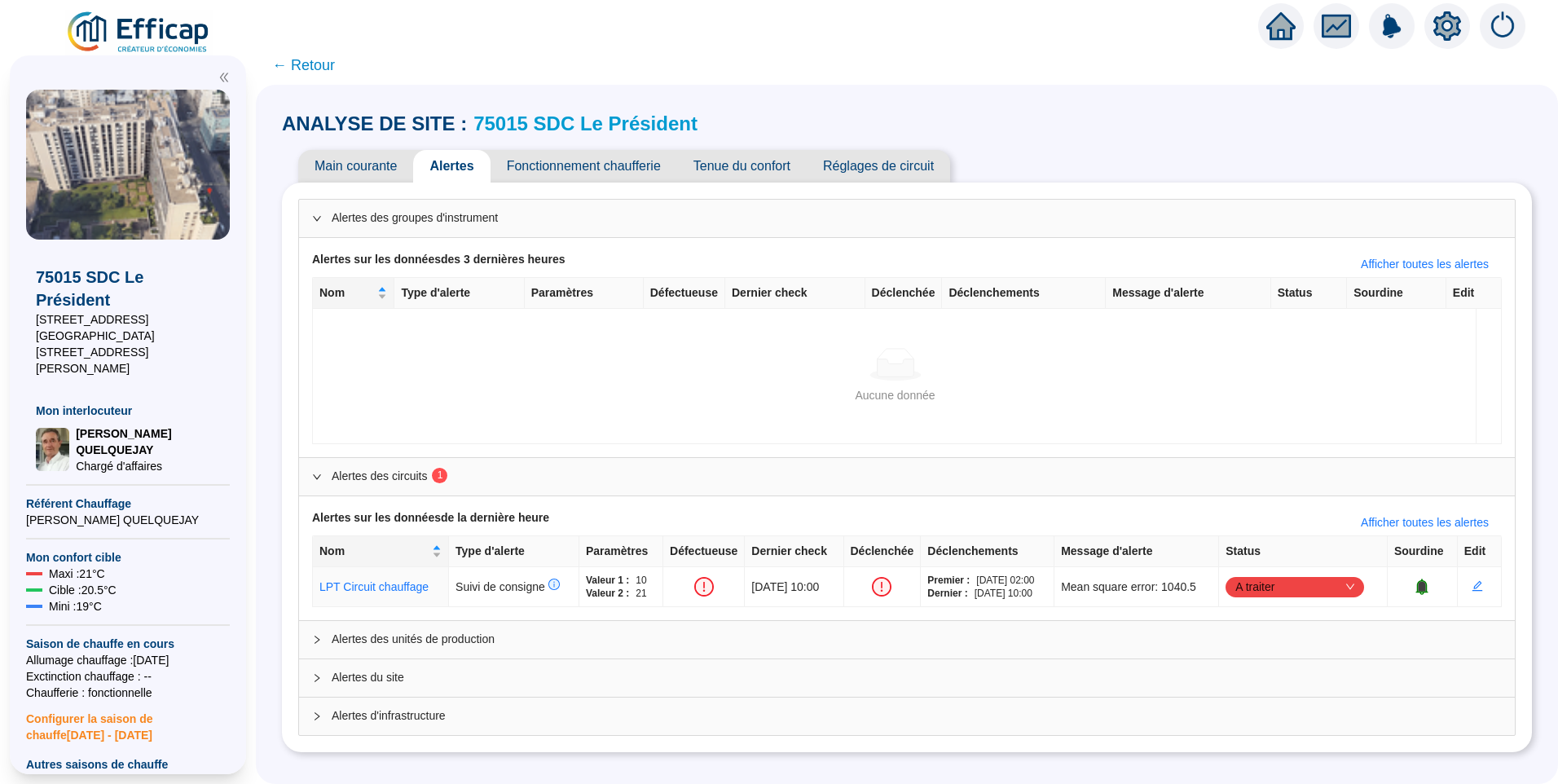
click at [400, 634] on span "Alertes des unités de production" at bounding box center [917, 639] width 1171 height 17
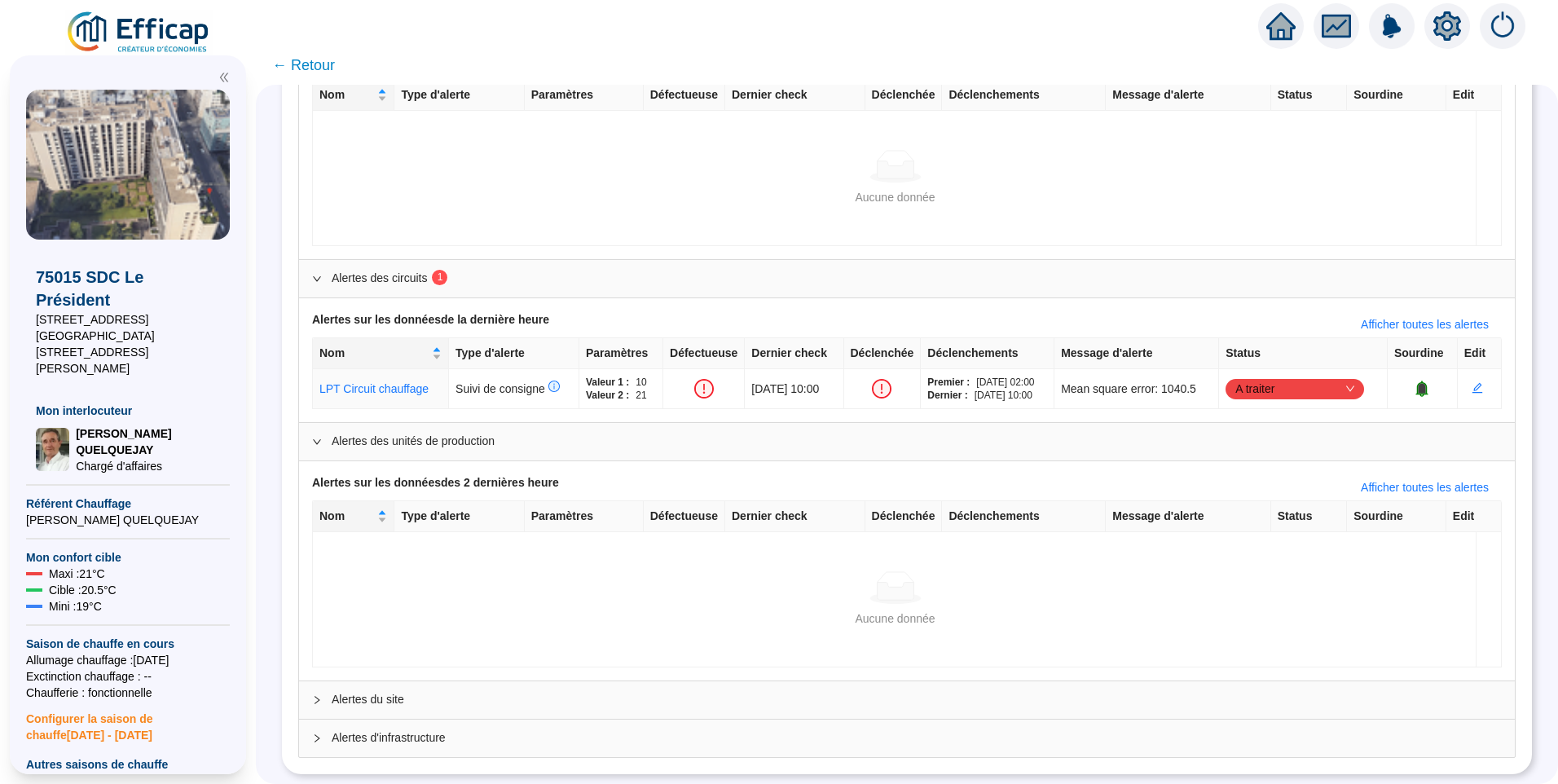
click at [456, 691] on span "Alertes du site" at bounding box center [917, 699] width 1171 height 17
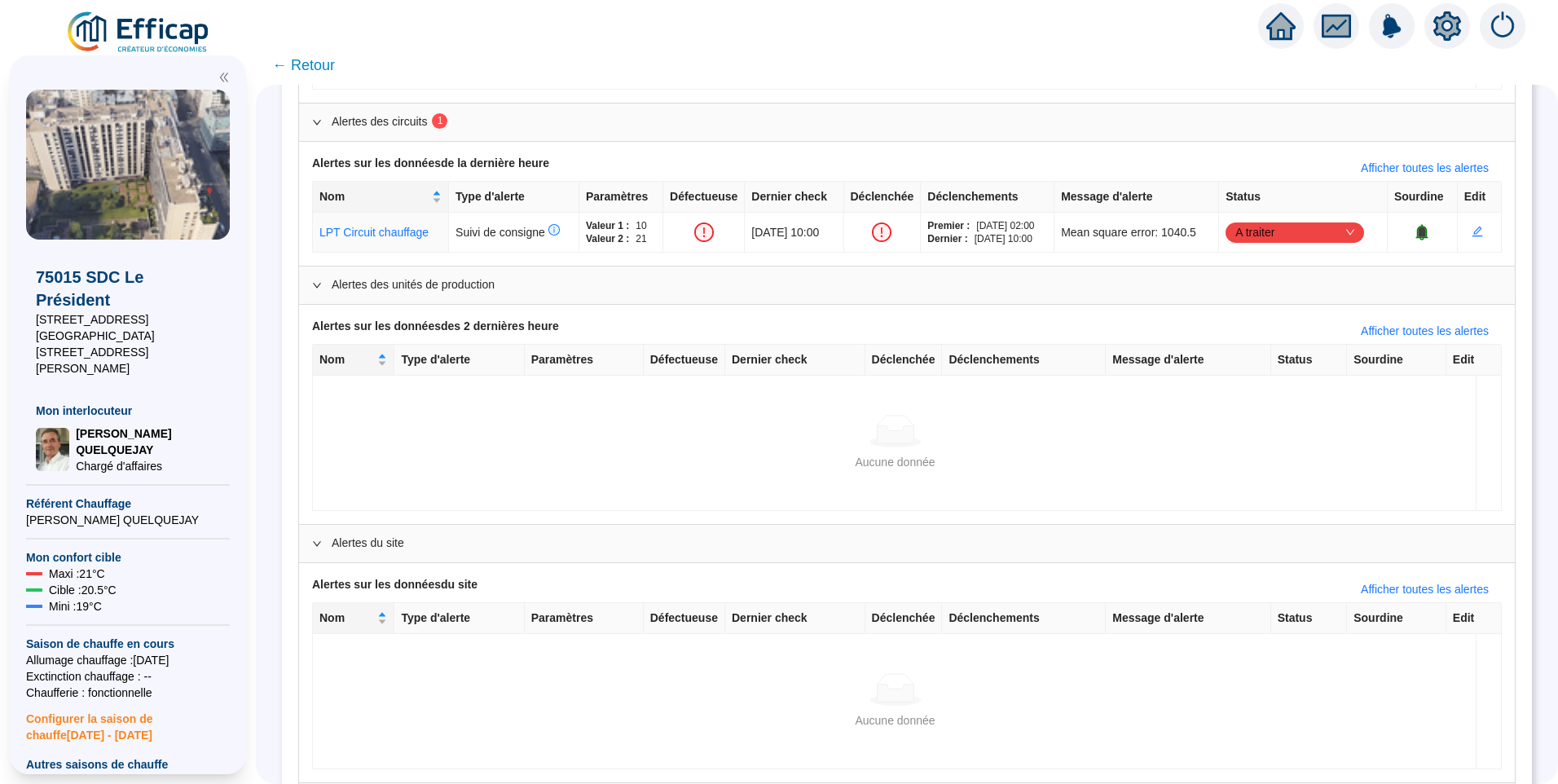
scroll to position [430, 0]
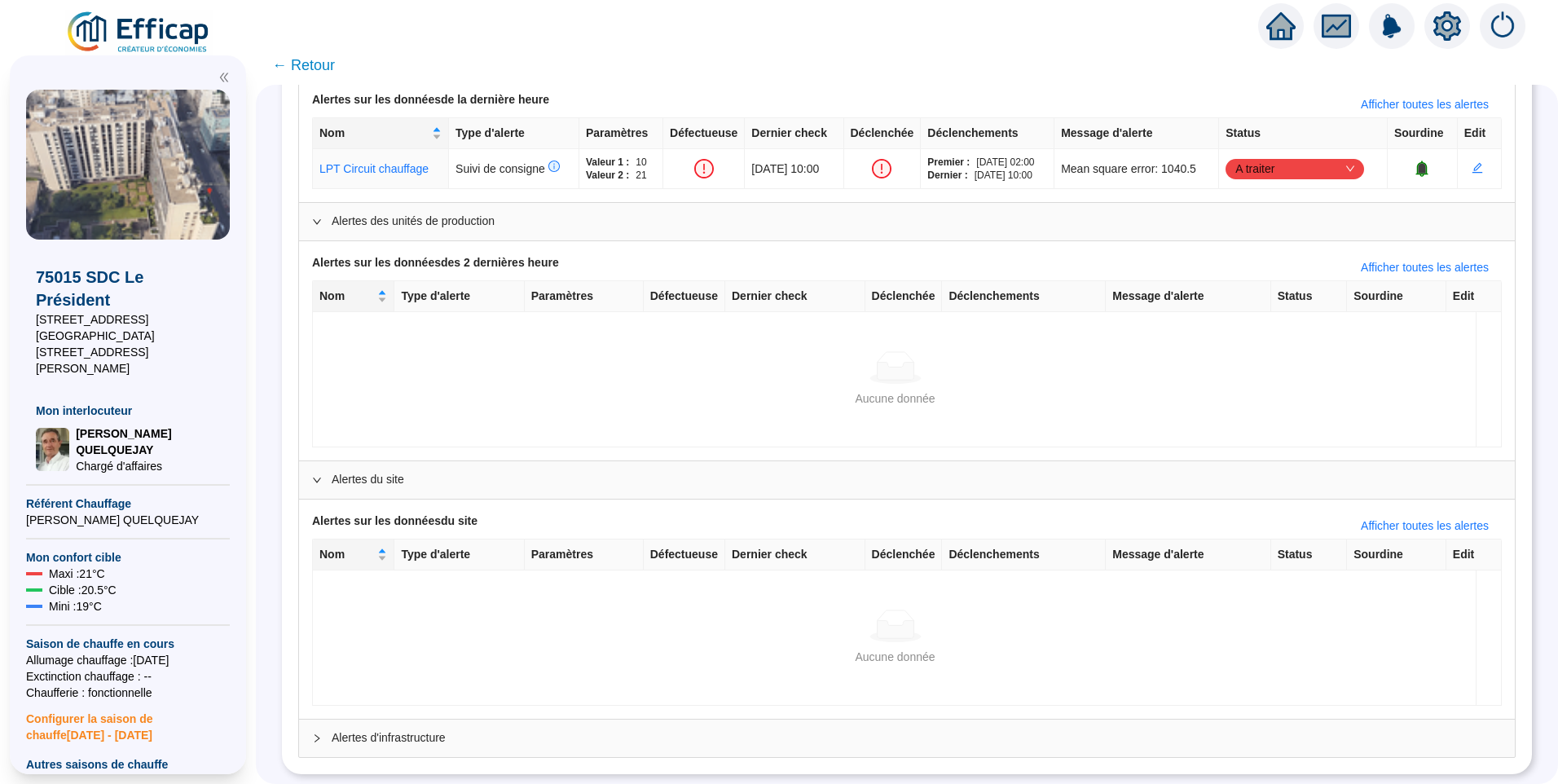
click at [481, 720] on div "Alertes d'infrastructure" at bounding box center [907, 738] width 1216 height 38
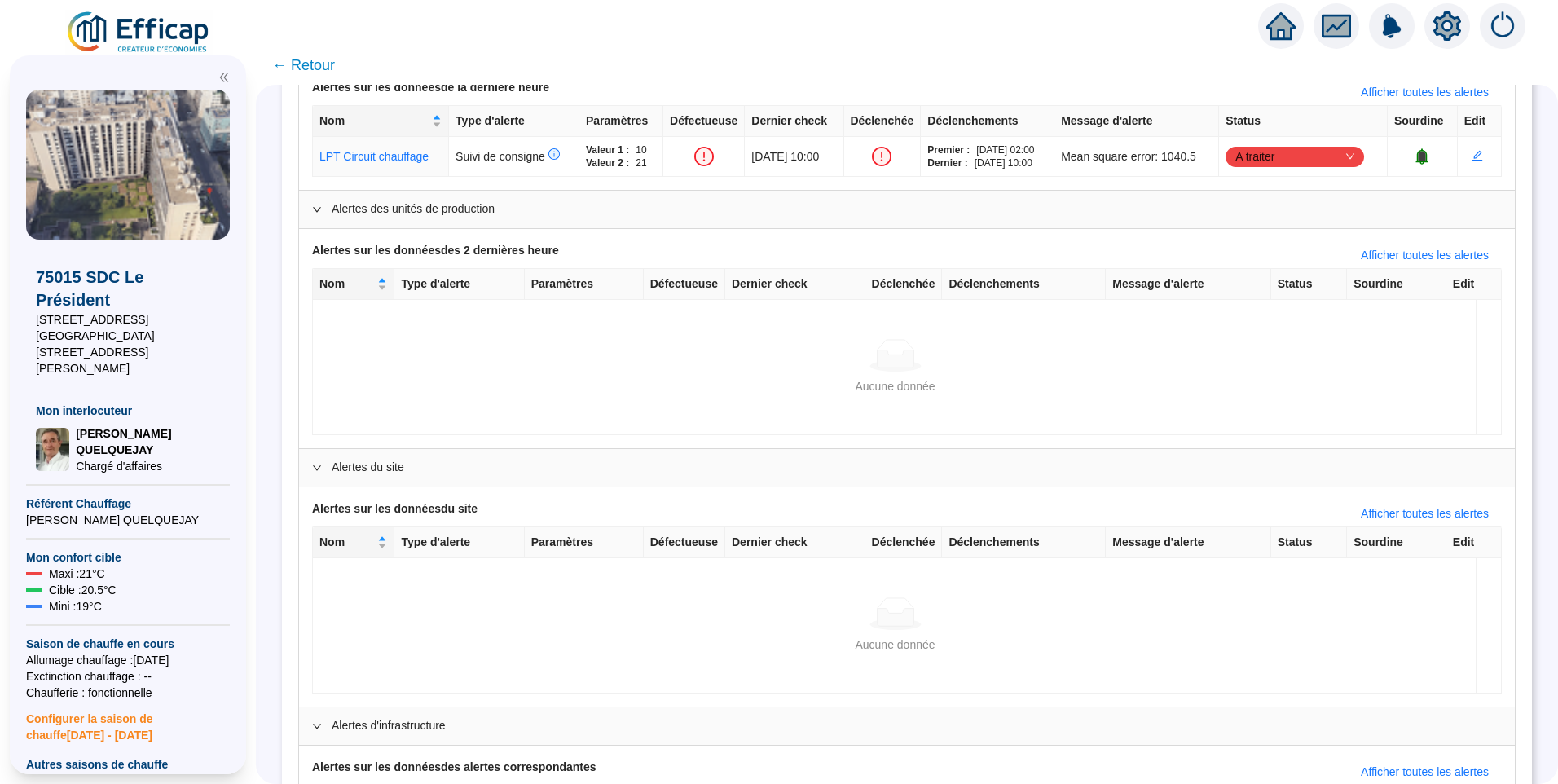
click at [483, 718] on span "Alertes d'infrastructure" at bounding box center [917, 725] width 1171 height 17
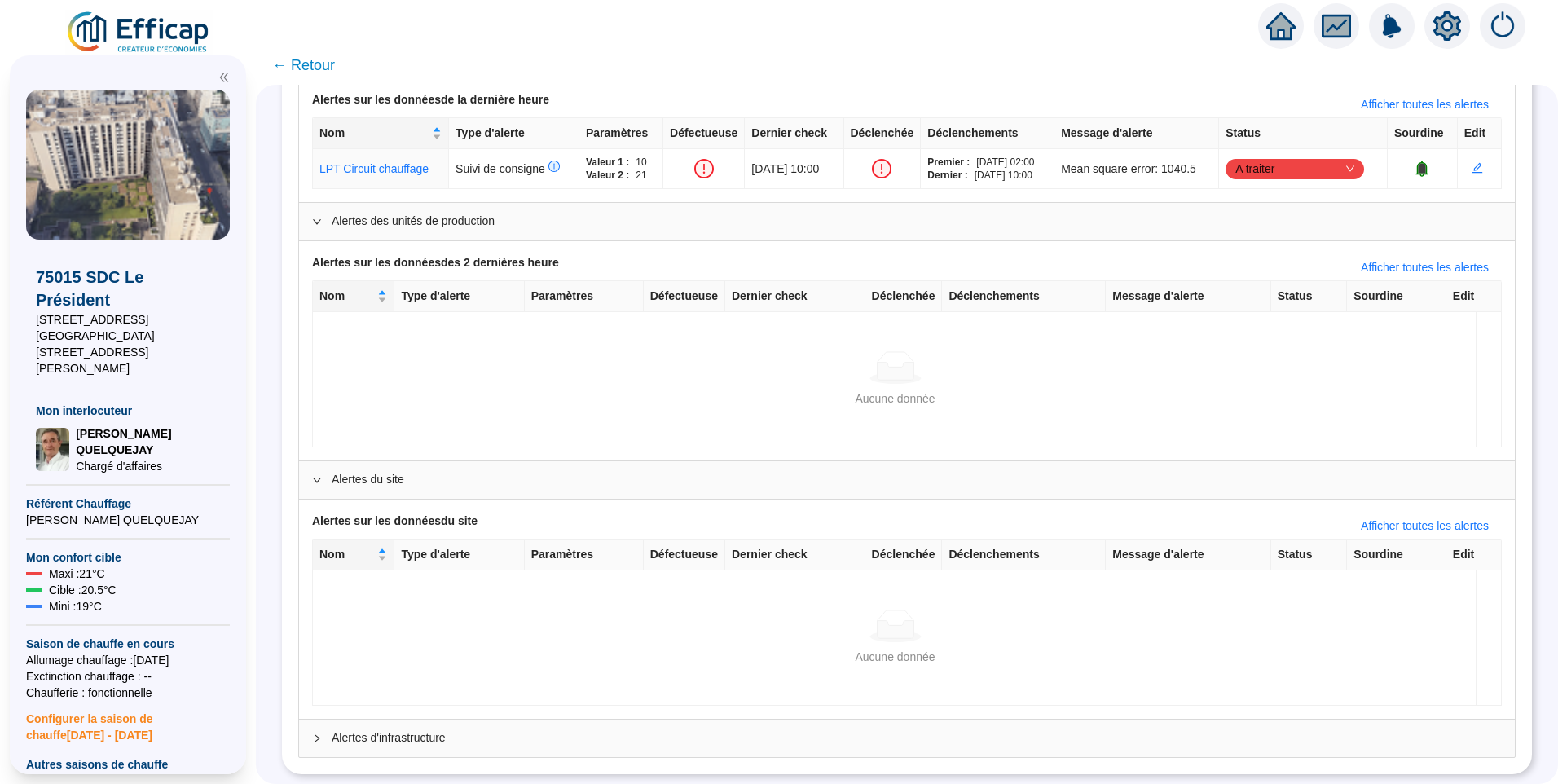
drag, startPoint x: 488, startPoint y: 727, endPoint x: 490, endPoint y: 713, distance: 14.1
click at [488, 729] on span "Alertes d'infrastructure" at bounding box center [917, 737] width 1171 height 17
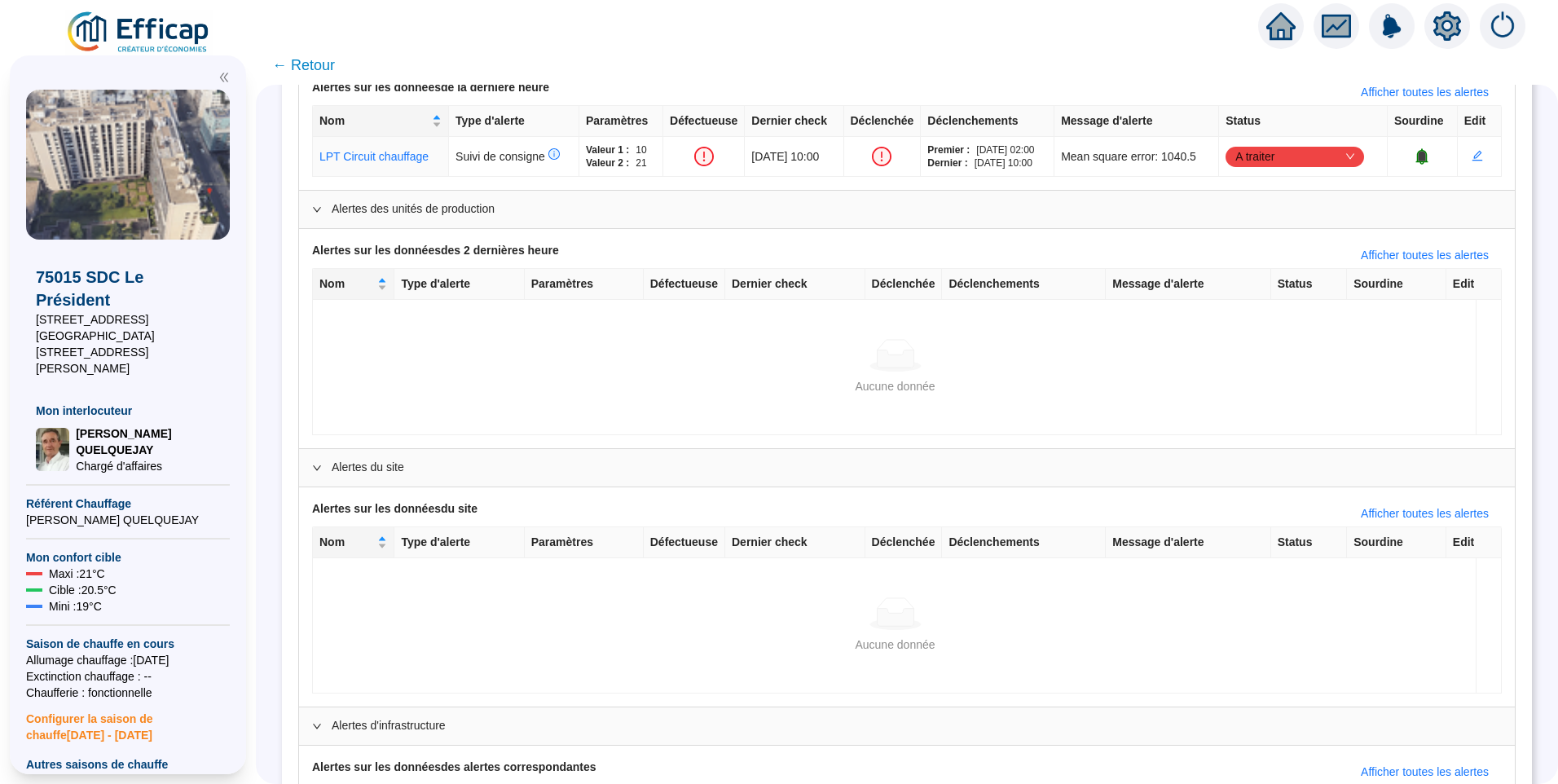
scroll to position [555, 0]
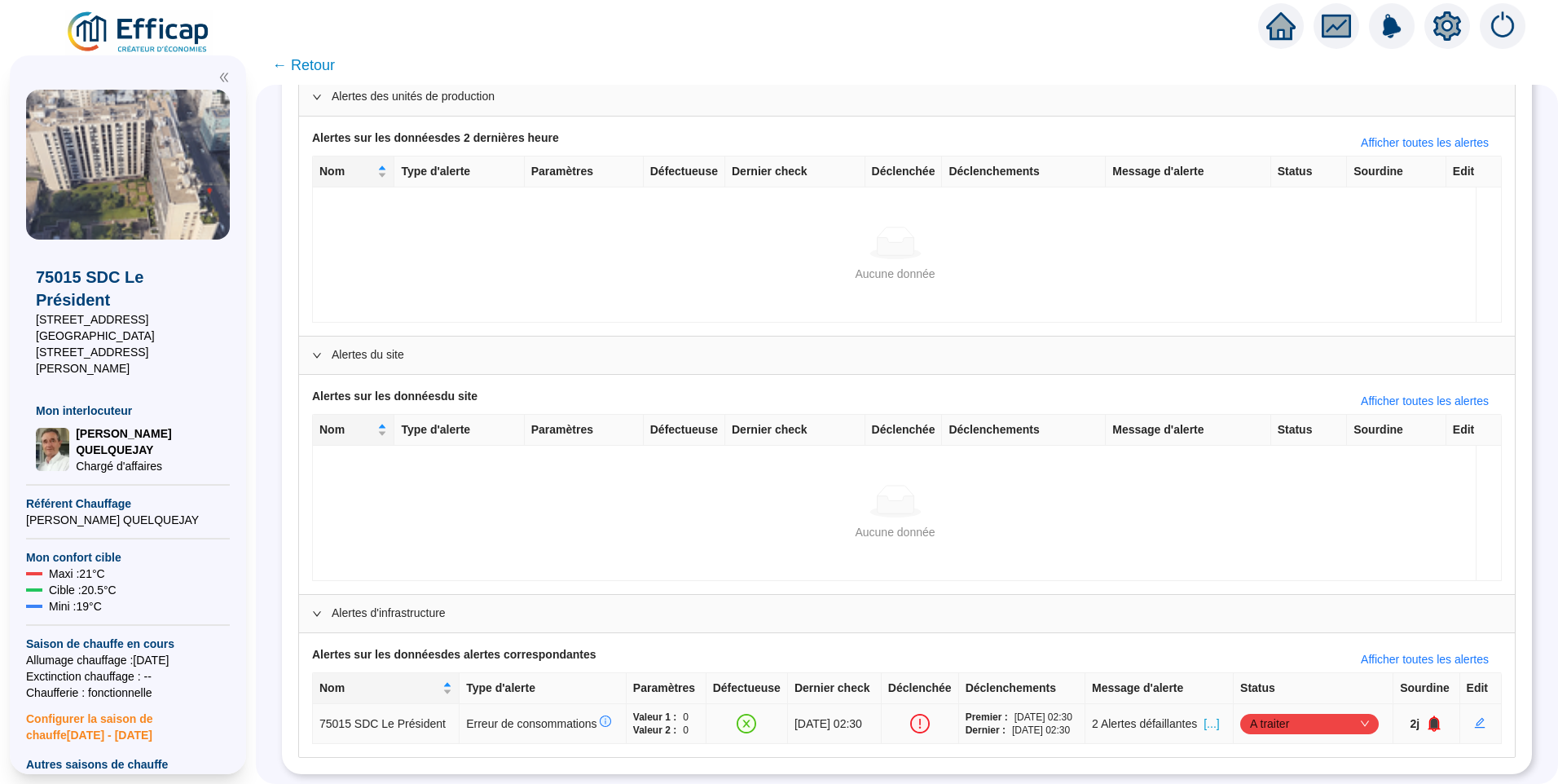
click at [1270, 717] on span "A traiter" at bounding box center [1309, 723] width 119 height 25
click at [1293, 684] on div "Traité" at bounding box center [1312, 681] width 113 height 17
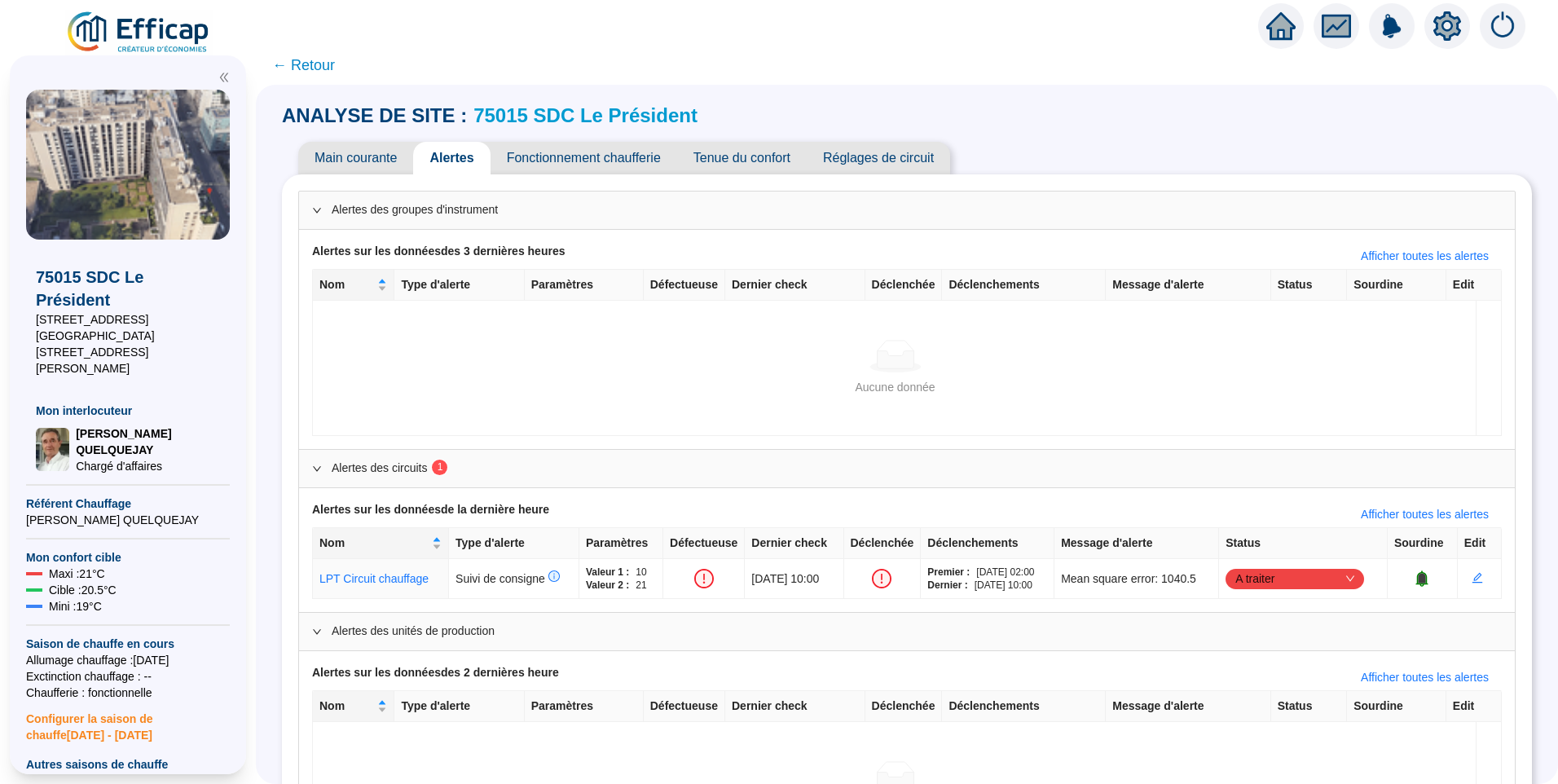
scroll to position [0, 0]
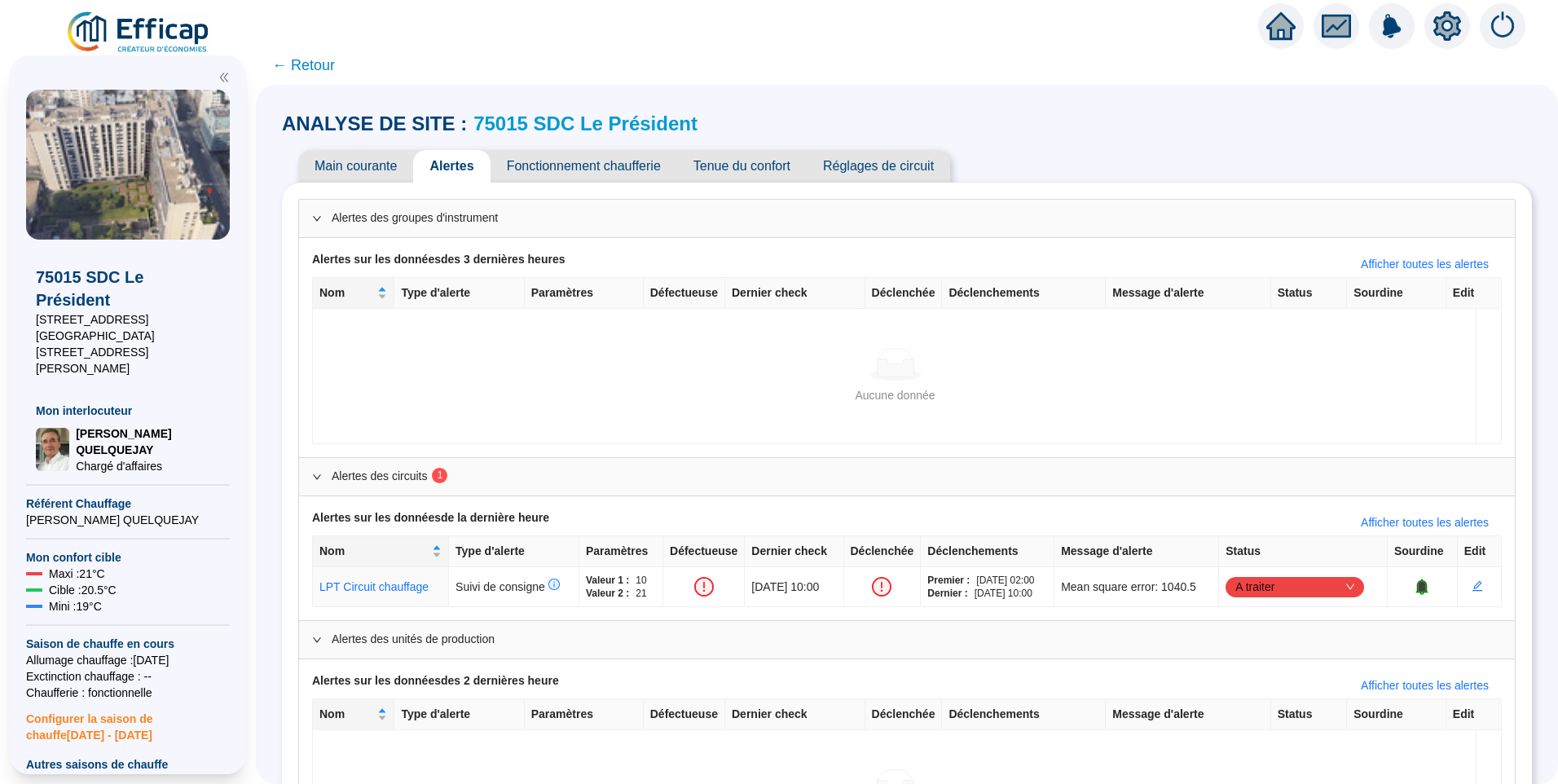
click at [582, 167] on span "Fonctionnement chaufferie" at bounding box center [584, 165] width 187 height 33
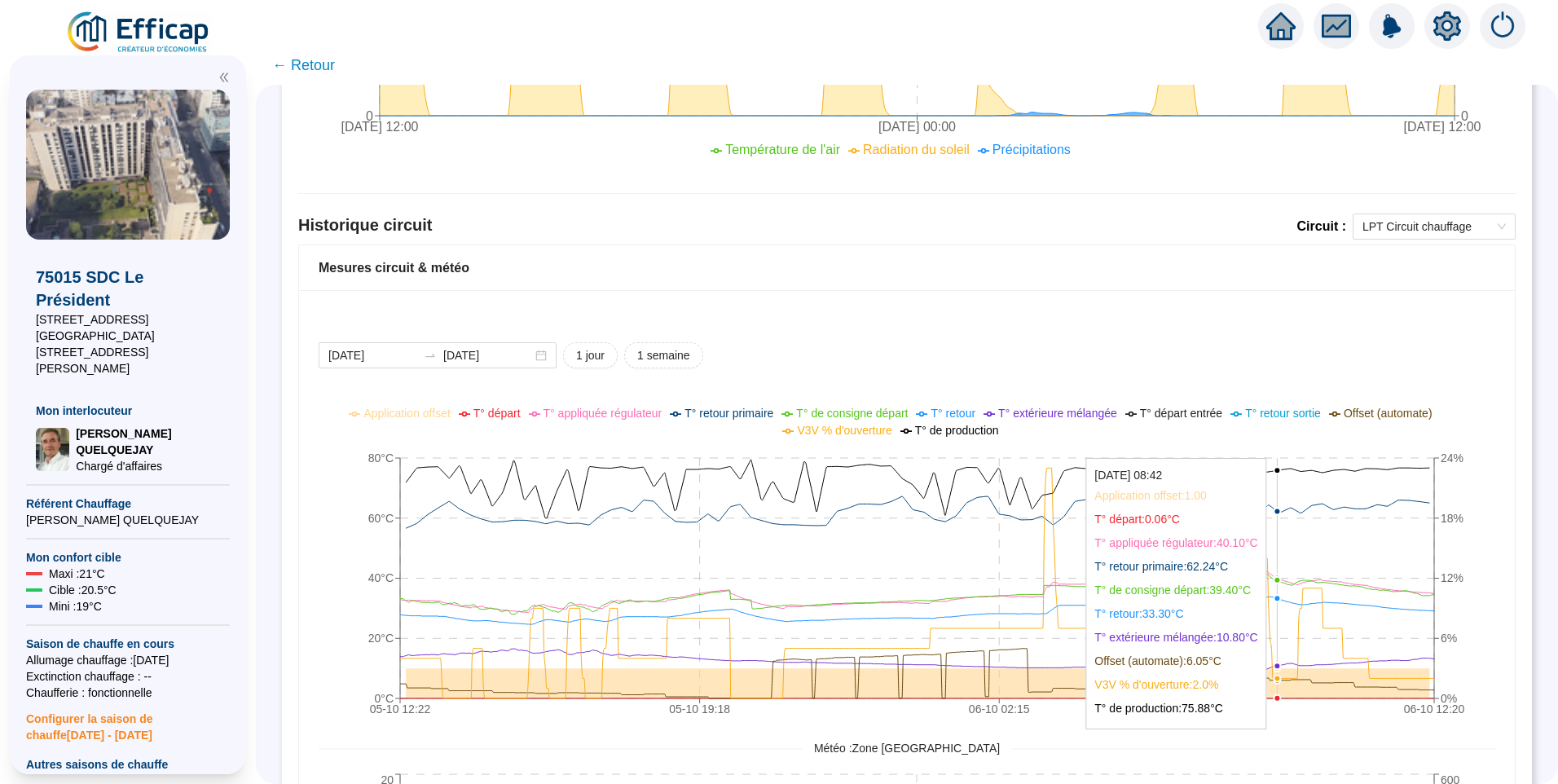
scroll to position [978, 0]
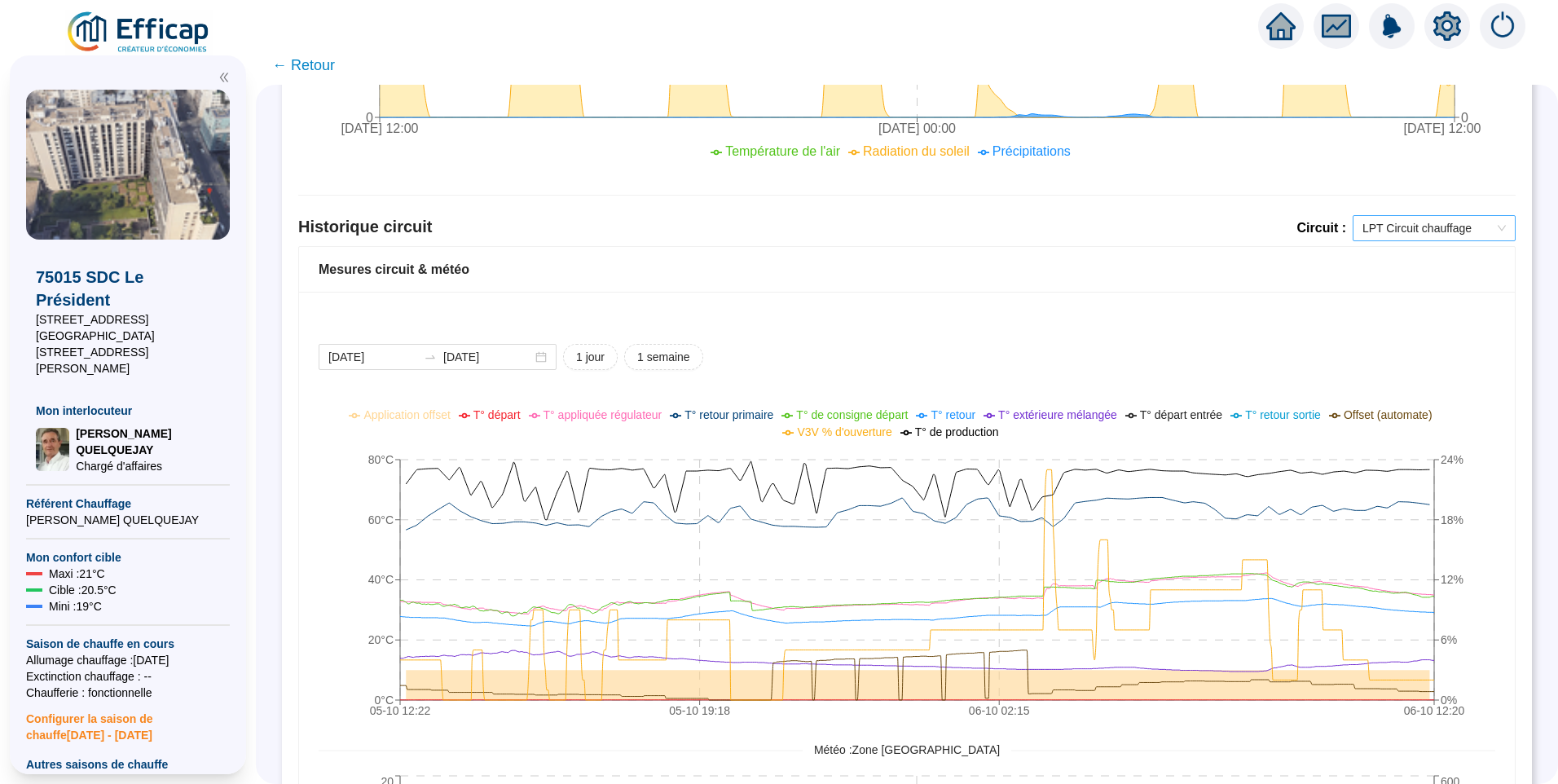
click at [1391, 216] on span "LPT Circuit chauffage" at bounding box center [1434, 228] width 143 height 25
click at [1199, 271] on div "Mesures circuit & météo" at bounding box center [907, 269] width 1177 height 19
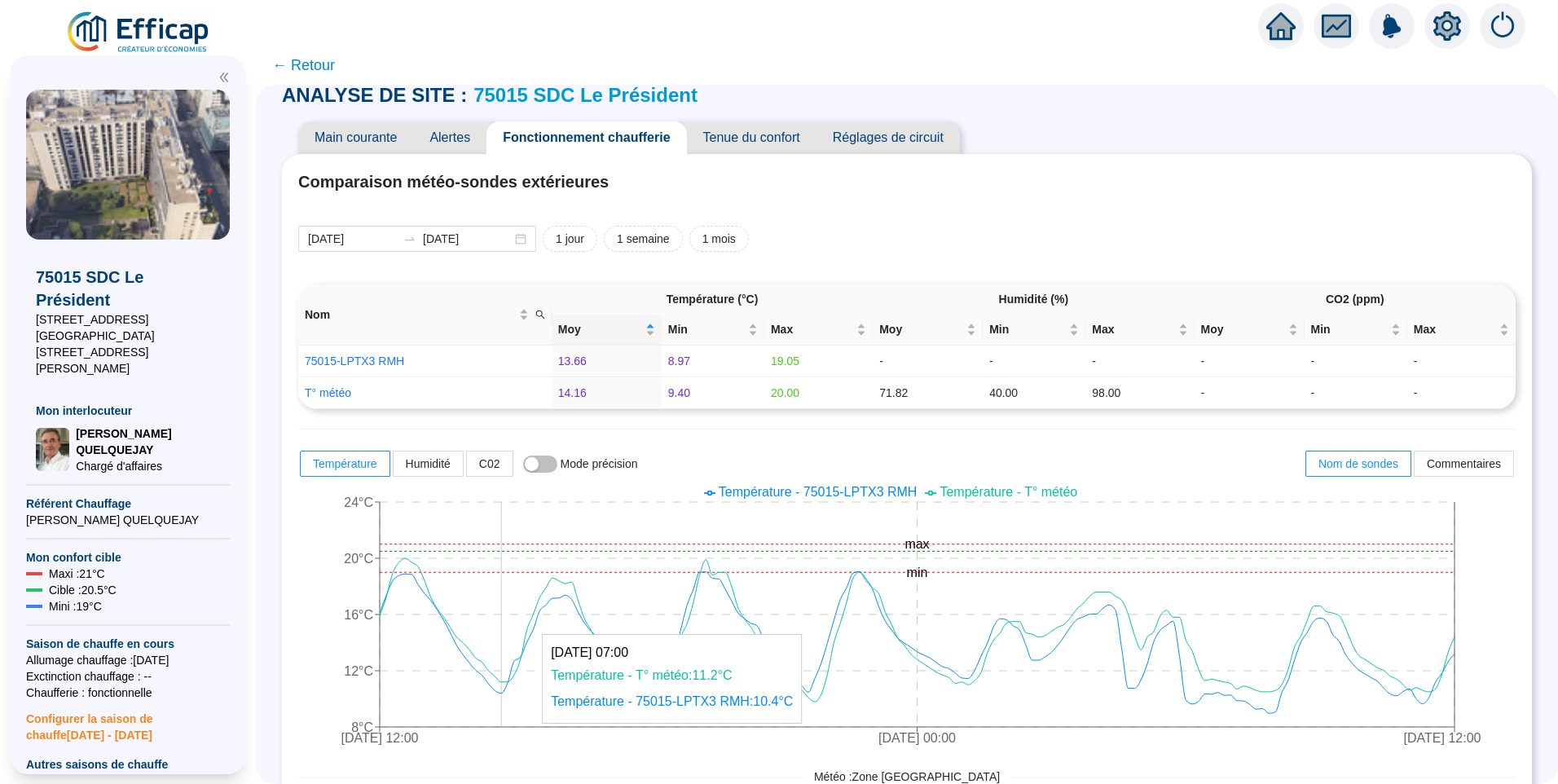
scroll to position [0, 0]
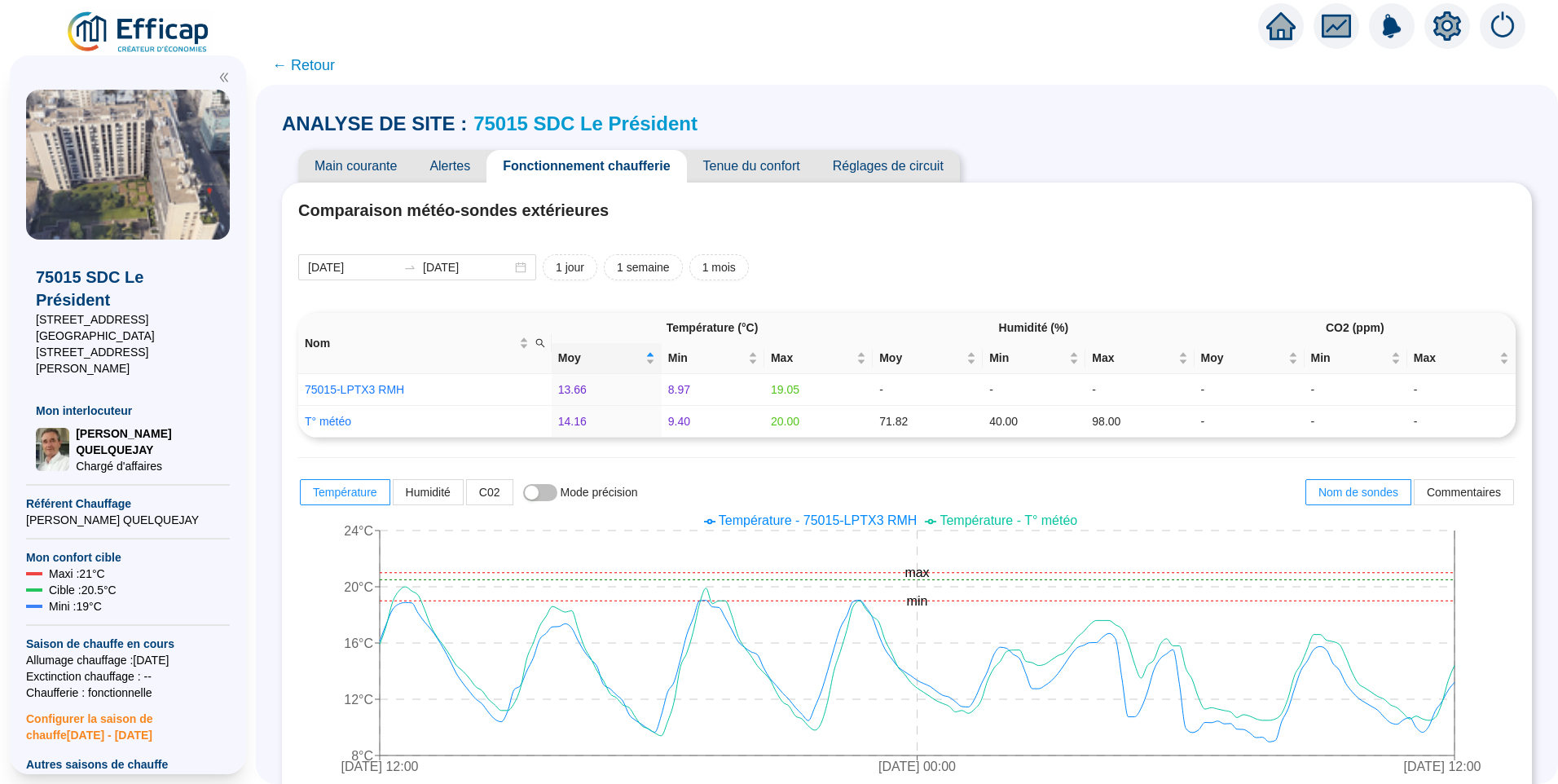
click at [459, 169] on span "Alertes" at bounding box center [449, 165] width 73 height 33
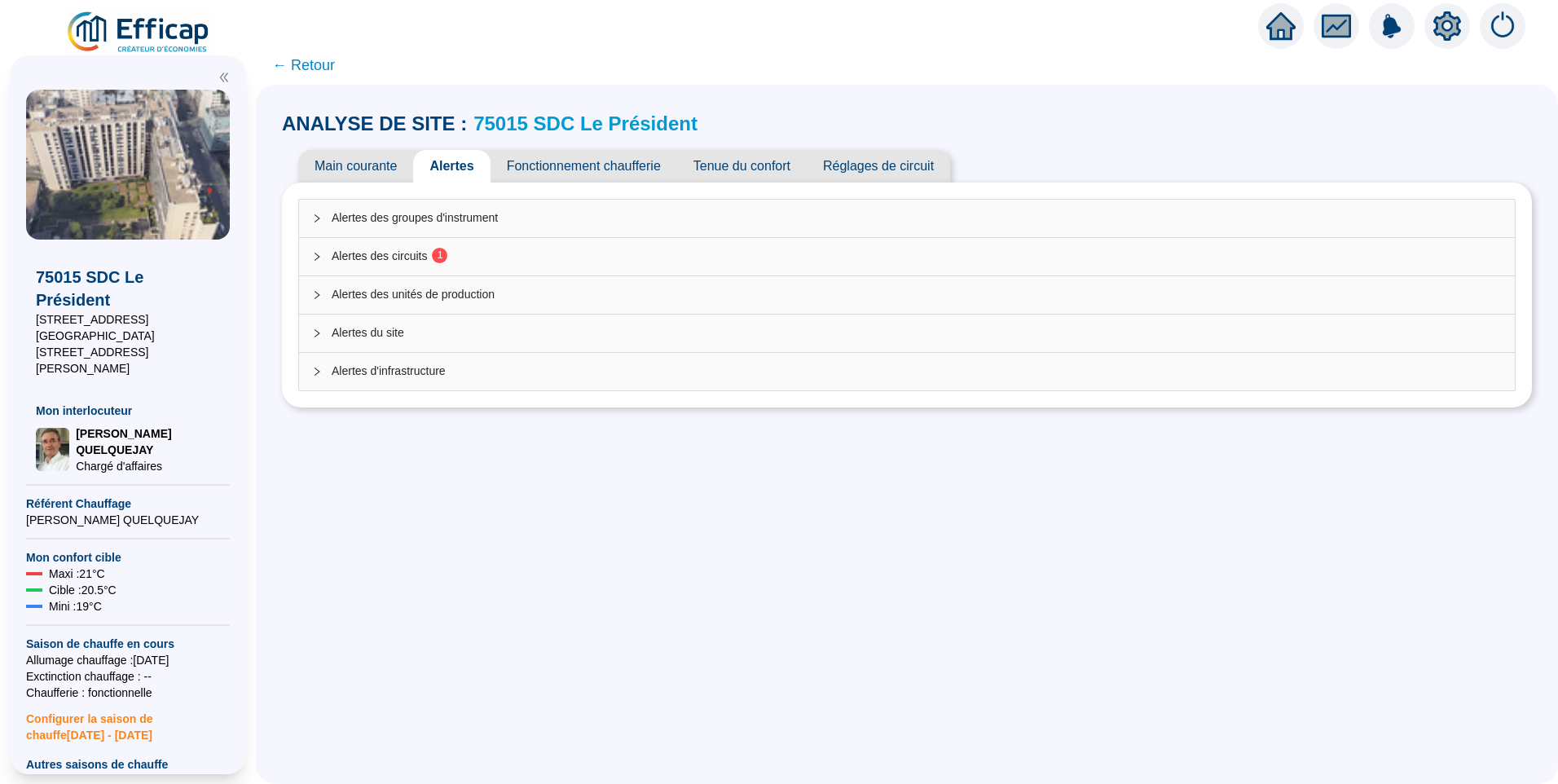
click at [394, 259] on span "Alertes des circuits 1" at bounding box center [917, 255] width 1171 height 17
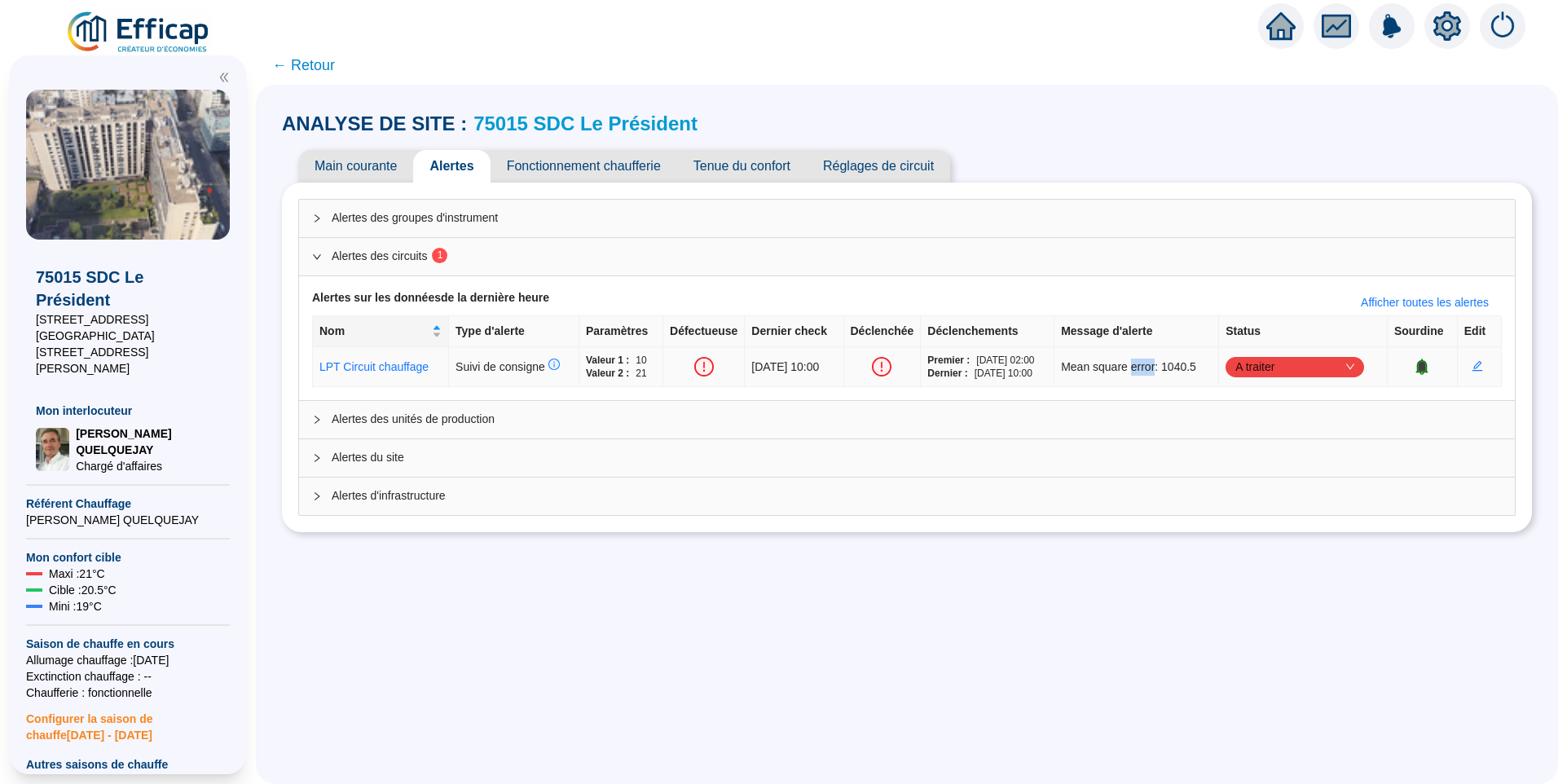
drag, startPoint x: 1143, startPoint y: 370, endPoint x: 1169, endPoint y: 373, distance: 26.2
click at [1169, 373] on span "Mean square error: 1040.5" at bounding box center [1128, 366] width 136 height 17
click at [991, 708] on div "ANALYSE DE SITE : 75015 SDC Le Président Main courante Alertes Fonctionnement c…" at bounding box center [908, 434] width 1303 height 699
